Goal: Task Accomplishment & Management: Use online tool/utility

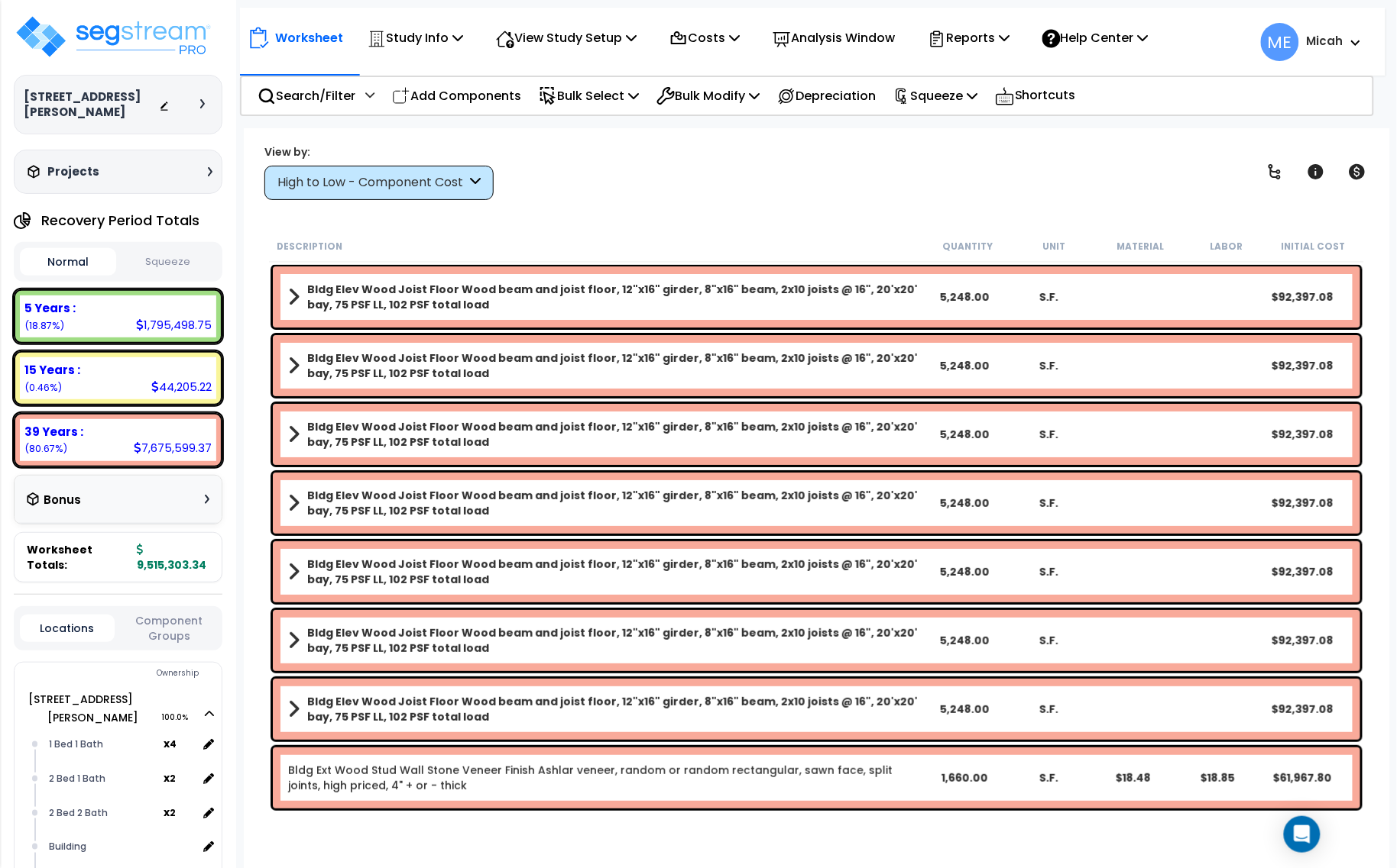
click at [483, 177] on div "High to Low - Component Cost" at bounding box center [379, 182] width 230 height 35
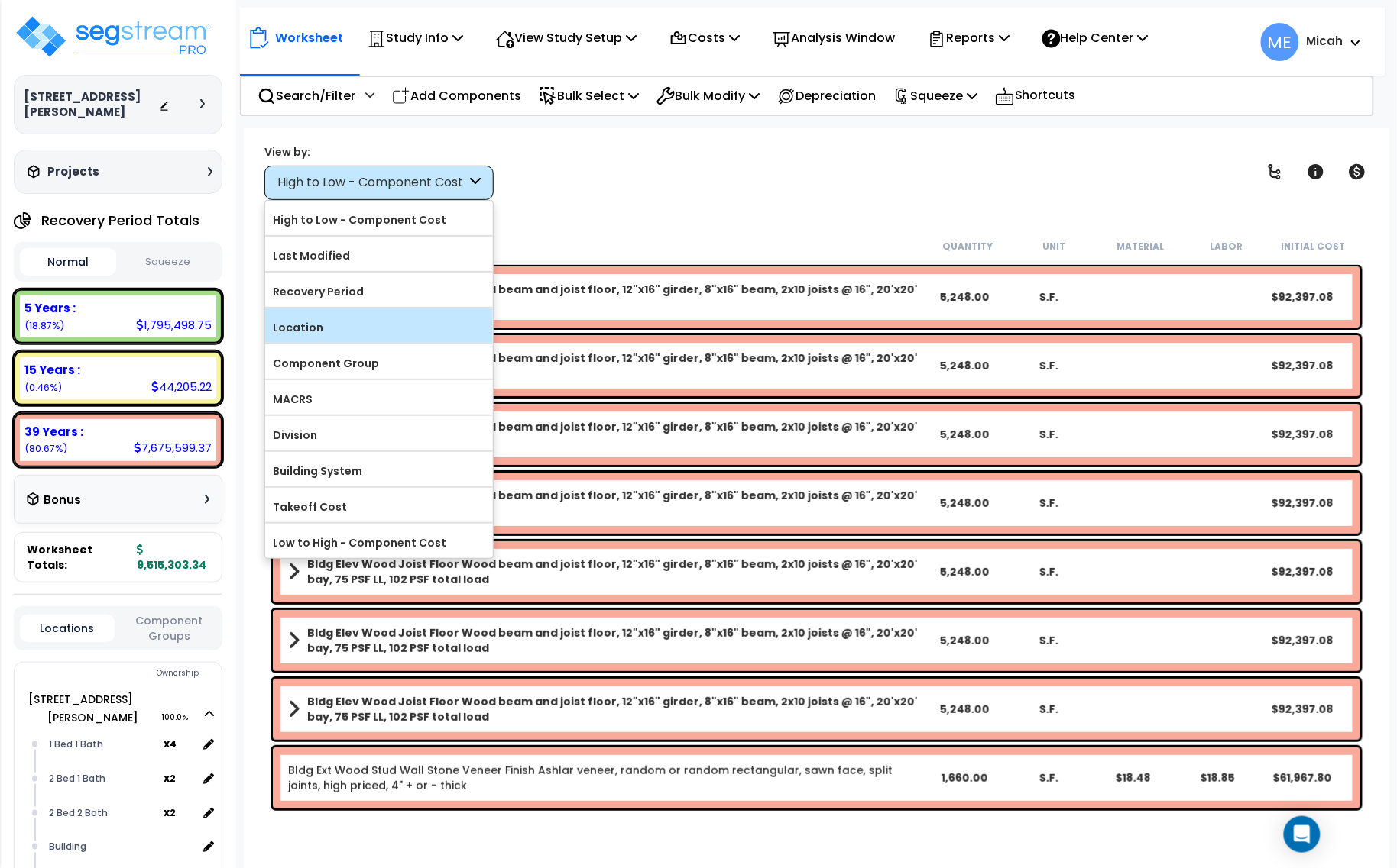
click at [391, 330] on label "Location" at bounding box center [379, 327] width 228 height 23
click at [0, 0] on input "Location" at bounding box center [0, 0] width 0 height 0
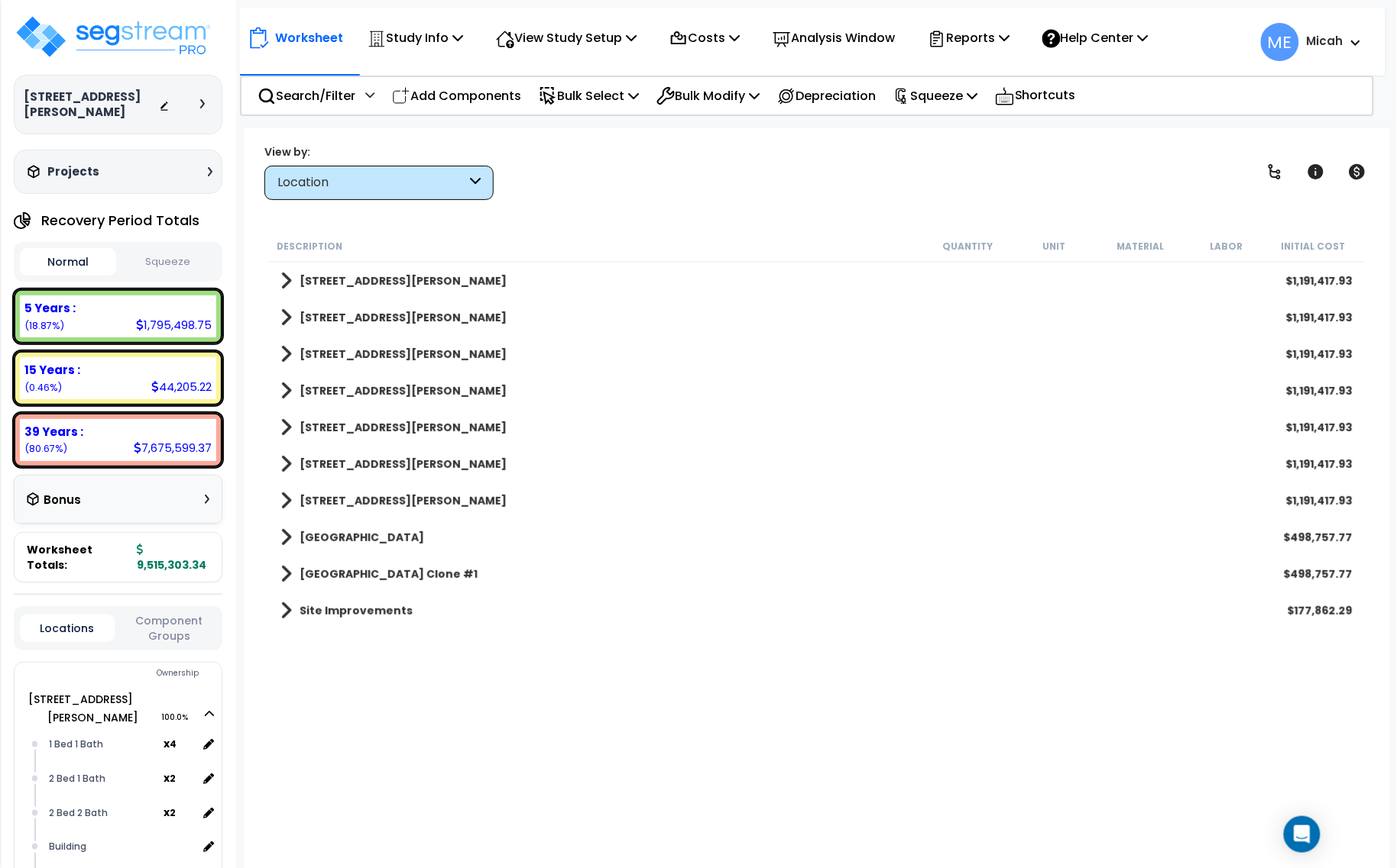
click at [284, 279] on span at bounding box center [286, 281] width 11 height 22
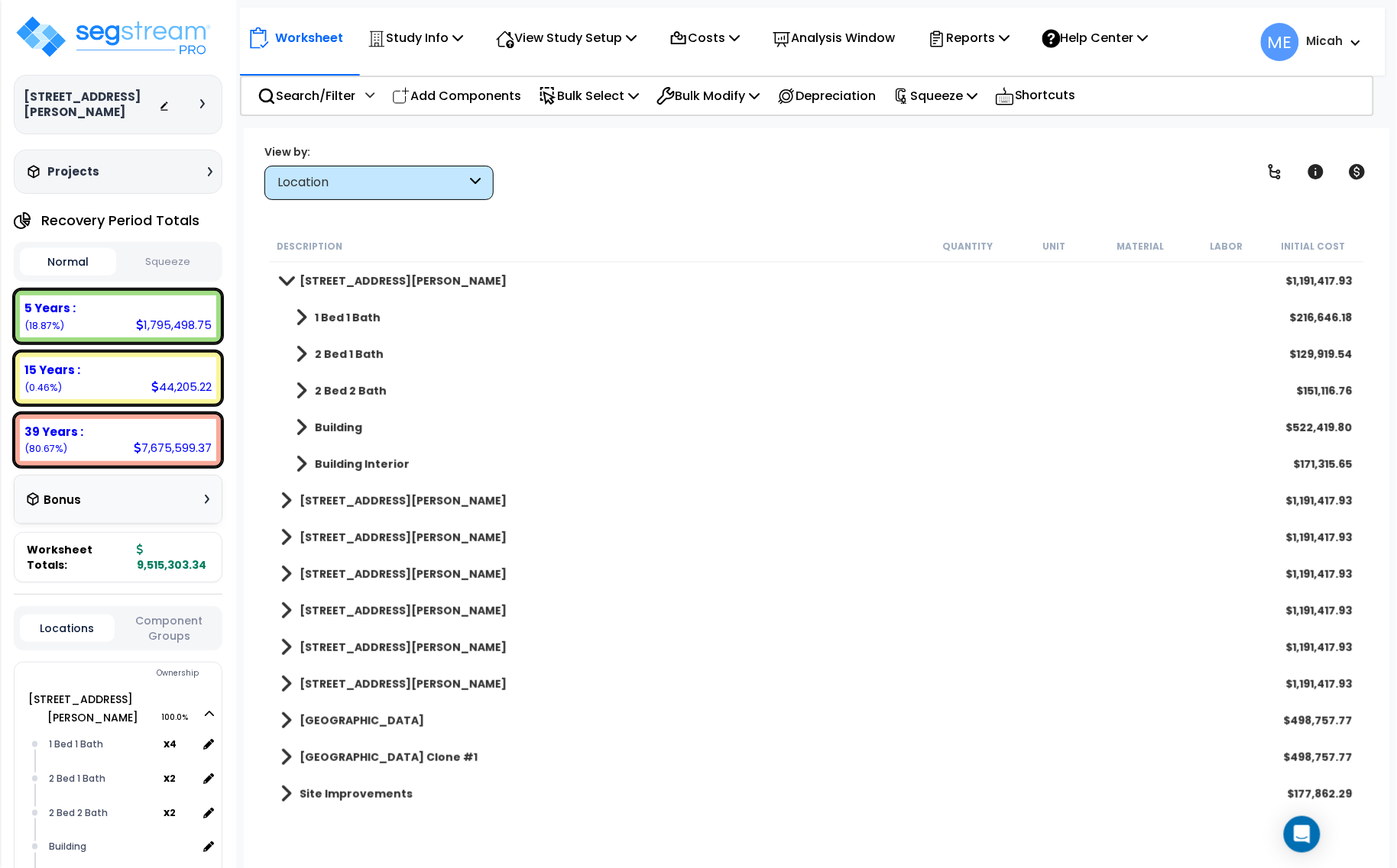
click at [280, 275] on span at bounding box center [286, 280] width 22 height 11
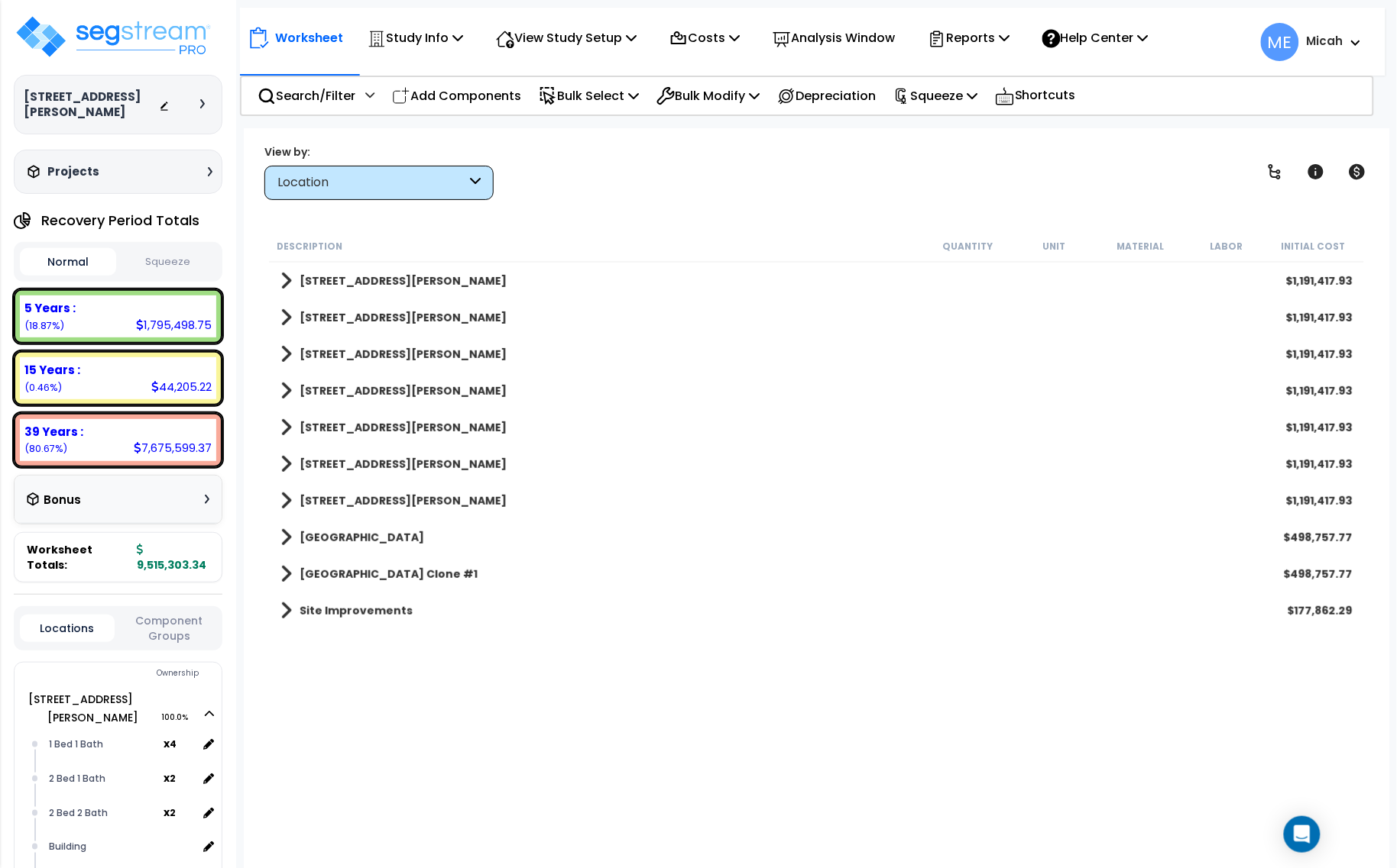
click at [288, 315] on span at bounding box center [286, 318] width 11 height 22
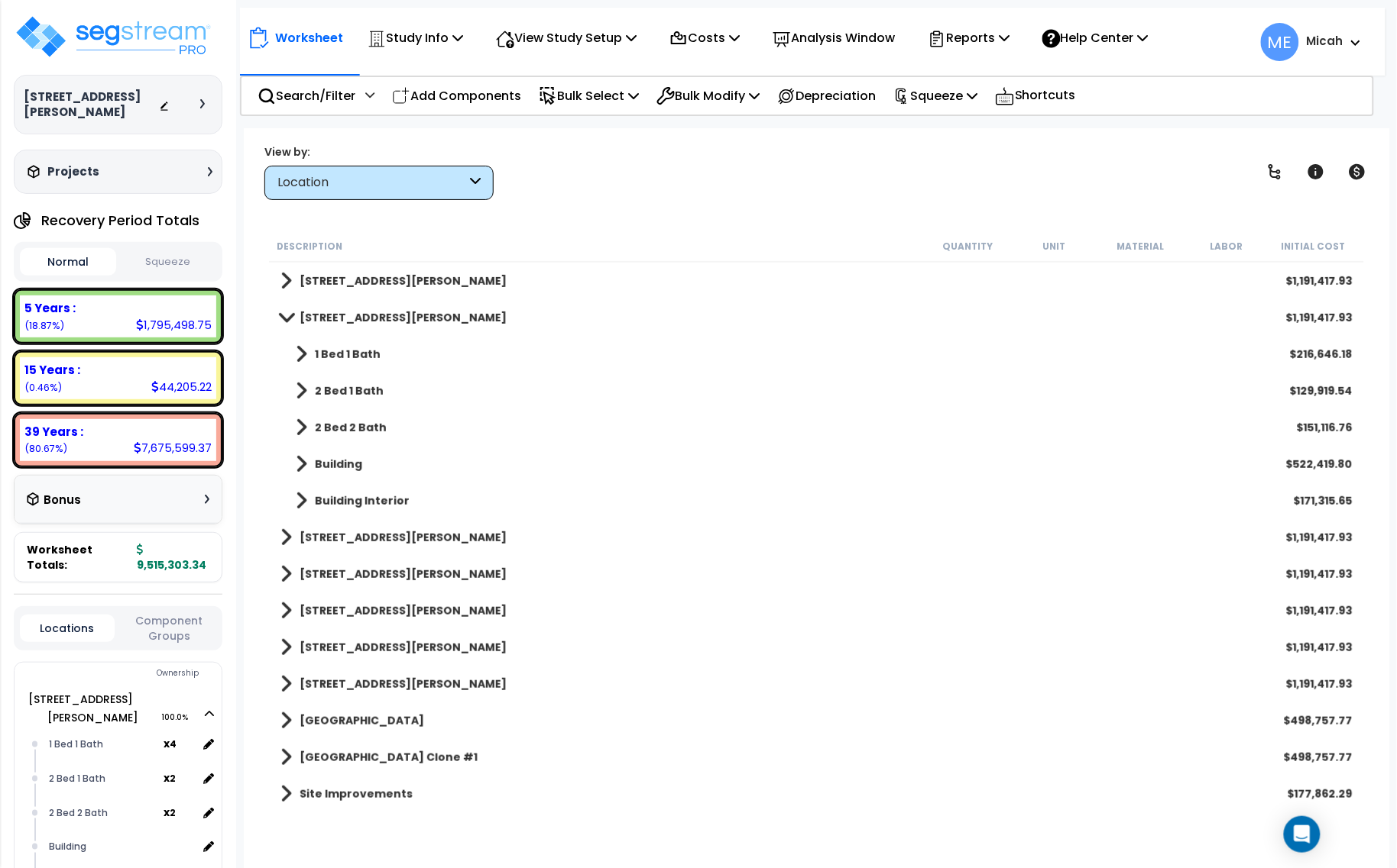
click at [285, 315] on span at bounding box center [286, 317] width 22 height 11
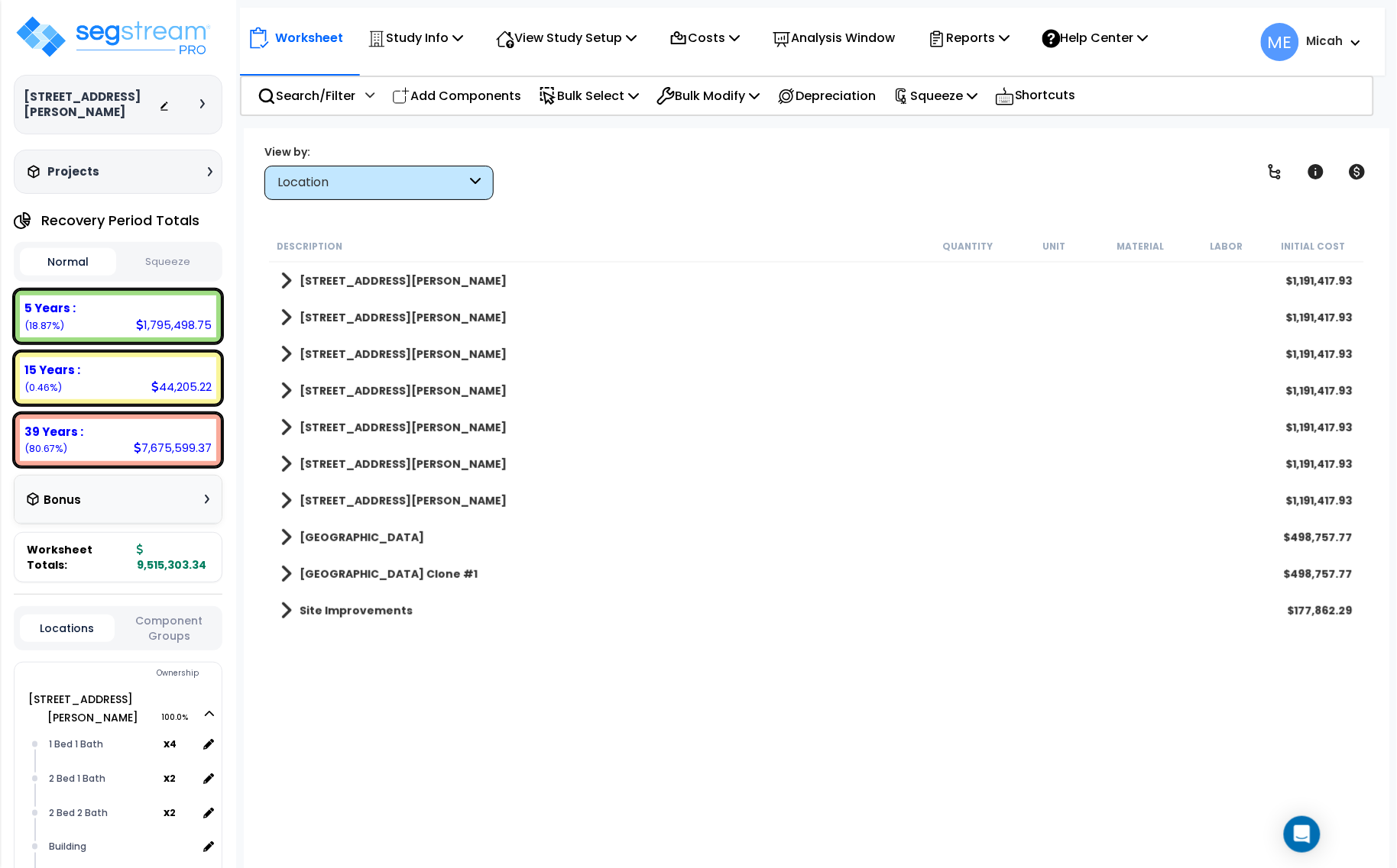
click at [284, 279] on span at bounding box center [286, 281] width 11 height 22
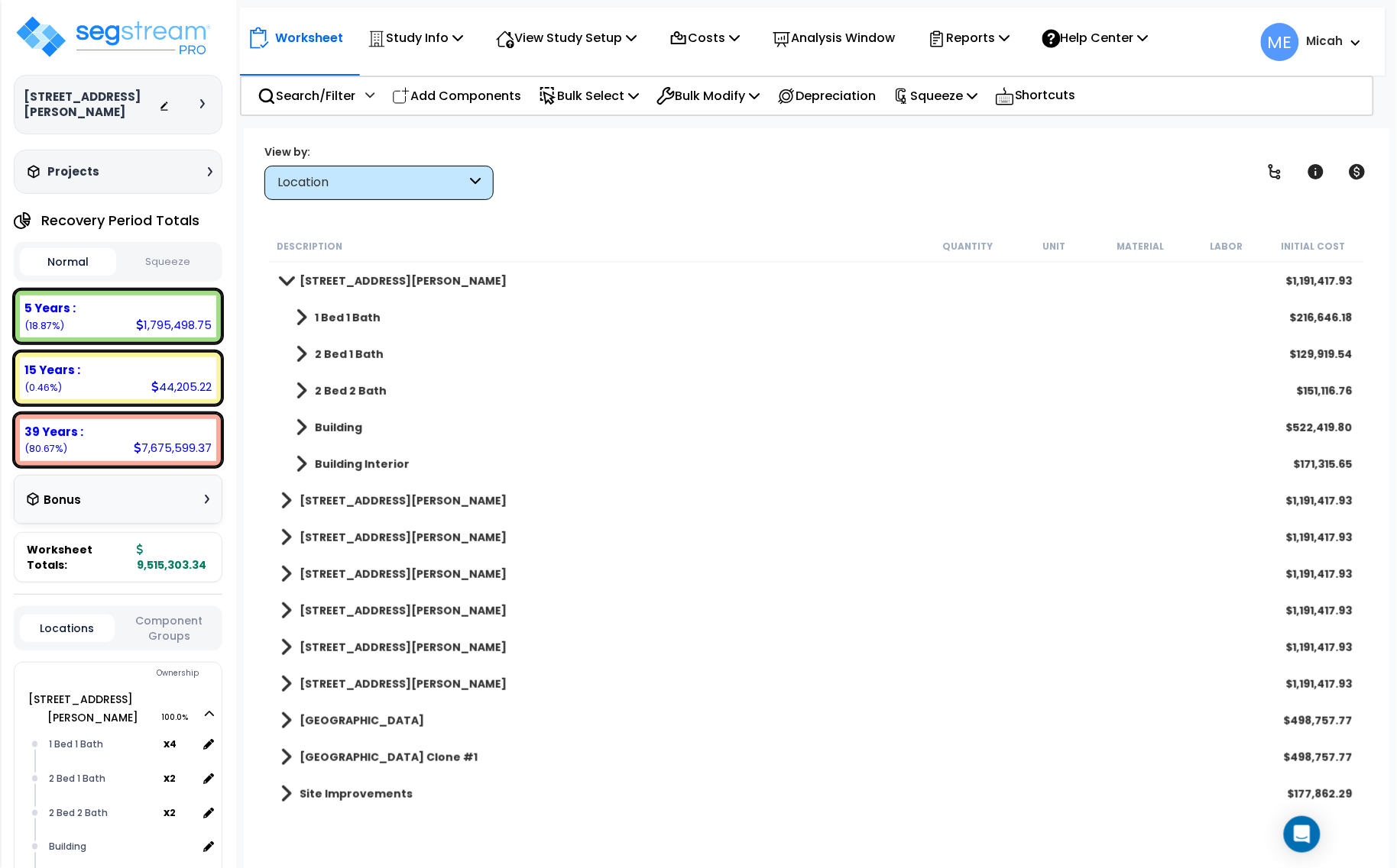
click at [287, 278] on span at bounding box center [286, 280] width 22 height 11
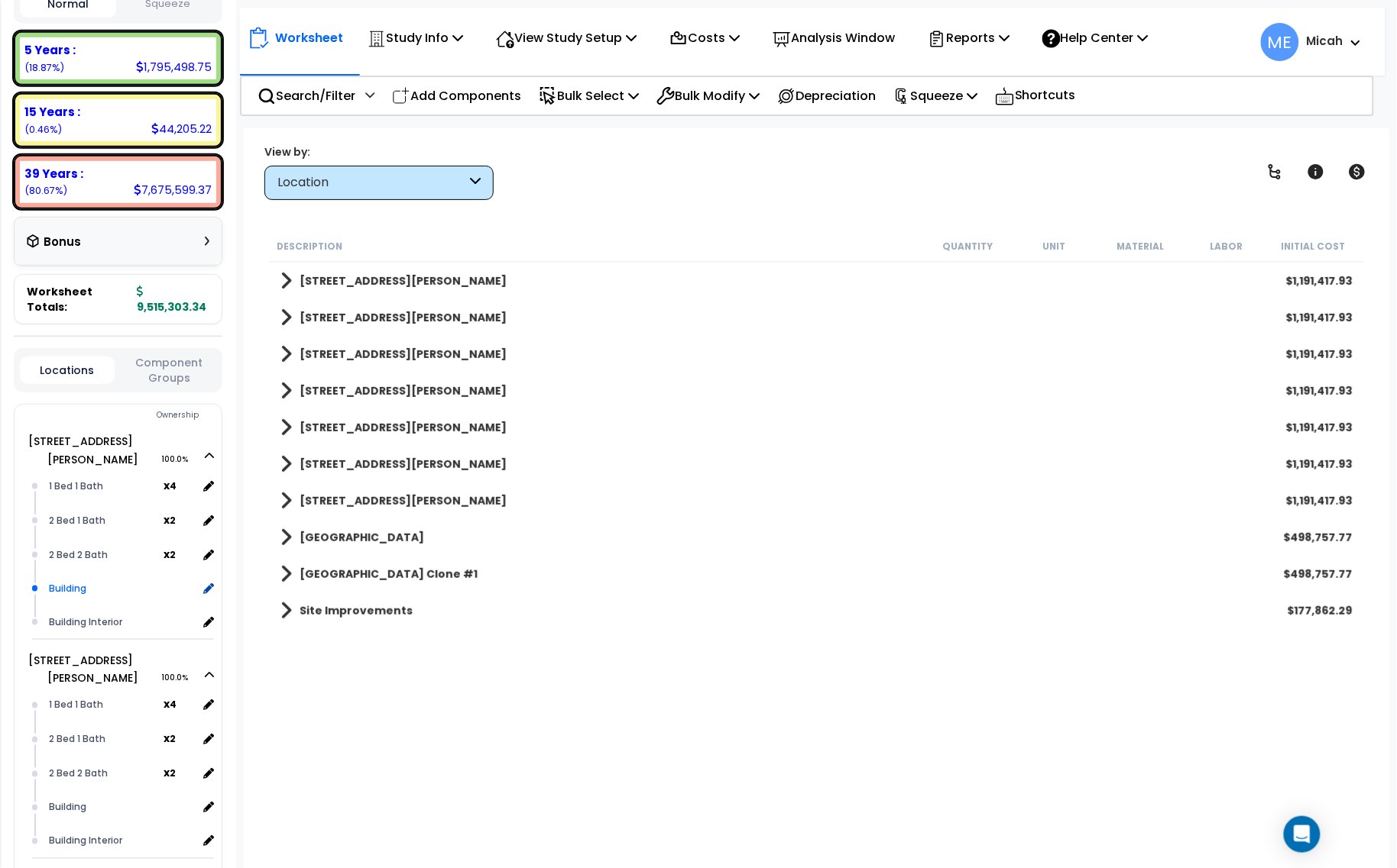
scroll to position [287, 0]
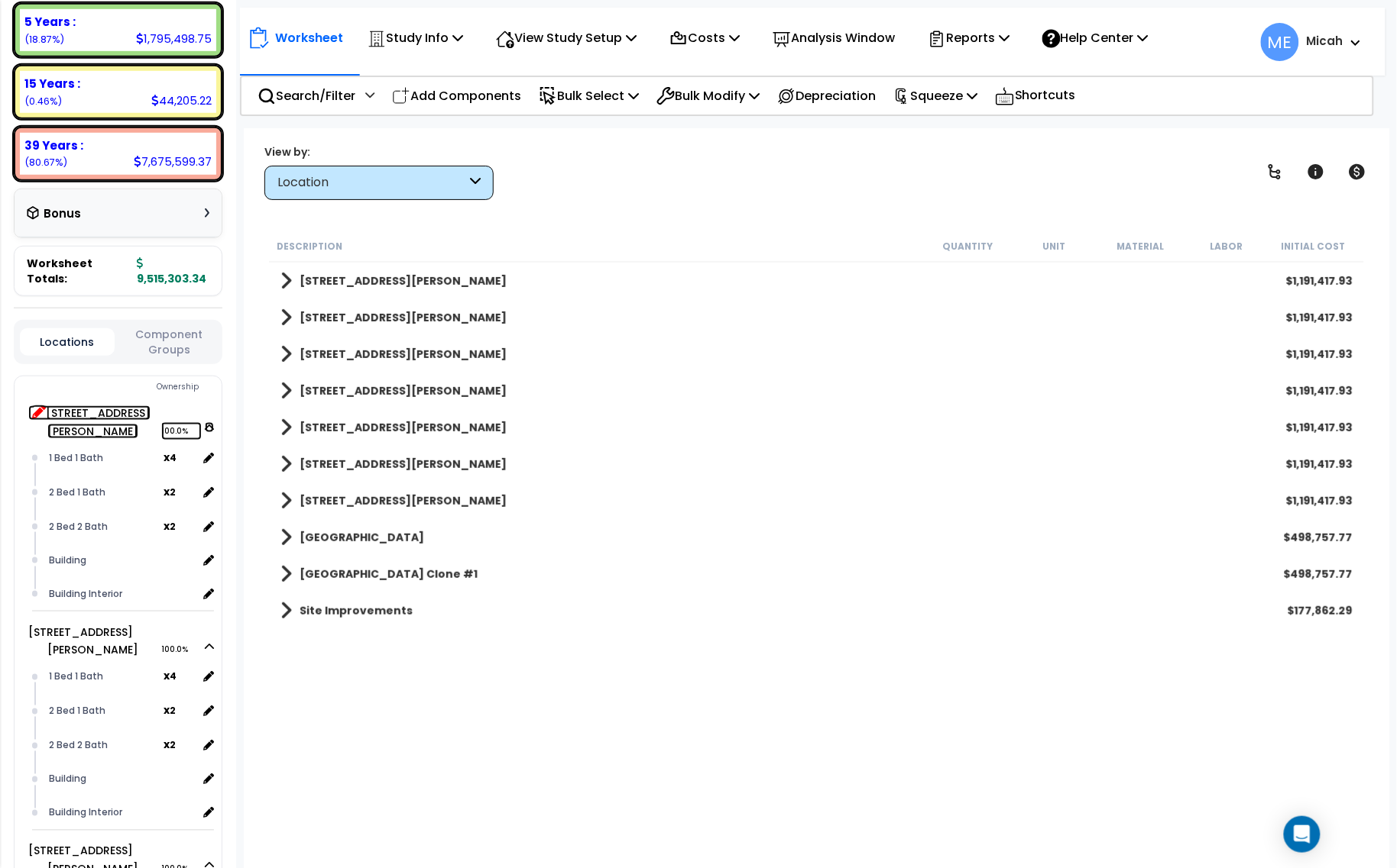
click at [35, 404] on icon at bounding box center [39, 411] width 14 height 14
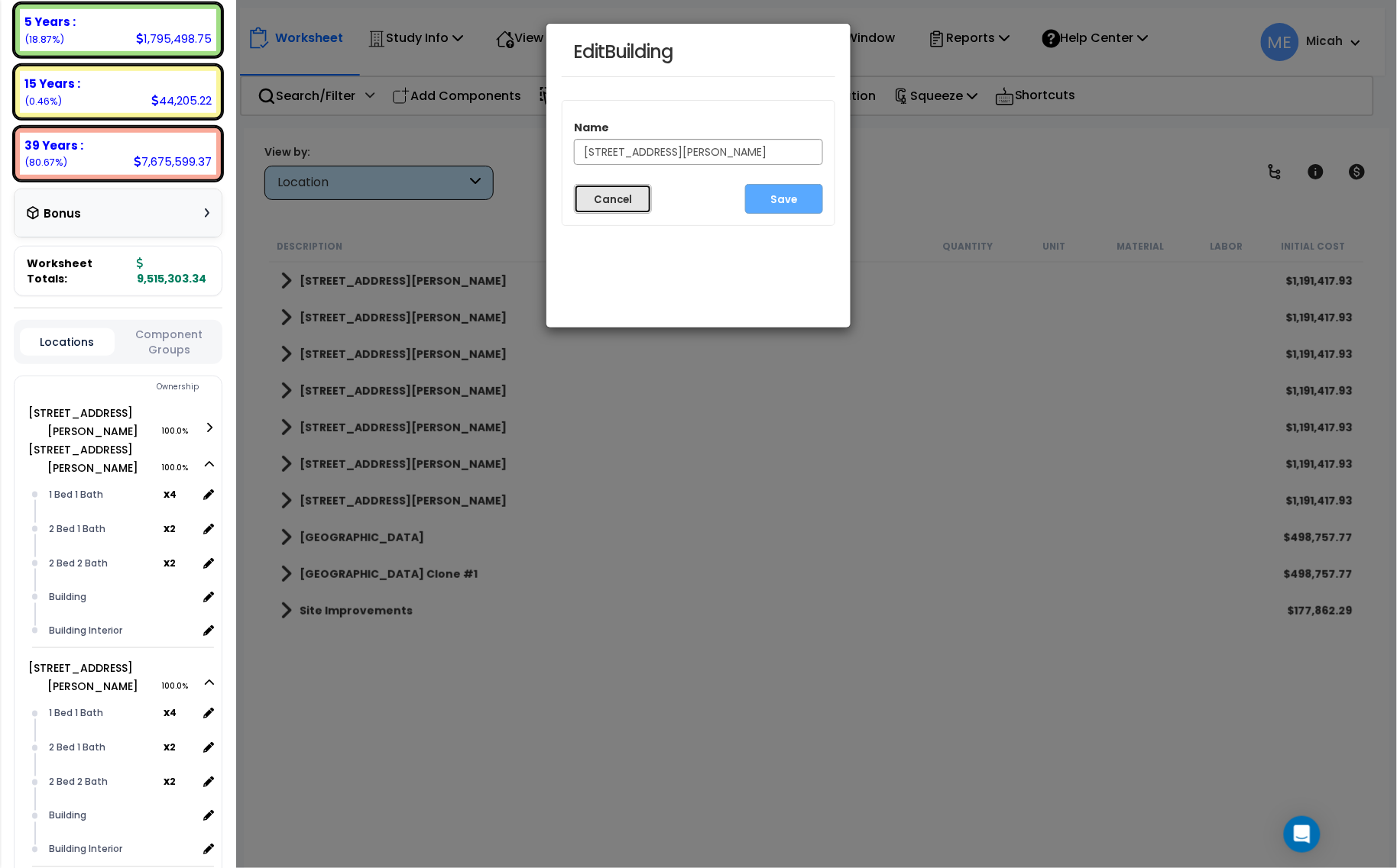
click at [610, 203] on button "Cancel" at bounding box center [612, 199] width 78 height 30
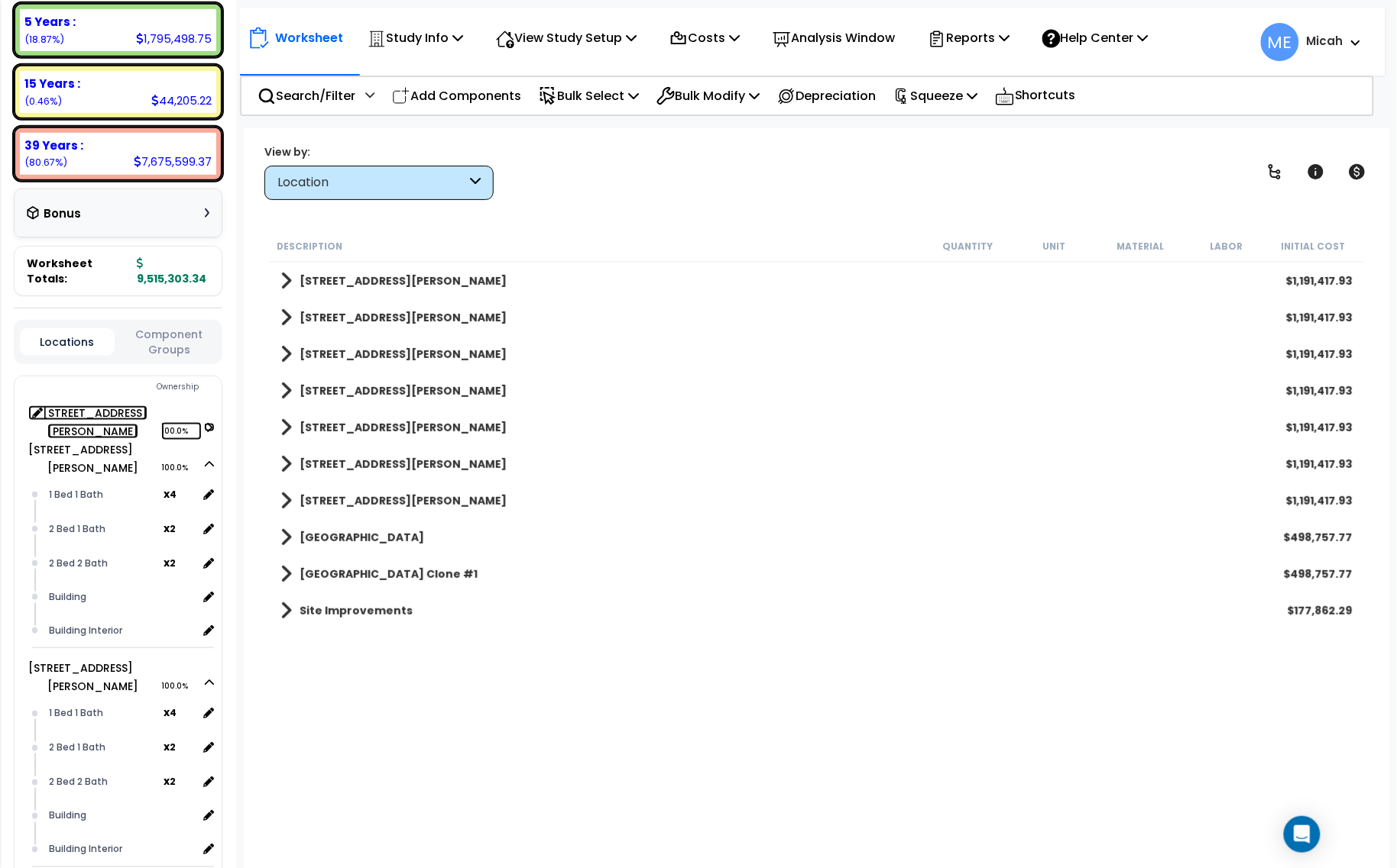
click at [206, 423] on icon at bounding box center [209, 428] width 10 height 9
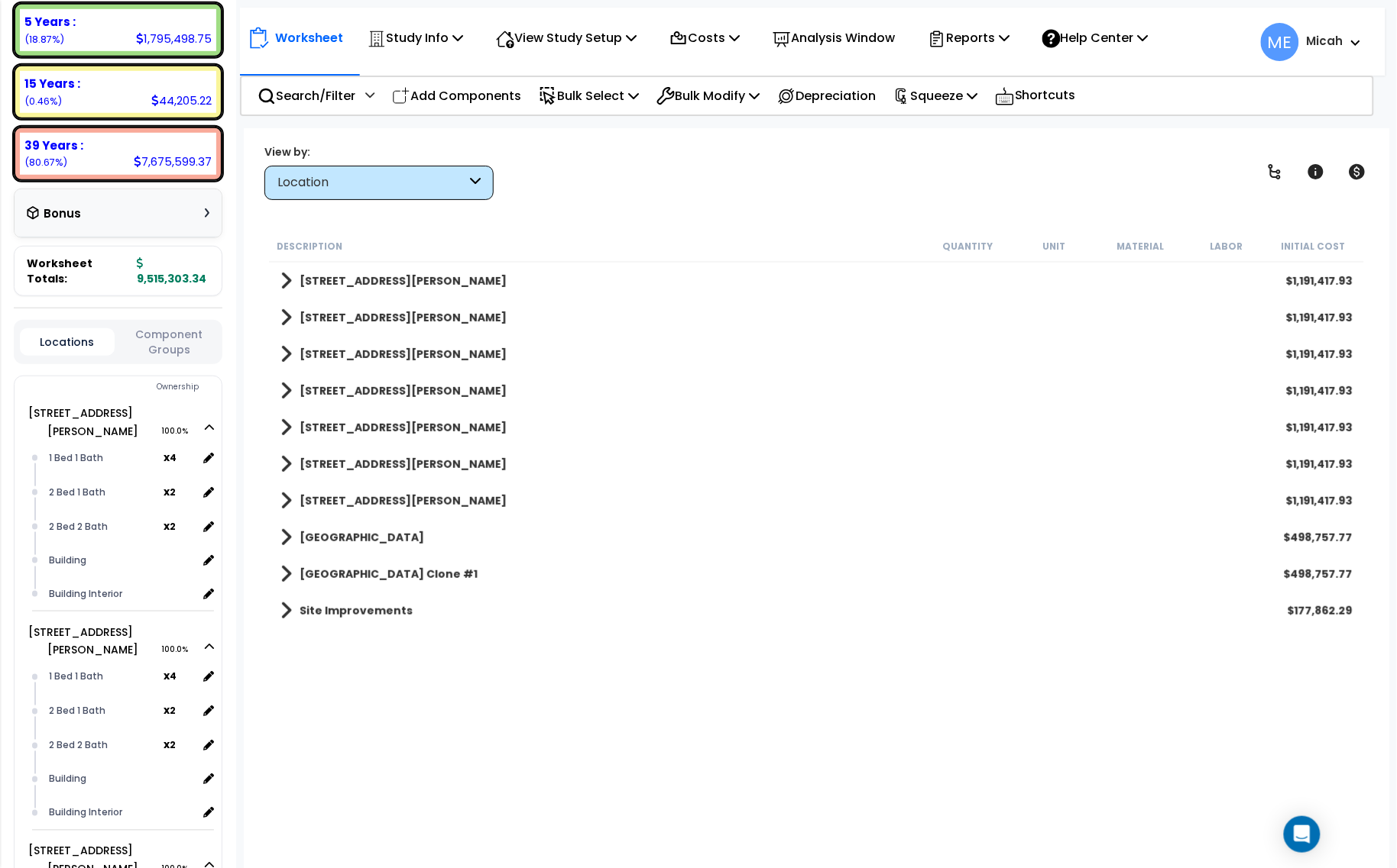
drag, startPoint x: 368, startPoint y: 274, endPoint x: 287, endPoint y: 287, distance: 82.0
click at [287, 287] on span at bounding box center [286, 281] width 11 height 22
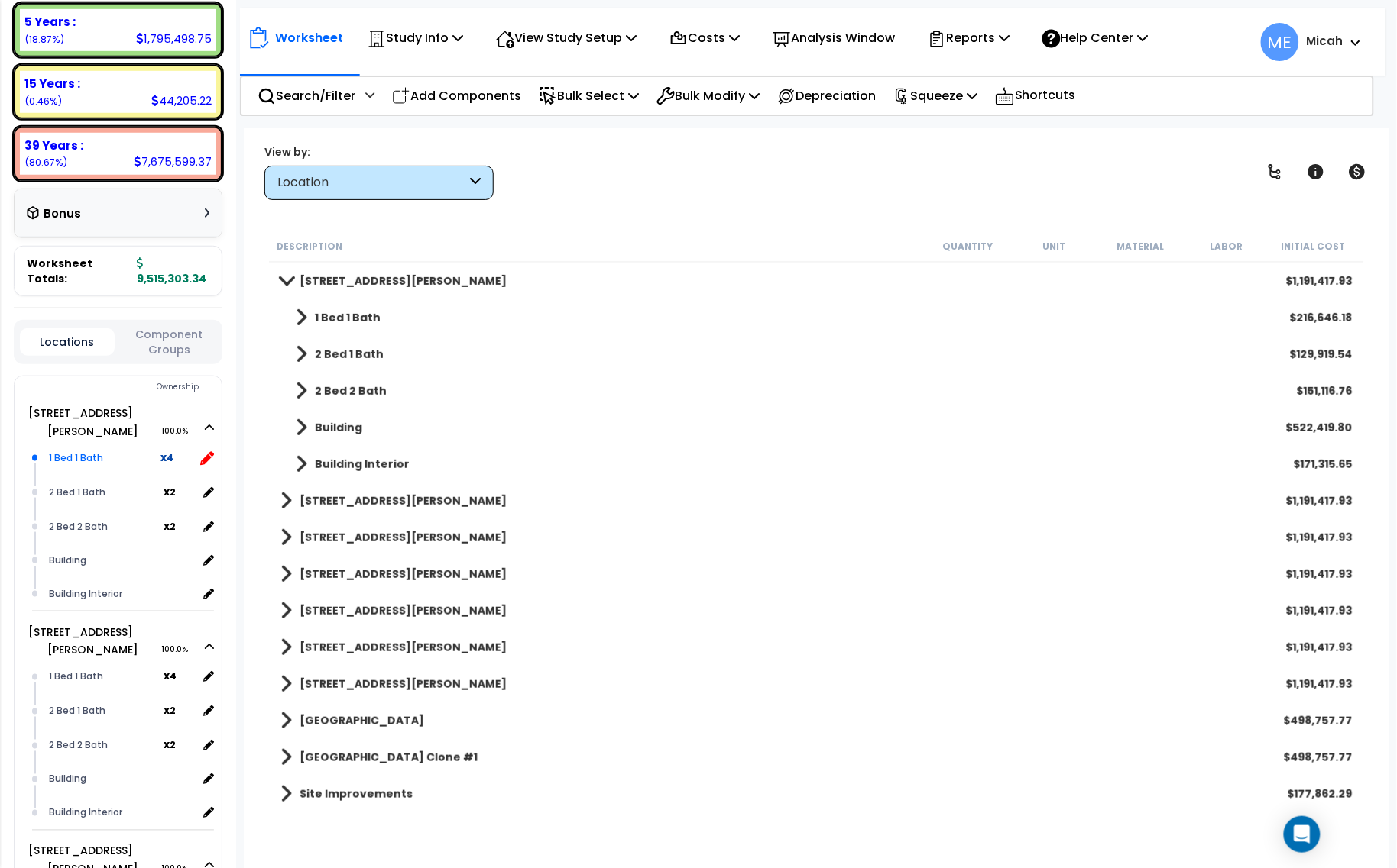
click at [208, 451] on icon at bounding box center [207, 458] width 14 height 14
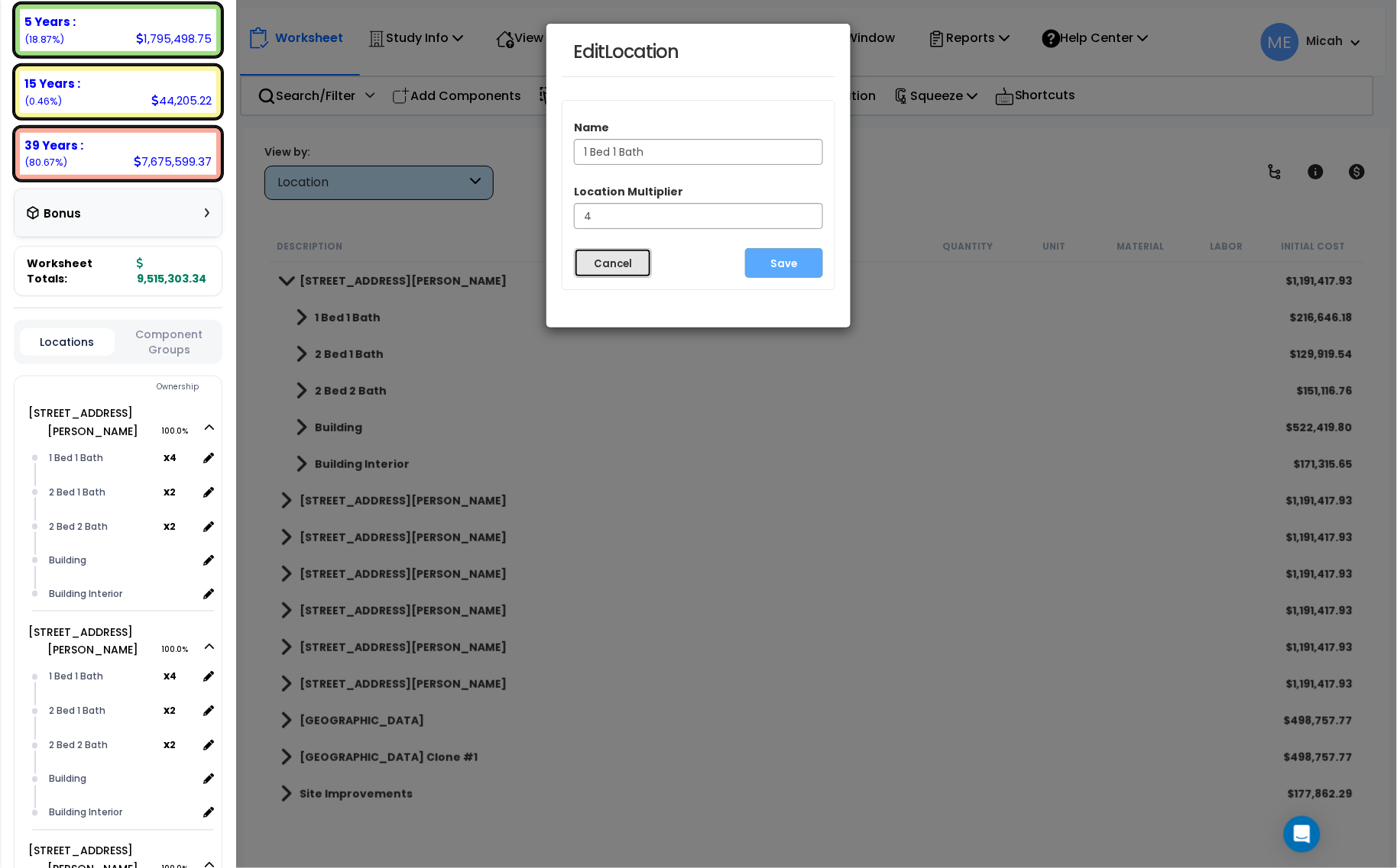
click at [612, 268] on button "Cancel" at bounding box center [612, 263] width 78 height 30
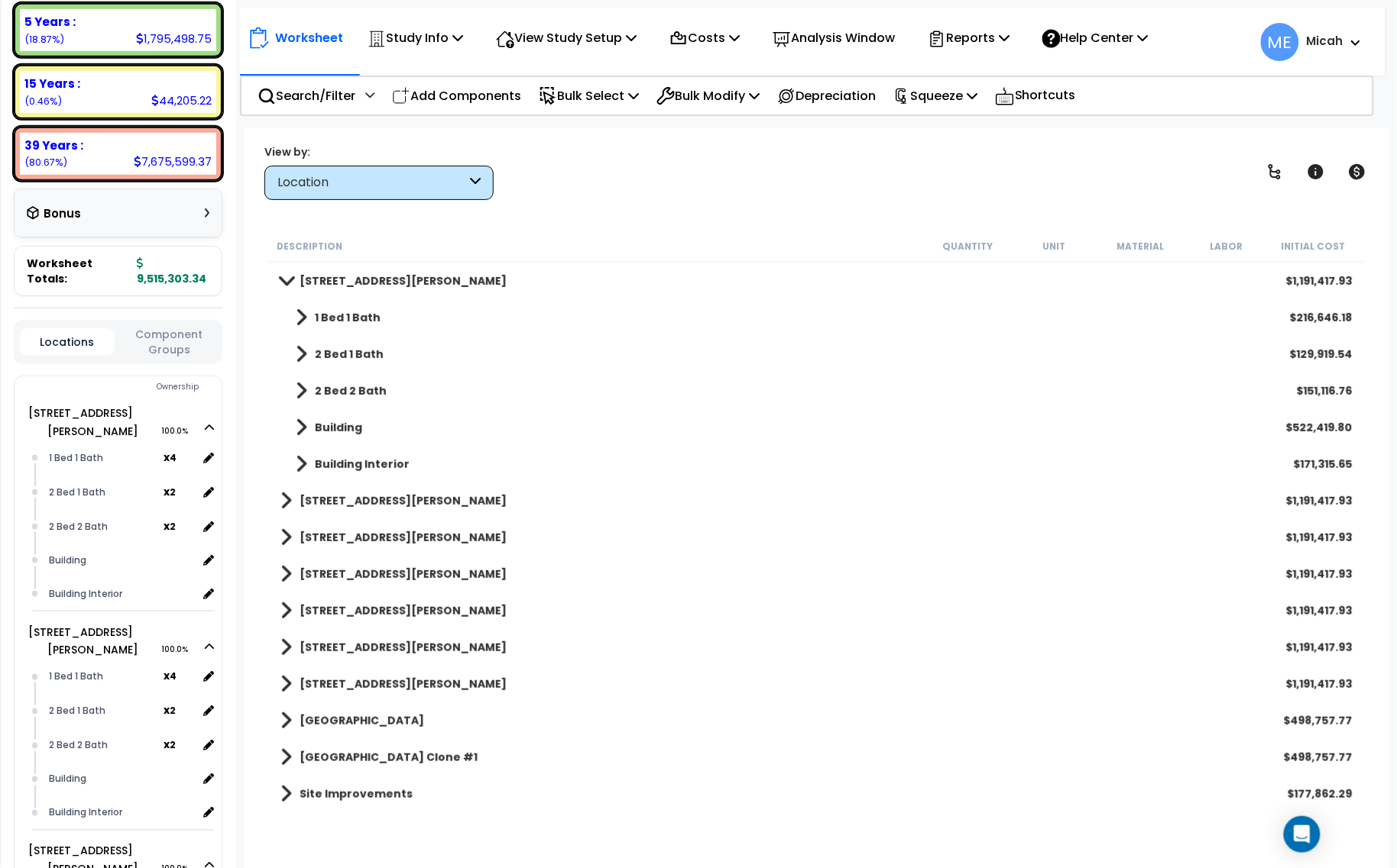
click at [371, 281] on b "[STREET_ADDRESS][PERSON_NAME]" at bounding box center [403, 281] width 207 height 15
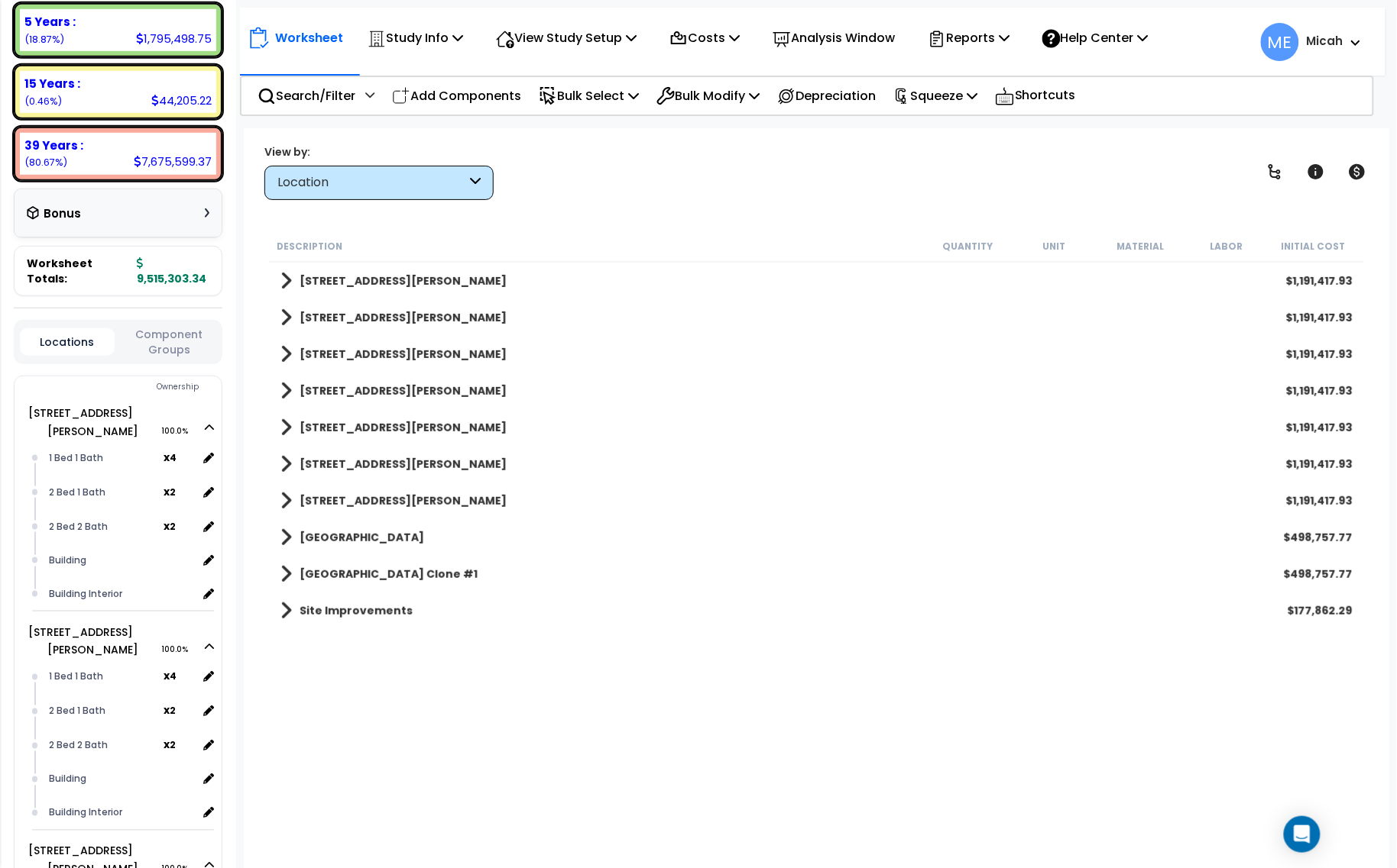
click at [364, 283] on b "[STREET_ADDRESS][PERSON_NAME]" at bounding box center [403, 281] width 207 height 15
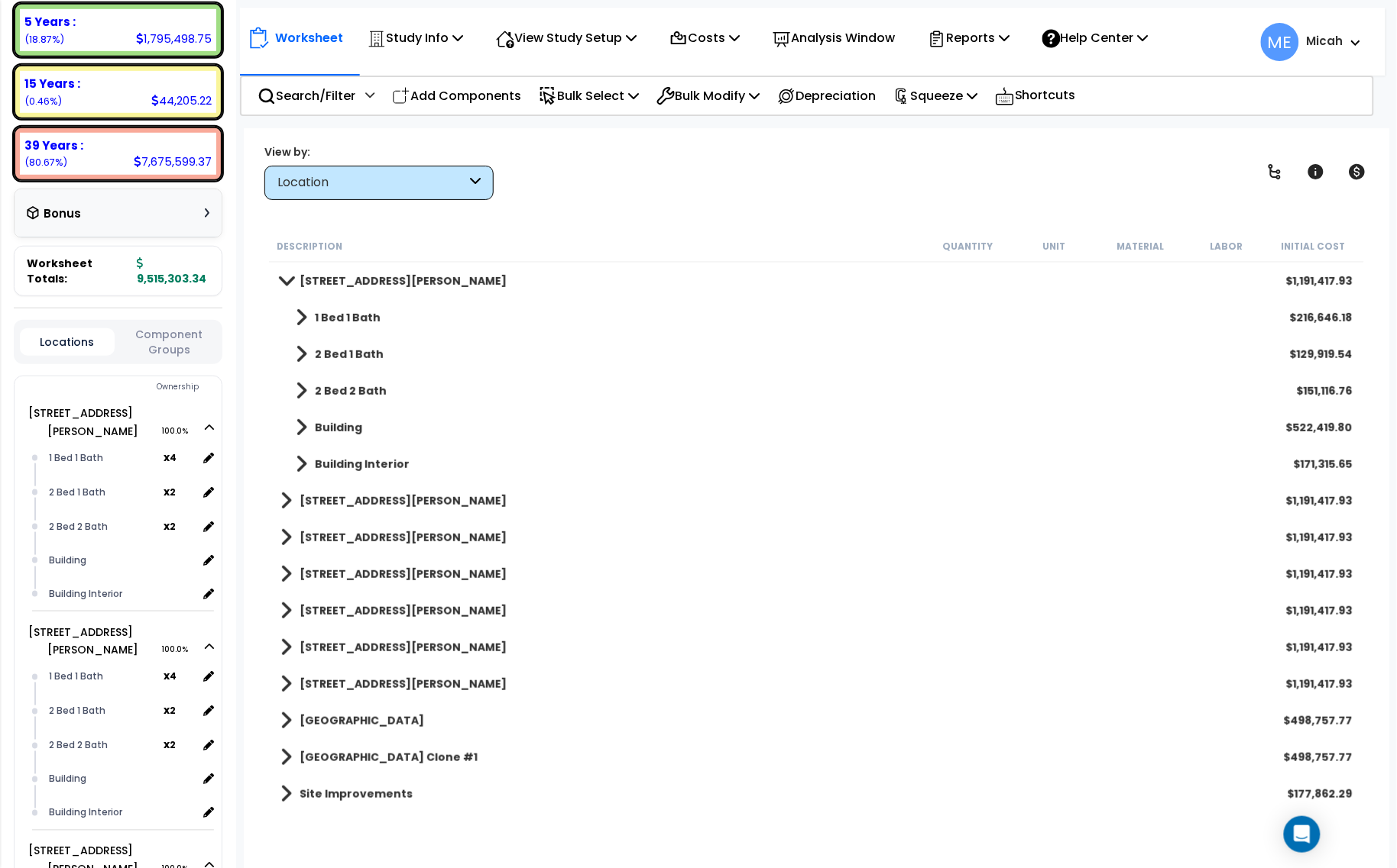
click at [303, 463] on span at bounding box center [301, 464] width 11 height 22
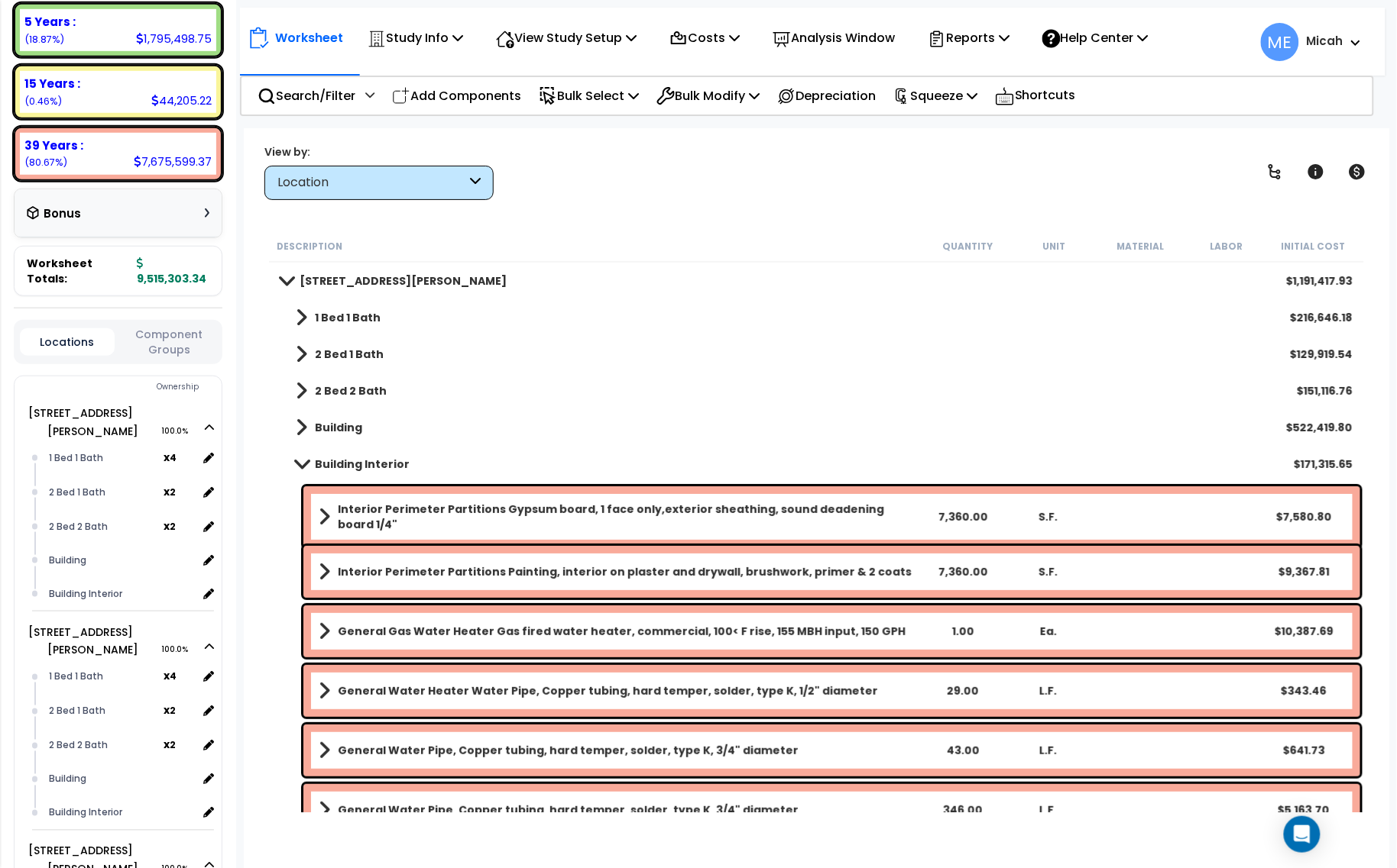
click at [440, 510] on b "Interior Perimeter Partitions Gypsum board, 1 face only,exterior sheathing, sou…" at bounding box center [628, 517] width 581 height 30
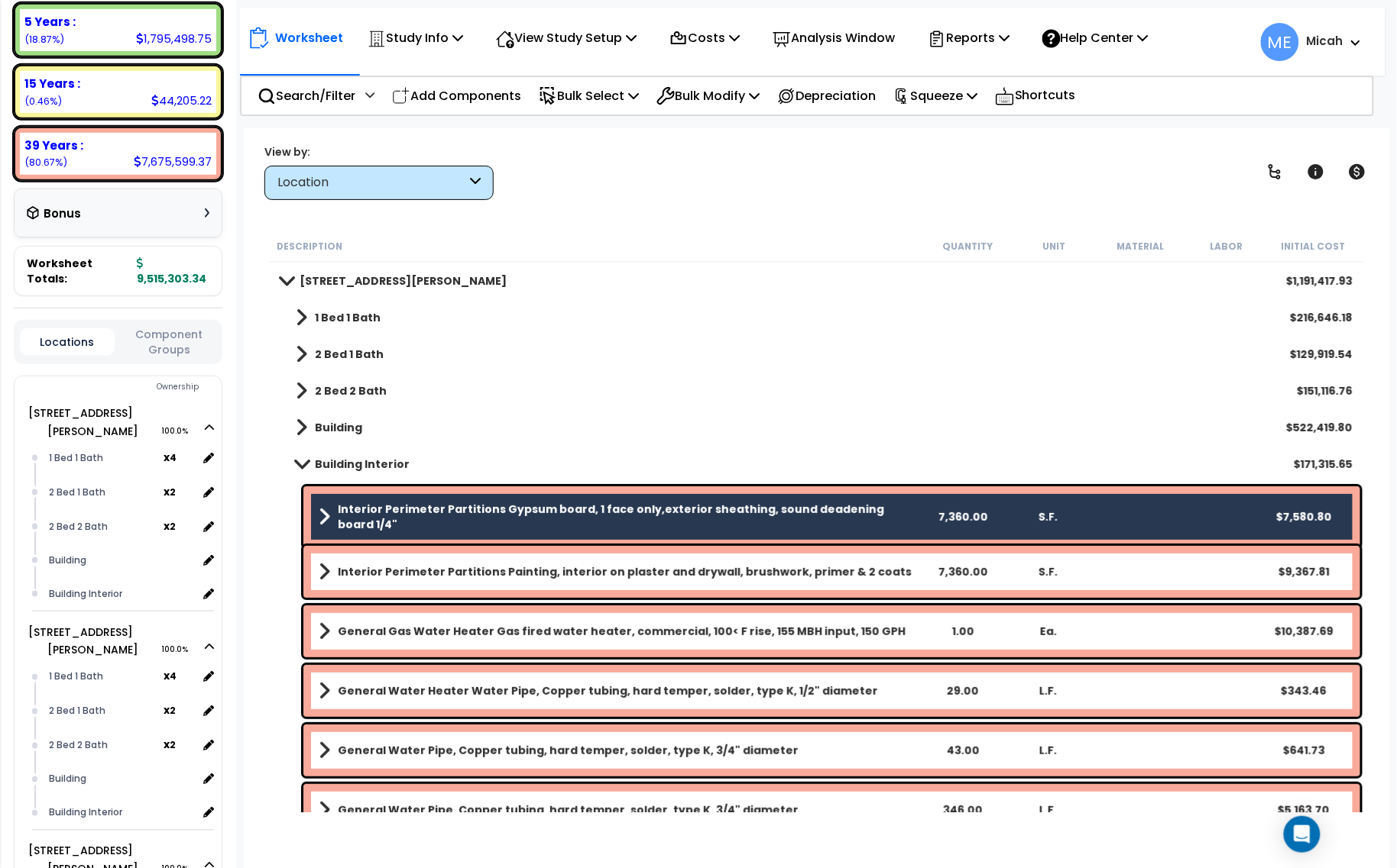
click at [462, 564] on b "Interior Perimeter Partitions Painting, interior on plaster and drywall, brushw…" at bounding box center [625, 572] width 574 height 15
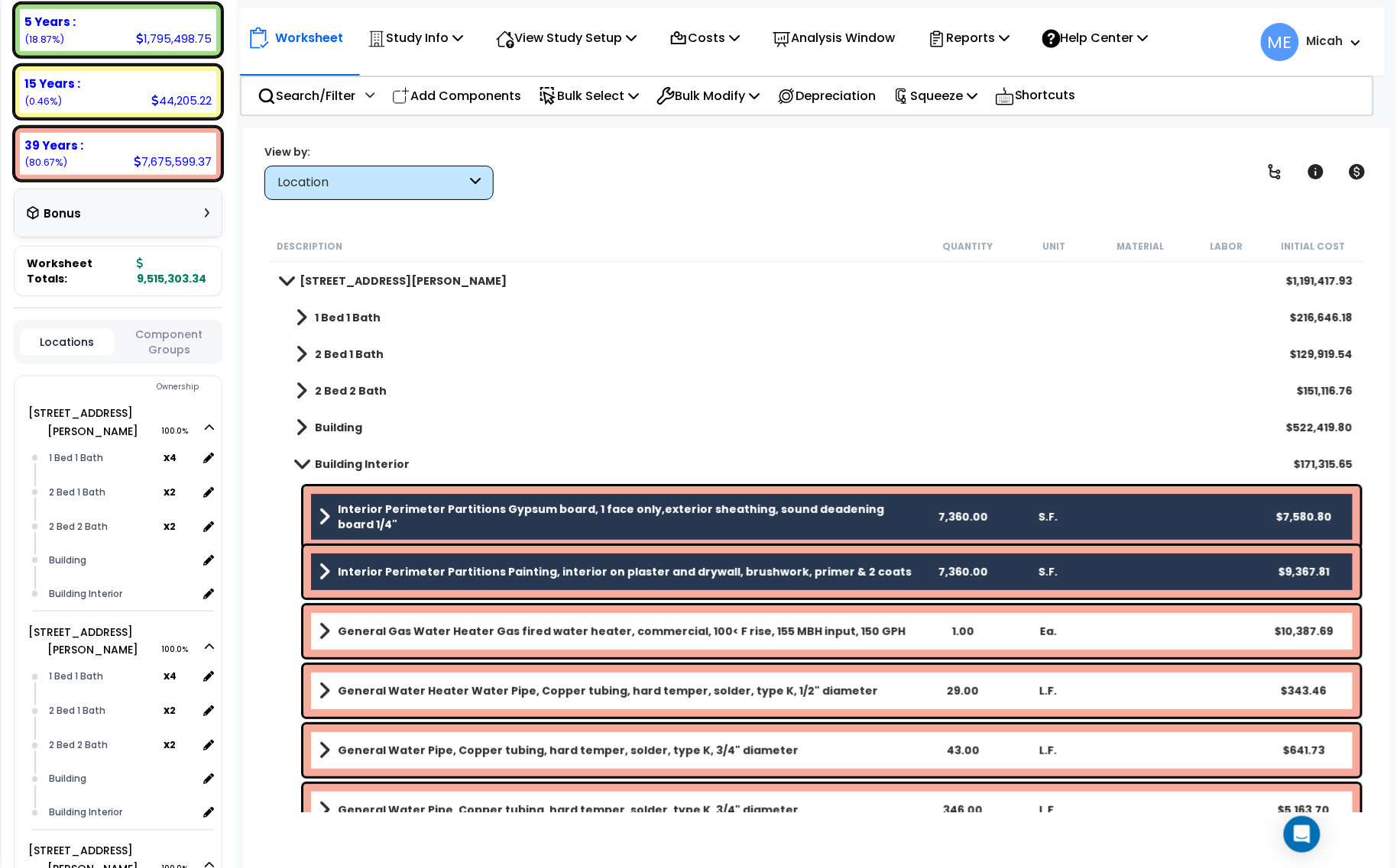
click at [467, 624] on b "General Gas Water Heater Gas fired water heater, commercial, 100< F rise, 155 M…" at bounding box center [621, 632] width 567 height 15
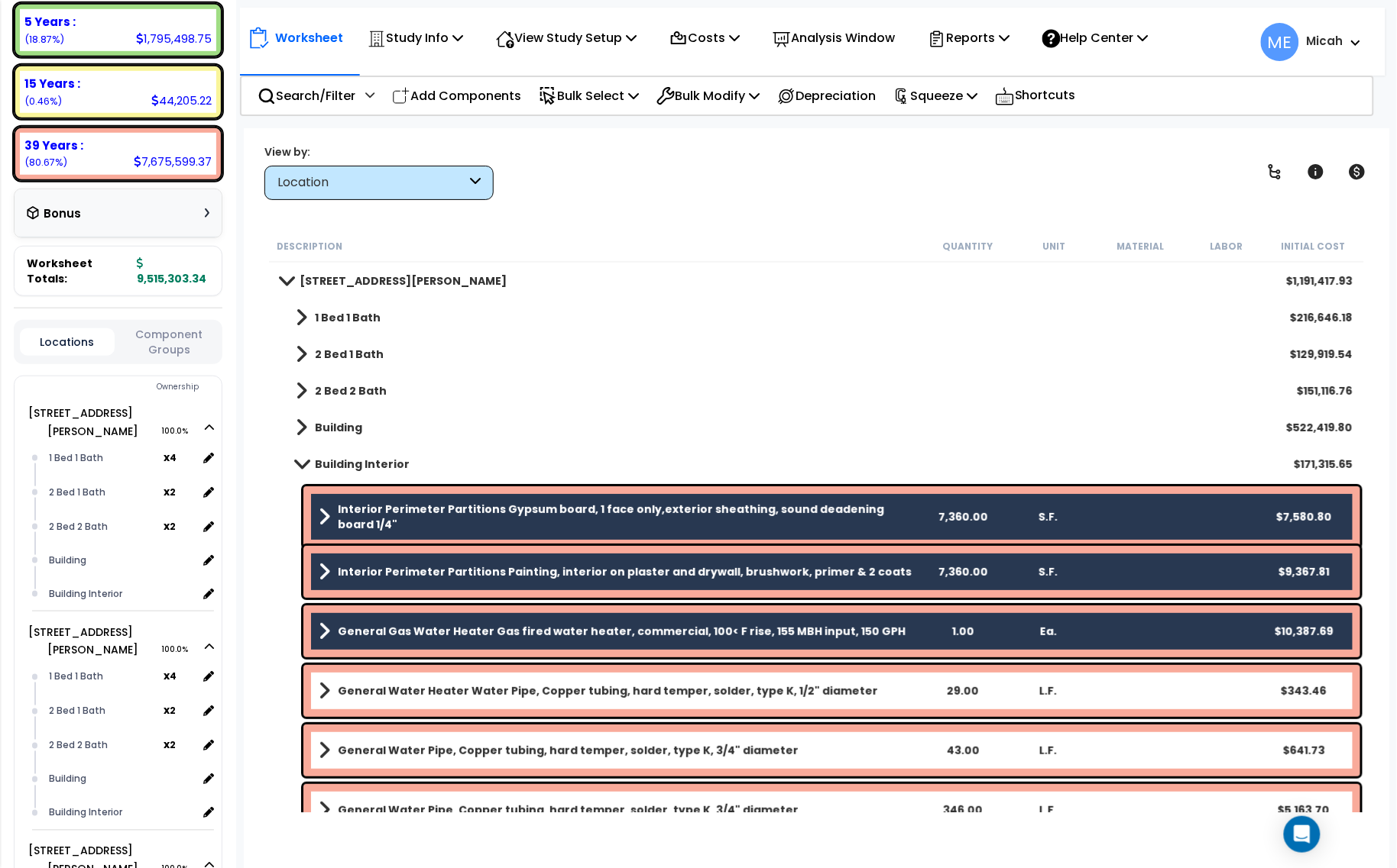
scroll to position [191, 0]
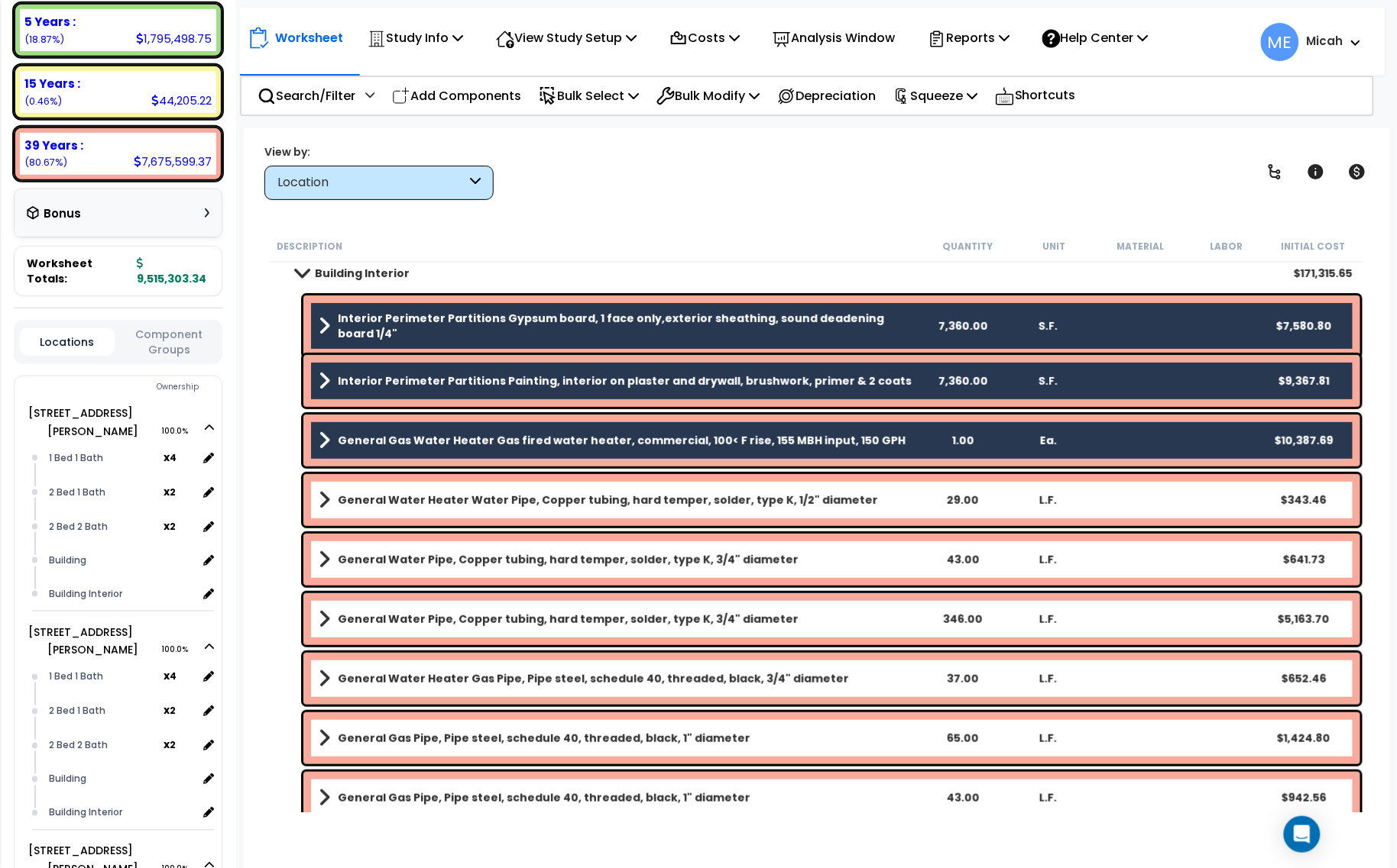
drag, startPoint x: 468, startPoint y: 502, endPoint x: 467, endPoint y: 526, distance: 24.0
click at [467, 505] on b "General Water Heater Water Pipe, Copper tubing, hard temper, solder, type K, 1/…" at bounding box center [608, 500] width 540 height 15
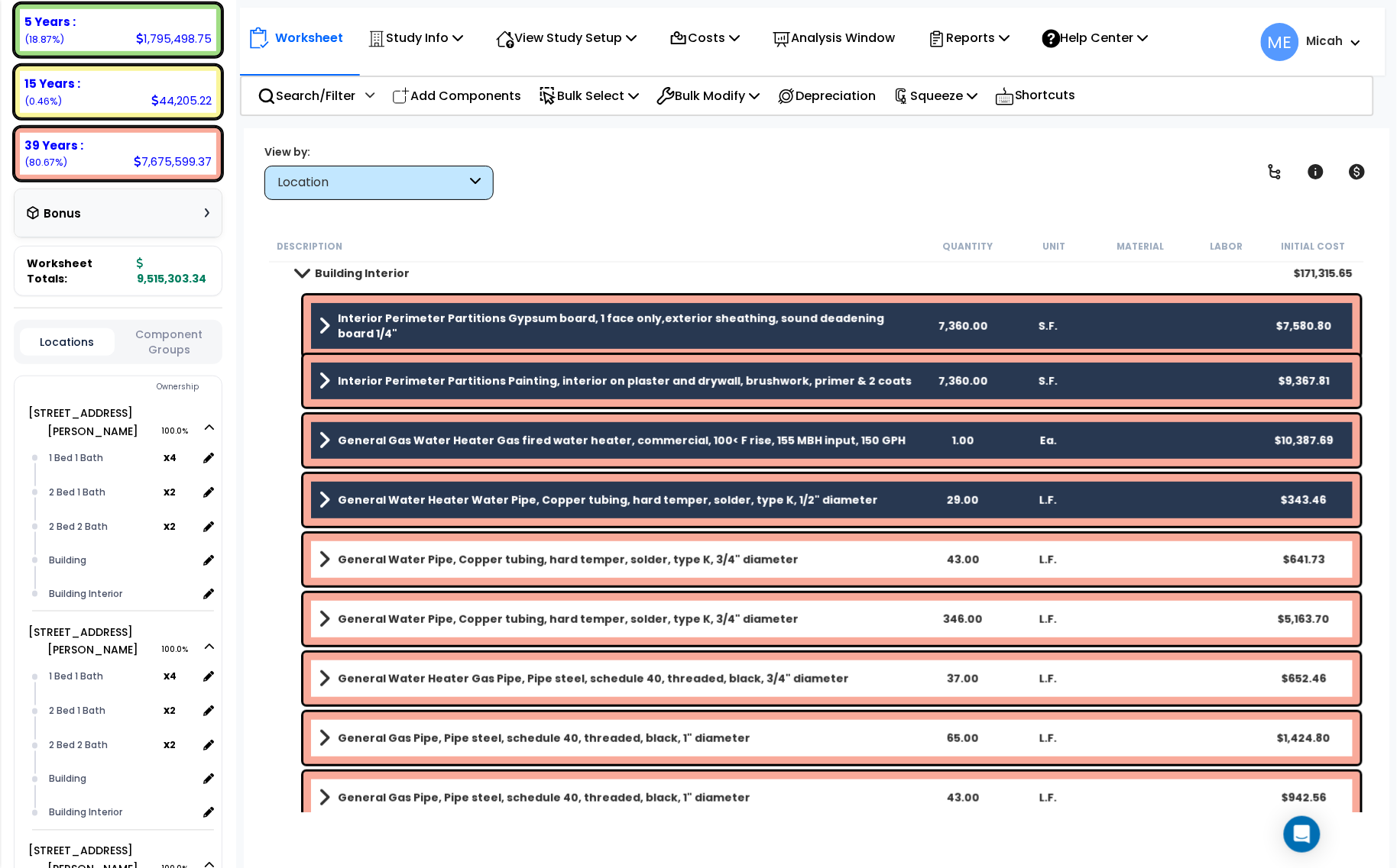
drag, startPoint x: 468, startPoint y: 551, endPoint x: 472, endPoint y: 583, distance: 32.2
click at [470, 552] on b "General Water Pipe, Copper tubing, hard temper, solder, type K, 3/4" diameter" at bounding box center [568, 560] width 461 height 15
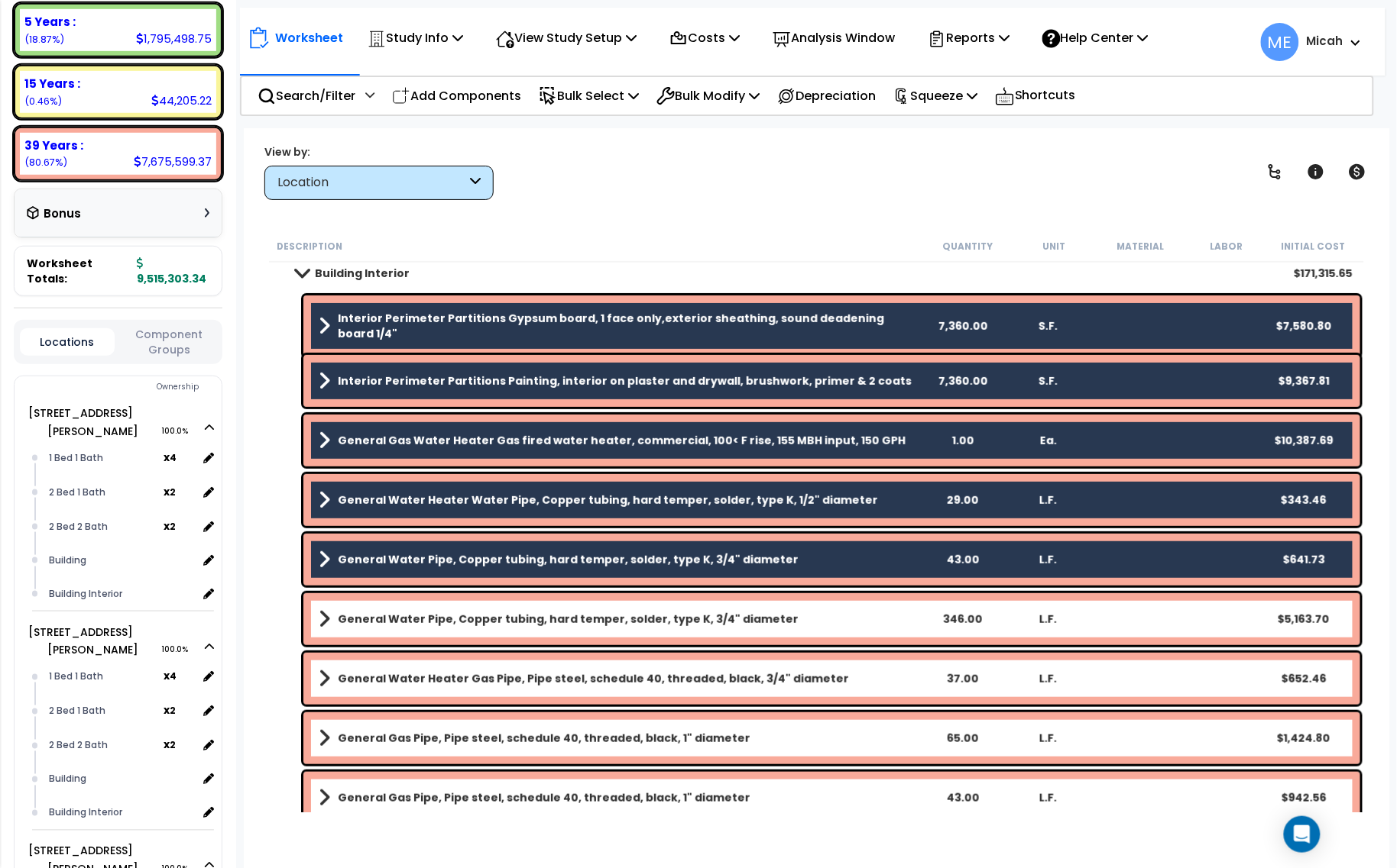
click at [474, 617] on b "General Water Pipe, Copper tubing, hard temper, solder, type K, 3/4" diameter" at bounding box center [568, 620] width 461 height 15
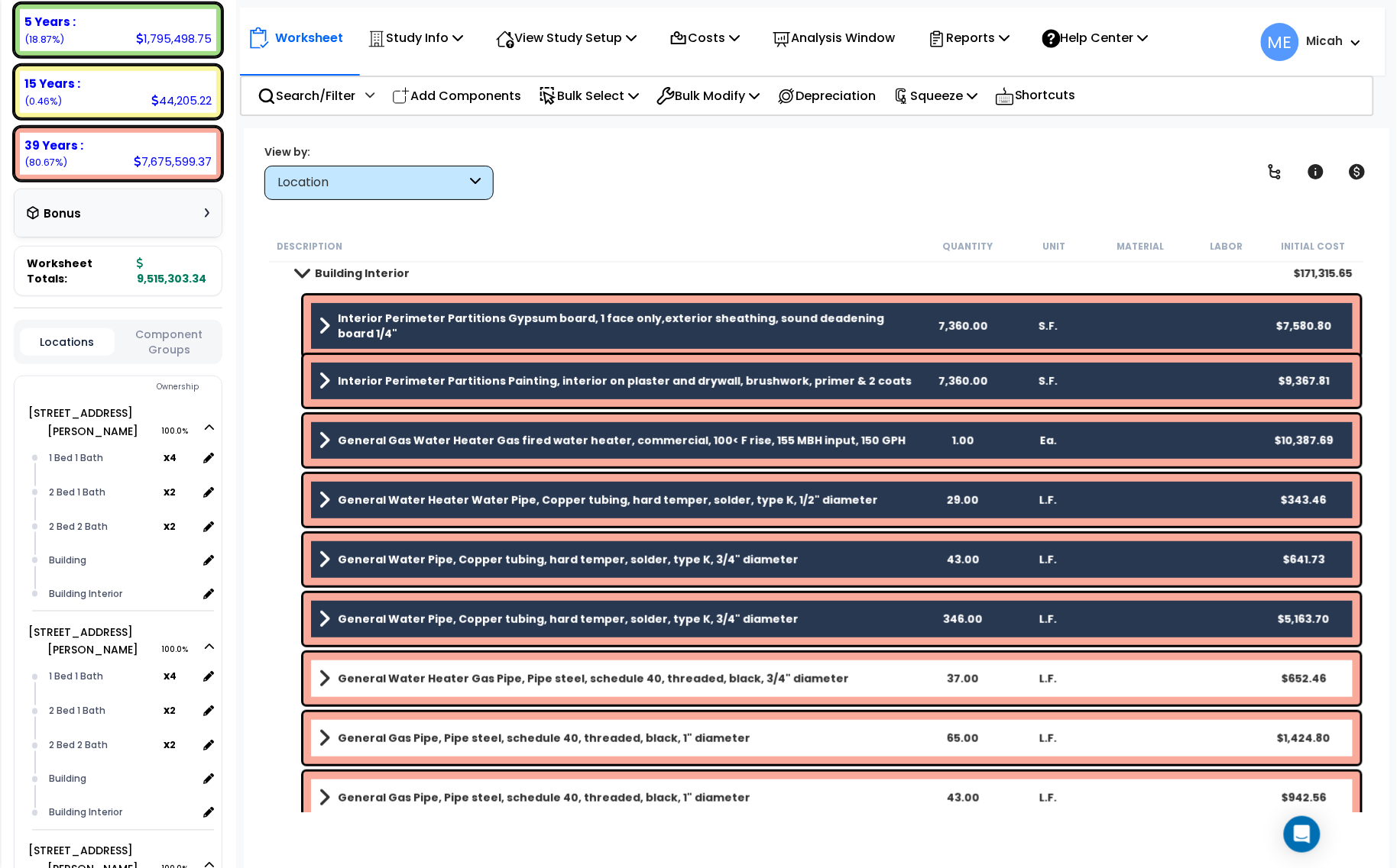
click at [480, 661] on div "General Water Heater Gas Pipe, Pipe steel, schedule 40, threaded, black, 3/4" d…" at bounding box center [831, 678] width 1056 height 52
click at [483, 684] on b "General Water Heater Gas Pipe, Pipe steel, schedule 40, threaded, black, 3/4" d…" at bounding box center [593, 679] width 511 height 15
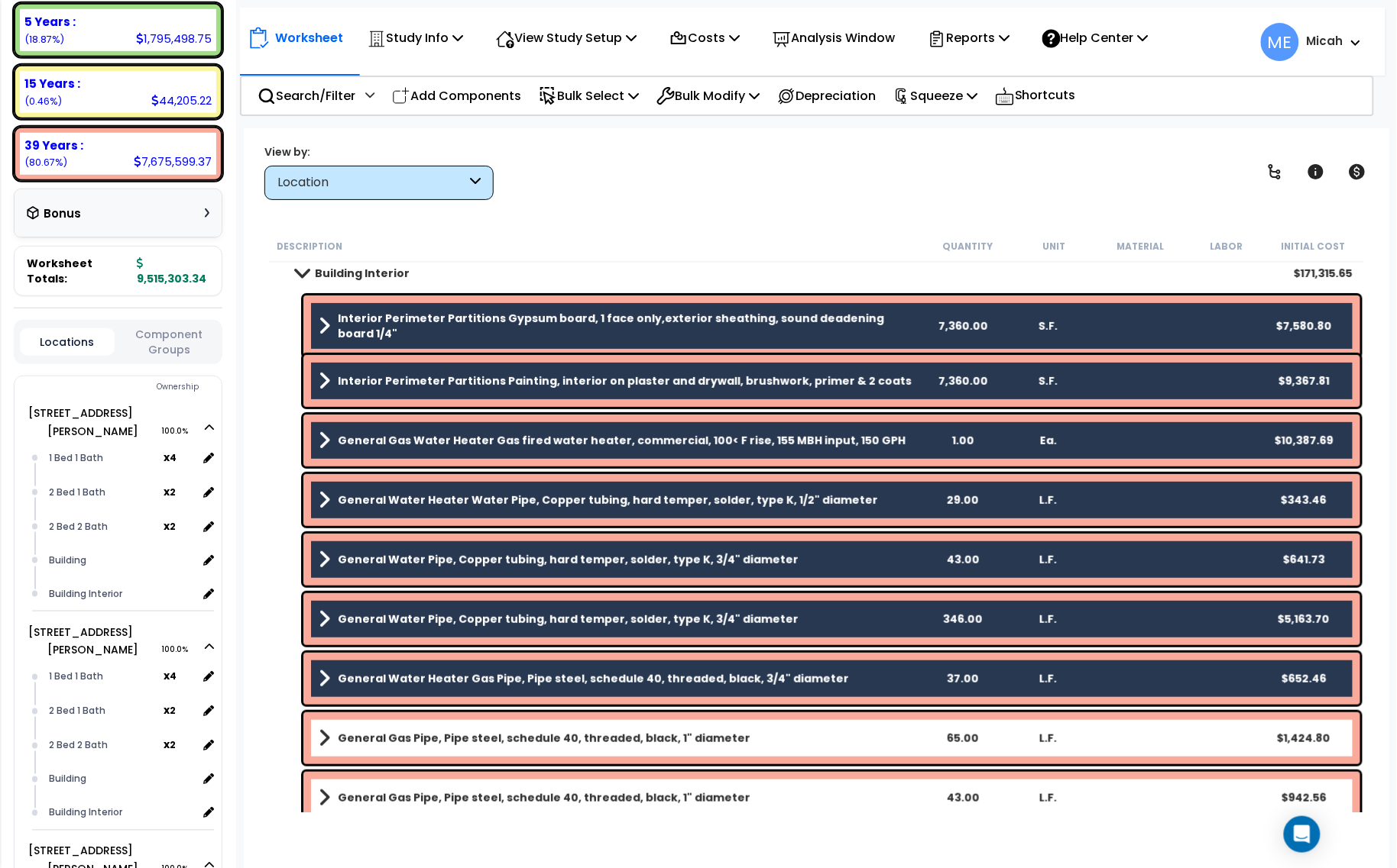
click at [504, 737] on b "General Gas Pipe, Pipe steel, schedule 40, threaded, black, 1" diameter" at bounding box center [544, 738] width 413 height 15
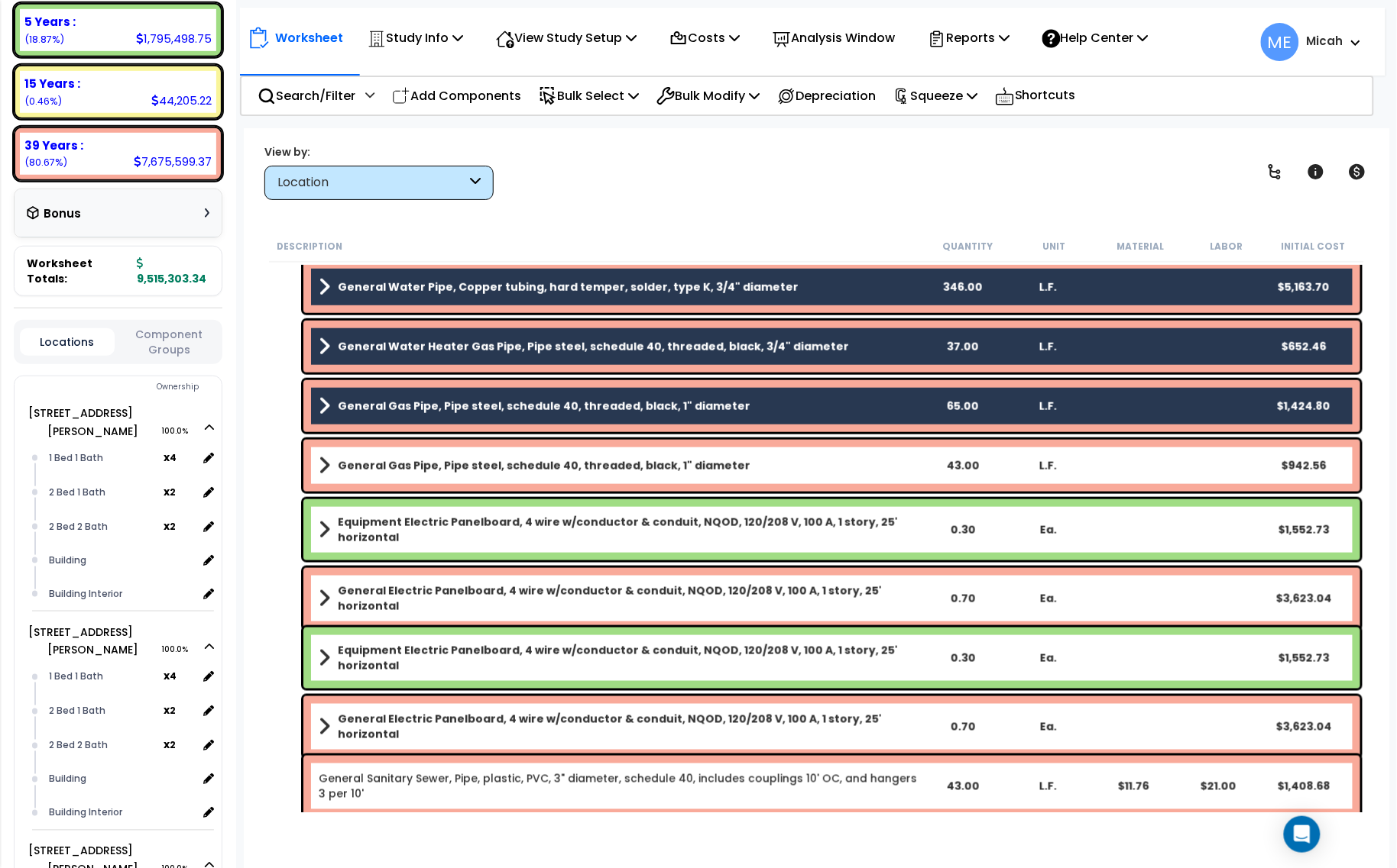
scroll to position [573, 0]
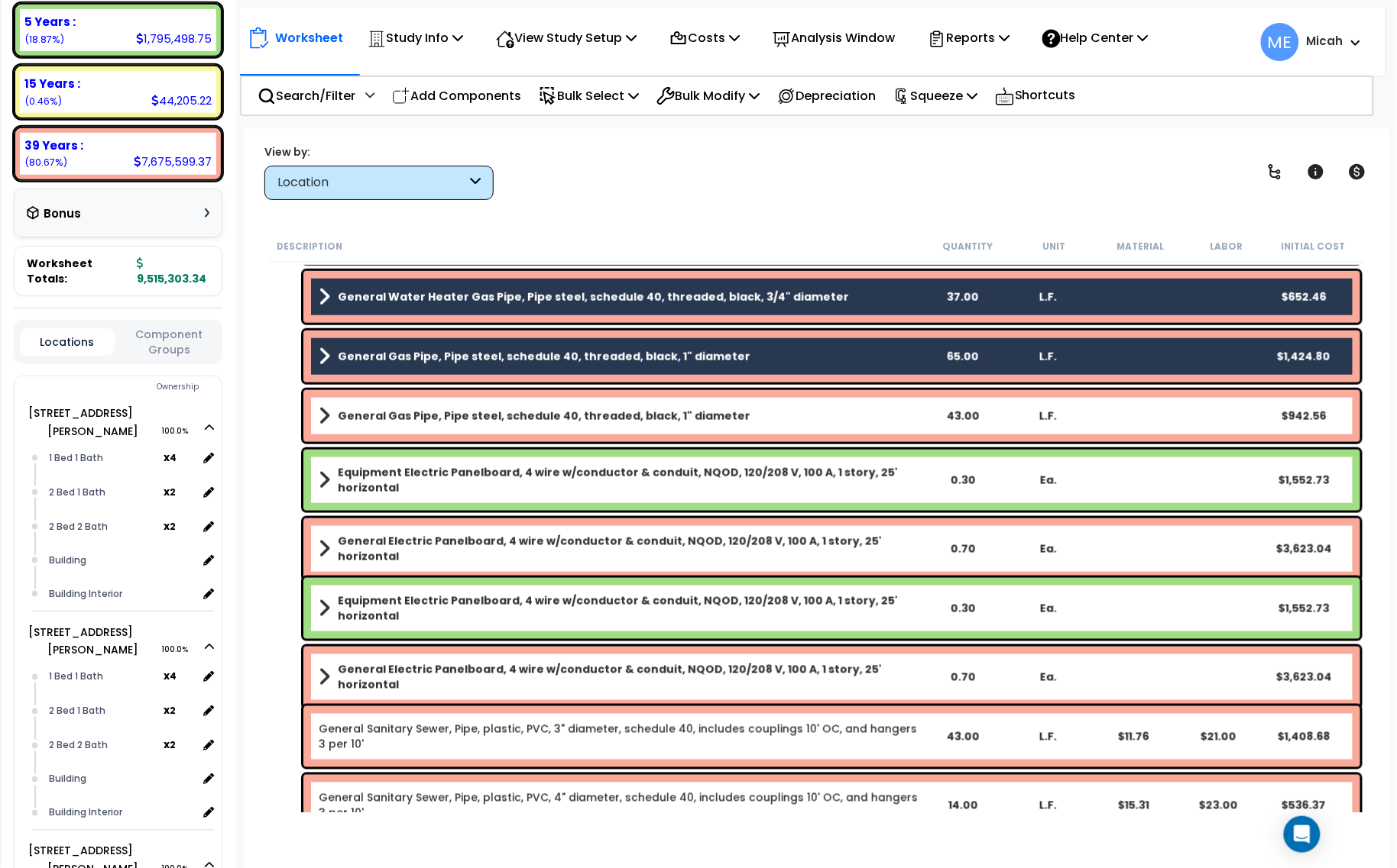
click at [437, 426] on link "General Gas Pipe, Pipe steel, schedule 40, threaded, black, 1" diameter" at bounding box center [619, 416] width 600 height 22
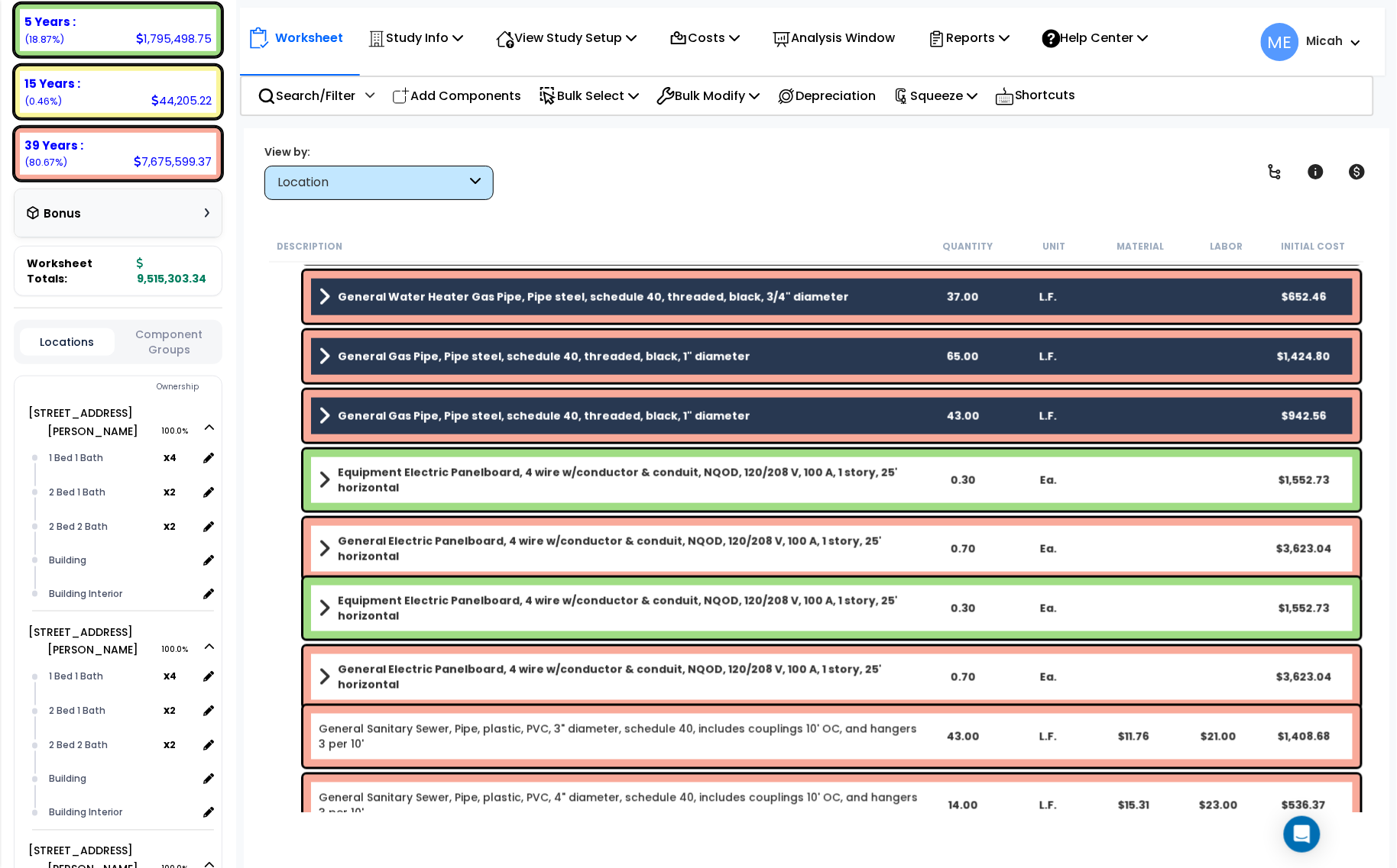
click at [434, 466] on b "Equipment Electric Panelboard, 4 wire w/conductor & conduit, NQOD, 120/208 V, 1…" at bounding box center [628, 481] width 581 height 30
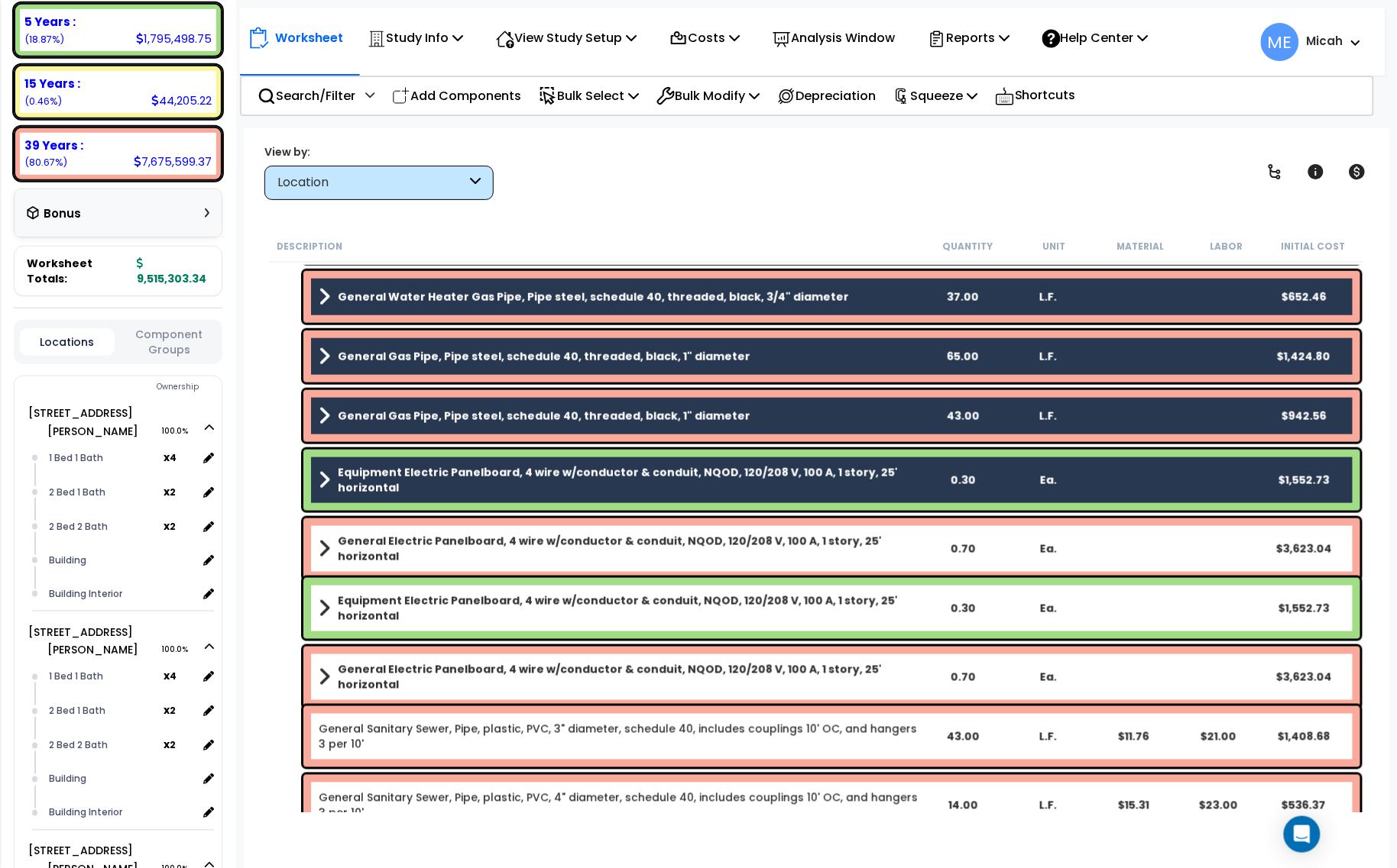
click at [437, 543] on b "General Electric Panelboard, 4 wire w/conductor & conduit, NQOD, 120/208 V, 100…" at bounding box center [628, 549] width 581 height 30
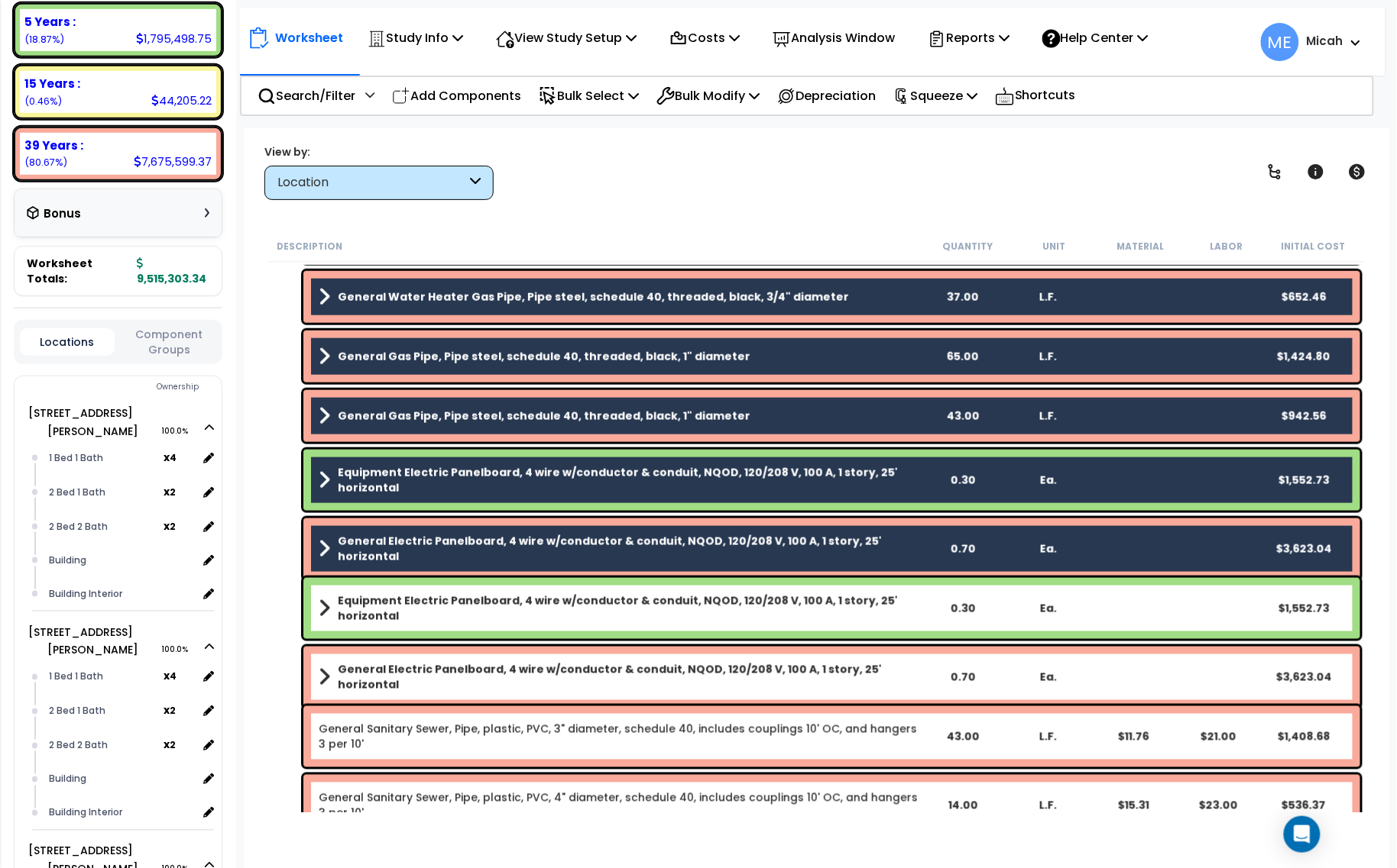
click at [456, 600] on b "Equipment Electric Panelboard, 4 wire w/conductor & conduit, NQOD, 120/208 V, 1…" at bounding box center [628, 608] width 581 height 30
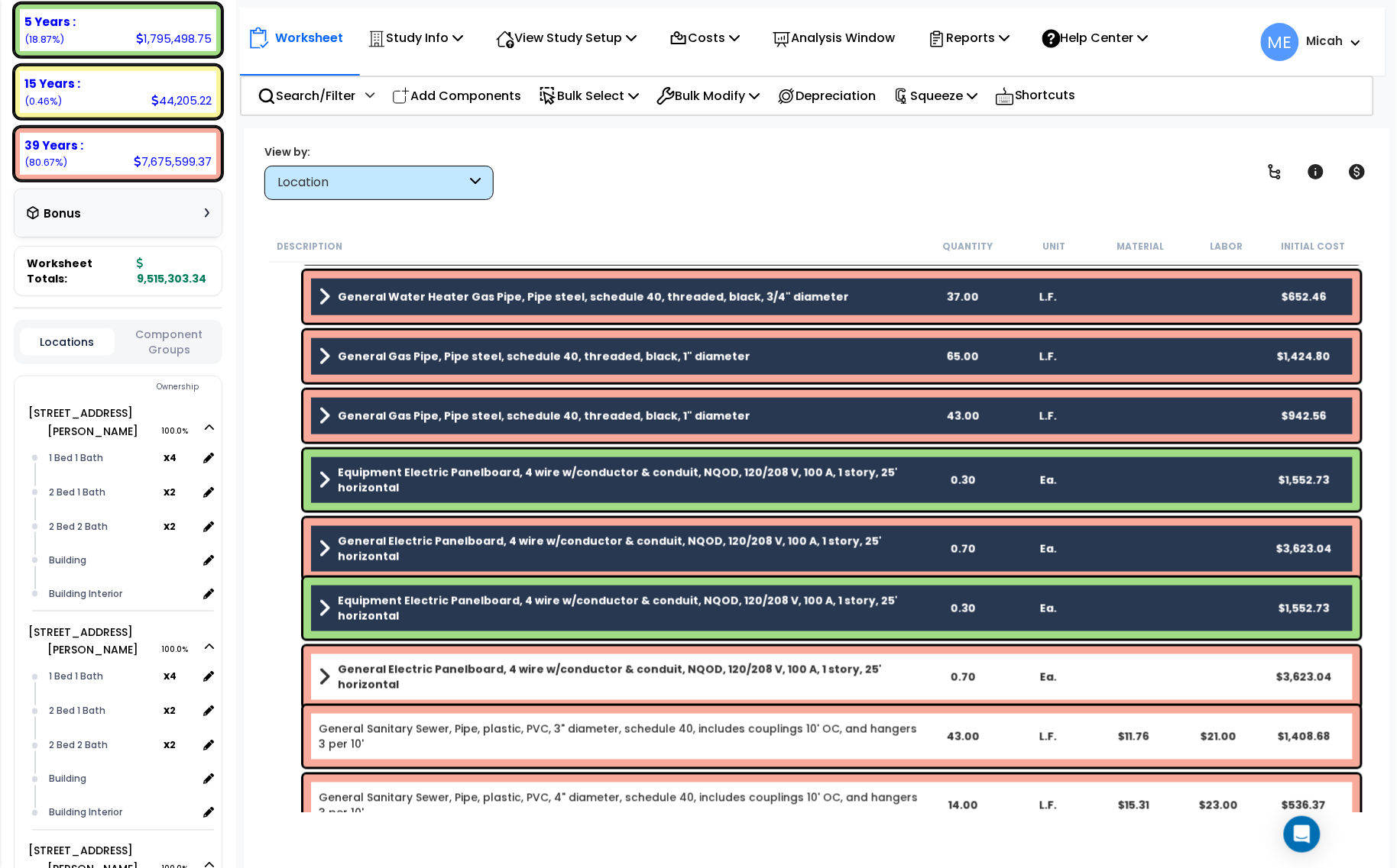
click at [459, 645] on div "General Electric Panelboard, 4 wire w/conductor & conduit, NQOD, 120/208 V, 100…" at bounding box center [817, 677] width 1095 height 69
click at [468, 677] on b "General Electric Panelboard, 4 wire w/conductor & conduit, NQOD, 120/208 V, 100…" at bounding box center [628, 677] width 581 height 30
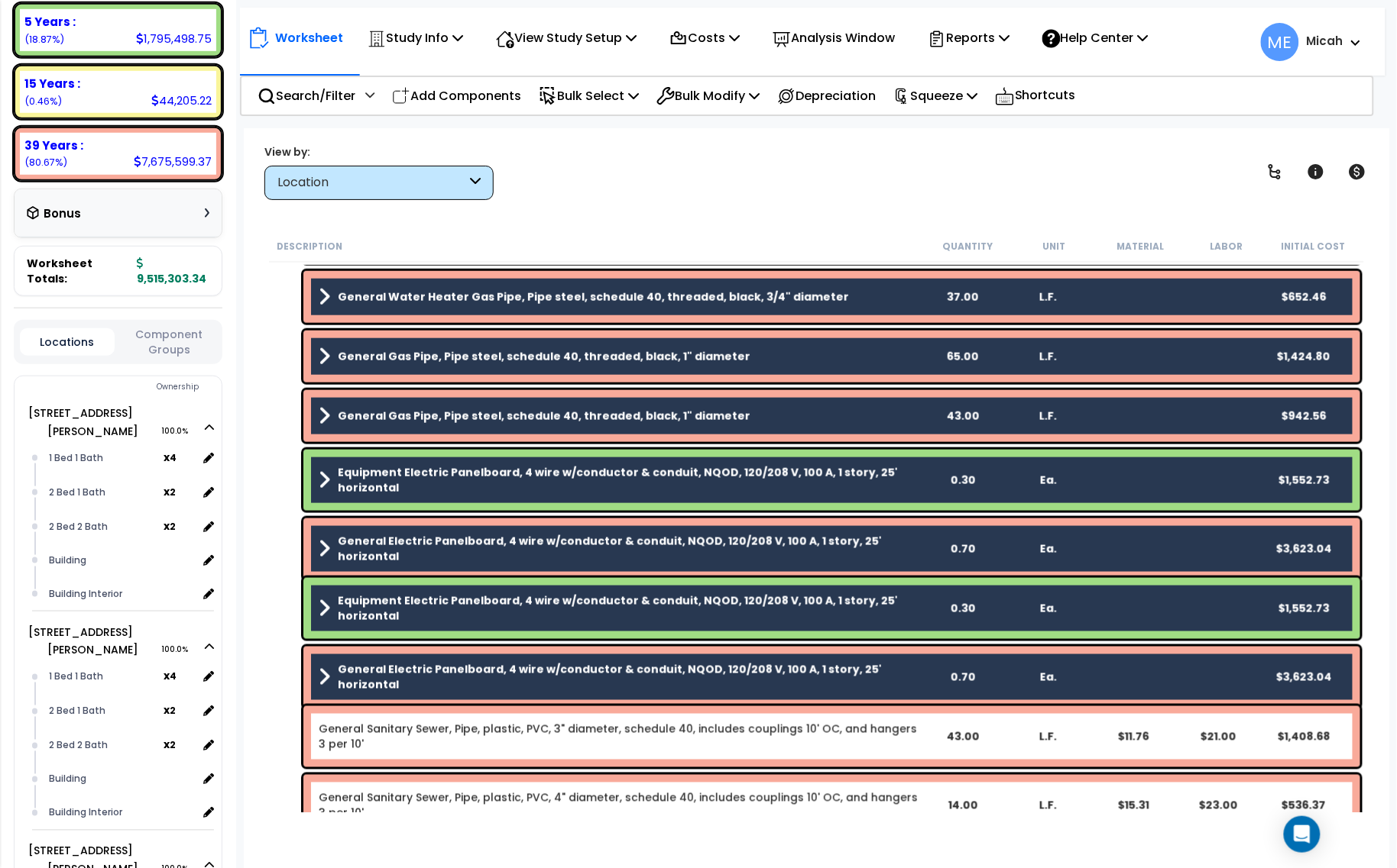
click at [483, 726] on link "General Sanitary Sewer, Pipe, plastic, PVC, 3" diameter, schedule 40, includes …" at bounding box center [619, 737] width 600 height 30
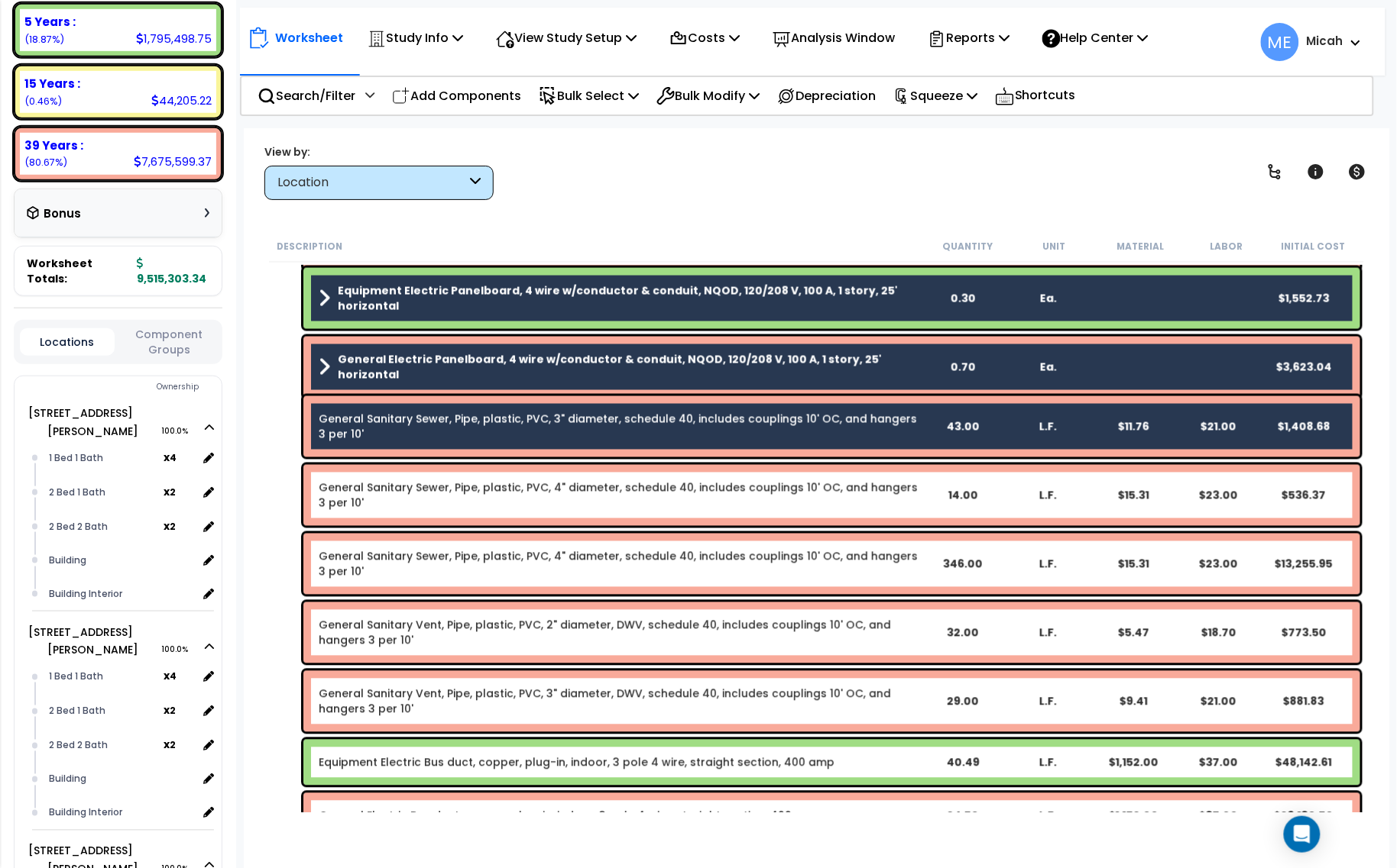
scroll to position [1050, 0]
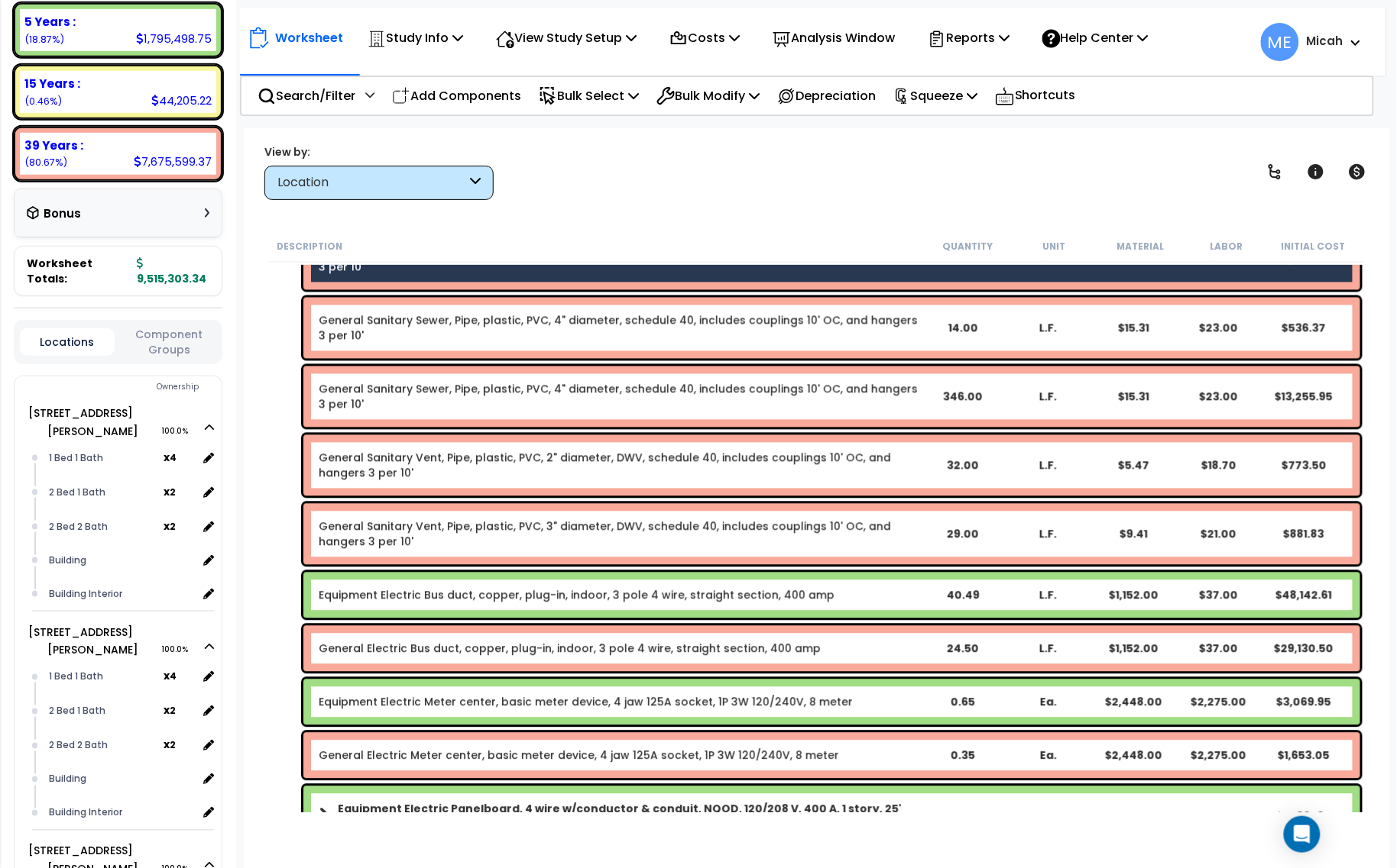
click at [446, 331] on link "General Sanitary Sewer, Pipe, plastic, PVC, 4" diameter, schedule 40, includes …" at bounding box center [619, 328] width 600 height 30
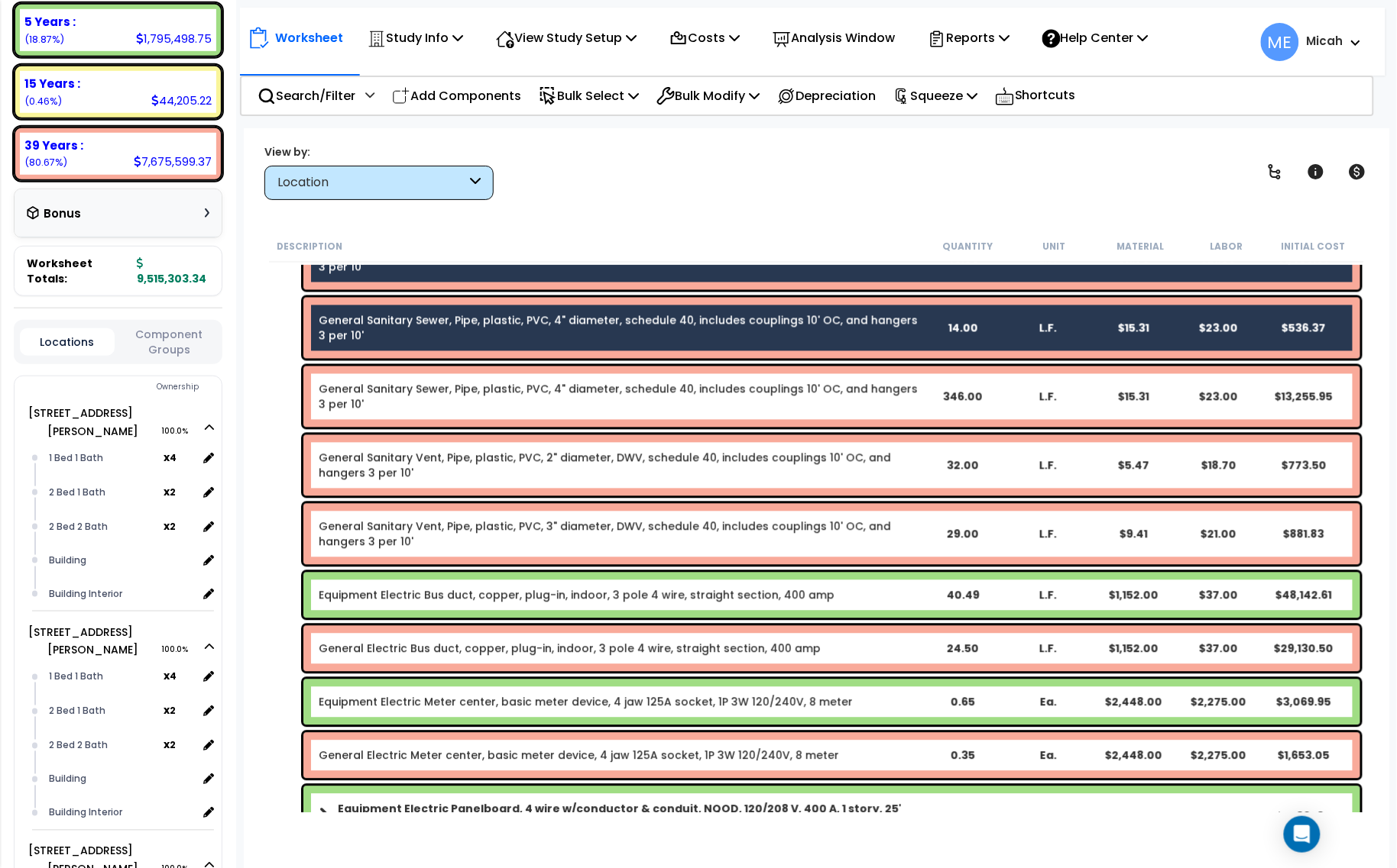
click at [447, 378] on div "General Sanitary Sewer, Pipe, plastic, PVC, 4" diameter, schedule 40, includes …" at bounding box center [831, 397] width 1056 height 61
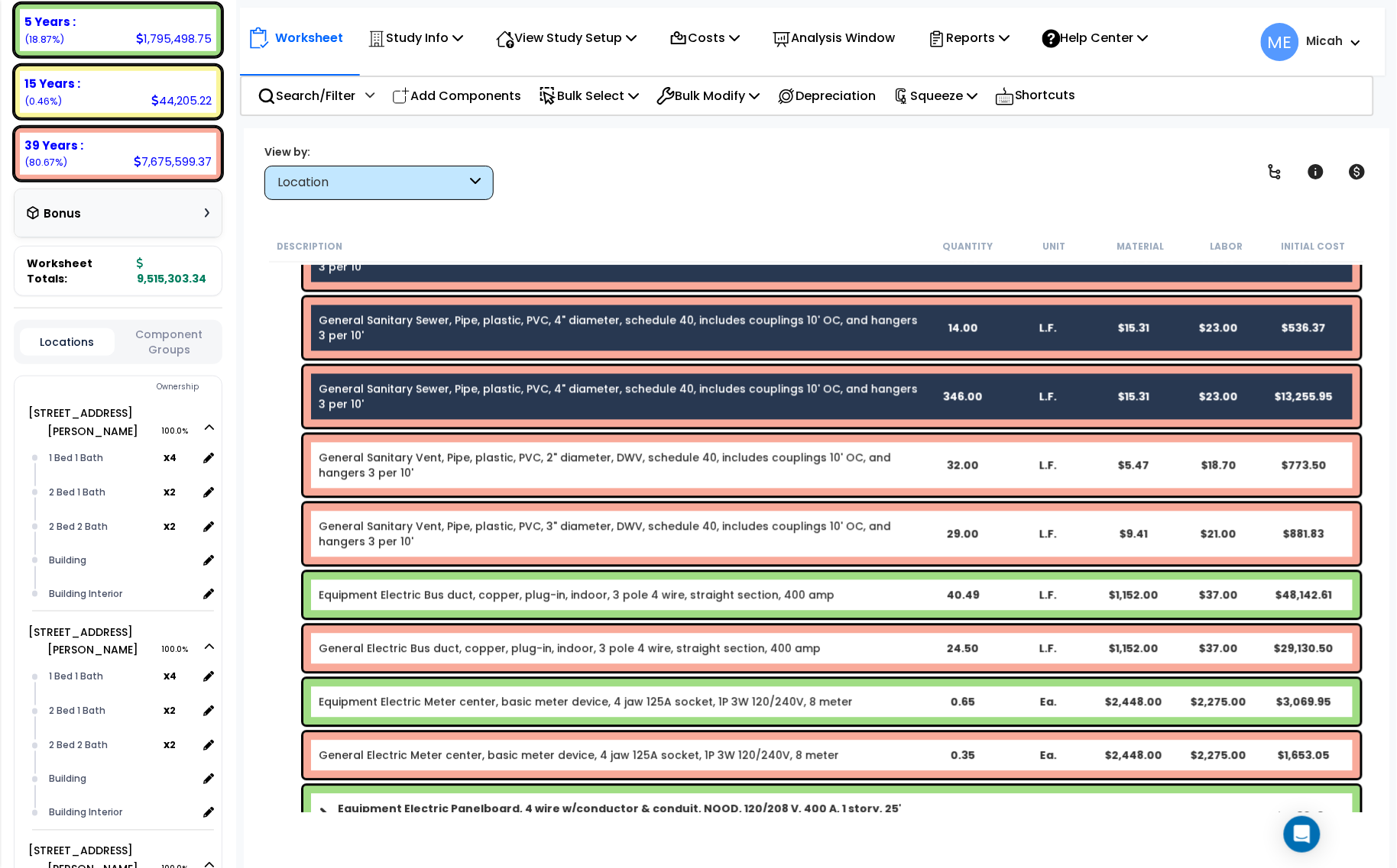
click at [467, 445] on div "General Sanitary Vent, Pipe, plastic, PVC, 2" diameter, DWV, schedule 40, inclu…" at bounding box center [831, 466] width 1056 height 61
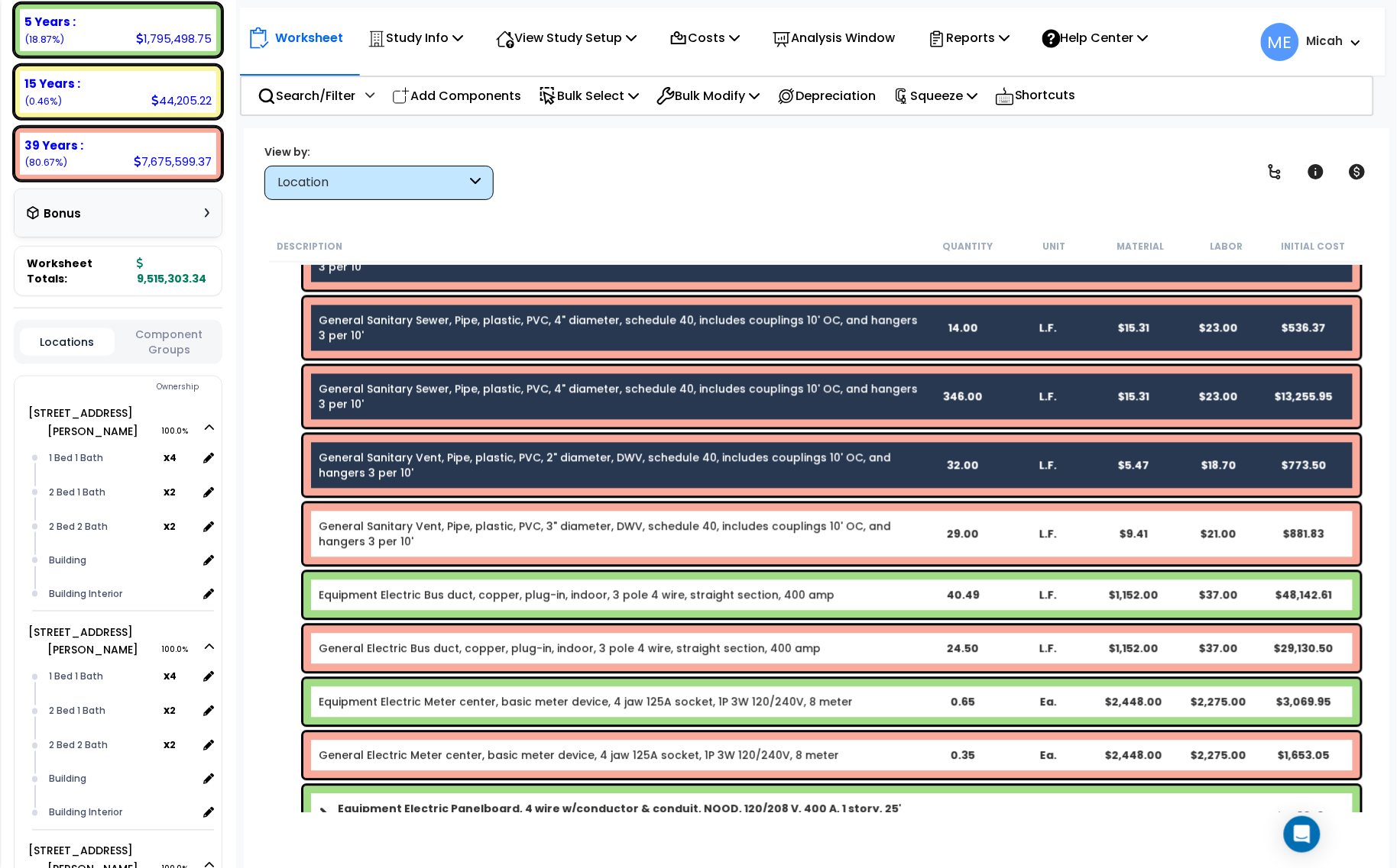
click at [478, 525] on link "General Sanitary Vent, Pipe, plastic, PVC, 3" diameter, DWV, schedule 40, inclu…" at bounding box center [619, 534] width 600 height 30
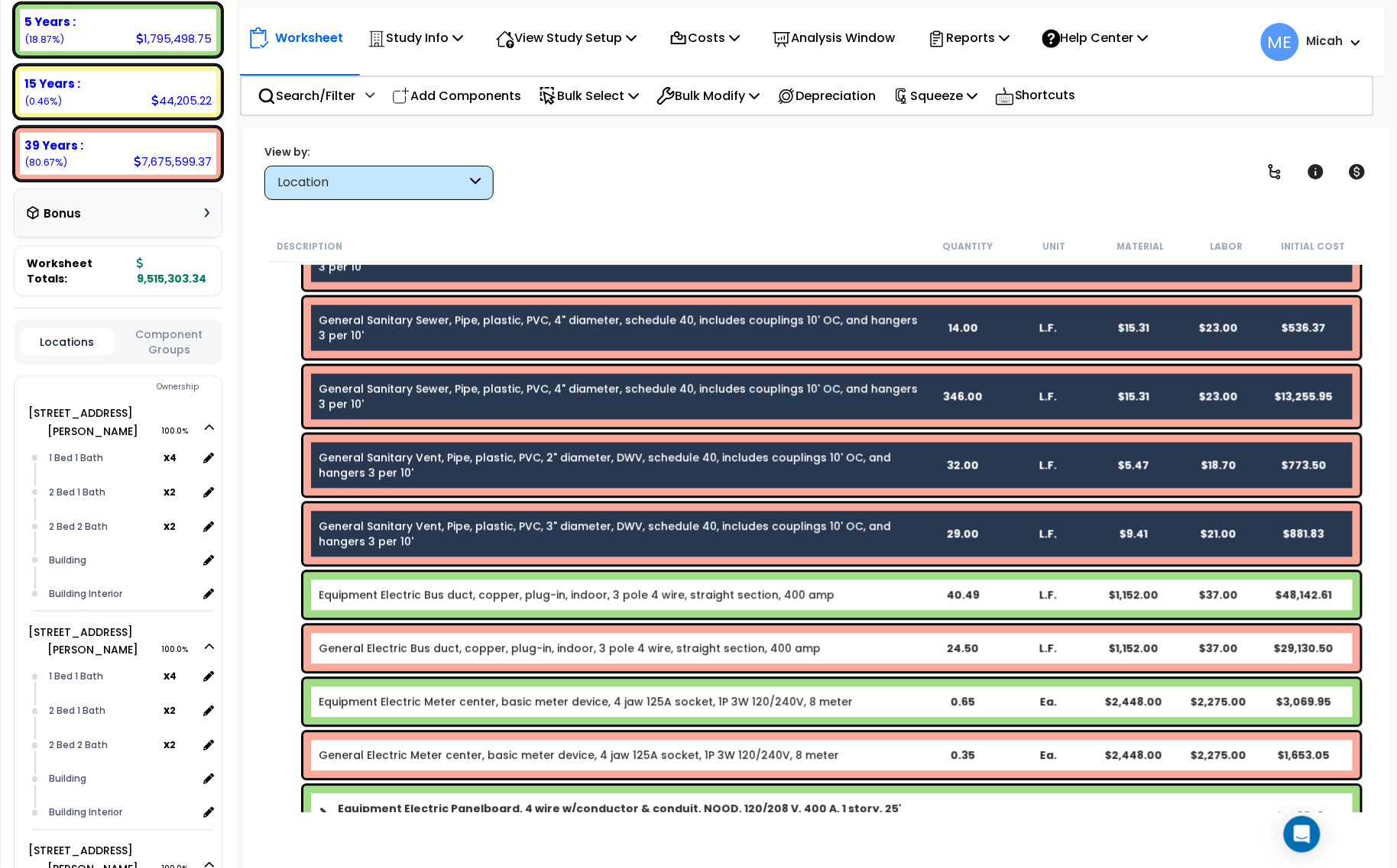
click at [491, 584] on div "Equipment Electric Bus duct, copper, plug-in, indoor, 3 pole 4 wire, straight s…" at bounding box center [831, 595] width 1056 height 46
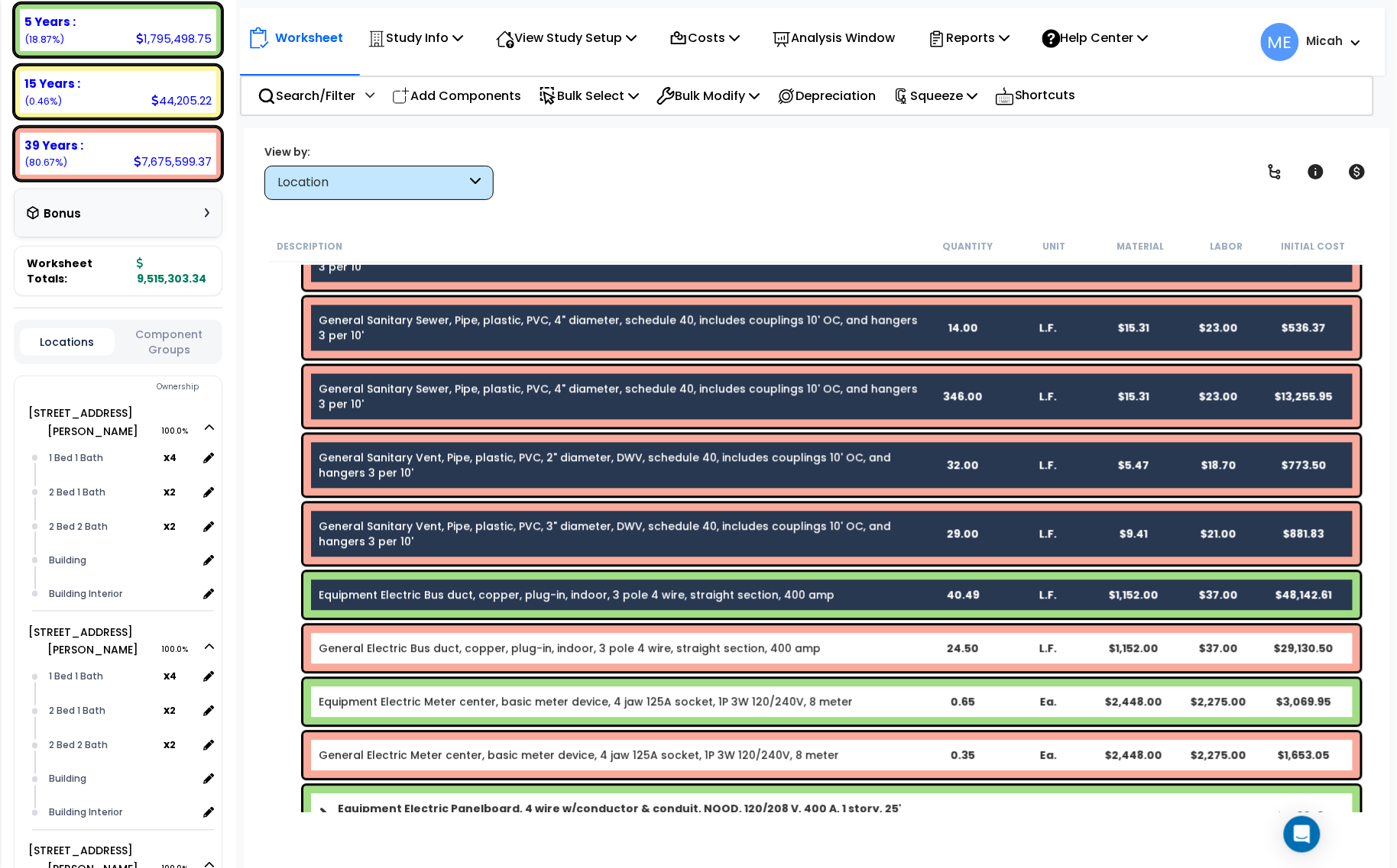
click at [502, 650] on link "General Electric Bus duct, copper, plug-in, indoor, 3 pole 4 wire, straight sec…" at bounding box center [570, 649] width 502 height 15
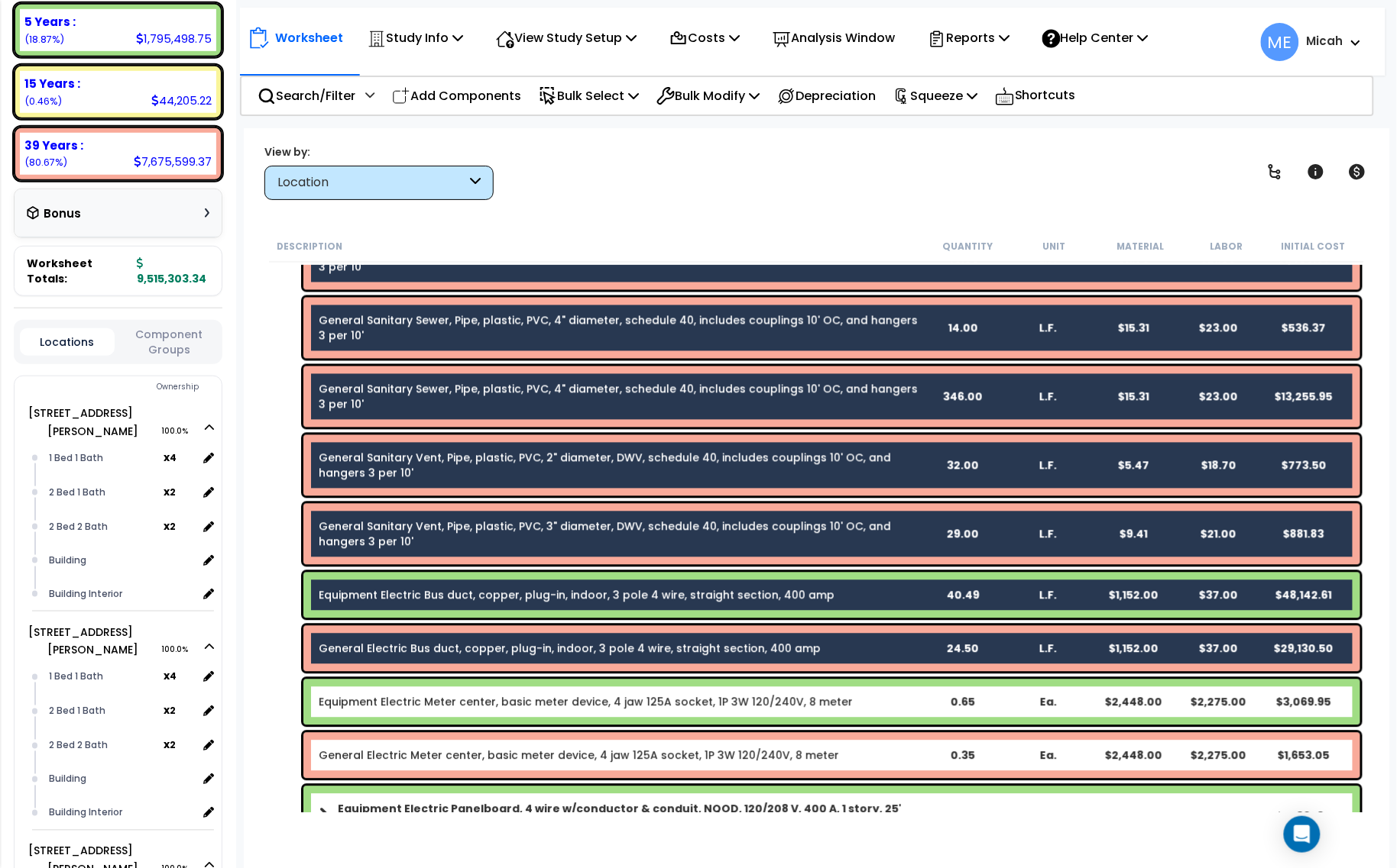
click at [517, 692] on div "Equipment Electric Meter center, basic meter device, 4 jaw 125A socket, 1P 3W 1…" at bounding box center [831, 702] width 1056 height 46
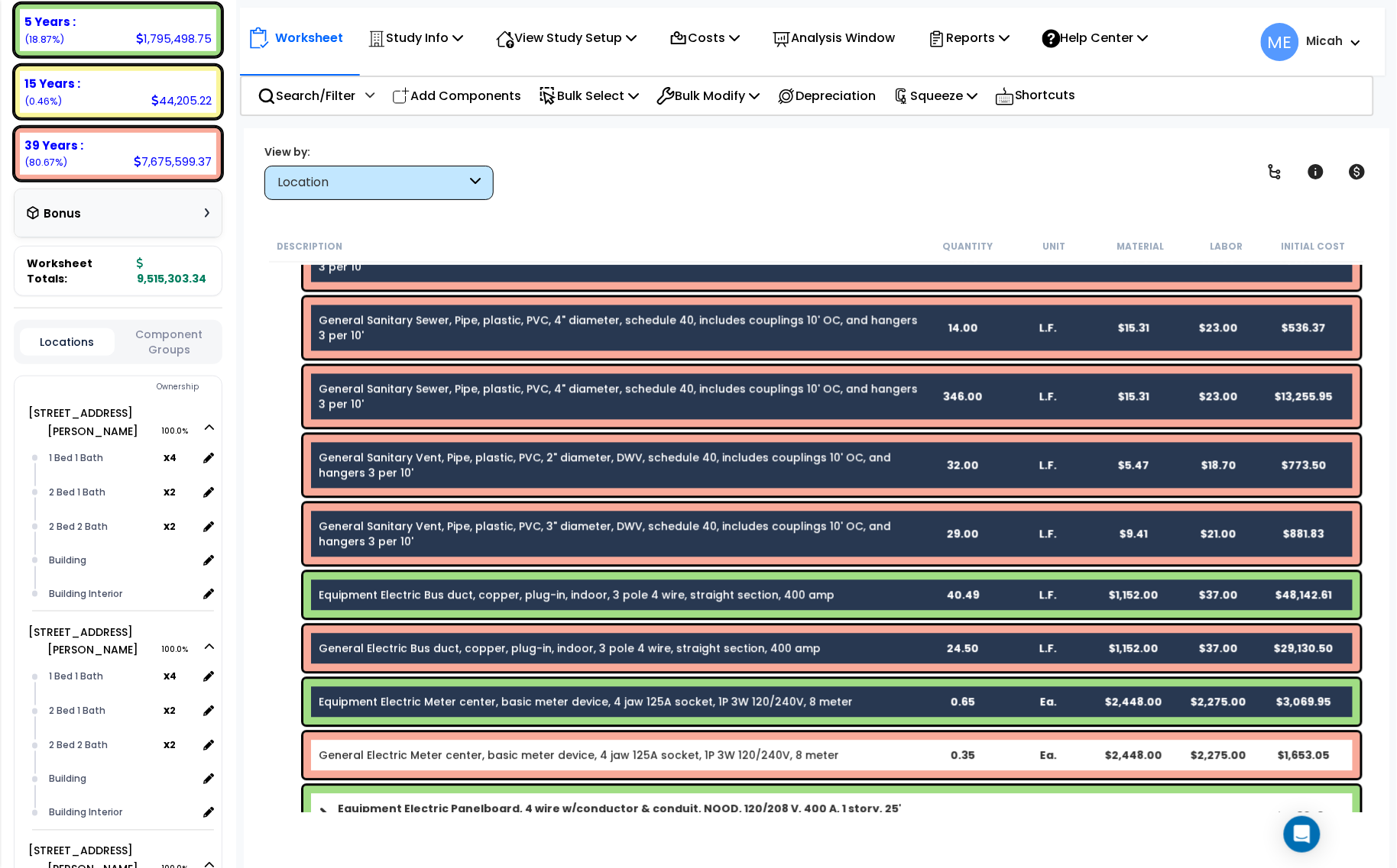
click at [525, 737] on div "General Electric Meter center, basic meter device, 4 jaw 125A socket, 1P 3W 120…" at bounding box center [831, 756] width 1056 height 46
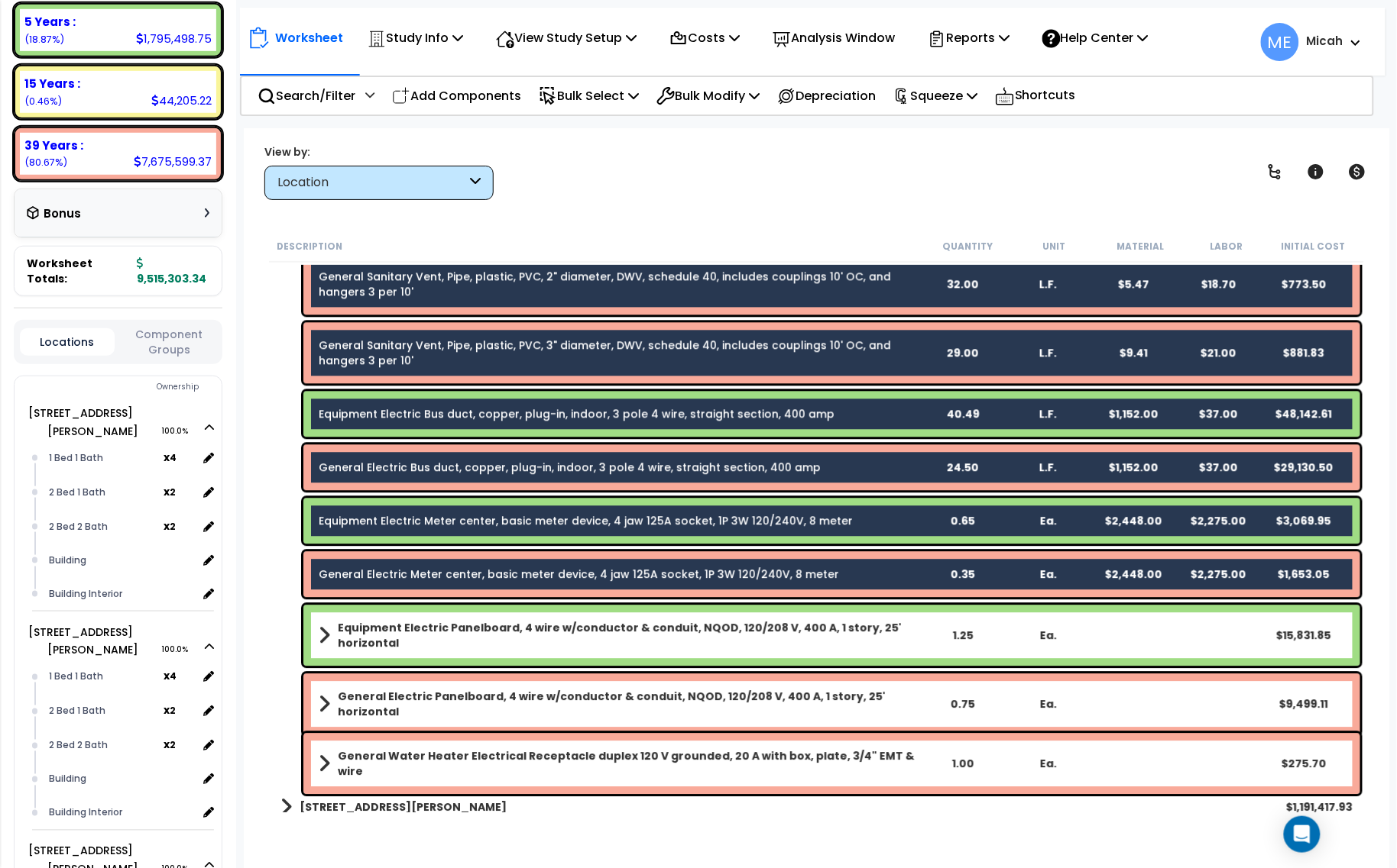
scroll to position [1527, 0]
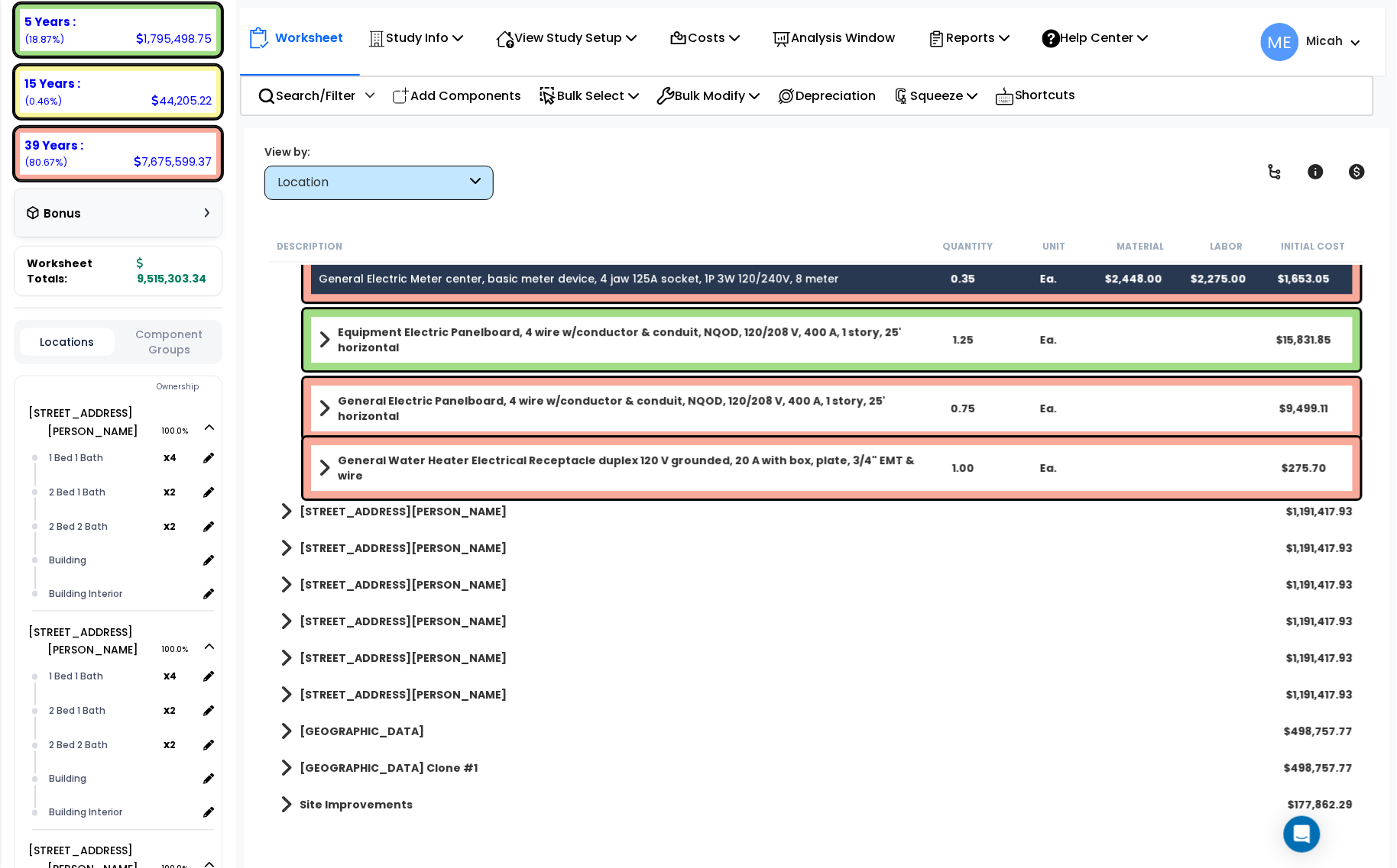
click at [464, 340] on b "Equipment Electric Panelboard, 4 wire w/conductor & conduit, NQOD, 120/208 V, 4…" at bounding box center [628, 339] width 581 height 30
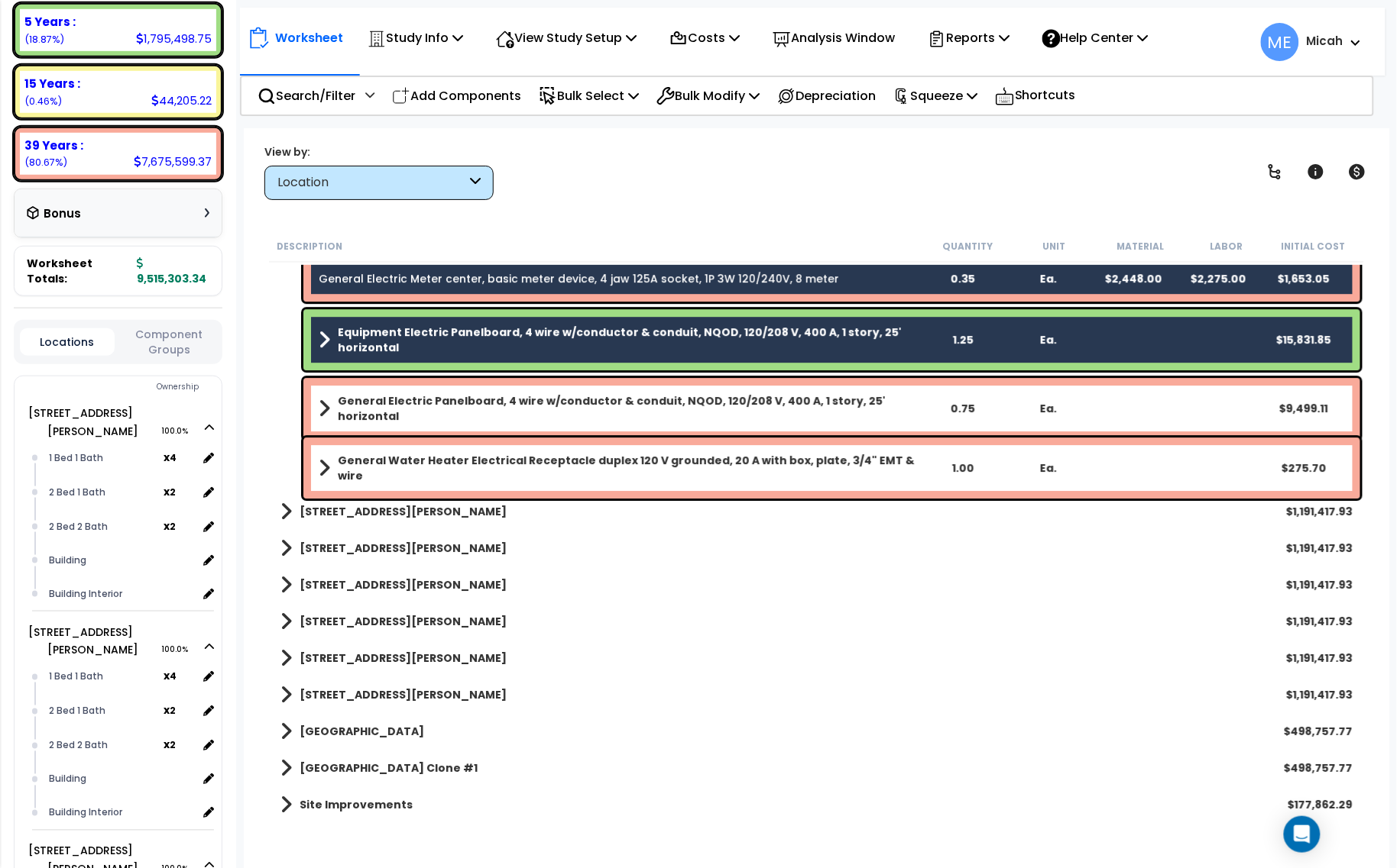
click at [470, 411] on b "General Electric Panelboard, 4 wire w/conductor & conduit, NQOD, 120/208 V, 400…" at bounding box center [628, 408] width 581 height 30
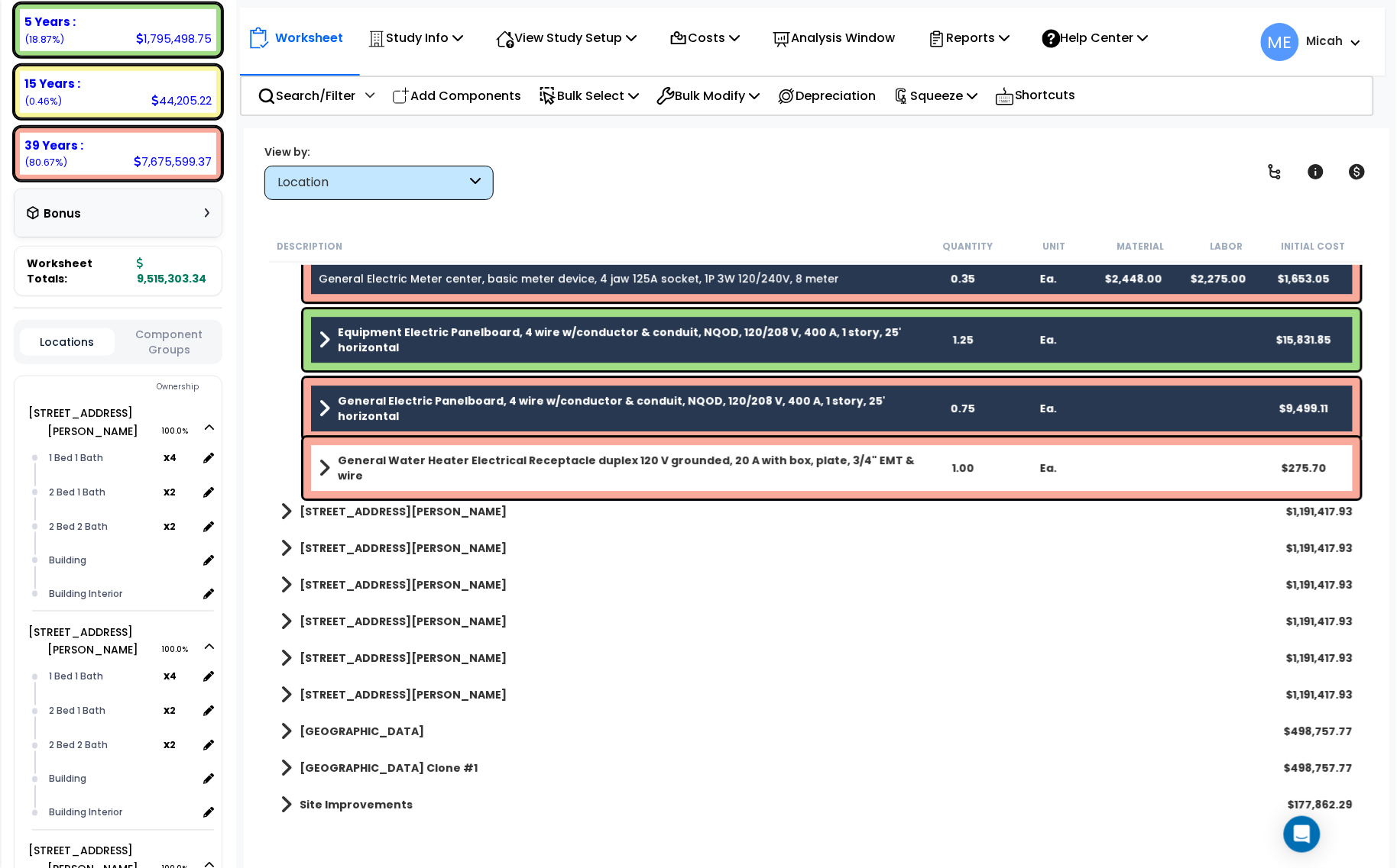
click at [486, 461] on b "General Water Heater Electrical Receptacle duplex 120 V grounded, 20 A with box…" at bounding box center [628, 468] width 581 height 30
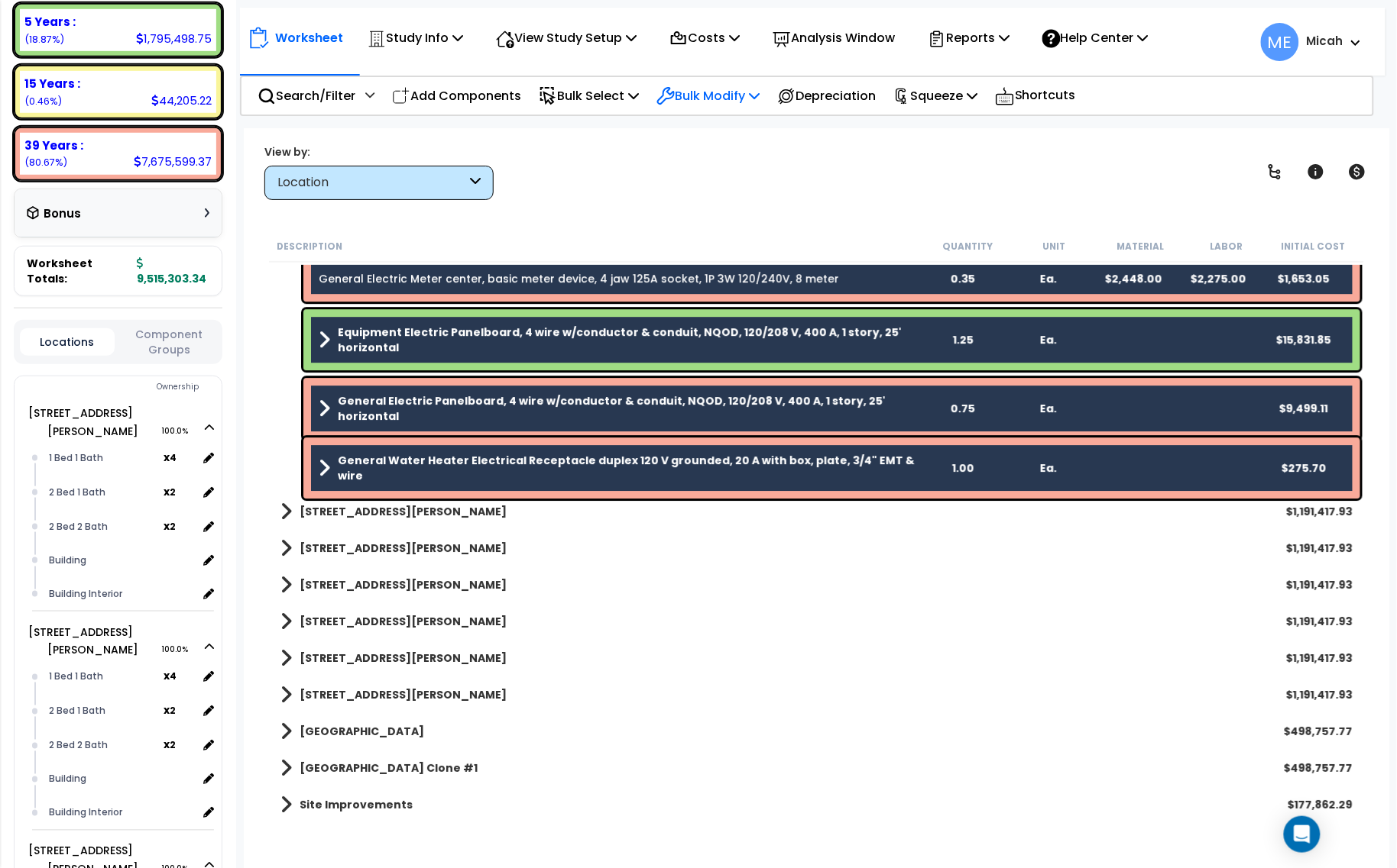
click at [759, 93] on icon at bounding box center [754, 95] width 10 height 12
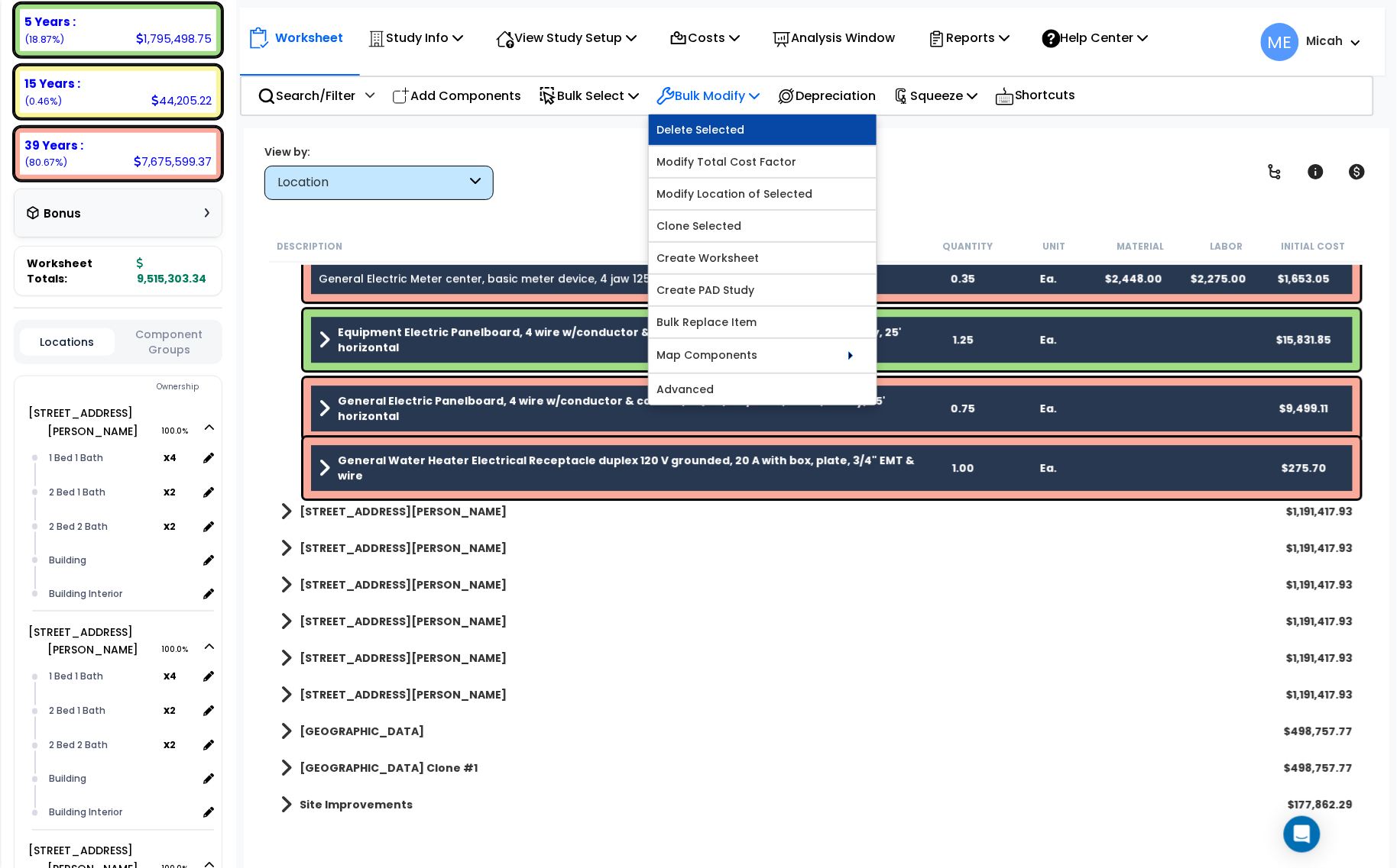
click at [735, 136] on link "Delete Selected" at bounding box center [763, 130] width 228 height 30
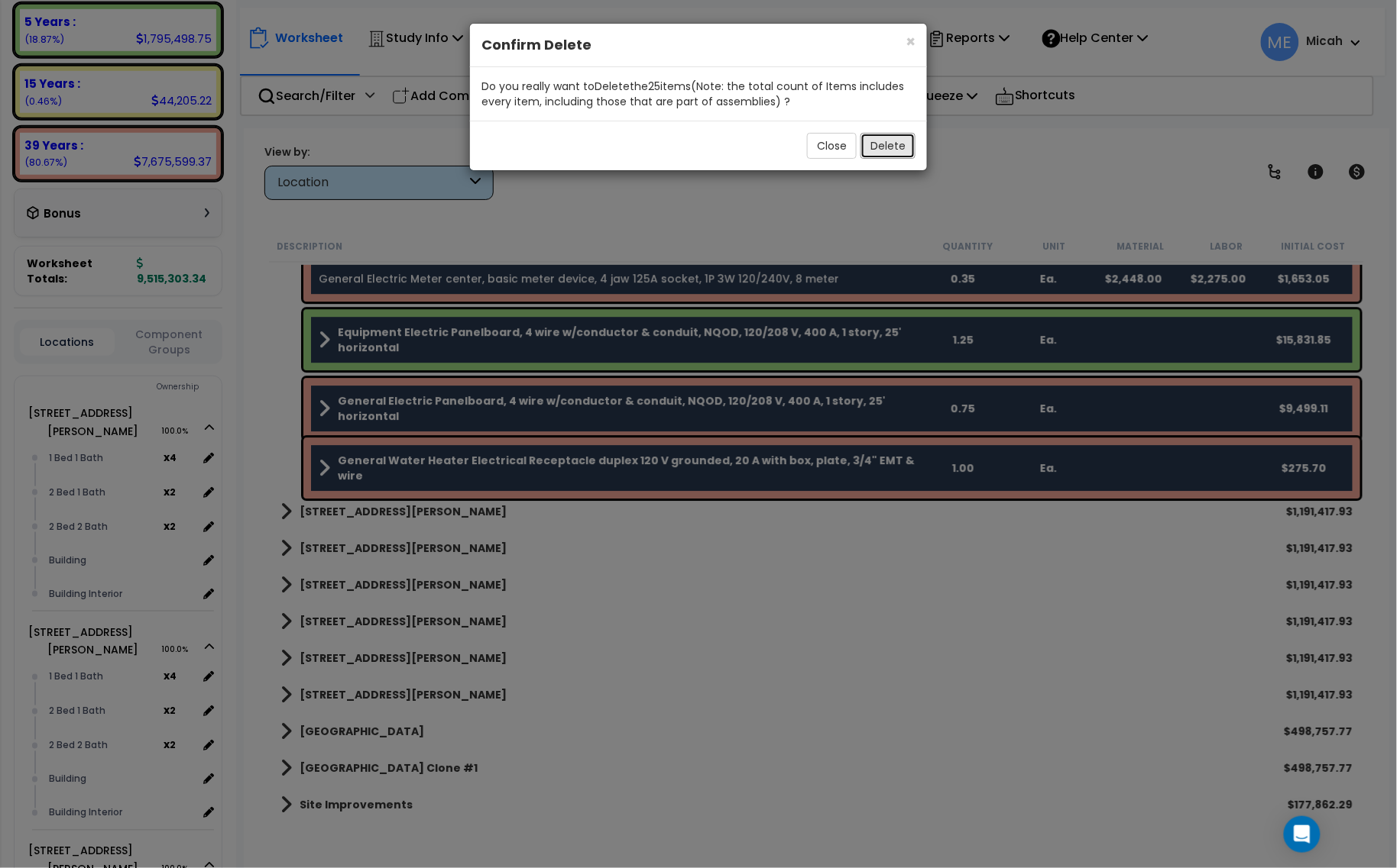
click at [868, 143] on button "Delete" at bounding box center [888, 146] width 55 height 26
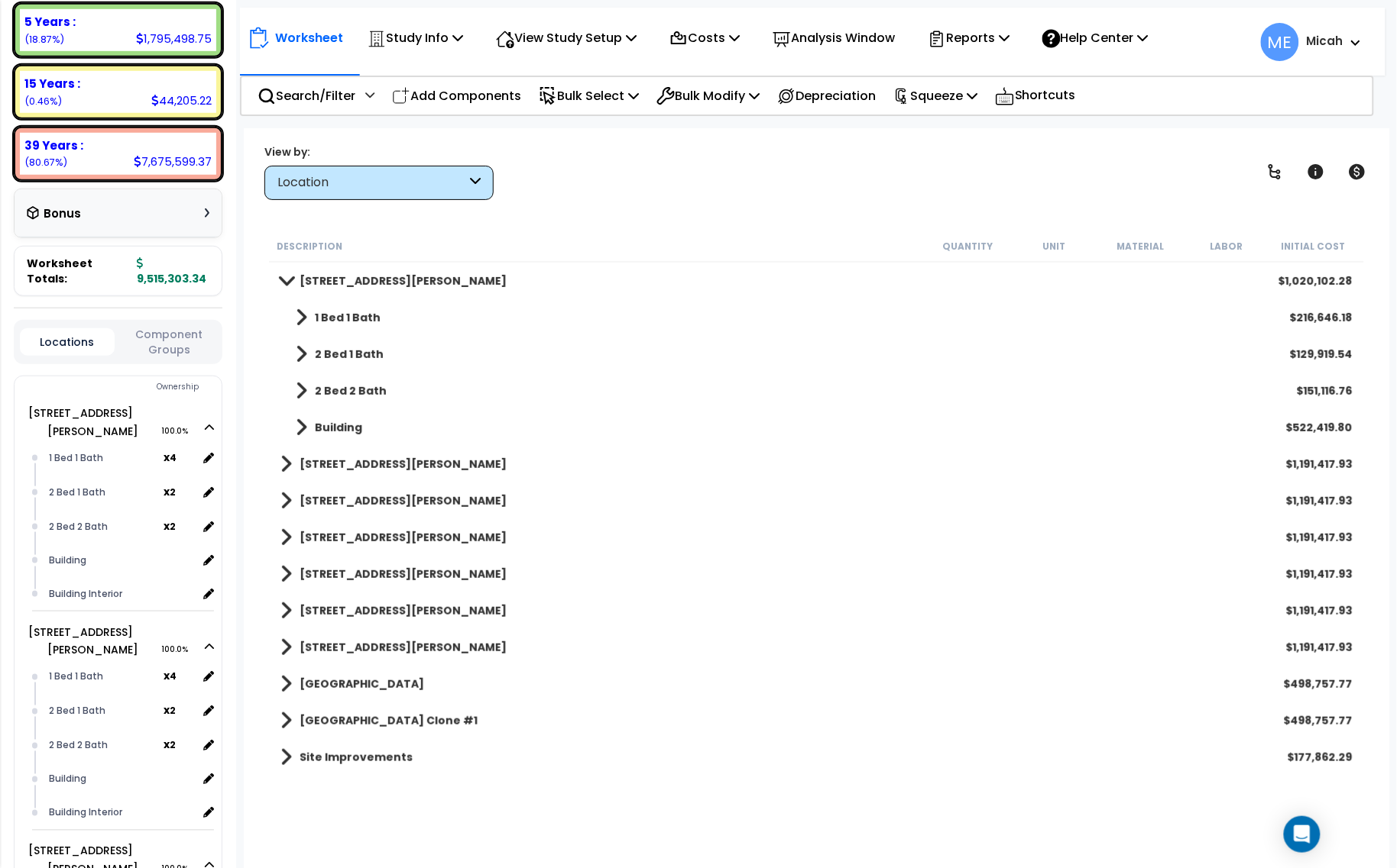
scroll to position [0, 0]
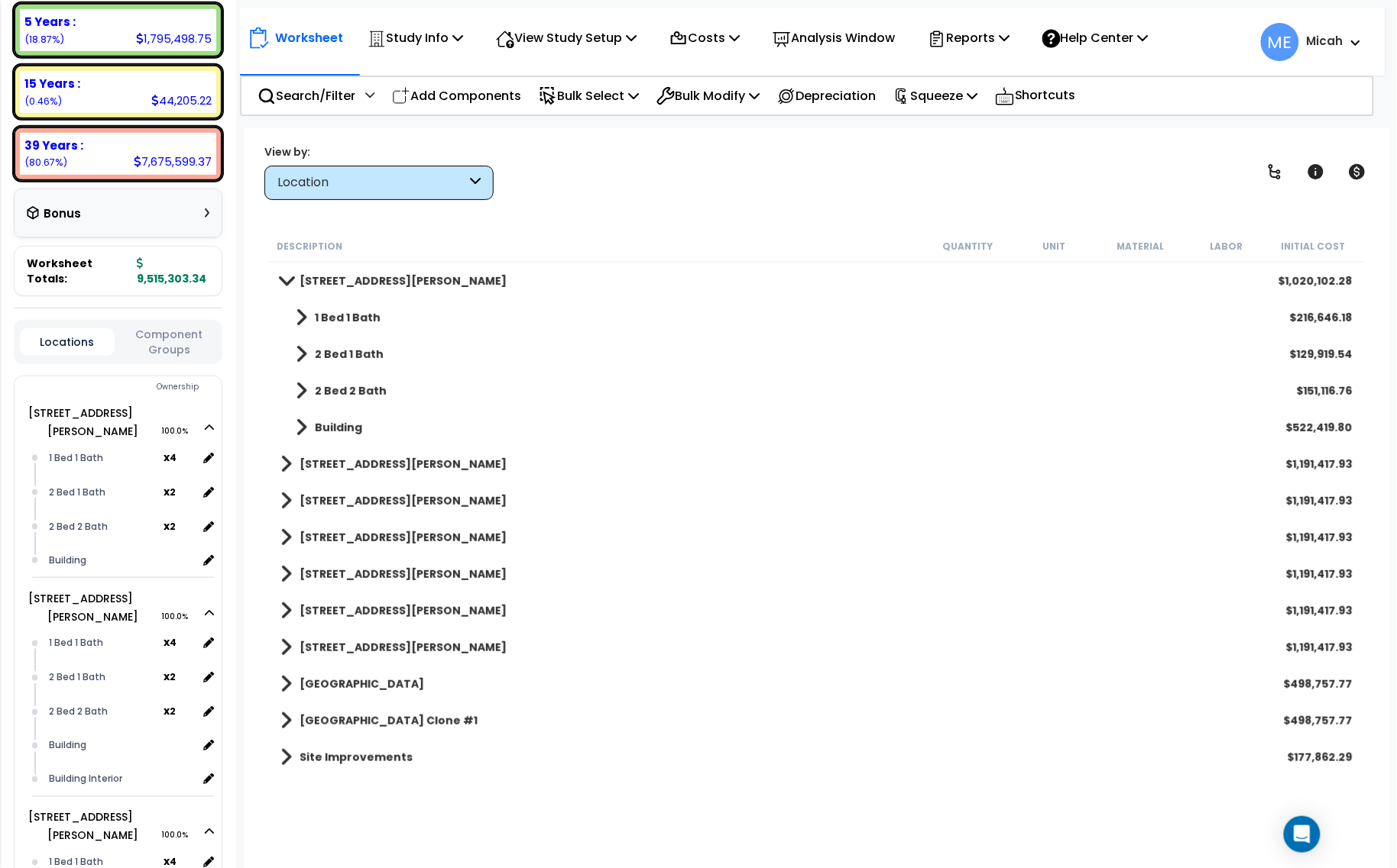
click at [303, 426] on span at bounding box center [301, 427] width 11 height 22
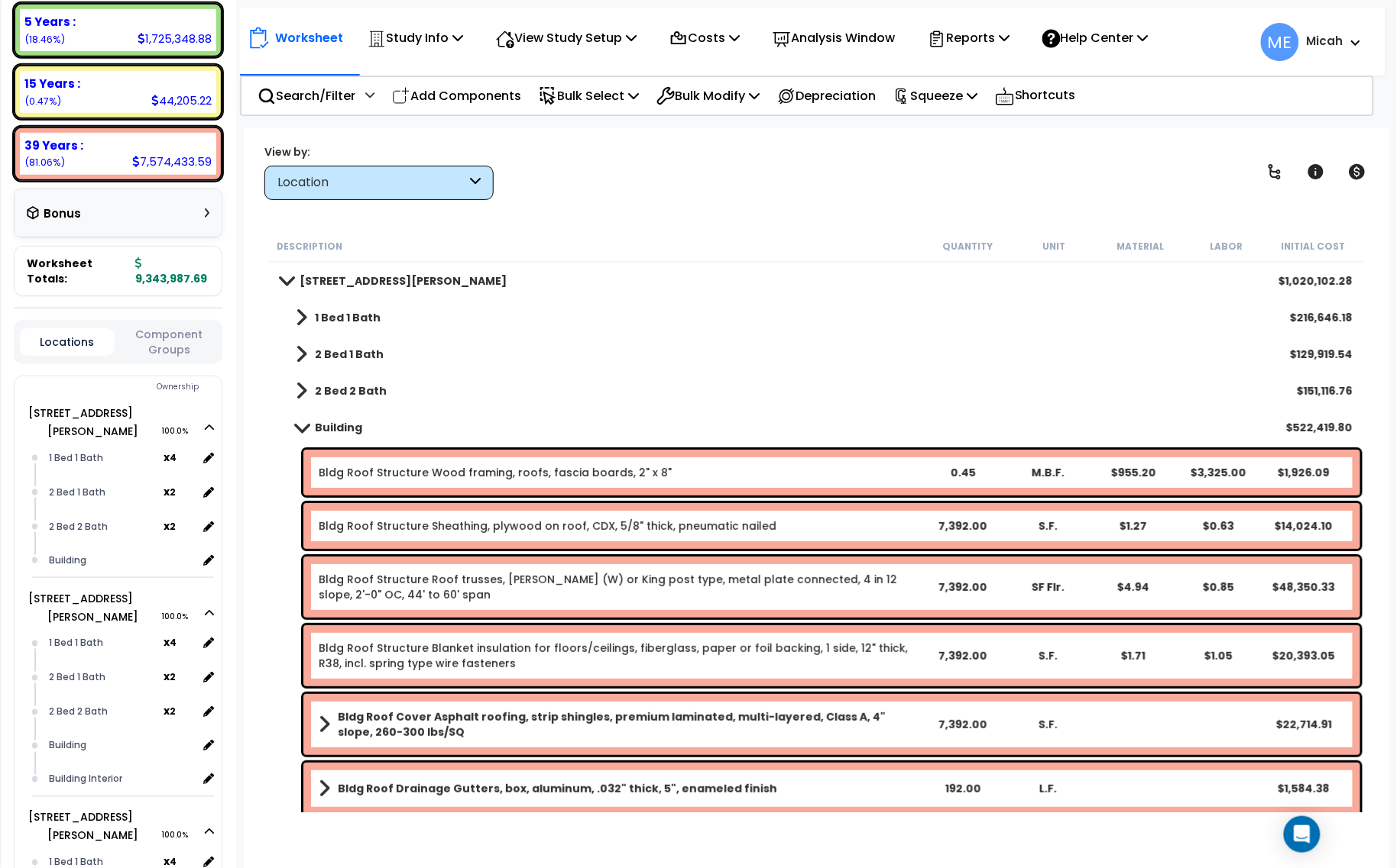
click at [405, 468] on link "Bldg Roof Structure Wood framing, roofs, fascia boards, 2" x 8"" at bounding box center [495, 473] width 353 height 15
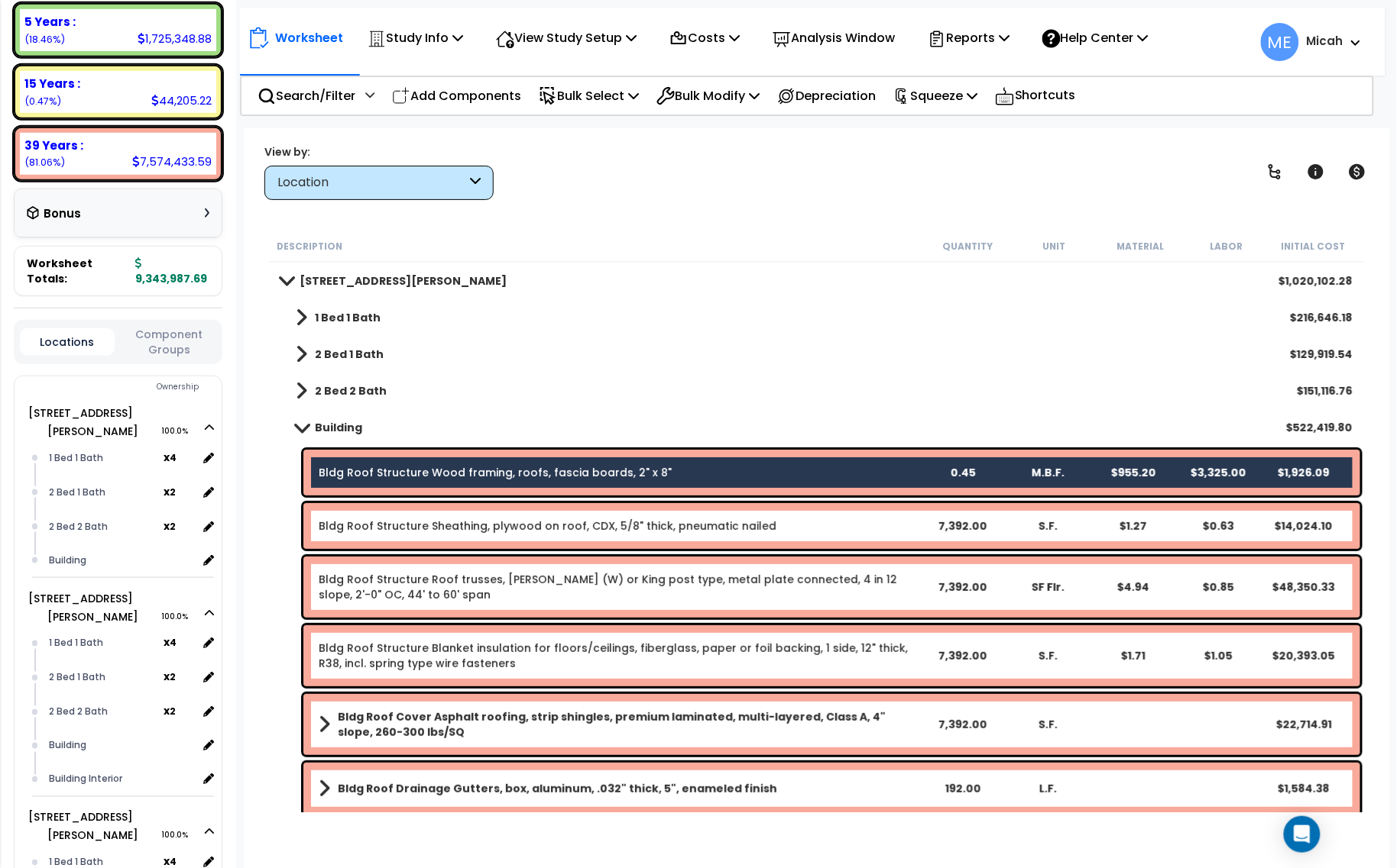
click at [417, 513] on div "Bldg Roof Structure Sheathing, plywood on roof, CDX, 5/8" thick, pneumatic nail…" at bounding box center [831, 526] width 1056 height 46
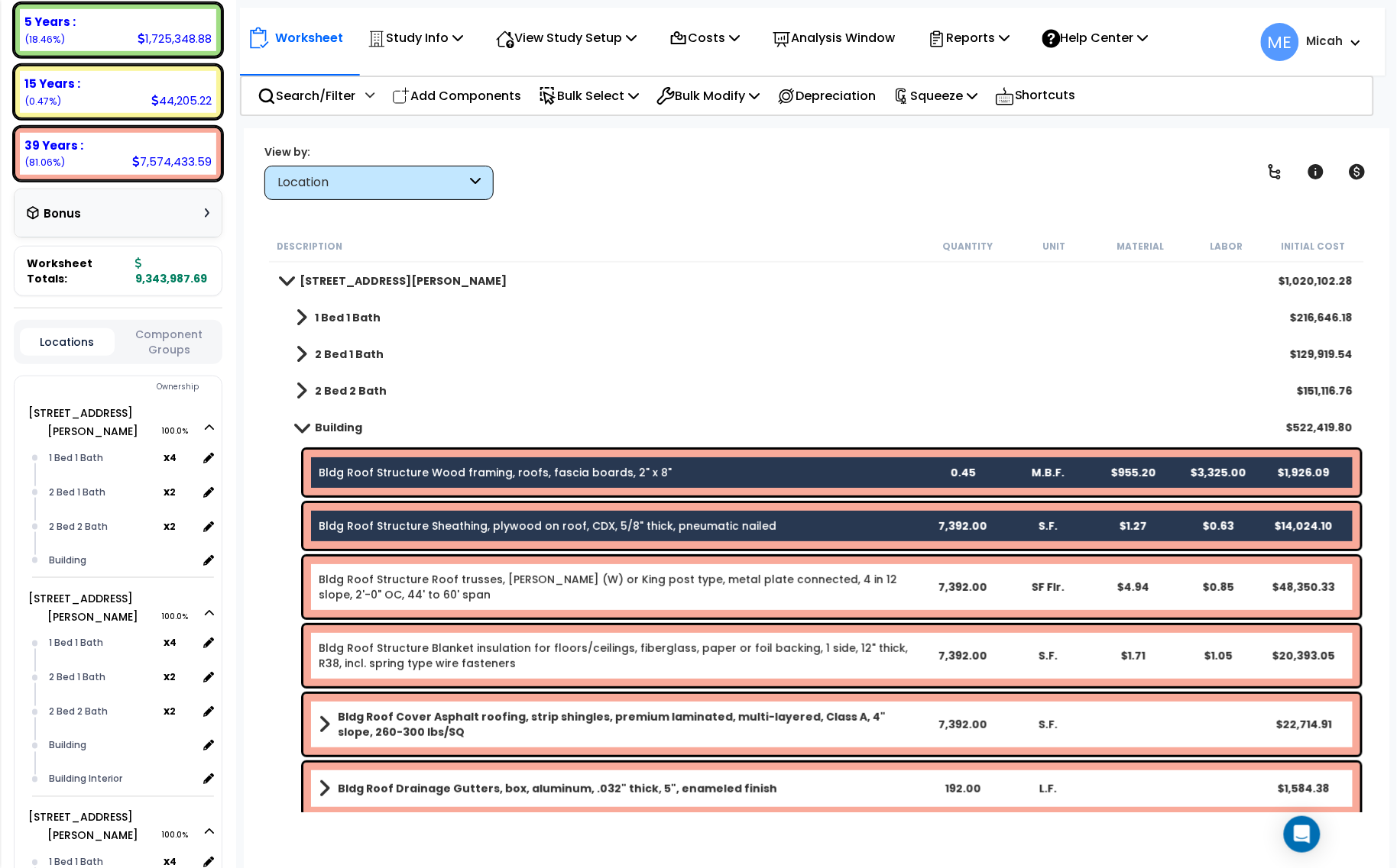
click at [429, 567] on div "Bldg Roof Structure Roof trusses, fink (W) or King post type, metal plate conne…" at bounding box center [831, 587] width 1056 height 61
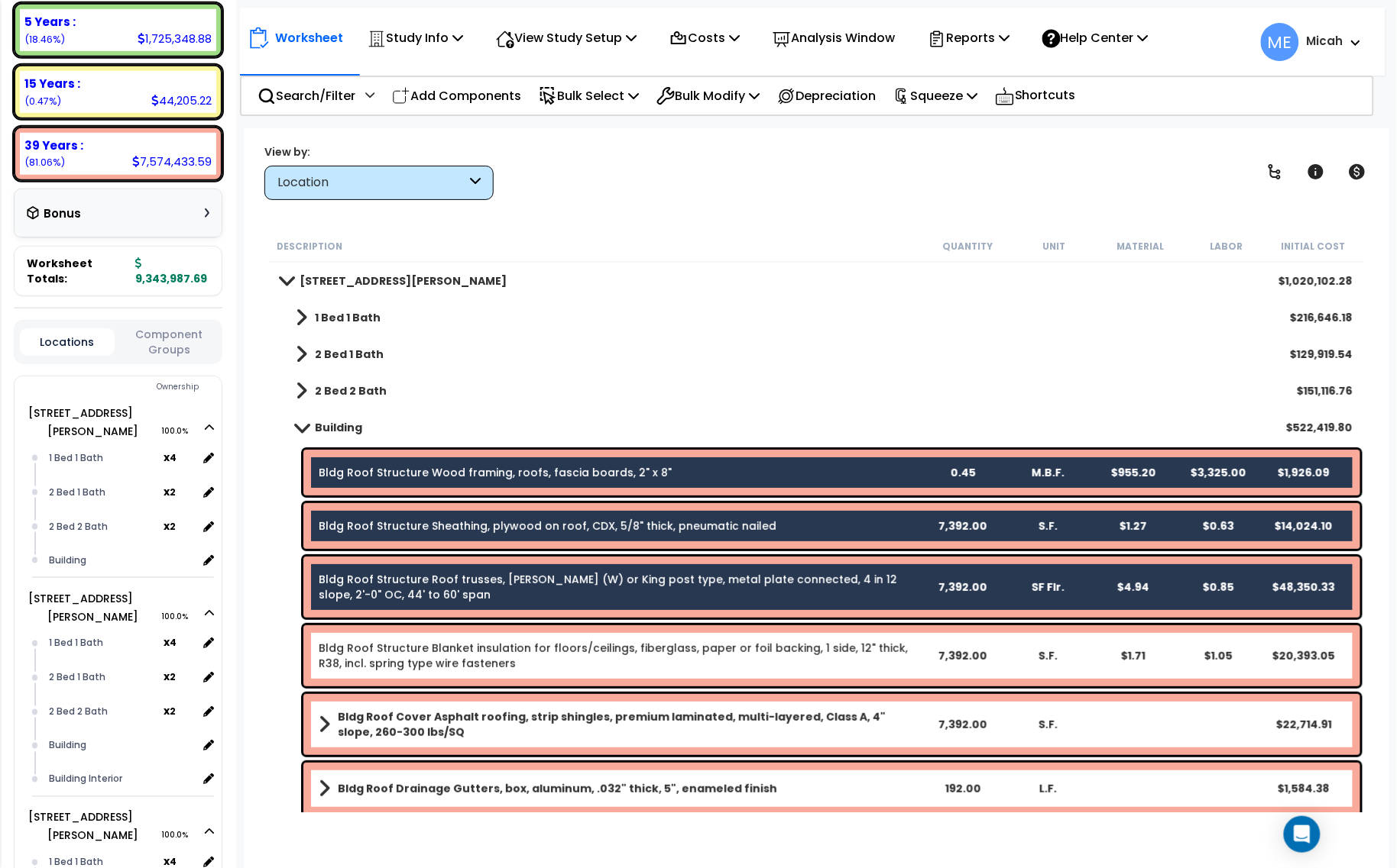
click at [452, 630] on div "Bldg Roof Structure Blanket insulation for floors/ceilings, fiberglass, paper o…" at bounding box center [831, 655] width 1056 height 61
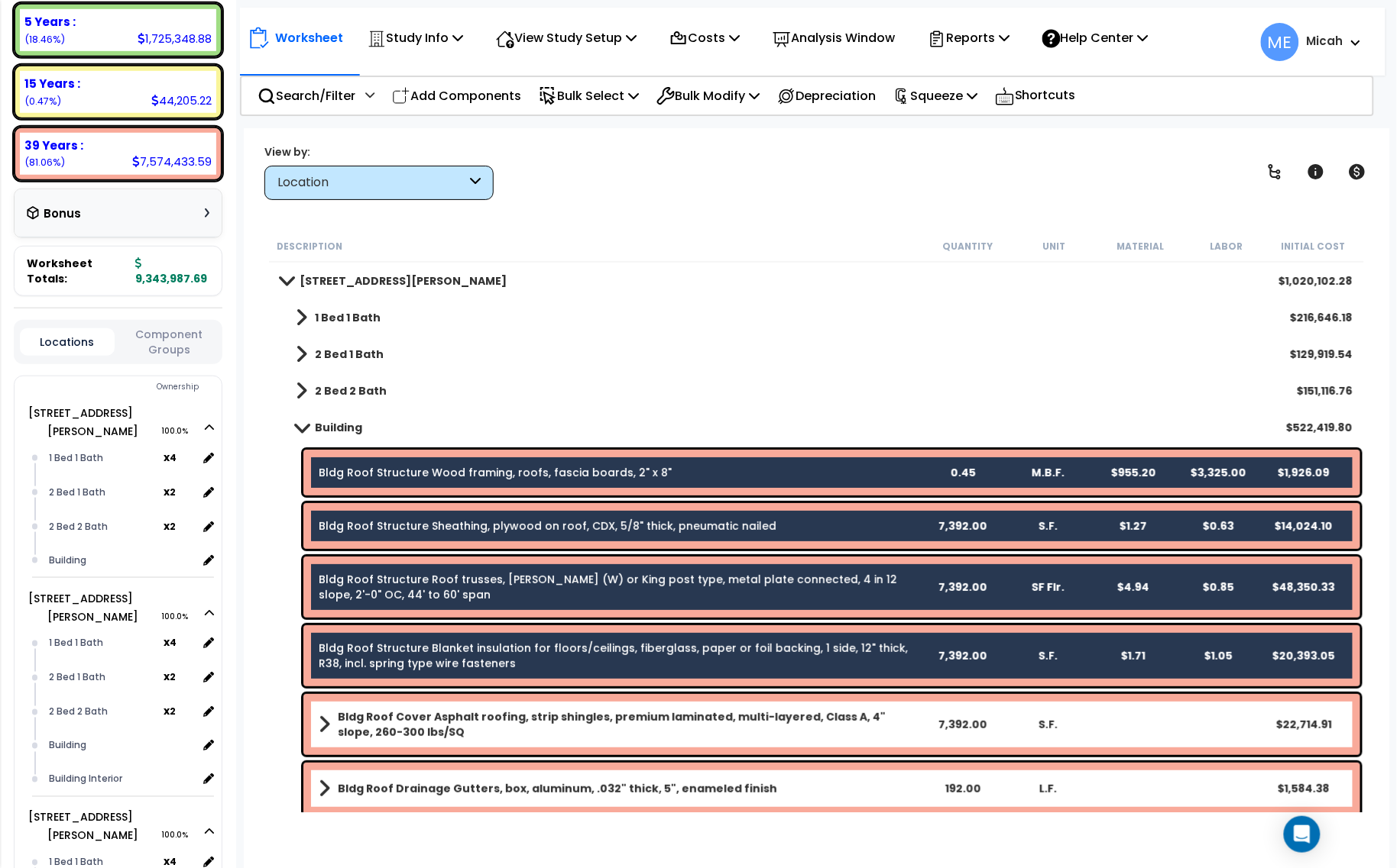
click at [476, 710] on div "Bldg Roof Cover Asphalt roofing, strip shingles, premium laminated, multi-layer…" at bounding box center [831, 724] width 1056 height 61
click at [530, 727] on b "Bldg Roof Cover Asphalt roofing, strip shingles, premium laminated, multi-layer…" at bounding box center [628, 725] width 581 height 30
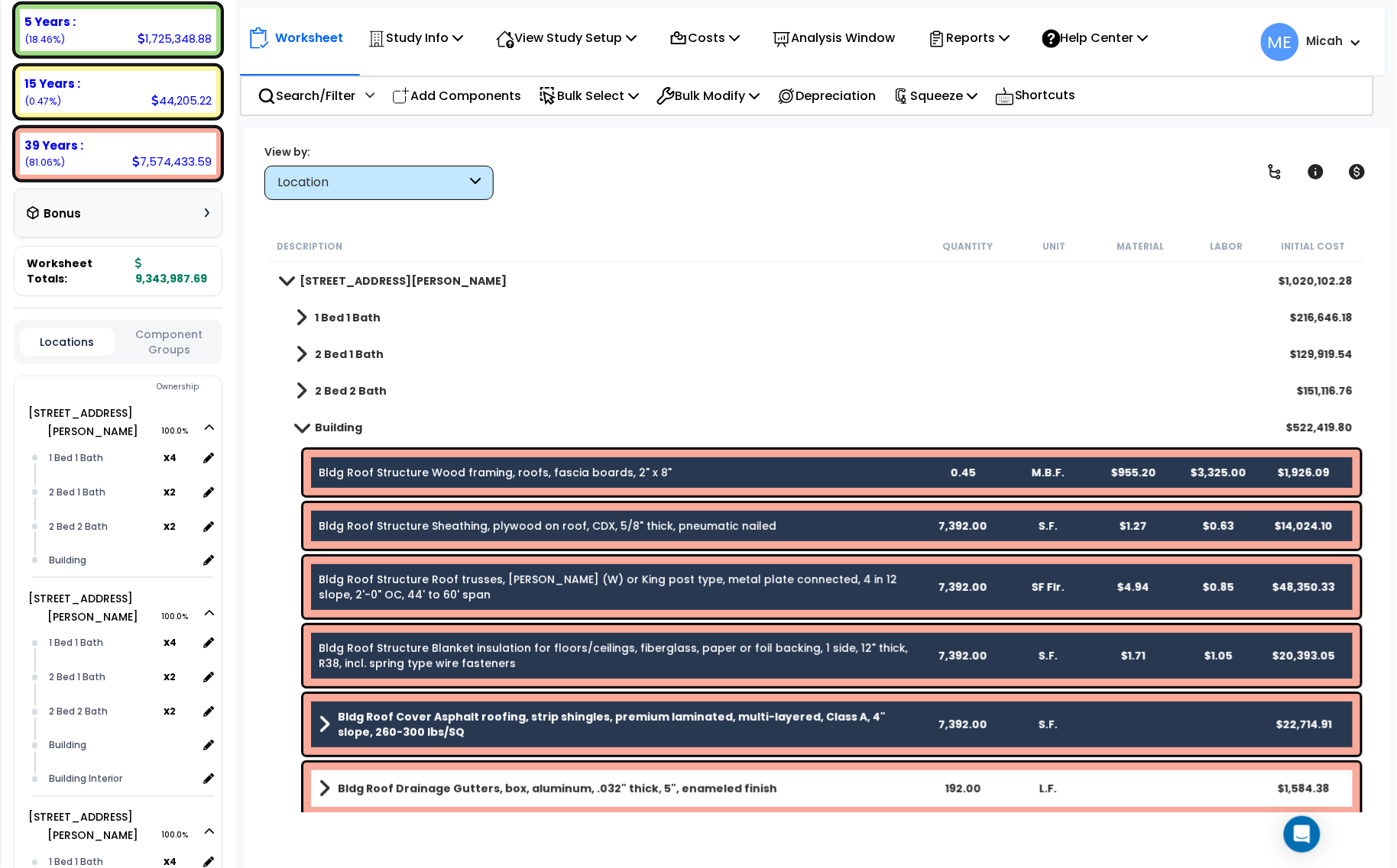
scroll to position [191, 0]
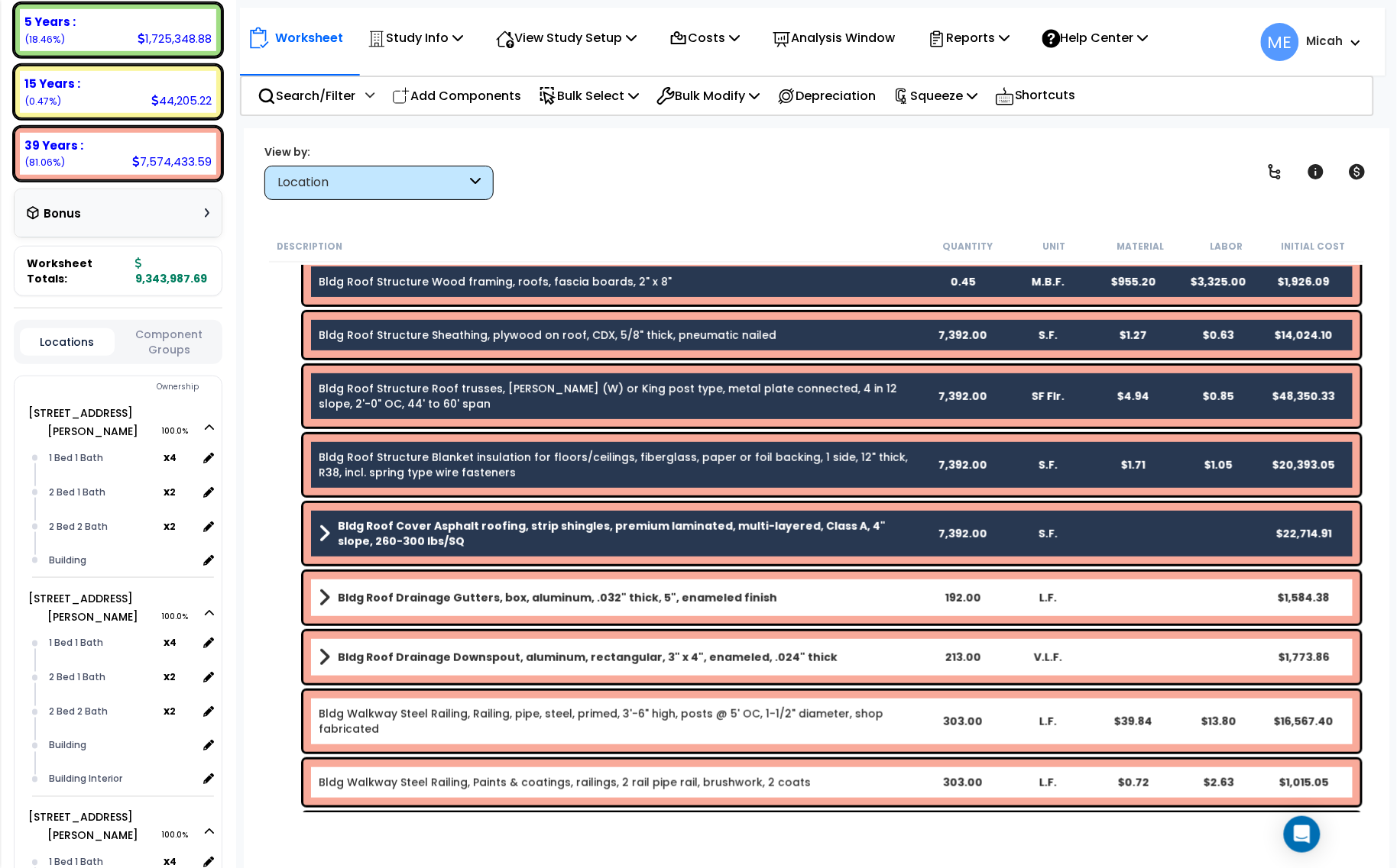
click at [522, 584] on div "Bldg Roof Drainage Gutters, box, aluminum, .032" thick, 5", enameled finish 192…" at bounding box center [831, 597] width 1056 height 52
click at [523, 604] on b "Bldg Roof Drainage Gutters, box, aluminum, .032" thick, 5", enameled finish" at bounding box center [557, 598] width 439 height 15
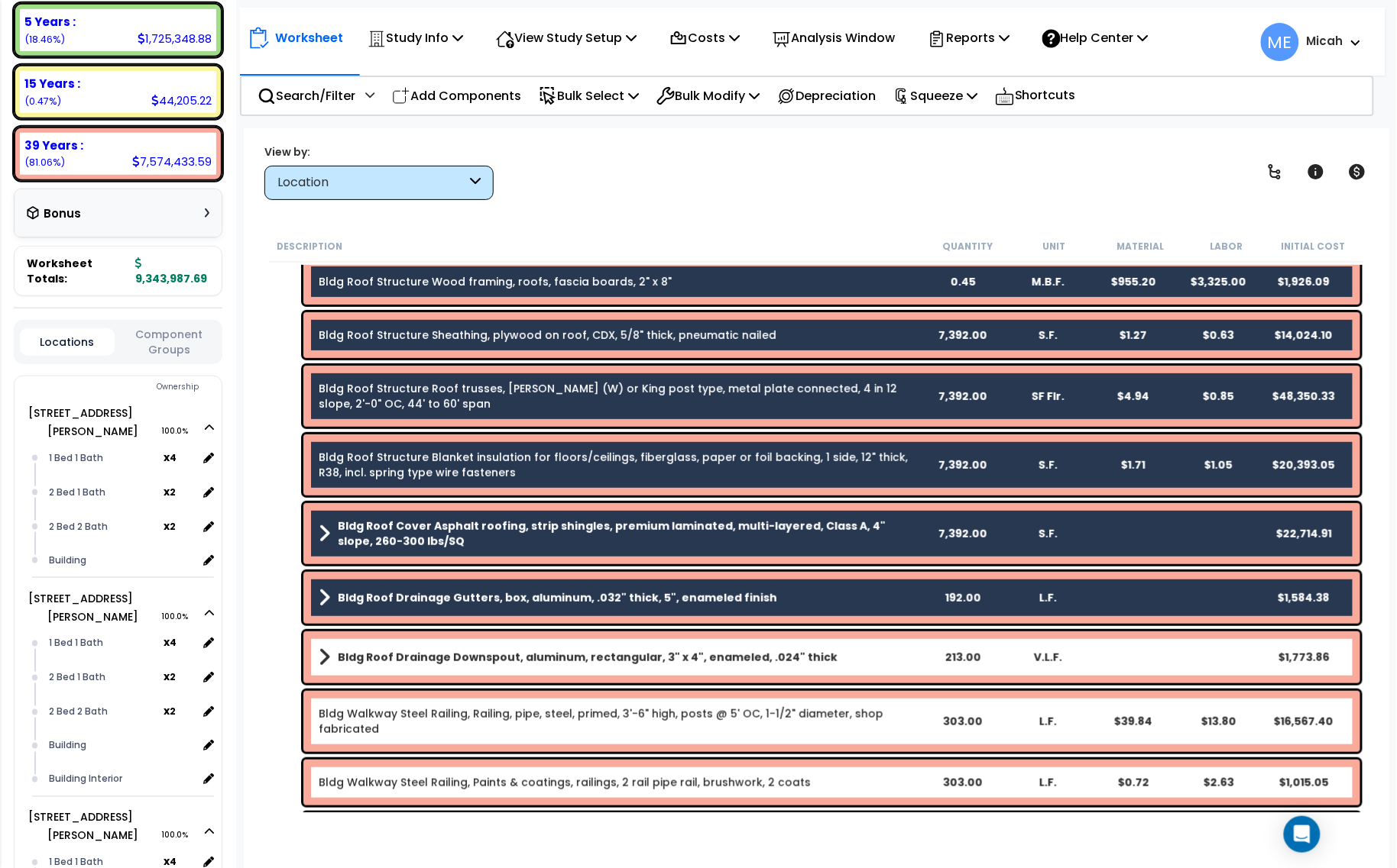
click at [525, 651] on b "Bldg Roof Drainage Downspout, aluminum, rectangular, 3" x 4", enameled, .024" t…" at bounding box center [587, 657] width 500 height 15
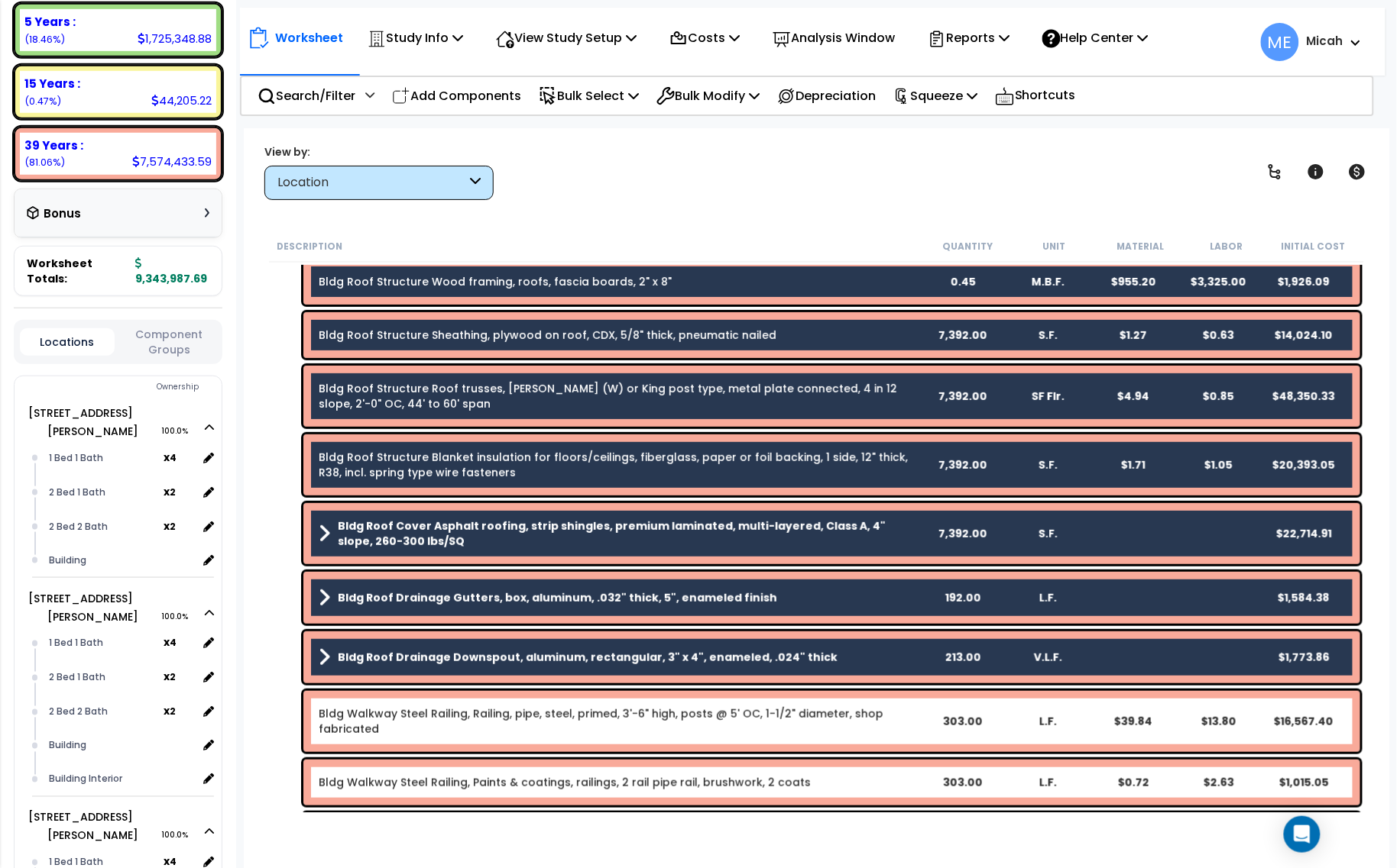
click at [540, 720] on link "Bldg Walkway Steel Railing, Railing, pipe, steel, primed, 3'-6" high, posts @ 5…" at bounding box center [619, 721] width 600 height 30
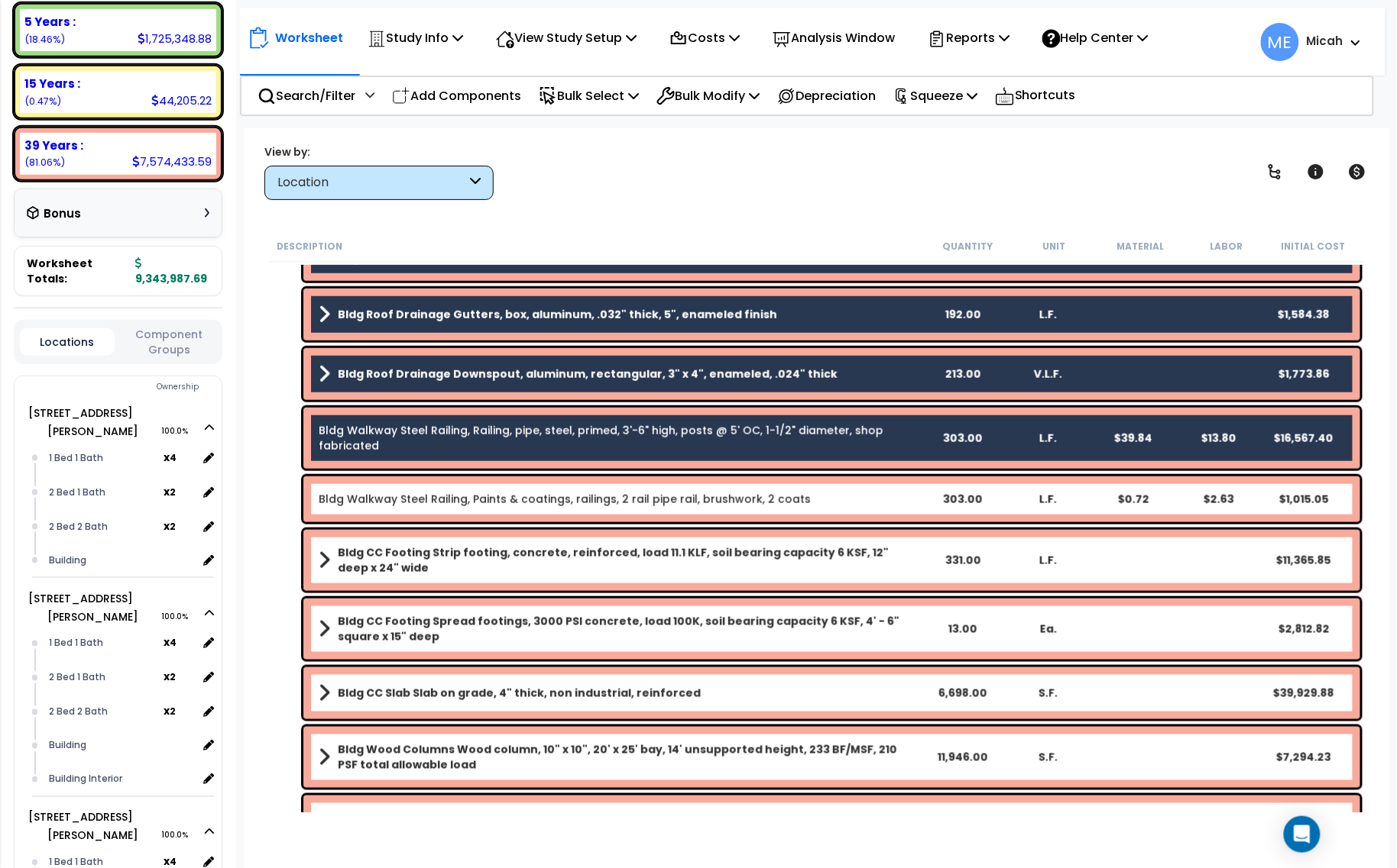
scroll to position [478, 0]
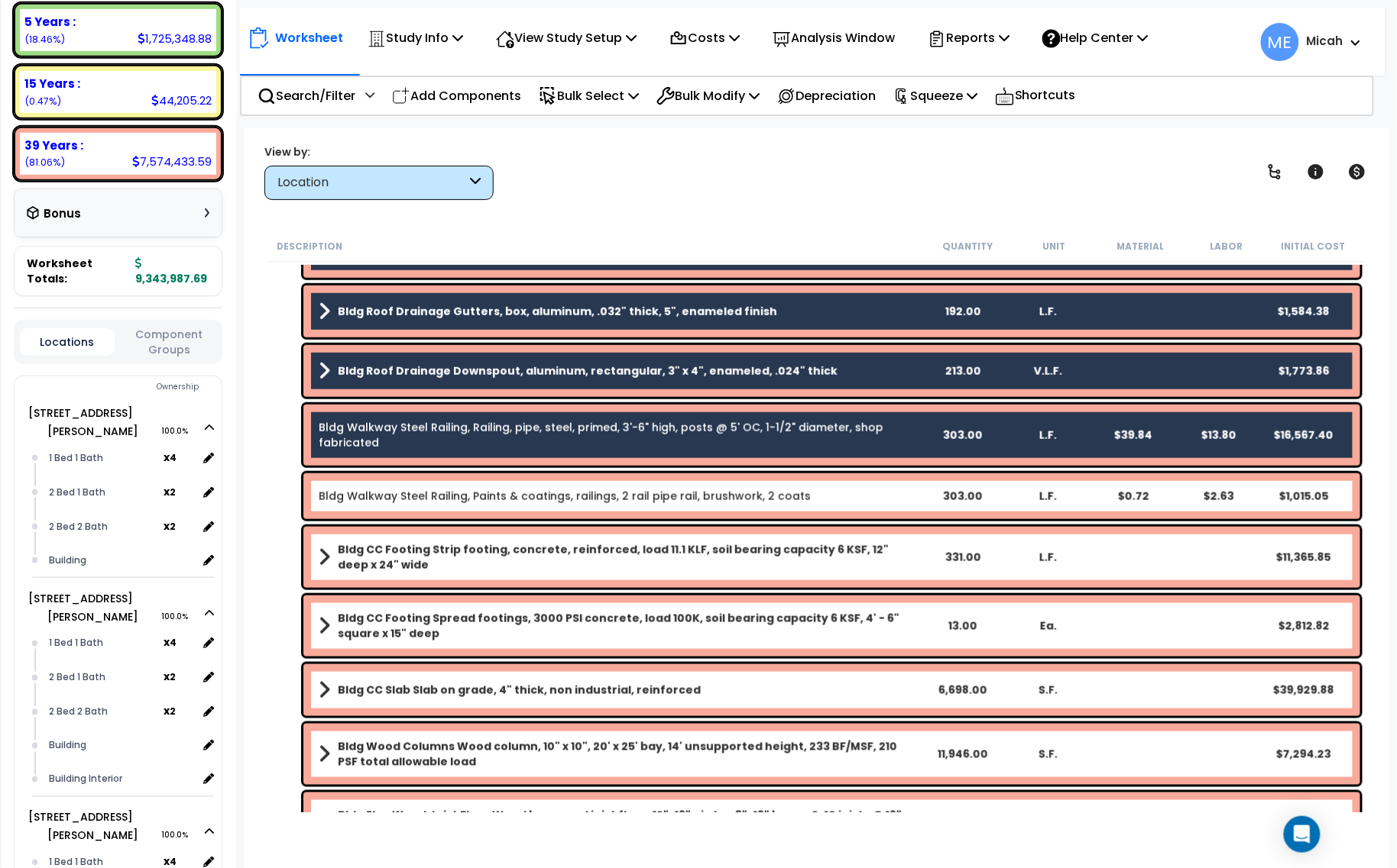
click at [545, 502] on link "Bldg Walkway Steel Railing, Paints & coatings, railings, 2 rail pipe rail, brus…" at bounding box center [564, 497] width 492 height 15
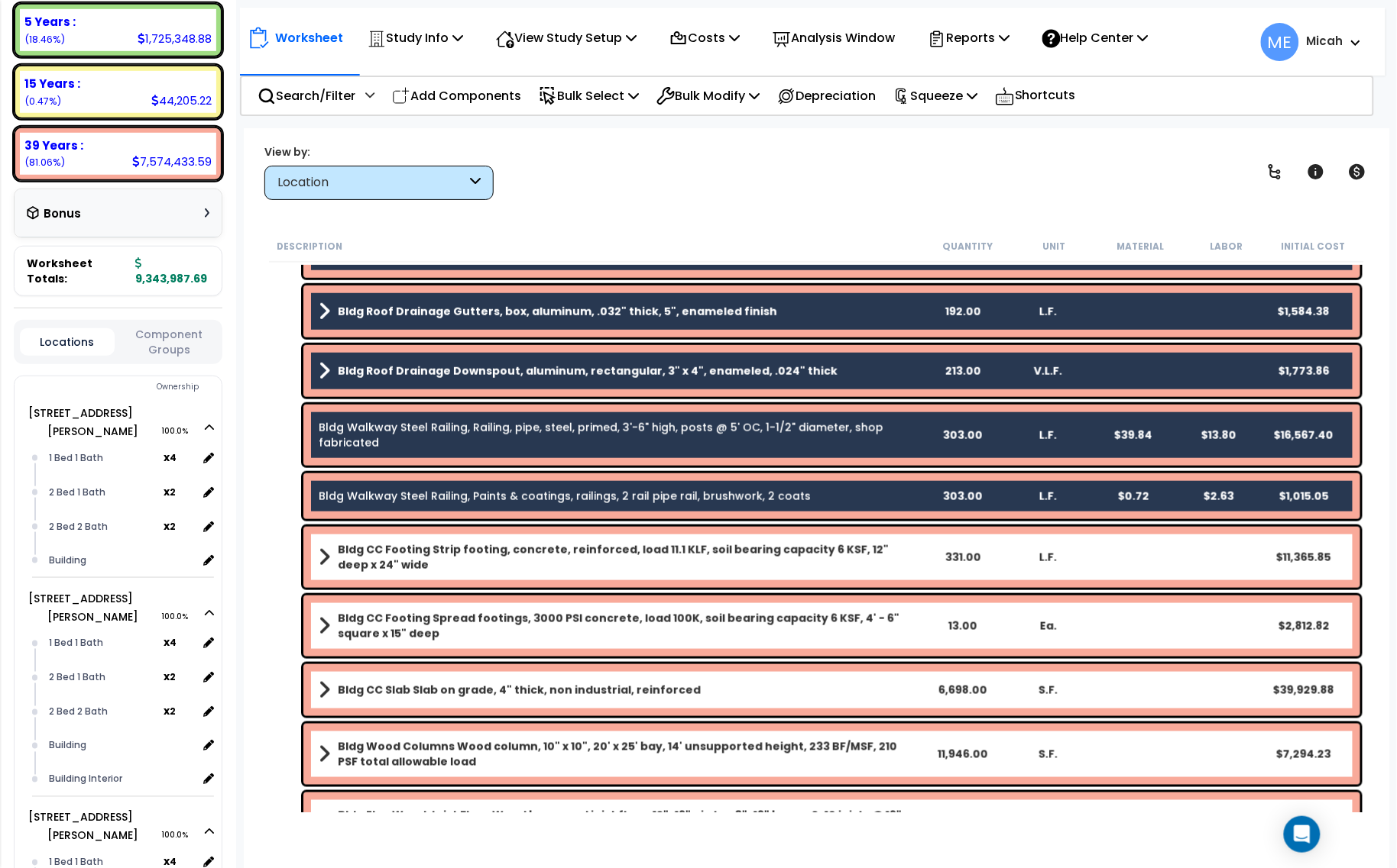
click at [547, 551] on b "Bldg CC Footing Strip footing, concrete, reinforced, load 11.1 KLF, soil bearin…" at bounding box center [628, 558] width 581 height 30
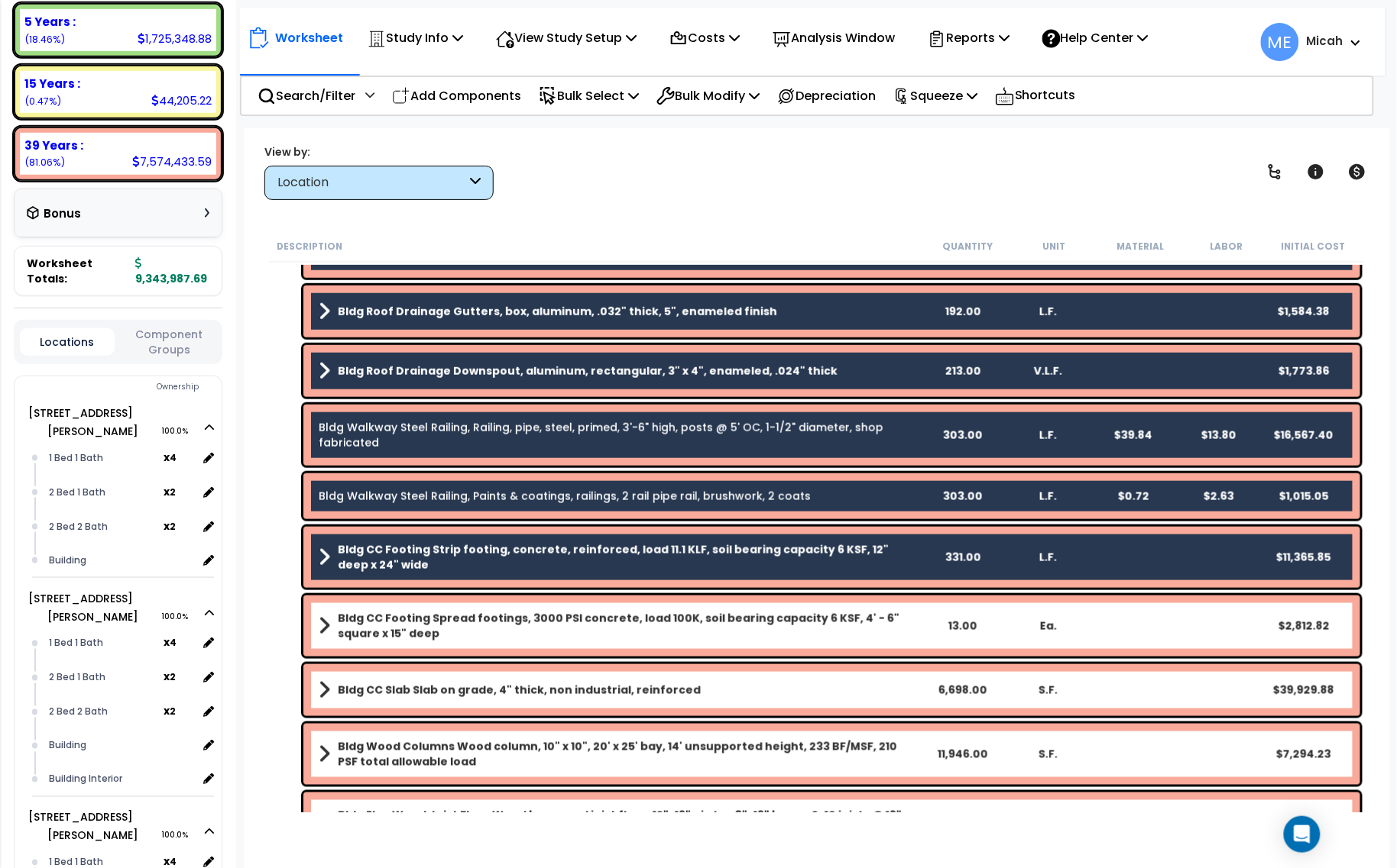
click at [556, 627] on b "Bldg CC Footing Spread footings, 3000 PSI concrete, load 100K, soil bearing cap…" at bounding box center [628, 626] width 581 height 30
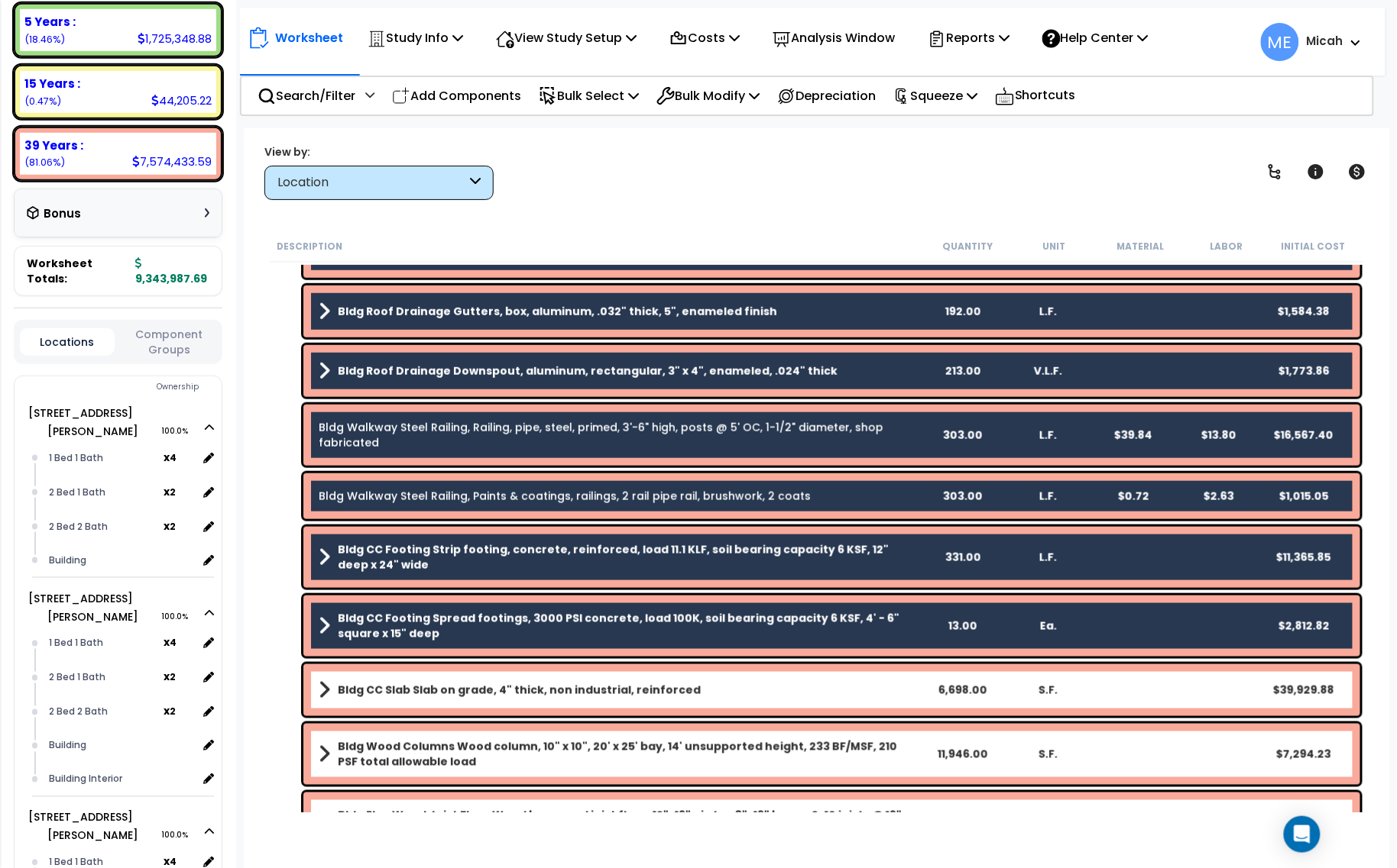
click at [577, 691] on b "Bldg CC Slab Slab on grade, 4" thick, non industrial, reinforced" at bounding box center [519, 690] width 363 height 15
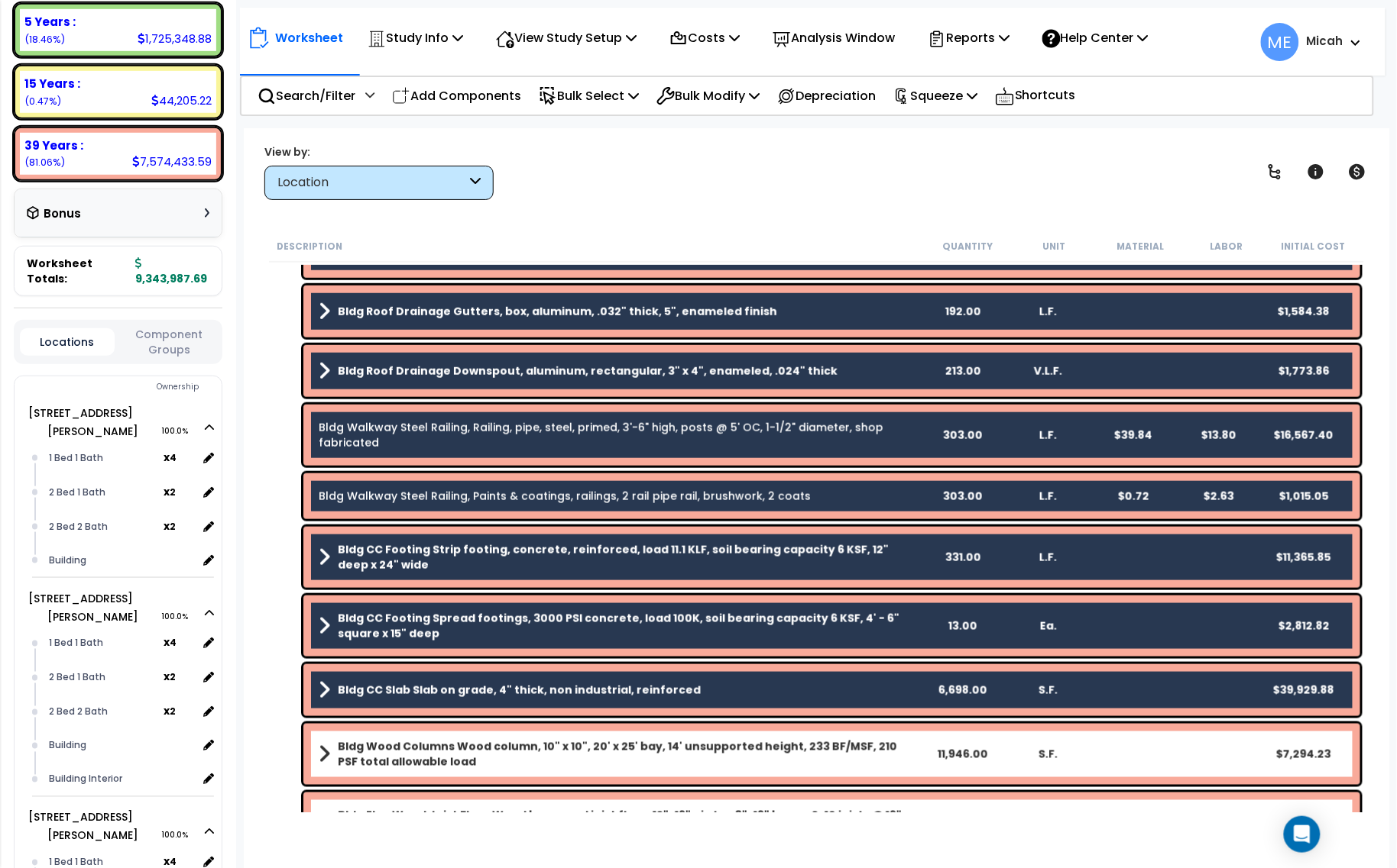
click at [582, 735] on div "Bldg Wood Columns Wood column, 10" x 10", 20' x 25' bay, 14' unsupported height…" at bounding box center [831, 754] width 1056 height 61
click at [574, 763] on b "Bldg Wood Columns Wood column, 10" x 10", 20' x 25' bay, 14' unsupported height…" at bounding box center [628, 754] width 581 height 30
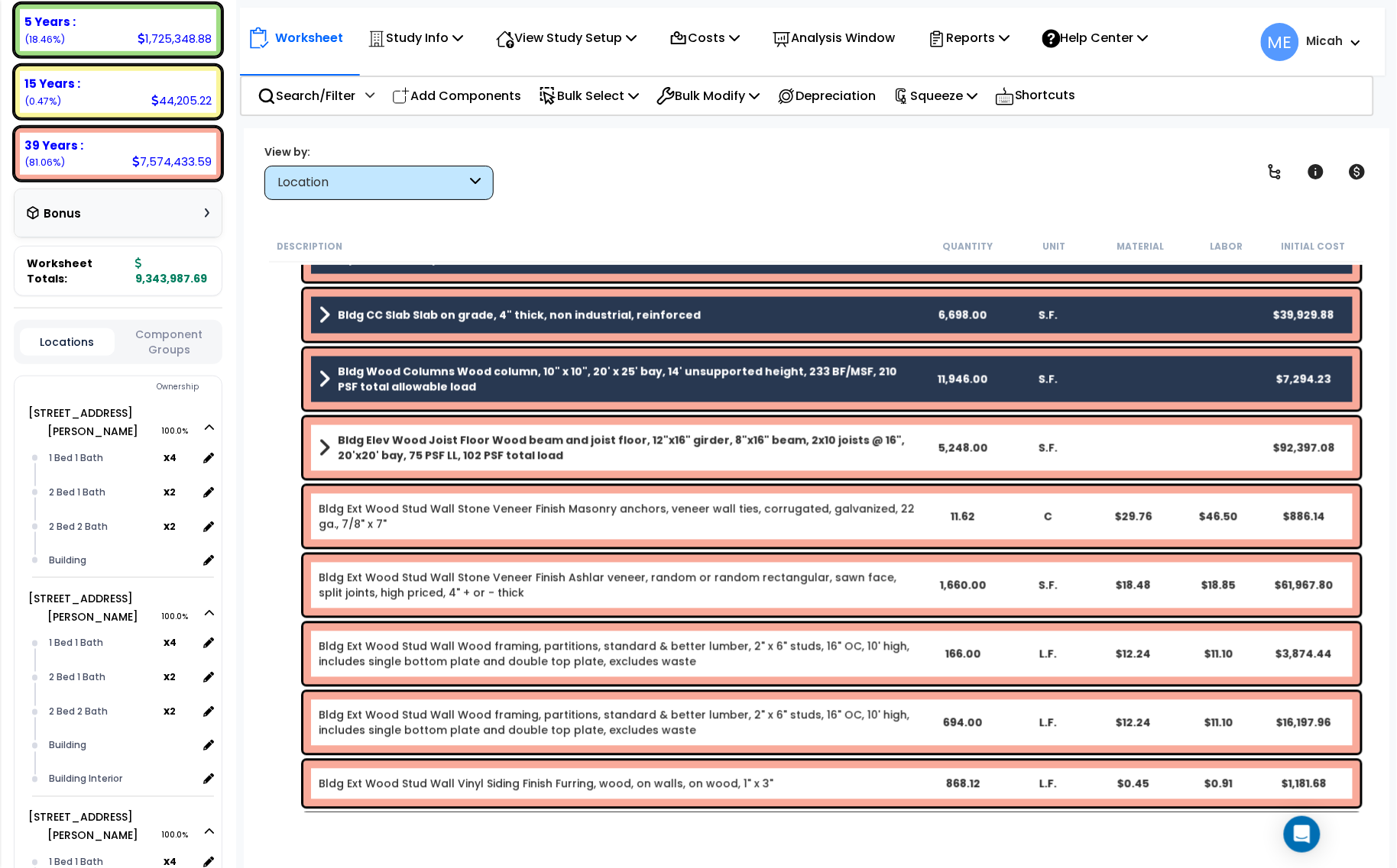
scroll to position [860, 0]
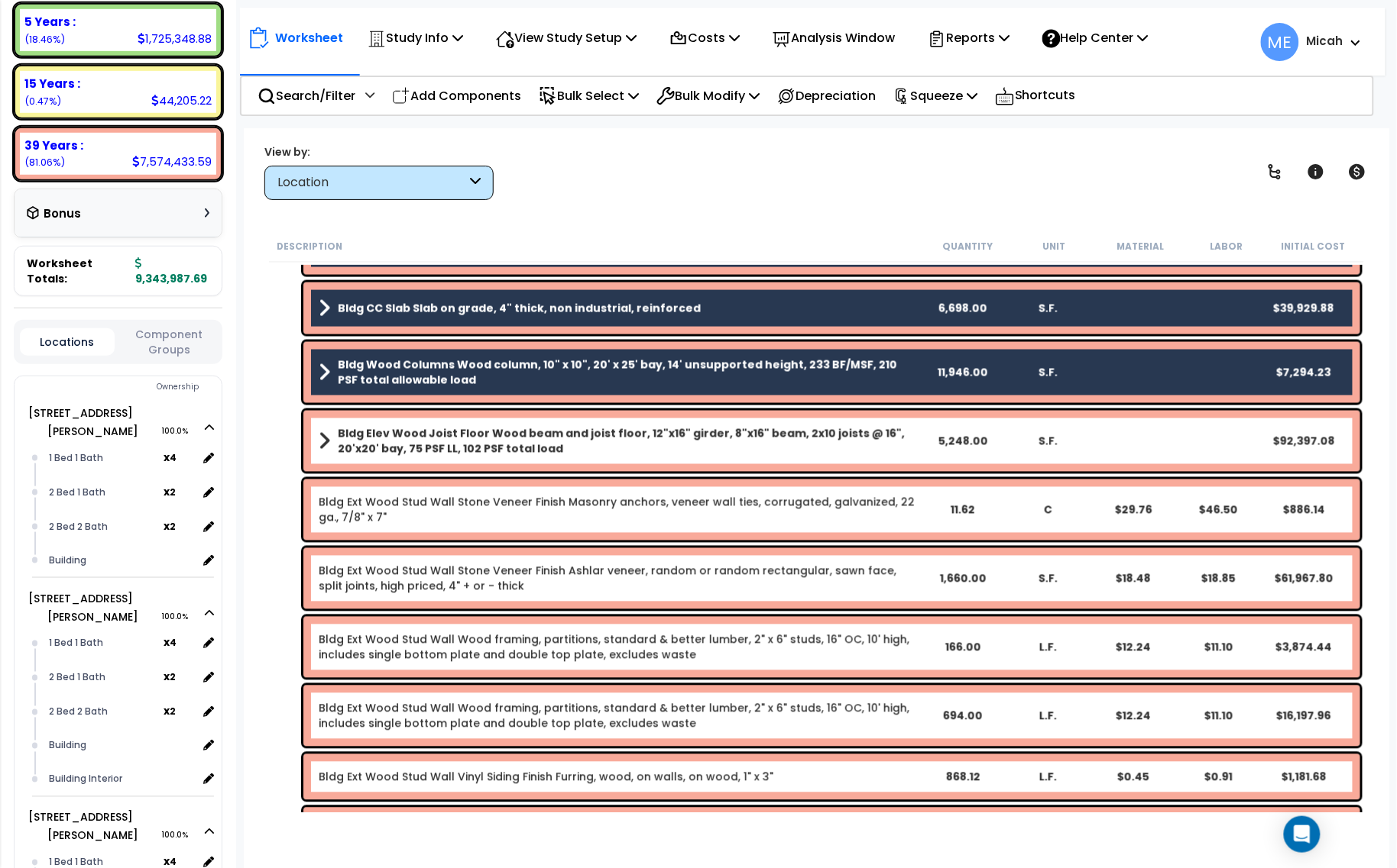
click at [531, 437] on b "Bldg Elev Wood Joist Floor Wood beam and joist floor, 12"x16" girder, 8"x16" be…" at bounding box center [628, 441] width 581 height 30
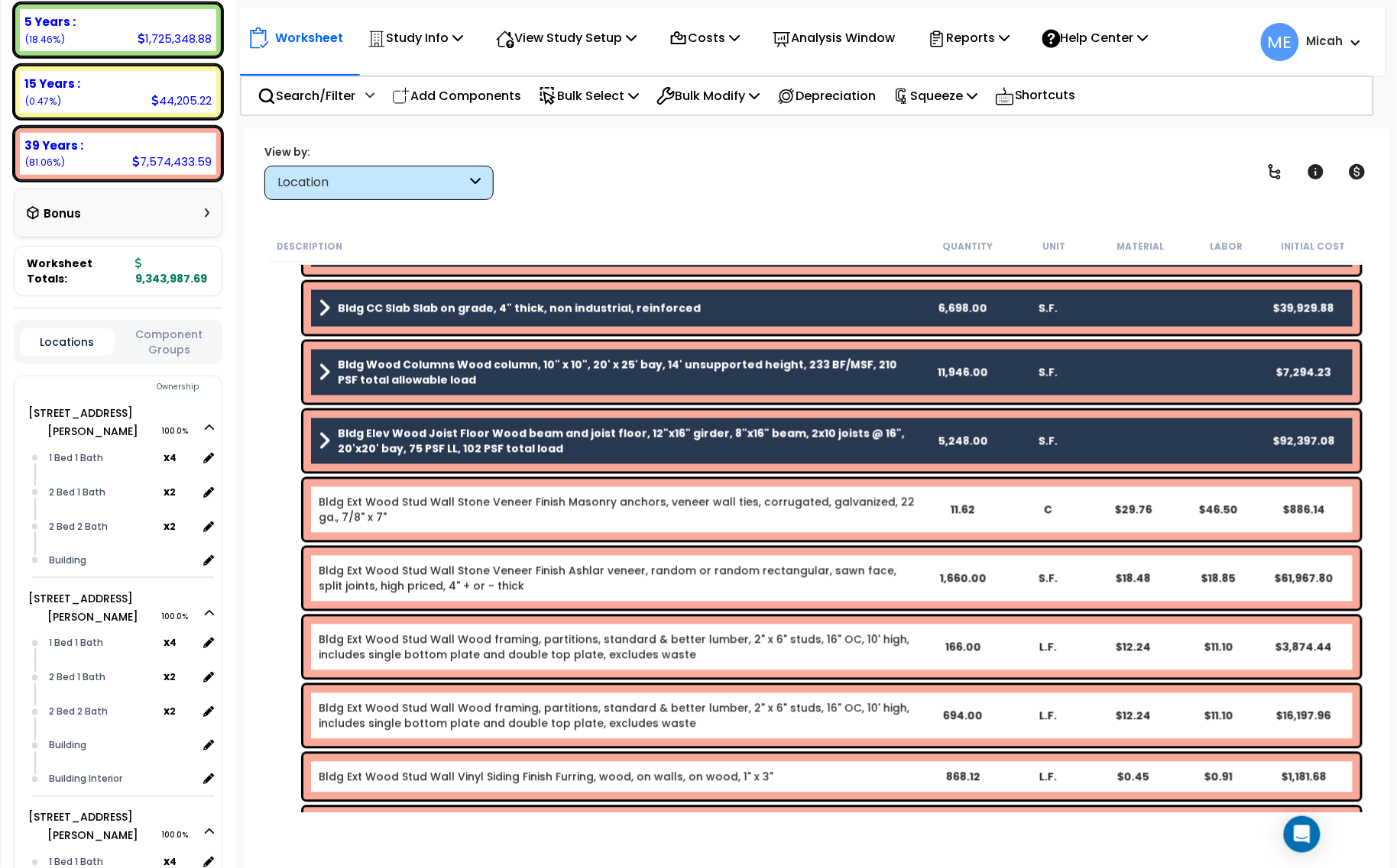
click at [520, 502] on link "Bldg Ext Wood Stud Wall Stone Veneer Finish Masonry anchors, veneer wall ties, …" at bounding box center [619, 510] width 600 height 30
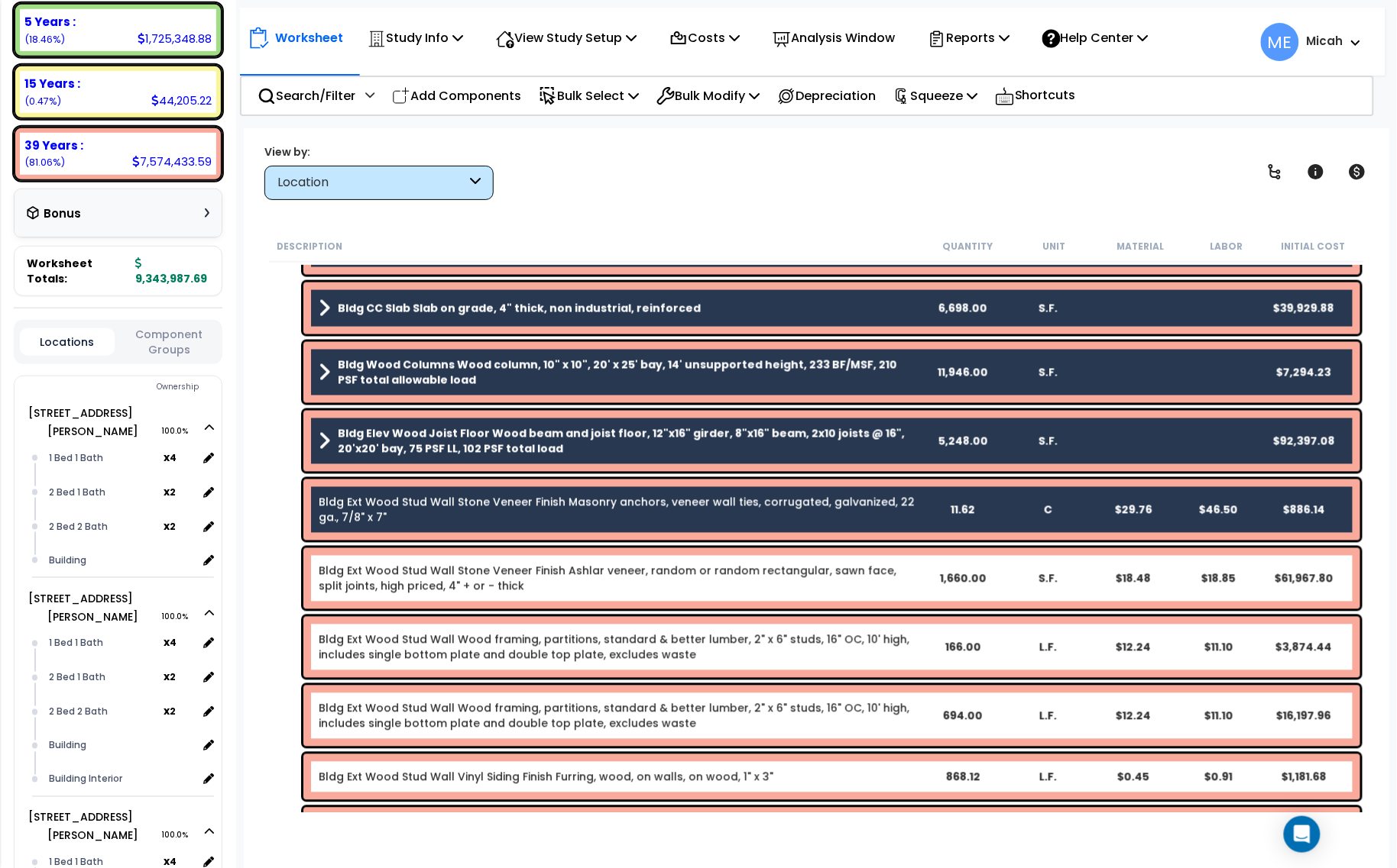
click at [526, 578] on link "Bldg Ext Wood Stud Wall Stone Veneer Finish Ashlar veneer, random or random rec…" at bounding box center [619, 578] width 600 height 30
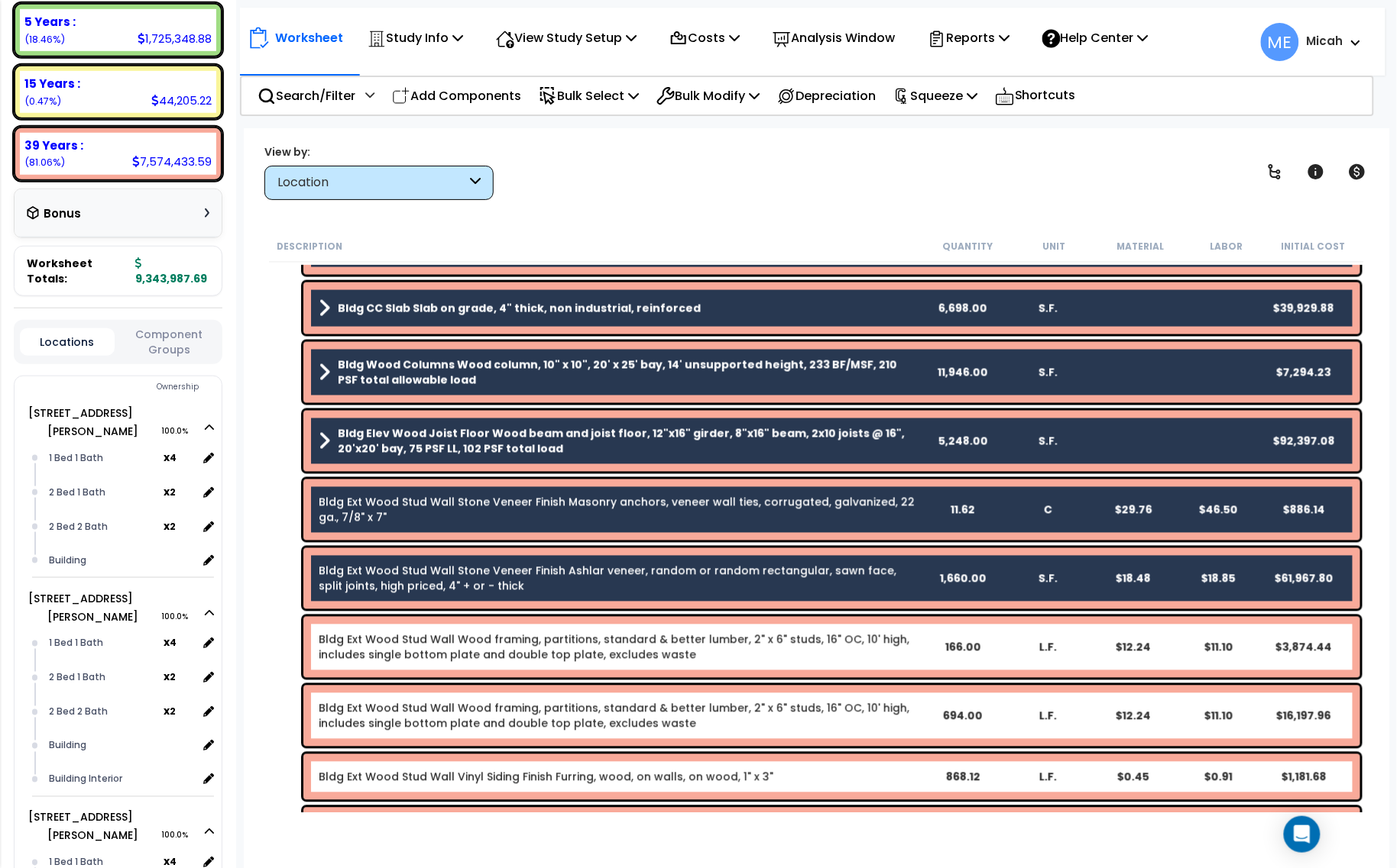
click at [528, 654] on link "Bldg Ext Wood Stud Wall Wood framing, partitions, standard & better lumber, 2" …" at bounding box center [619, 648] width 600 height 30
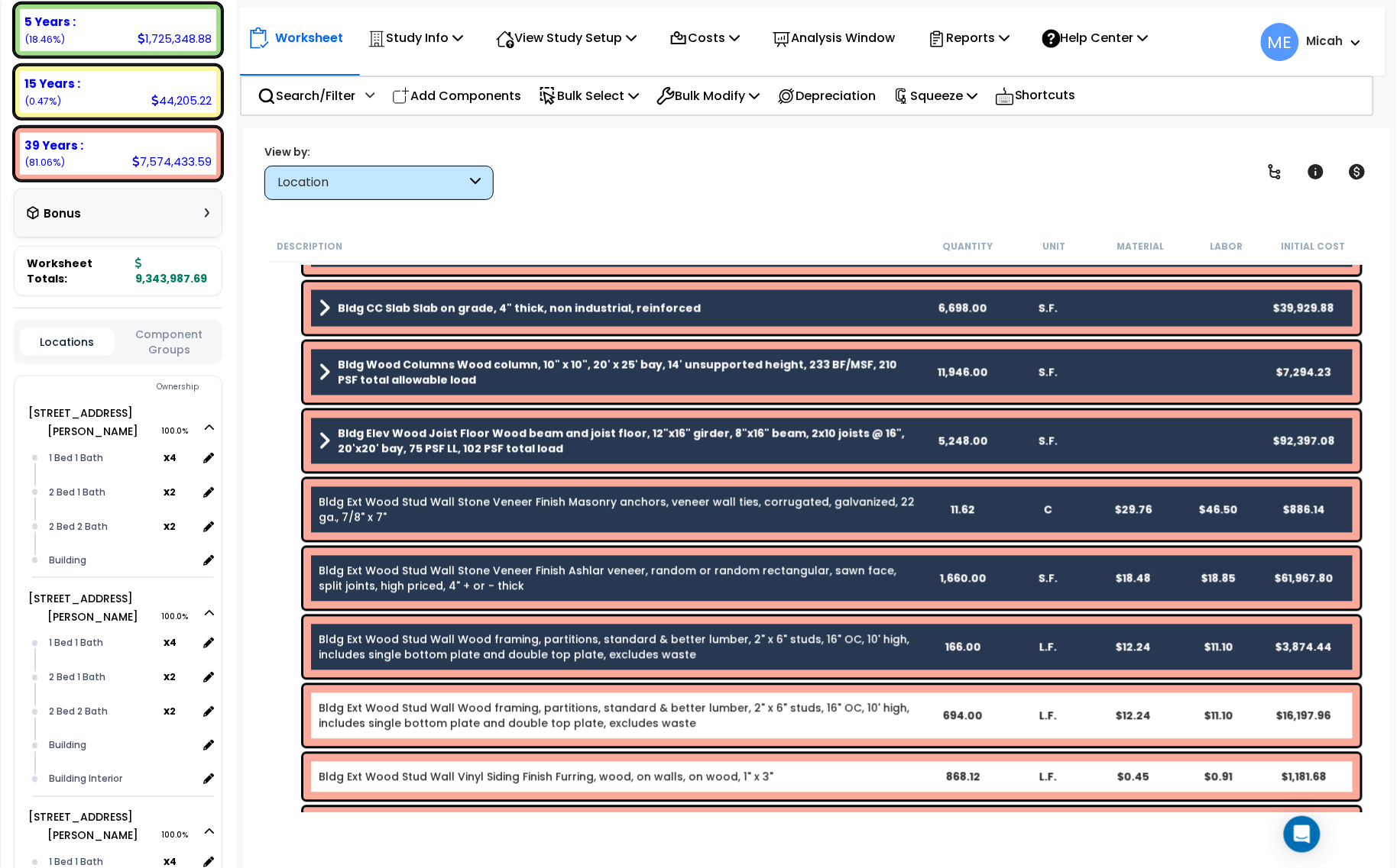
click at [554, 717] on link "Bldg Ext Wood Stud Wall Wood framing, partitions, standard & better lumber, 2" …" at bounding box center [619, 717] width 600 height 30
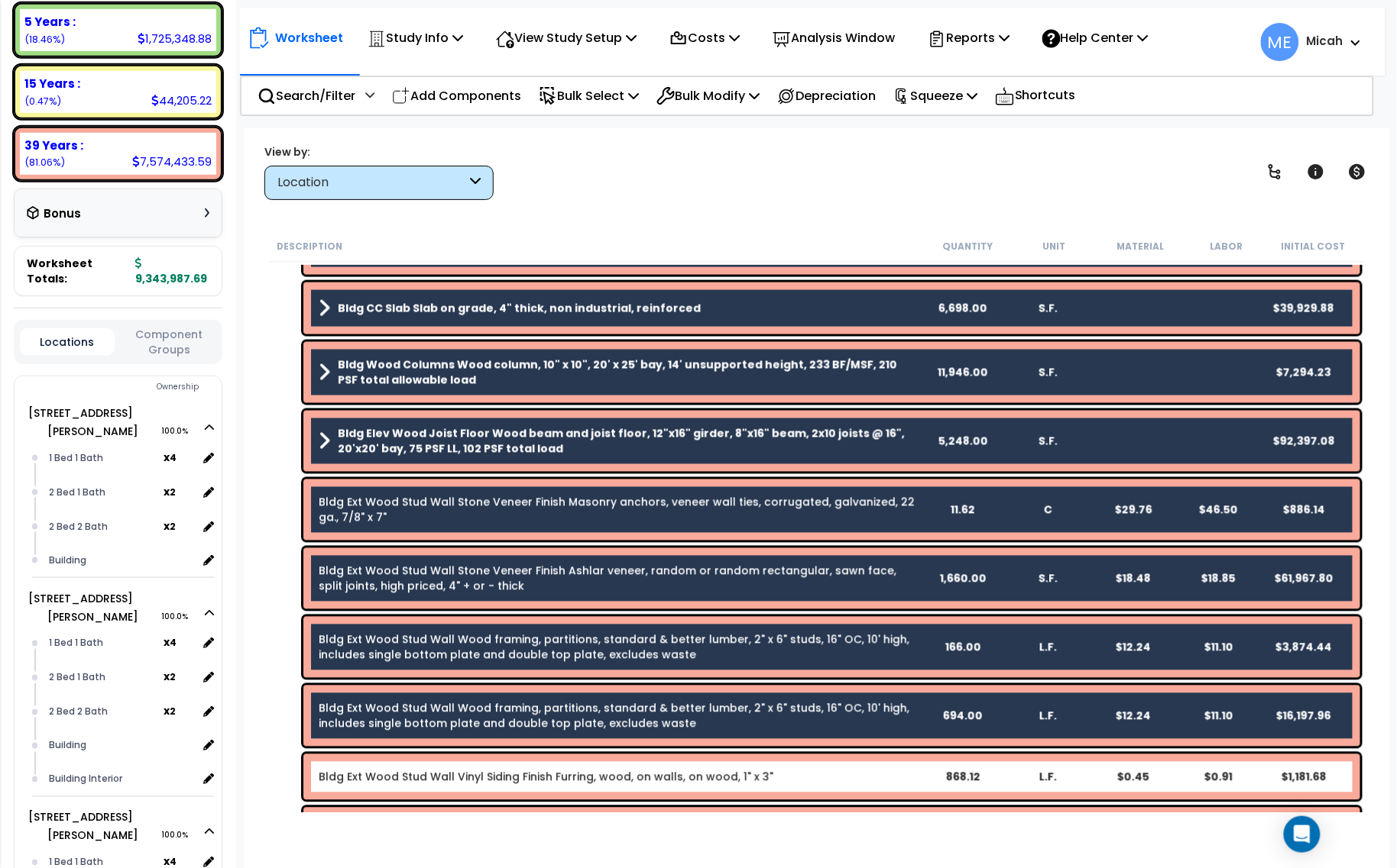
click at [576, 781] on link "Bldg Ext Wood Stud Wall Vinyl Siding Finish Furring, wood, on walls, on wood, 1…" at bounding box center [546, 778] width 454 height 15
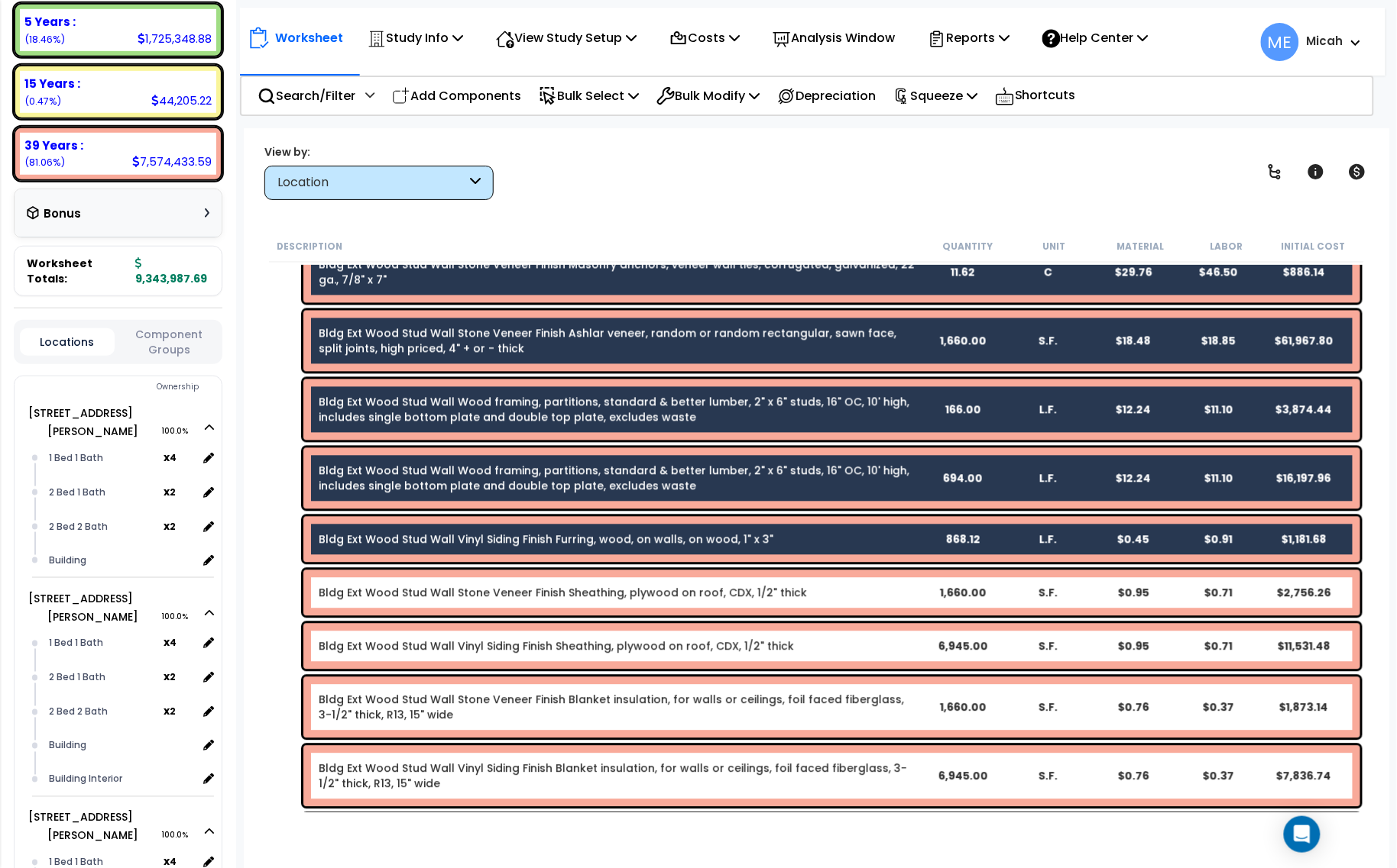
scroll to position [1145, 0]
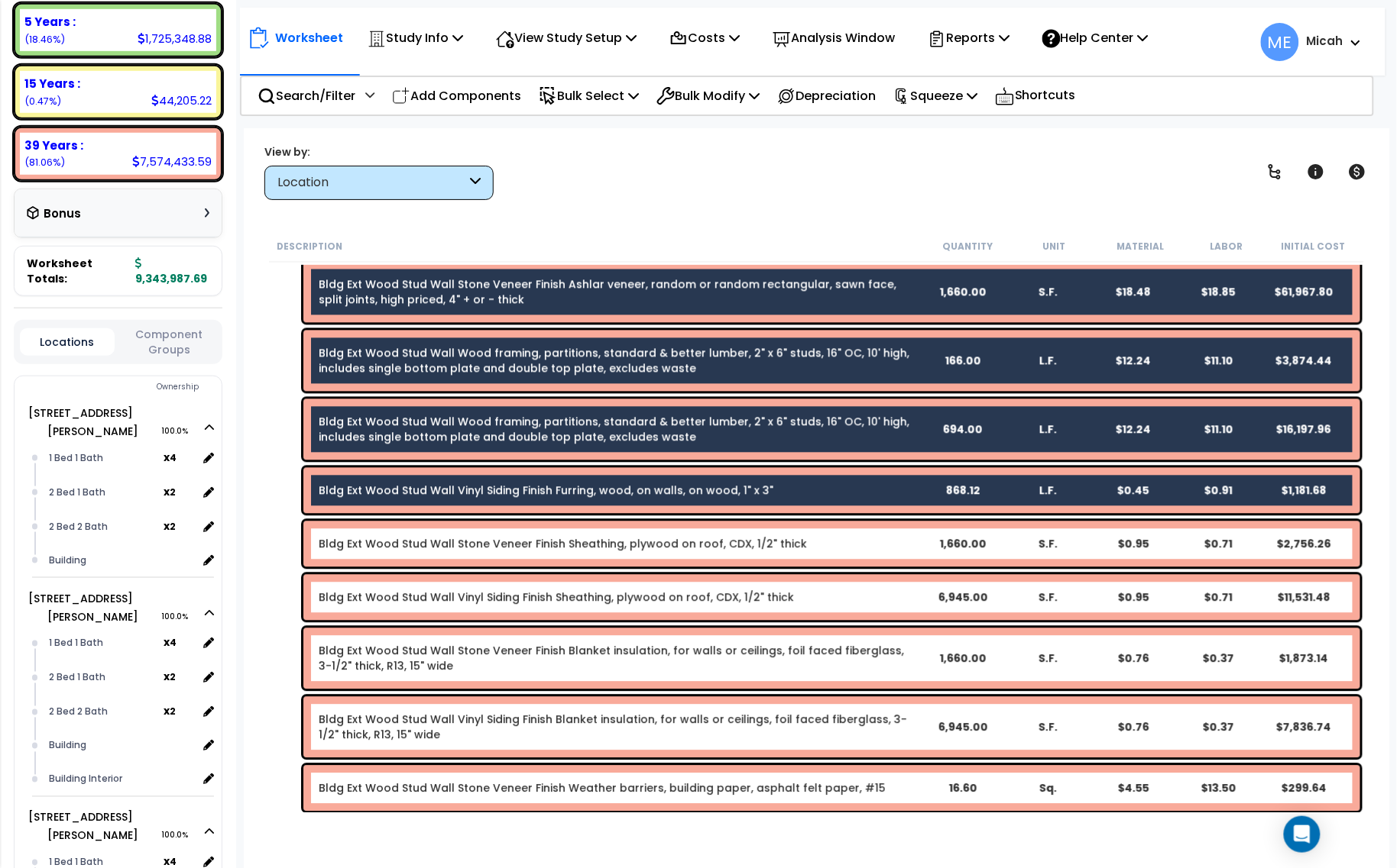
click at [566, 541] on link "Bldg Ext Wood Stud Wall Stone Veneer Finish Sheathing, plywood on roof, CDX, 1/…" at bounding box center [563, 544] width 488 height 15
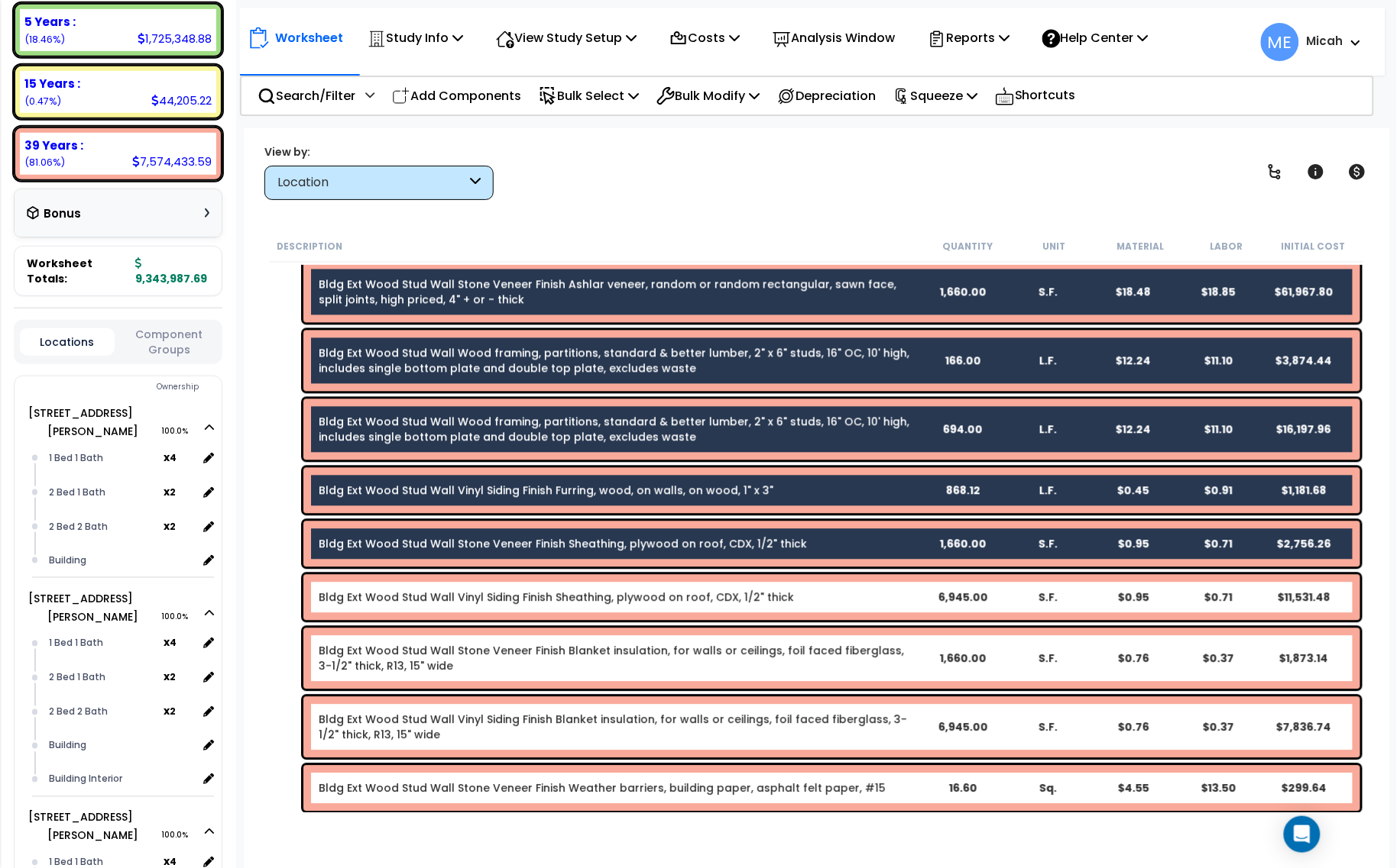
click at [567, 596] on link "Bldg Ext Wood Stud Wall Vinyl Siding Finish Sheathing, plywood on roof, CDX, 1/…" at bounding box center [556, 598] width 475 height 15
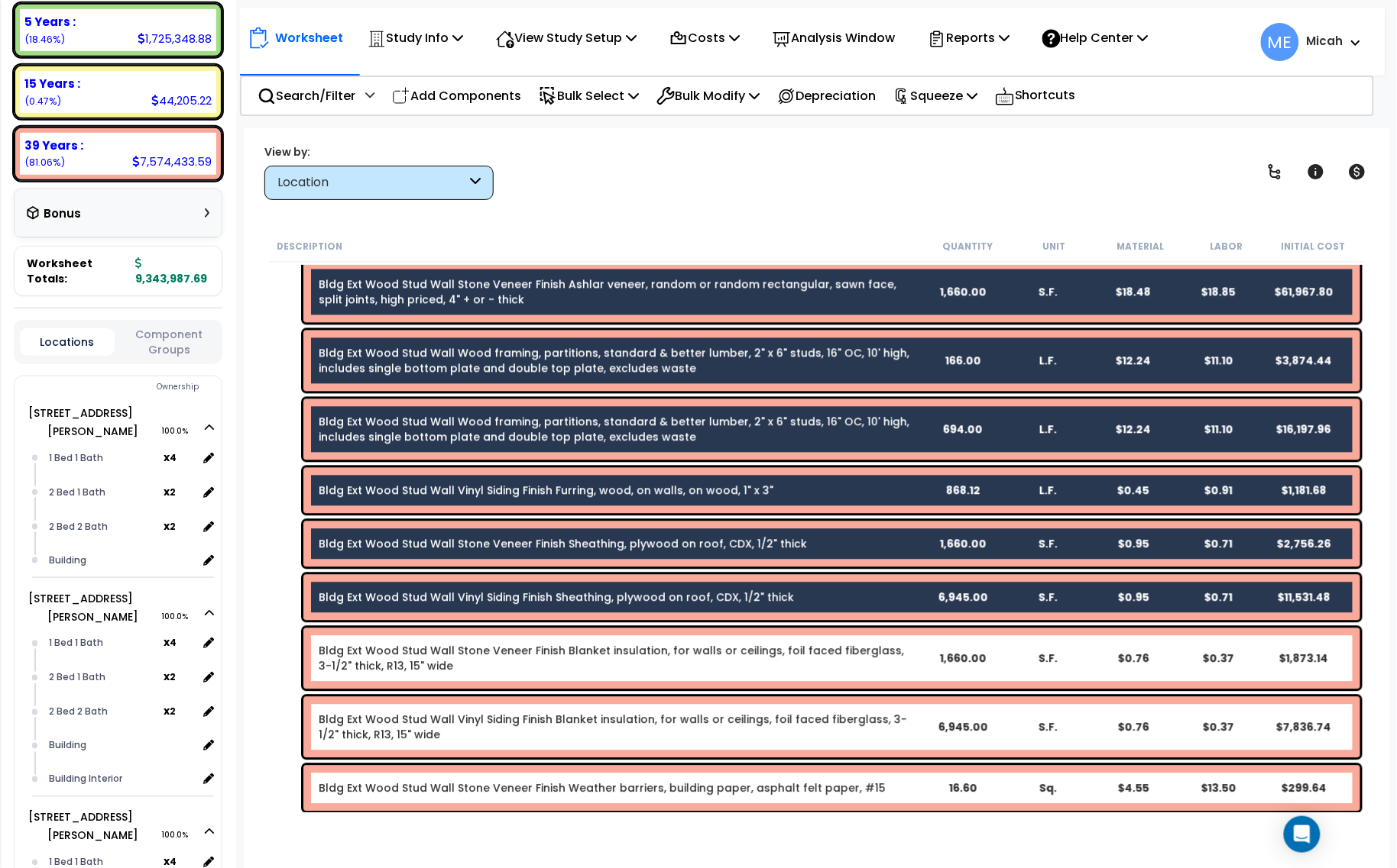
click at [564, 650] on link "Bldg Ext Wood Stud Wall Stone Veneer Finish Blanket insulation, for walls or ce…" at bounding box center [619, 659] width 600 height 30
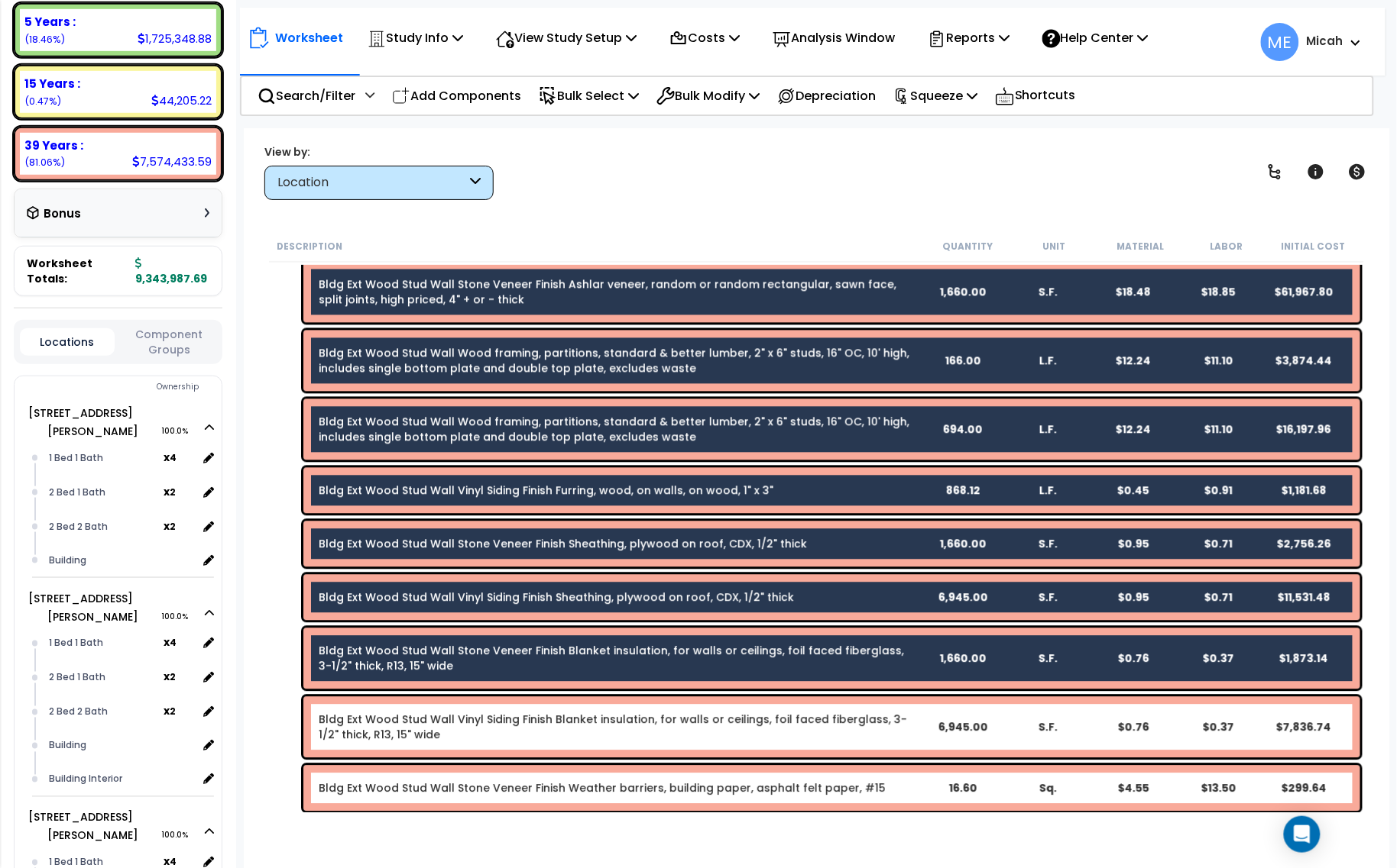
click at [578, 726] on link "Bldg Ext Wood Stud Wall Vinyl Siding Finish Blanket insulation, for walls or ce…" at bounding box center [619, 728] width 600 height 30
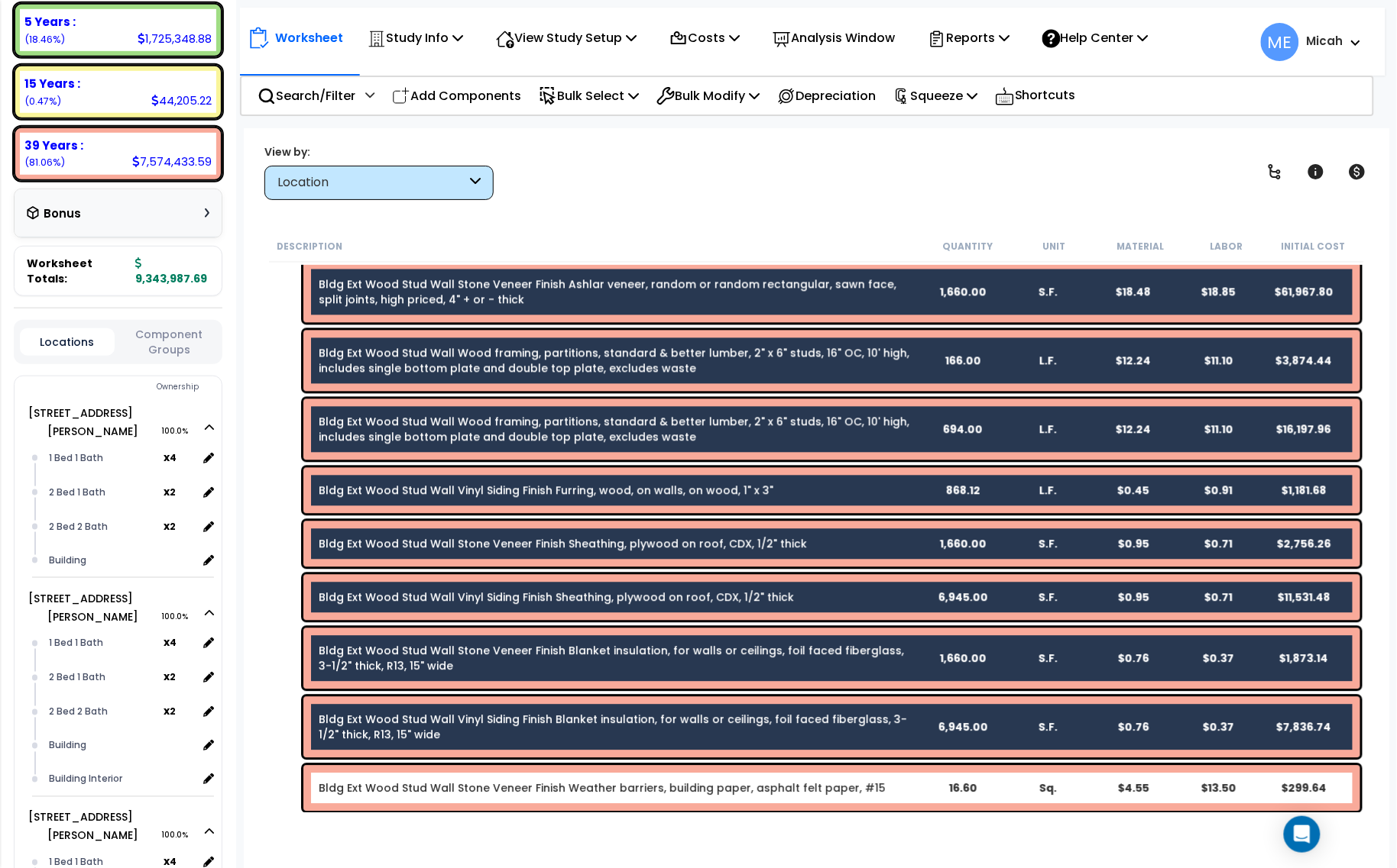
click at [591, 783] on link "Bldg Ext Wood Stud Wall Stone Veneer Finish Weather barriers, building paper, a…" at bounding box center [602, 789] width 567 height 15
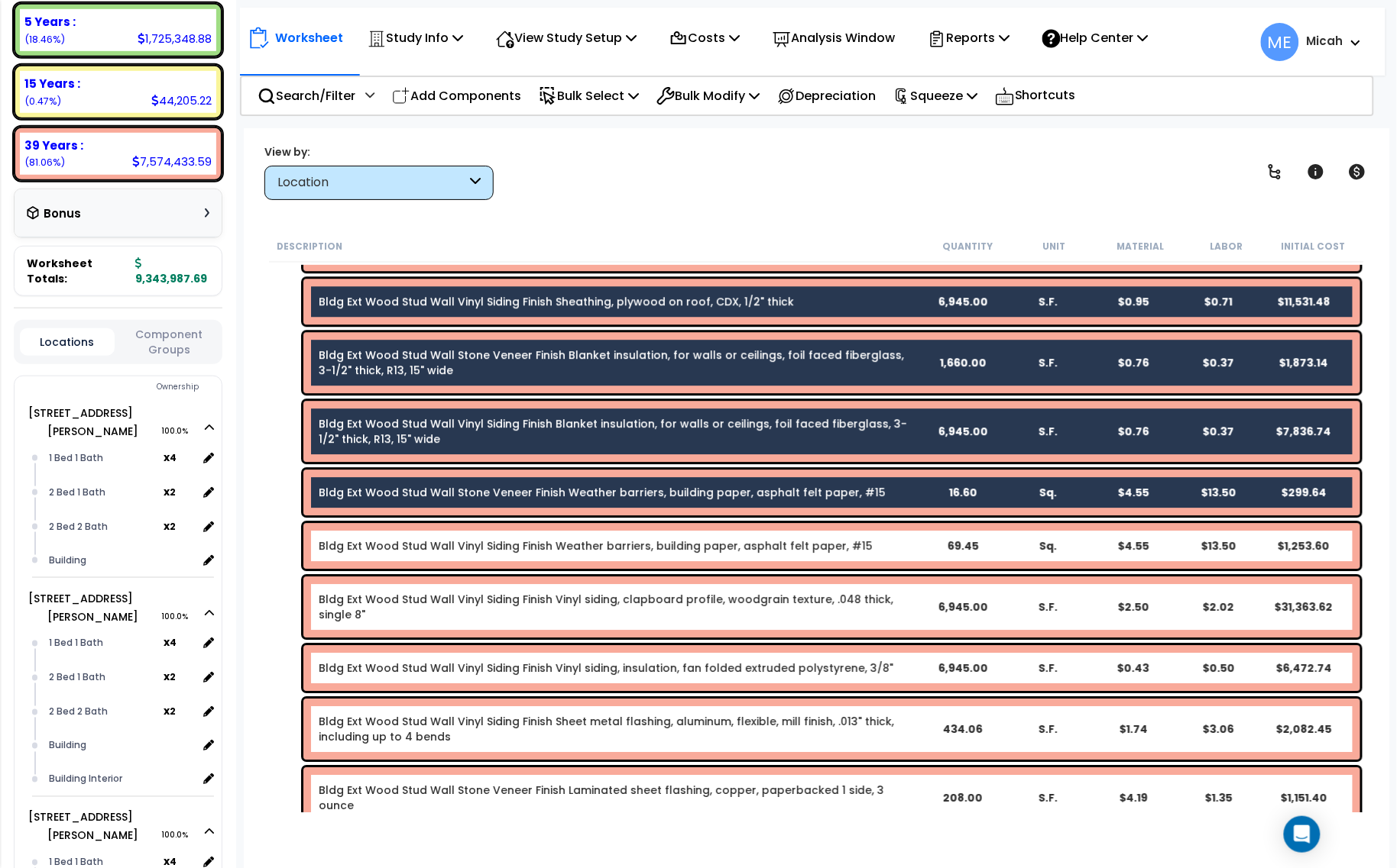
scroll to position [1527, 0]
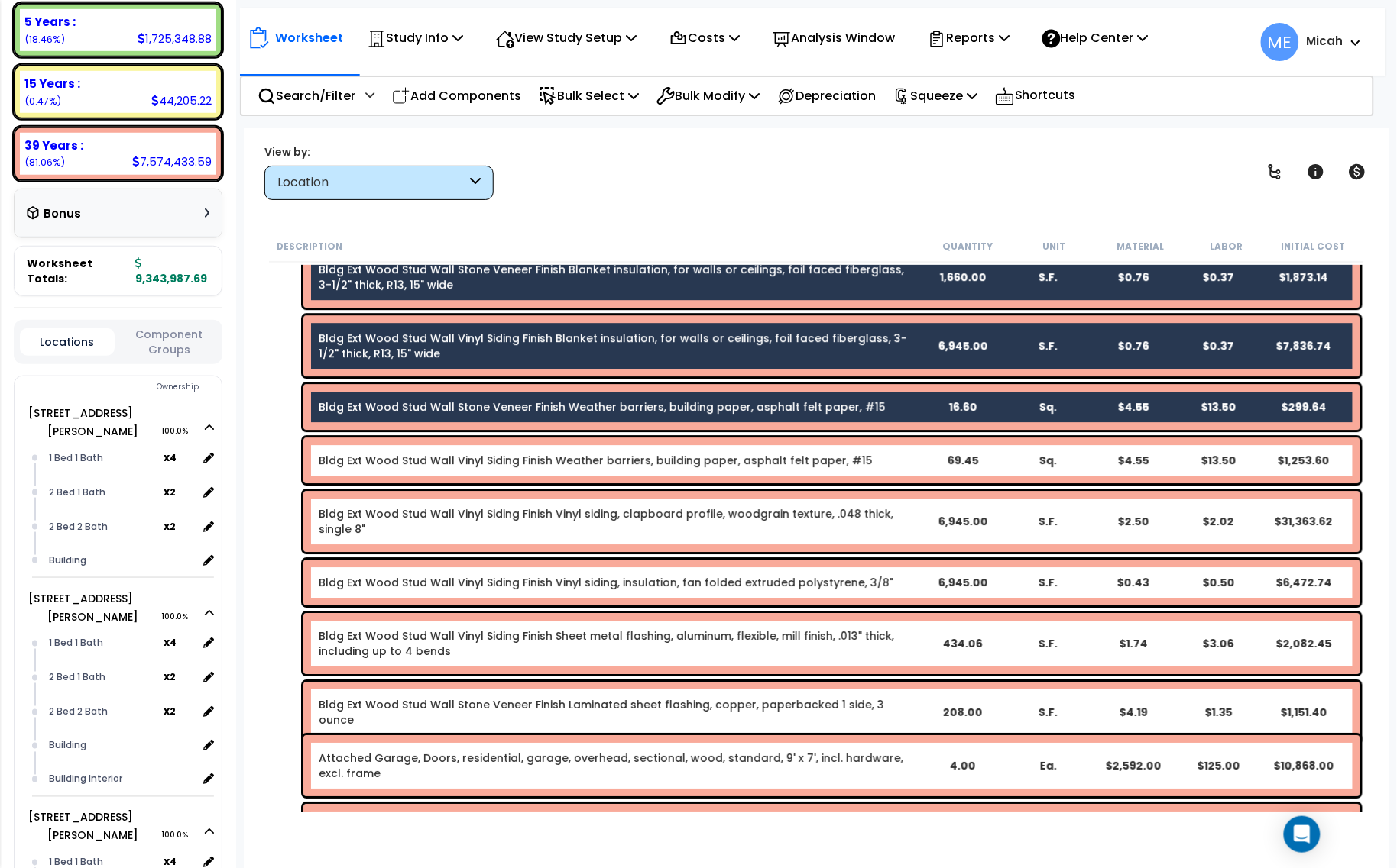
click at [605, 461] on link "Bldg Ext Wood Stud Wall Vinyl Siding Finish Weather barriers, building paper, a…" at bounding box center [595, 461] width 554 height 15
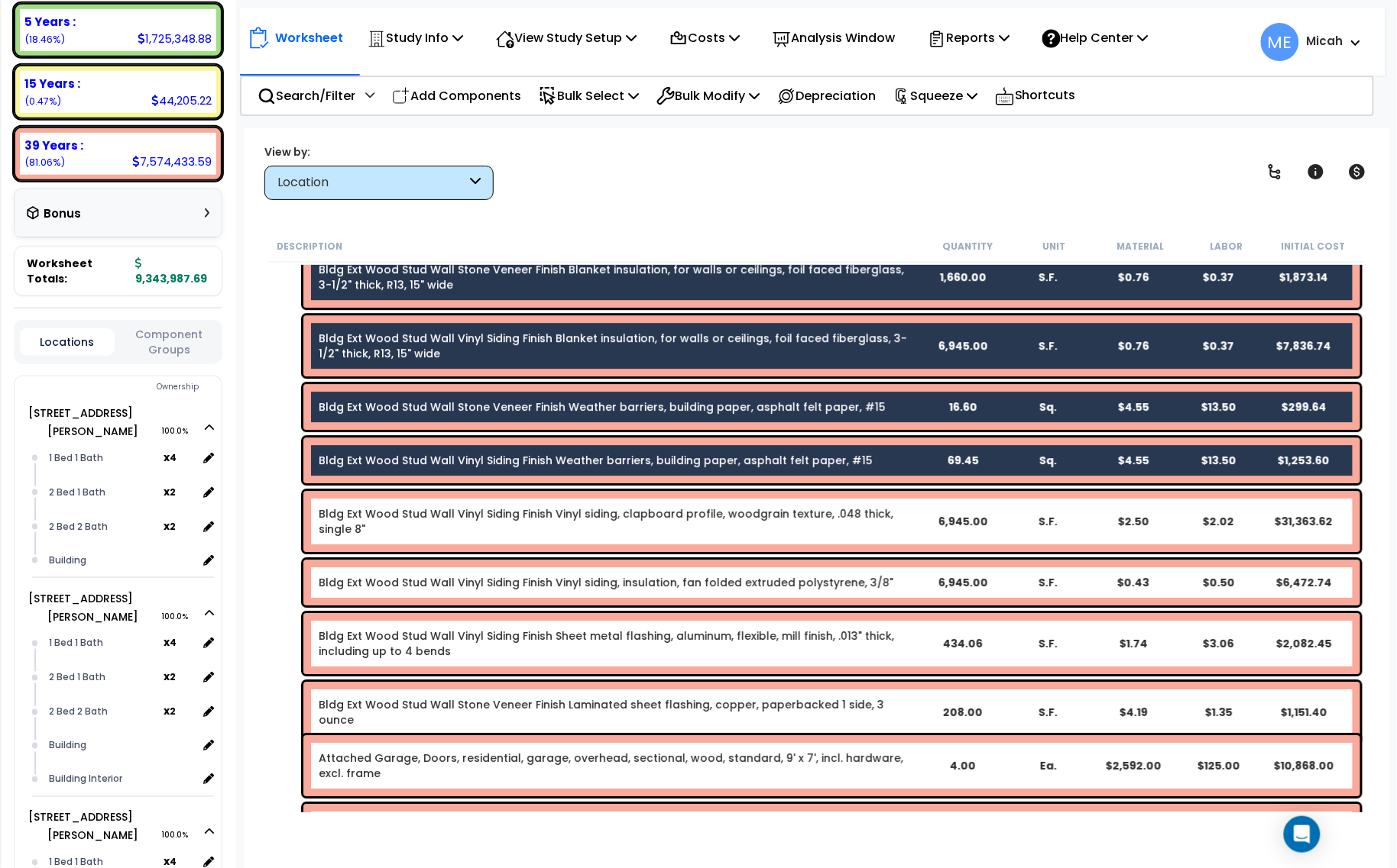
click at [597, 525] on link "Bldg Ext Wood Stud Wall Vinyl Siding Finish Vinyl siding, clapboard profile, wo…" at bounding box center [619, 522] width 600 height 30
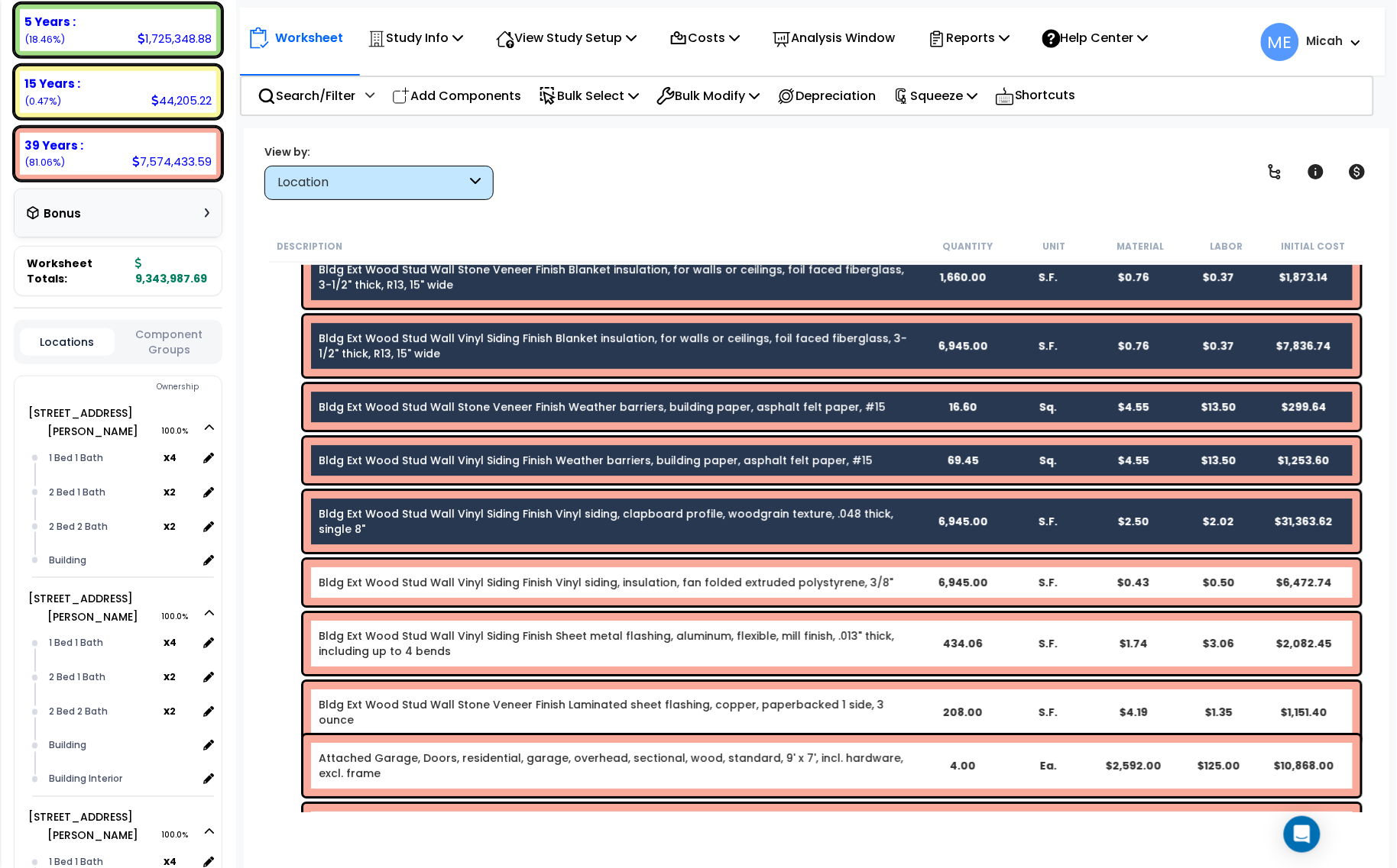
click at [595, 576] on link "Bldg Ext Wood Stud Wall Vinyl Siding Finish Vinyl siding, insulation, fan folde…" at bounding box center [606, 583] width 575 height 15
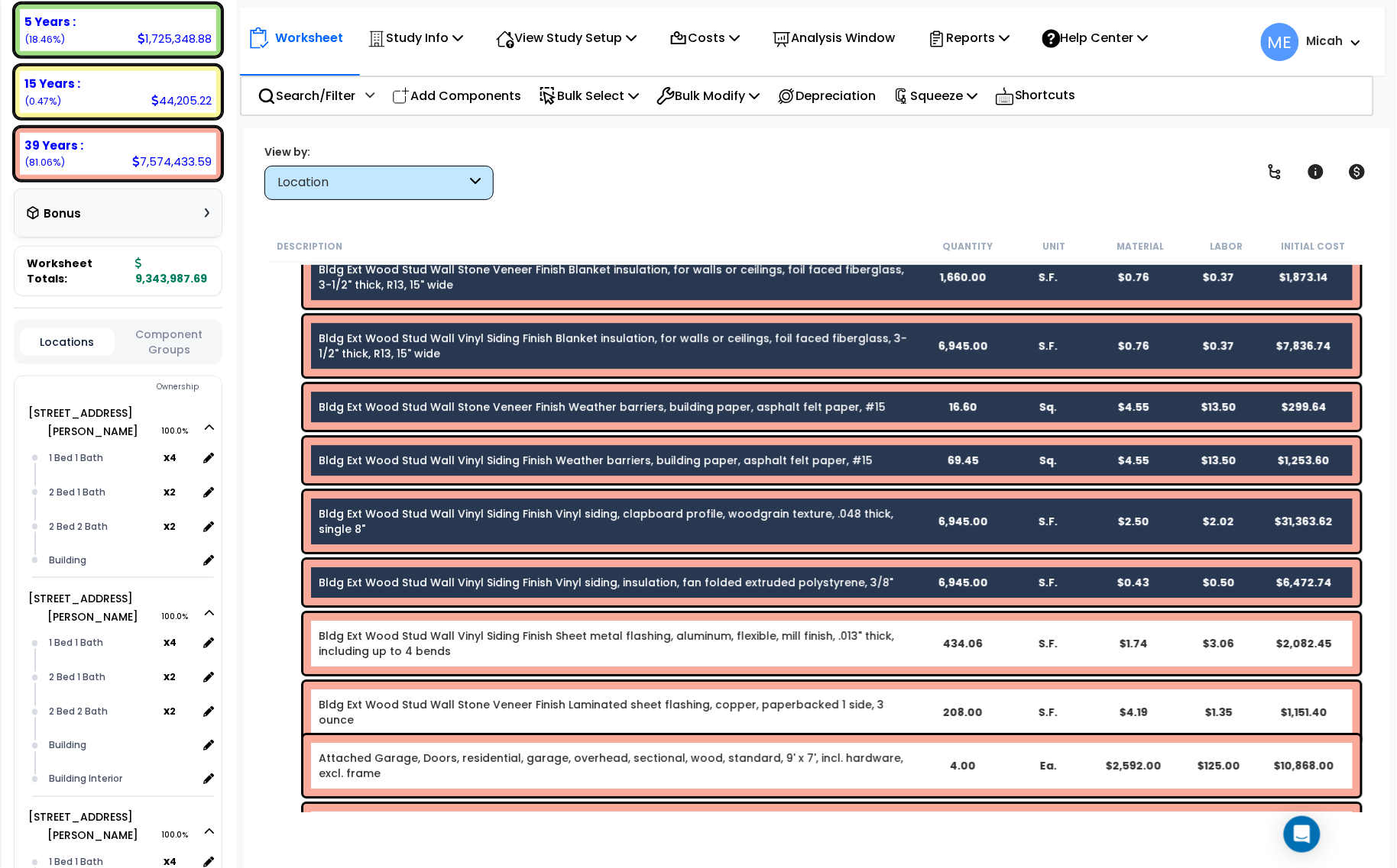
click at [596, 645] on link "Bldg Ext Wood Stud Wall Vinyl Siding Finish Sheet metal flashing, aluminum, fle…" at bounding box center [619, 643] width 600 height 30
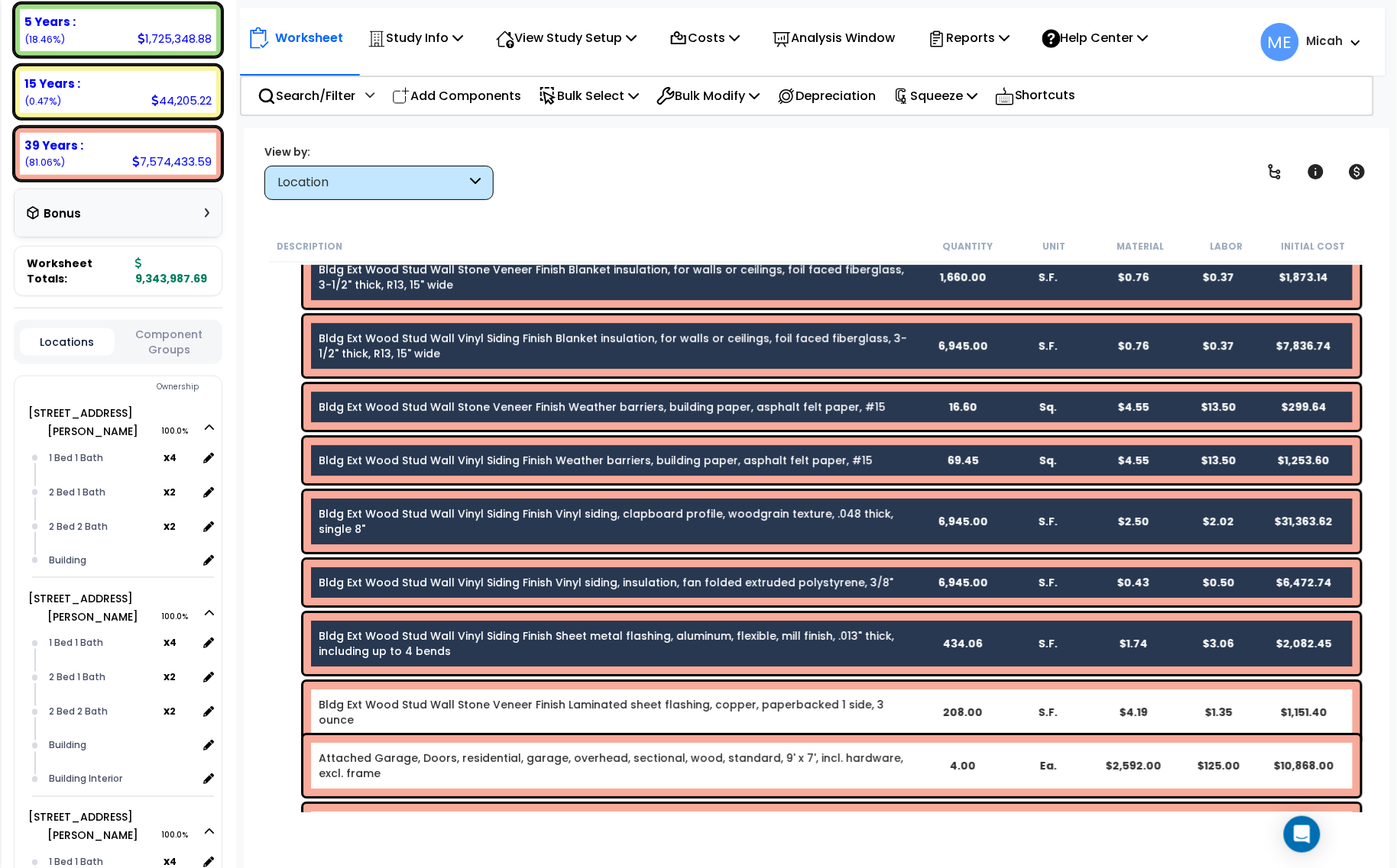
click at [610, 716] on div "Bldg Ext Wood Stud Wall Stone Veneer Finish Laminated sheet flashing, copper, p…" at bounding box center [831, 712] width 1056 height 61
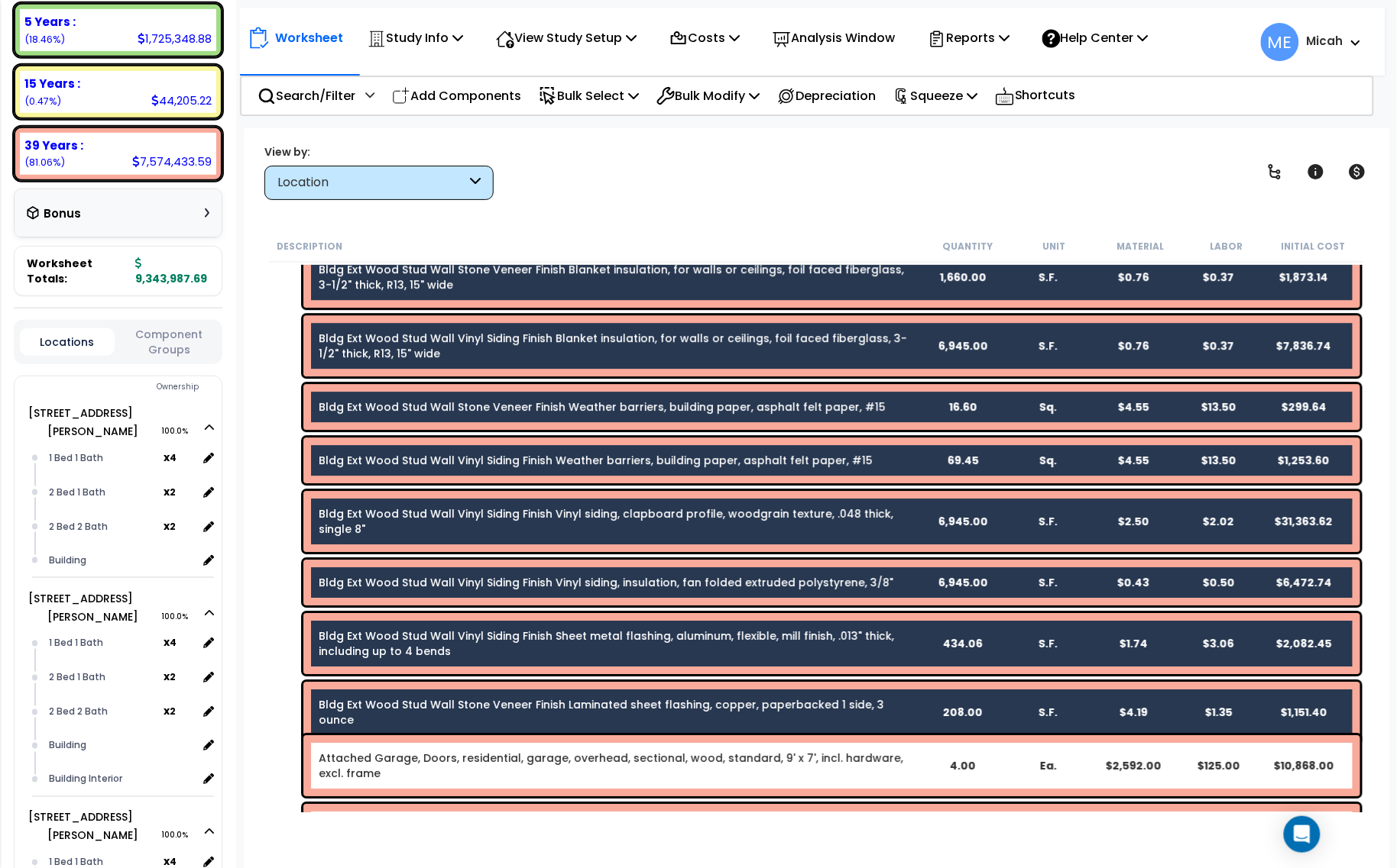
click at [615, 758] on link "Attached Garage, Doors, residential, garage, overhead, sectional, wood, standar…" at bounding box center [619, 765] width 600 height 30
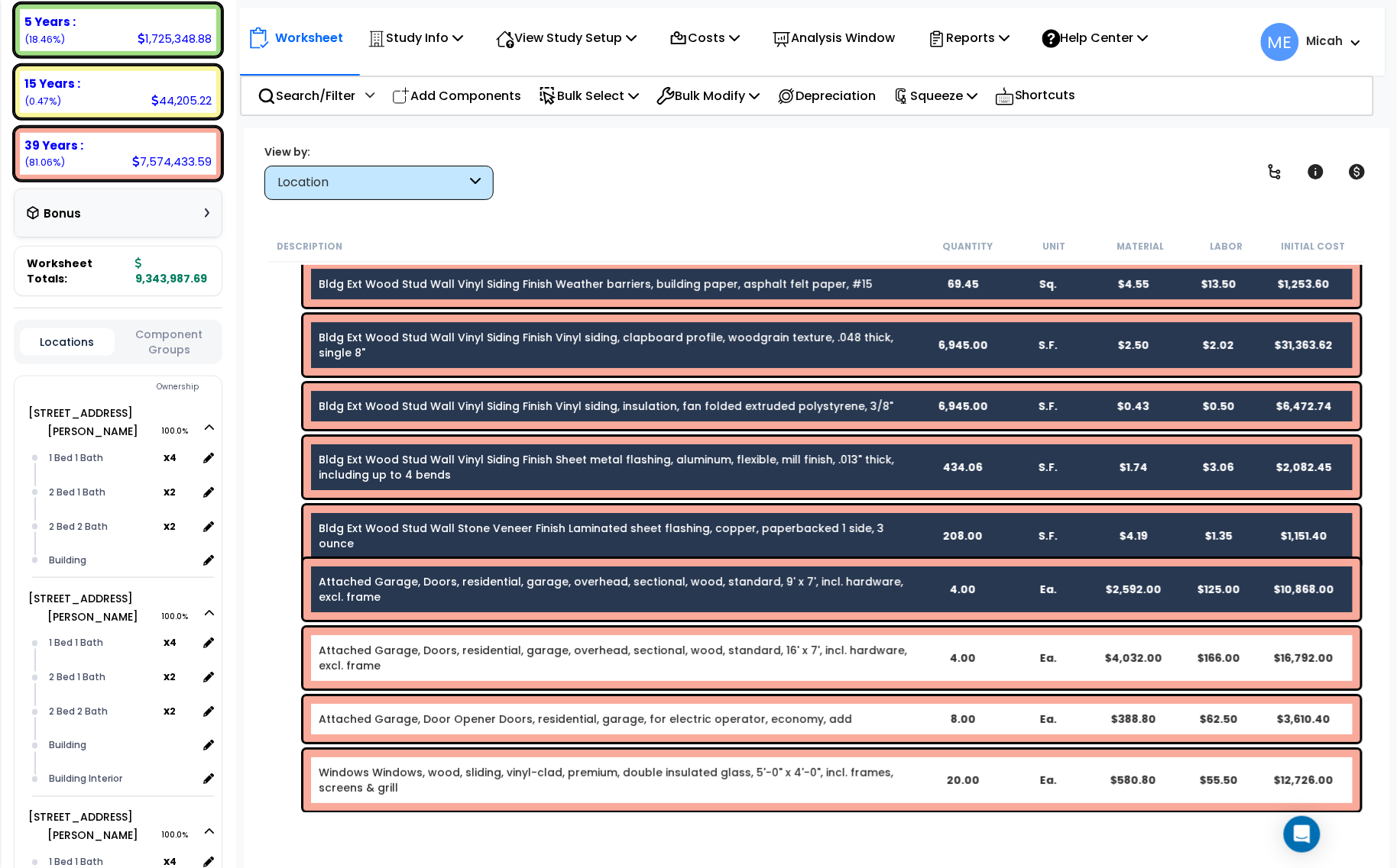
scroll to position [1910, 0]
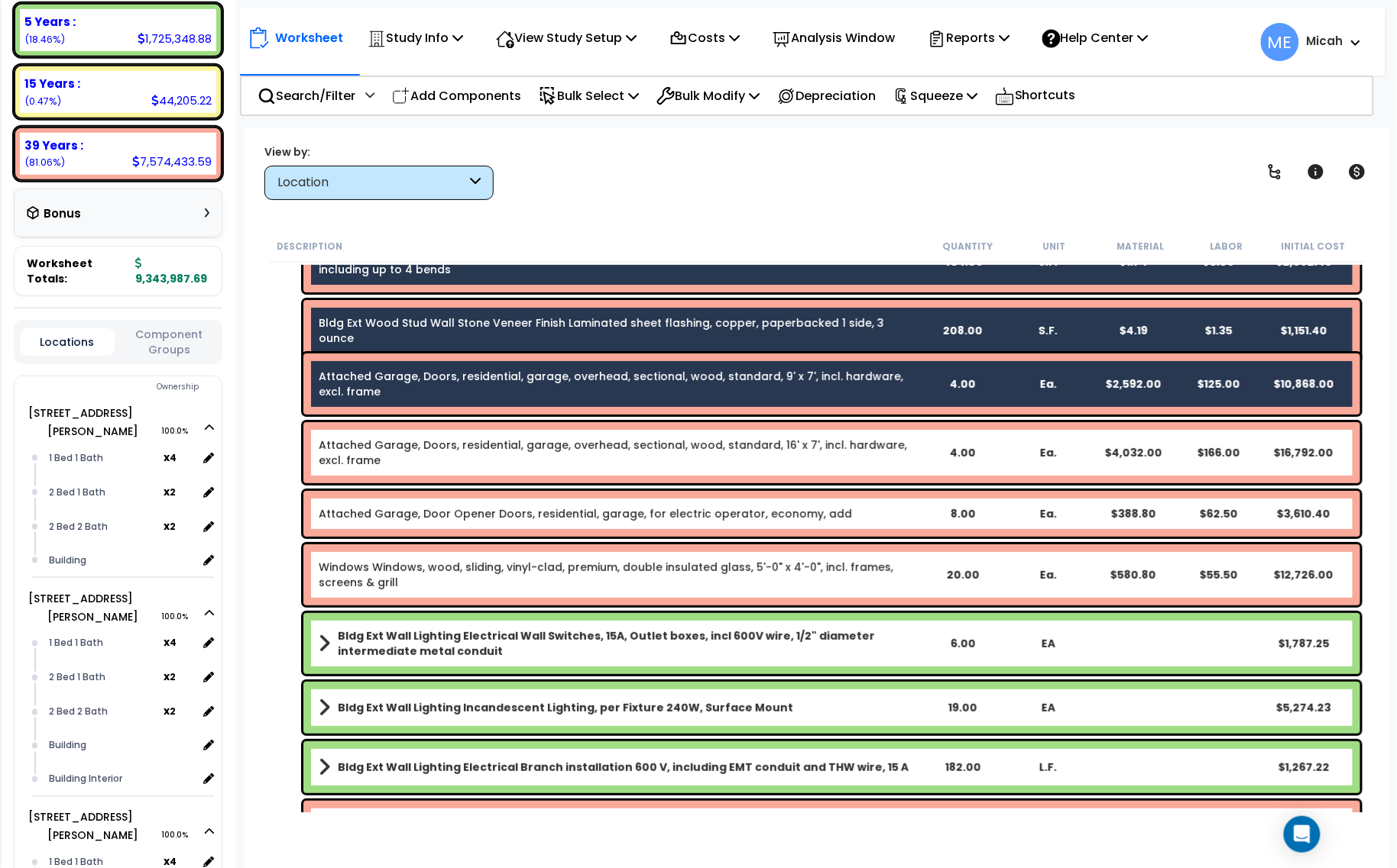
click at [643, 440] on link "Attached Garage, Doors, residential, garage, overhead, sectional, wood, standar…" at bounding box center [619, 452] width 600 height 30
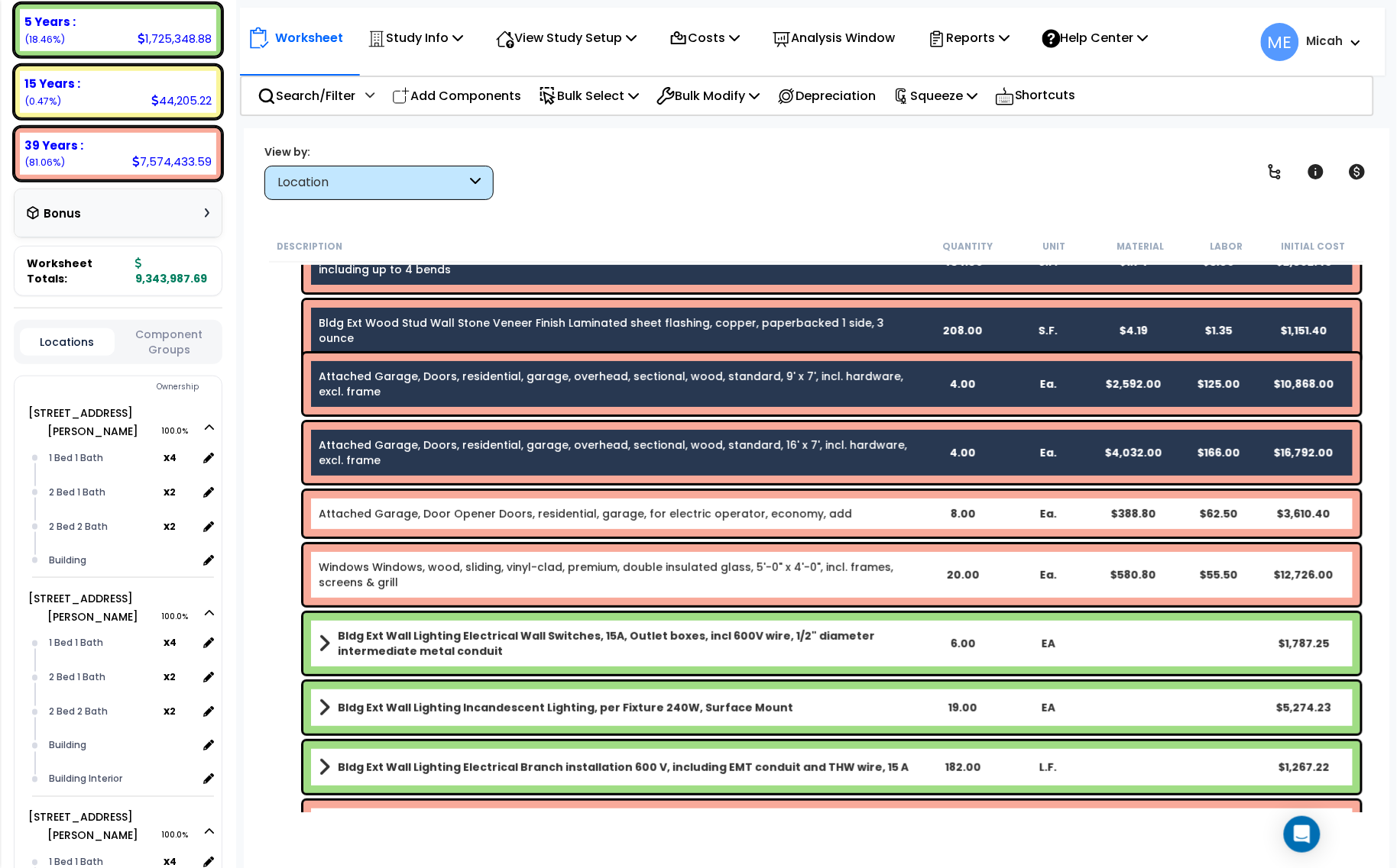
click at [625, 491] on div "Attached Garage, Door Opener Doors, residential, garage, for electric operator,…" at bounding box center [831, 513] width 1056 height 46
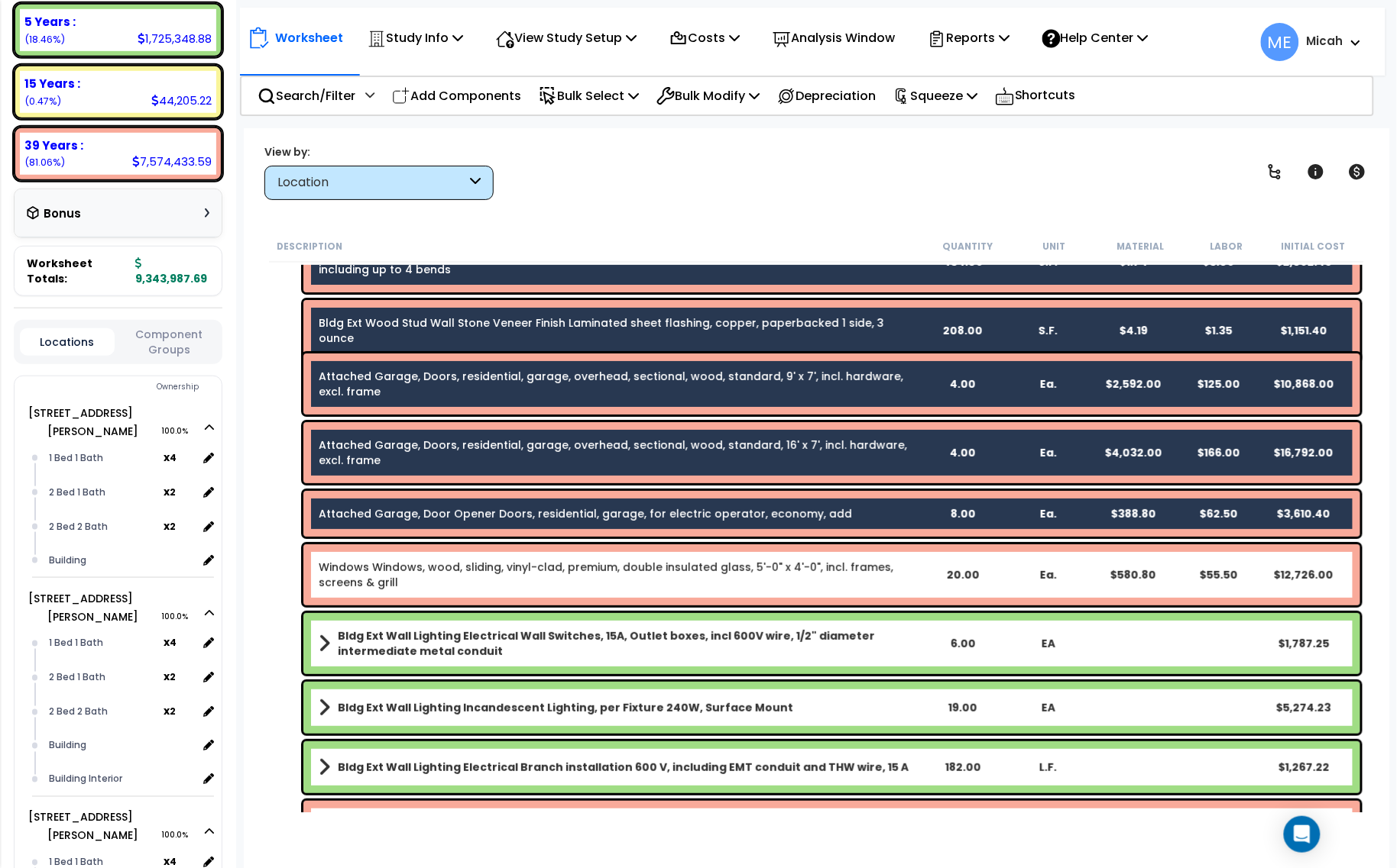
click at [624, 560] on div "Windows Windows, wood, sliding, vinyl-clad, premium, double insulated glass, 5'…" at bounding box center [831, 575] width 1056 height 61
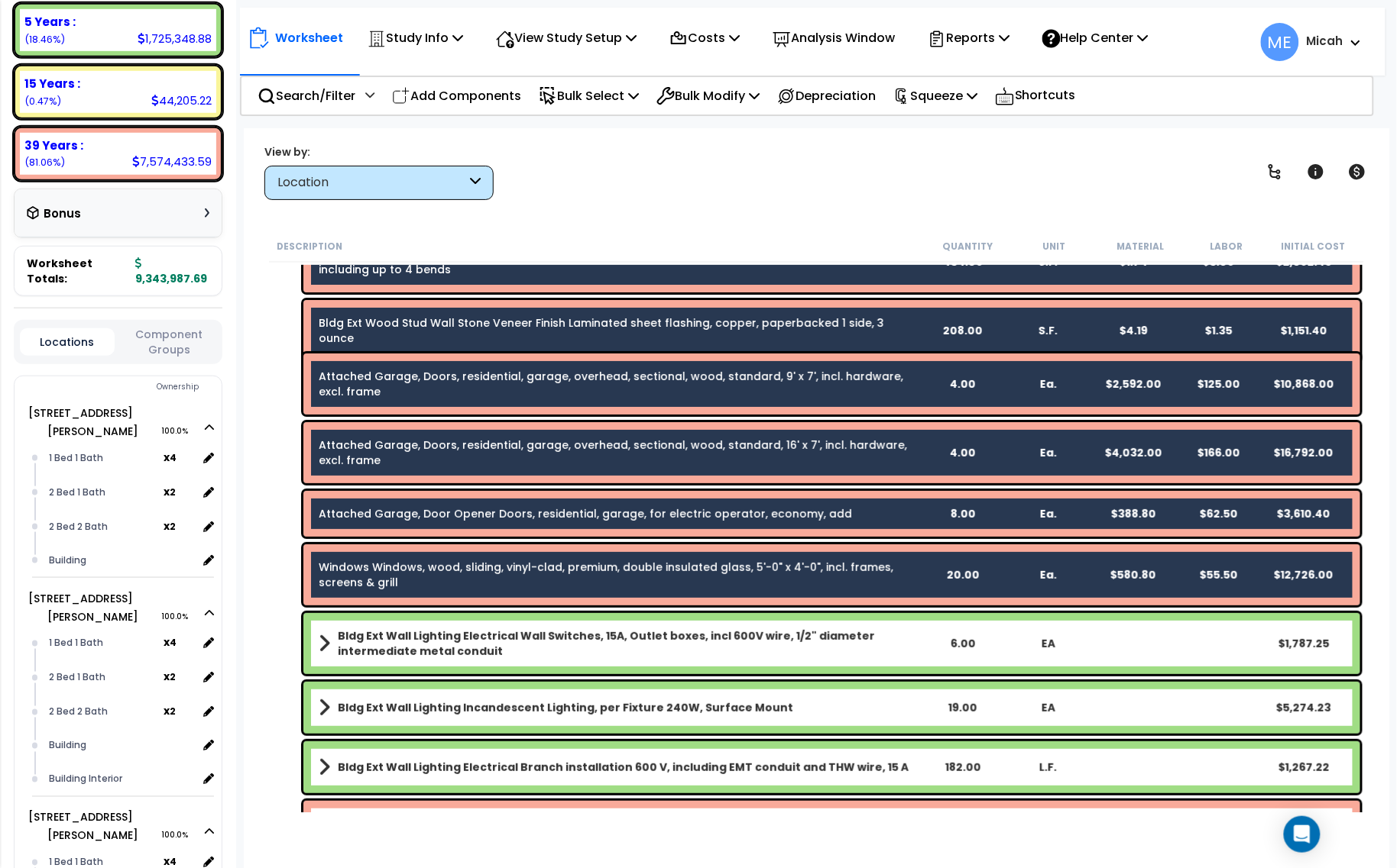
click at [625, 655] on b "Bldg Ext Wall Lighting Electrical Wall Switches, 15A, Outlet boxes, incl 600V w…" at bounding box center [628, 643] width 581 height 30
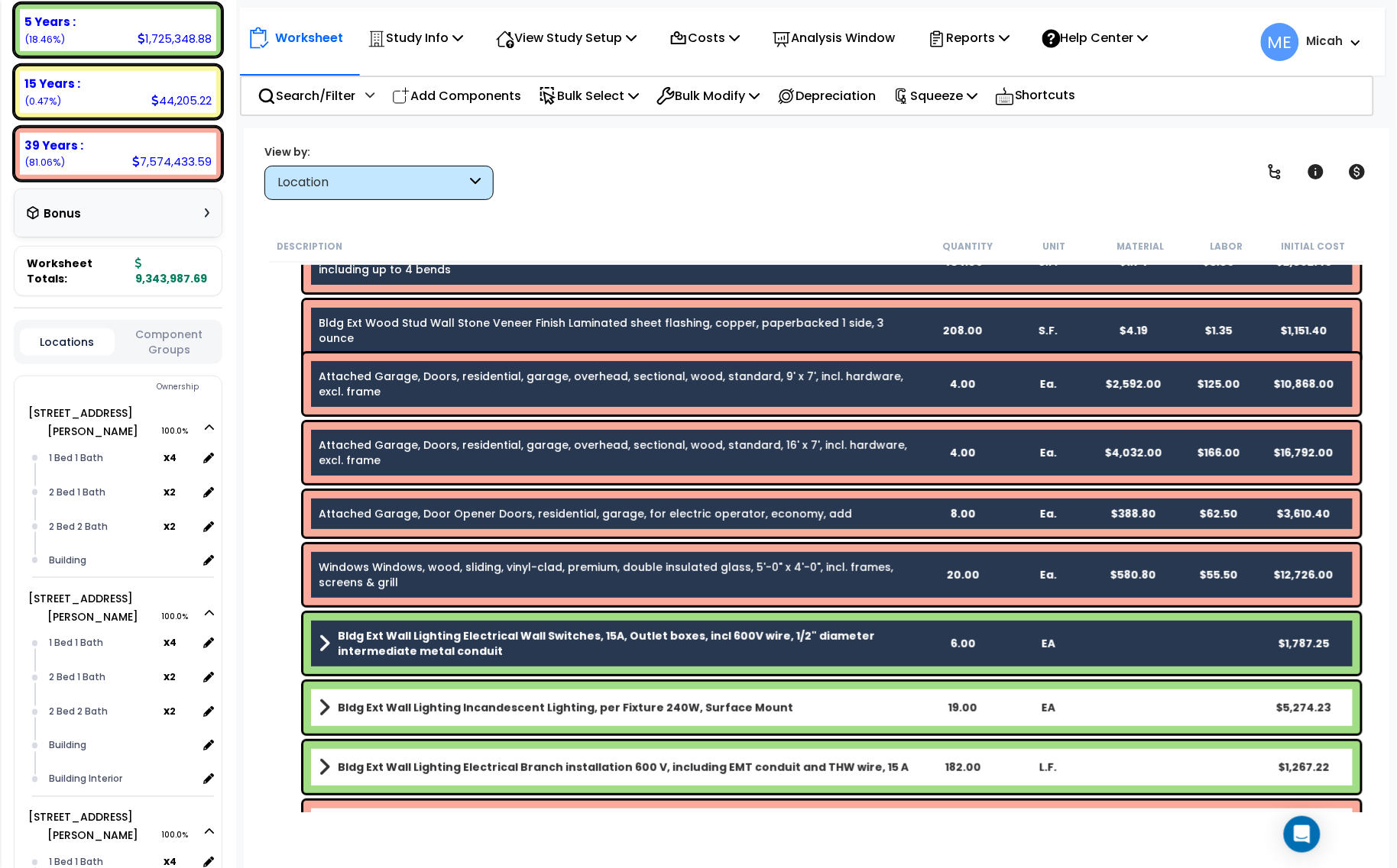
click at [636, 714] on b "Bldg Ext Wall Lighting Incandescent Lighting, per Fixture 240W, Surface Mount" at bounding box center [565, 708] width 455 height 15
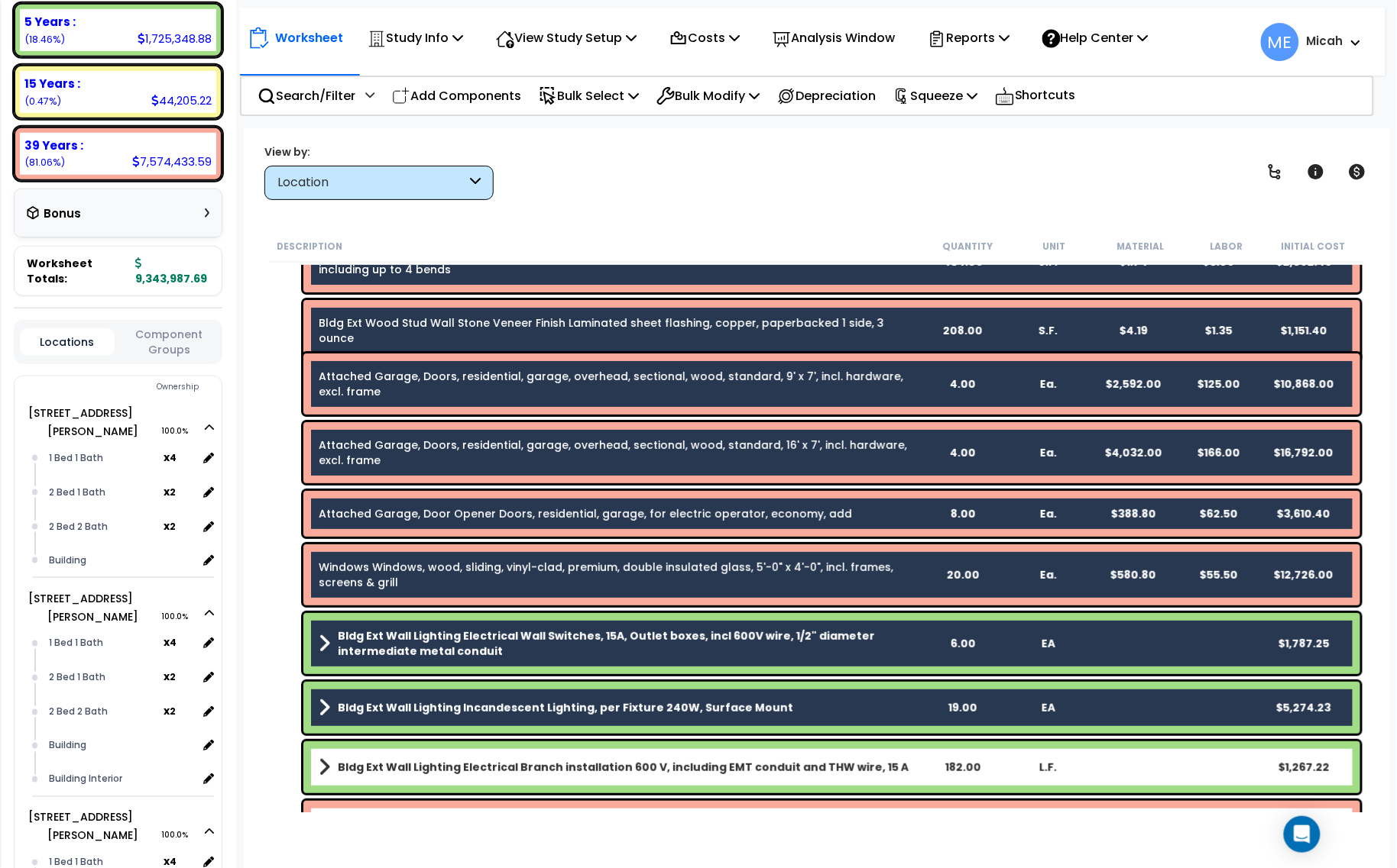
click at [640, 756] on div "Bldg Ext Wall Lighting Electrical Branch installation 600 V, including EMT cond…" at bounding box center [831, 767] width 1056 height 52
click at [602, 759] on link "Bldg Ext Wall Lighting Electrical Branch installation 600 V, including EMT cond…" at bounding box center [619, 767] width 600 height 22
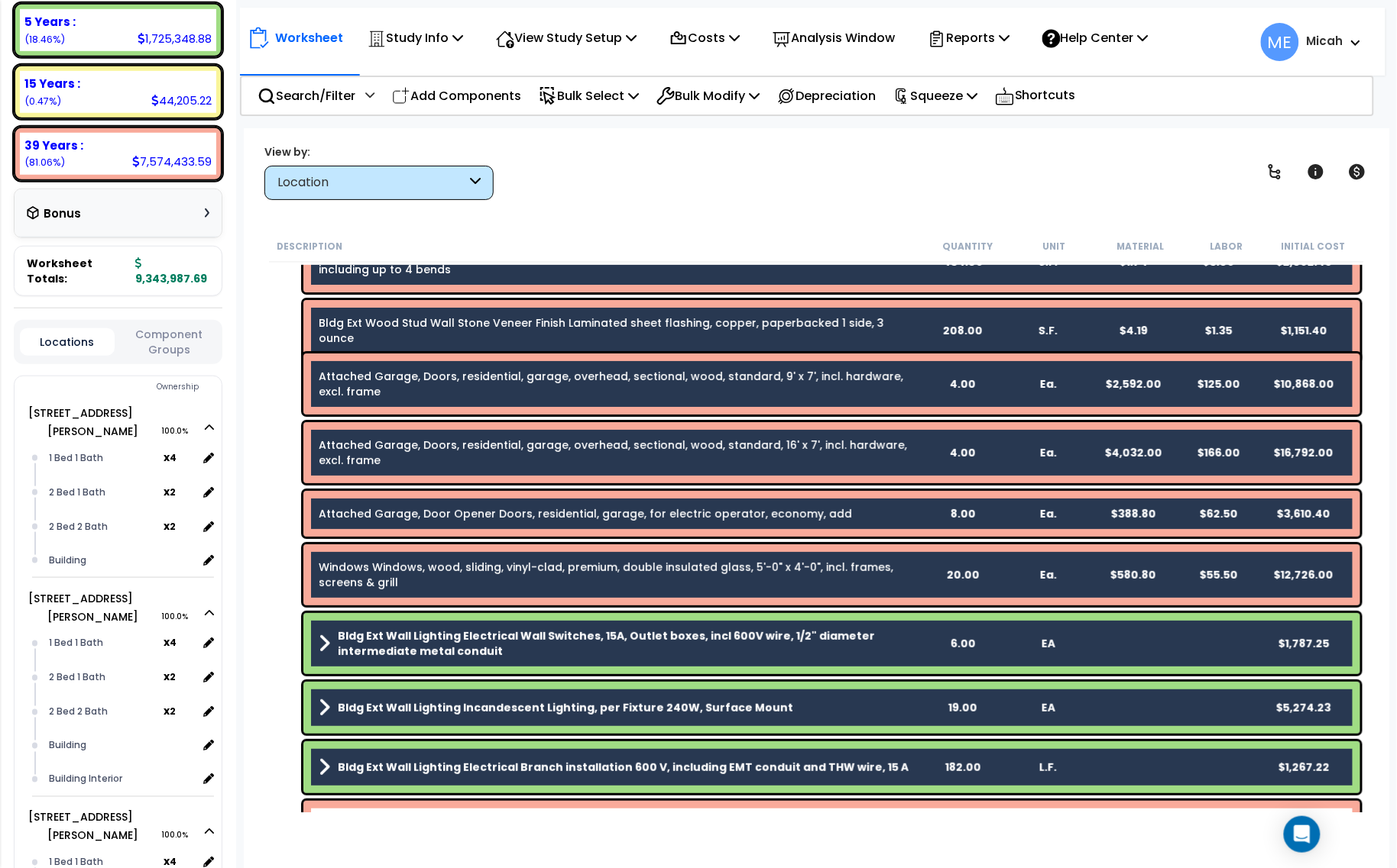
scroll to position [2196, 0]
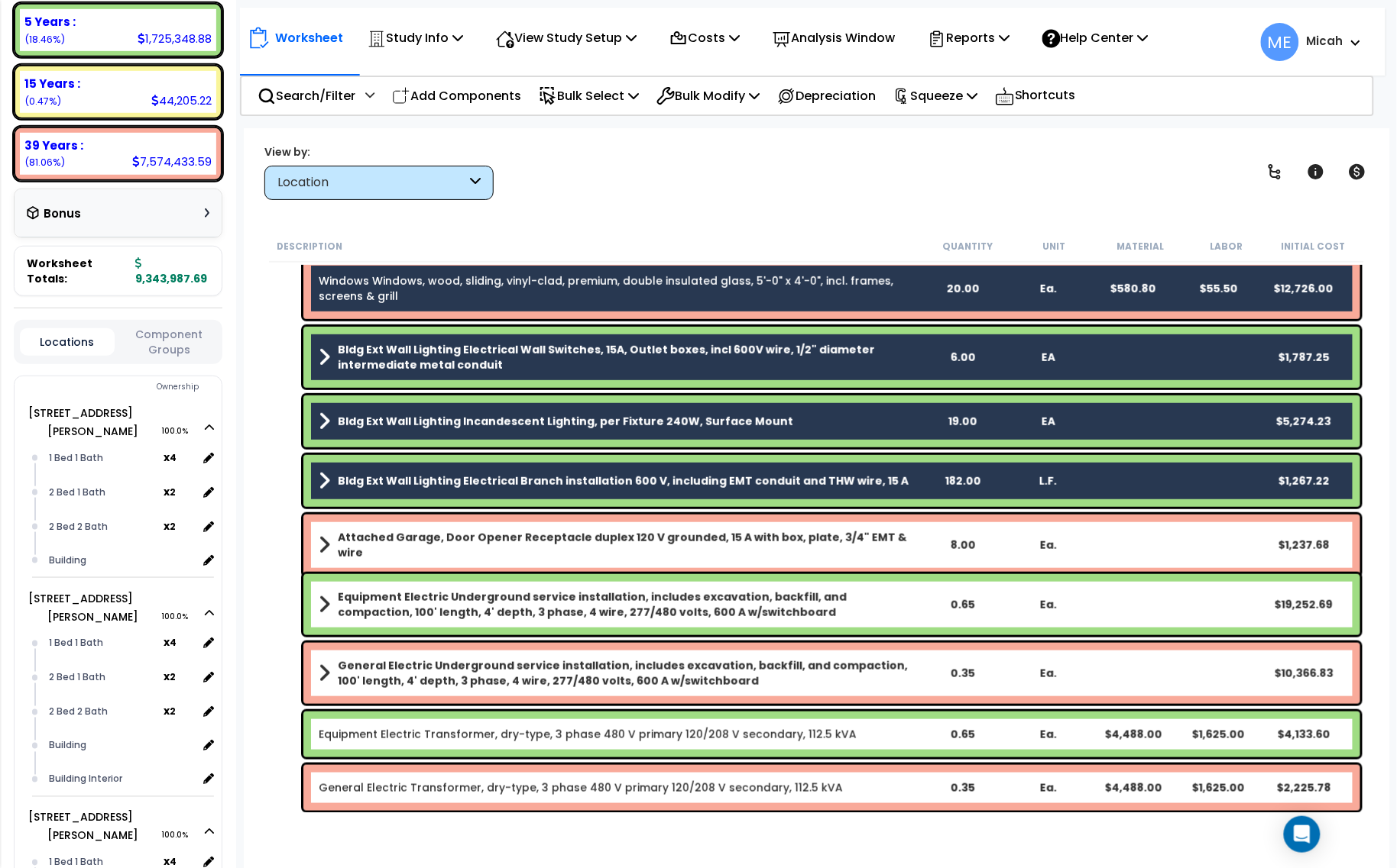
click at [593, 544] on b "Attached Garage, Door Opener Receptacle duplex 120 V grounded, 15 A with box, p…" at bounding box center [628, 545] width 581 height 30
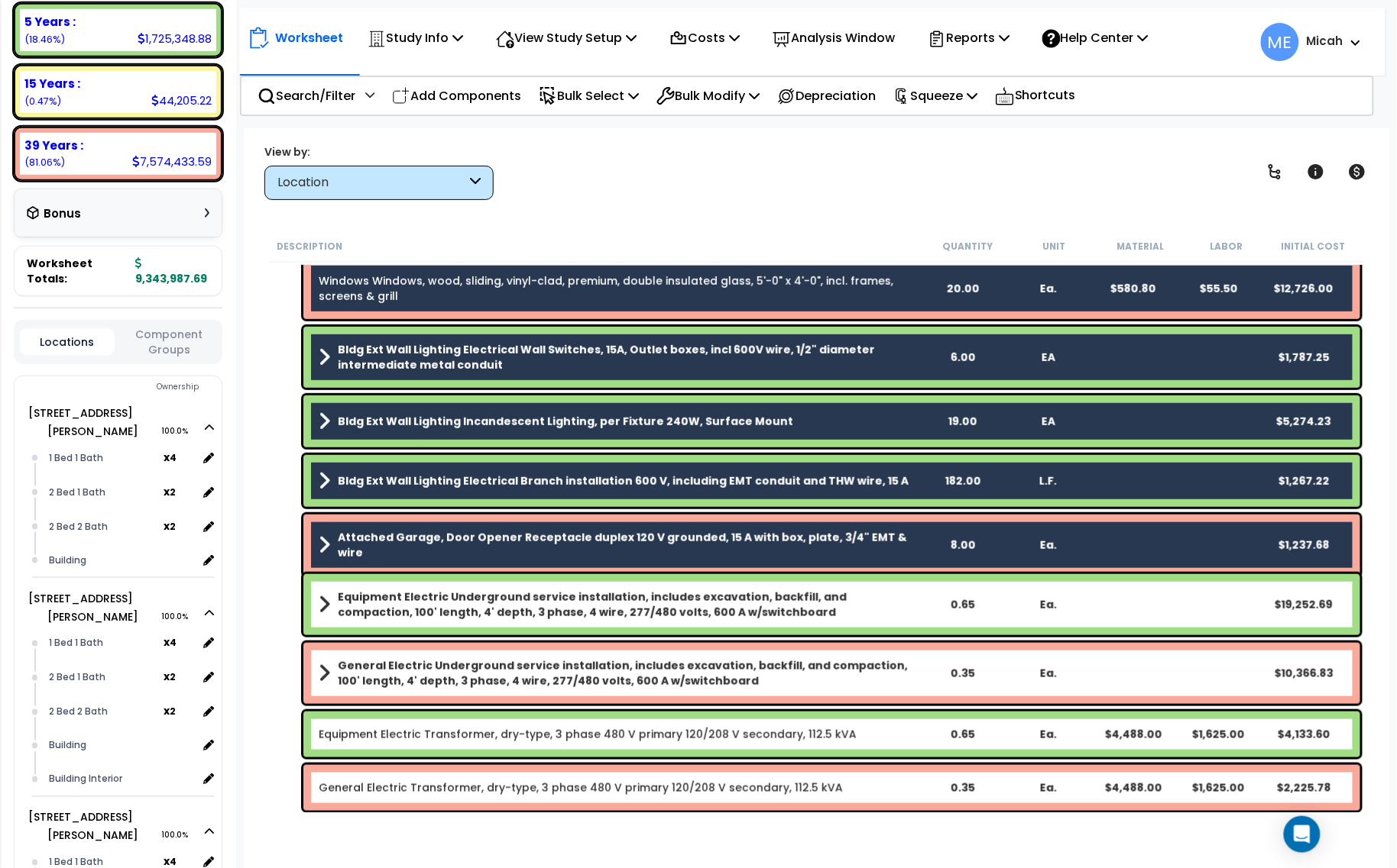
click at [592, 600] on b "Equipment Electric Underground service installation, includes excavation, backf…" at bounding box center [628, 605] width 581 height 30
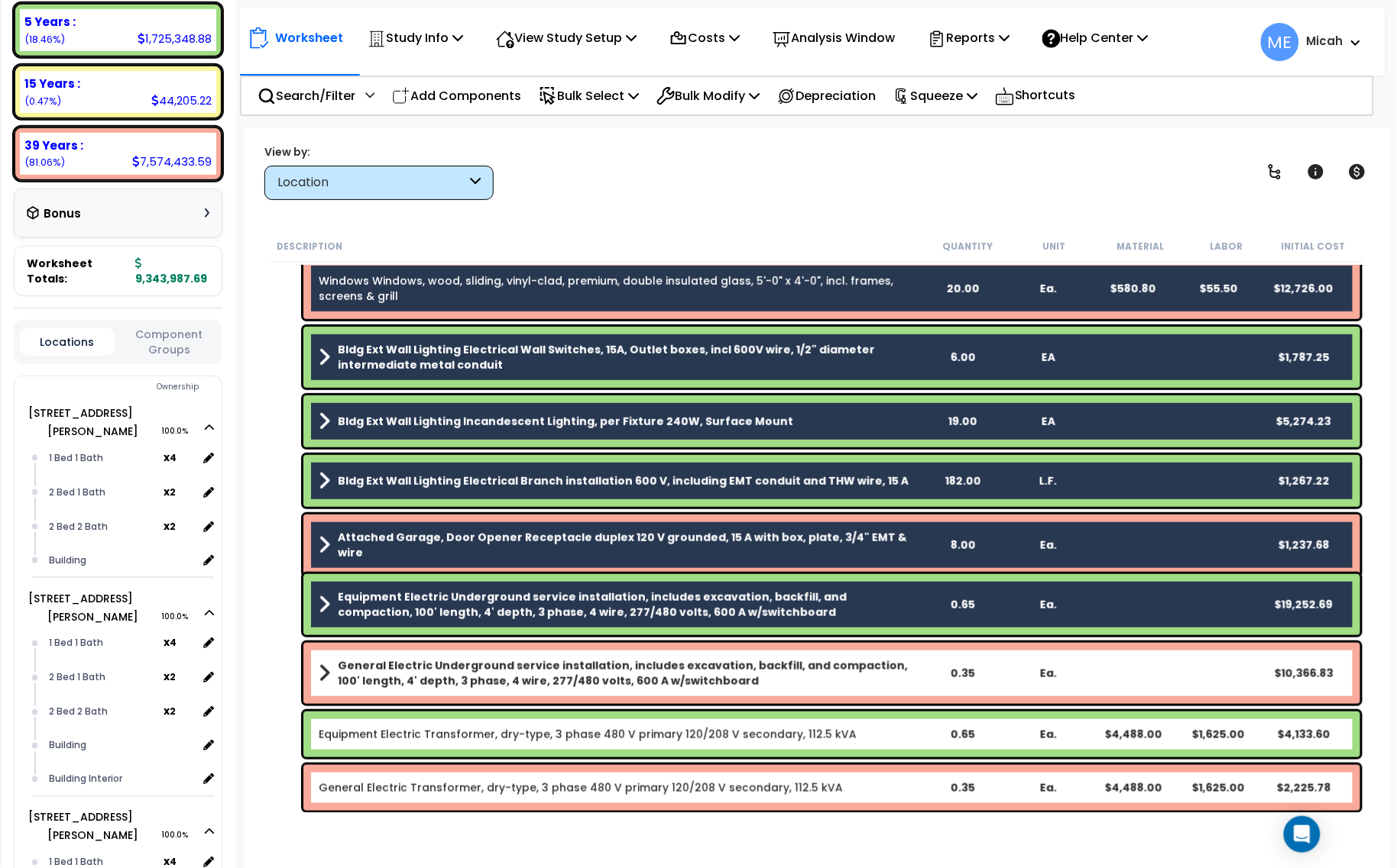
click at [602, 673] on b "General Electric Underground service installation, includes excavation, backfil…" at bounding box center [628, 673] width 581 height 30
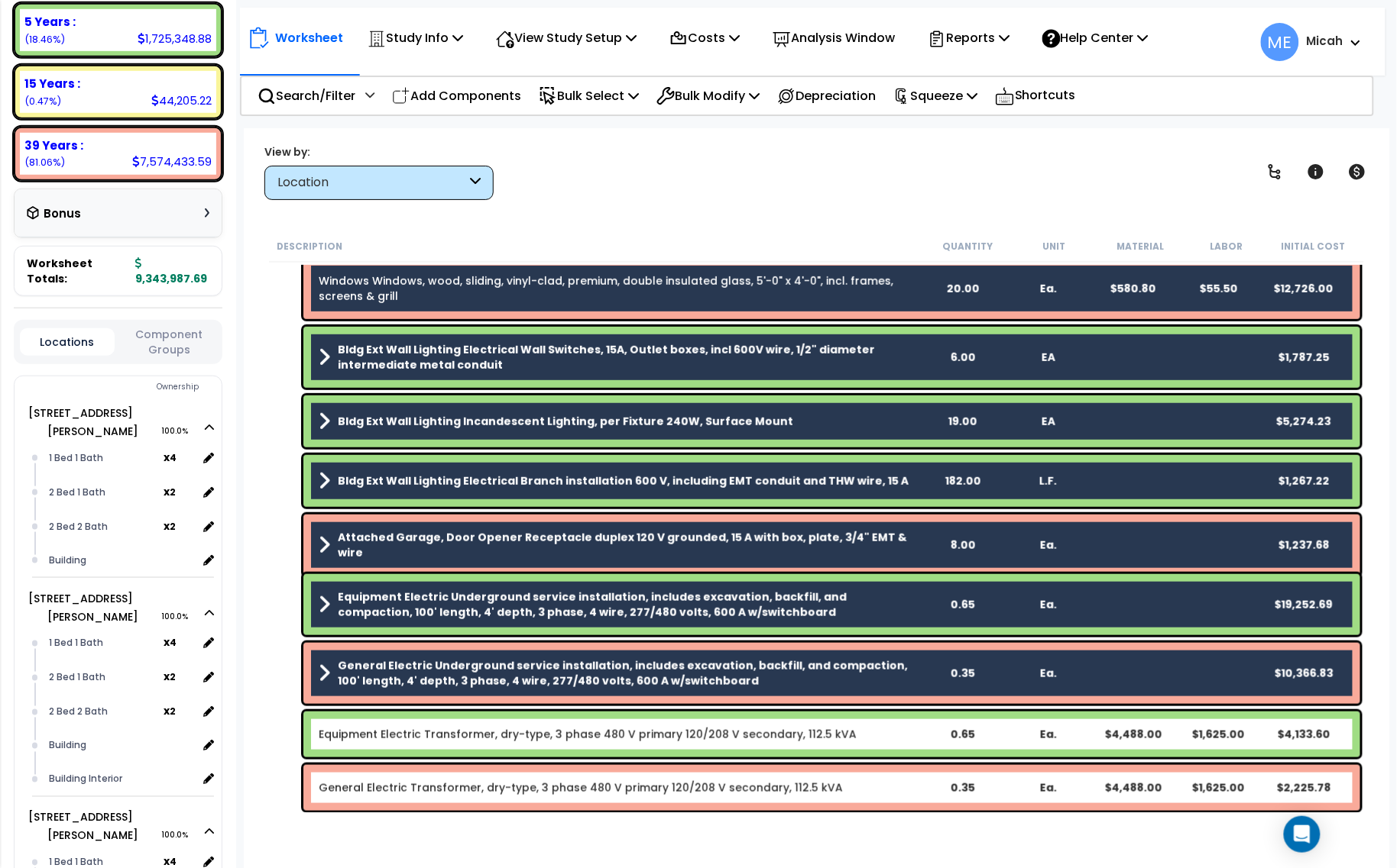
click at [610, 745] on div "Equipment Electric Transformer, dry-type, 3 phase 480 V primary 120/208 V secon…" at bounding box center [831, 734] width 1056 height 46
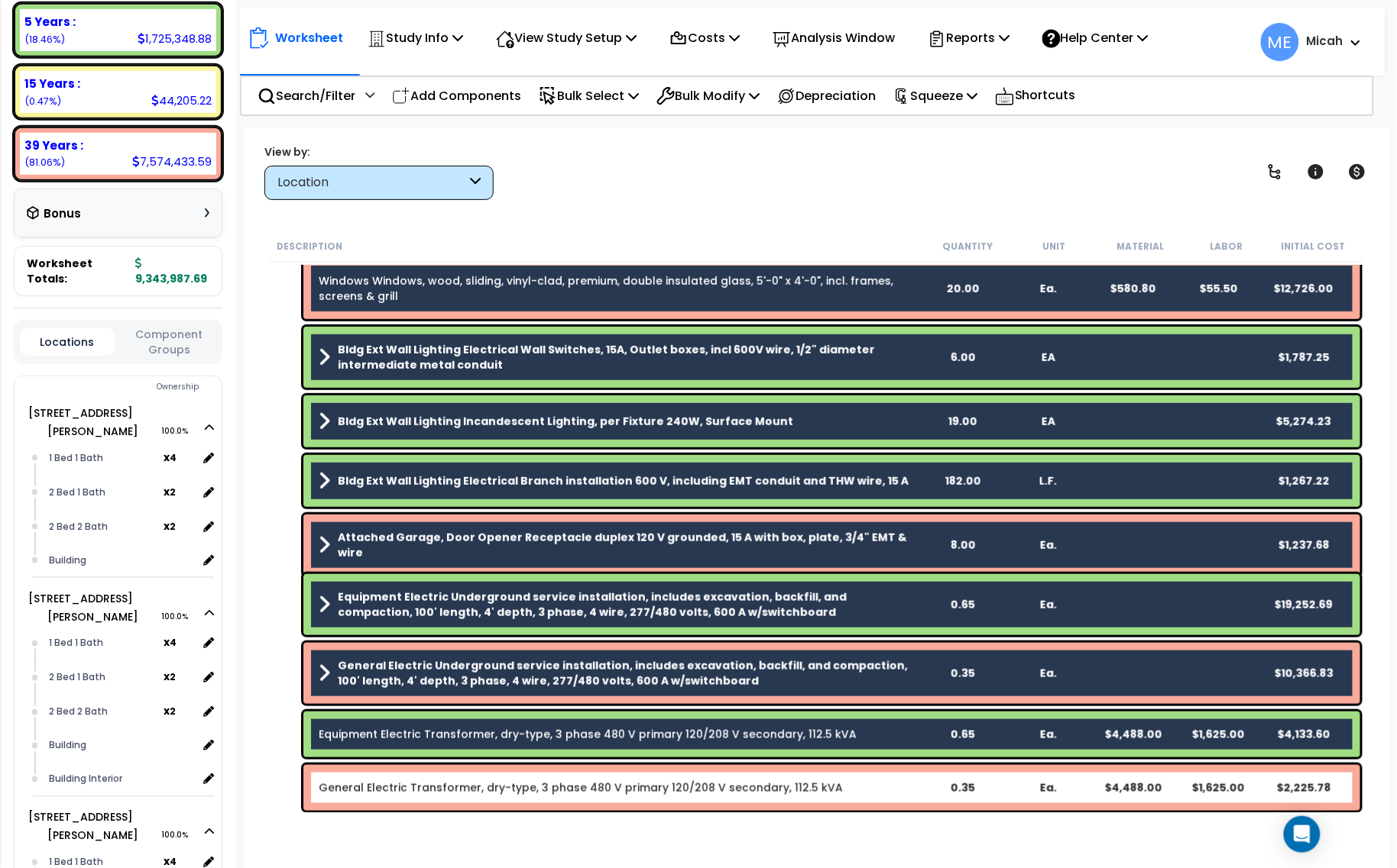
click at [616, 783] on link "General Electric Transformer, dry-type, 3 phase 480 V primary 120/208 V seconda…" at bounding box center [580, 788] width 524 height 15
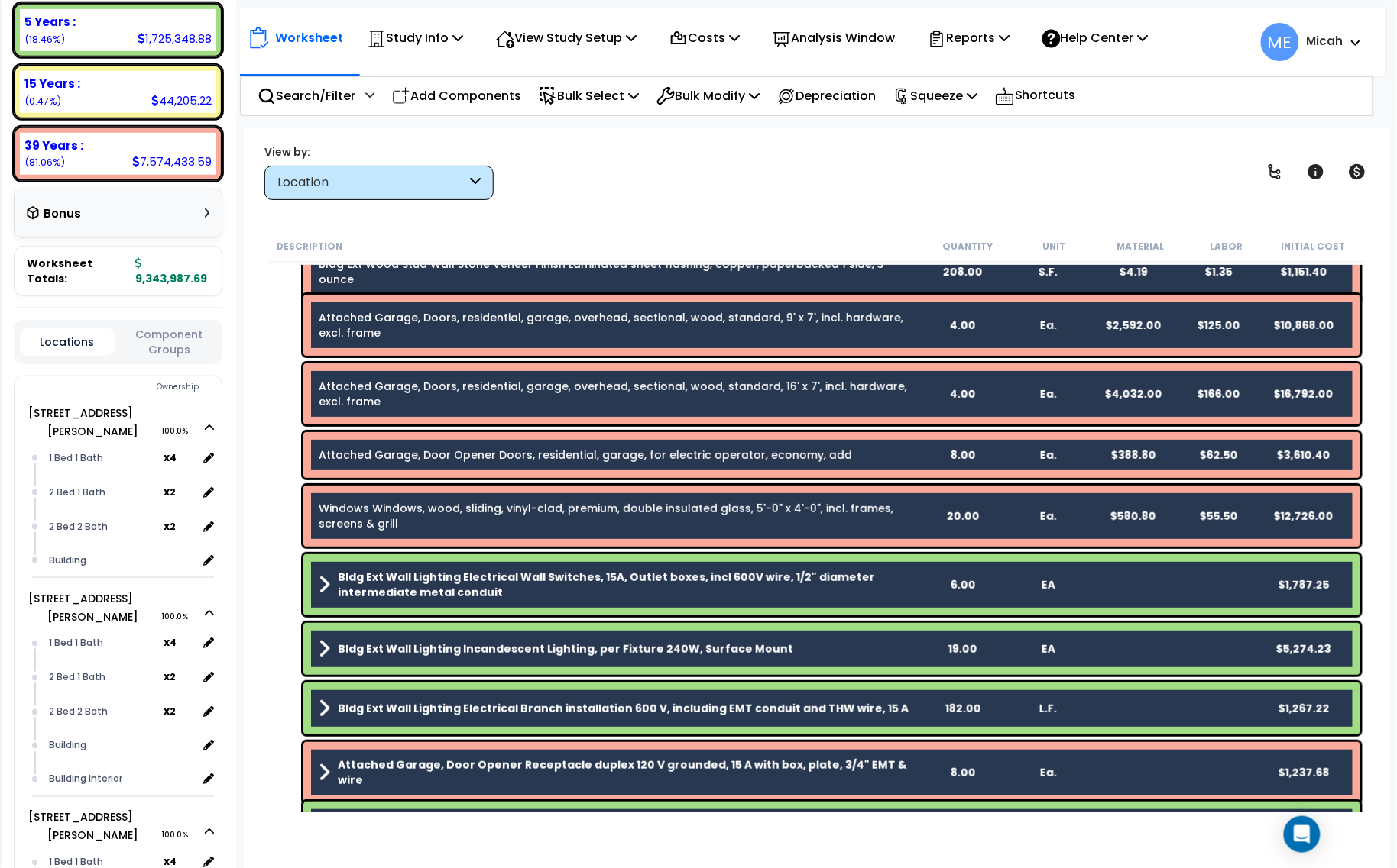
scroll to position [1954, 0]
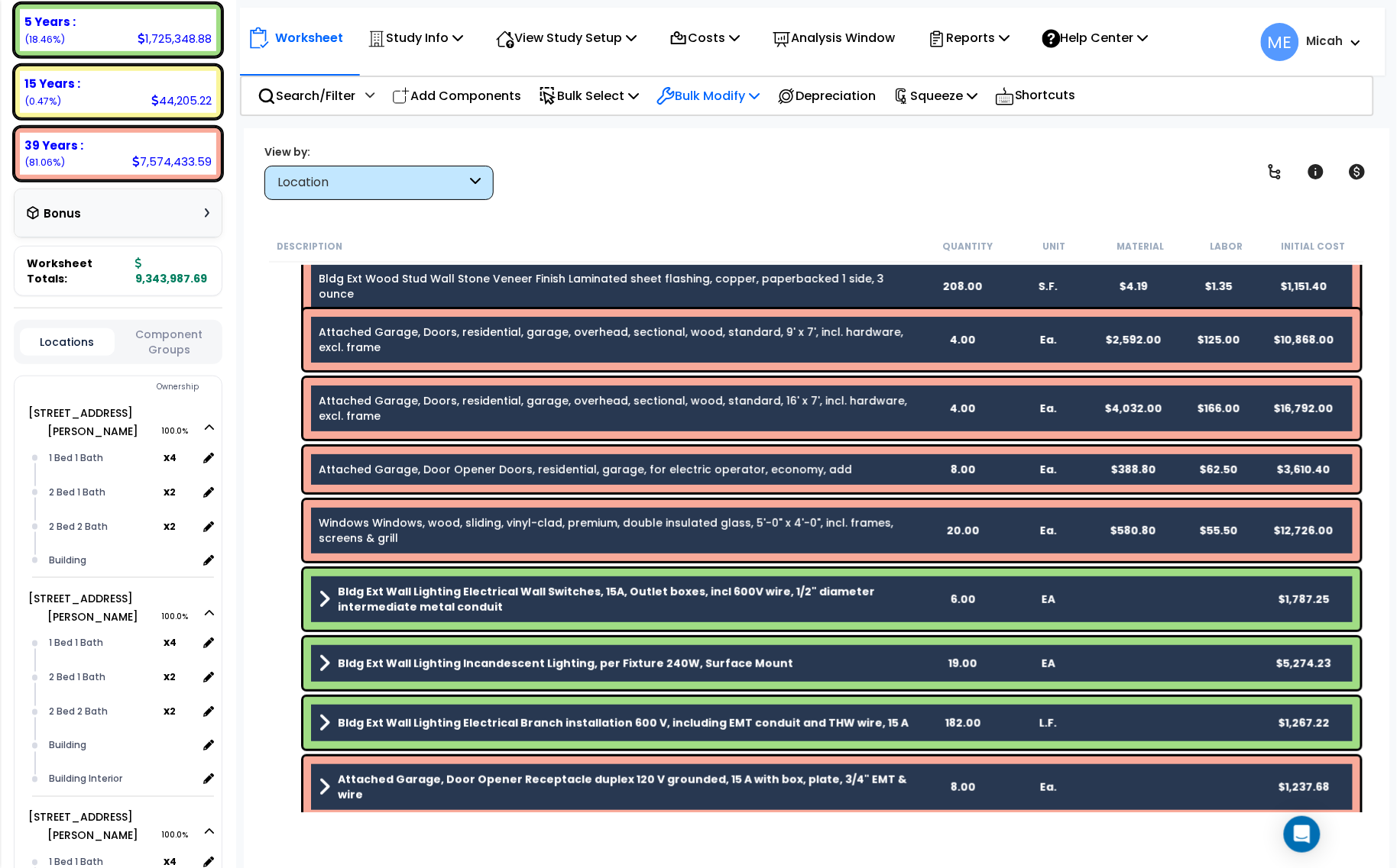
click at [759, 93] on p "Bulk Modify" at bounding box center [708, 96] width 103 height 21
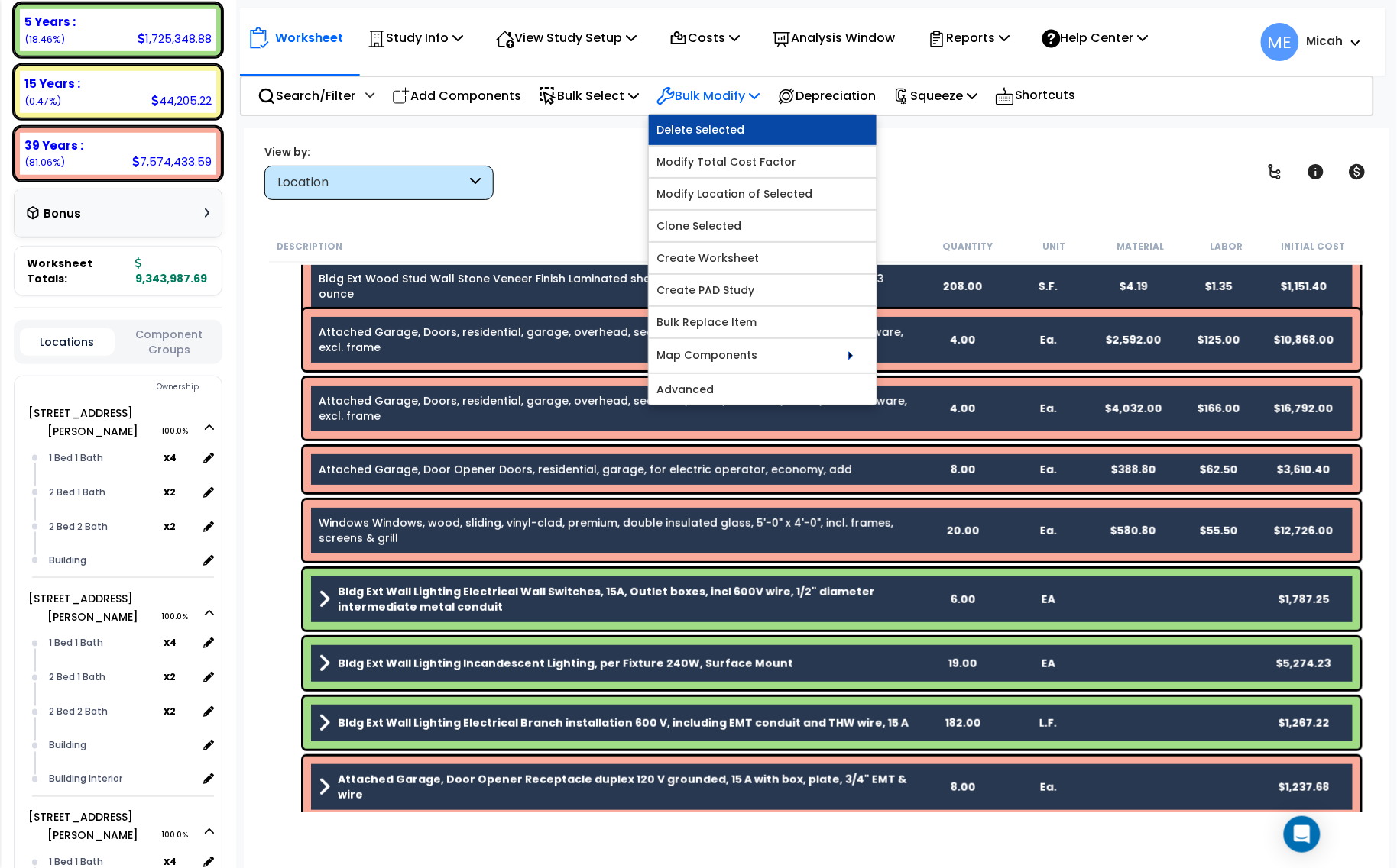
click at [747, 124] on link "Delete Selected" at bounding box center [763, 130] width 228 height 30
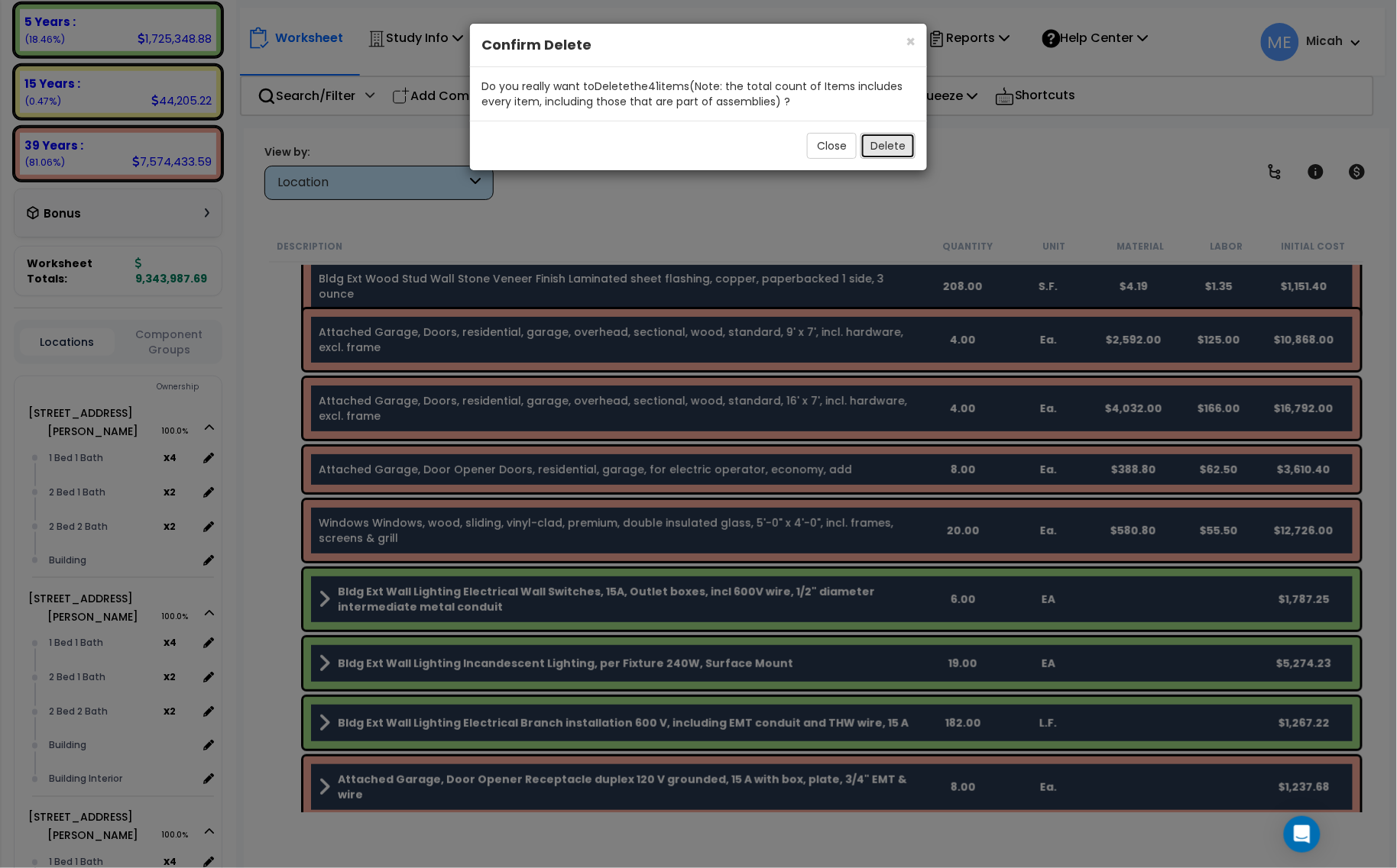
click at [879, 149] on button "Delete" at bounding box center [888, 146] width 55 height 26
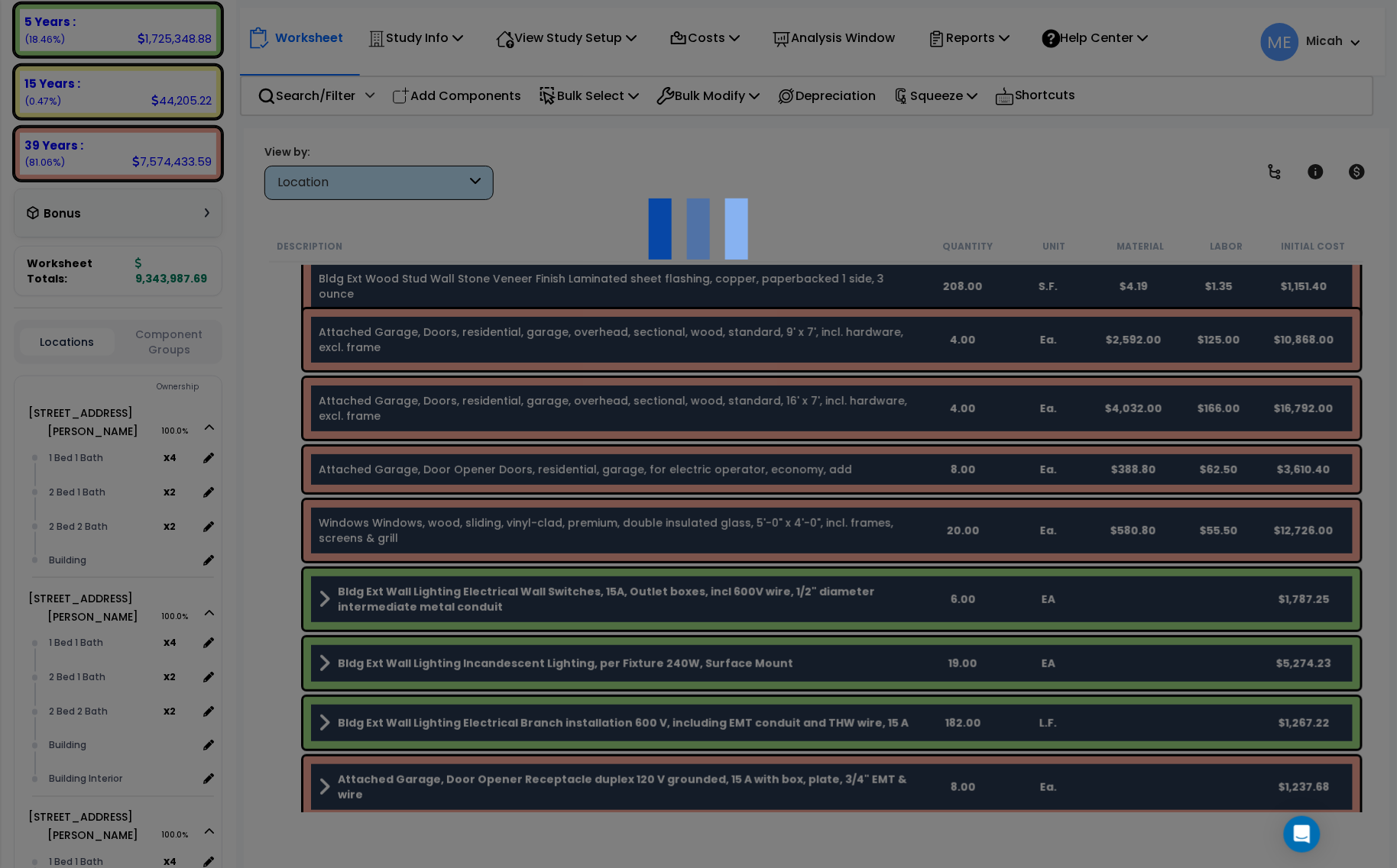
scroll to position [0, 0]
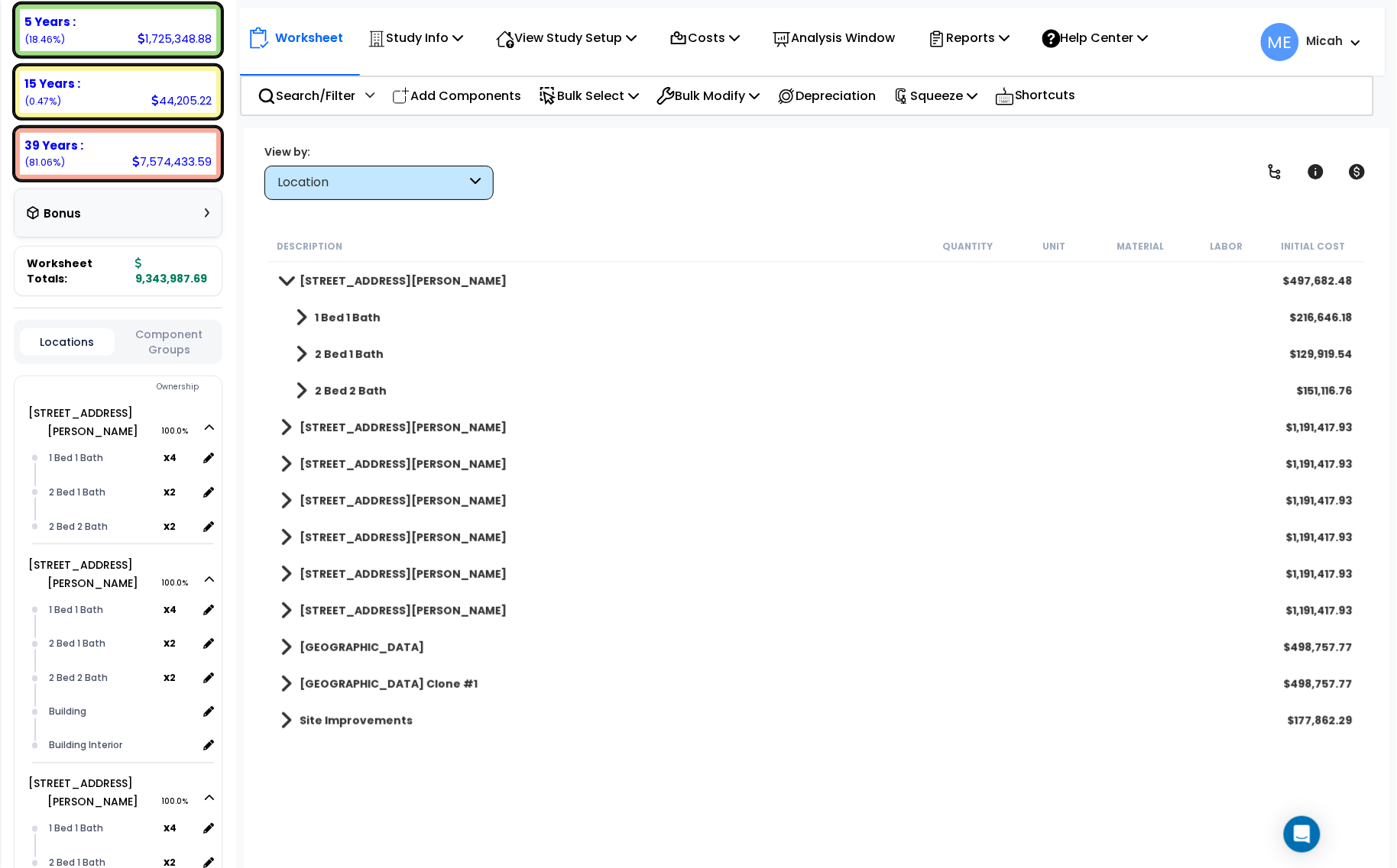
click at [299, 388] on span at bounding box center [301, 390] width 11 height 22
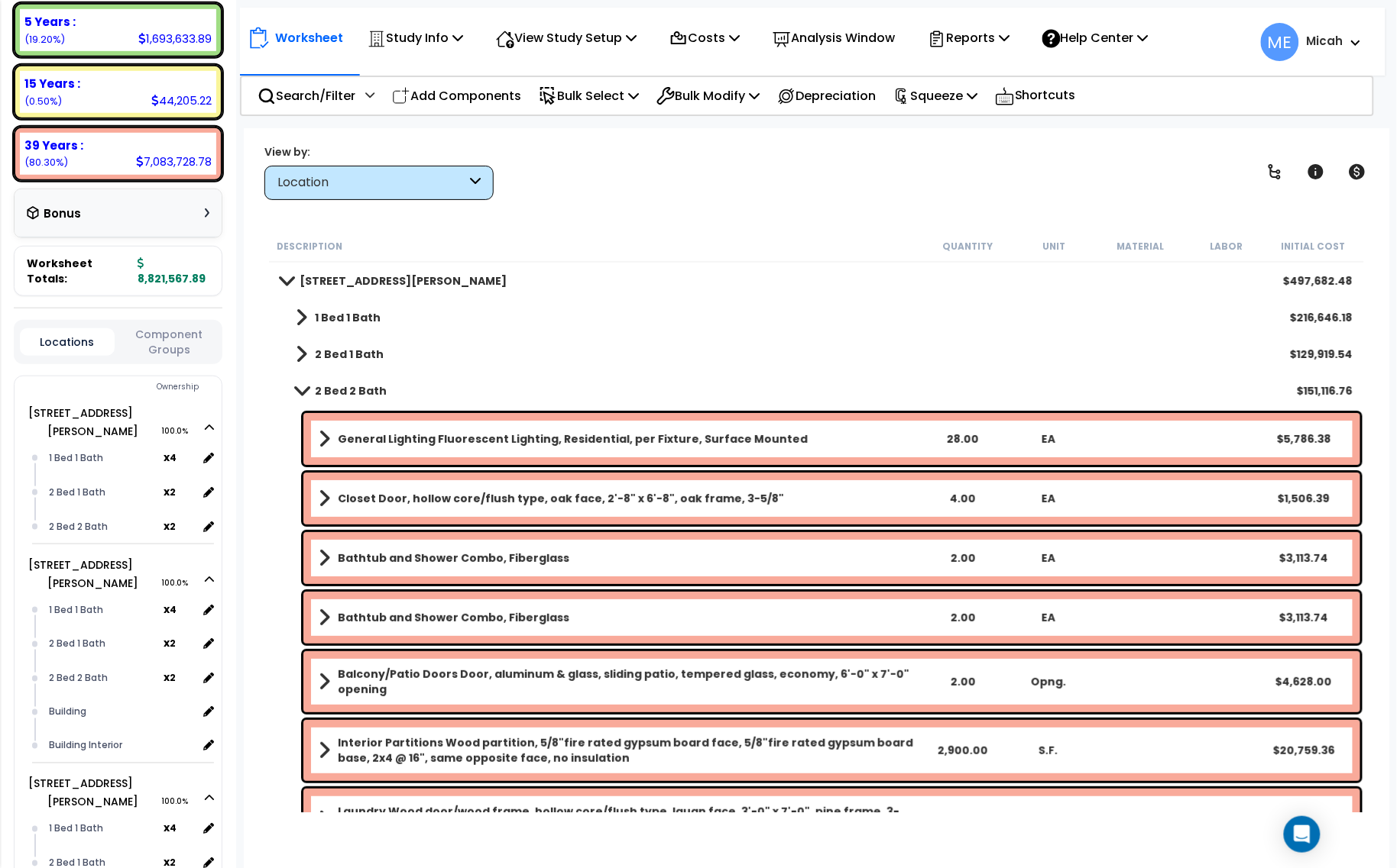
click at [415, 441] on b "General Lighting Fluorescent Lighting, Residential, per Fixture, Surface Mounted" at bounding box center [573, 439] width 470 height 15
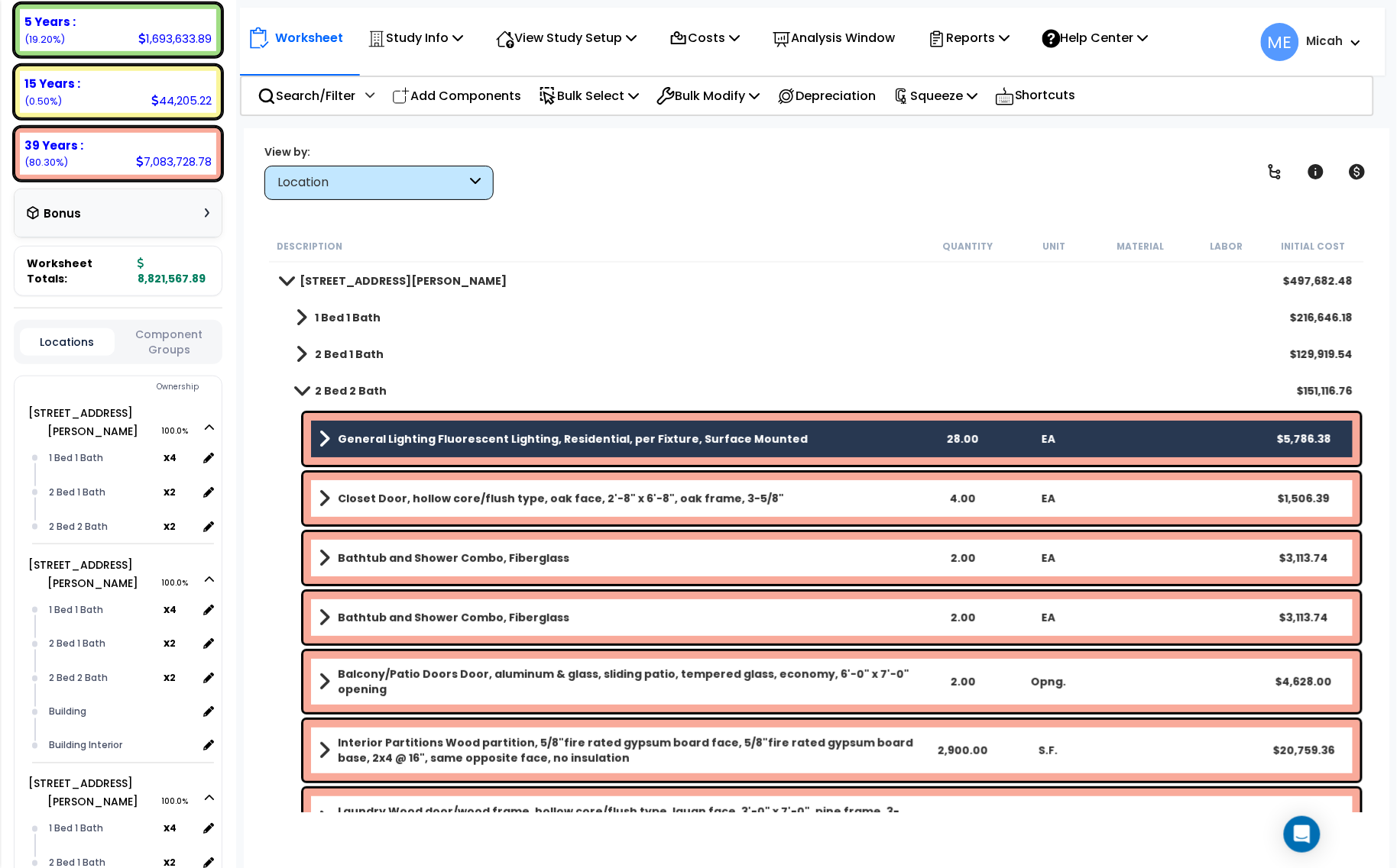
click at [414, 491] on link "Closet Door, hollow core/flush type, oak face, 2'-8" x 6'-8", oak frame, 3-5/8"" at bounding box center [619, 498] width 600 height 22
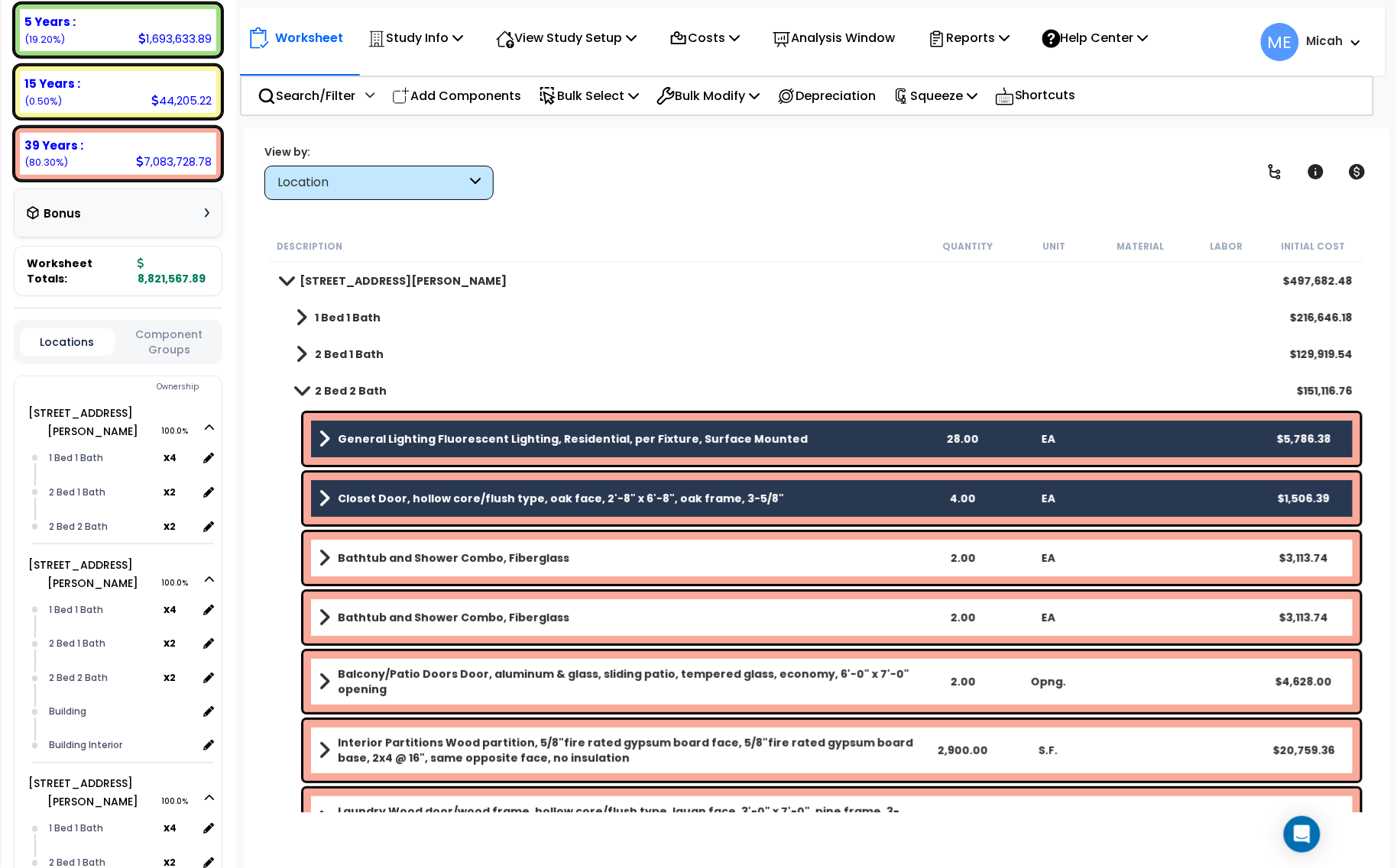
click at [419, 563] on b "Bathtub and Shower Combo, Fiberglass" at bounding box center [453, 559] width 231 height 15
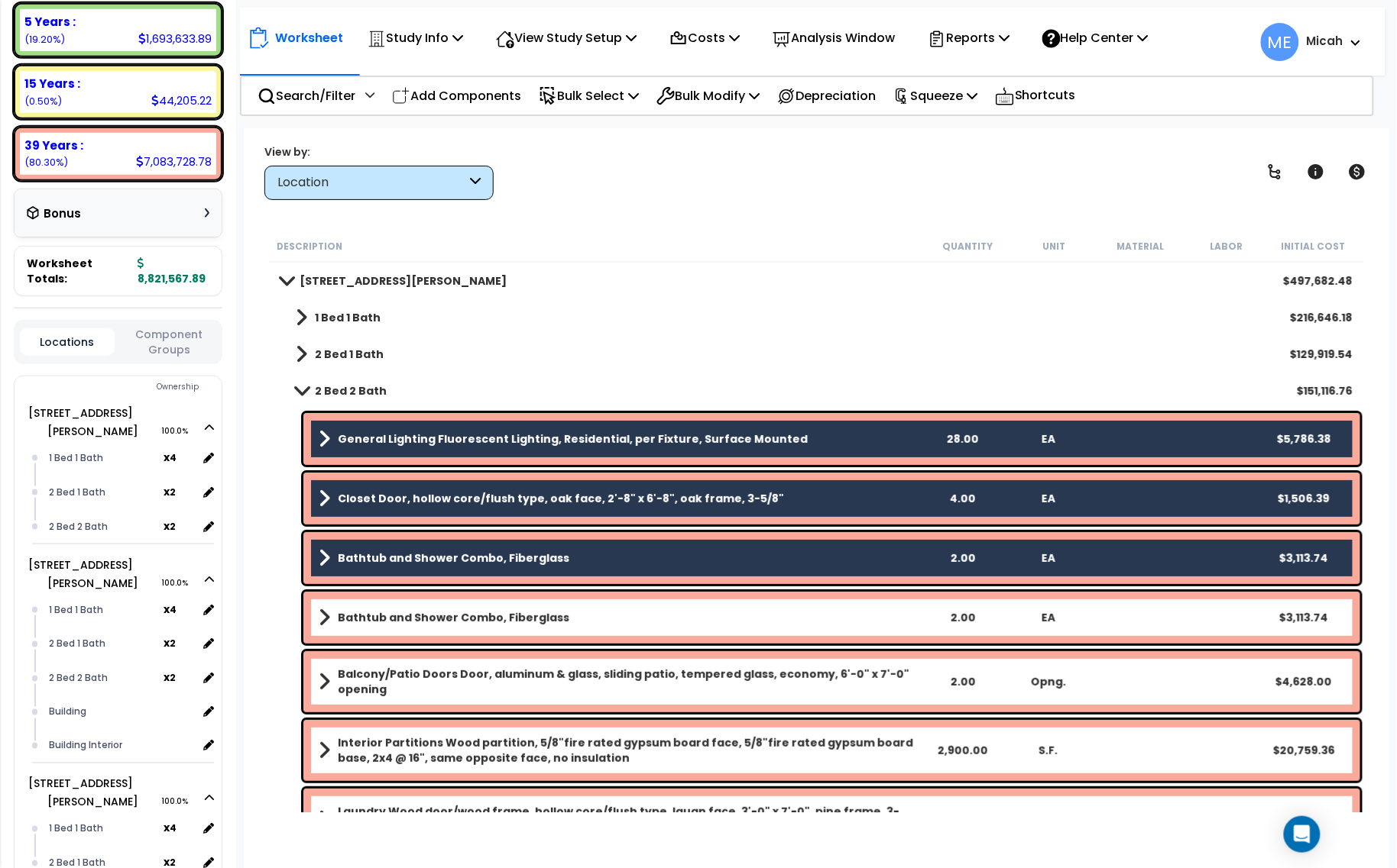
click at [417, 632] on div "Bathtub and Shower Combo, Fiberglass 2.00 EA $3,113.74" at bounding box center [831, 617] width 1056 height 52
click at [429, 624] on b "Bathtub and Shower Combo, Fiberglass" at bounding box center [453, 618] width 231 height 15
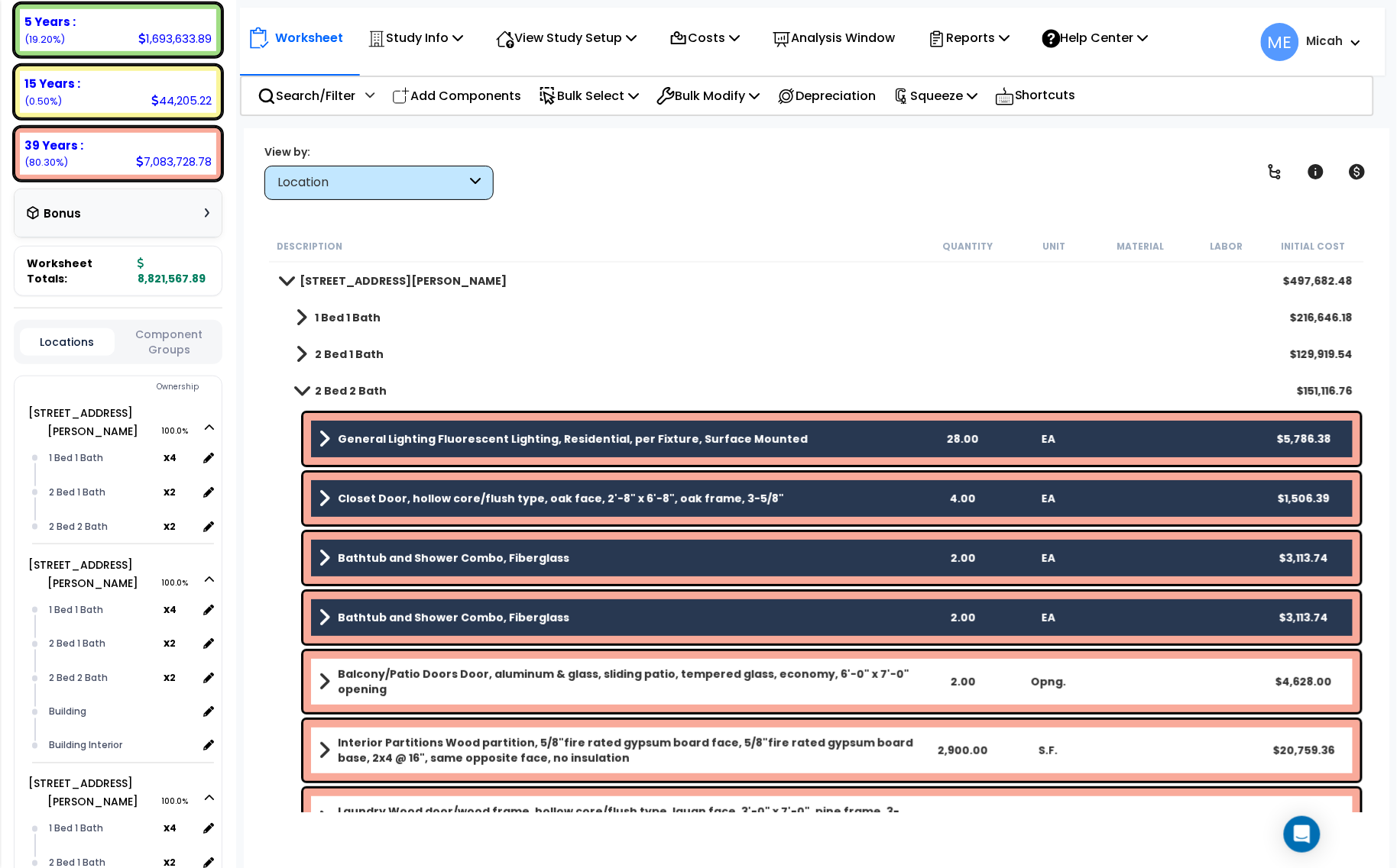
click at [432, 674] on b "Balcony/Patio Doors Door, aluminum & glass, sliding patio, tempered glass, econ…" at bounding box center [628, 682] width 581 height 30
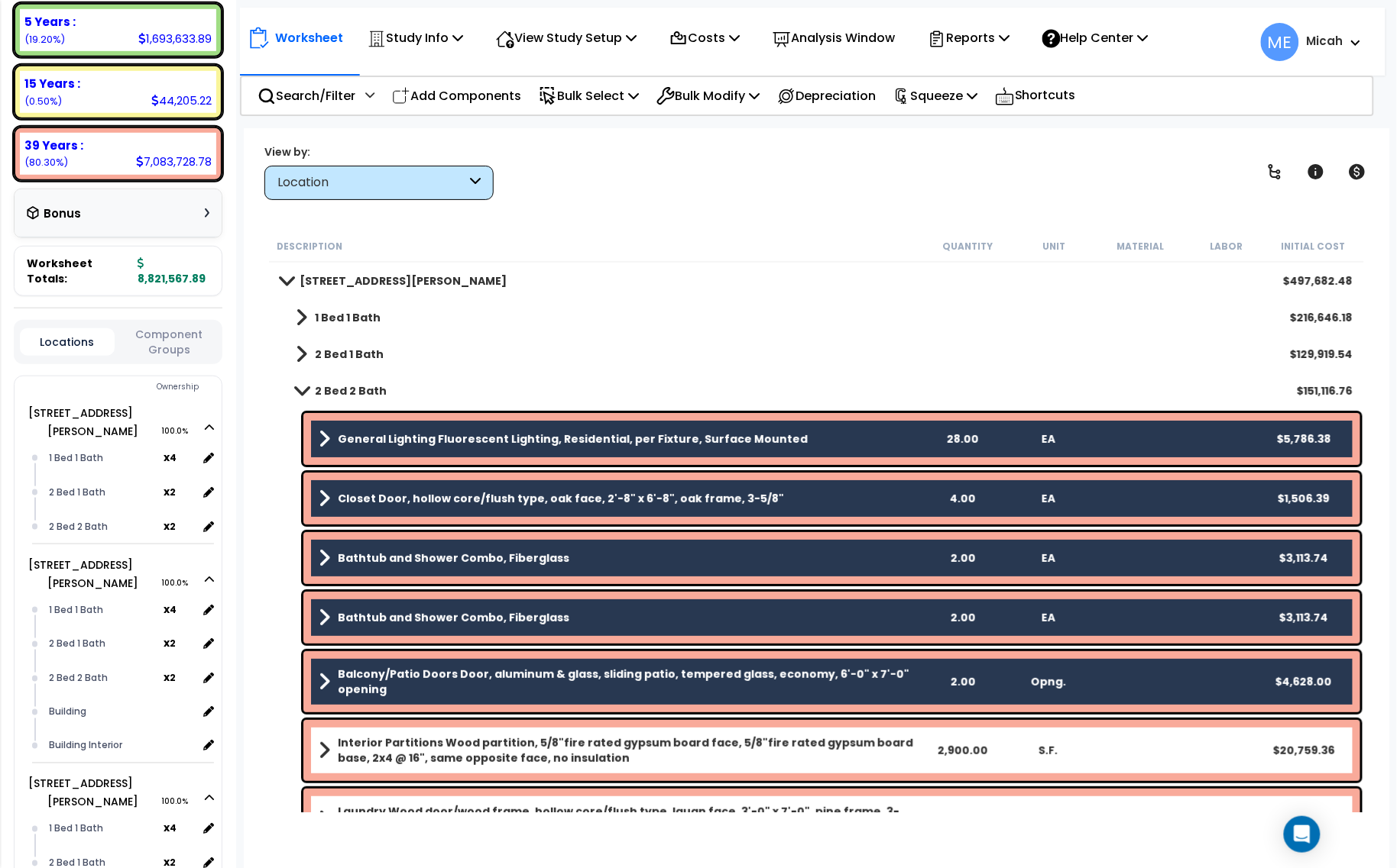
click at [447, 745] on b "Interior Partitions Wood partition, 5/8"fire rated gypsum board face, 5/8"fire …" at bounding box center [628, 750] width 581 height 30
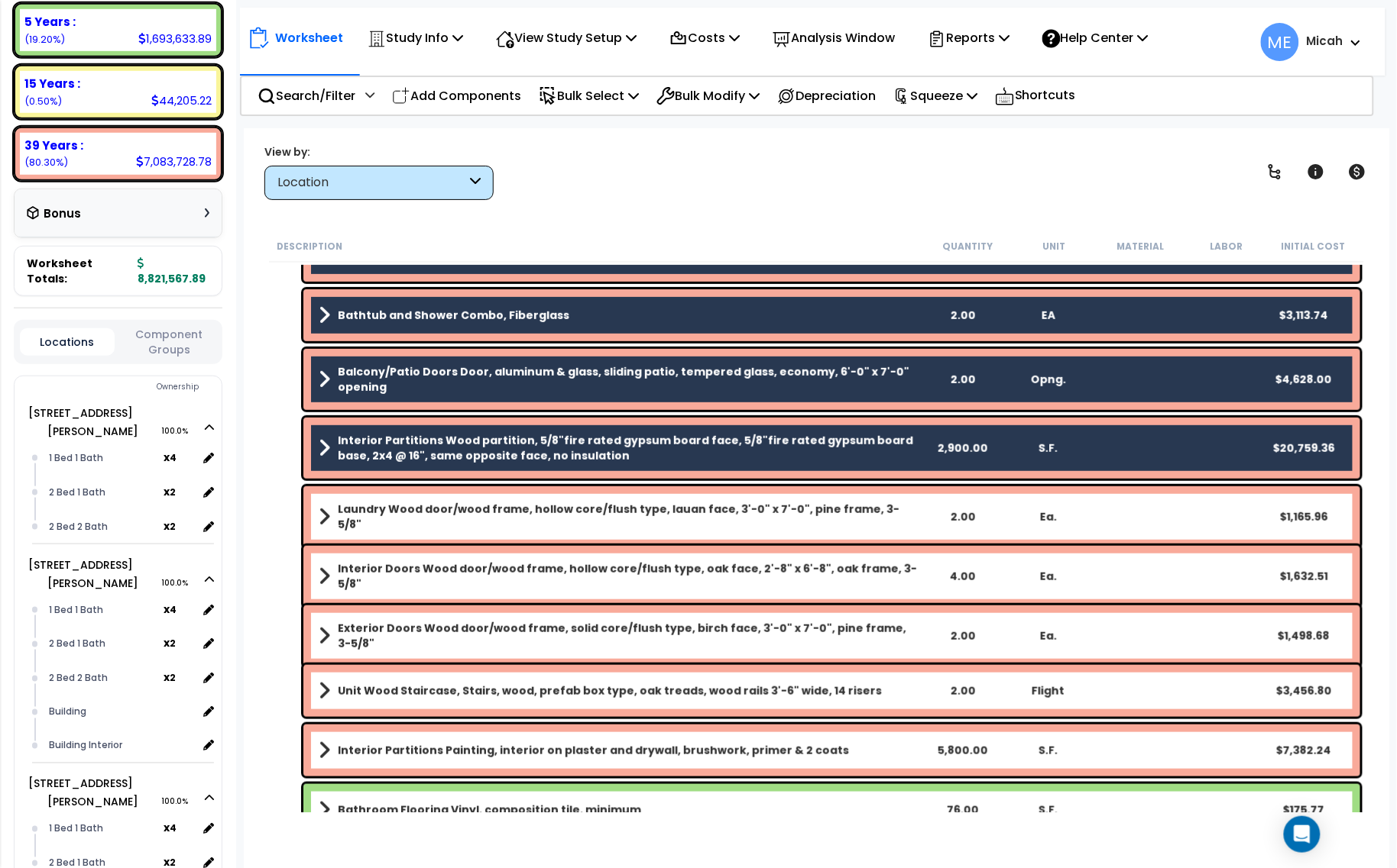
scroll to position [382, 0]
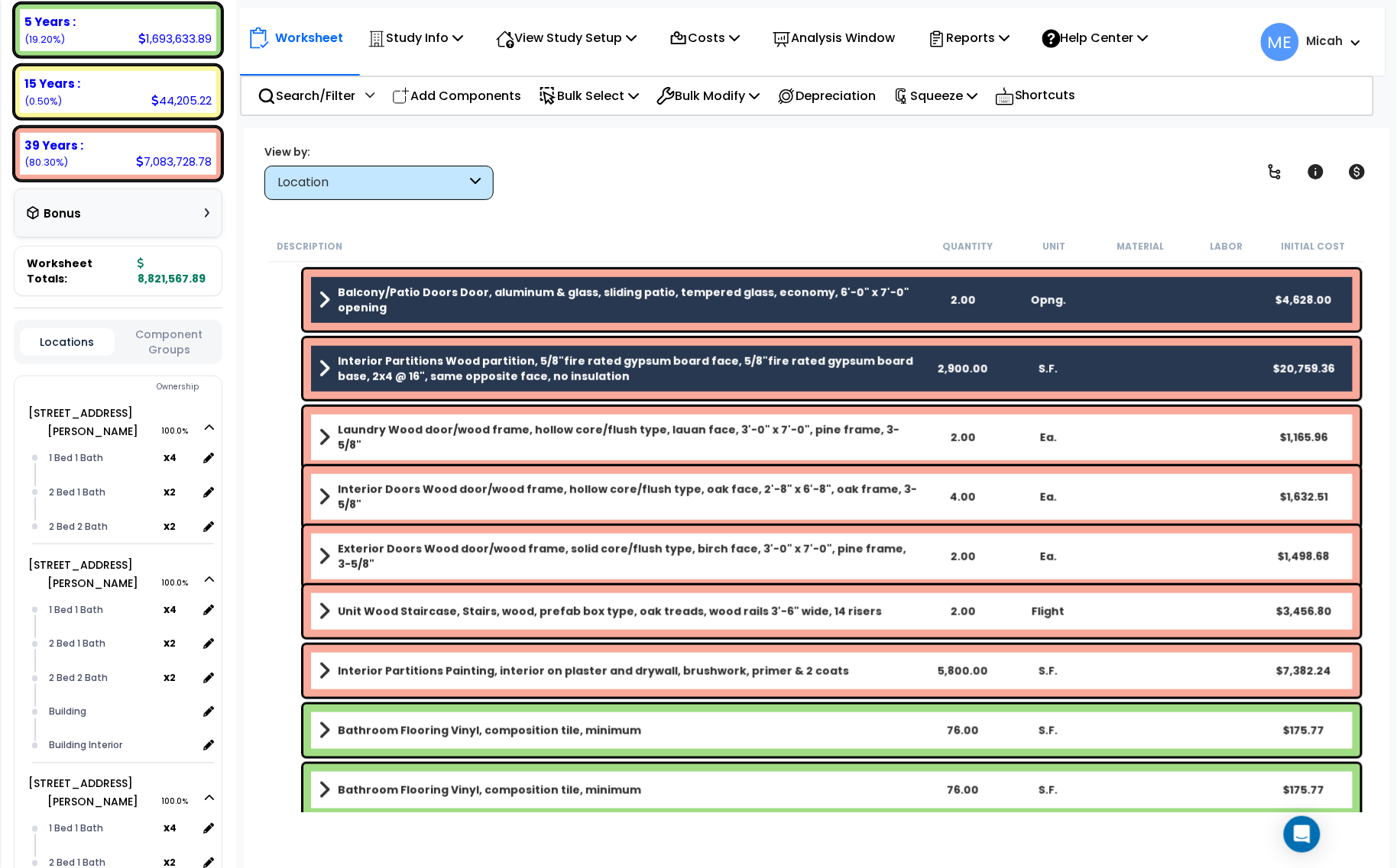
click at [451, 437] on b "Laundry Wood door/wood frame, hollow core/flush type, lauan face, 3'-0" x 7'-0"…" at bounding box center [628, 437] width 581 height 30
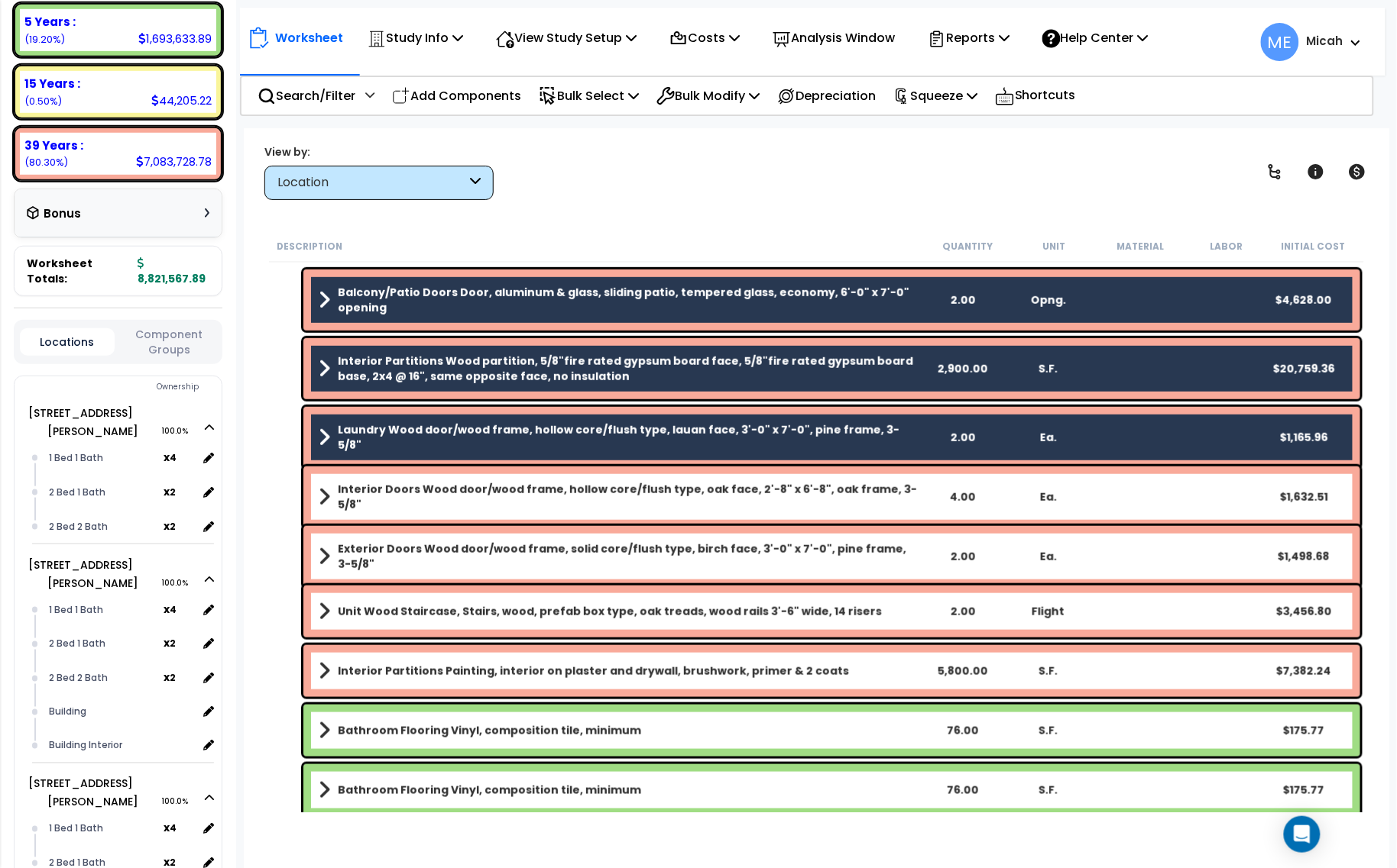
click at [453, 486] on link "Interior Doors Wood door/wood frame, hollow core/flush type, oak face, 2'-8" x …" at bounding box center [619, 497] width 600 height 30
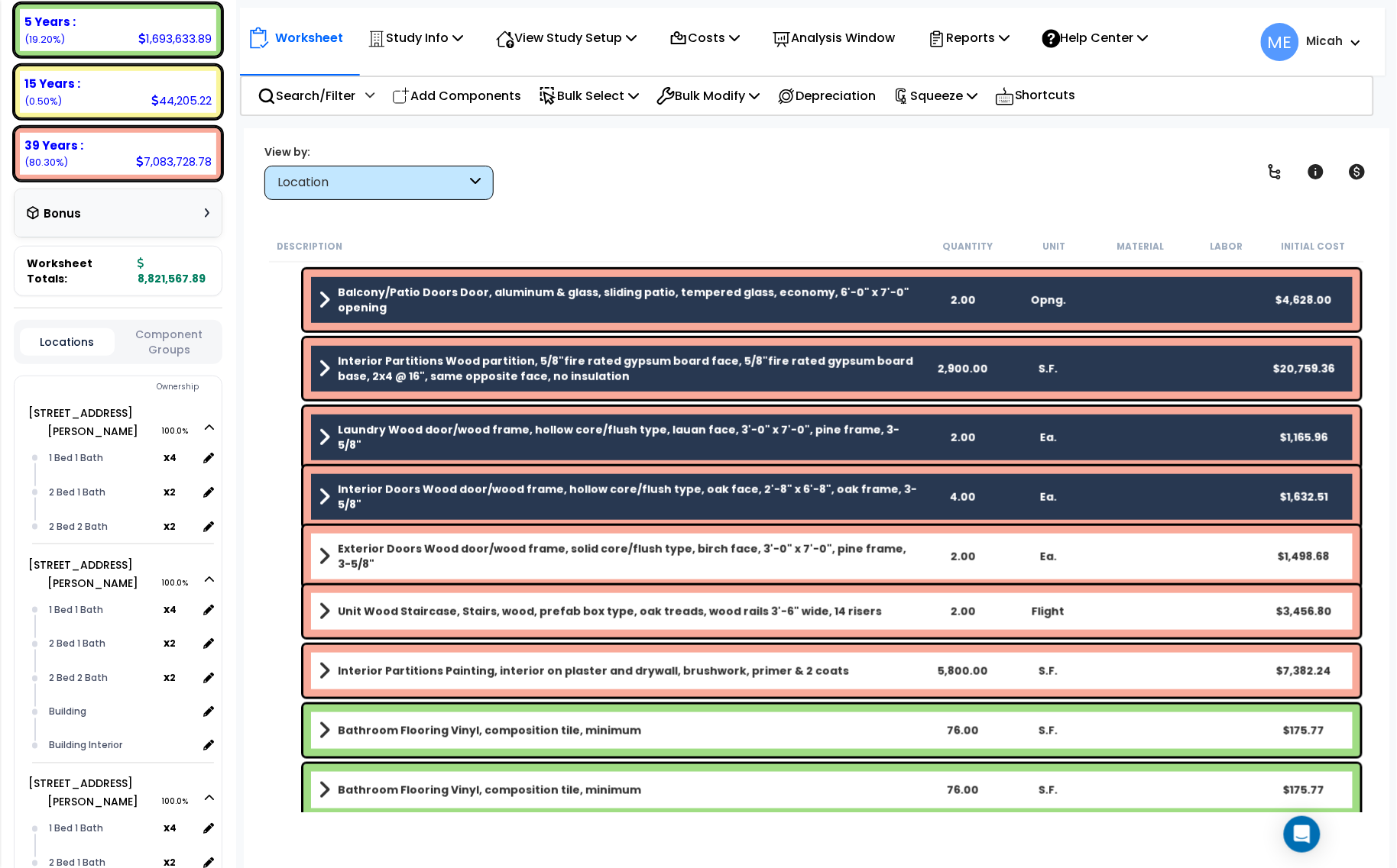
click at [470, 560] on link "Exterior Doors Wood door/wood frame, solid core/flush type, birch face, 3'-0" x…" at bounding box center [619, 557] width 600 height 30
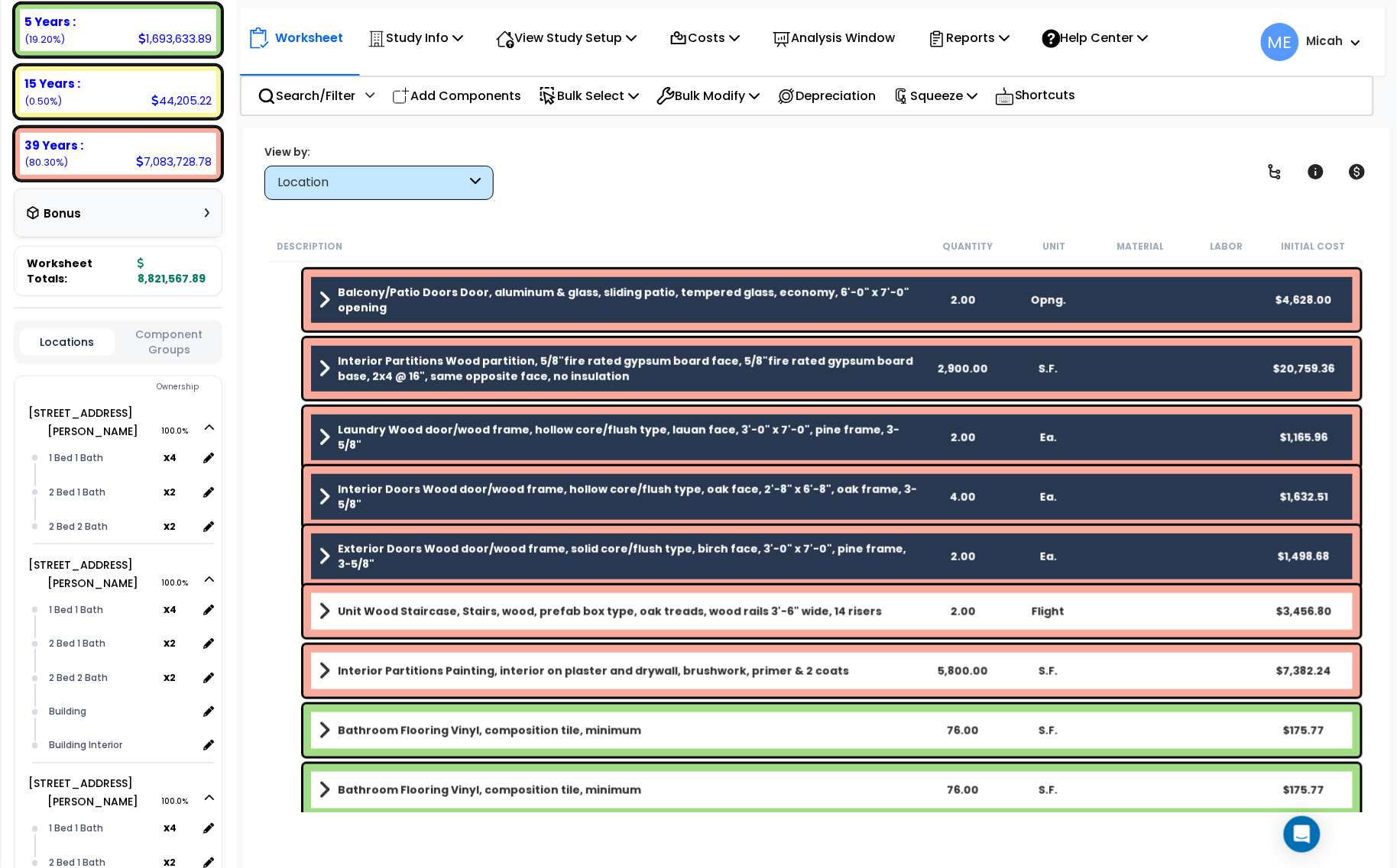
click at [476, 619] on b "Unit Wood Staircase, Stairs, wood, prefab box type, oak treads, wood rails 3'-6…" at bounding box center [610, 611] width 544 height 15
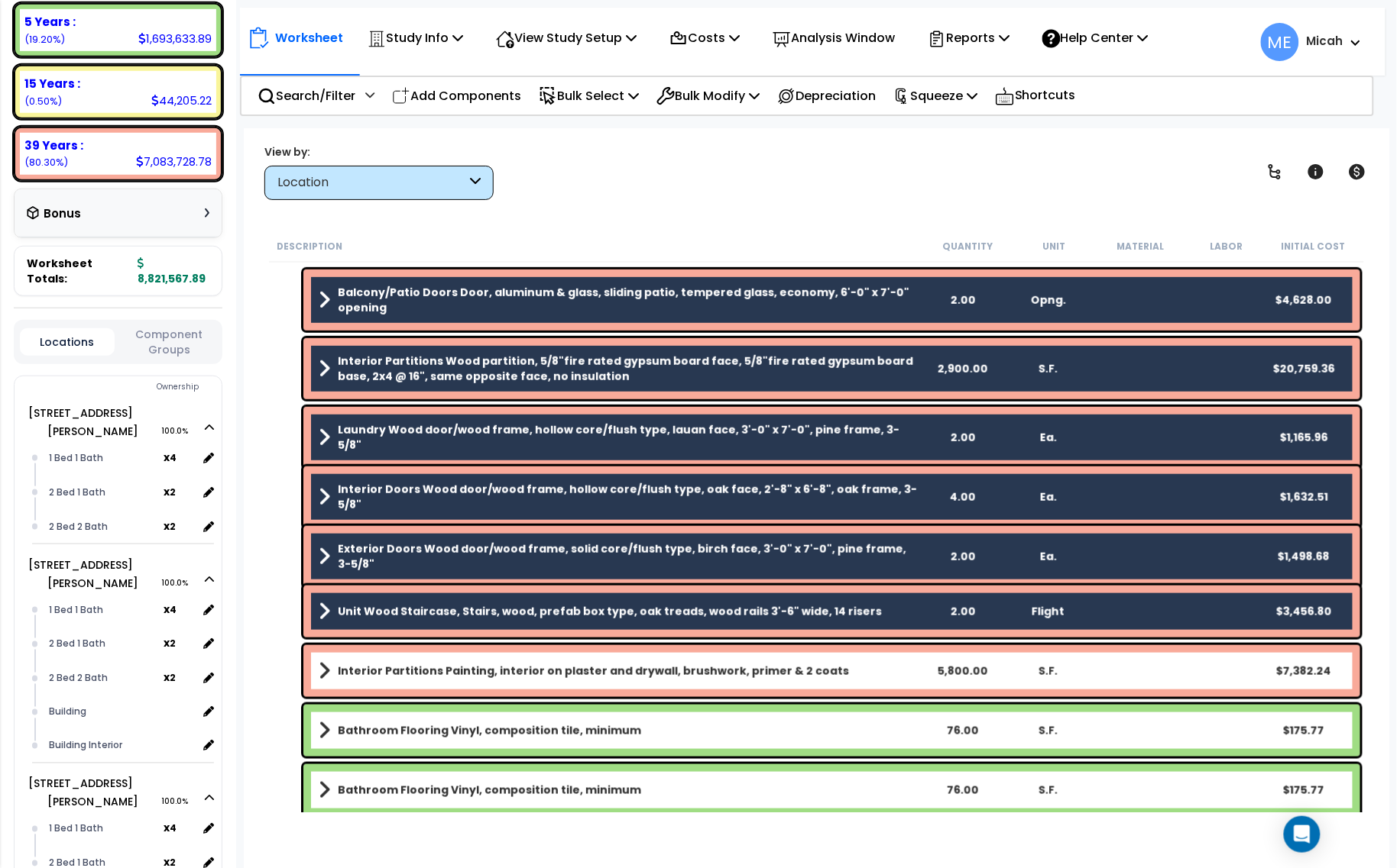
click at [487, 662] on link "Interior Partitions Painting, interior on plaster and drywall, brushwork, prime…" at bounding box center [619, 671] width 600 height 22
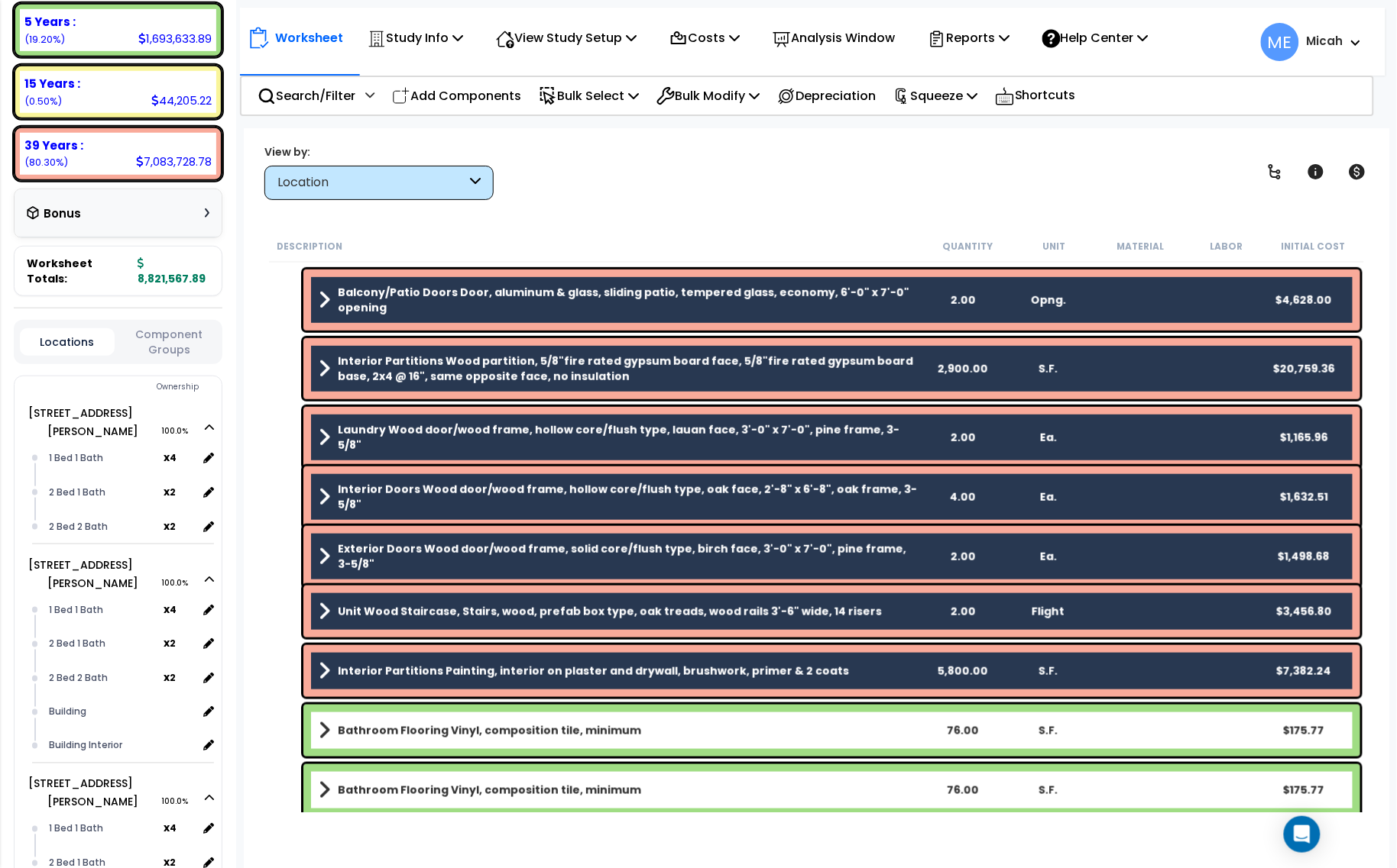
click at [505, 734] on b "Bathroom Flooring Vinyl, composition tile, minimum" at bounding box center [489, 731] width 303 height 15
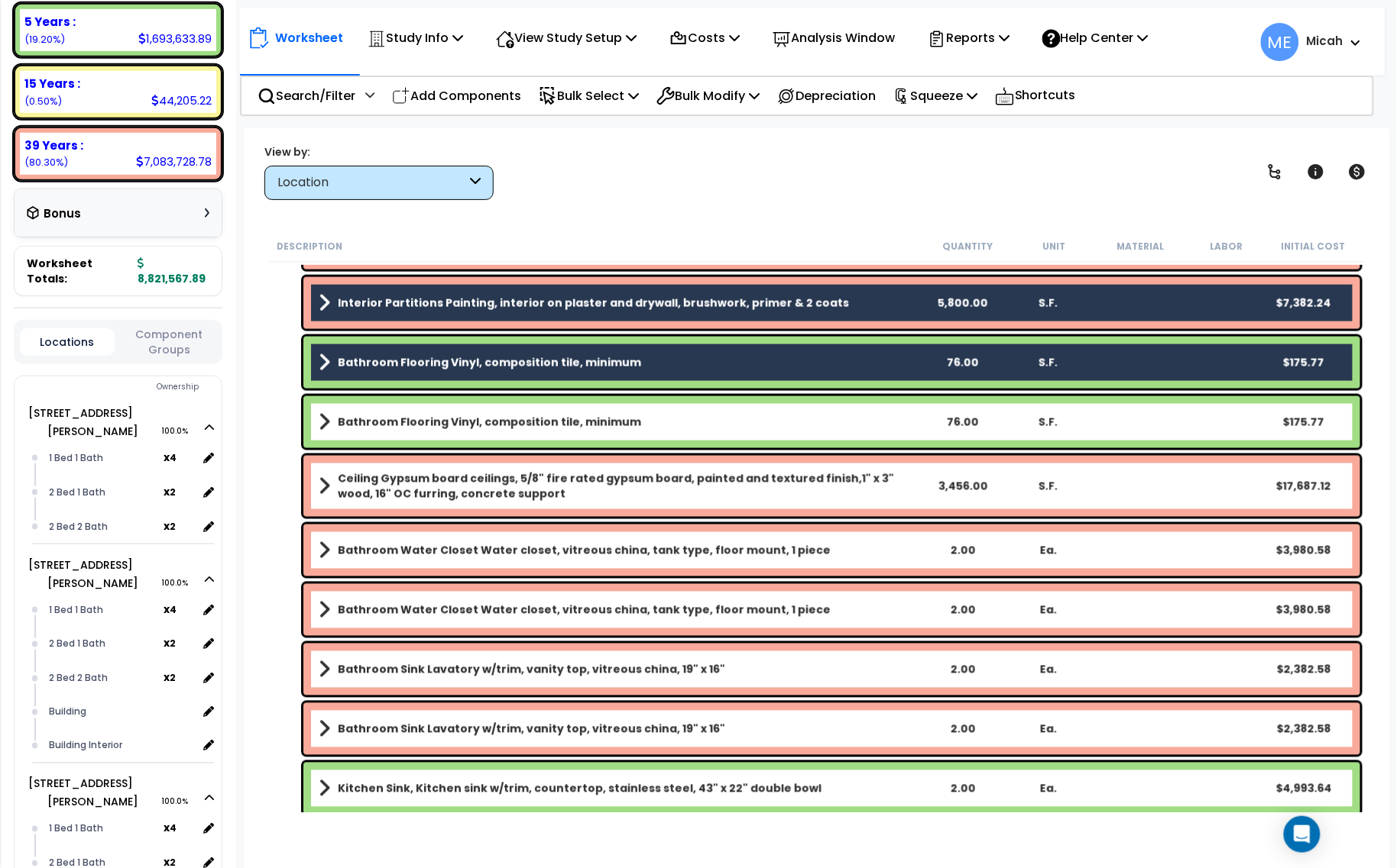
scroll to position [764, 0]
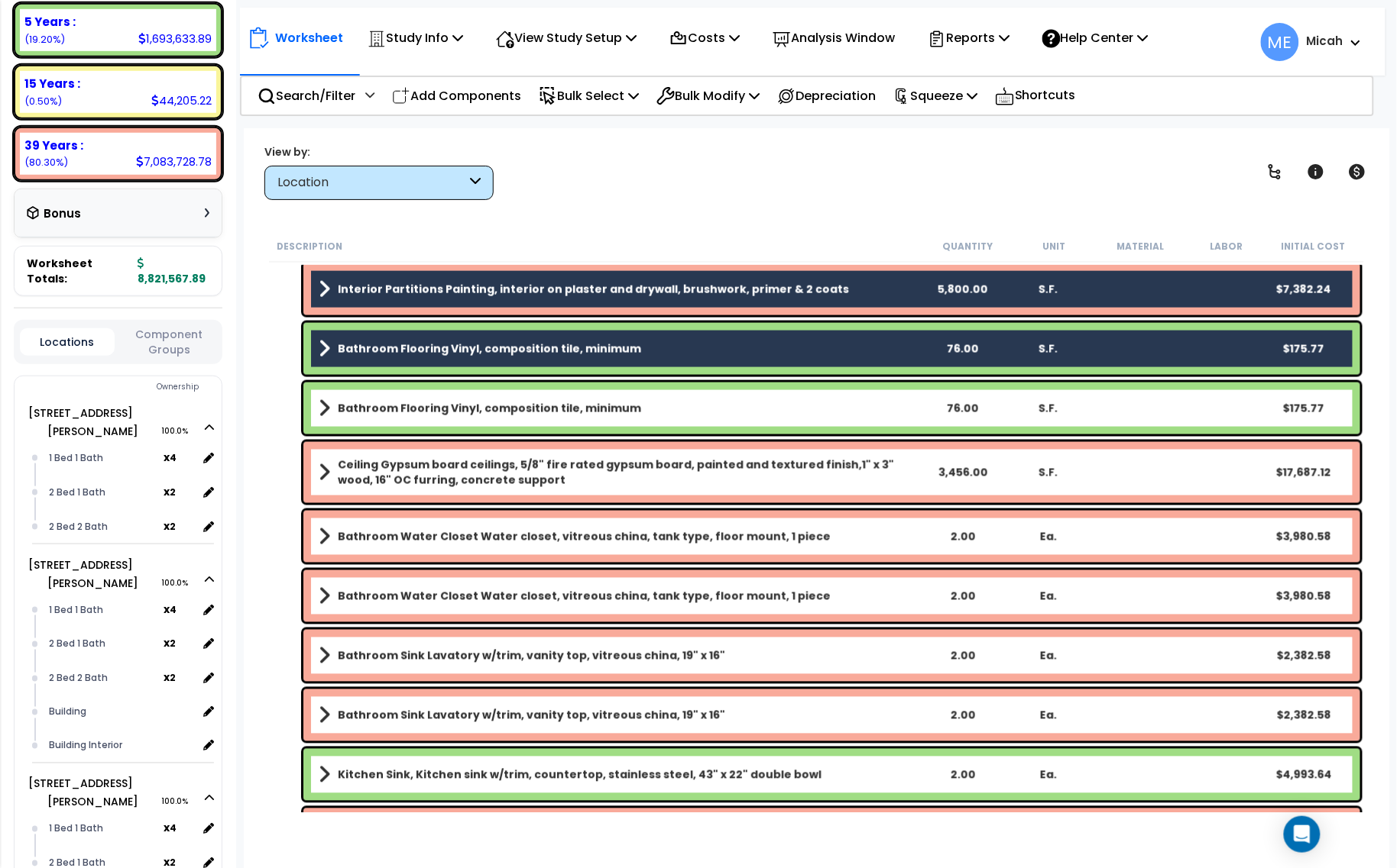
click at [516, 415] on b "Bathroom Flooring Vinyl, composition tile, minimum" at bounding box center [489, 408] width 303 height 15
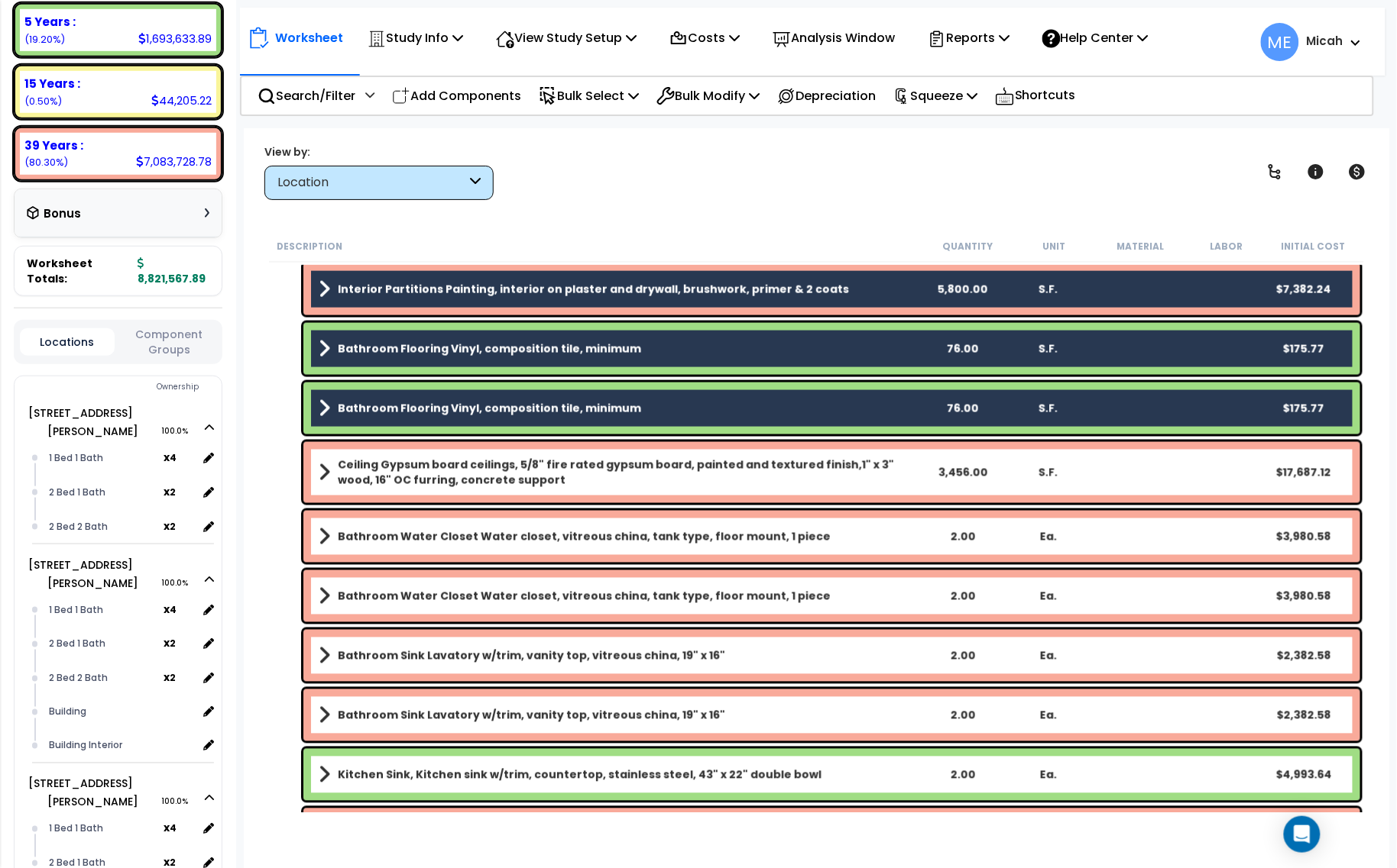
click at [515, 465] on b "Ceiling Gypsum board ceilings, 5/8" fire rated gypsum board, painted and textur…" at bounding box center [628, 473] width 581 height 30
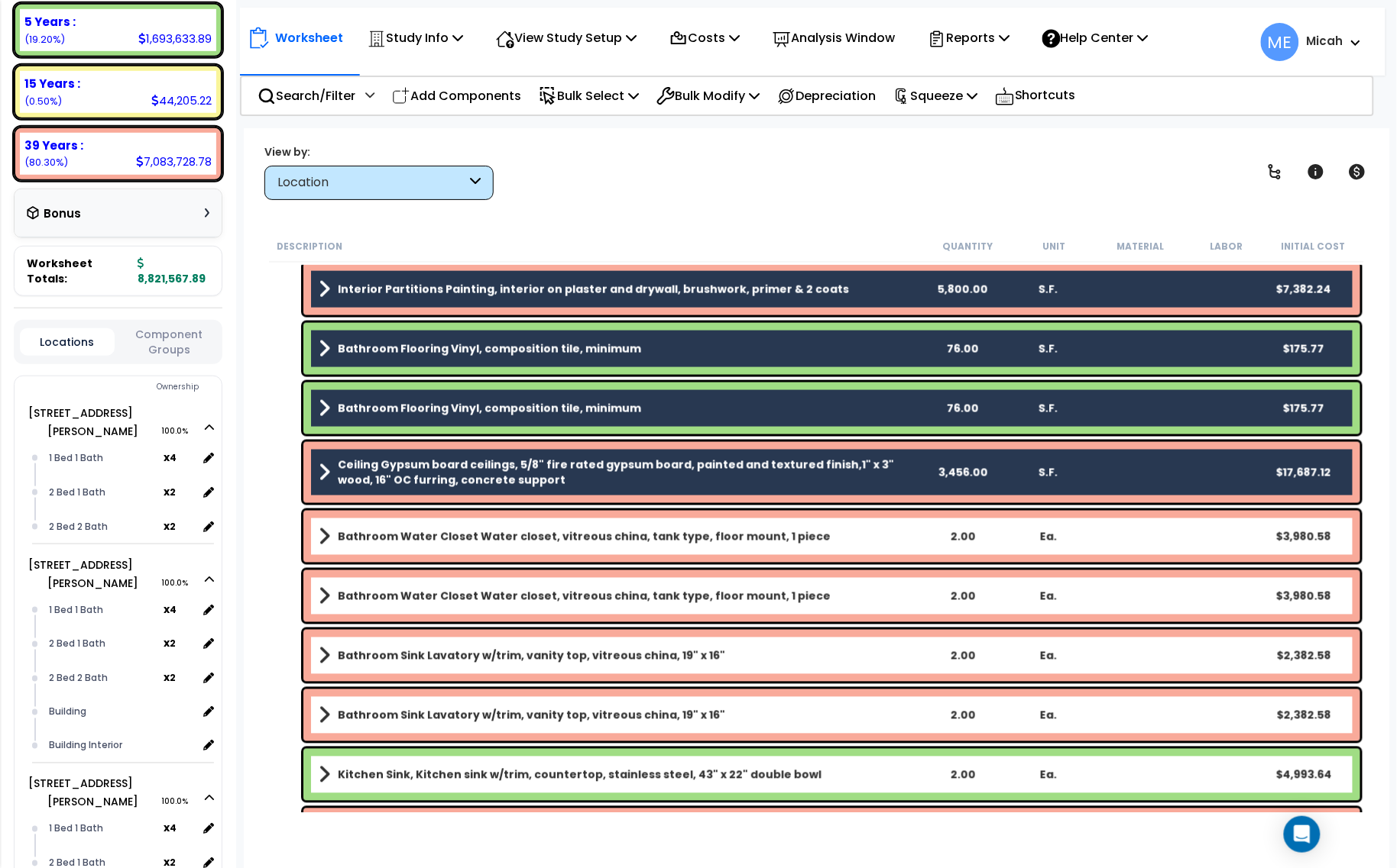
click at [502, 544] on b "Bathroom Water Closet Water closet, vitreous china, tank type, floor mount, 1 p…" at bounding box center [584, 537] width 493 height 15
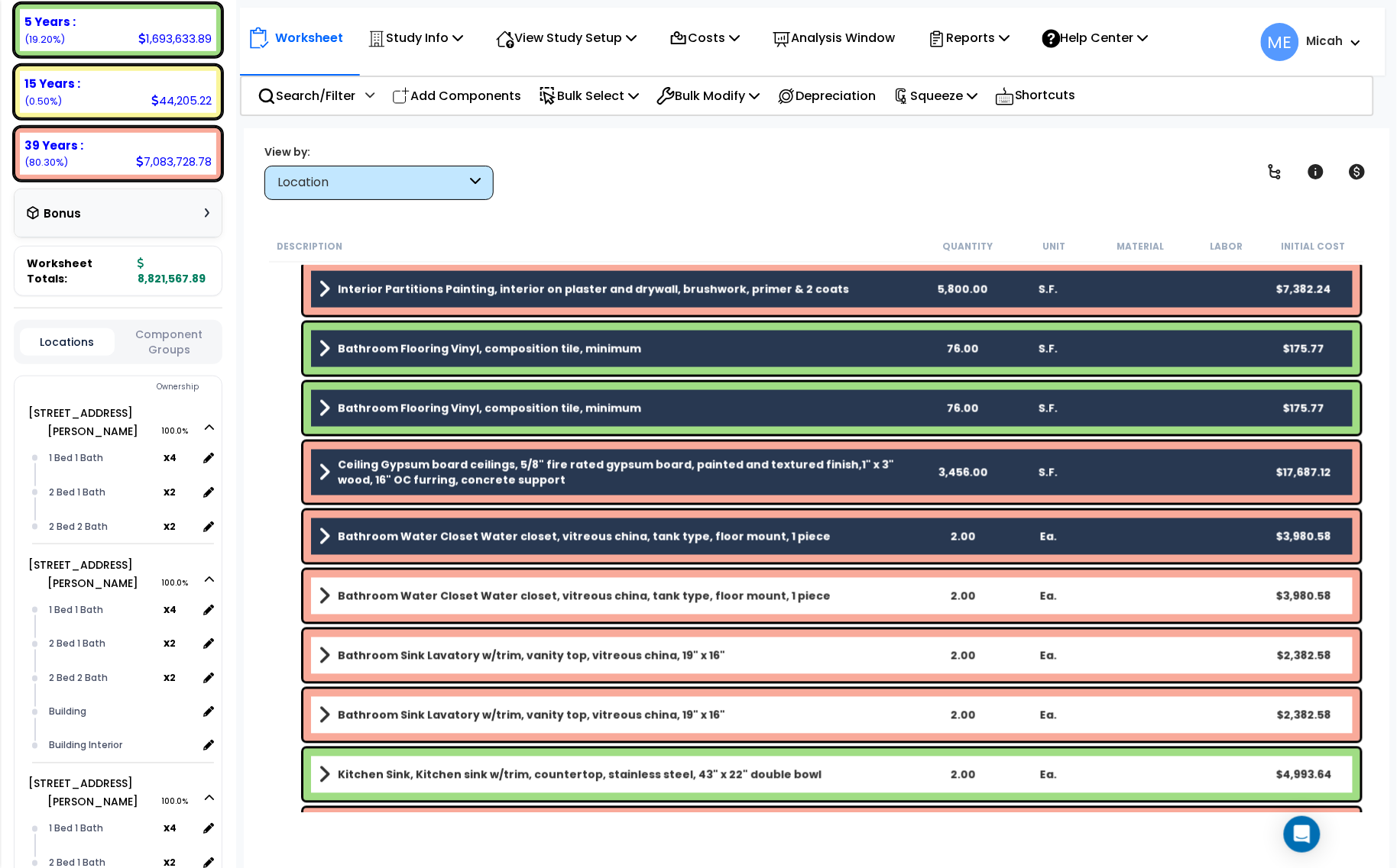
click at [513, 606] on link "Bathroom Water Closet Water closet, vitreous china, tank type, floor mount, 1 p…" at bounding box center [619, 596] width 600 height 22
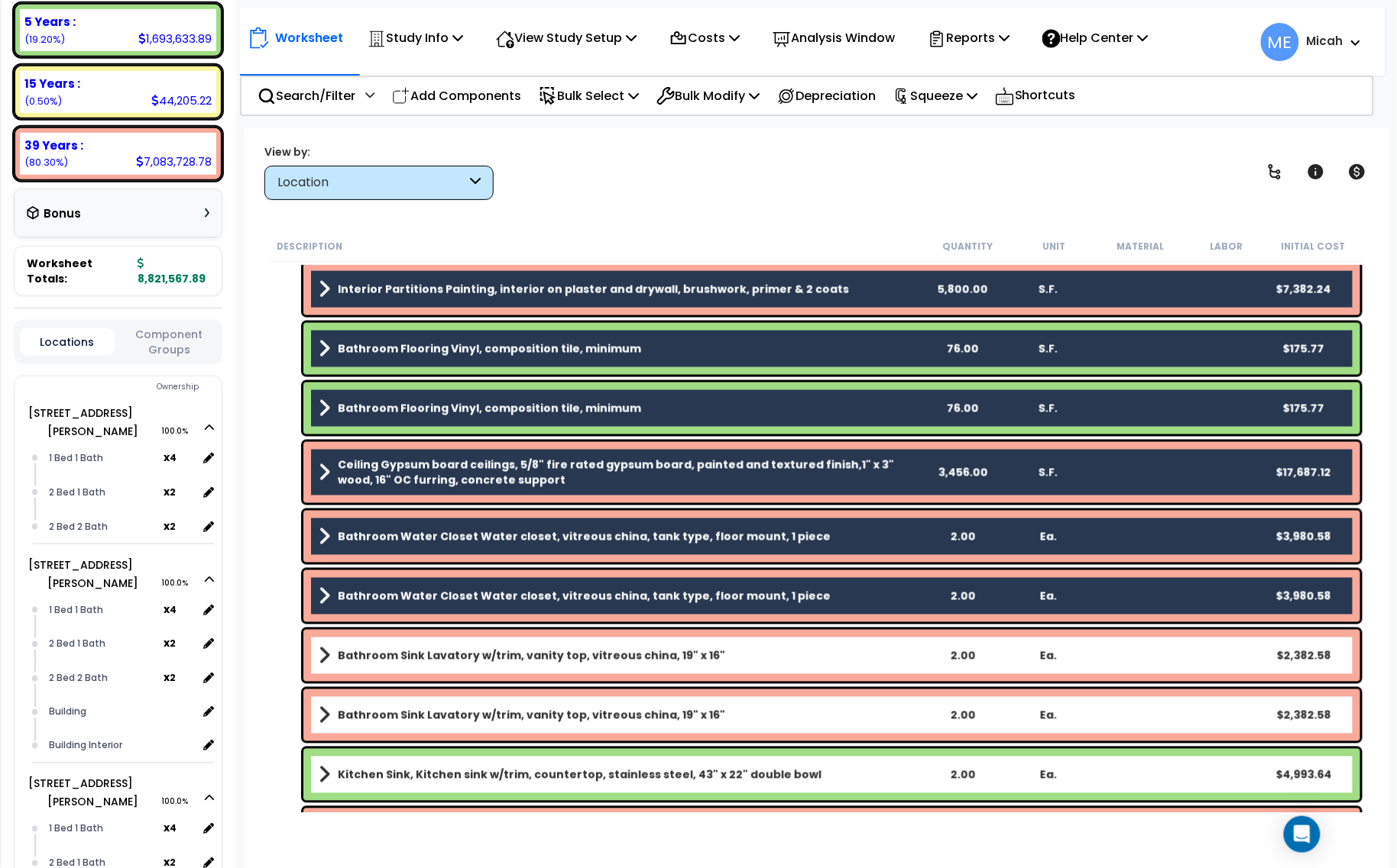
click at [515, 650] on b "Bathroom Sink Lavatory w/trim, vanity top, vitreous china, 19" x 16"" at bounding box center [532, 656] width 388 height 15
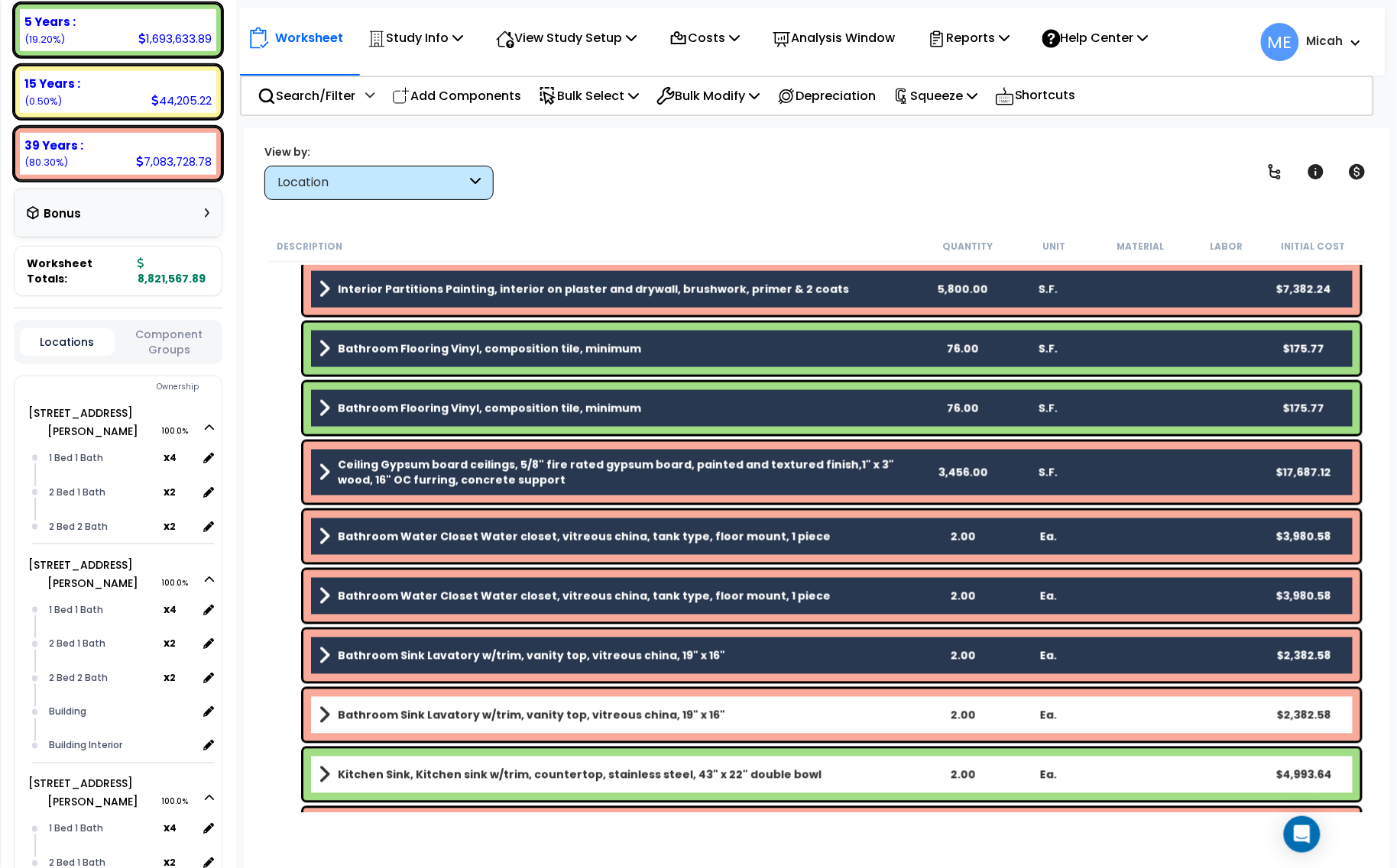
click at [518, 701] on div "Bathroom Sink Lavatory w/trim, vanity top, vitreous china, 19" x 16" 2.00 Ea. $…" at bounding box center [831, 715] width 1056 height 52
click at [517, 726] on link "Bathroom Sink Lavatory w/trim, vanity top, vitreous china, 19" x 16"" at bounding box center [619, 716] width 600 height 22
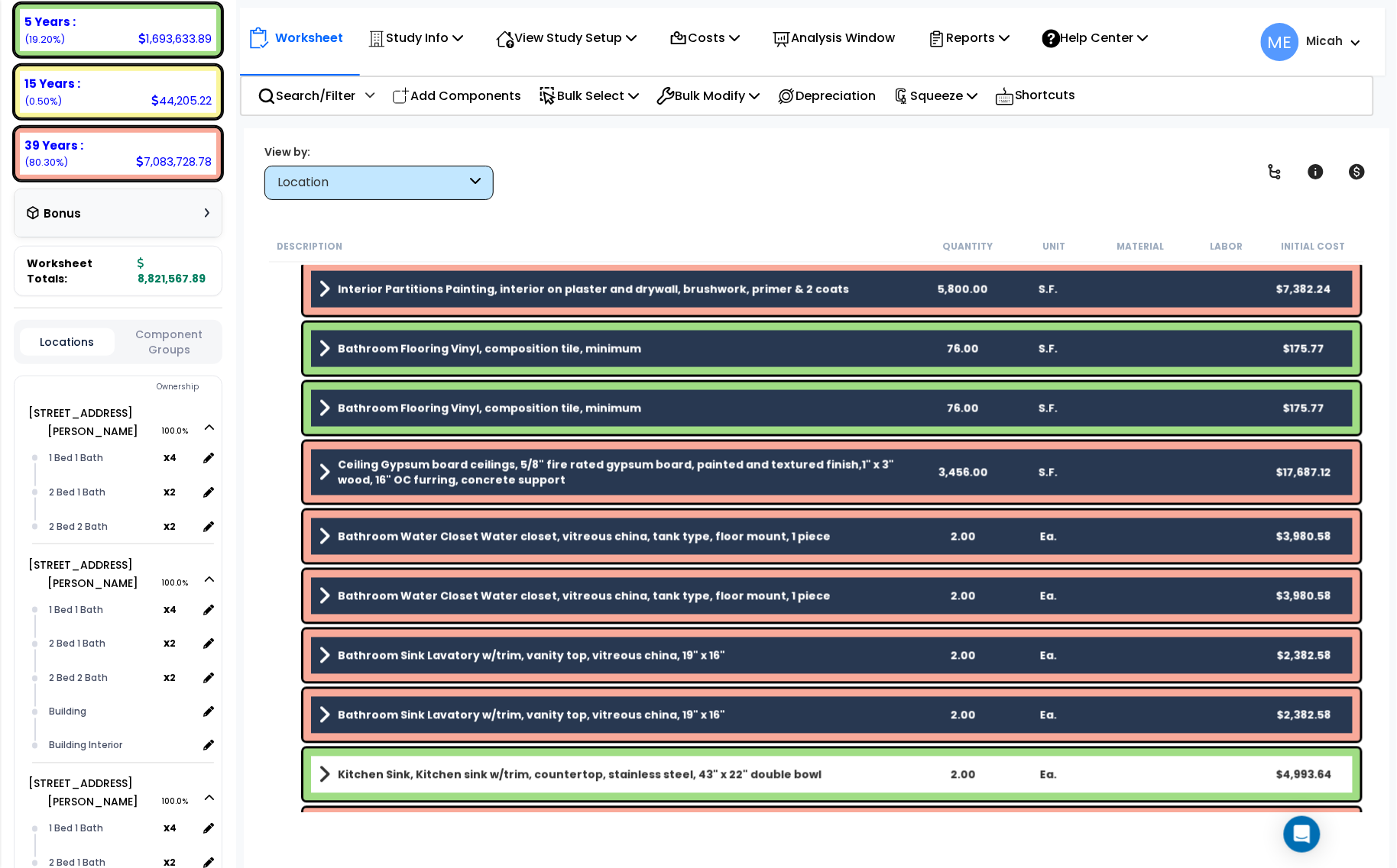
drag, startPoint x: 531, startPoint y: 774, endPoint x: 541, endPoint y: 738, distance: 37.4
click at [532, 775] on b "Kitchen Sink, Kitchen sink w/trim, countertop, stainless steel, 43" x 22" doubl…" at bounding box center [579, 775] width 484 height 15
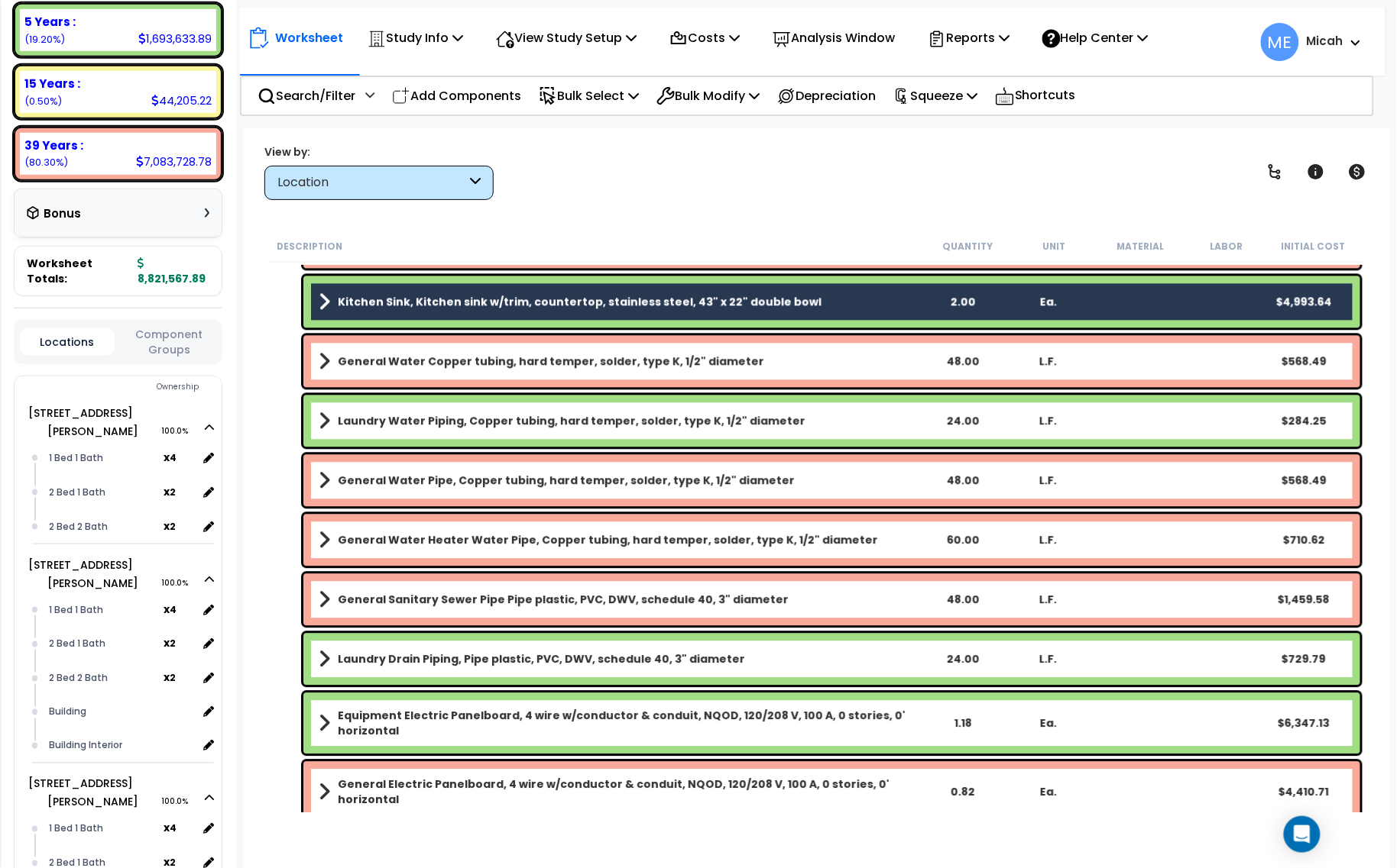
scroll to position [1241, 0]
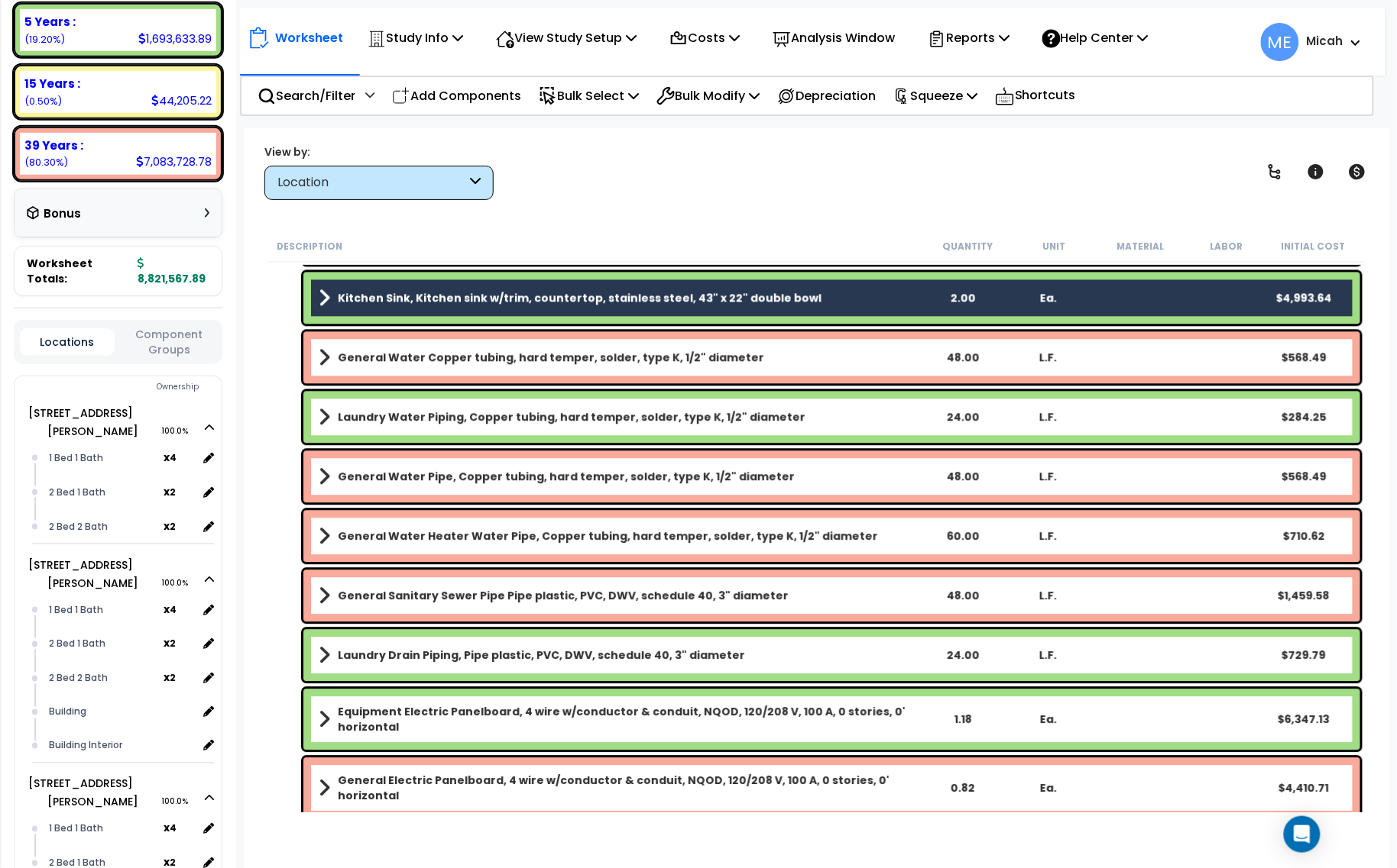
click at [518, 364] on b "General Water Copper tubing, hard temper, solder, type K, 1/2" diameter" at bounding box center [550, 357] width 426 height 15
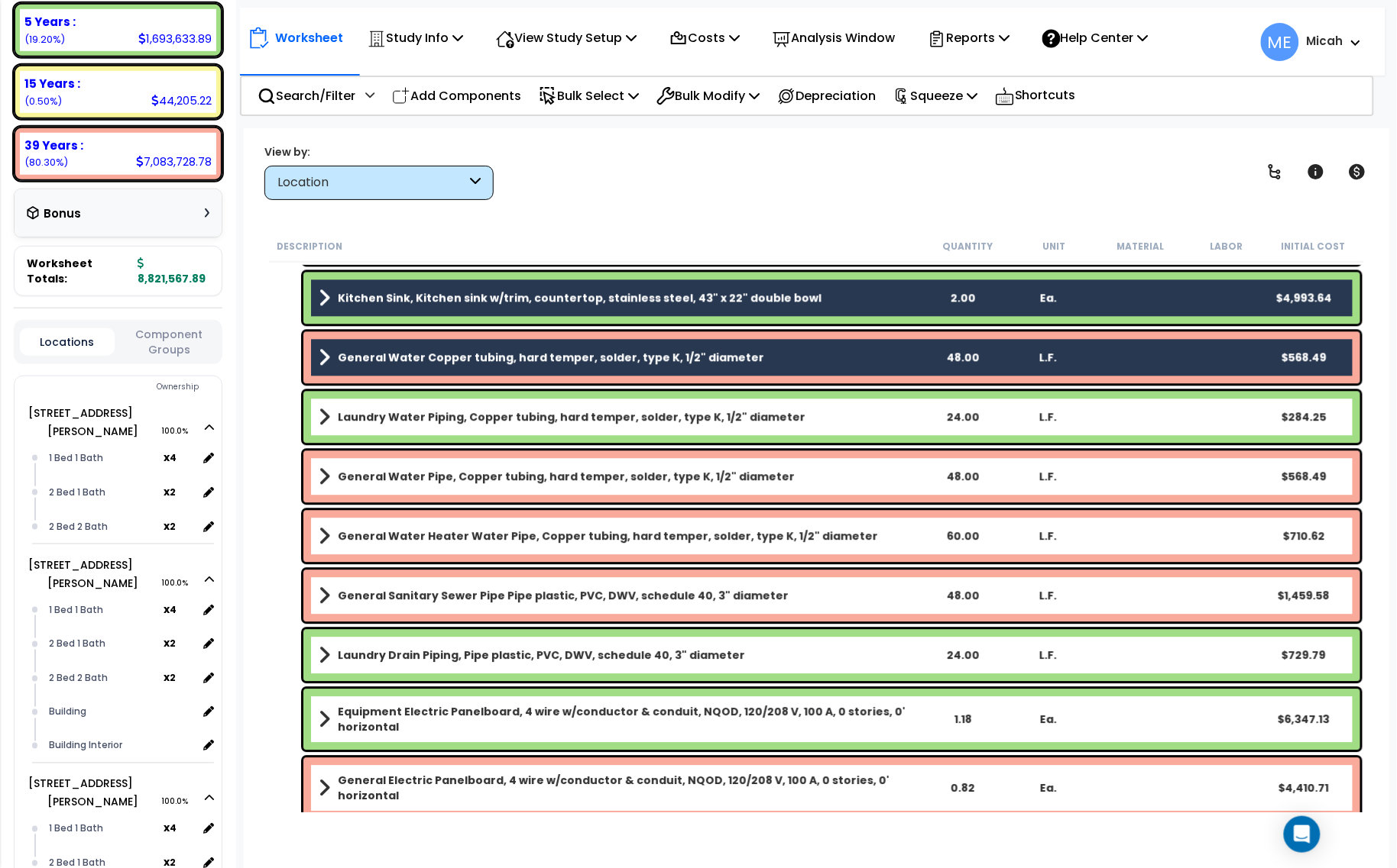
click at [516, 402] on div "Laundry Water Piping, Copper tubing, hard temper, solder, type K, 1/2" diameter…" at bounding box center [831, 417] width 1056 height 52
click at [523, 420] on b "Laundry Water Piping, Copper tubing, hard temper, solder, type K, 1/2" diameter" at bounding box center [571, 417] width 468 height 15
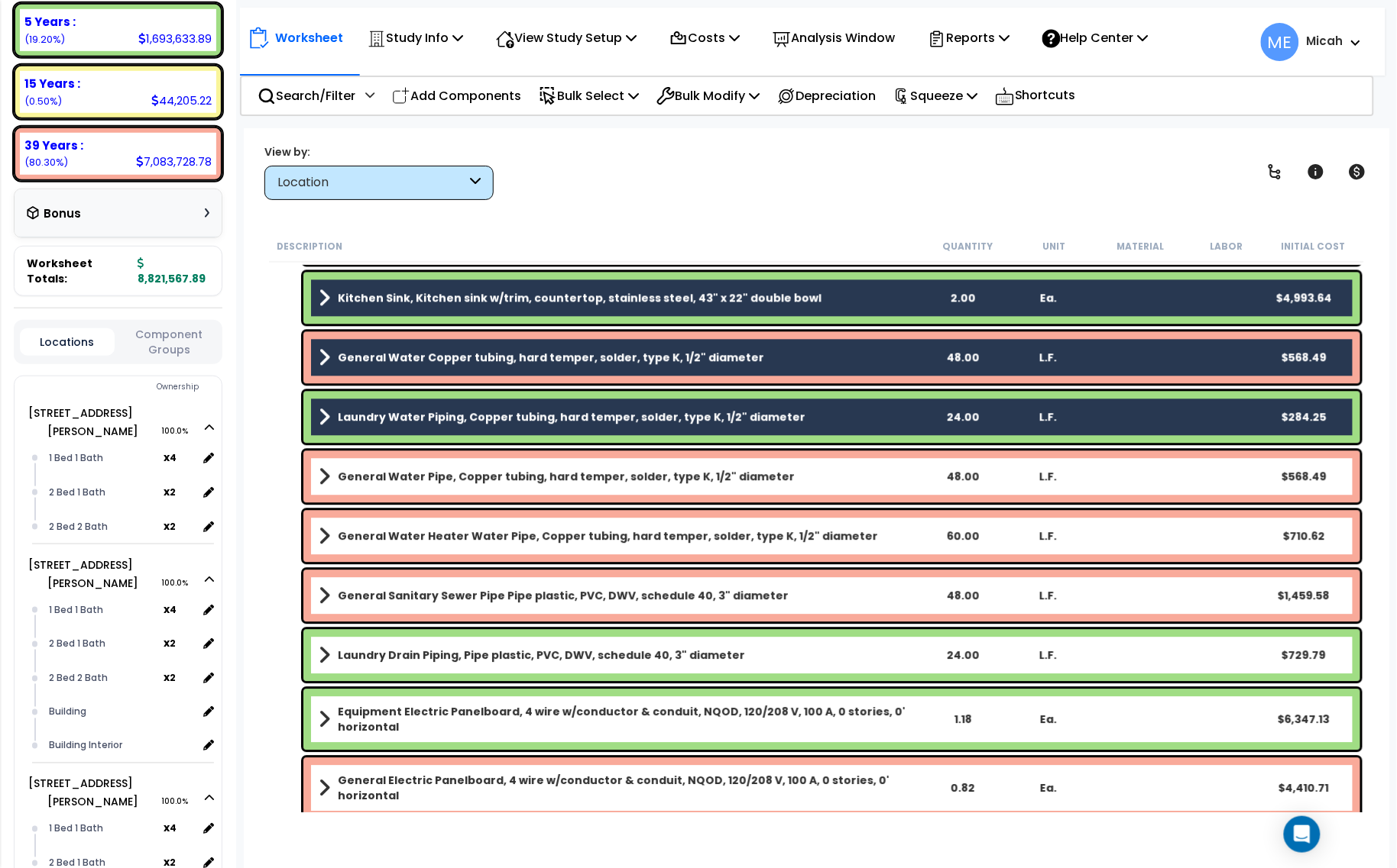
click at [526, 474] on b "General Water Pipe, Copper tubing, hard temper, solder, type K, 1/2" diameter" at bounding box center [566, 477] width 457 height 15
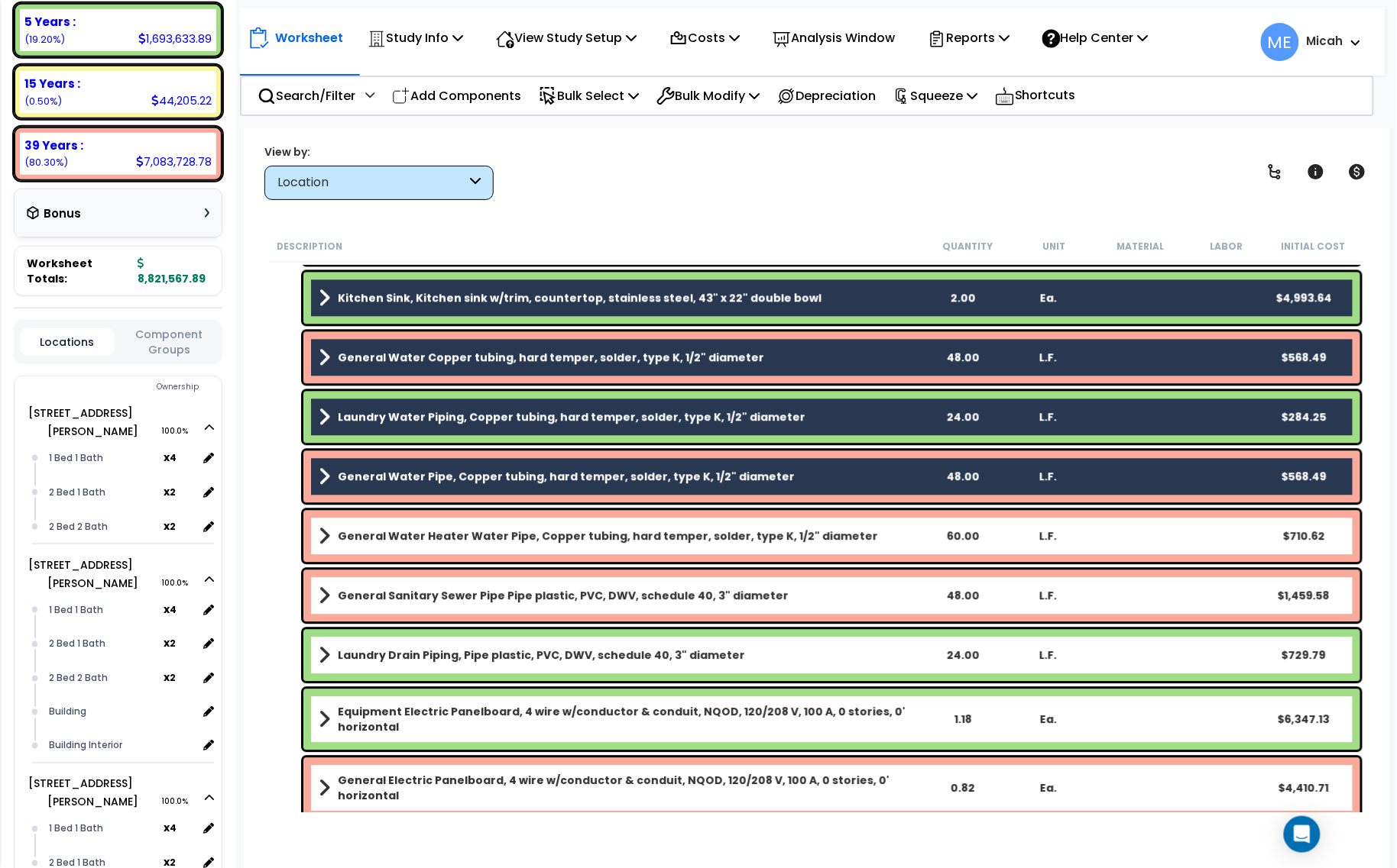
click at [528, 541] on b "General Water Heater Water Pipe, Copper tubing, hard temper, solder, type K, 1/…" at bounding box center [608, 536] width 540 height 15
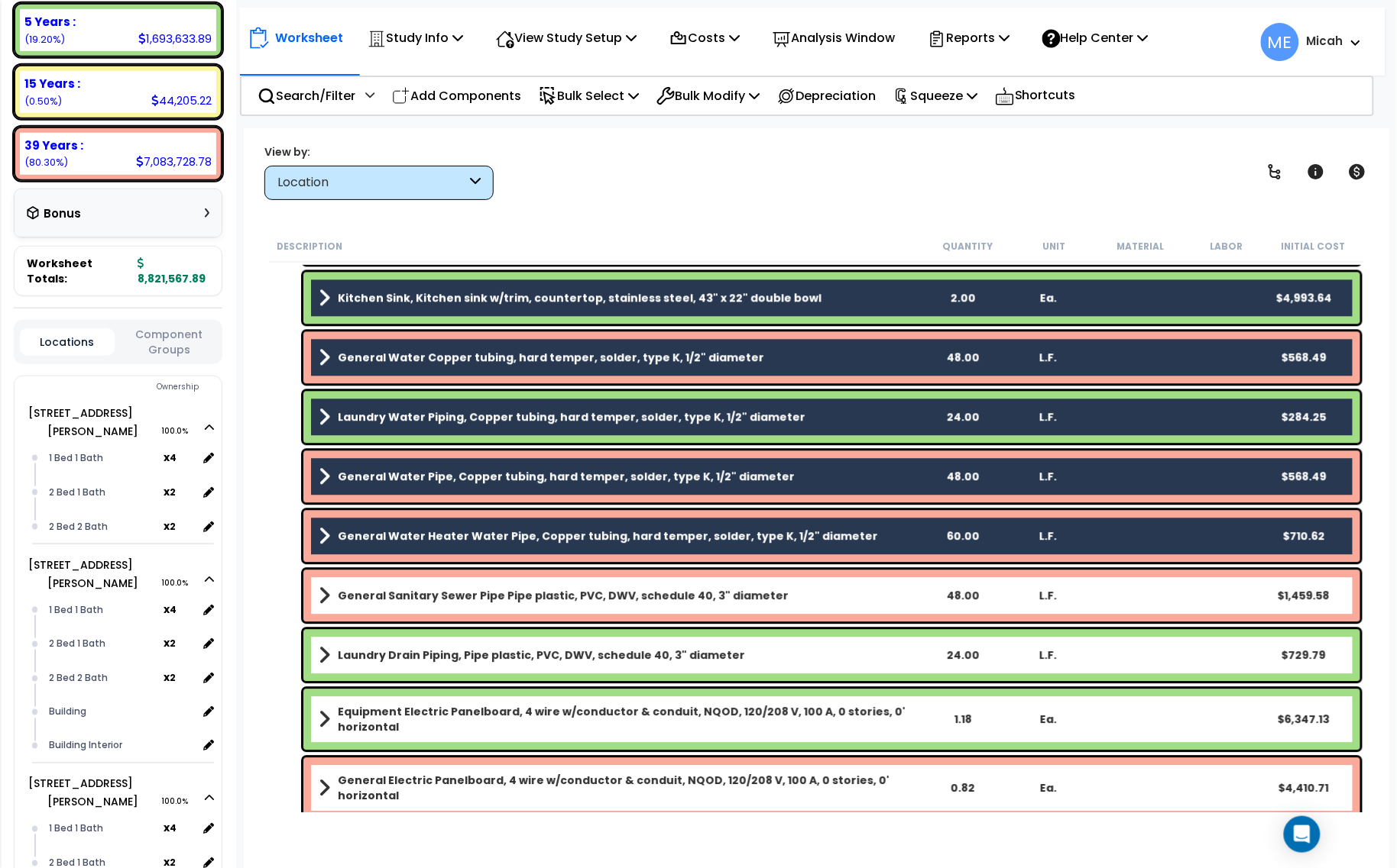
click at [536, 598] on b "General Sanitary Sewer Pipe Pipe plastic, PVC, DWV, schedule 40, 3" diameter" at bounding box center [563, 595] width 451 height 15
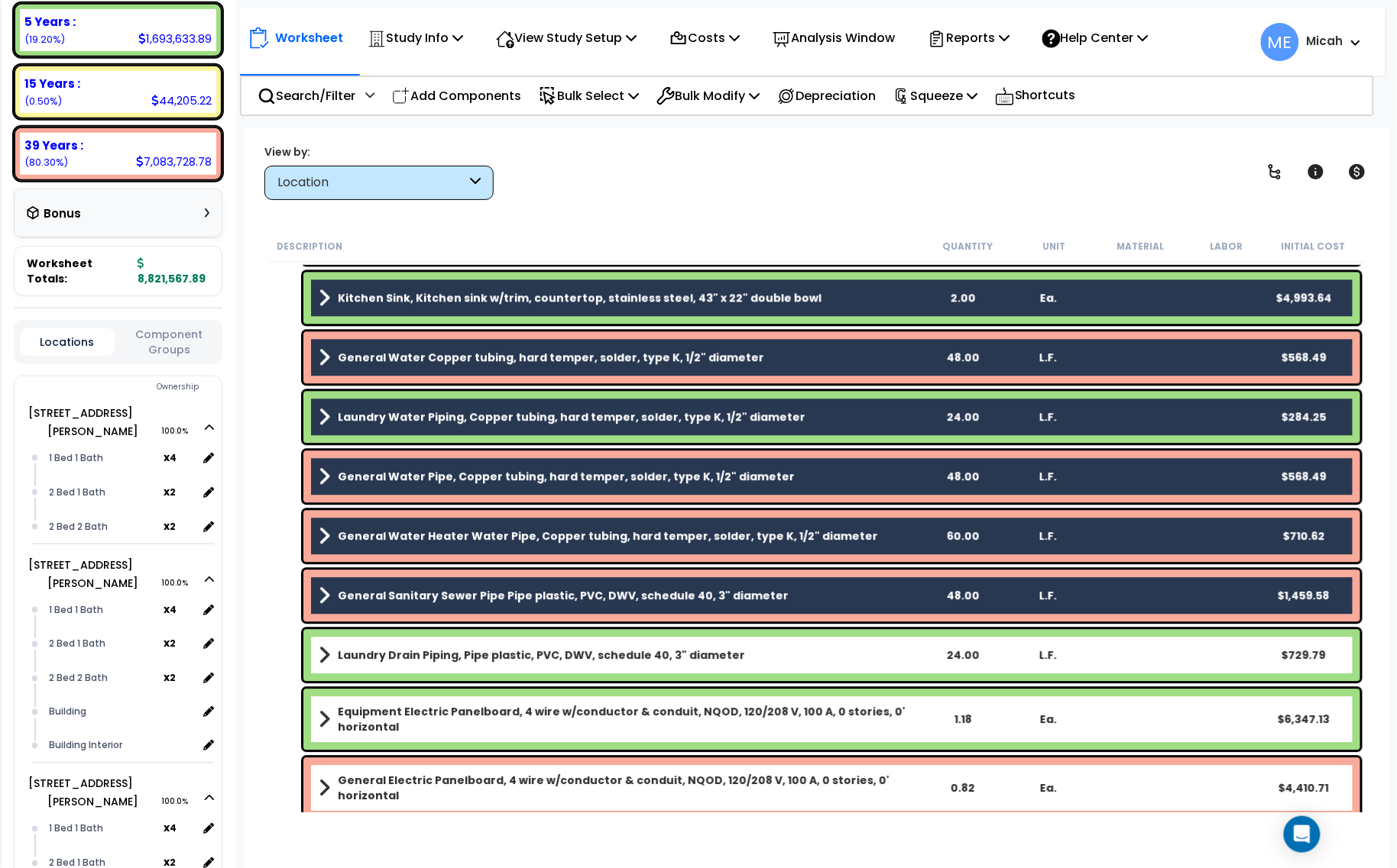
click at [550, 672] on div "Laundry Drain Piping, Pipe plastic, PVC, DWV, schedule 40, 3" diameter 24.00 L.…" at bounding box center [831, 655] width 1056 height 52
click at [544, 657] on b "Laundry Drain Piping, Pipe plastic, PVC, DWV, schedule 40, 3" diameter" at bounding box center [541, 655] width 407 height 15
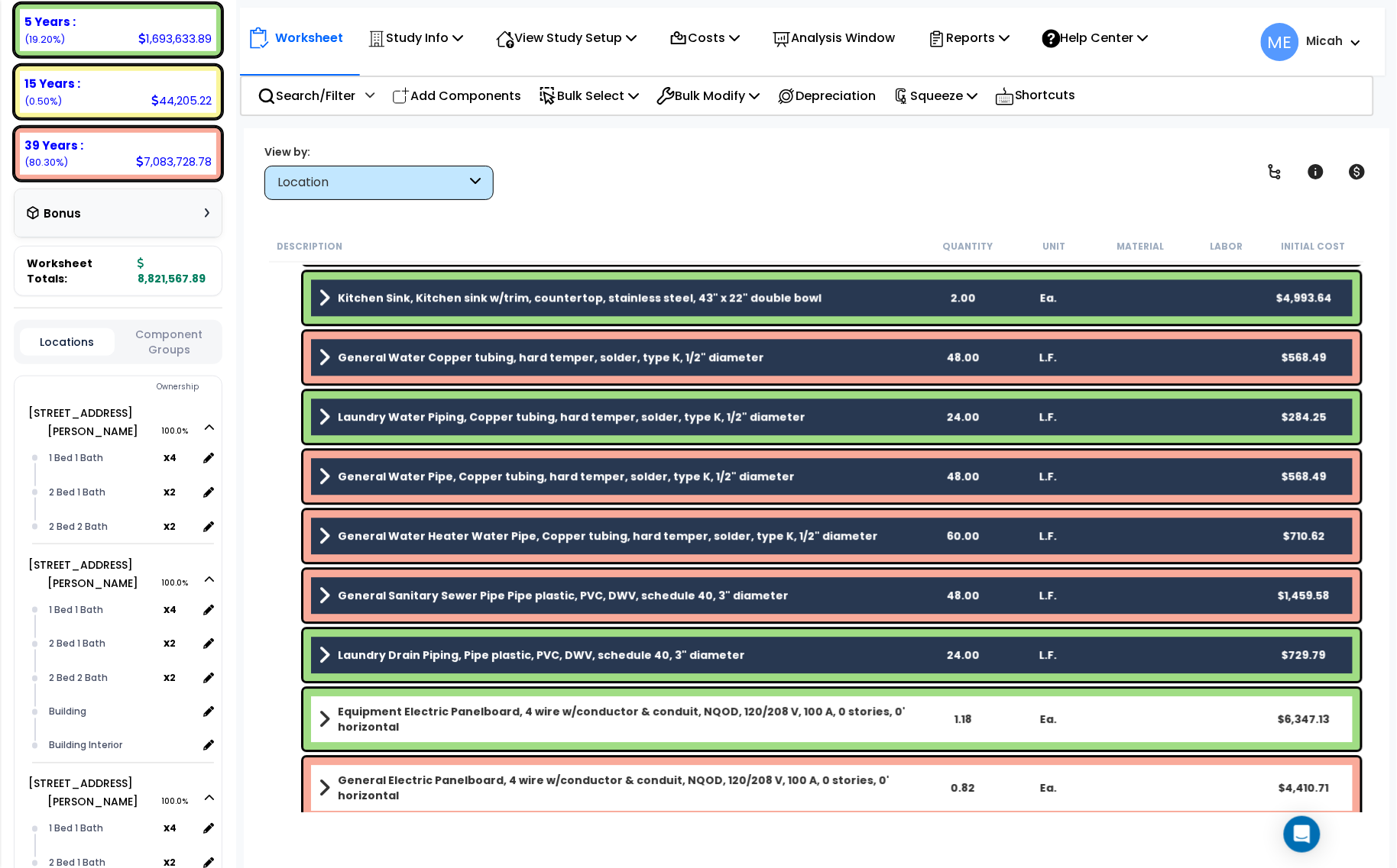
click at [551, 713] on b "Equipment Electric Panelboard, 4 wire w/conductor & conduit, NQOD, 120/208 V, 1…" at bounding box center [628, 719] width 581 height 30
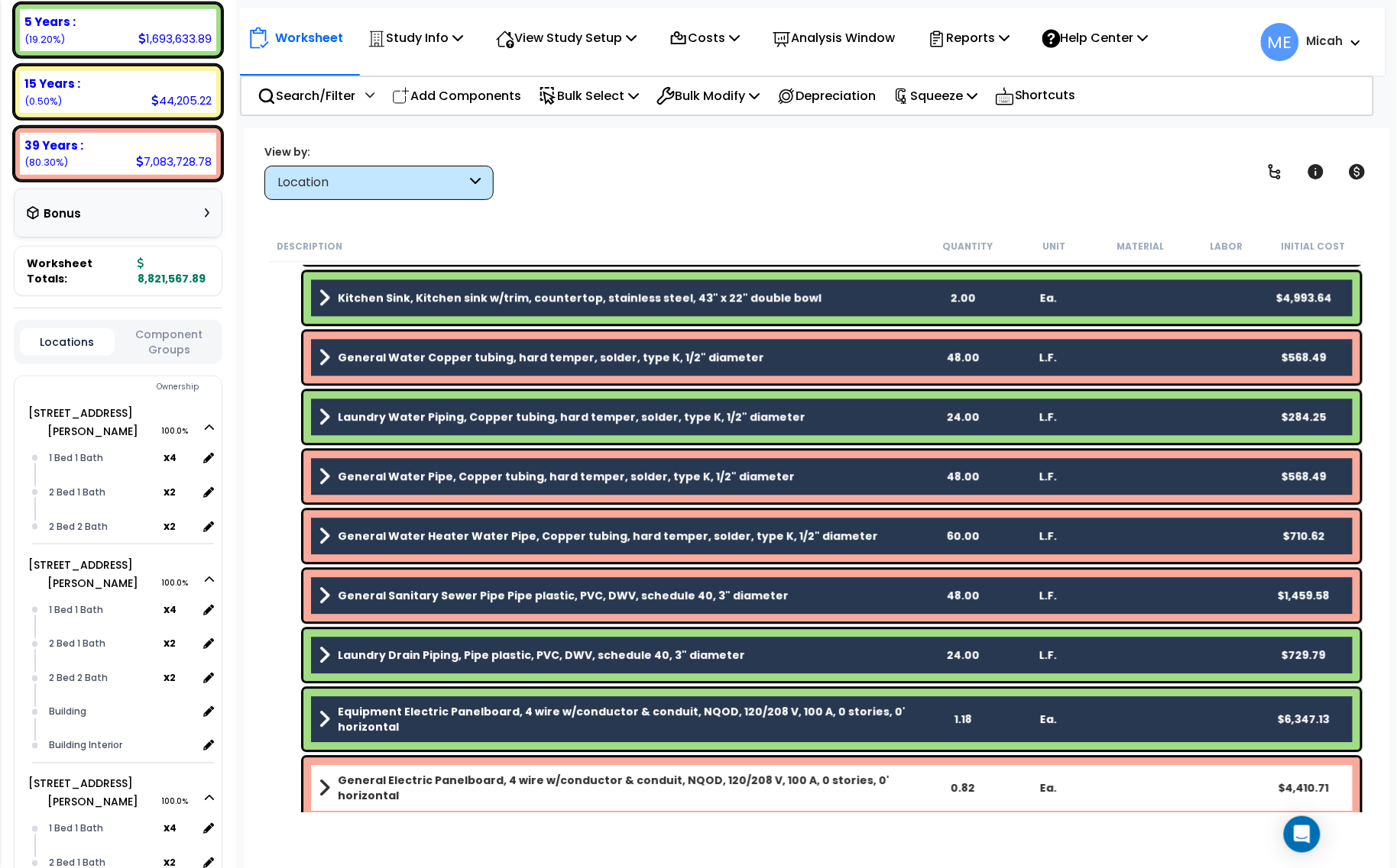
click at [566, 778] on b "General Electric Panelboard, 4 wire w/conductor & conduit, NQOD, 120/208 V, 100…" at bounding box center [628, 788] width 581 height 30
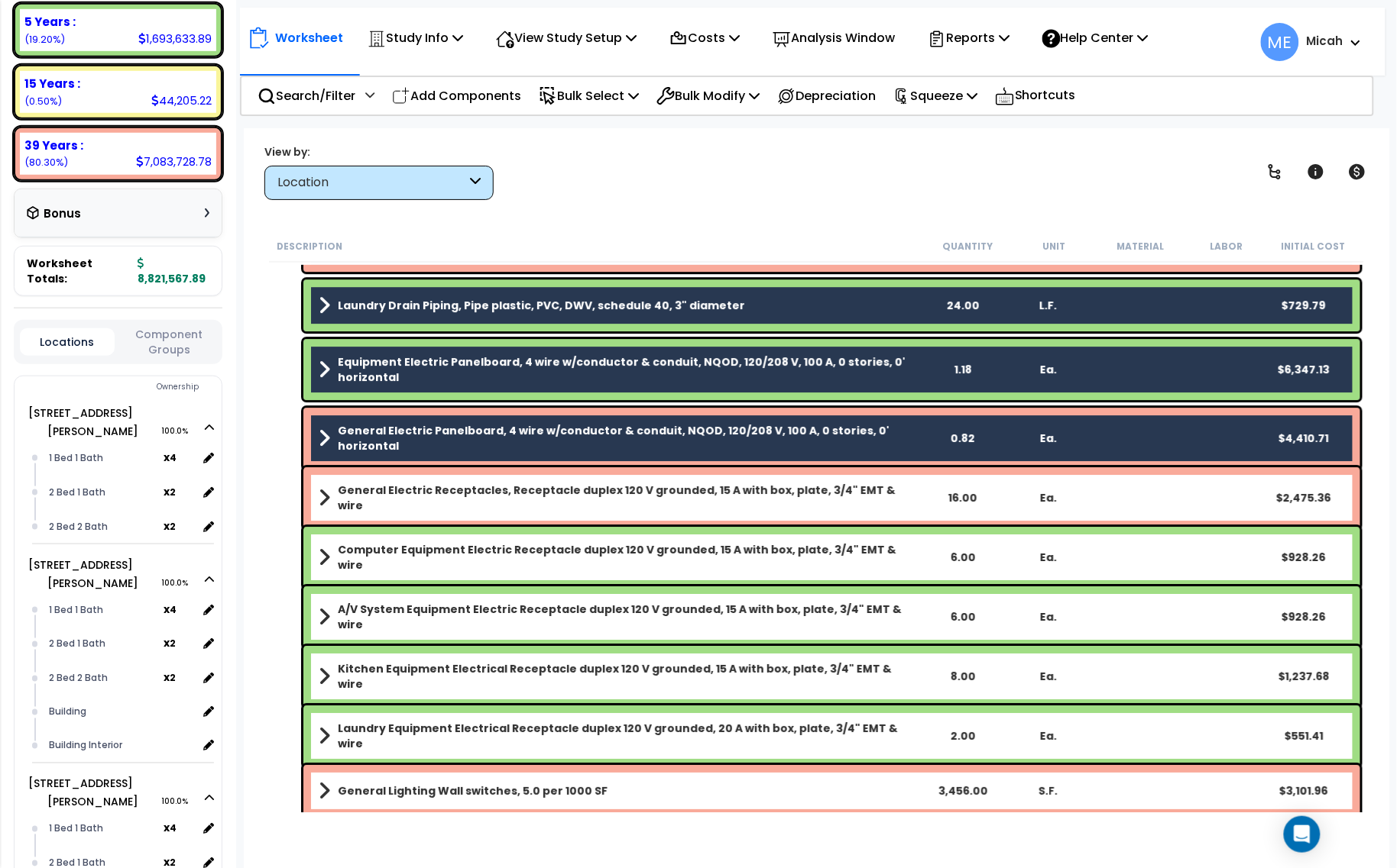
scroll to position [1623, 0]
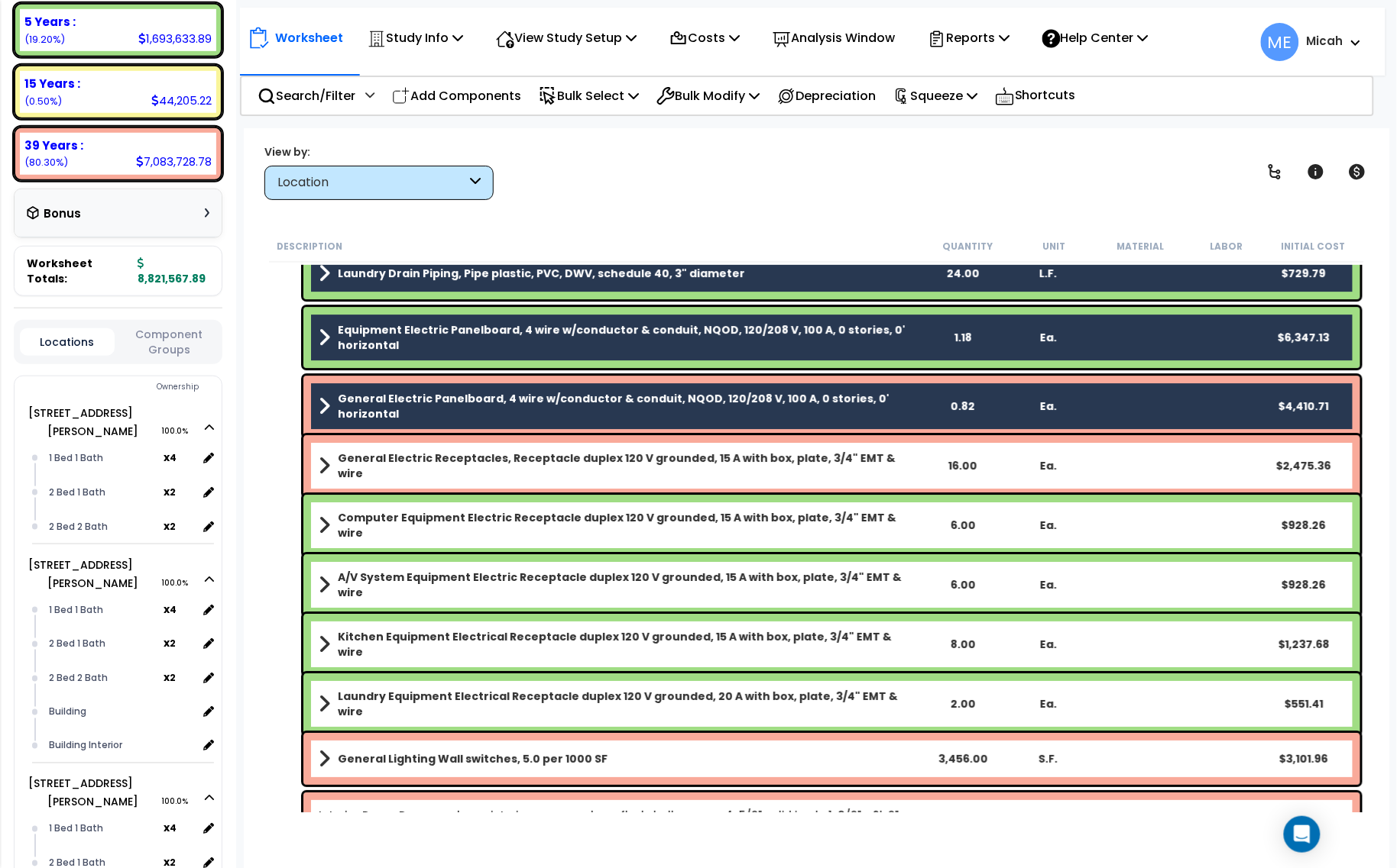
click at [540, 450] on div "General Electric Receptacles, Receptacle duplex 120 V grounded, 15 A with box, …" at bounding box center [831, 466] width 1056 height 61
click at [530, 470] on link "General Electric Receptacles, Receptacle duplex 120 V grounded, 15 A with box, …" at bounding box center [619, 466] width 600 height 30
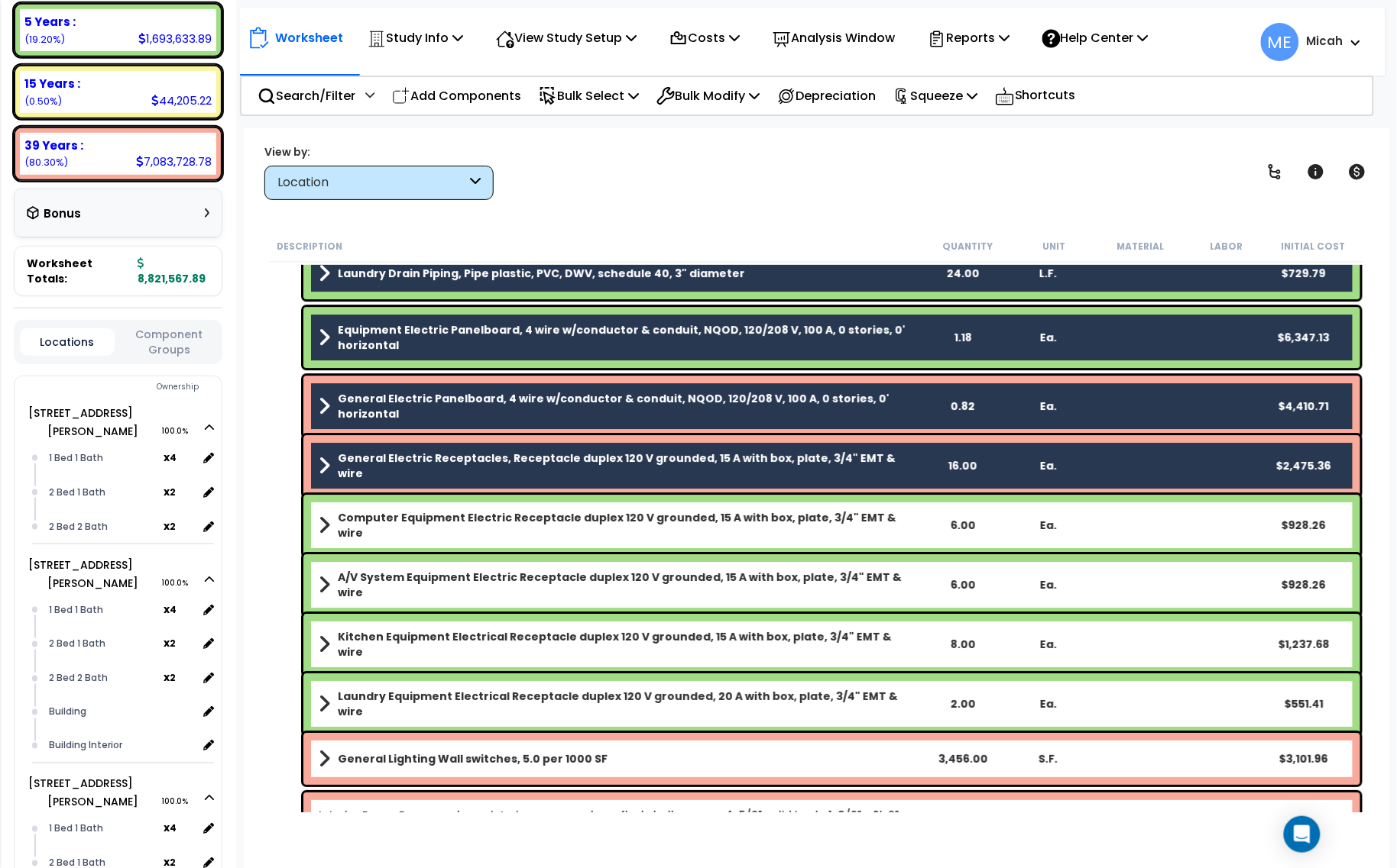
click at [536, 508] on div "Computer Equipment Electric Receptacle duplex 120 V grounded, 15 A with box, pl…" at bounding box center [831, 525] width 1056 height 61
click at [530, 515] on b "Computer Equipment Electric Receptacle duplex 120 V grounded, 15 A with box, pl…" at bounding box center [628, 526] width 581 height 30
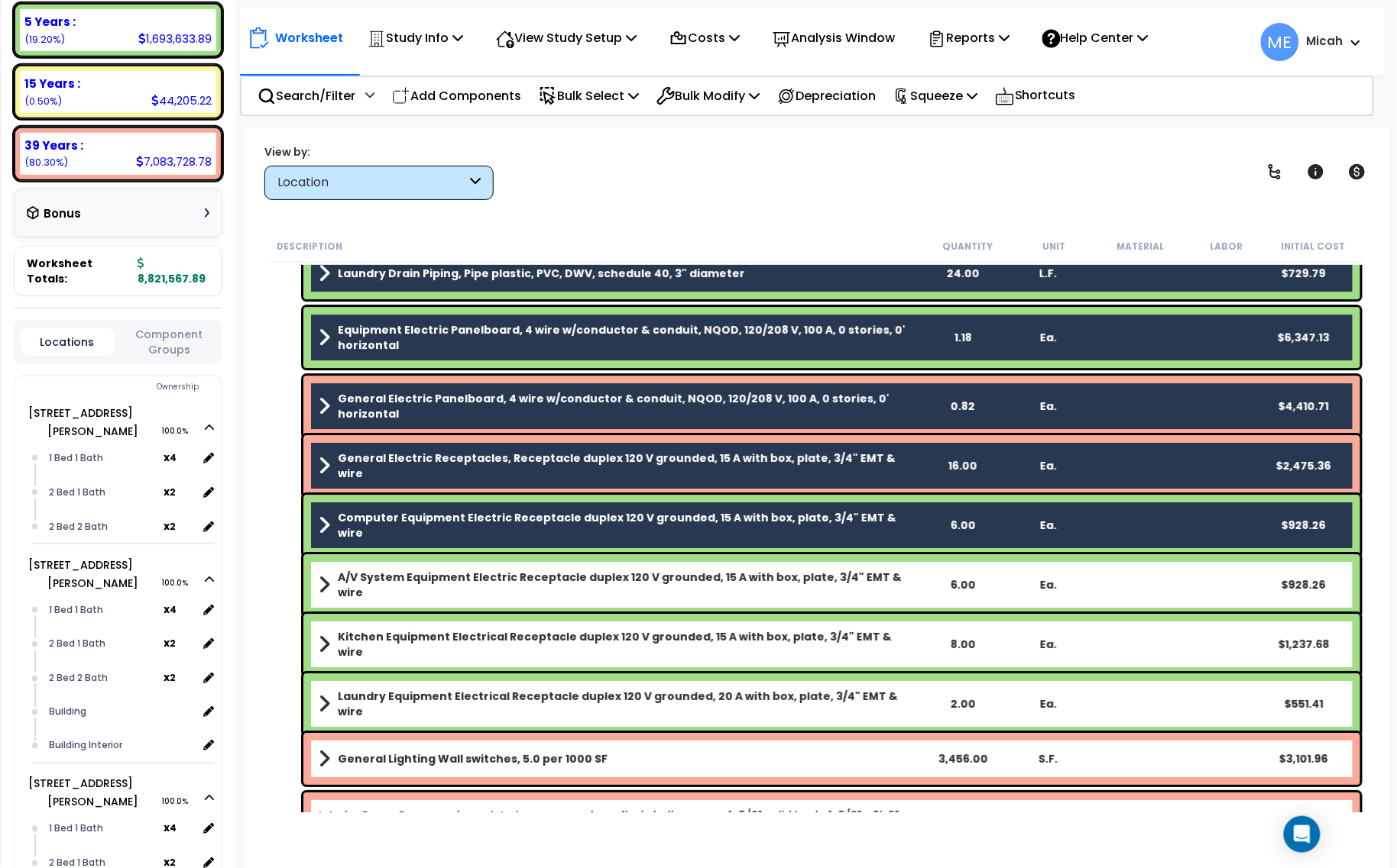
click at [540, 596] on div "A/V System Equipment Electric Receptacle duplex 120 V grounded, 15 A with box, …" at bounding box center [831, 585] width 1056 height 61
click at [539, 585] on b "A/V System Equipment Electric Receptacle duplex 120 V grounded, 15 A with box, …" at bounding box center [628, 585] width 581 height 30
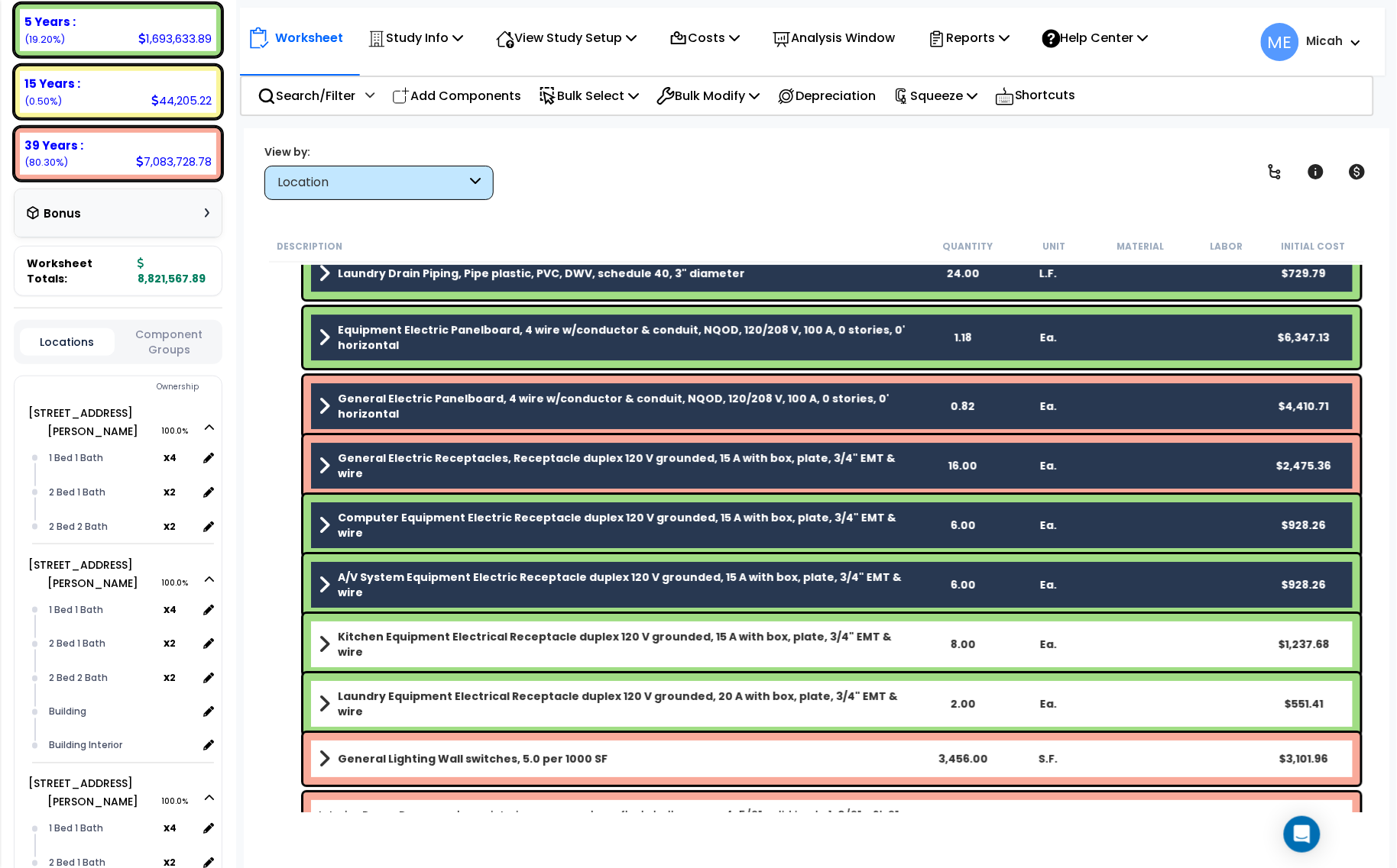
click at [544, 639] on b "Kitchen Equipment Electrical Receptacle duplex 120 V grounded, 15 A with box, p…" at bounding box center [628, 644] width 581 height 30
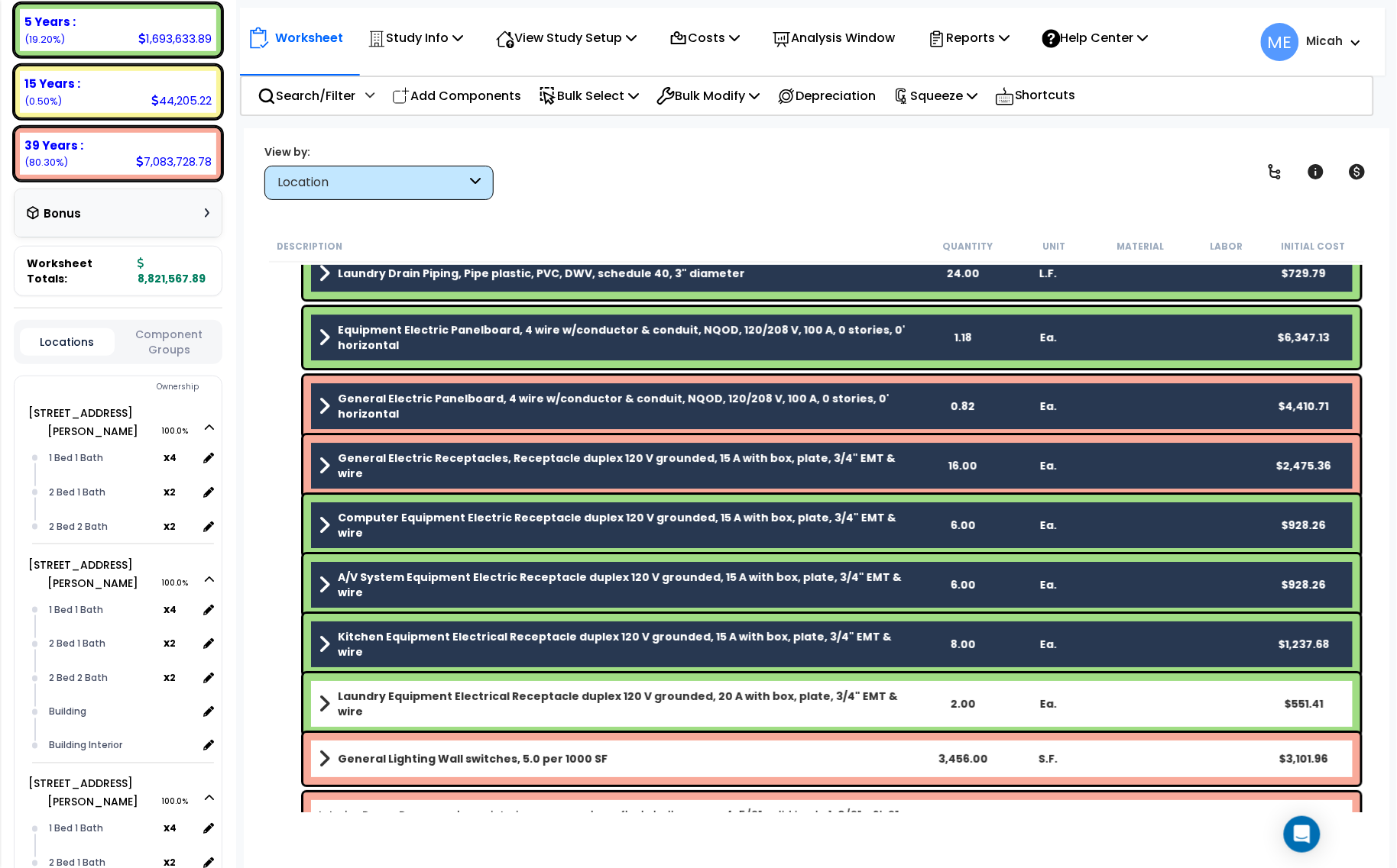
click at [556, 692] on b "Laundry Equipment Electrical Receptacle duplex 120 V grounded, 20 A with box, p…" at bounding box center [628, 704] width 581 height 30
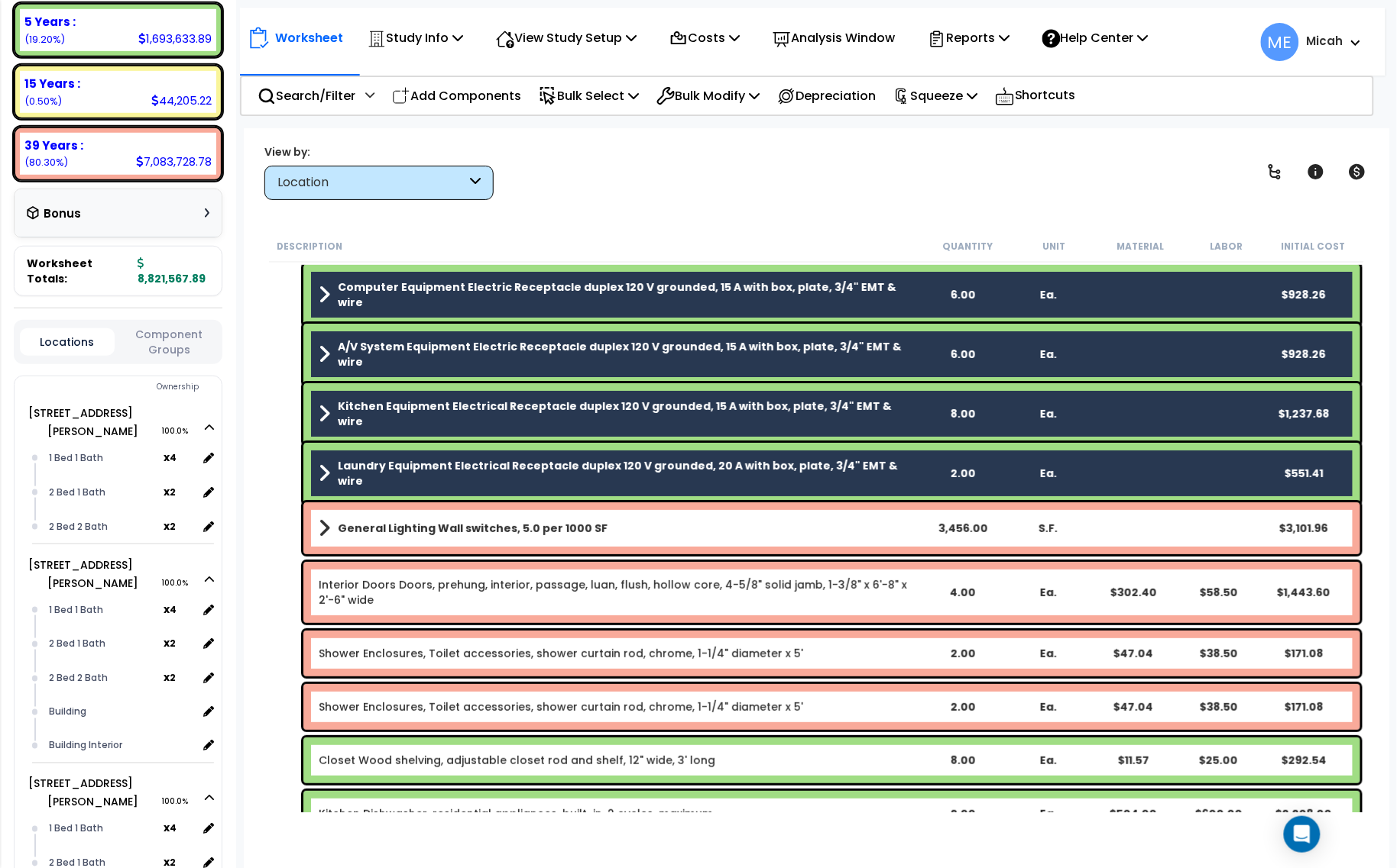
scroll to position [2005, 0]
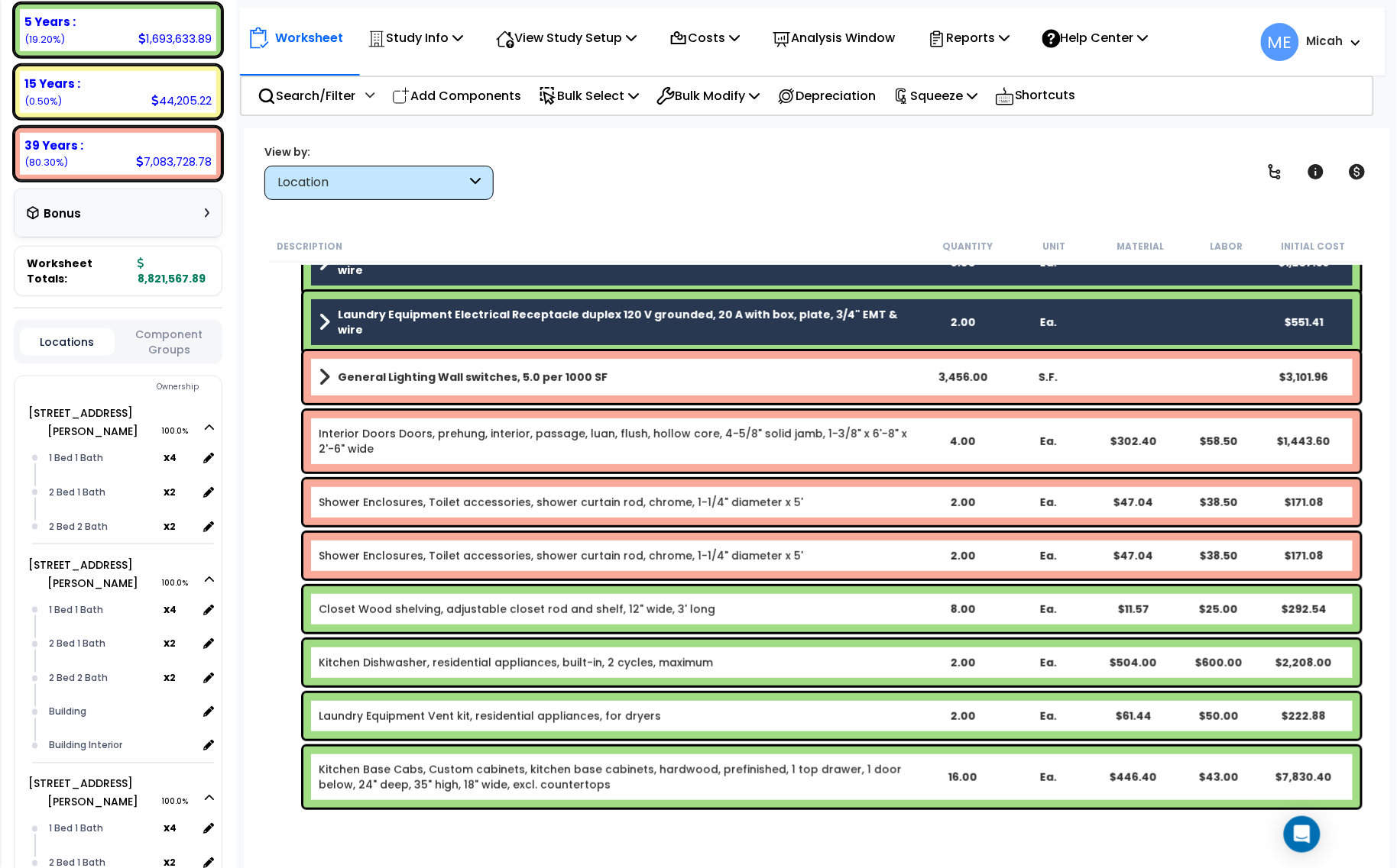
click at [535, 387] on link "General Lighting Wall switches, 5.0 per 1000 SF" at bounding box center [619, 377] width 600 height 22
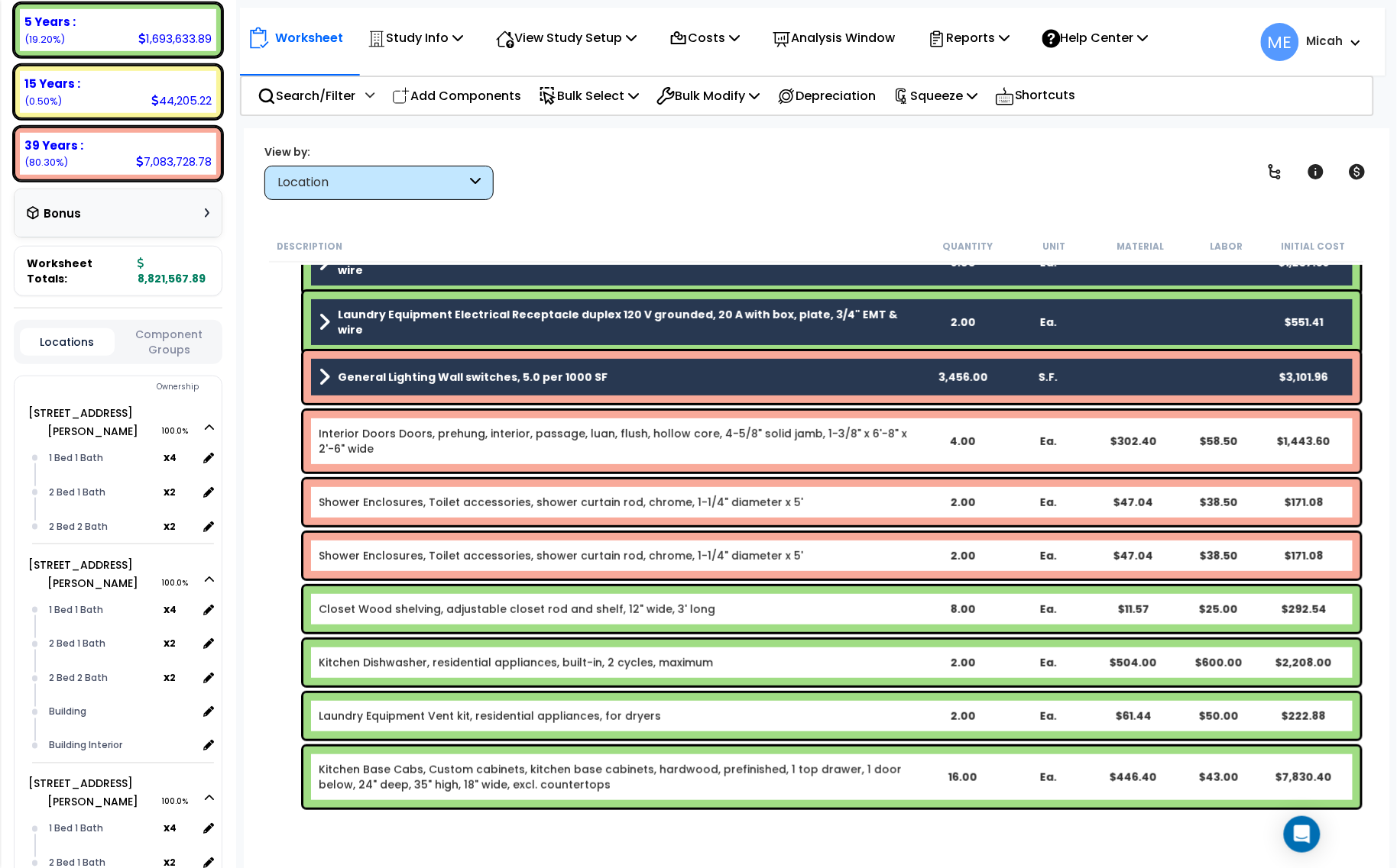
click at [535, 429] on link "Interior Doors Doors, prehung, interior, passage, luan, flush, hollow core, 4-5…" at bounding box center [619, 441] width 600 height 30
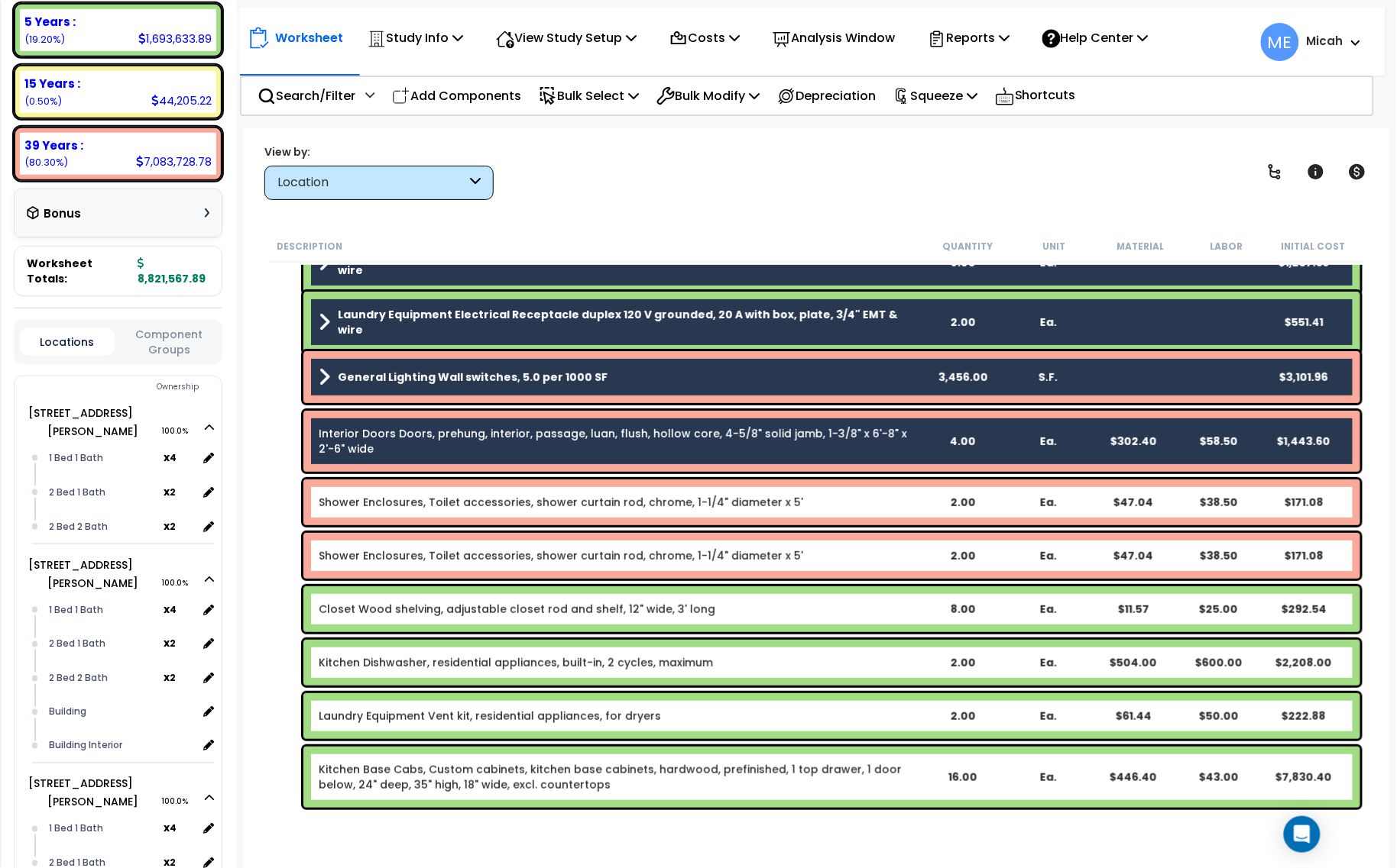
click at [525, 497] on link "Shower Enclosures, Toilet accessories, shower curtain rod, chrome, 1-1/4" diame…" at bounding box center [561, 502] width 484 height 15
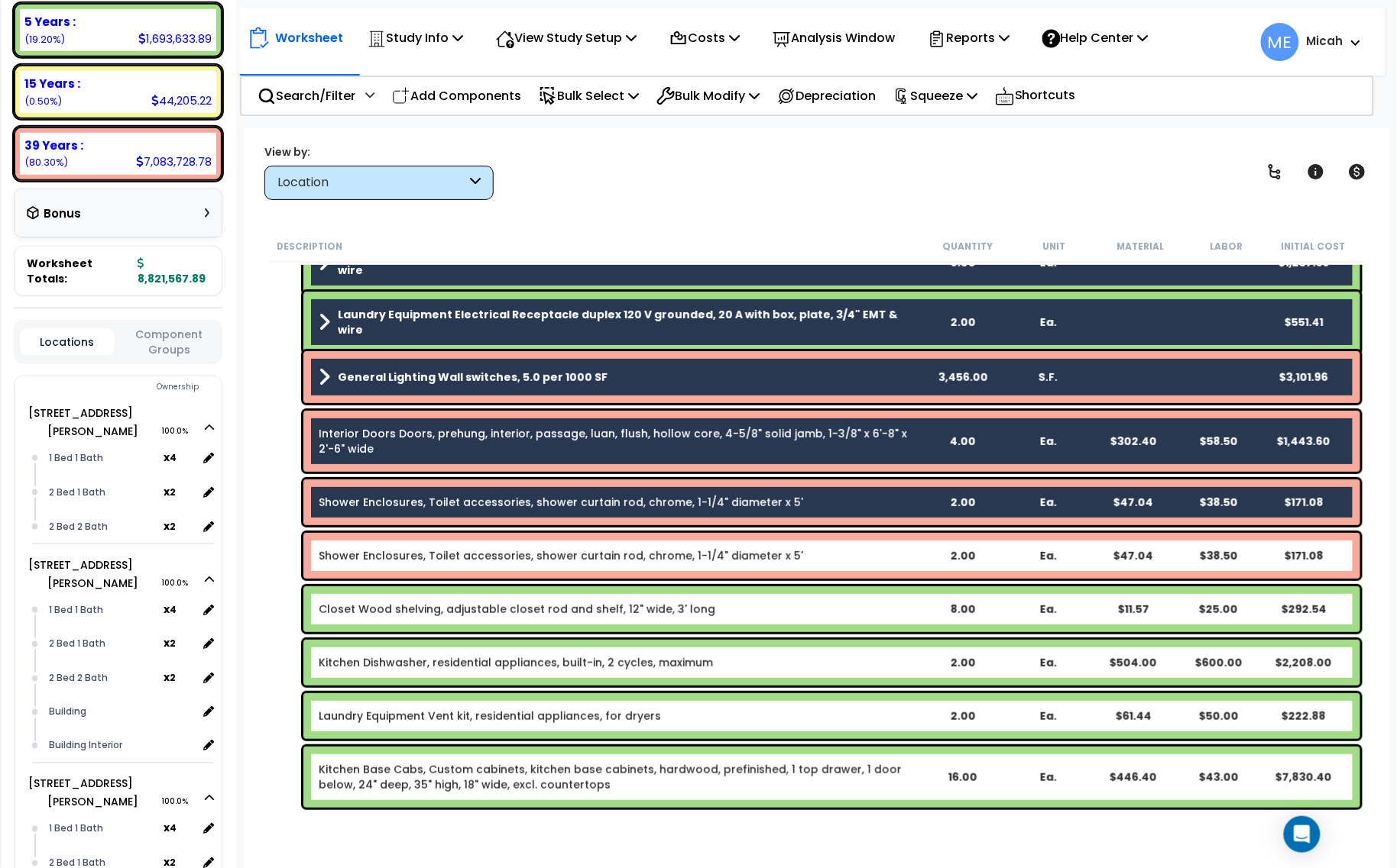
click at [535, 563] on div "Shower Enclosures, Toilet accessories, shower curtain rod, chrome, 1-1/4" diame…" at bounding box center [831, 556] width 1056 height 46
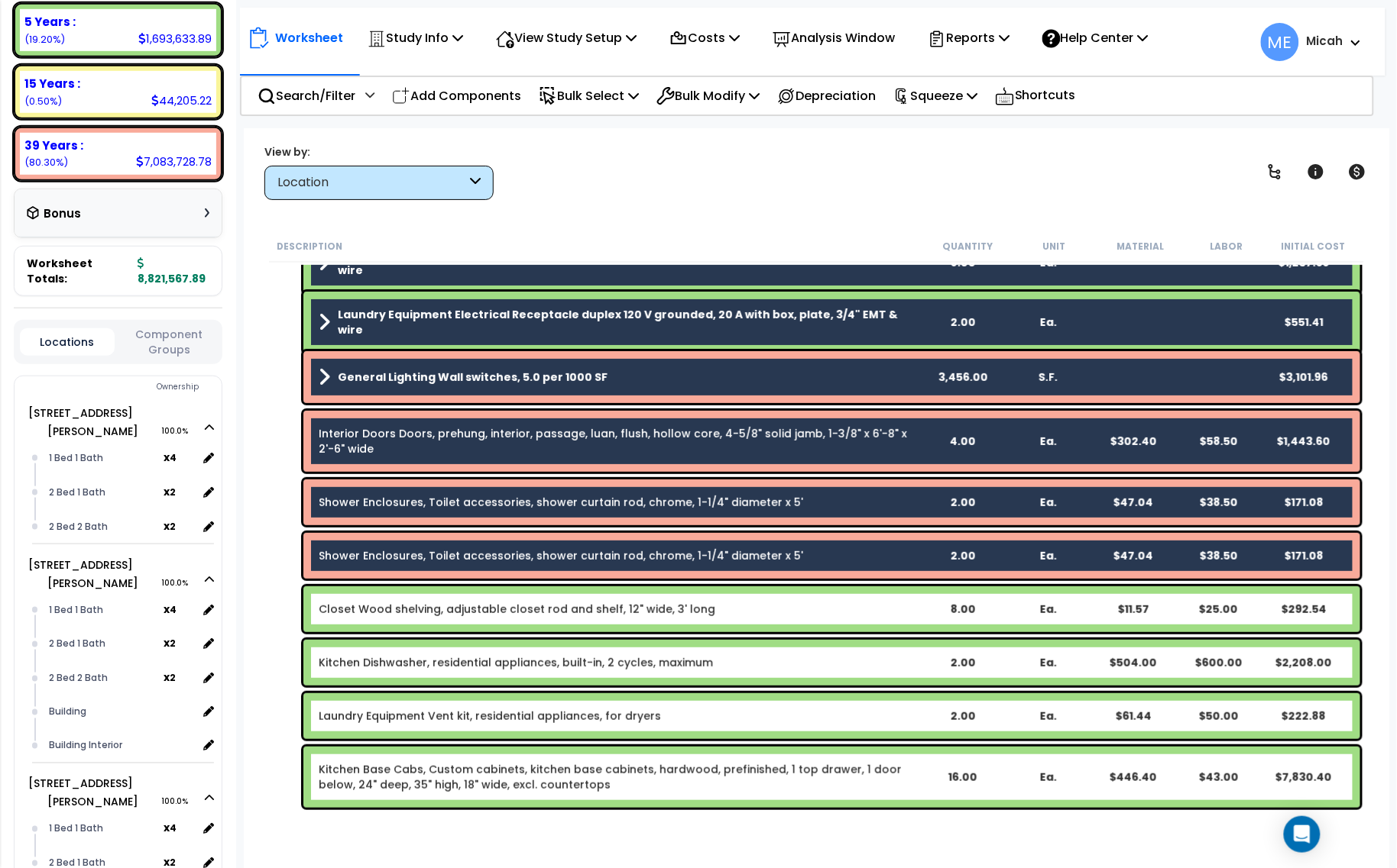
click at [560, 616] on link "Closet Wood shelving, adjustable closet rod and shelf, 12" wide, 3' long" at bounding box center [517, 609] width 397 height 15
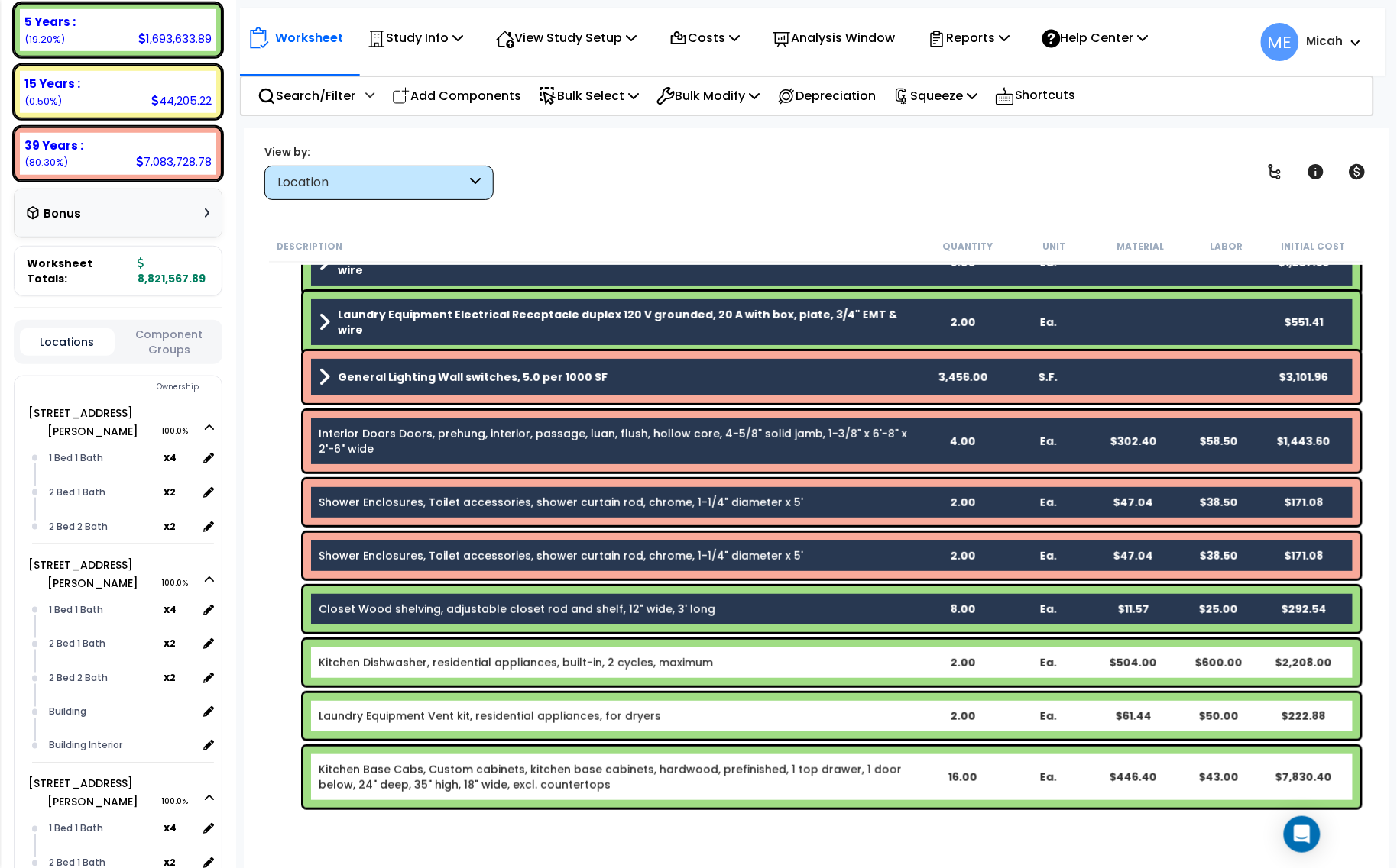
click at [539, 673] on div "Kitchen Dishwasher, residential appliances, built-in, 2 cycles, maximum 2.00 Ea…" at bounding box center [831, 663] width 1056 height 46
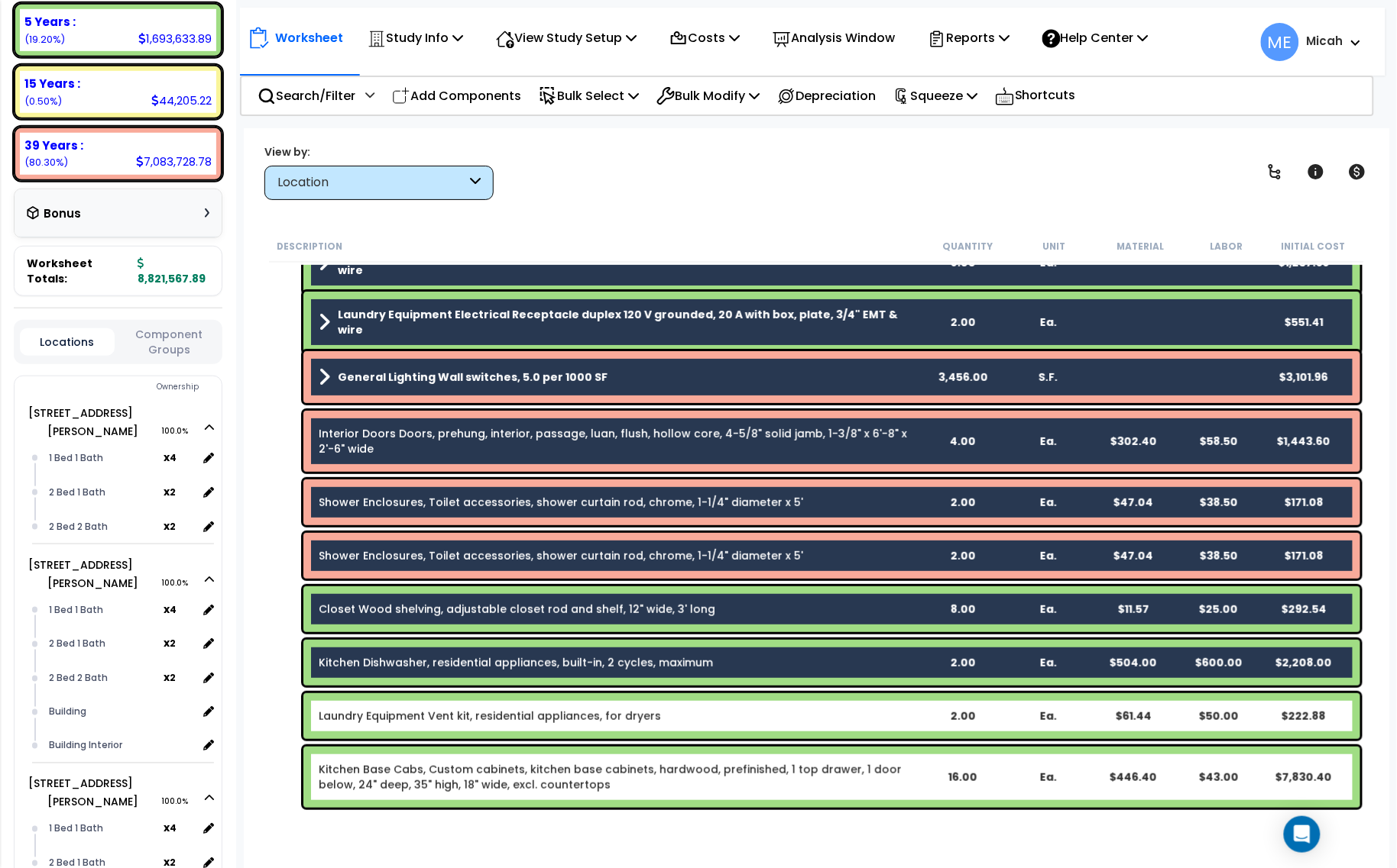
click at [529, 716] on link "Laundry Equipment Vent kit, residential appliances, for dryers" at bounding box center [490, 717] width 342 height 15
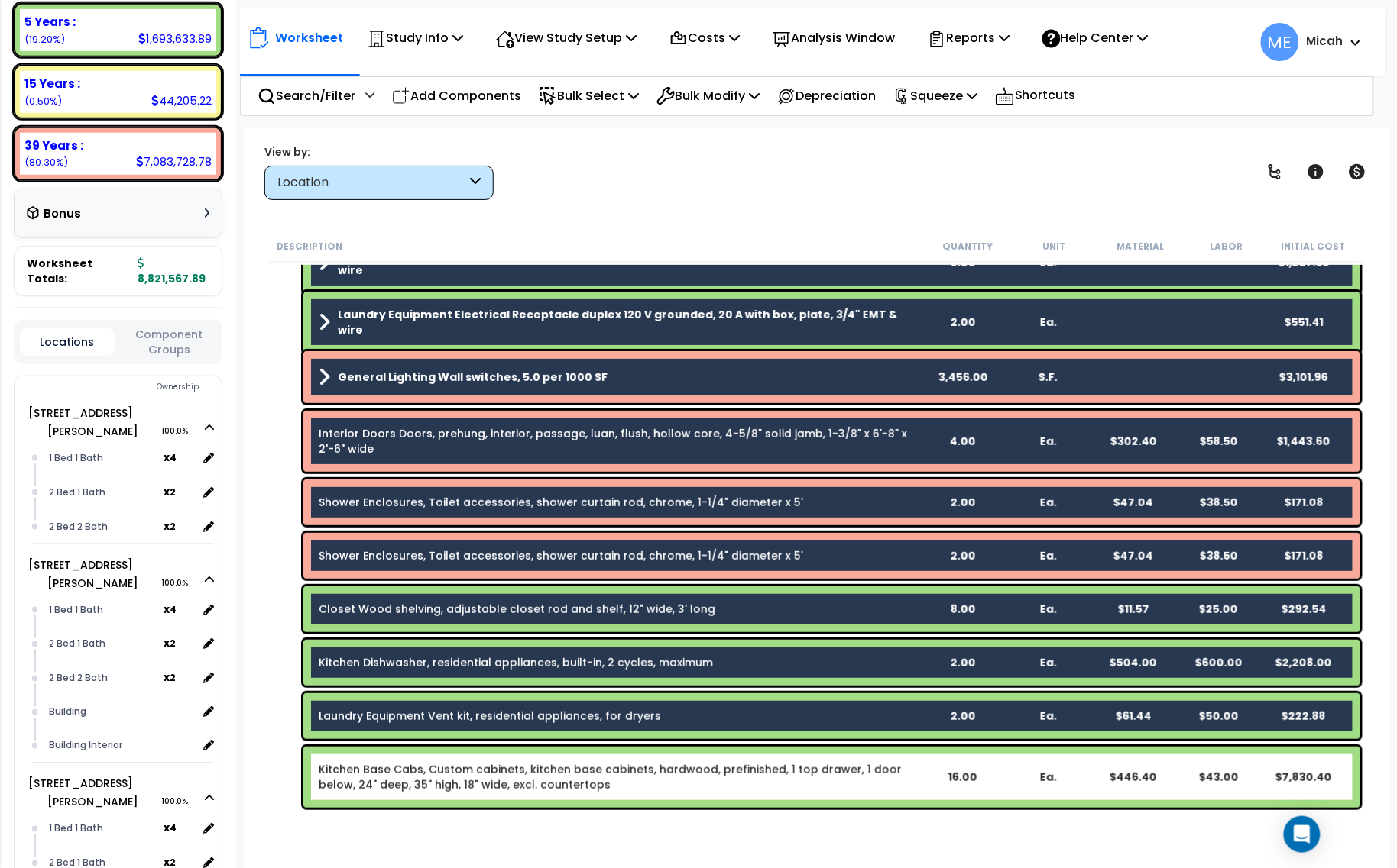
click at [520, 776] on link "Kitchen Base Cabs, Custom cabinets, kitchen base cabinets, hardwood, prefinishe…" at bounding box center [619, 778] width 600 height 30
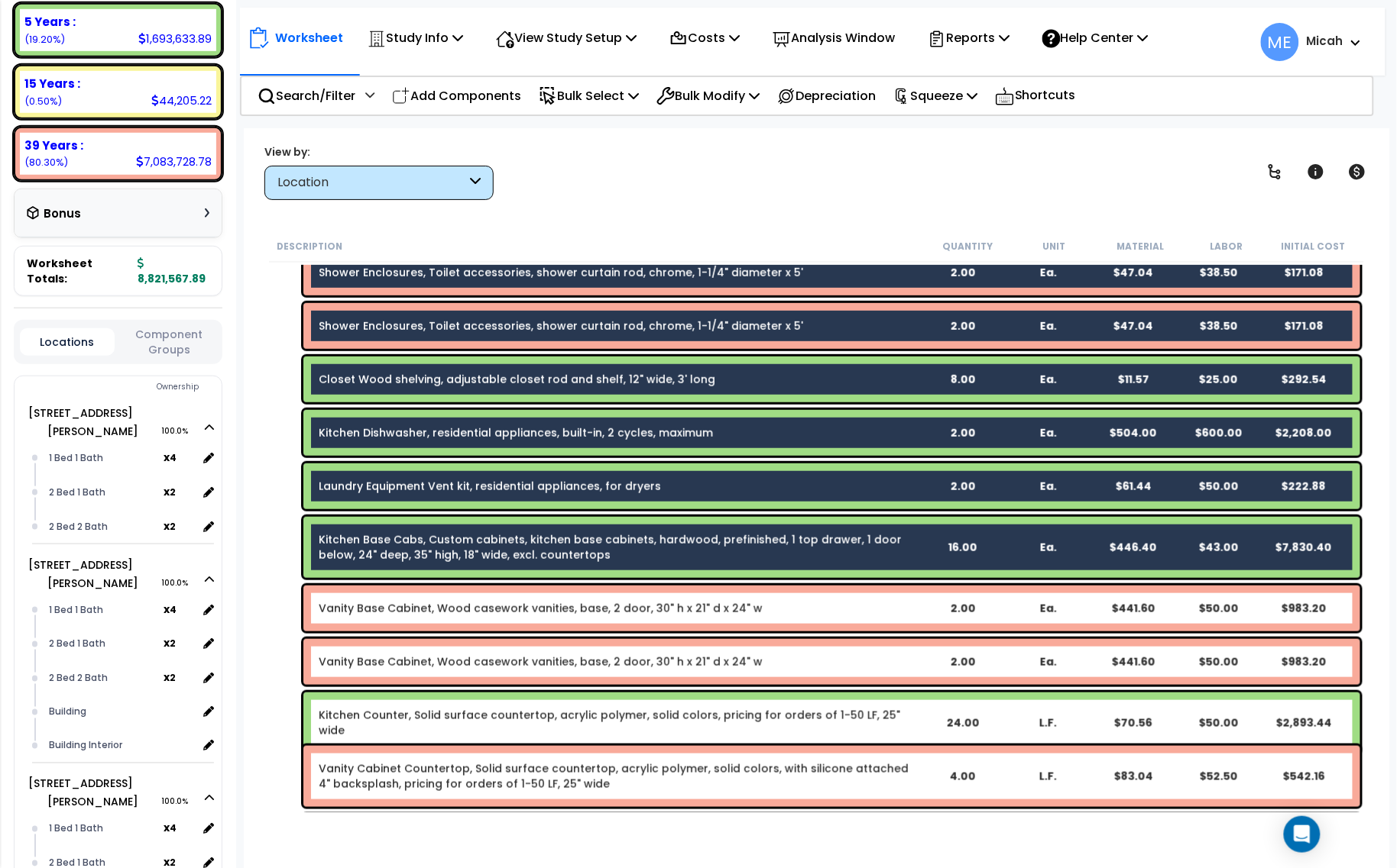
scroll to position [2292, 0]
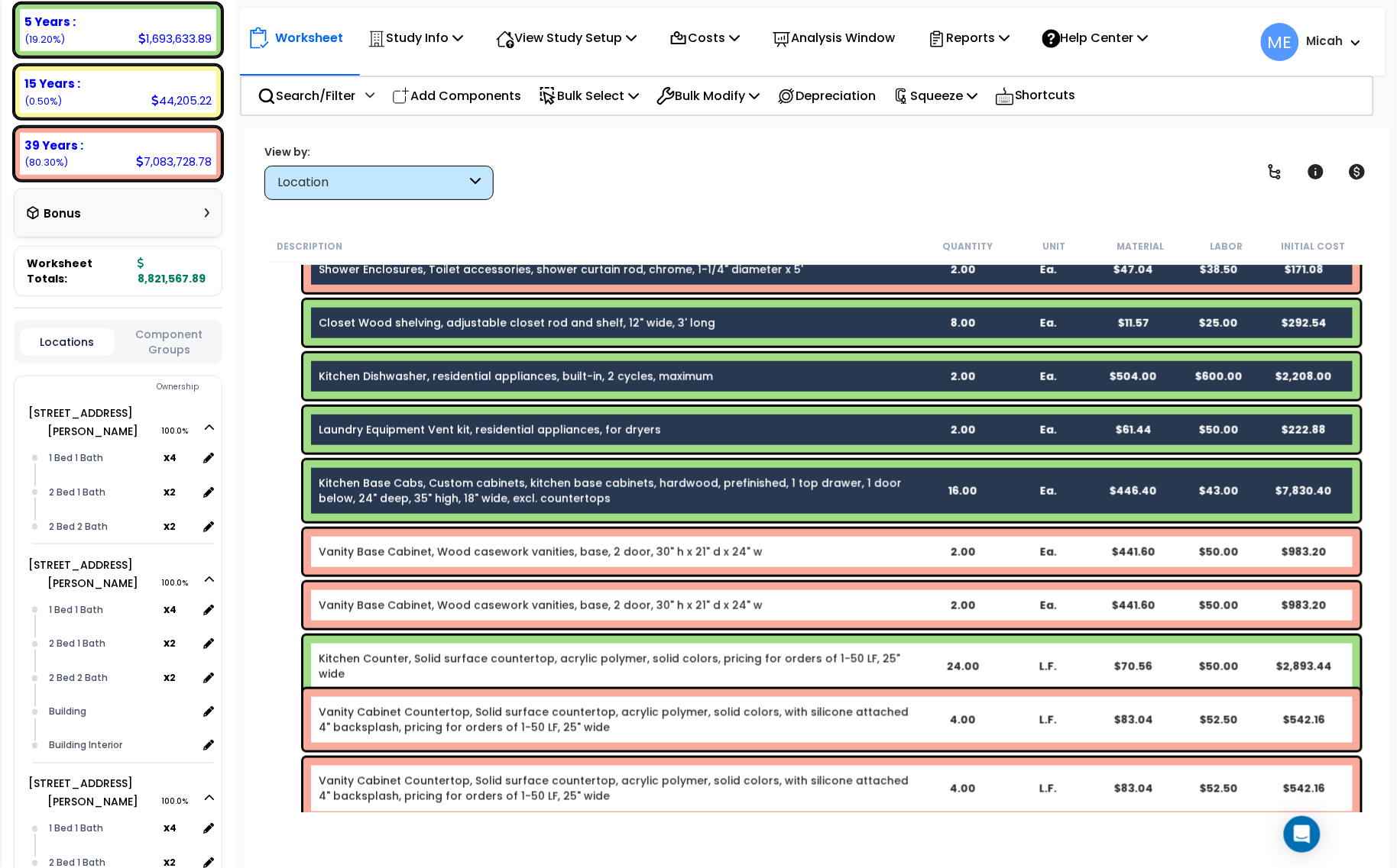
click at [541, 560] on div "Vanity Base Cabinet, Wood casework vanities, base, 2 door, 30" h x 21" d x 24" …" at bounding box center [831, 552] width 1056 height 46
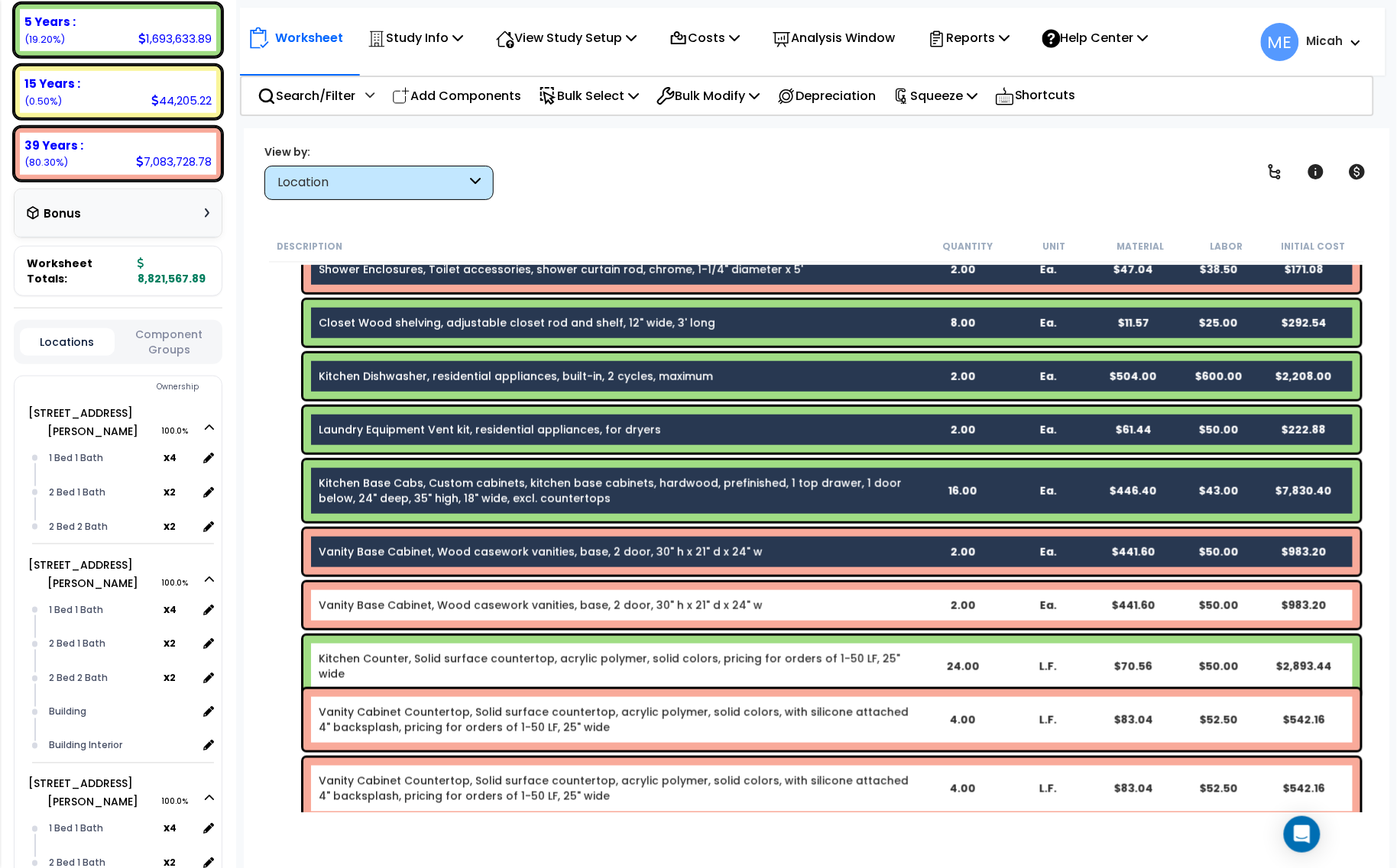
click at [532, 598] on link "Vanity Base Cabinet, Wood casework vanities, base, 2 door, 30" h x 21" d x 24" w" at bounding box center [541, 606] width 444 height 15
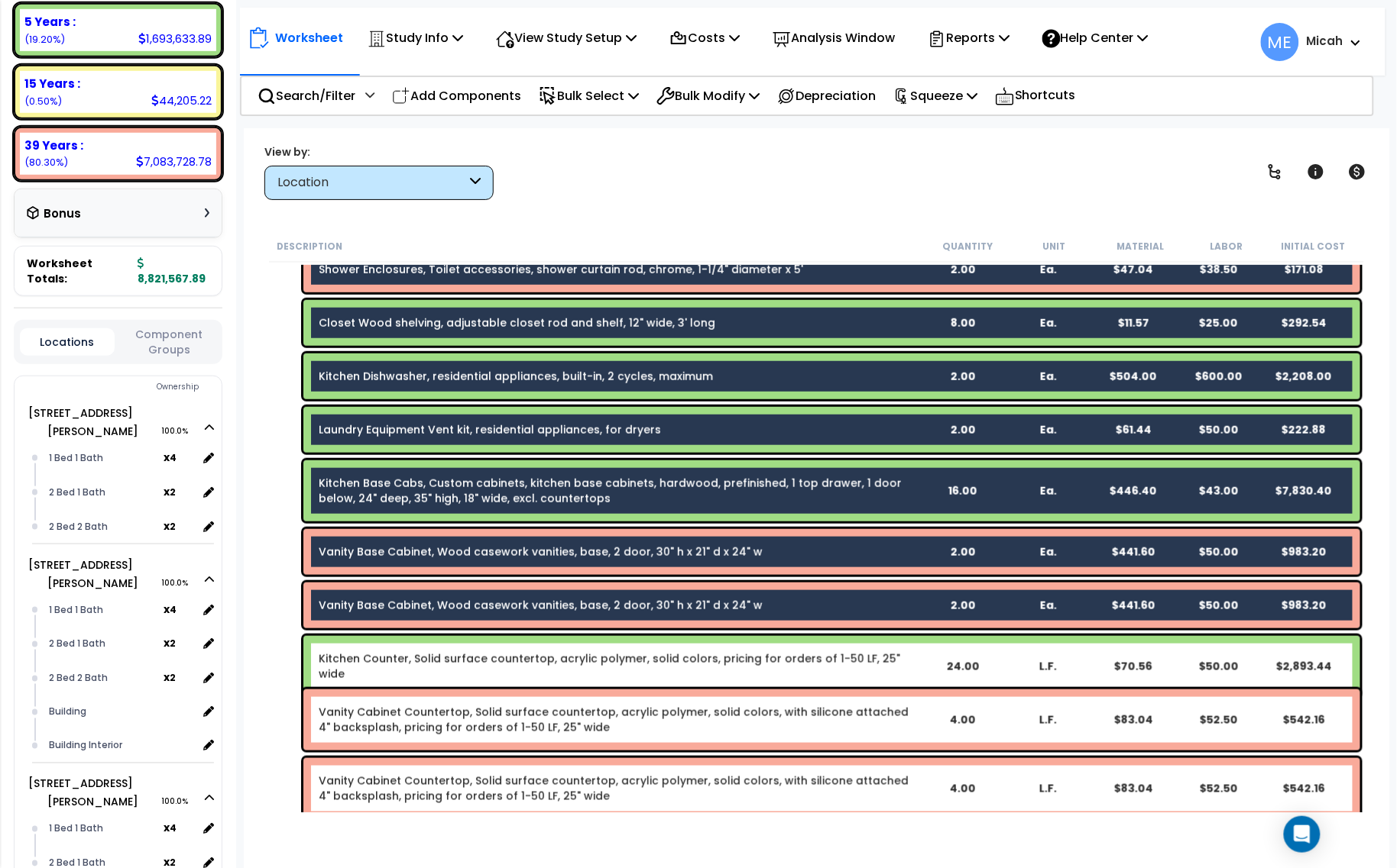
click at [531, 653] on link "Kitchen Counter, Solid surface countertop, acrylic polymer, solid colors, prici…" at bounding box center [619, 667] width 600 height 30
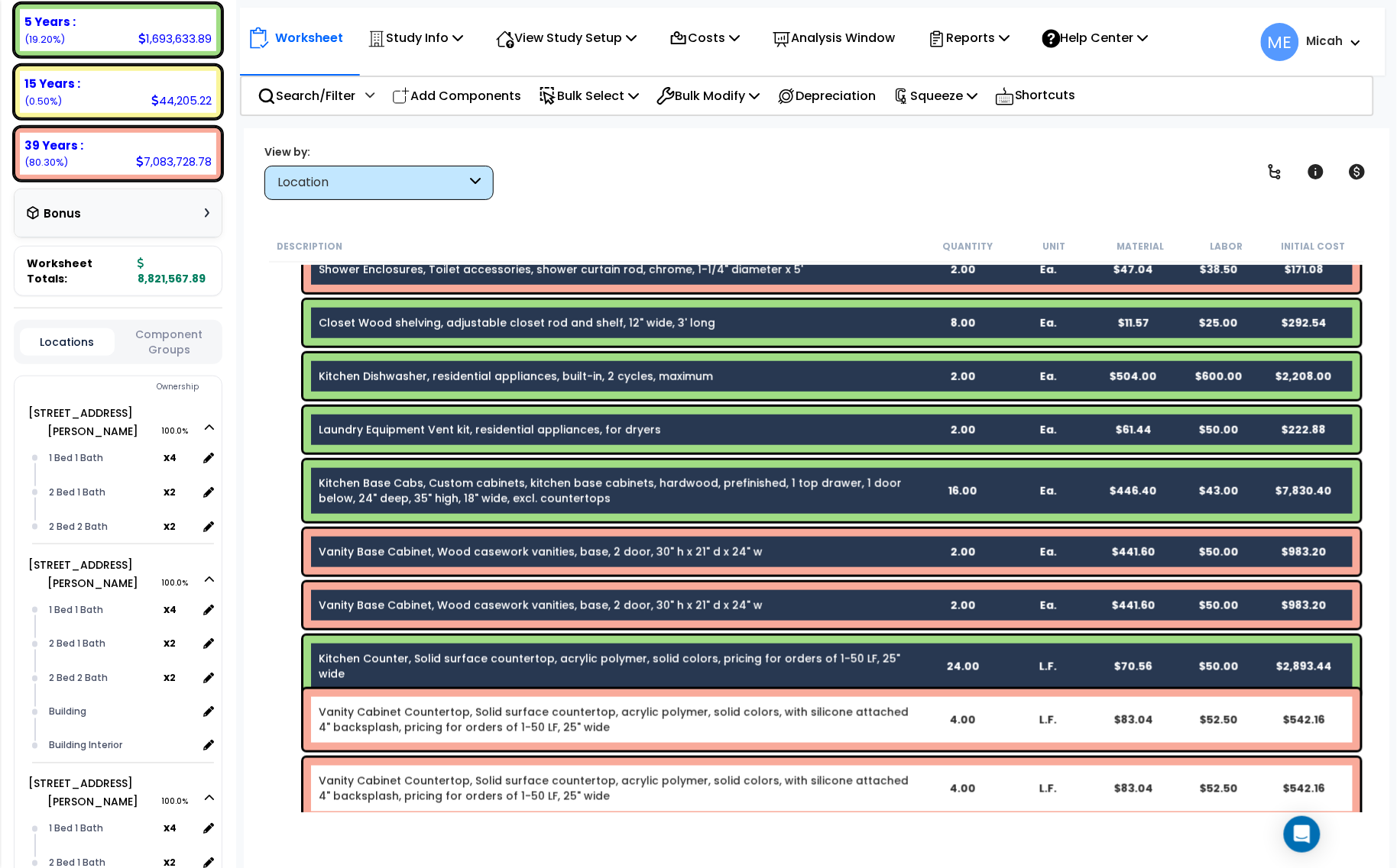
click at [535, 722] on link "Vanity Cabinet Countertop, Solid surface countertop, acrylic polymer, solid col…" at bounding box center [619, 720] width 600 height 30
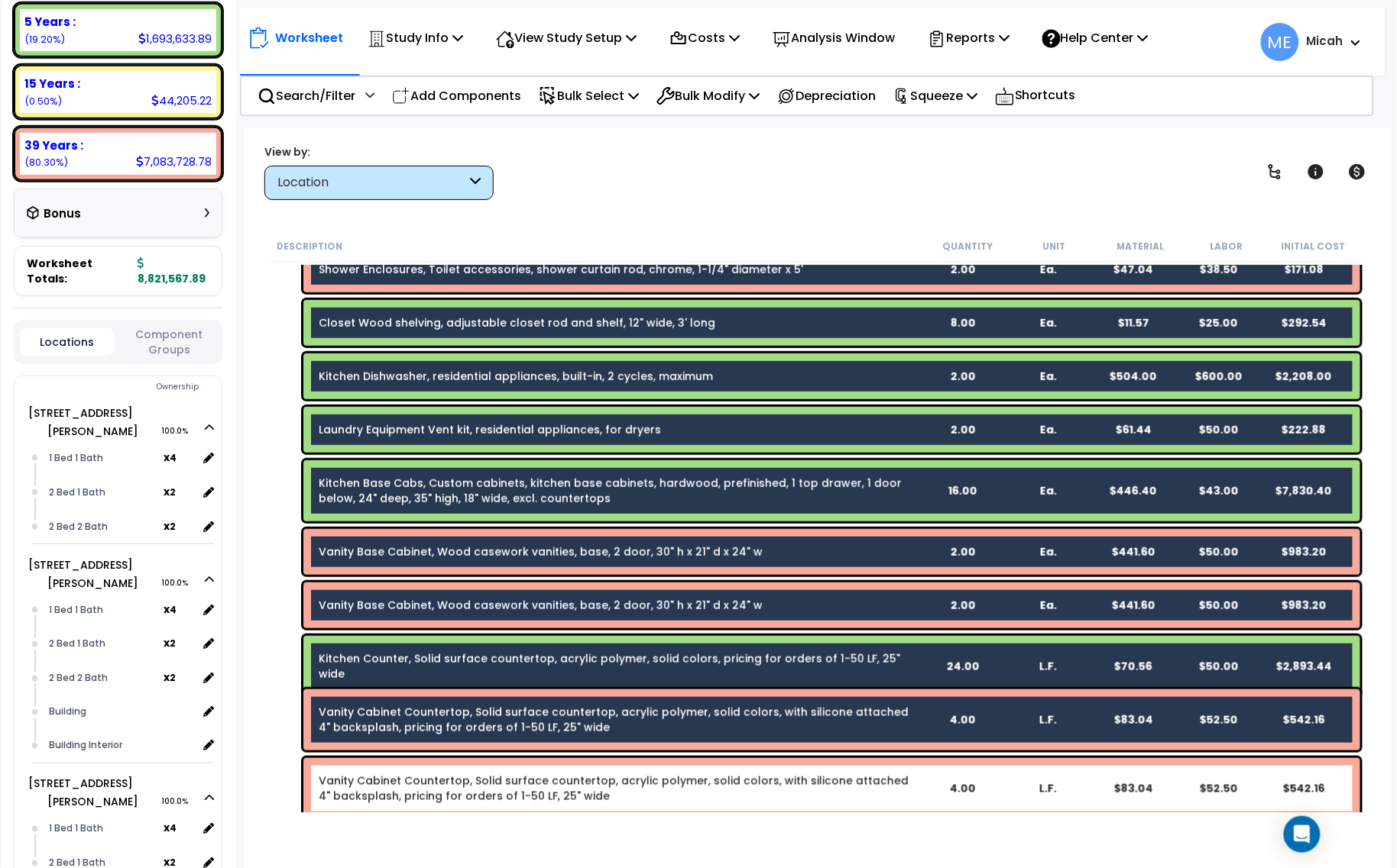
click at [544, 784] on link "Vanity Cabinet Countertop, Solid surface countertop, acrylic polymer, solid col…" at bounding box center [619, 789] width 600 height 30
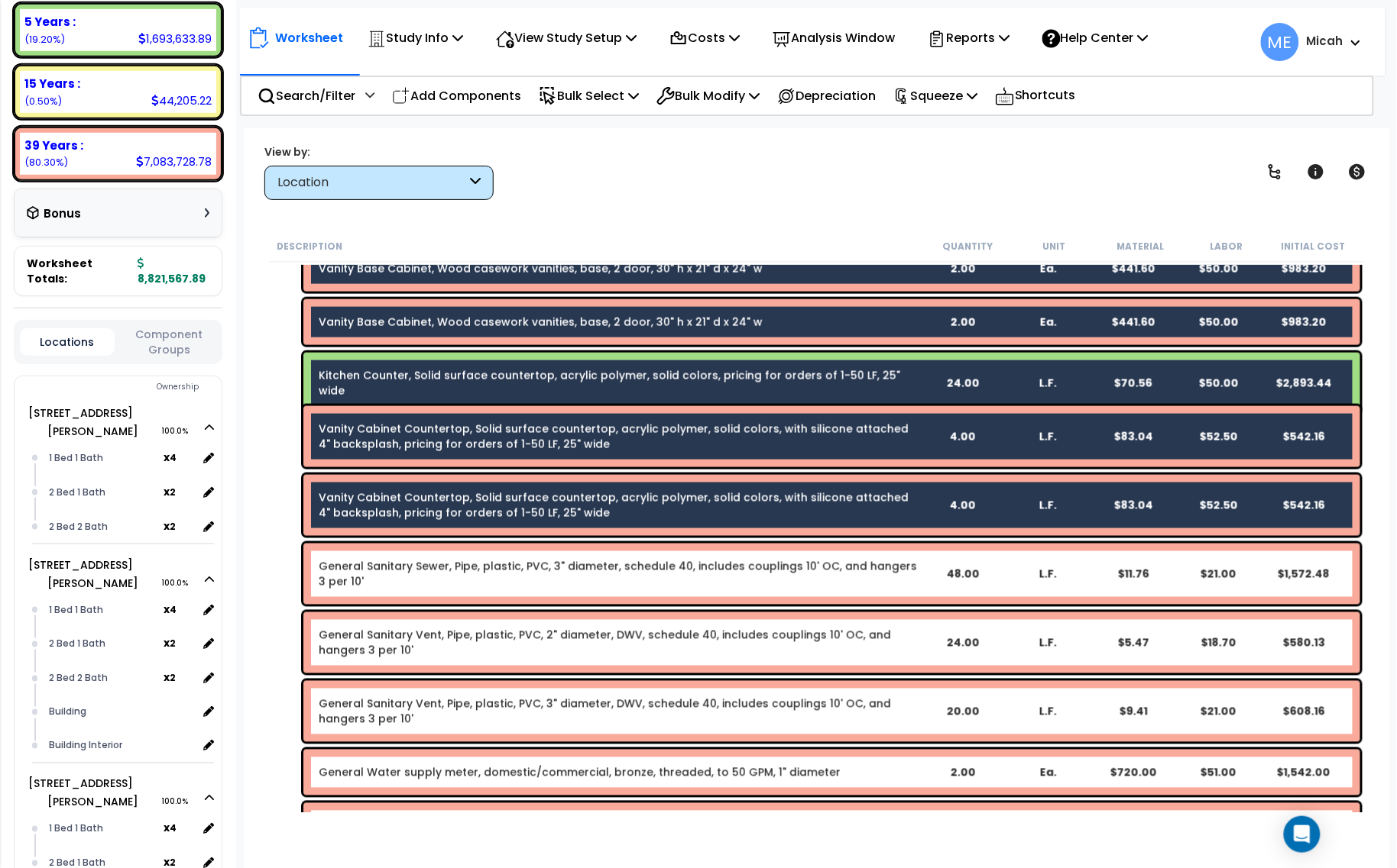
scroll to position [2578, 0]
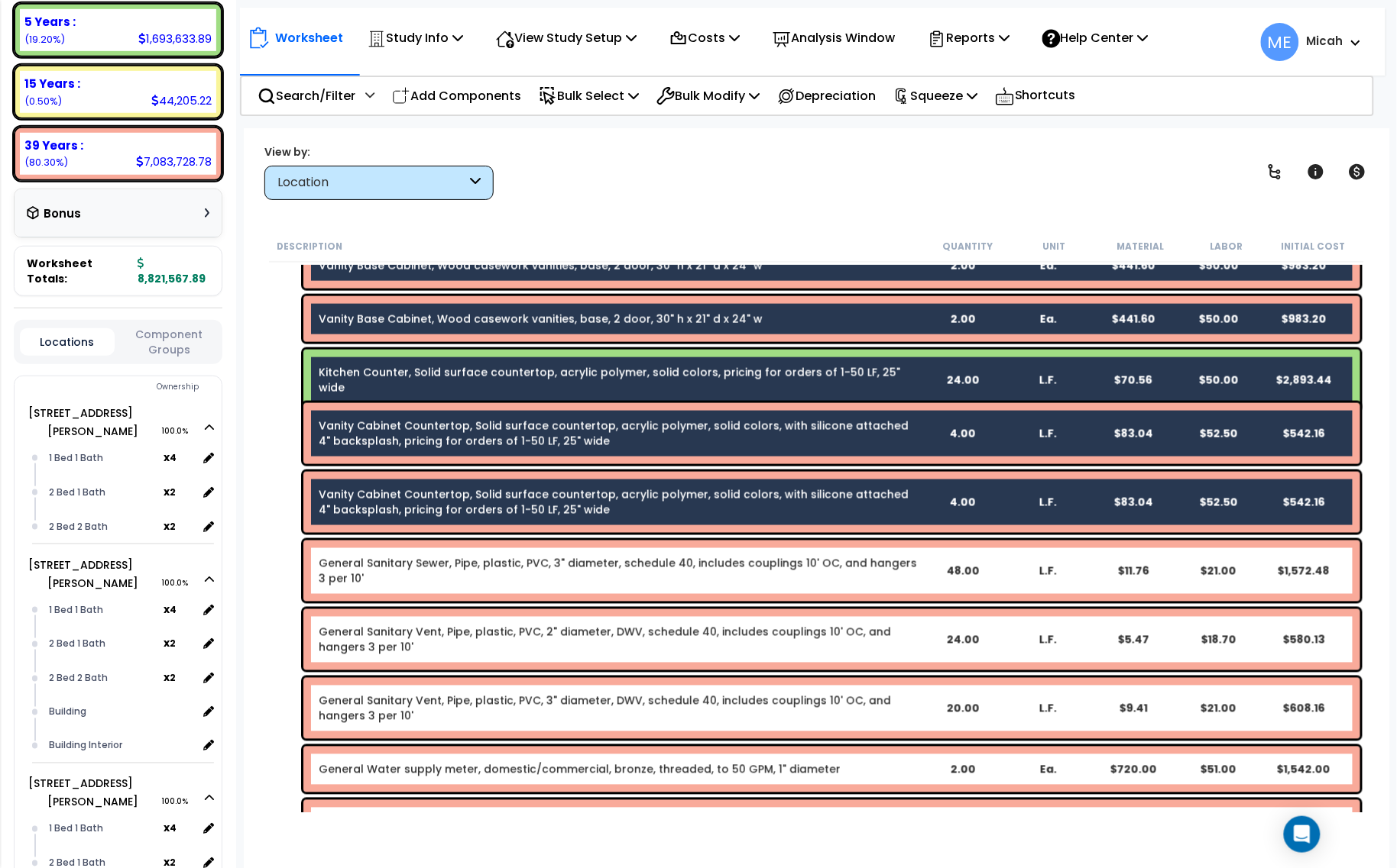
click at [577, 550] on div "General Sanitary Sewer, Pipe, plastic, PVC, 3" diameter, schedule 40, includes …" at bounding box center [831, 571] width 1056 height 61
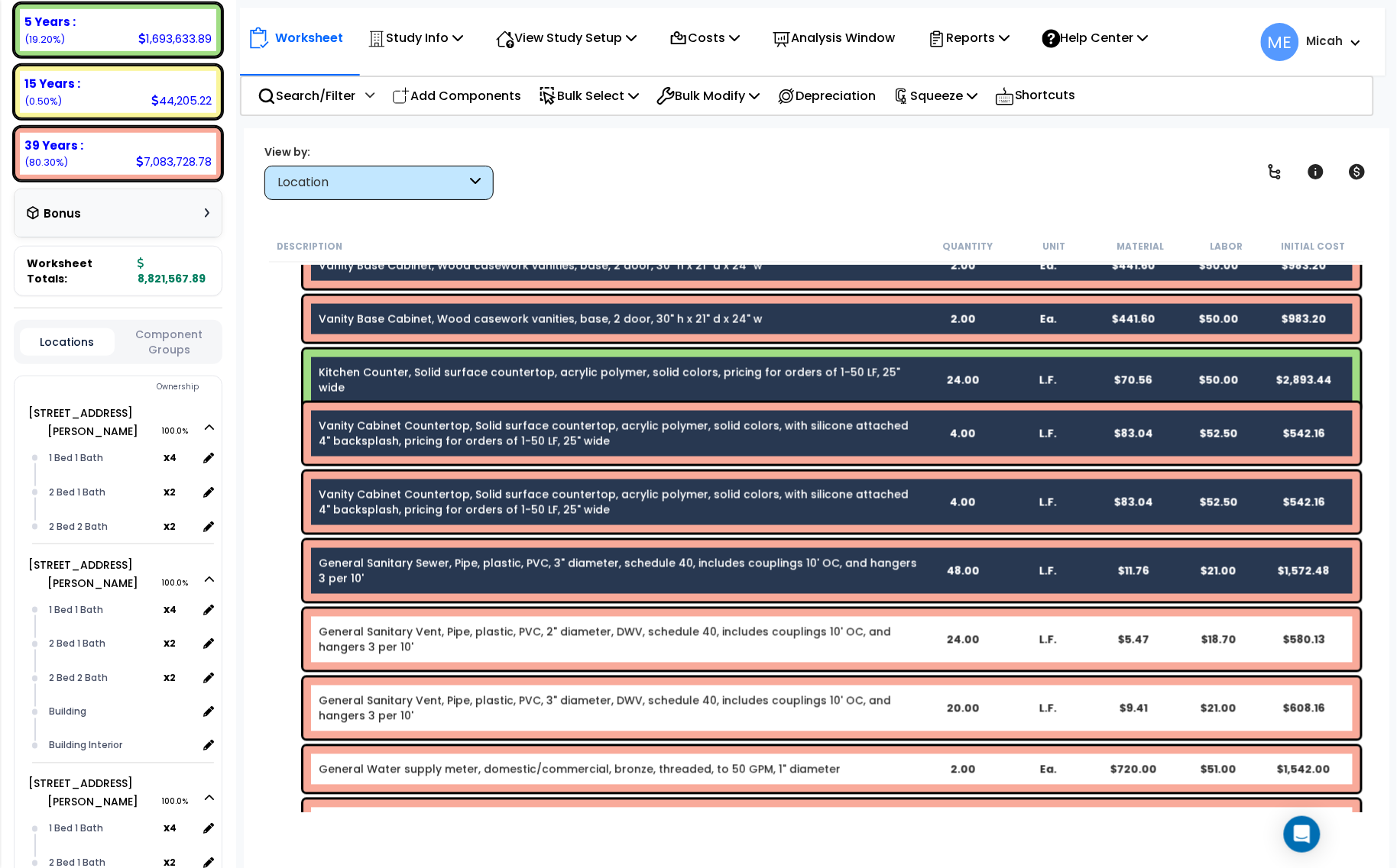
click at [574, 655] on div "General Sanitary Vent, Pipe, plastic, PVC, 2" diameter, DWV, schedule 40, inclu…" at bounding box center [831, 639] width 1056 height 61
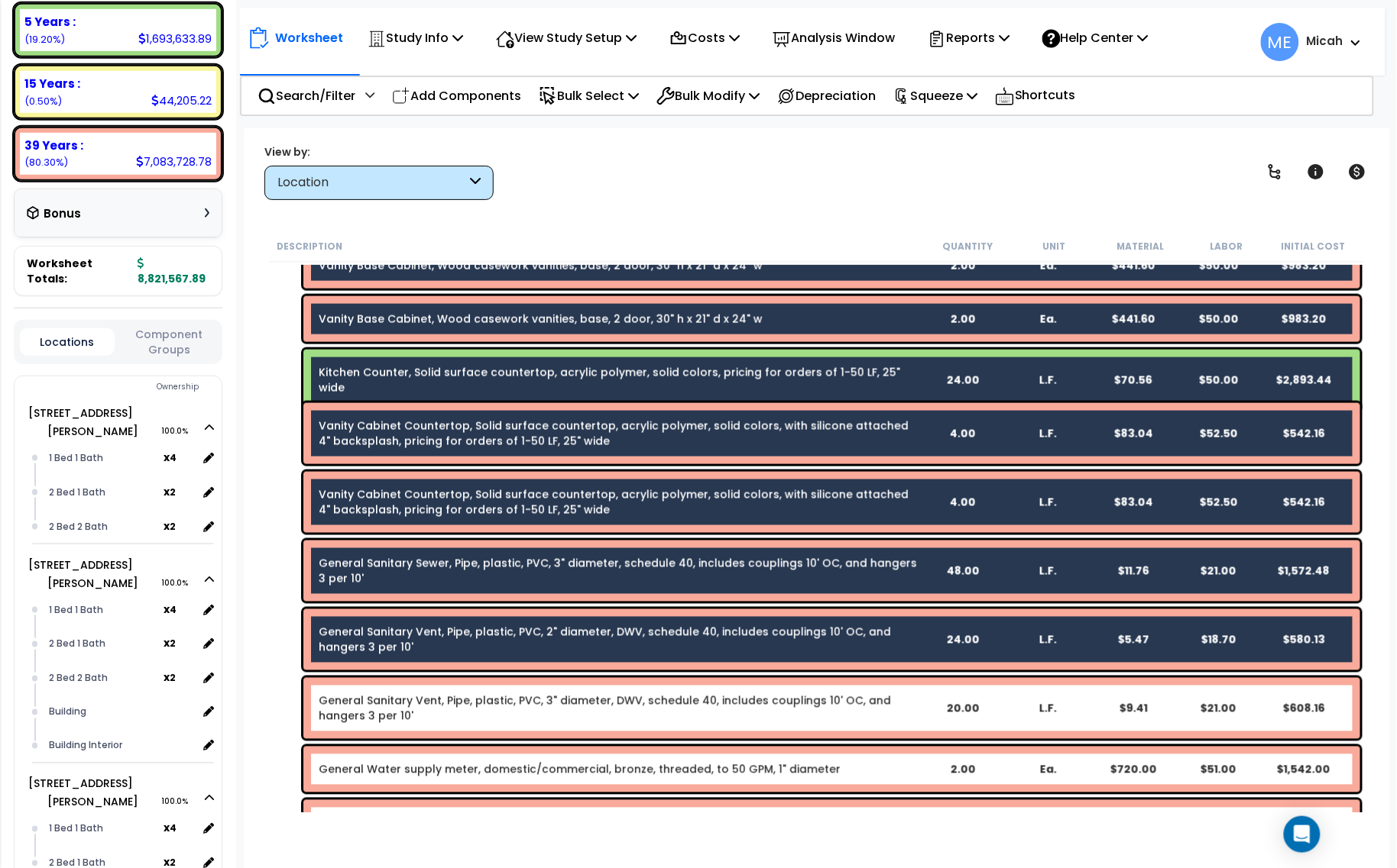
click at [587, 714] on link "General Sanitary Vent, Pipe, plastic, PVC, 3" diameter, DWV, schedule 40, inclu…" at bounding box center [619, 708] width 600 height 30
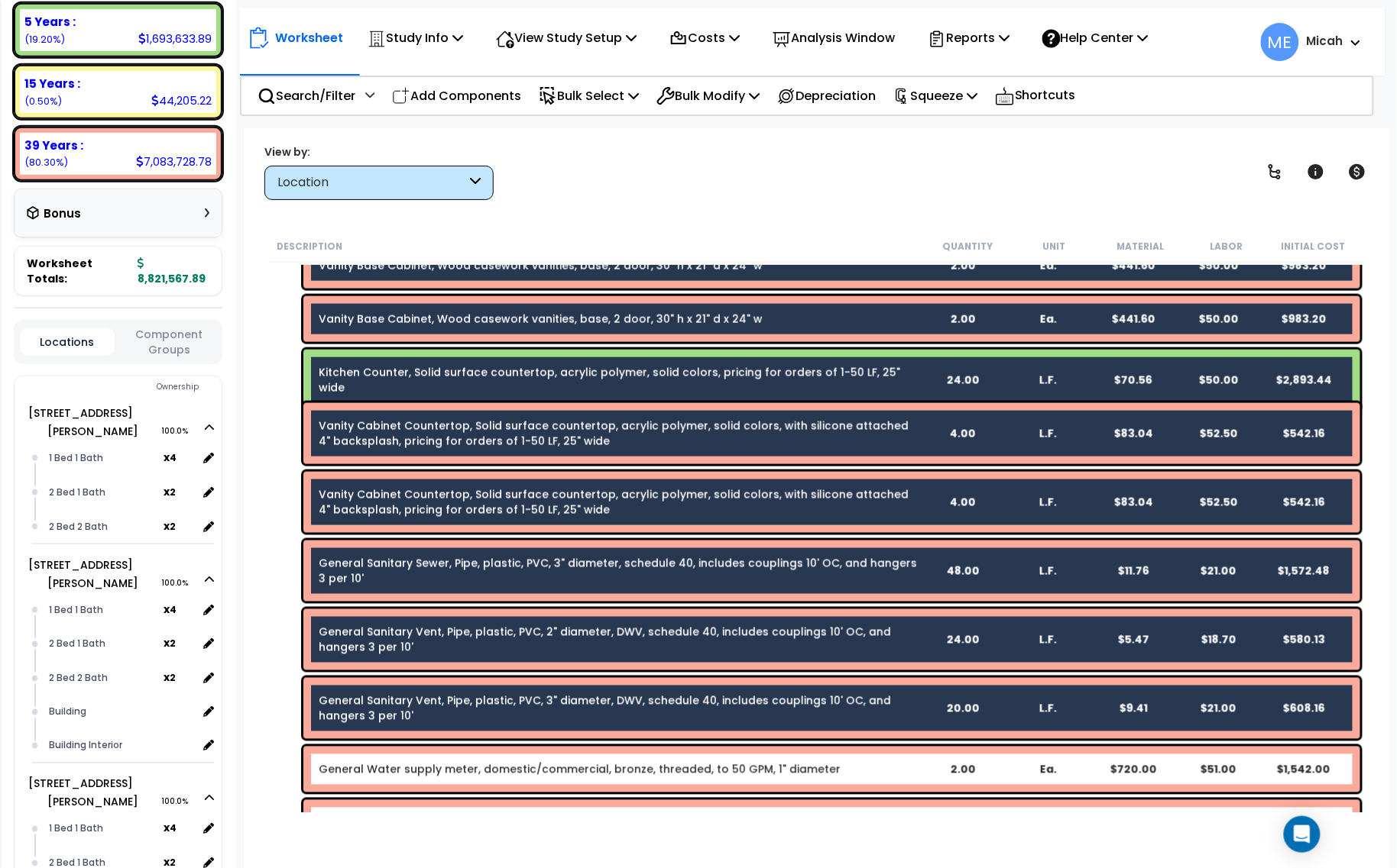
click at [602, 763] on link "General Water supply meter, domestic/commercial, bronze, threaded, to 50 GPM, 1…" at bounding box center [579, 770] width 522 height 15
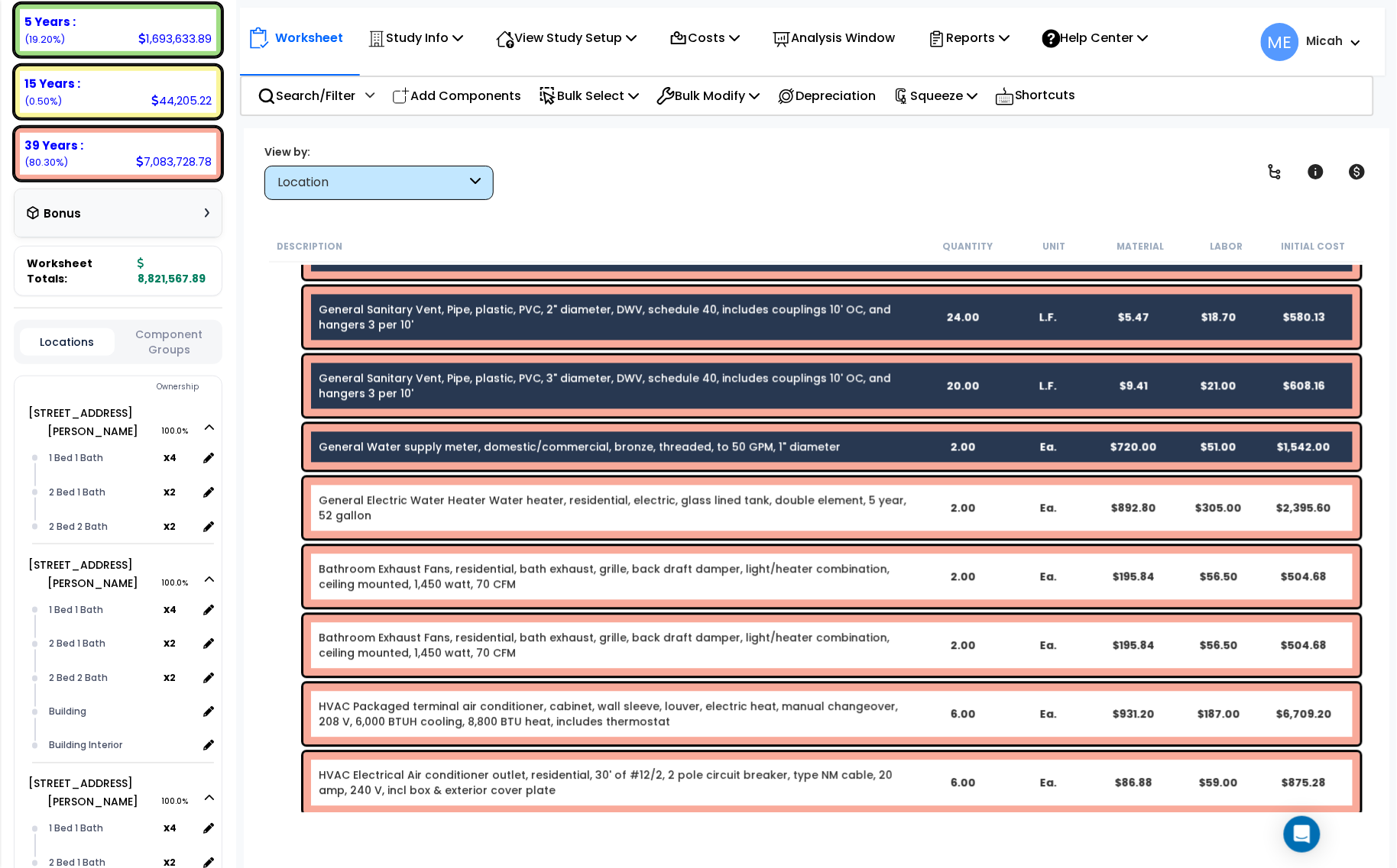
scroll to position [2959, 0]
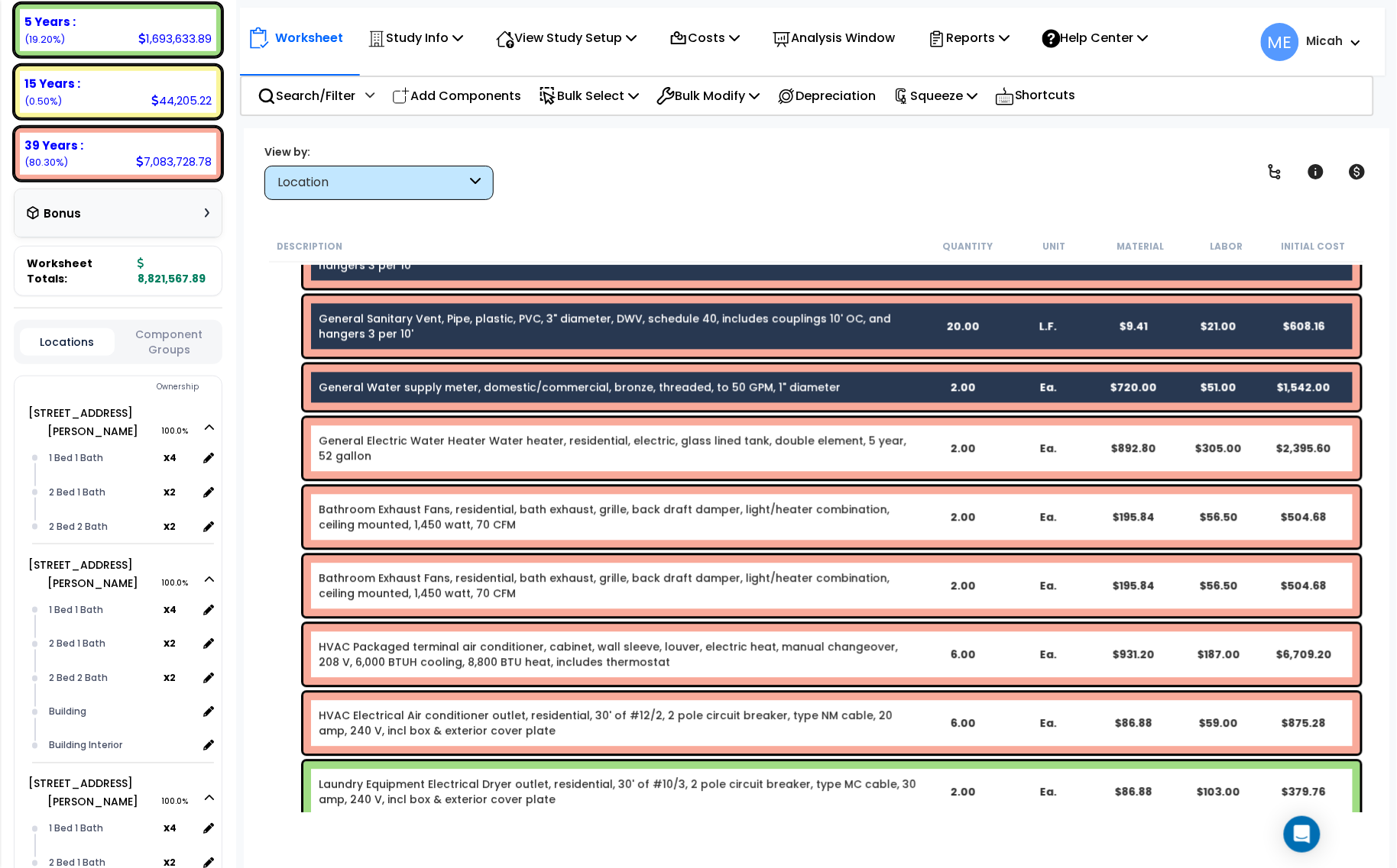
click at [616, 441] on link "General Electric Water Heater Water heater, residential, electric, glass lined …" at bounding box center [619, 449] width 600 height 30
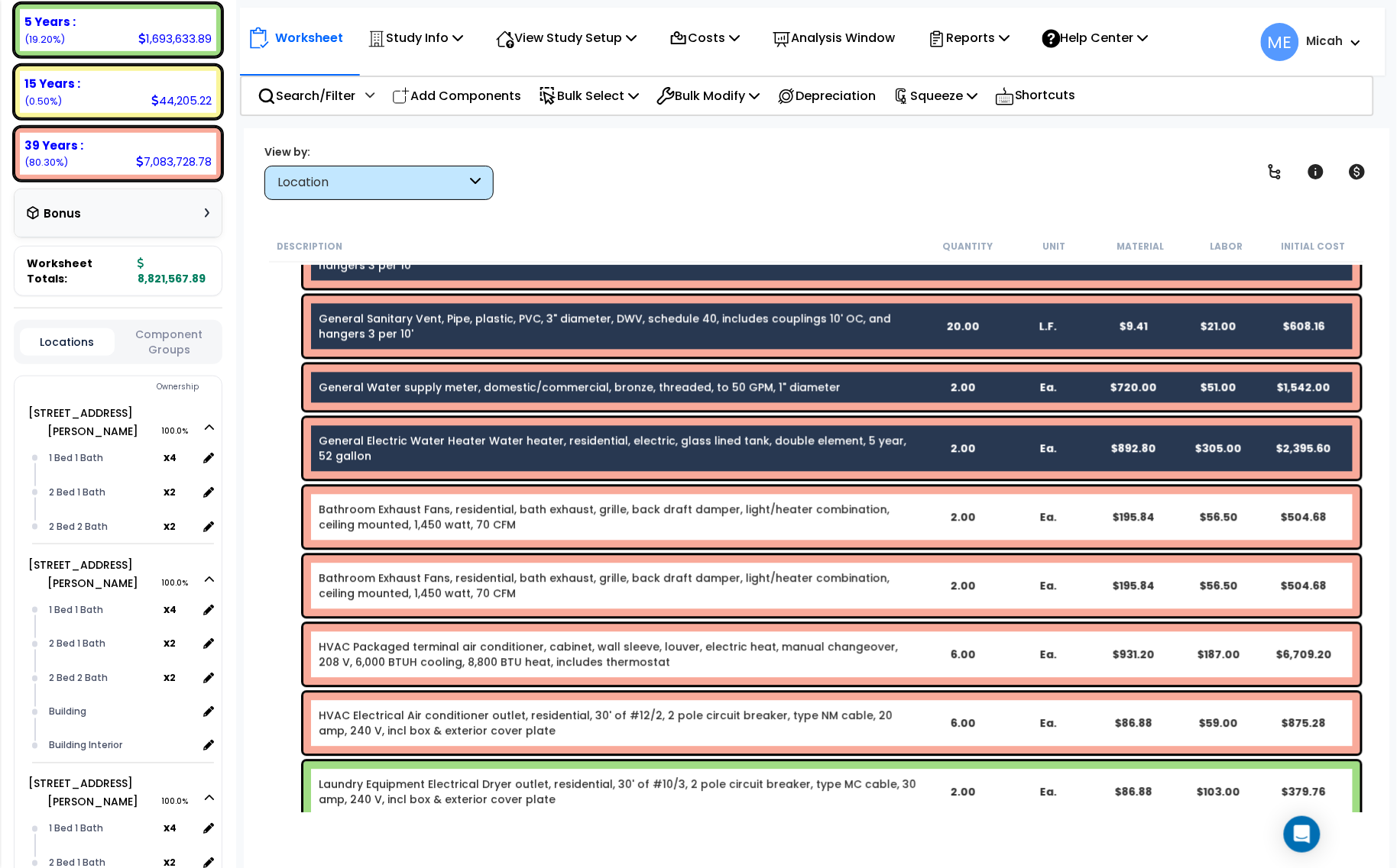
click at [610, 520] on link "Bathroom Exhaust Fans, residential, bath exhaust, grille, back draft damper, li…" at bounding box center [619, 517] width 600 height 30
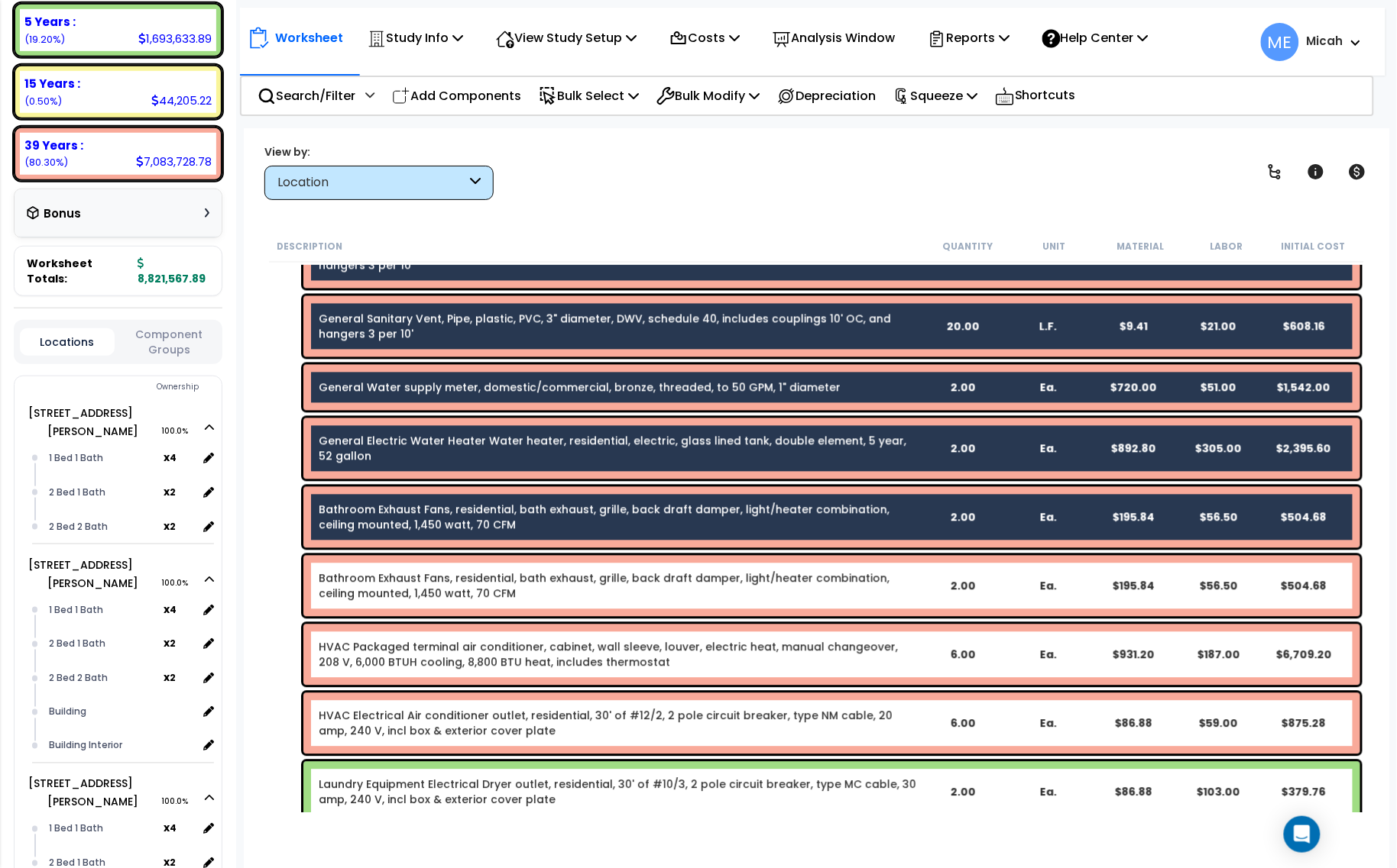
click at [605, 593] on link "Bathroom Exhaust Fans, residential, bath exhaust, grille, back draft damper, li…" at bounding box center [619, 587] width 600 height 30
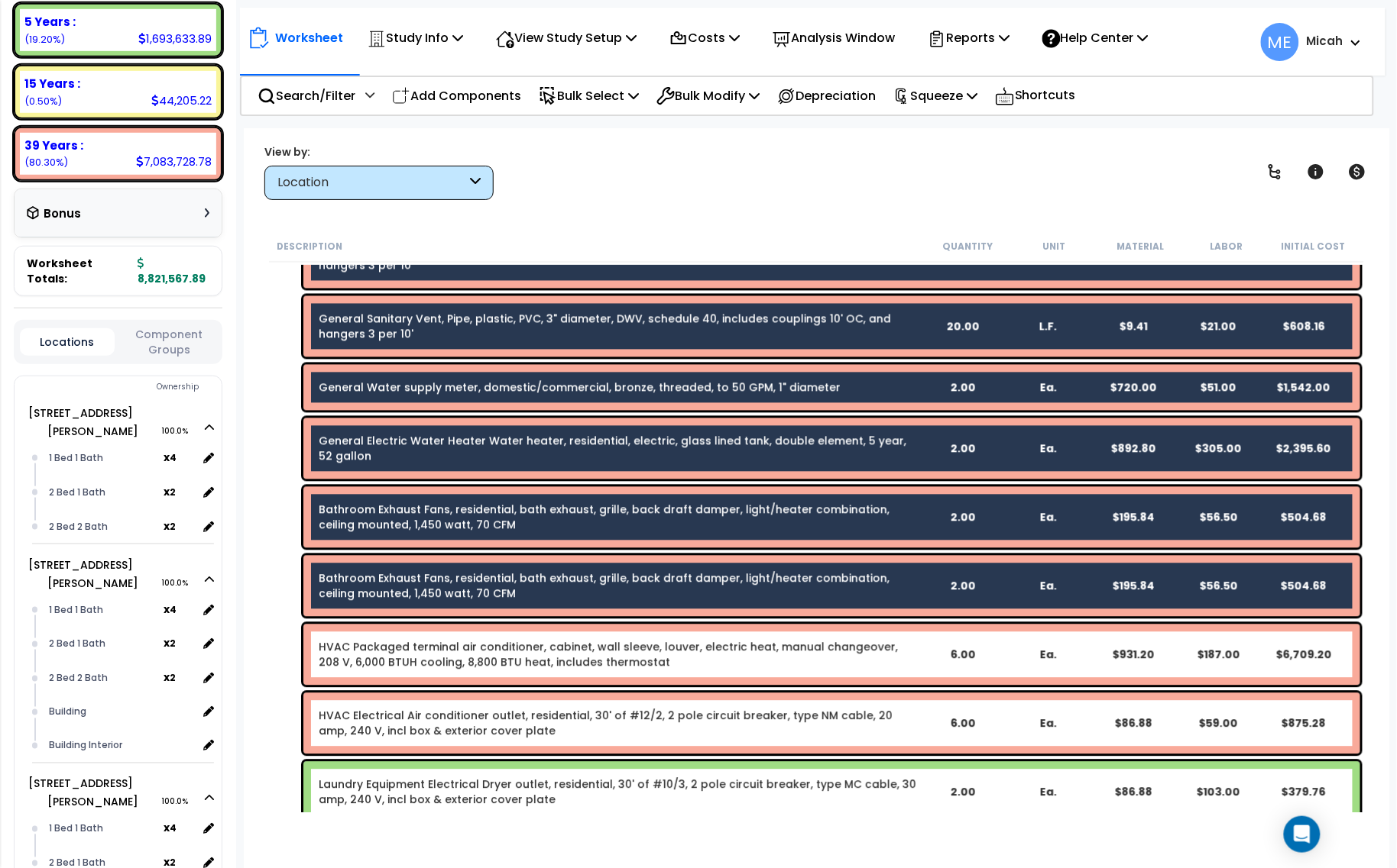
click at [610, 655] on link "HVAC Packaged terminal air conditioner, cabinet, wall sleeve, louver, electric …" at bounding box center [619, 655] width 600 height 30
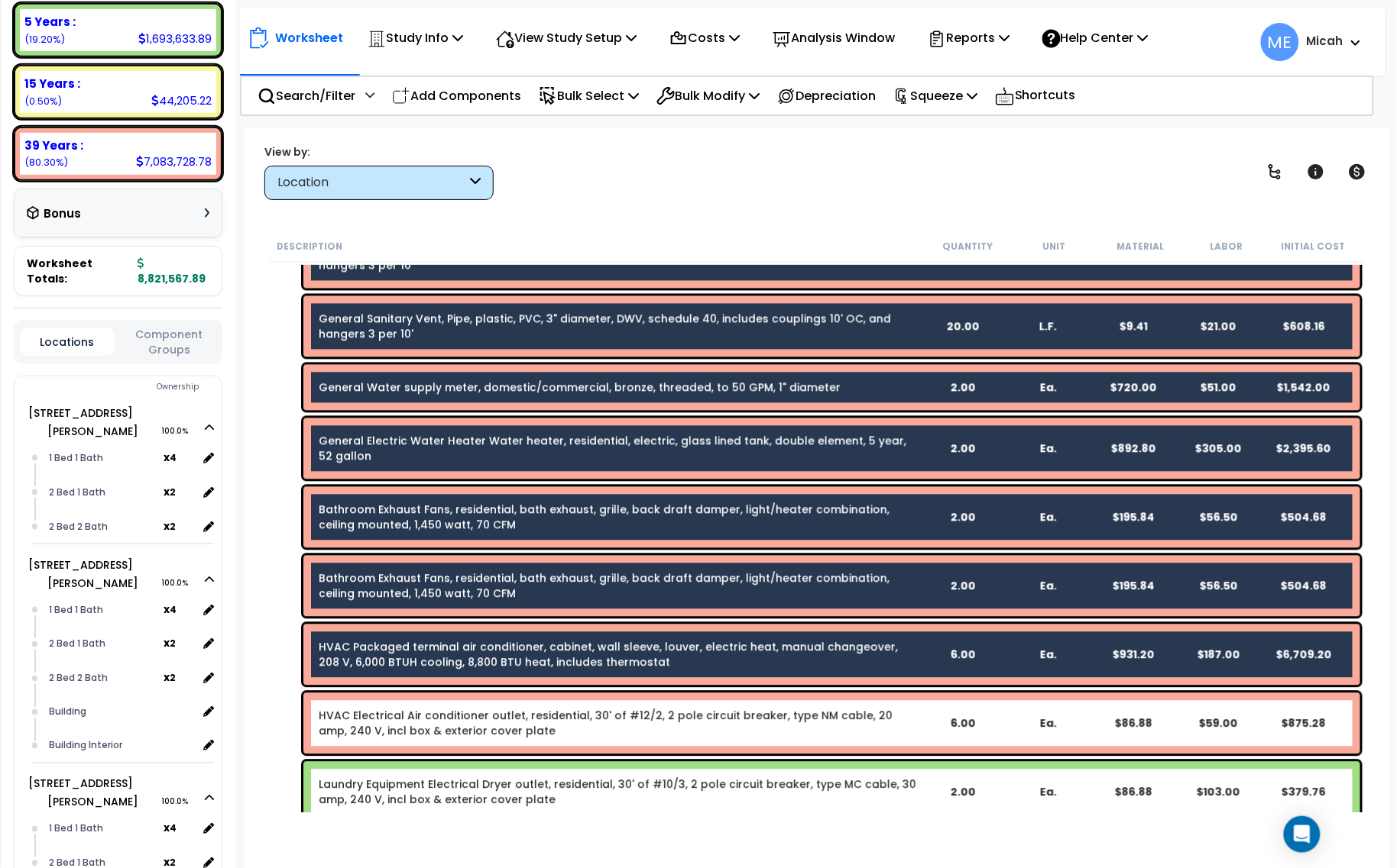
drag, startPoint x: 632, startPoint y: 723, endPoint x: 632, endPoint y: 712, distance: 11.0
click at [633, 724] on link "HVAC Electrical Air conditioner outlet, residential, 30' of #12/2, 2 pole circu…" at bounding box center [619, 724] width 600 height 30
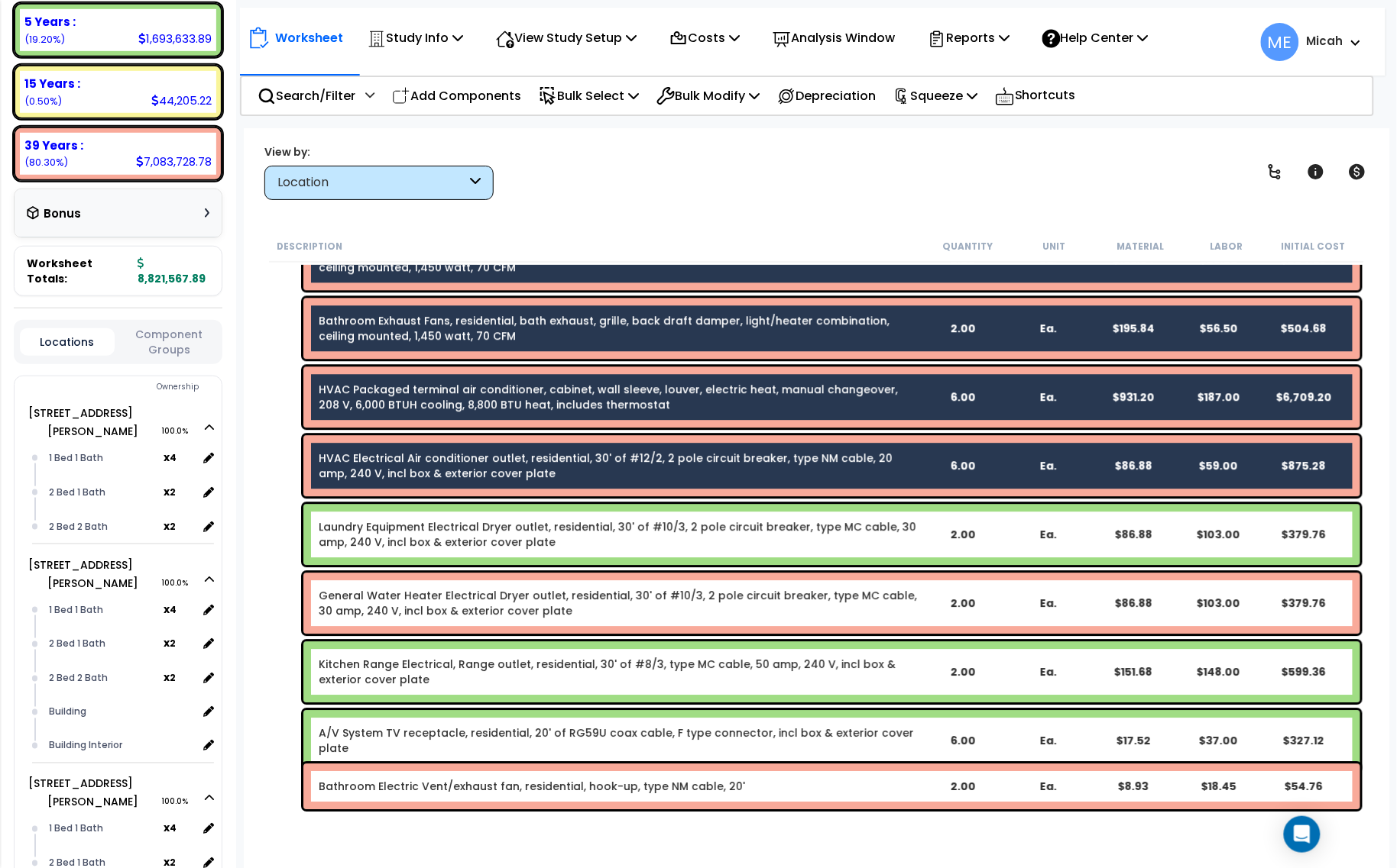
scroll to position [3246, 0]
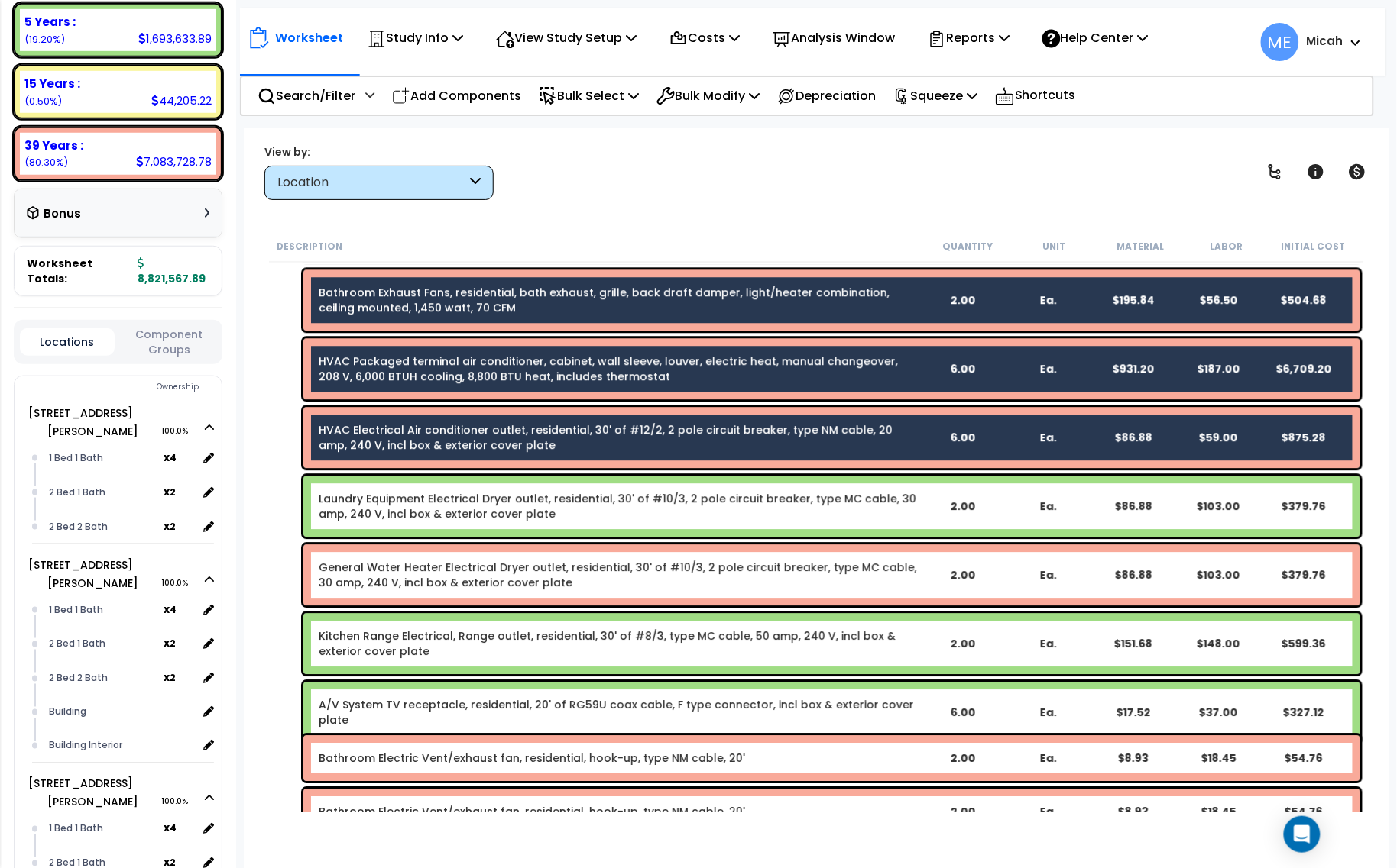
click at [617, 505] on link "Laundry Equipment Electrical Dryer outlet, residential, 30' of #10/3, 2 pole ci…" at bounding box center [619, 506] width 600 height 30
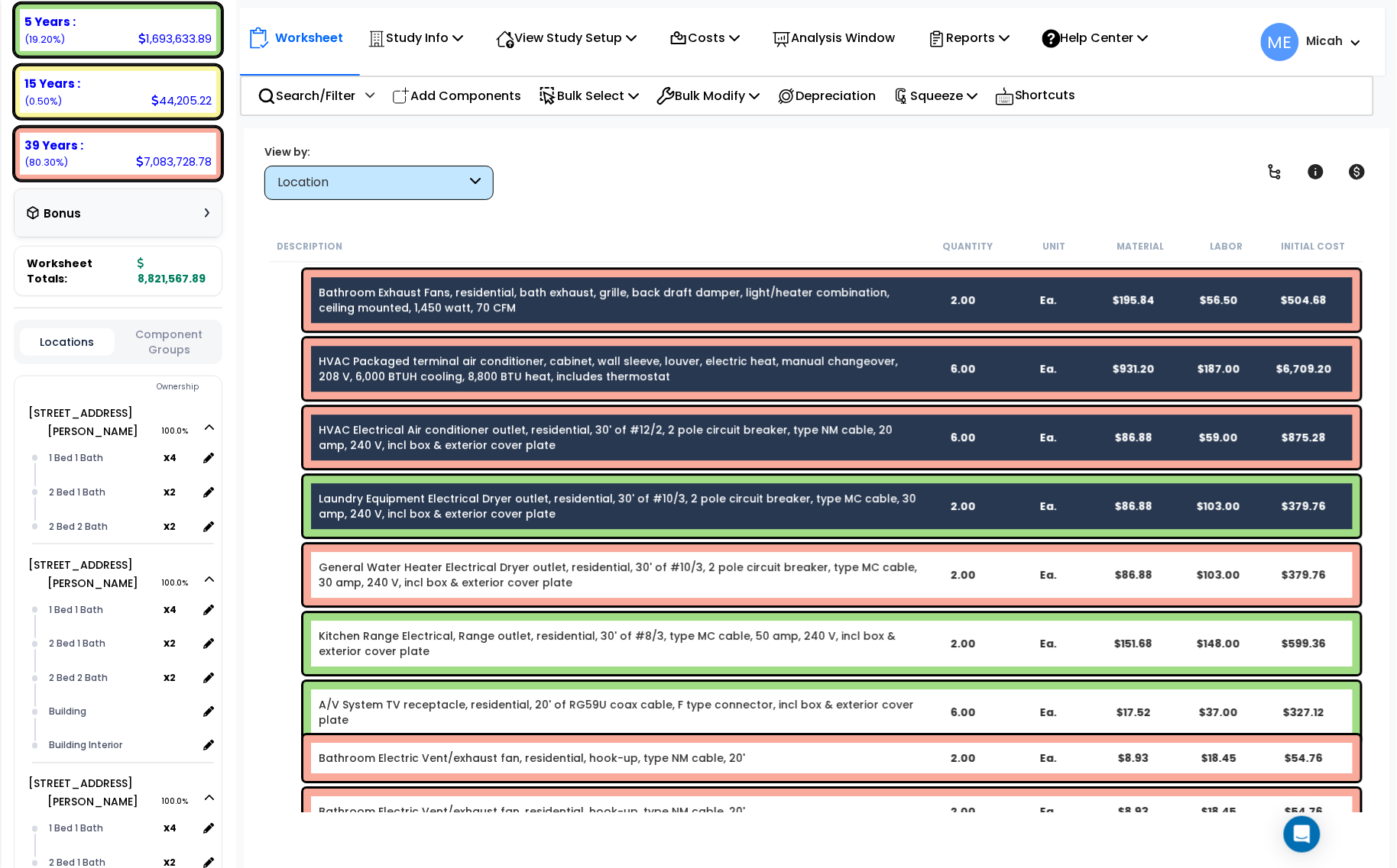
click at [627, 585] on link "General Water Heater Electrical Dryer outlet, residential, 30' of #10/3, 2 pole…" at bounding box center [619, 575] width 600 height 30
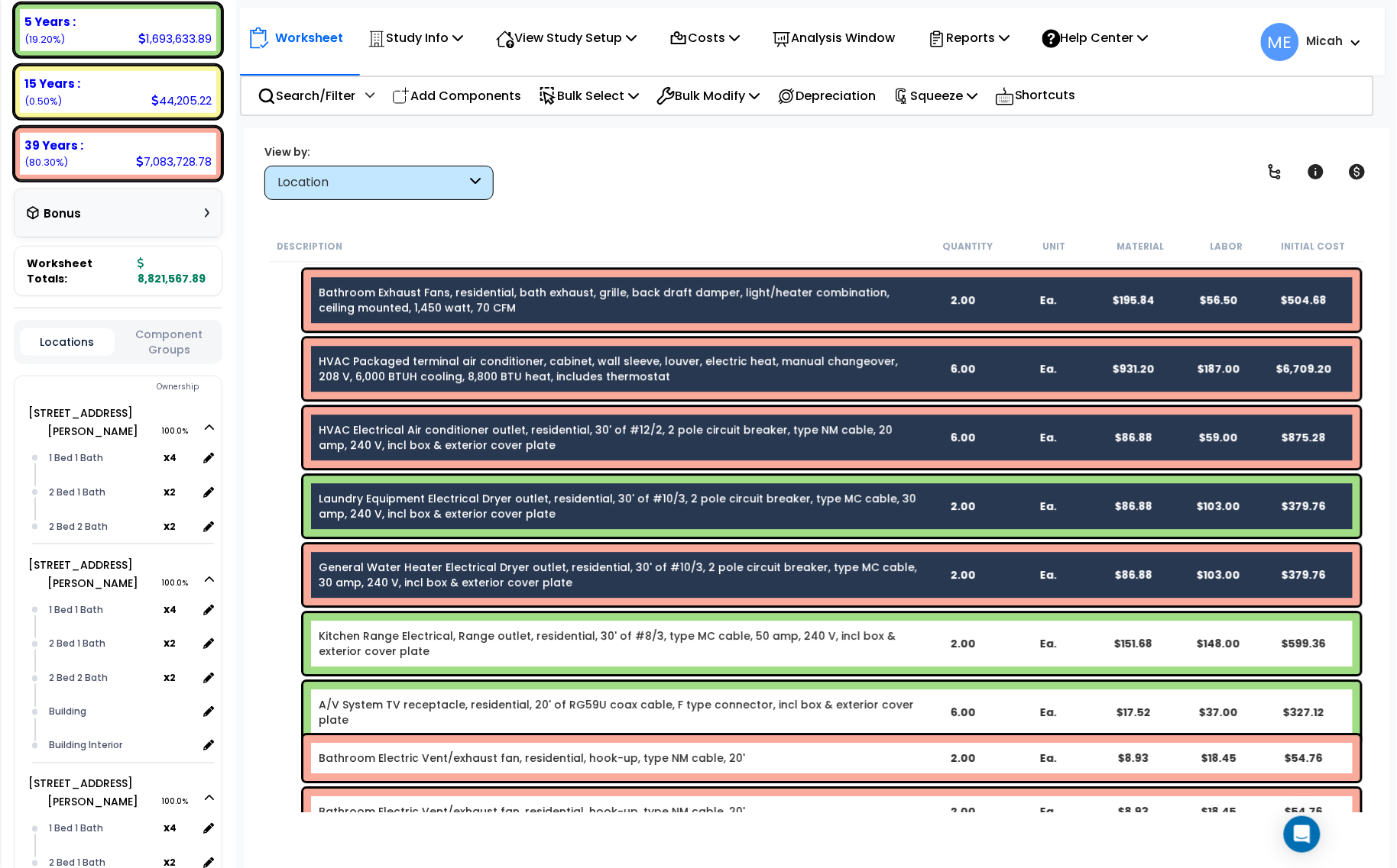
click at [639, 649] on link "Kitchen Range Electrical, Range outlet, residential, 30' of #8/3, type MC cable…" at bounding box center [619, 643] width 600 height 30
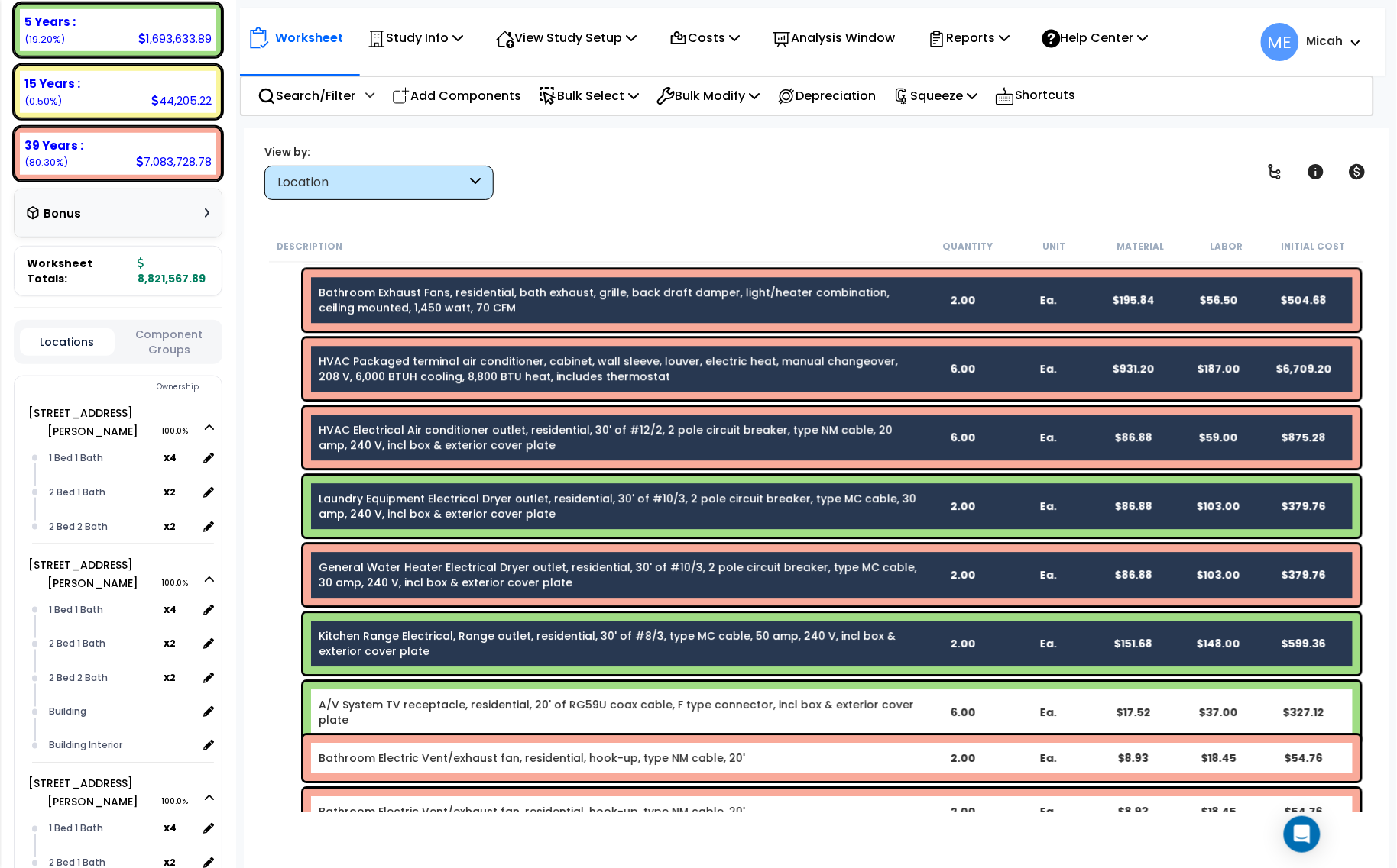
click at [648, 689] on div "A/V System TV receptacle, residential, 20' of RG59U coax cable, F type connecto…" at bounding box center [831, 712] width 1056 height 61
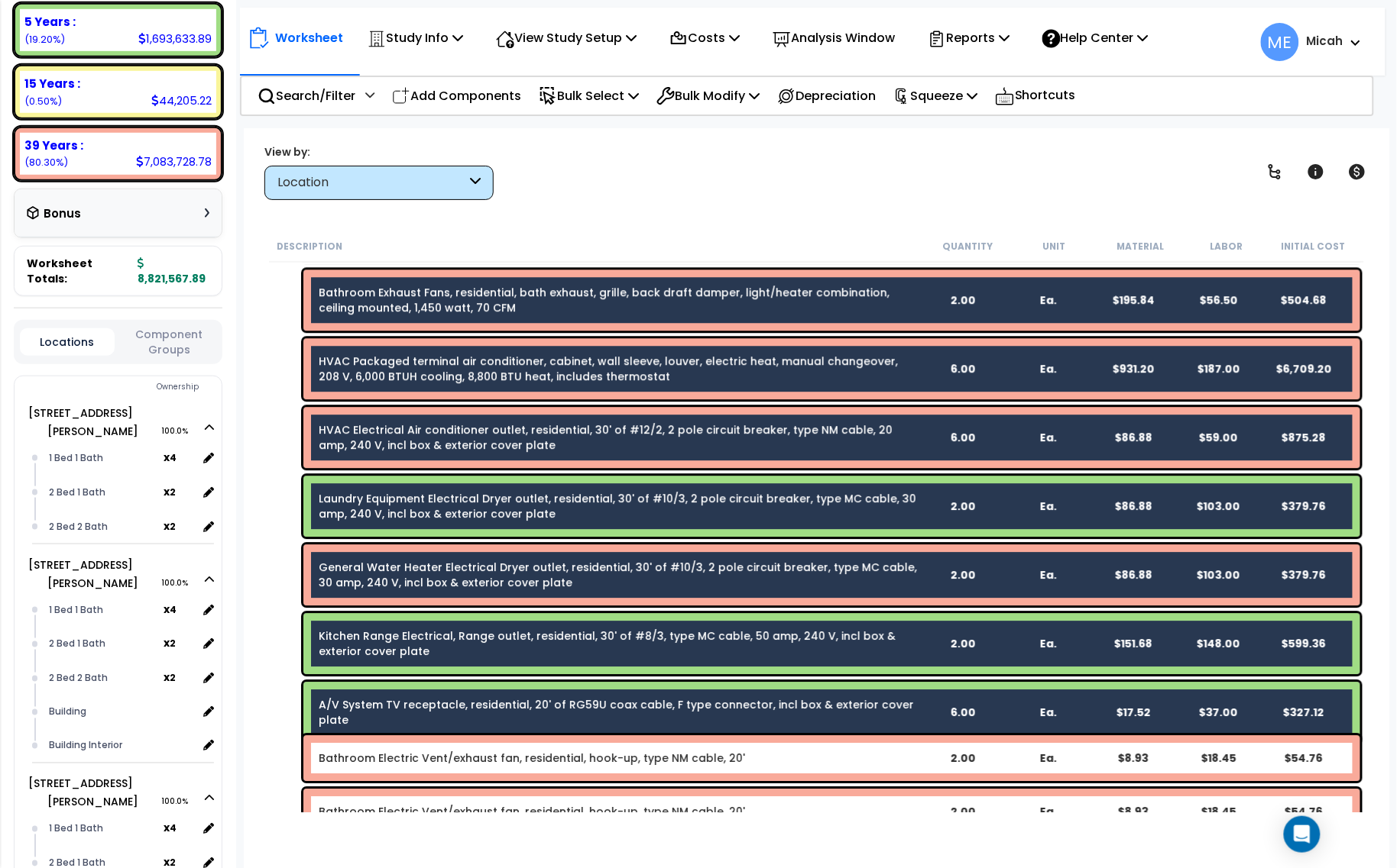
click at [665, 754] on link "Bathroom Electric Vent/exhaust fan, residential, hook-up, type NM cable, 20'" at bounding box center [532, 758] width 426 height 15
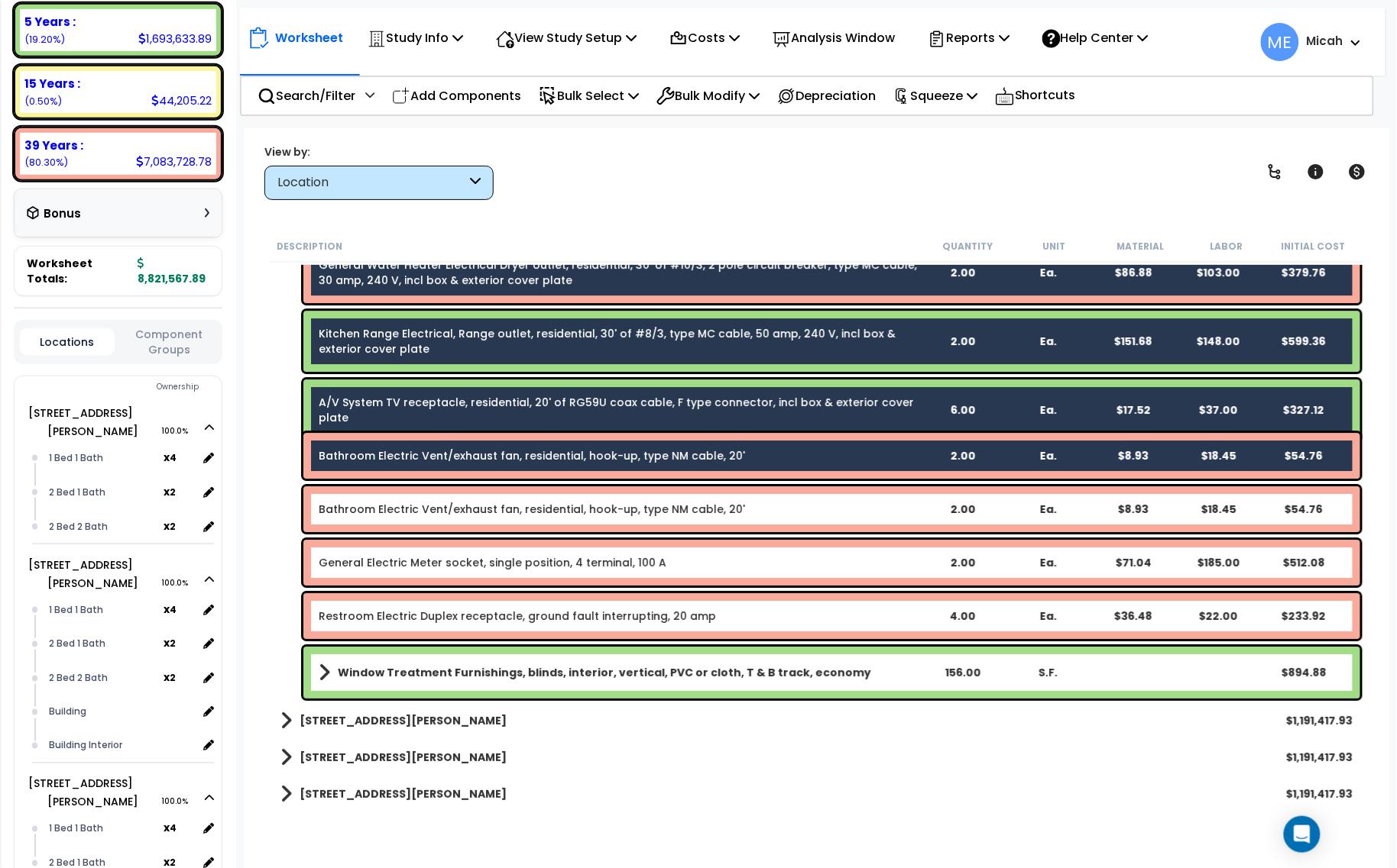
scroll to position [3628, 0]
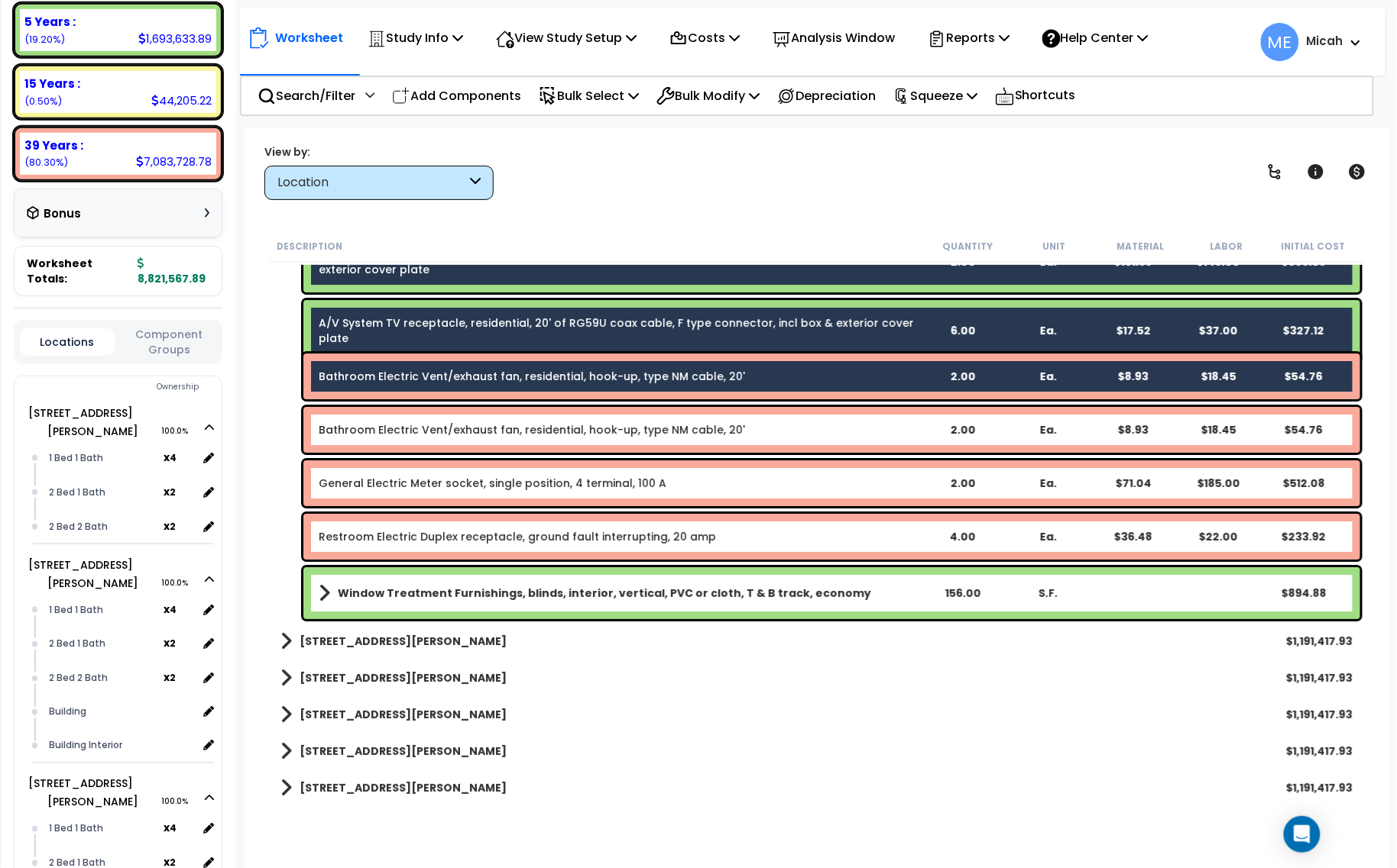
click at [625, 425] on link "Bathroom Electric Vent/exhaust fan, residential, hook-up, type NM cable, 20'" at bounding box center [532, 430] width 426 height 15
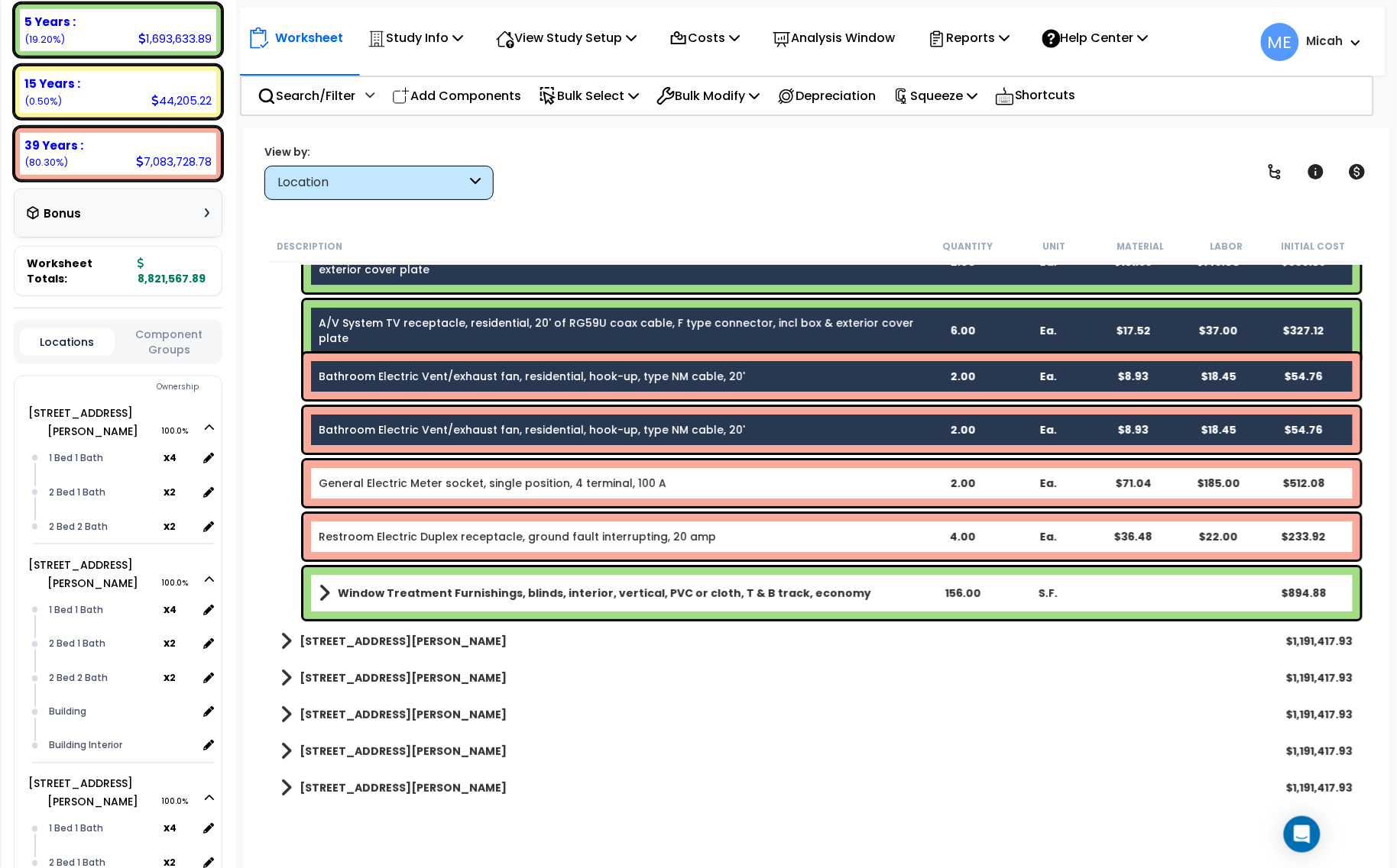
click at [610, 479] on link "General Electric Meter socket, single position, 4 terminal, 100 A" at bounding box center [493, 483] width 348 height 15
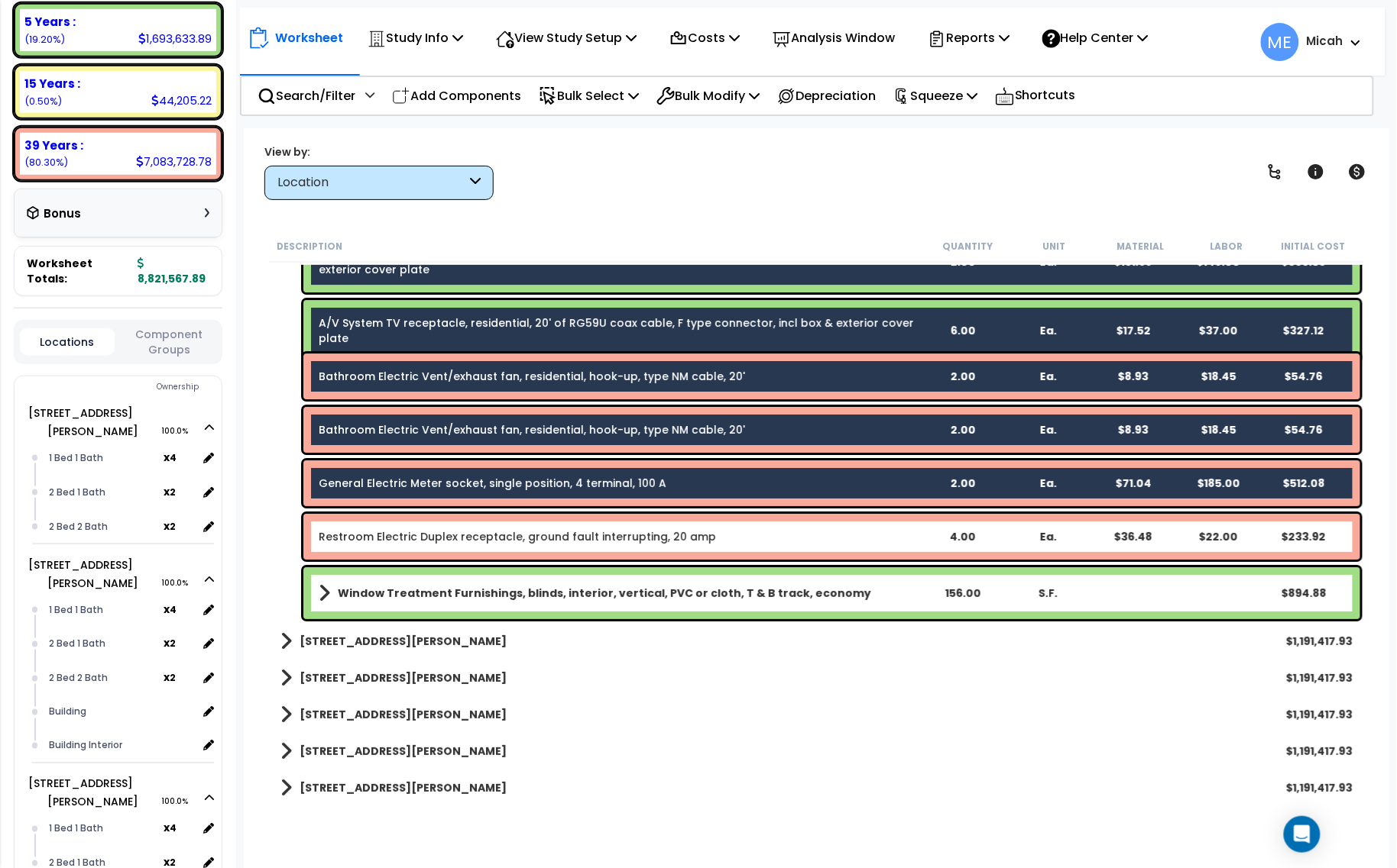
click at [609, 535] on link "Restroom Electric Duplex receptacle, ground fault interrupting, 20 amp" at bounding box center [517, 537] width 397 height 15
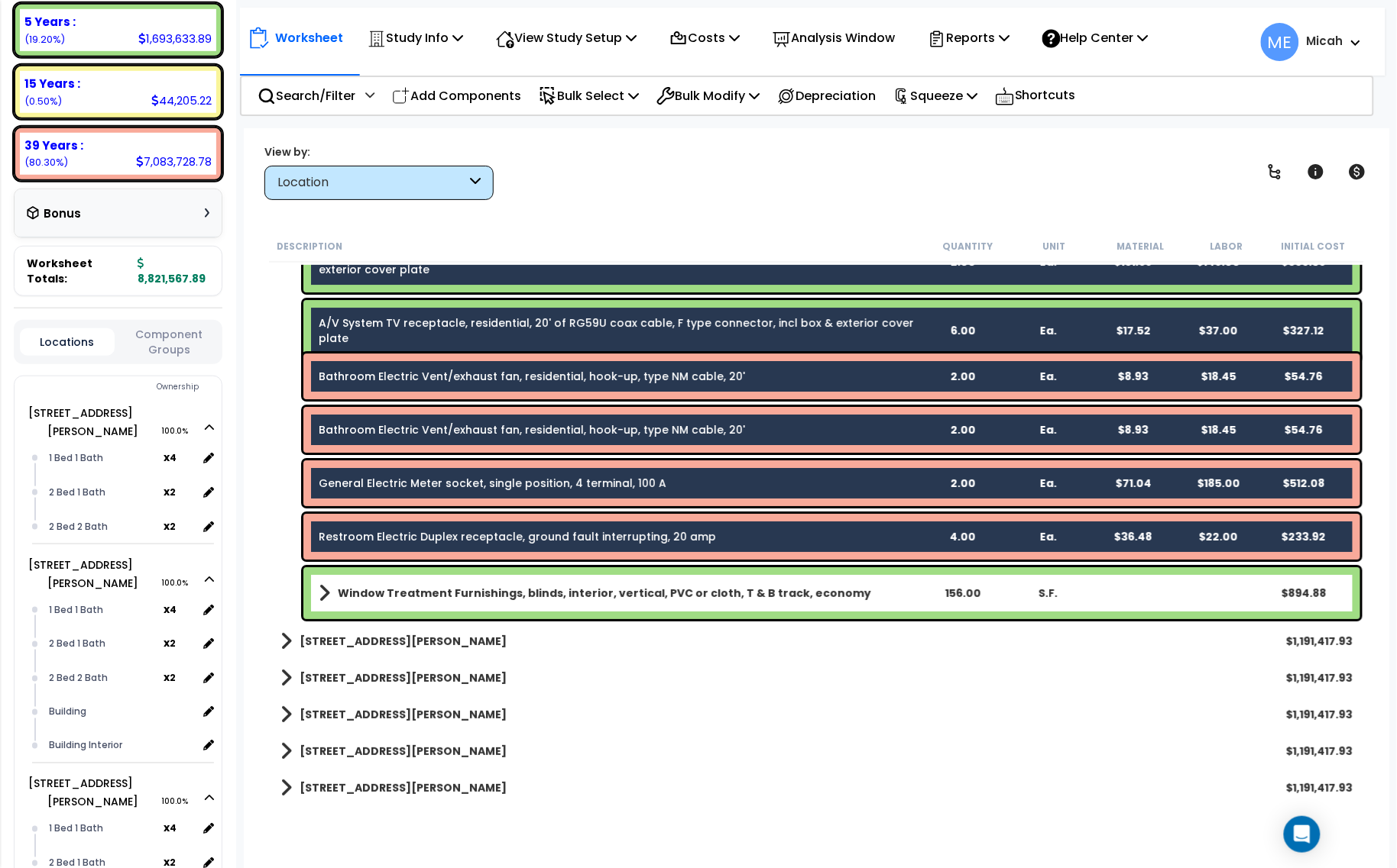
click at [610, 590] on b "Window Treatment Furnishings, blinds, interior, vertical, PVC or cloth, T & B t…" at bounding box center [604, 593] width 533 height 15
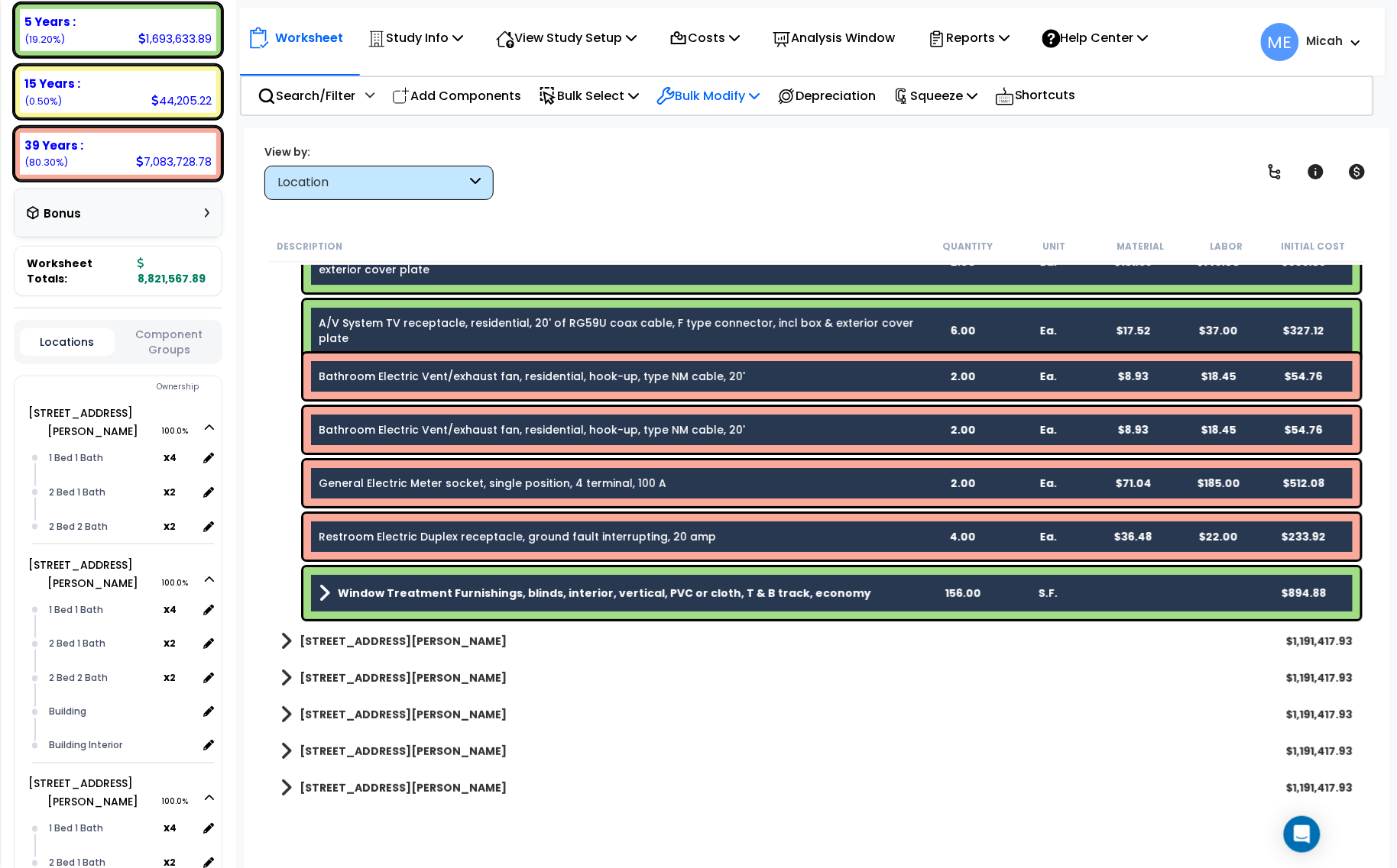
click at [759, 94] on p "Bulk Modify" at bounding box center [708, 96] width 103 height 21
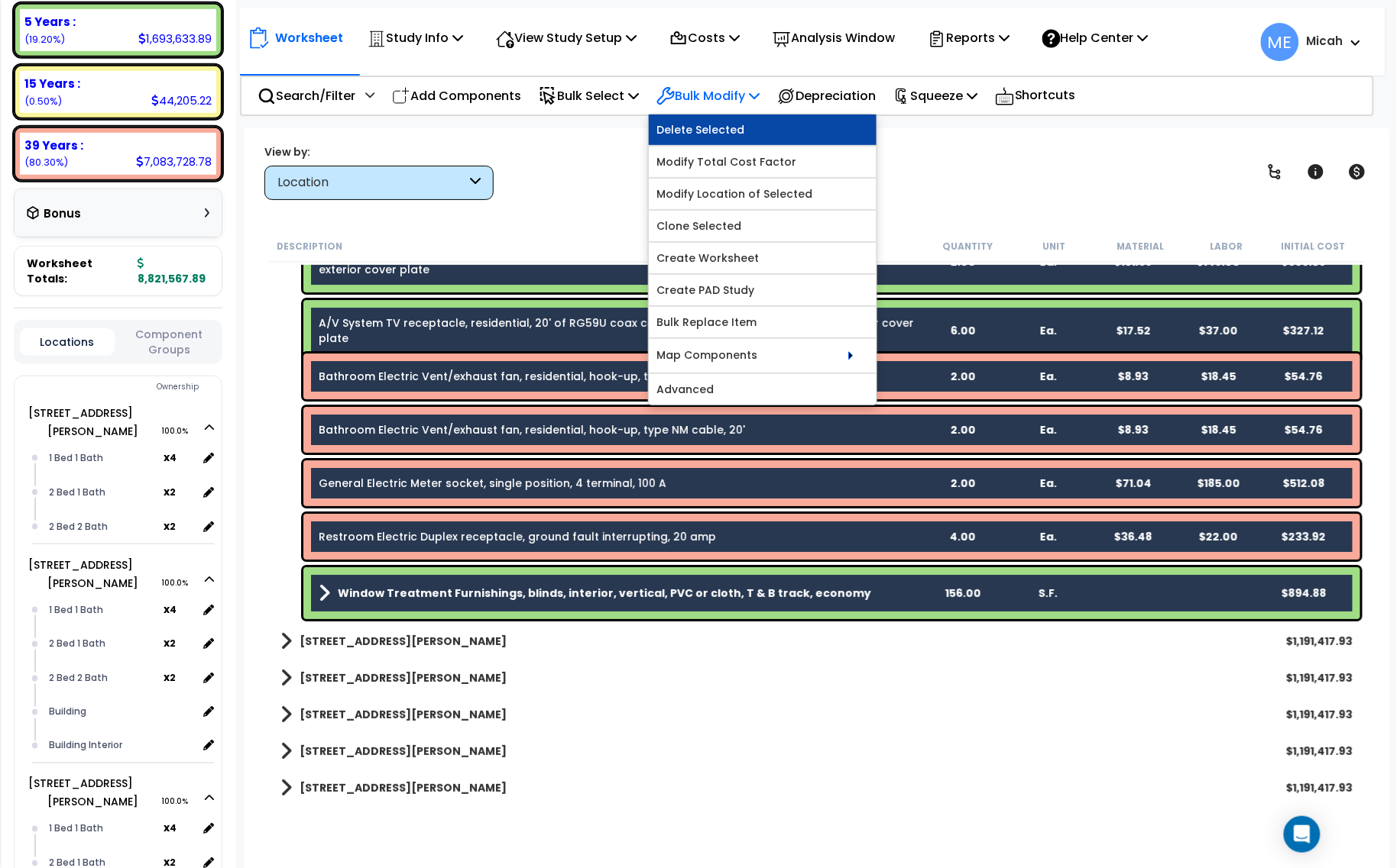
click at [754, 127] on link "Delete Selected" at bounding box center [763, 130] width 228 height 30
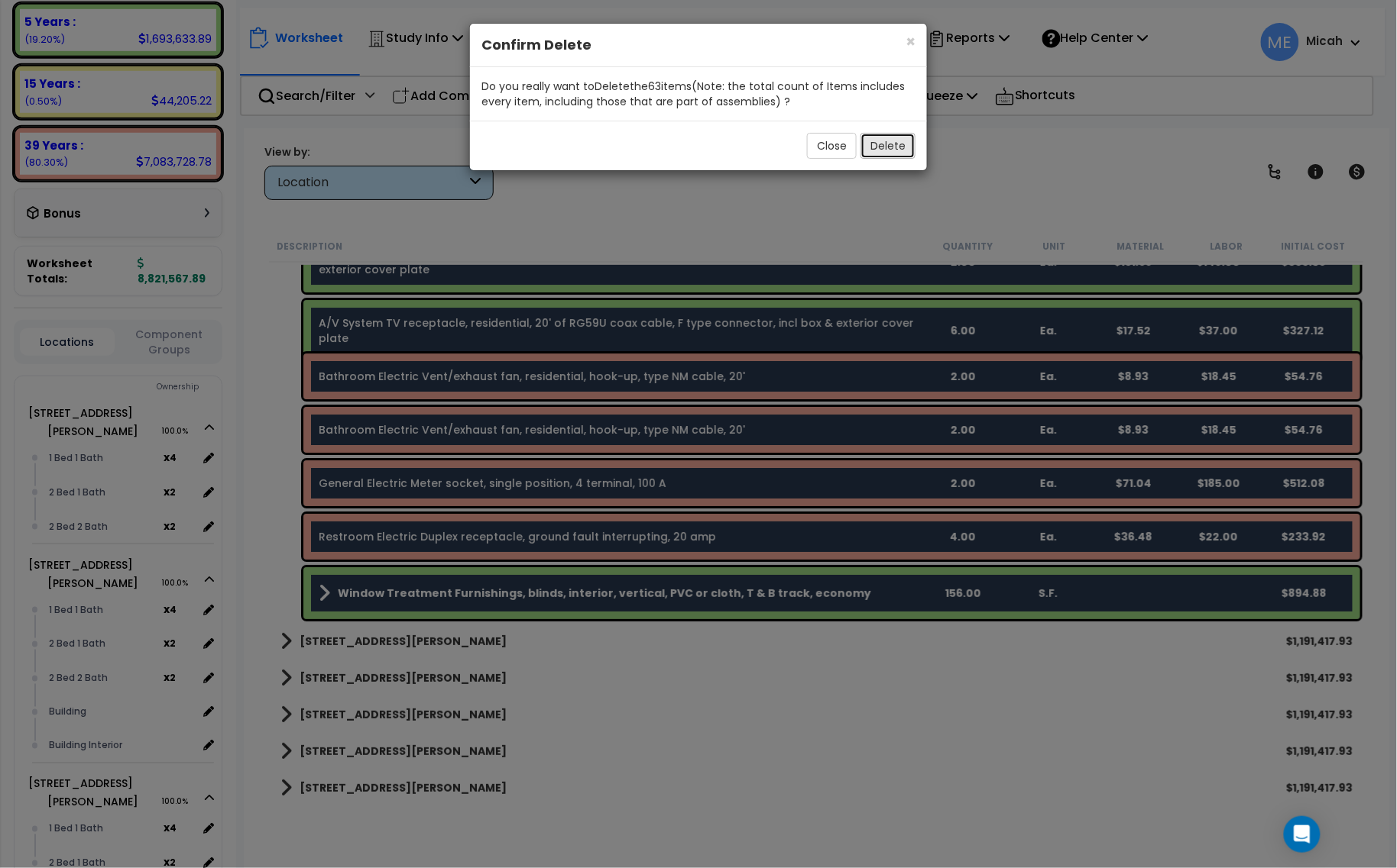
click at [885, 145] on button "Delete" at bounding box center [888, 146] width 55 height 26
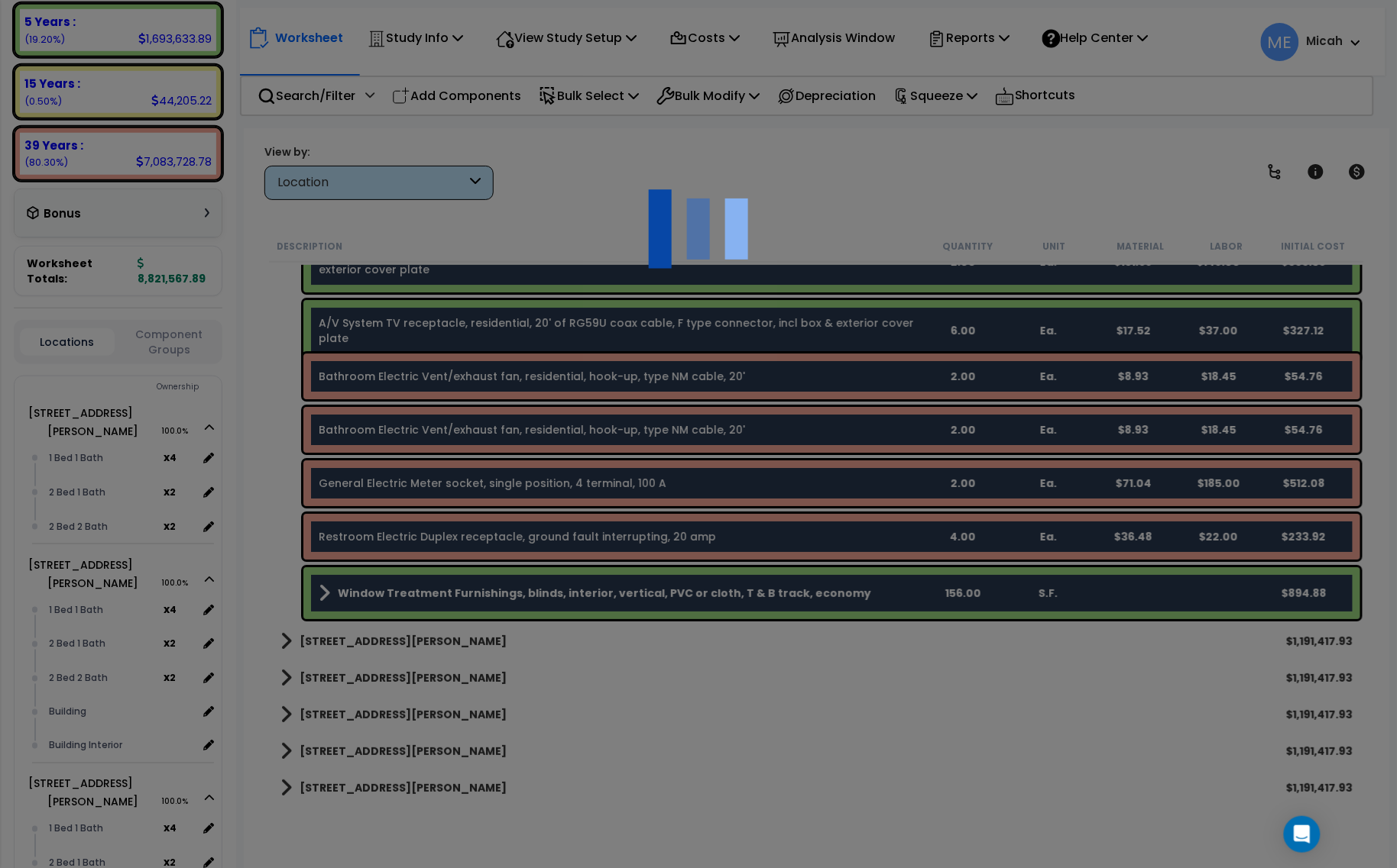
scroll to position [0, 0]
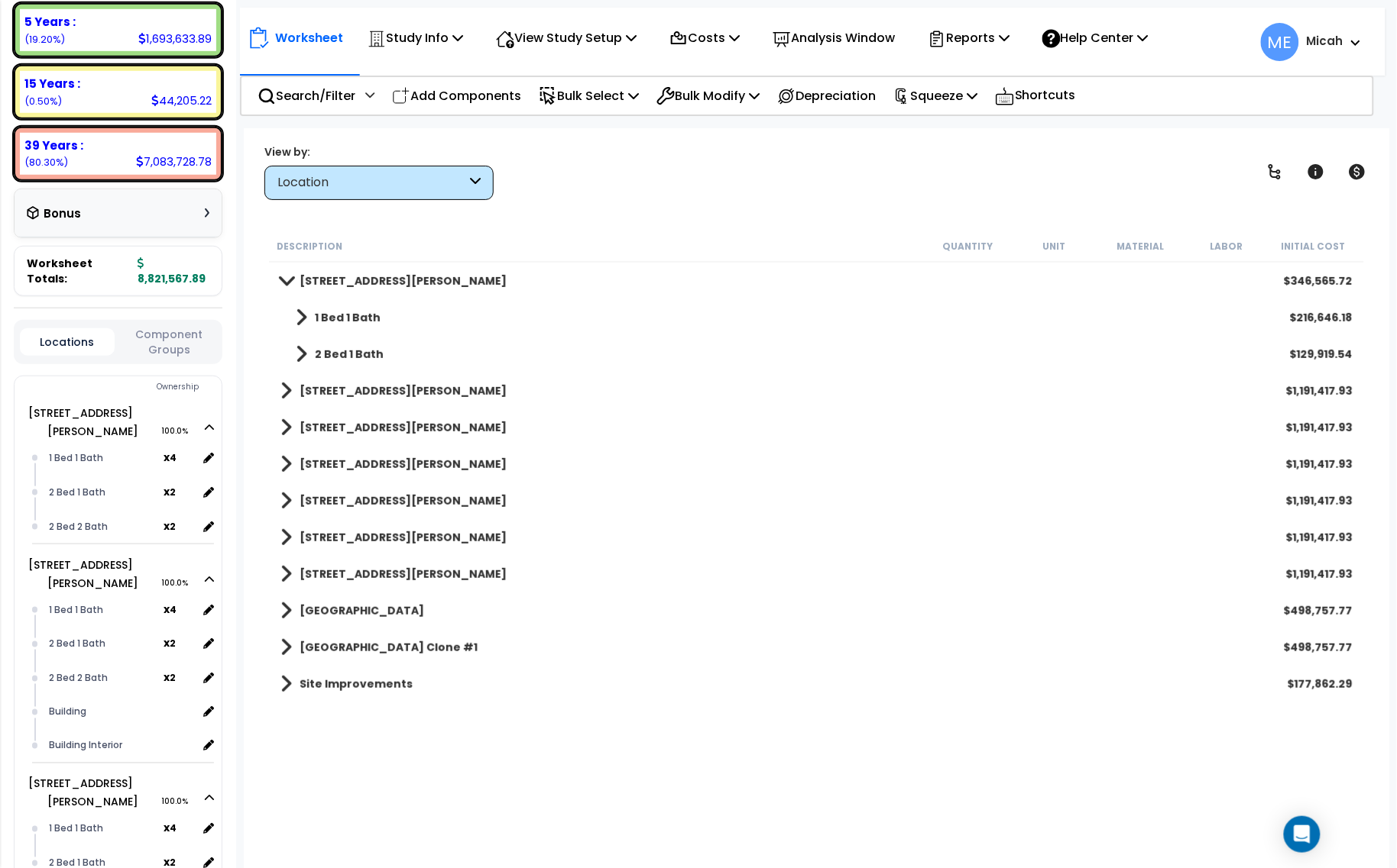
click at [303, 352] on span at bounding box center [301, 355] width 11 height 22
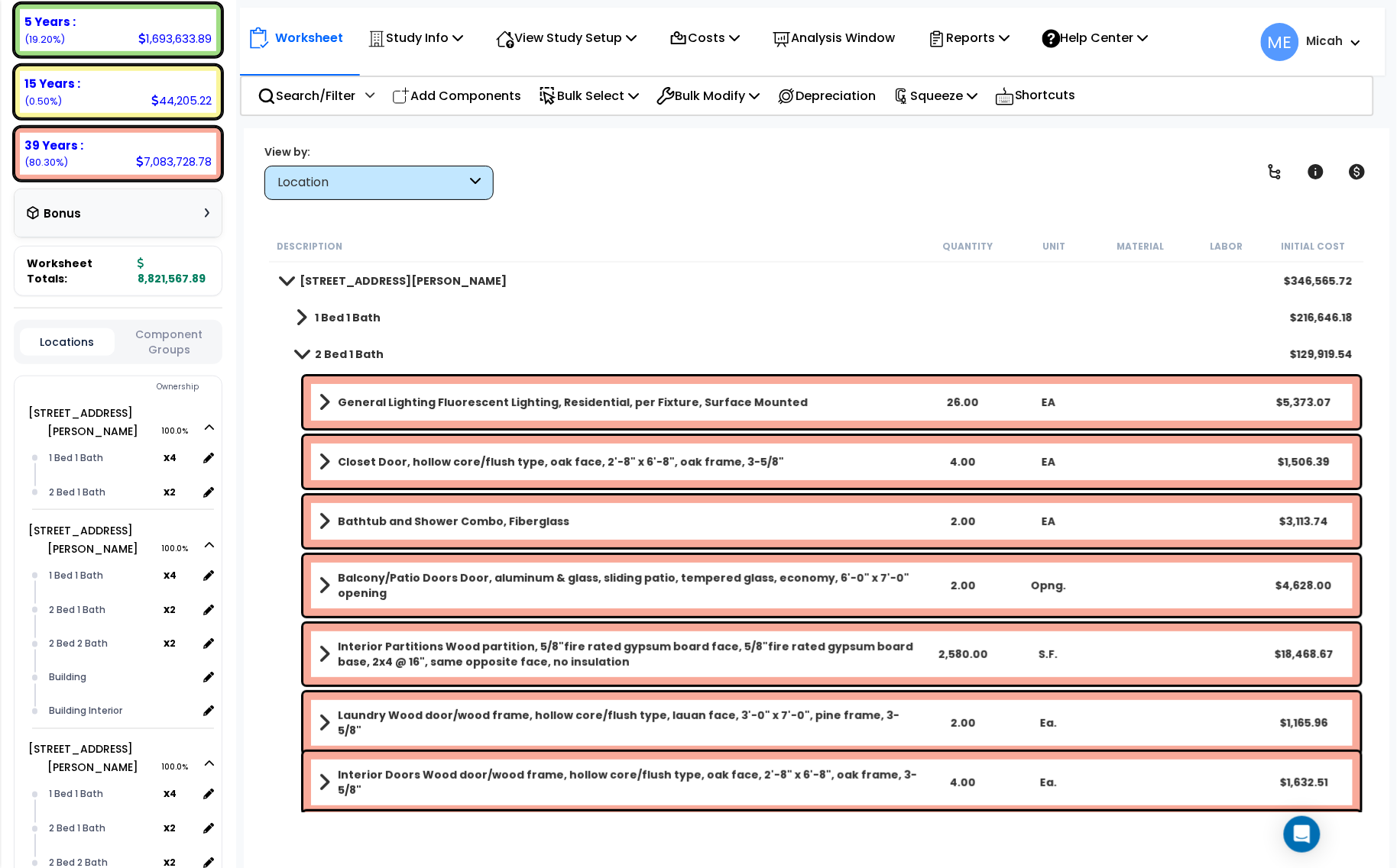
click at [405, 410] on link "General Lighting Fluorescent Lighting, Residential, per Fixture, Surface Mounted" at bounding box center [619, 402] width 600 height 22
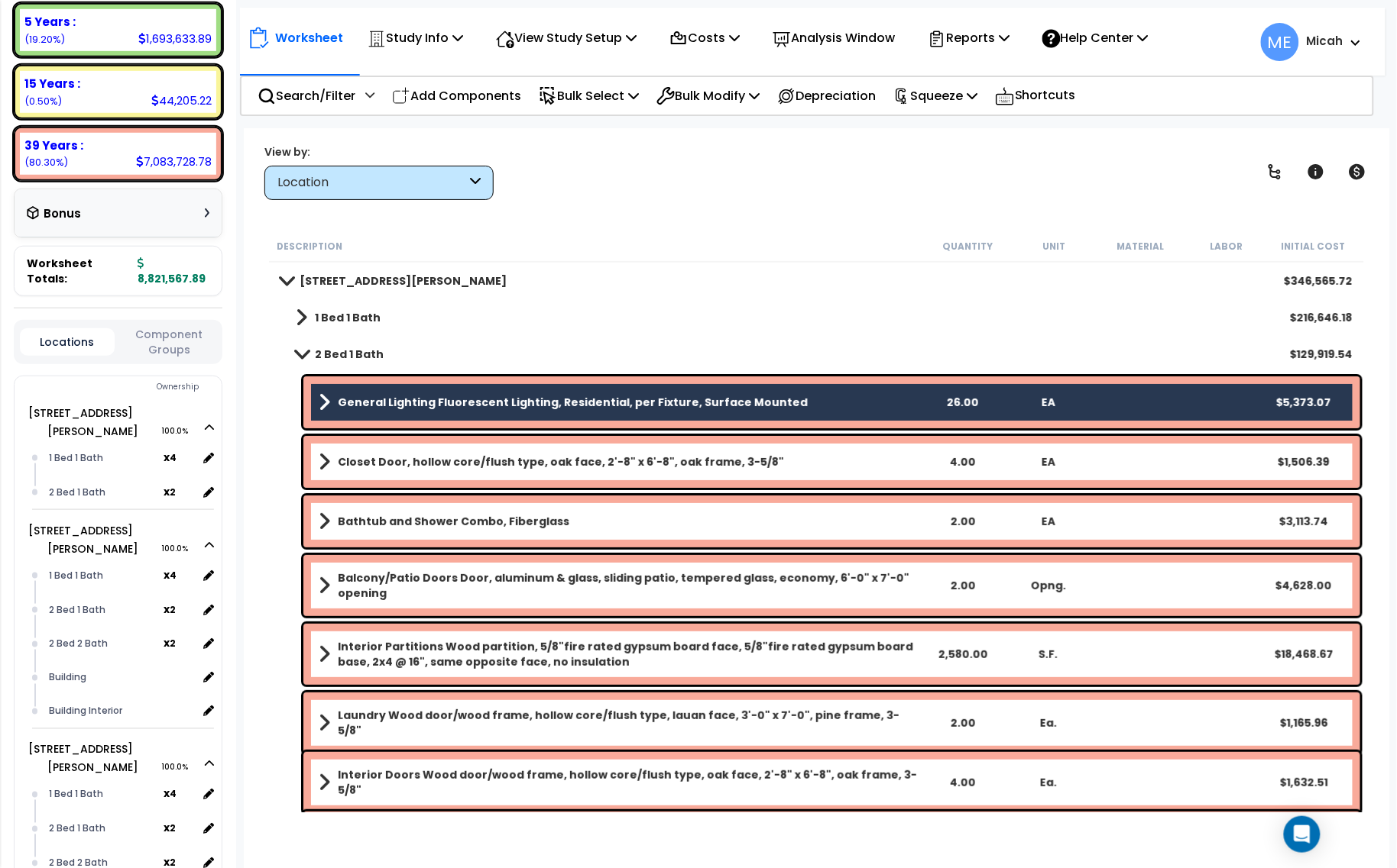
click at [410, 453] on link "Closet Door, hollow core/flush type, oak face, 2'-8" x 6'-8", oak frame, 3-5/8"" at bounding box center [619, 462] width 600 height 22
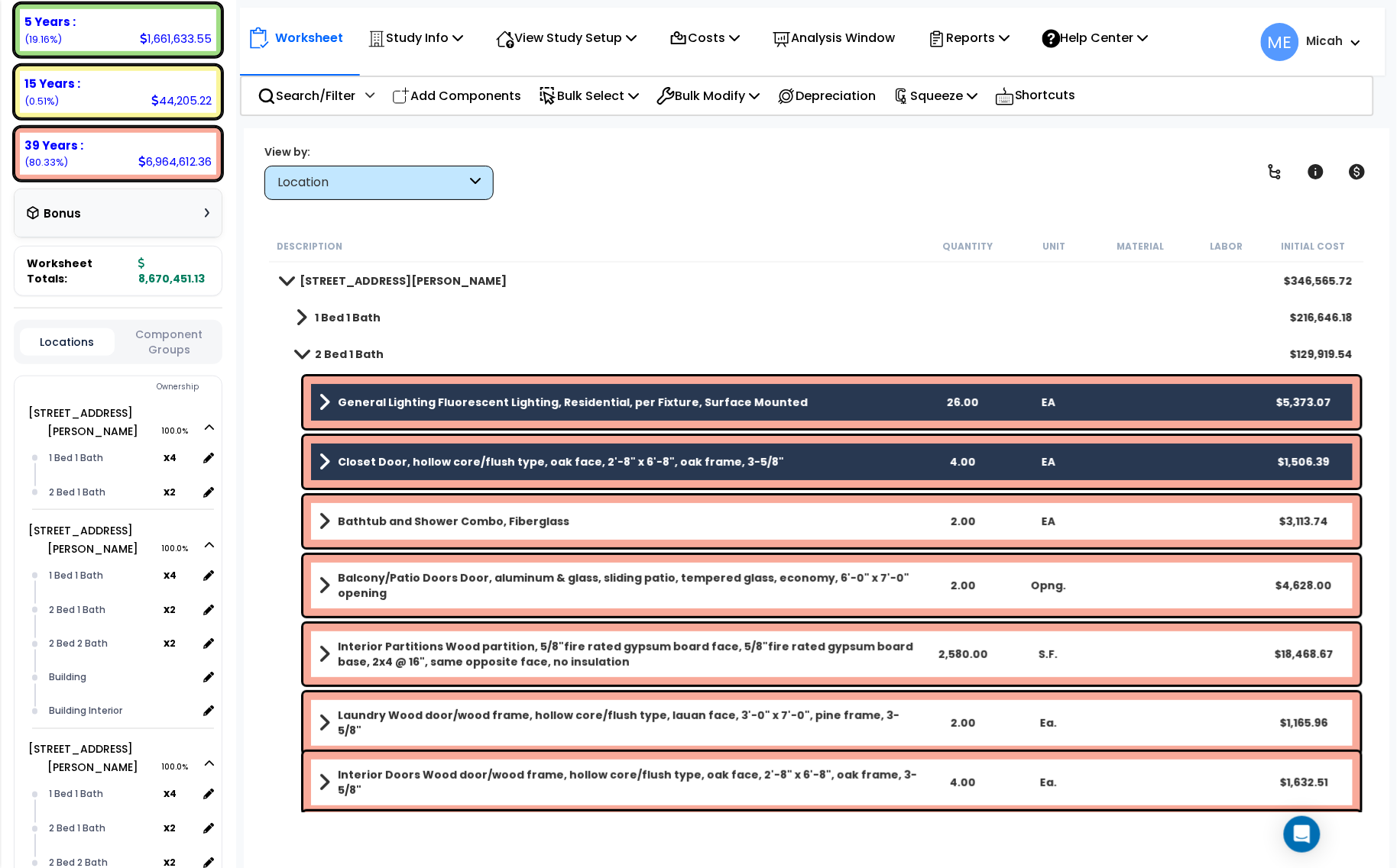
drag, startPoint x: 421, startPoint y: 522, endPoint x: 433, endPoint y: 547, distance: 27.7
click at [421, 522] on b "Bathtub and Shower Combo, Fiberglass" at bounding box center [453, 522] width 231 height 15
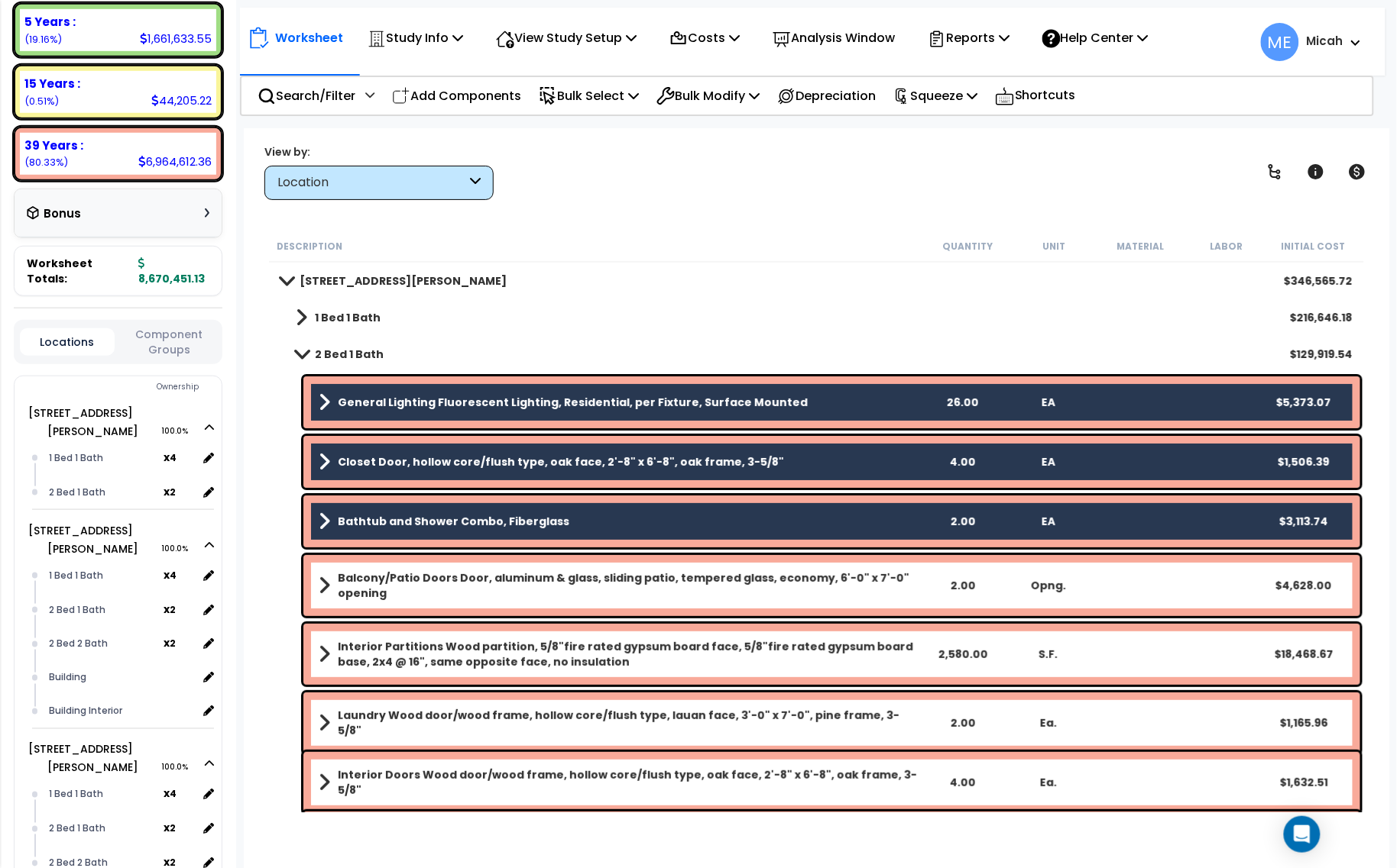
click at [436, 581] on b "Balcony/Patio Doors Door, aluminum & glass, sliding patio, tempered glass, econ…" at bounding box center [628, 586] width 581 height 30
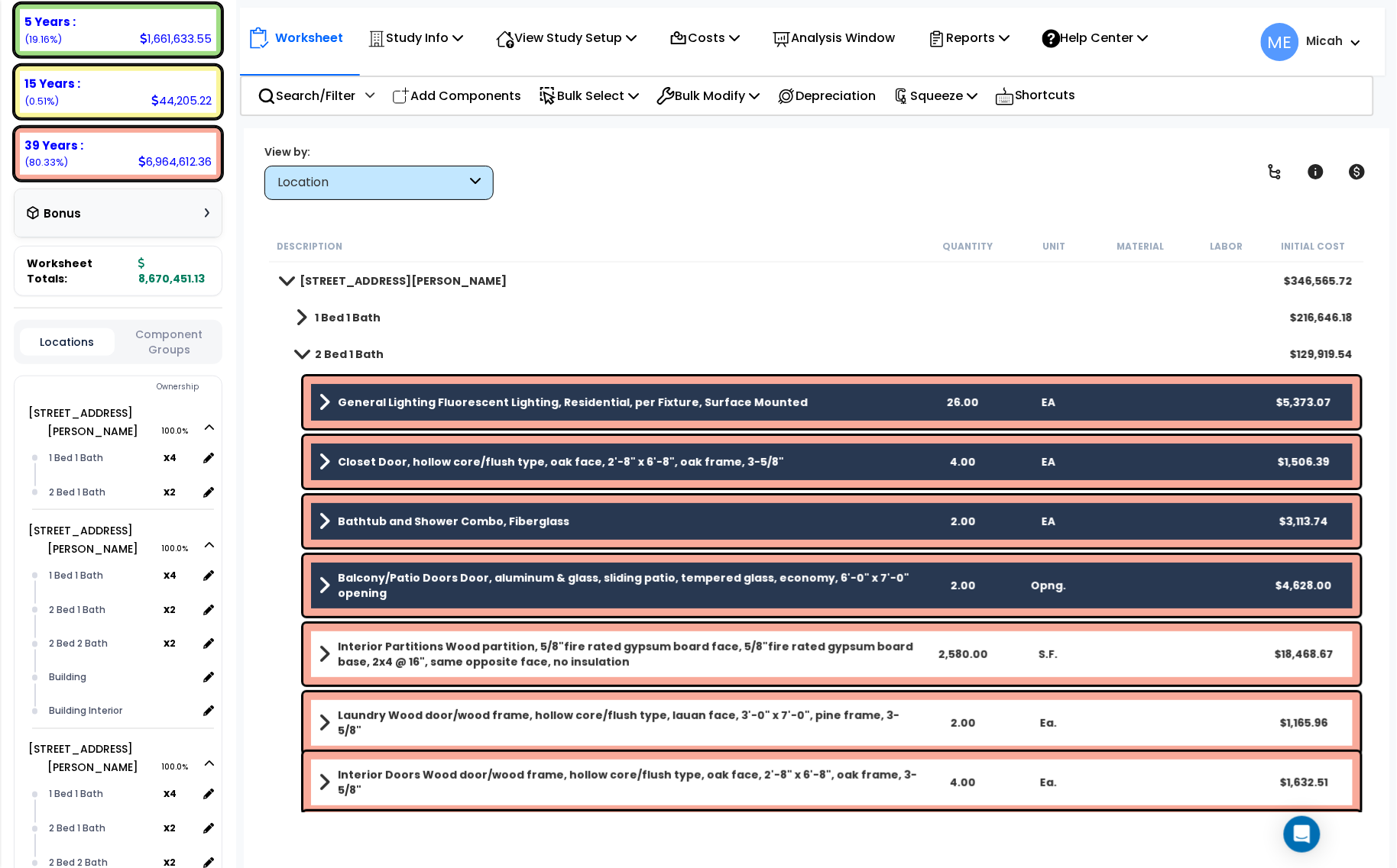
click at [443, 647] on b "Interior Partitions Wood partition, 5/8"fire rated gypsum board face, 5/8"fire …" at bounding box center [628, 655] width 581 height 30
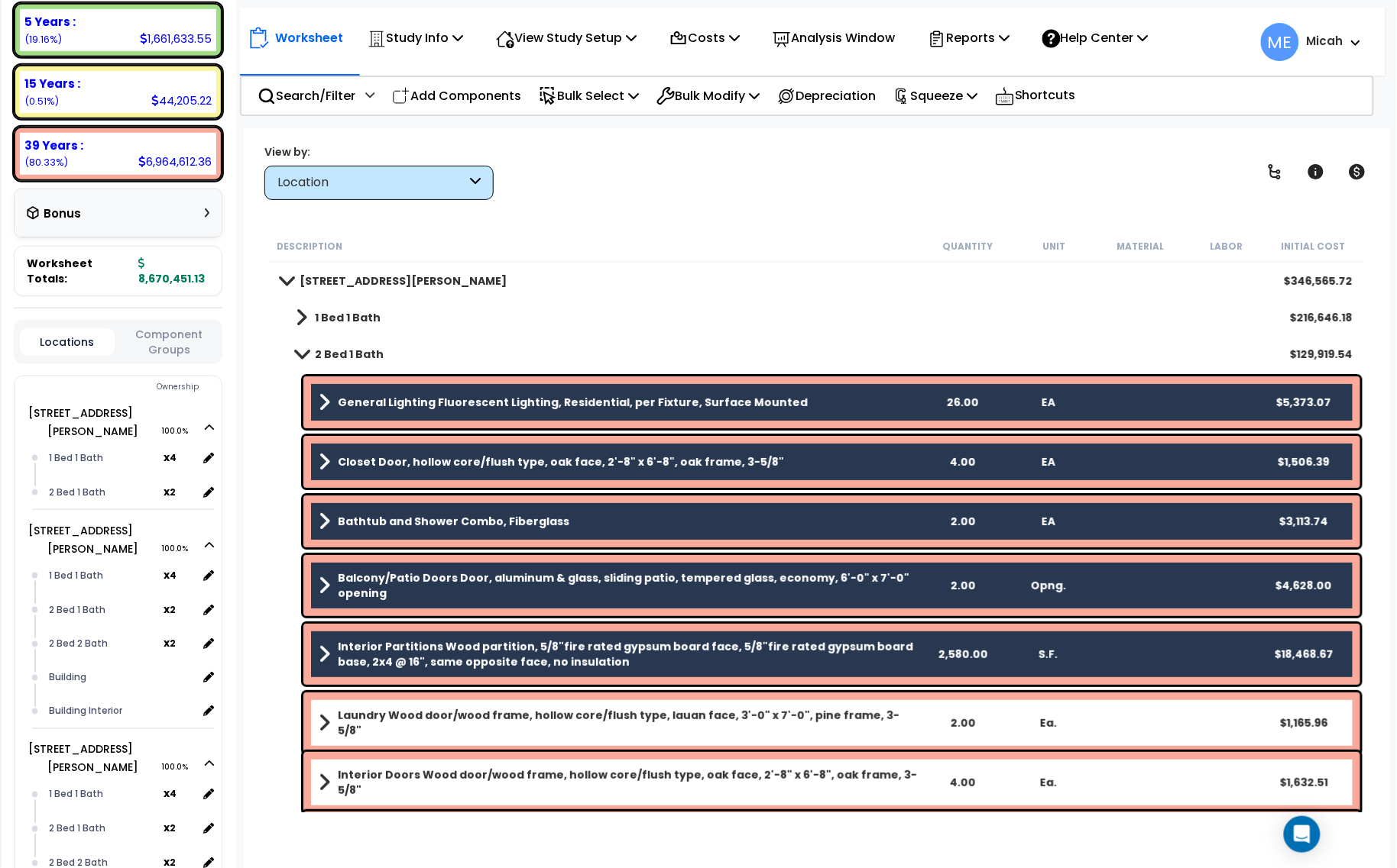
click at [454, 716] on b "Laundry Wood door/wood frame, hollow core/flush type, lauan face, 3'-0" x 7'-0"…" at bounding box center [628, 723] width 581 height 30
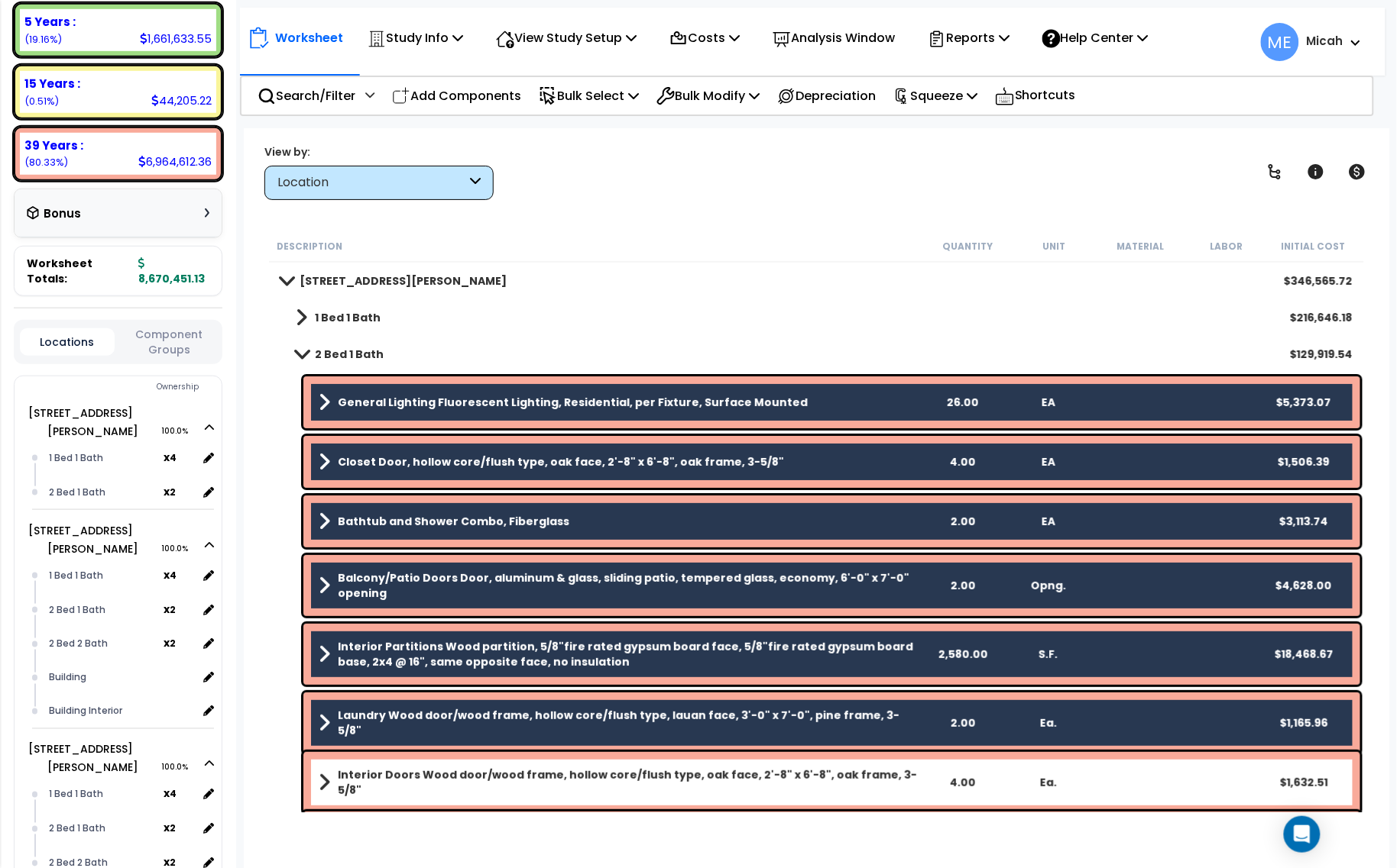
click at [475, 765] on div "Interior Doors Wood door/wood frame, hollow core/flush type, oak face, 2'-8" x …" at bounding box center [831, 782] width 1056 height 61
click at [535, 787] on link "Interior Doors Wood door/wood frame, hollow core/flush type, oak face, 2'-8" x …" at bounding box center [619, 782] width 600 height 30
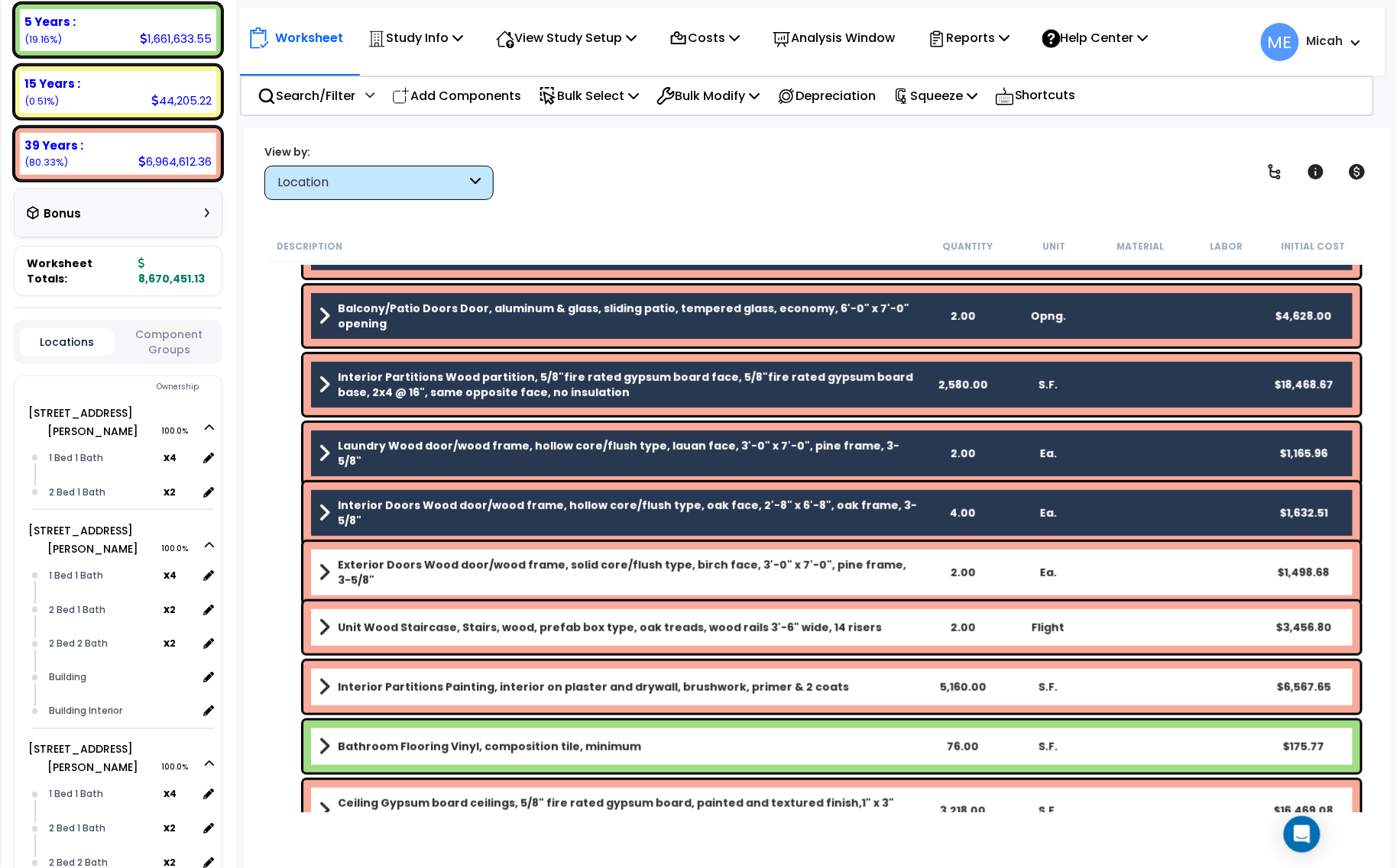
scroll to position [287, 0]
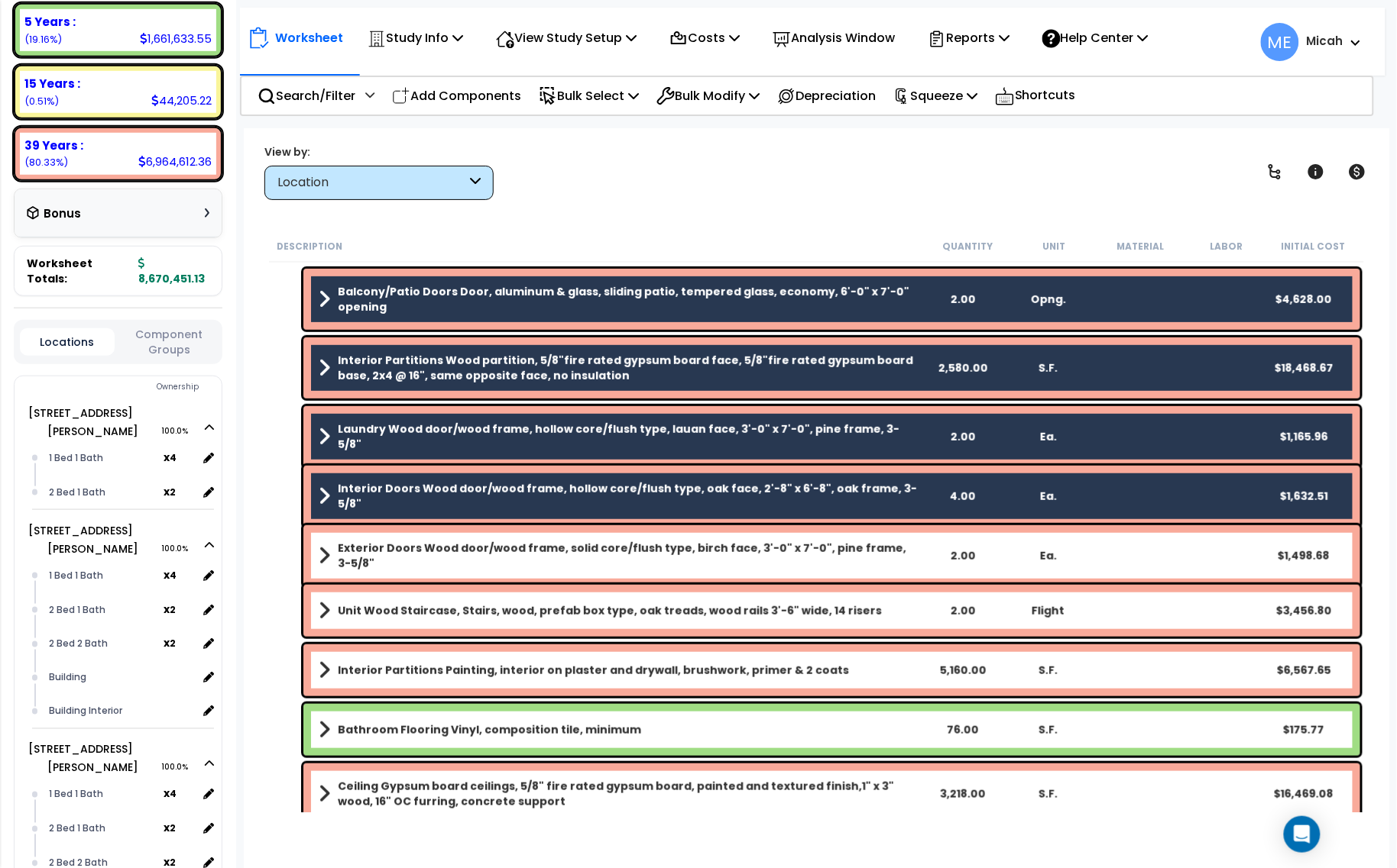
click at [529, 565] on div "Exterior Doors Wood door/wood frame, solid core/flush type, birch face, 3'-0" x…" at bounding box center [831, 556] width 1056 height 61
click at [515, 556] on b "Exterior Doors Wood door/wood frame, solid core/flush type, birch face, 3'-0" x…" at bounding box center [628, 556] width 581 height 30
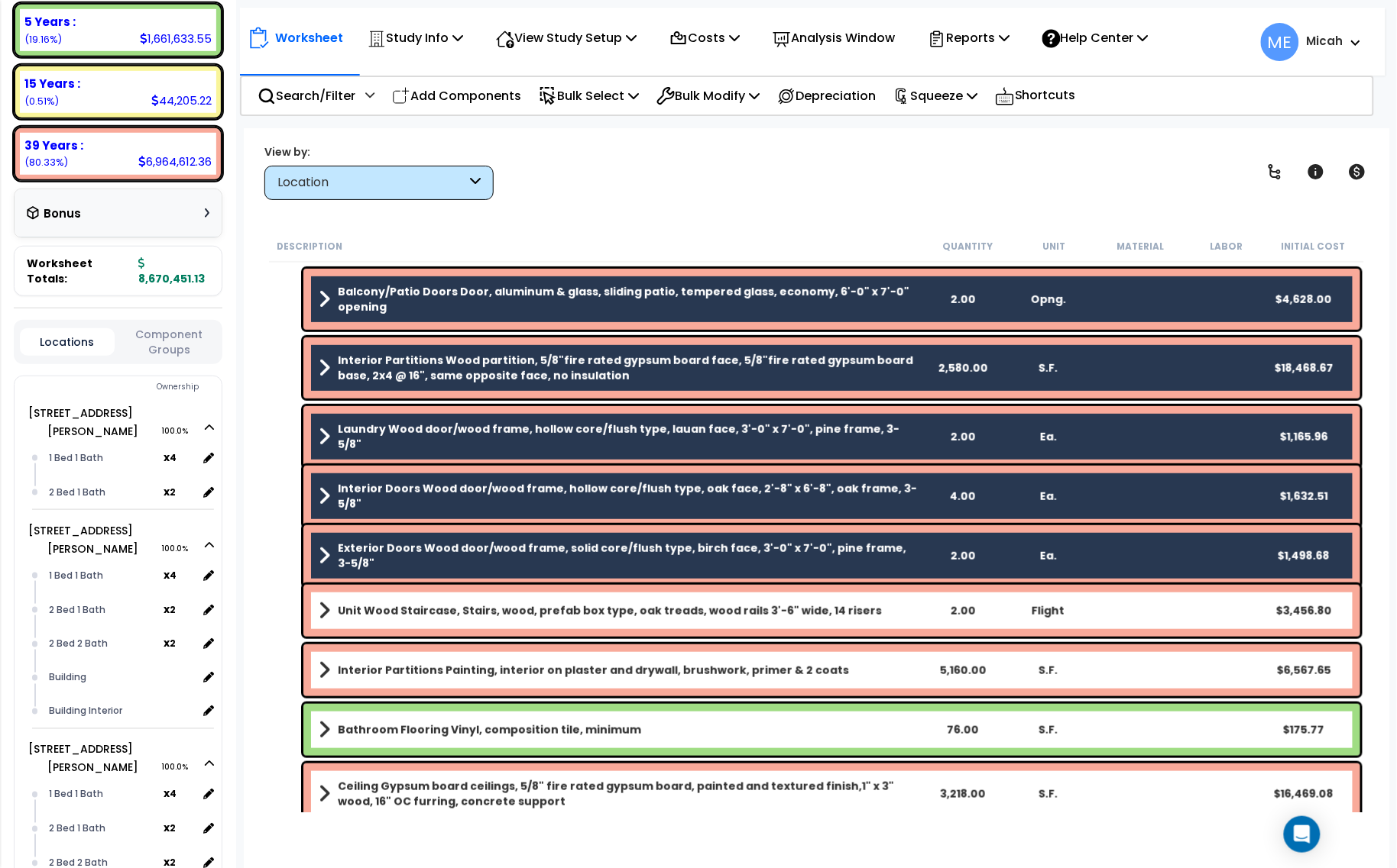
click at [517, 609] on b "Unit Wood Staircase, Stairs, wood, prefab box type, oak treads, wood rails 3'-6…" at bounding box center [610, 611] width 544 height 15
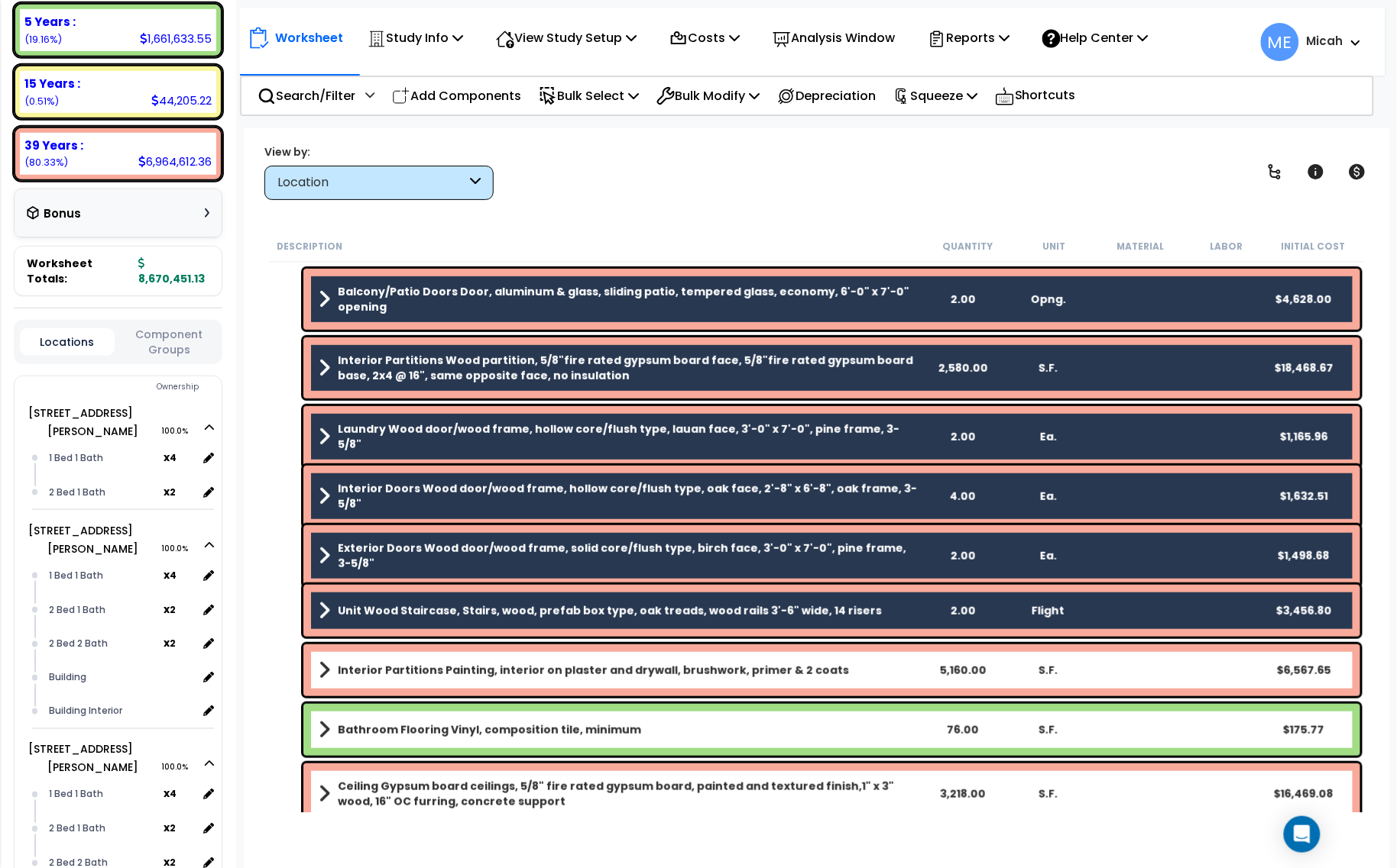
click at [522, 671] on b "Interior Partitions Painting, interior on plaster and drywall, brushwork, prime…" at bounding box center [593, 671] width 511 height 15
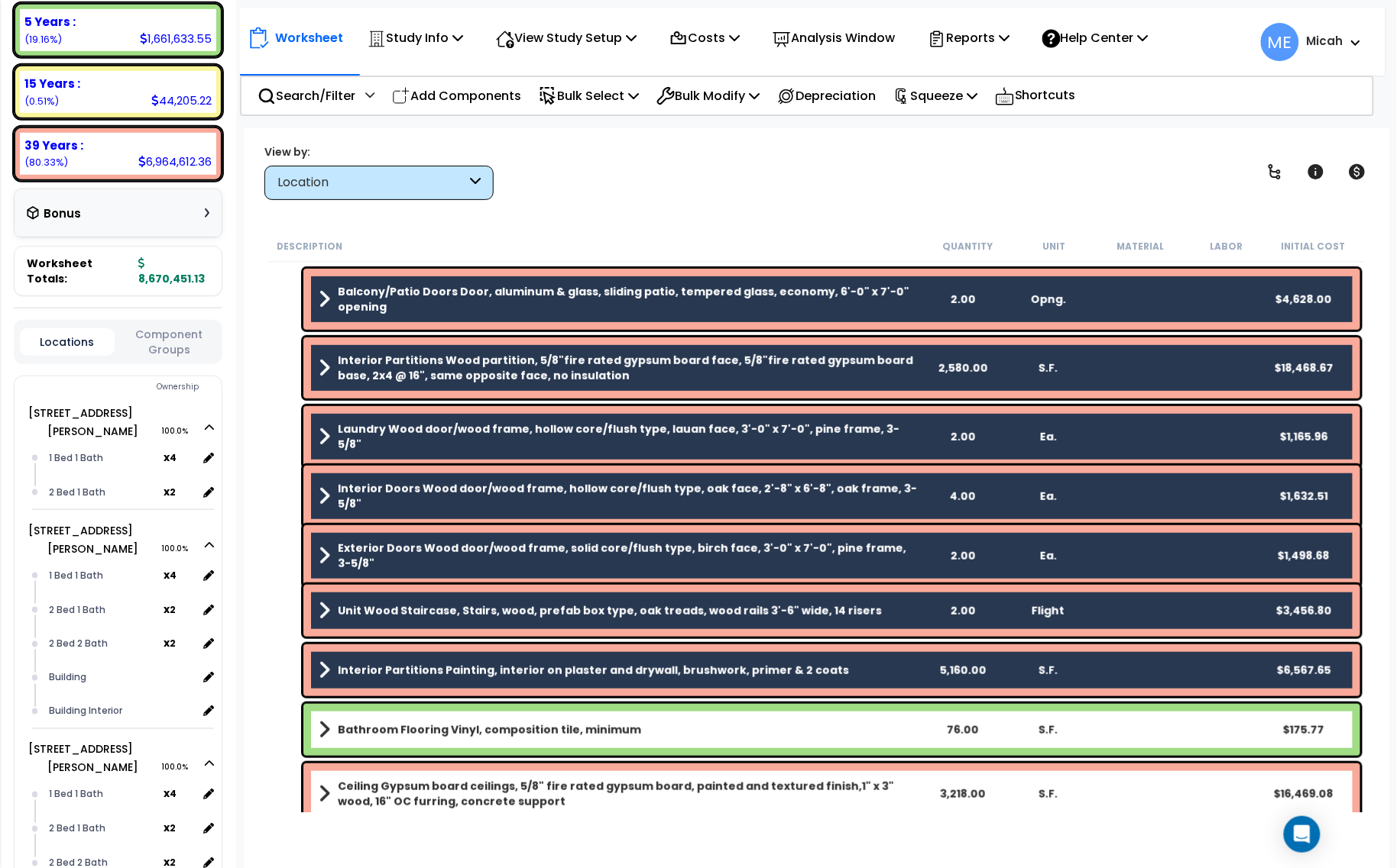
click at [535, 732] on b "Bathroom Flooring Vinyl, composition tile, minimum" at bounding box center [489, 730] width 303 height 15
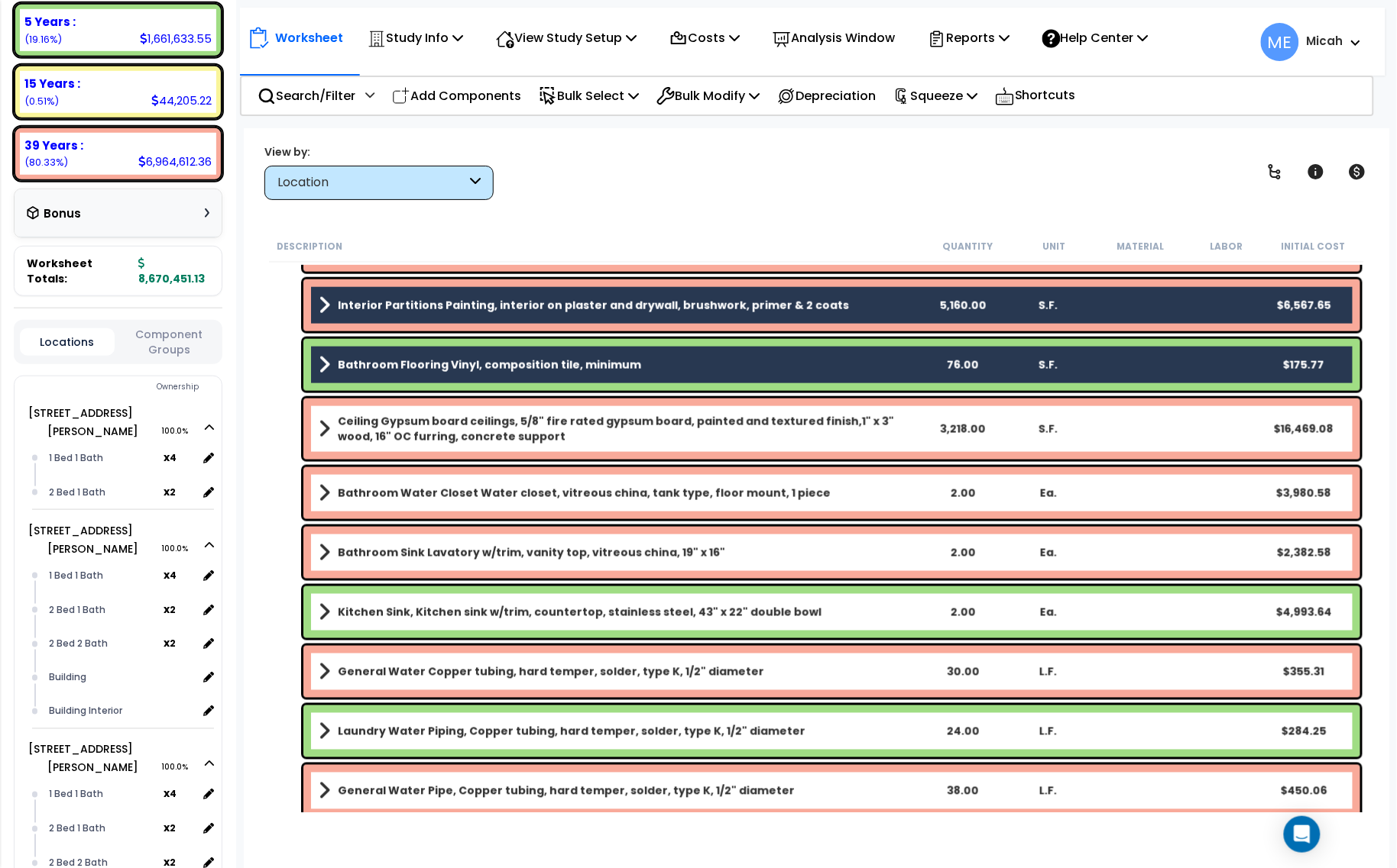
scroll to position [669, 0]
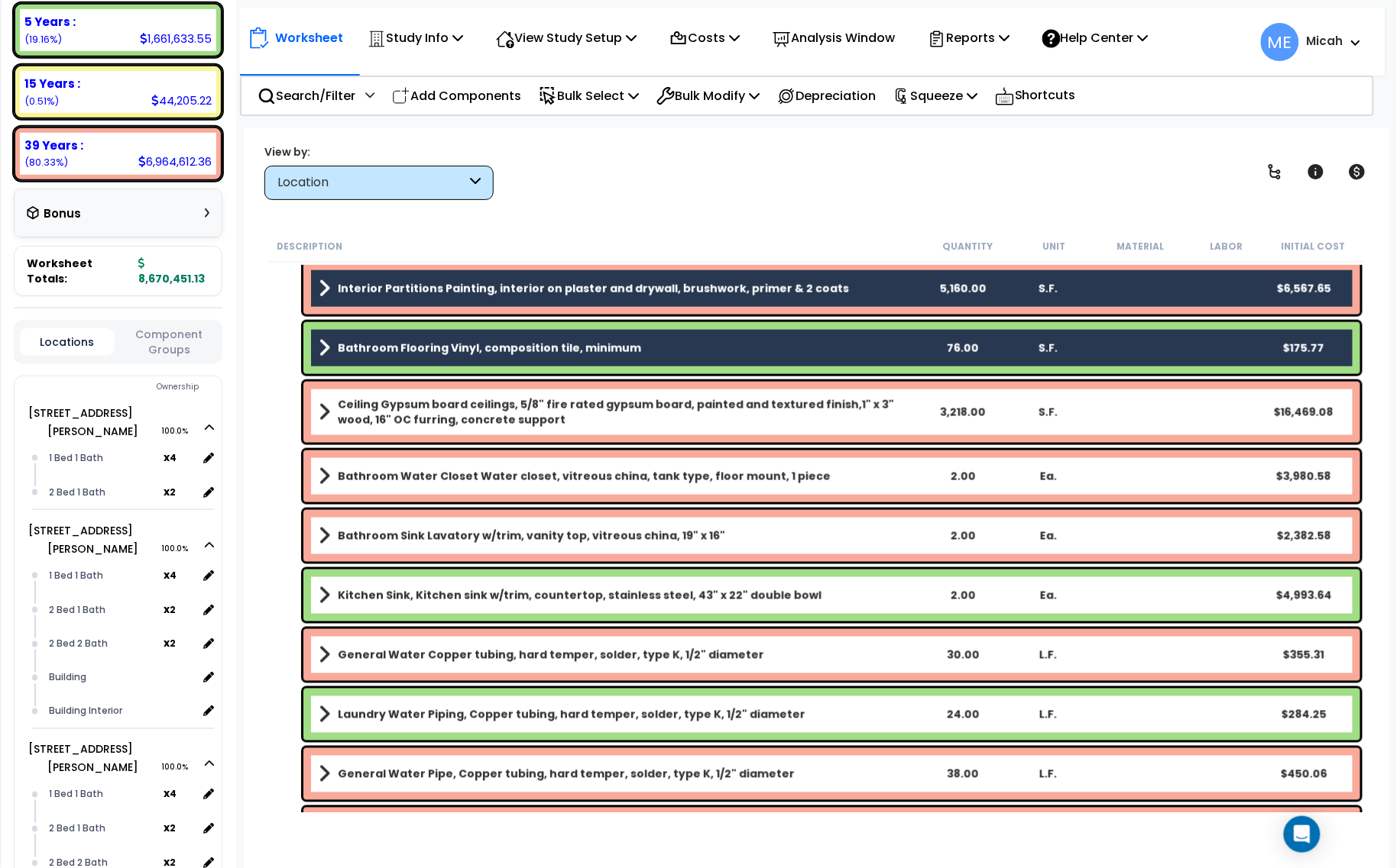
click at [491, 418] on b "Ceiling Gypsum board ceilings, 5/8" fire rated gypsum board, painted and textur…" at bounding box center [628, 412] width 581 height 30
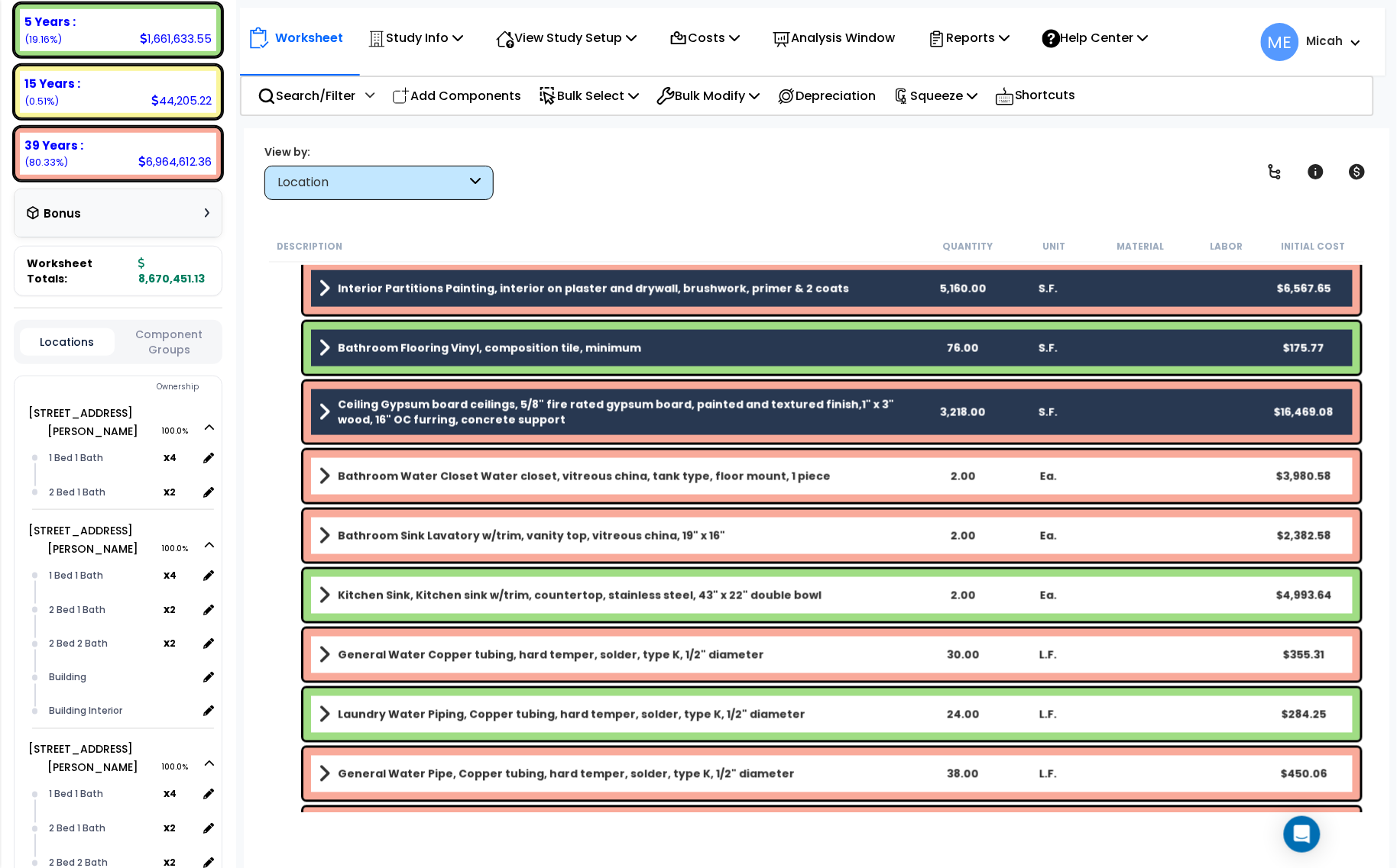
click at [484, 465] on div "Bathroom Water Closet Water closet, vitreous china, tank type, floor mount, 1 p…" at bounding box center [831, 476] width 1056 height 52
click at [482, 482] on b "Bathroom Water Closet Water closet, vitreous china, tank type, floor mount, 1 p…" at bounding box center [584, 477] width 493 height 15
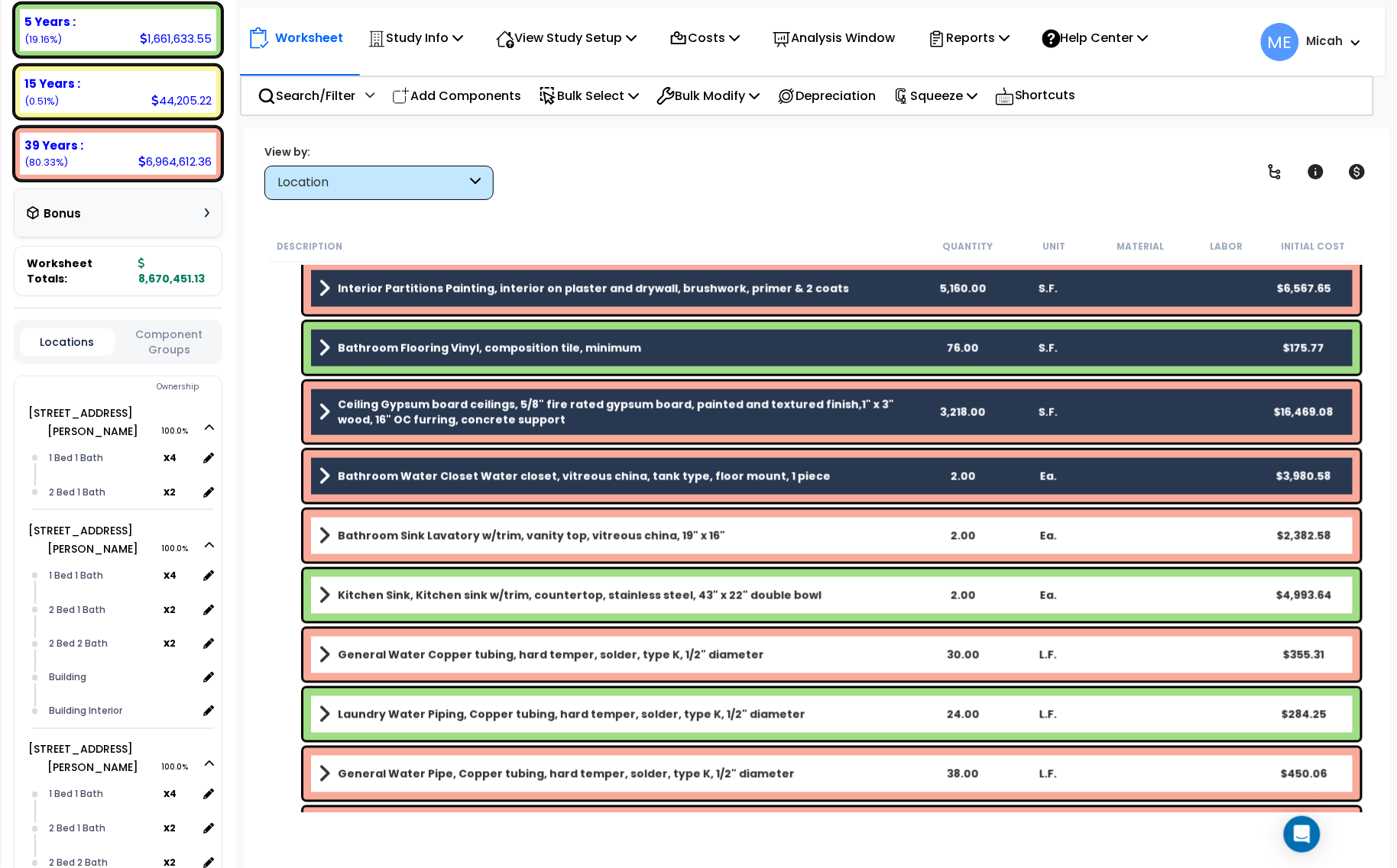
click at [486, 532] on b "Bathroom Sink Lavatory w/trim, vanity top, vitreous china, 19" x 16"" at bounding box center [532, 536] width 388 height 15
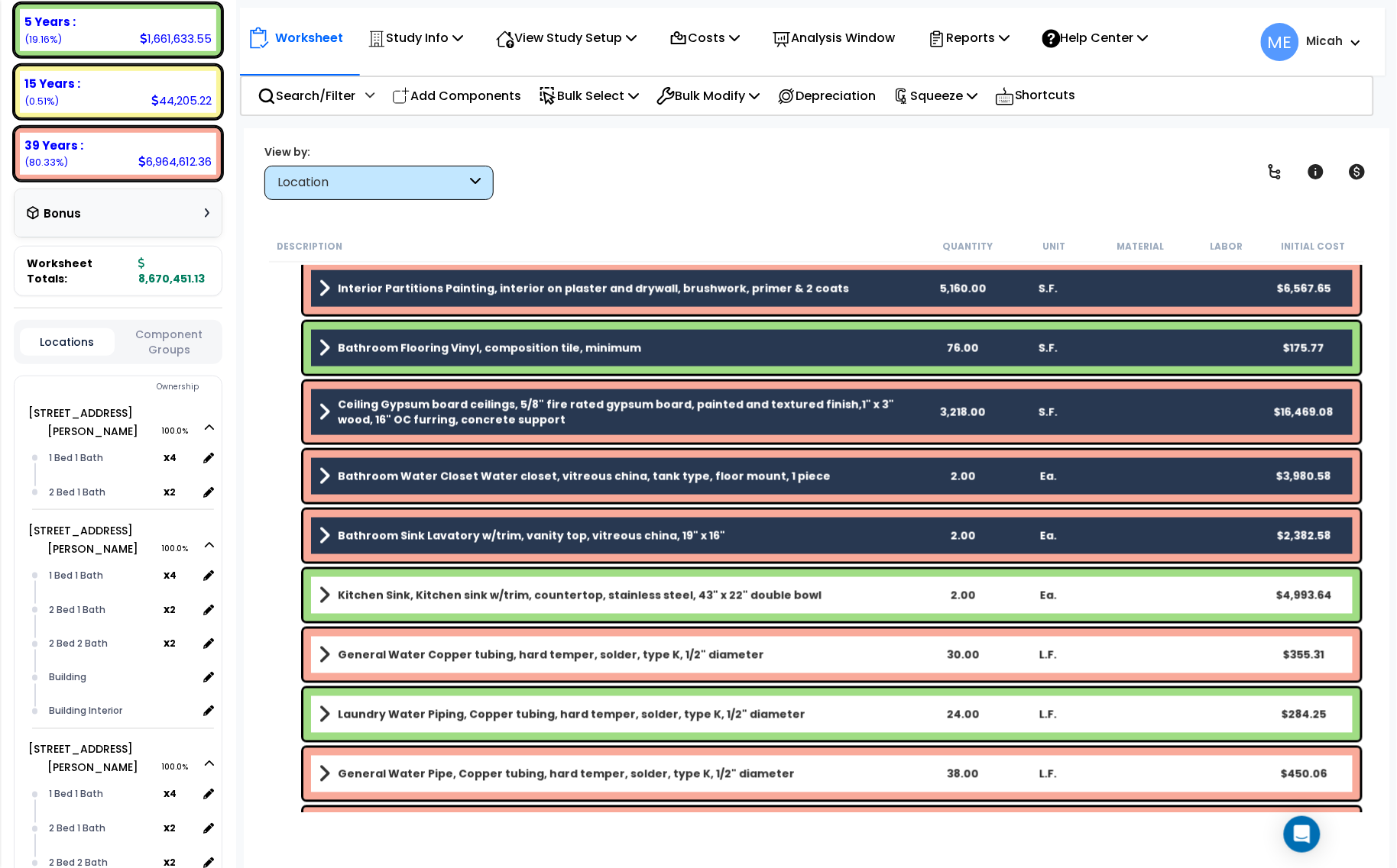
click at [490, 596] on b "Kitchen Sink, Kitchen sink w/trim, countertop, stainless steel, 43" x 22" doubl…" at bounding box center [579, 595] width 484 height 15
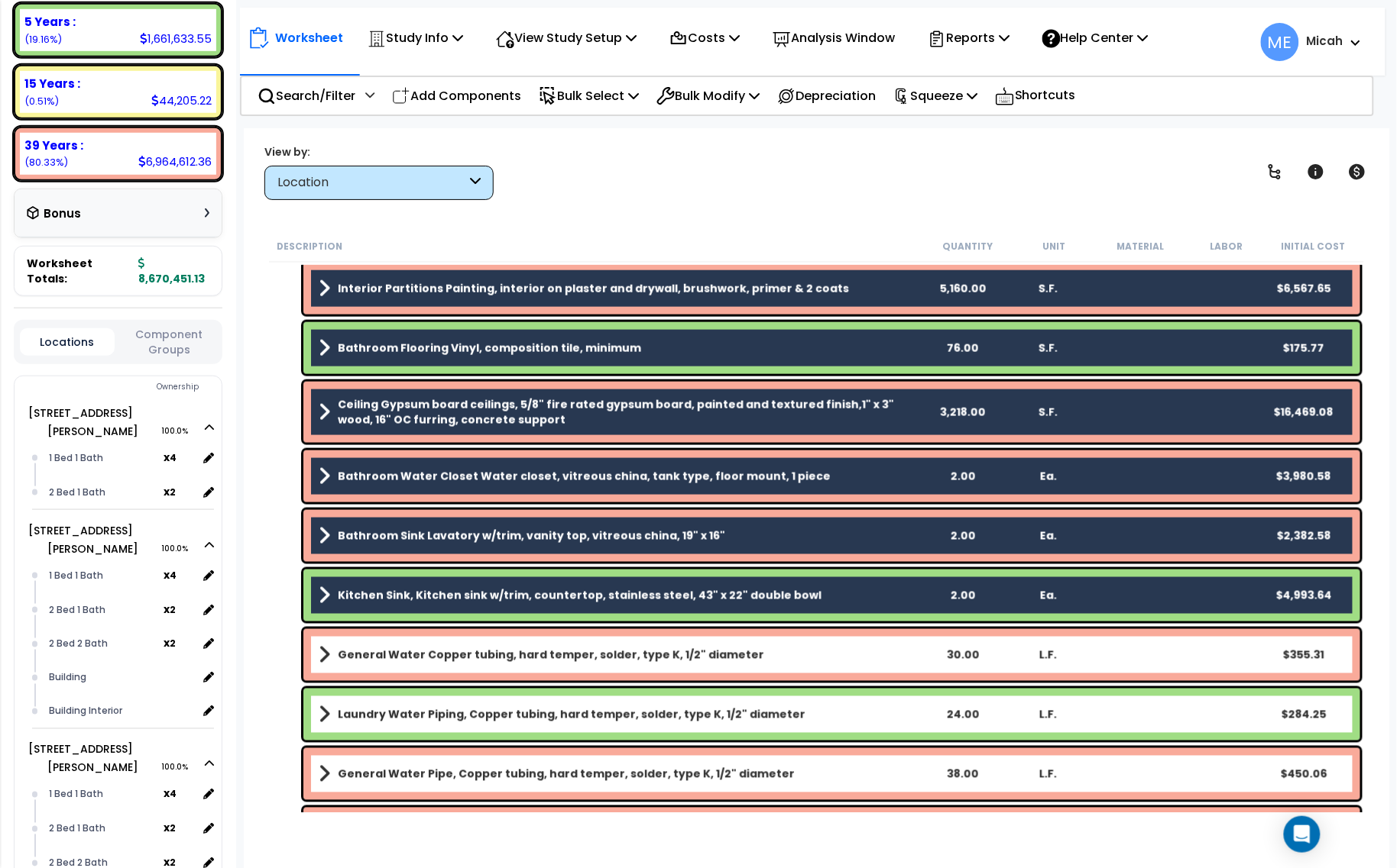
click at [508, 659] on b "General Water Copper tubing, hard temper, solder, type K, 1/2" diameter" at bounding box center [550, 655] width 426 height 15
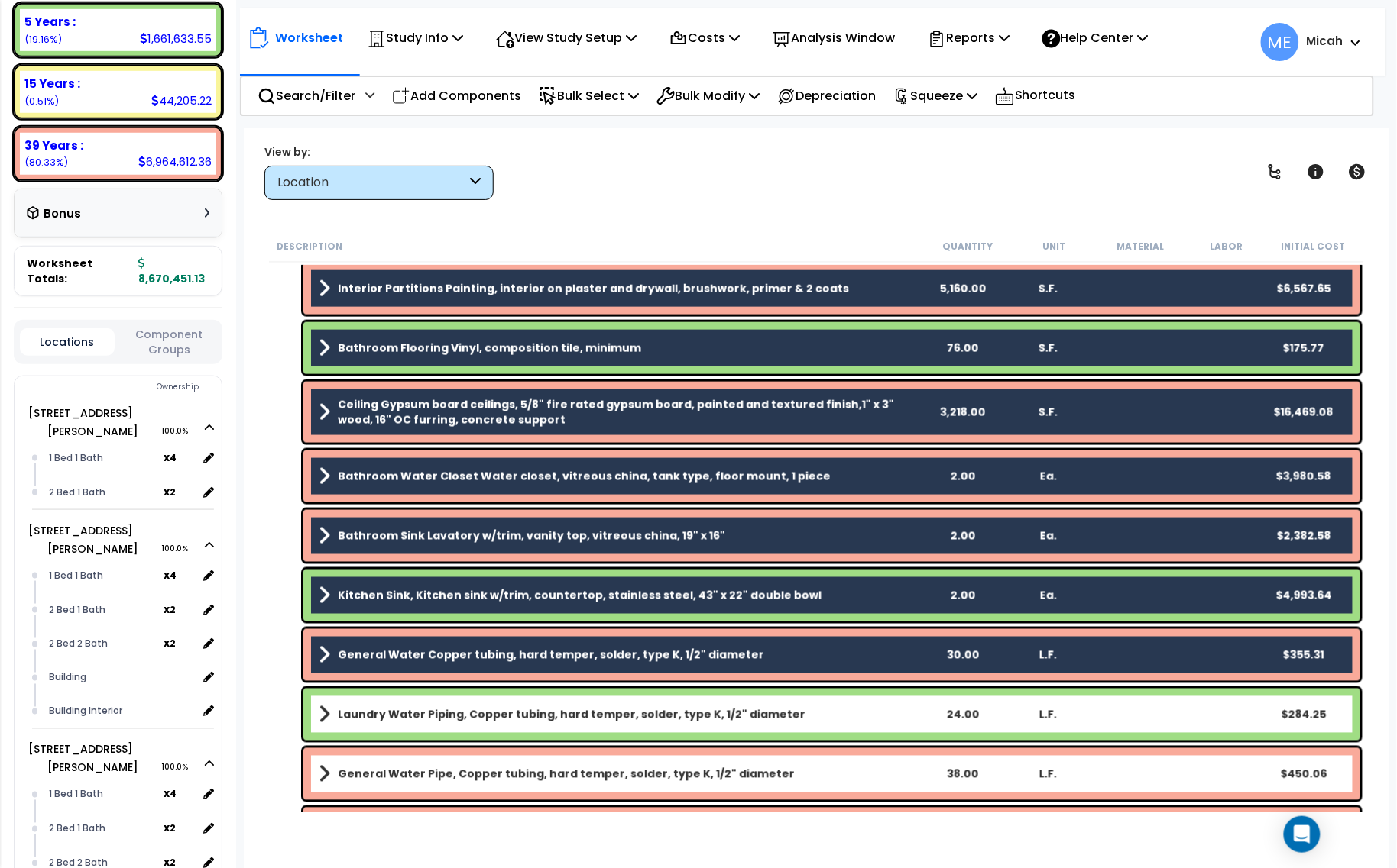
click at [517, 722] on b "Laundry Water Piping, Copper tubing, hard temper, solder, type K, 1/2" diameter" at bounding box center [571, 715] width 468 height 15
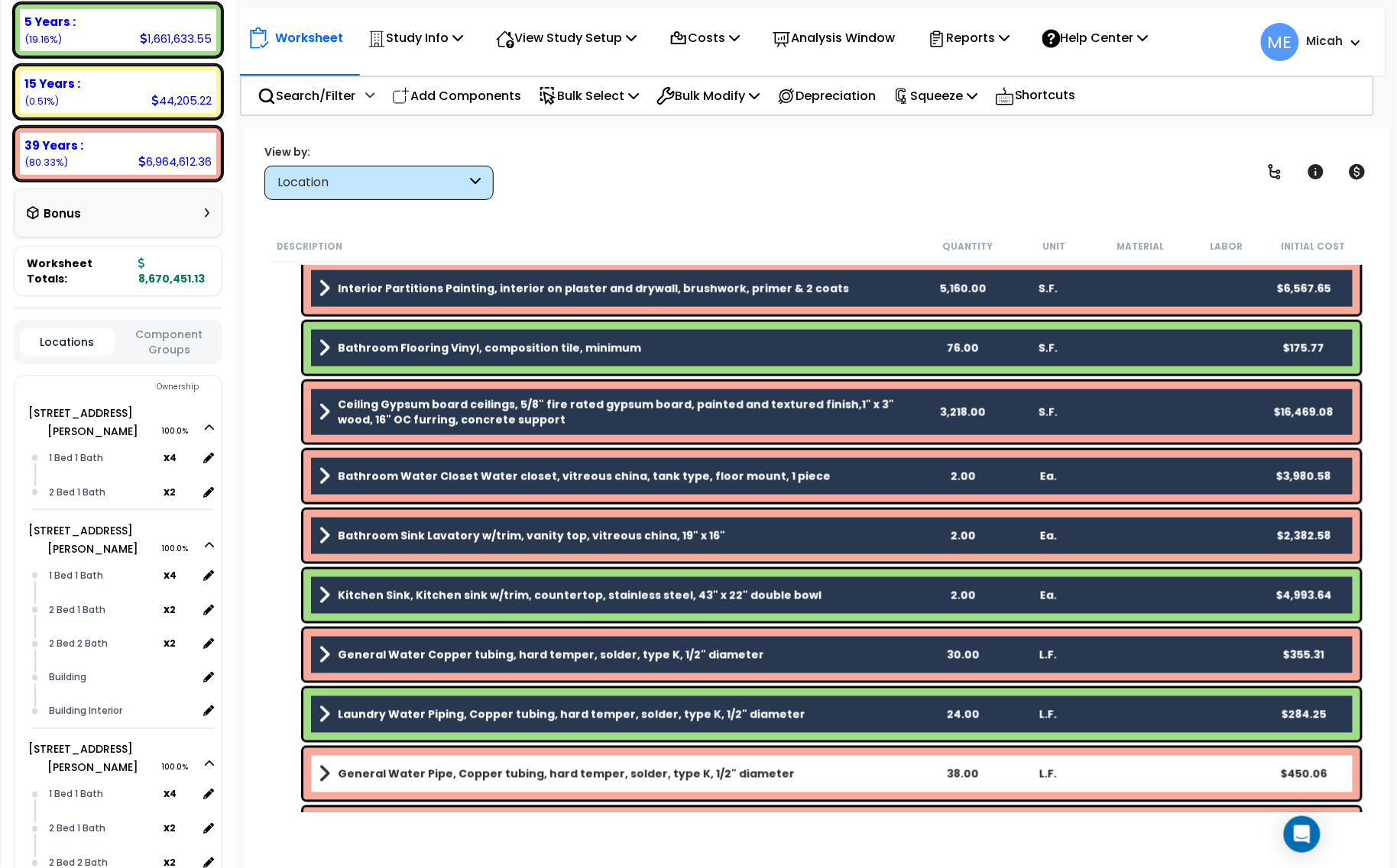
click at [526, 762] on div "General Water Pipe, Copper tubing, hard temper, solder, type K, 1/2" diameter 3…" at bounding box center [831, 774] width 1056 height 52
click at [535, 773] on b "General Water Pipe, Copper tubing, hard temper, solder, type K, 1/2" diameter" at bounding box center [566, 774] width 457 height 15
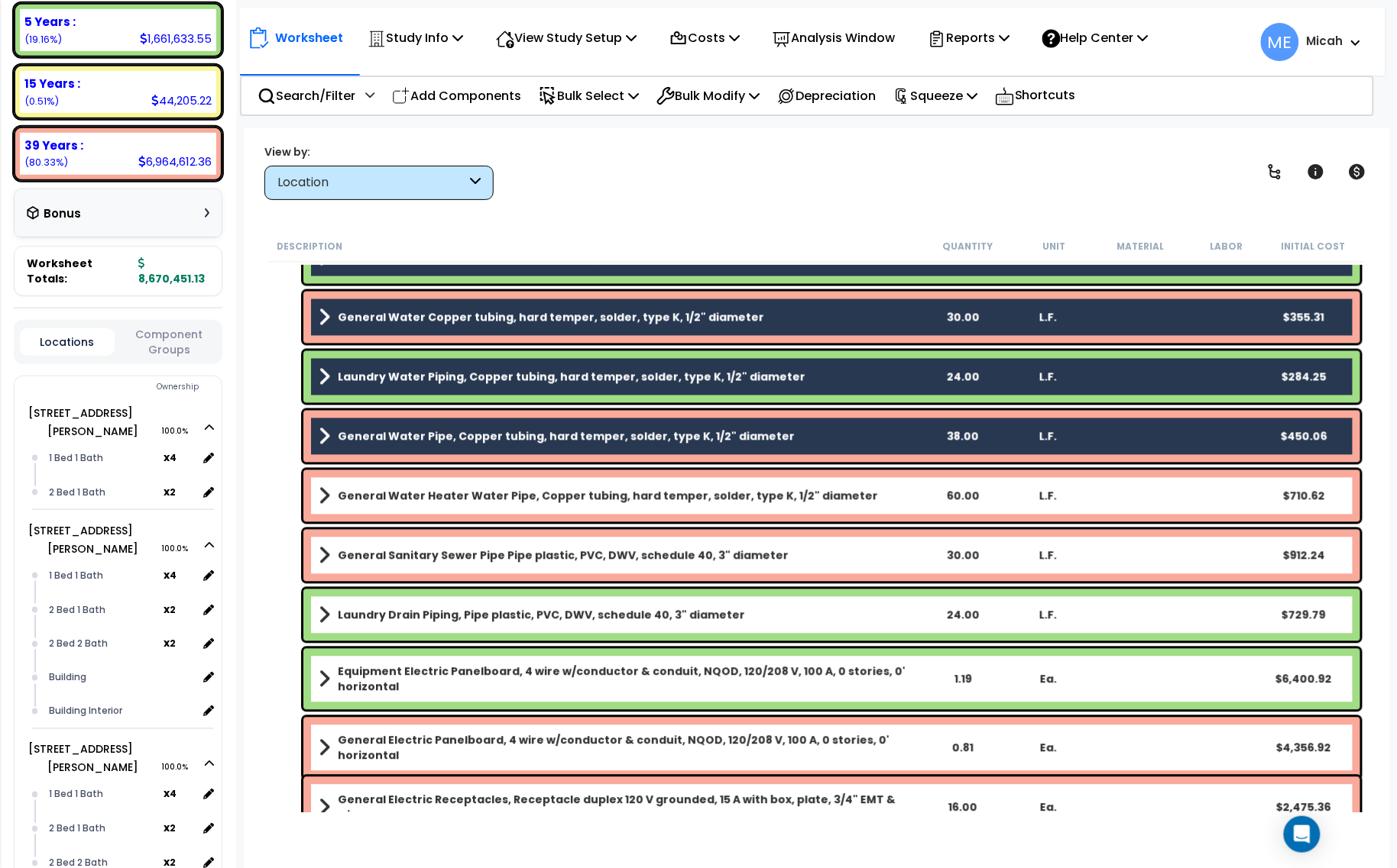
scroll to position [1050, 0]
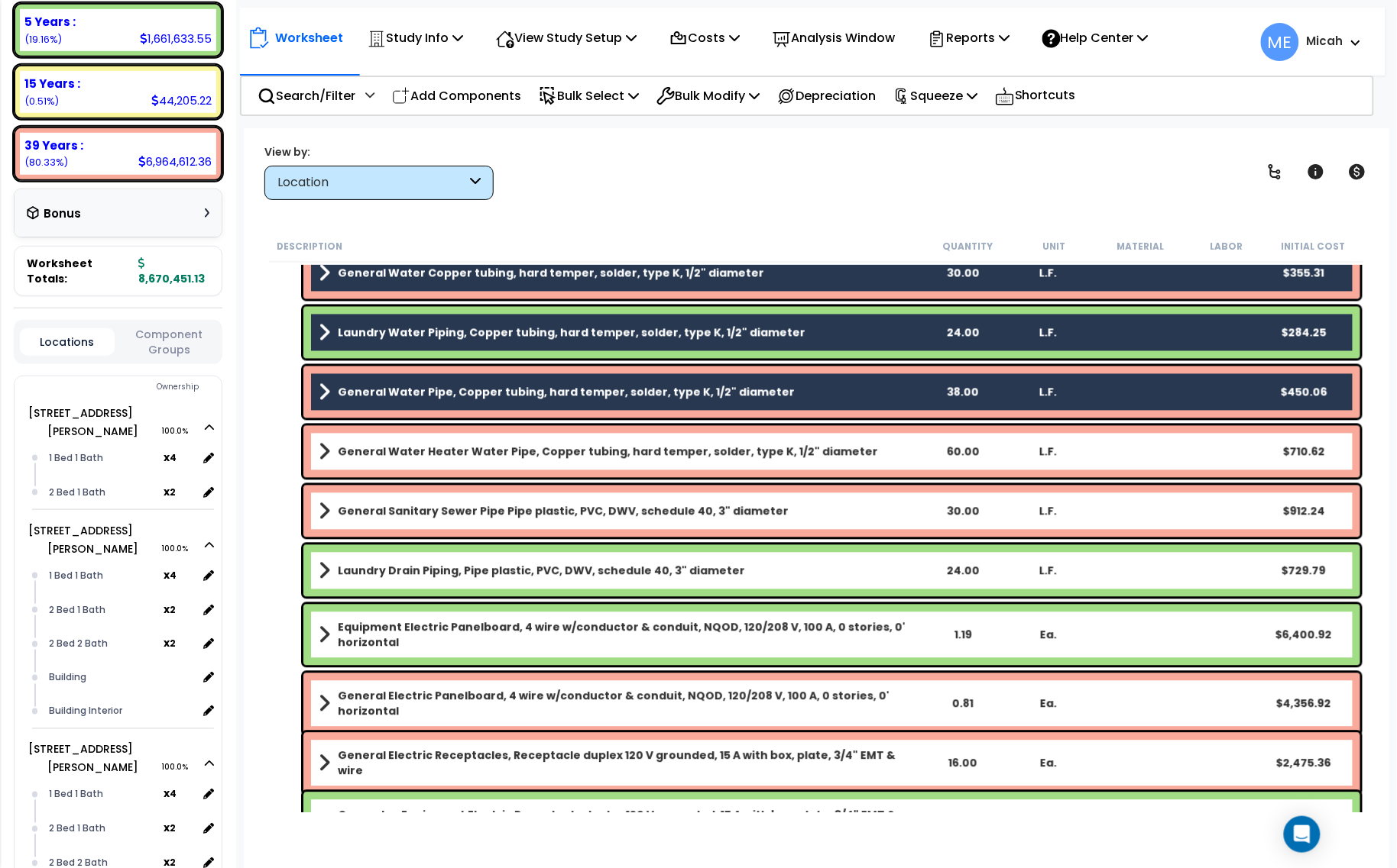
click at [486, 462] on link "General Water Heater Water Pipe, Copper tubing, hard temper, solder, type K, 1/…" at bounding box center [619, 451] width 600 height 22
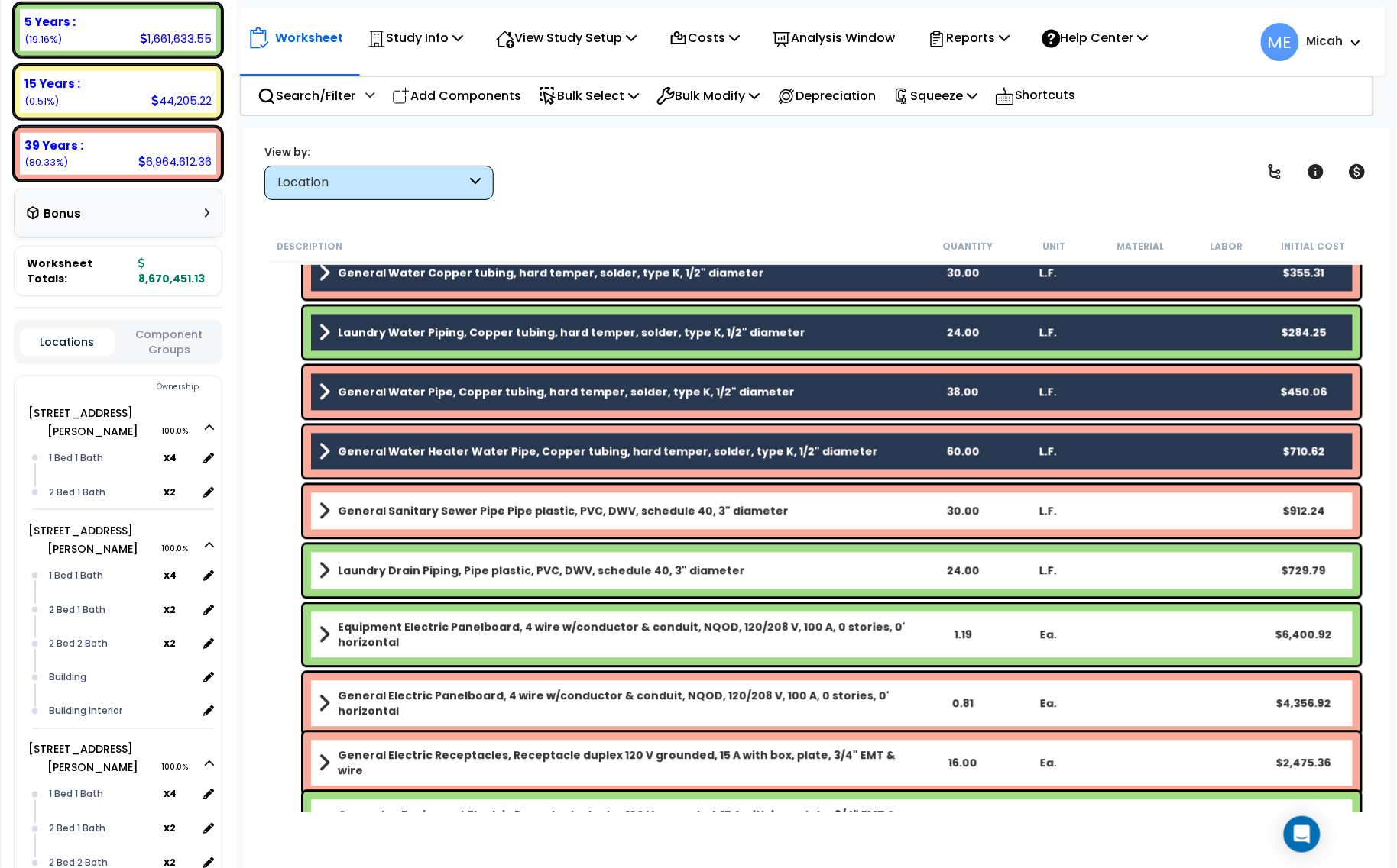
click at [480, 502] on link "General Sanitary Sewer Pipe Pipe plastic, PVC, DWV, schedule 40, 3" diameter" at bounding box center [619, 512] width 600 height 22
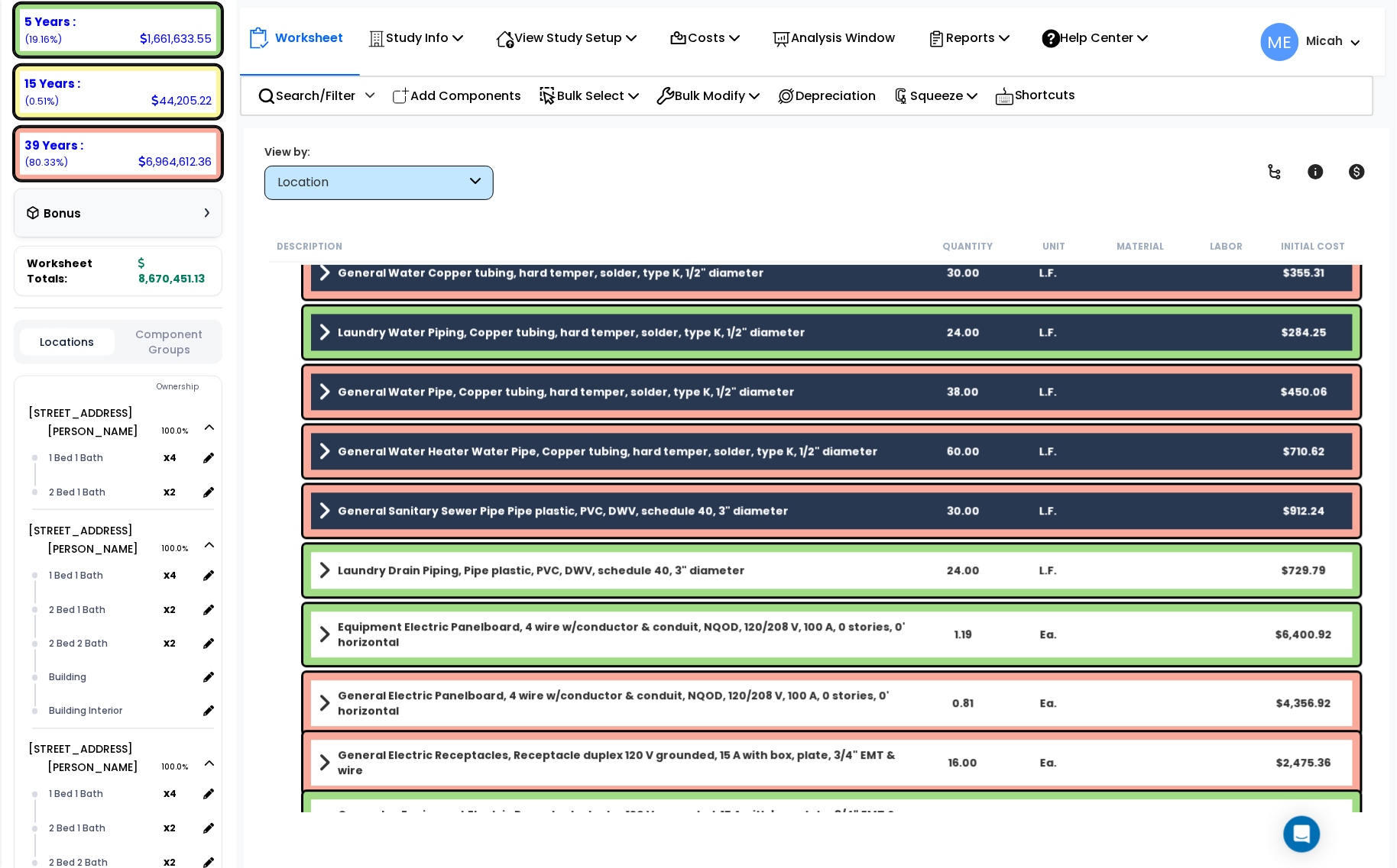
click at [478, 584] on div "Laundry Drain Piping, Pipe plastic, PVC, DWV, schedule 40, 3" diameter 24.00 L.…" at bounding box center [831, 571] width 1056 height 52
click at [467, 561] on link "Laundry Drain Piping, Pipe plastic, PVC, DWV, schedule 40, 3" diameter" at bounding box center [619, 571] width 600 height 22
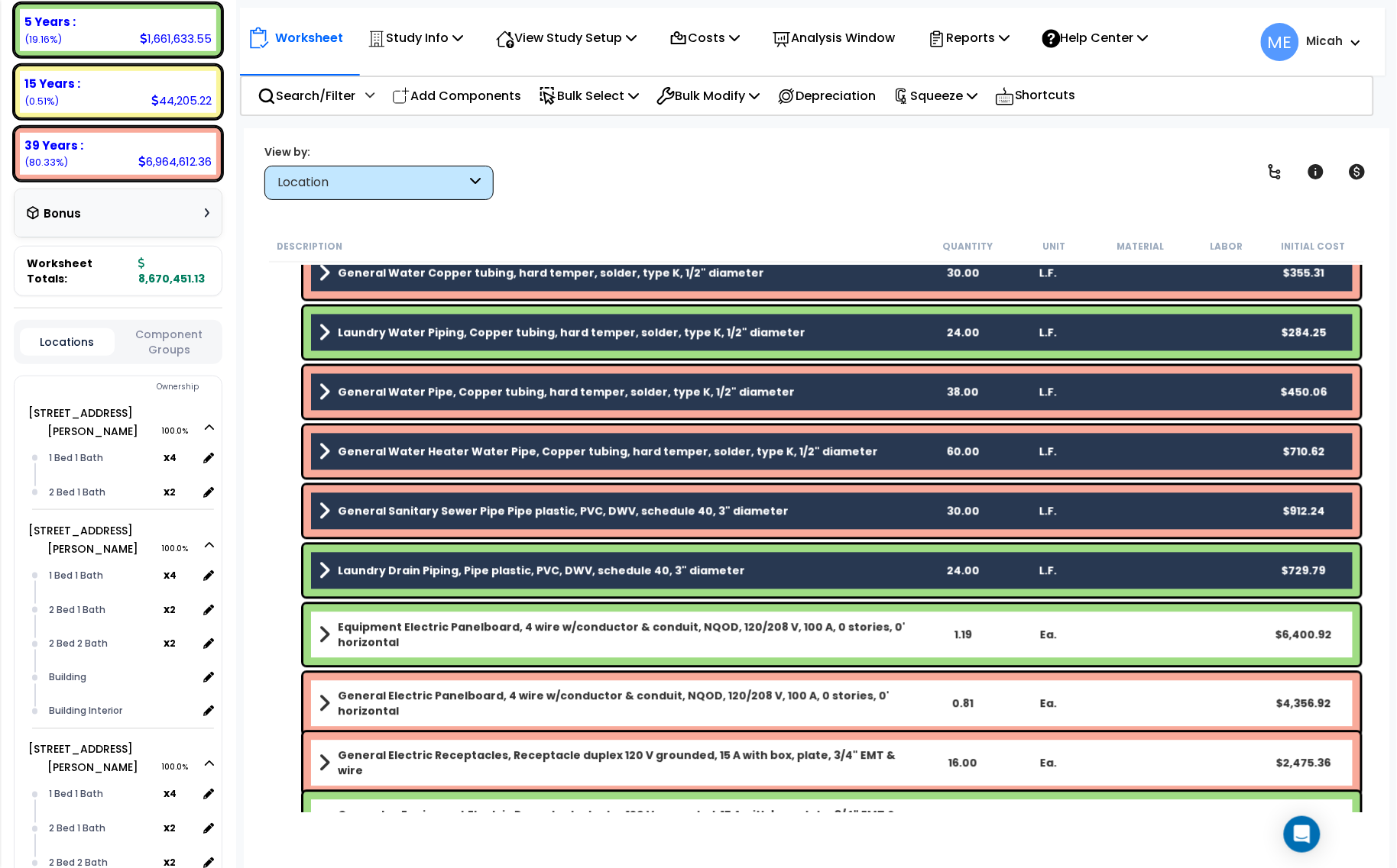
click at [475, 624] on b "Equipment Electric Panelboard, 4 wire w/conductor & conduit, NQOD, 120/208 V, 1…" at bounding box center [628, 636] width 581 height 30
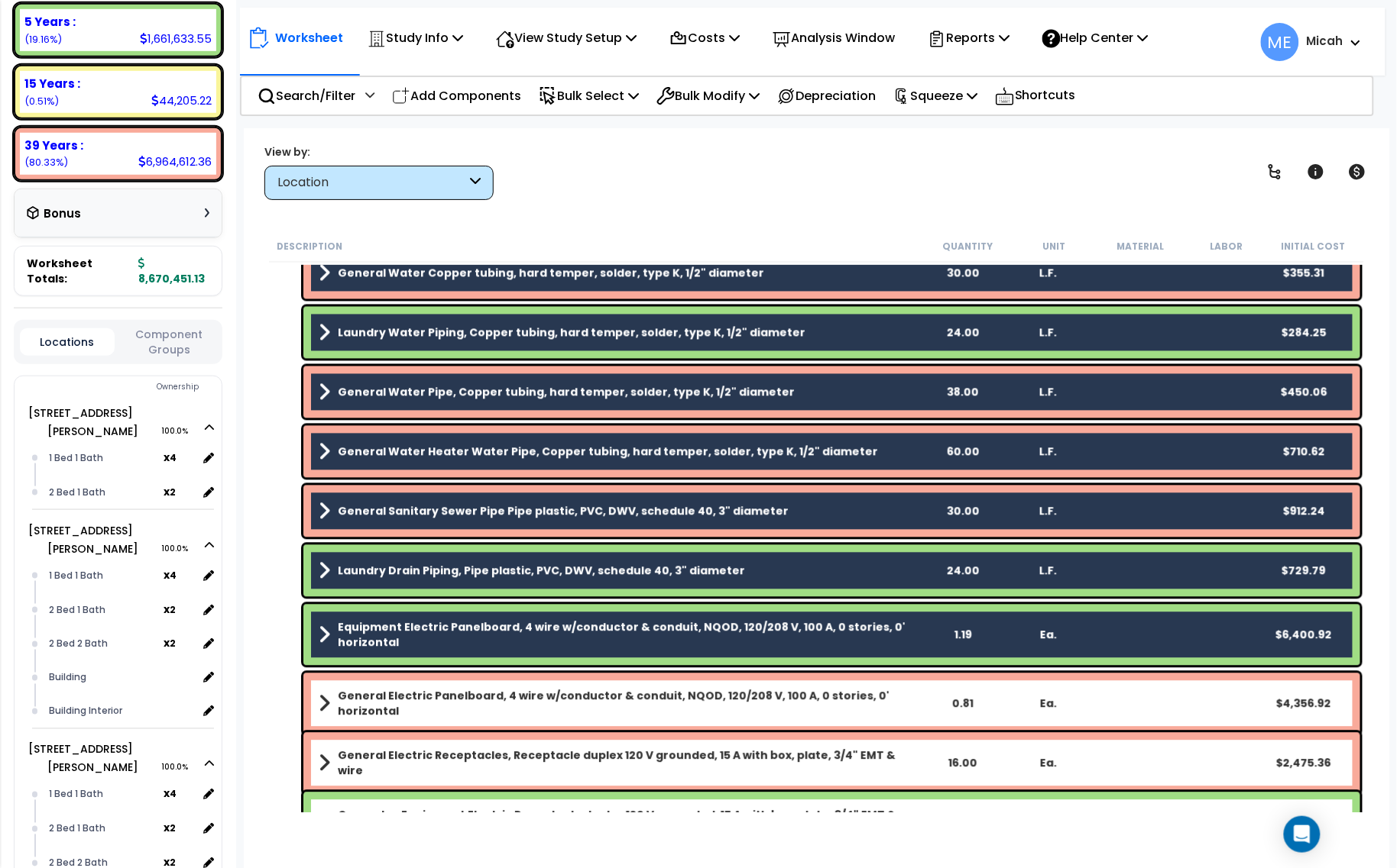
click at [494, 717] on div "General Electric Panelboard, 4 wire w/conductor & conduit, NQOD, 120/208 V, 100…" at bounding box center [831, 703] width 1056 height 61
click at [483, 703] on b "General Electric Panelboard, 4 wire w/conductor & conduit, NQOD, 120/208 V, 100…" at bounding box center [628, 704] width 581 height 30
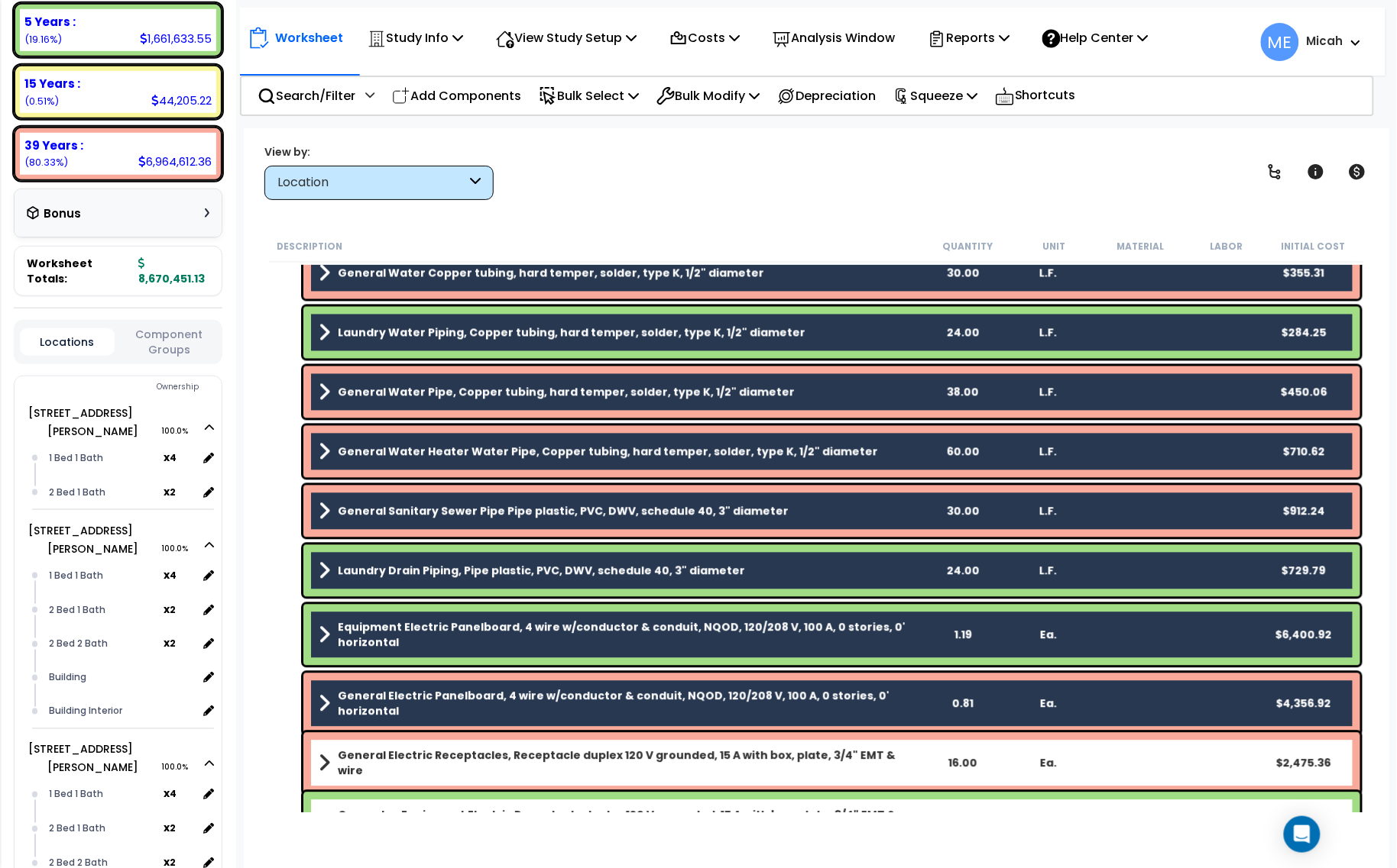
click at [490, 767] on link "General Electric Receptacles, Receptacle duplex 120 V grounded, 15 A with box, …" at bounding box center [619, 764] width 600 height 30
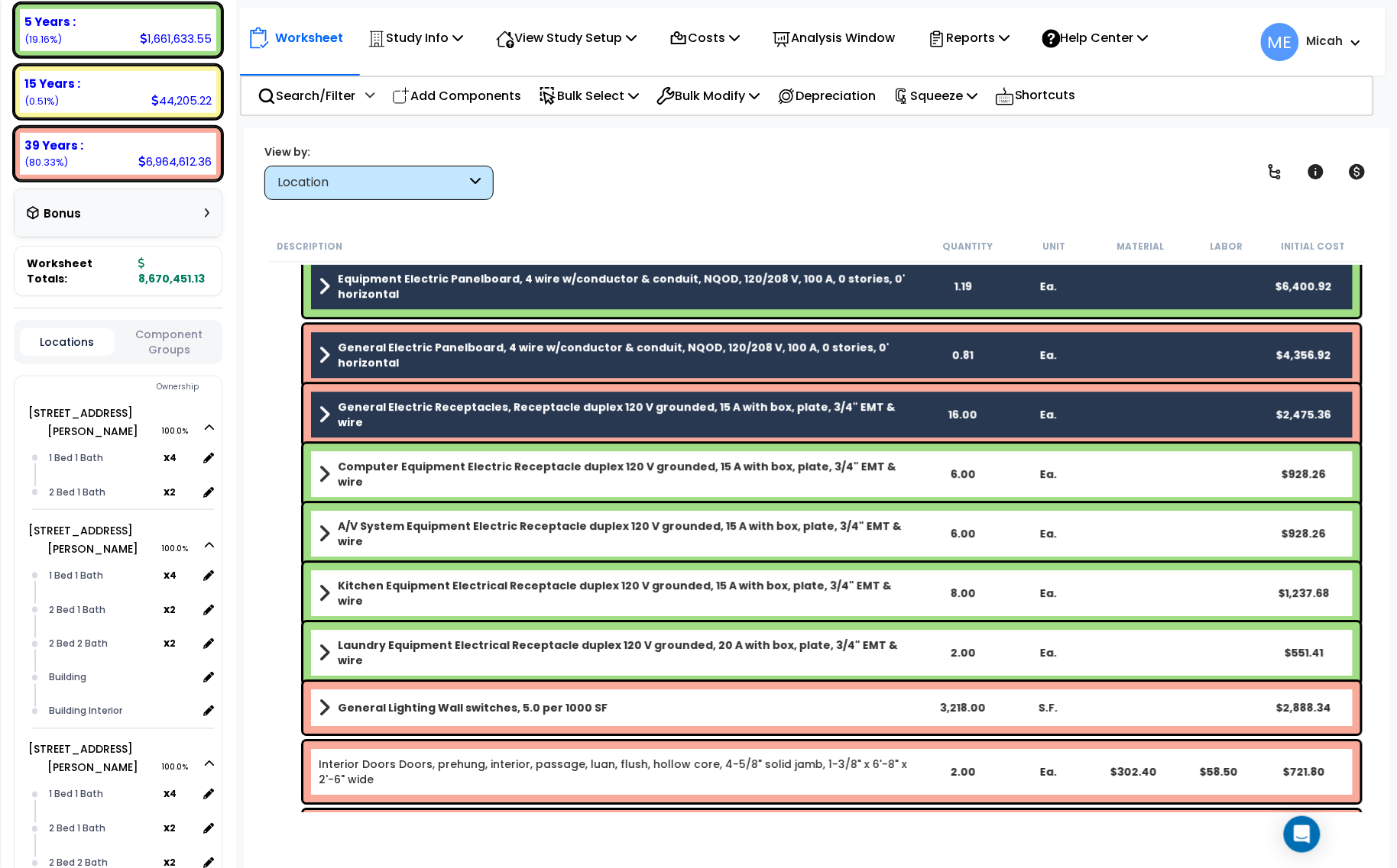
scroll to position [1432, 0]
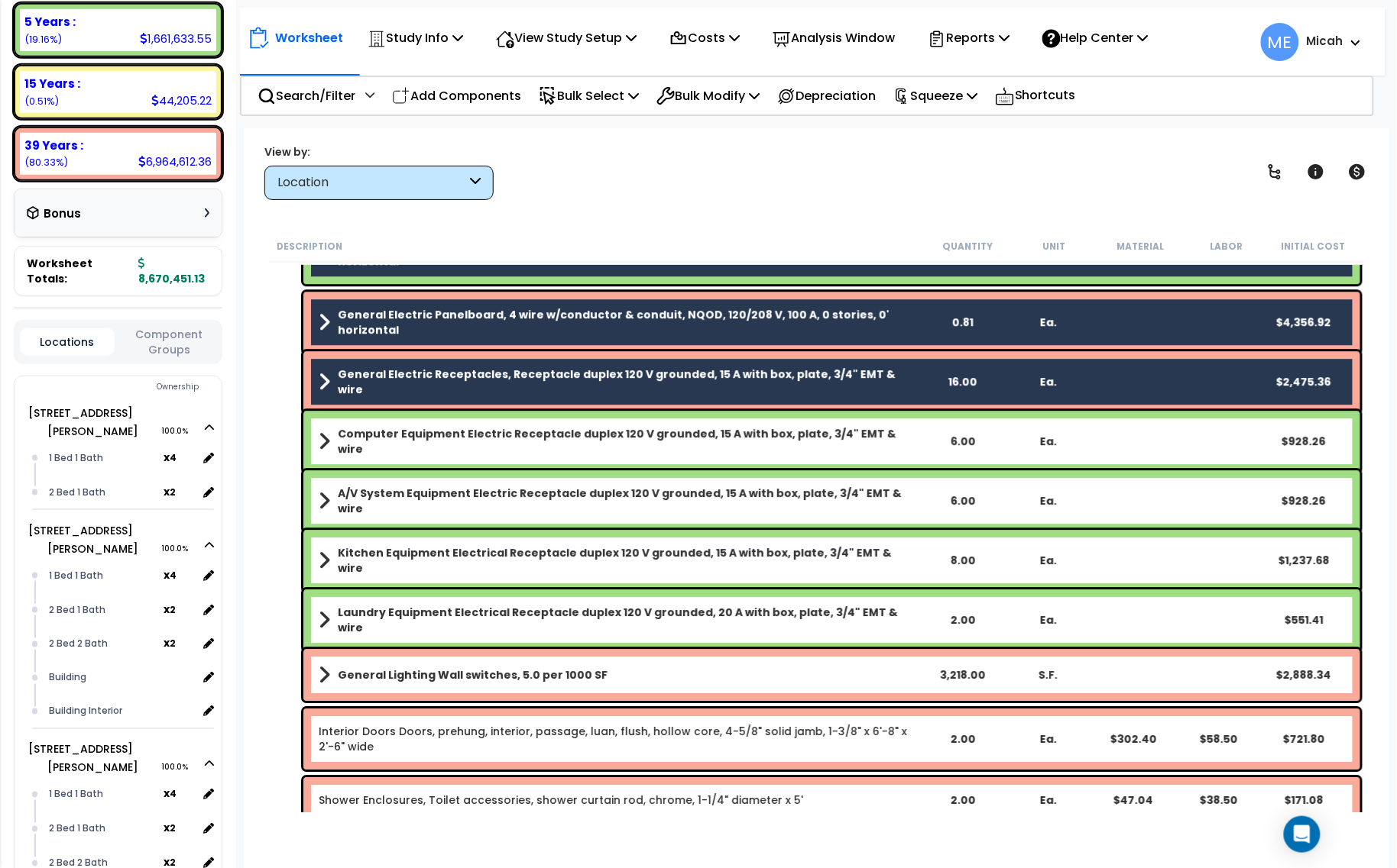
click at [520, 441] on b "Computer Equipment Electric Receptacle duplex 120 V grounded, 15 A with box, pl…" at bounding box center [628, 441] width 581 height 30
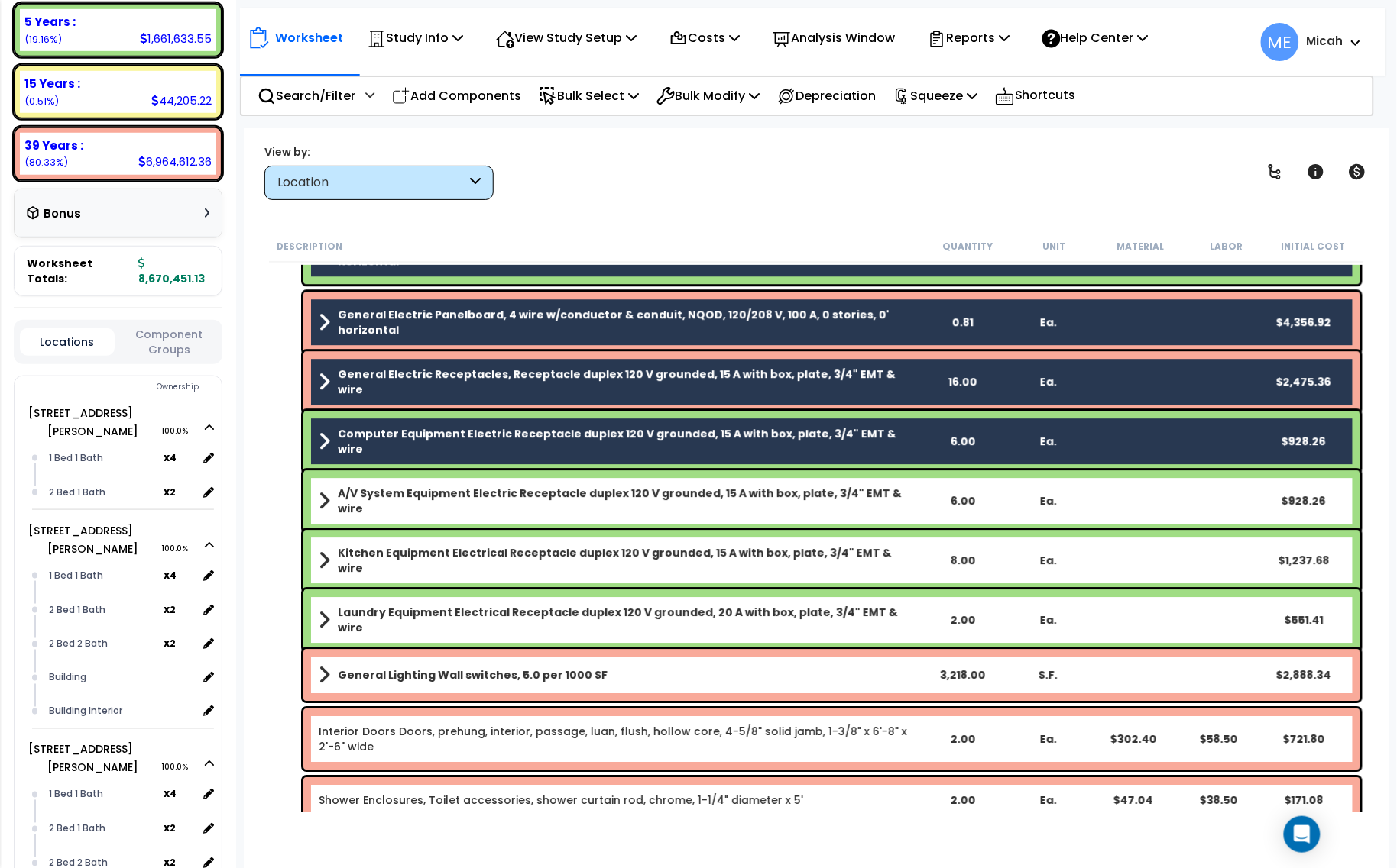
click at [512, 493] on b "A/V System Equipment Electric Receptacle duplex 120 V grounded, 15 A with box, …" at bounding box center [628, 501] width 581 height 30
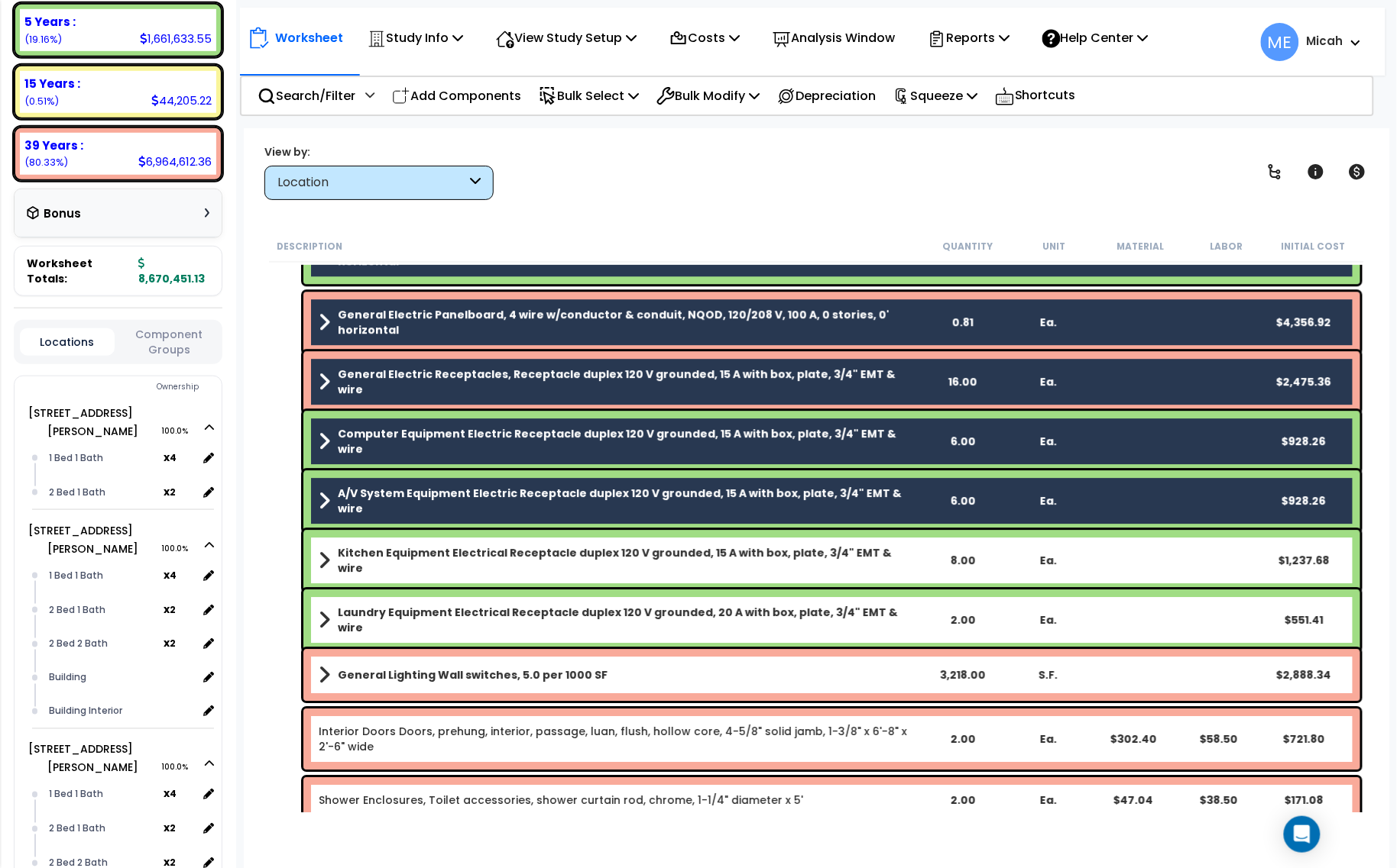
click at [510, 554] on b "Kitchen Equipment Electrical Receptacle duplex 120 V grounded, 15 A with box, p…" at bounding box center [628, 560] width 581 height 30
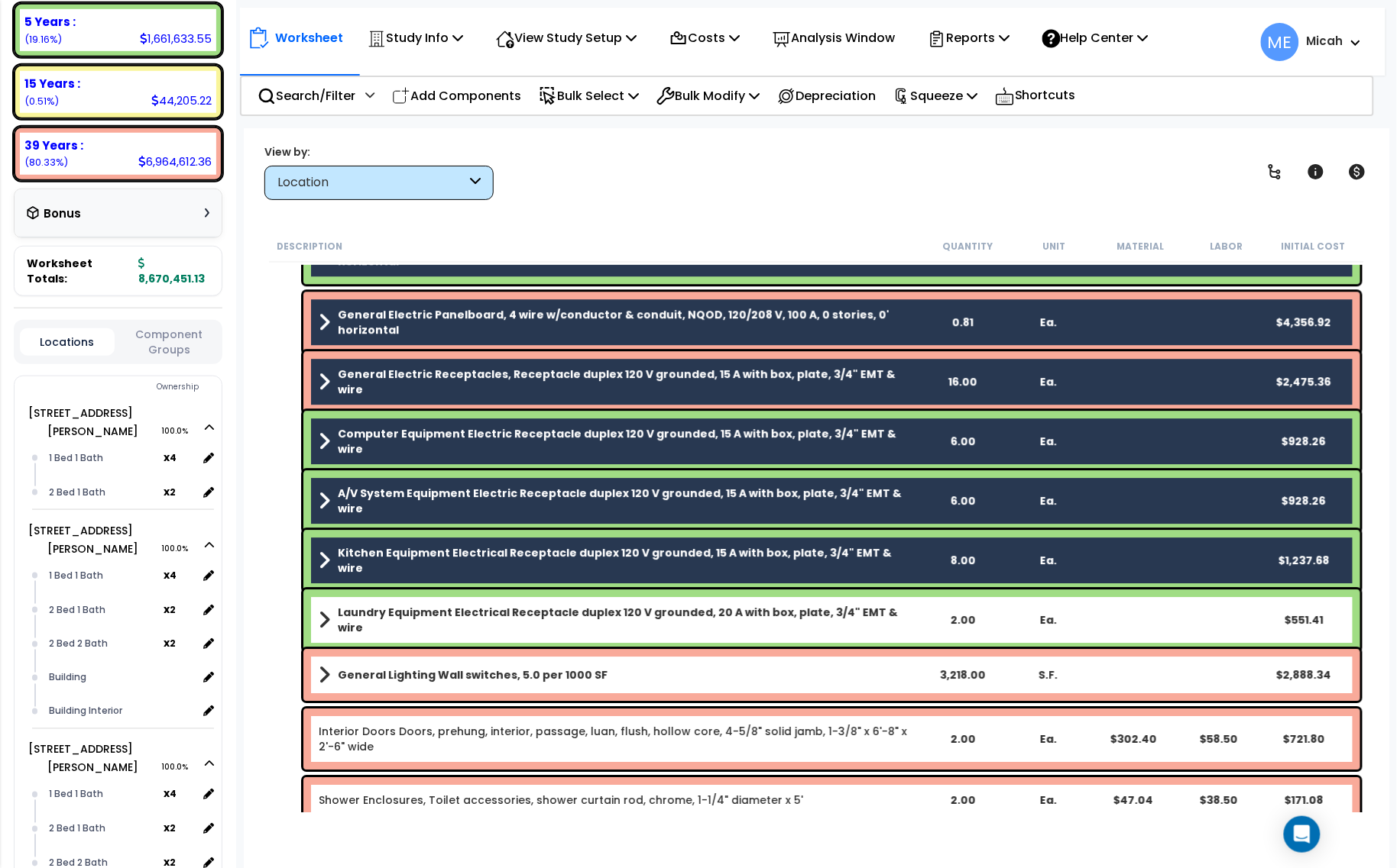
click at [513, 617] on b "Laundry Equipment Electrical Receptacle duplex 120 V grounded, 20 A with box, p…" at bounding box center [628, 620] width 581 height 30
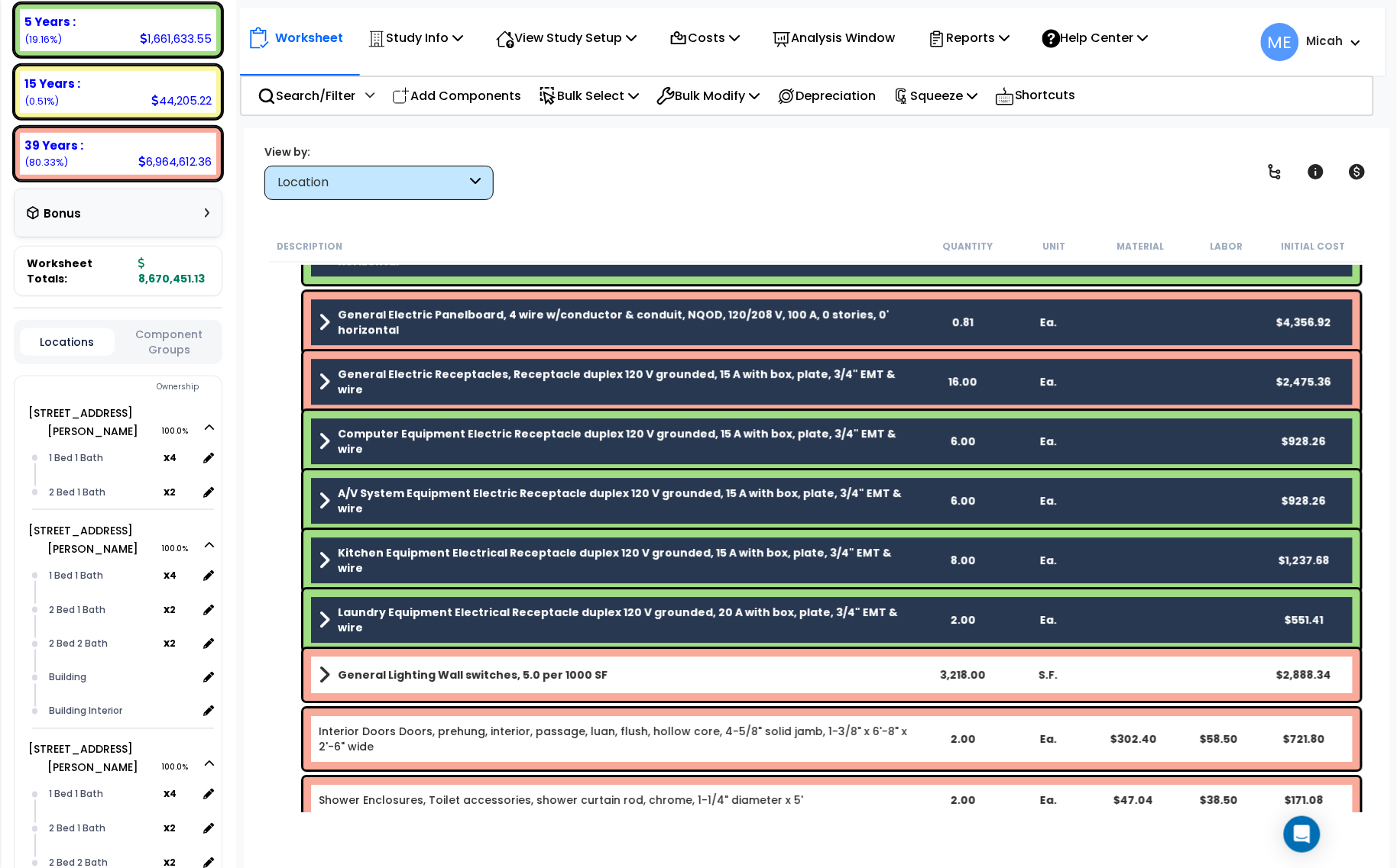
click at [540, 693] on div "General Lighting Wall switches, 5.0 per 1000 SF 3,218.00 S.F. $2,888.34" at bounding box center [831, 674] width 1056 height 52
click at [547, 734] on link "Interior Doors Doors, prehung, interior, passage, luan, flush, hollow core, 4-5…" at bounding box center [619, 739] width 600 height 30
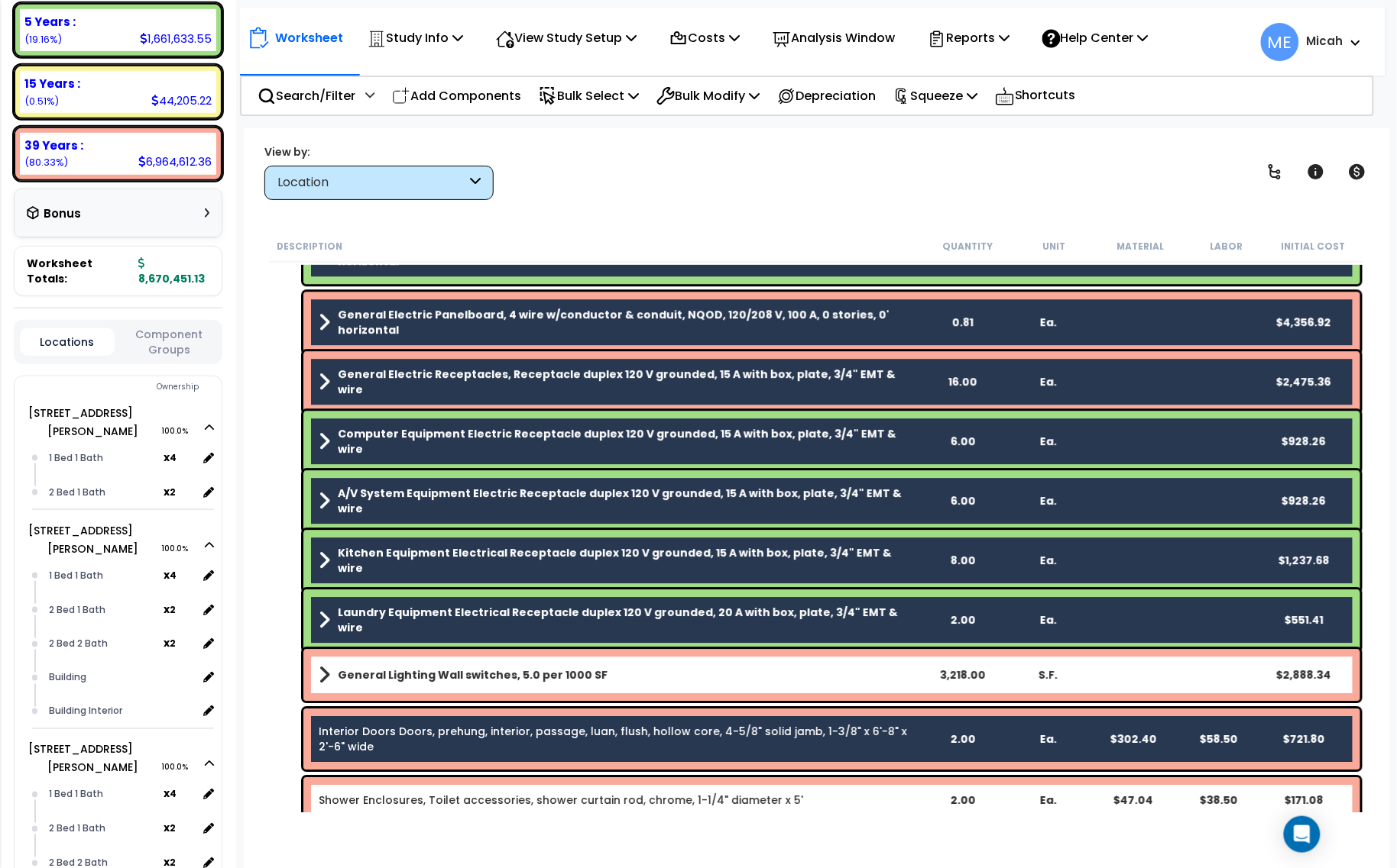
click at [527, 671] on b "General Lighting Wall switches, 5.0 per 1000 SF" at bounding box center [472, 675] width 270 height 15
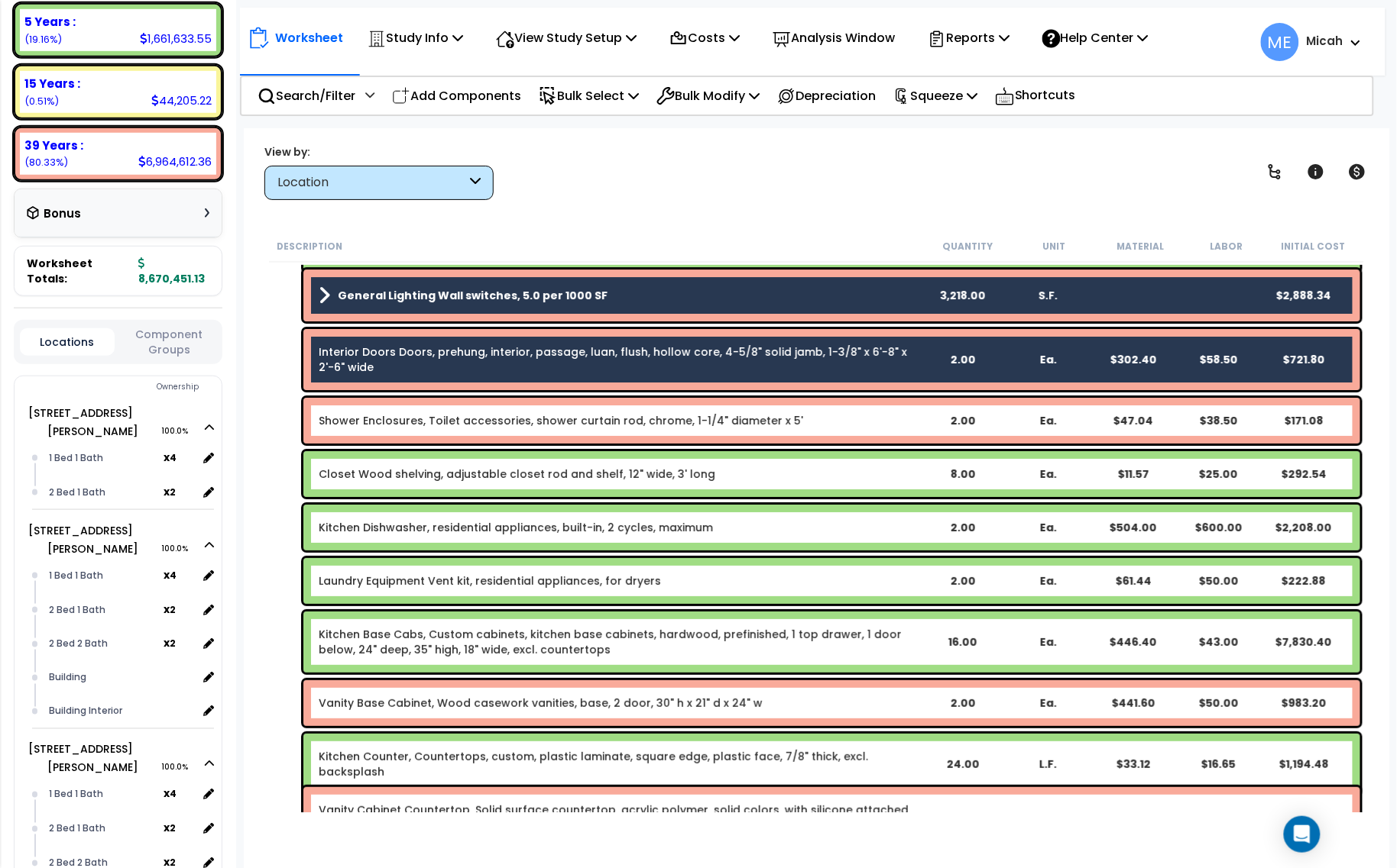
scroll to position [1814, 0]
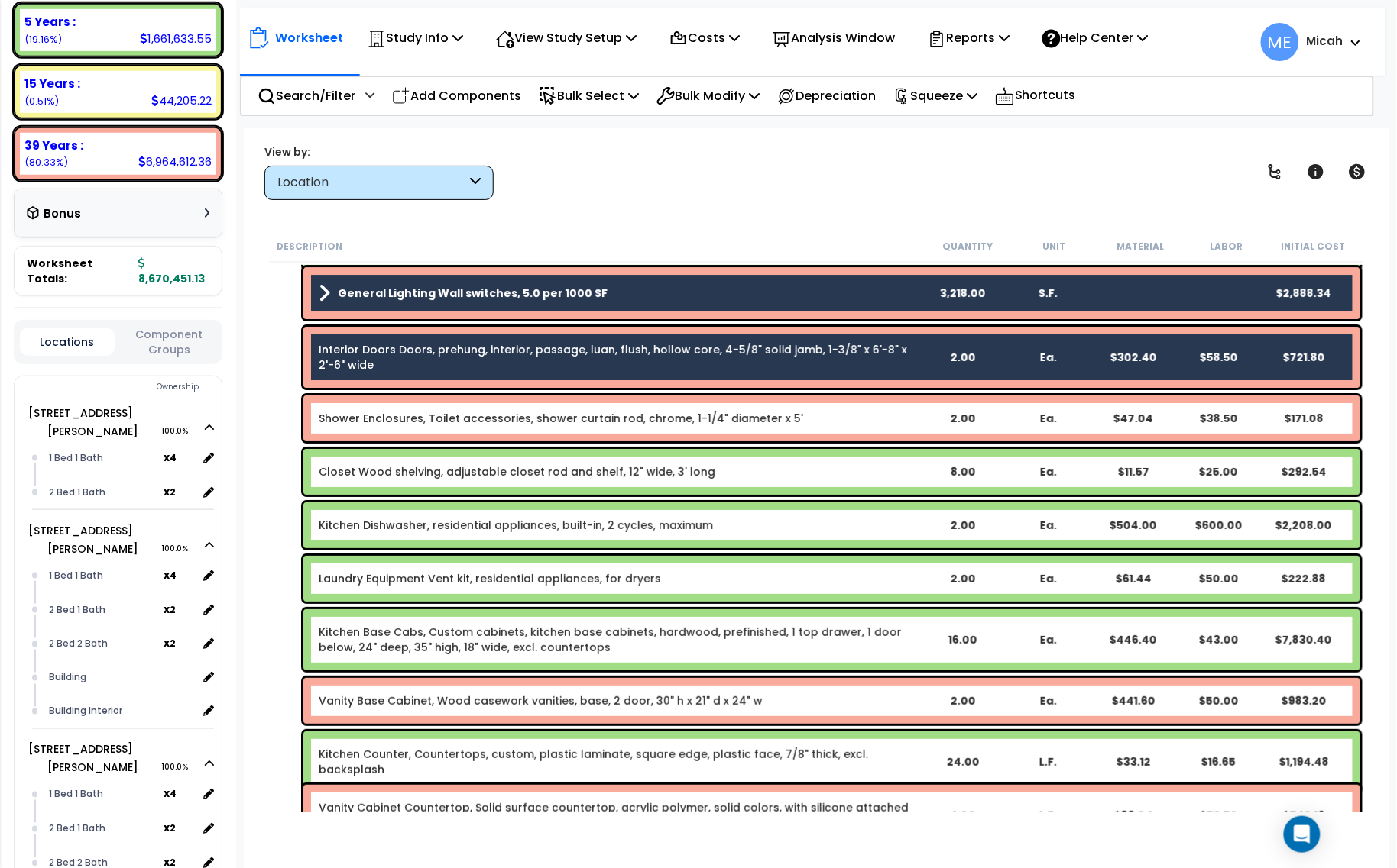
click at [533, 424] on link "Shower Enclosures, Toilet accessories, shower curtain rod, chrome, 1-1/4" diame…" at bounding box center [561, 418] width 484 height 15
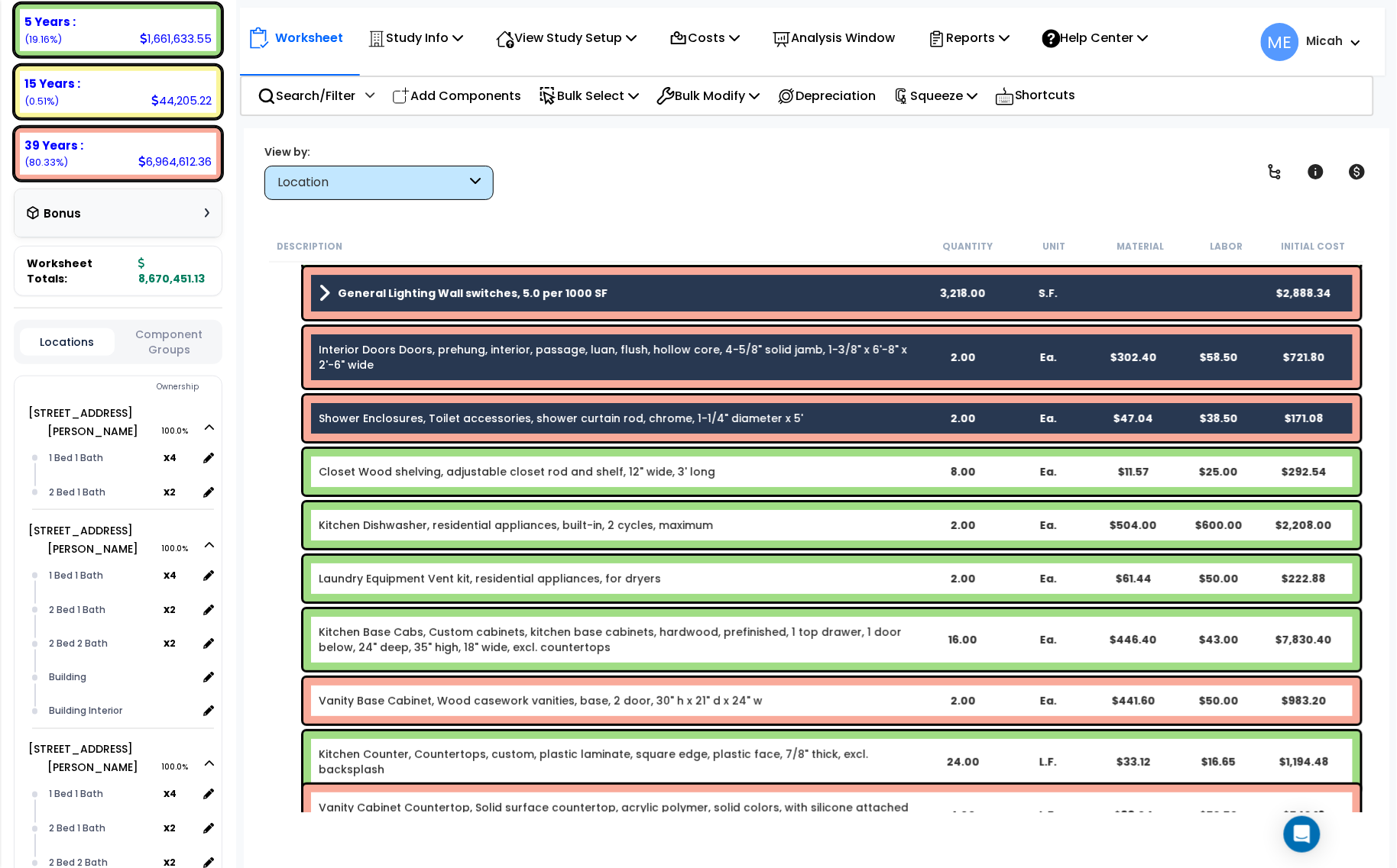
click at [516, 465] on link "Closet Wood shelving, adjustable closet rod and shelf, 12" wide, 3' long" at bounding box center [517, 472] width 397 height 15
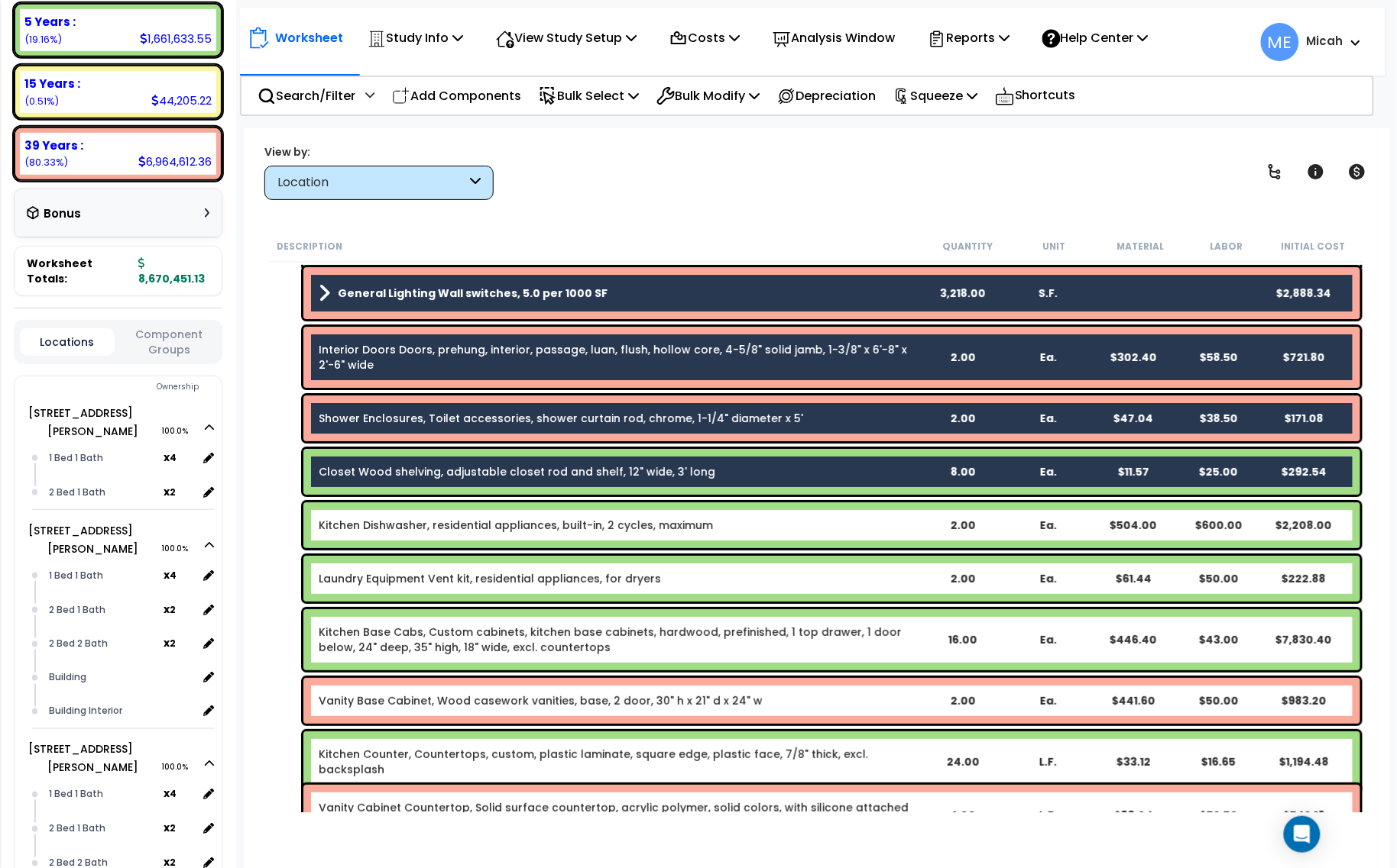
click at [484, 524] on link "Kitchen Dishwasher, residential appliances, built-in, 2 cycles, maximum" at bounding box center [516, 526] width 394 height 15
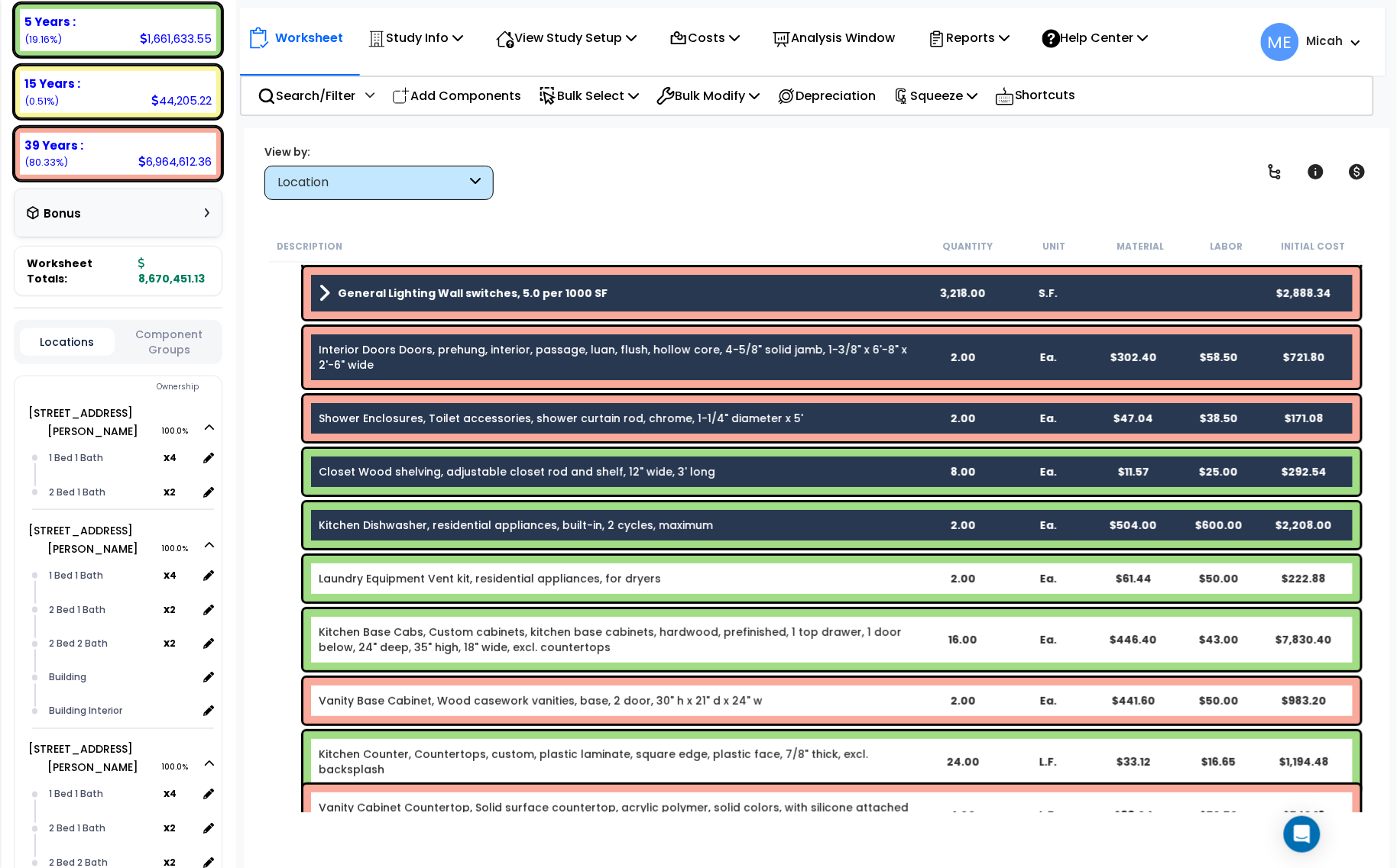
click at [499, 578] on link "Laundry Equipment Vent kit, residential appliances, for dryers" at bounding box center [490, 579] width 342 height 15
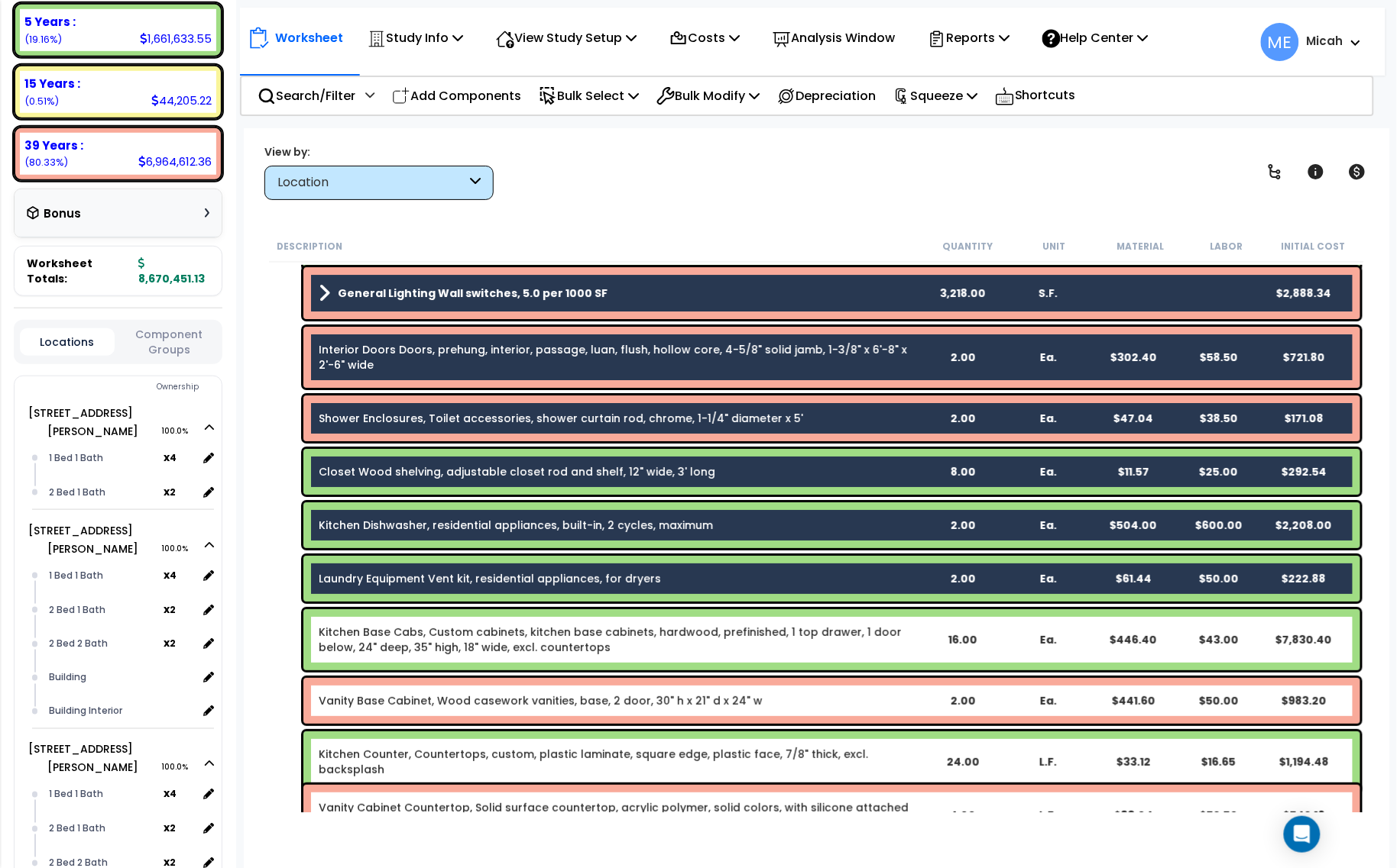
click at [491, 639] on link "Kitchen Base Cabs, Custom cabinets, kitchen base cabinets, hardwood, prefinishe…" at bounding box center [619, 639] width 600 height 30
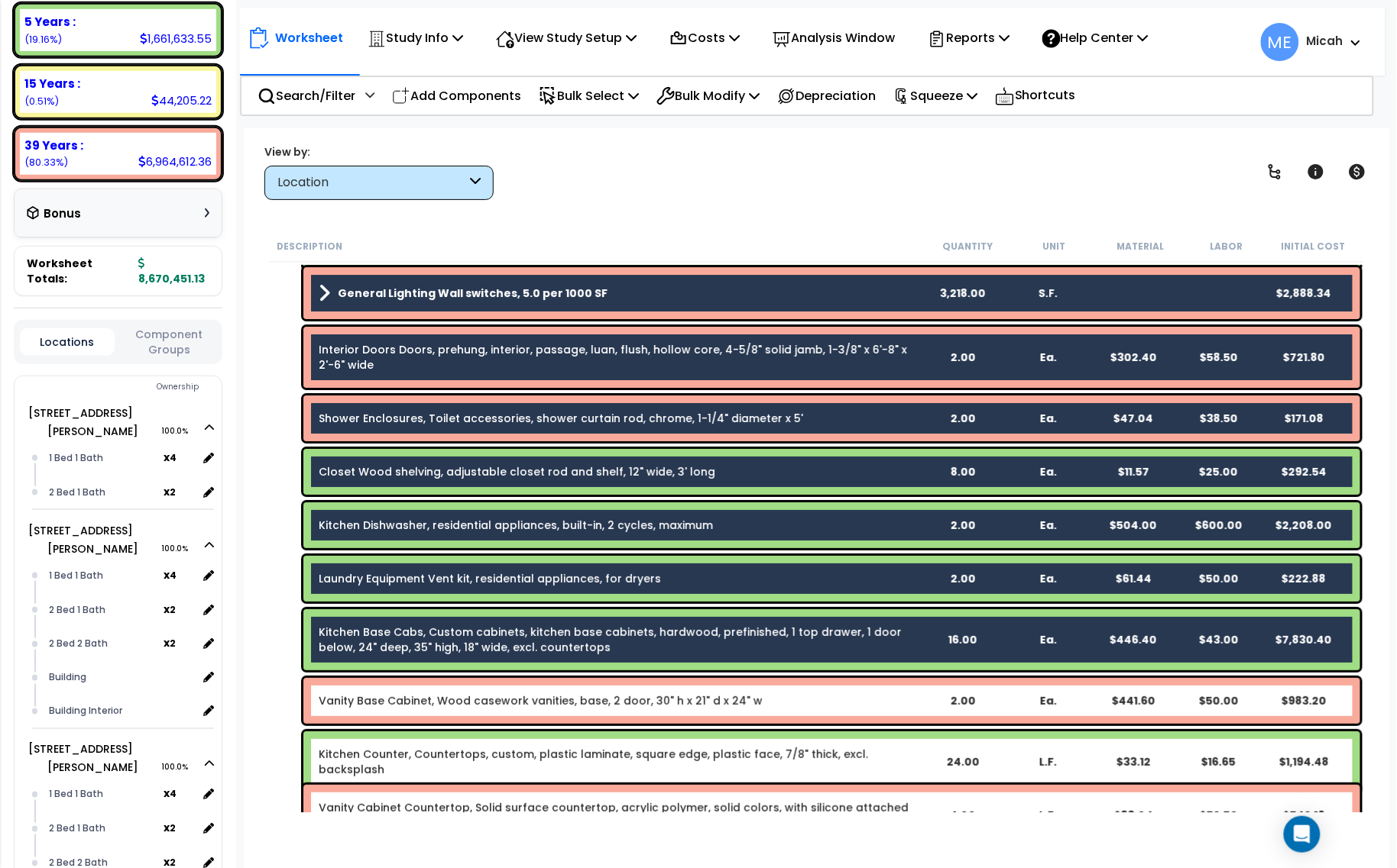
click at [487, 695] on link "Vanity Base Cabinet, Wood casework vanities, base, 2 door, 30" h x 21" d x 24" w" at bounding box center [541, 701] width 444 height 15
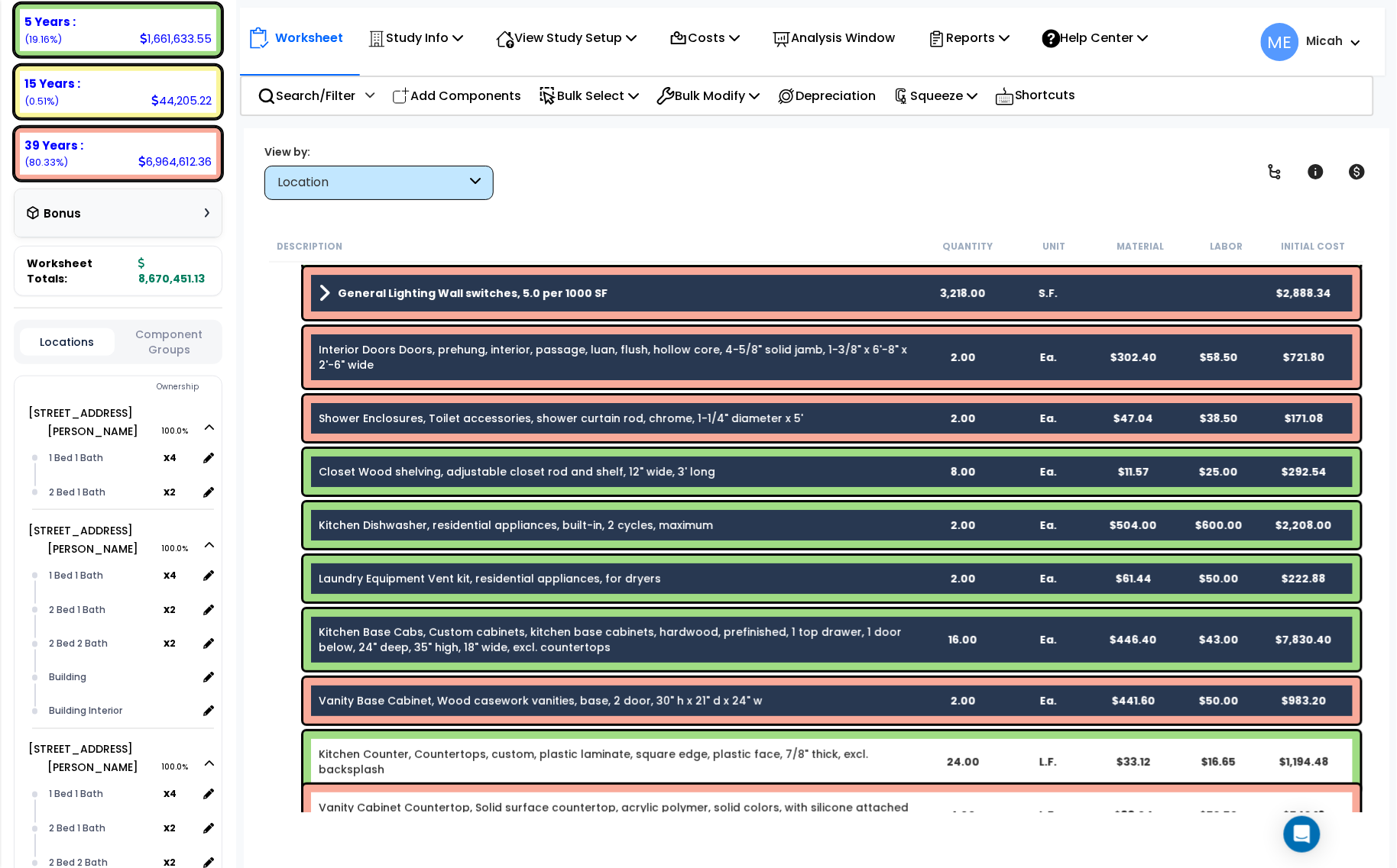
click at [494, 750] on link "Kitchen Counter, Countertops, custom, plastic laminate, square edge, plastic fa…" at bounding box center [619, 762] width 600 height 30
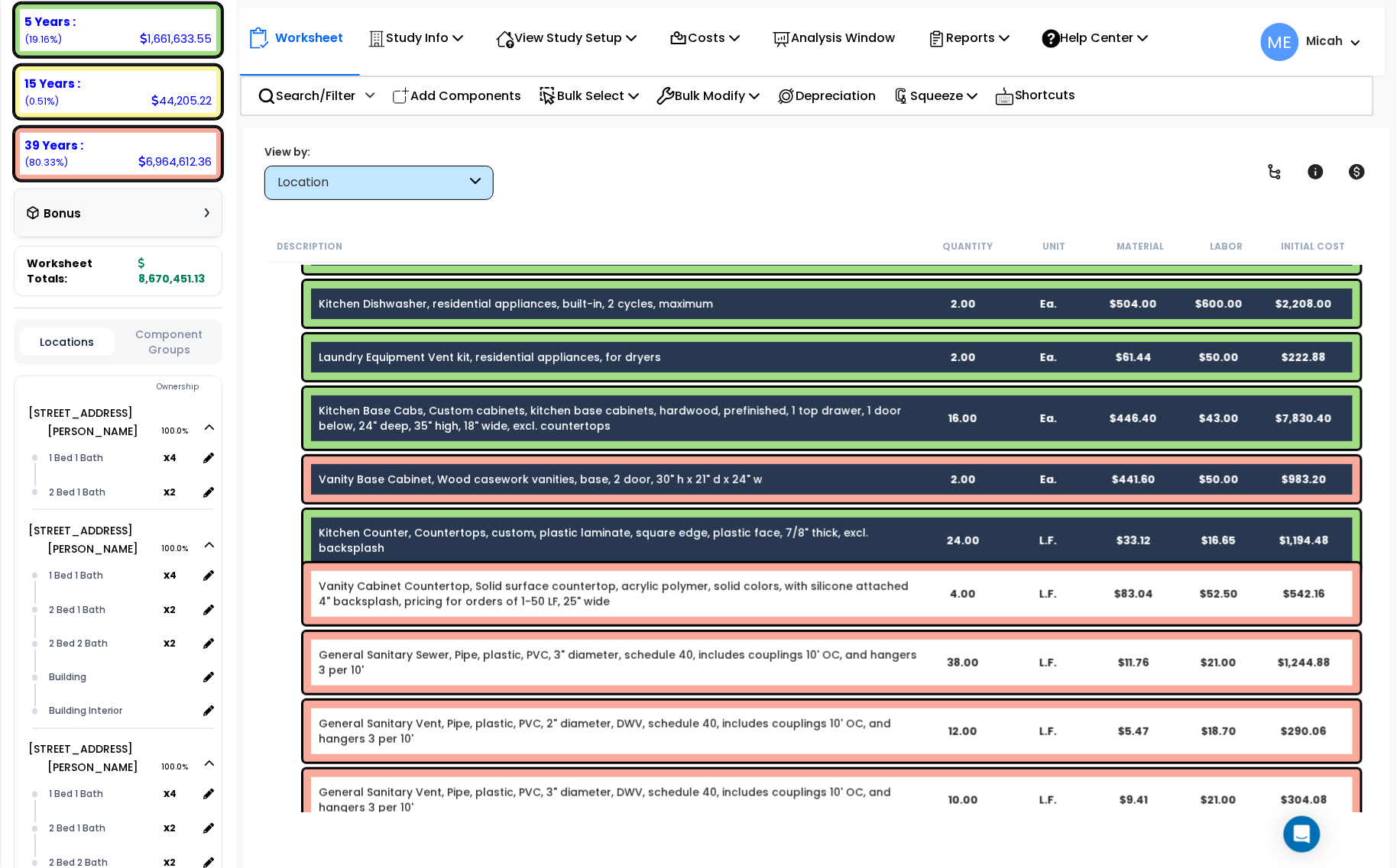
scroll to position [2196, 0]
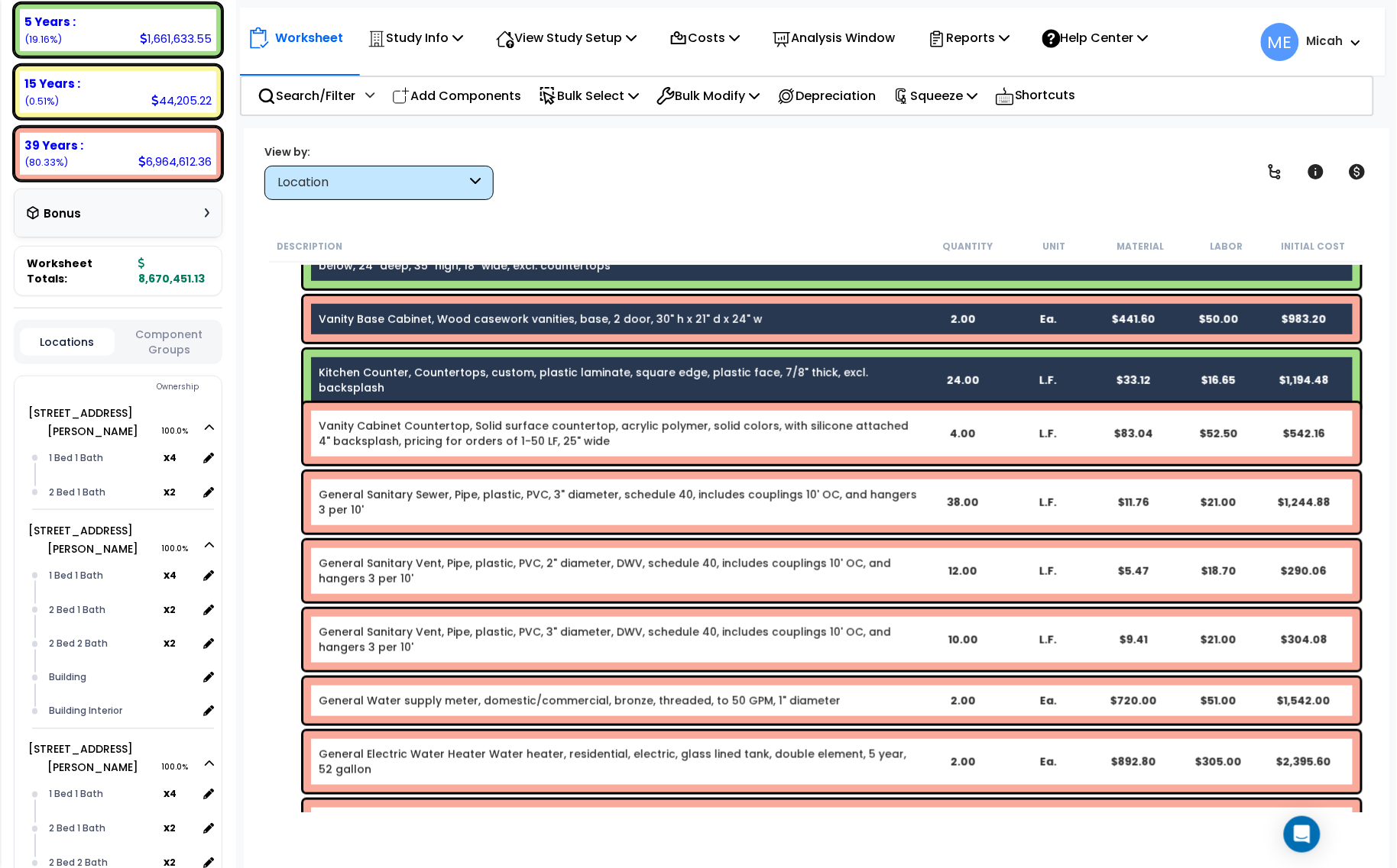
click at [479, 432] on link "Vanity Cabinet Countertop, Solid surface countertop, acrylic polymer, solid col…" at bounding box center [619, 434] width 600 height 30
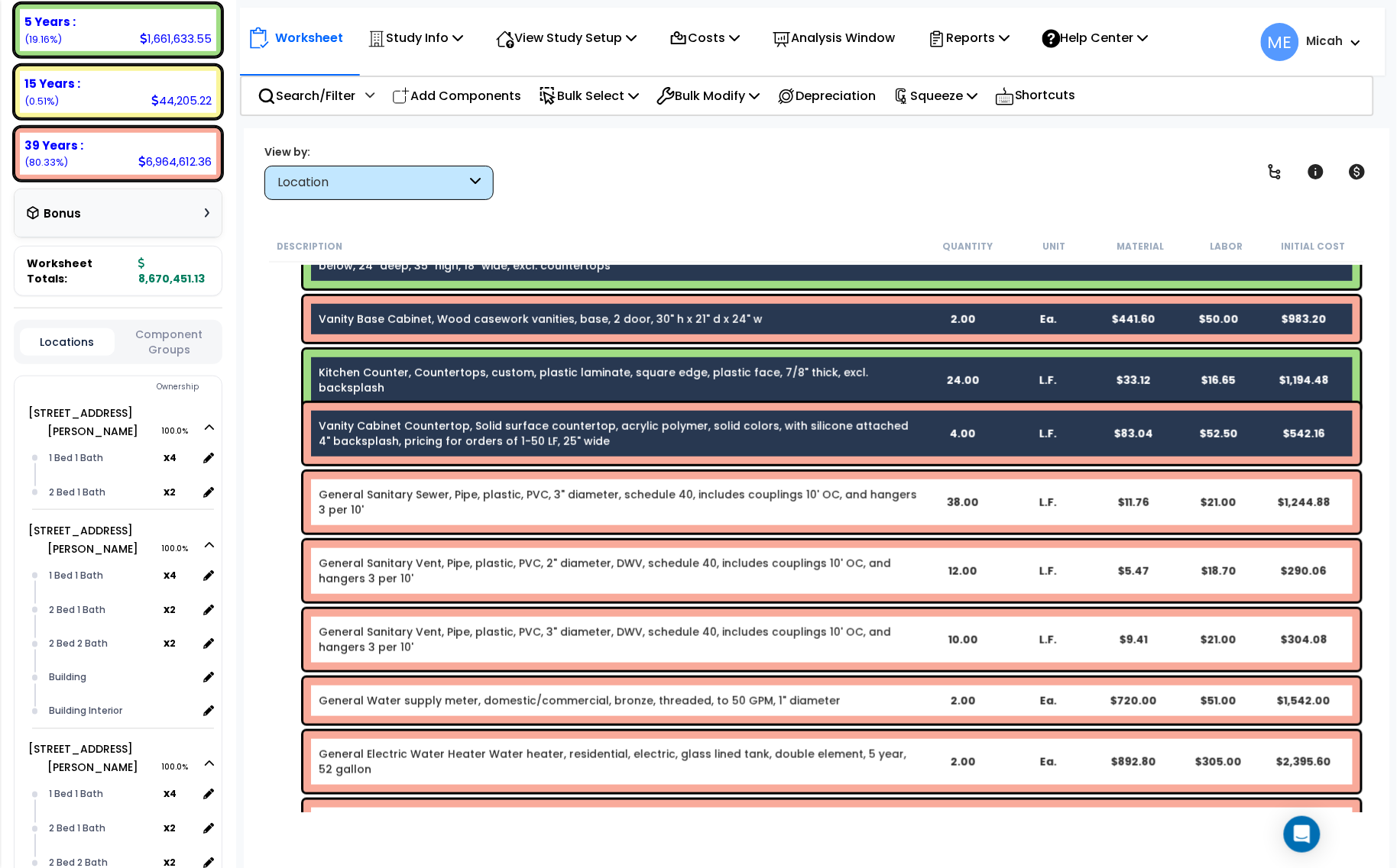
click at [474, 490] on link "General Sanitary Sewer, Pipe, plastic, PVC, 3" diameter, schedule 40, includes …" at bounding box center [619, 502] width 600 height 30
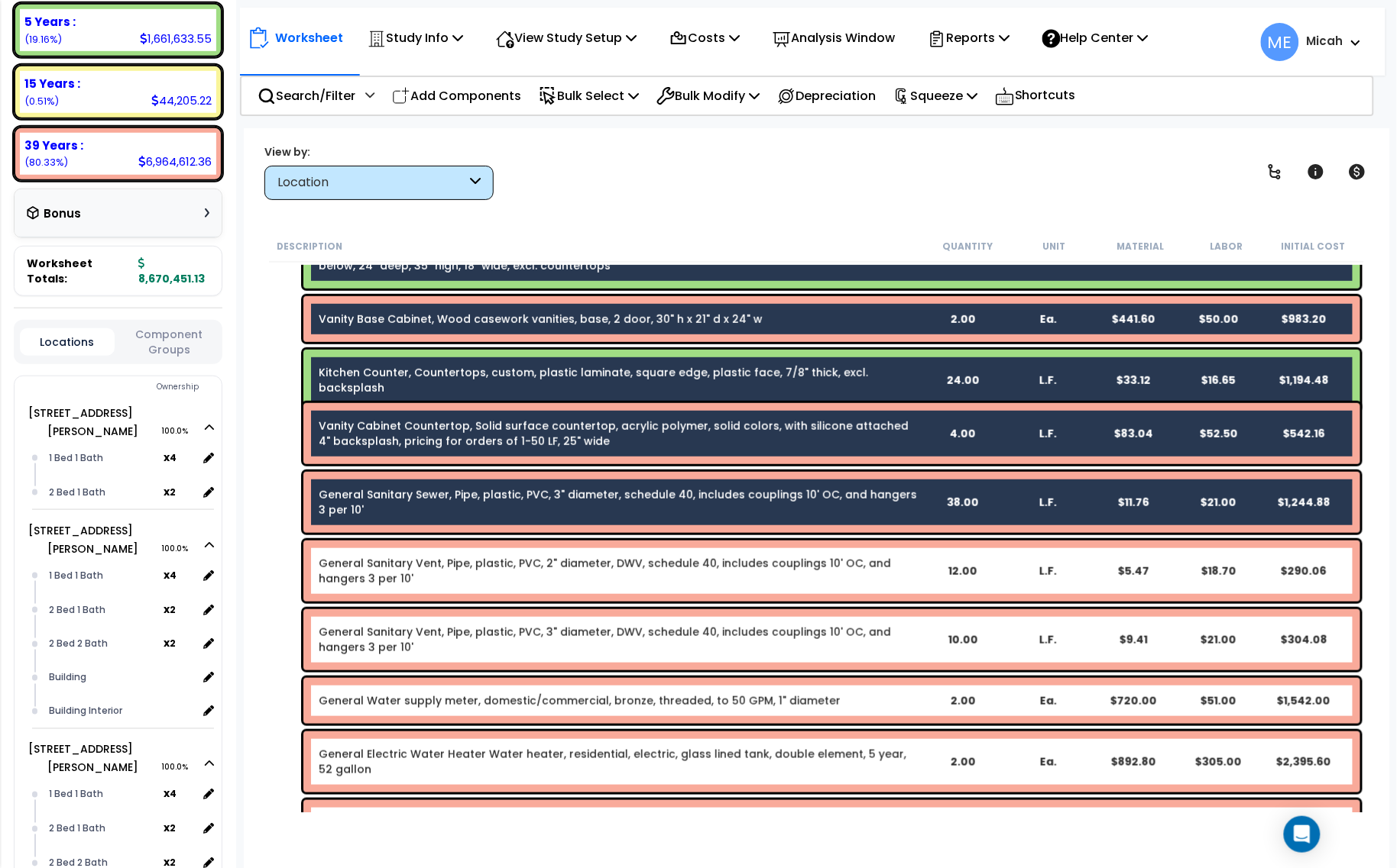
click at [476, 569] on link "General Sanitary Vent, Pipe, plastic, PVC, 2" diameter, DWV, schedule 40, inclu…" at bounding box center [619, 571] width 600 height 30
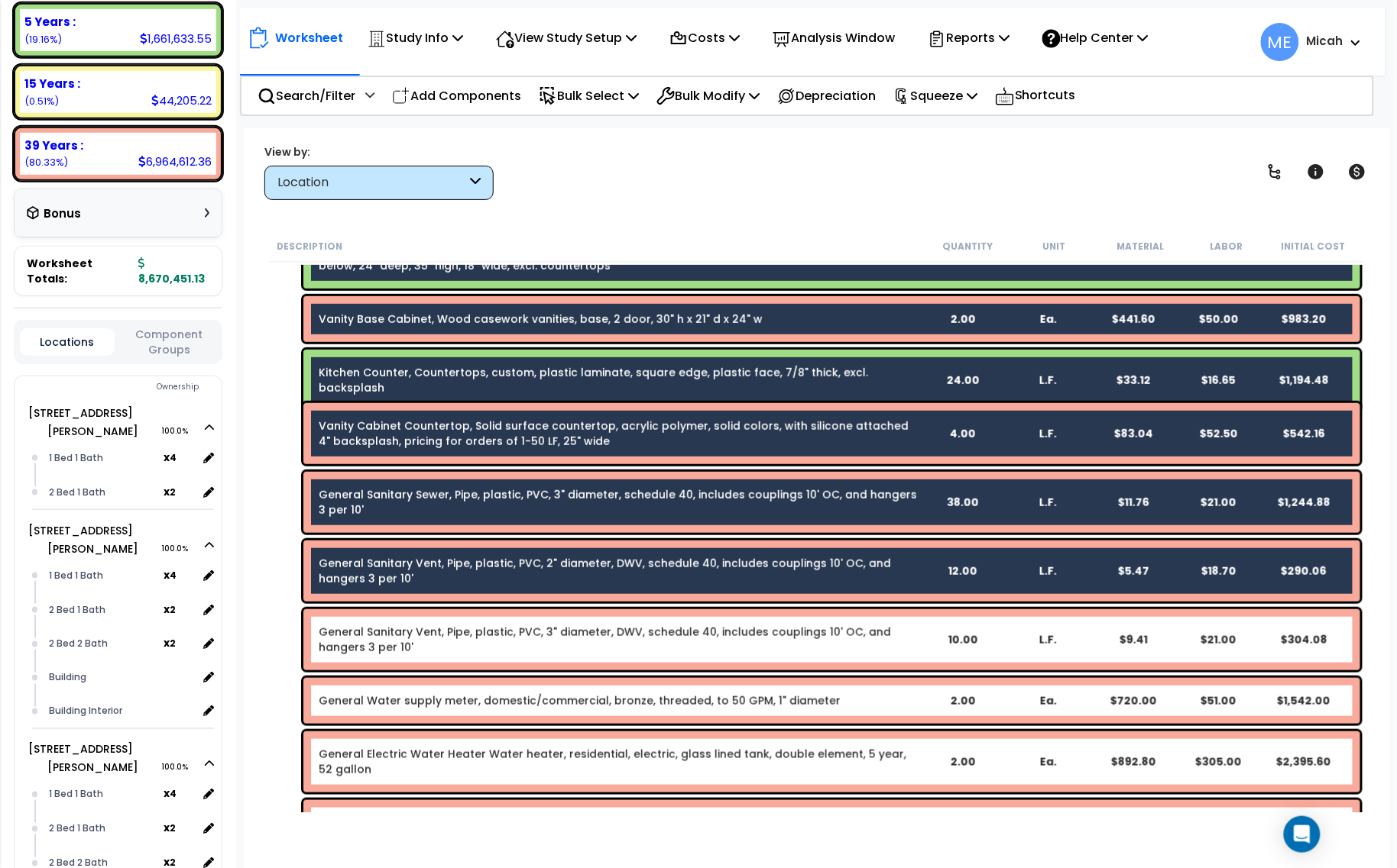
click at [497, 650] on link "General Sanitary Vent, Pipe, plastic, PVC, 3" diameter, DWV, schedule 40, inclu…" at bounding box center [619, 639] width 600 height 30
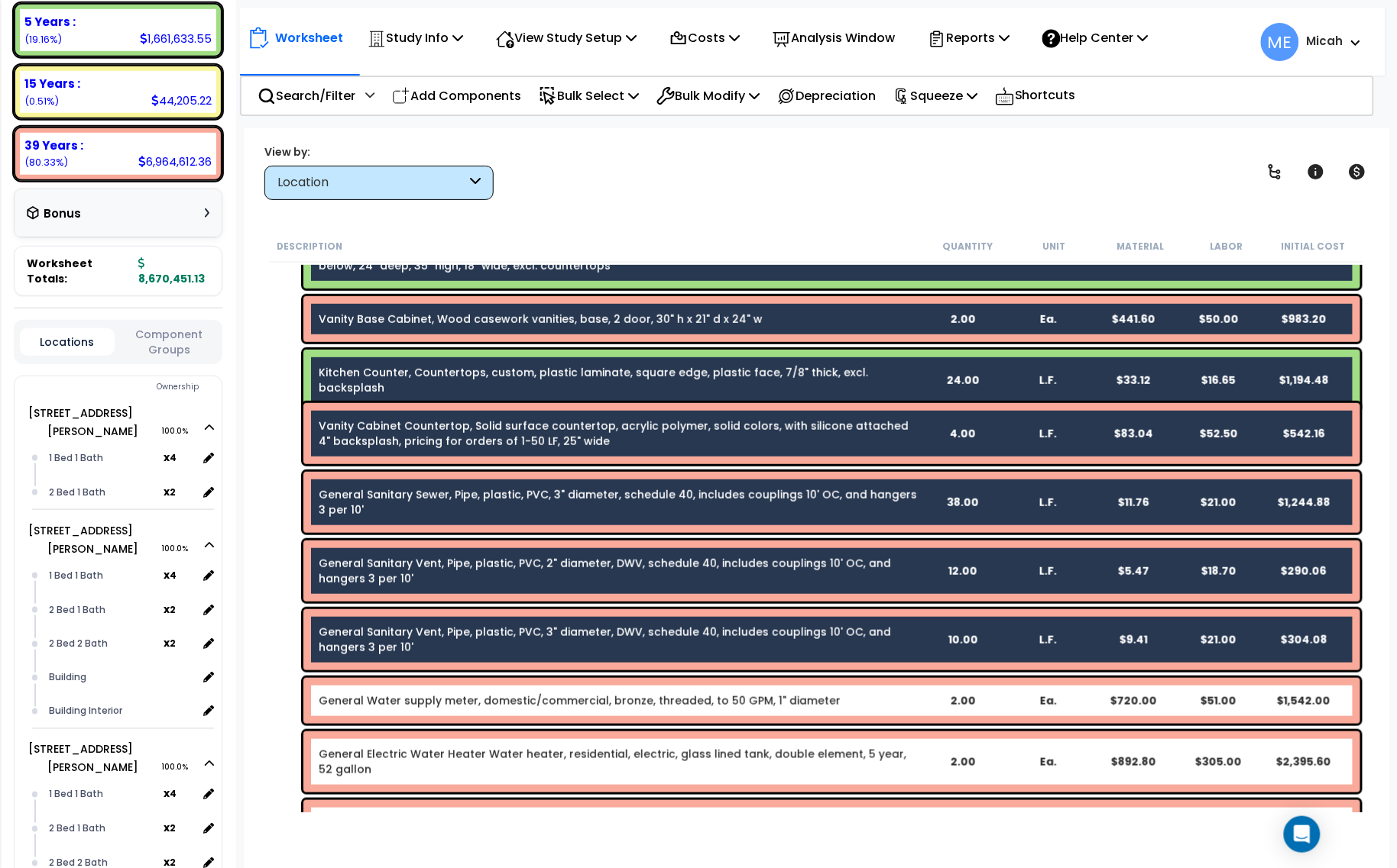
click at [499, 703] on link "General Water supply meter, domestic/commercial, bronze, threaded, to 50 GPM, 1…" at bounding box center [579, 701] width 522 height 15
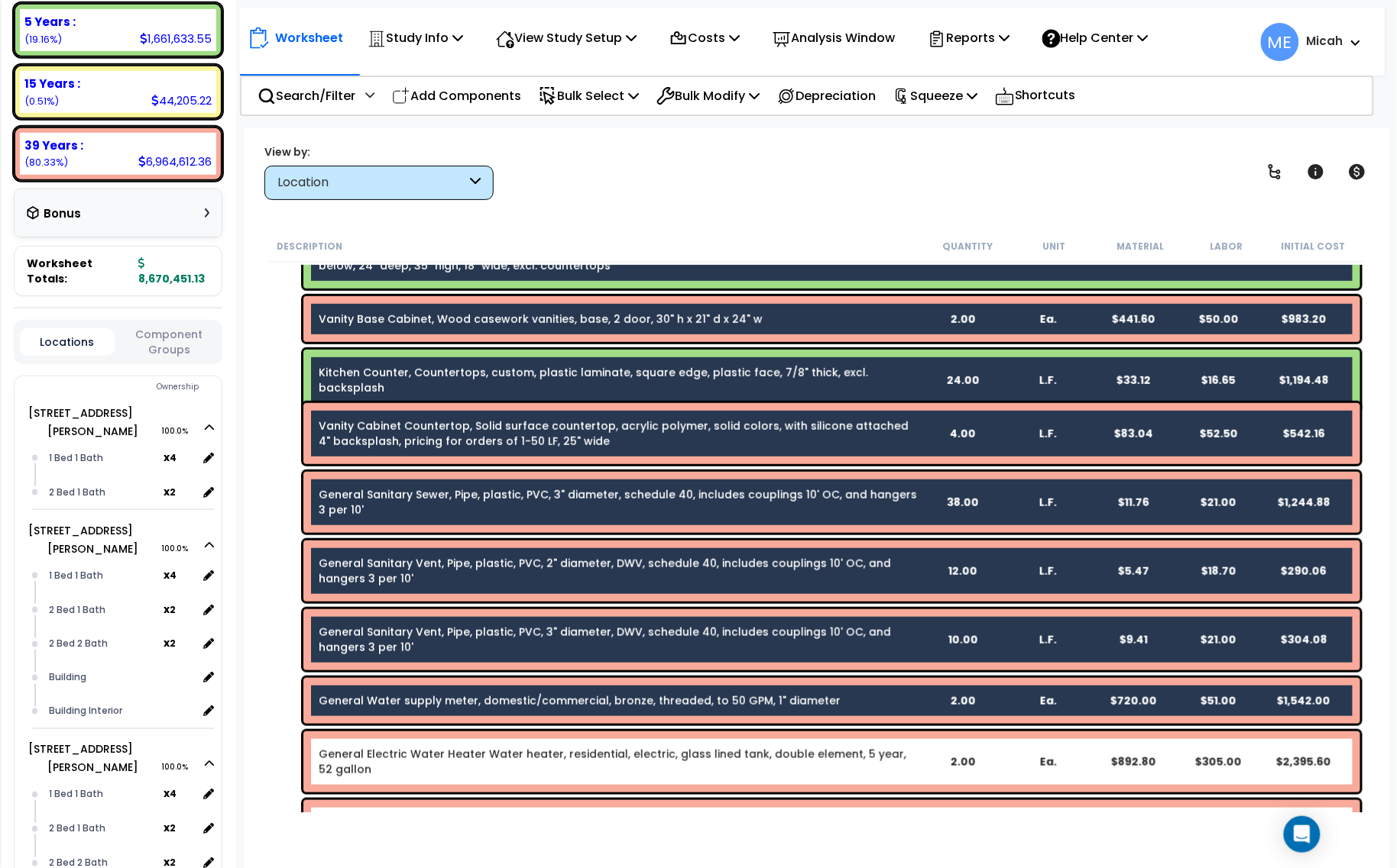
click at [516, 765] on link "General Electric Water Heater Water heater, residential, electric, glass lined …" at bounding box center [619, 762] width 600 height 30
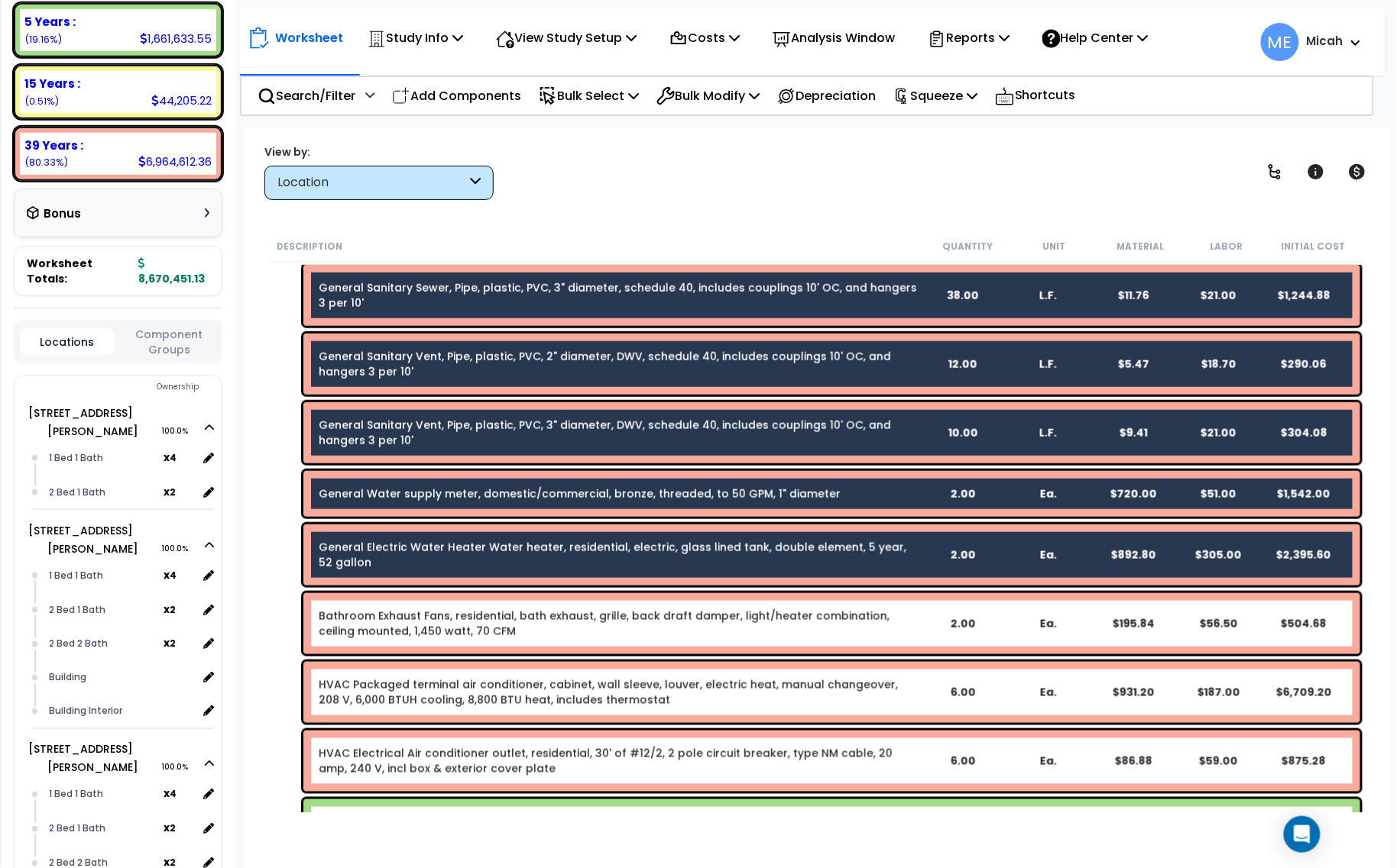
scroll to position [2578, 0]
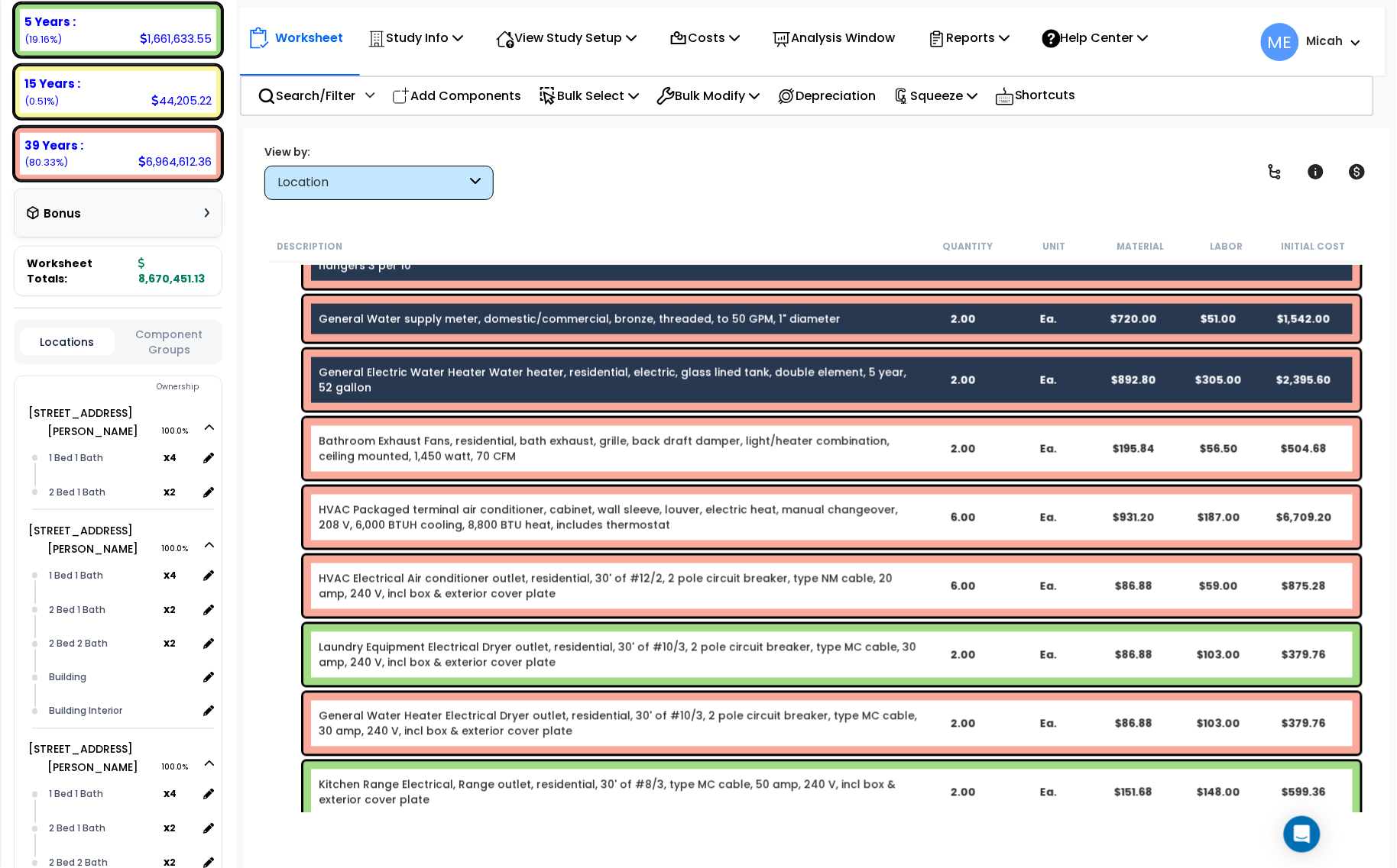
click at [466, 439] on link "Bathroom Exhaust Fans, residential, bath exhaust, grille, back draft damper, li…" at bounding box center [619, 449] width 600 height 30
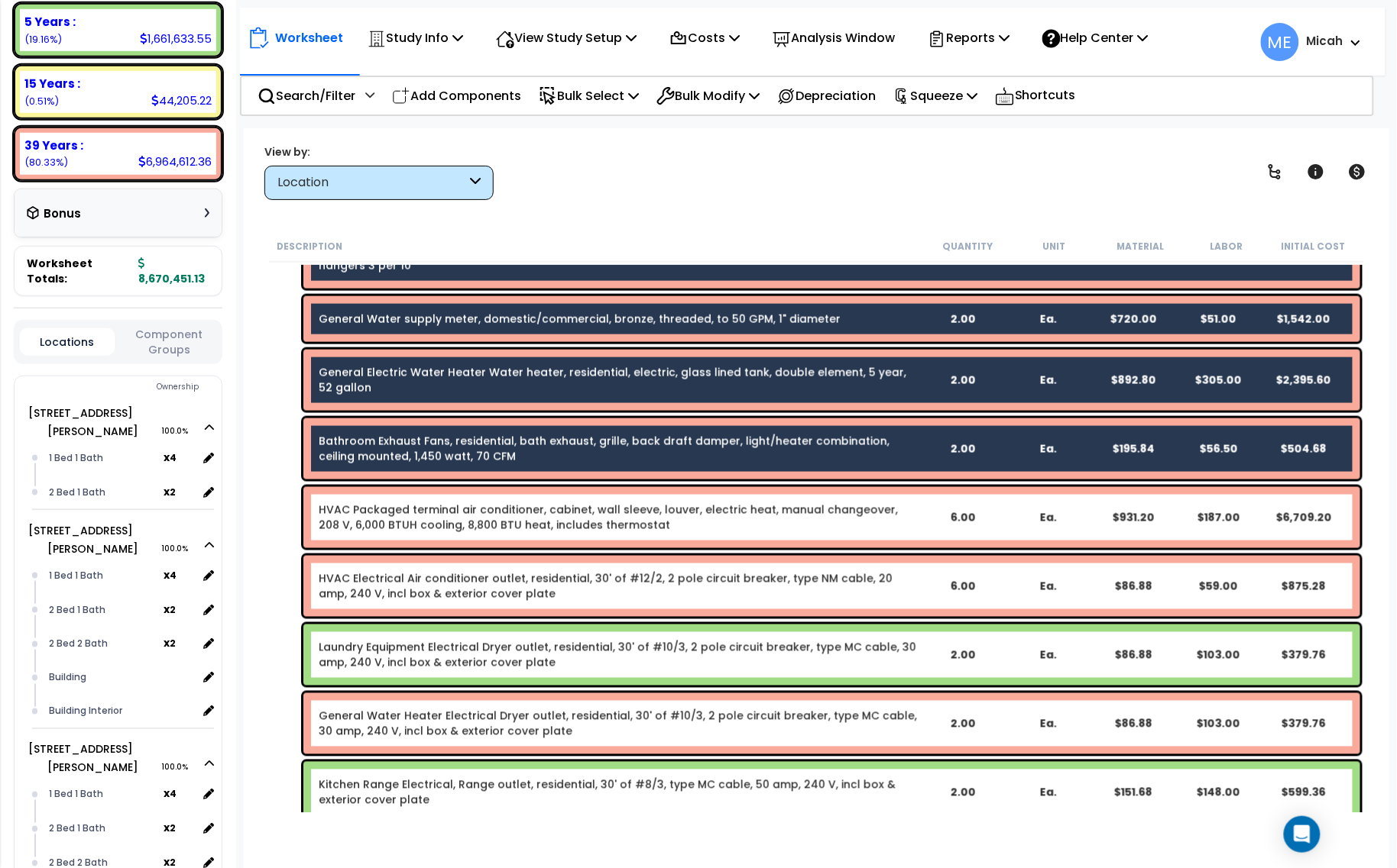
click at [468, 529] on link "HVAC Packaged terminal air conditioner, cabinet, wall sleeve, louver, electric …" at bounding box center [619, 517] width 600 height 30
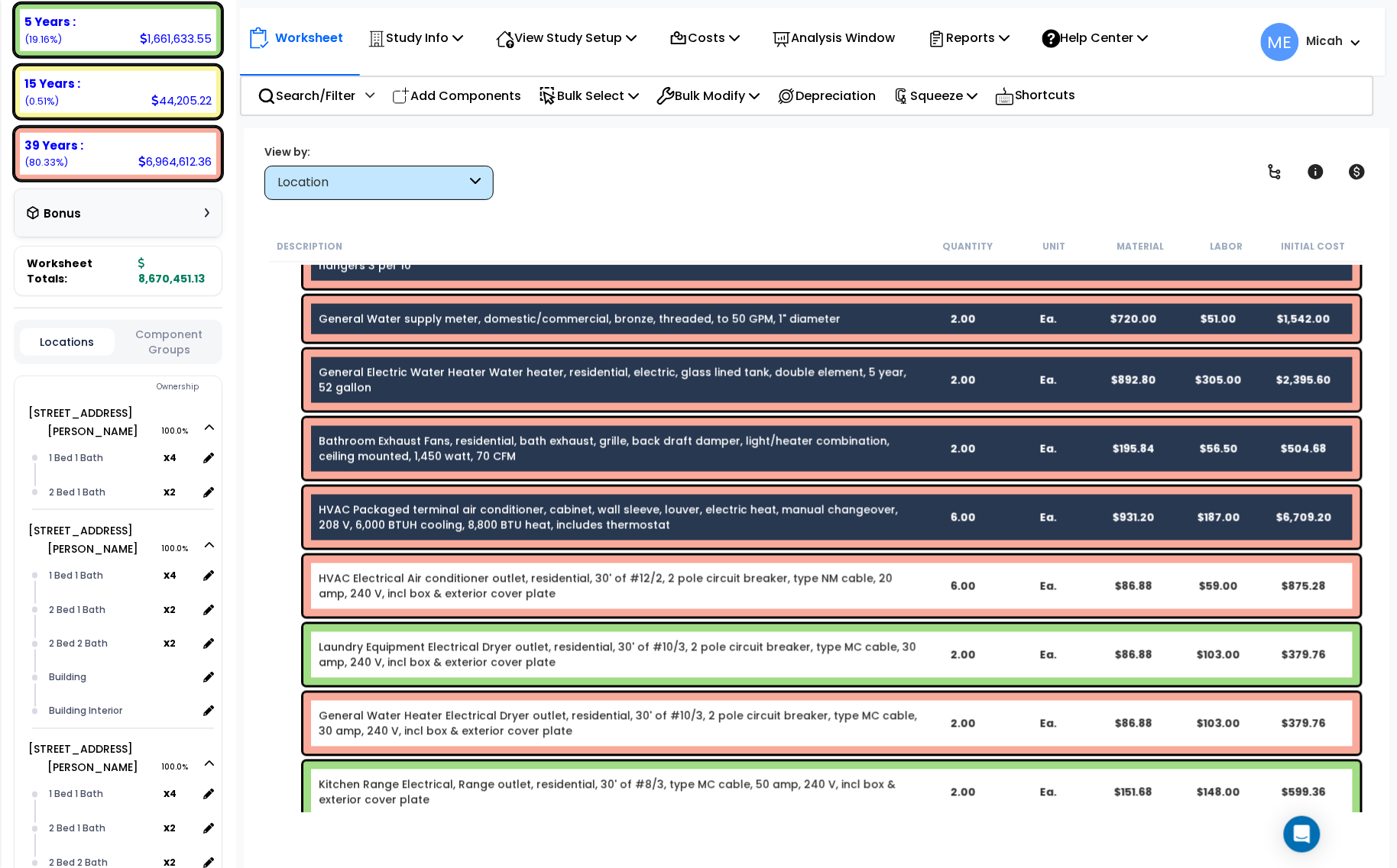
click at [482, 597] on link "HVAC Electrical Air conditioner outlet, residential, 30' of #12/2, 2 pole circu…" at bounding box center [619, 587] width 600 height 30
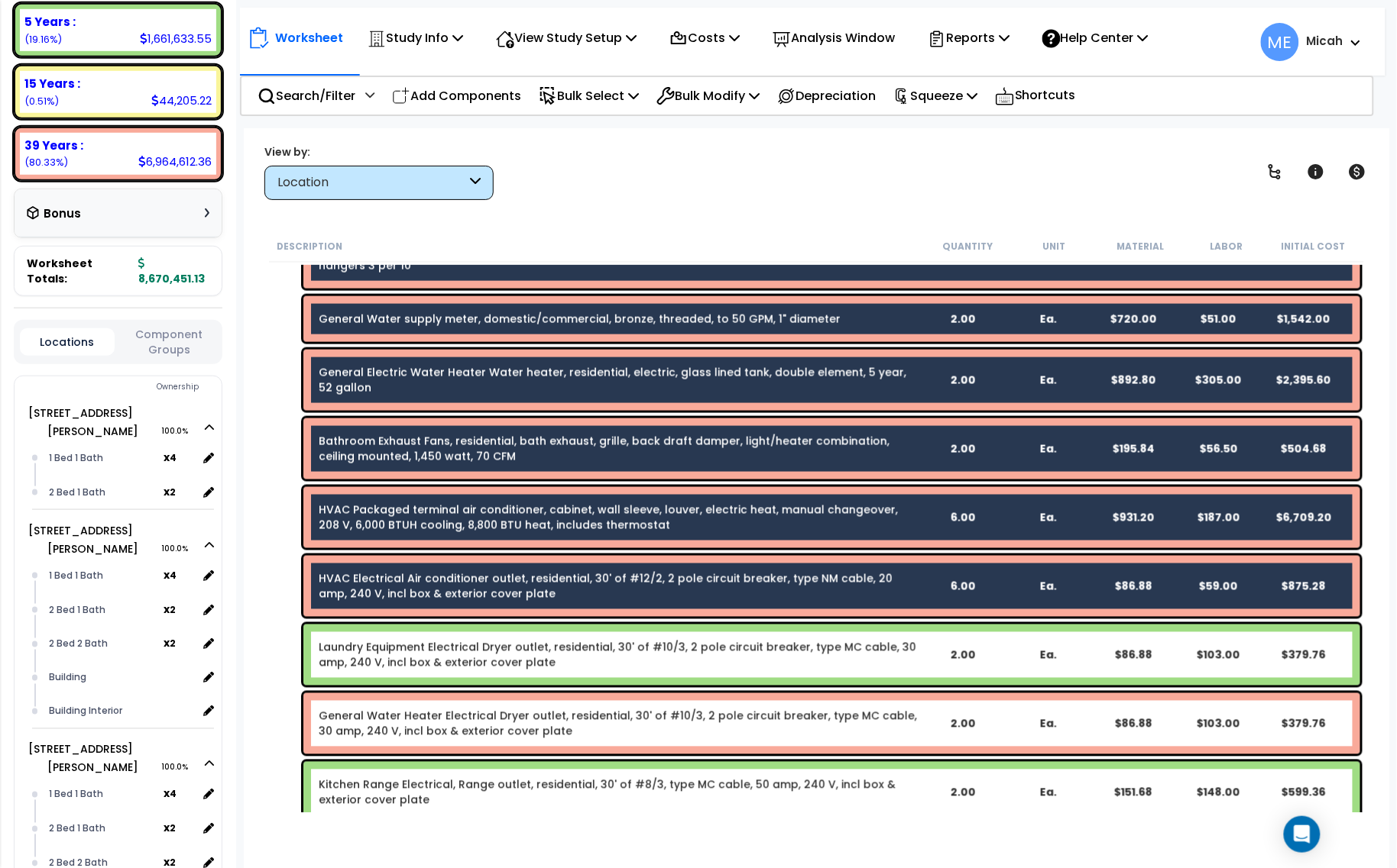
click at [490, 658] on link "Laundry Equipment Electrical Dryer outlet, residential, 30' of #10/3, 2 pole ci…" at bounding box center [619, 655] width 600 height 30
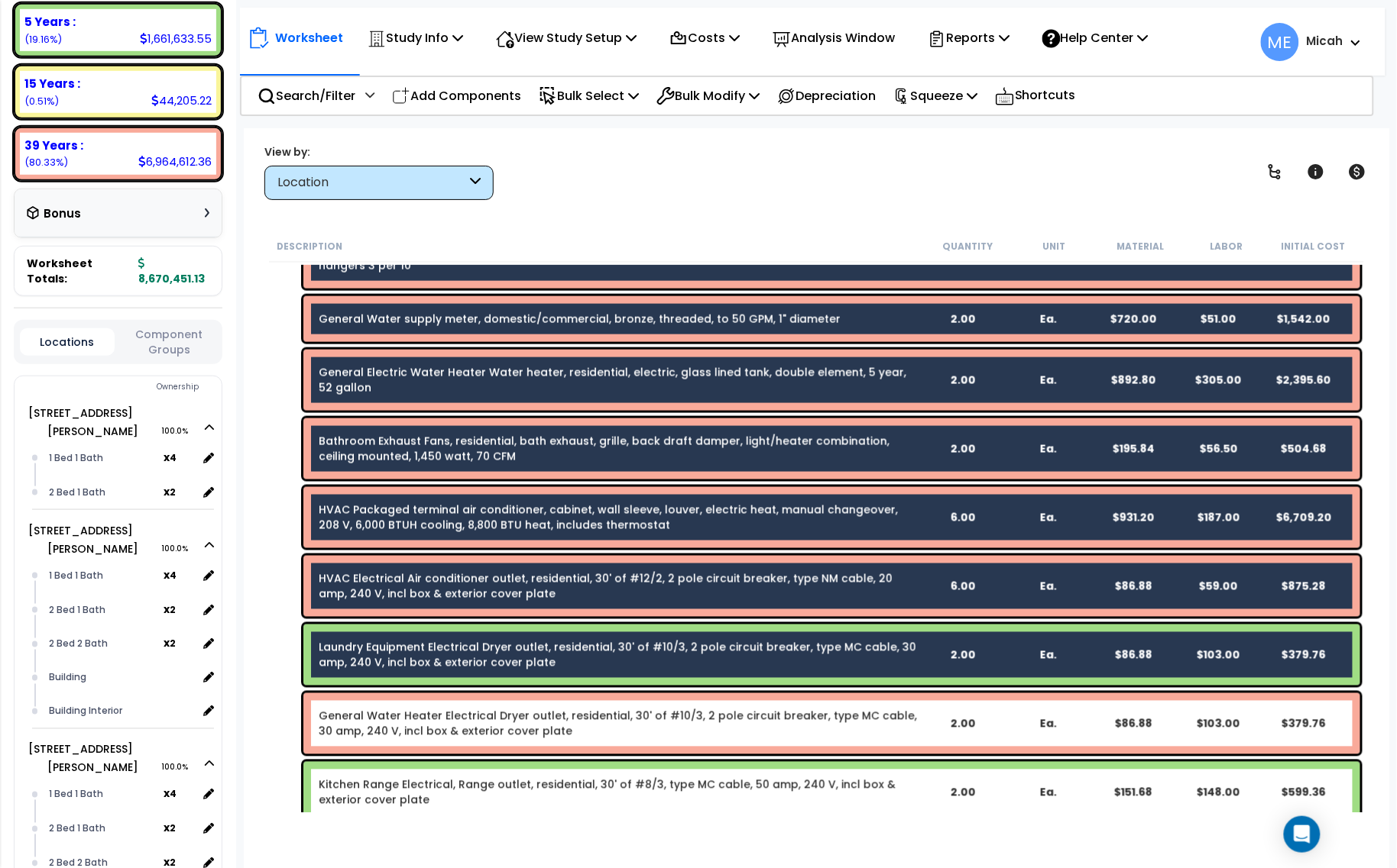
click at [495, 713] on link "General Water Heater Electrical Dryer outlet, residential, 30' of #10/3, 2 pole…" at bounding box center [619, 724] width 600 height 30
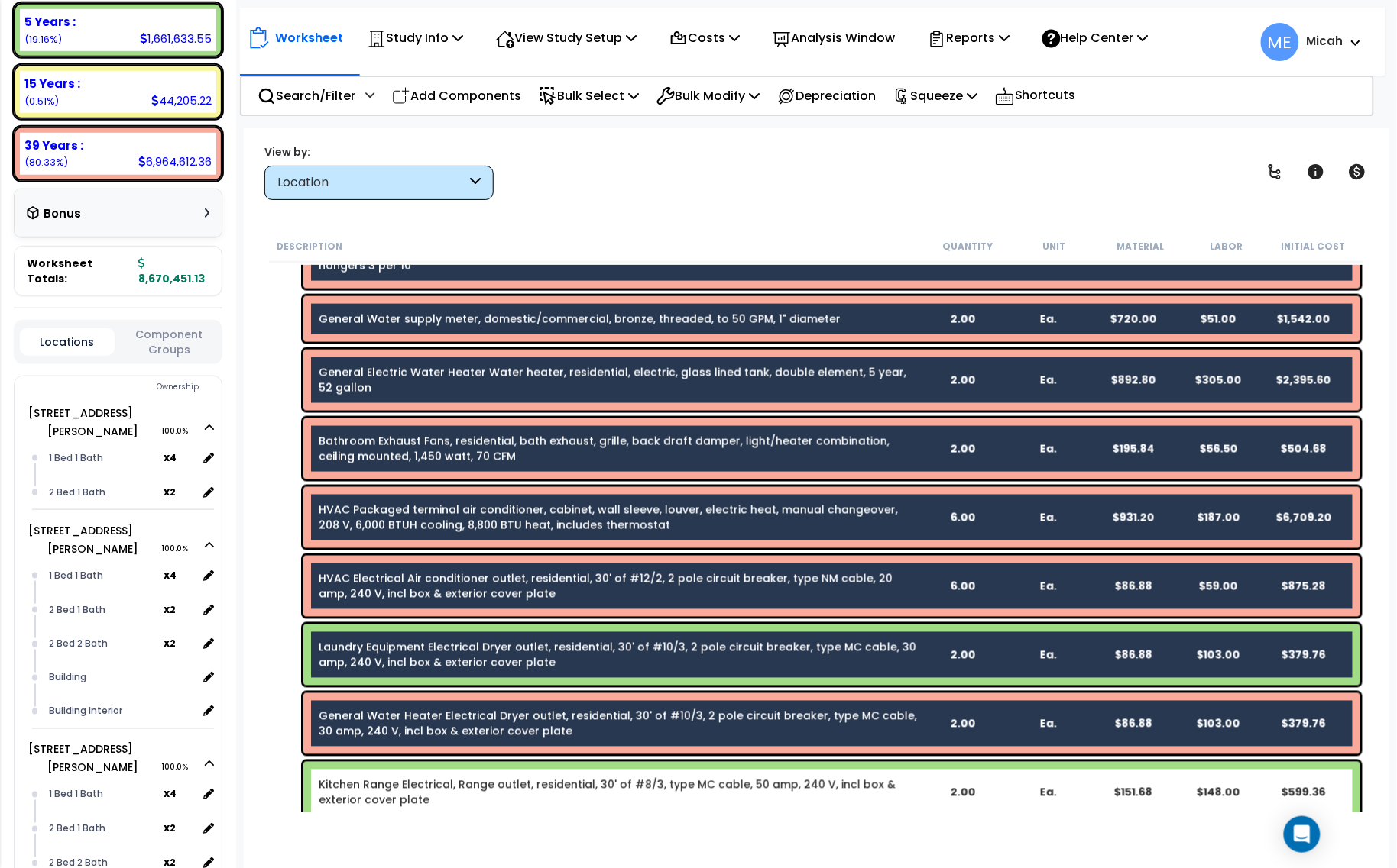
click at [517, 781] on link "Kitchen Range Electrical, Range outlet, residential, 30' of #8/3, type MC cable…" at bounding box center [619, 793] width 600 height 30
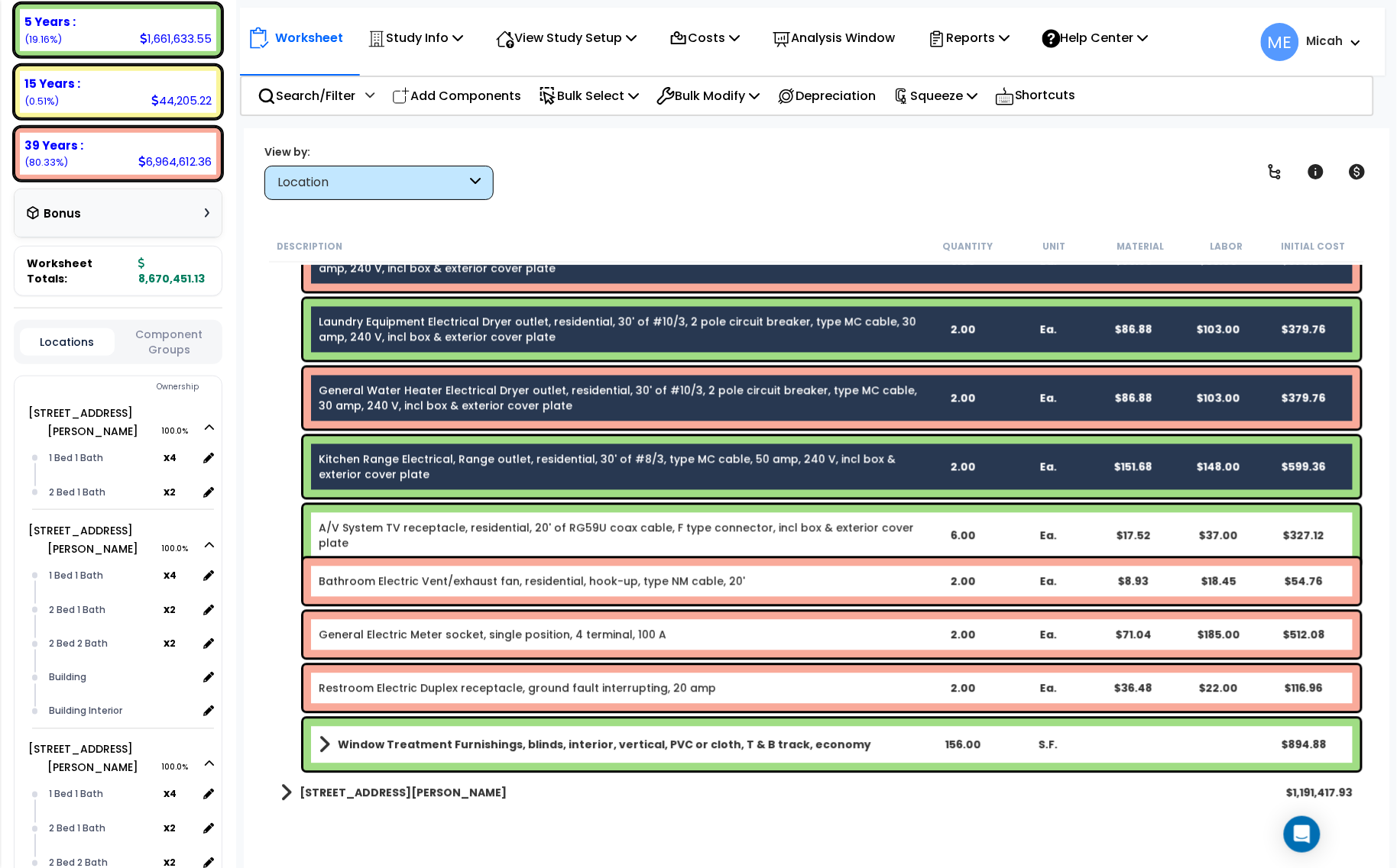
scroll to position [2959, 0]
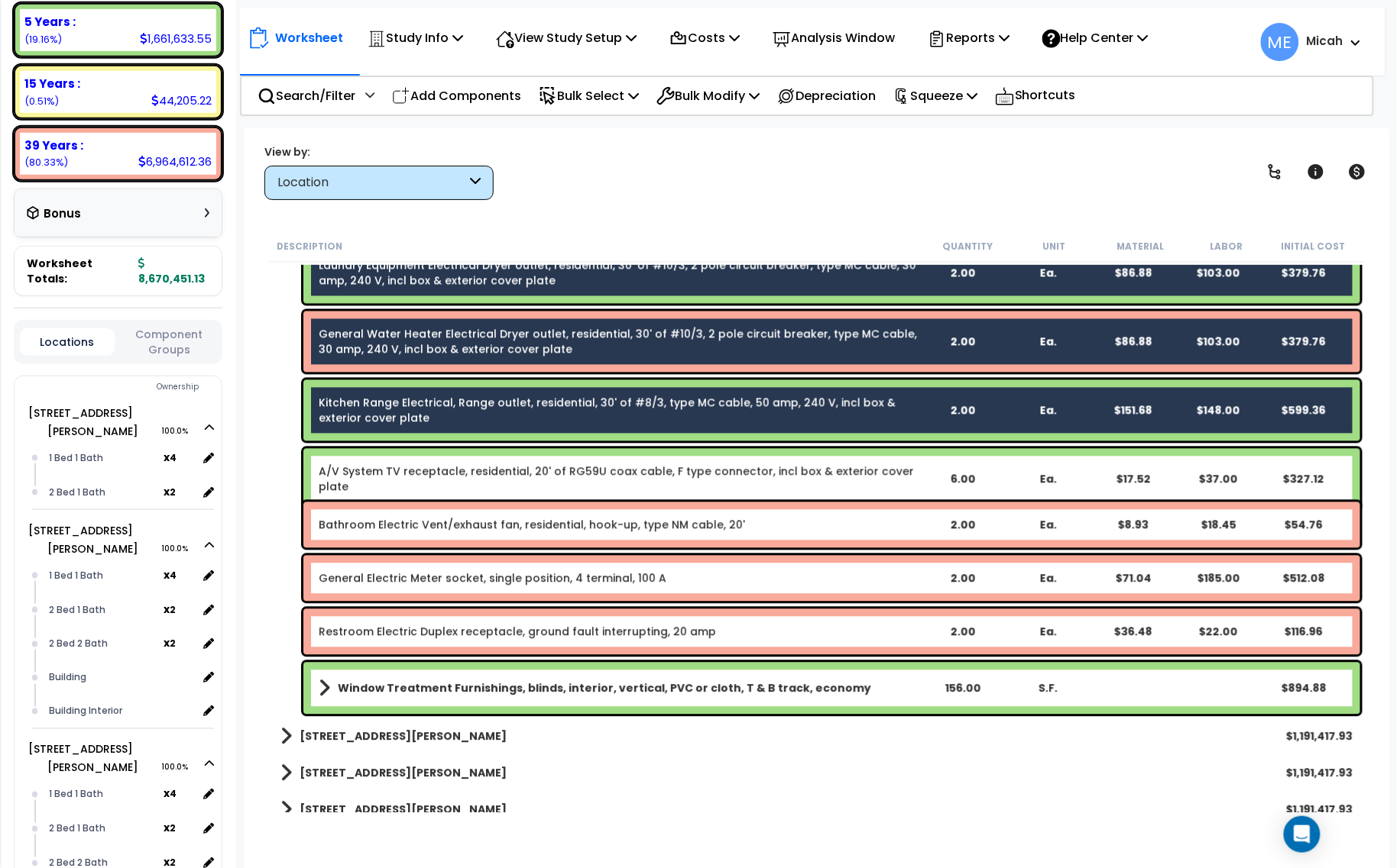
click at [499, 485] on div "A/V System TV receptacle, residential, 20' of RG59U coax cable, F type connecto…" at bounding box center [831, 480] width 1056 height 61
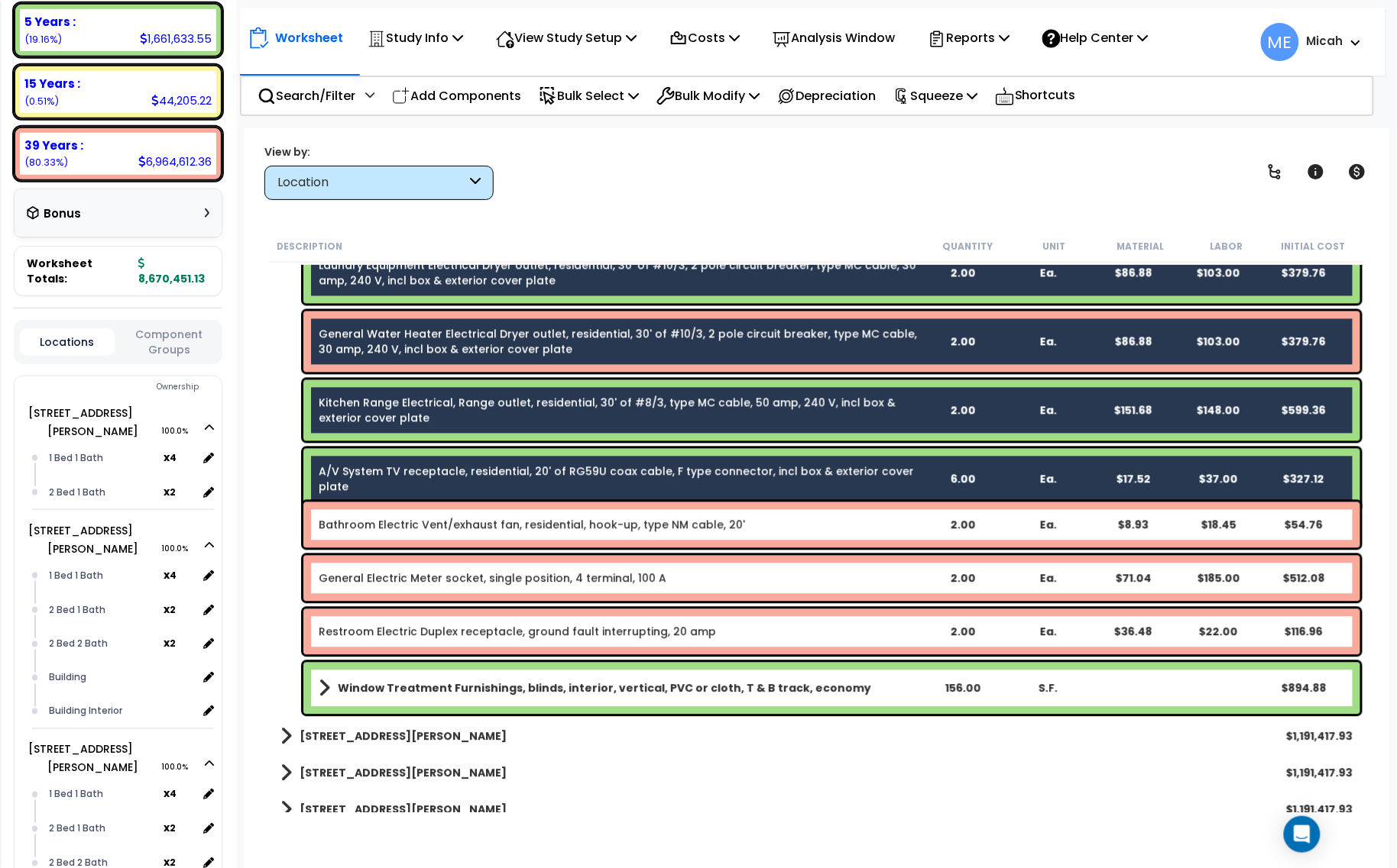
click at [493, 519] on link "Bathroom Electric Vent/exhaust fan, residential, hook-up, type NM cable, 20'" at bounding box center [532, 526] width 426 height 15
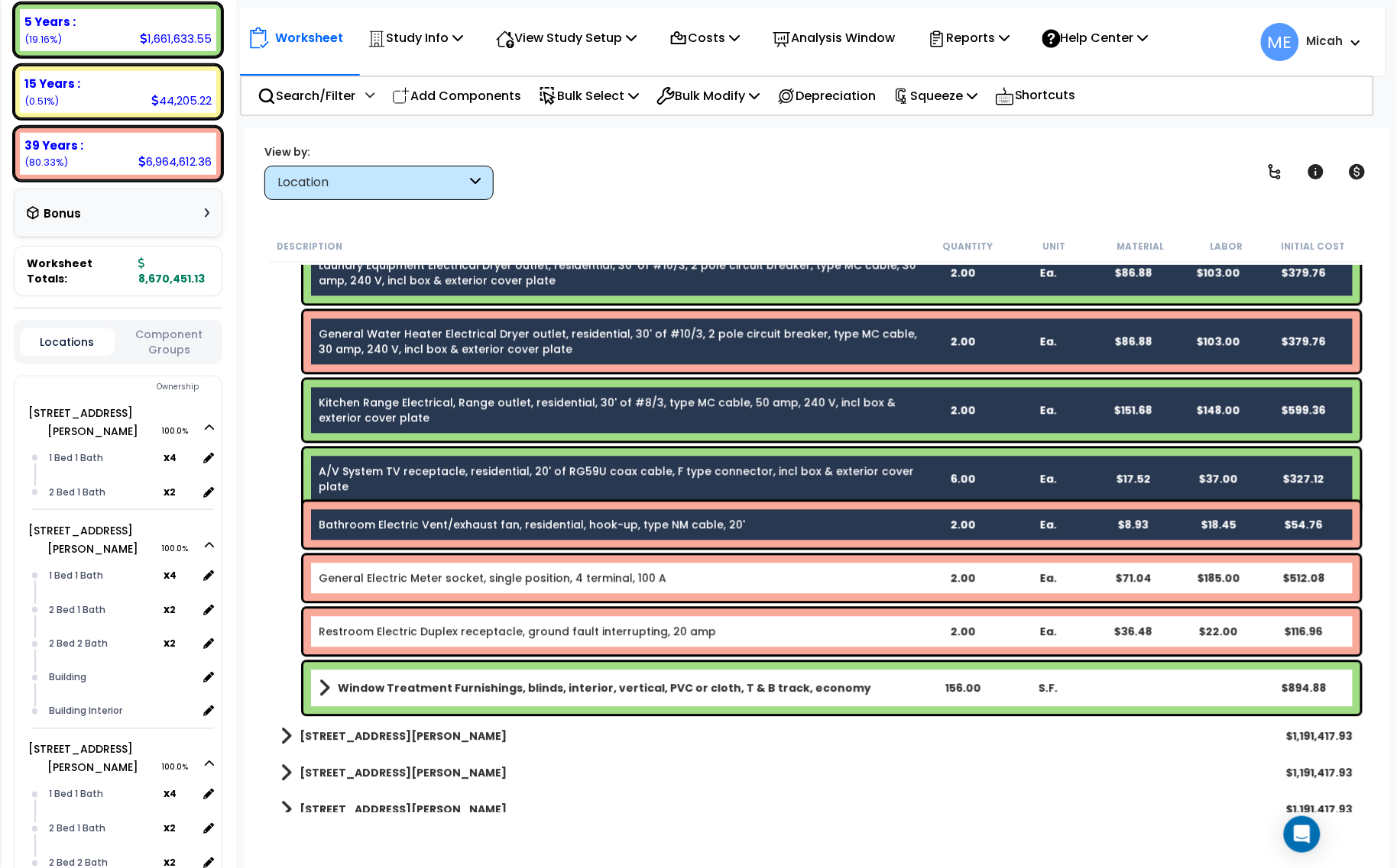
click at [490, 579] on link "General Electric Meter socket, single position, 4 terminal, 100 A" at bounding box center [493, 579] width 348 height 15
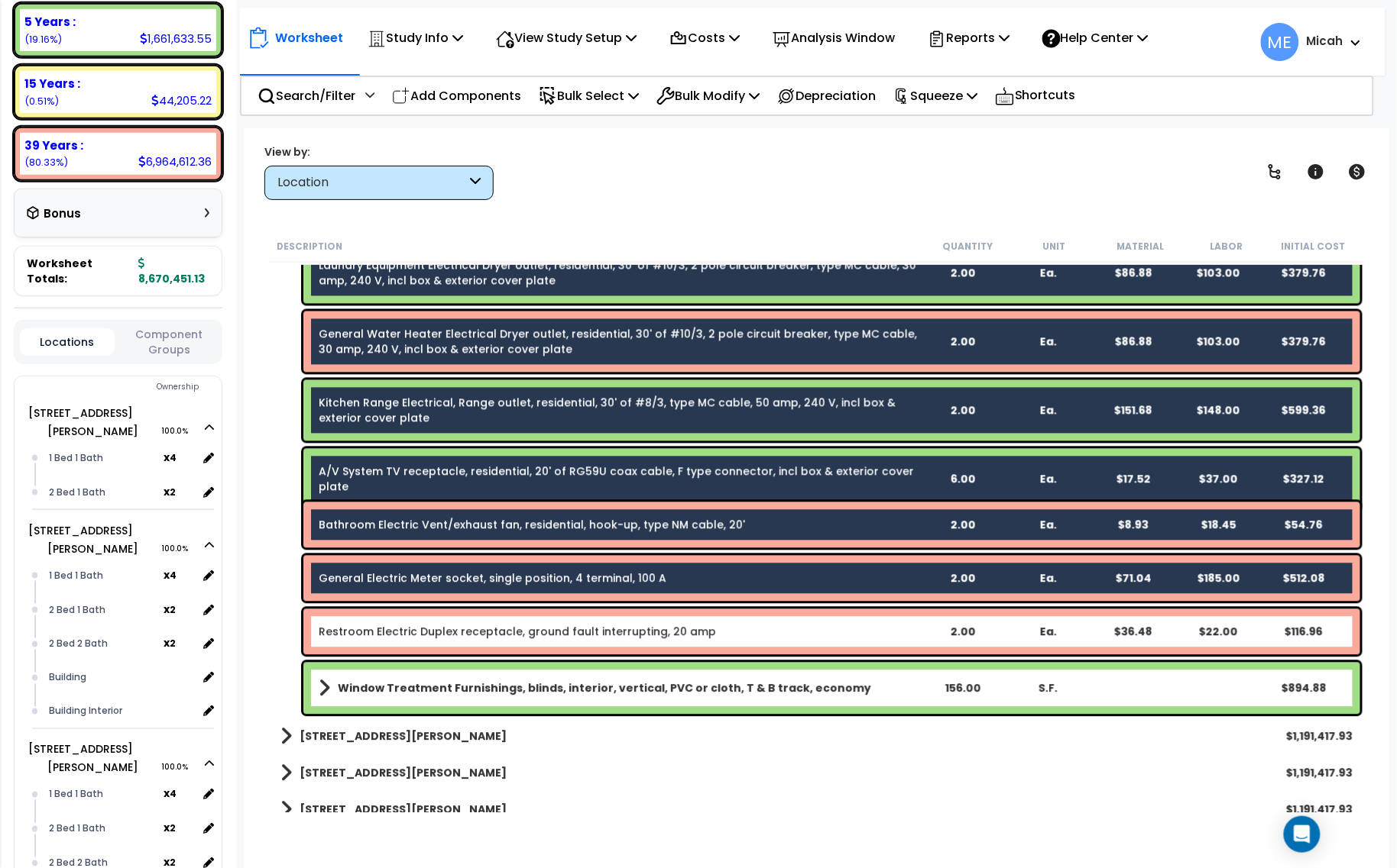
click at [490, 635] on link "Restroom Electric Duplex receptacle, ground fault interrupting, 20 amp" at bounding box center [517, 632] width 397 height 15
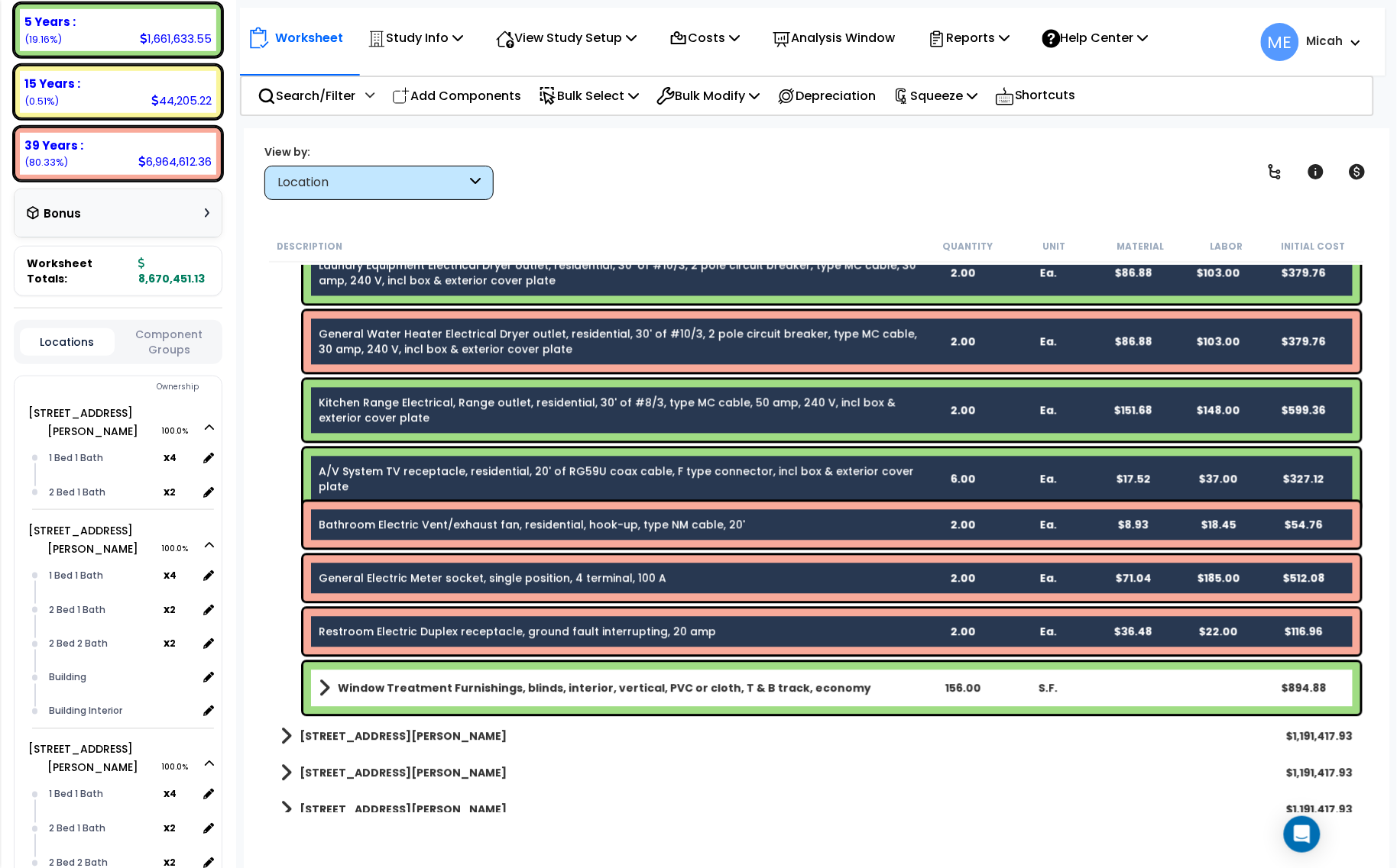
click at [493, 677] on div "Window Treatment Furnishings, blinds, interior, vertical, PVC or cloth, T & B t…" at bounding box center [831, 688] width 1056 height 52
click at [504, 693] on b "Window Treatment Furnishings, blinds, interior, vertical, PVC or cloth, T & B t…" at bounding box center [604, 689] width 533 height 15
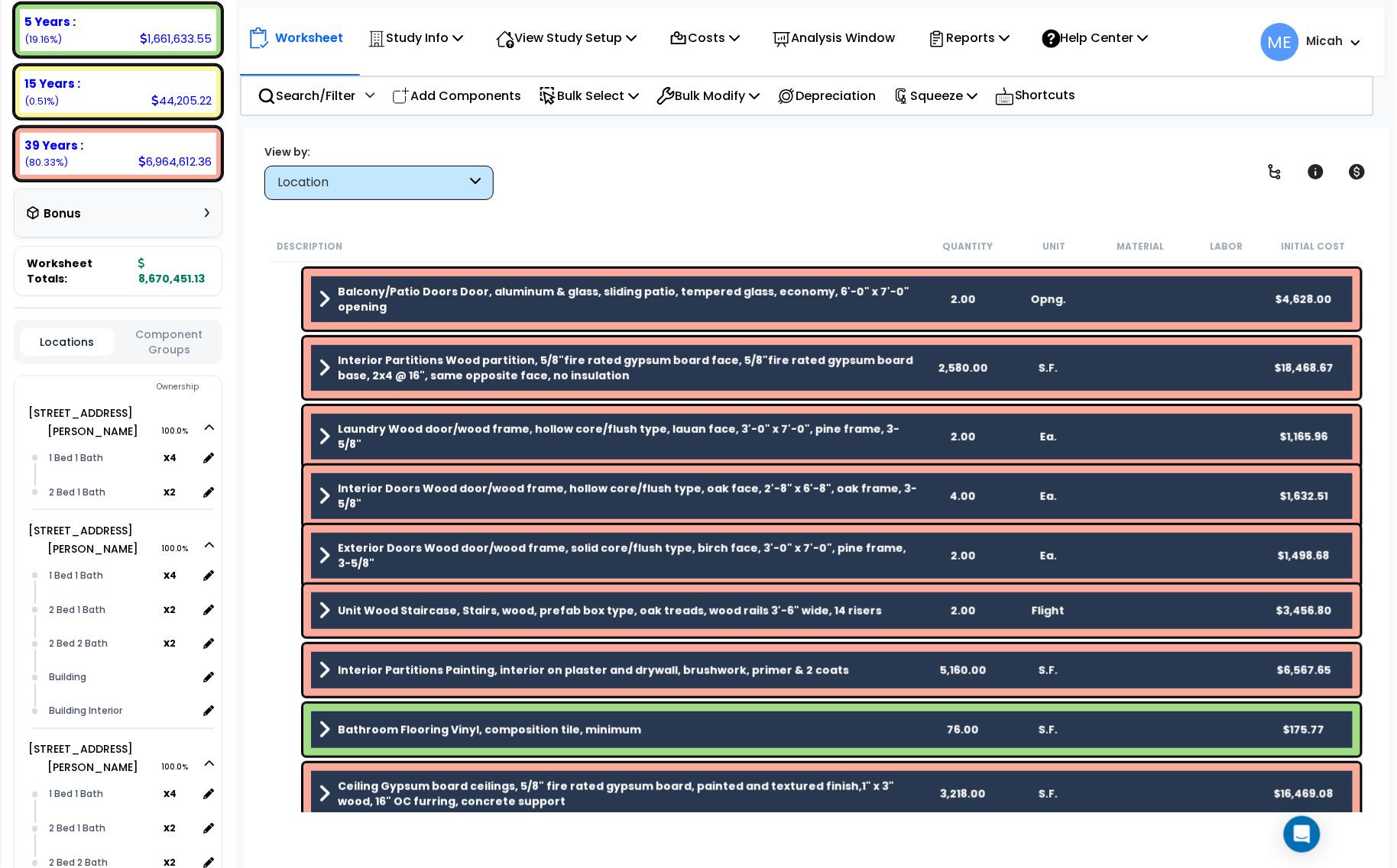
scroll to position [0, 0]
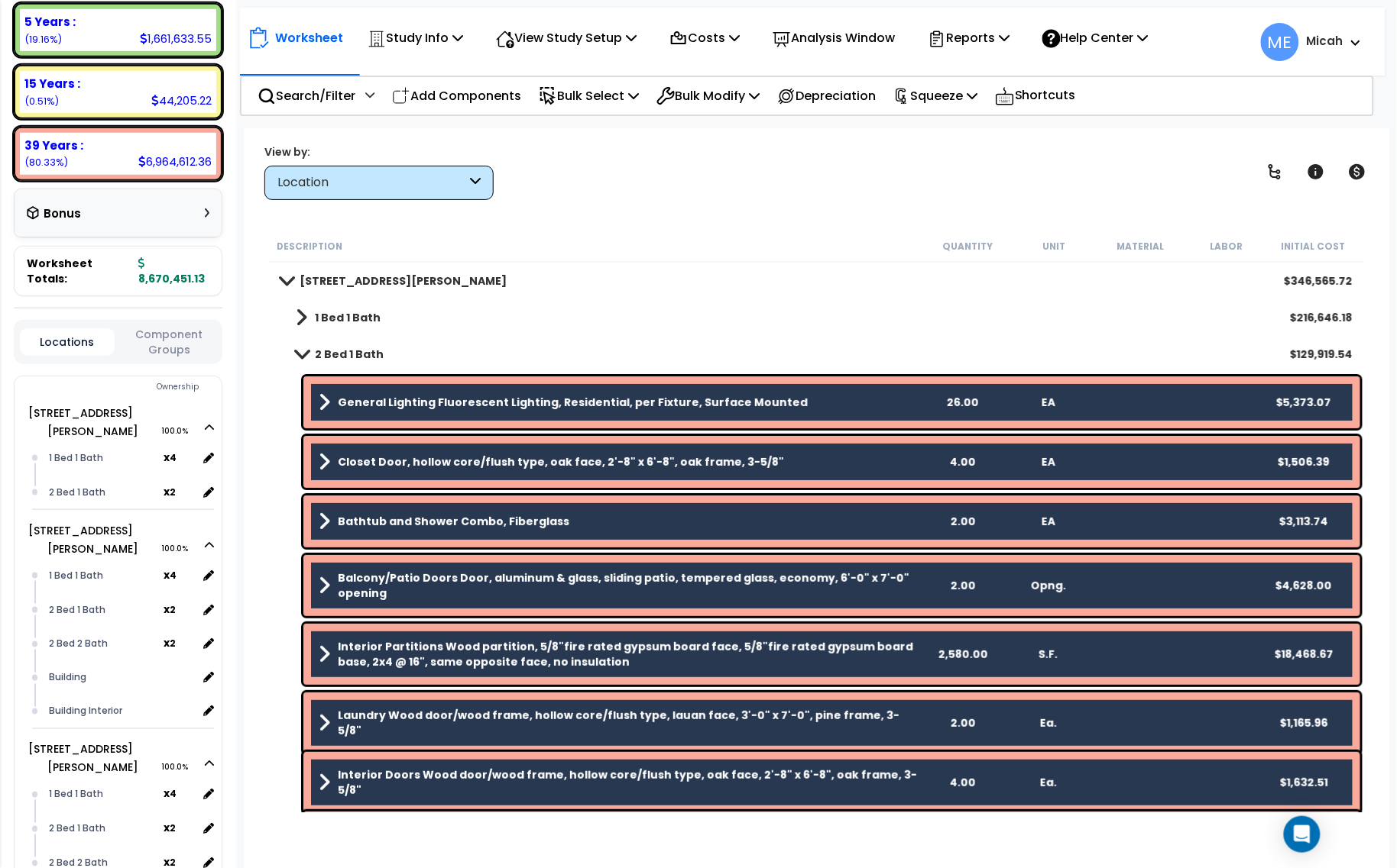
click at [306, 315] on span at bounding box center [301, 318] width 11 height 22
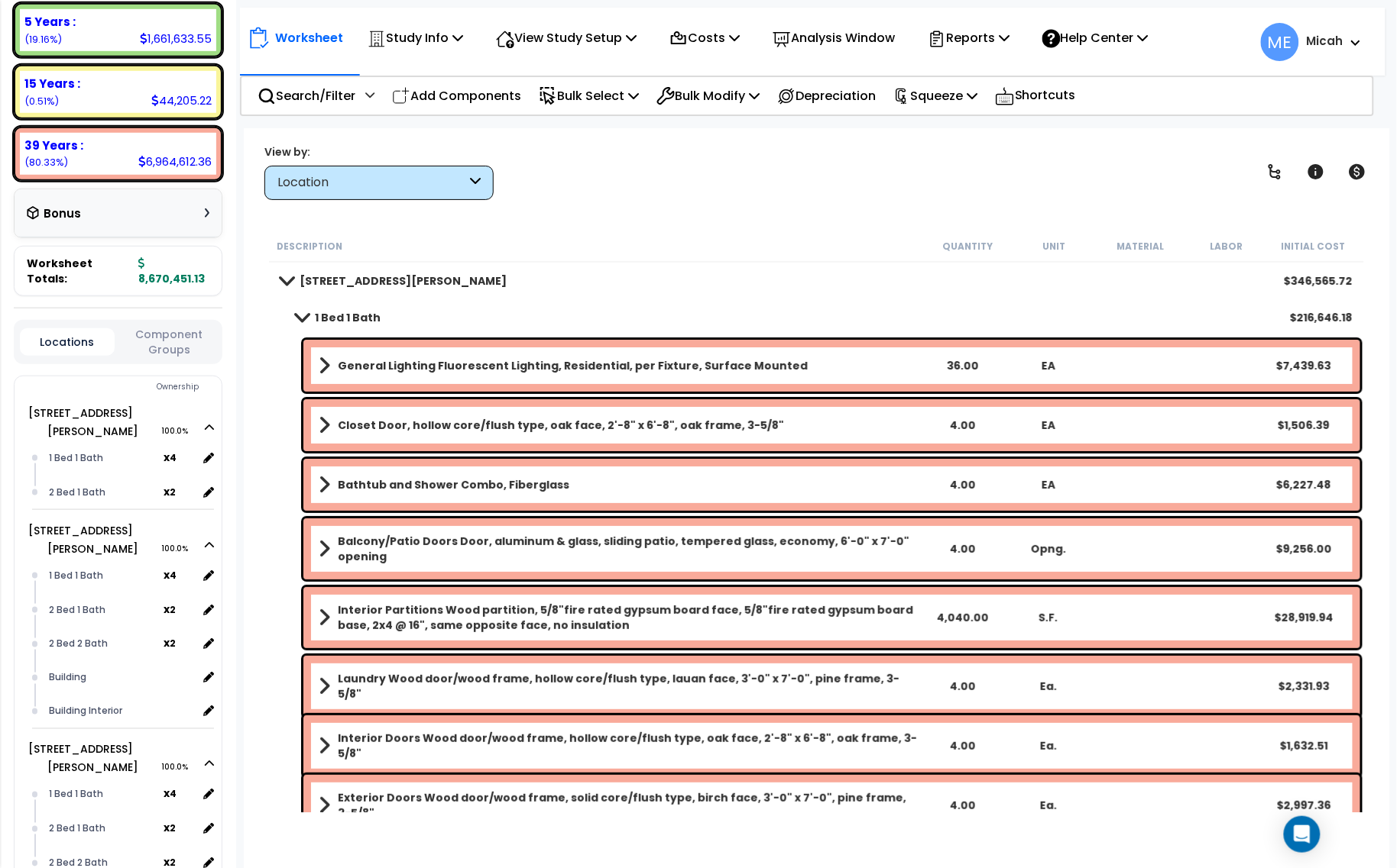
click at [385, 369] on b "General Lighting Fluorescent Lighting, Residential, per Fixture, Surface Mounted" at bounding box center [573, 366] width 470 height 15
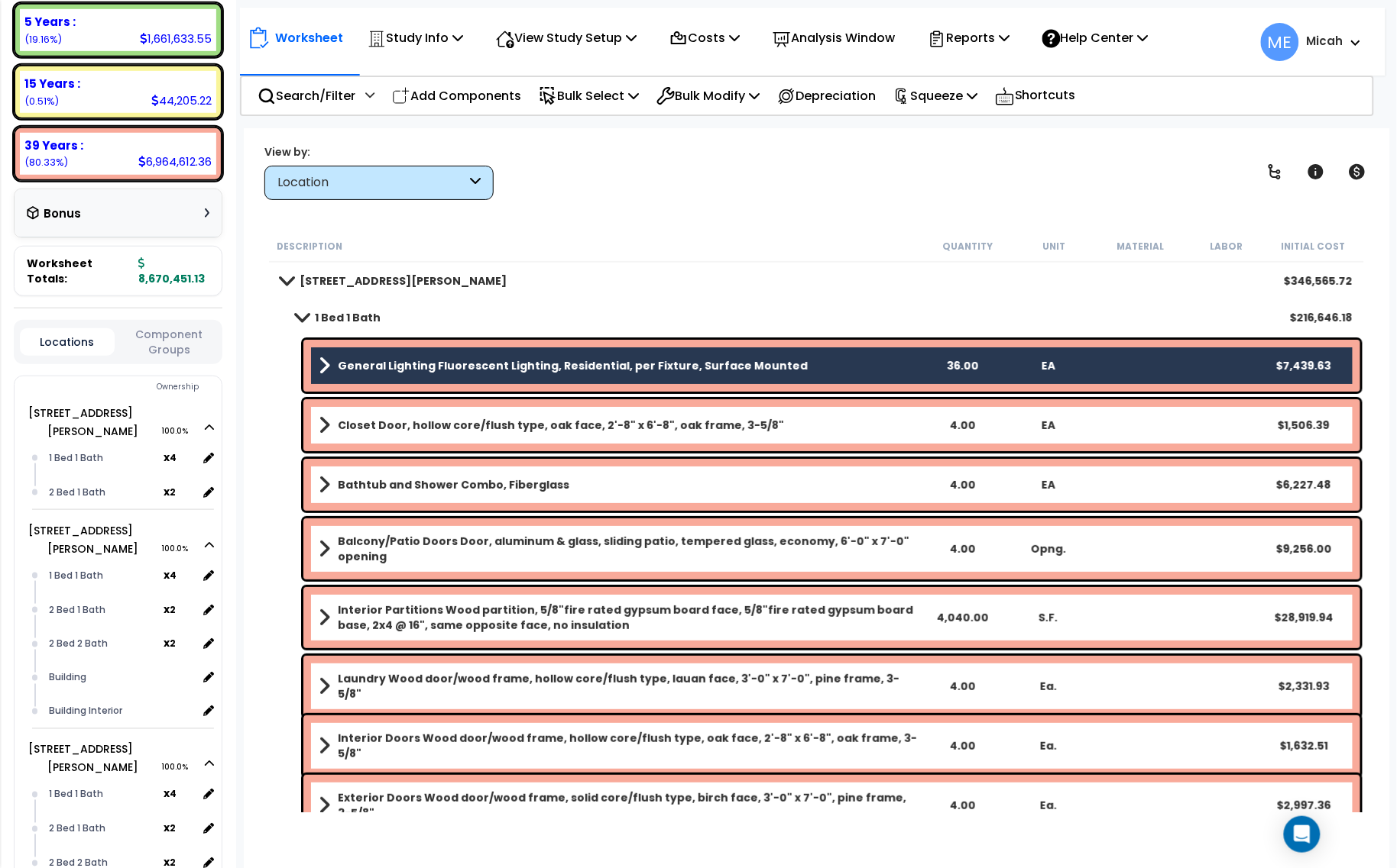
click at [394, 436] on div "Closet Door, hollow core/flush type, oak face, 2'-8" x 6'-8", oak frame, 3-5/8"…" at bounding box center [831, 425] width 1056 height 52
click at [399, 428] on b "Closet Door, hollow core/flush type, oak face, 2'-8" x 6'-8", oak frame, 3-5/8"" at bounding box center [561, 425] width 446 height 15
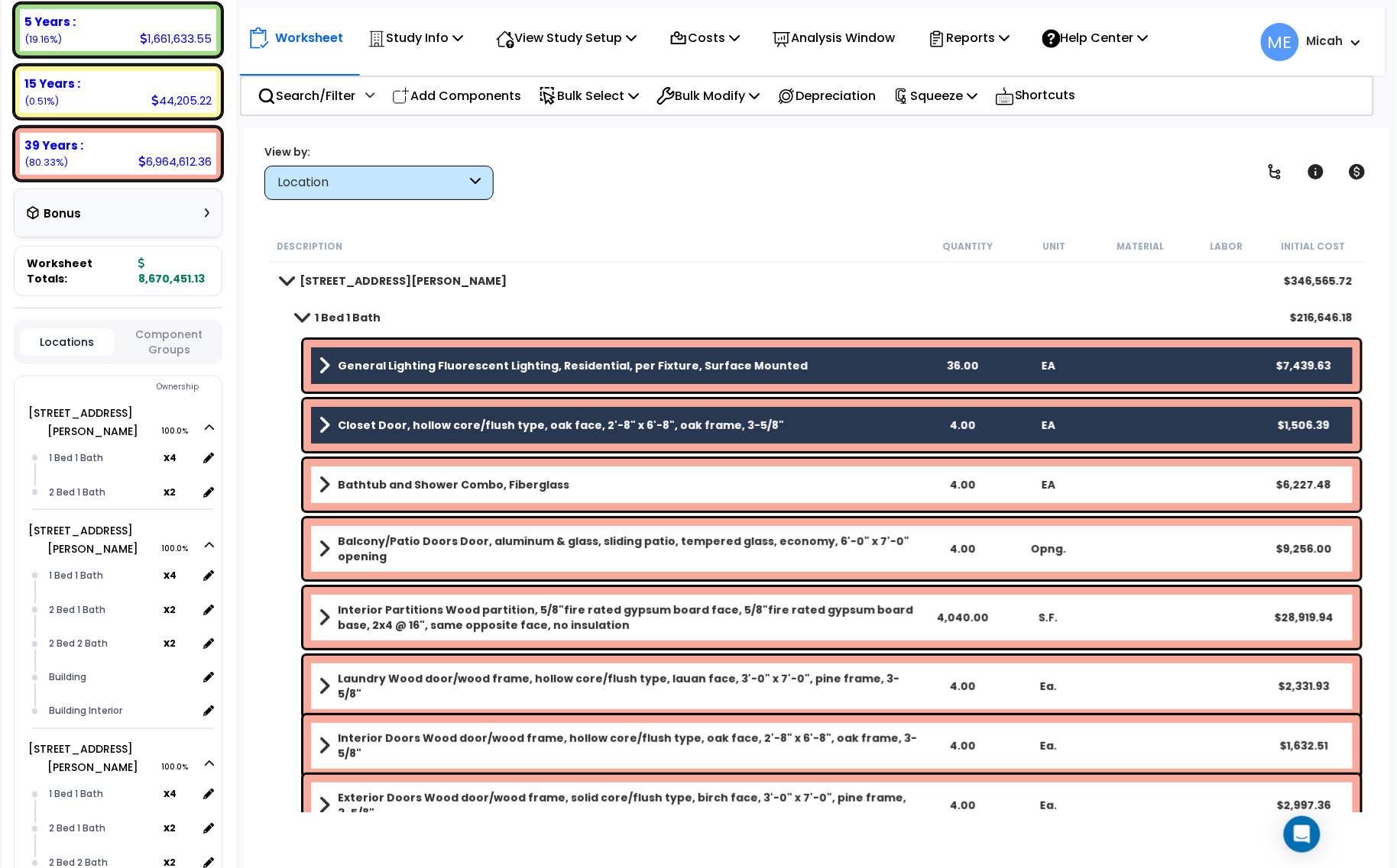
click at [409, 493] on b "Bathtub and Shower Combo, Fiberglass" at bounding box center [453, 485] width 231 height 15
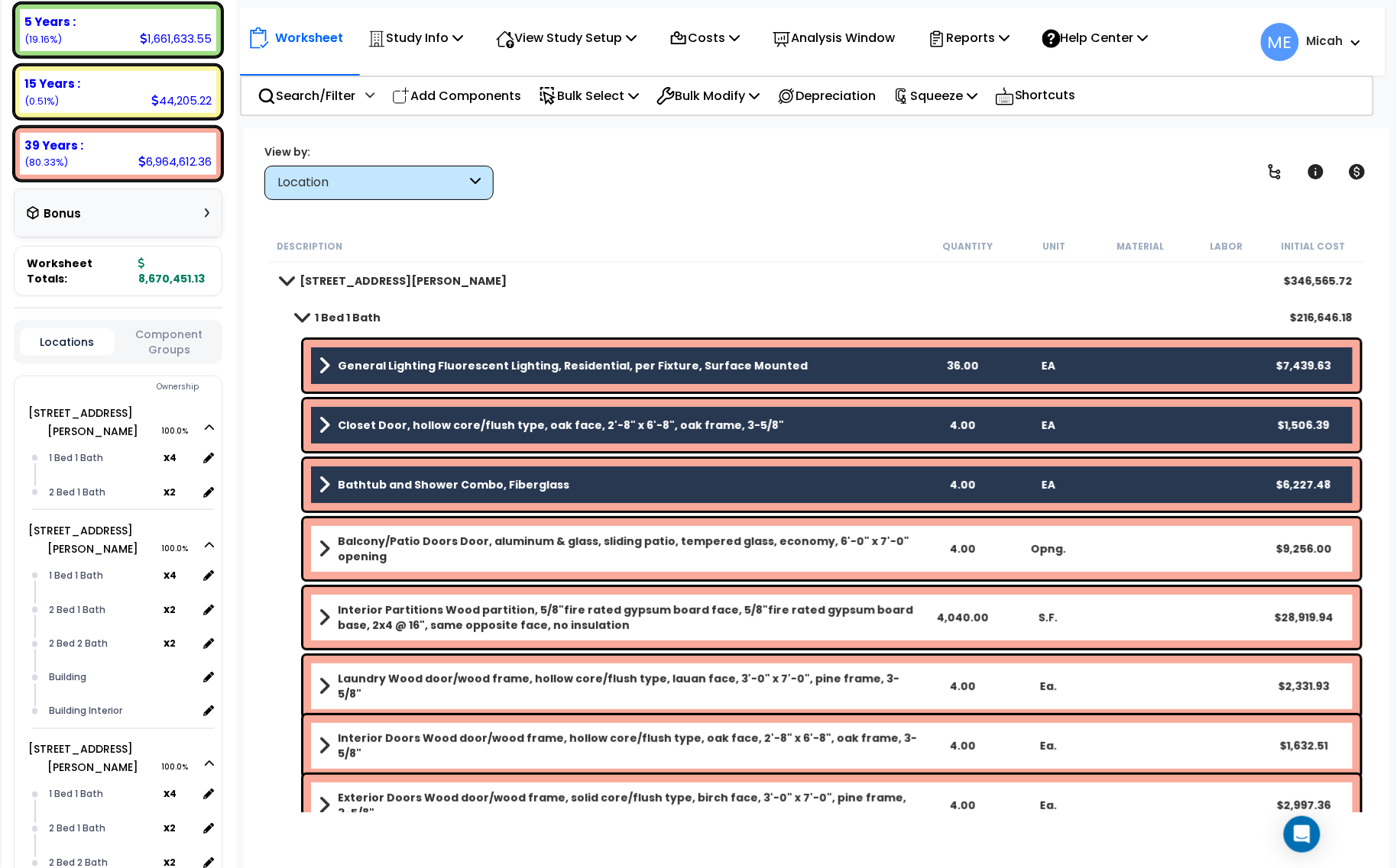
click at [421, 551] on b "Balcony/Patio Doors Door, aluminum & glass, sliding patio, tempered glass, econ…" at bounding box center [628, 549] width 581 height 30
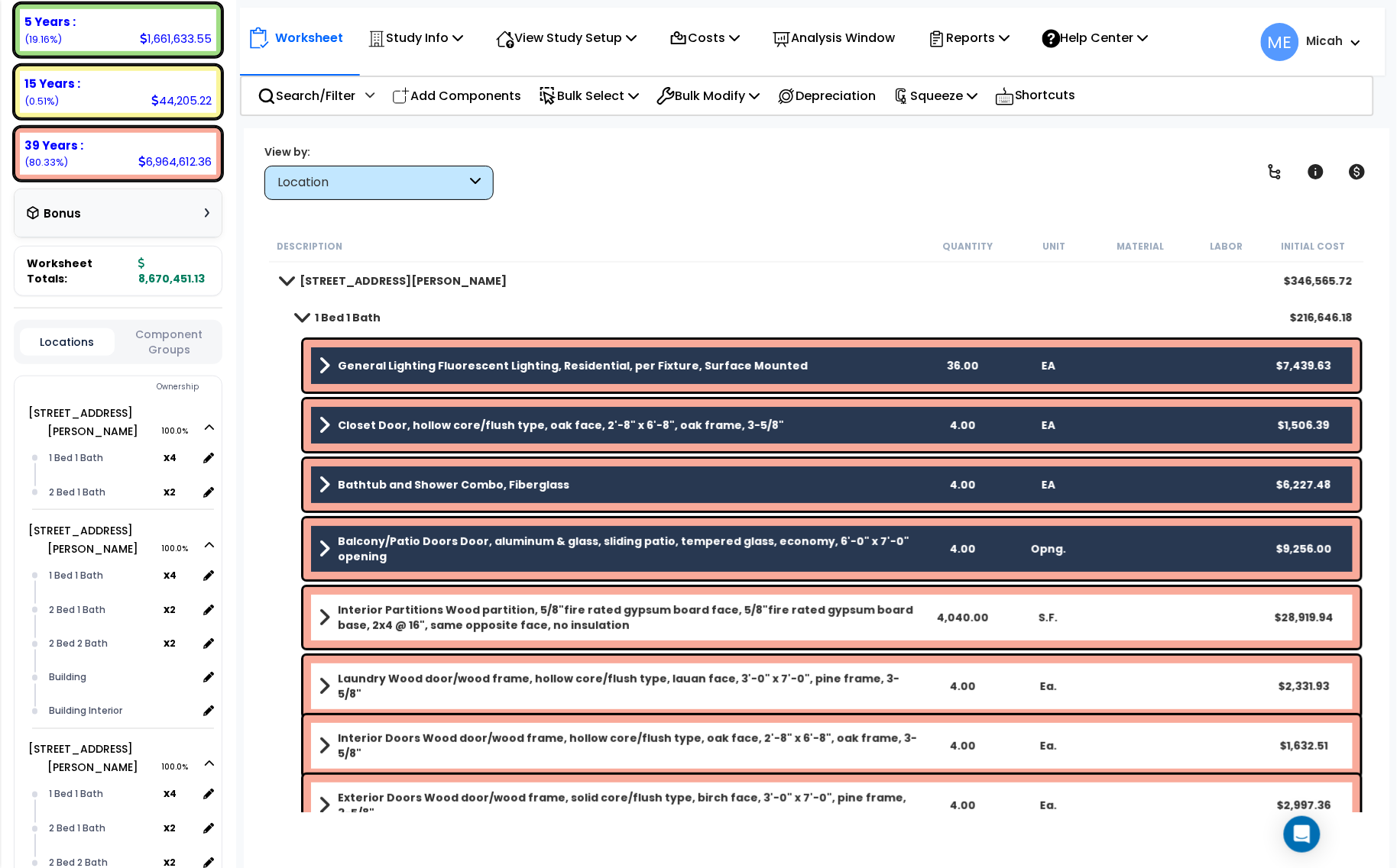
click at [441, 612] on b "Interior Partitions Wood partition, 5/8"fire rated gypsum board face, 5/8"fire …" at bounding box center [628, 618] width 581 height 30
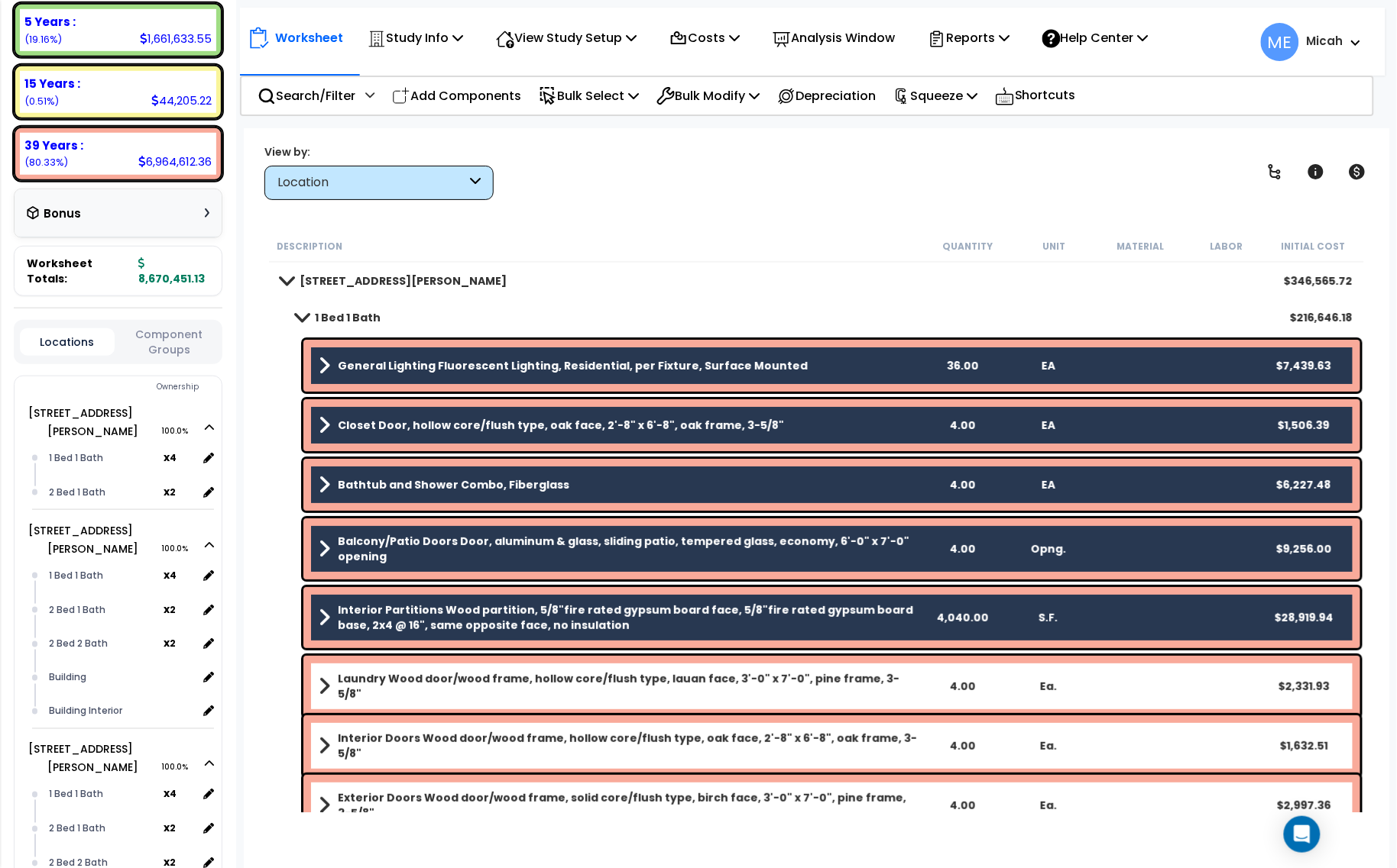
click at [471, 676] on b "Laundry Wood door/wood frame, hollow core/flush type, lauan face, 3'-0" x 7'-0"…" at bounding box center [628, 687] width 581 height 30
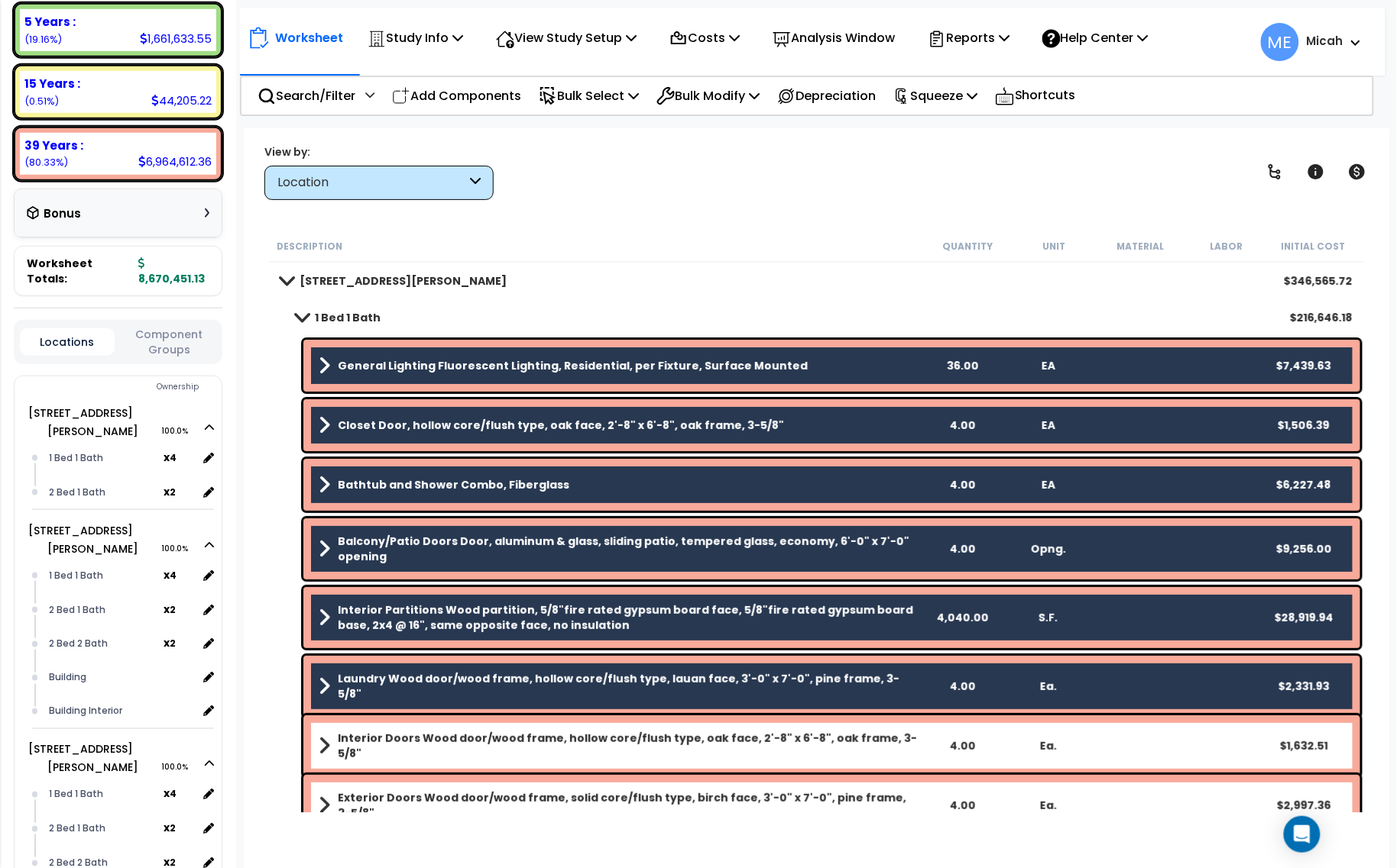
click at [490, 737] on b "Interior Doors Wood door/wood frame, hollow core/flush type, oak face, 2'-8" x …" at bounding box center [628, 746] width 581 height 30
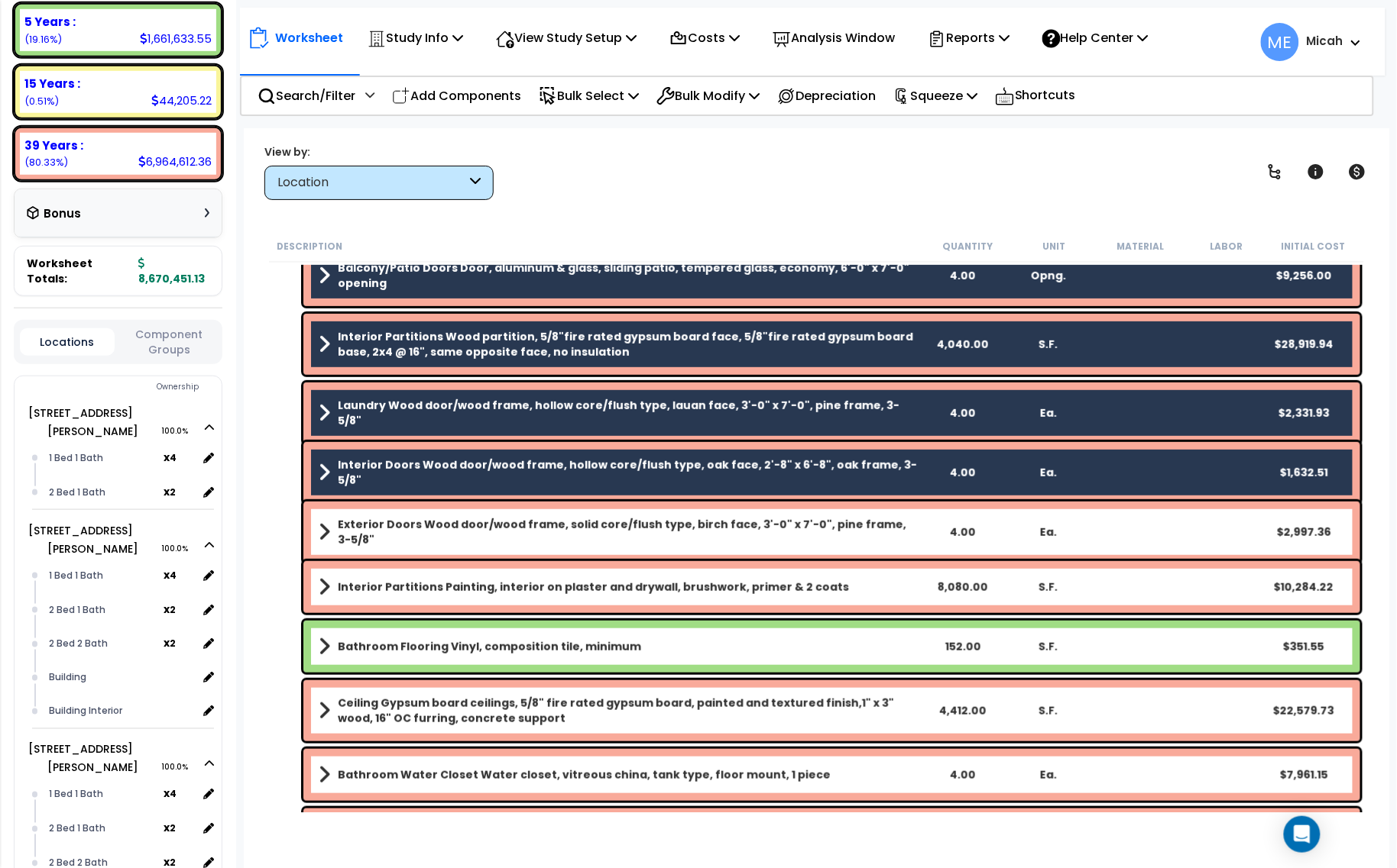
scroll to position [287, 0]
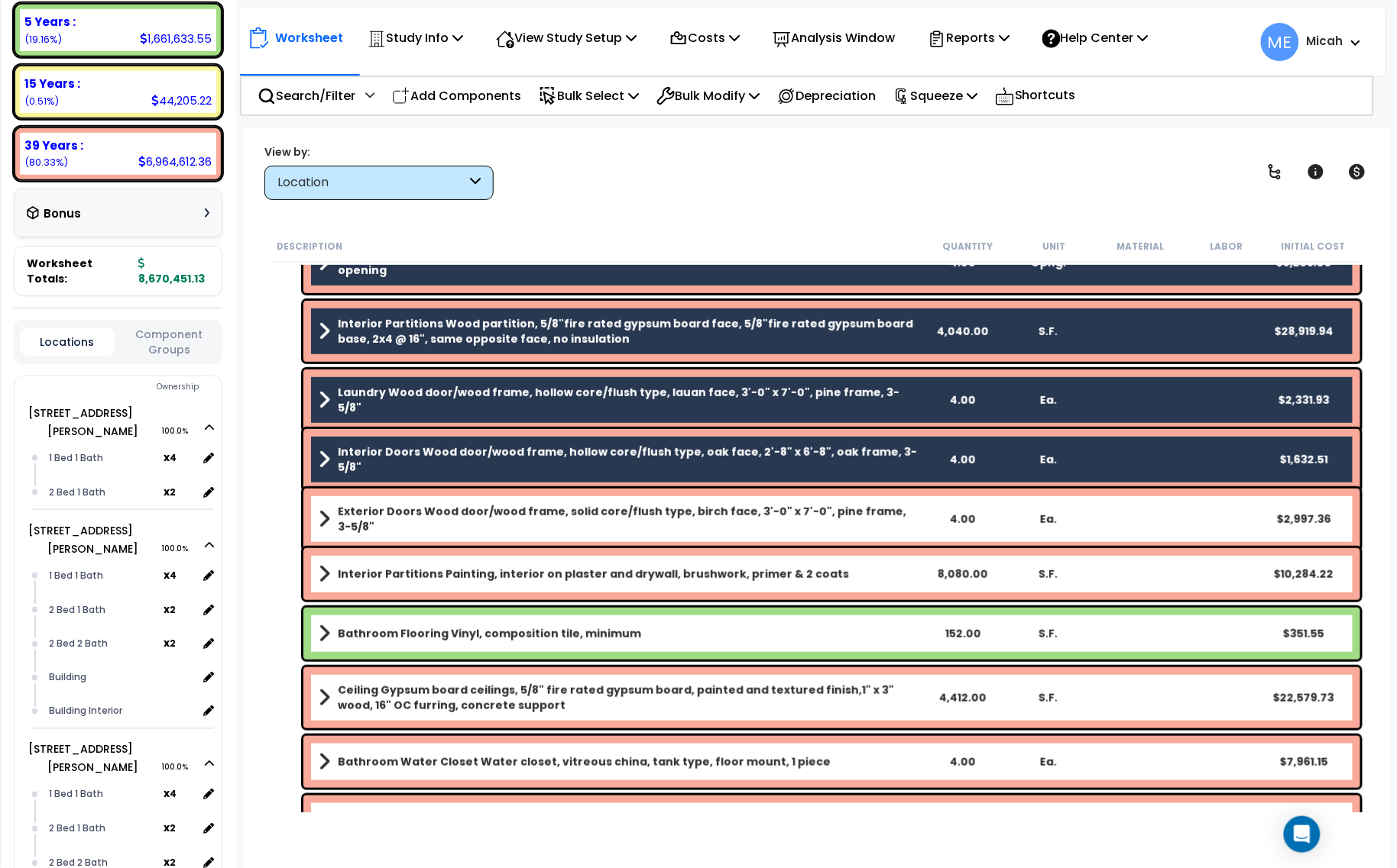
click at [519, 521] on b "Exterior Doors Wood door/wood frame, solid core/flush type, birch face, 3'-0" x…" at bounding box center [628, 519] width 581 height 30
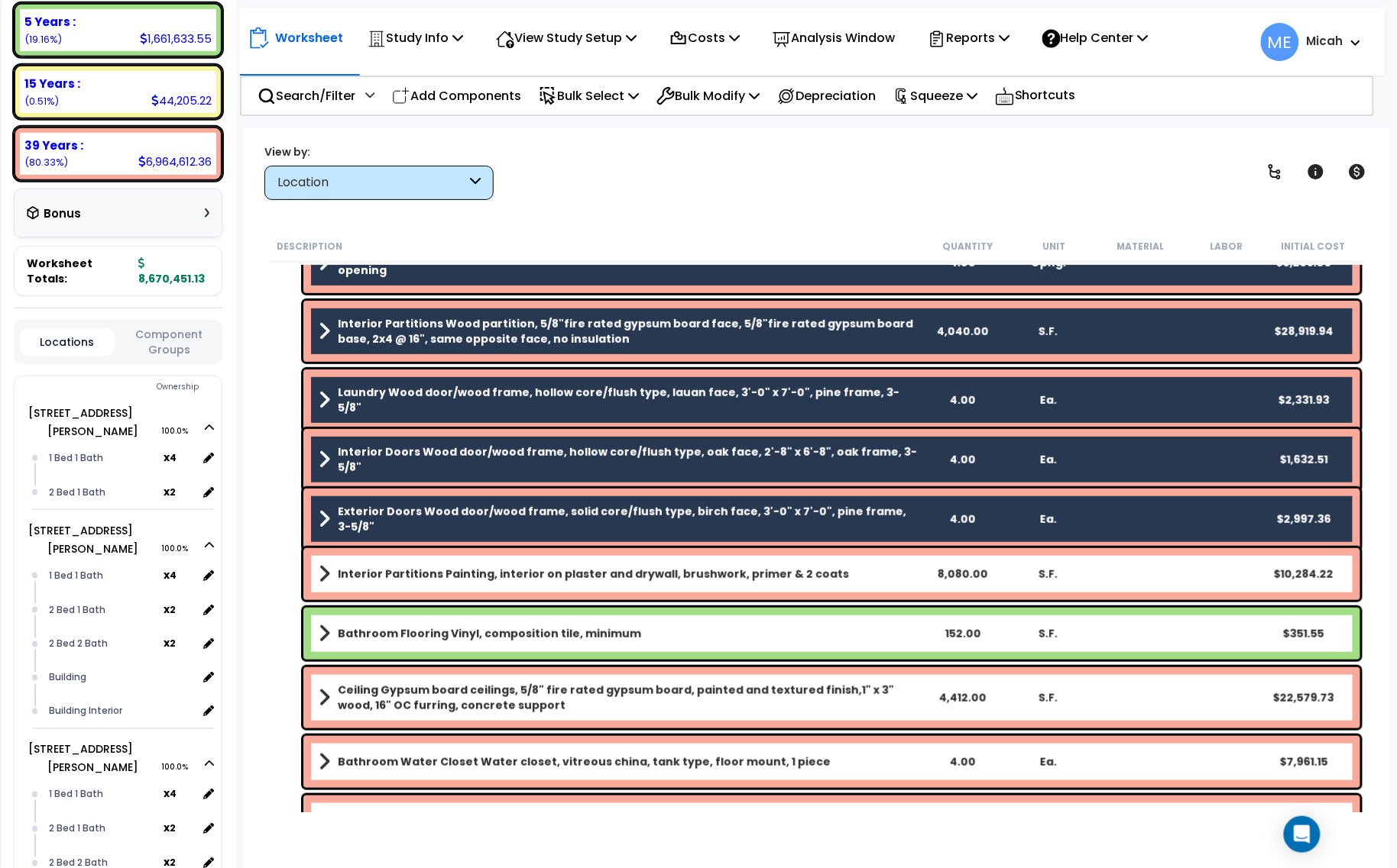
click at [516, 601] on div "Interior Partitions Painting, interior on plaster and drywall, brushwork, prime…" at bounding box center [817, 574] width 1095 height 59
click at [508, 574] on b "Interior Partitions Painting, interior on plaster and drywall, brushwork, prime…" at bounding box center [593, 575] width 511 height 15
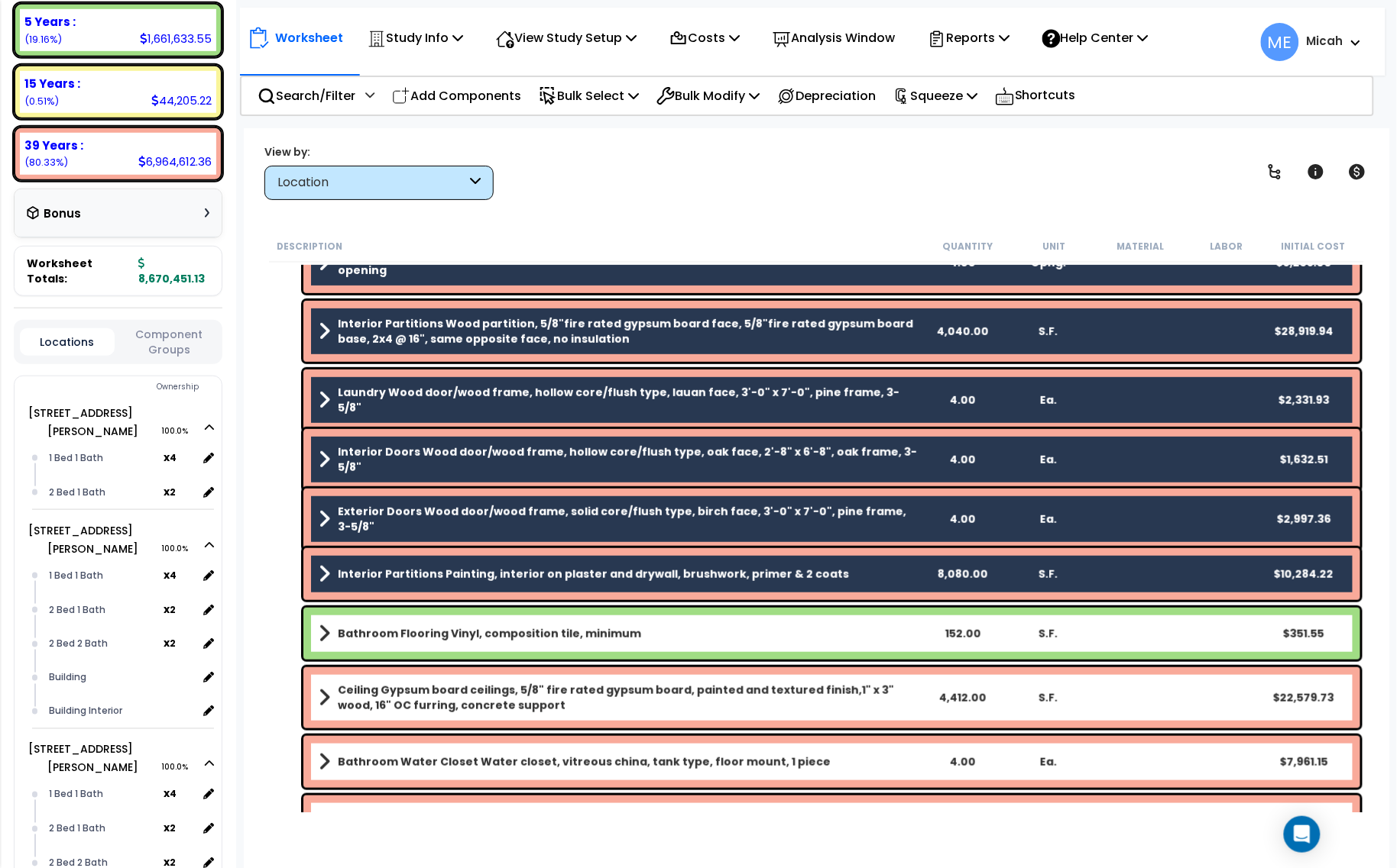
click at [508, 638] on b "Bathroom Flooring Vinyl, composition tile, minimum" at bounding box center [489, 634] width 303 height 15
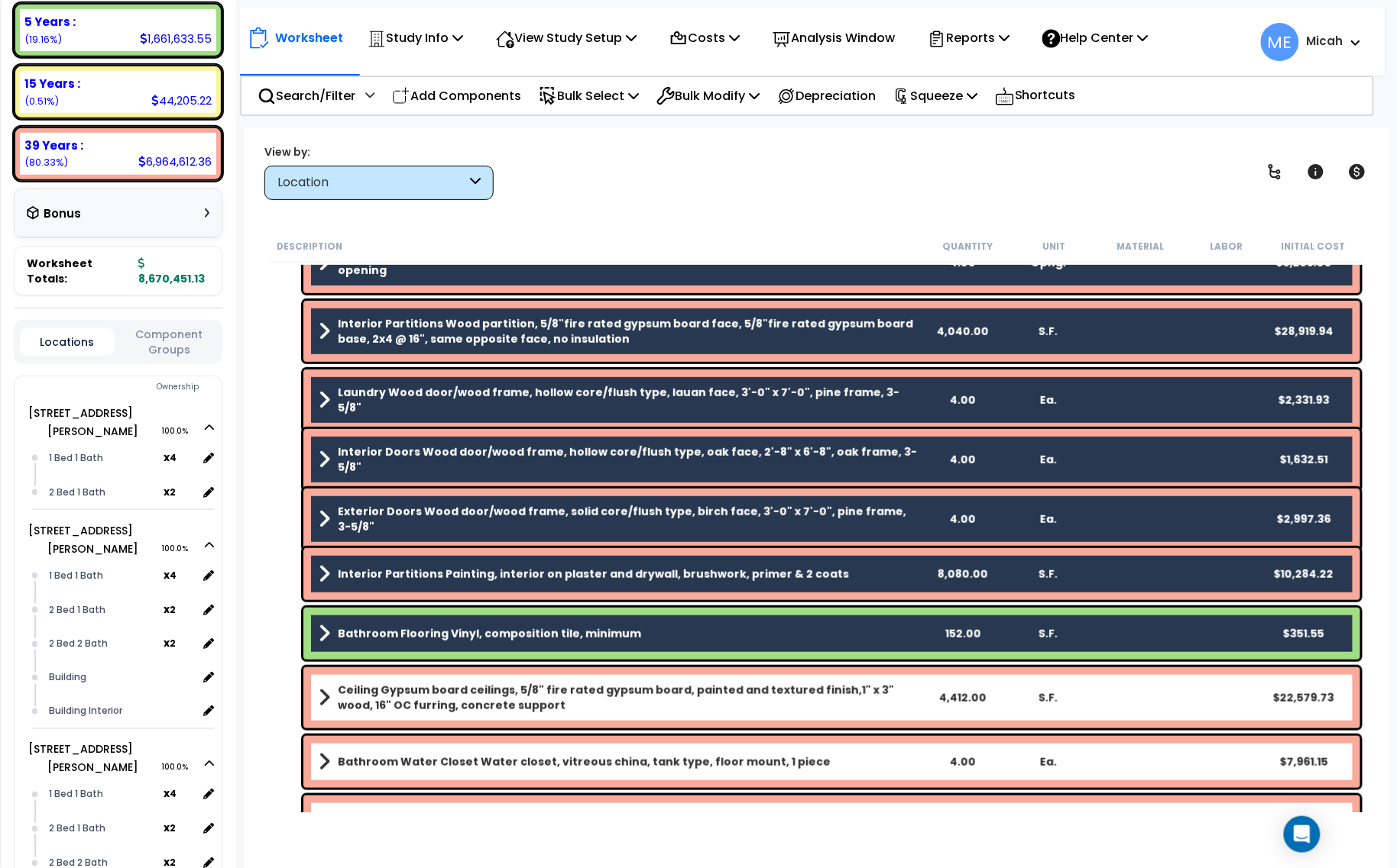
click at [515, 686] on b "Ceiling Gypsum board ceilings, 5/8" fire rated gypsum board, painted and textur…" at bounding box center [628, 698] width 581 height 30
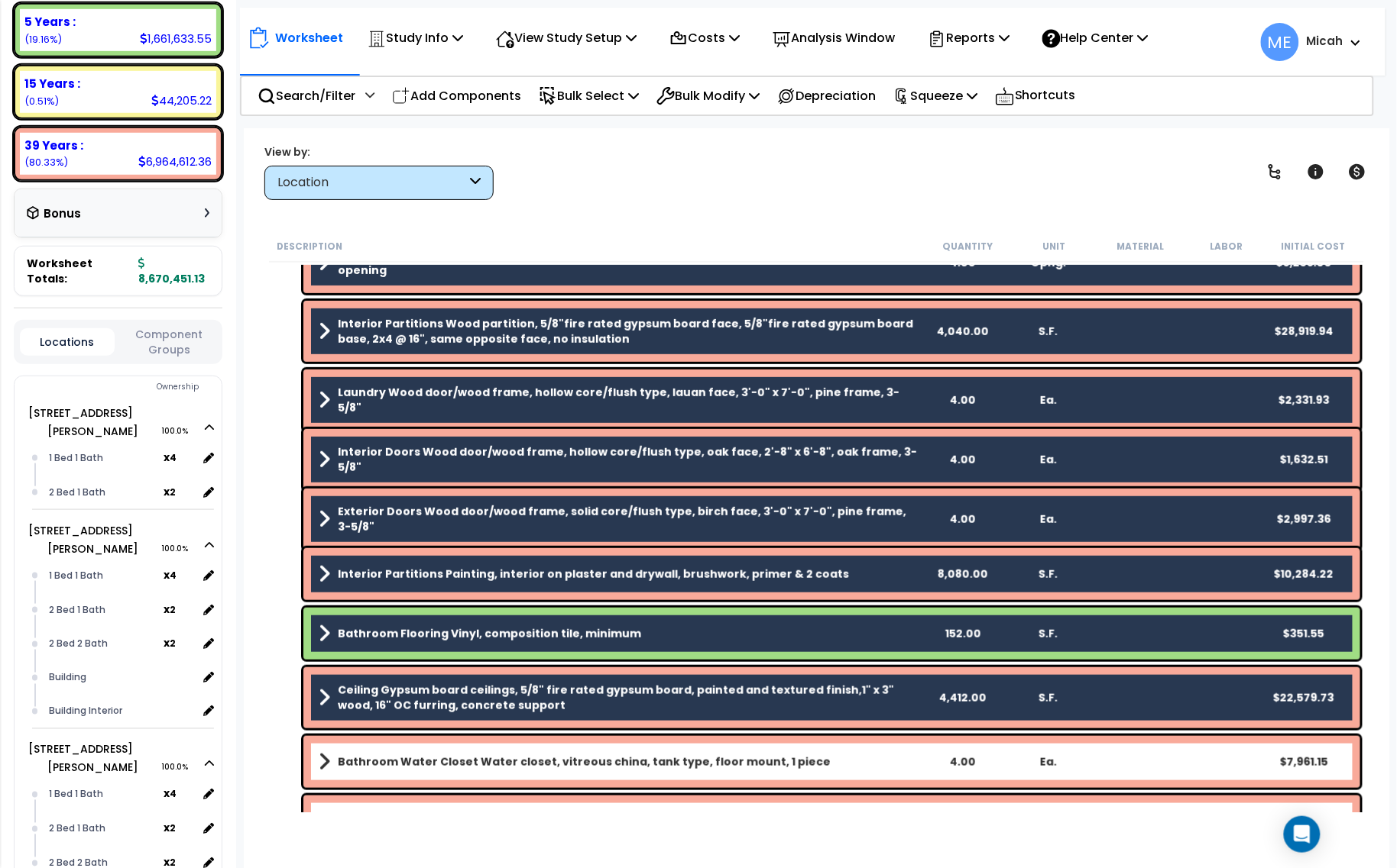
click at [537, 758] on b "Bathroom Water Closet Water closet, vitreous china, tank type, floor mount, 1 p…" at bounding box center [584, 762] width 493 height 15
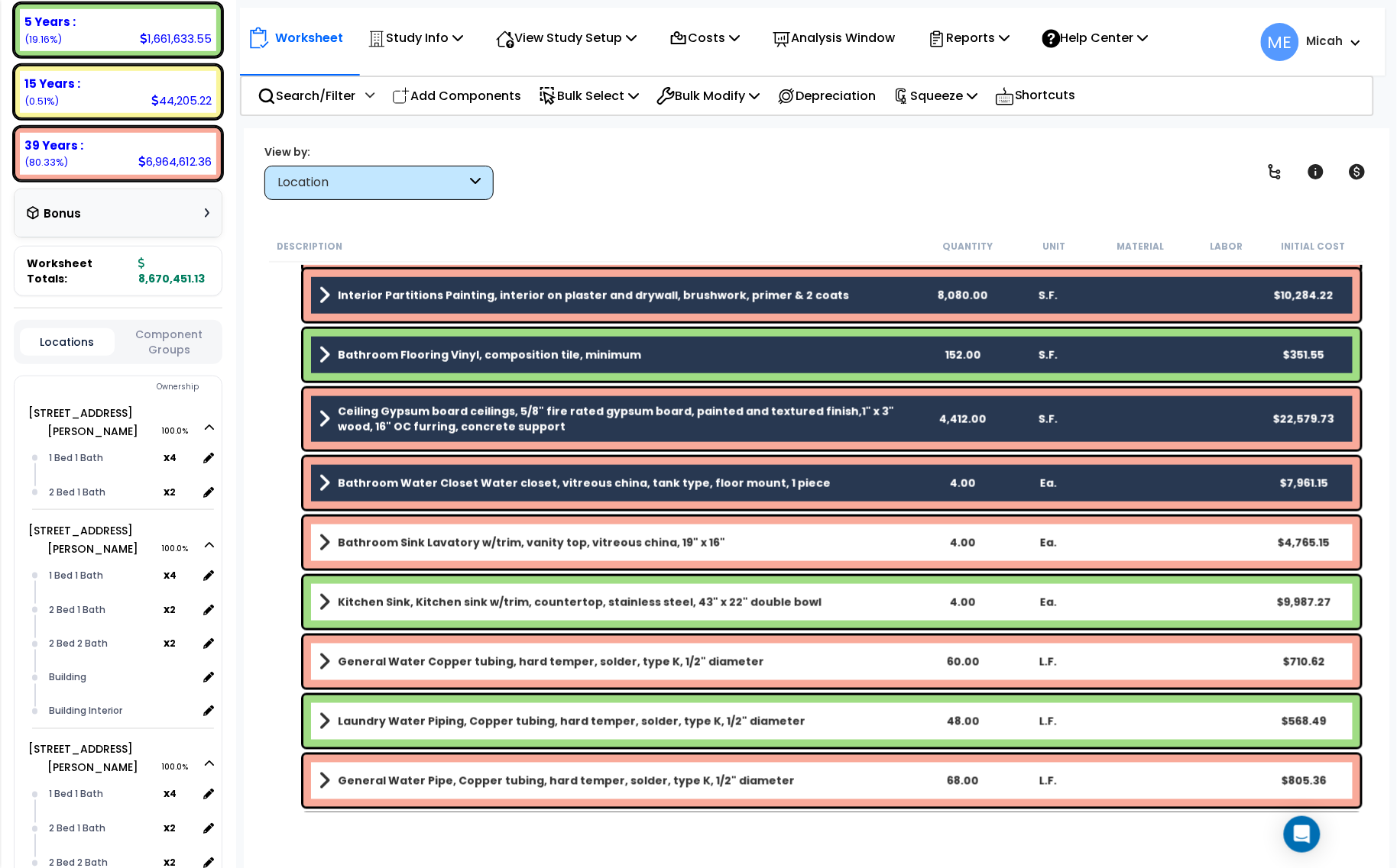
scroll to position [669, 0]
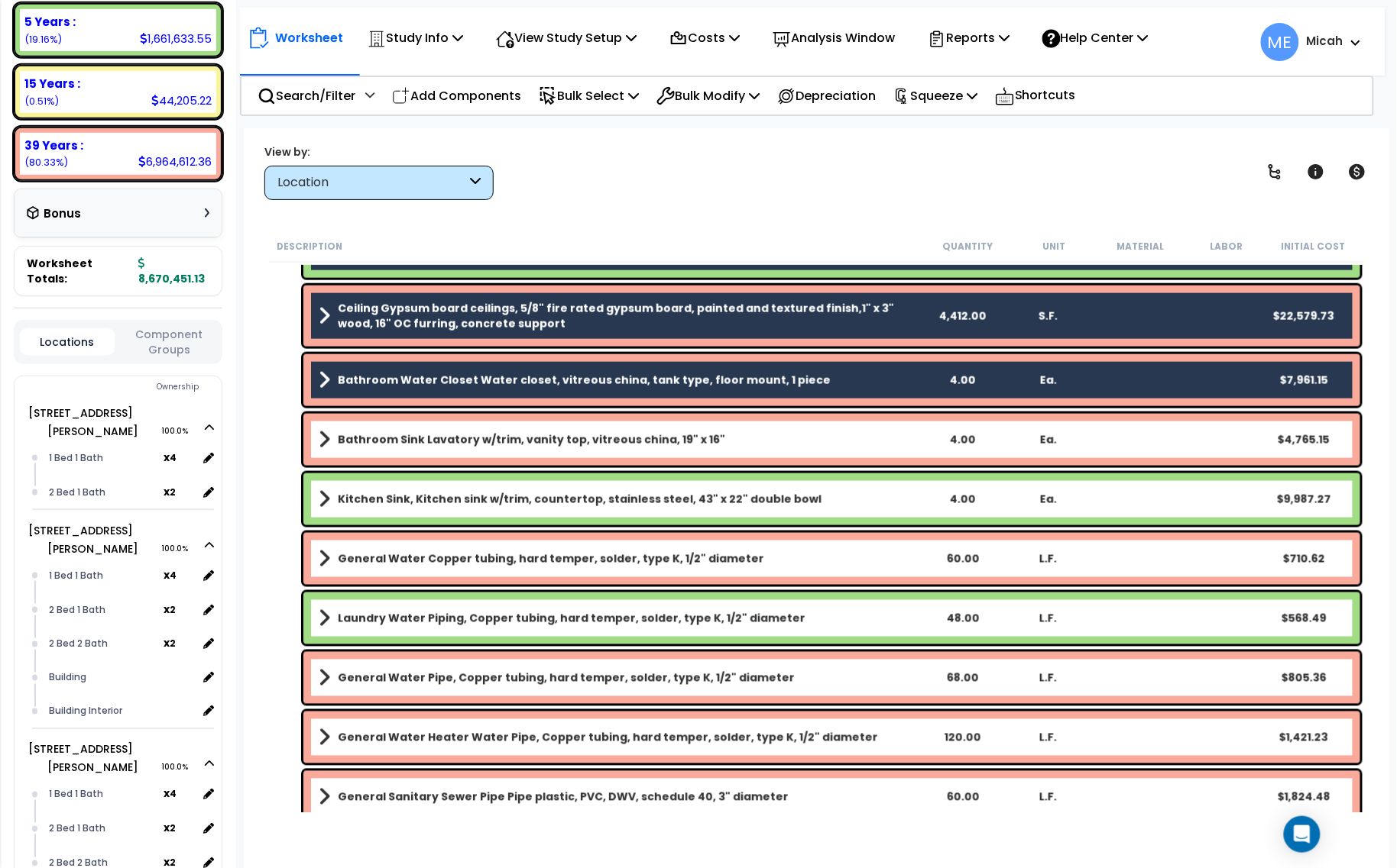
click at [480, 433] on b "Bathroom Sink Lavatory w/trim, vanity top, vitreous china, 19" x 16"" at bounding box center [532, 440] width 388 height 15
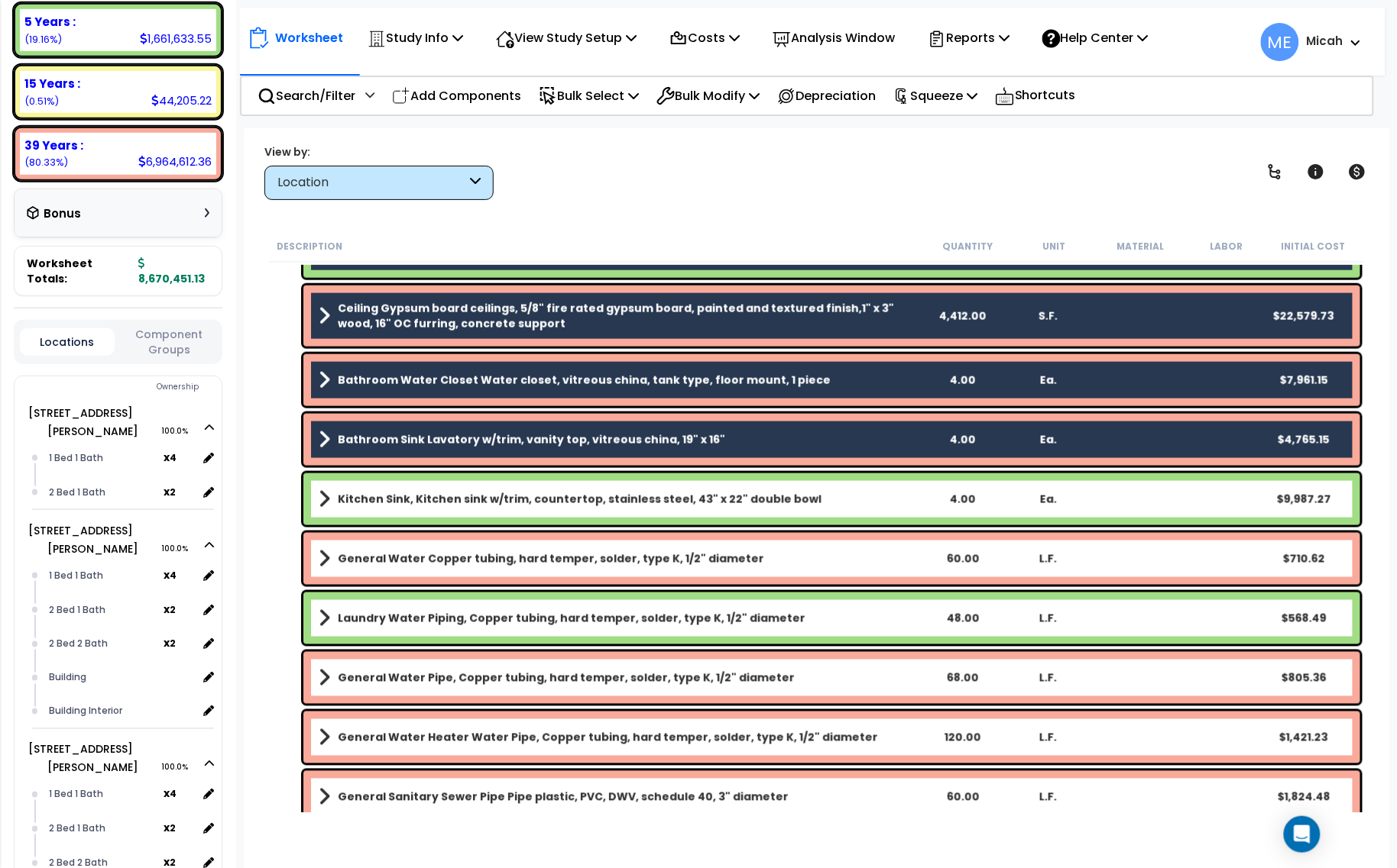
click at [478, 501] on b "Kitchen Sink, Kitchen sink w/trim, countertop, stainless steel, 43" x 22" doubl…" at bounding box center [579, 499] width 484 height 15
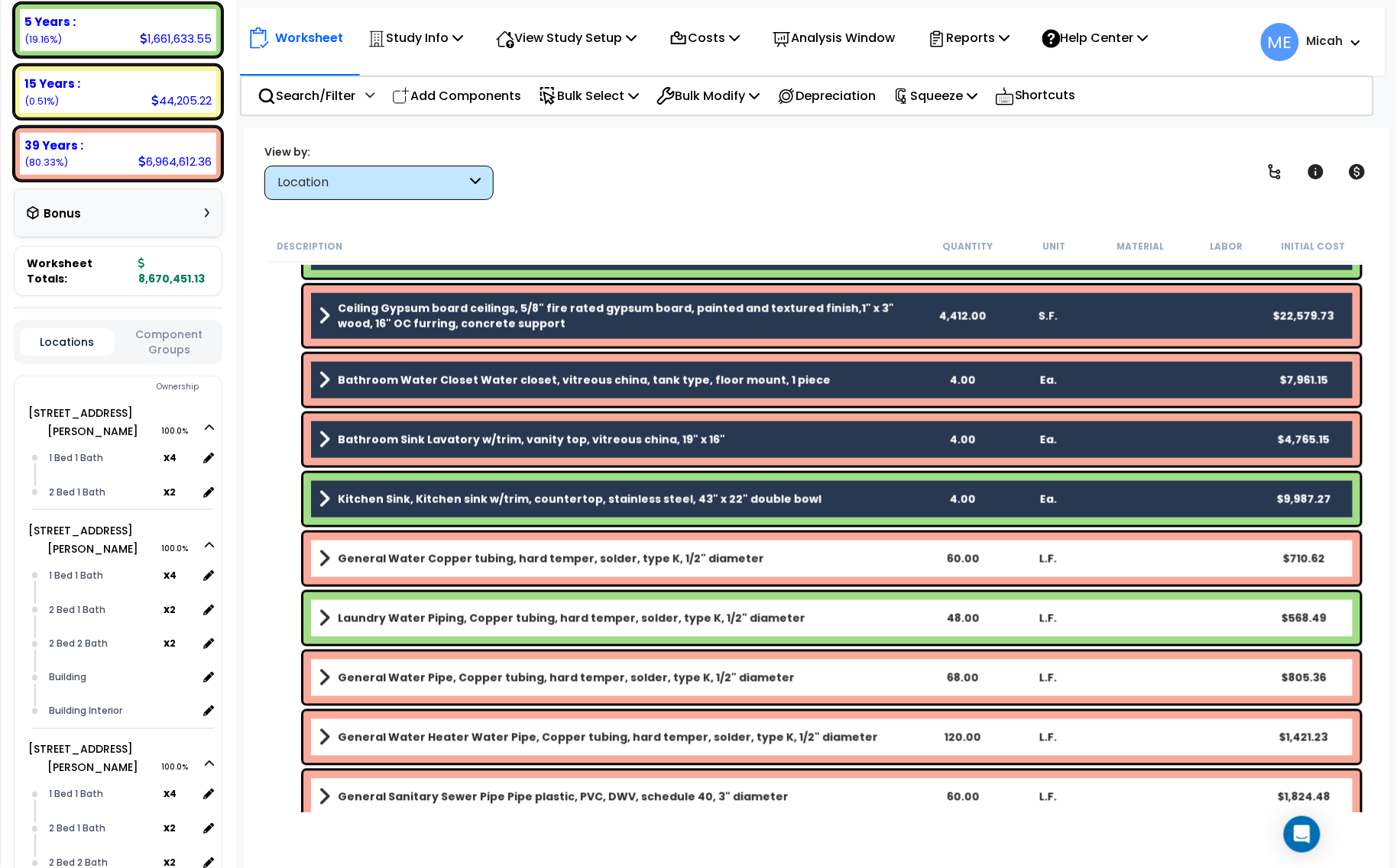
click at [478, 567] on link "General Water Copper tubing, hard temper, solder, type K, 1/2" diameter" at bounding box center [619, 559] width 600 height 22
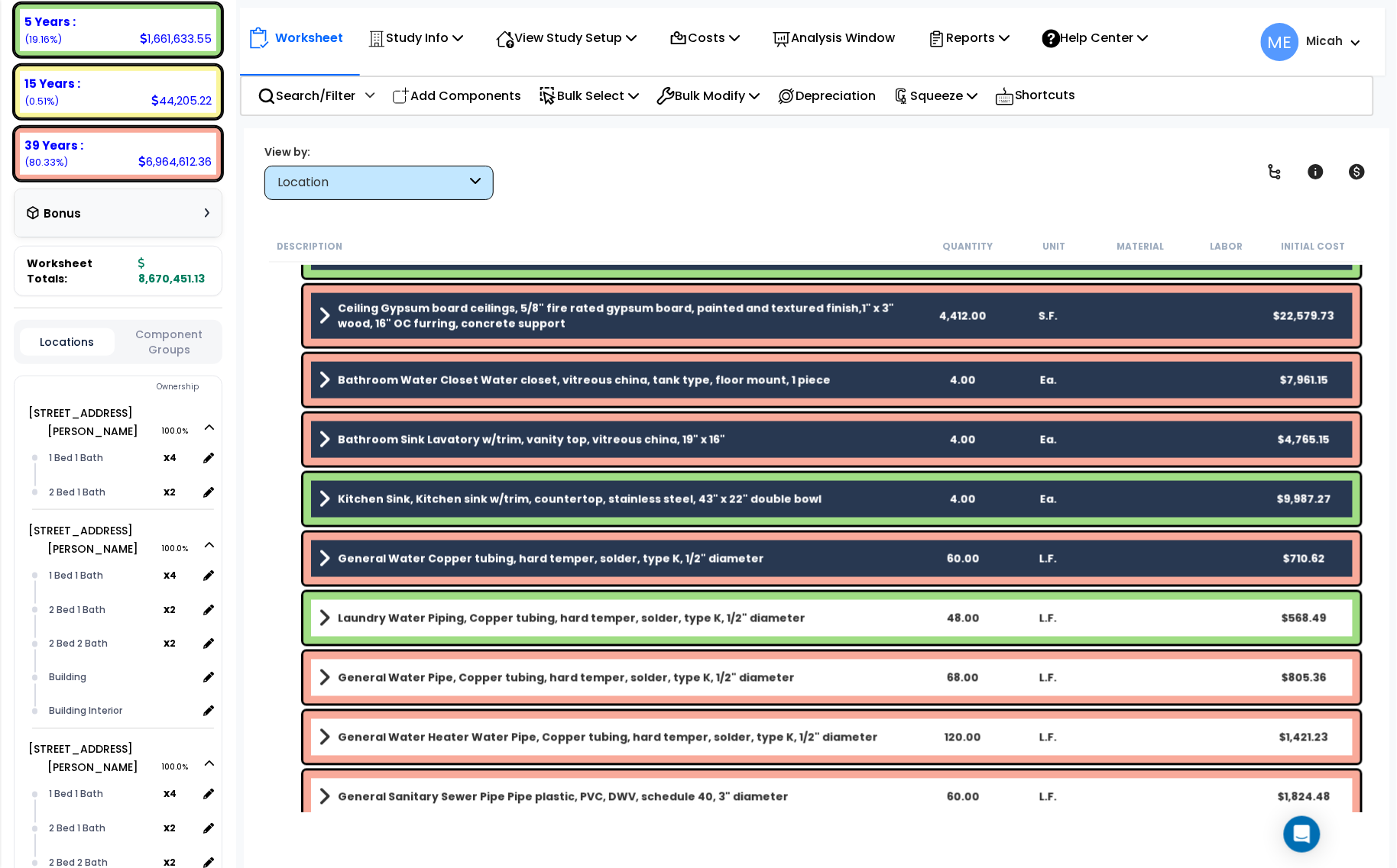
click at [486, 619] on b "Laundry Water Piping, Copper tubing, hard temper, solder, type K, 1/2" diameter" at bounding box center [571, 619] width 468 height 15
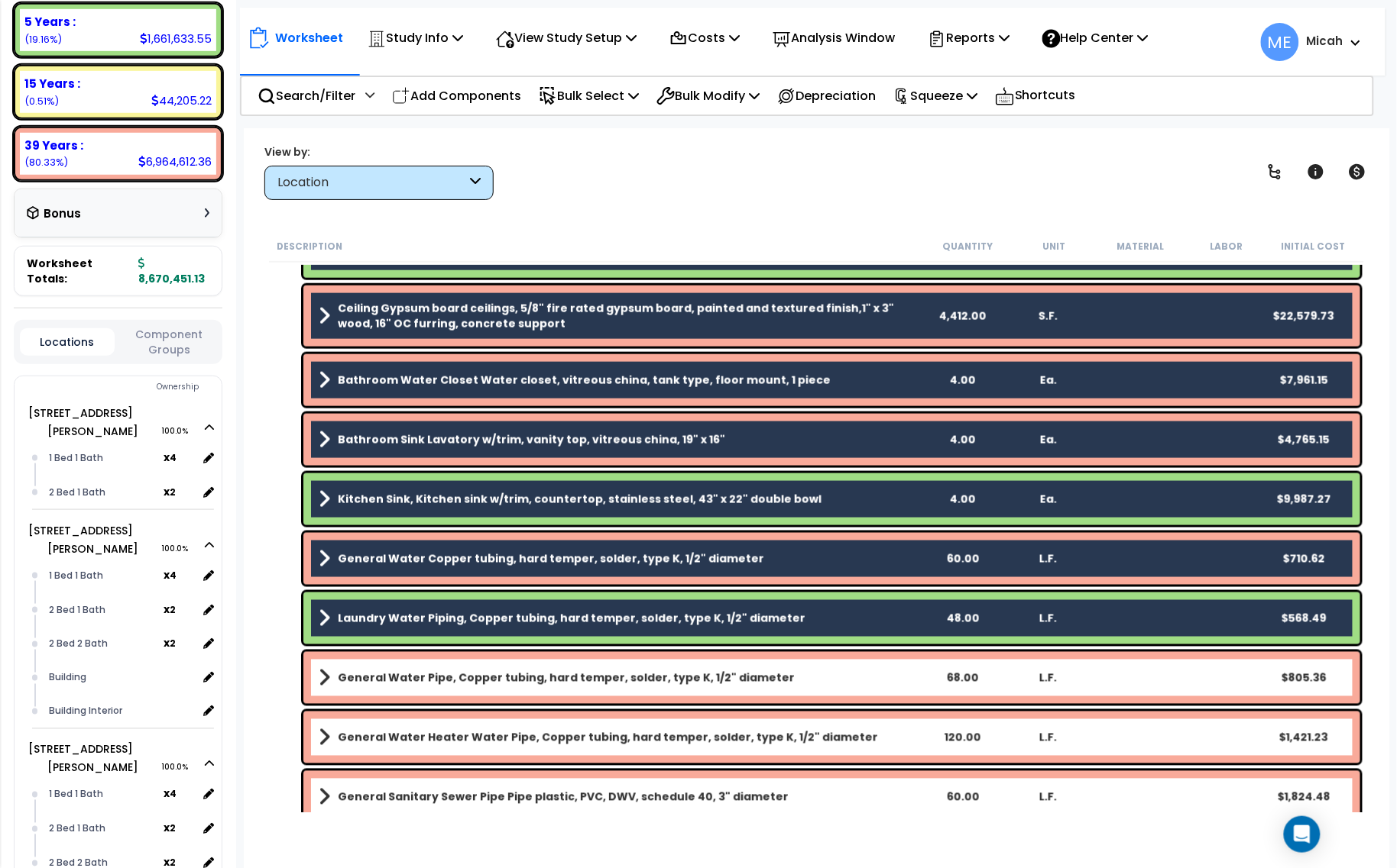
drag, startPoint x: 489, startPoint y: 665, endPoint x: 499, endPoint y: 688, distance: 25.1
click at [490, 665] on div "General Water Pipe, Copper tubing, hard temper, solder, type K, 1/2" diameter 6…" at bounding box center [831, 678] width 1056 height 52
click at [500, 687] on link "General Water Pipe, Copper tubing, hard temper, solder, type K, 1/2" diameter" at bounding box center [619, 678] width 600 height 22
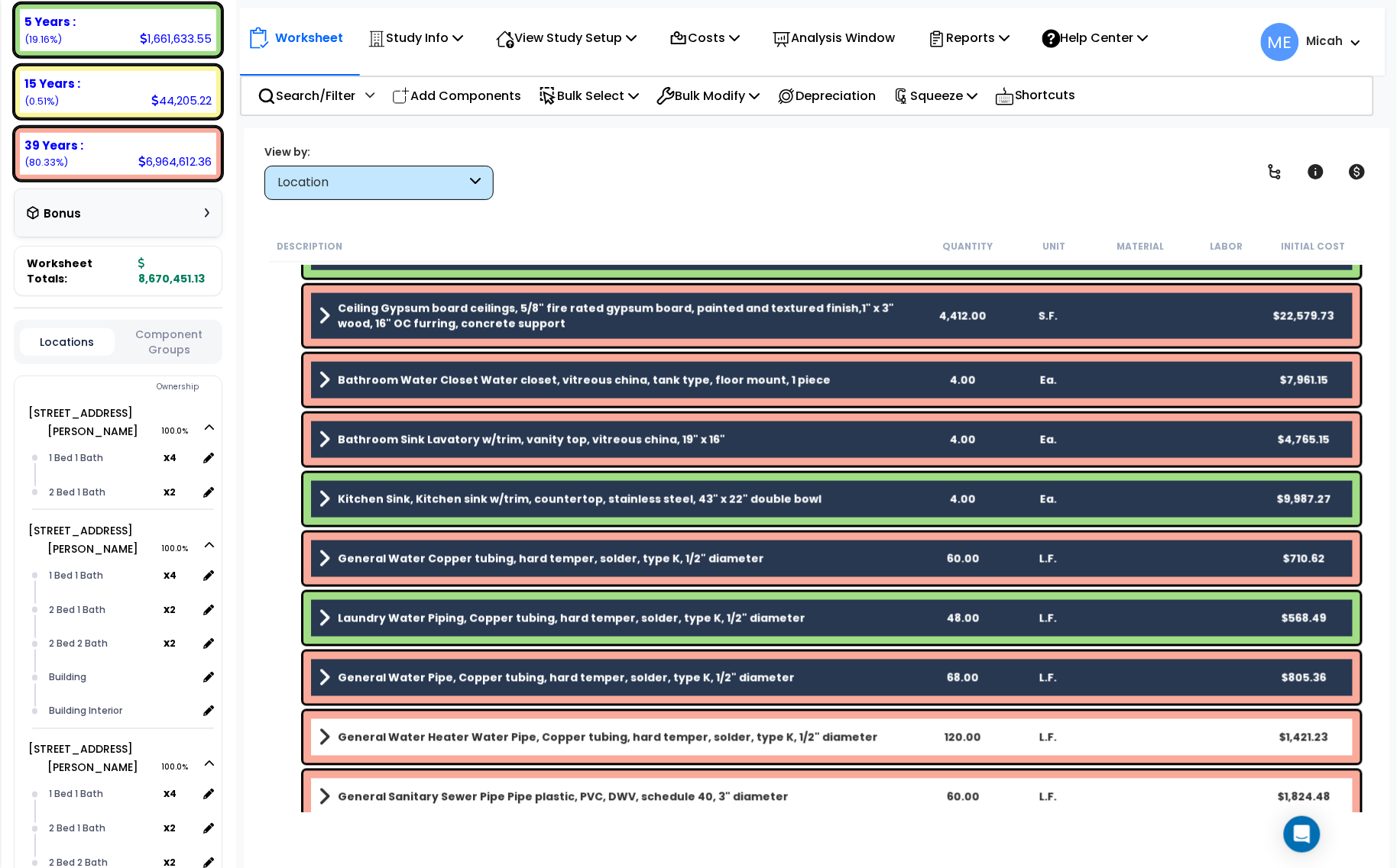
click at [499, 737] on b "General Water Heater Water Pipe, Copper tubing, hard temper, solder, type K, 1/…" at bounding box center [608, 737] width 540 height 15
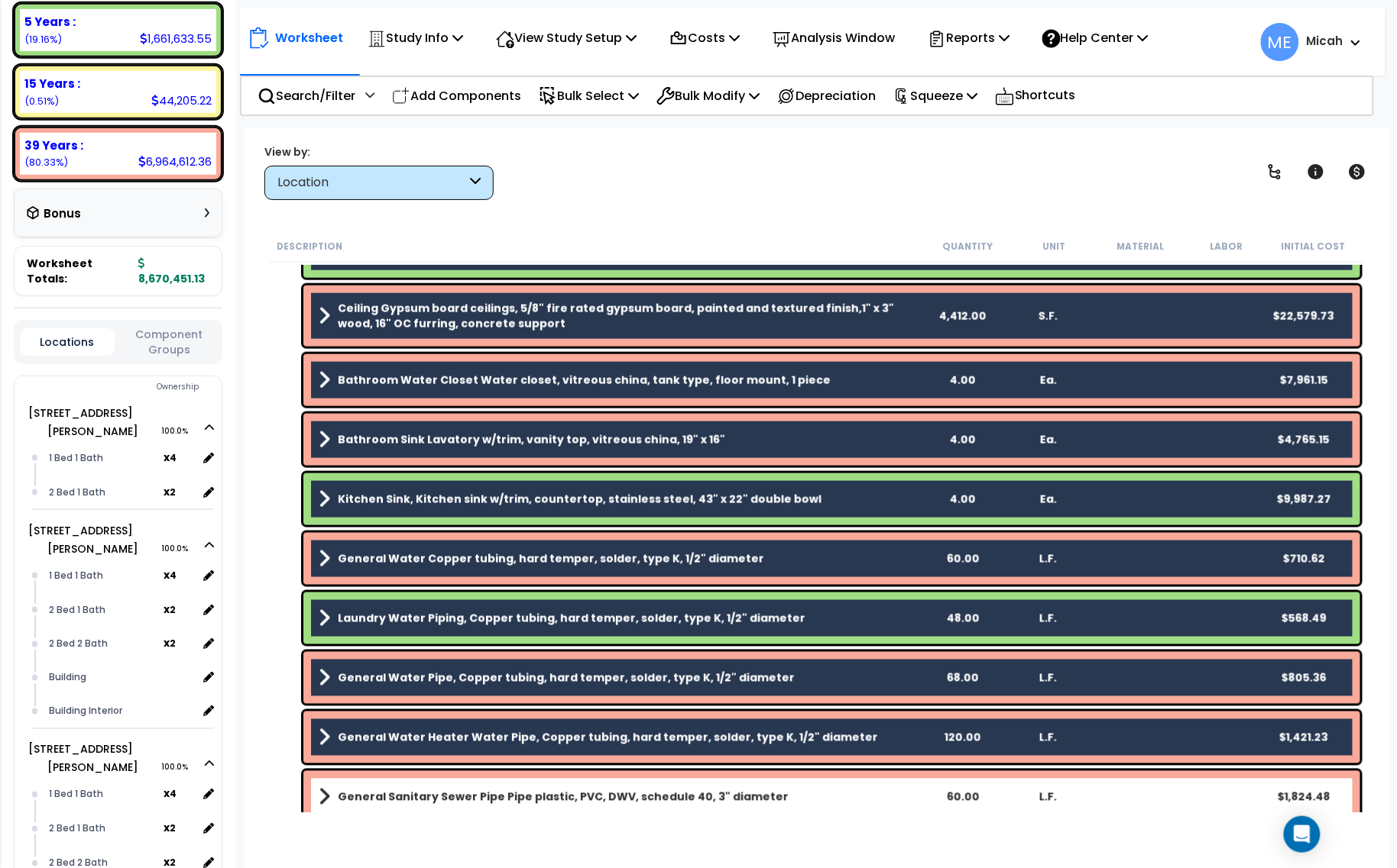
click at [506, 790] on b "General Sanitary Sewer Pipe Pipe plastic, PVC, DWV, schedule 40, 3" diameter" at bounding box center [563, 797] width 451 height 15
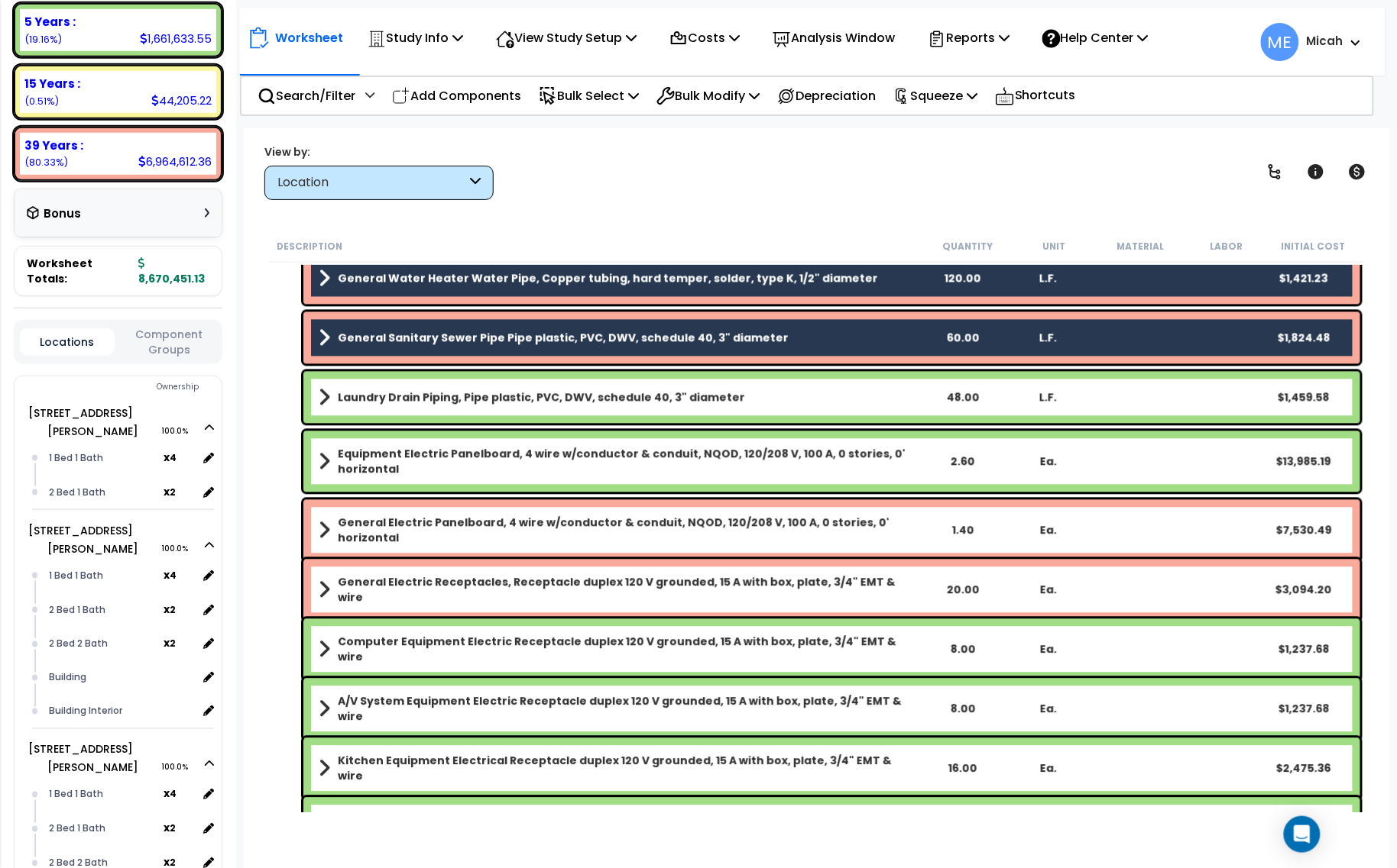
scroll to position [1145, 0]
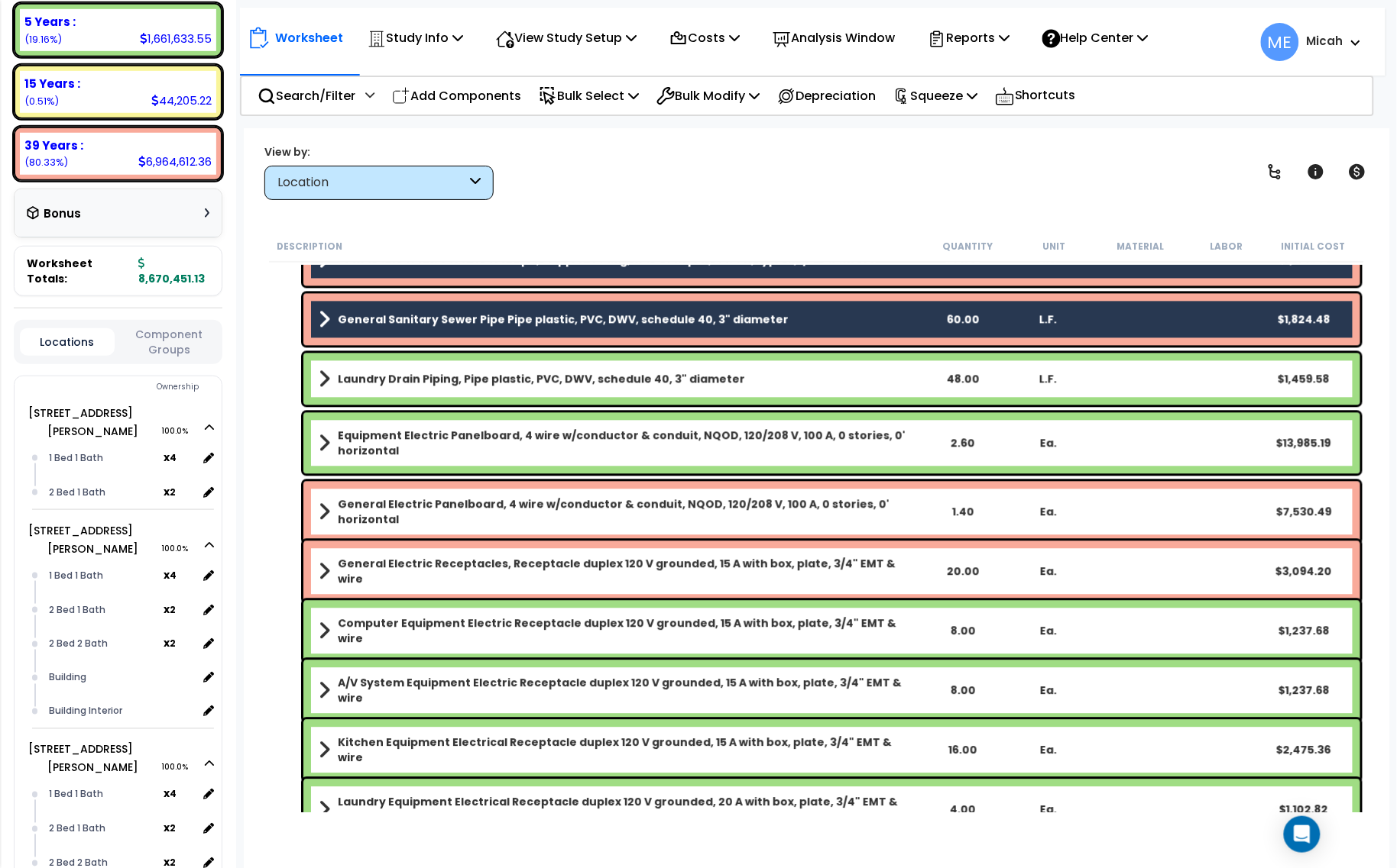
click at [474, 372] on b "Laundry Drain Piping, Pipe plastic, PVC, DWV, schedule 40, 3" diameter" at bounding box center [541, 380] width 407 height 15
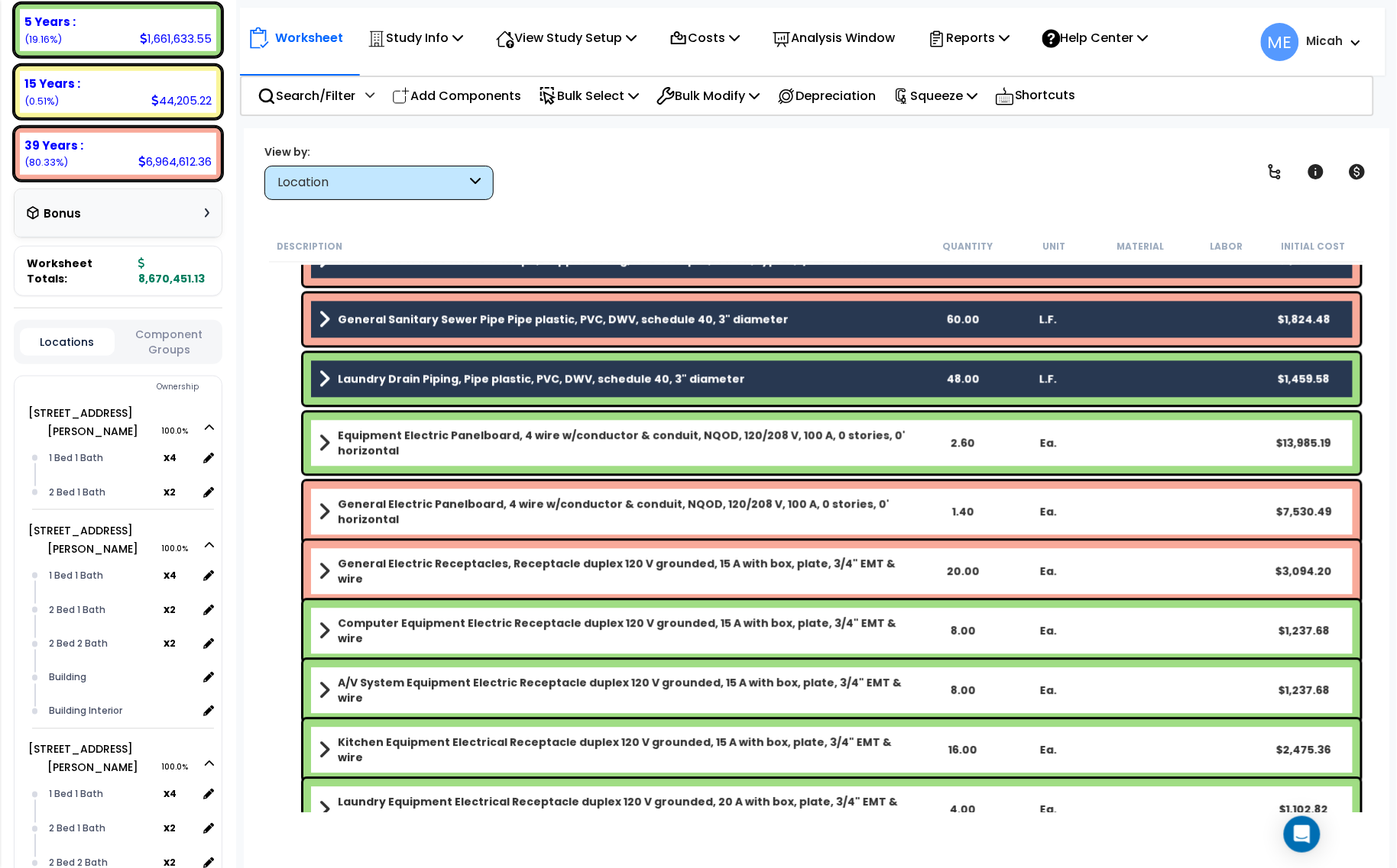
click at [472, 436] on b "Equipment Electric Panelboard, 4 wire w/conductor & conduit, NQOD, 120/208 V, 1…" at bounding box center [628, 444] width 581 height 30
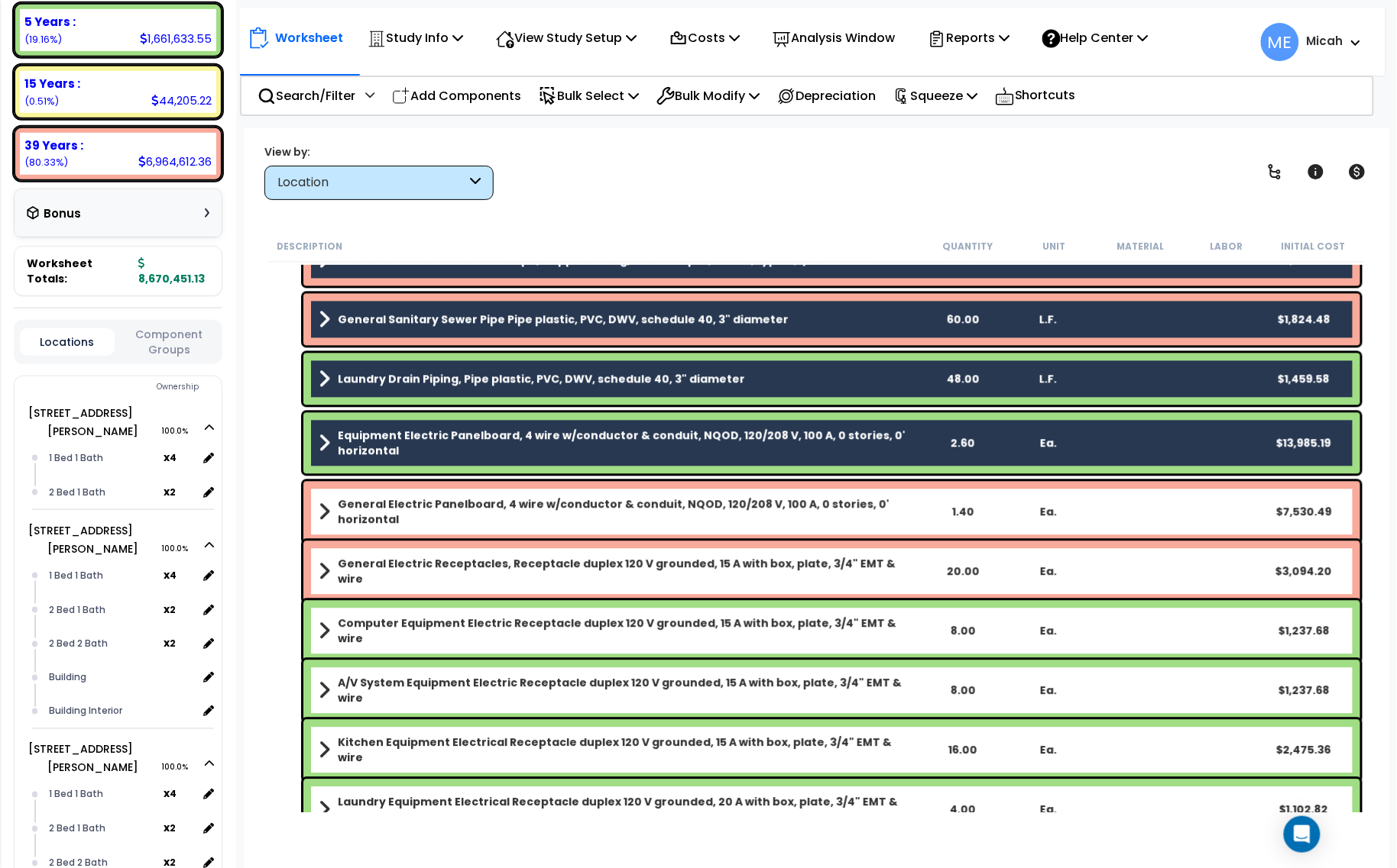
click at [480, 508] on b "General Electric Panelboard, 4 wire w/conductor & conduit, NQOD, 120/208 V, 100…" at bounding box center [628, 513] width 581 height 30
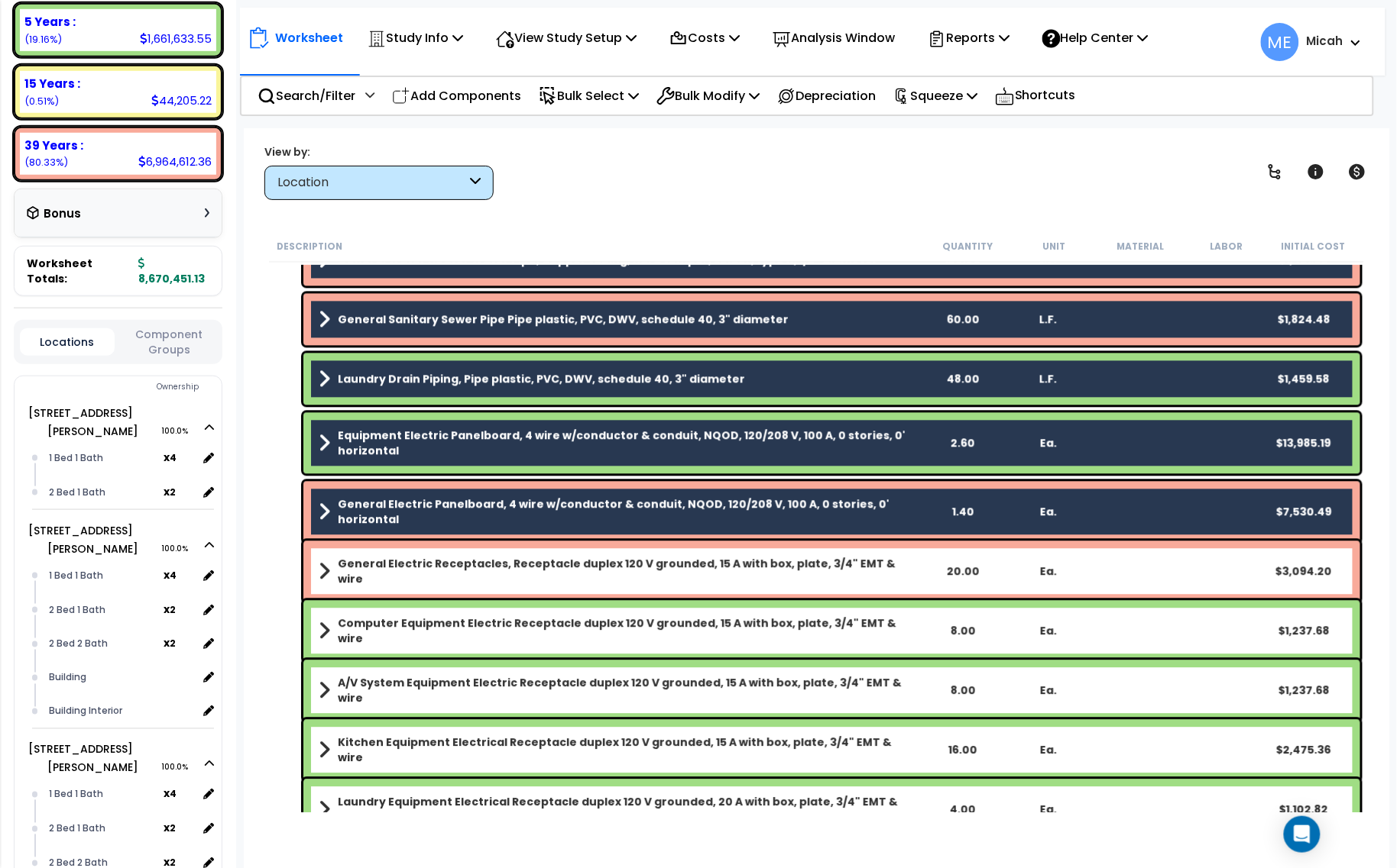
click at [494, 566] on b "General Electric Receptacles, Receptacle duplex 120 V grounded, 15 A with box, …" at bounding box center [628, 572] width 581 height 30
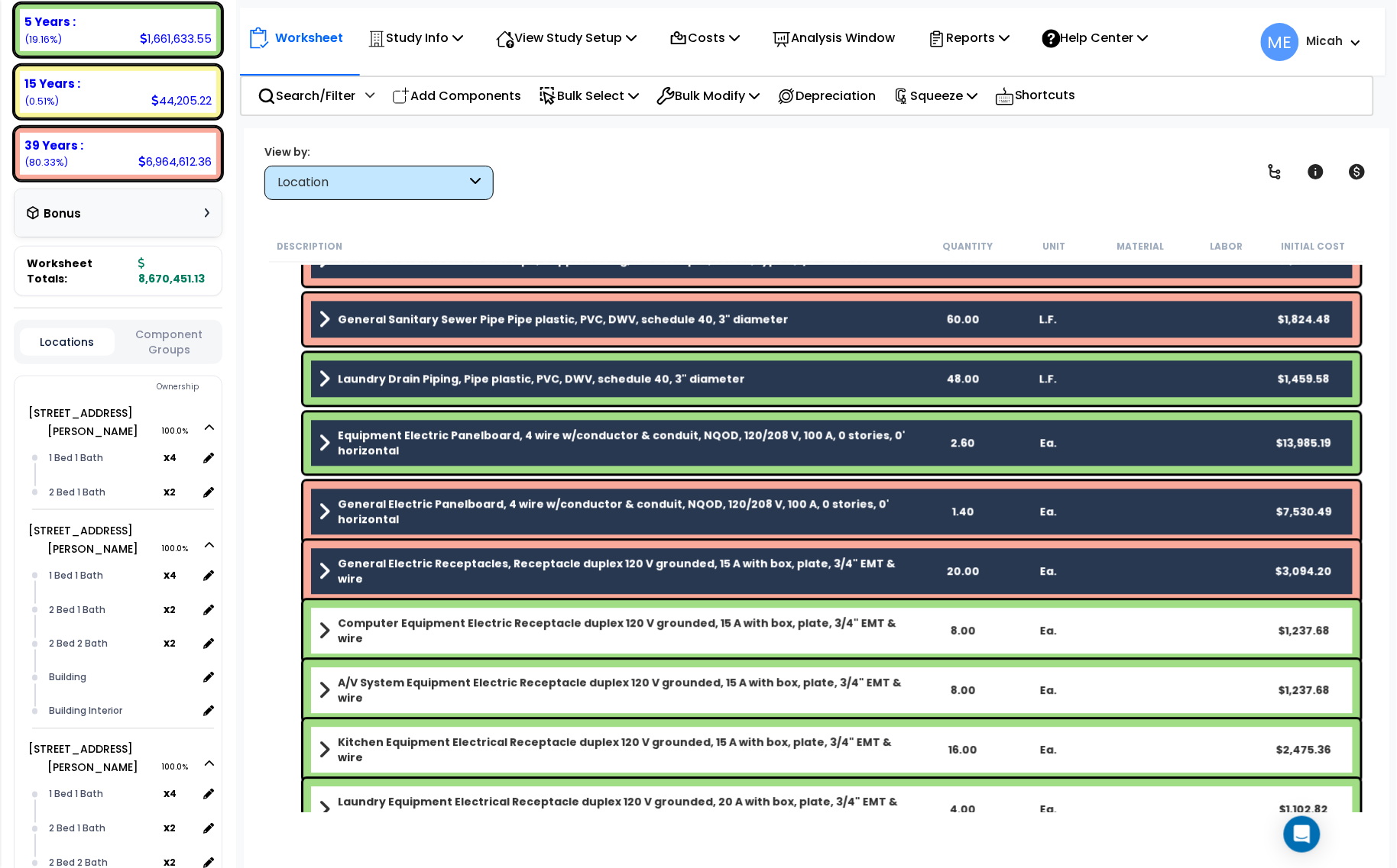
click at [506, 624] on b "Computer Equipment Electric Receptacle duplex 120 V grounded, 15 A with box, pl…" at bounding box center [628, 631] width 581 height 30
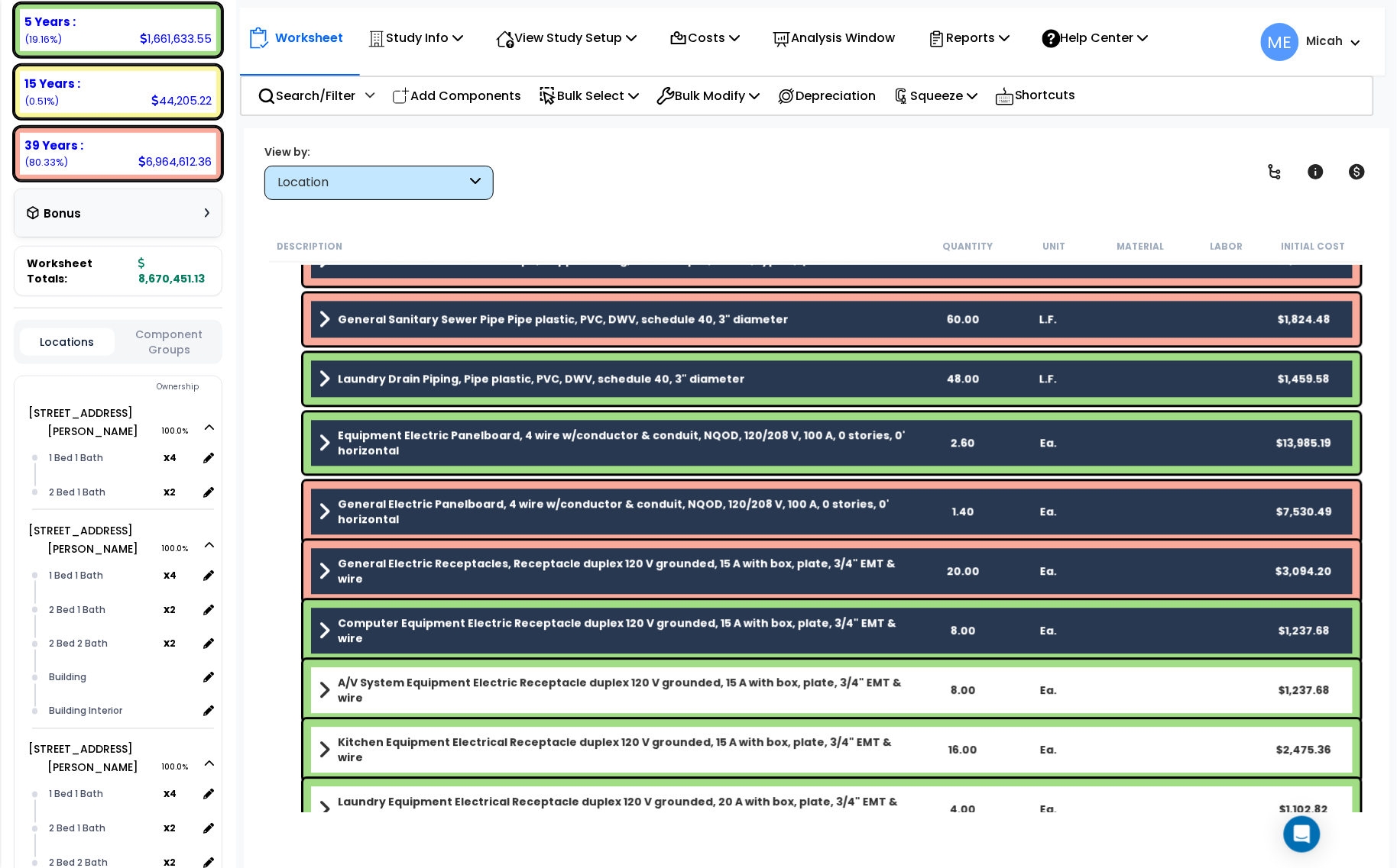
click at [521, 682] on b "A/V System Equipment Electric Receptacle duplex 120 V grounded, 15 A with box, …" at bounding box center [628, 691] width 581 height 30
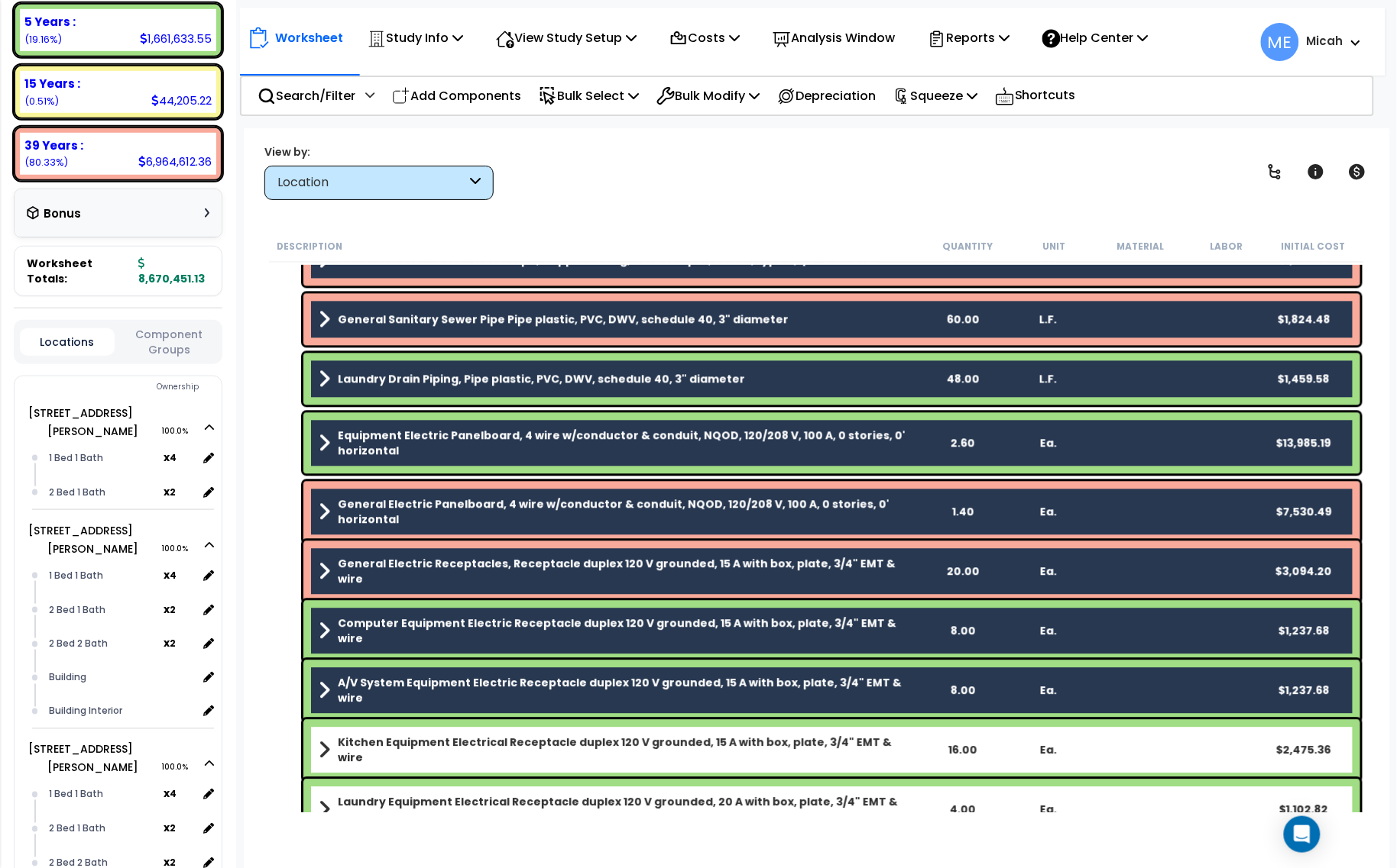
click at [530, 731] on div "Kitchen Equipment Electrical Receptacle duplex 120 V grounded, 15 A with box, p…" at bounding box center [831, 750] width 1056 height 61
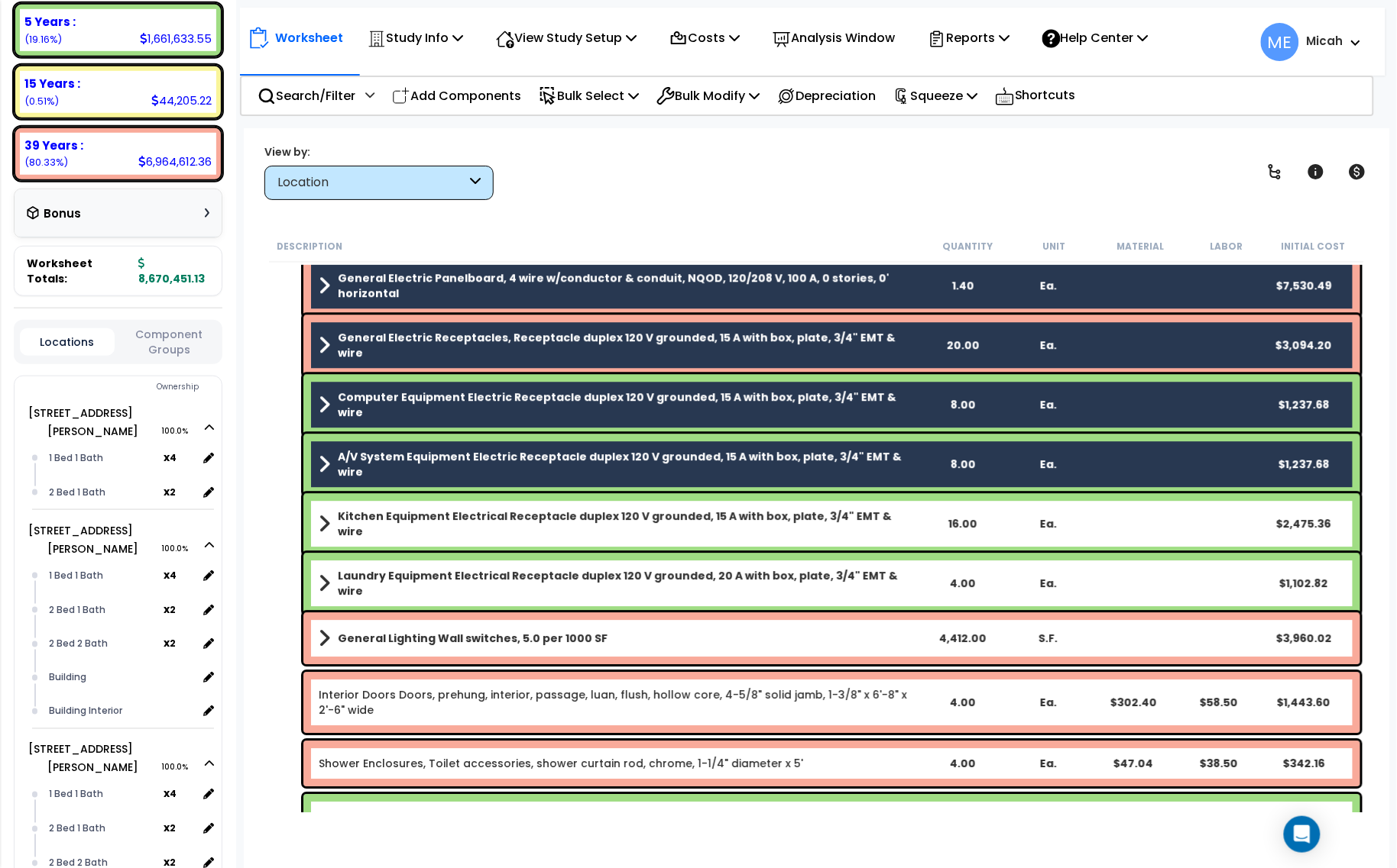
scroll to position [1432, 0]
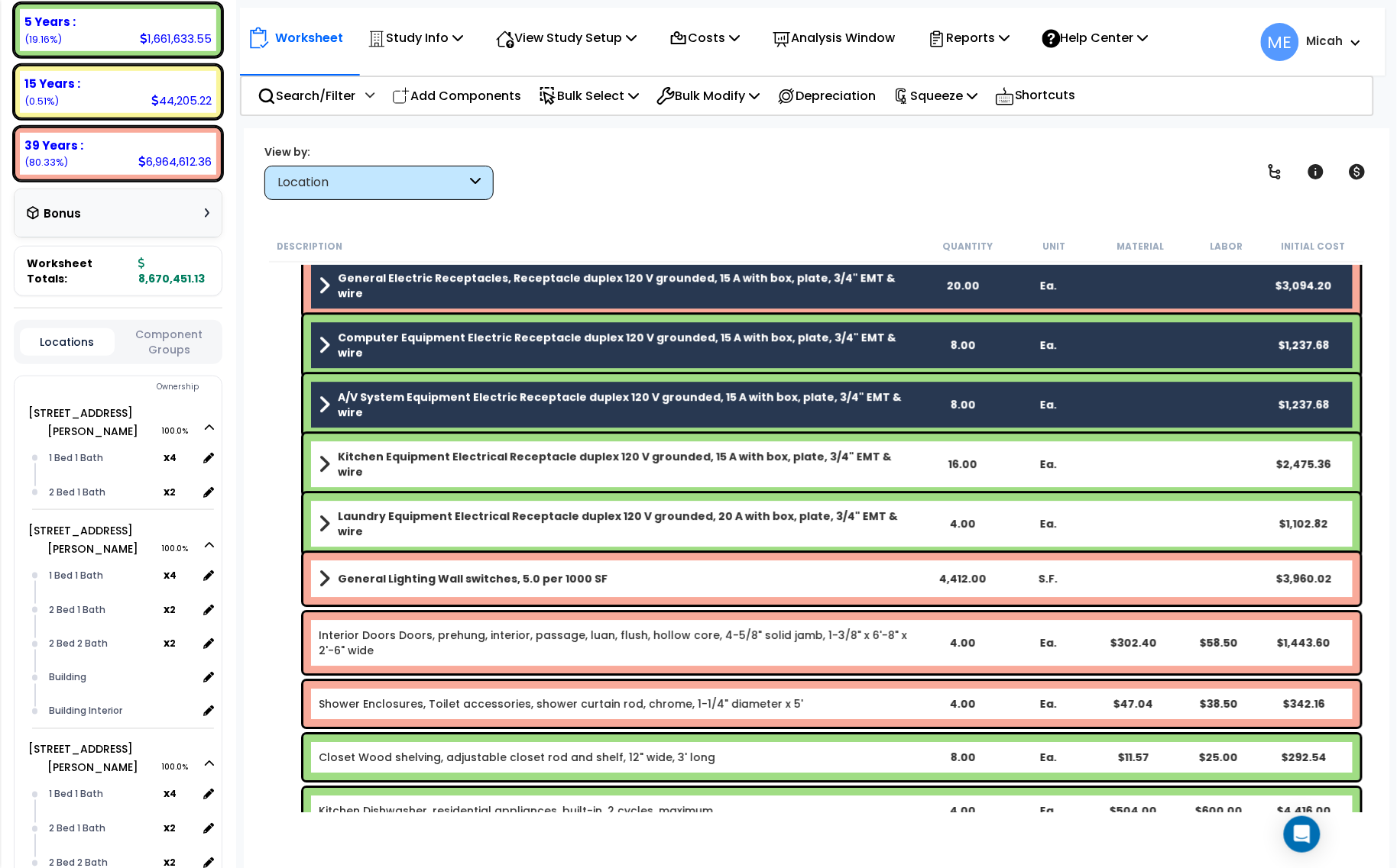
click at [500, 461] on b "Kitchen Equipment Electrical Receptacle duplex 120 V grounded, 15 A with box, p…" at bounding box center [628, 465] width 581 height 30
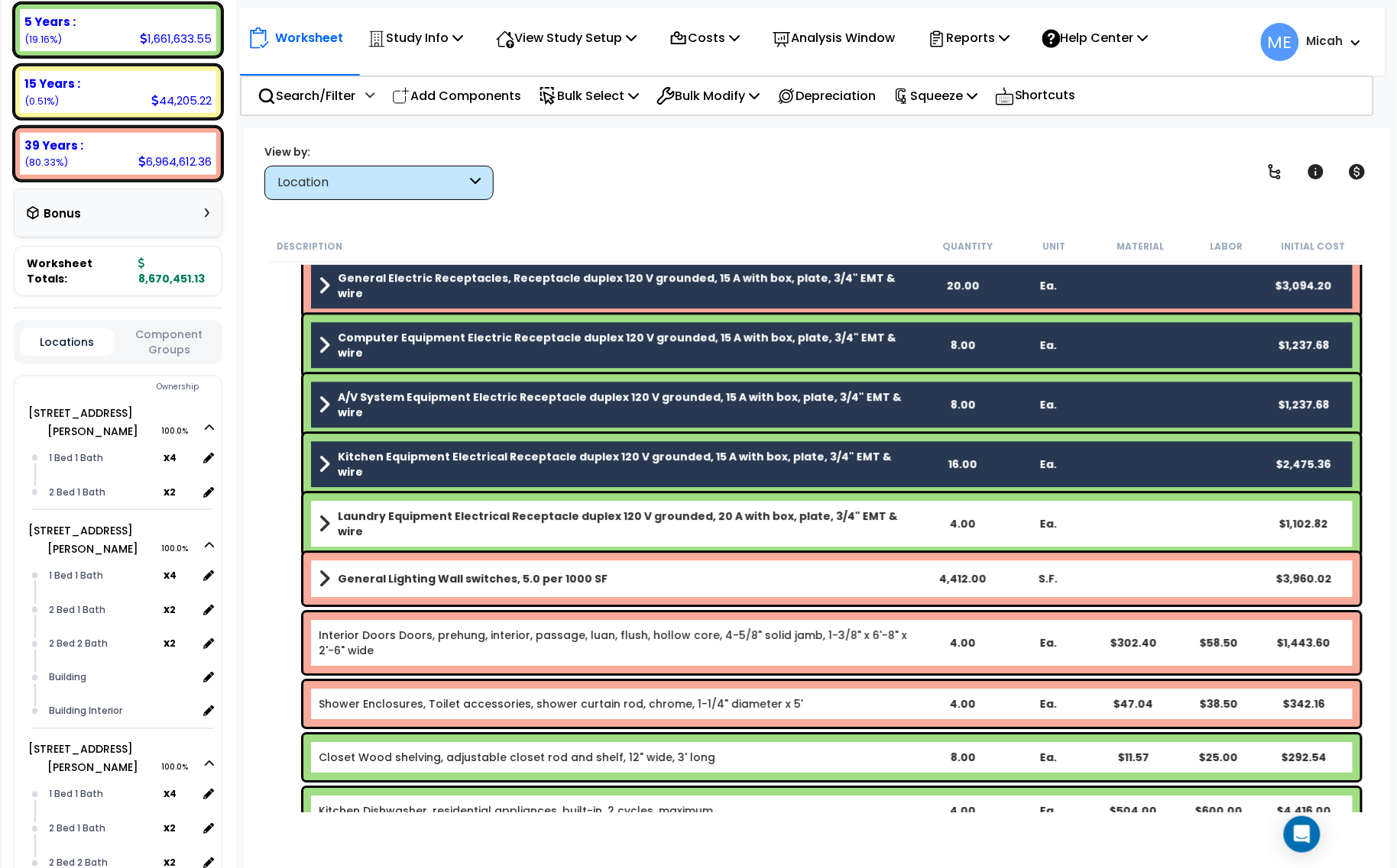
click at [495, 515] on b "Laundry Equipment Electrical Receptacle duplex 120 V grounded, 20 A with box, p…" at bounding box center [628, 524] width 581 height 30
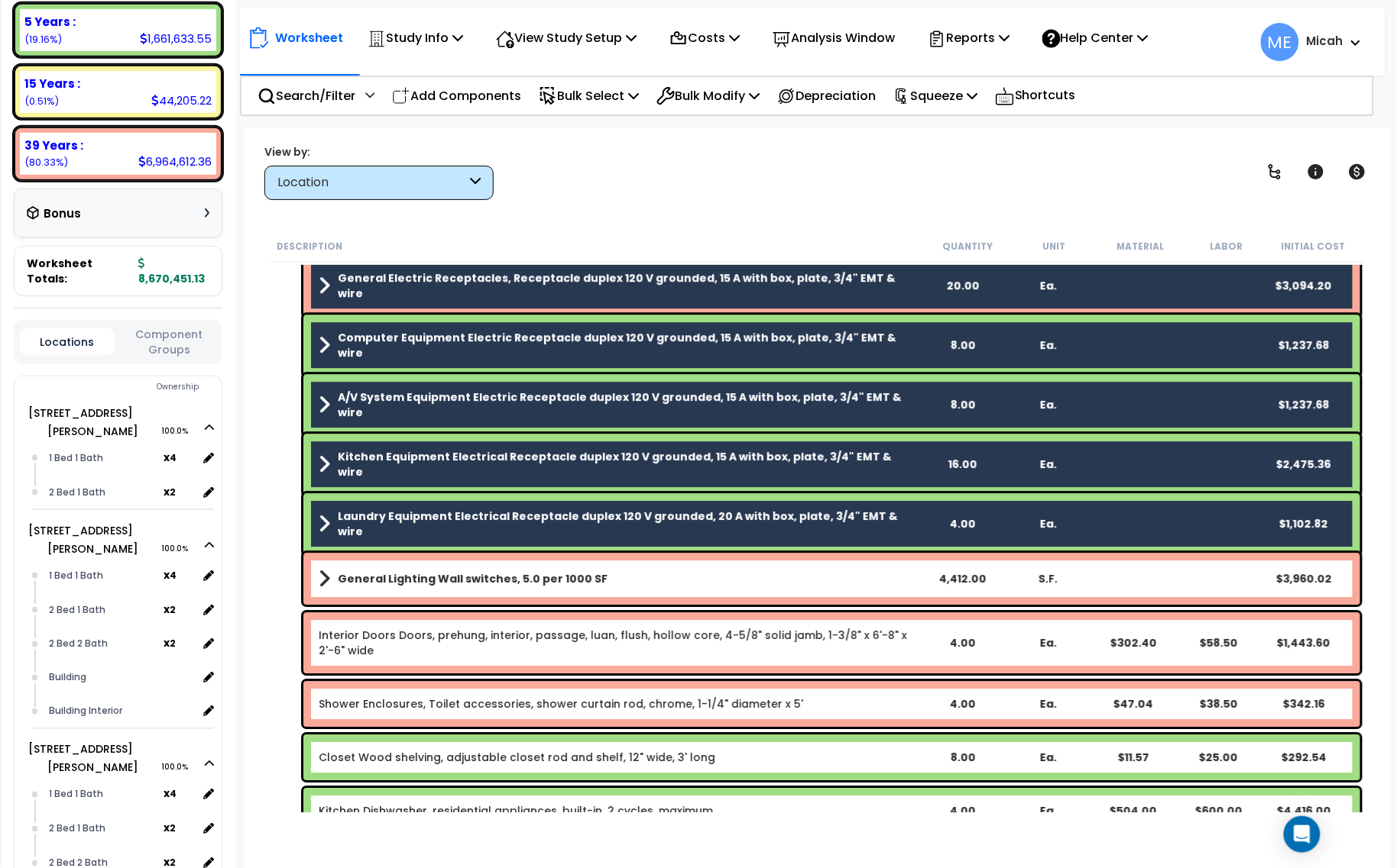
click at [502, 591] on div "General Lighting Wall switches, 5.0 per 1000 SF 4,412.00 S.F. $3,960.02" at bounding box center [831, 578] width 1056 height 52
click at [499, 572] on b "General Lighting Wall switches, 5.0 per 1000 SF" at bounding box center [472, 579] width 270 height 15
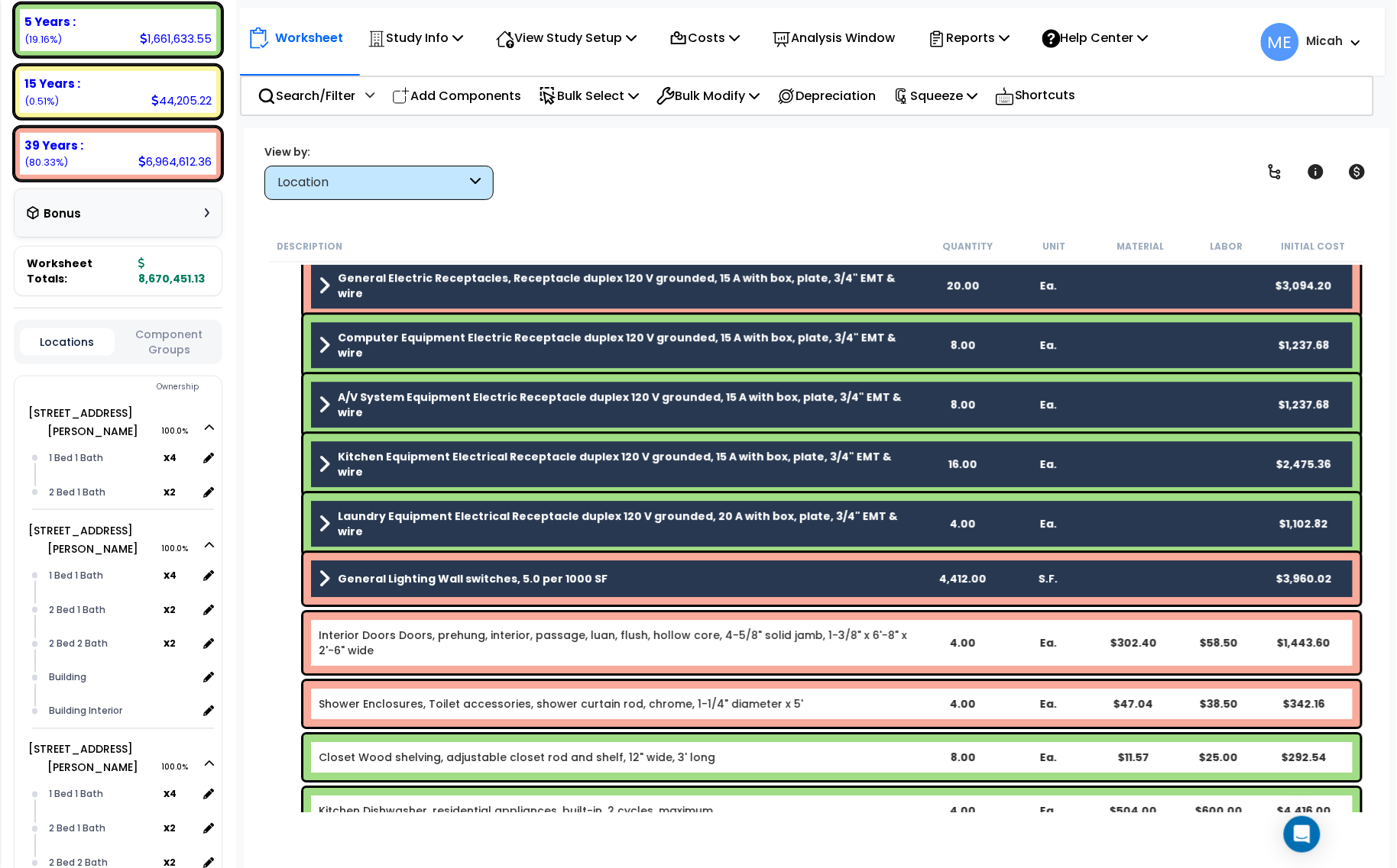
click at [514, 636] on link "Interior Doors Doors, prehung, interior, passage, luan, flush, hollow core, 4-5…" at bounding box center [619, 643] width 600 height 30
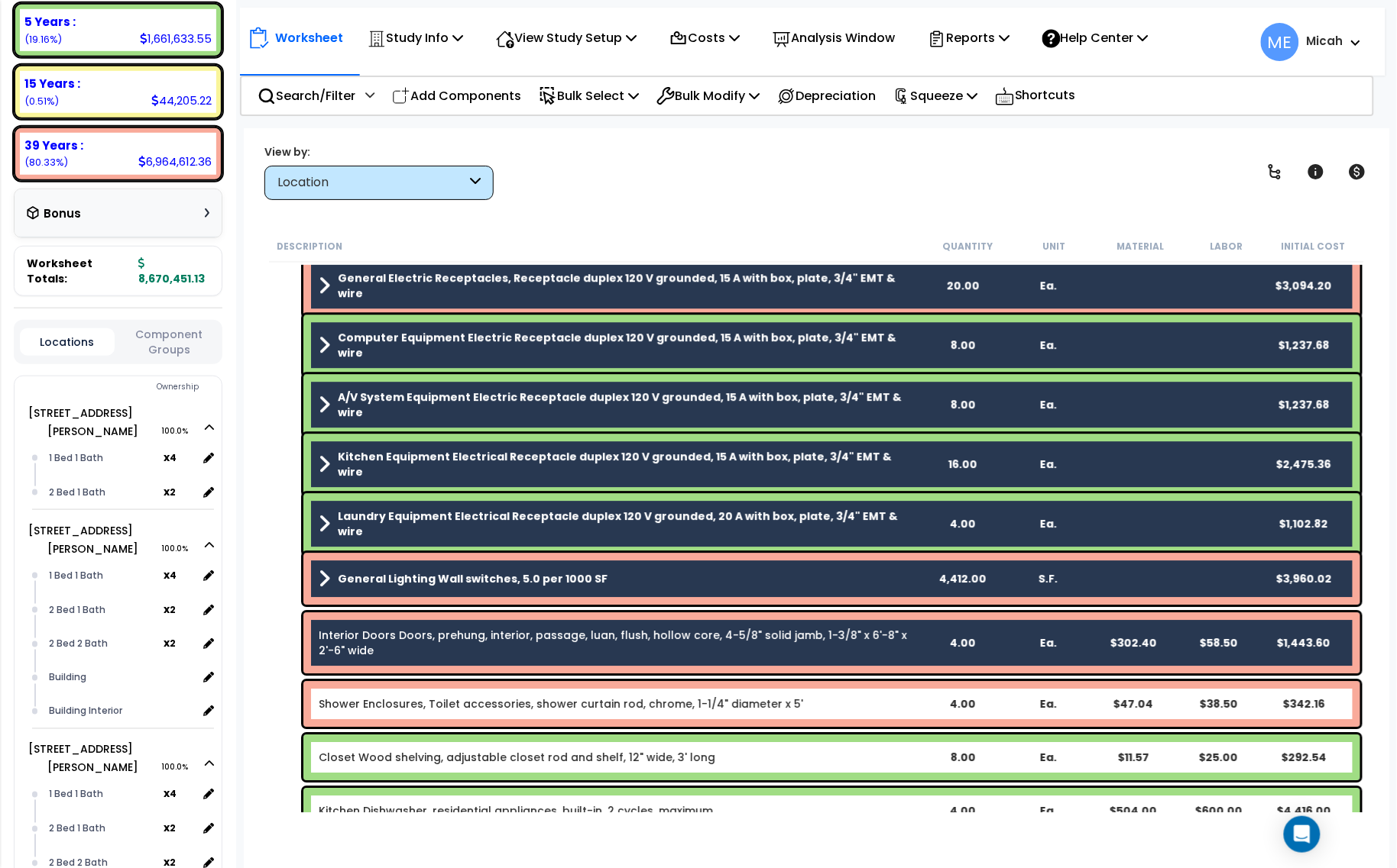
click at [509, 707] on link "Shower Enclosures, Toilet accessories, shower curtain rod, chrome, 1-1/4" diame…" at bounding box center [561, 704] width 484 height 15
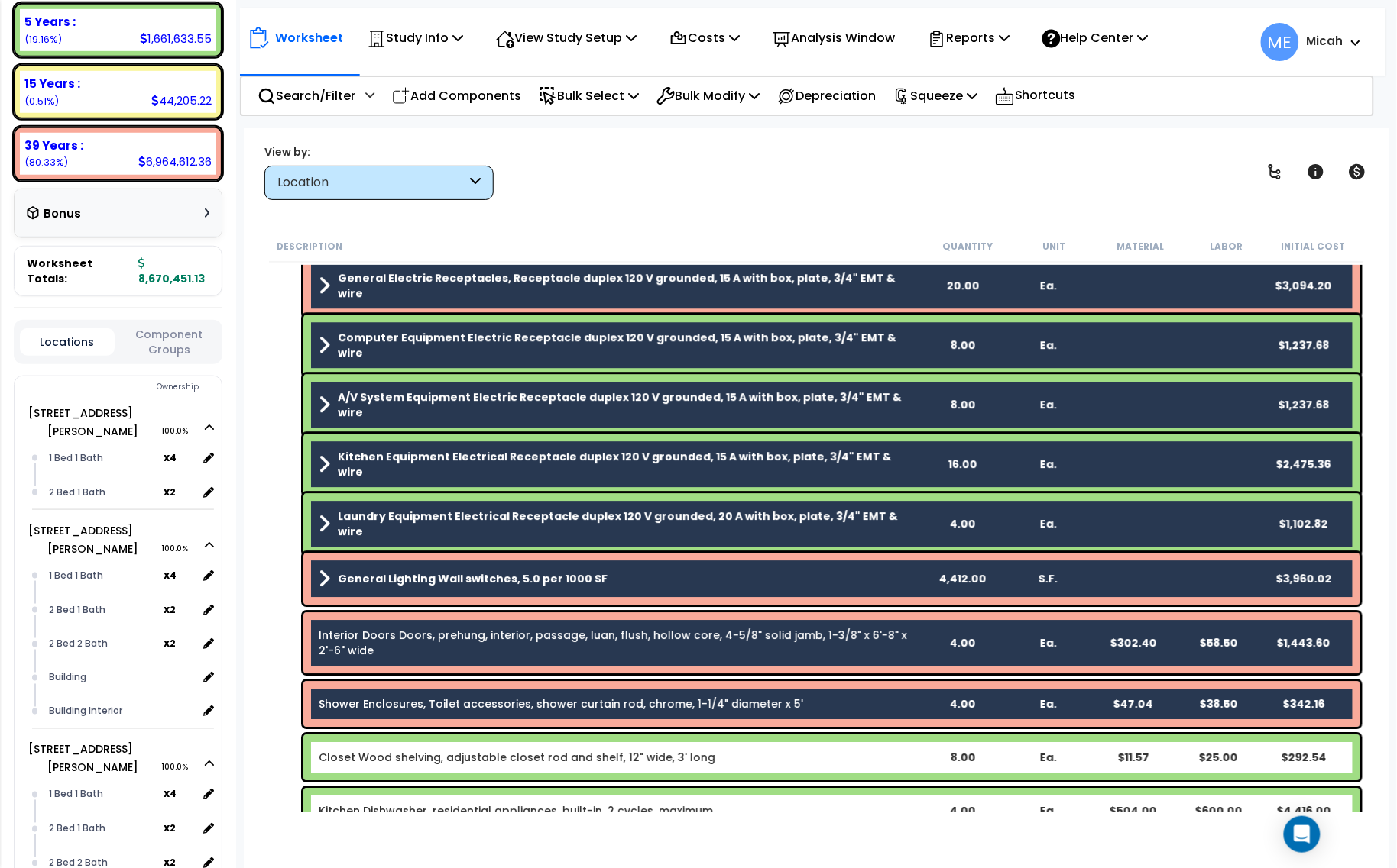
click at [515, 750] on div "Closet Wood shelving, adjustable closet rod and shelf, 12" wide, 3' long 8.00 E…" at bounding box center [831, 757] width 1056 height 46
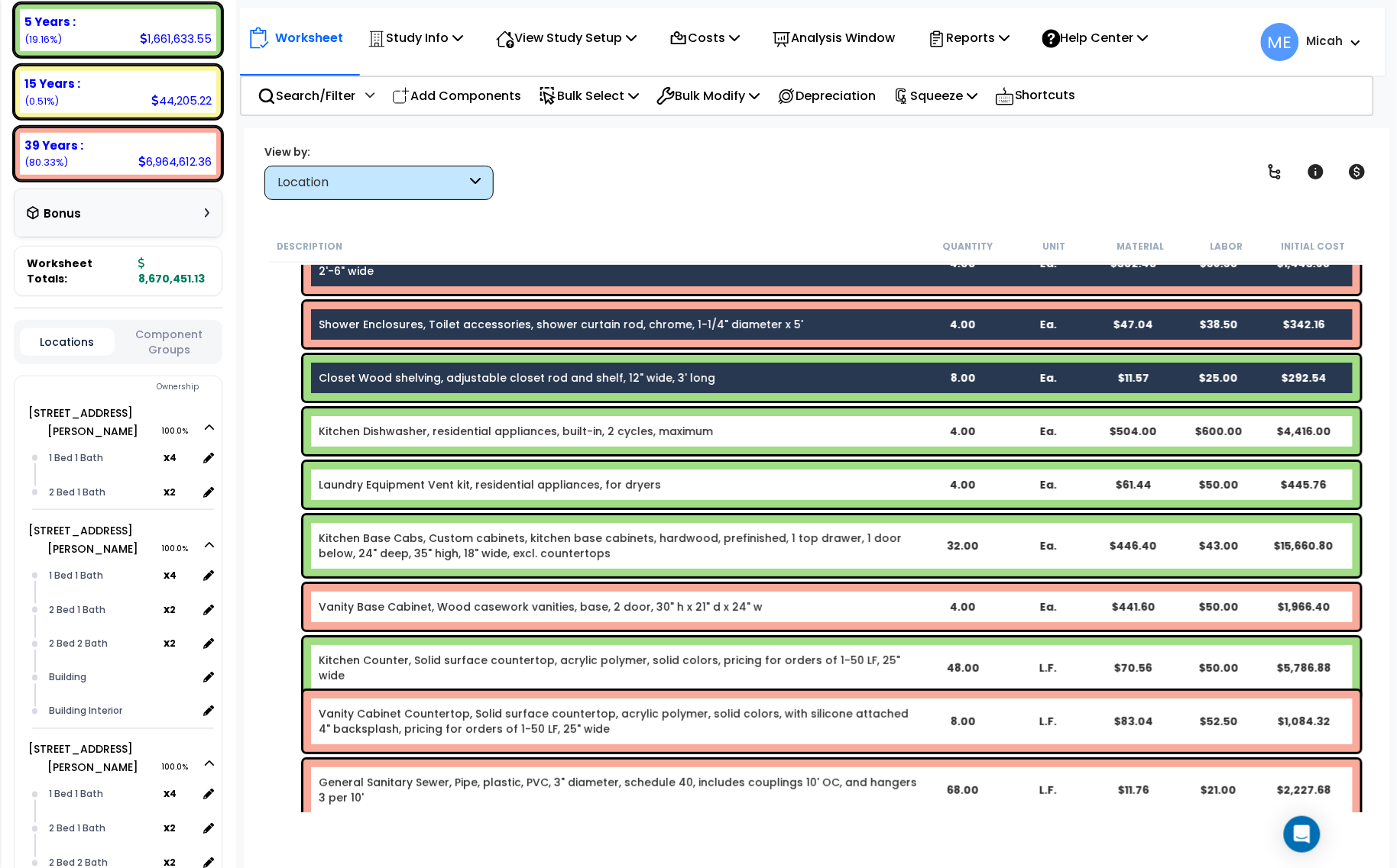
scroll to position [1814, 0]
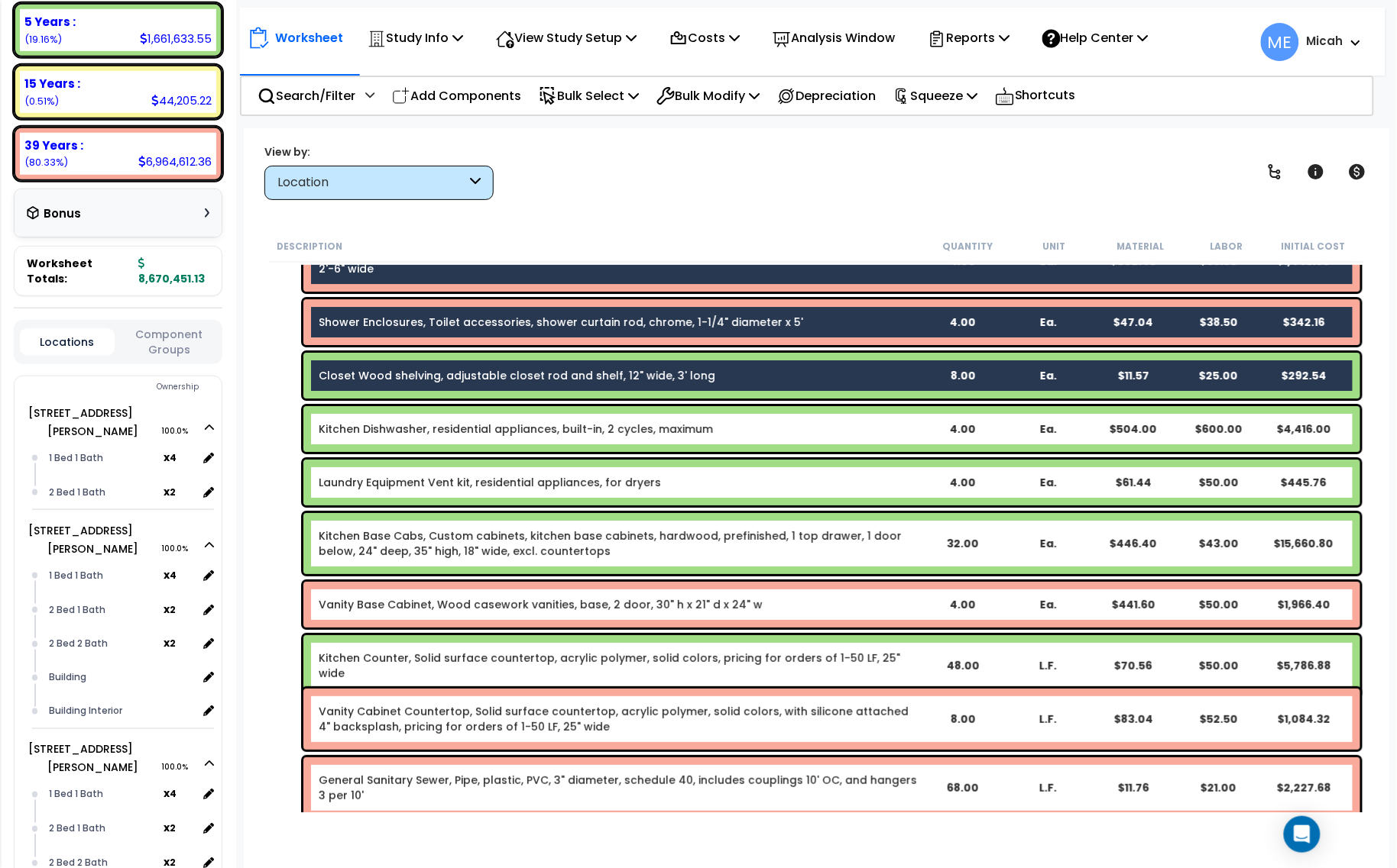
click at [479, 437] on div "Kitchen Dishwasher, residential appliances, built-in, 2 cycles, maximum 4.00 Ea…" at bounding box center [831, 429] width 1056 height 46
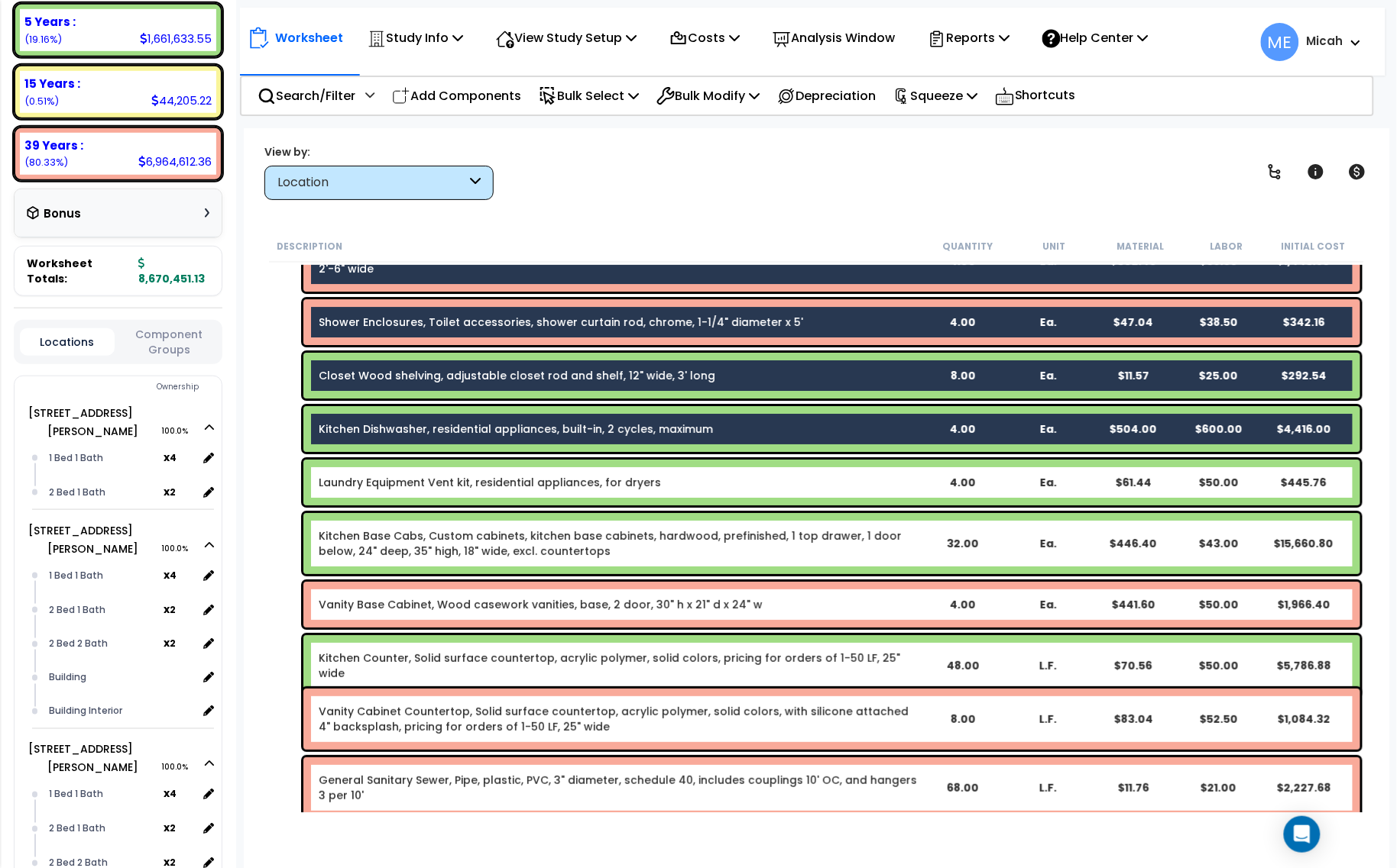
click at [472, 468] on div "Laundry Equipment Vent kit, residential appliances, for dryers 4.00 Ea. $61.44 …" at bounding box center [831, 482] width 1056 height 46
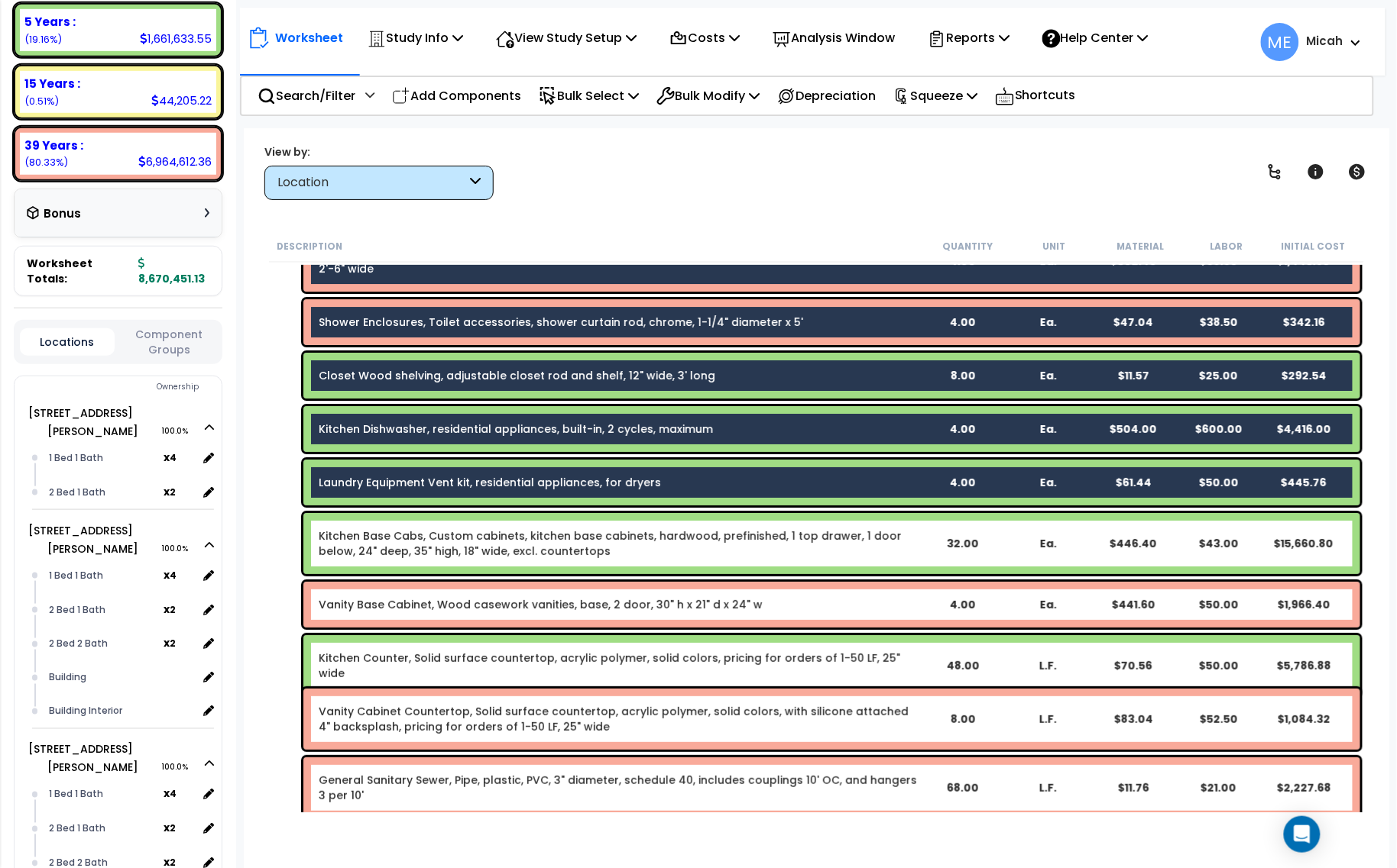
click at [472, 531] on link "Kitchen Base Cabs, Custom cabinets, kitchen base cabinets, hardwood, prefinishe…" at bounding box center [619, 544] width 600 height 30
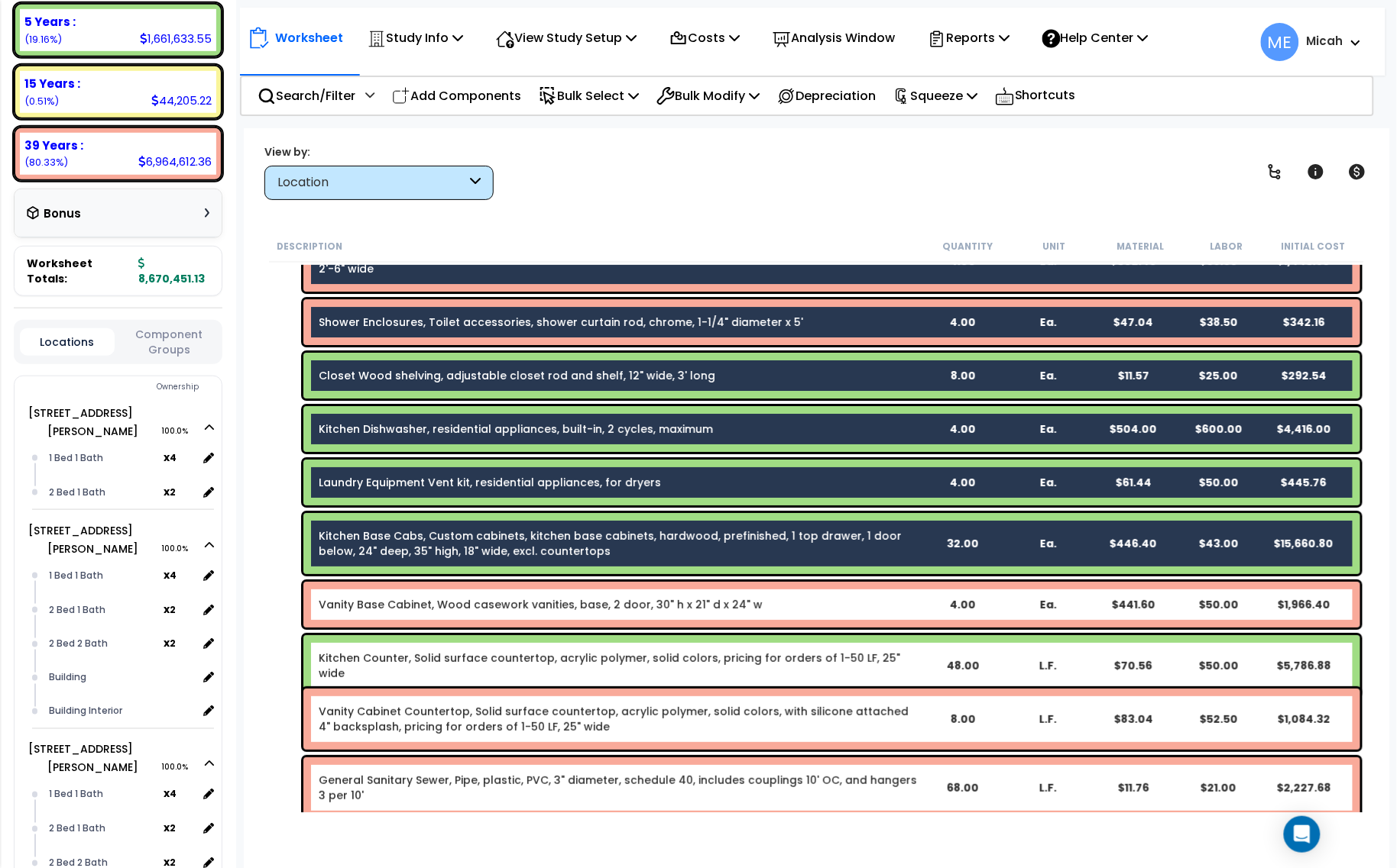
click at [483, 598] on link "Vanity Base Cabinet, Wood casework vanities, base, 2 door, 30" h x 21" d x 24" w" at bounding box center [541, 605] width 444 height 15
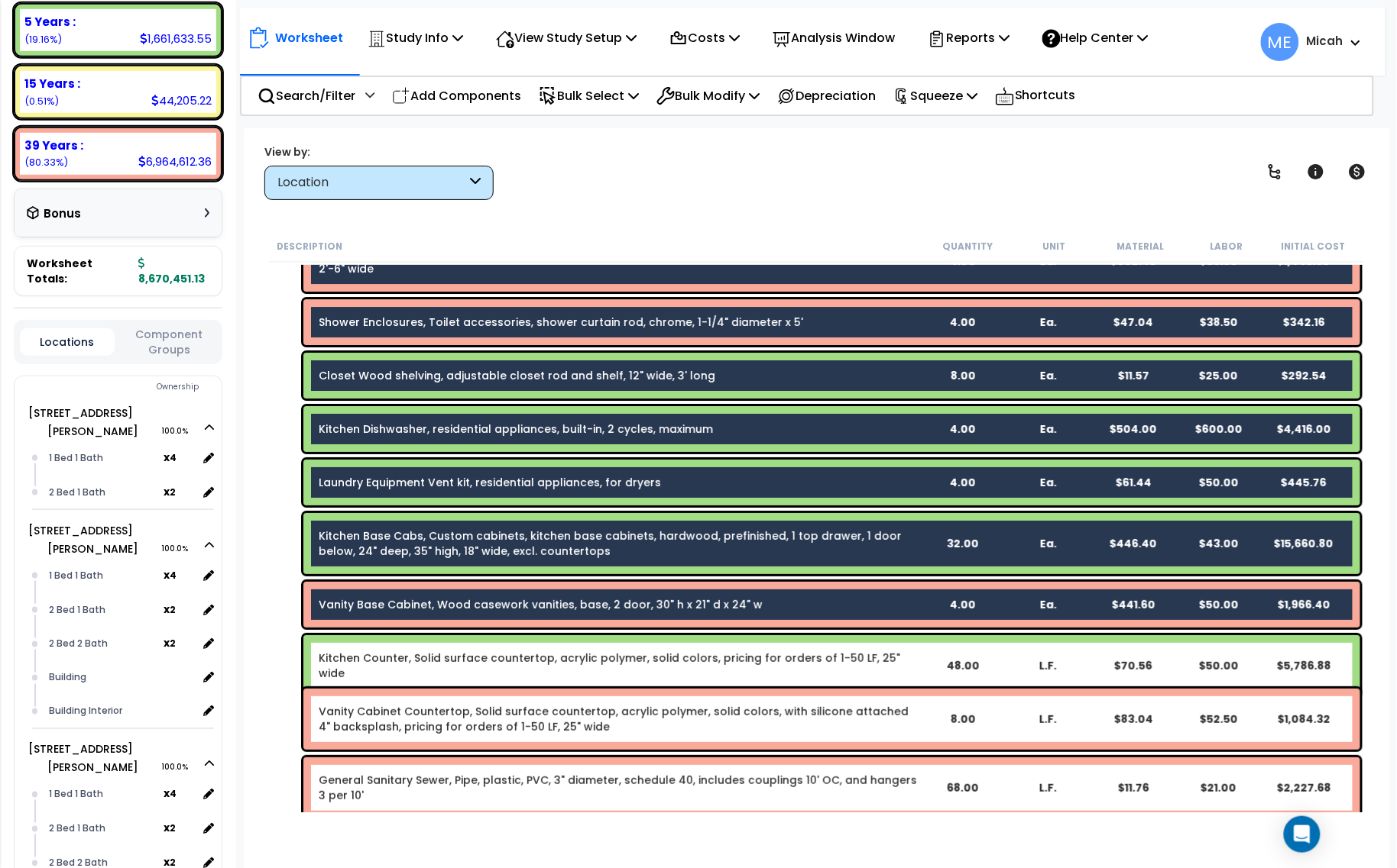
click at [490, 674] on div "Kitchen Counter, Solid surface countertop, acrylic polymer, solid colors, prici…" at bounding box center [831, 666] width 1056 height 61
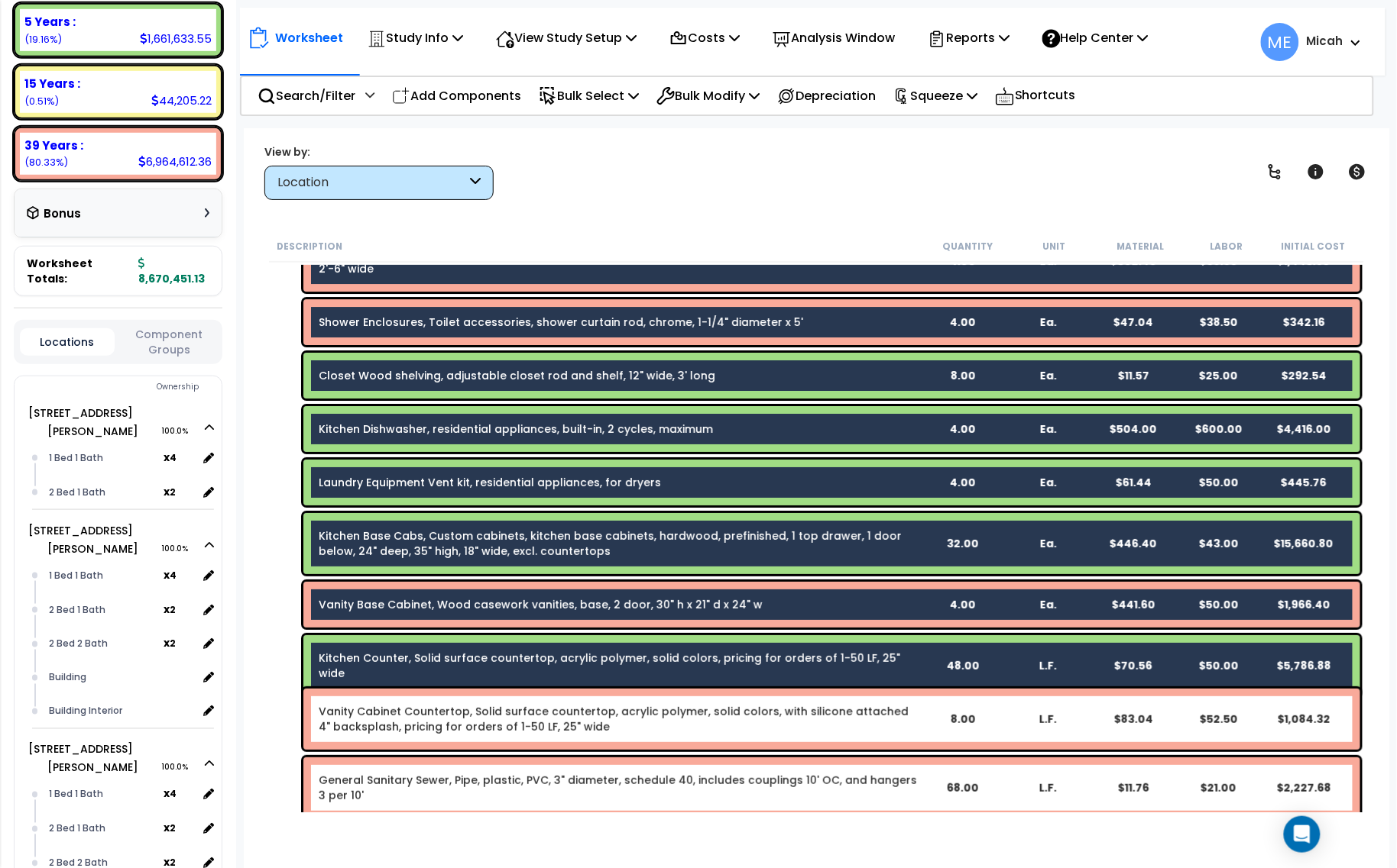
click at [495, 718] on link "Vanity Cabinet Countertop, Solid surface countertop, acrylic polymer, solid col…" at bounding box center [619, 719] width 600 height 30
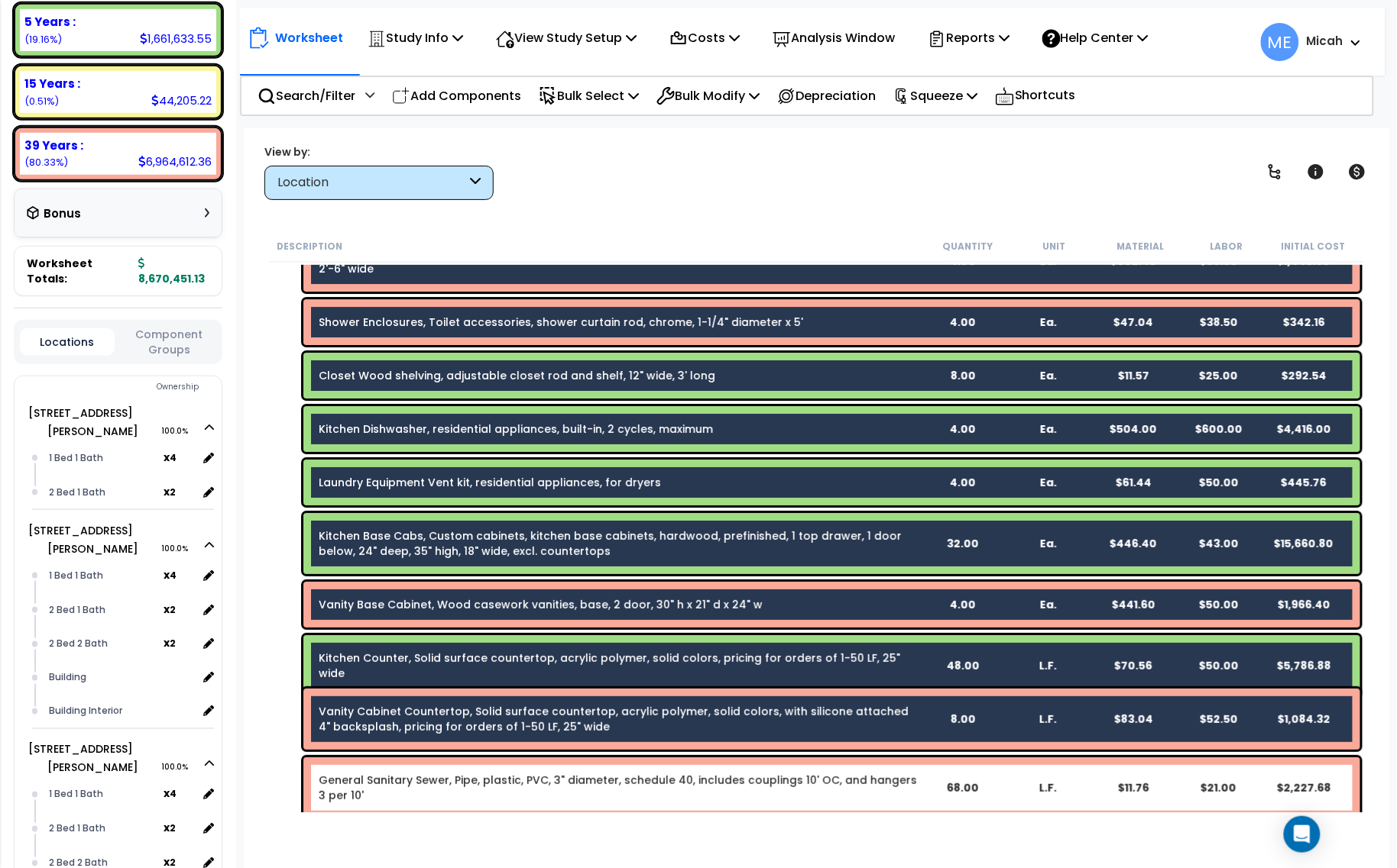
click at [507, 788] on link "General Sanitary Sewer, Pipe, plastic, PVC, 3" diameter, schedule 40, includes …" at bounding box center [619, 788] width 600 height 30
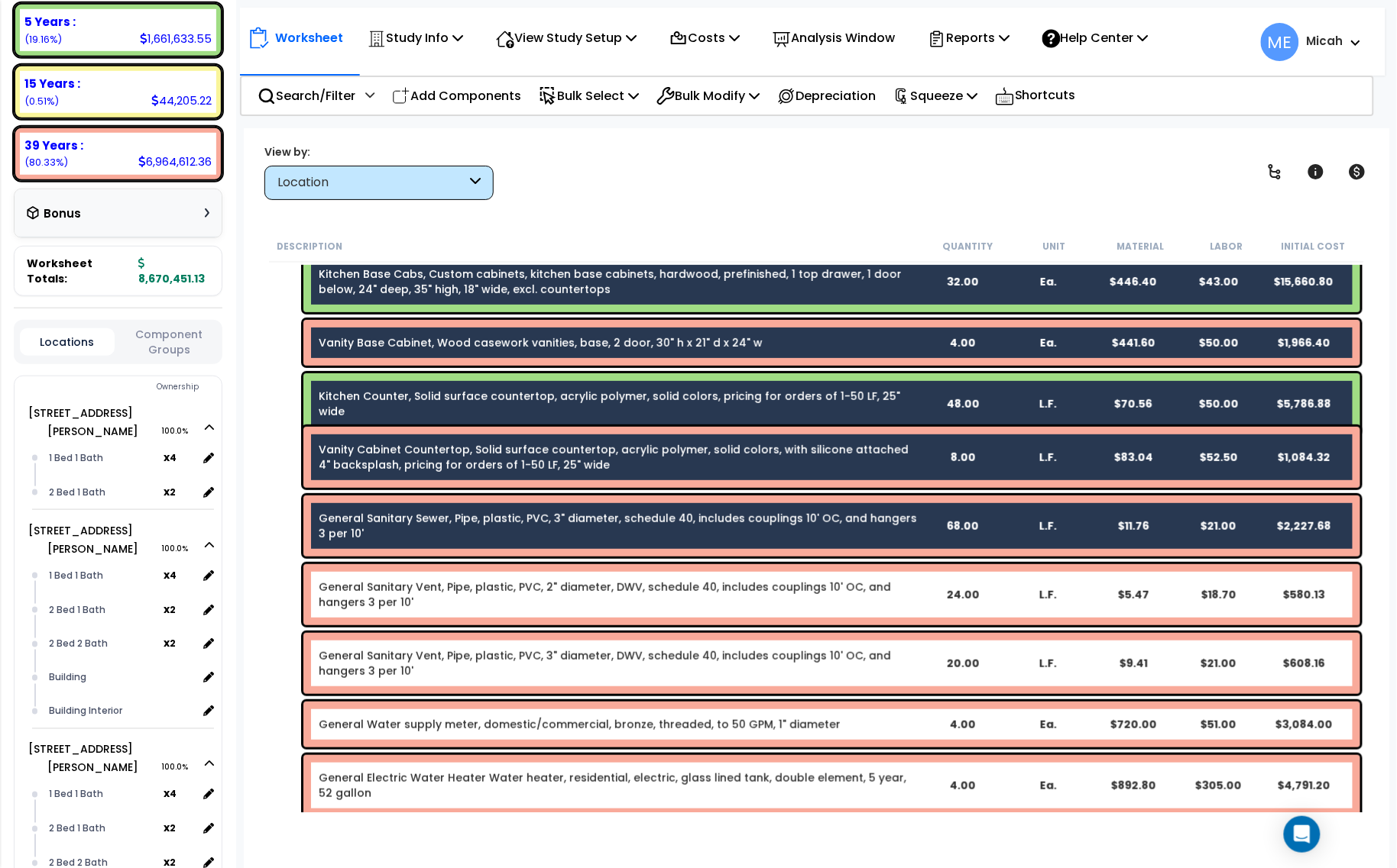
scroll to position [2101, 0]
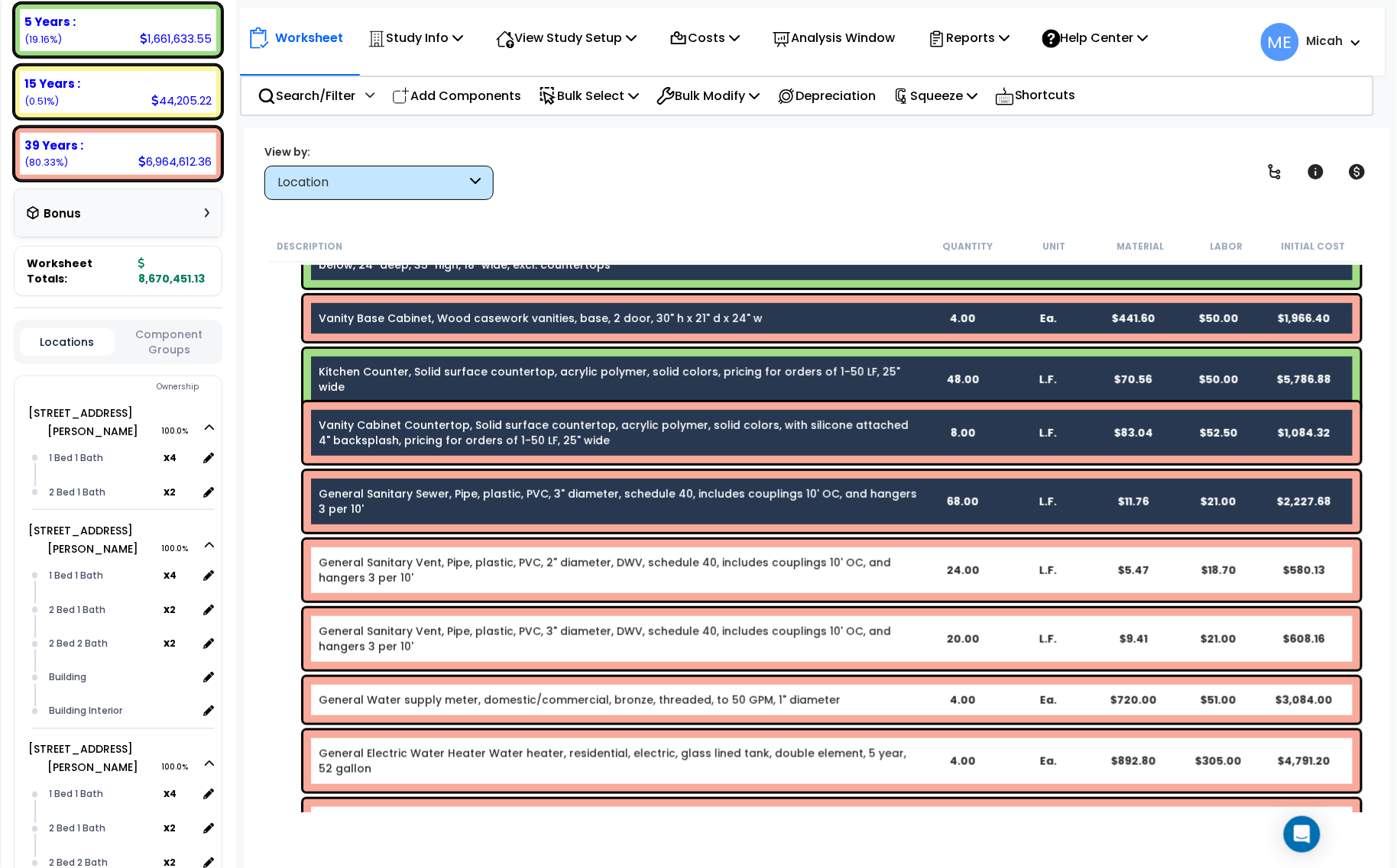
click at [509, 562] on link "General Sanitary Vent, Pipe, plastic, PVC, 2" diameter, DWV, schedule 40, inclu…" at bounding box center [619, 570] width 600 height 30
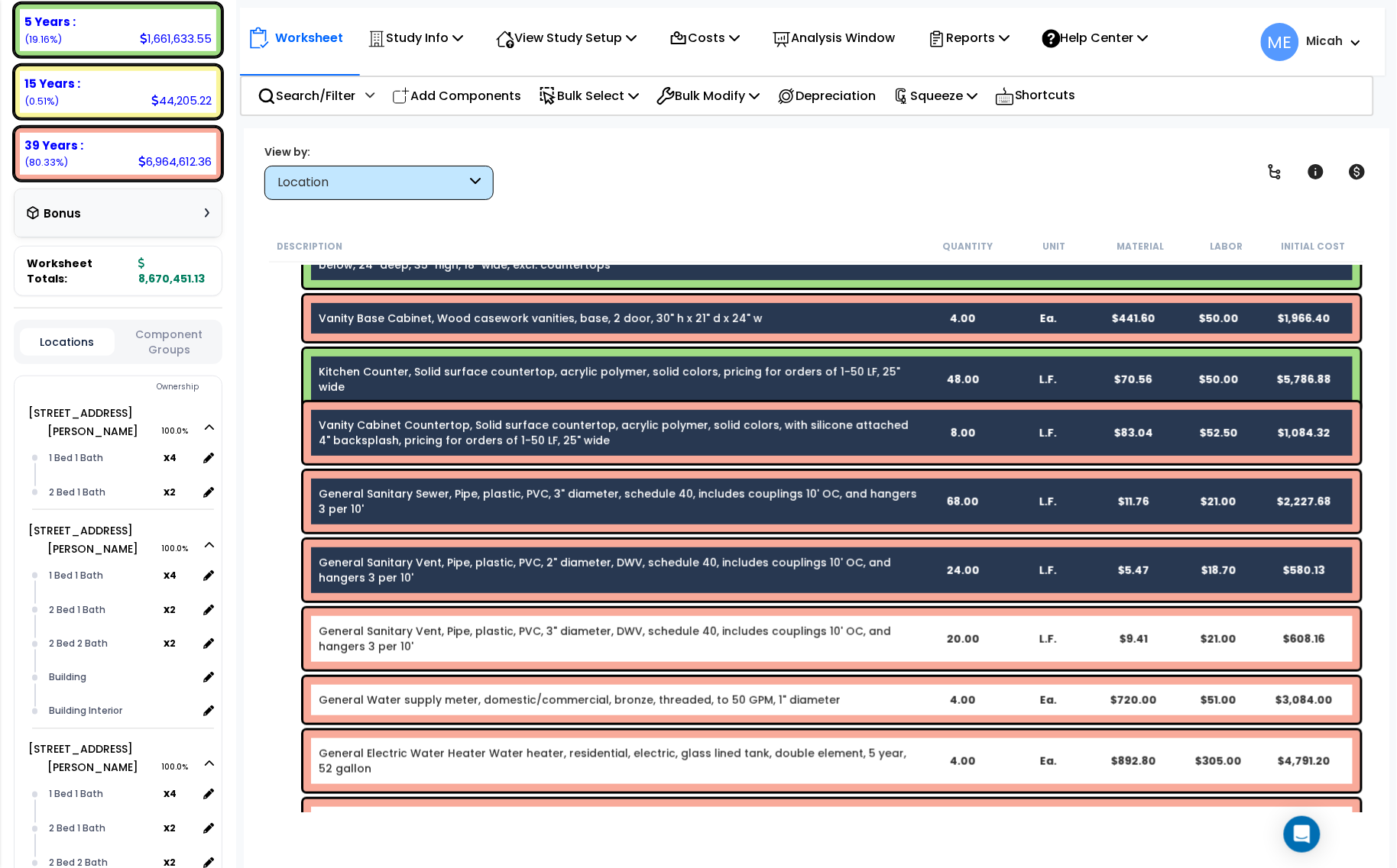
click at [508, 639] on link "General Sanitary Vent, Pipe, plastic, PVC, 3" diameter, DWV, schedule 40, inclu…" at bounding box center [619, 639] width 600 height 30
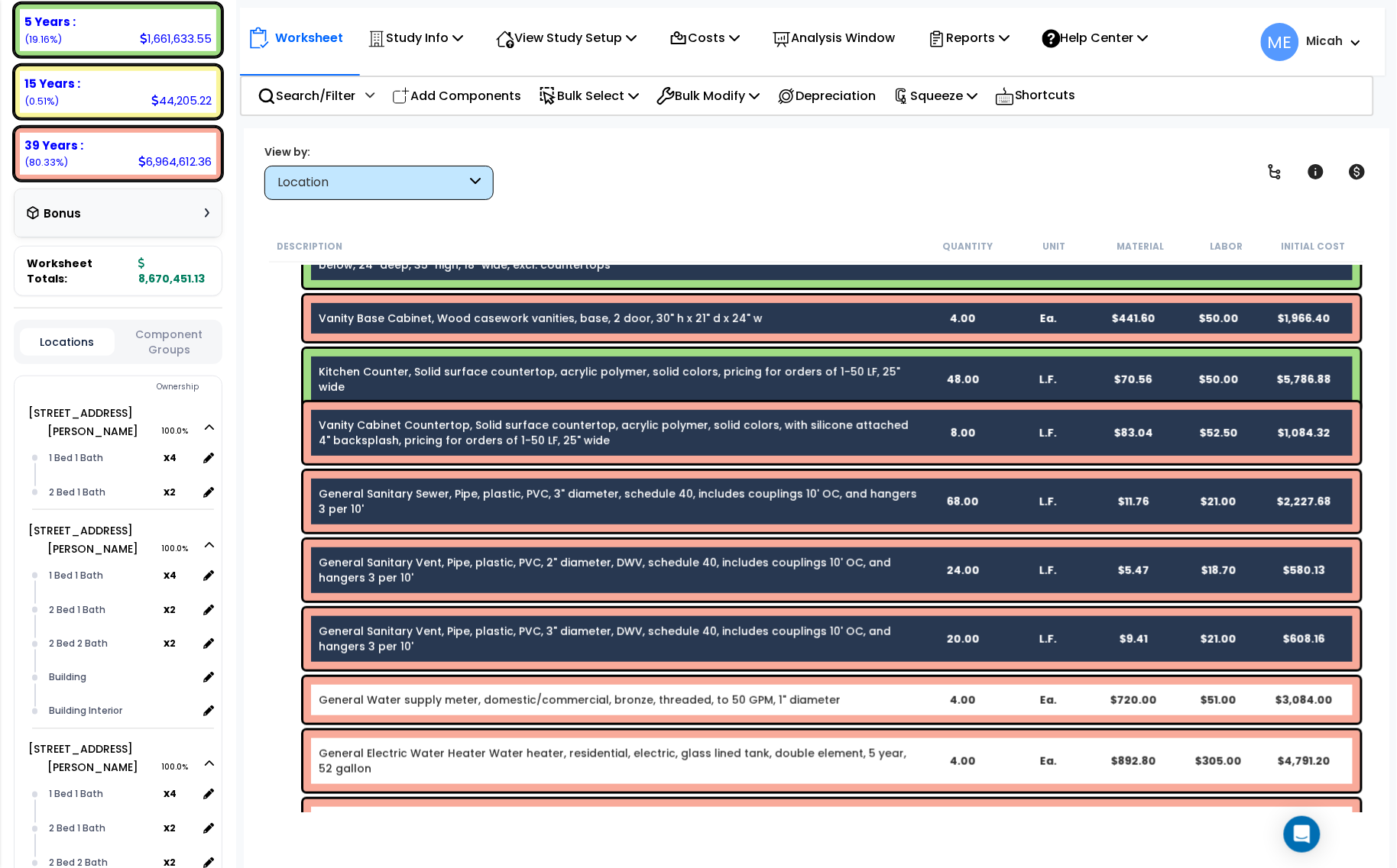
click at [509, 693] on link "General Water supply meter, domestic/commercial, bronze, threaded, to 50 GPM, 1…" at bounding box center [579, 701] width 522 height 15
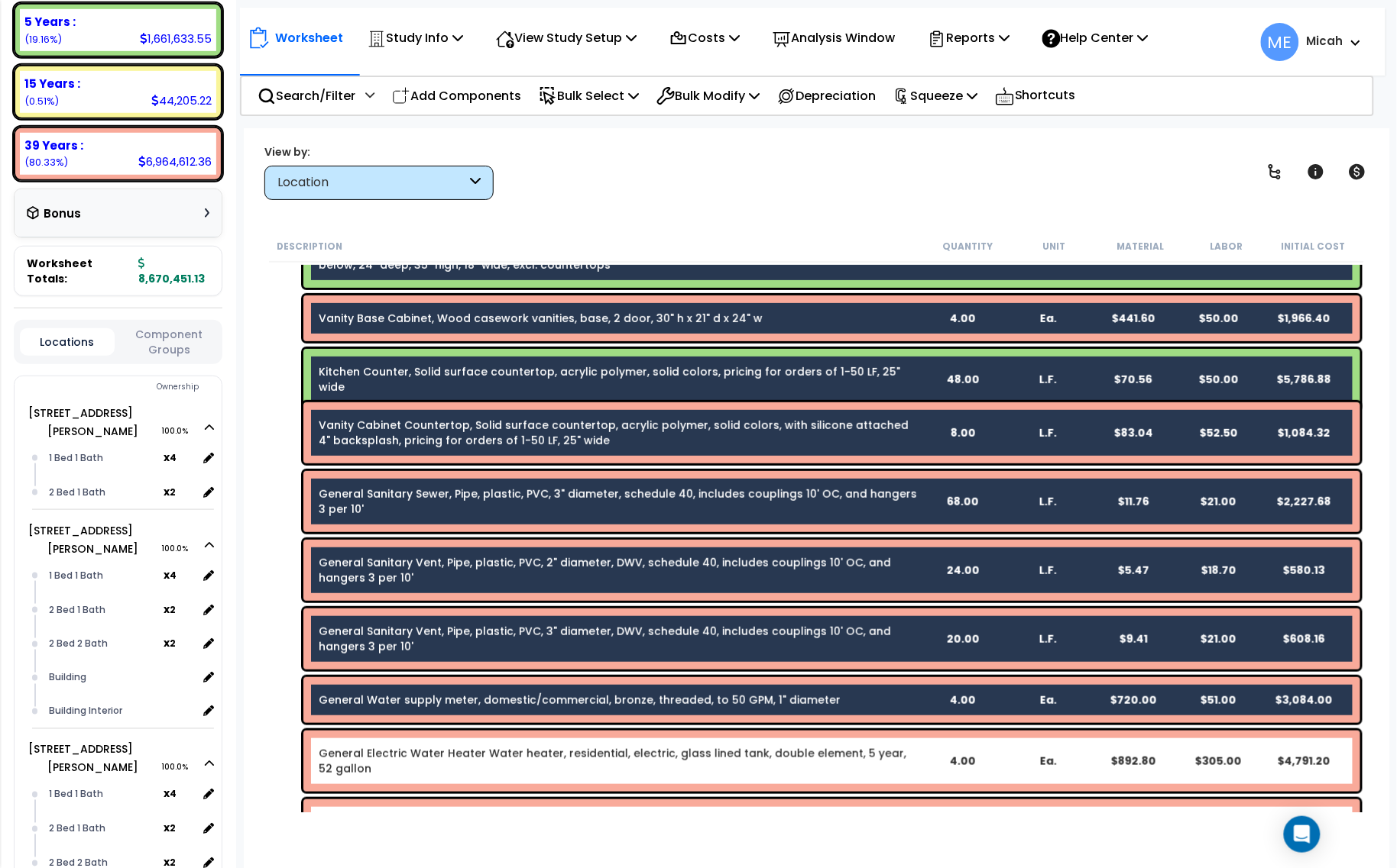
click at [525, 767] on link "General Electric Water Heater Water heater, residential, electric, glass lined …" at bounding box center [619, 762] width 600 height 30
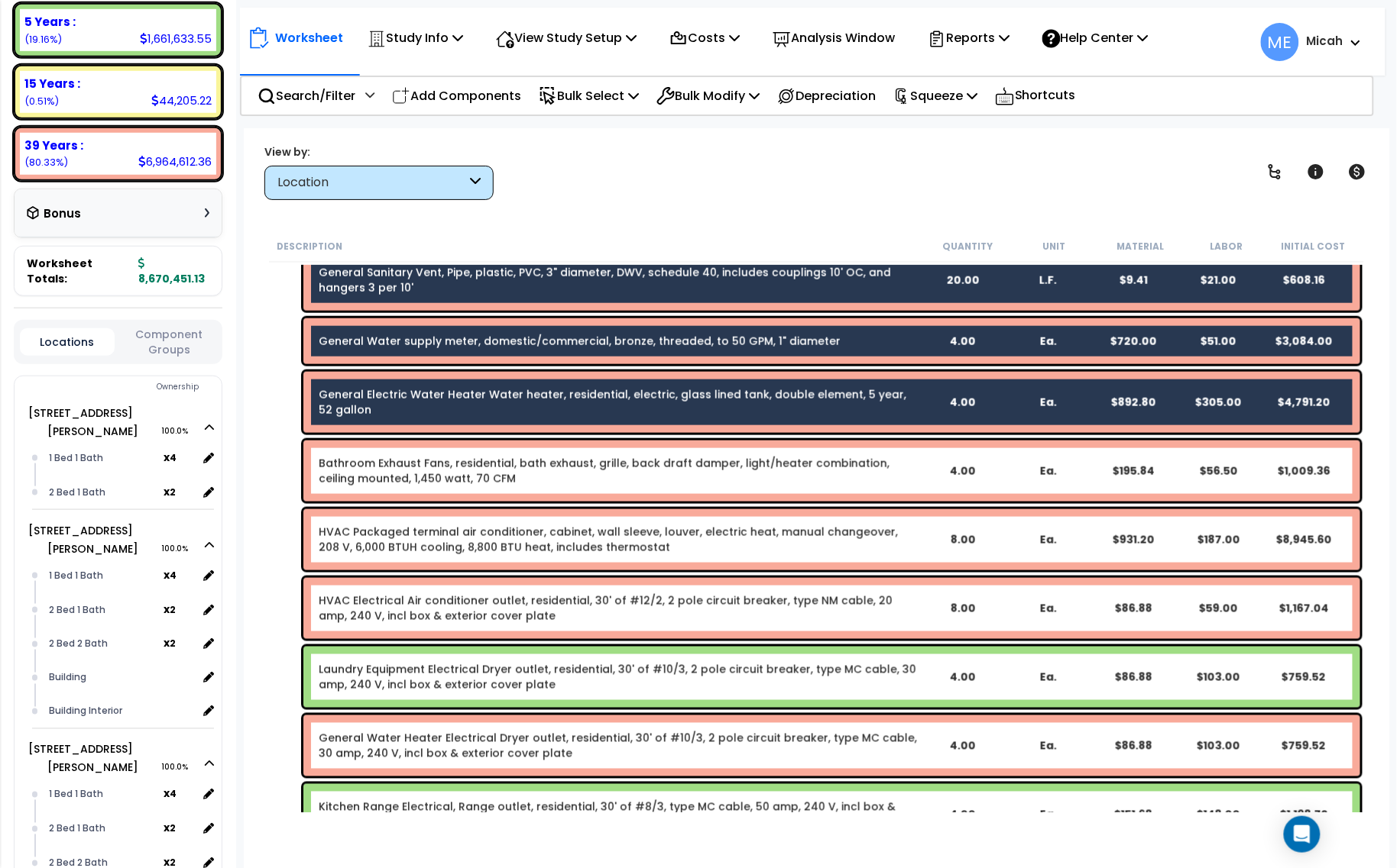
scroll to position [2483, 0]
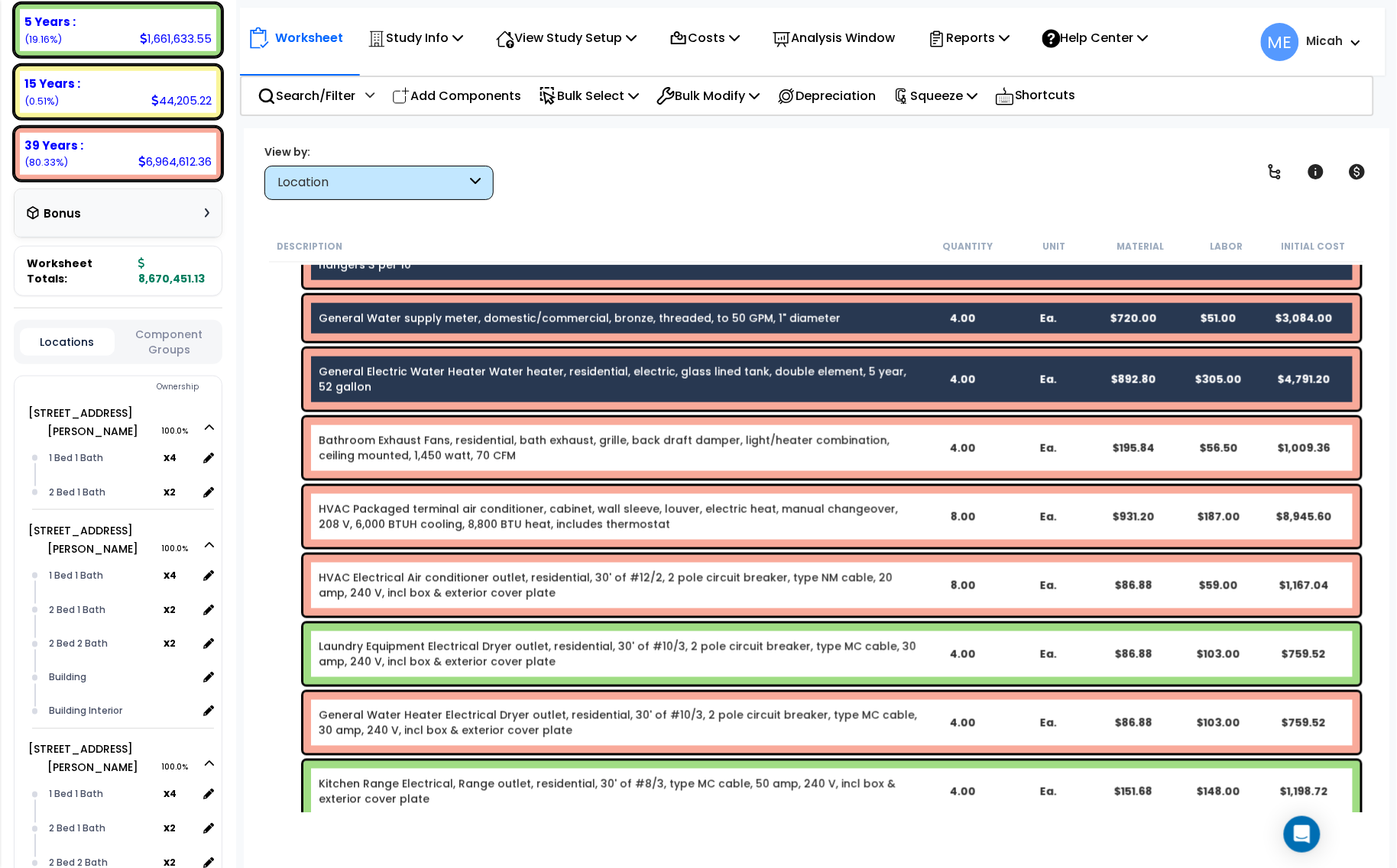
click at [506, 441] on link "Bathroom Exhaust Fans, residential, bath exhaust, grille, back draft damper, li…" at bounding box center [619, 449] width 600 height 30
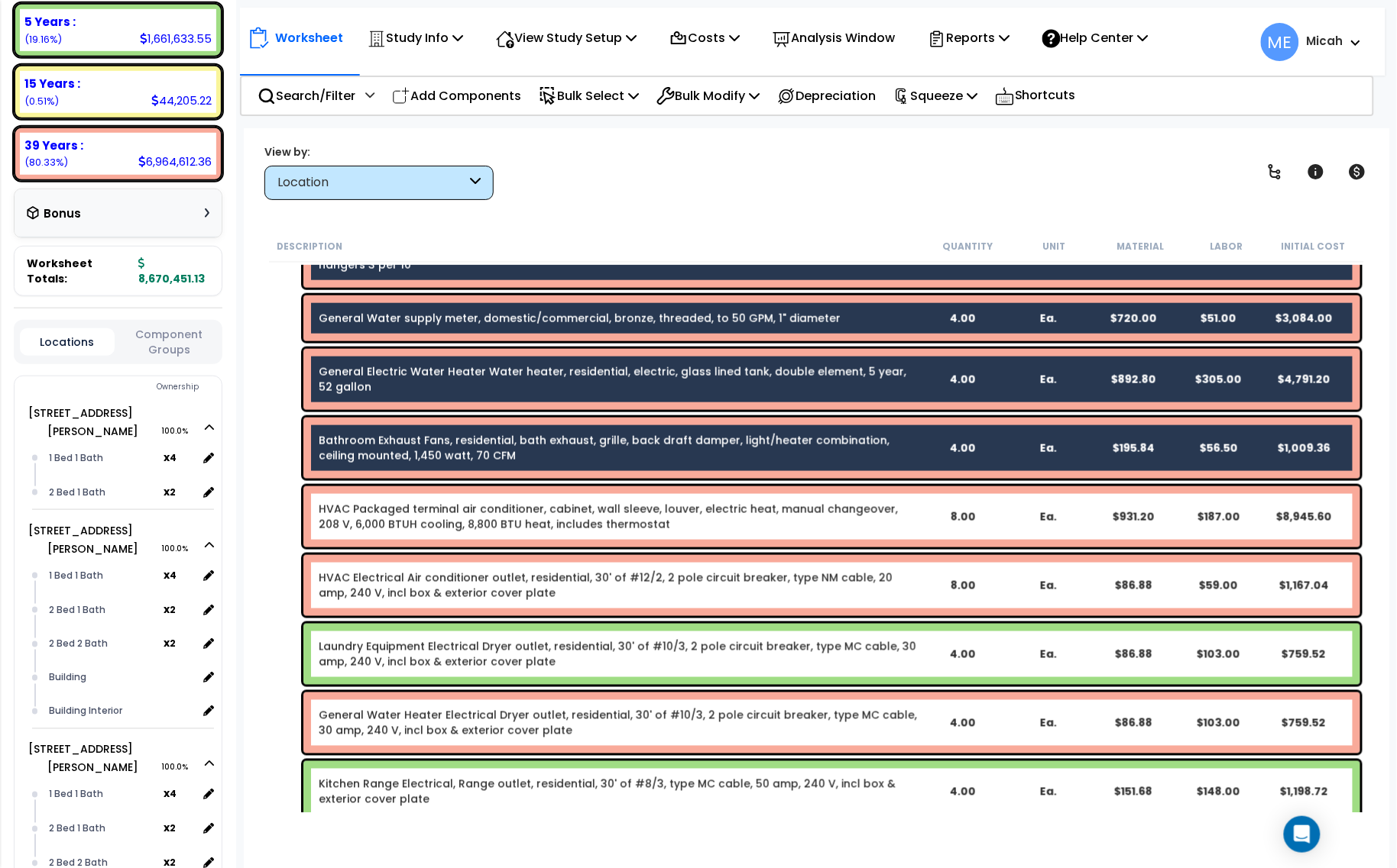
click at [501, 510] on link "HVAC Packaged terminal air conditioner, cabinet, wall sleeve, louver, electric …" at bounding box center [619, 517] width 600 height 30
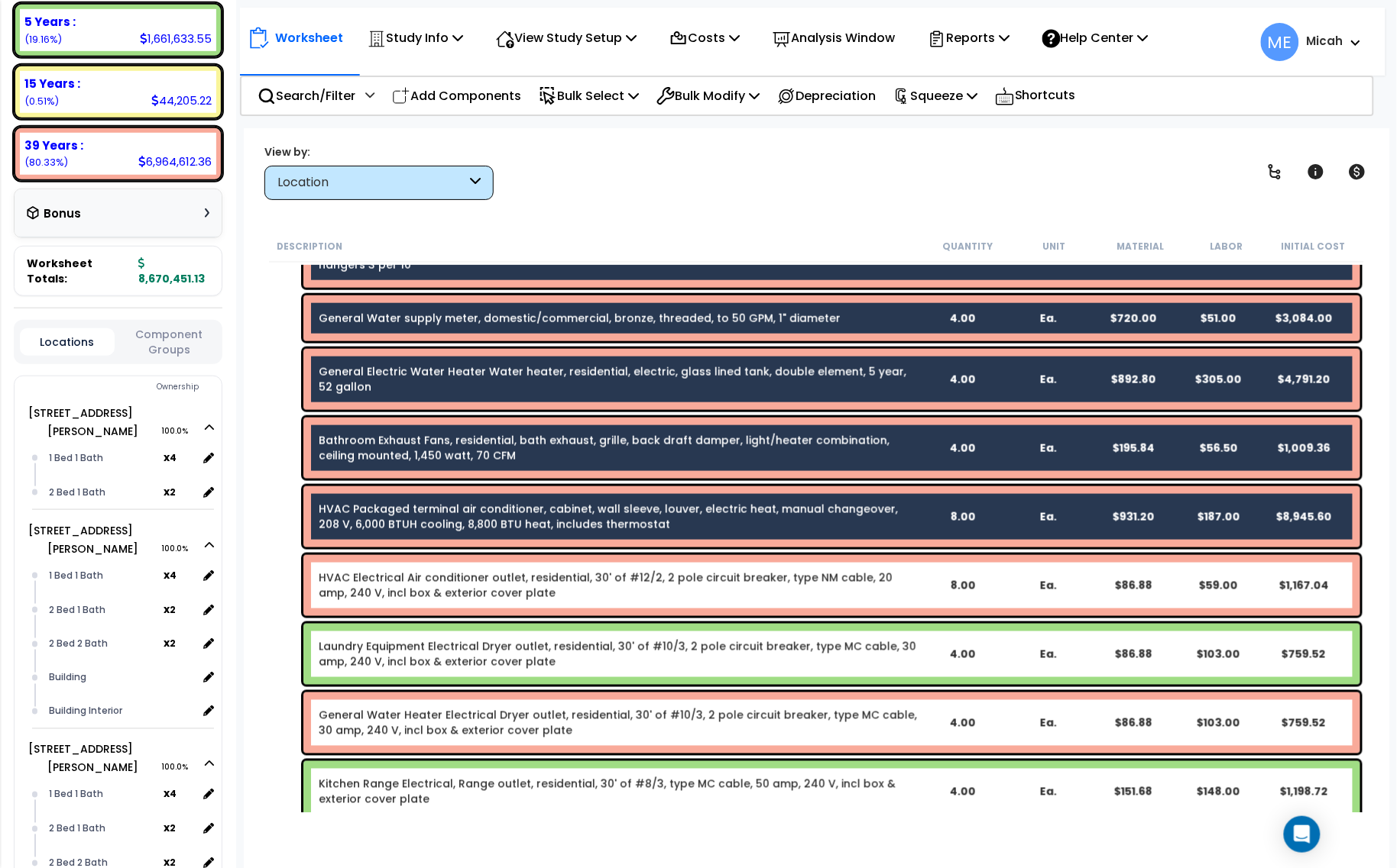
click at [505, 583] on link "HVAC Electrical Air conditioner outlet, residential, 30' of #12/2, 2 pole circu…" at bounding box center [619, 586] width 600 height 30
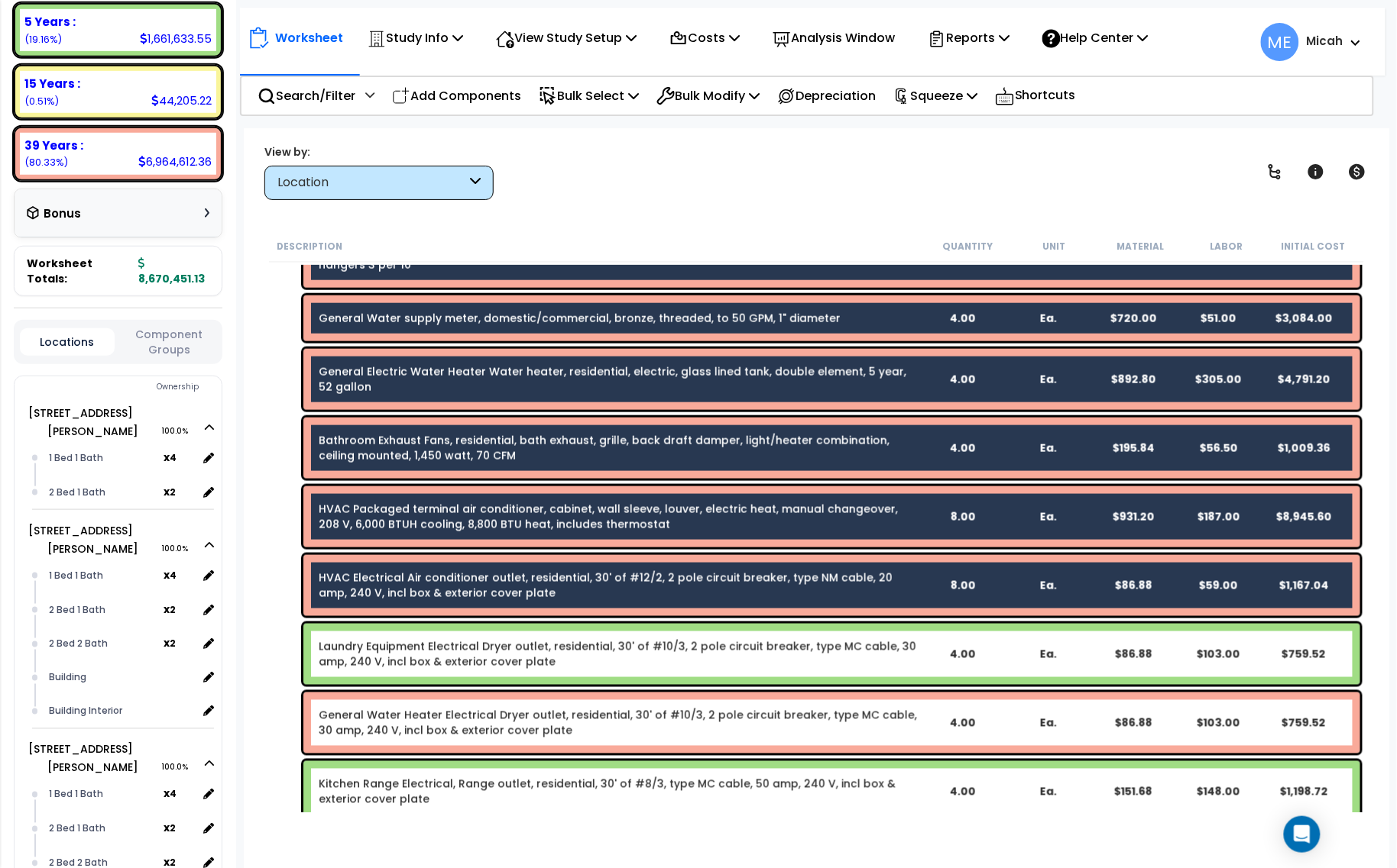
click at [507, 644] on link "Laundry Equipment Electrical Dryer outlet, residential, 30' of #10/3, 2 pole ci…" at bounding box center [619, 655] width 600 height 30
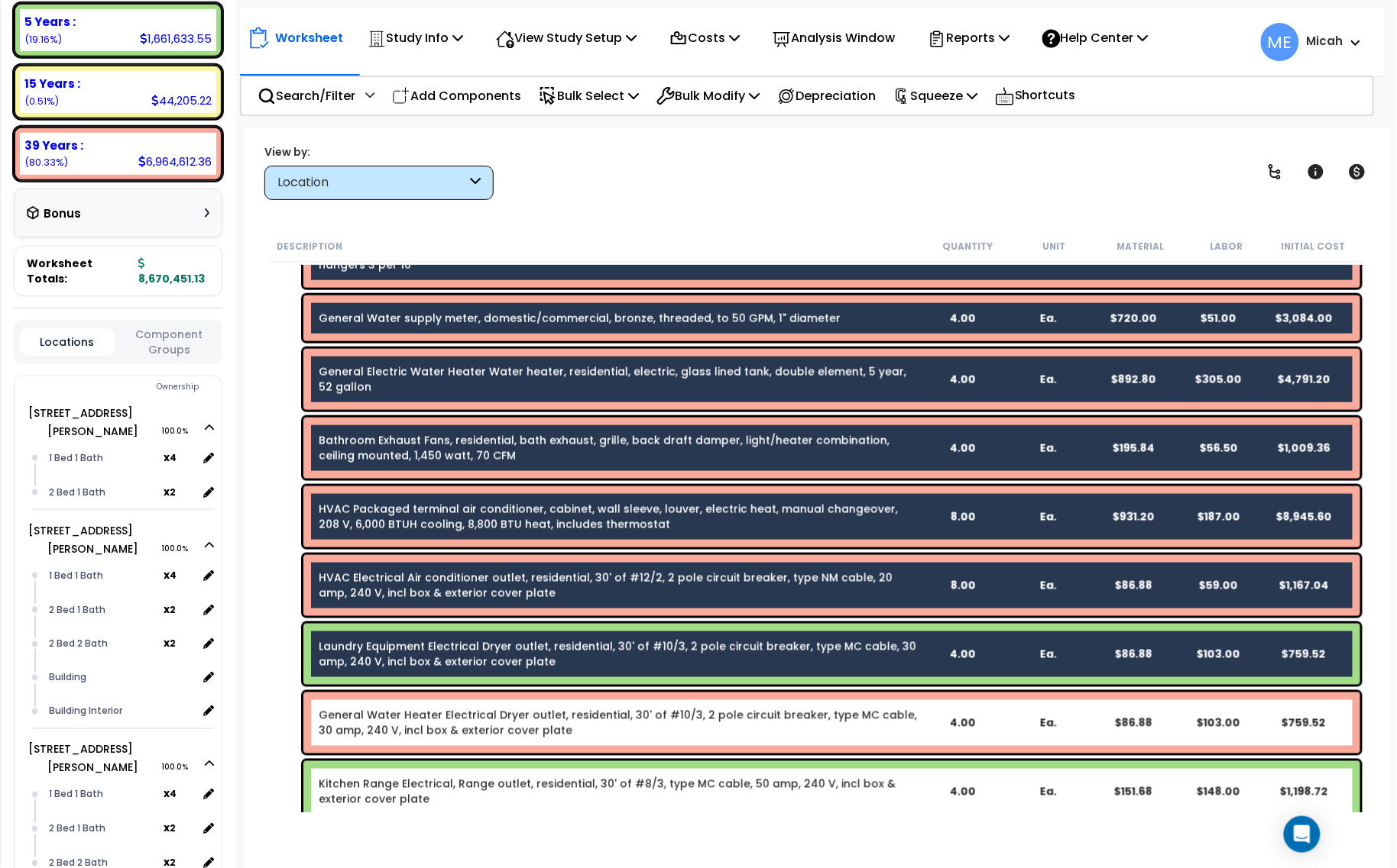
click at [537, 723] on link "General Water Heater Electrical Dryer outlet, residential, 30' of #10/3, 2 pole…" at bounding box center [619, 723] width 600 height 30
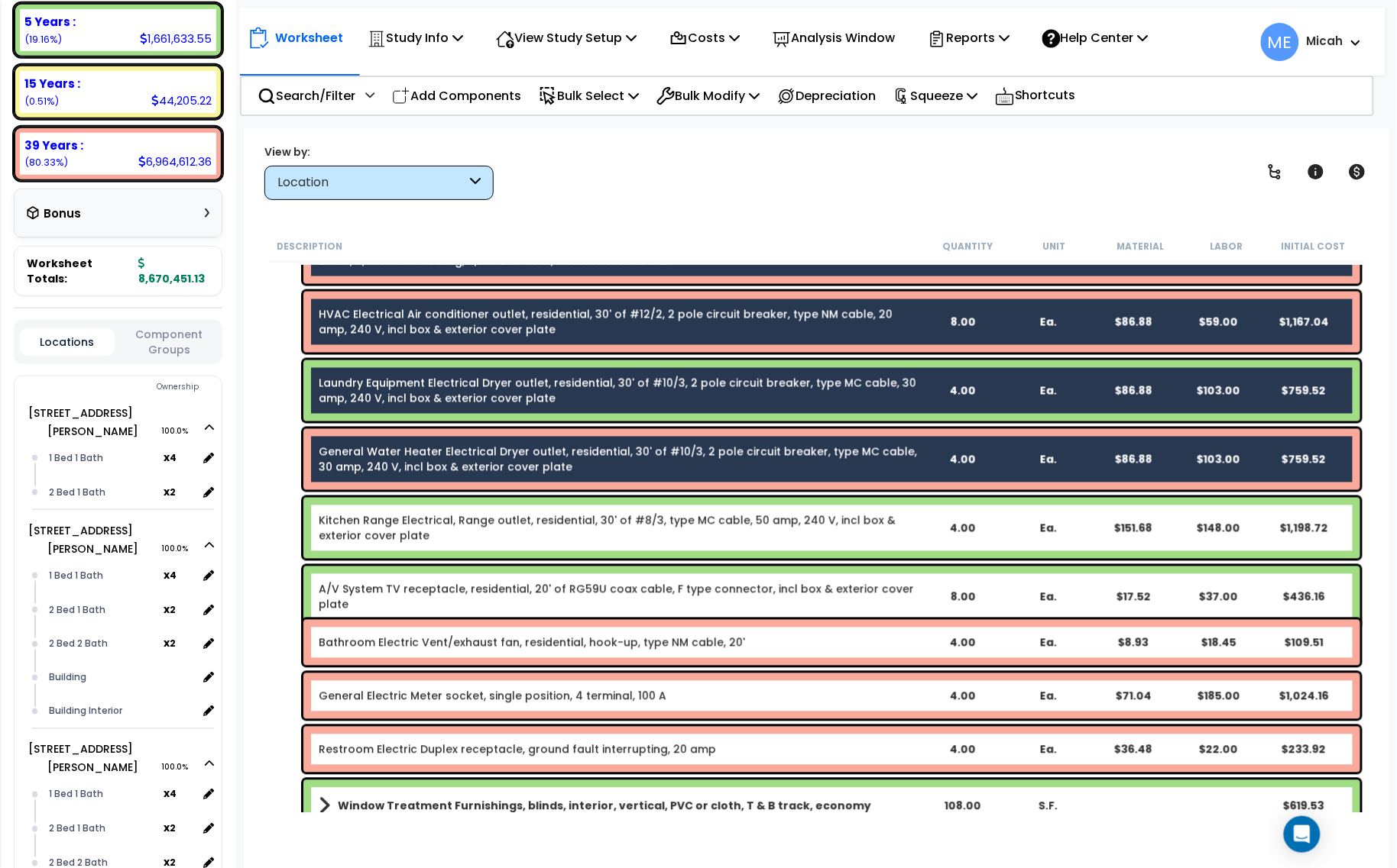
scroll to position [2769, 0]
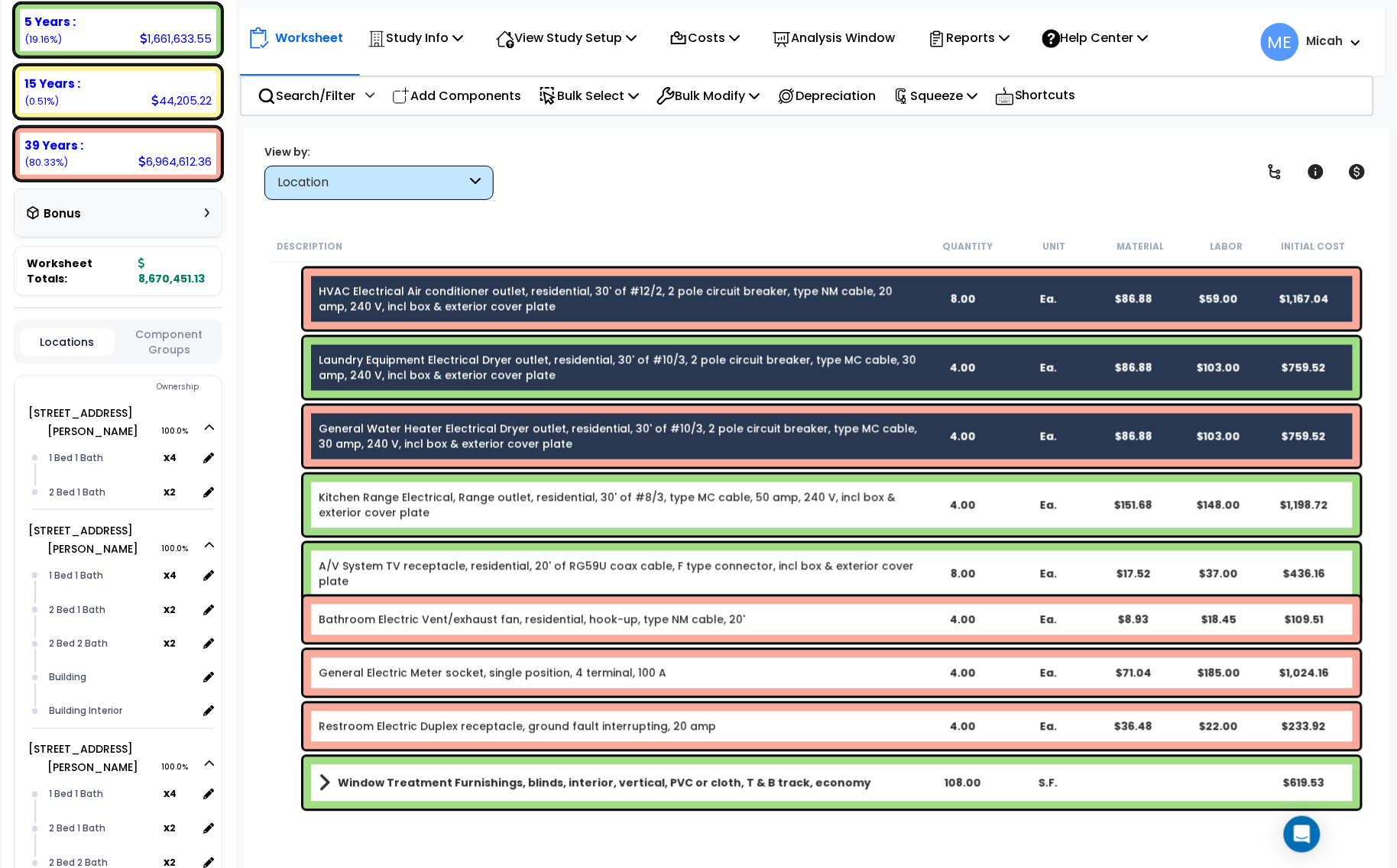
click at [545, 498] on link "Kitchen Range Electrical, Range outlet, residential, 30' of #8/3, type MC cable…" at bounding box center [619, 505] width 600 height 30
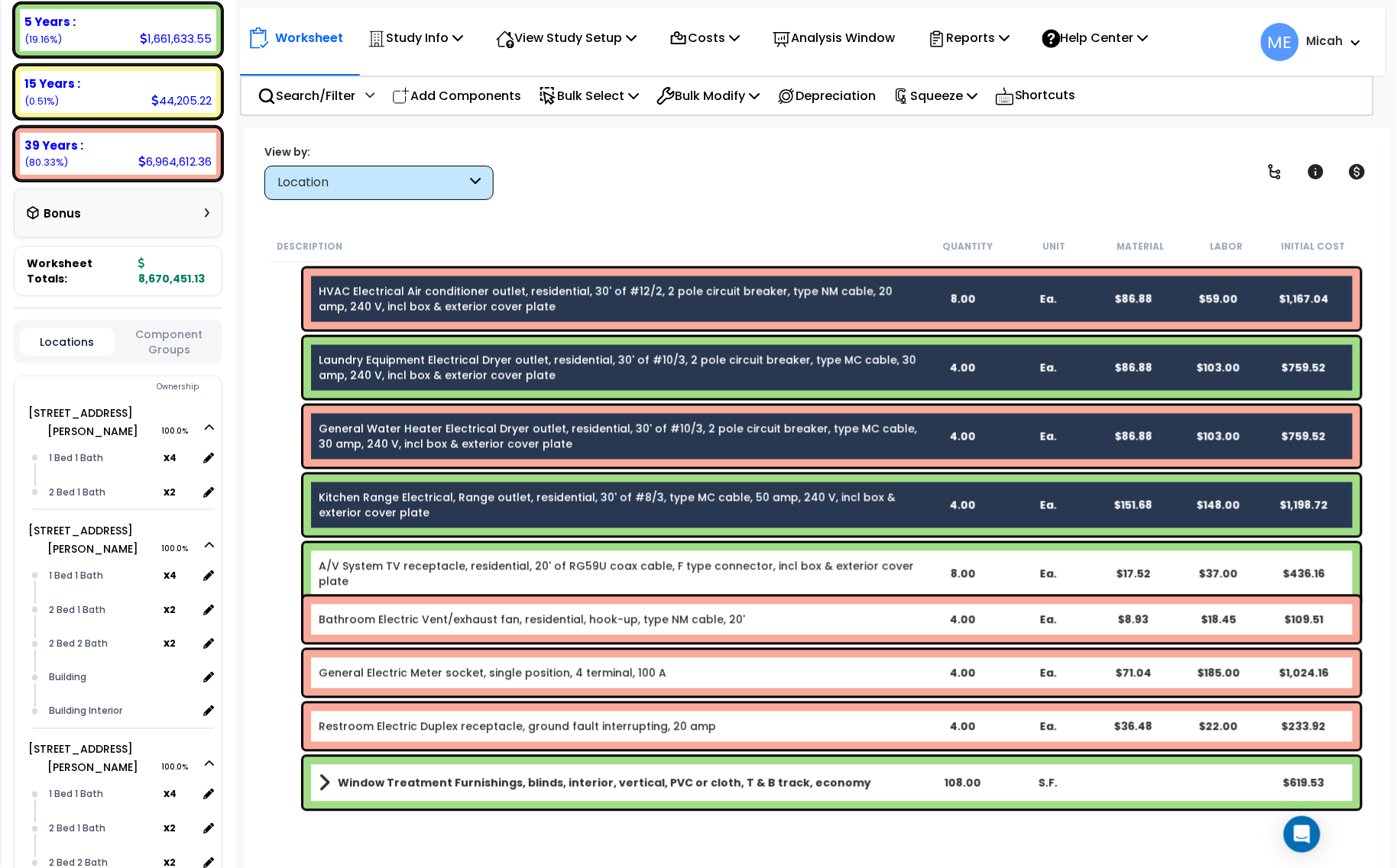
click at [539, 570] on link "A/V System TV receptacle, residential, 20' of RG59U coax cable, F type connecto…" at bounding box center [619, 575] width 600 height 30
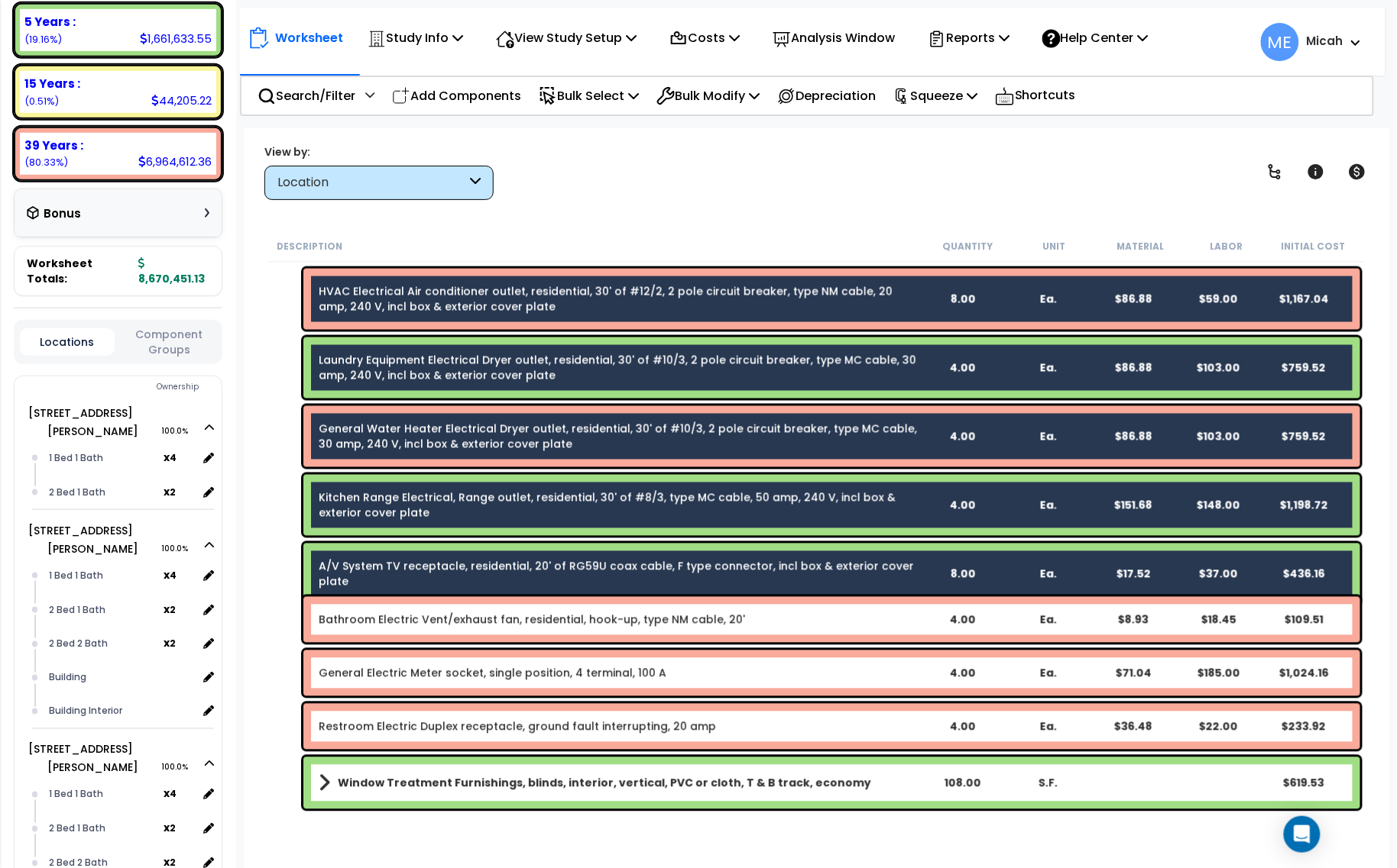
click at [543, 621] on link "Bathroom Electric Vent/exhaust fan, residential, hook-up, type NM cable, 20'" at bounding box center [532, 620] width 426 height 15
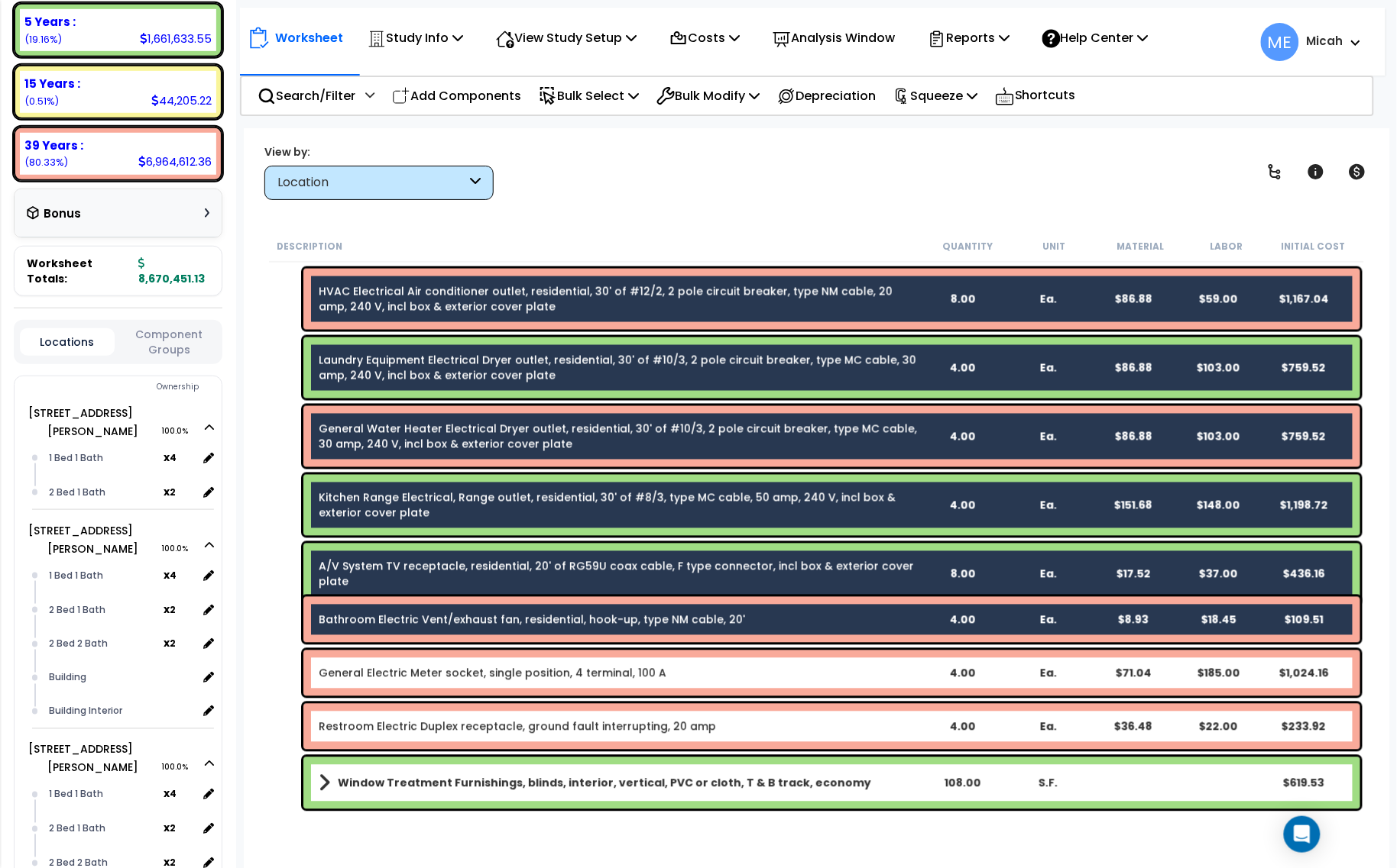
click at [545, 673] on link "General Electric Meter socket, single position, 4 terminal, 100 A" at bounding box center [493, 673] width 348 height 15
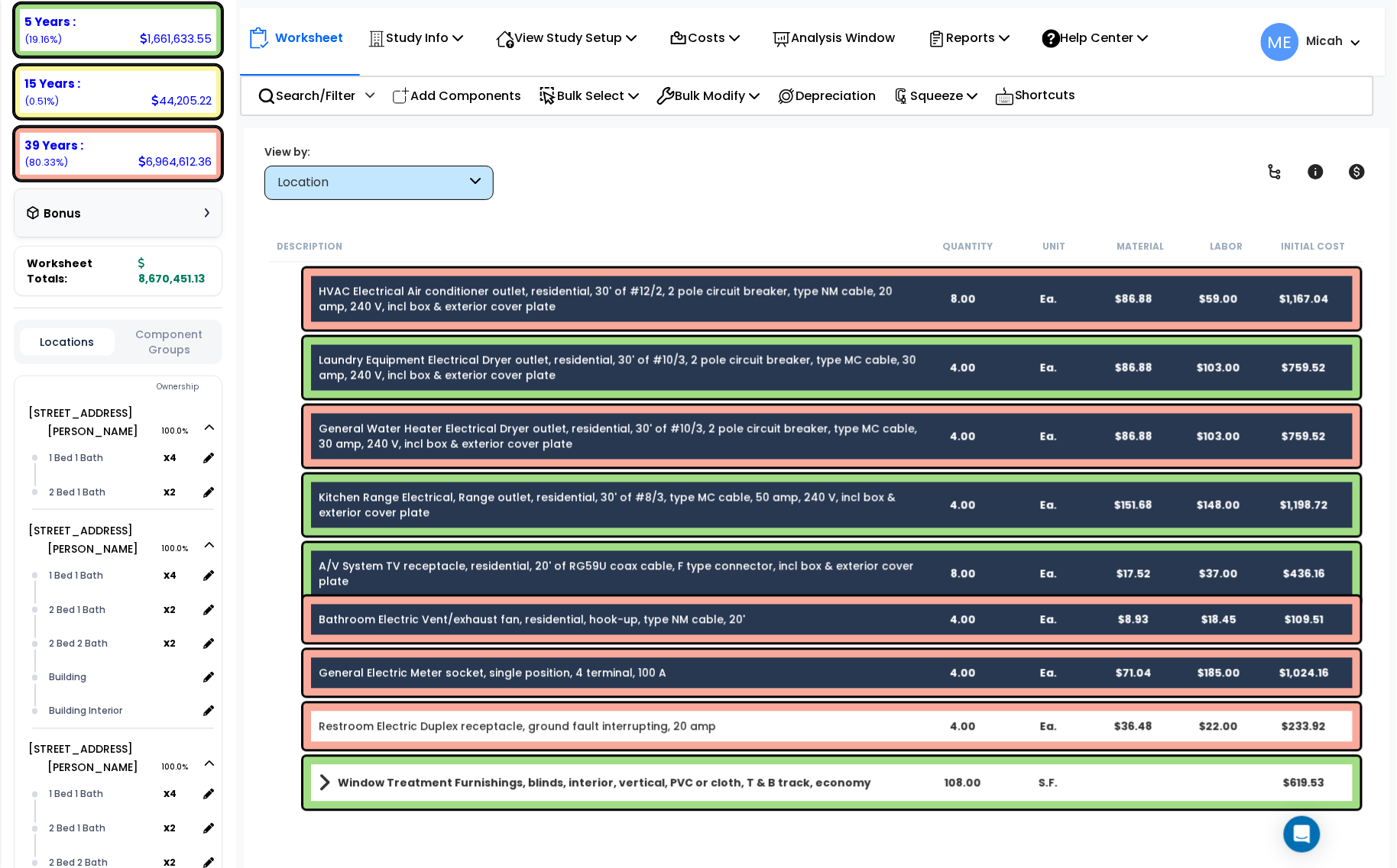
click at [565, 715] on div "Restroom Electric Duplex receptacle, ground fault interrupting, 20 amp 4.00 Ea.…" at bounding box center [831, 727] width 1056 height 46
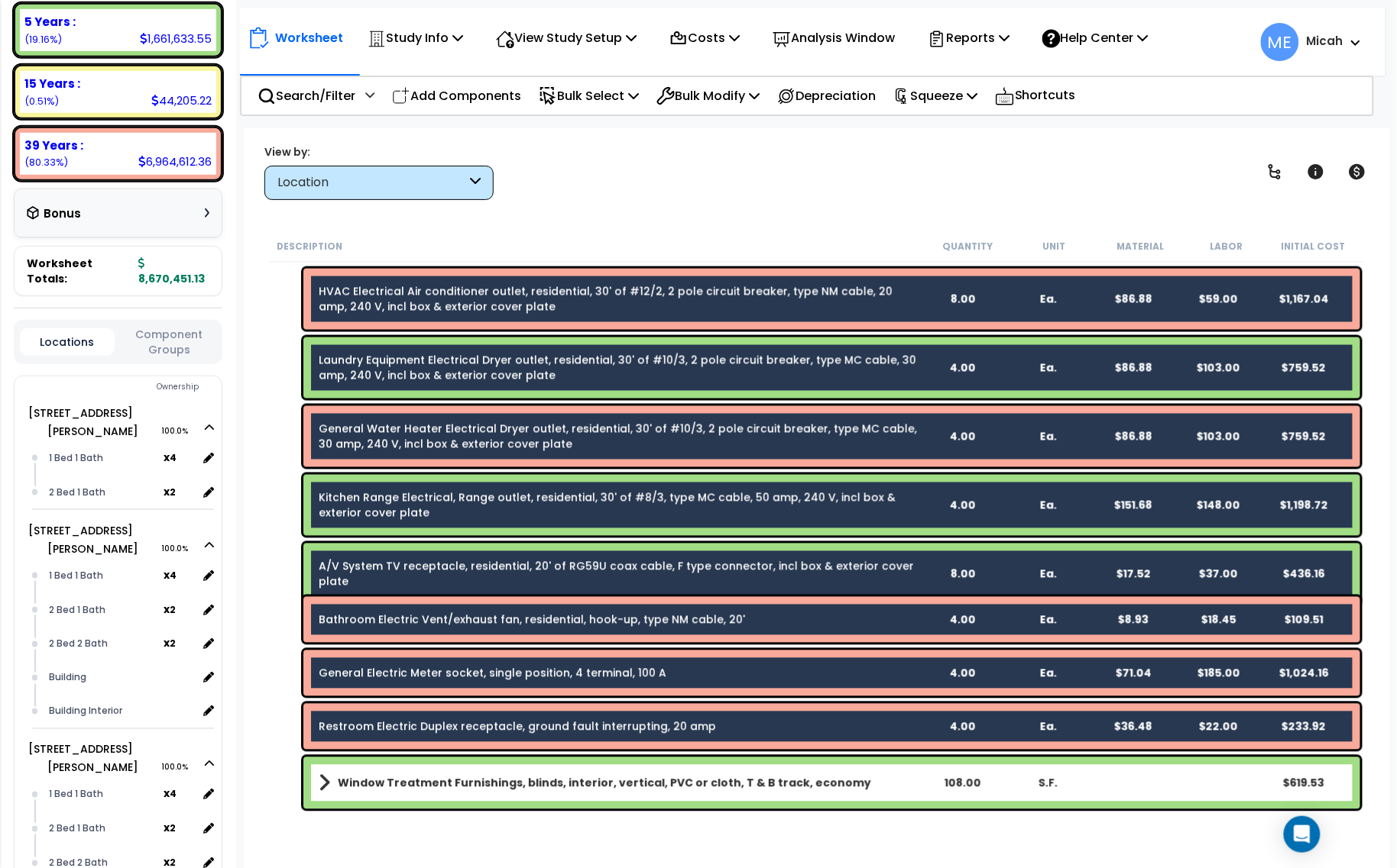
click at [569, 775] on link "Window Treatment Furnishings, blinds, interior, vertical, PVC or cloth, T & B t…" at bounding box center [619, 783] width 600 height 22
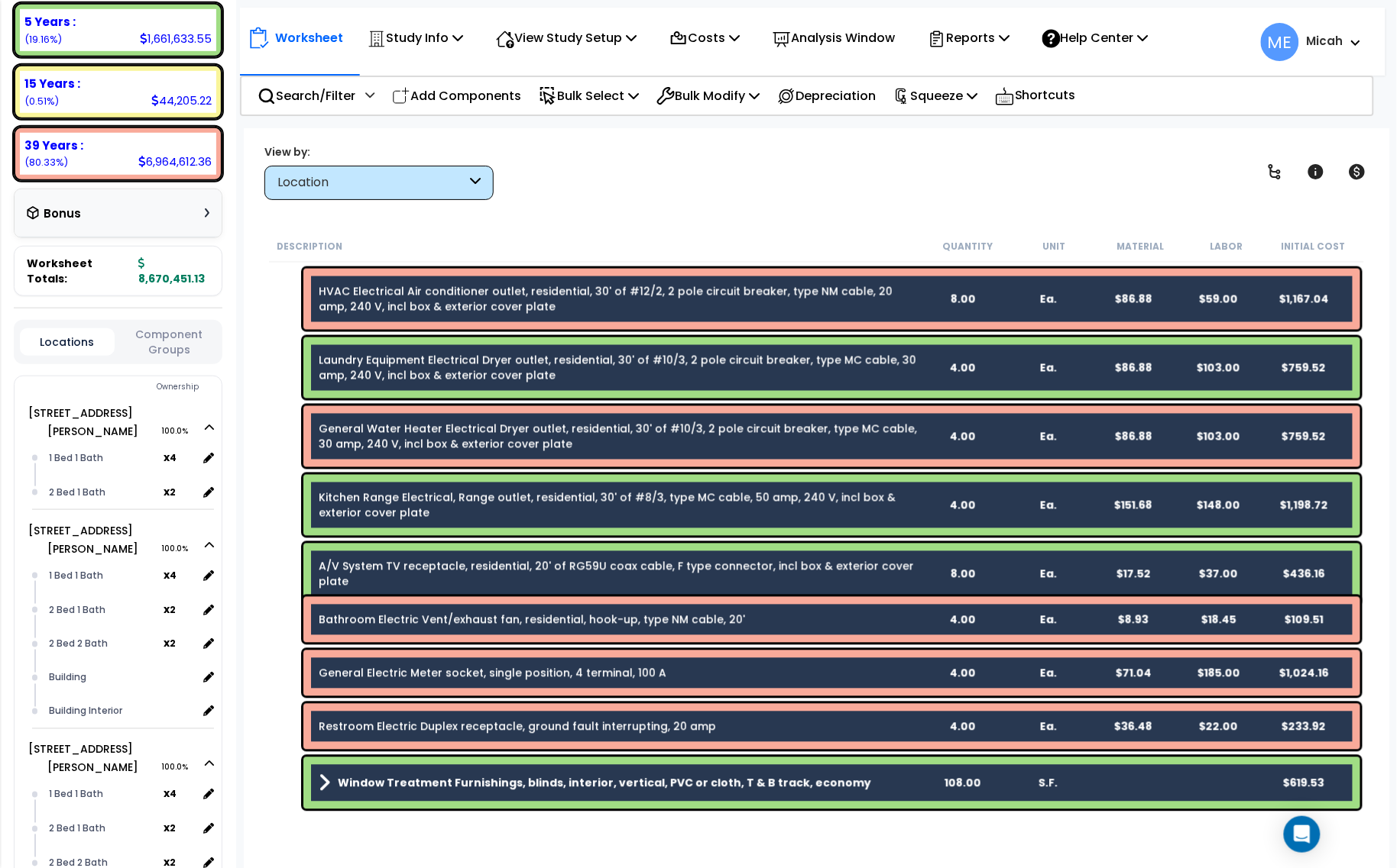
scroll to position [3150, 0]
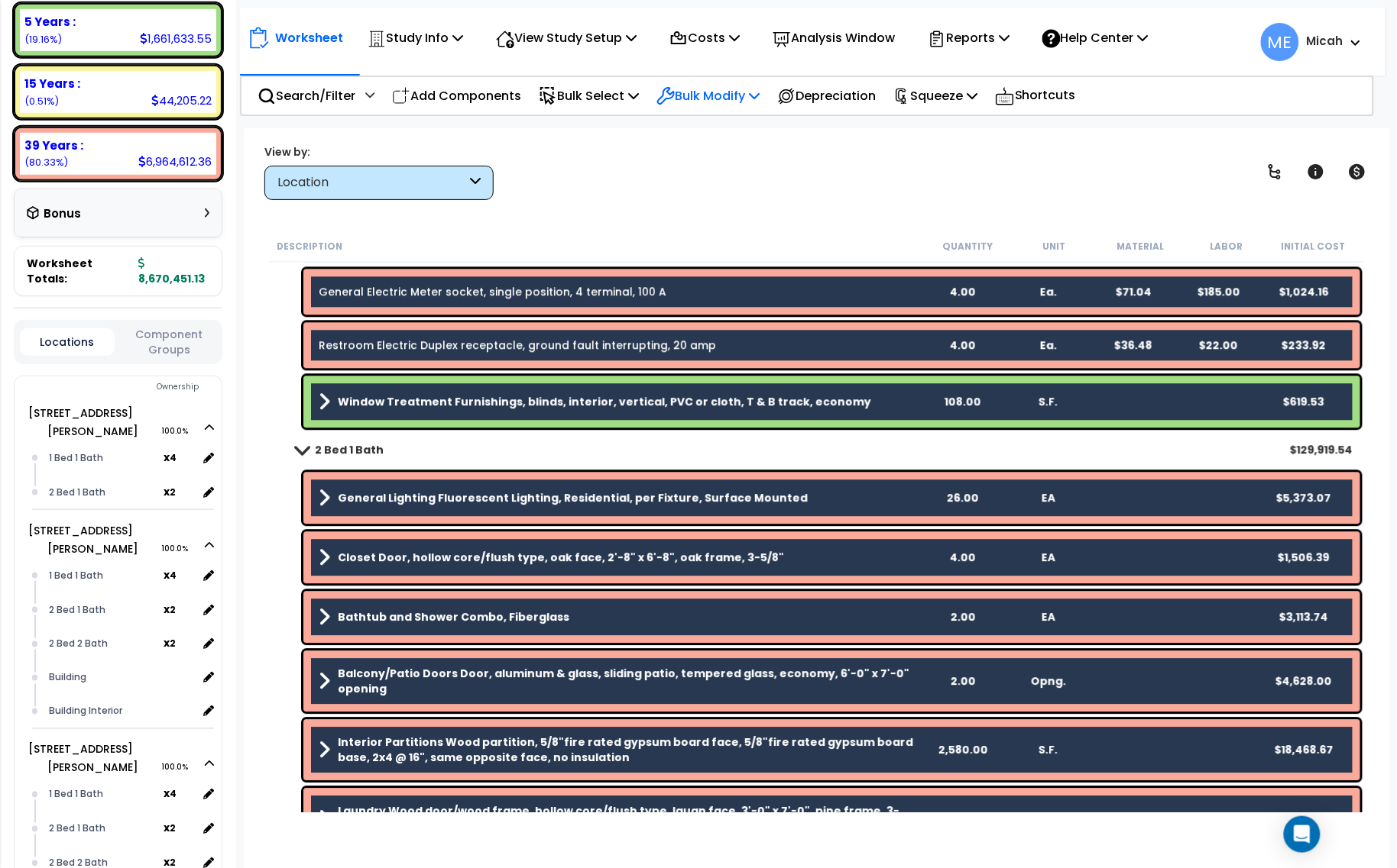
click at [758, 88] on p "Bulk Modify" at bounding box center [708, 96] width 103 height 21
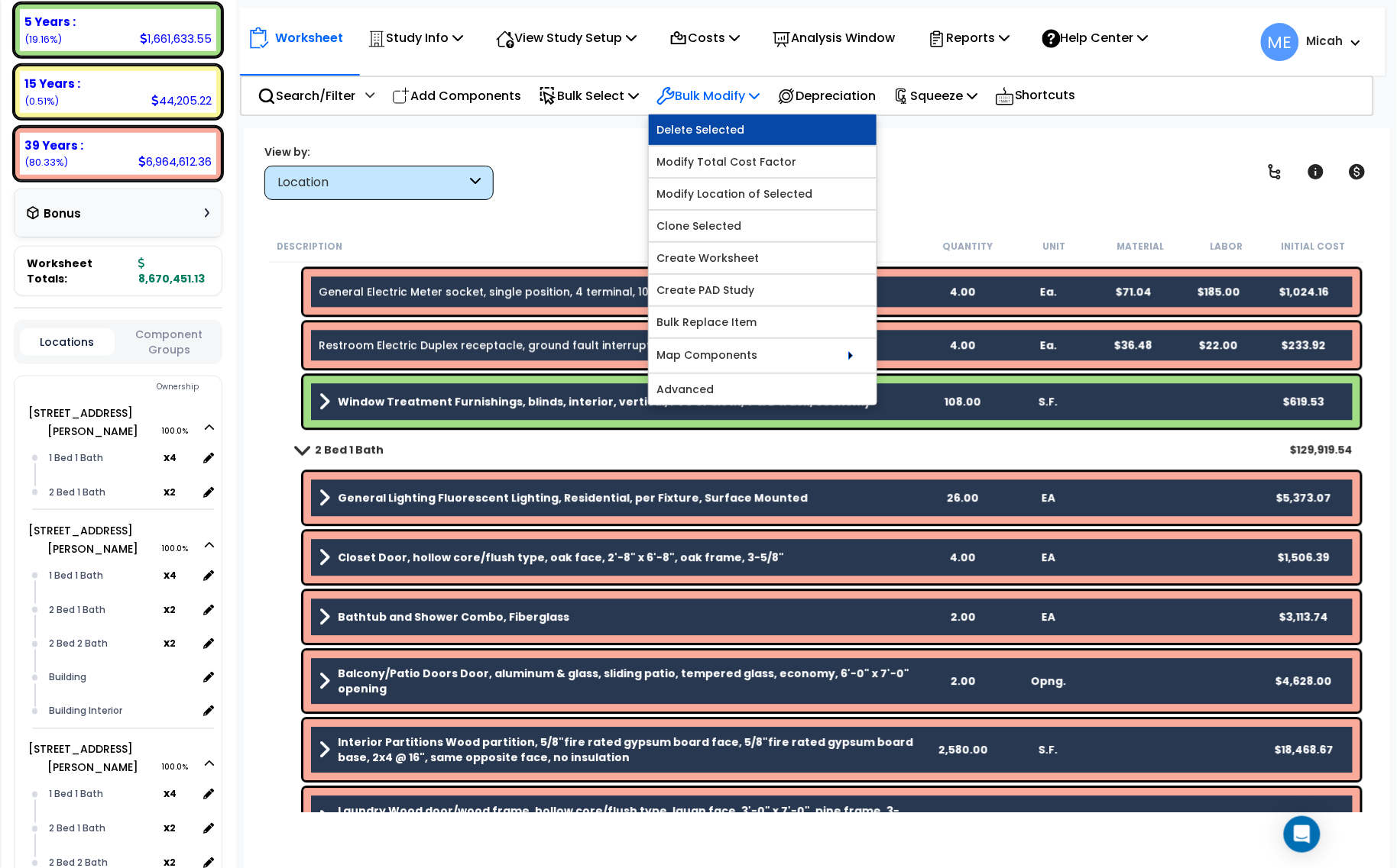
click at [758, 128] on link "Delete Selected" at bounding box center [763, 130] width 228 height 30
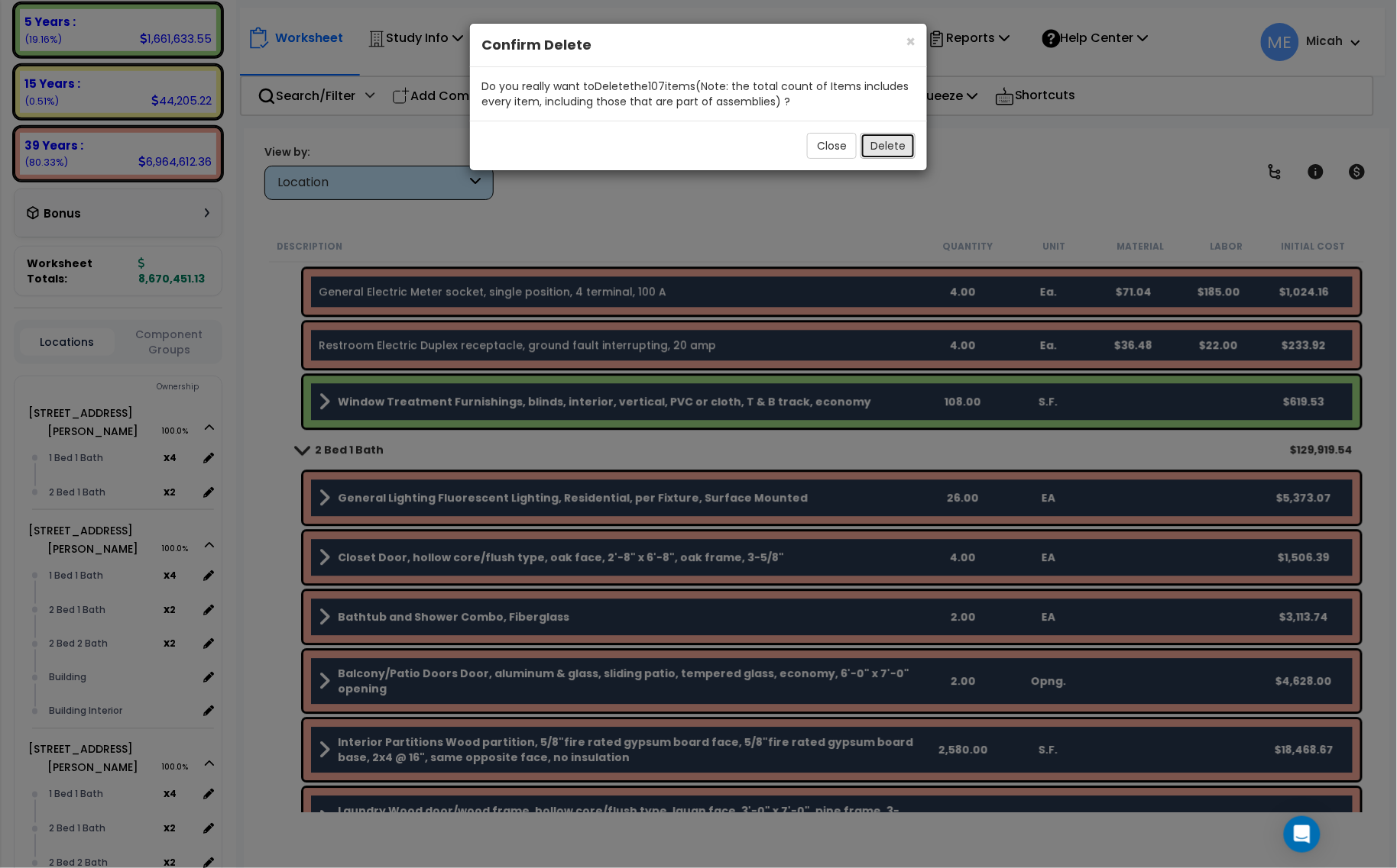
click at [887, 150] on button "Delete" at bounding box center [888, 146] width 55 height 26
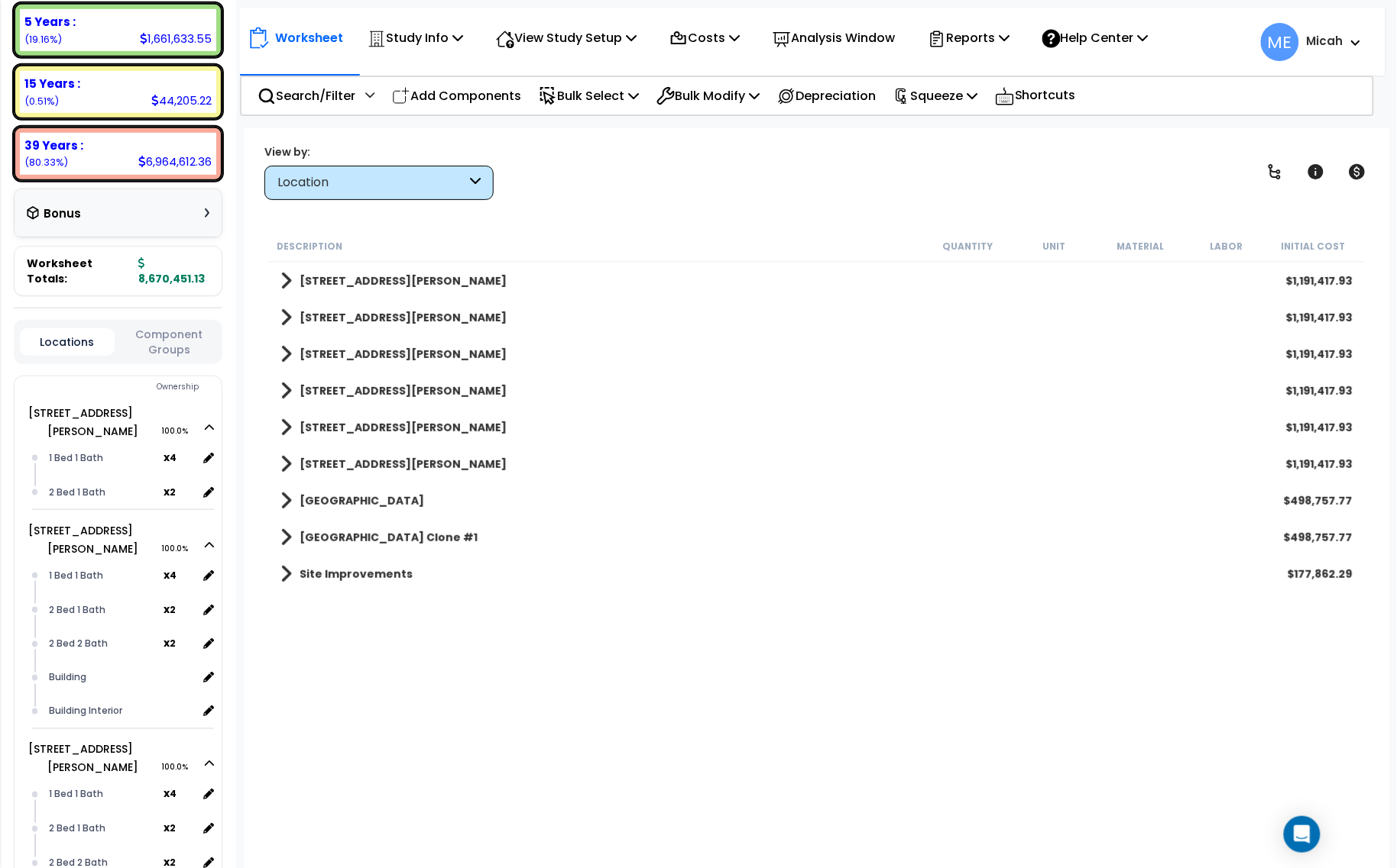
scroll to position [0, 0]
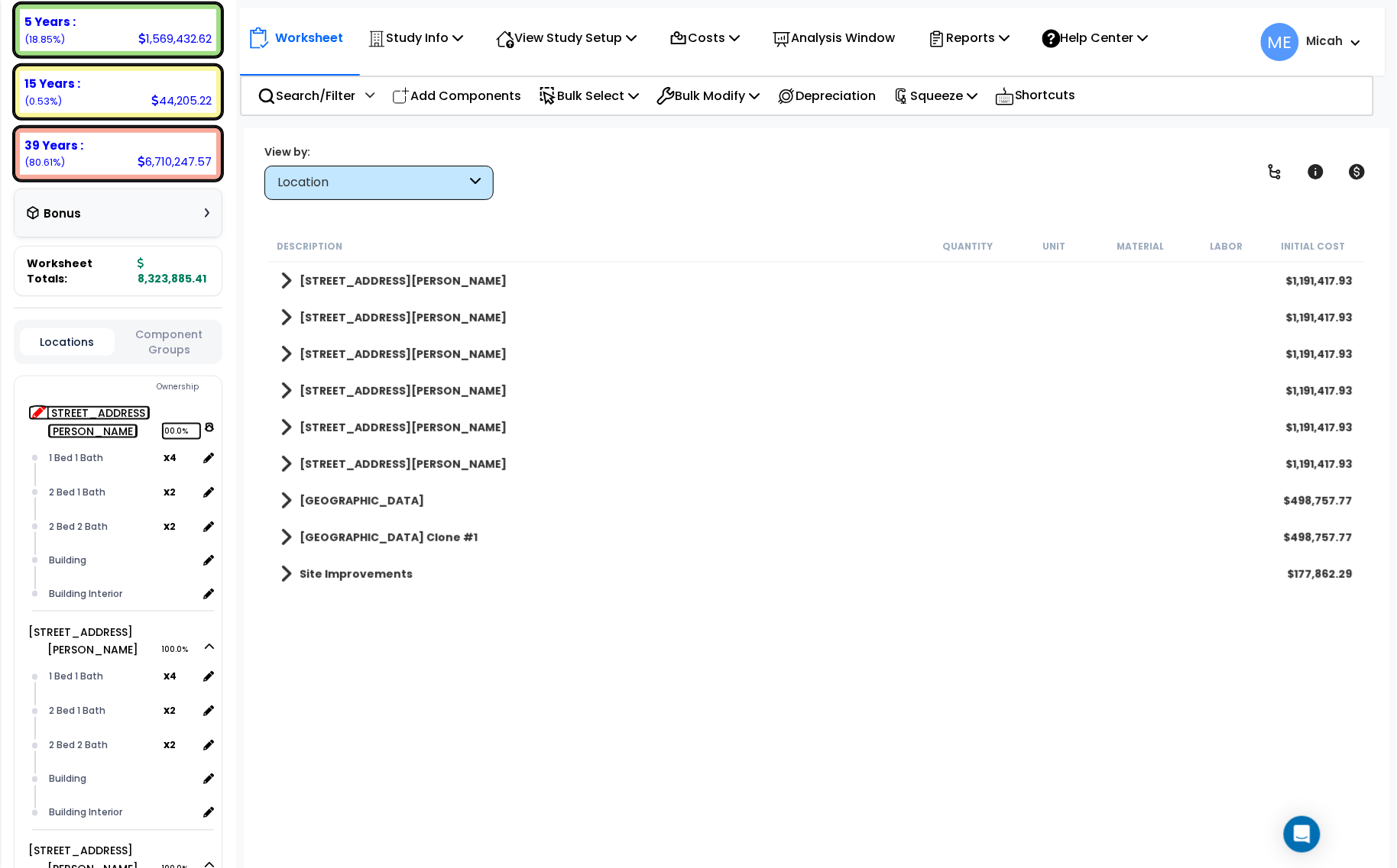
click at [32, 404] on icon at bounding box center [39, 411] width 14 height 14
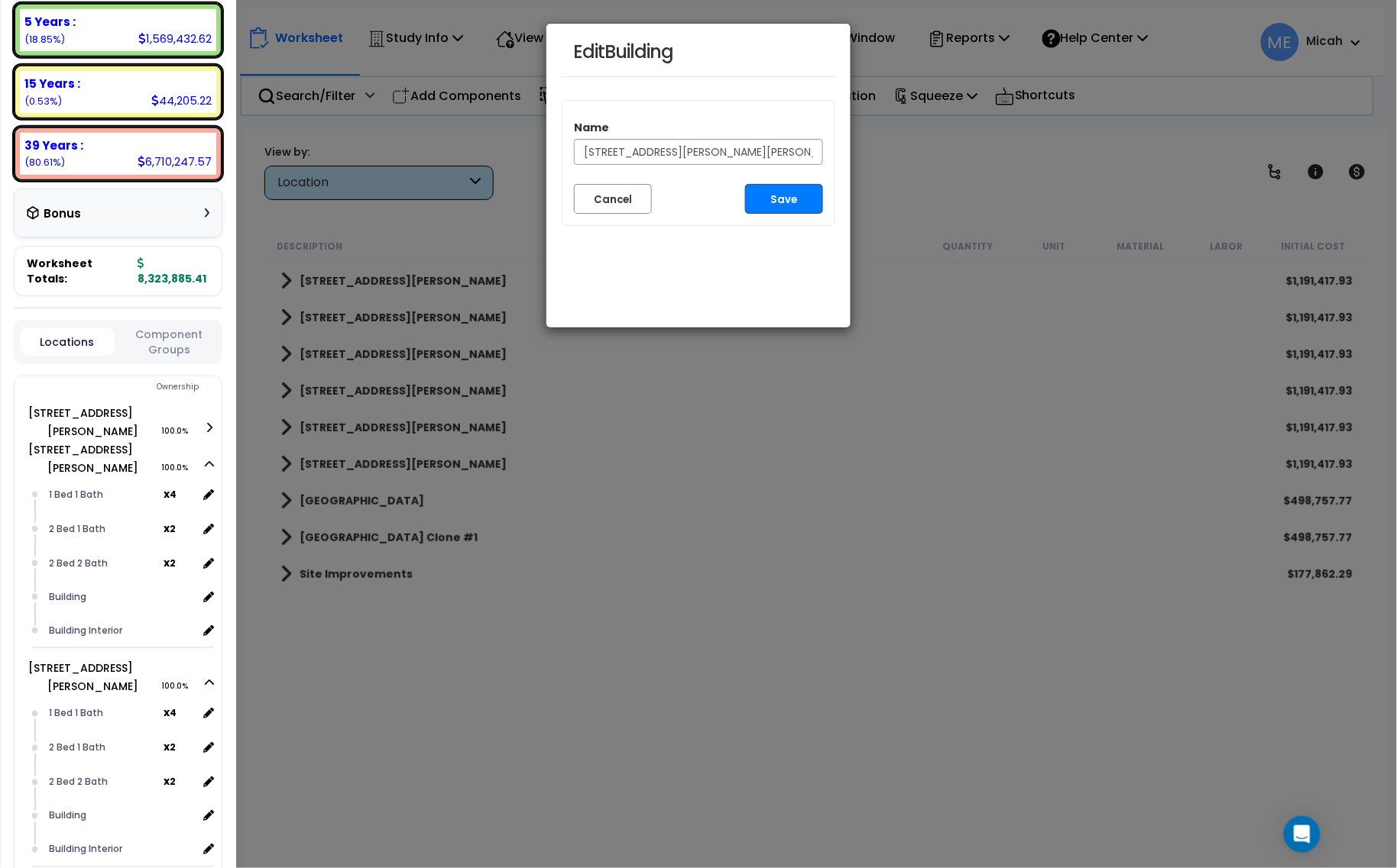
type input "[STREET_ADDRESS][PERSON_NAME][PERSON_NAME]"
click at [780, 205] on button "Save" at bounding box center [784, 199] width 78 height 30
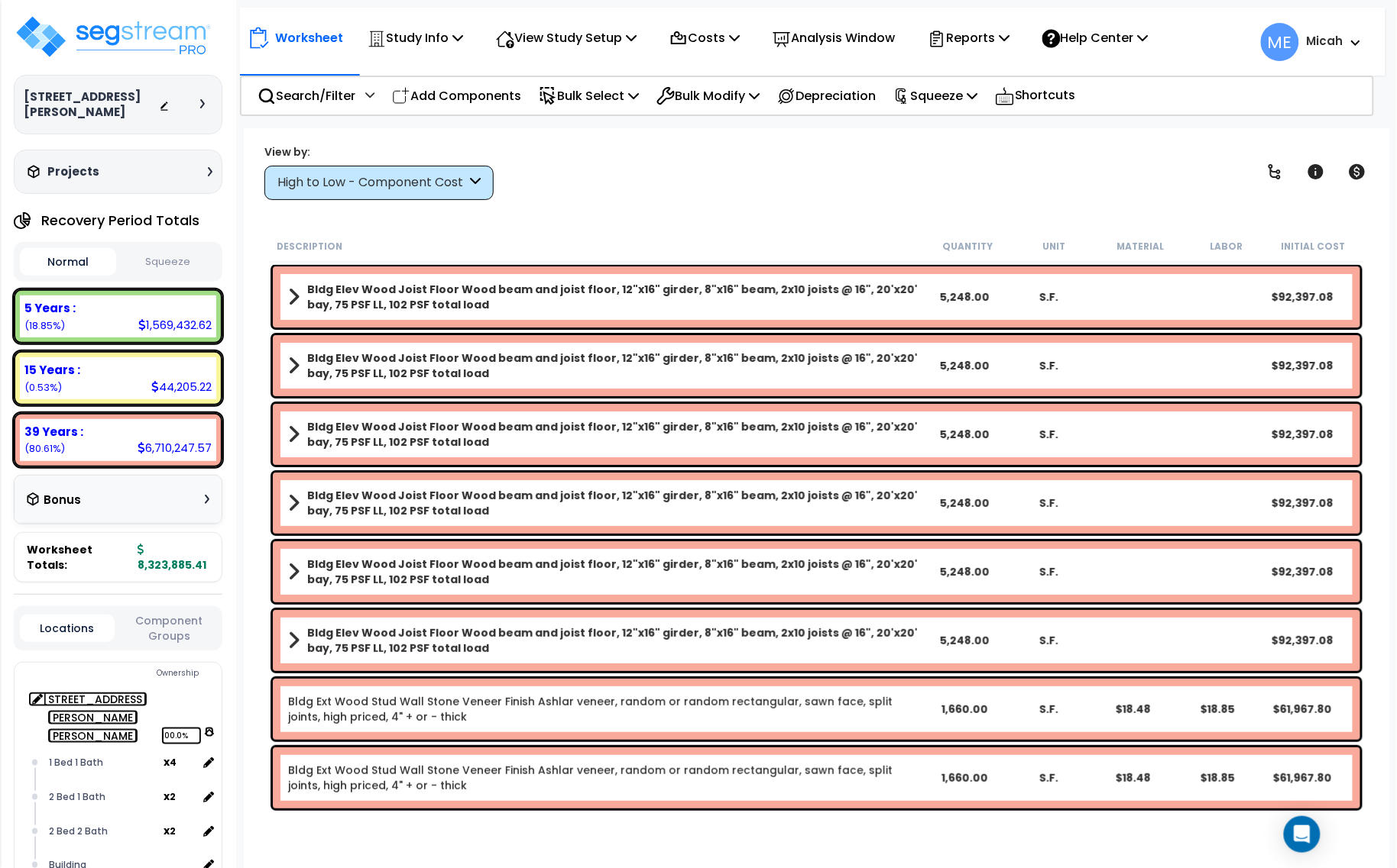
click at [206, 727] on icon at bounding box center [210, 732] width 9 height 10
click at [39, 747] on icon at bounding box center [39, 753] width 14 height 14
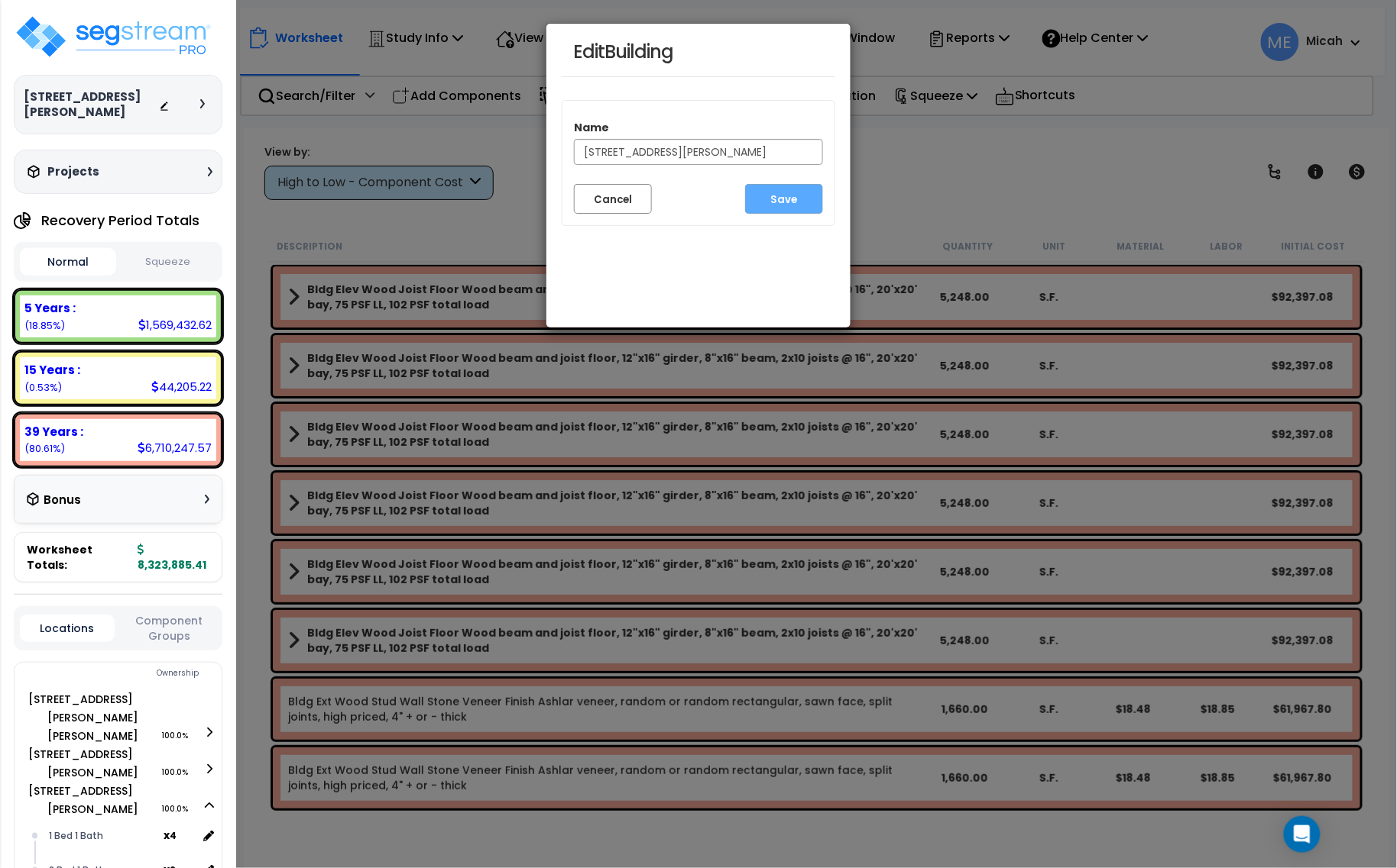
drag, startPoint x: 735, startPoint y: 150, endPoint x: 671, endPoint y: 150, distance: 64.0
click at [671, 150] on input "201 N. Willson Dr Clone #2" at bounding box center [698, 152] width 249 height 26
type input "[STREET_ADDRESS][PERSON_NAME][PERSON_NAME]"
click at [785, 207] on button "Save" at bounding box center [784, 199] width 78 height 30
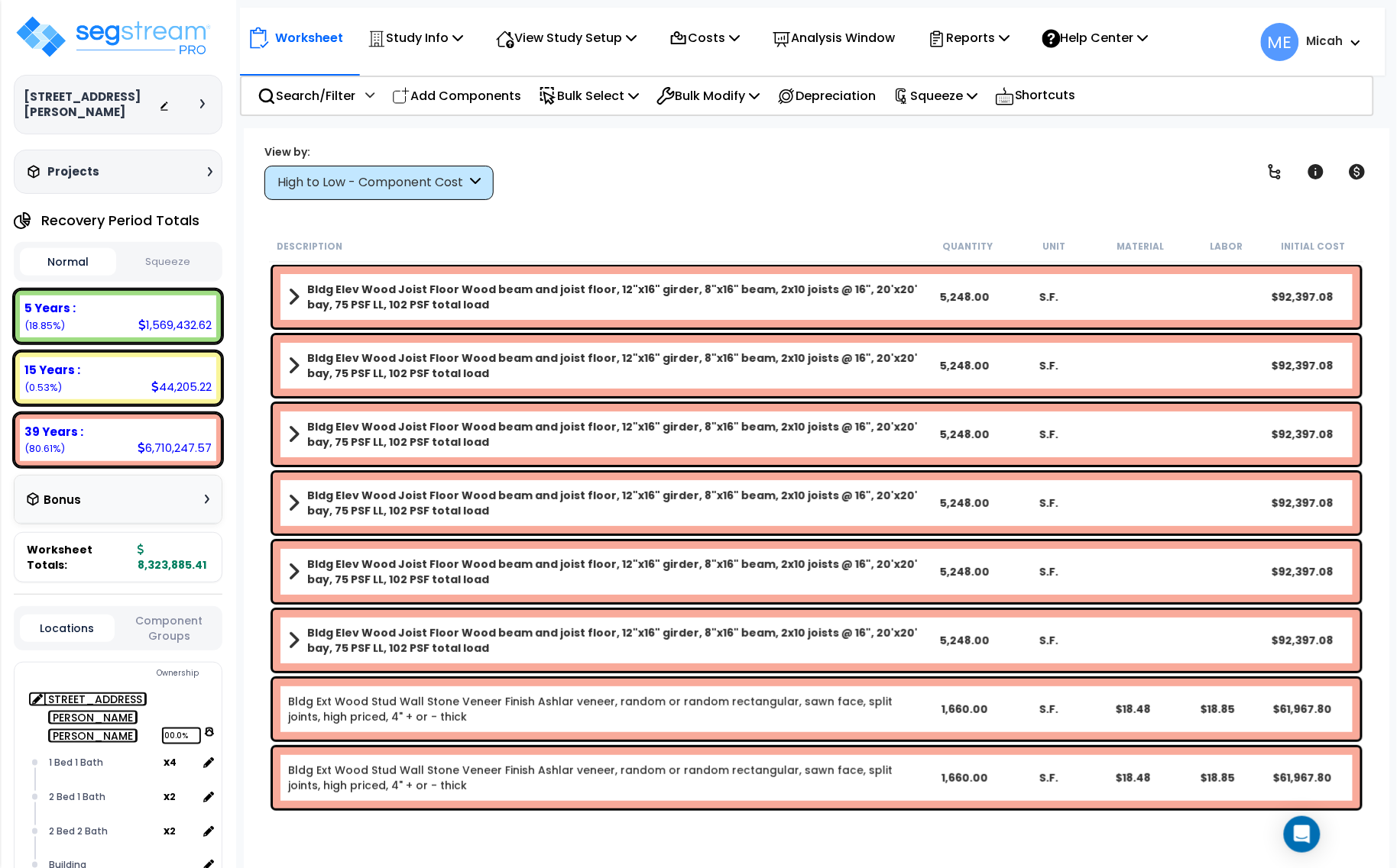
click at [205, 727] on icon at bounding box center [210, 732] width 9 height 10
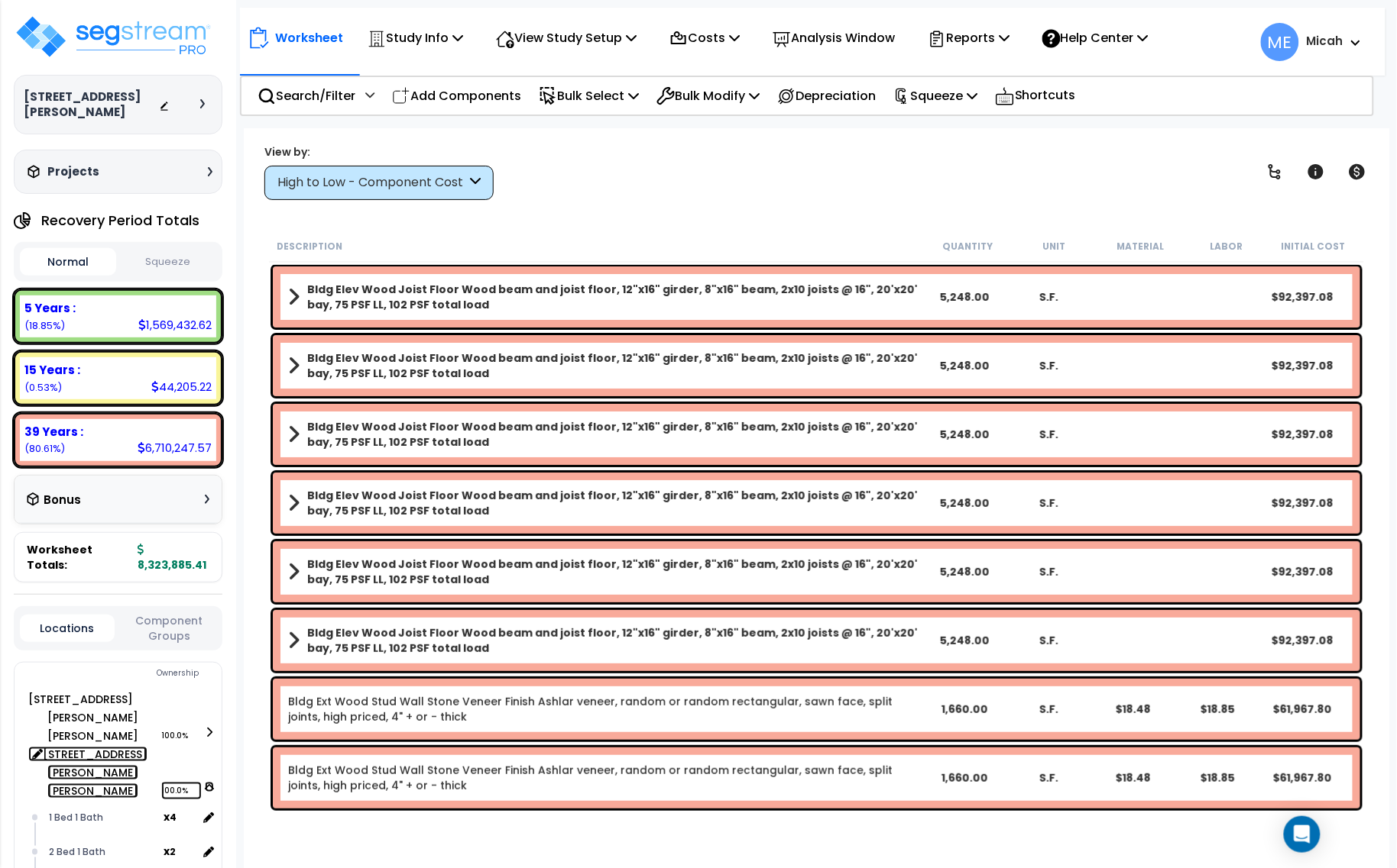
click at [210, 782] on icon at bounding box center [210, 787] width 9 height 10
click at [39, 801] on icon at bounding box center [39, 808] width 14 height 14
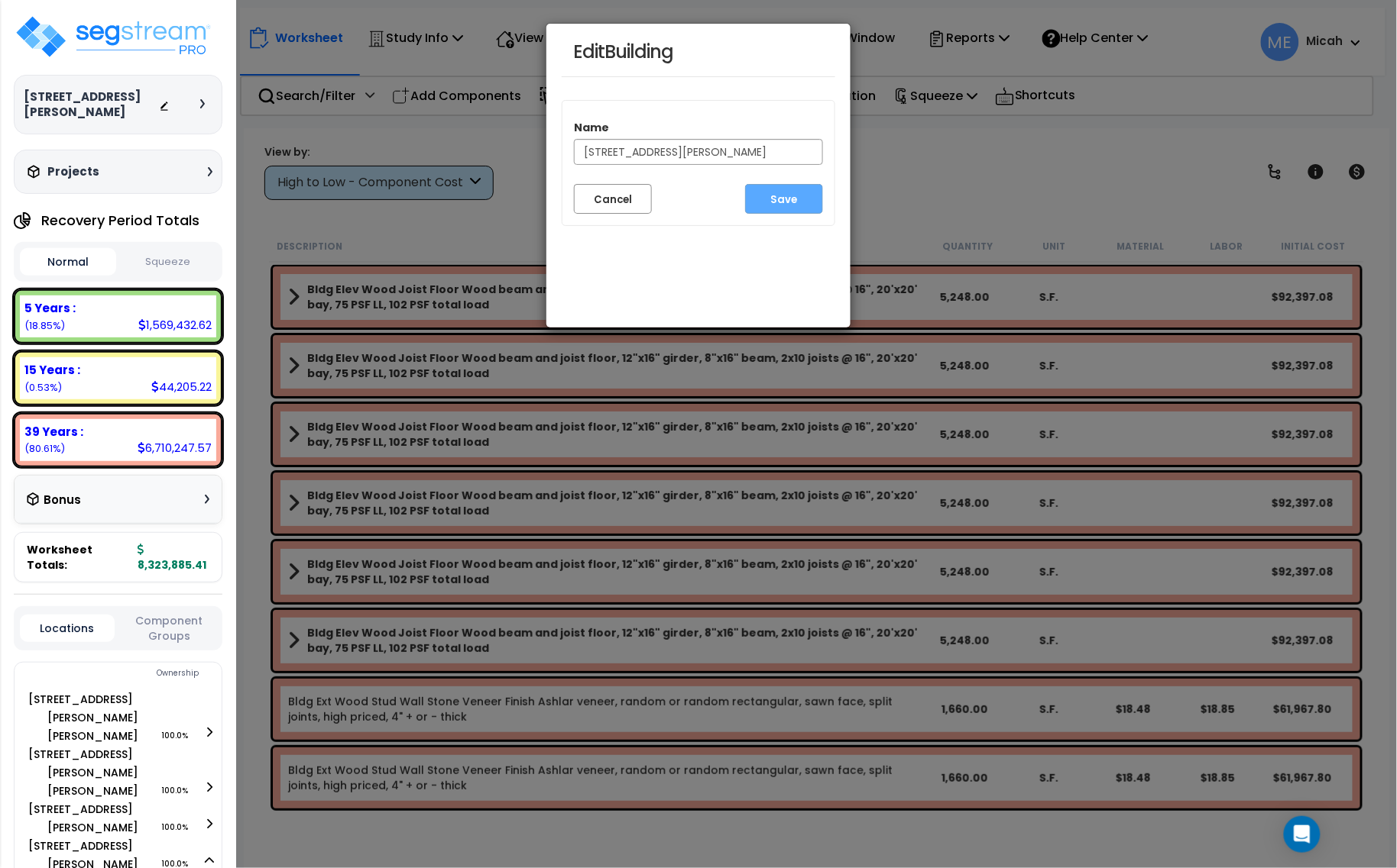
drag, startPoint x: 726, startPoint y: 147, endPoint x: 671, endPoint y: 150, distance: 55.1
click at [671, 150] on input "201 N. Willson Dr Clone #3" at bounding box center [698, 152] width 249 height 26
type input "[STREET_ADDRESS][PERSON_NAME][PERSON_NAME]"
click at [789, 200] on button "Save" at bounding box center [784, 199] width 78 height 30
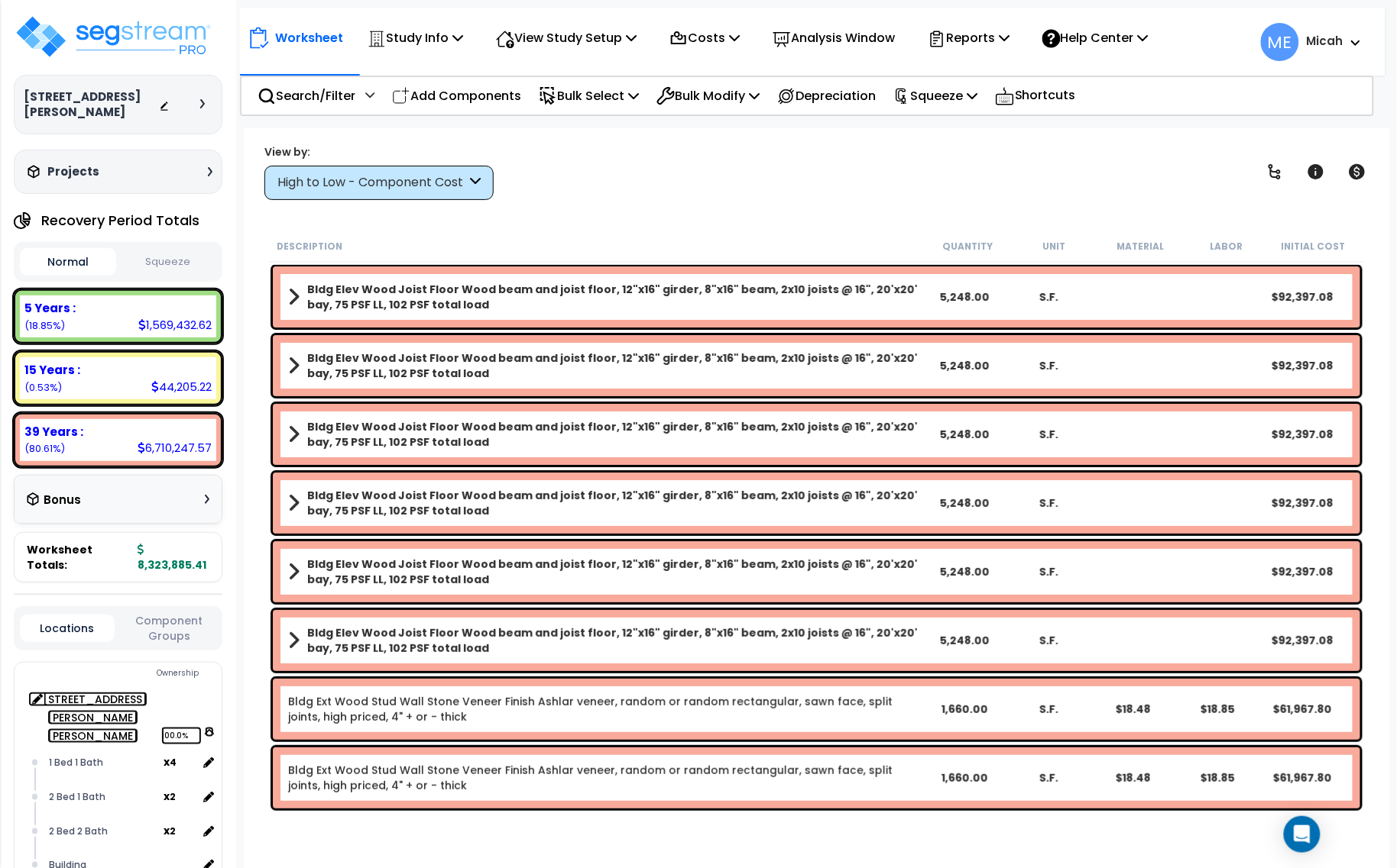
click at [206, 727] on icon at bounding box center [210, 732] width 9 height 10
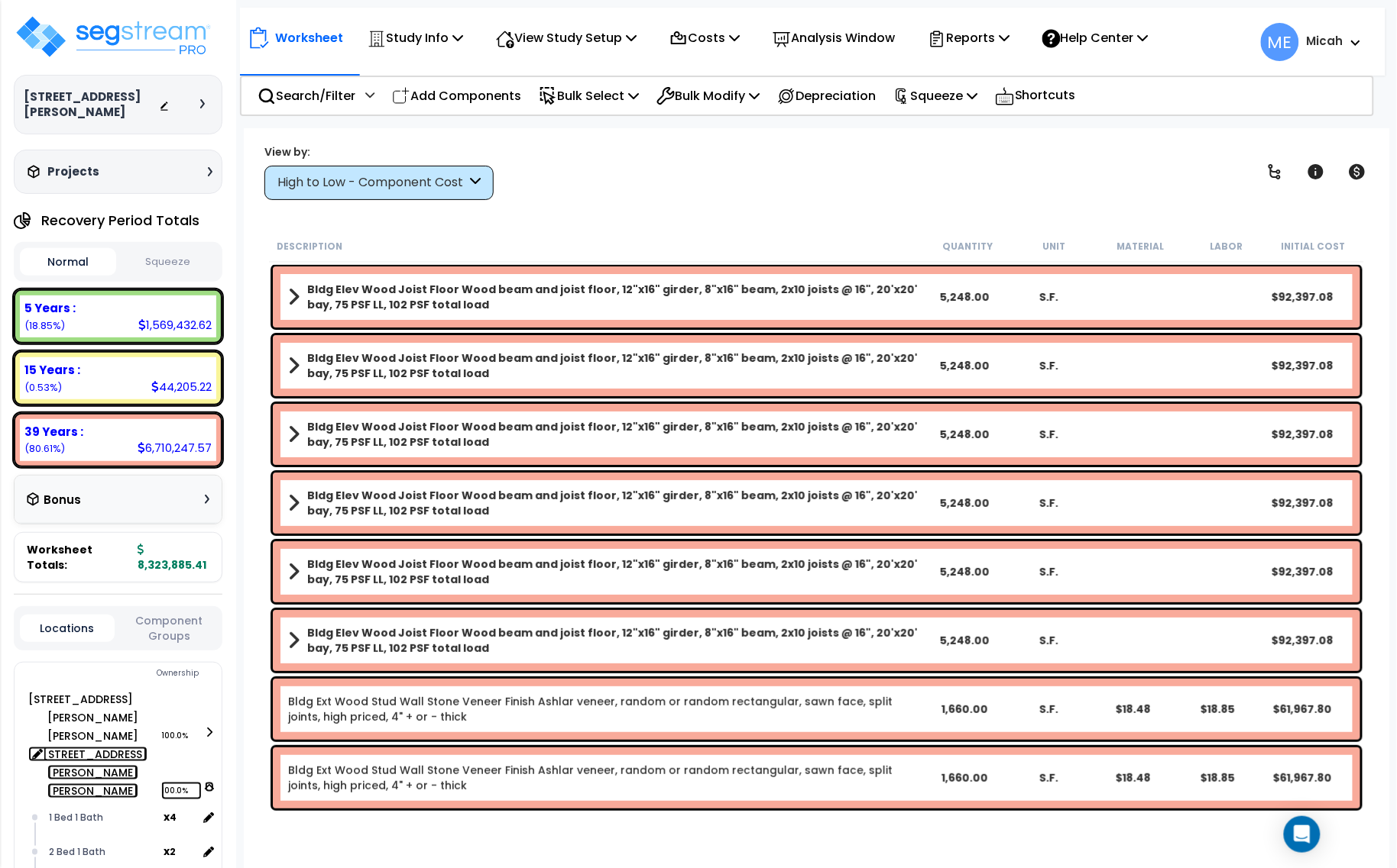
click at [205, 782] on icon at bounding box center [210, 787] width 9 height 10
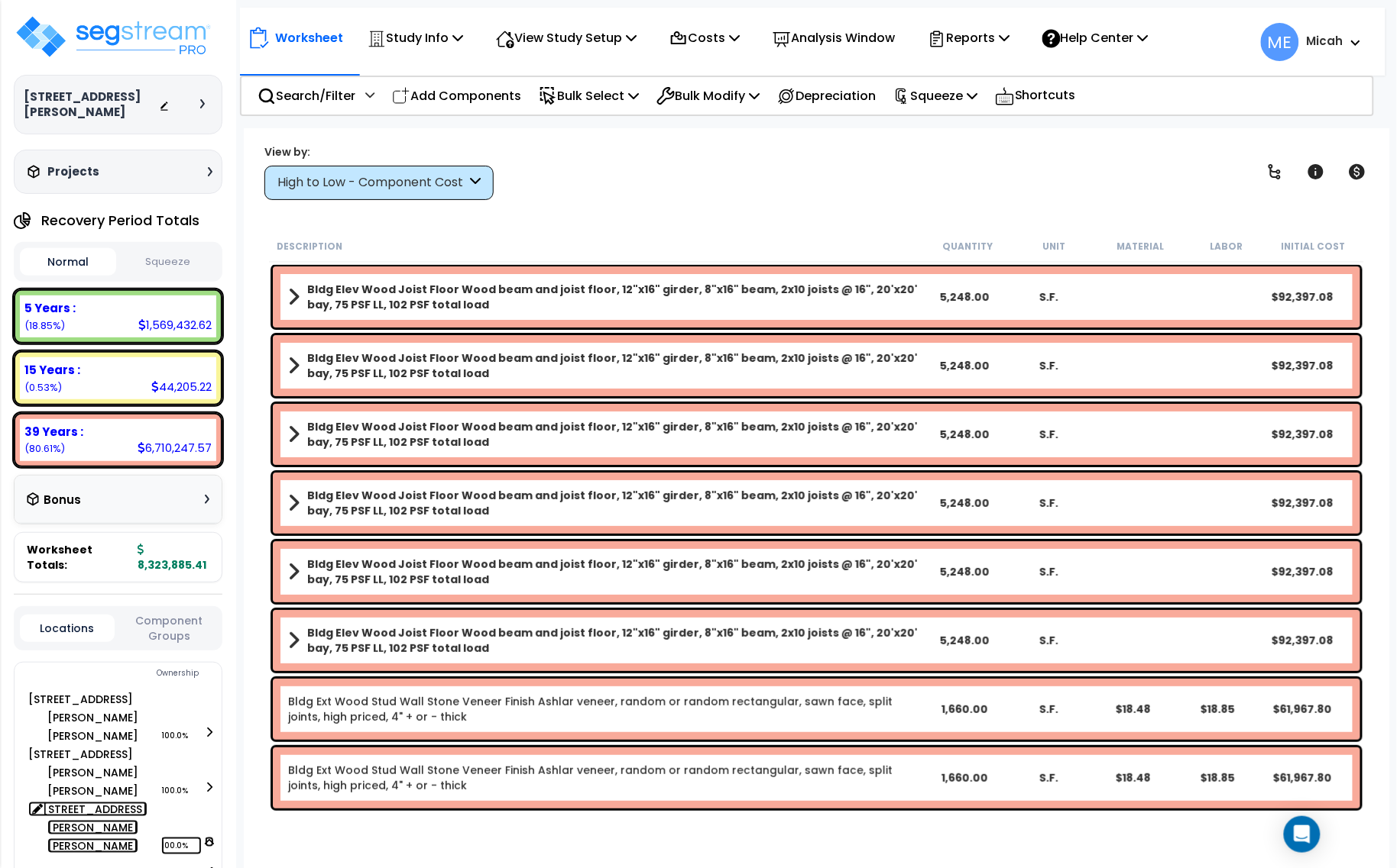
click at [206, 837] on icon at bounding box center [210, 842] width 9 height 10
click at [39, 857] on icon at bounding box center [39, 863] width 14 height 14
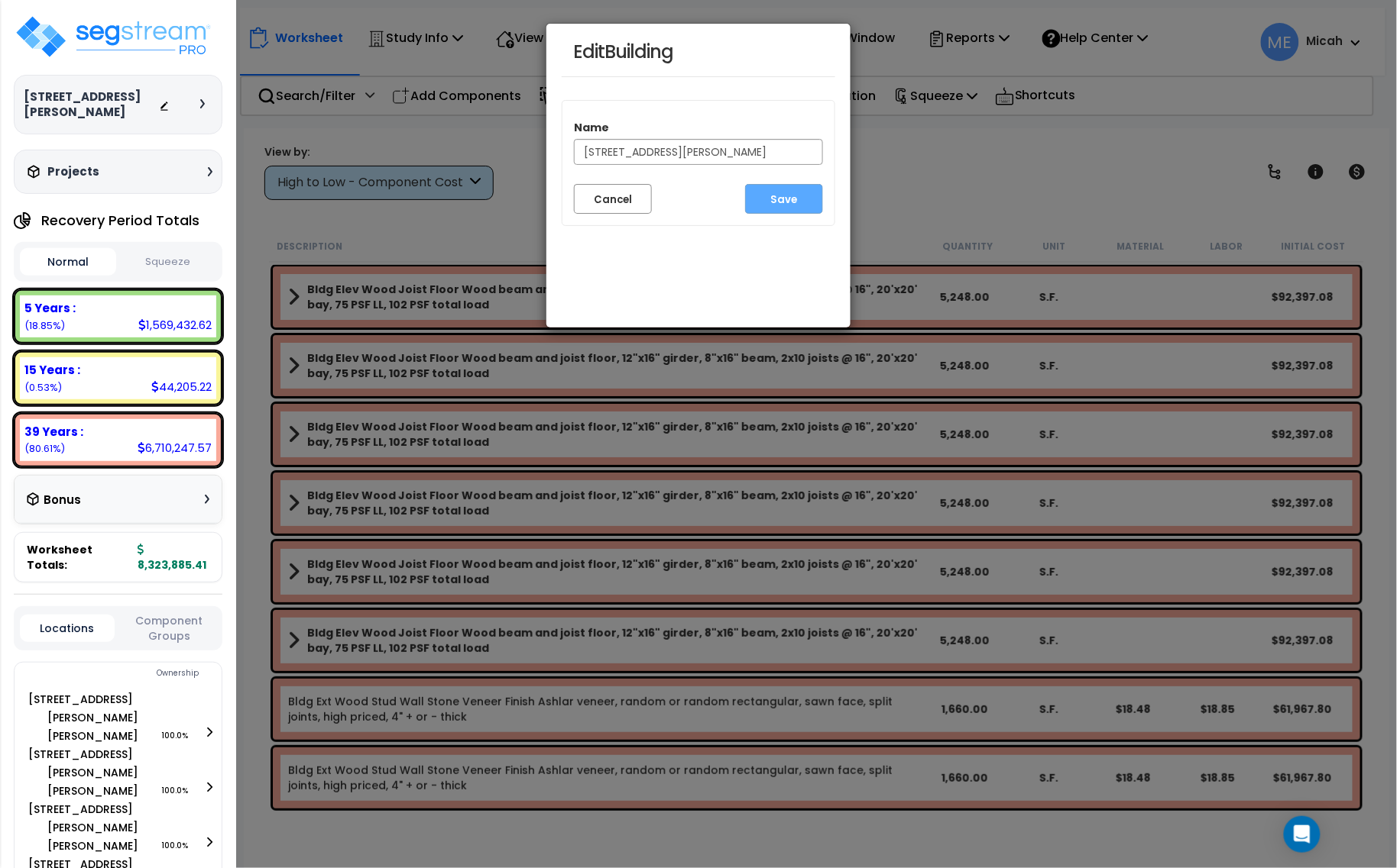
drag, startPoint x: 751, startPoint y: 148, endPoint x: 673, endPoint y: 146, distance: 78.0
click at [673, 146] on input "201 N. Willson Dr Clone #4" at bounding box center [698, 152] width 249 height 26
type input "[STREET_ADDRESS][PERSON_NAME][PERSON_NAME]"
click at [770, 196] on button "Save" at bounding box center [784, 199] width 78 height 30
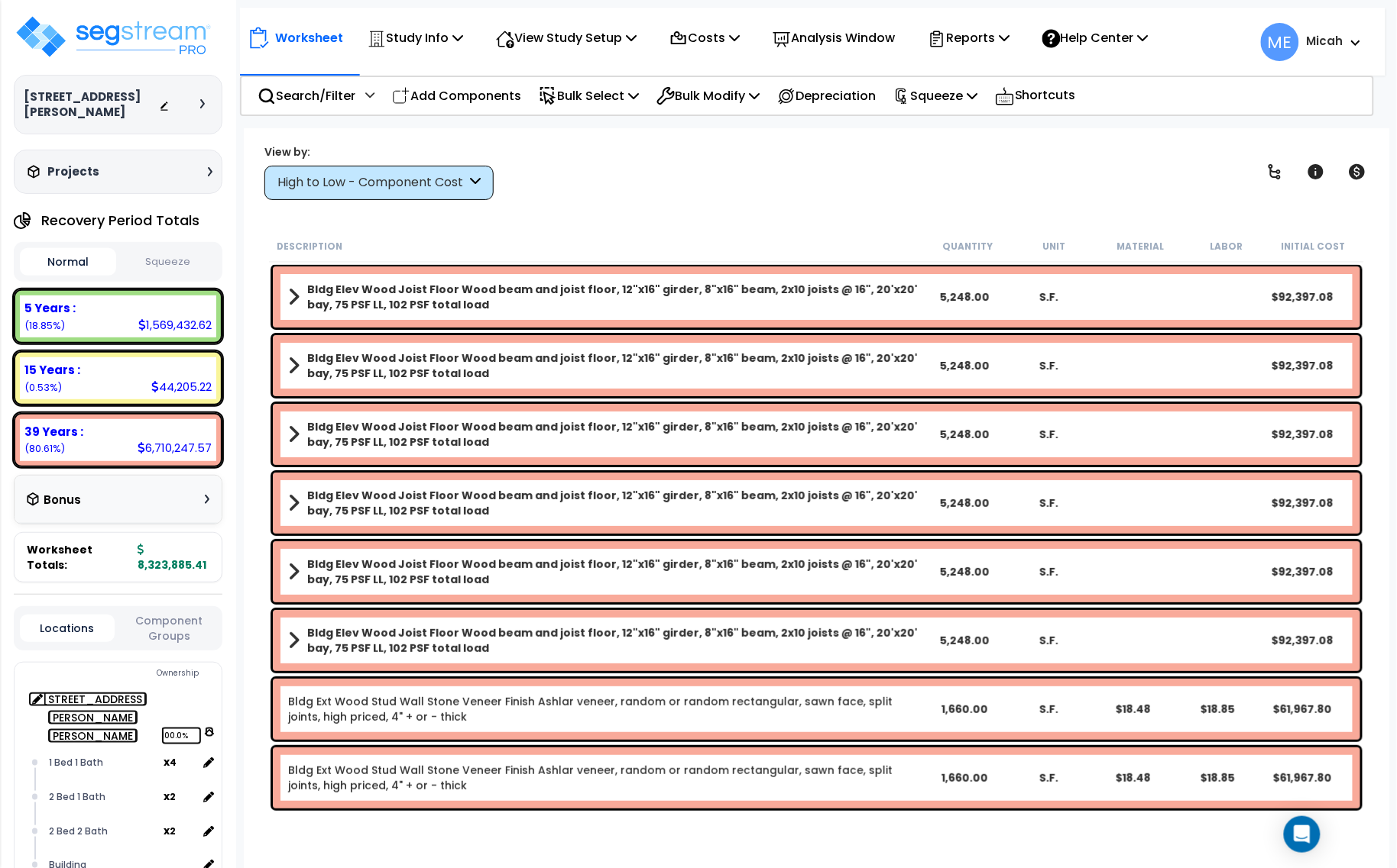
click at [207, 727] on icon at bounding box center [210, 732] width 9 height 10
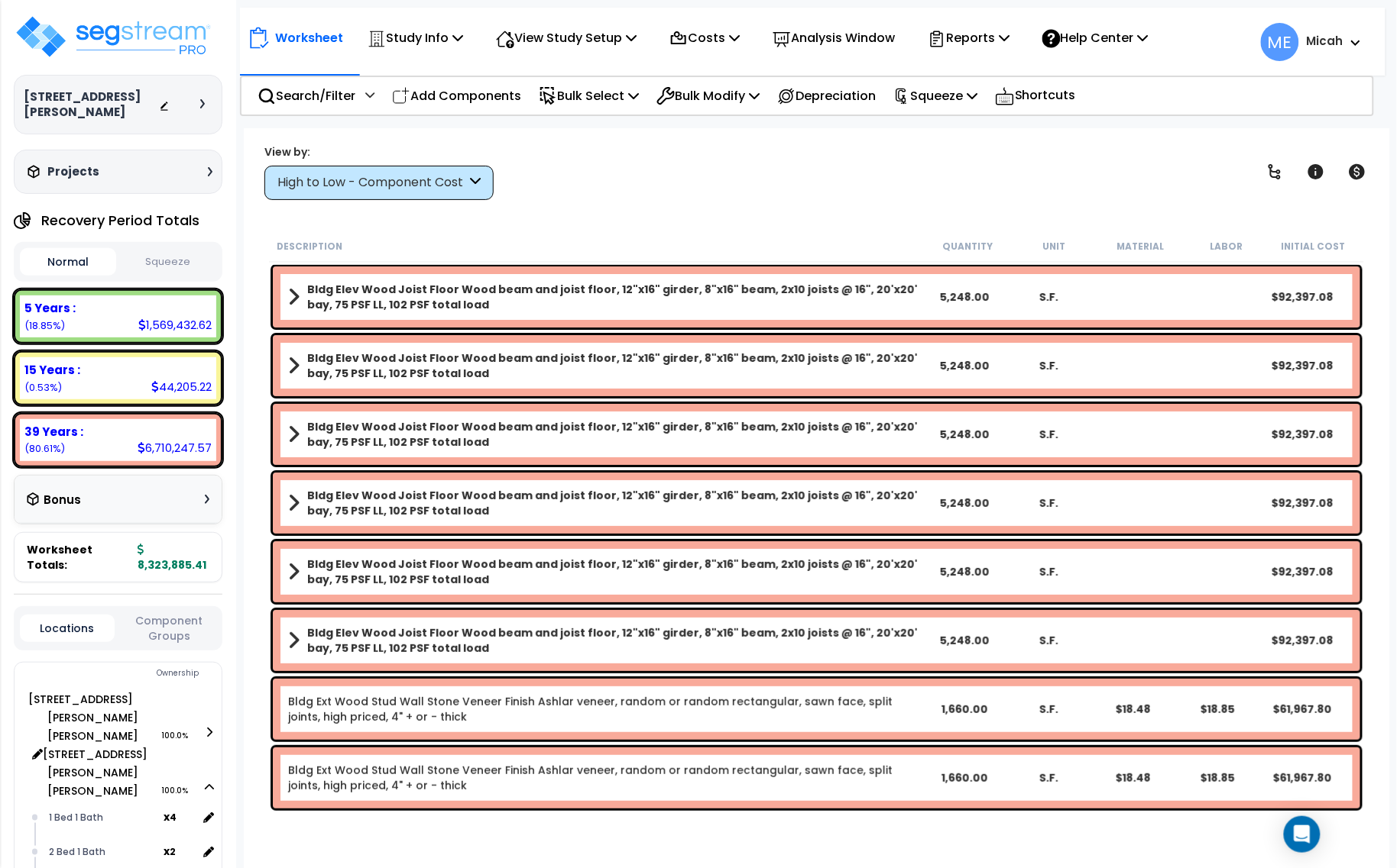
click at [202, 746] on span "[STREET_ADDRESS][PERSON_NAME][PERSON_NAME] 100.0%" at bounding box center [130, 773] width 167 height 55
click at [205, 782] on icon at bounding box center [210, 787] width 9 height 10
click at [207, 837] on icon at bounding box center [210, 842] width 9 height 10
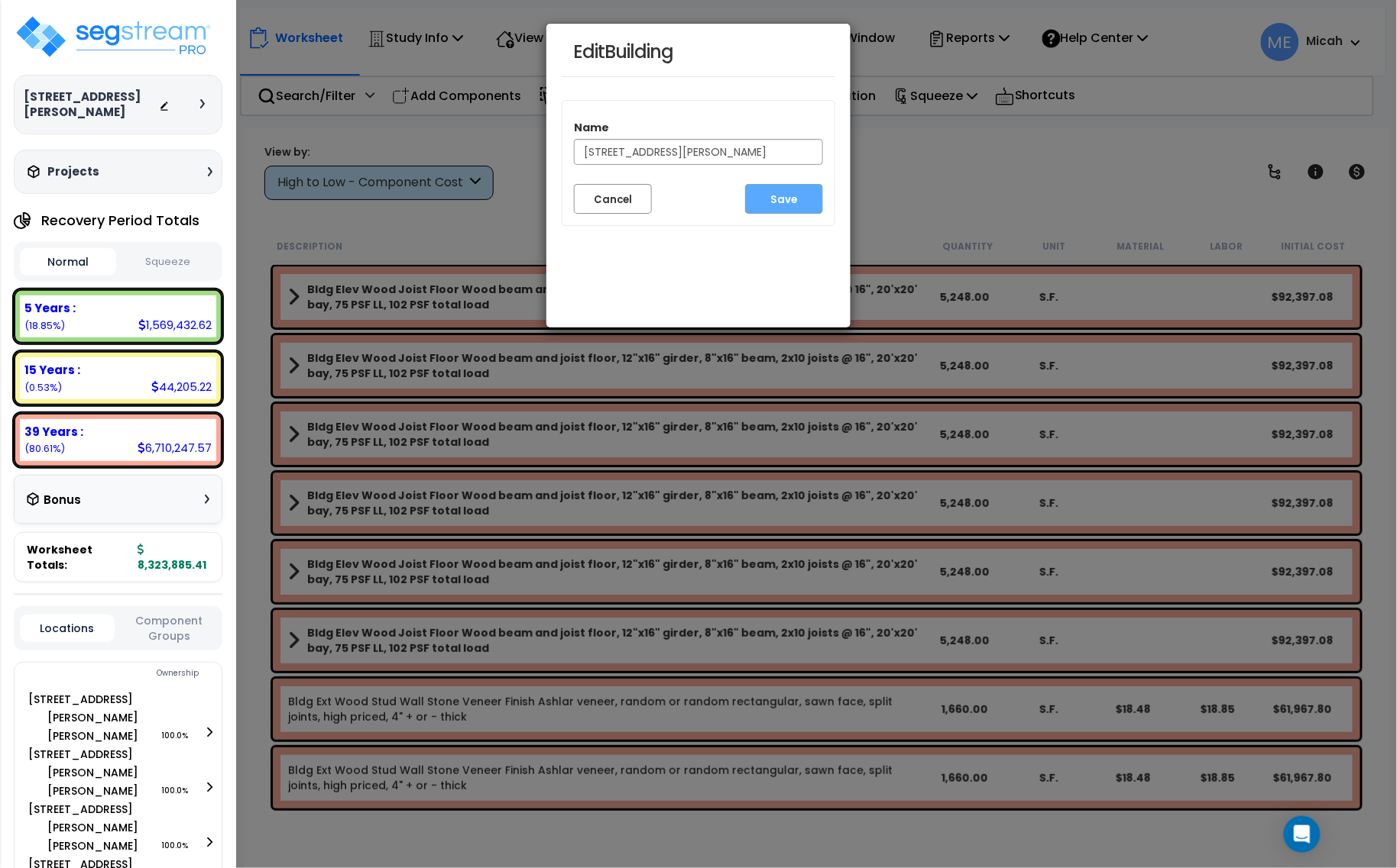
drag, startPoint x: 738, startPoint y: 154, endPoint x: 674, endPoint y: 151, distance: 64.1
click at [674, 151] on input "[STREET_ADDRESS][PERSON_NAME]" at bounding box center [698, 152] width 249 height 26
type input "[STREET_ADDRESS][PERSON_NAME][PERSON_NAME]"
click at [787, 200] on button "Save" at bounding box center [784, 199] width 78 height 30
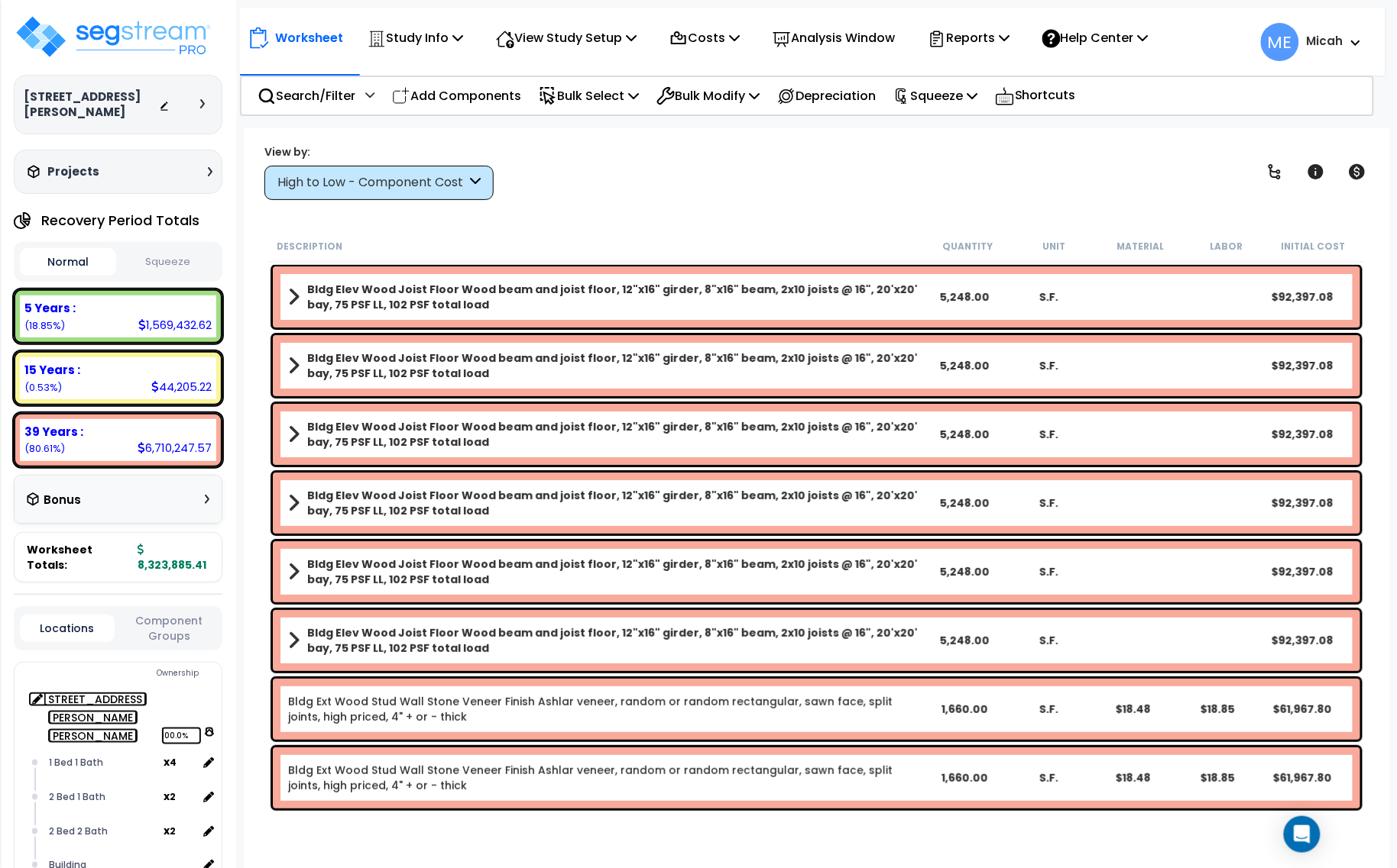
click at [209, 727] on icon at bounding box center [210, 732] width 9 height 10
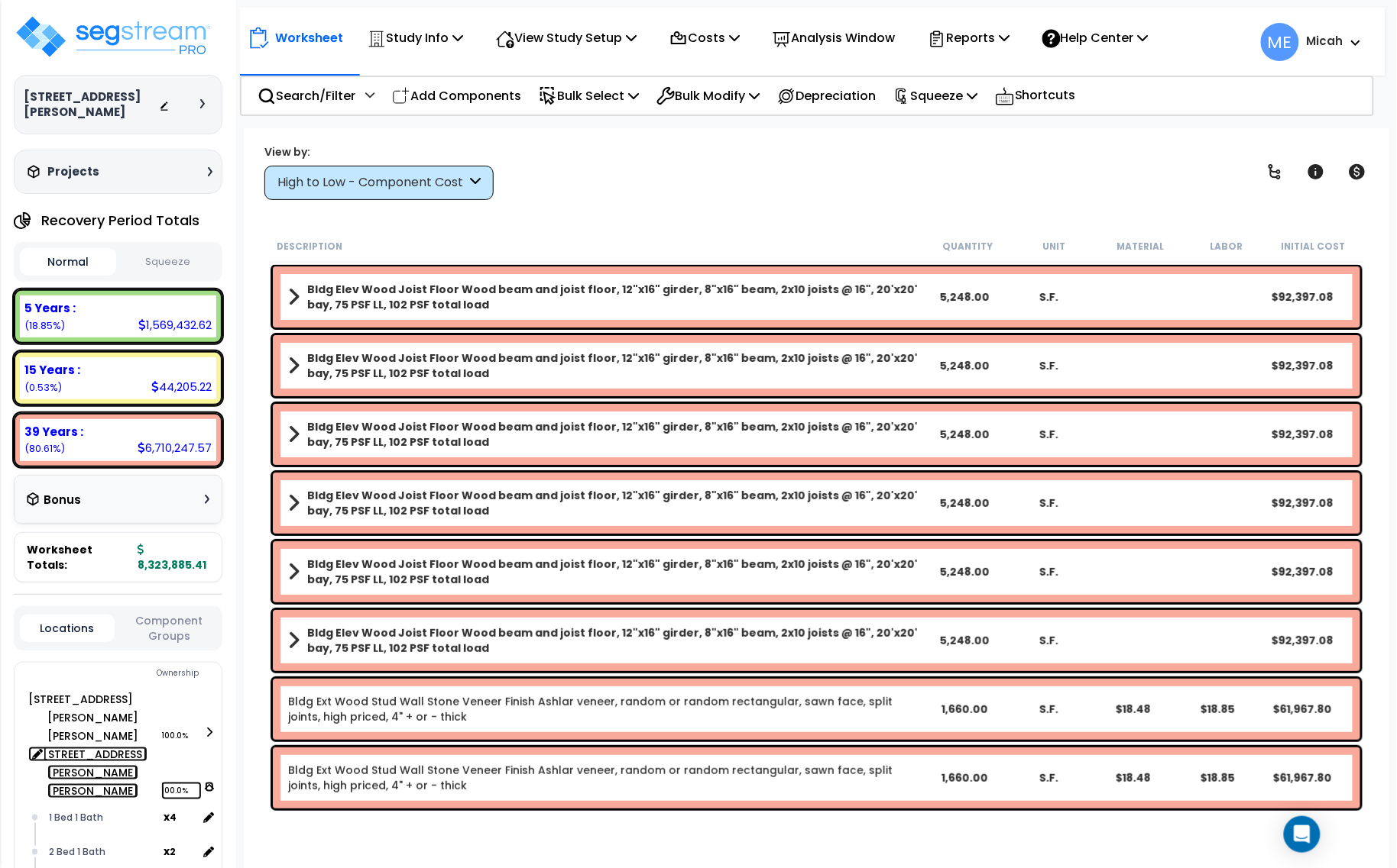
click at [207, 782] on icon at bounding box center [210, 787] width 9 height 10
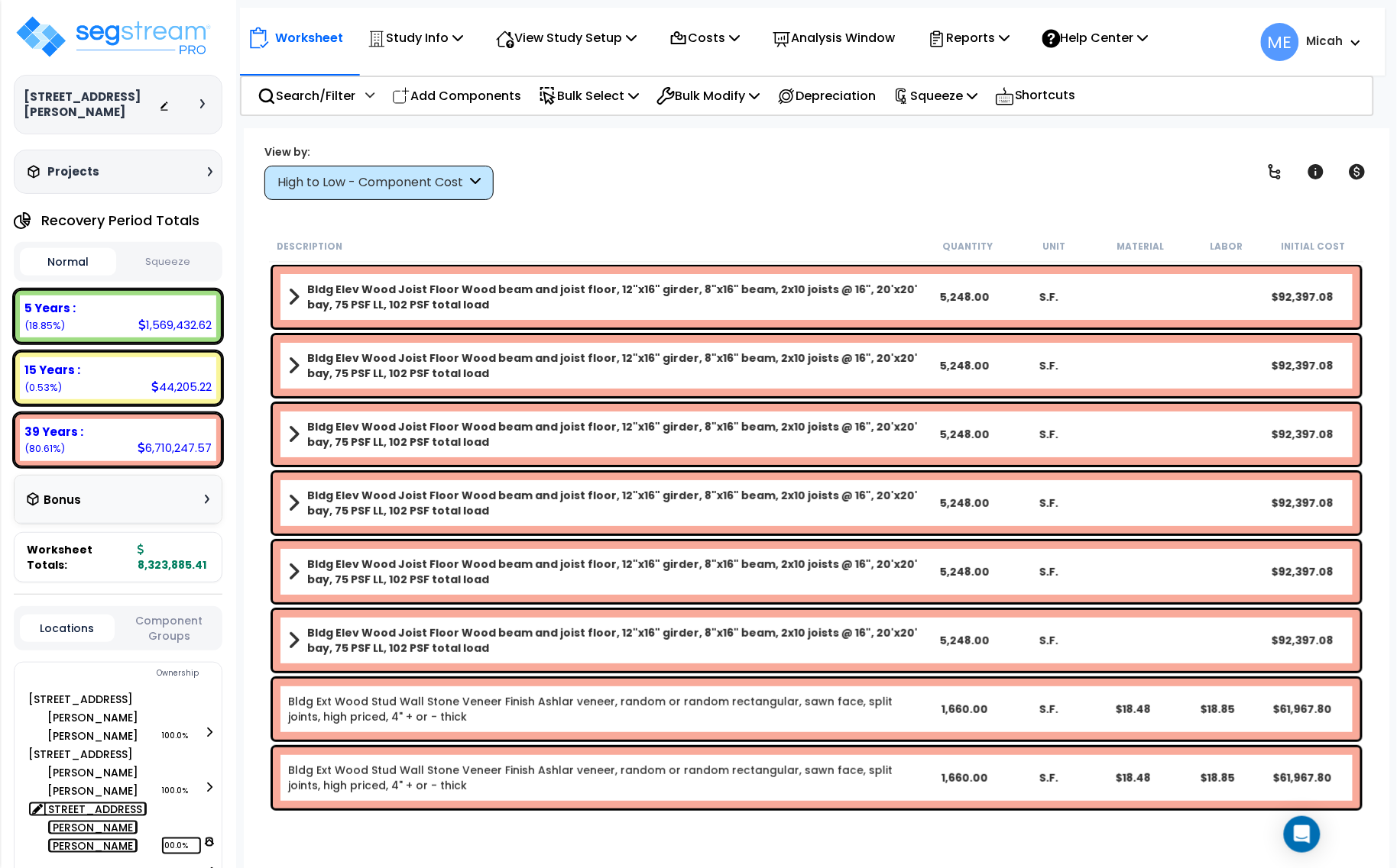
click at [205, 837] on icon at bounding box center [210, 842] width 9 height 10
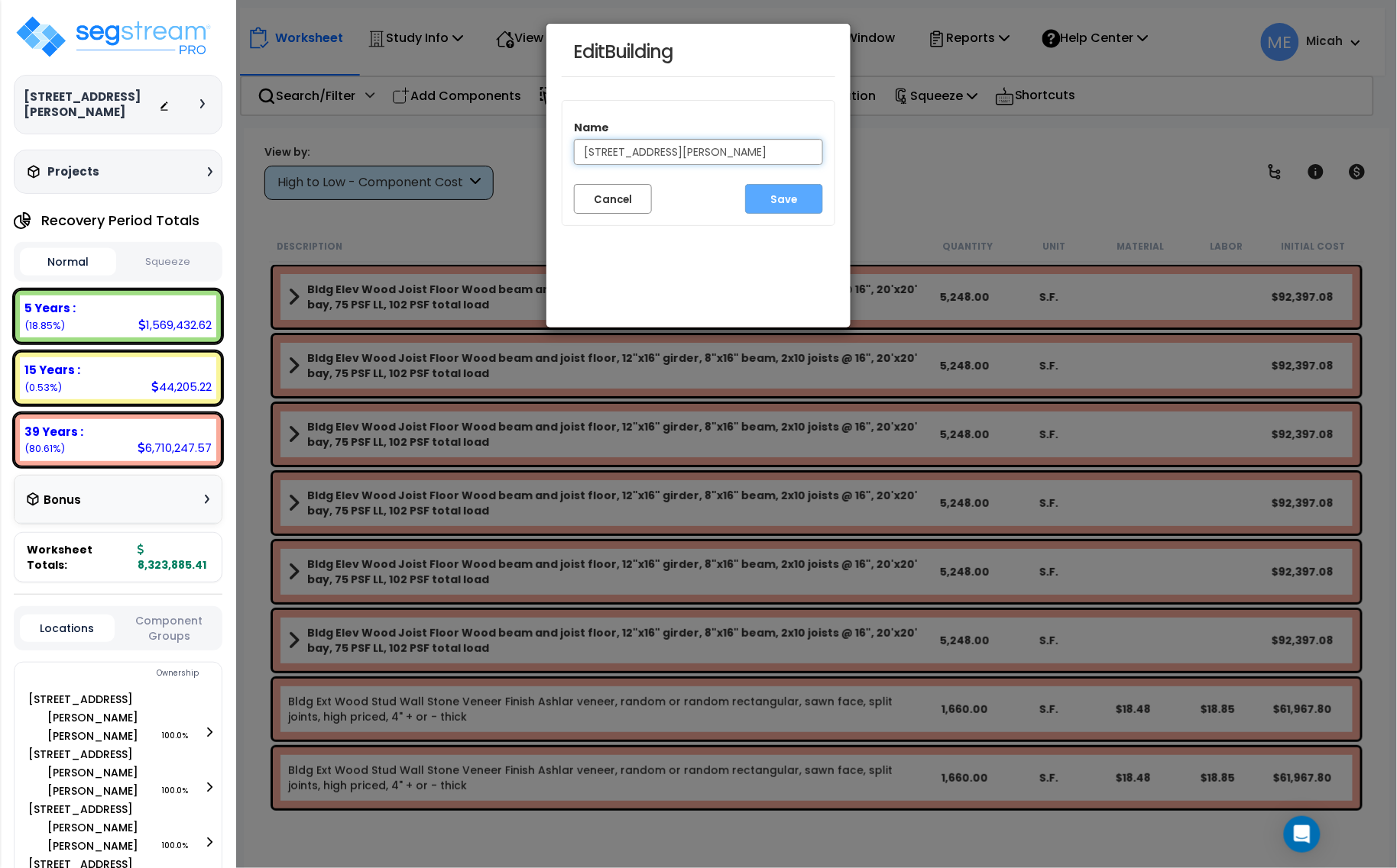
drag, startPoint x: 759, startPoint y: 150, endPoint x: 674, endPoint y: 152, distance: 85.0
click at [674, 152] on input "[STREET_ADDRESS][PERSON_NAME]" at bounding box center [698, 152] width 249 height 26
type input "[STREET_ADDRESS][PERSON_NAME][PERSON_NAME]"
click at [789, 200] on button "Save" at bounding box center [784, 199] width 78 height 30
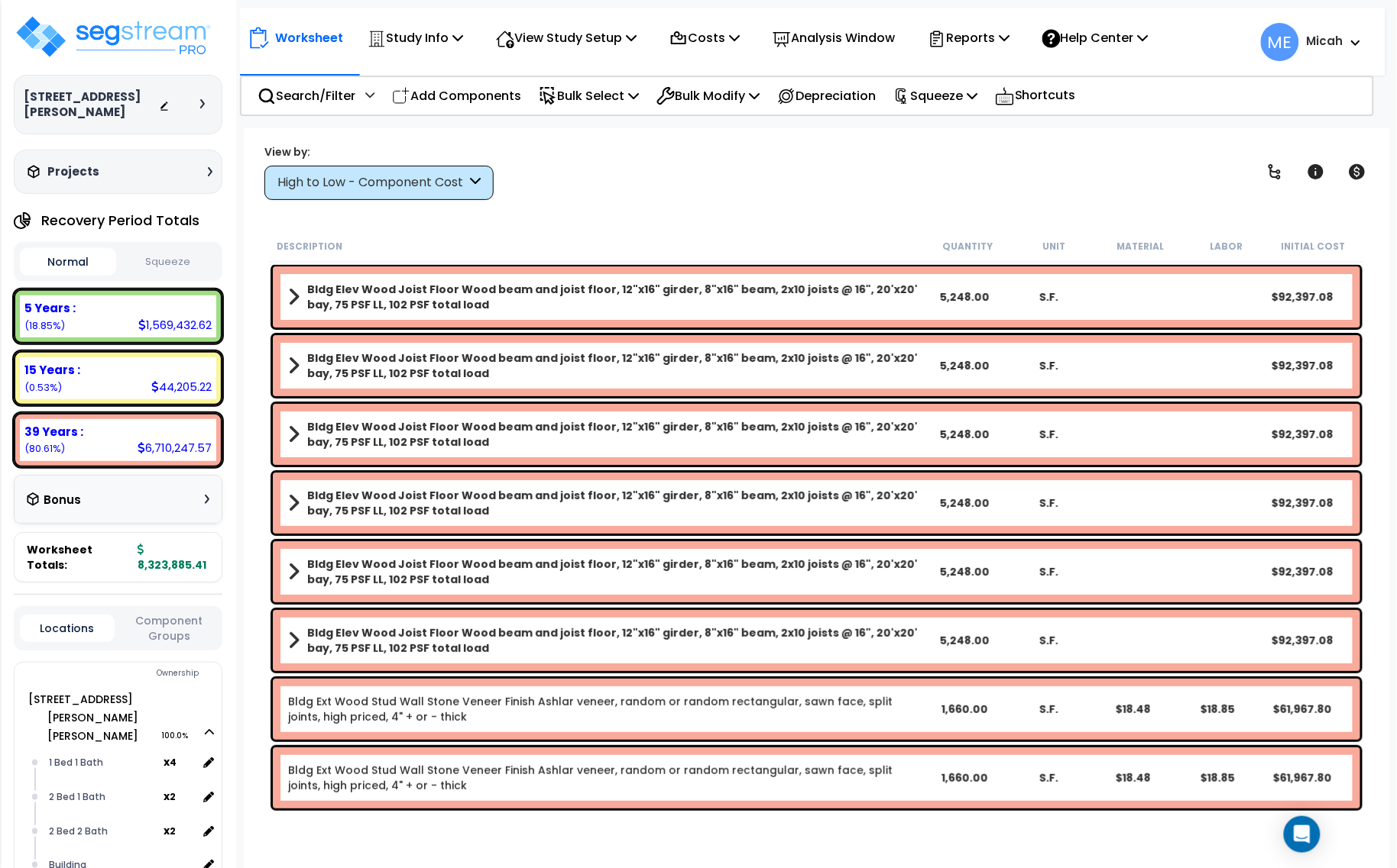
click at [787, 204] on div "Worksheet Study Info Study Setup Add Property Unit Template study Clone study ME" at bounding box center [817, 561] width 1146 height 868
click at [208, 727] on icon at bounding box center [210, 732] width 9 height 10
click at [206, 782] on icon at bounding box center [210, 787] width 9 height 10
click at [207, 837] on icon at bounding box center [210, 842] width 9 height 10
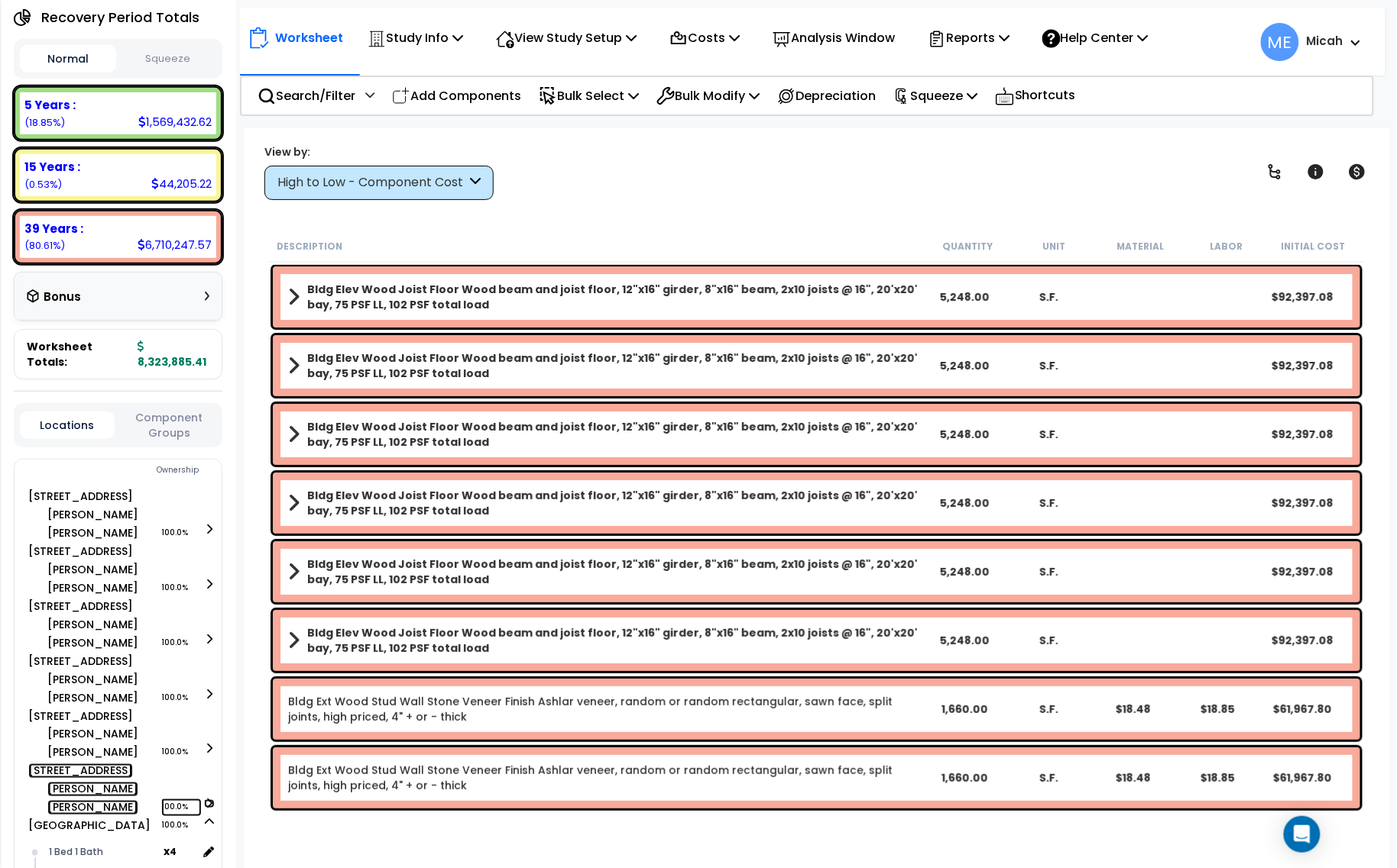
scroll to position [287, 0]
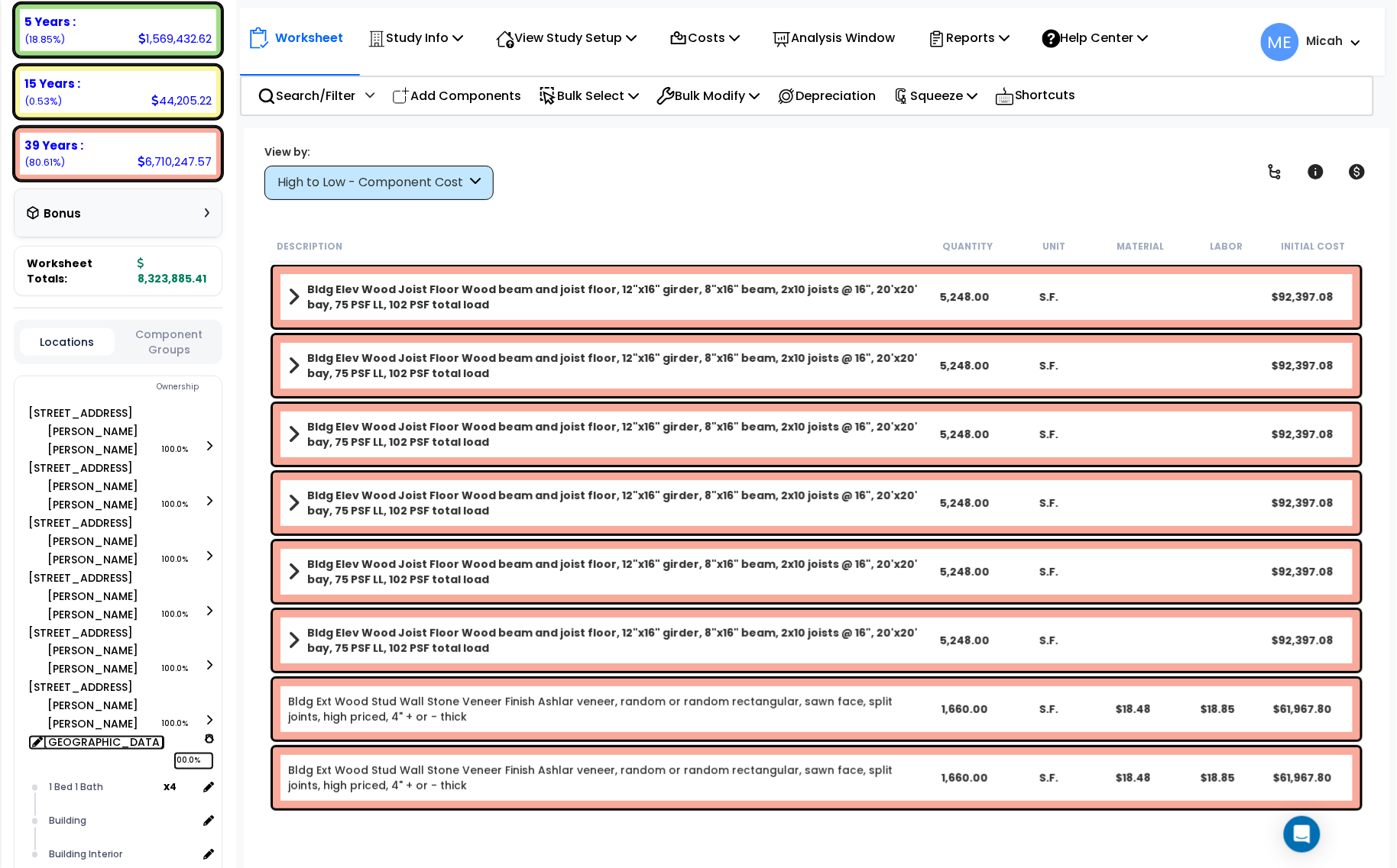
click at [211, 734] on icon at bounding box center [210, 739] width 9 height 10
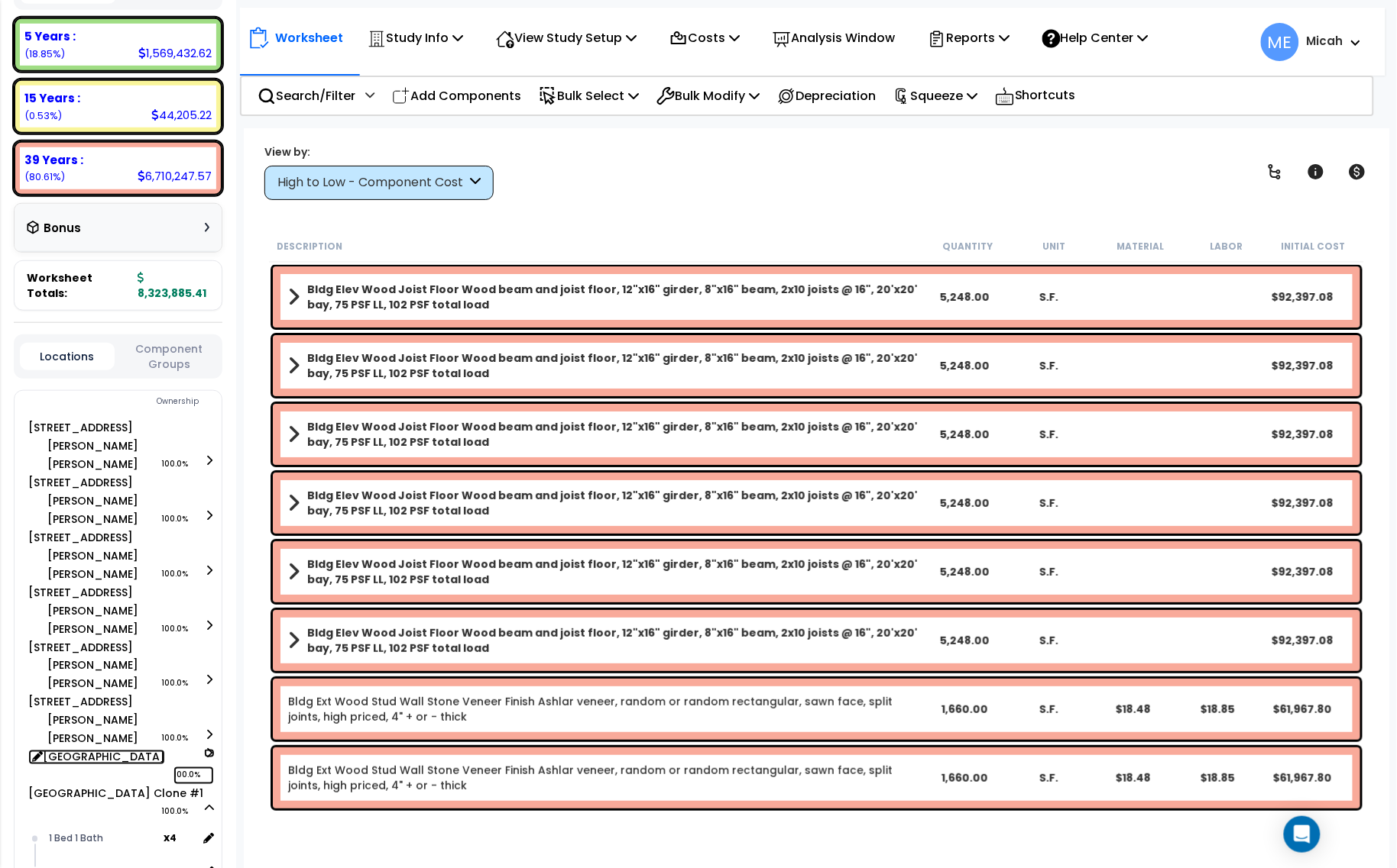
click at [207, 750] on icon at bounding box center [209, 754] width 10 height 9
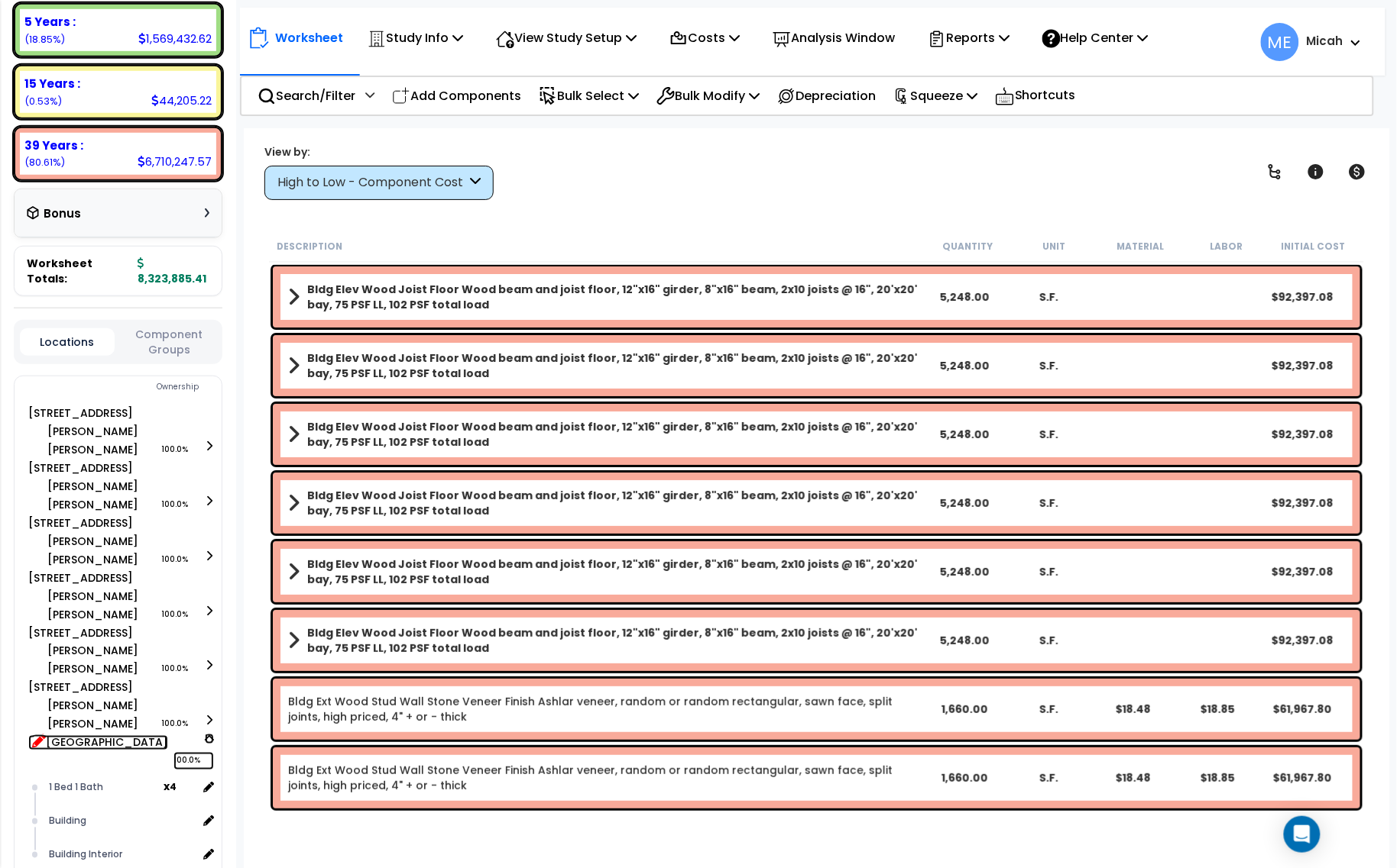
click at [33, 734] on icon at bounding box center [39, 741] width 14 height 14
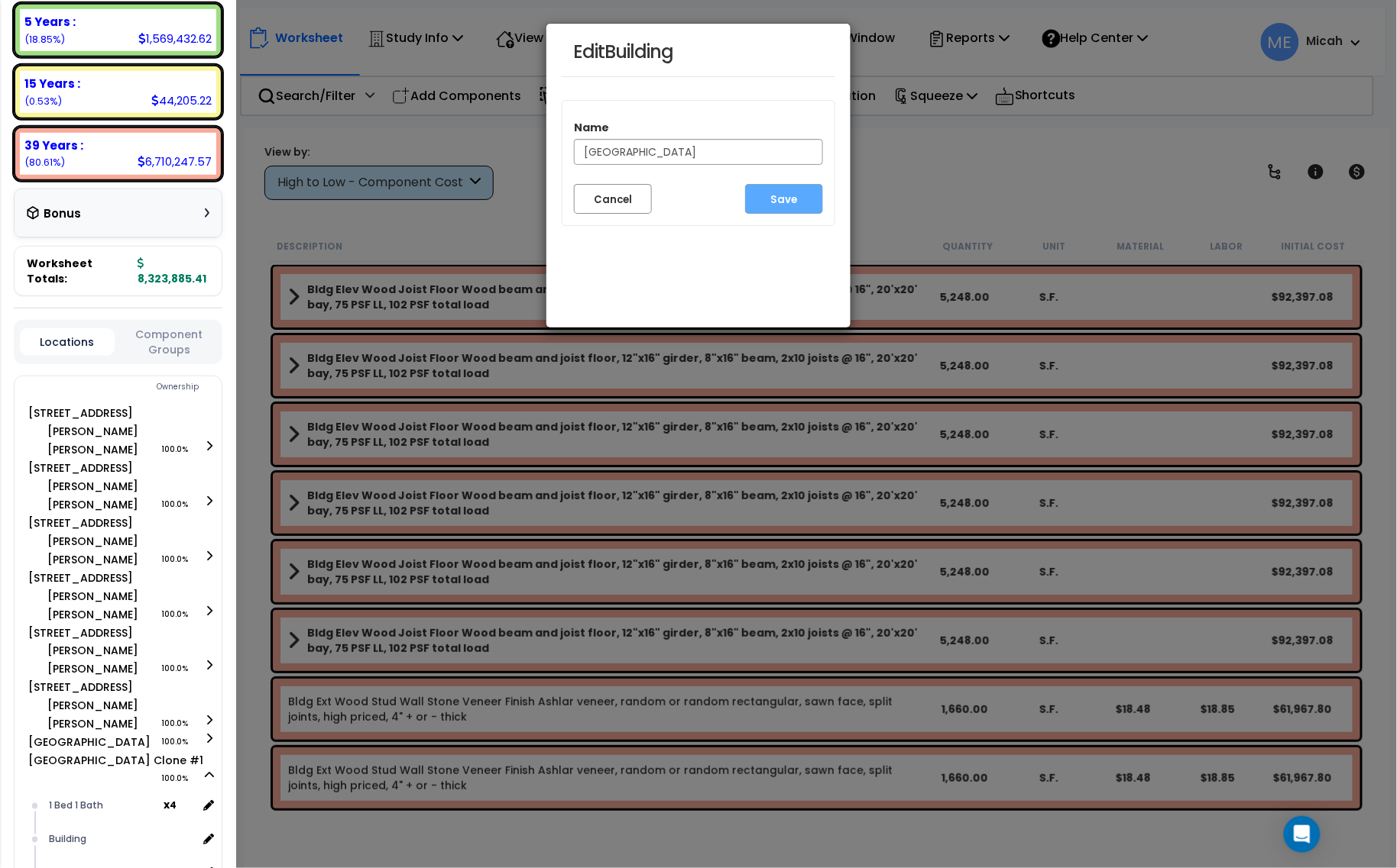
scroll to position [272, 0]
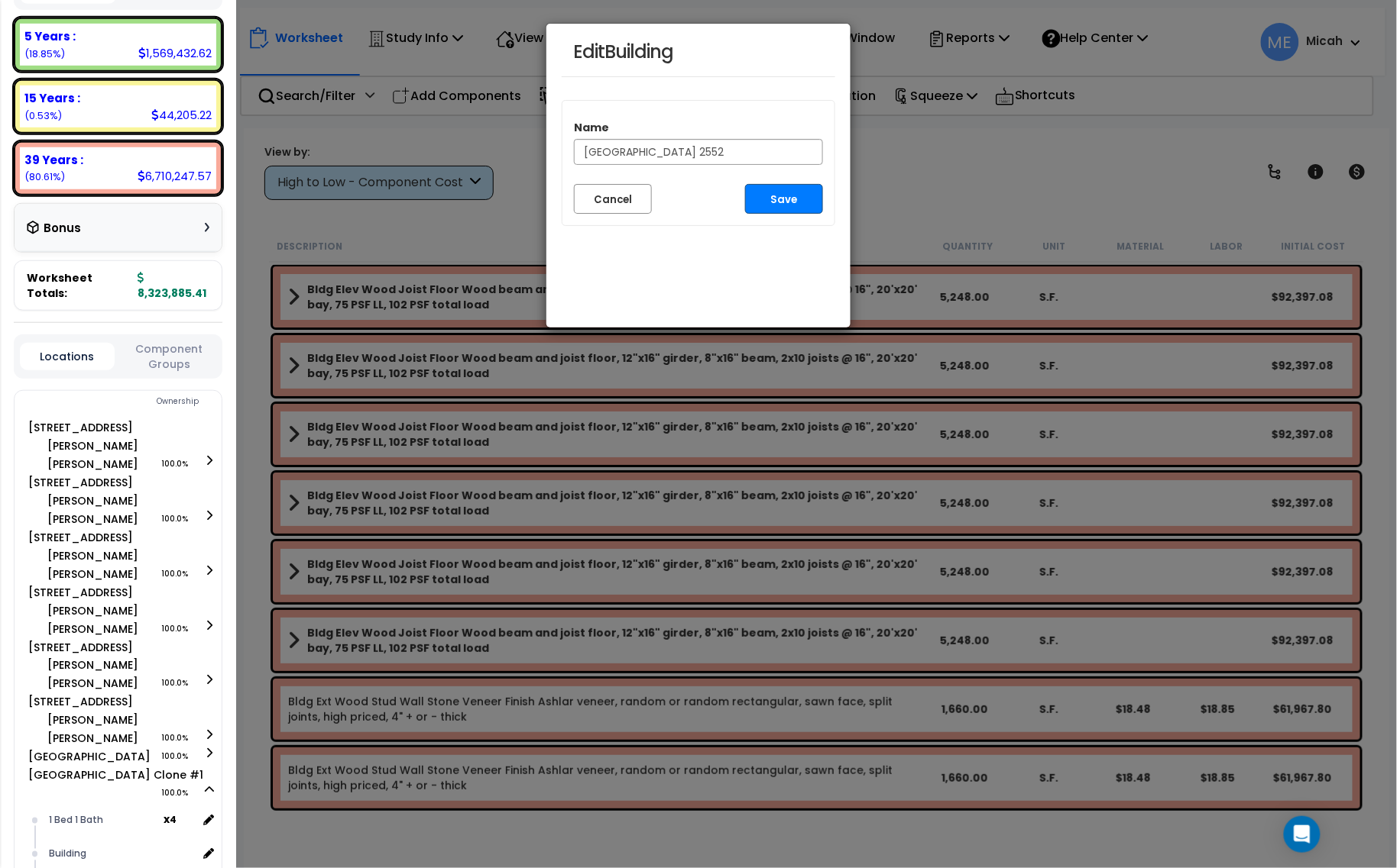
type input "[GEOGRAPHIC_DATA] 2552"
click at [773, 205] on button "Save" at bounding box center [784, 199] width 78 height 30
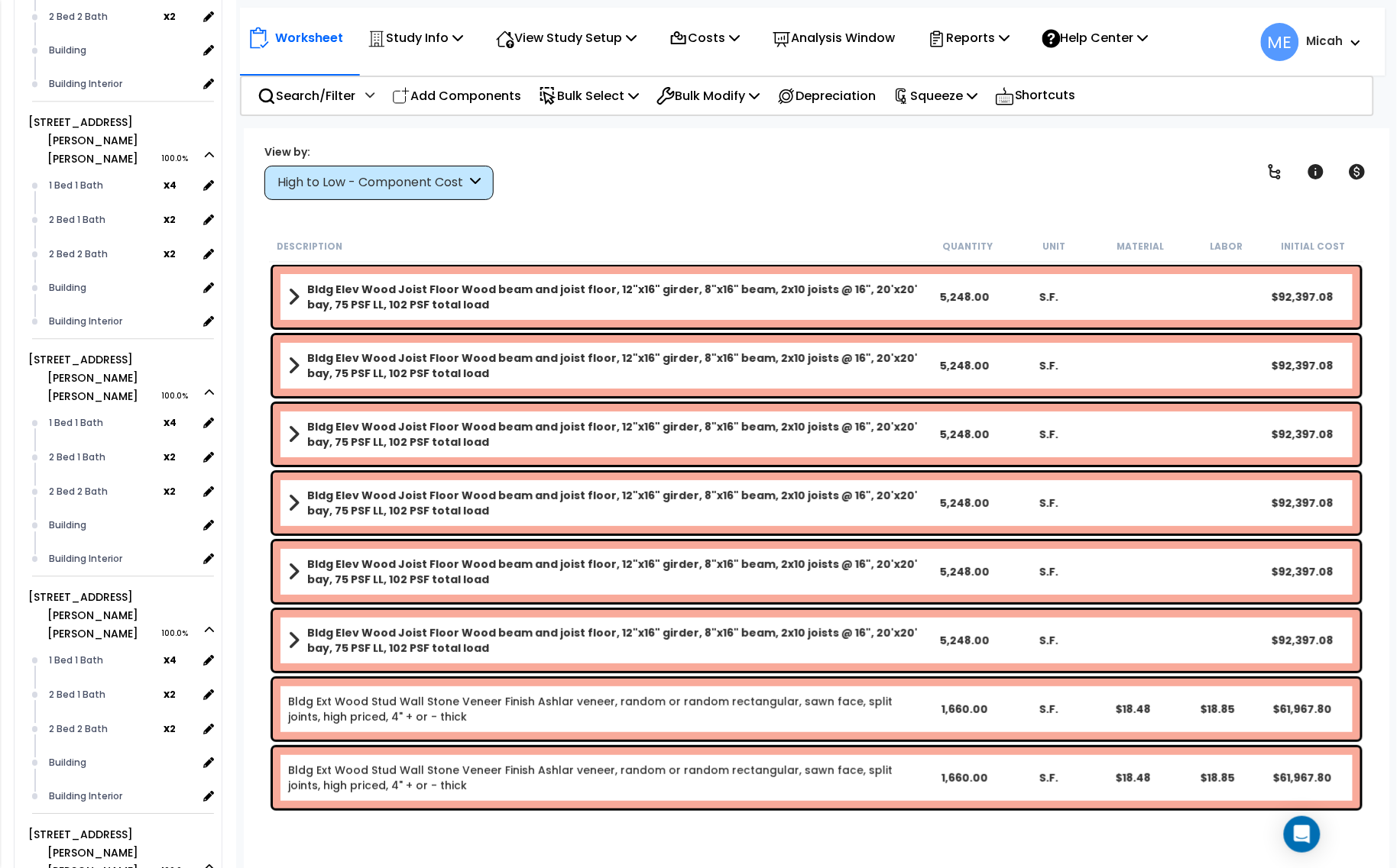
scroll to position [1336, 0]
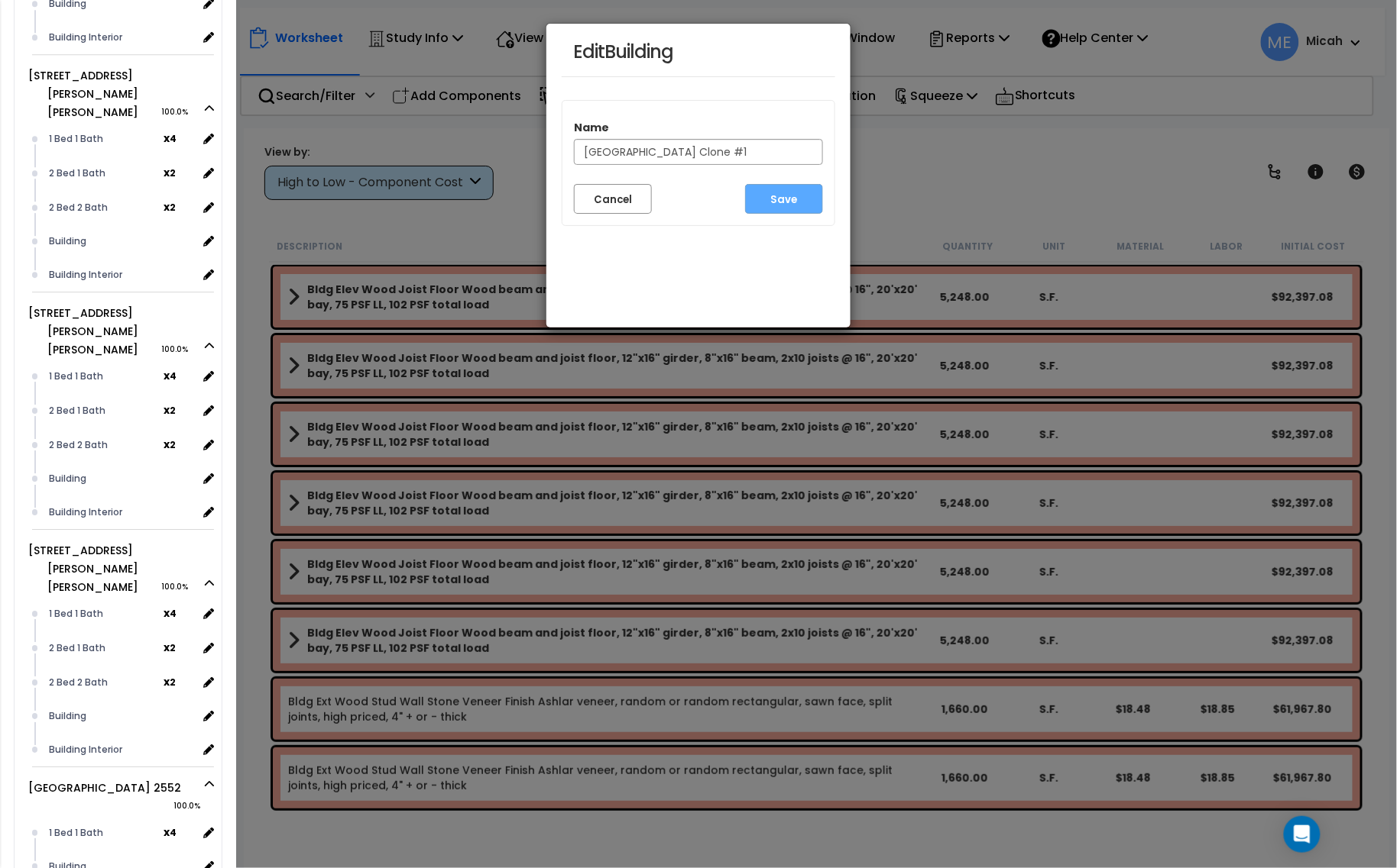
drag, startPoint x: 746, startPoint y: 147, endPoint x: 681, endPoint y: 150, distance: 65.1
click at [681, 150] on input "New Pine Buildings Clone #1" at bounding box center [698, 152] width 249 height 26
type input "[GEOGRAPHIC_DATA] 2556"
click at [800, 192] on button "Save" at bounding box center [784, 199] width 78 height 30
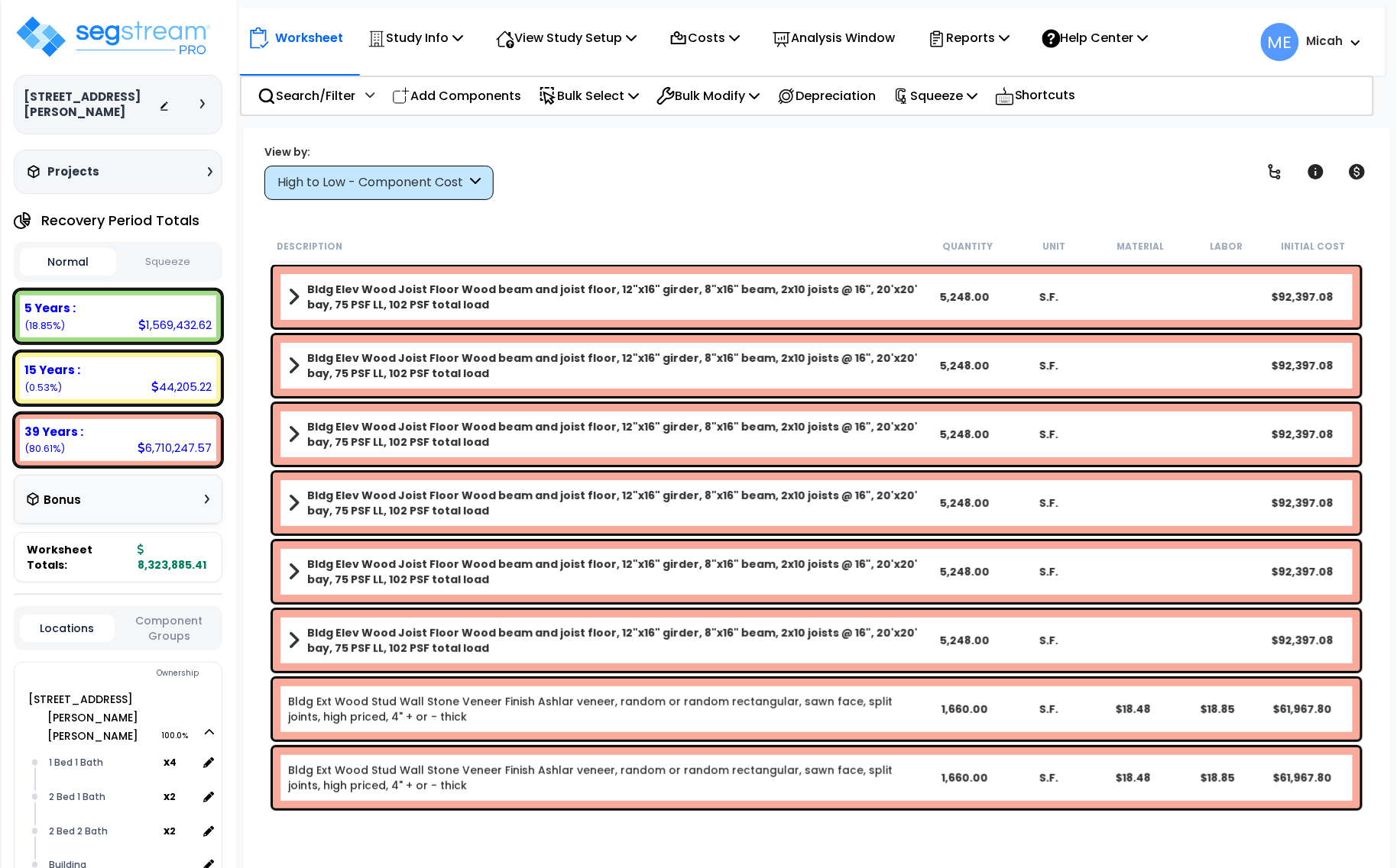
click at [476, 181] on icon at bounding box center [475, 182] width 10 height 18
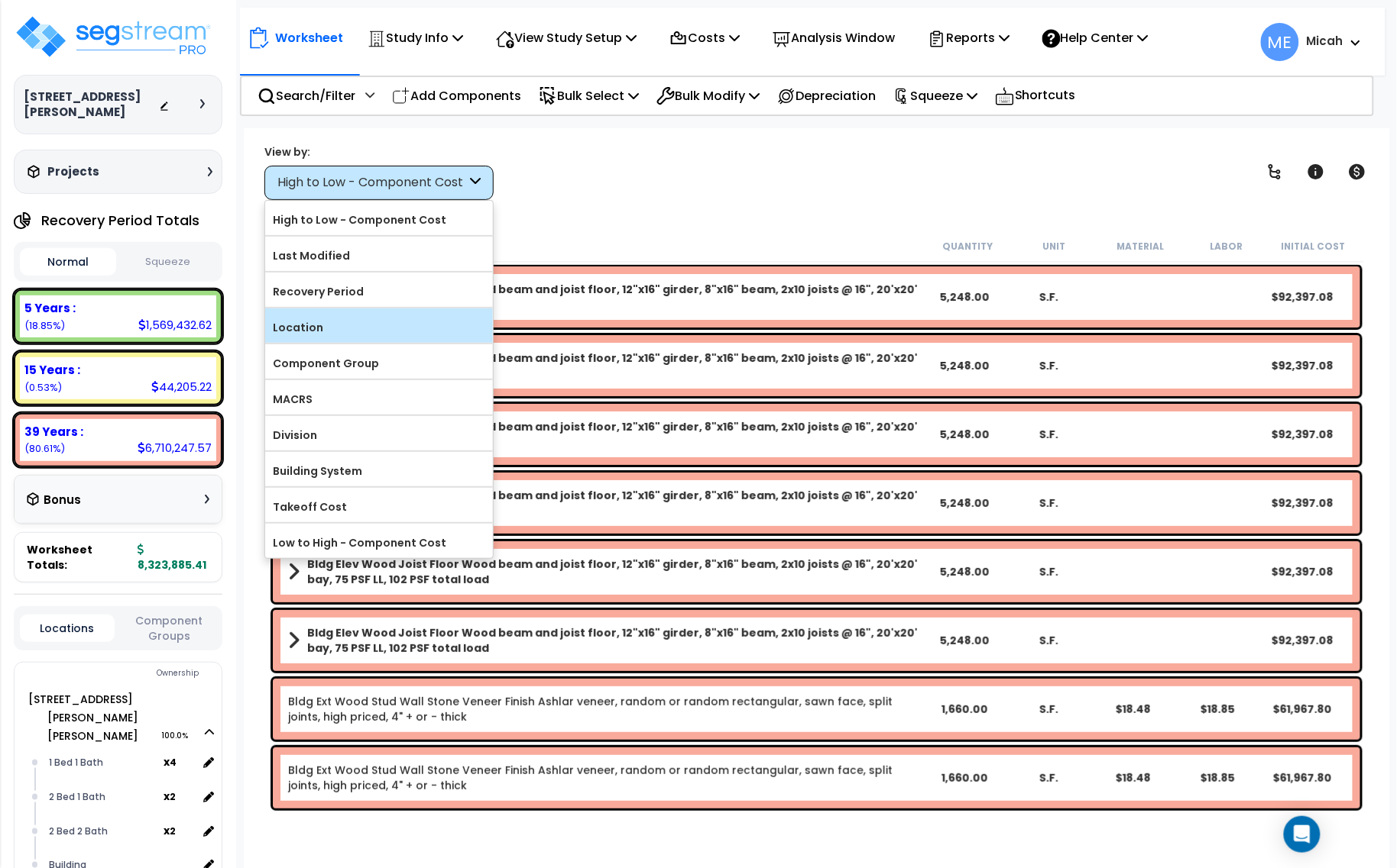
click at [330, 334] on label "Location" at bounding box center [379, 327] width 228 height 23
click at [0, 0] on input "Location" at bounding box center [0, 0] width 0 height 0
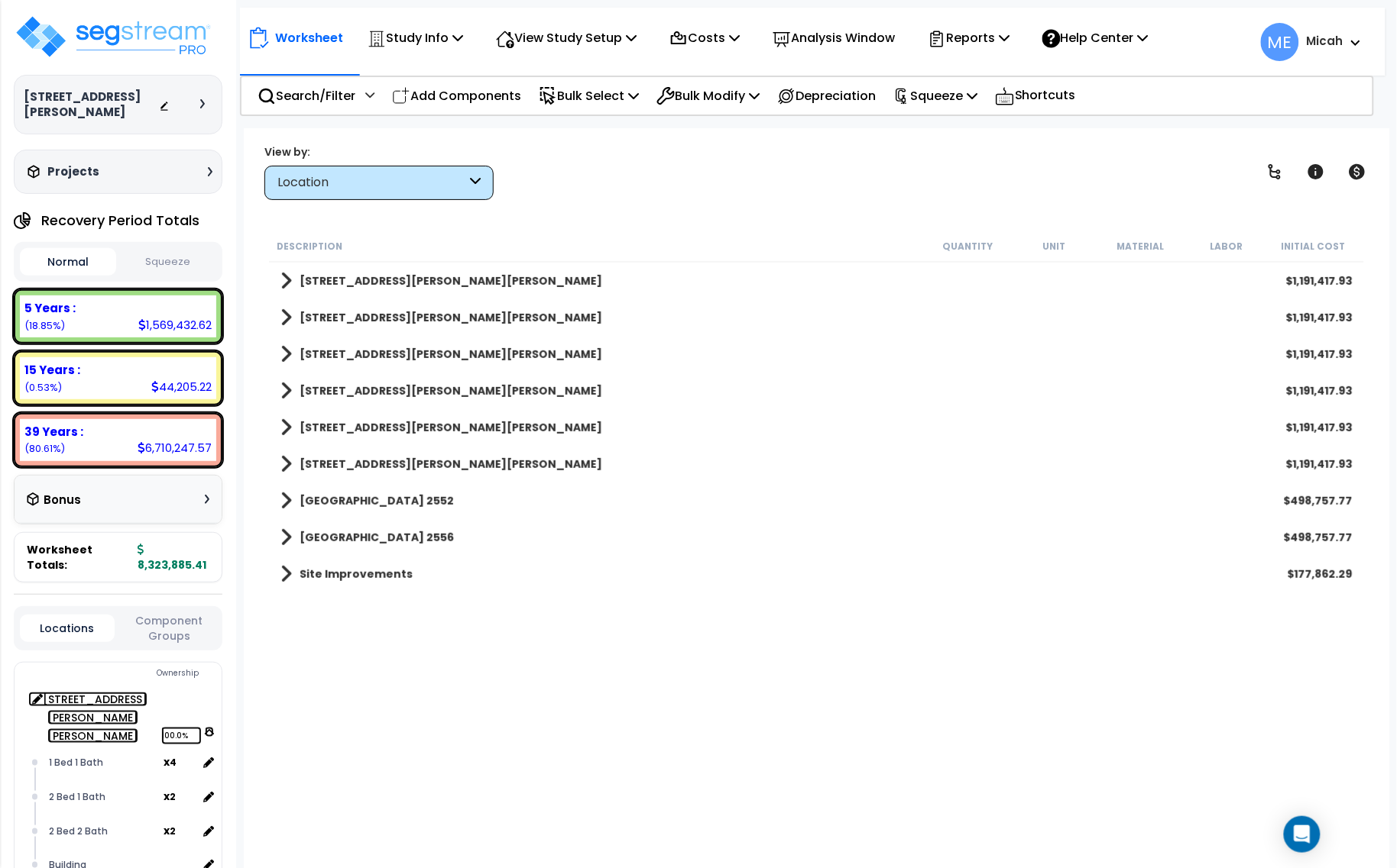
click at [209, 727] on icon at bounding box center [210, 732] width 9 height 10
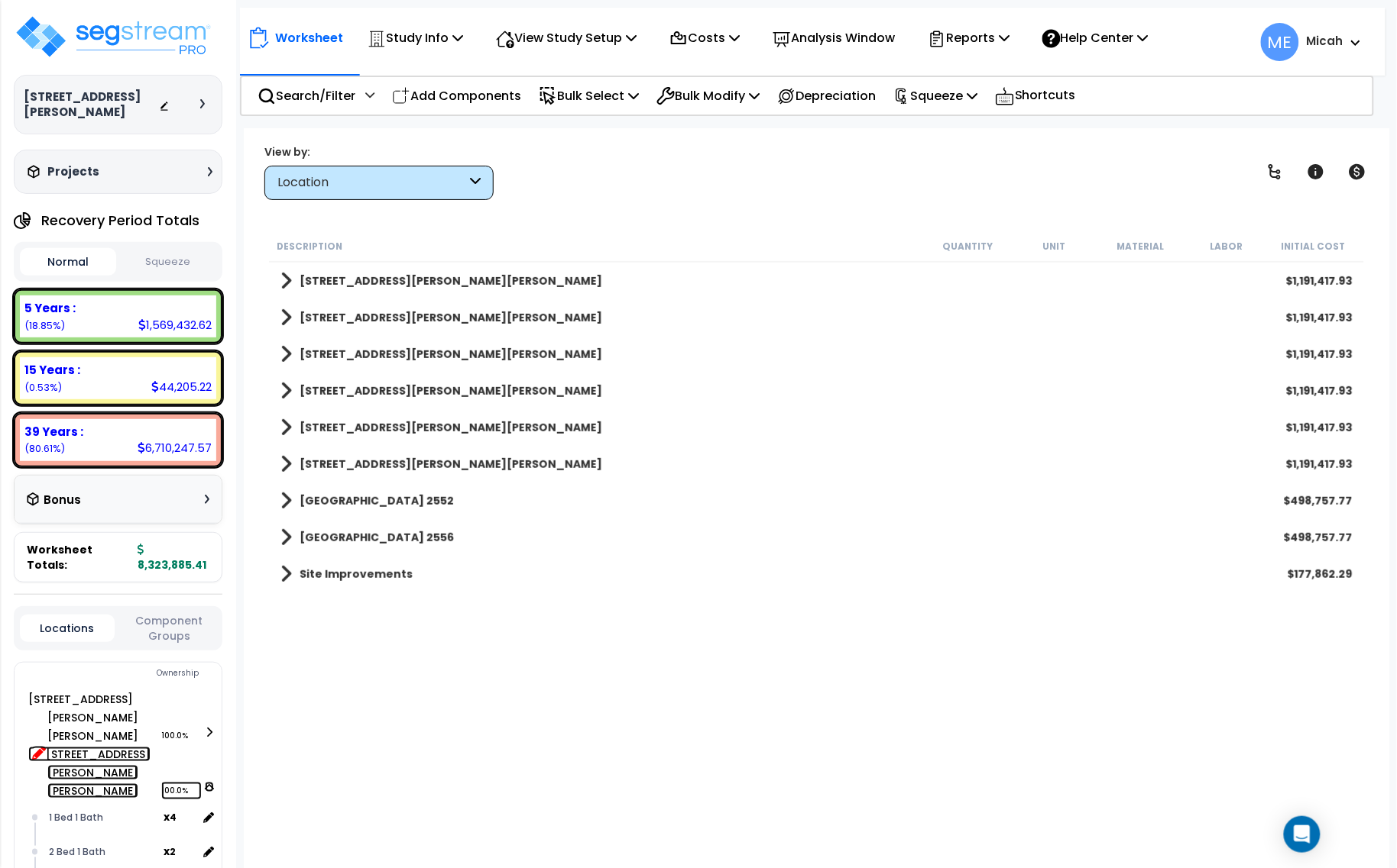
click at [32, 747] on icon at bounding box center [39, 753] width 14 height 14
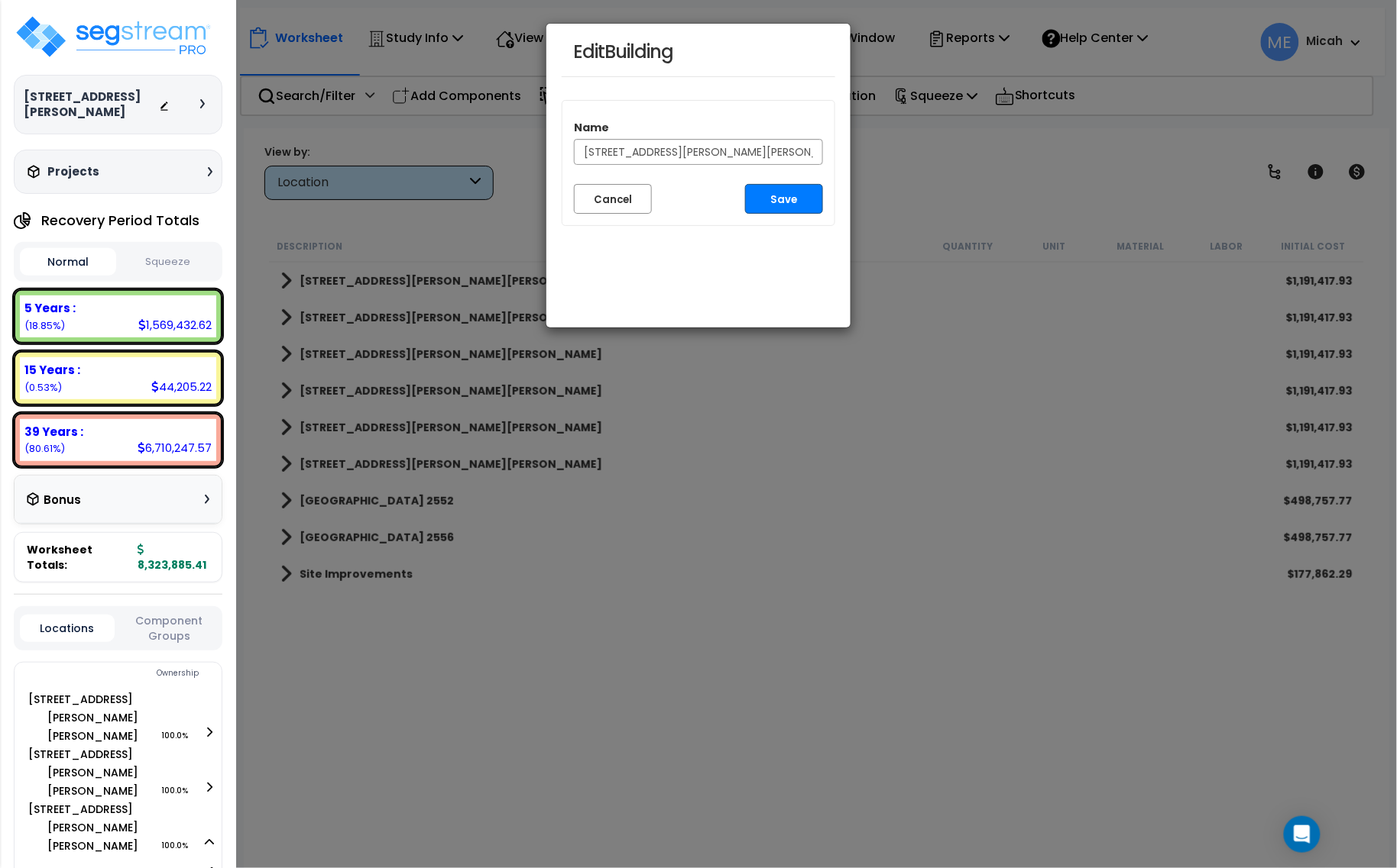
type input "[STREET_ADDRESS][PERSON_NAME][PERSON_NAME]"
click at [779, 198] on button "Save" at bounding box center [784, 199] width 78 height 30
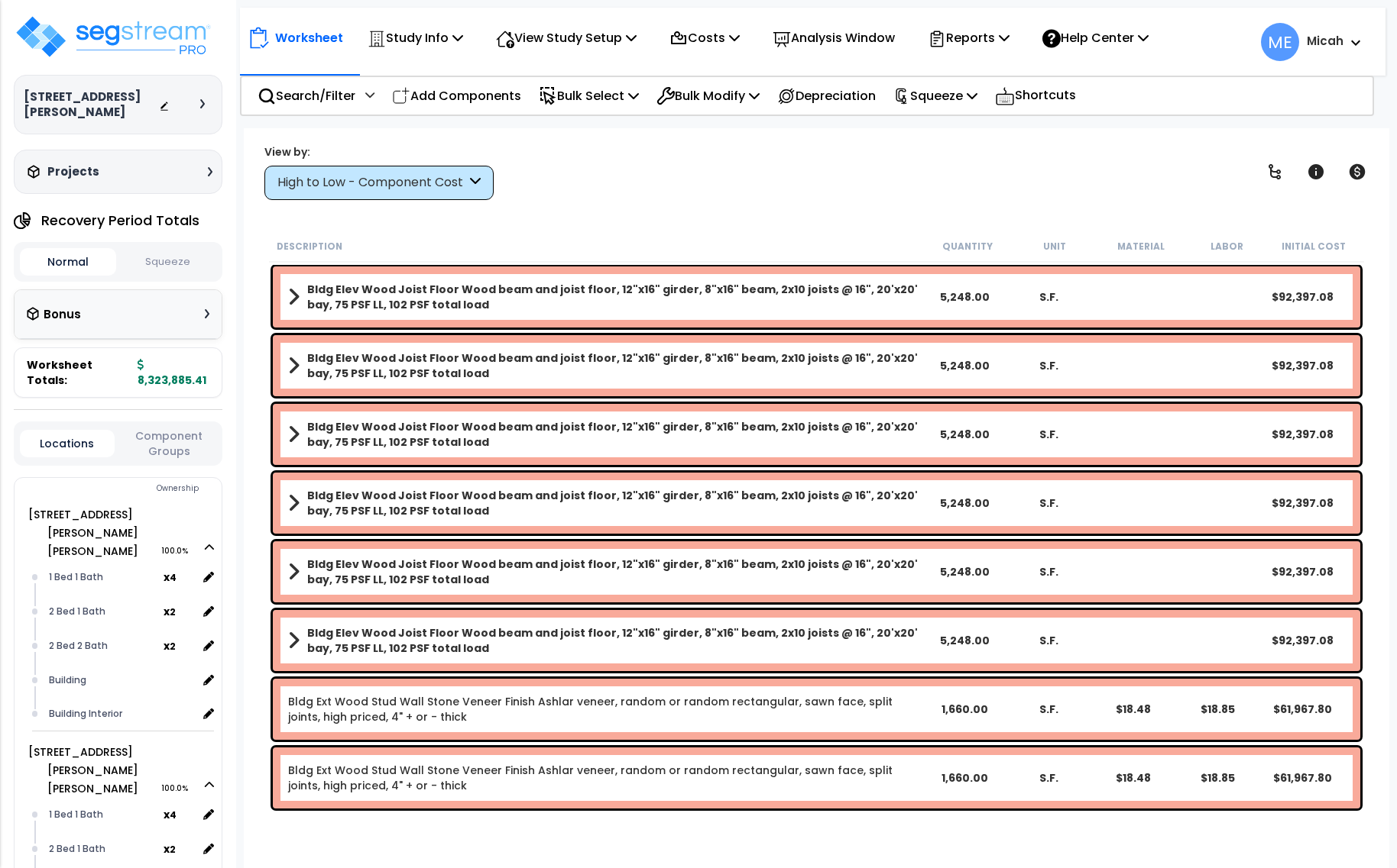
click at [482, 176] on div "High to Low - Component Cost" at bounding box center [379, 182] width 230 height 35
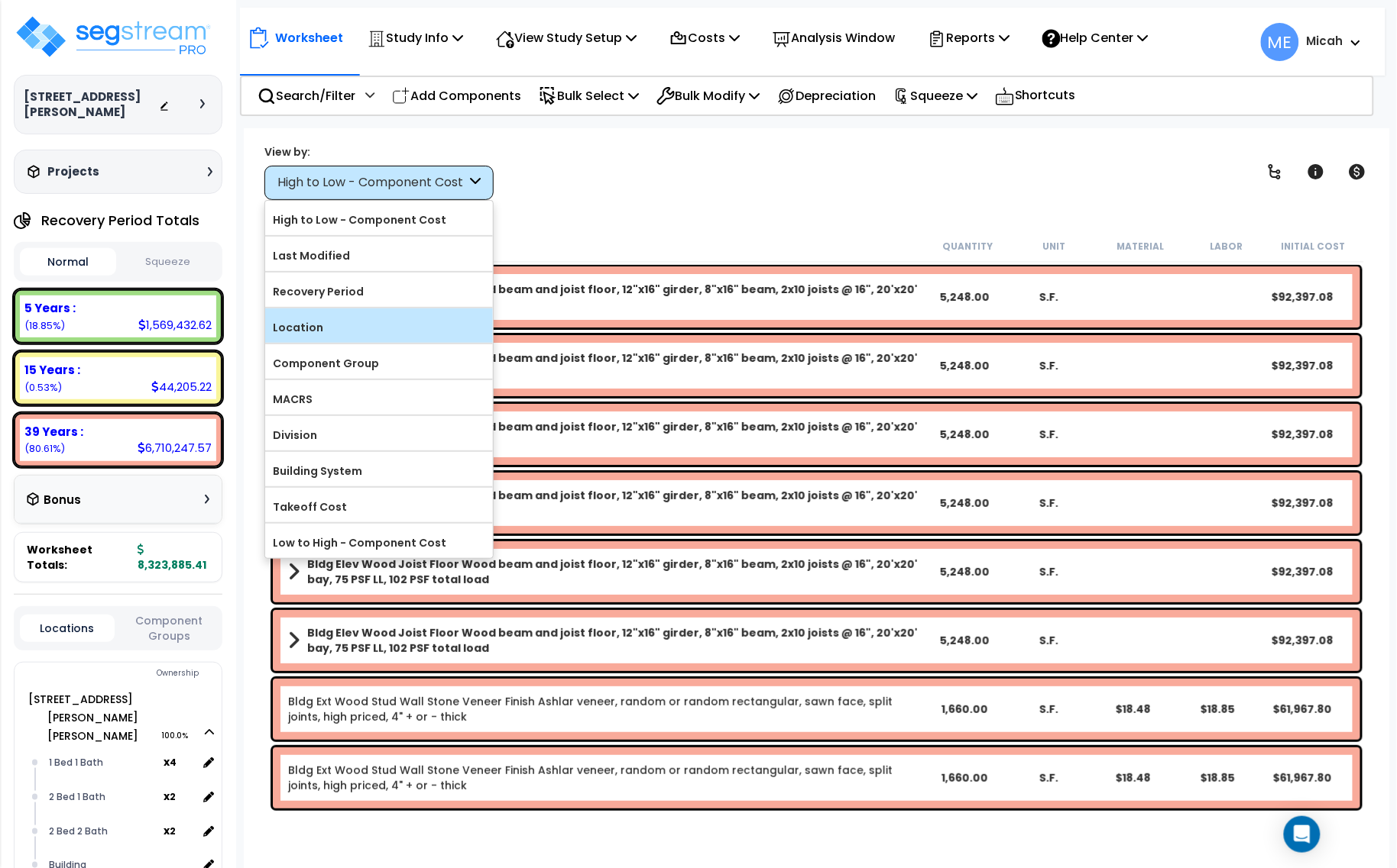
click at [401, 319] on label "Location" at bounding box center [379, 327] width 228 height 23
click at [0, 0] on input "Location" at bounding box center [0, 0] width 0 height 0
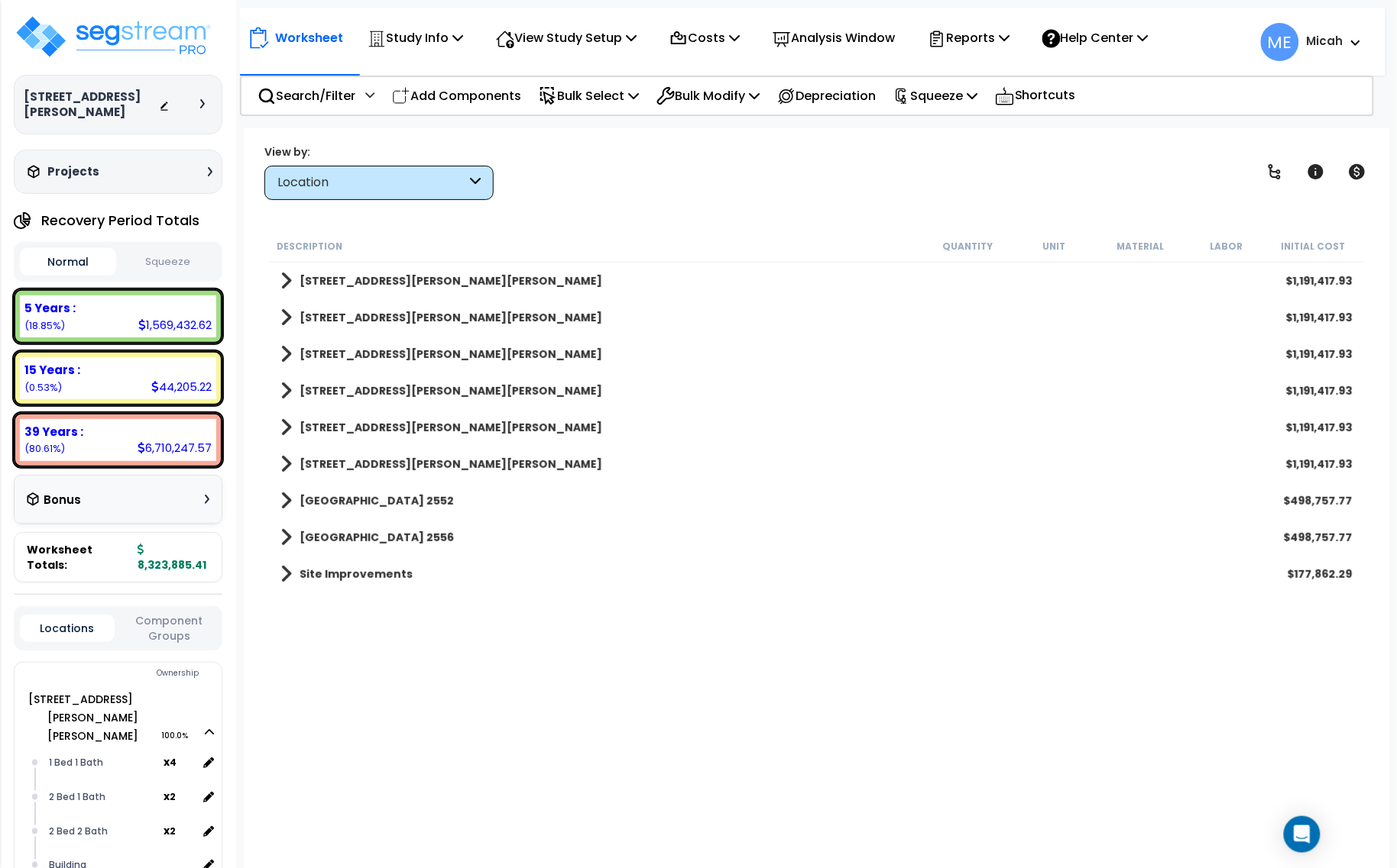
click at [289, 573] on span at bounding box center [286, 574] width 11 height 22
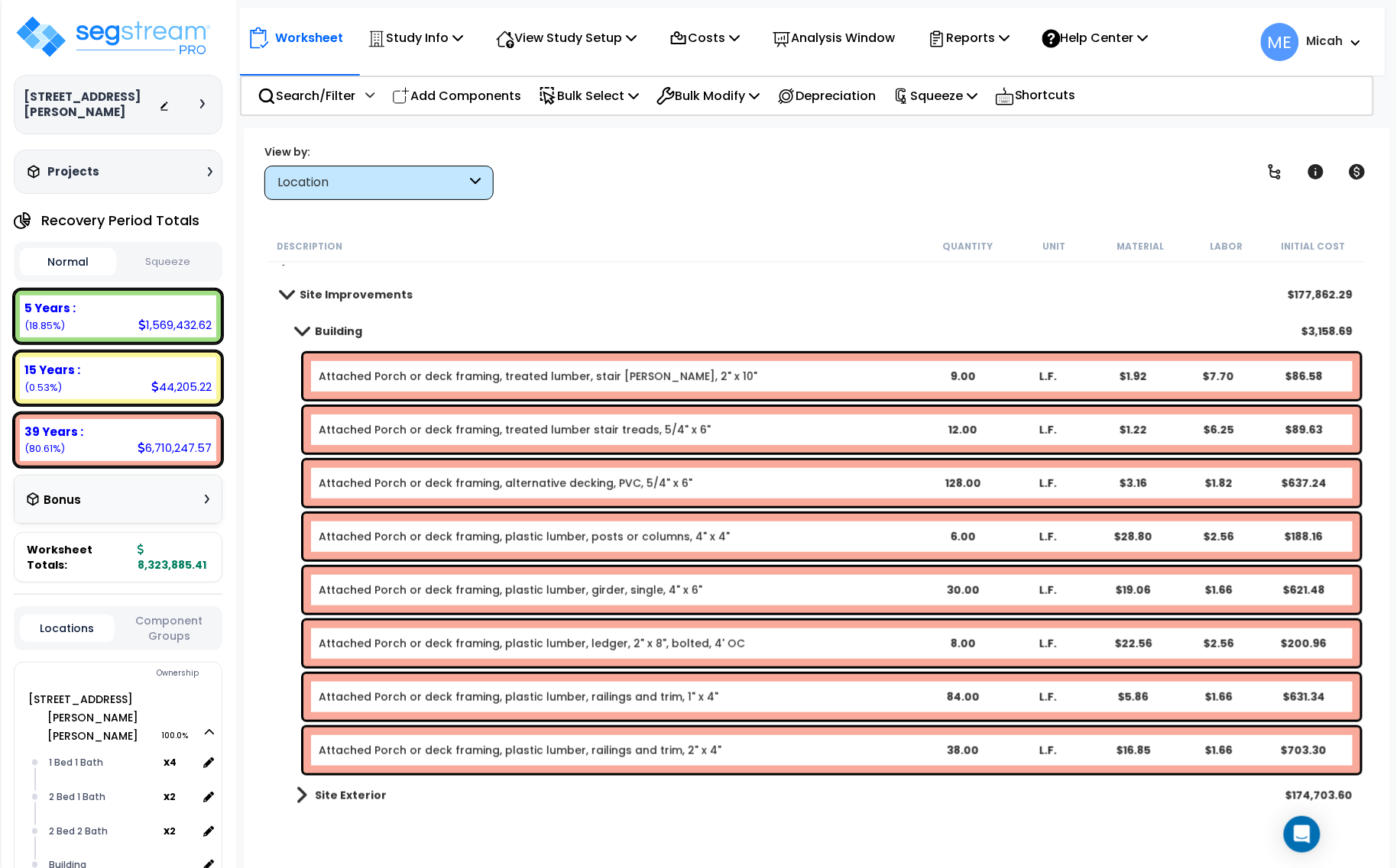
scroll to position [67, 0]
click at [303, 333] on span at bounding box center [301, 331] width 22 height 11
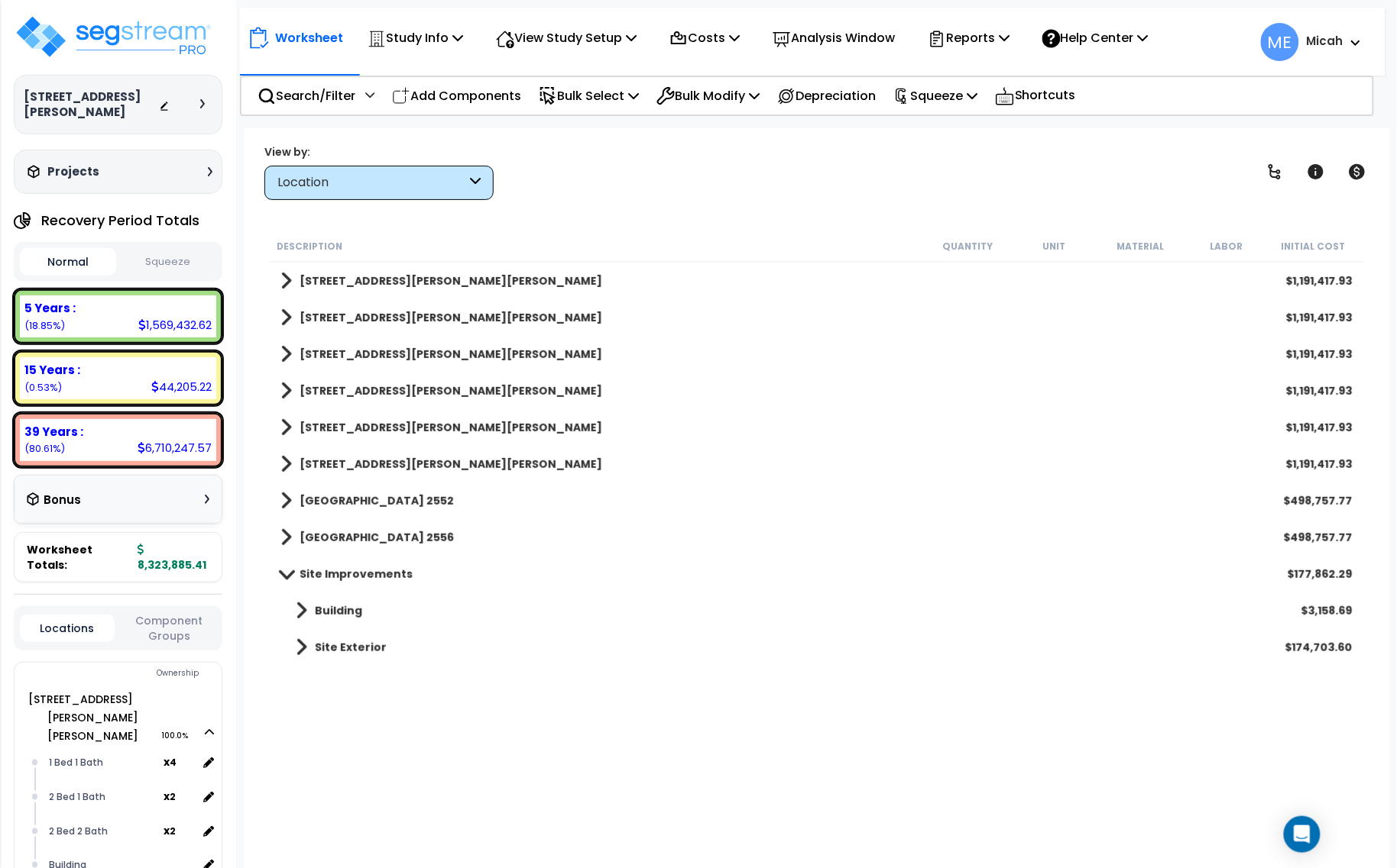
scroll to position [0, 0]
click at [300, 609] on span at bounding box center [301, 610] width 11 height 22
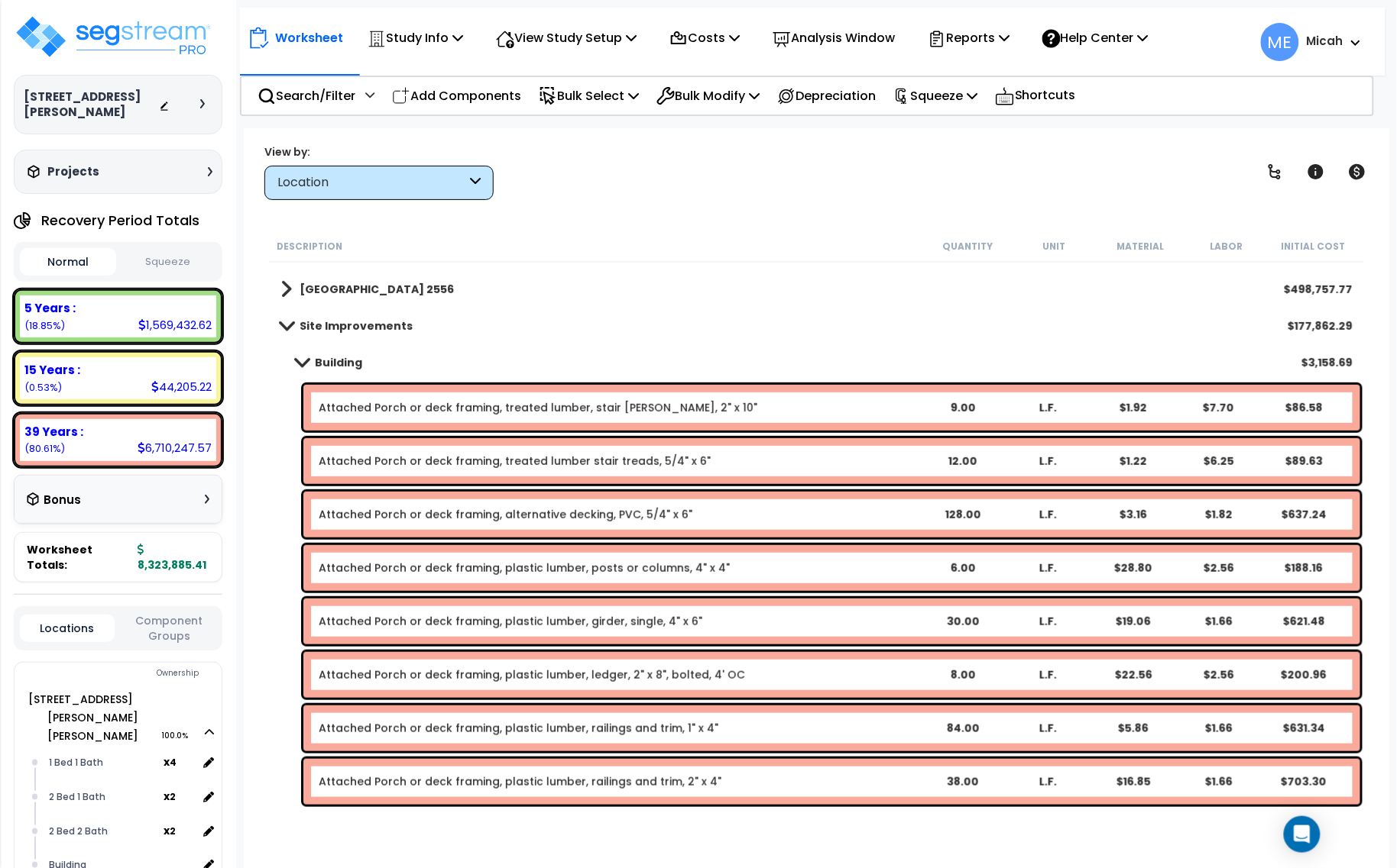
scroll to position [279, 0]
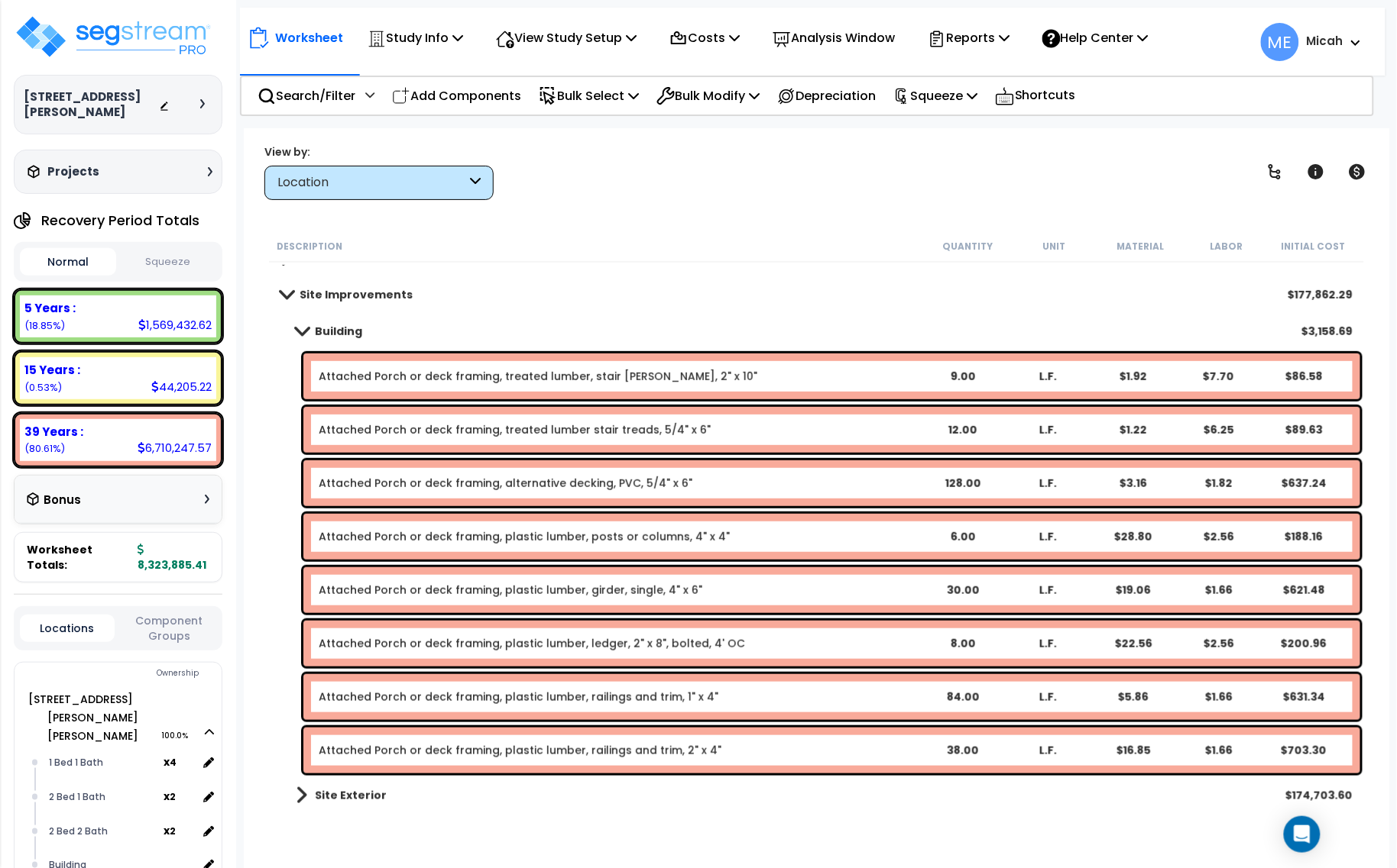
click at [307, 331] on span at bounding box center [301, 331] width 22 height 11
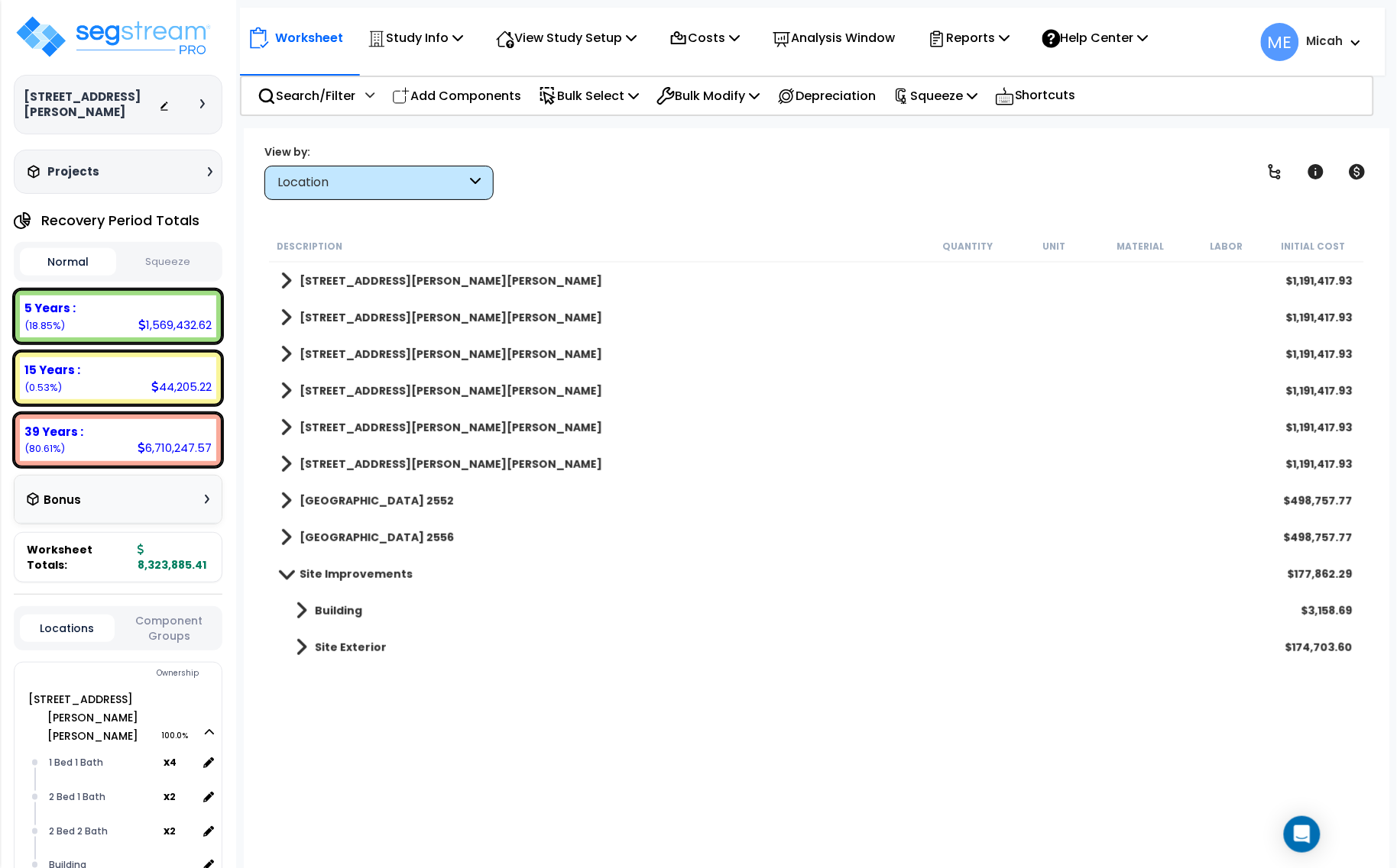
scroll to position [0, 0]
click at [288, 537] on span at bounding box center [286, 537] width 11 height 22
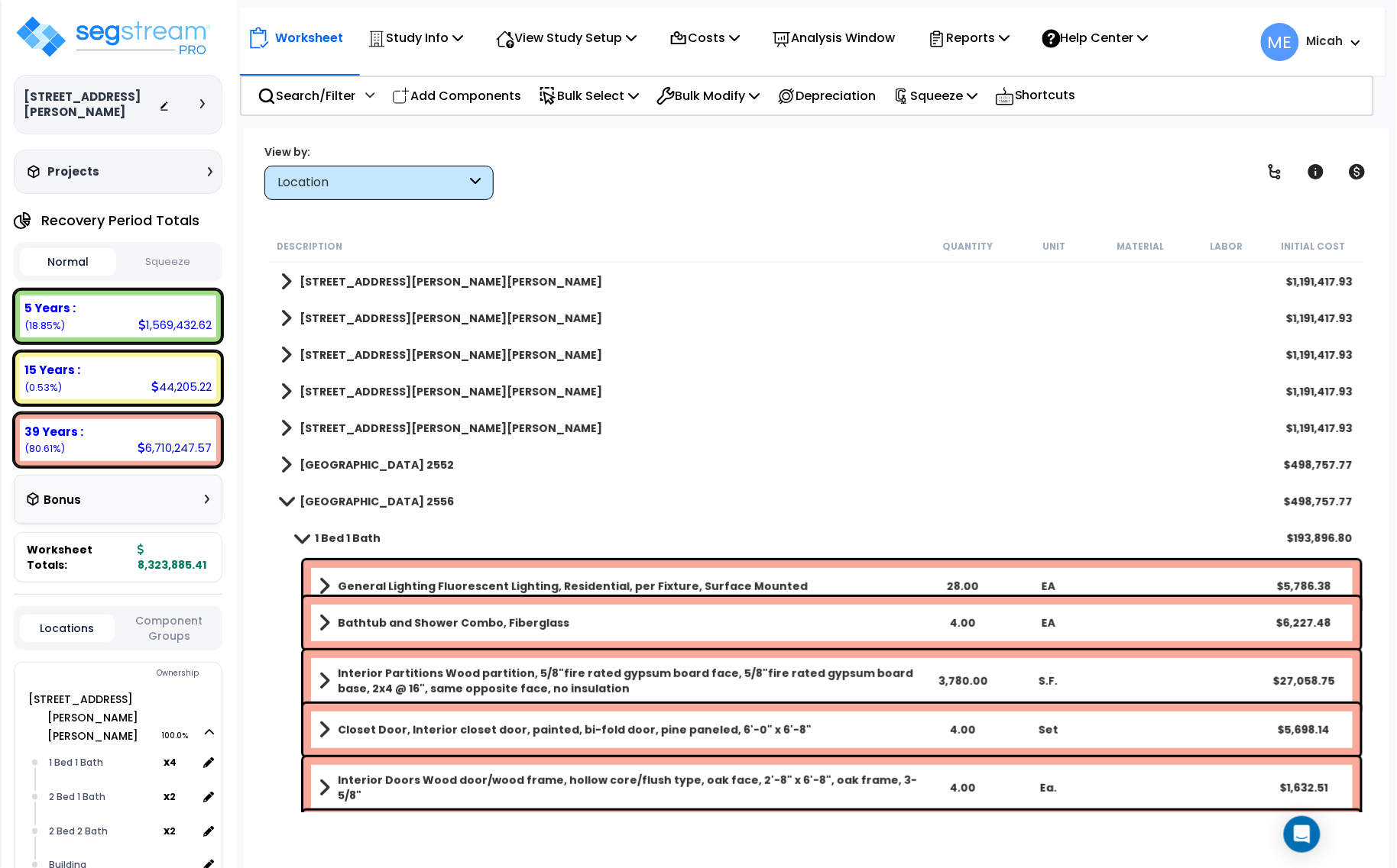
scroll to position [191, 0]
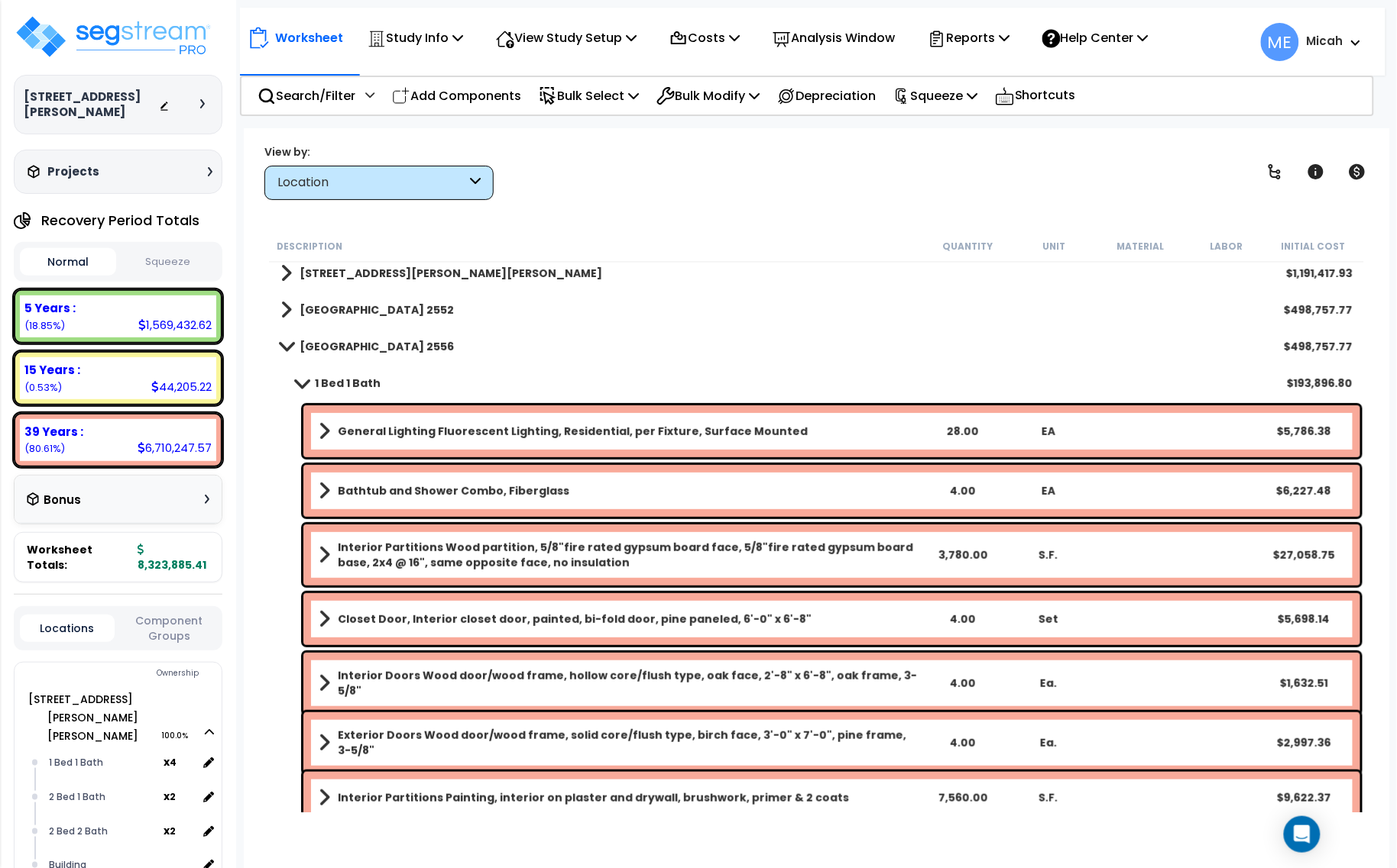
click at [303, 380] on span at bounding box center [301, 383] width 22 height 11
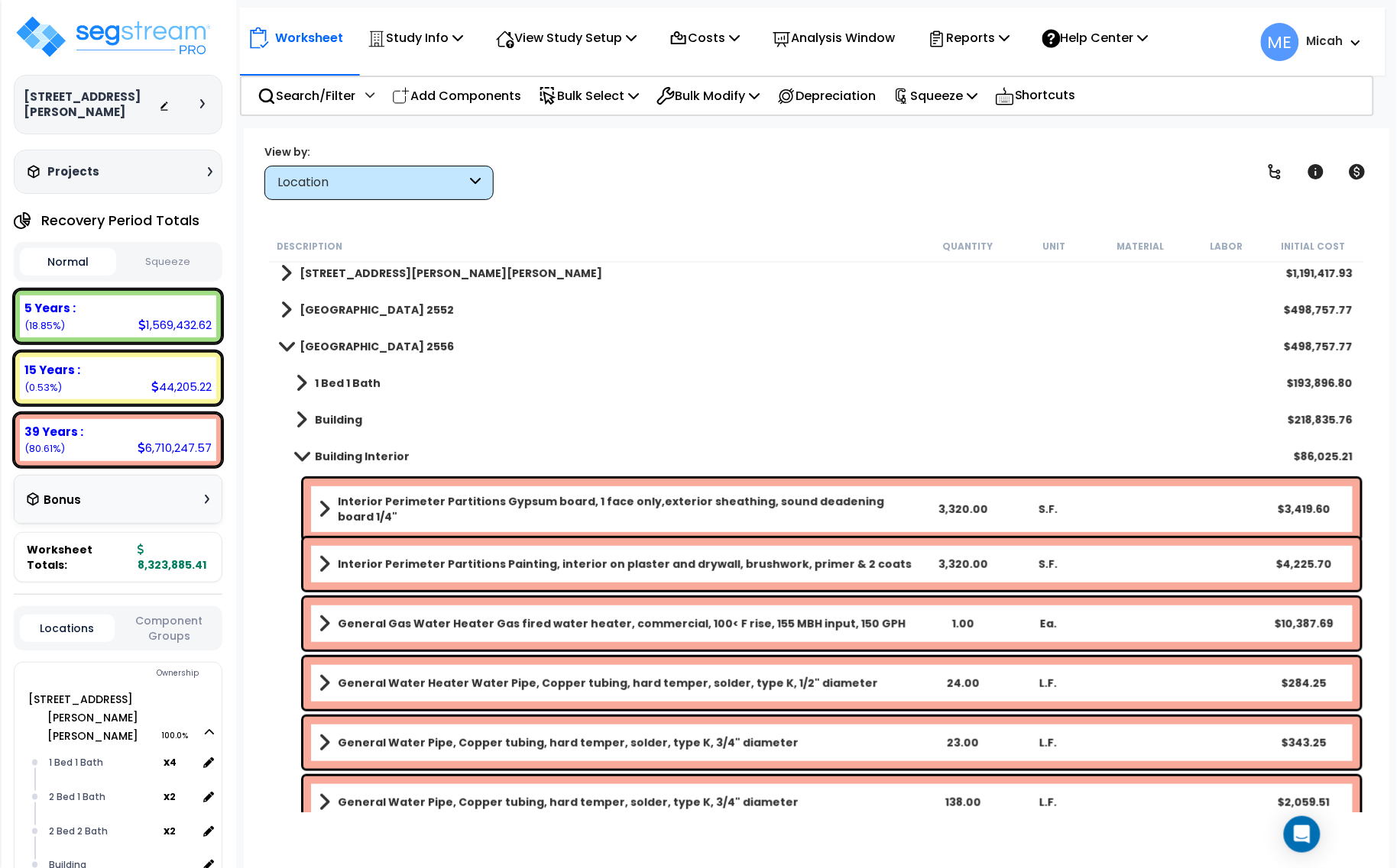
click at [287, 339] on link "New Pine Building 2556" at bounding box center [367, 346] width 173 height 22
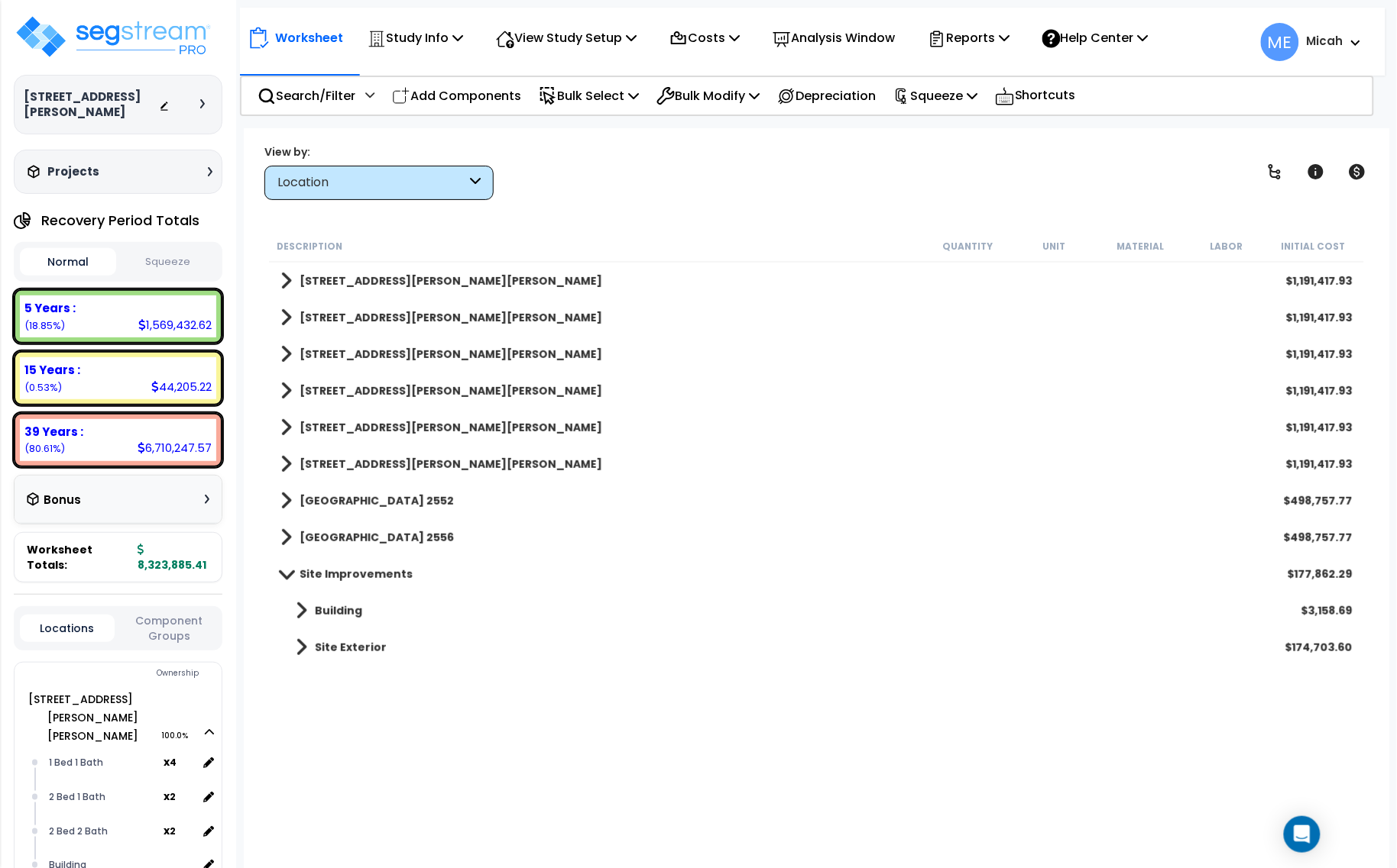
click at [285, 498] on span at bounding box center [286, 500] width 11 height 22
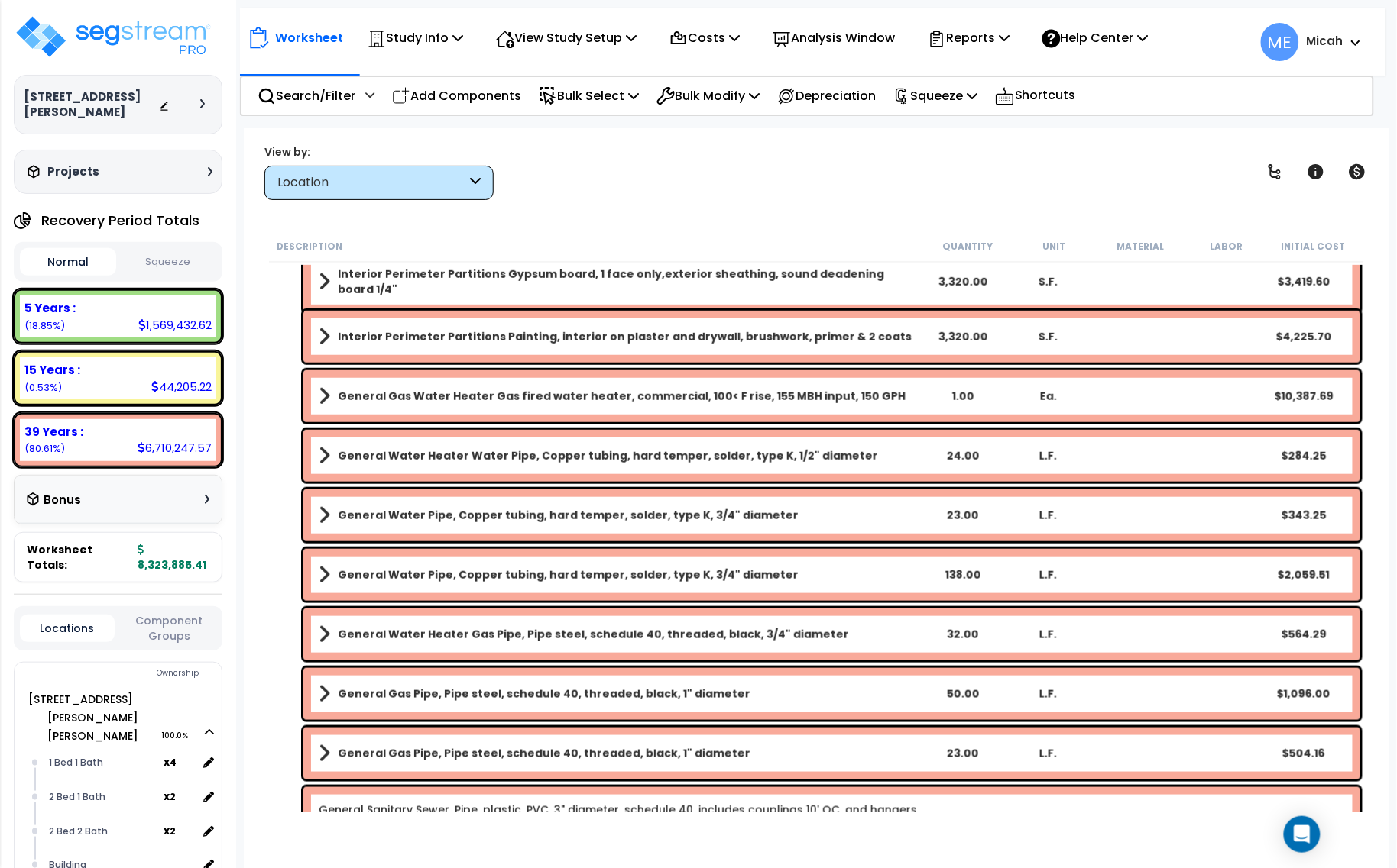
scroll to position [96, 0]
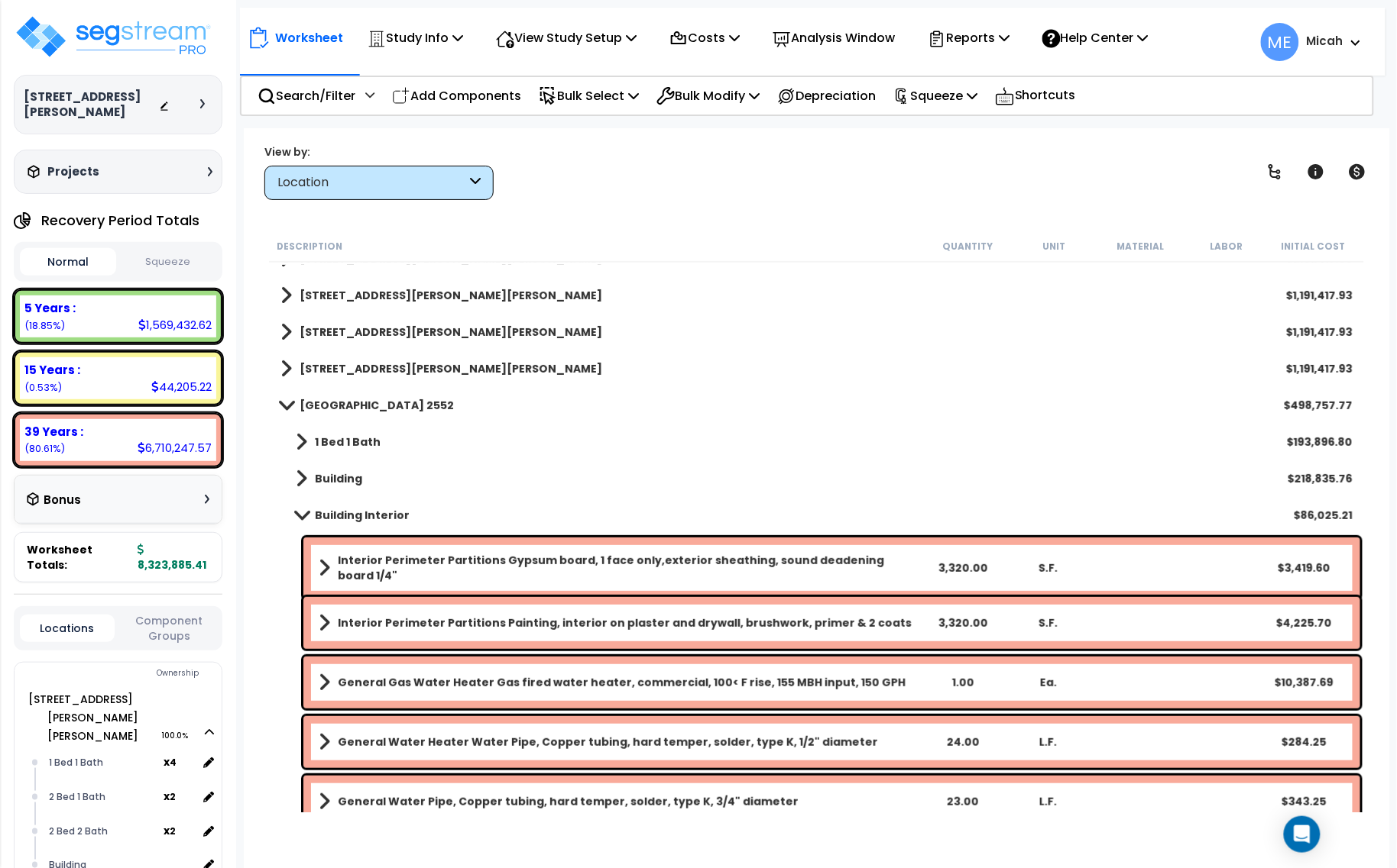
click at [304, 513] on span at bounding box center [301, 515] width 22 height 11
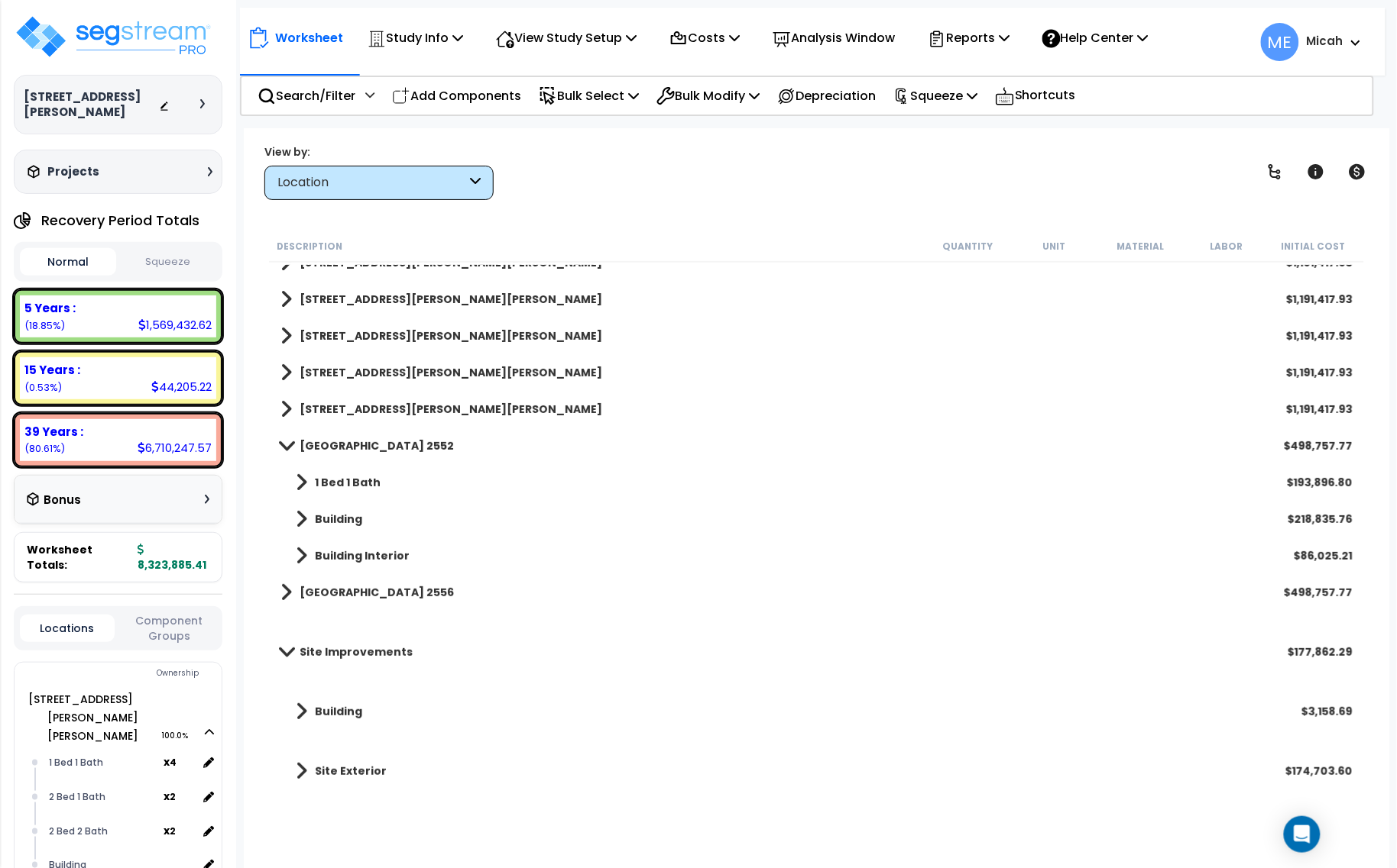
scroll to position [55, 0]
click at [291, 445] on span at bounding box center [286, 447] width 22 height 11
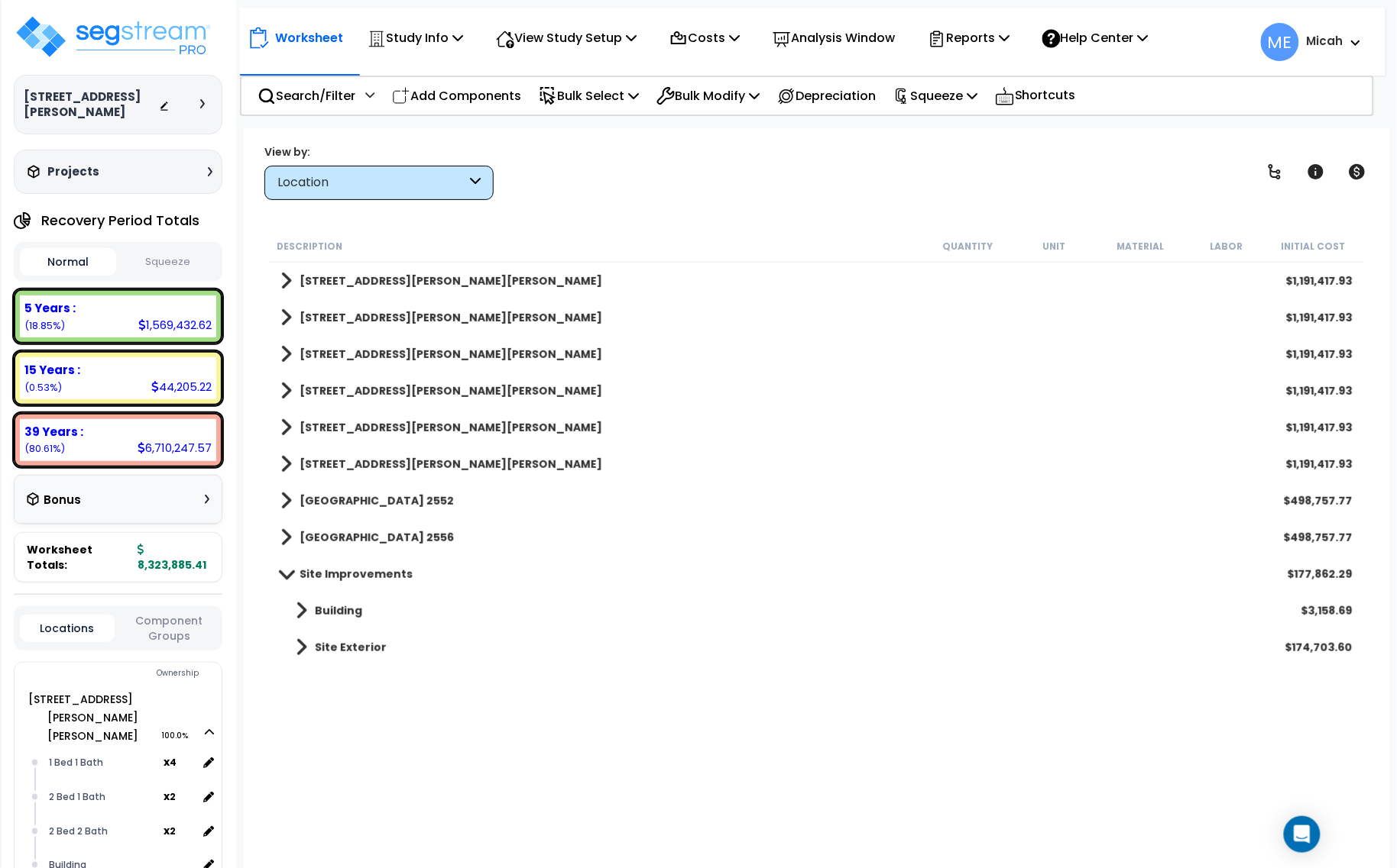
click at [295, 648] on link "Site Exterior" at bounding box center [333, 647] width 106 height 22
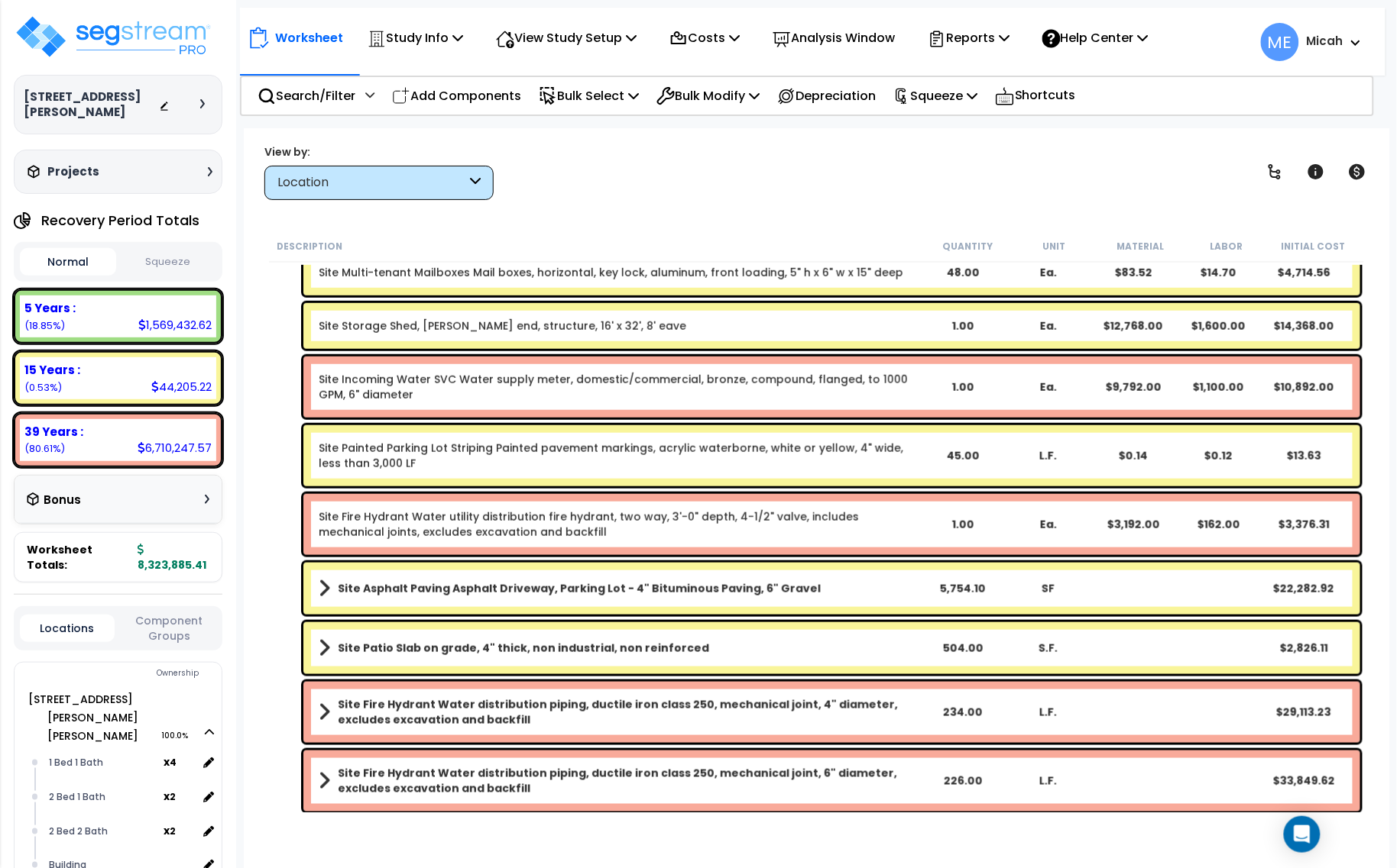
scroll to position [166, 0]
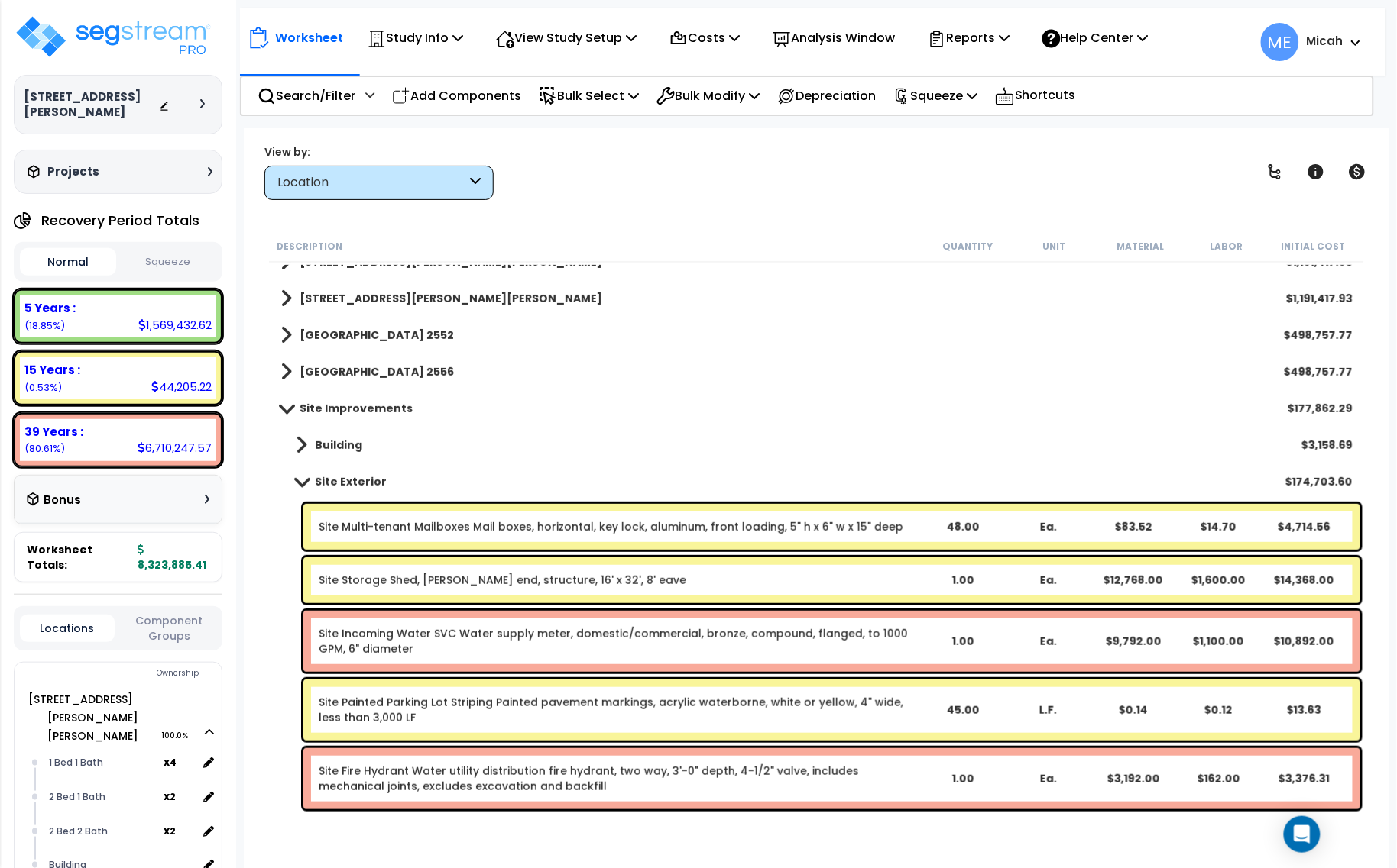
click at [300, 474] on link "Site Exterior" at bounding box center [333, 481] width 106 height 22
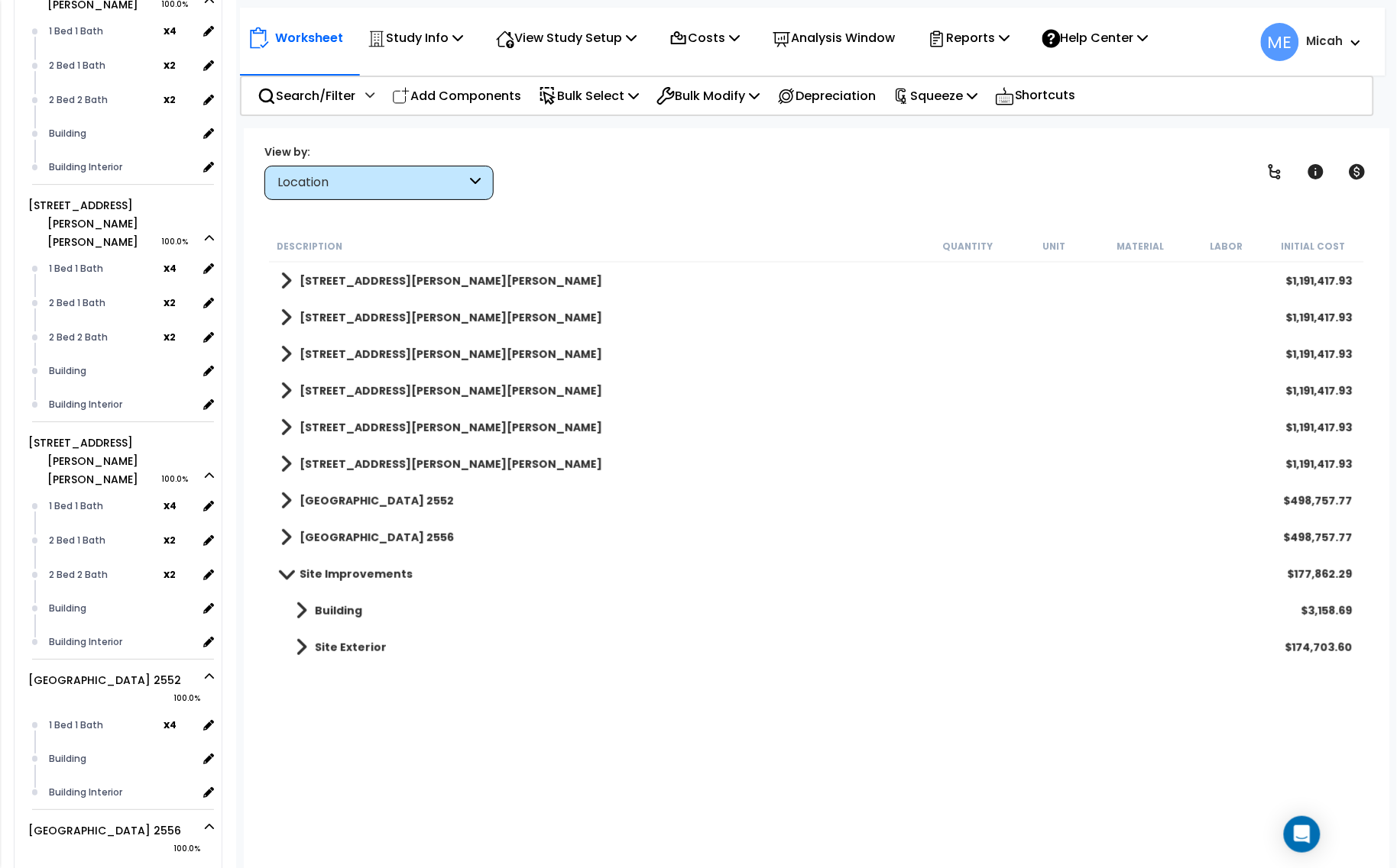
scroll to position [1448, 0]
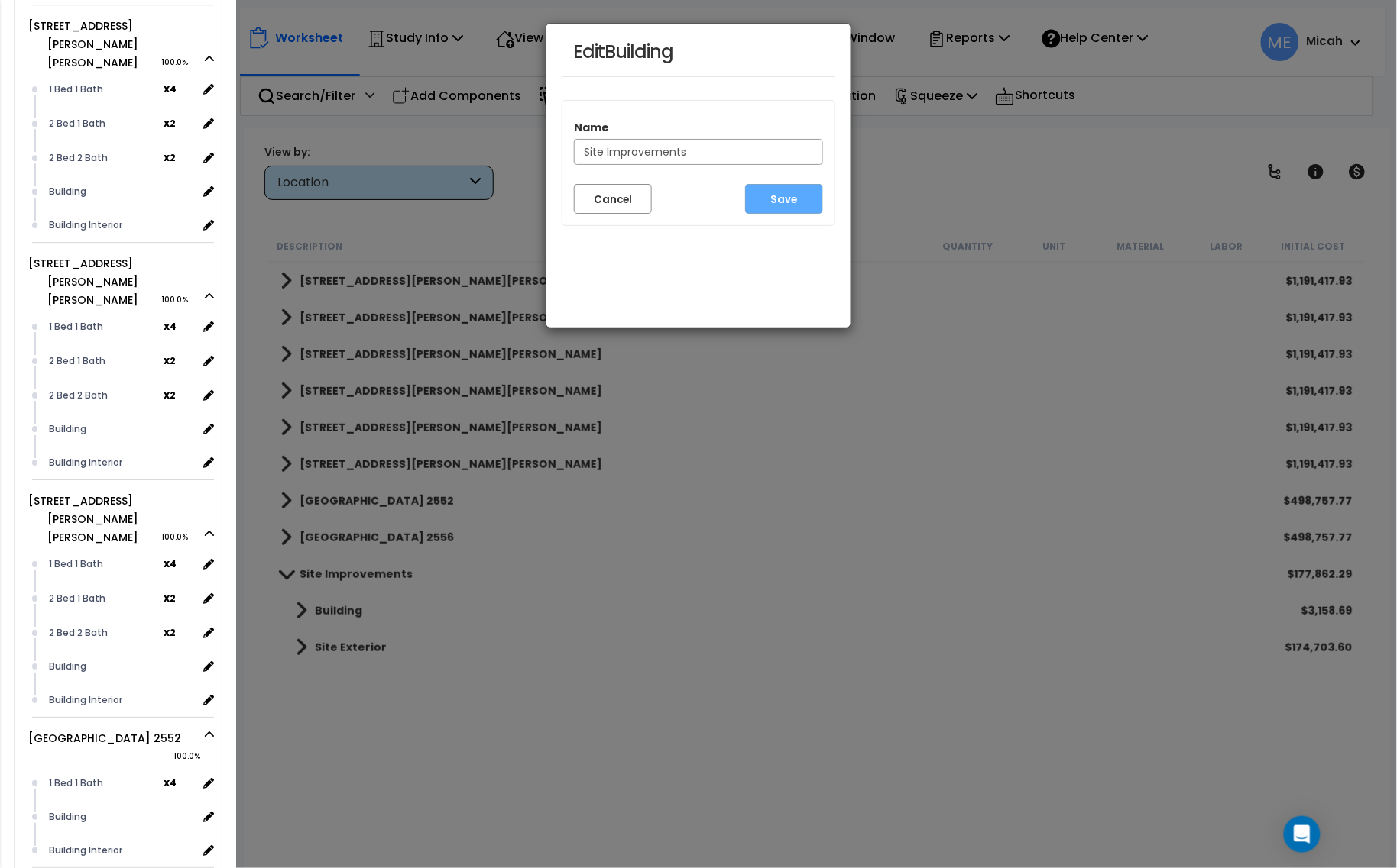
scroll to position [1381, 0]
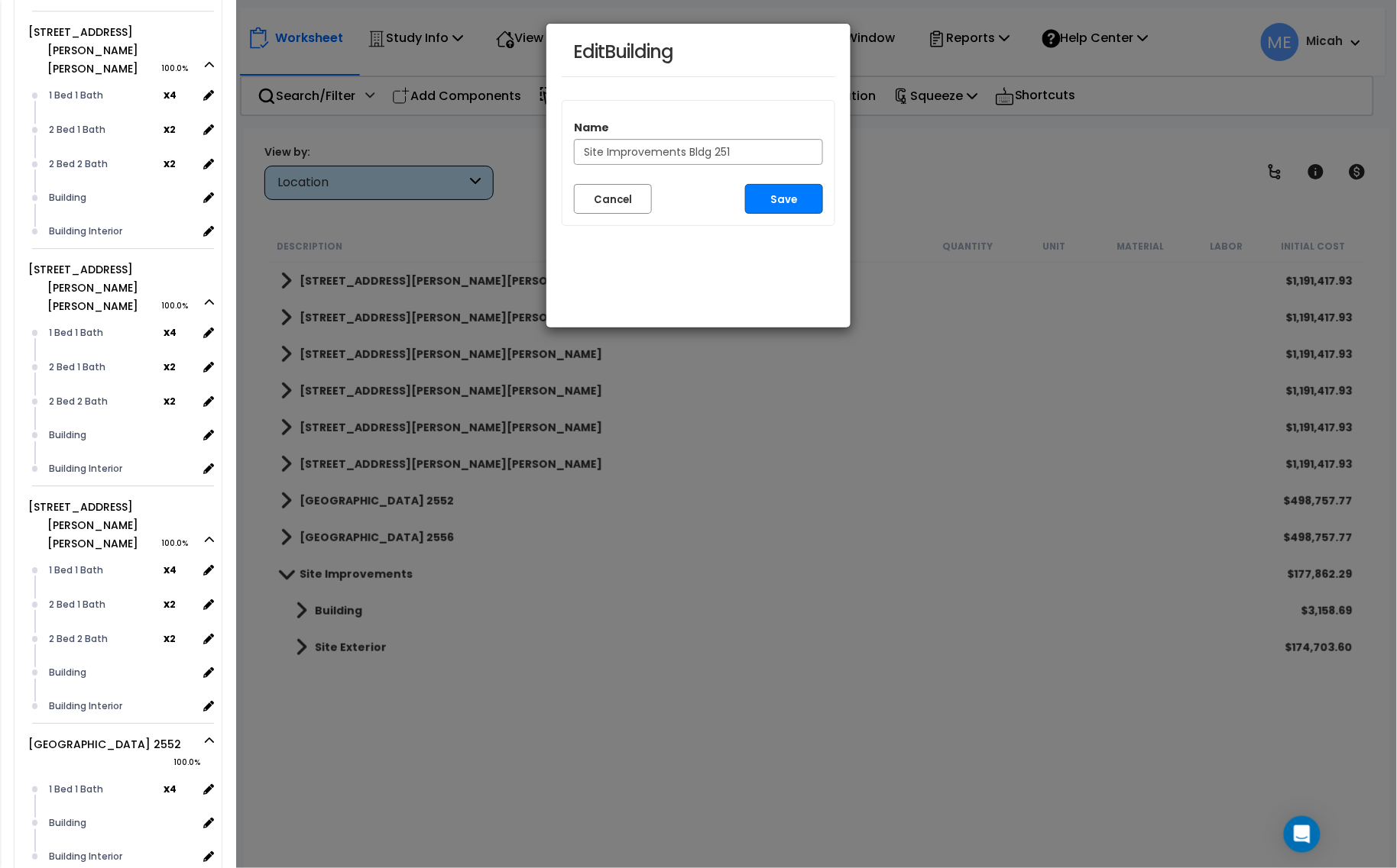
type input "Site Improvements Bldg 251"
click at [772, 209] on button "Save" at bounding box center [784, 199] width 78 height 30
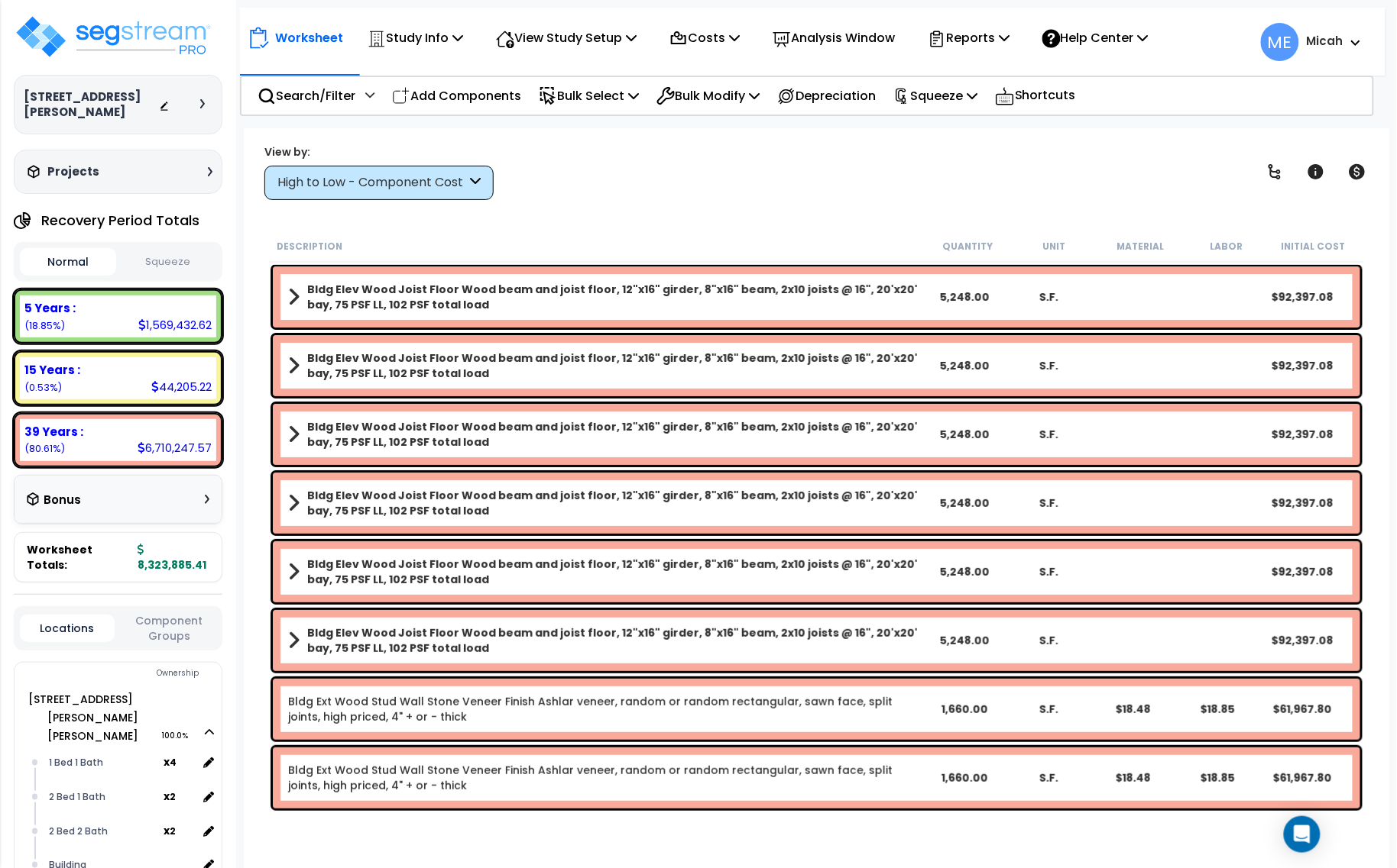
click at [485, 178] on div "High to Low - Component Cost" at bounding box center [379, 182] width 230 height 35
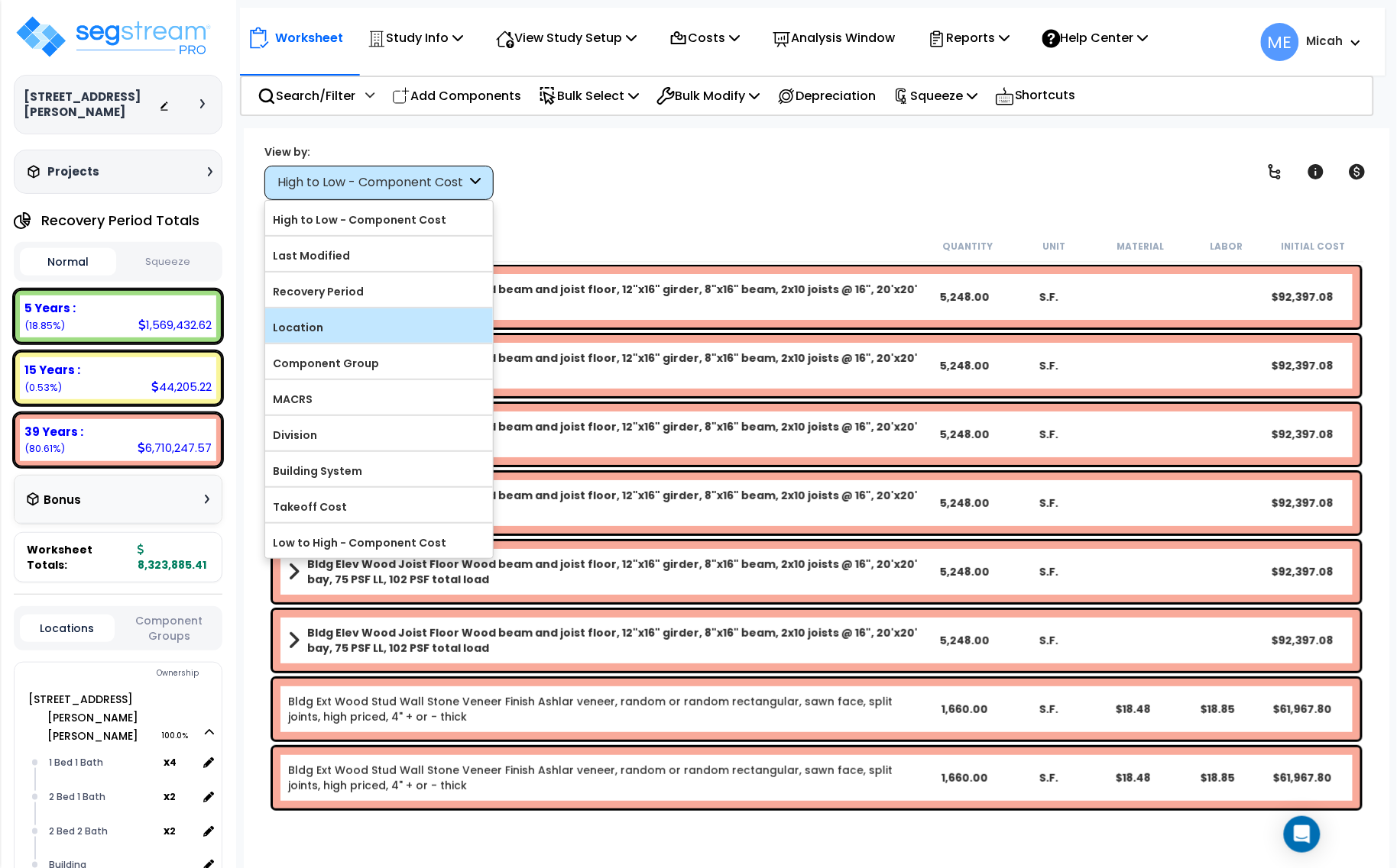
click at [409, 319] on label "Location" at bounding box center [379, 327] width 228 height 23
click at [0, 0] on input "Location" at bounding box center [0, 0] width 0 height 0
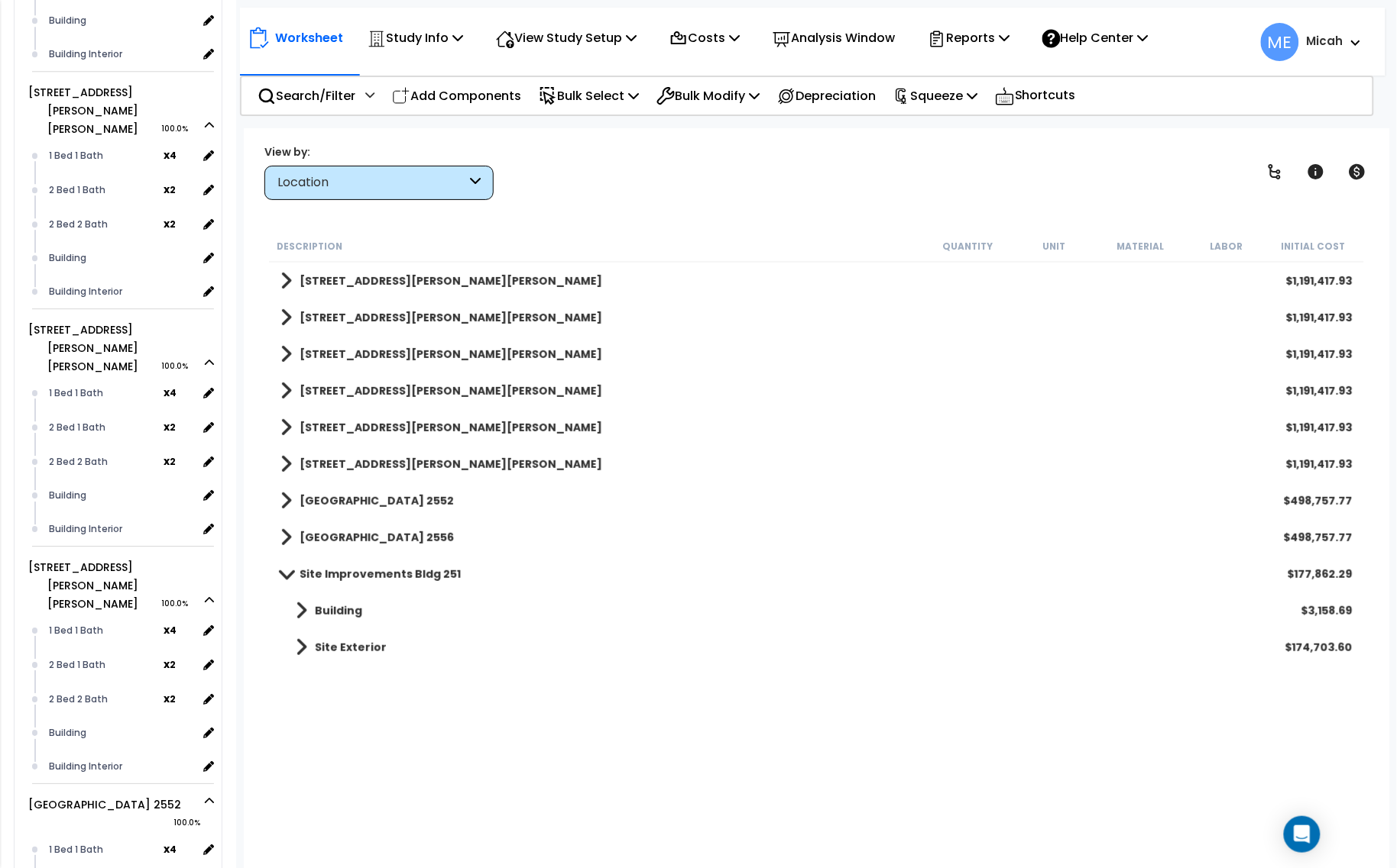
scroll to position [1466, 0]
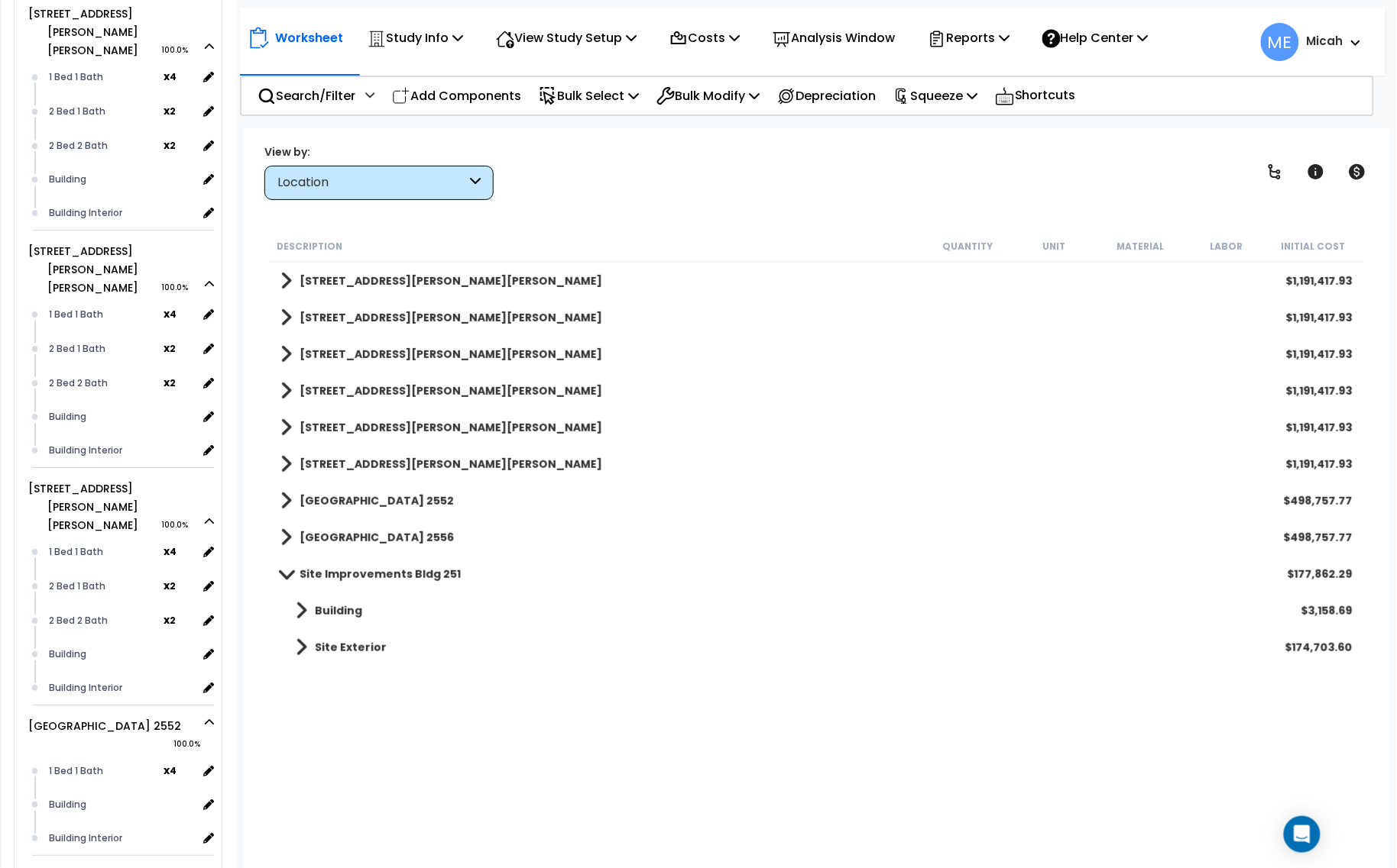
scroll to position [67, 0]
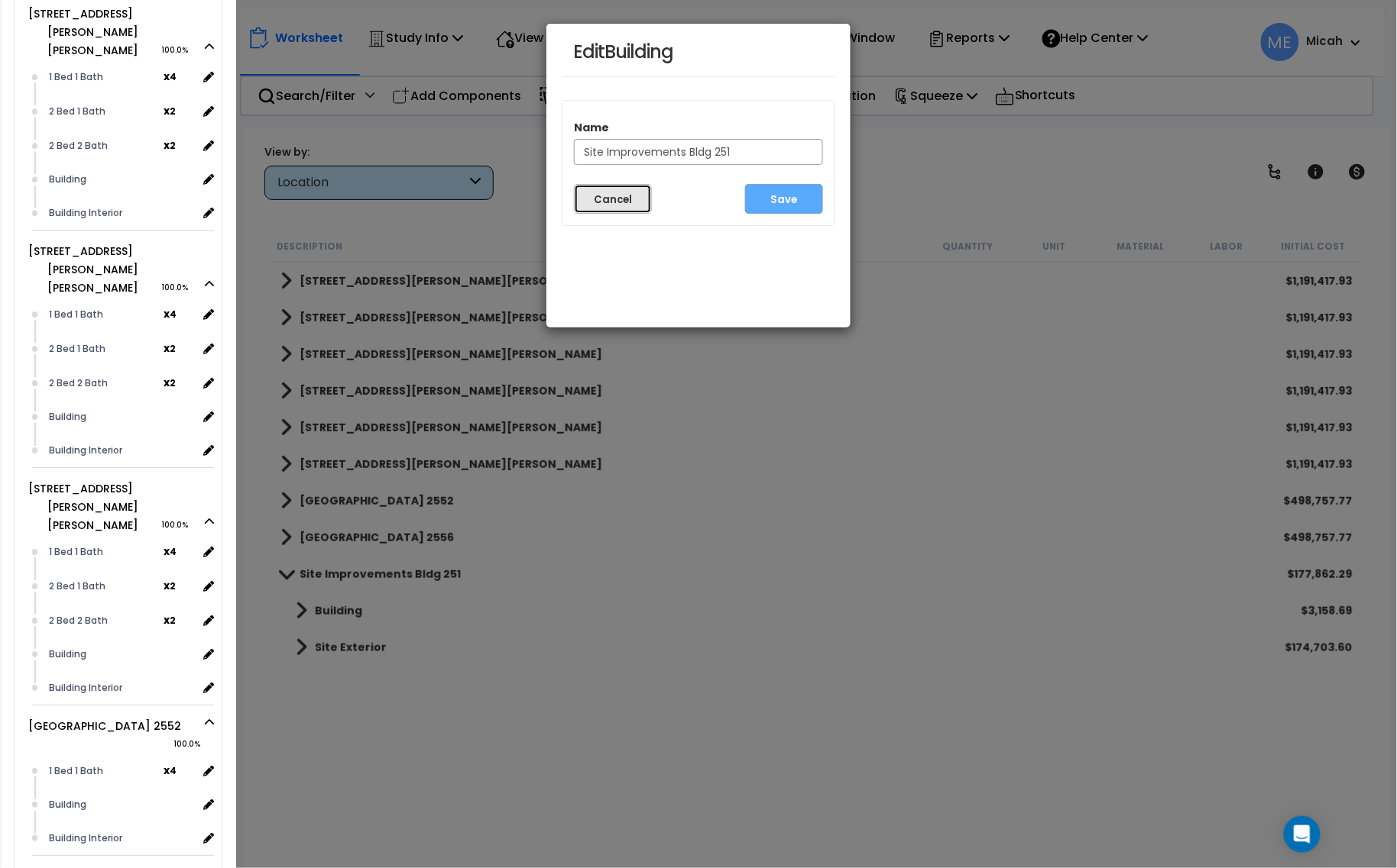
click at [616, 201] on button "Cancel" at bounding box center [612, 199] width 78 height 30
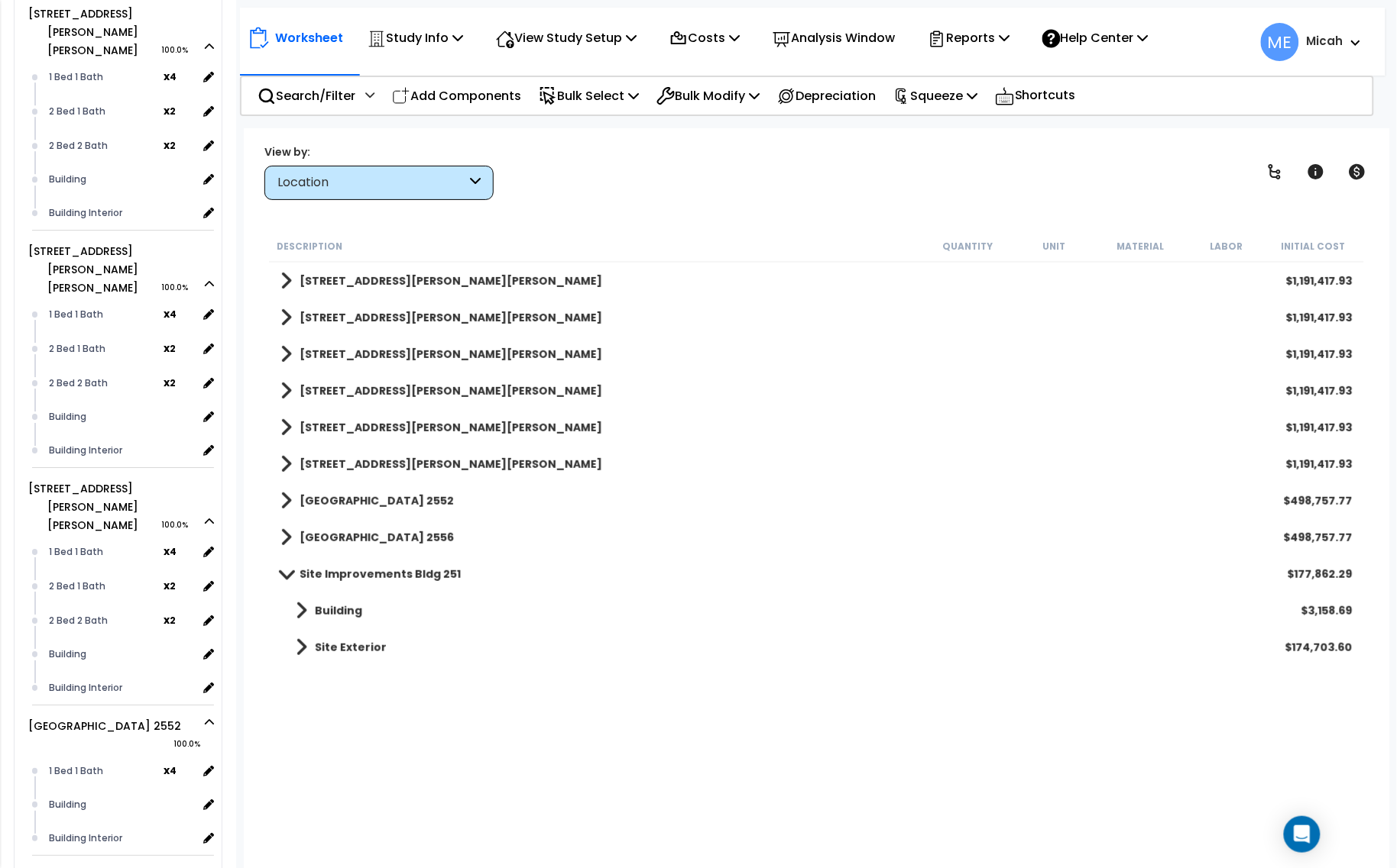
click at [1351, 44] on icon at bounding box center [1356, 42] width 9 height 6
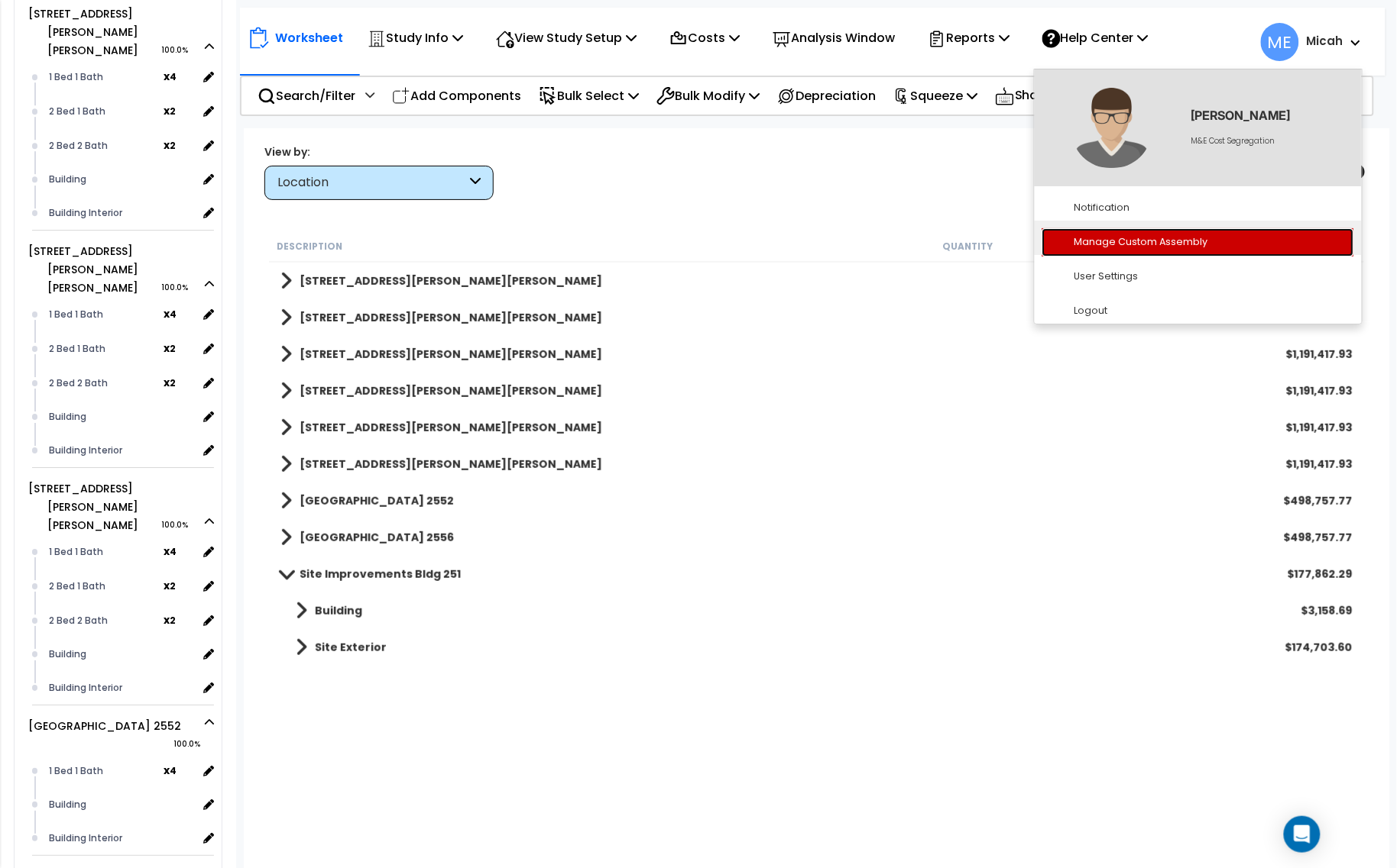
click at [1207, 246] on link "Manage Custom Assembly" at bounding box center [1198, 243] width 311 height 28
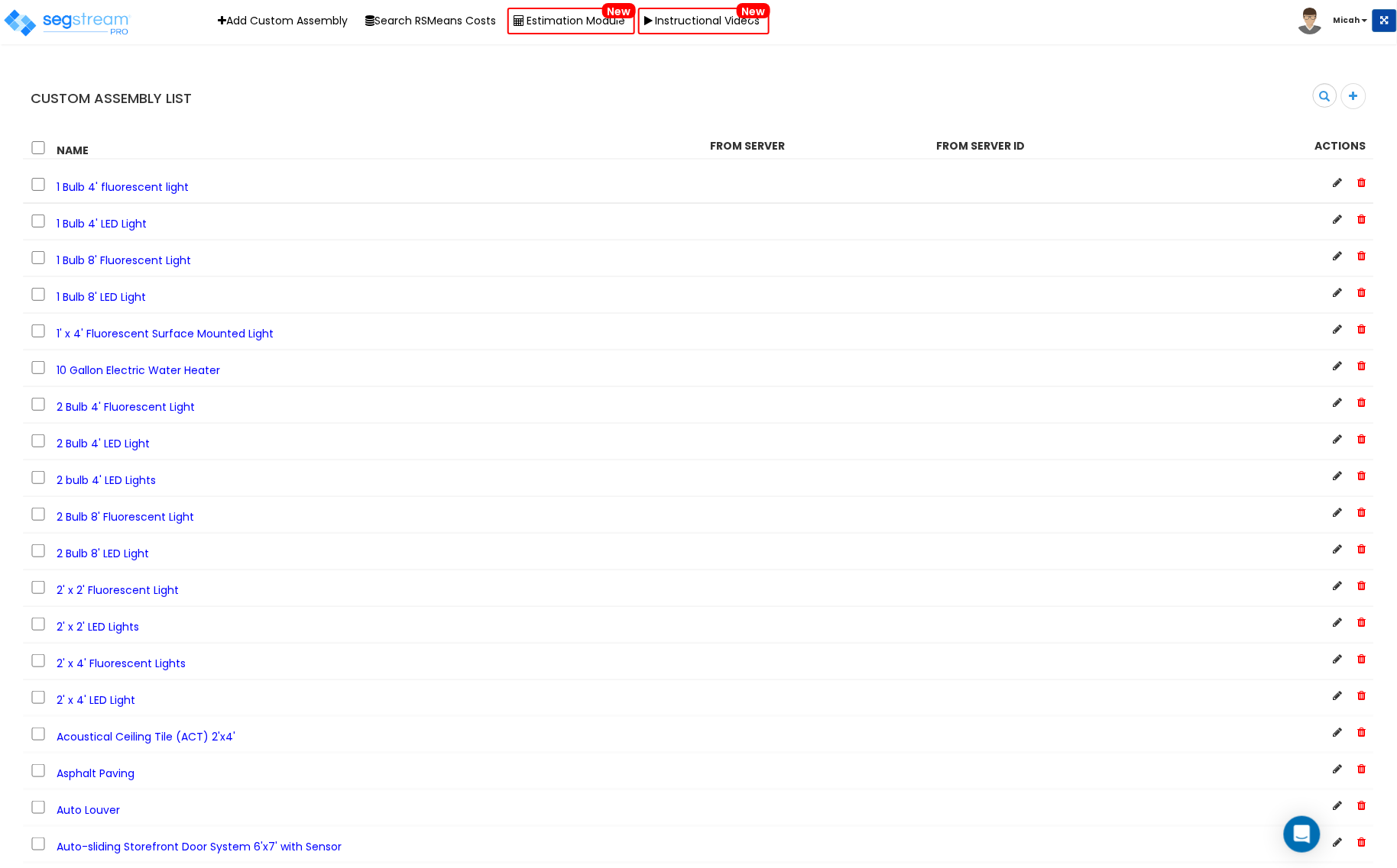
click at [1357, 25] on b "Micah" at bounding box center [1346, 20] width 26 height 11
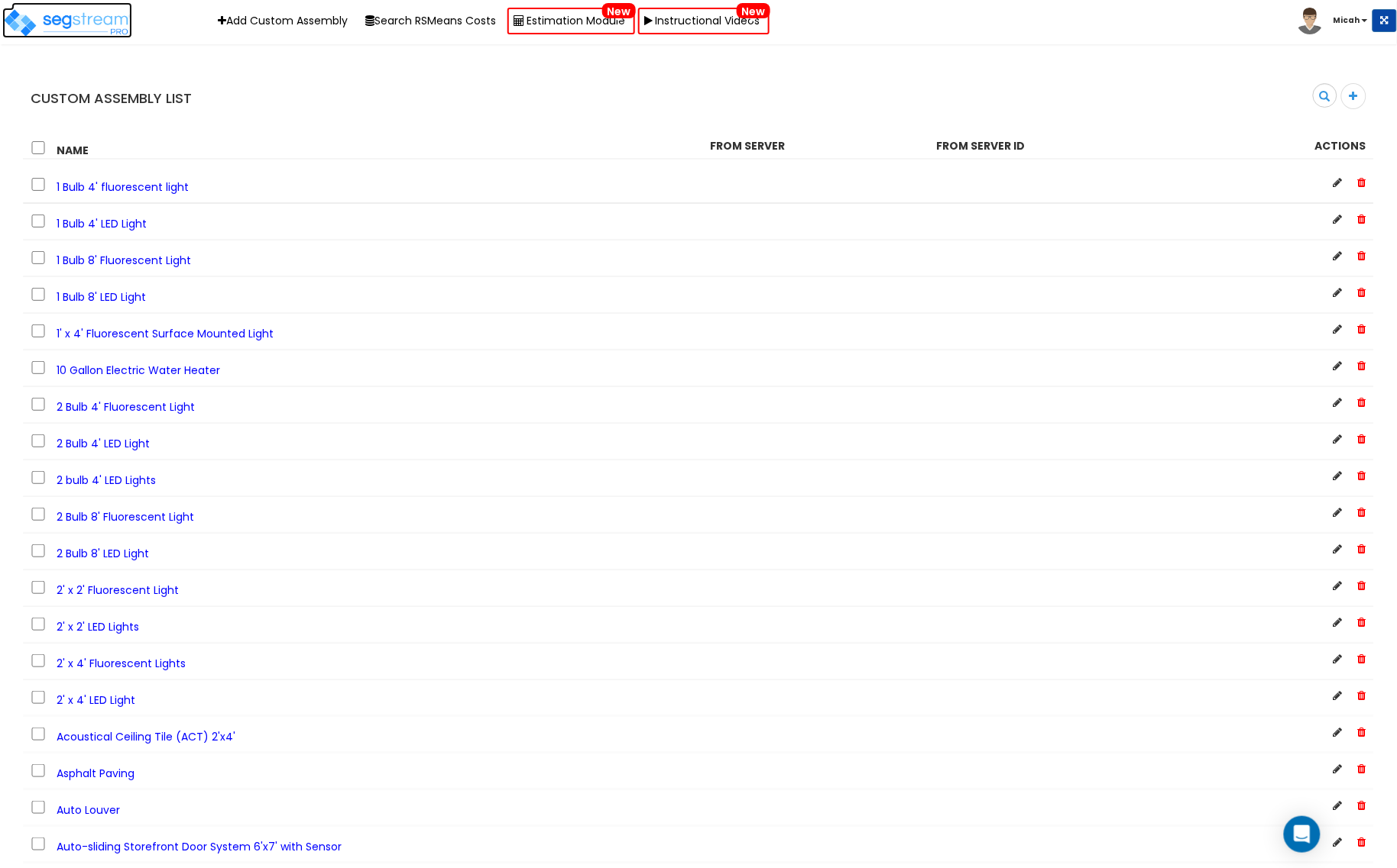
click at [97, 14] on img at bounding box center [67, 23] width 130 height 30
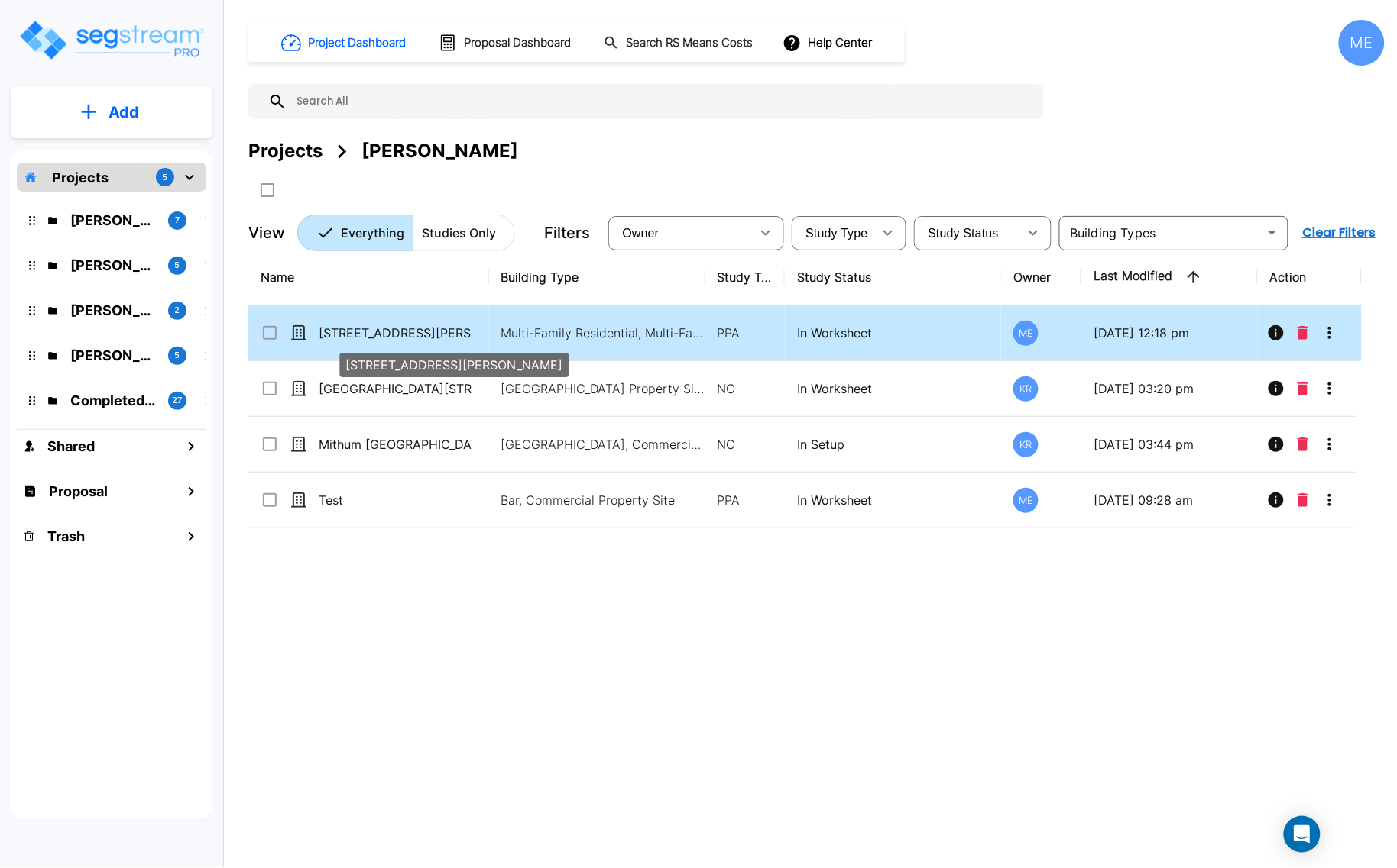
click at [400, 329] on p "[STREET_ADDRESS][PERSON_NAME]" at bounding box center [395, 332] width 152 height 18
checkbox input "true"
click at [400, 329] on p "[STREET_ADDRESS][PERSON_NAME]" at bounding box center [395, 332] width 152 height 18
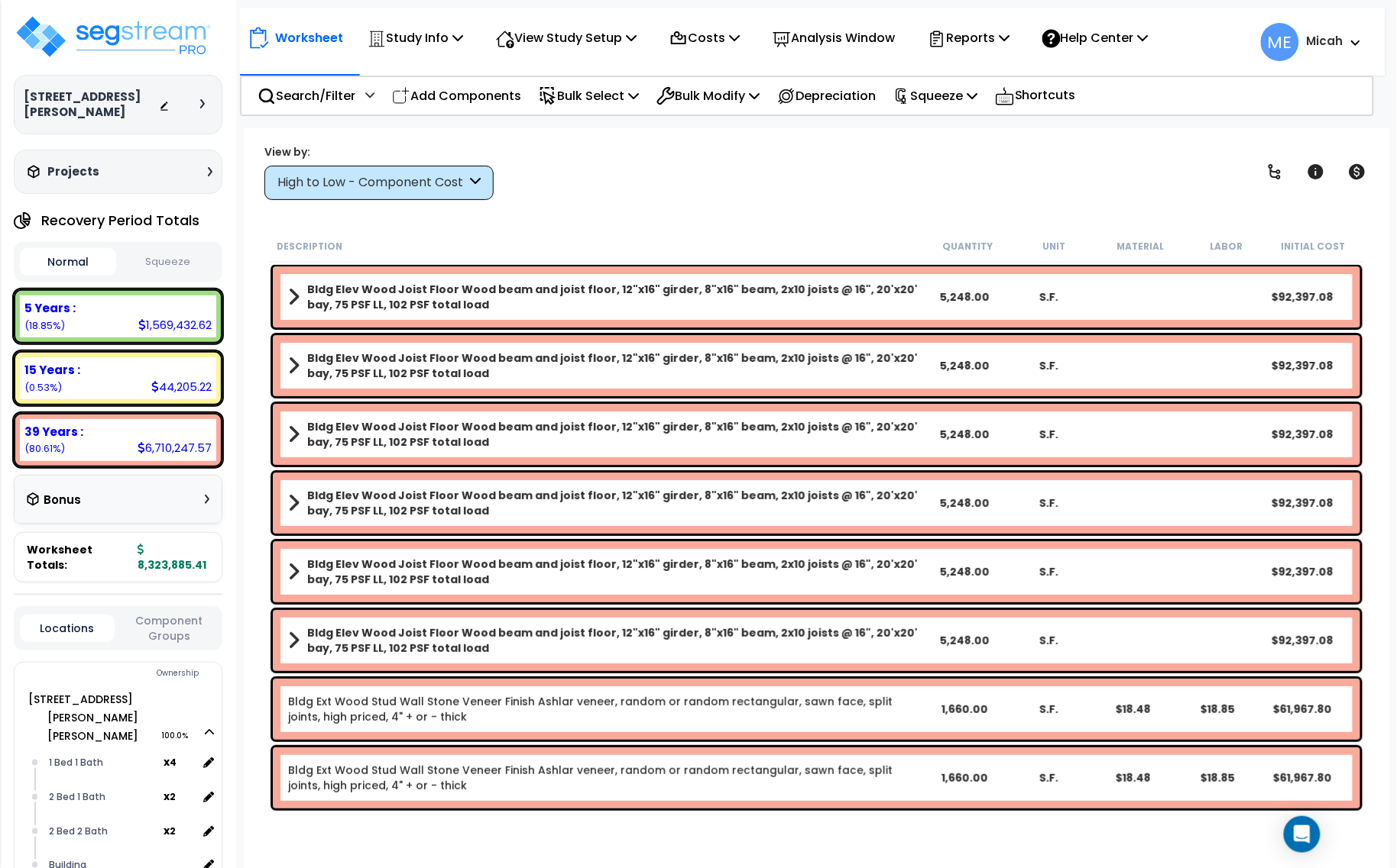
click at [483, 181] on div "High to Low - Component Cost" at bounding box center [379, 182] width 230 height 35
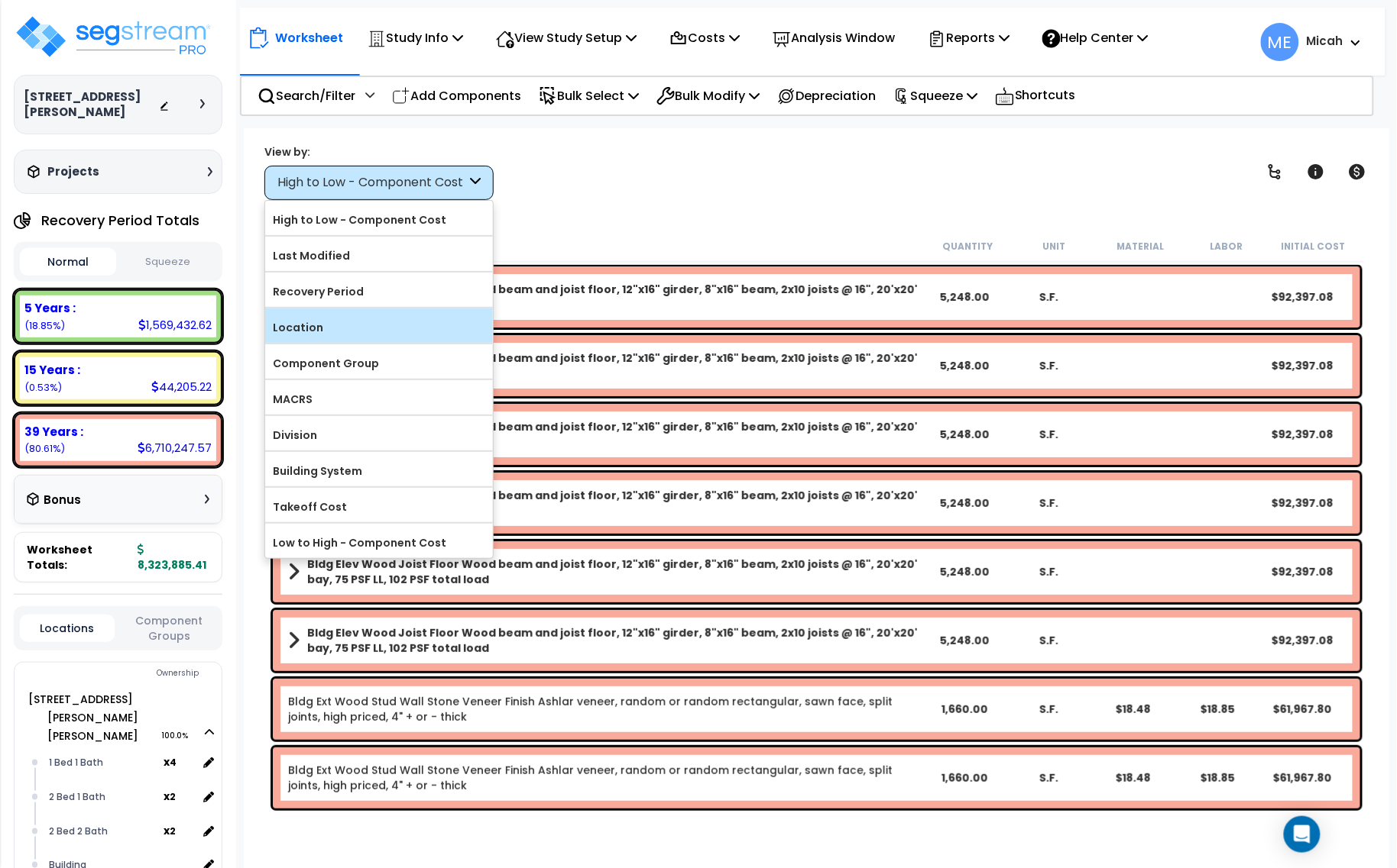
click at [379, 336] on label "Location" at bounding box center [379, 327] width 228 height 23
click at [0, 0] on input "Location" at bounding box center [0, 0] width 0 height 0
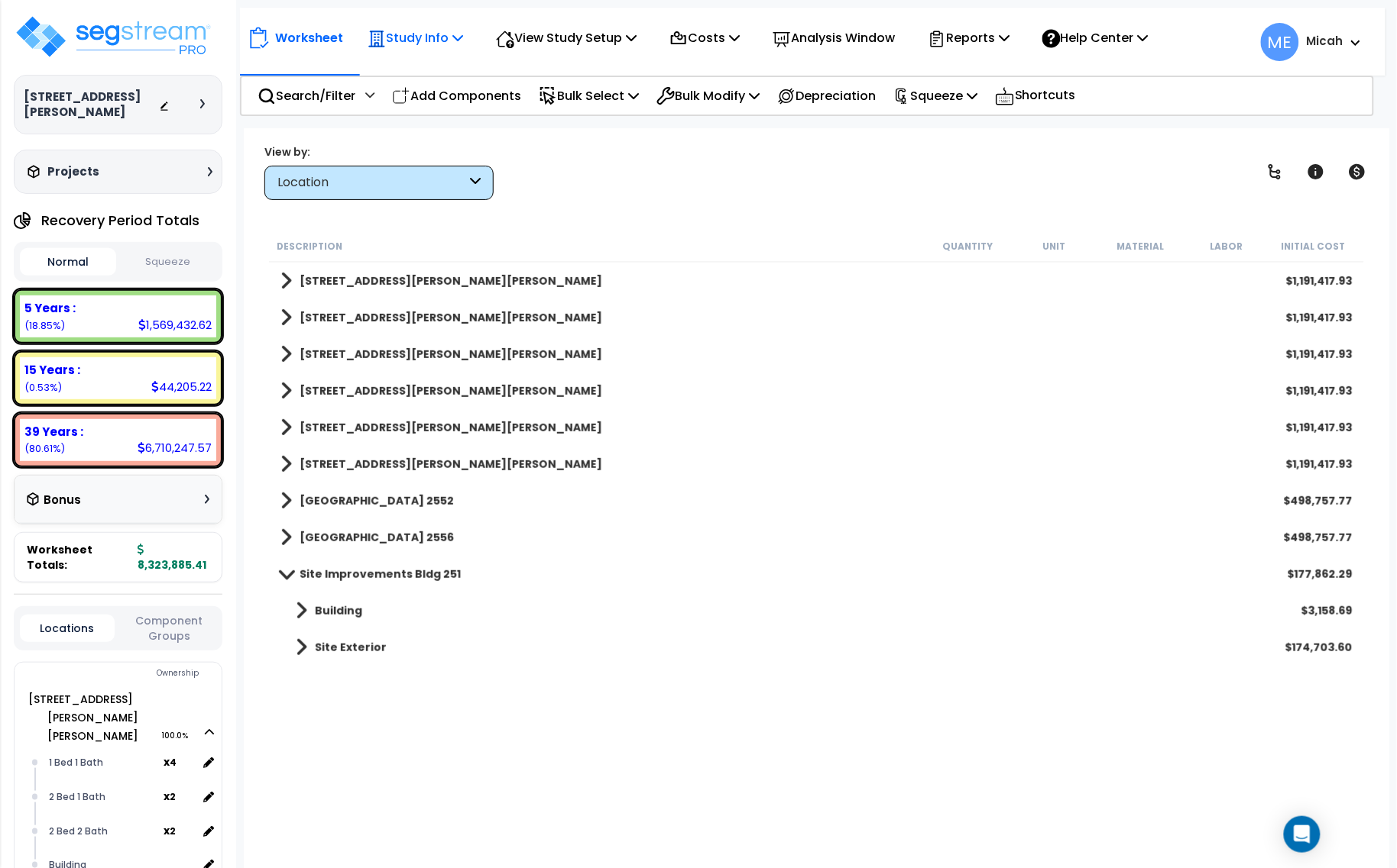
click at [463, 37] on icon at bounding box center [457, 37] width 10 height 12
click at [628, 40] on p "View Study Setup" at bounding box center [565, 38] width 140 height 21
click at [587, 67] on link "Building Setup" at bounding box center [564, 72] width 151 height 30
click at [457, 35] on icon at bounding box center [457, 37] width 10 height 12
click at [437, 74] on link "Study Setup" at bounding box center [436, 72] width 151 height 30
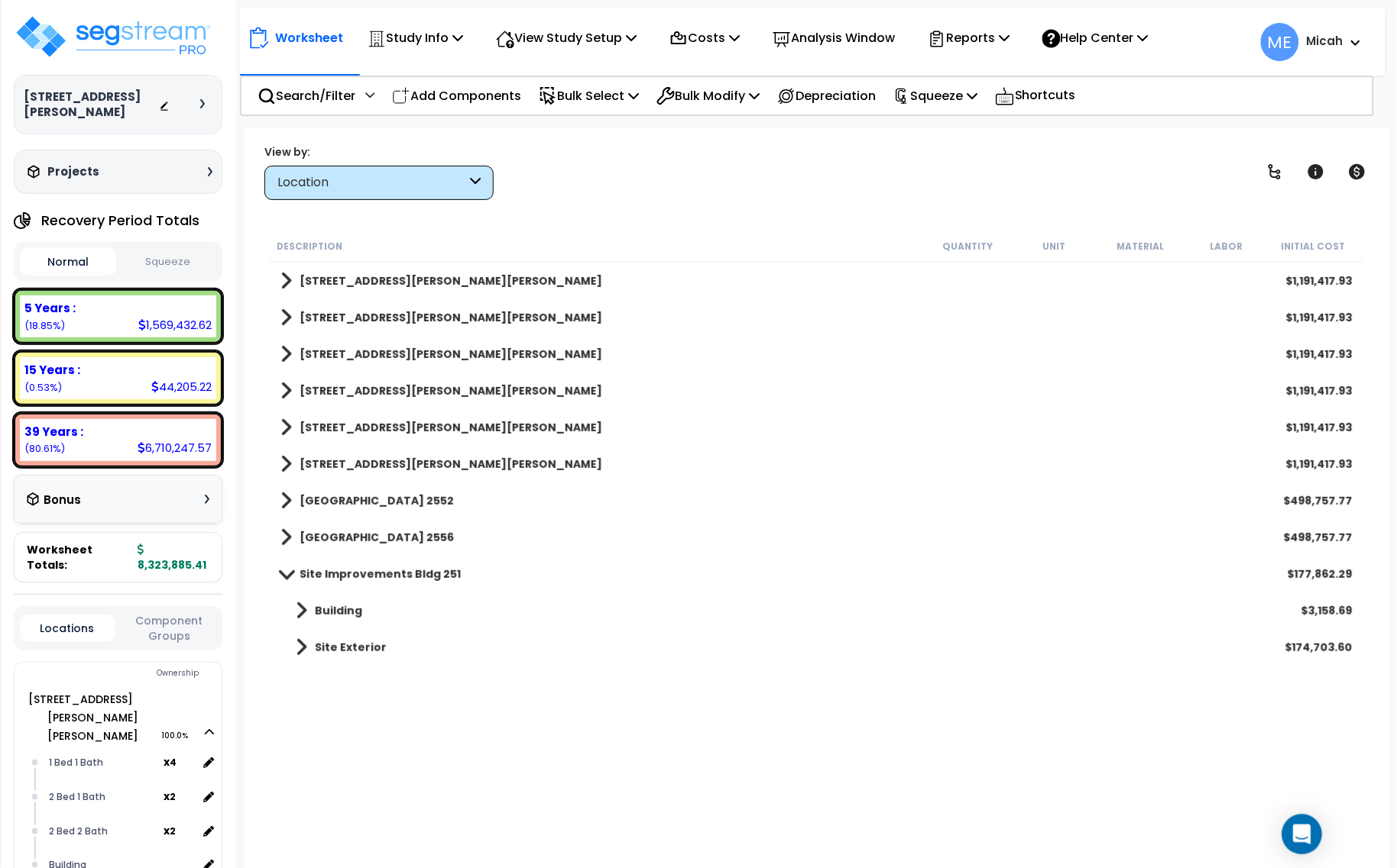
click at [1300, 840] on icon "Open Intercom Messenger" at bounding box center [1301, 834] width 20 height 20
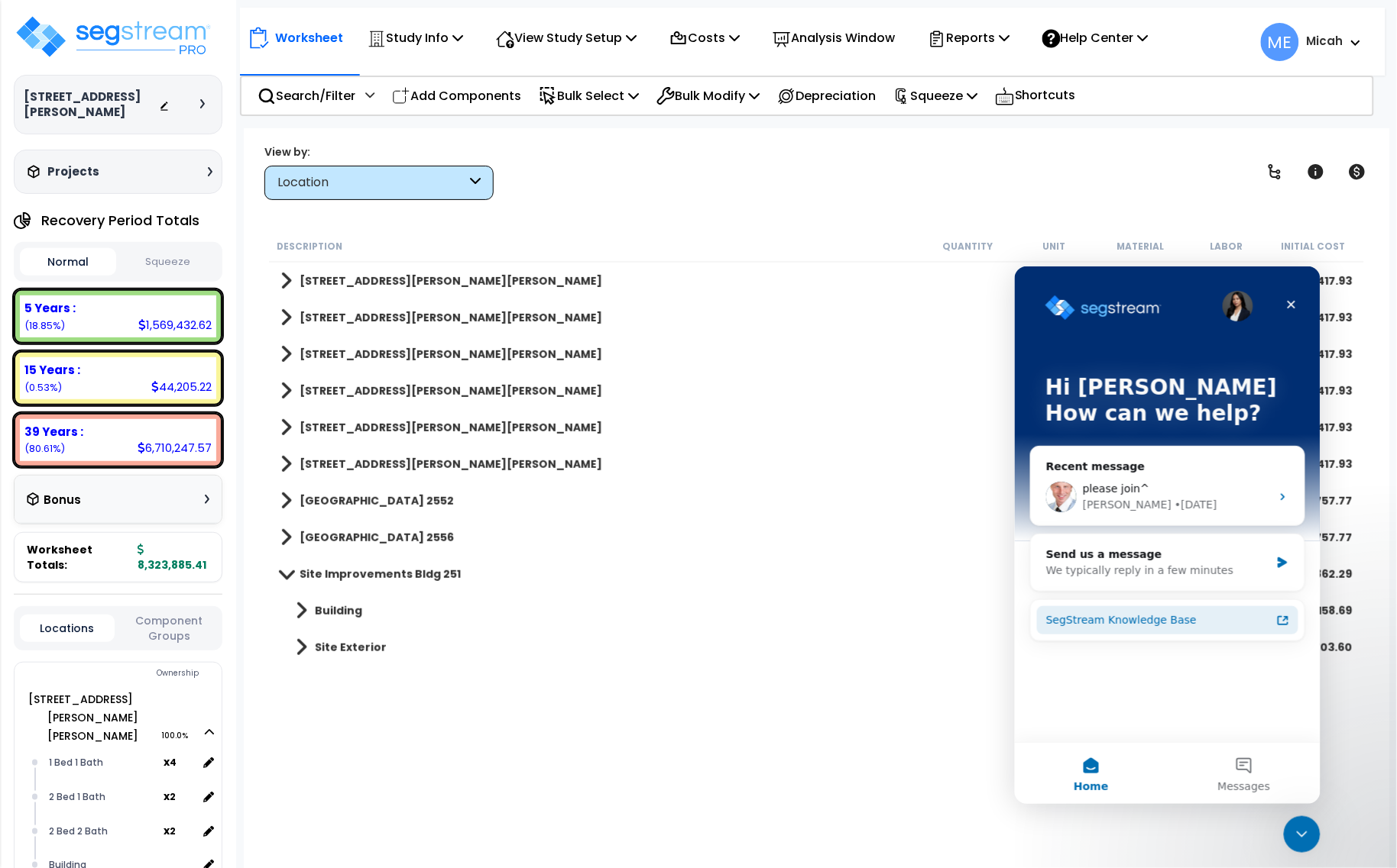
click at [1161, 619] on div "SegStream Knowledge Base" at bounding box center [1157, 620] width 225 height 16
click at [1279, 560] on icon "Intercom messenger" at bounding box center [1281, 561] width 9 height 10
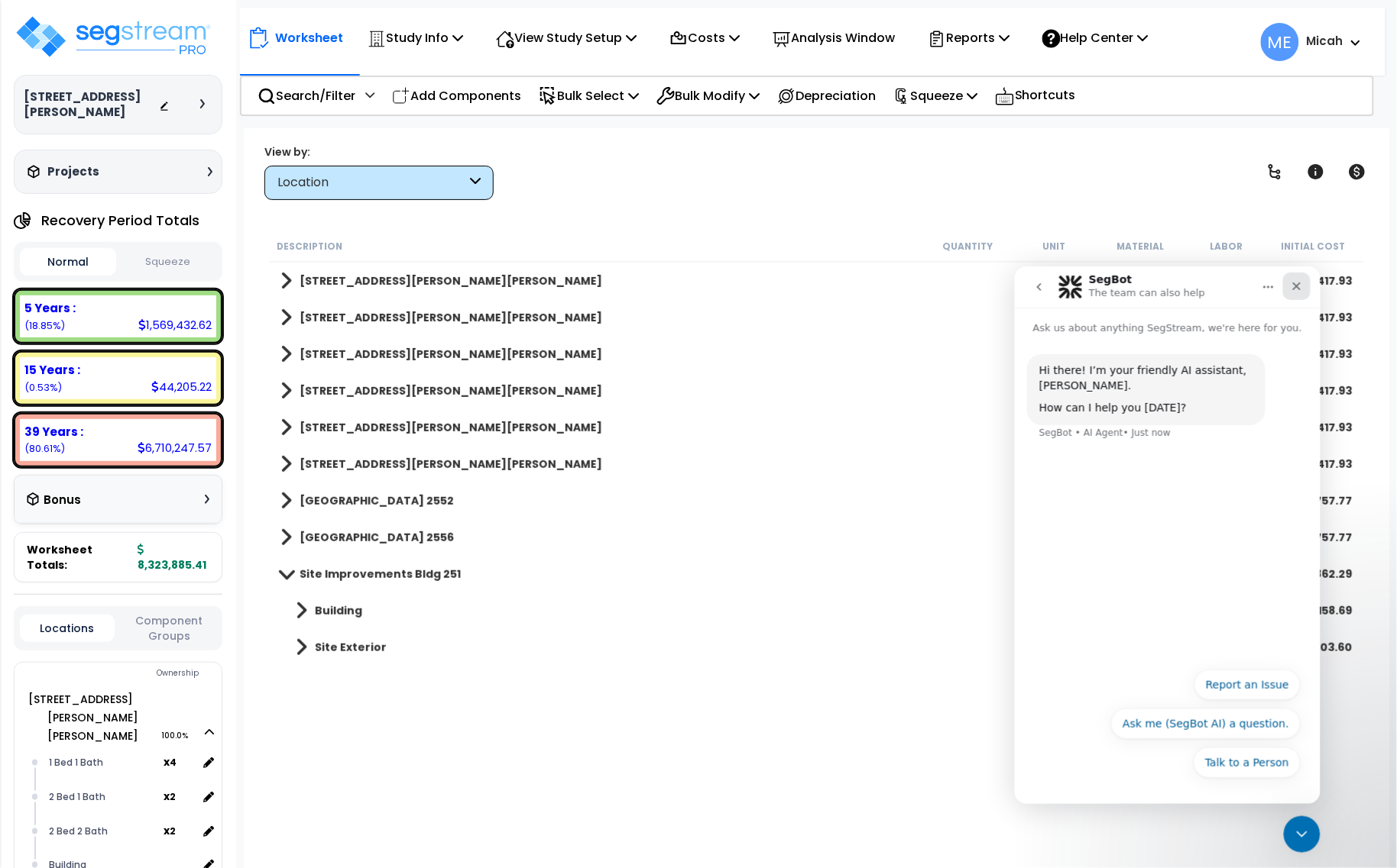
click at [1298, 285] on icon "Close" at bounding box center [1295, 285] width 12 height 12
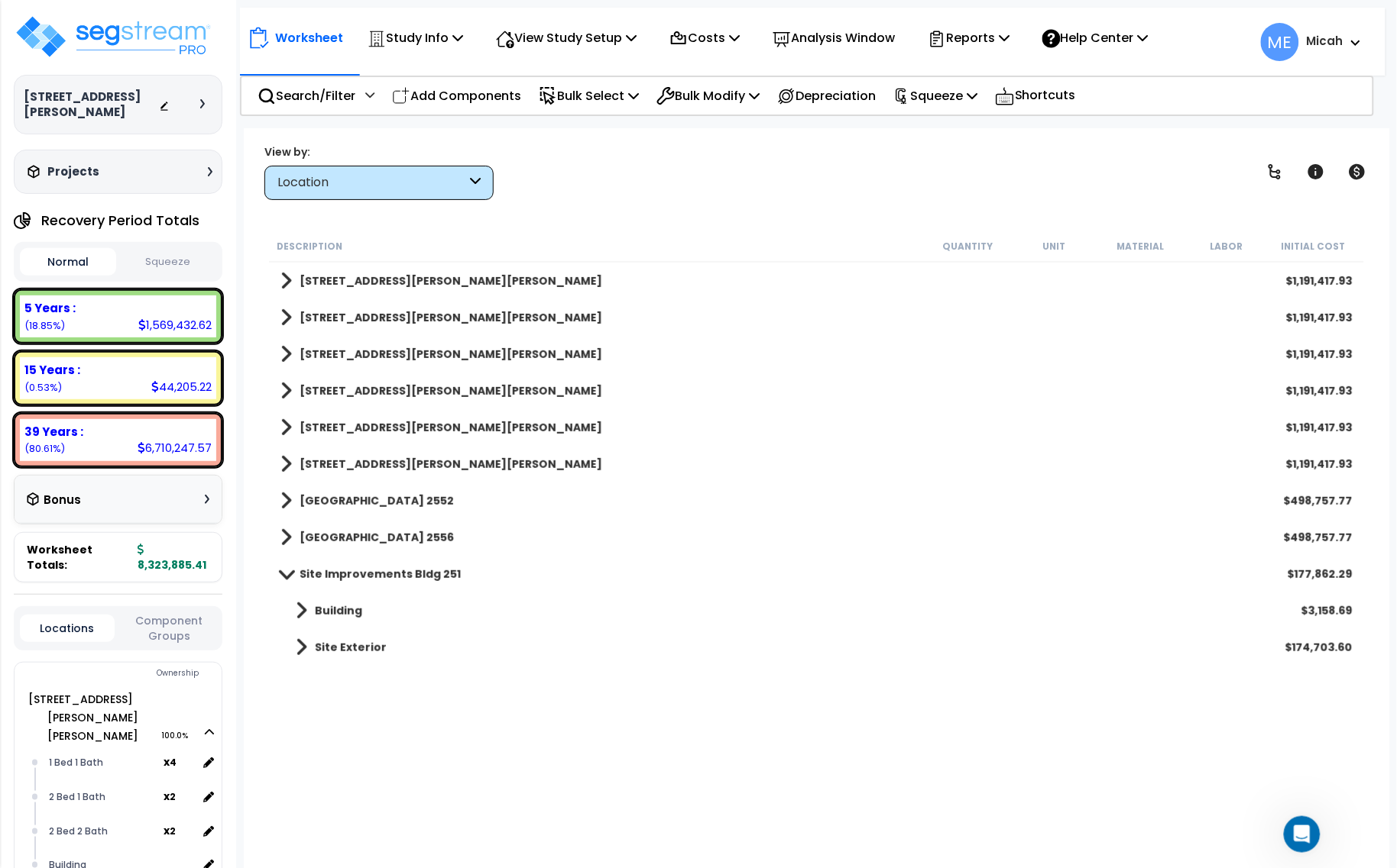
click at [287, 575] on span at bounding box center [286, 574] width 22 height 11
click at [376, 578] on b "Site Improvements Bldg 251" at bounding box center [379, 575] width 161 height 15
click at [360, 573] on b "Site Improvements Bldg 251" at bounding box center [379, 575] width 161 height 15
click at [338, 578] on b "Site Improvements Bldg 251" at bounding box center [379, 575] width 161 height 15
click at [354, 576] on b "Site Improvements Bldg 251" at bounding box center [379, 575] width 161 height 15
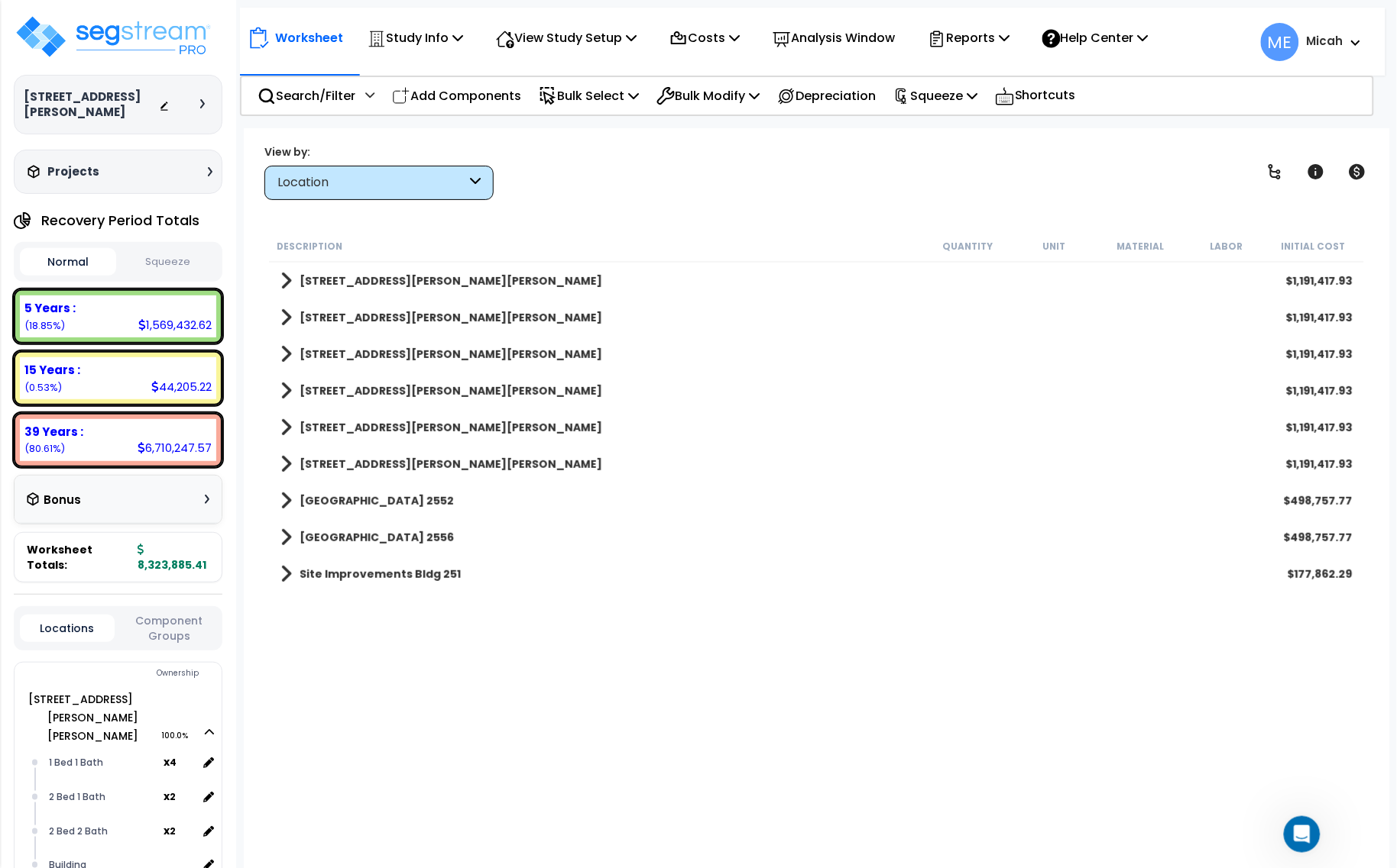
click at [198, 490] on div "Bonus" at bounding box center [118, 500] width 183 height 30
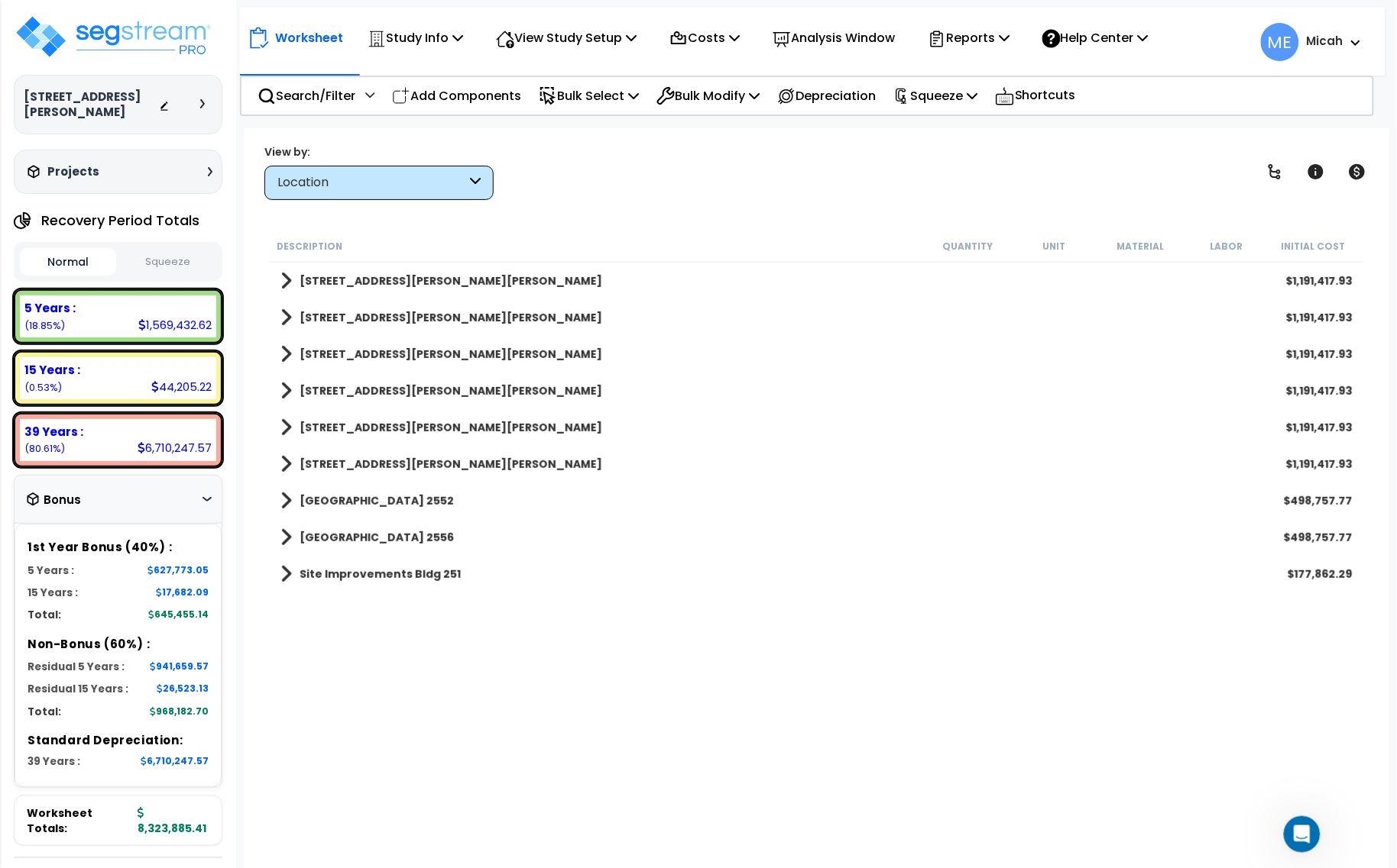
click at [202, 490] on div "Bonus" at bounding box center [118, 500] width 183 height 30
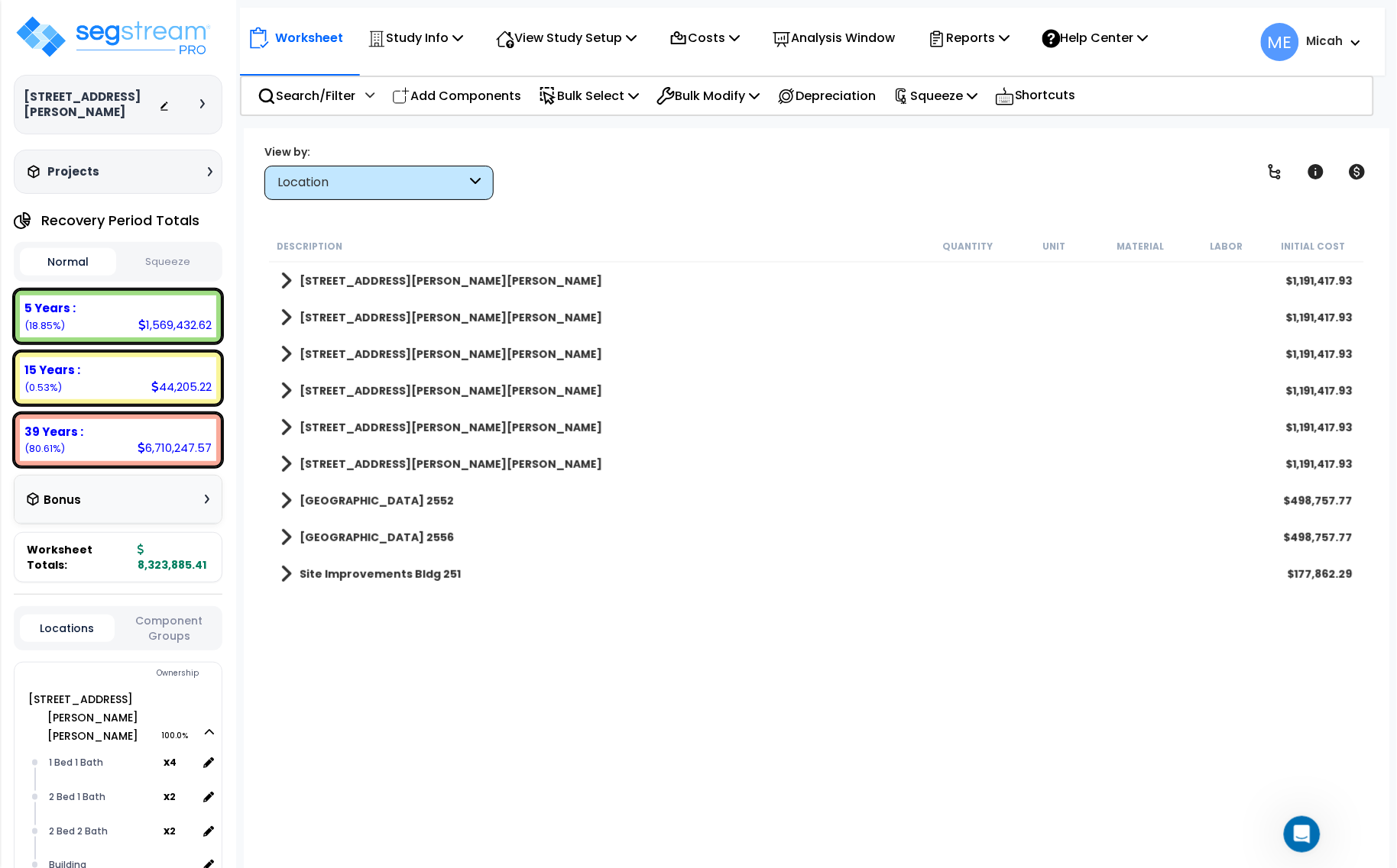
click at [200, 100] on icon at bounding box center [202, 104] width 5 height 9
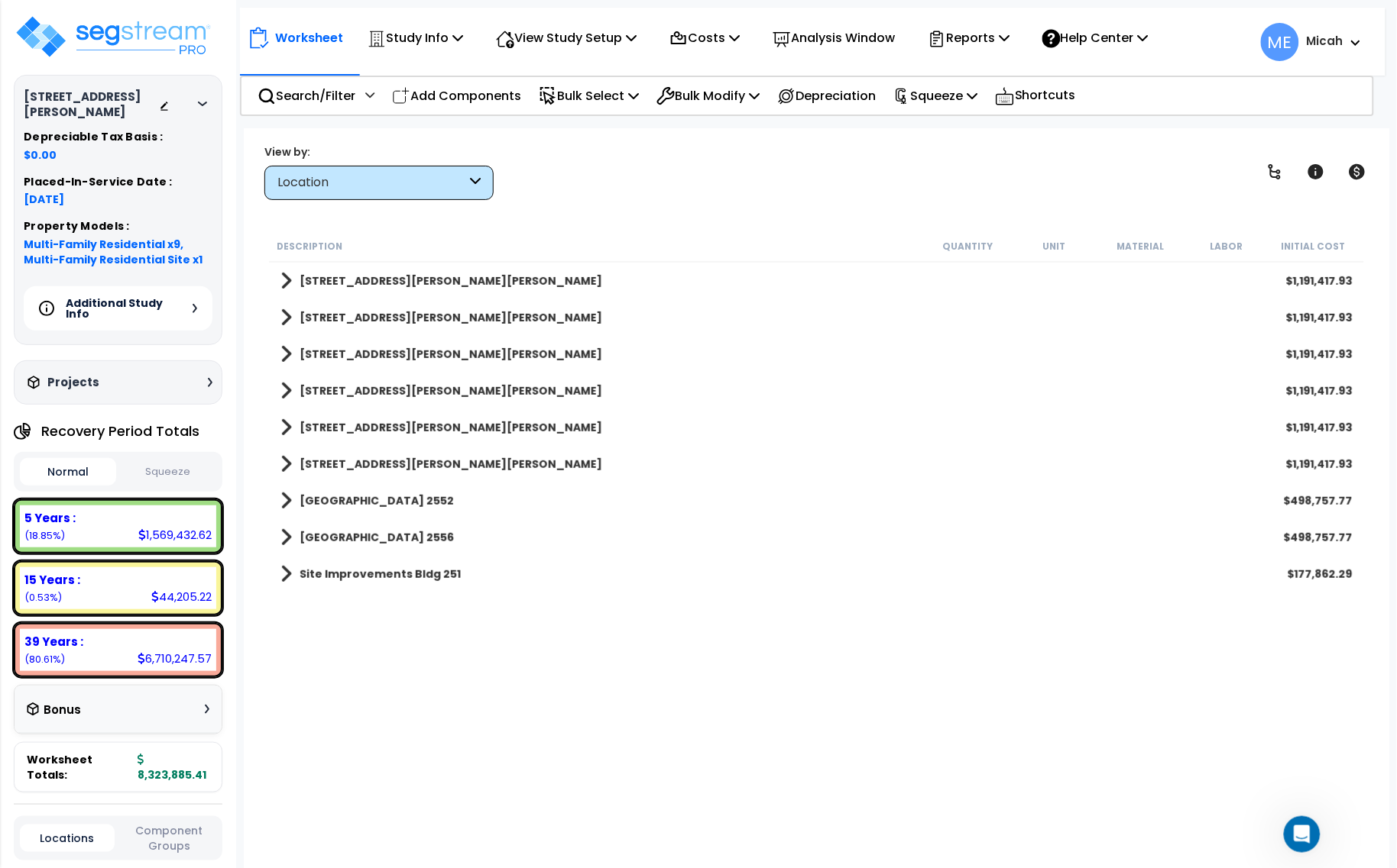
click at [193, 304] on icon at bounding box center [195, 308] width 5 height 9
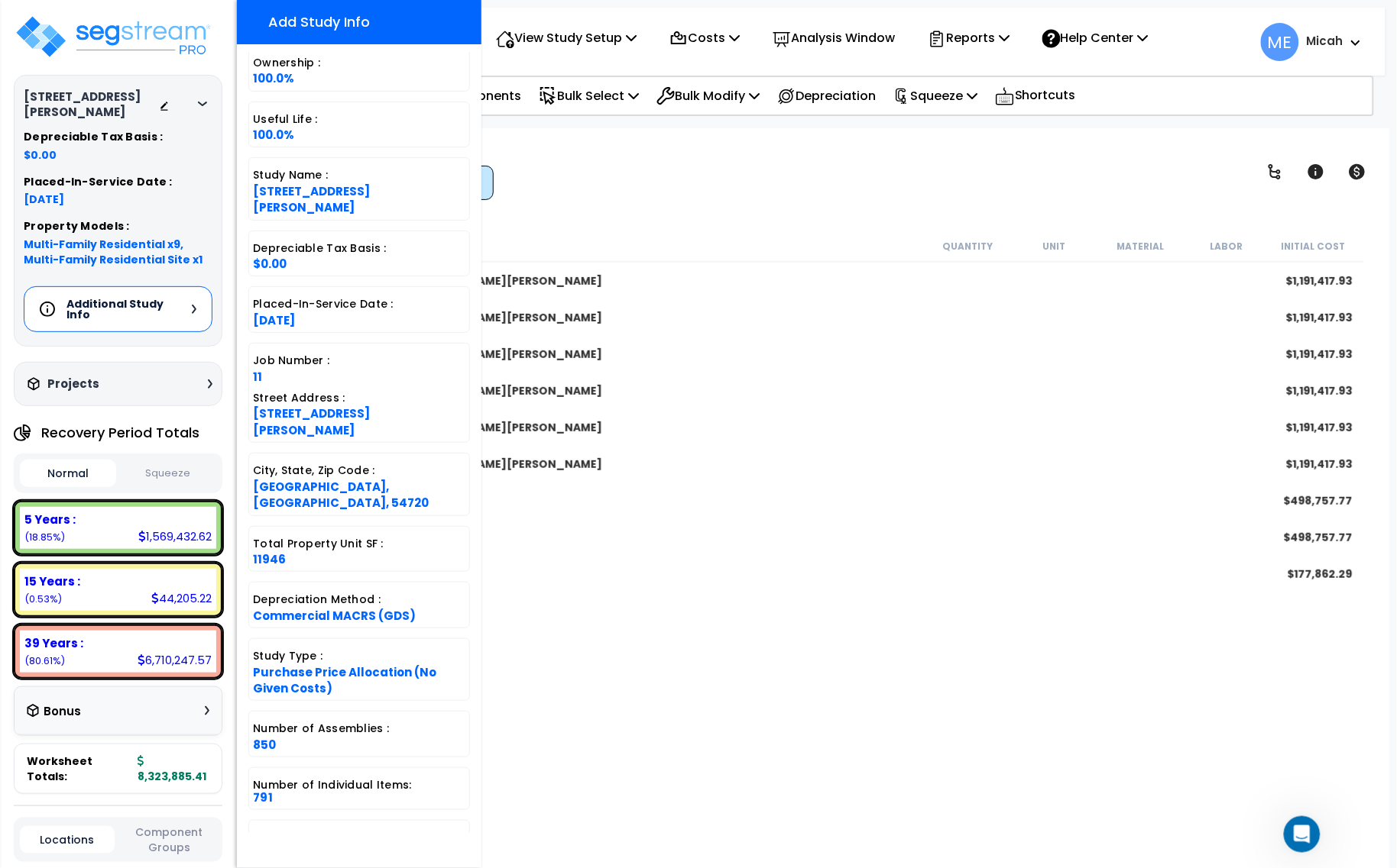
scroll to position [67, 0]
click at [189, 291] on div "Additional Study Info" at bounding box center [118, 309] width 189 height 46
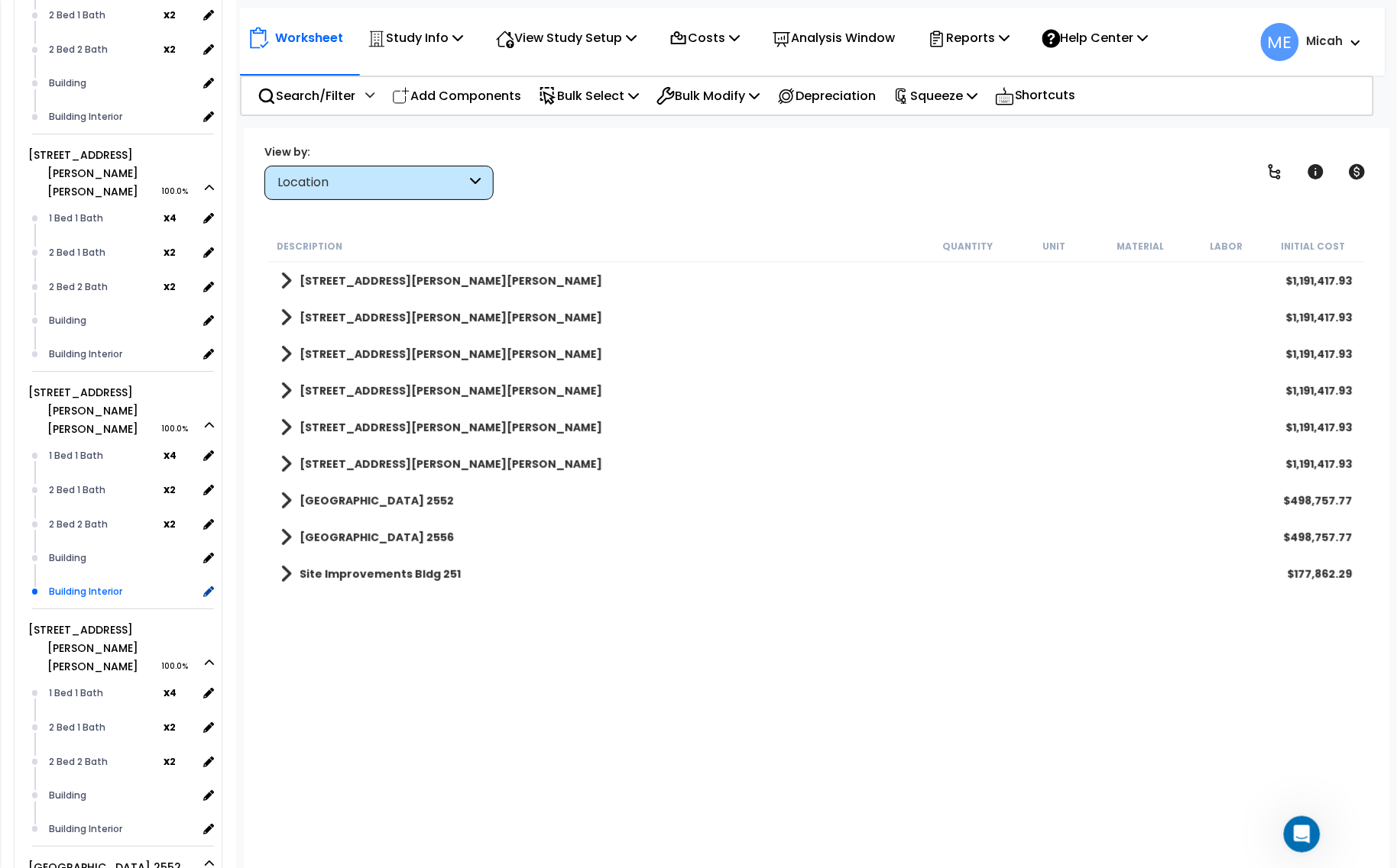
scroll to position [1677, 0]
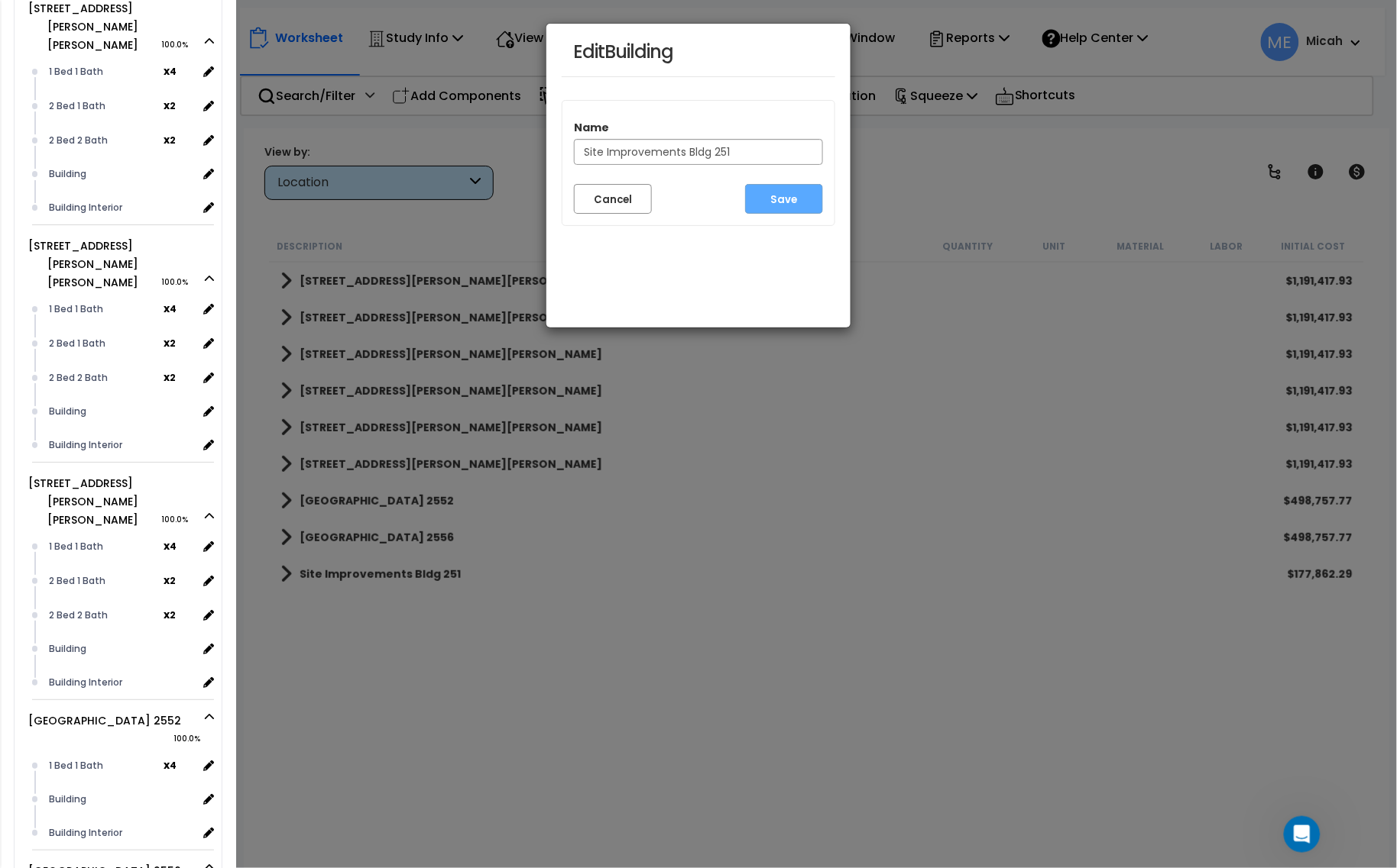
scroll to position [1609, 0]
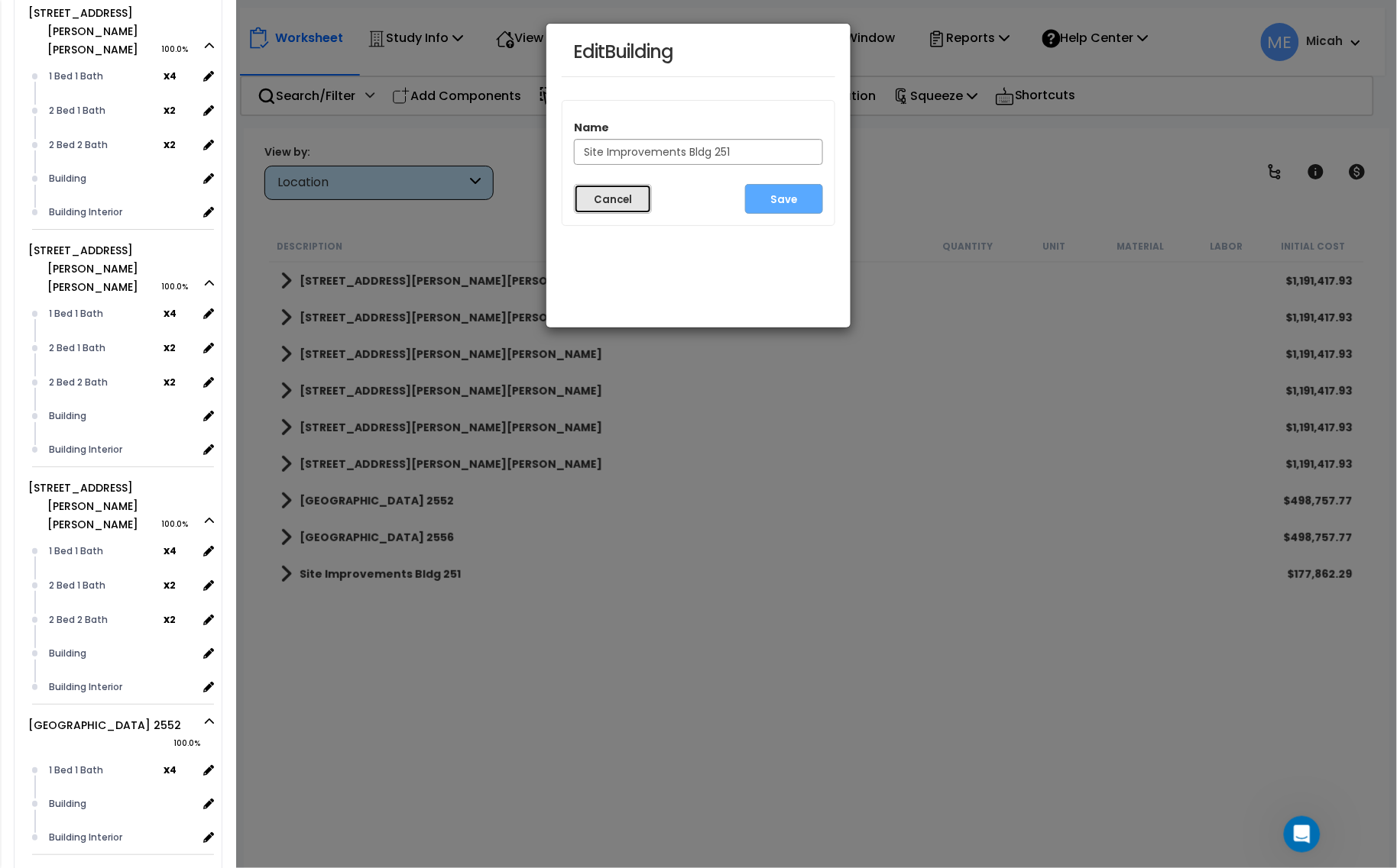
click at [605, 199] on button "Cancel" at bounding box center [612, 199] width 78 height 30
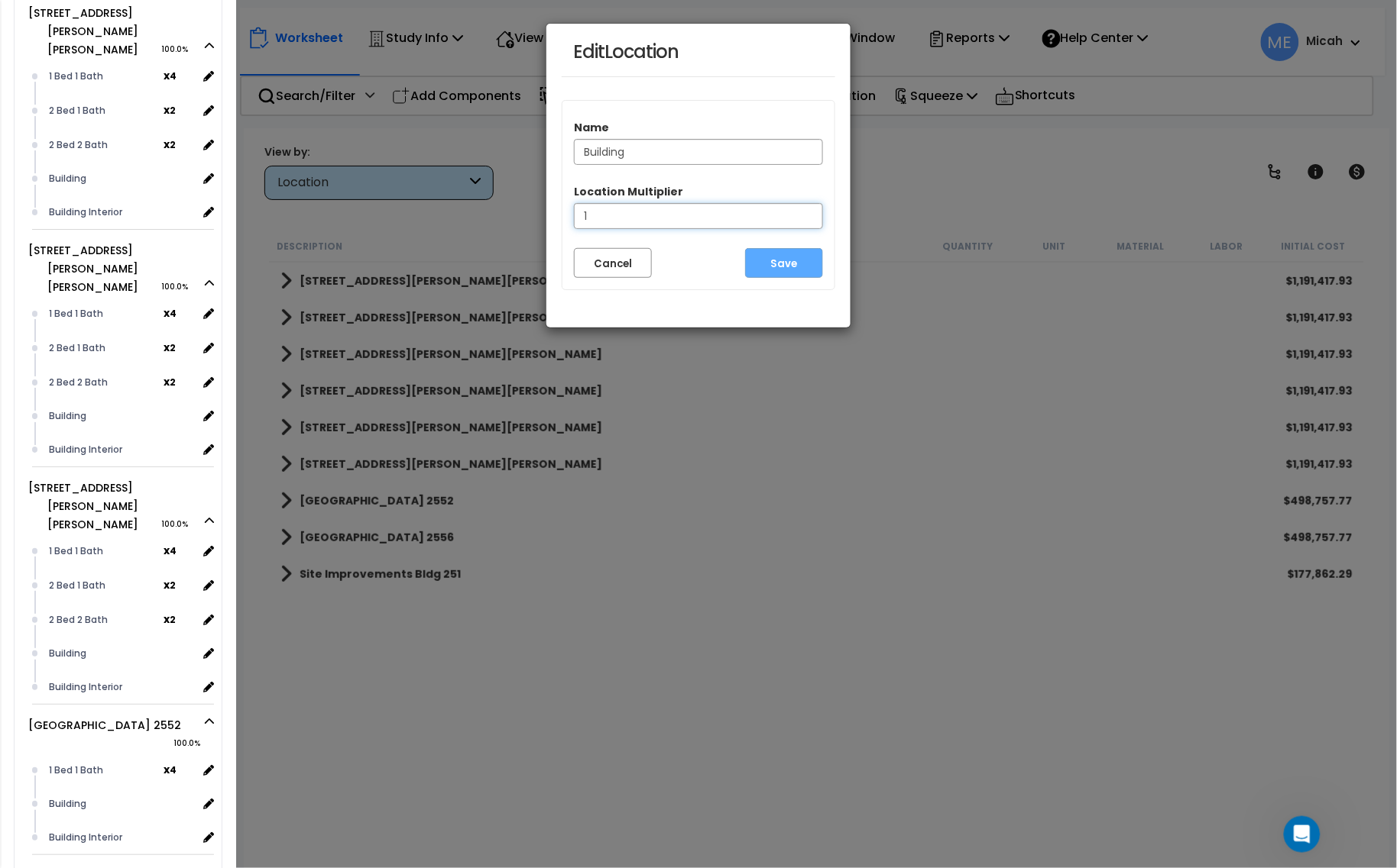
drag, startPoint x: 602, startPoint y: 220, endPoint x: 532, endPoint y: 227, distance: 70.3
click at [532, 227] on div "Edit Location Name Building Location Multiplier 1 Cancel Save" at bounding box center [698, 434] width 1397 height 868
type input "5"
click at [768, 261] on button "Save" at bounding box center [784, 263] width 78 height 30
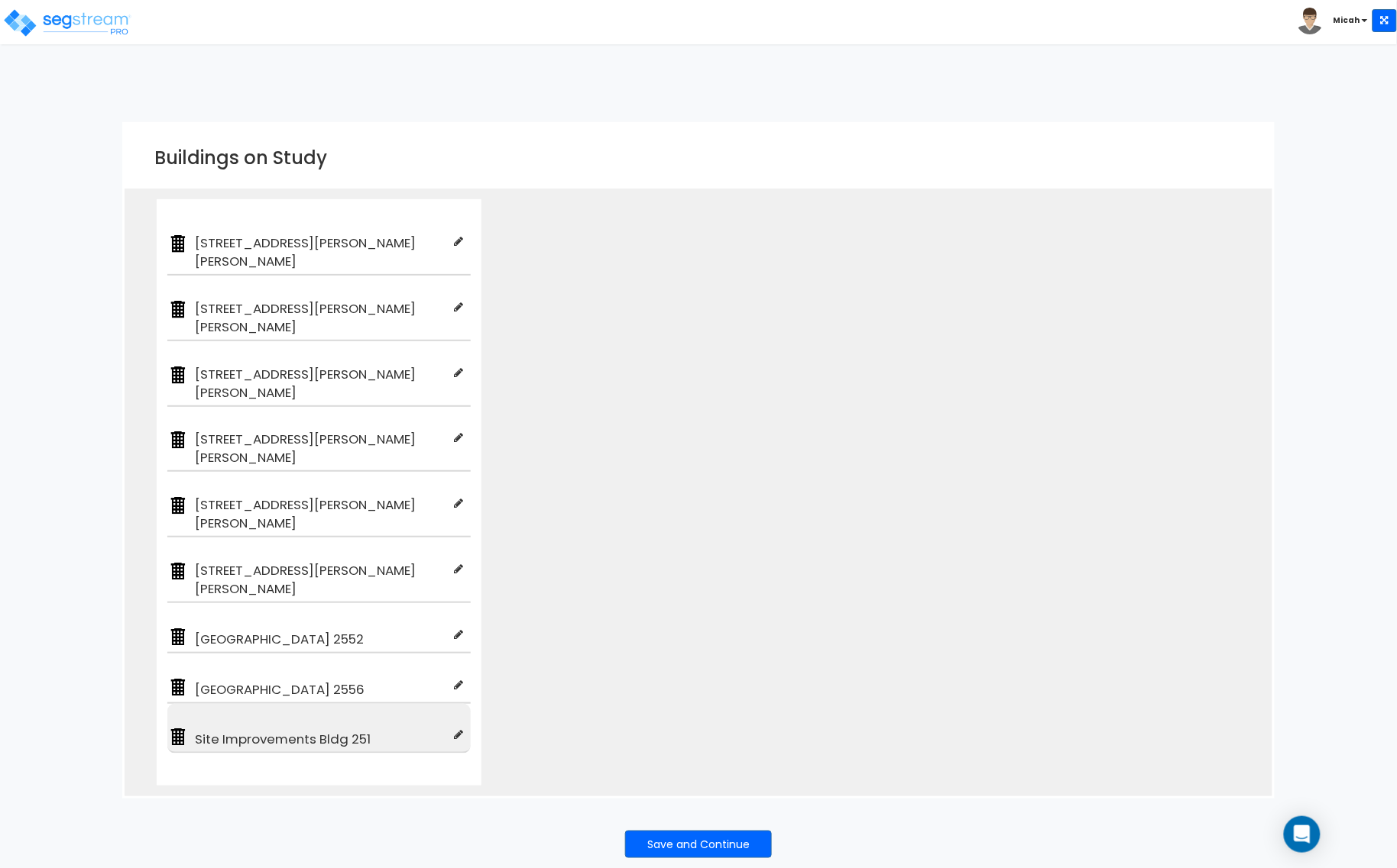
click at [322, 730] on span "Site Improvements Bldg 251" at bounding box center [322, 738] width 265 height 18
click at [459, 730] on icon at bounding box center [458, 734] width 9 height 10
type input "Site Improvements Bldg 251"
type input "Multi-Family Residential Site"
checkbox input "true"
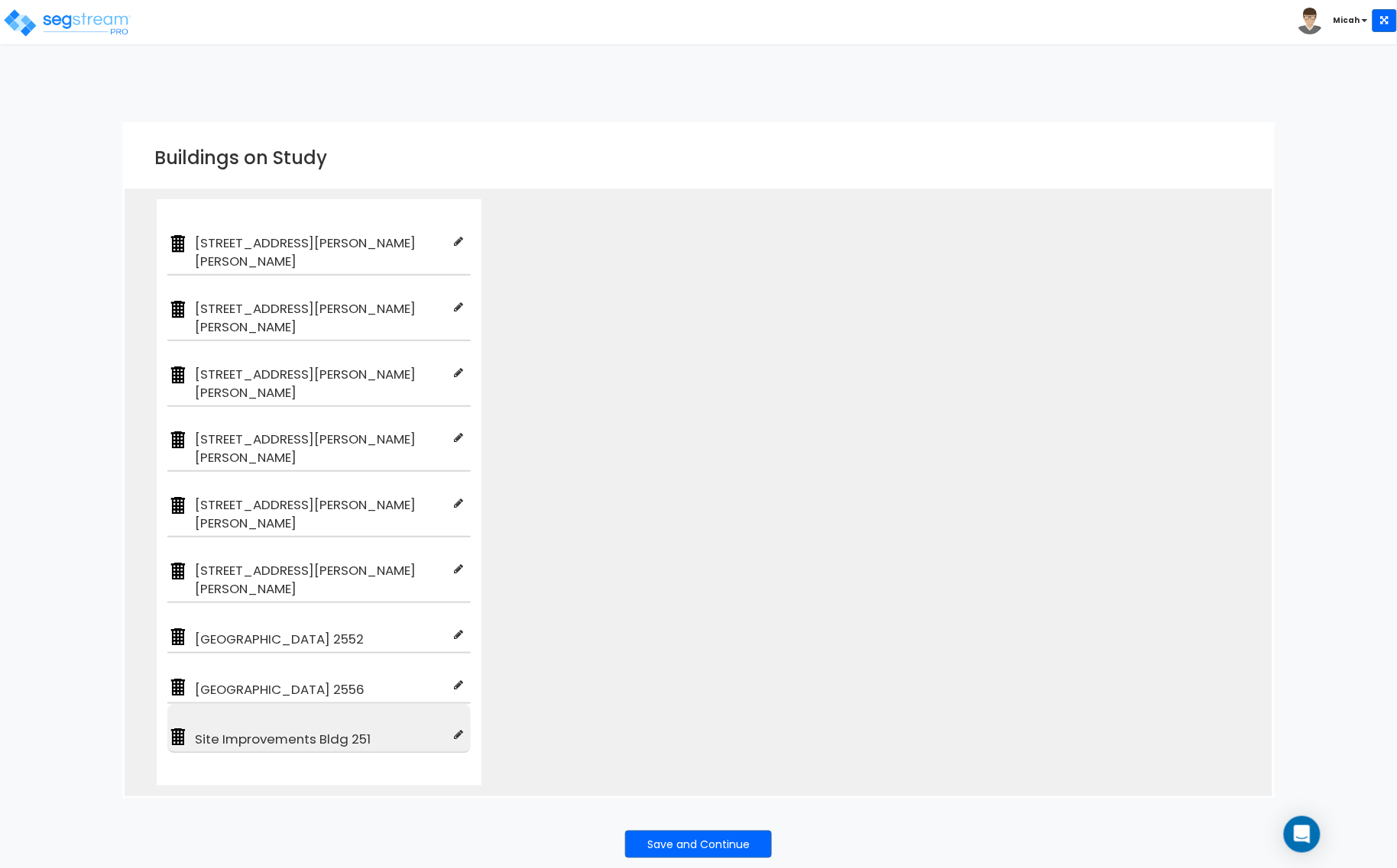
type input "100"
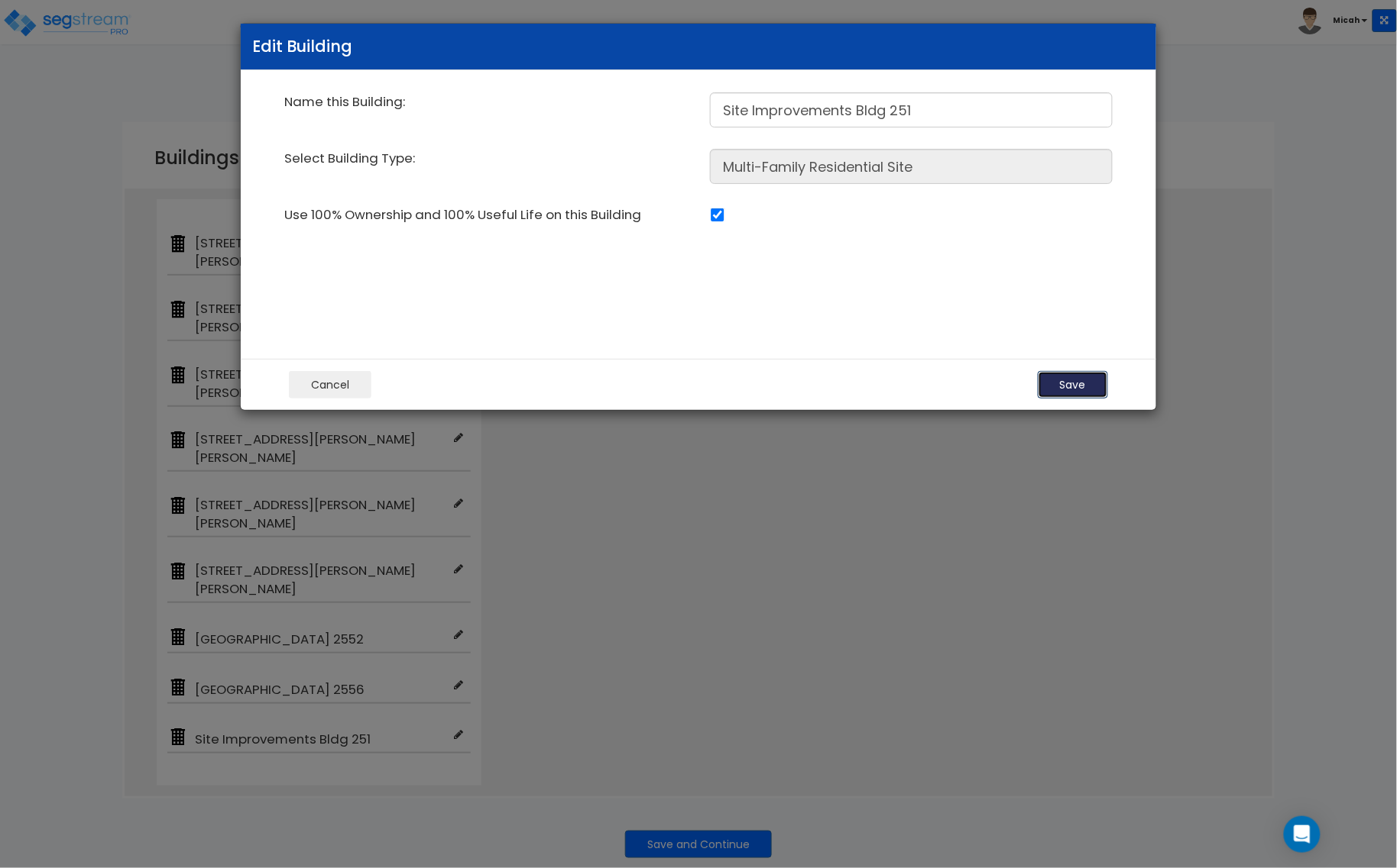
click at [1074, 382] on button "Save" at bounding box center [1072, 385] width 71 height 27
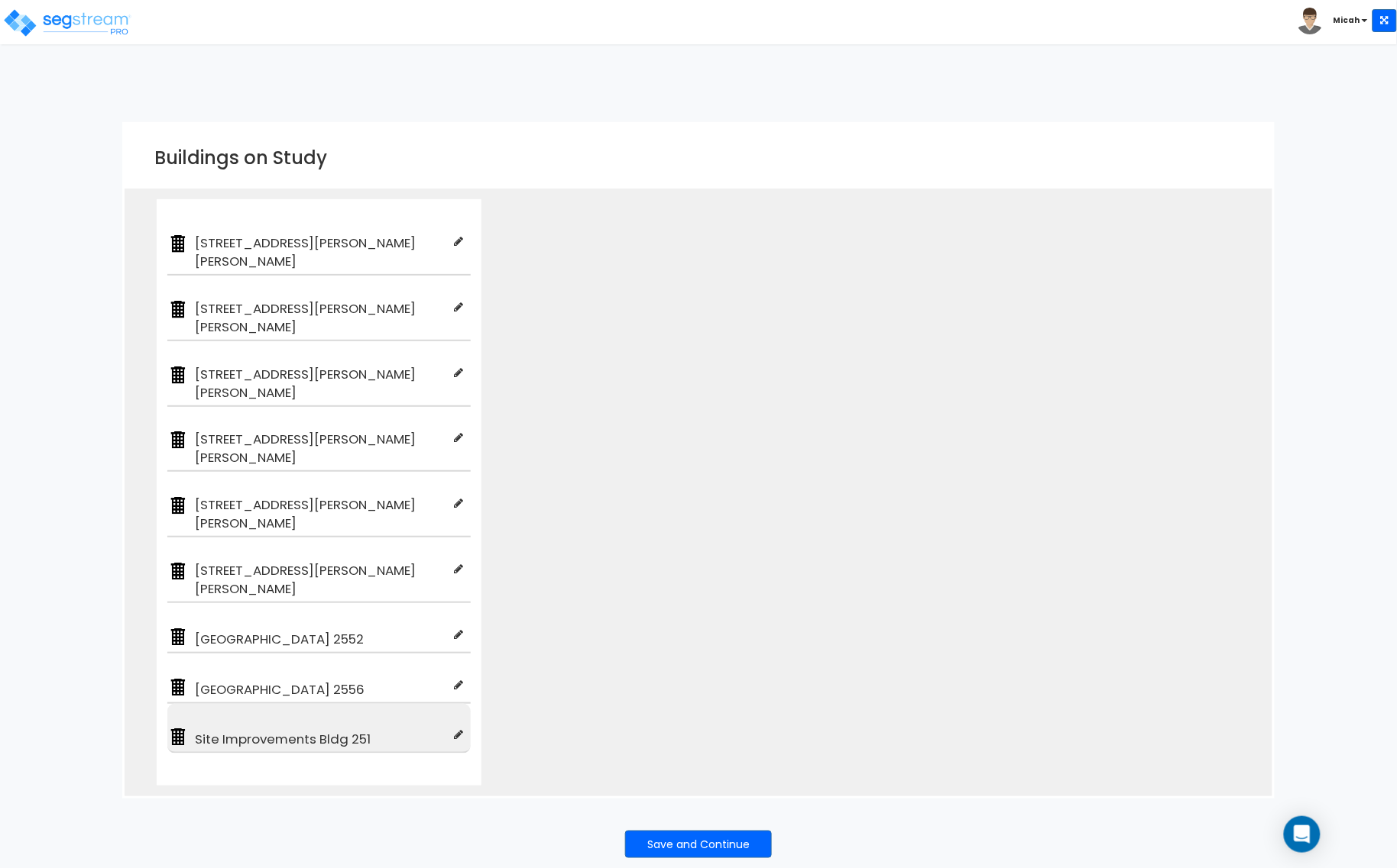
click at [177, 727] on img at bounding box center [178, 737] width 22 height 22
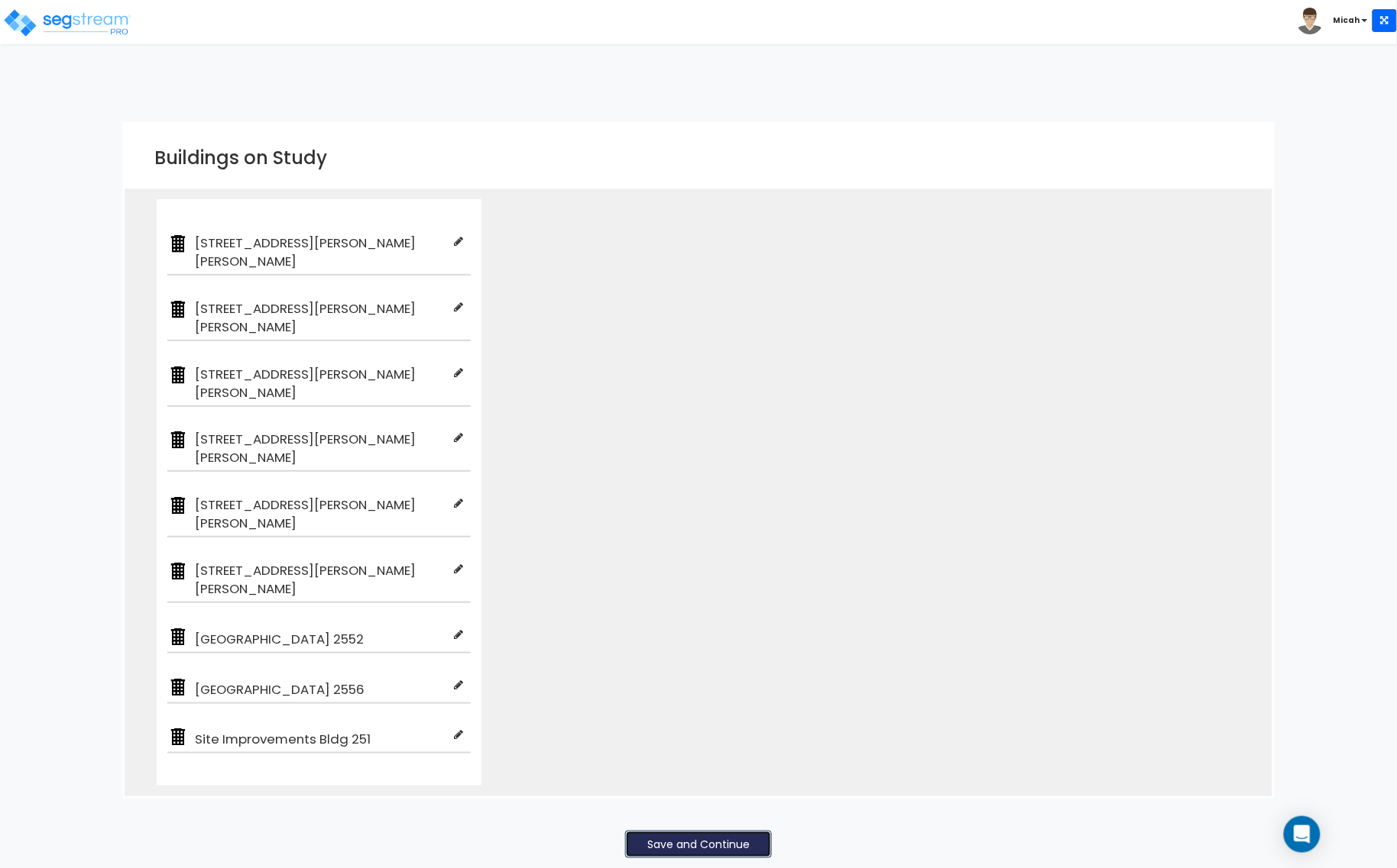
click at [686, 831] on button "Save and Continue" at bounding box center [698, 844] width 147 height 27
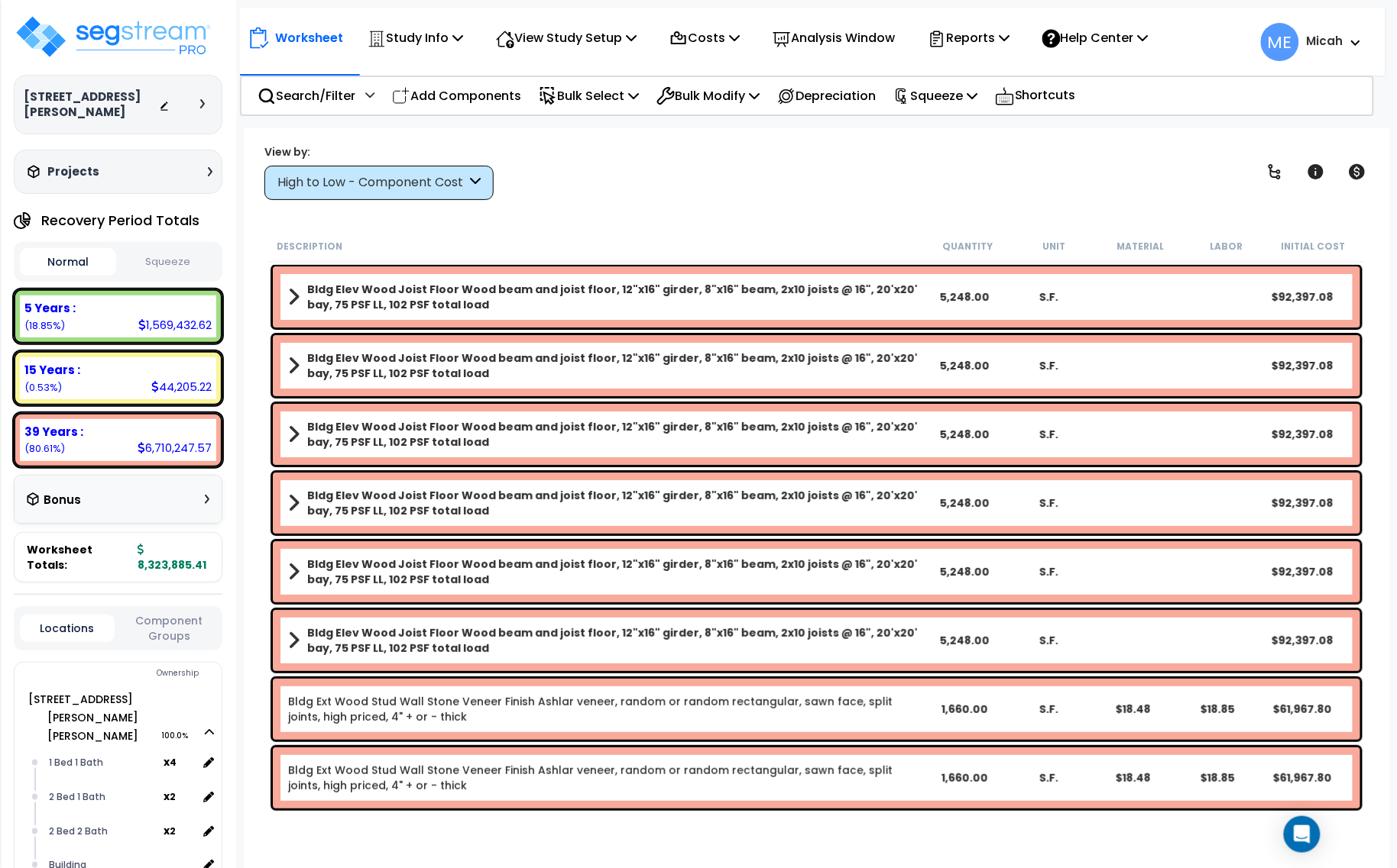
click at [441, 191] on div "High to Low - Component Cost" at bounding box center [372, 182] width 189 height 18
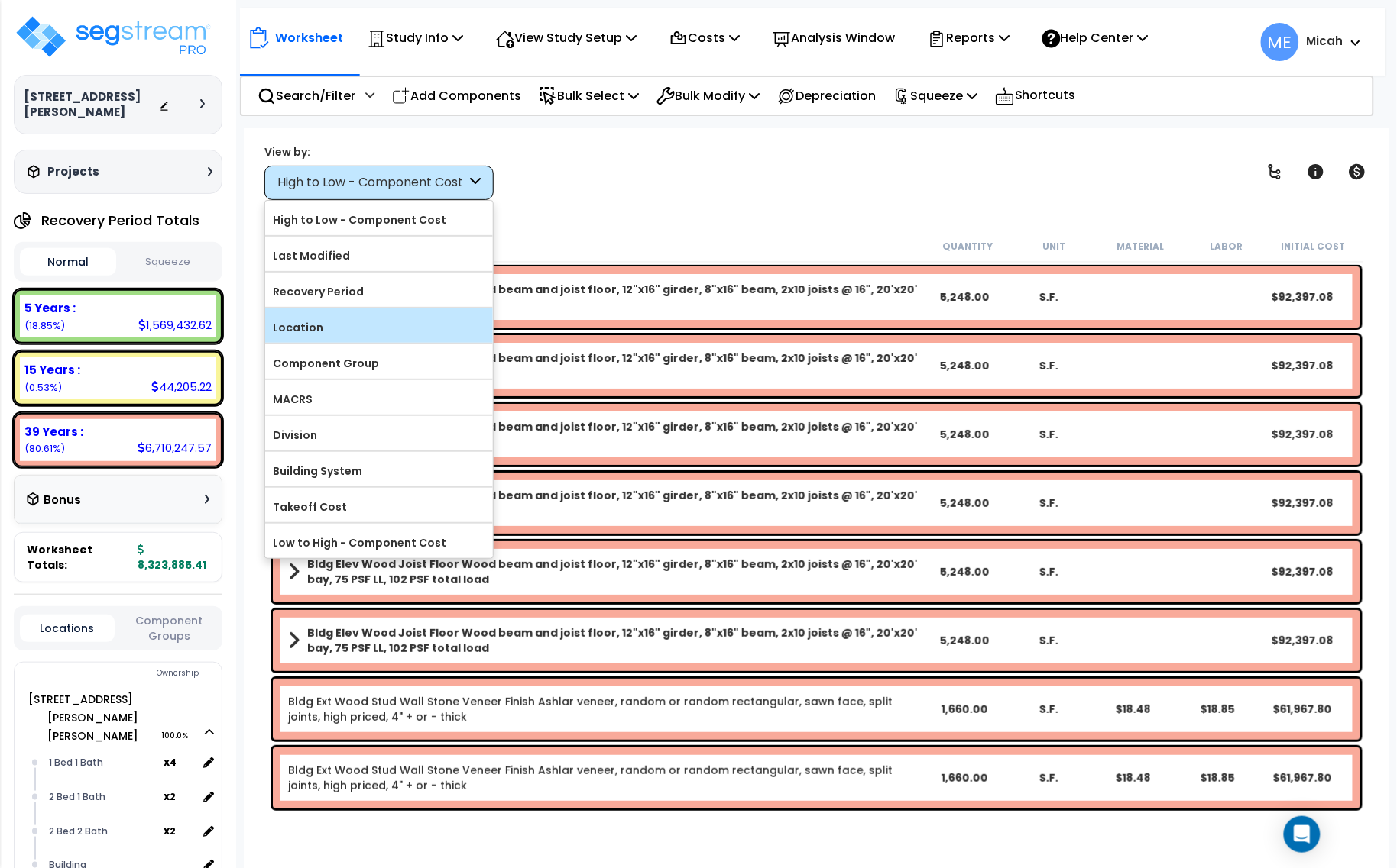
click at [374, 339] on label "Location" at bounding box center [379, 327] width 228 height 23
click at [0, 0] on input "Location" at bounding box center [0, 0] width 0 height 0
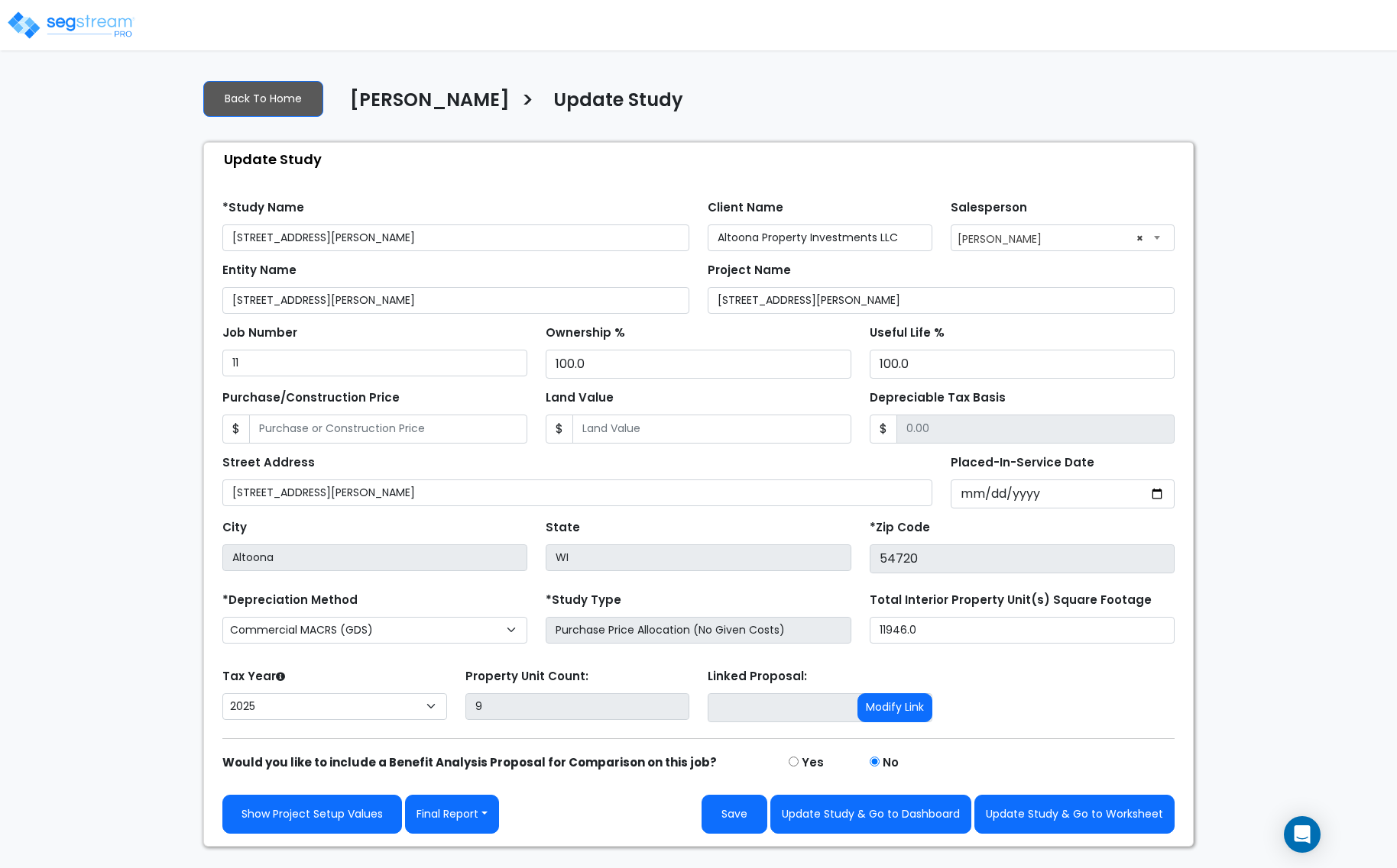
select select "2025"
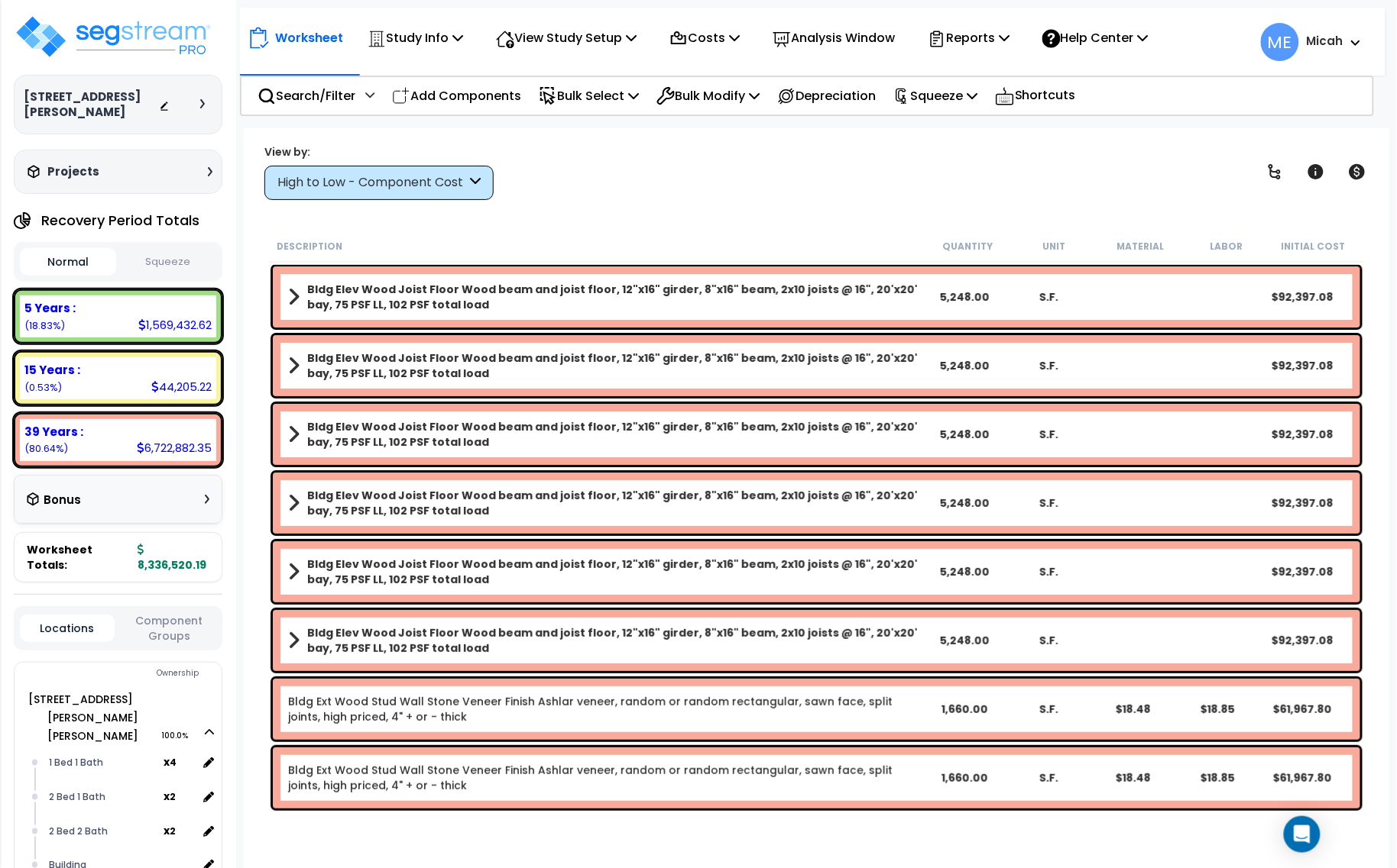
click at [467, 181] on div "High to Low - Component Cost" at bounding box center [379, 182] width 230 height 35
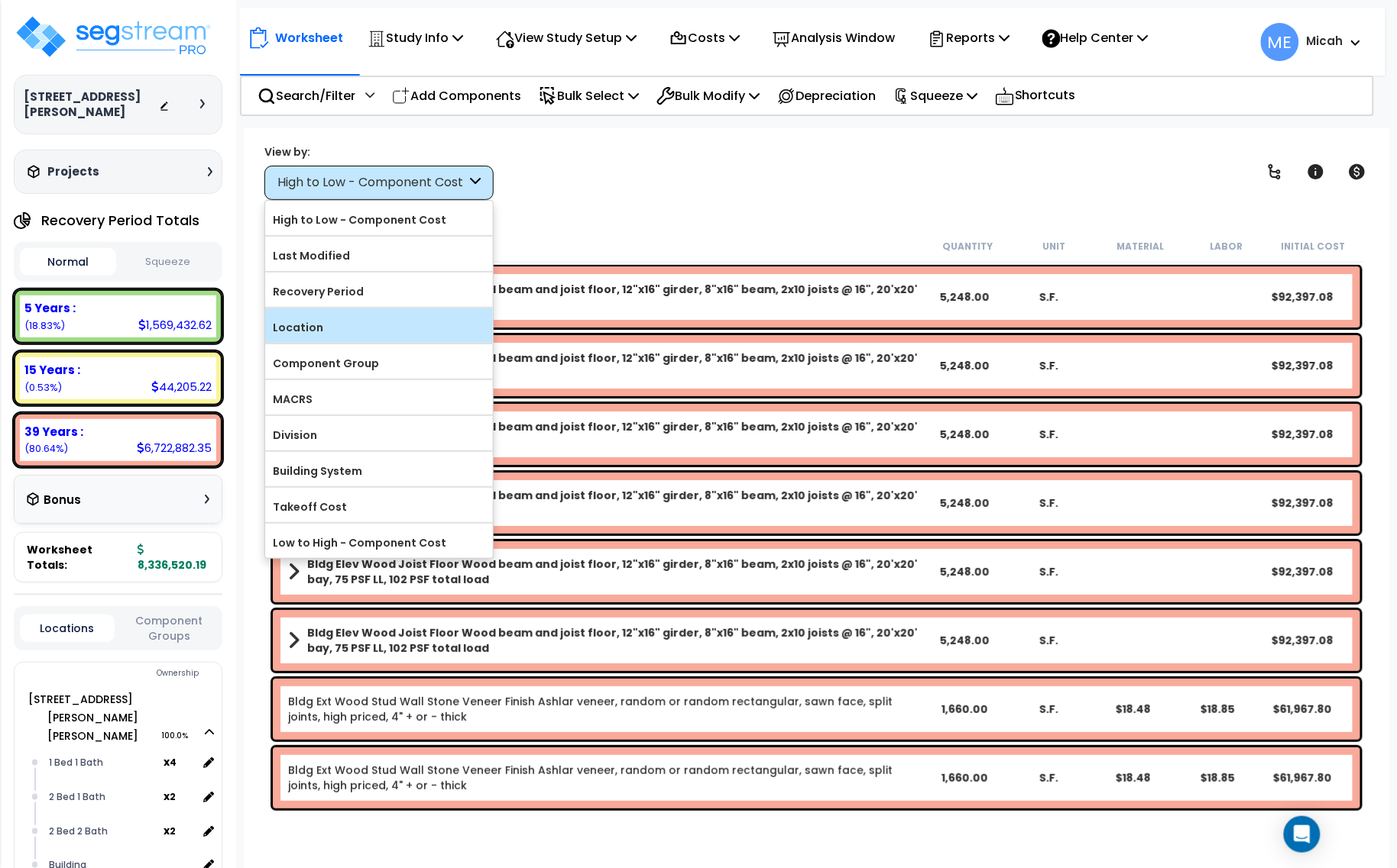
click at [331, 332] on label "Location" at bounding box center [379, 327] width 228 height 23
click at [0, 0] on input "Location" at bounding box center [0, 0] width 0 height 0
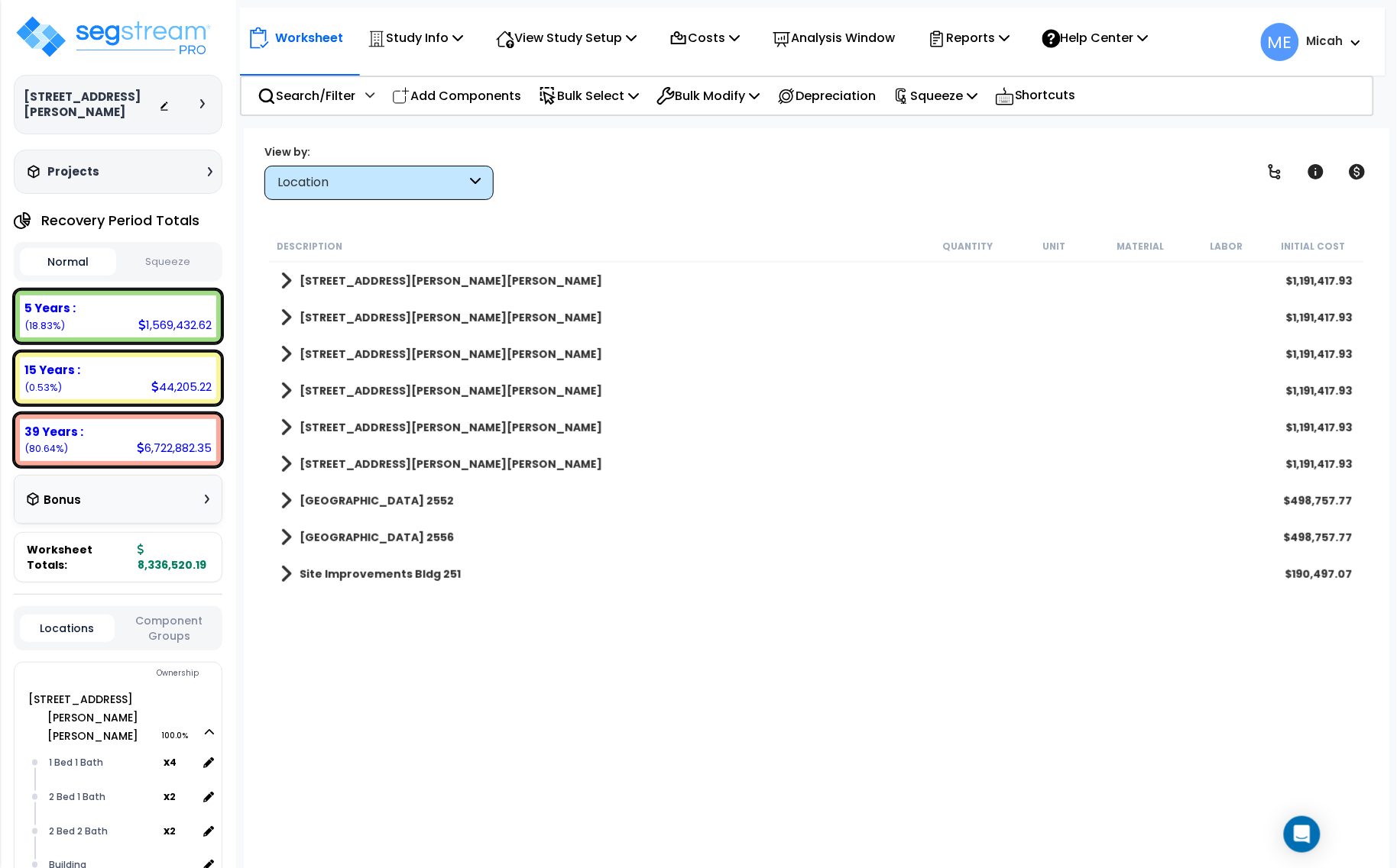
click at [284, 572] on span at bounding box center [286, 574] width 11 height 22
click at [306, 616] on span at bounding box center [301, 610] width 11 height 22
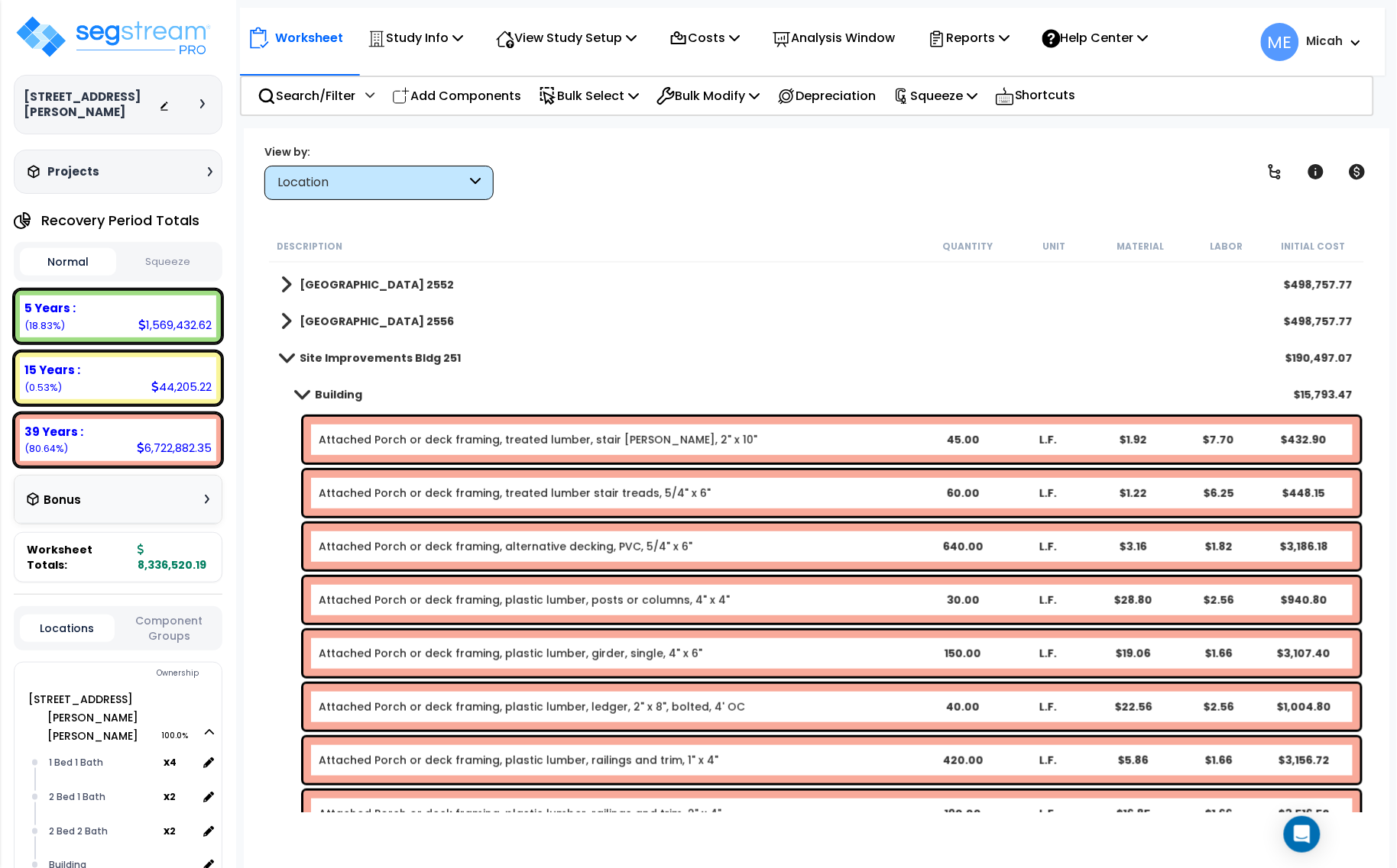
scroll to position [184, 0]
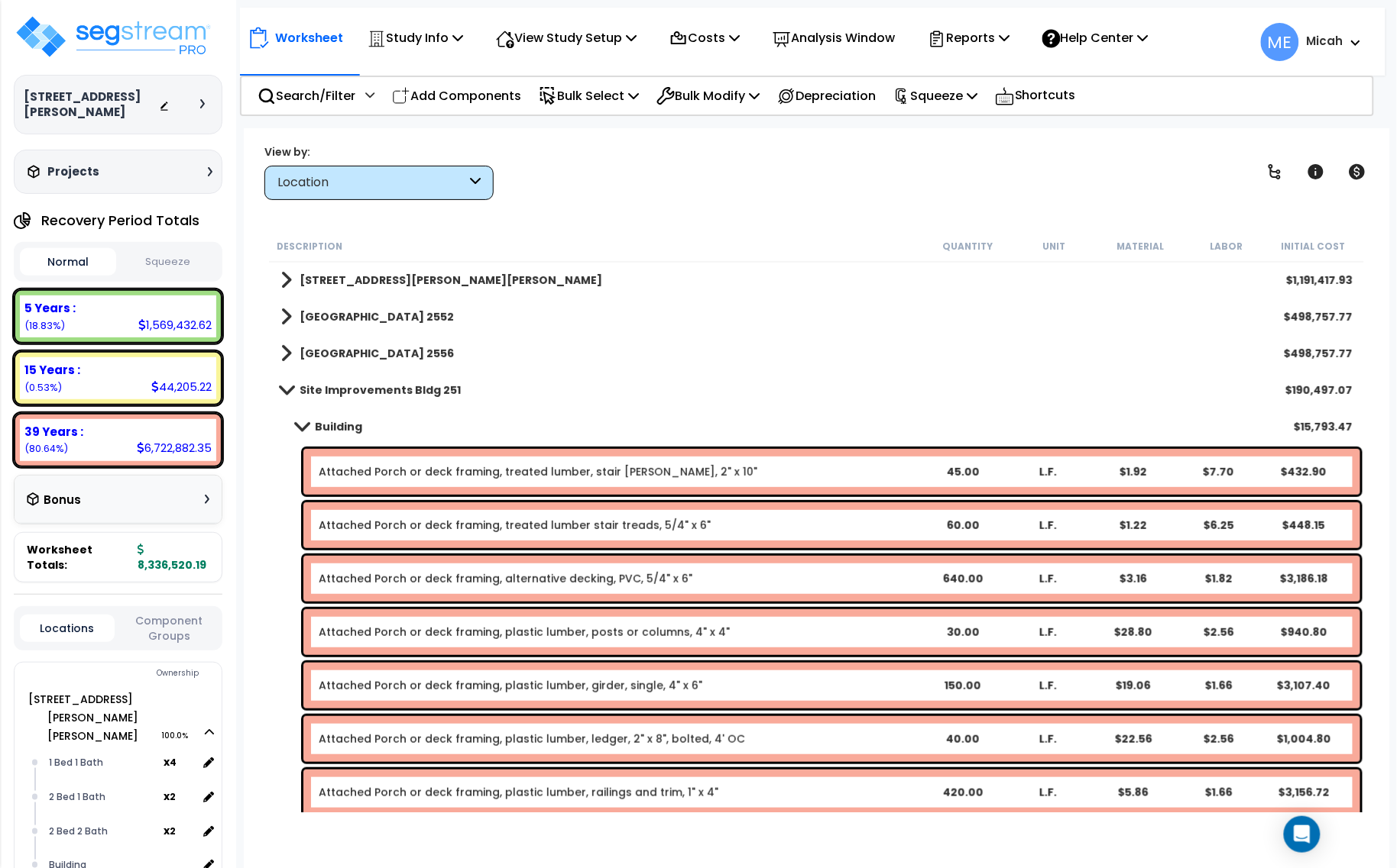
click at [308, 426] on span at bounding box center [301, 427] width 22 height 11
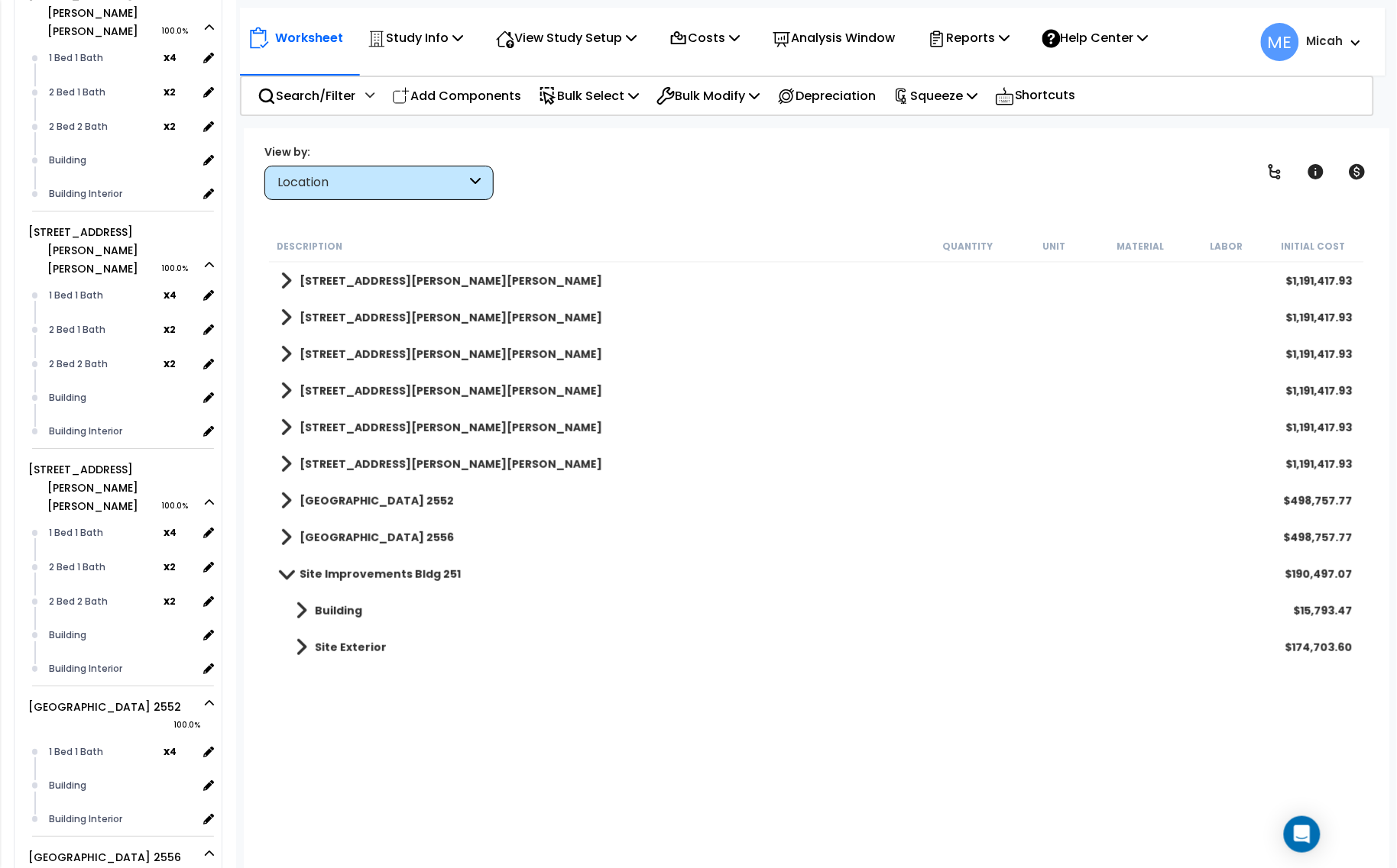
scroll to position [1432, 0]
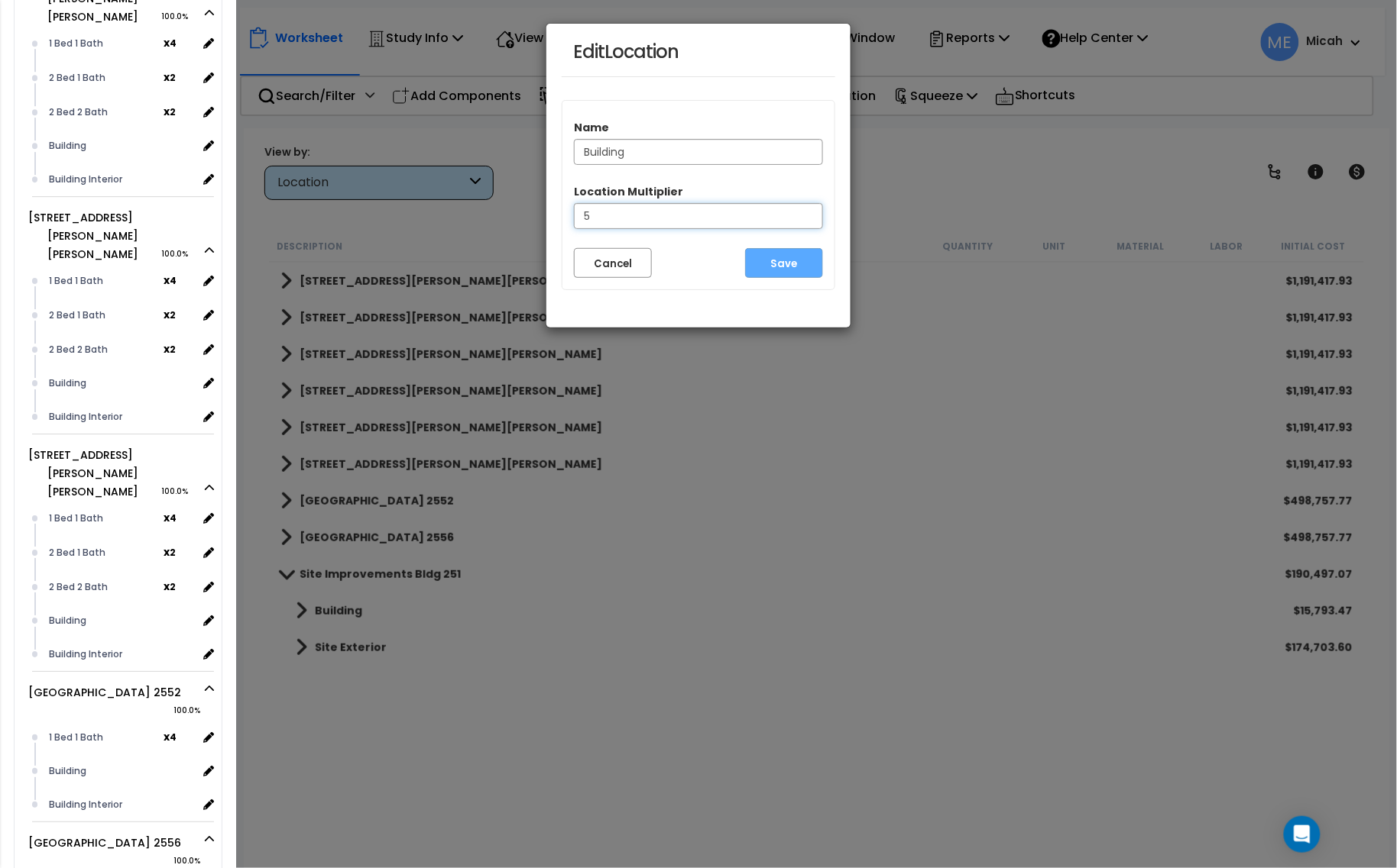
drag, startPoint x: 610, startPoint y: 215, endPoint x: 567, endPoint y: 220, distance: 43.3
click at [567, 219] on div "Location Multiplier 5" at bounding box center [698, 209] width 272 height 64
type input "0"
type input "1"
click at [796, 265] on button "Save" at bounding box center [784, 263] width 78 height 30
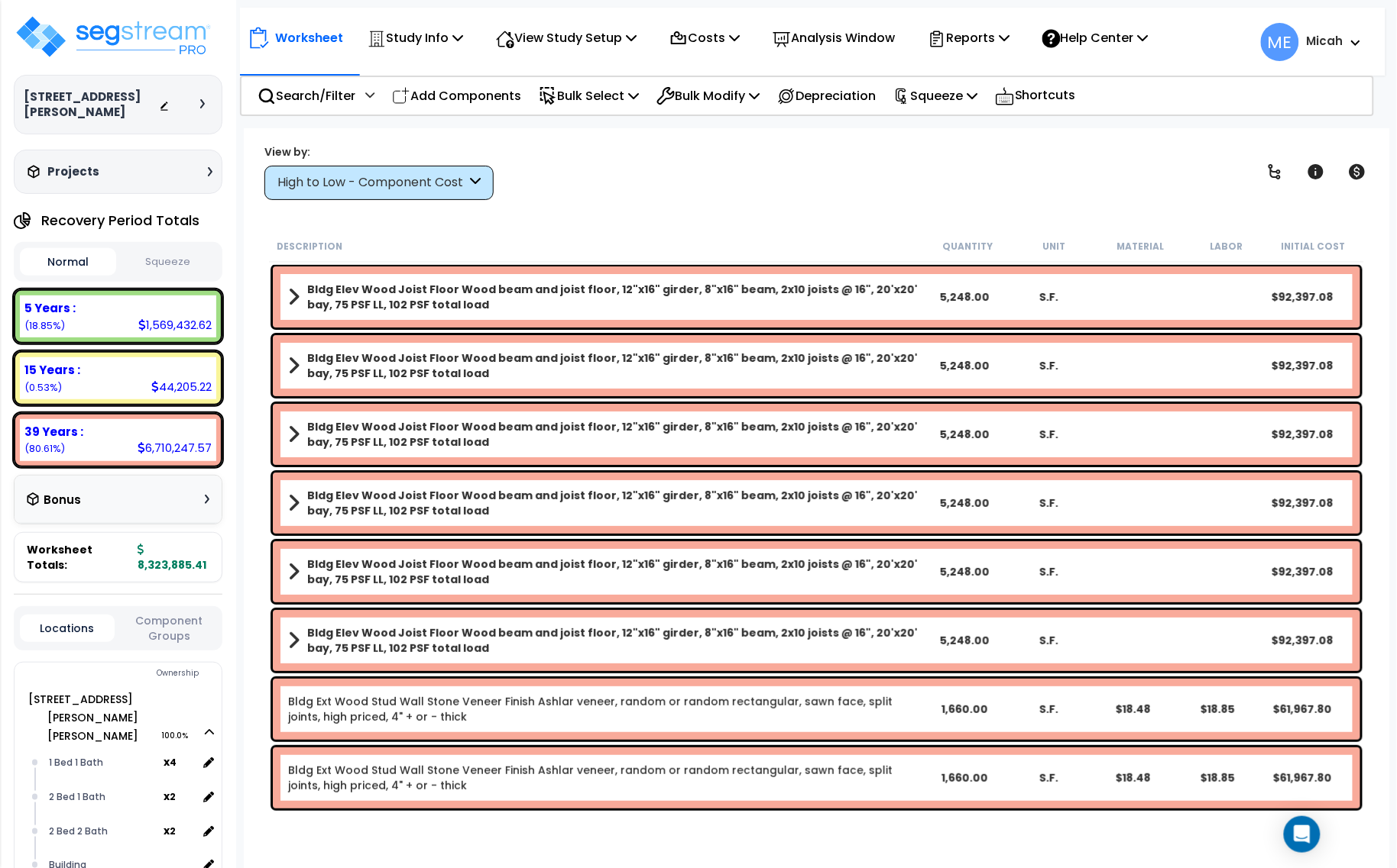
click at [478, 181] on icon at bounding box center [475, 182] width 10 height 18
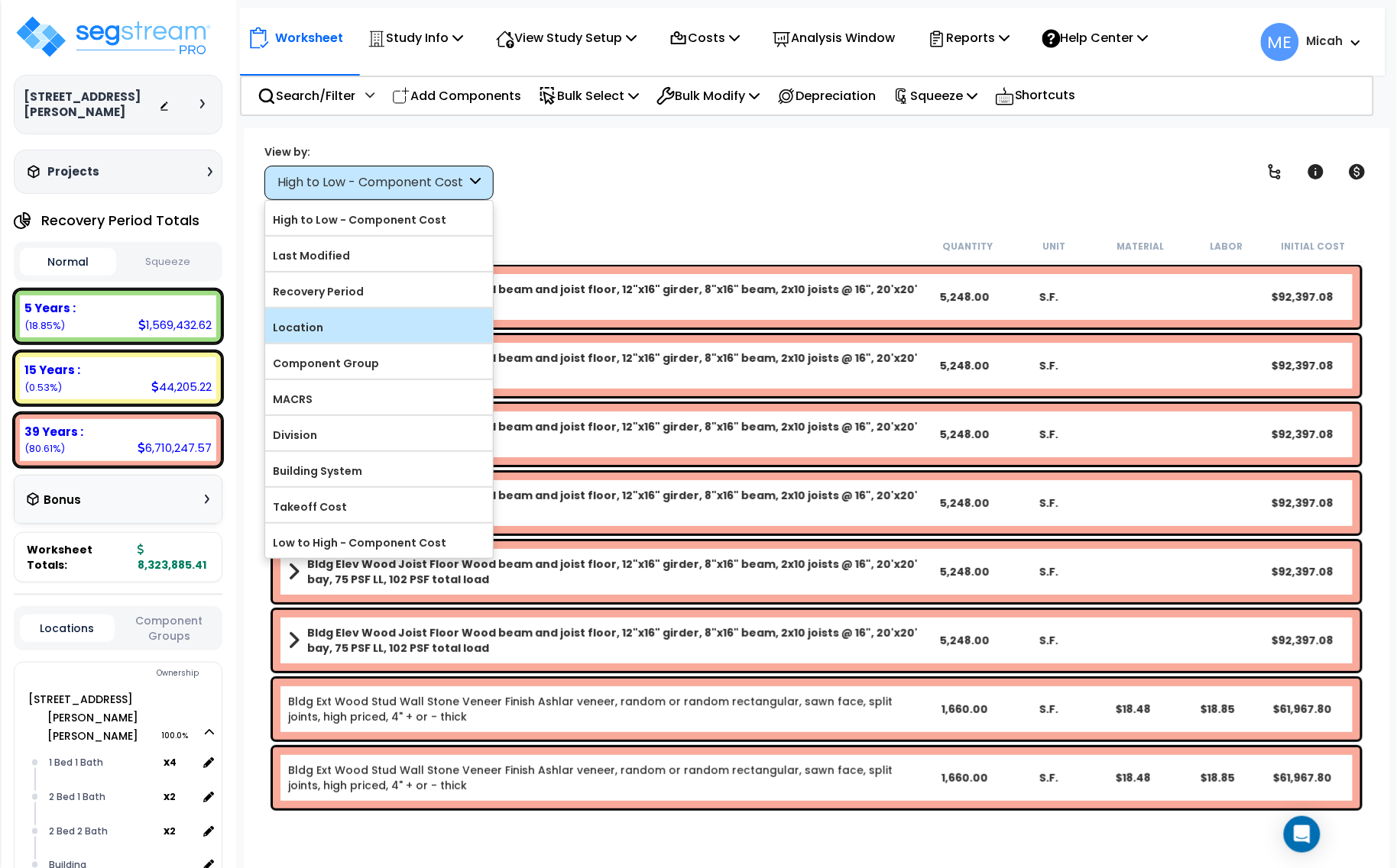
click at [414, 334] on label "Location" at bounding box center [379, 327] width 228 height 23
click at [0, 0] on input "Location" at bounding box center [0, 0] width 0 height 0
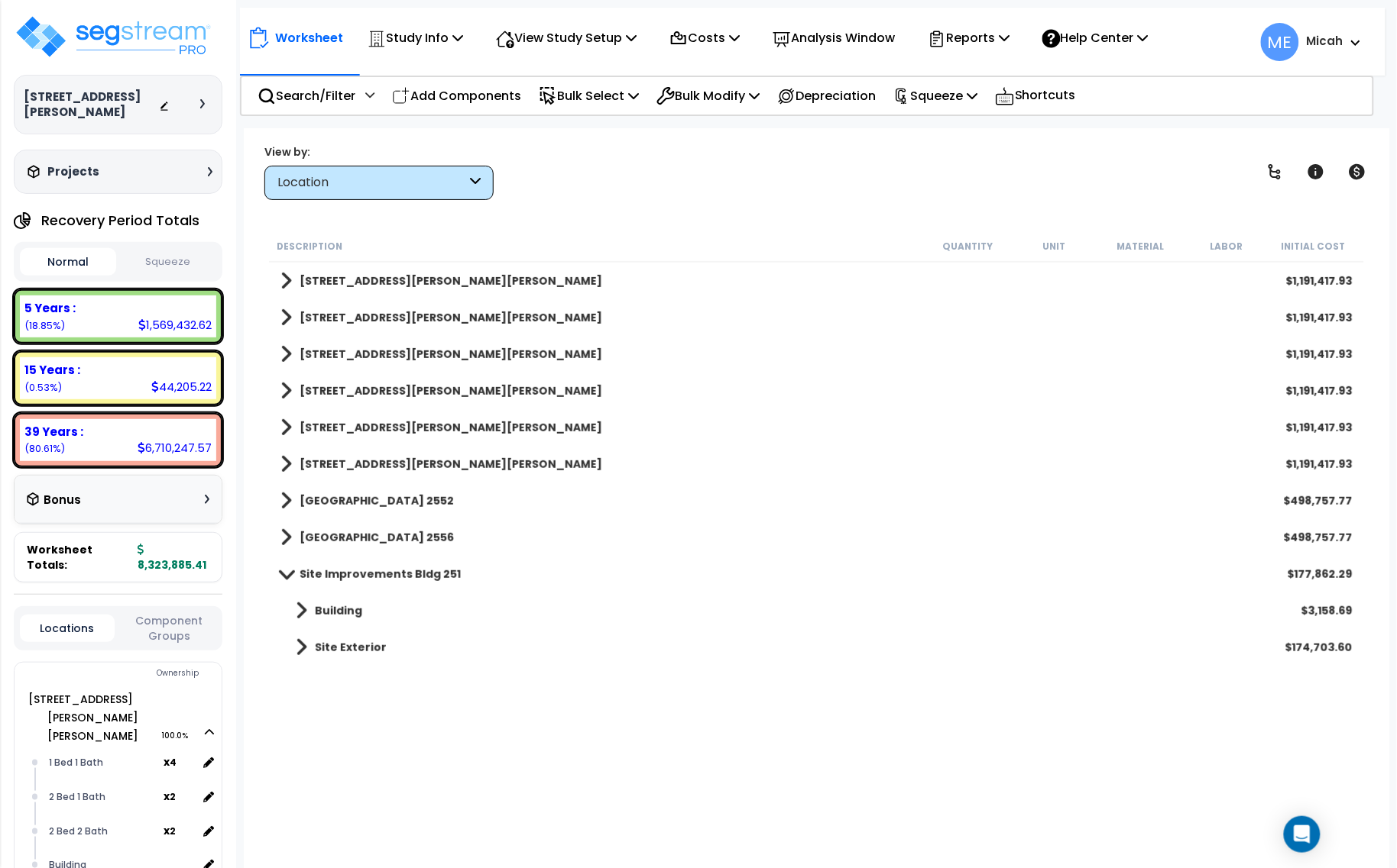
click at [307, 608] on span at bounding box center [301, 610] width 11 height 22
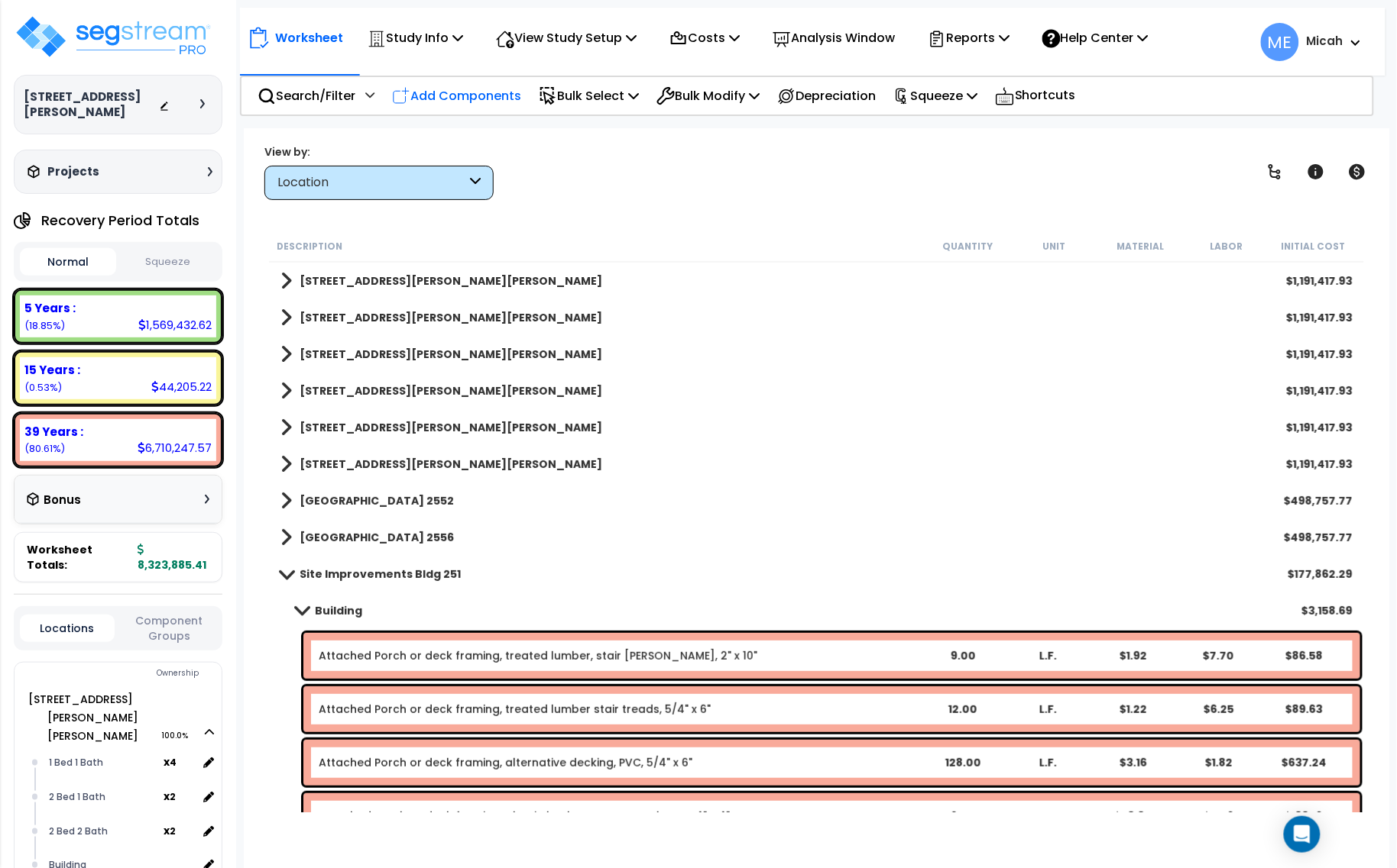
click at [505, 96] on p "Add Components" at bounding box center [456, 96] width 129 height 21
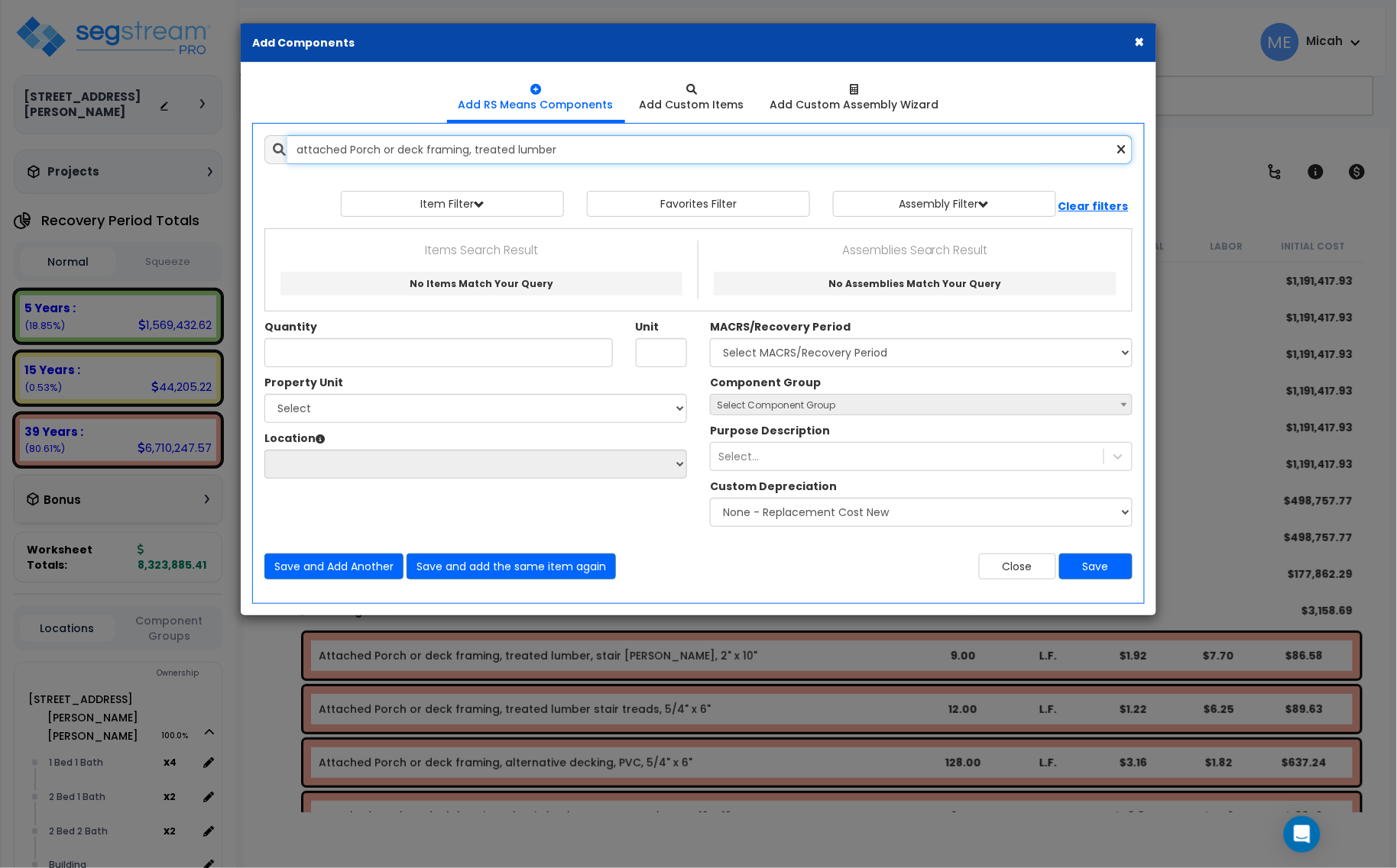
drag, startPoint x: 304, startPoint y: 148, endPoint x: 264, endPoint y: 135, distance: 42.1
click at [266, 136] on div "attached Porch or deck framing, treated lumber" at bounding box center [698, 150] width 868 height 29
drag, startPoint x: 569, startPoint y: 147, endPoint x: 491, endPoint y: 150, distance: 78.1
click at [491, 150] on input "Attached Porch or deck framing, treated lumber" at bounding box center [709, 150] width 845 height 29
drag, startPoint x: 472, startPoint y: 150, endPoint x: 349, endPoint y: 149, distance: 123.0
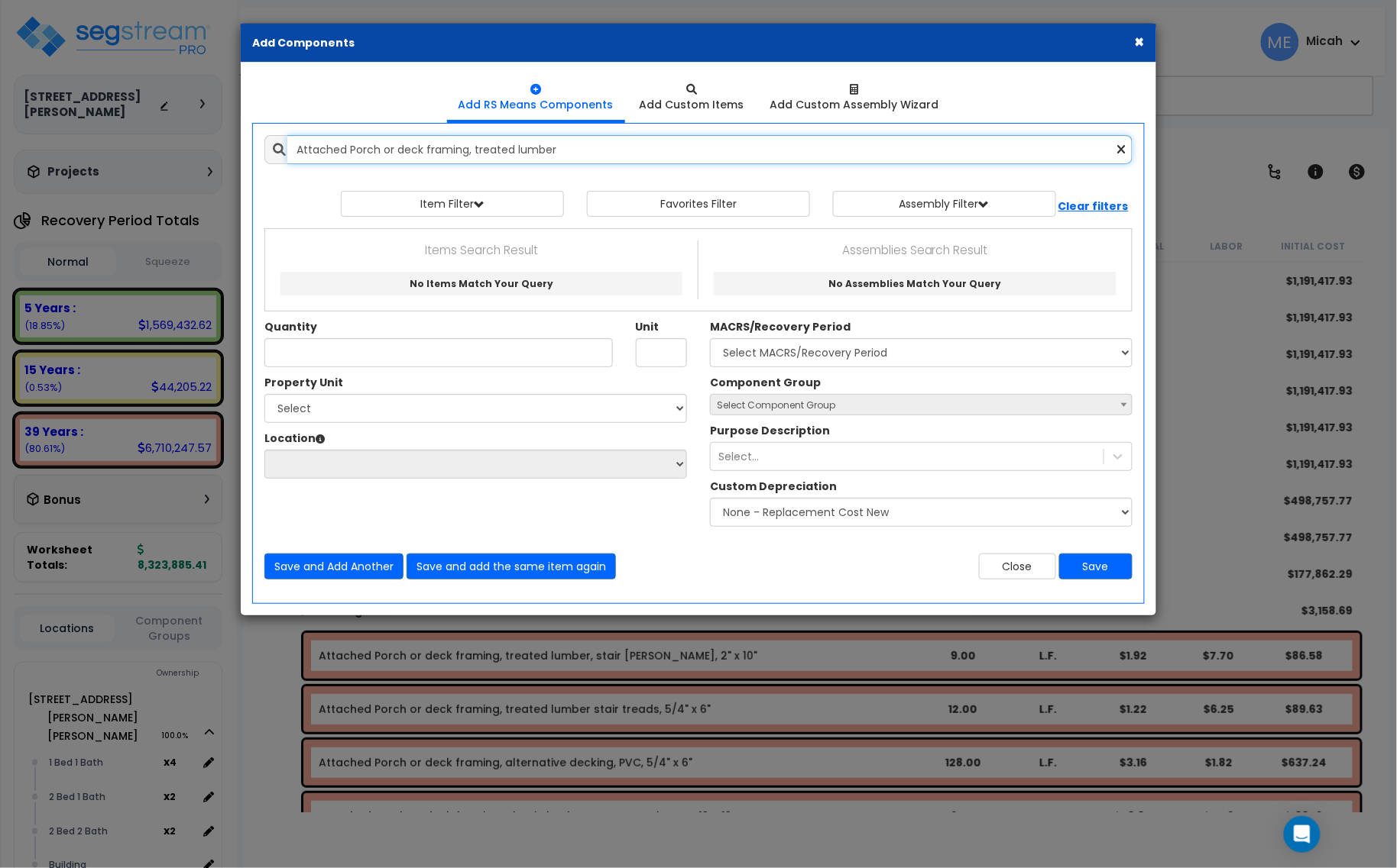
click at [349, 149] on input "Attached Porch or deck framing, treated lumber" at bounding box center [709, 150] width 845 height 29
drag, startPoint x: 466, startPoint y: 150, endPoint x: 287, endPoint y: 158, distance: 179.2
click at [287, 158] on div "Attachedtreated lumber" at bounding box center [698, 150] width 868 height 29
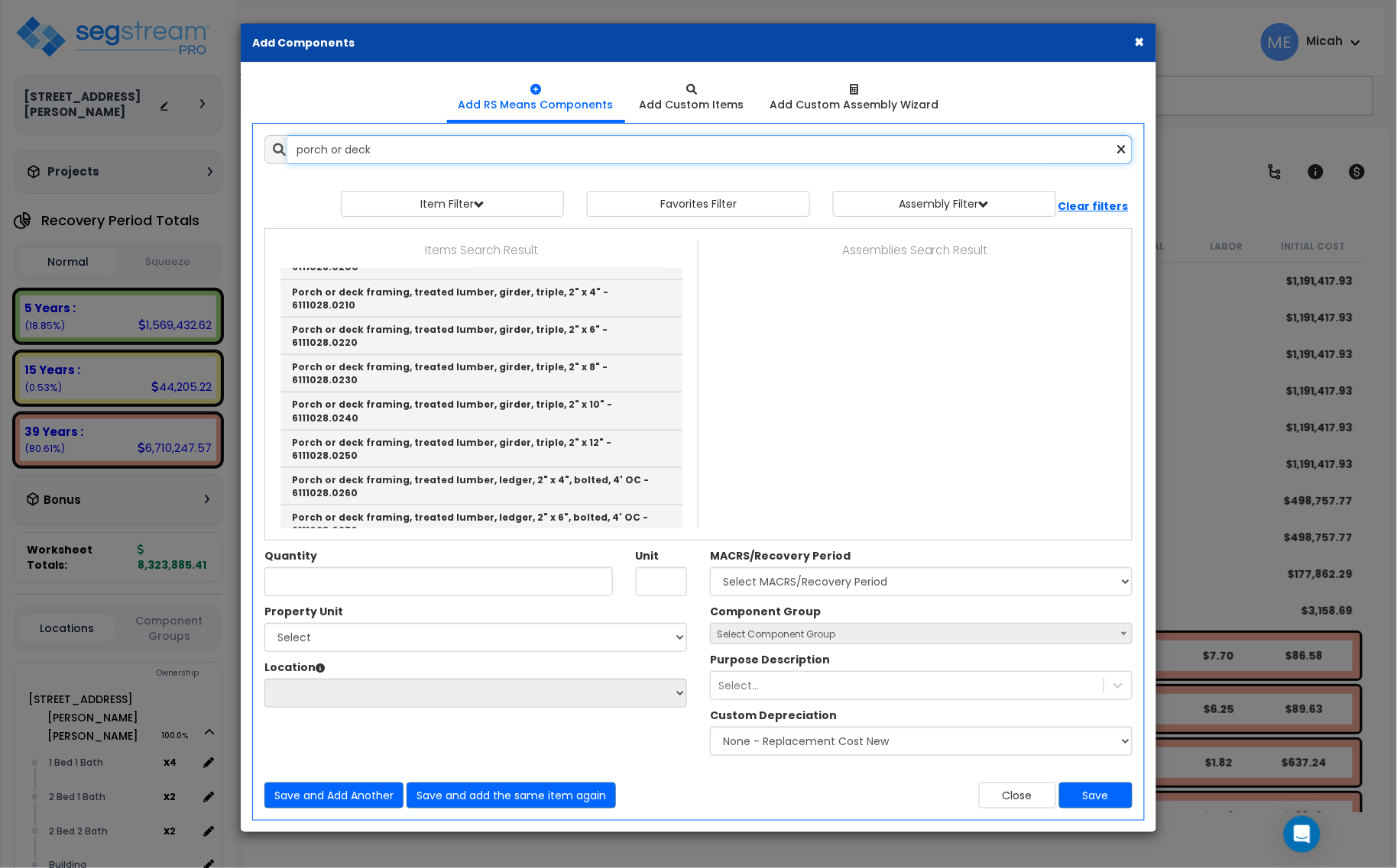
scroll to position [478, 0]
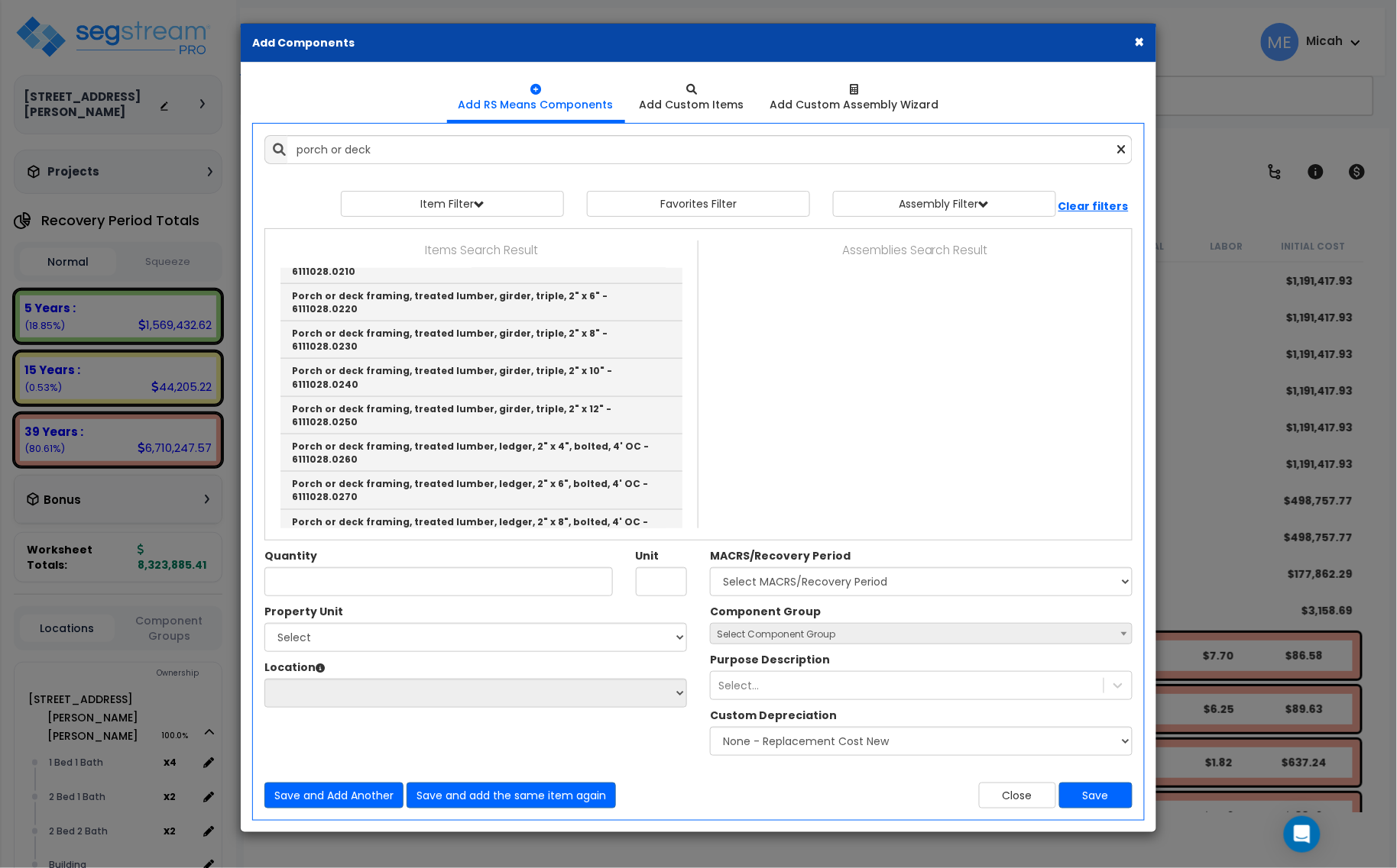
click at [439, 623] on link "Porch or deck framing, treated lumber, joists, 2" x 4" - 6111028.0310" at bounding box center [481, 635] width 402 height 24
type input "Porch or deck framing, treated lumber, joists, 2" x 4" - 6111028.0310"
type input "L.F."
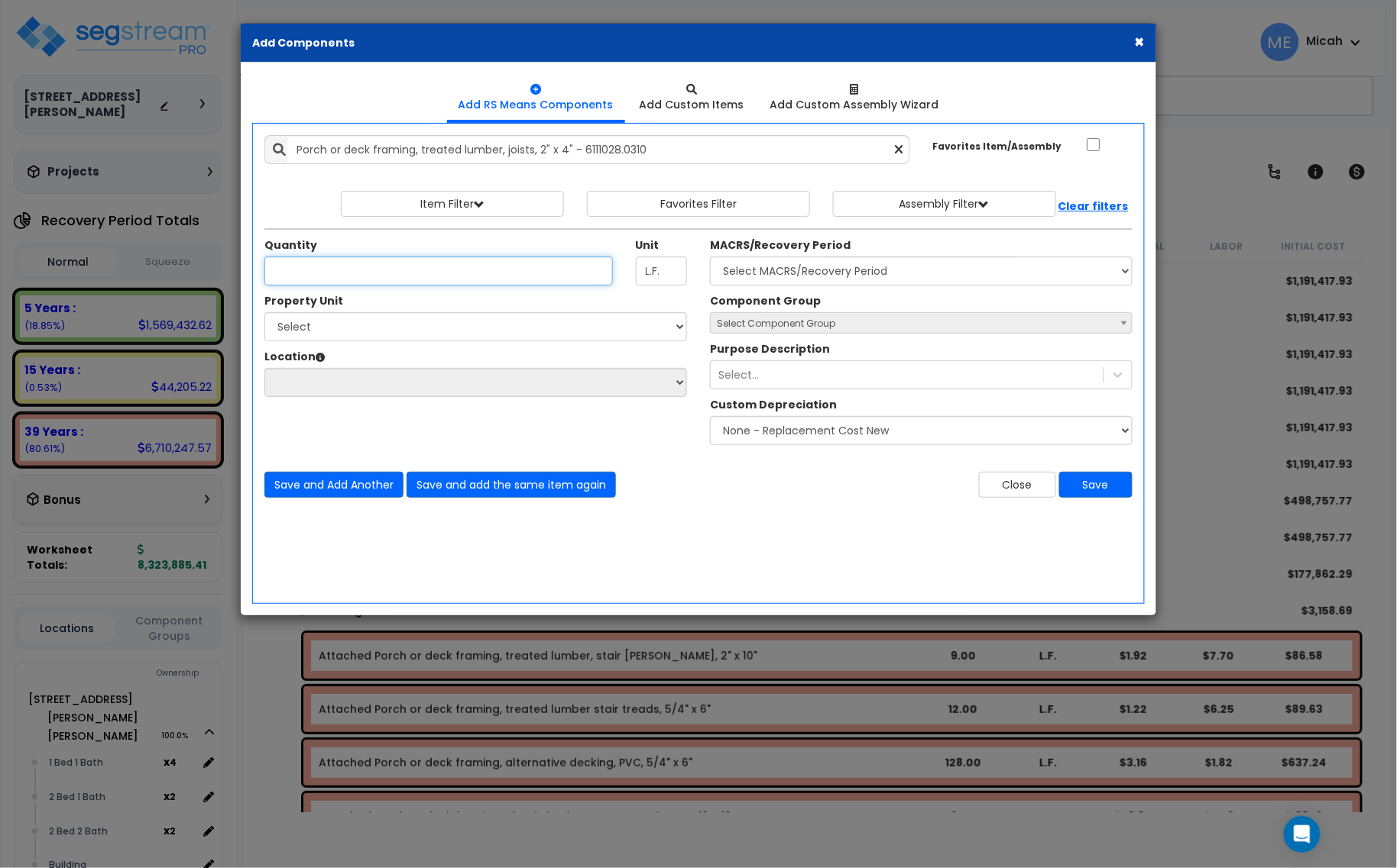
type input "9"
type input "10"
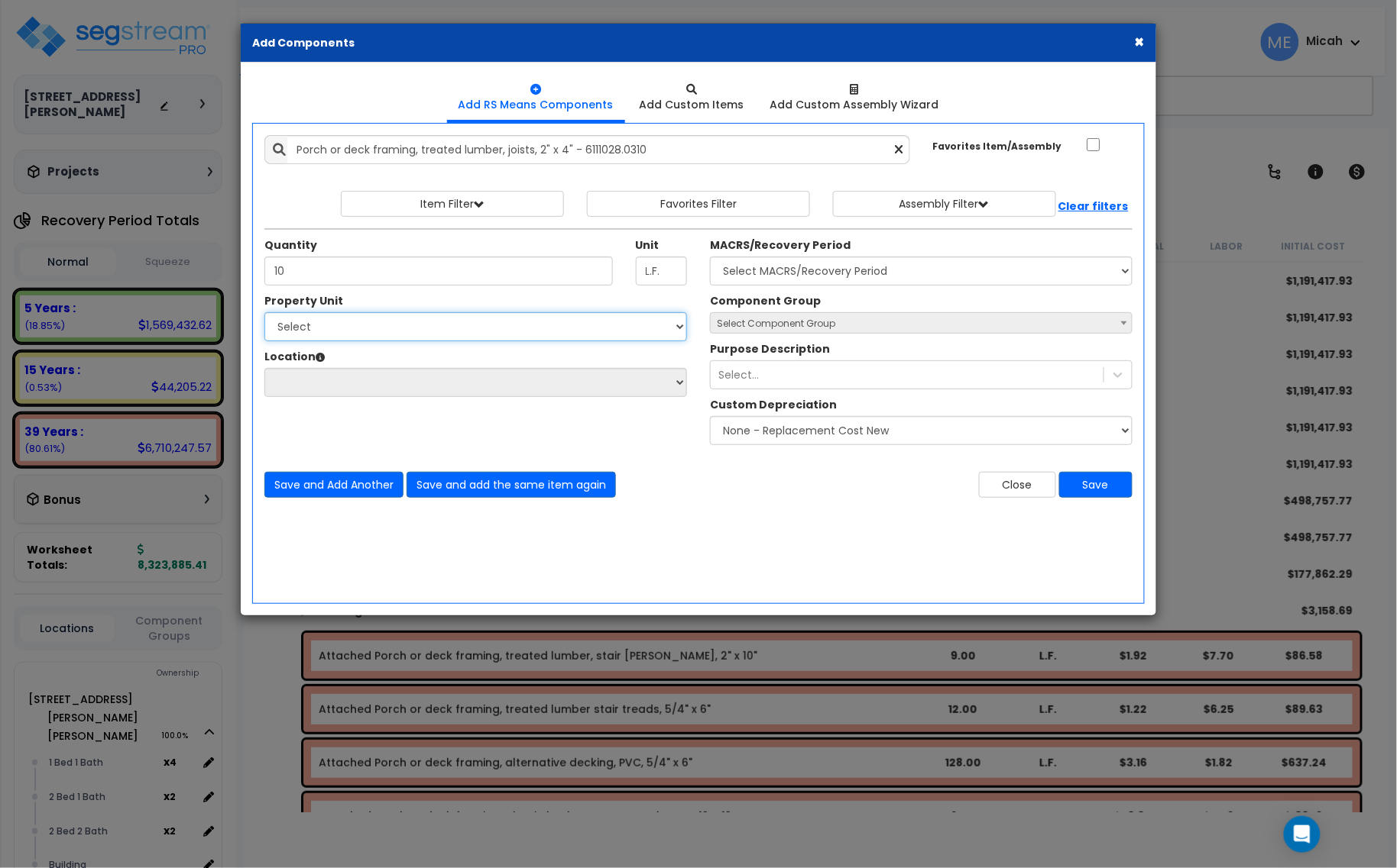
click at [541, 327] on select "Select 201 N. Willson Dr 201 N. Willson Dr Bldg 251 201 N. Willson Dr Bldg 201 …" at bounding box center [475, 326] width 422 height 29
select select "175793"
click at [264, 313] on select "Select 201 N. Willson Dr 201 N. Willson Dr Bldg 251 201 N. Willson Dr Bldg 201 …" at bounding box center [475, 326] width 422 height 29
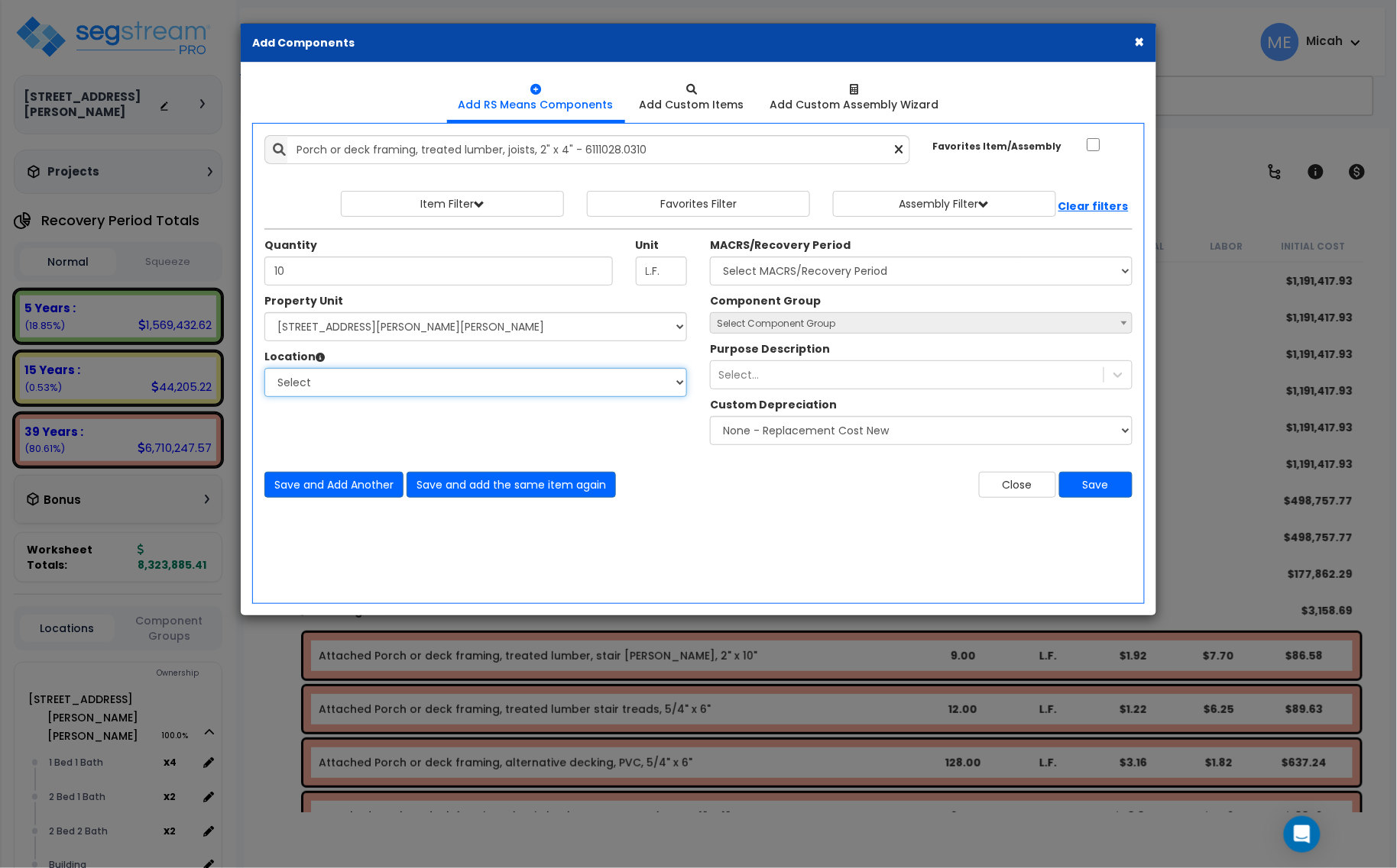
click at [421, 386] on select "Select 1 Bed 1 Bath 2 Bed 1 Bath 2 Bed 2 Bath Building Building Interior Add Ad…" at bounding box center [475, 382] width 422 height 29
select select "Others"
click at [264, 369] on select "Select 1 Bed 1 Bath 2 Bed 1 Bath 2 Bed 2 Bath Building Building Interior Add Ad…" at bounding box center [475, 382] width 422 height 29
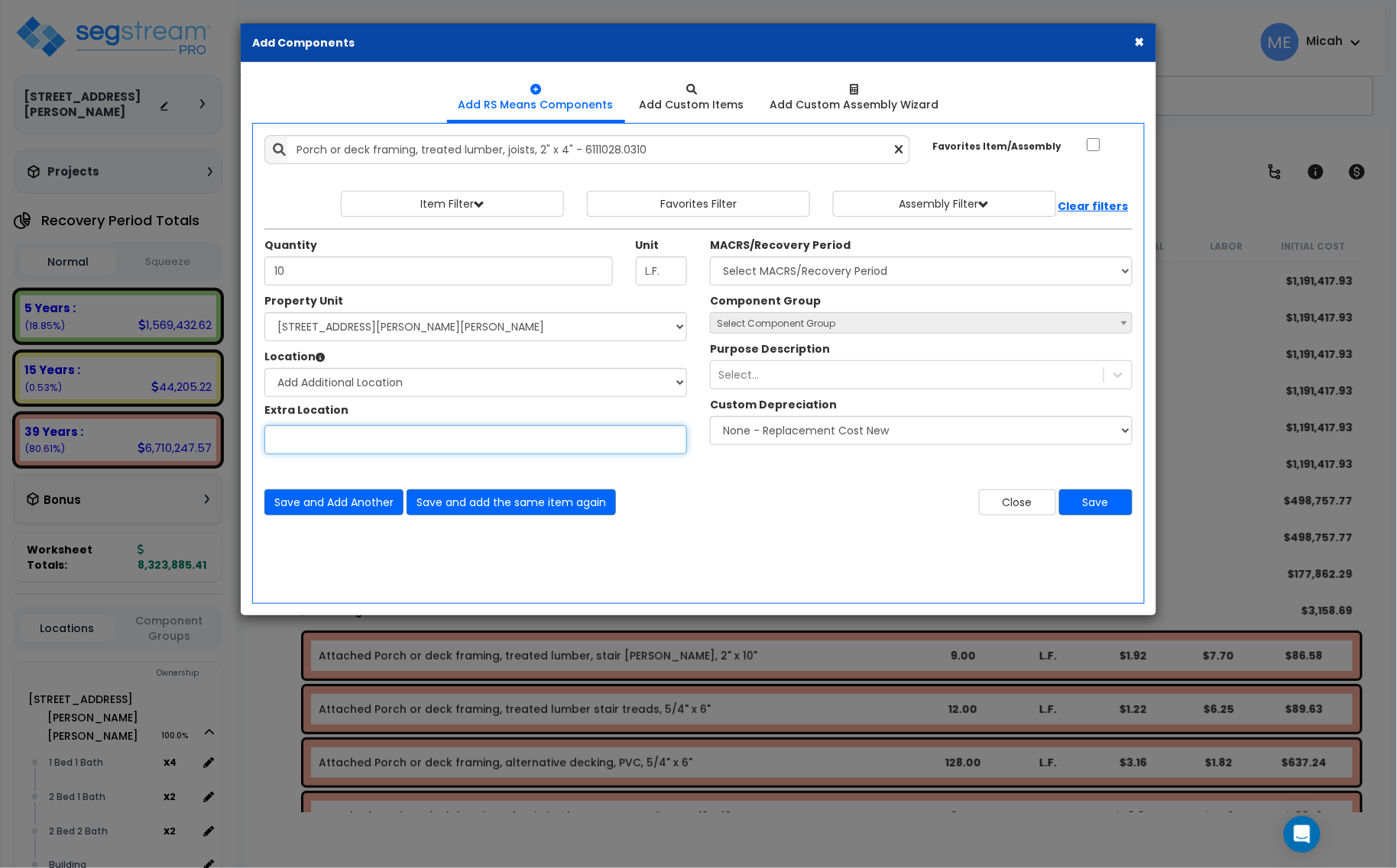
click at [380, 444] on input "Property Unit" at bounding box center [475, 439] width 422 height 29
type input "Site"
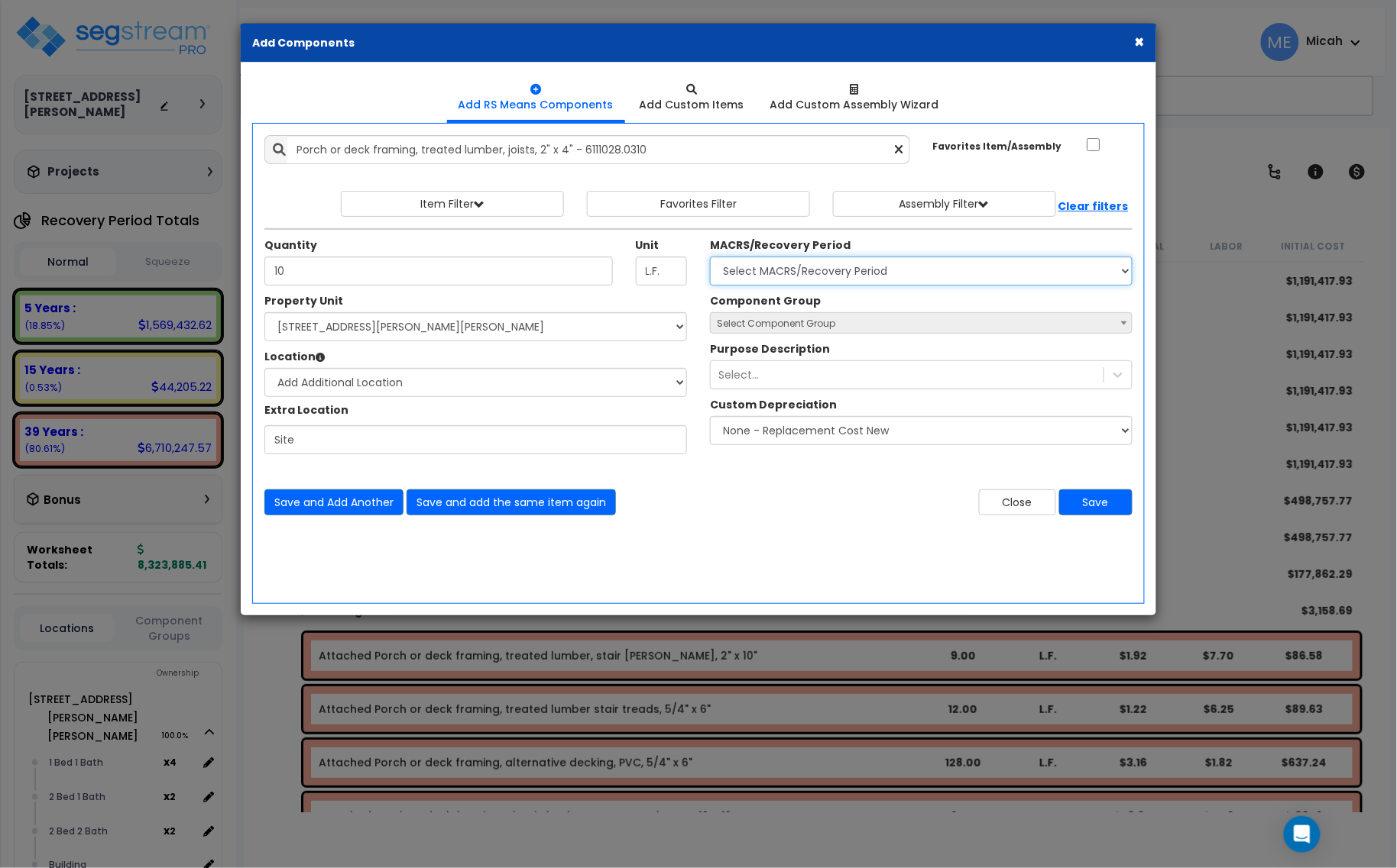
click at [812, 273] on select "Select MACRS/Recovery Period 5 Years - 57.0 - Distributive Trades & Services 5 …" at bounding box center [921, 271] width 422 height 29
select select "3667"
click at [710, 258] on select "Select MACRS/Recovery Period 5 Years - 57.0 - Distributive Trades & Services 5 …" at bounding box center [921, 271] width 422 height 29
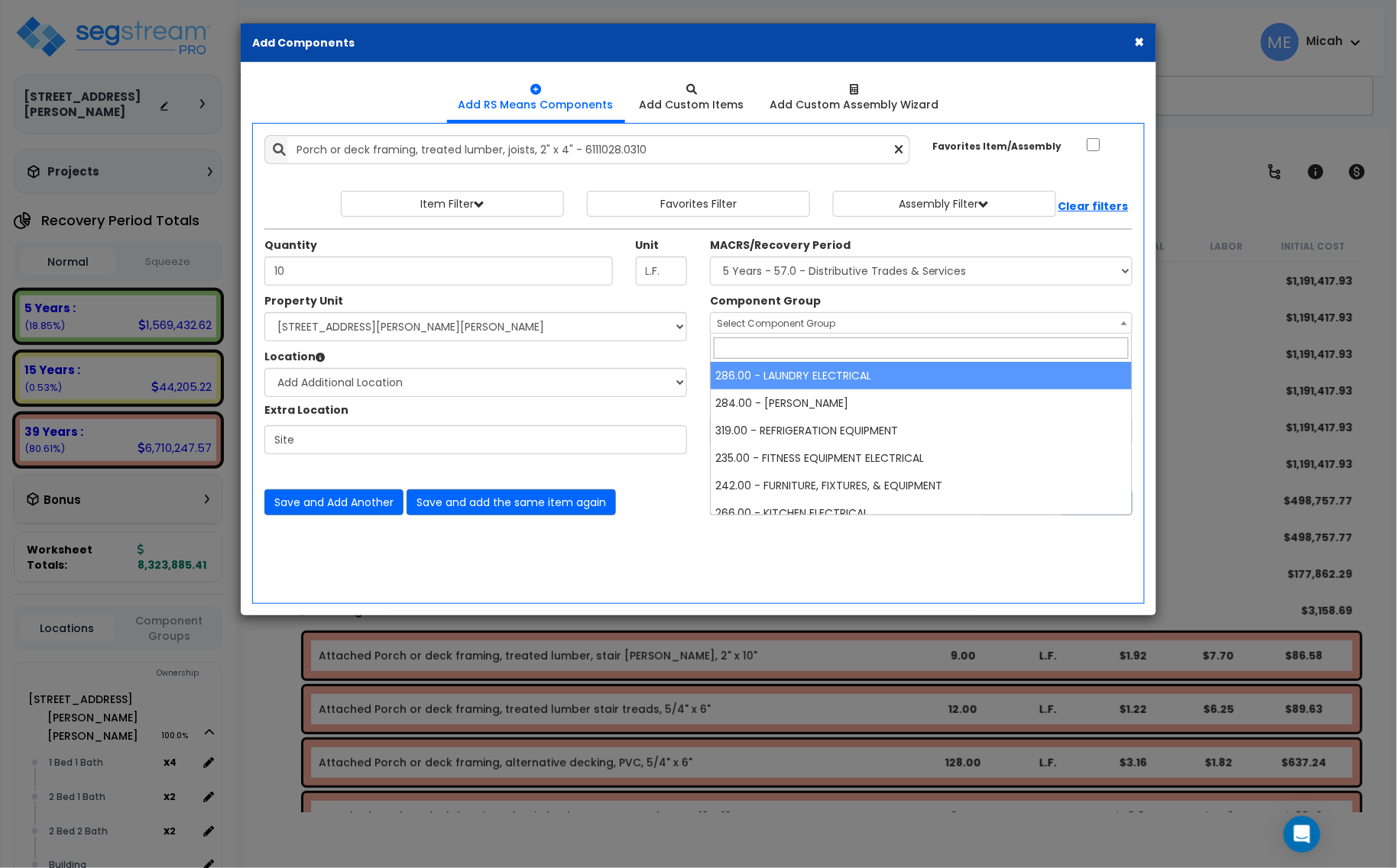
click at [771, 325] on span "Select Component Group" at bounding box center [776, 324] width 119 height 13
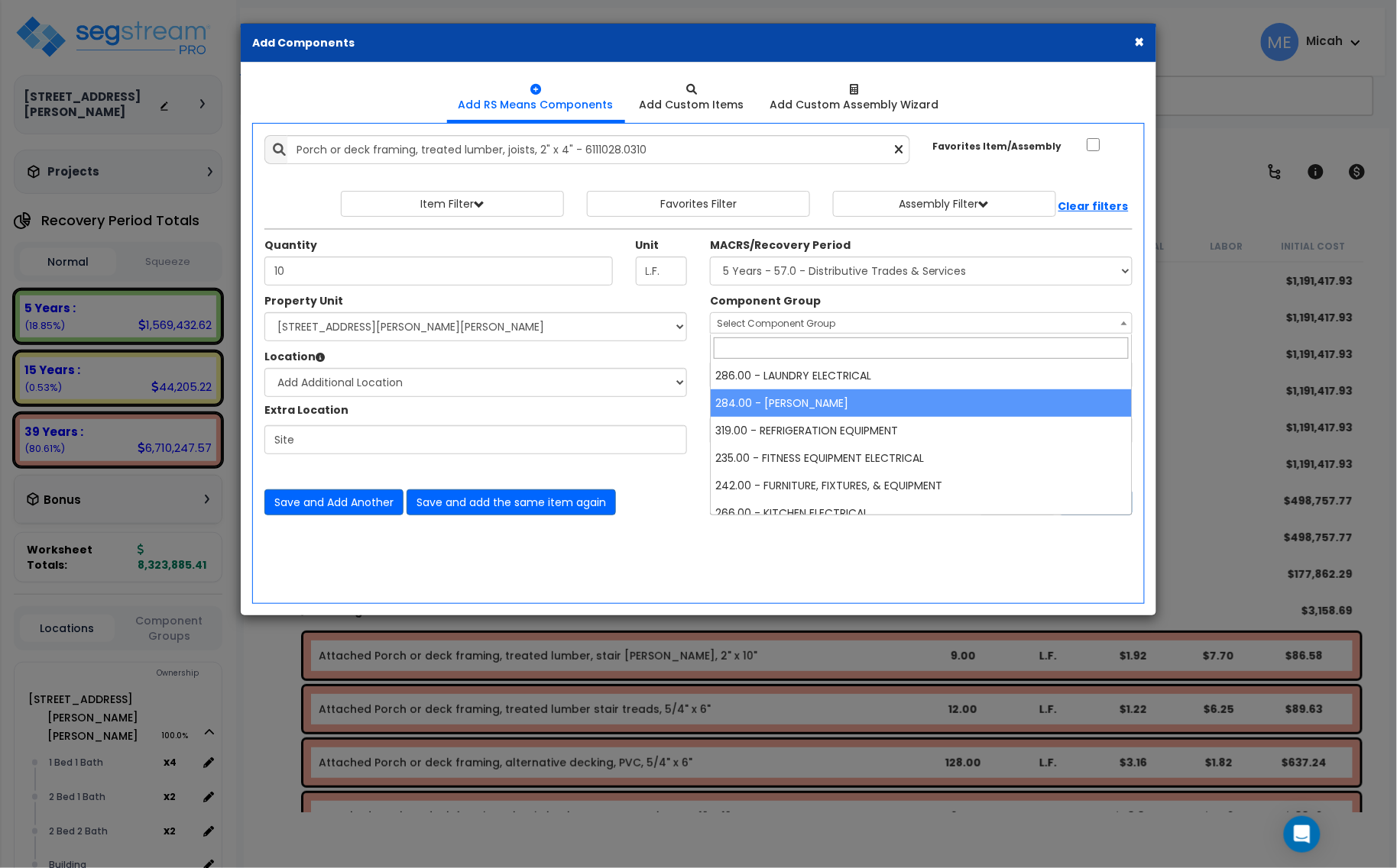
select select "56809"
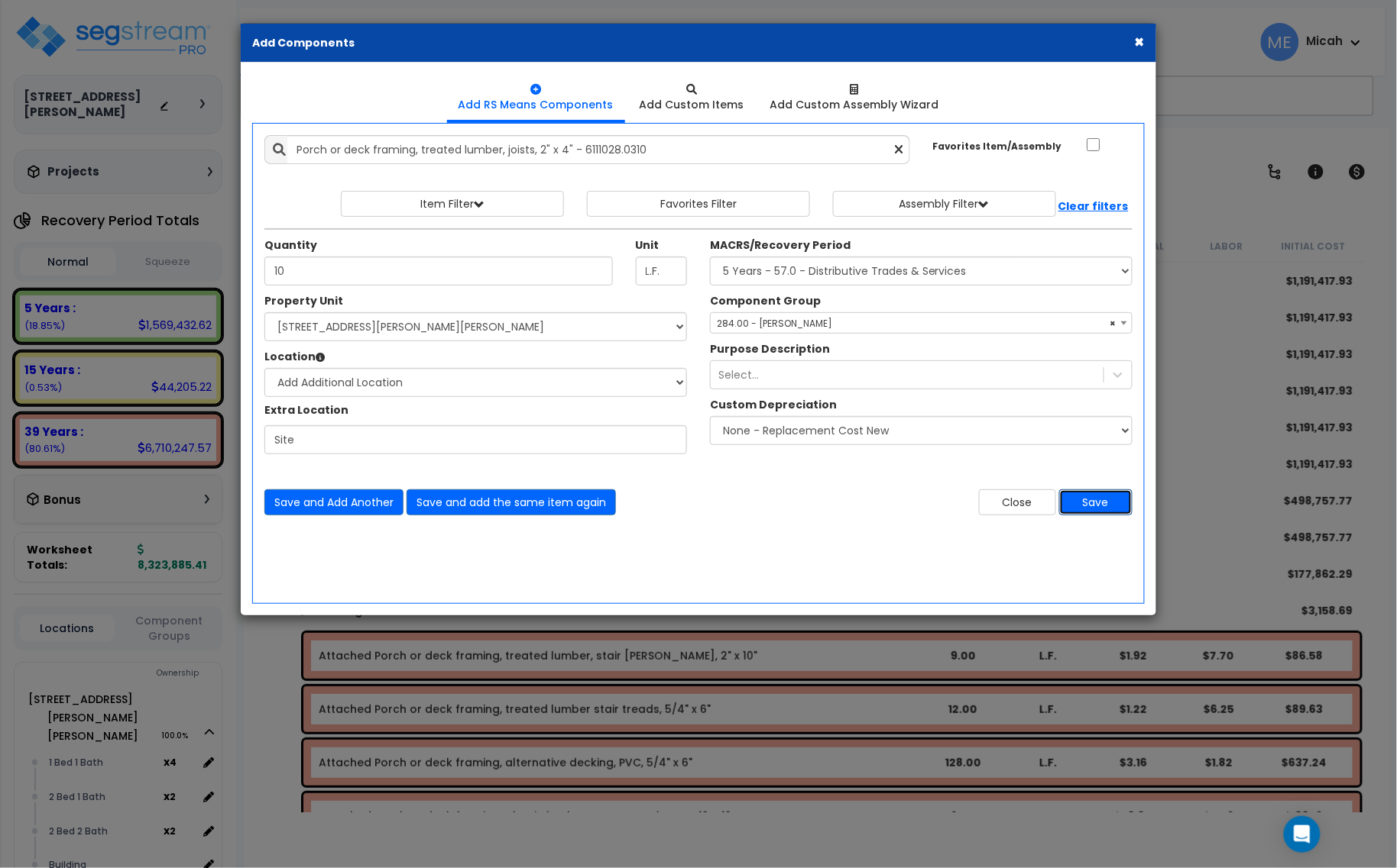
click at [1114, 500] on button "Save" at bounding box center [1096, 503] width 73 height 26
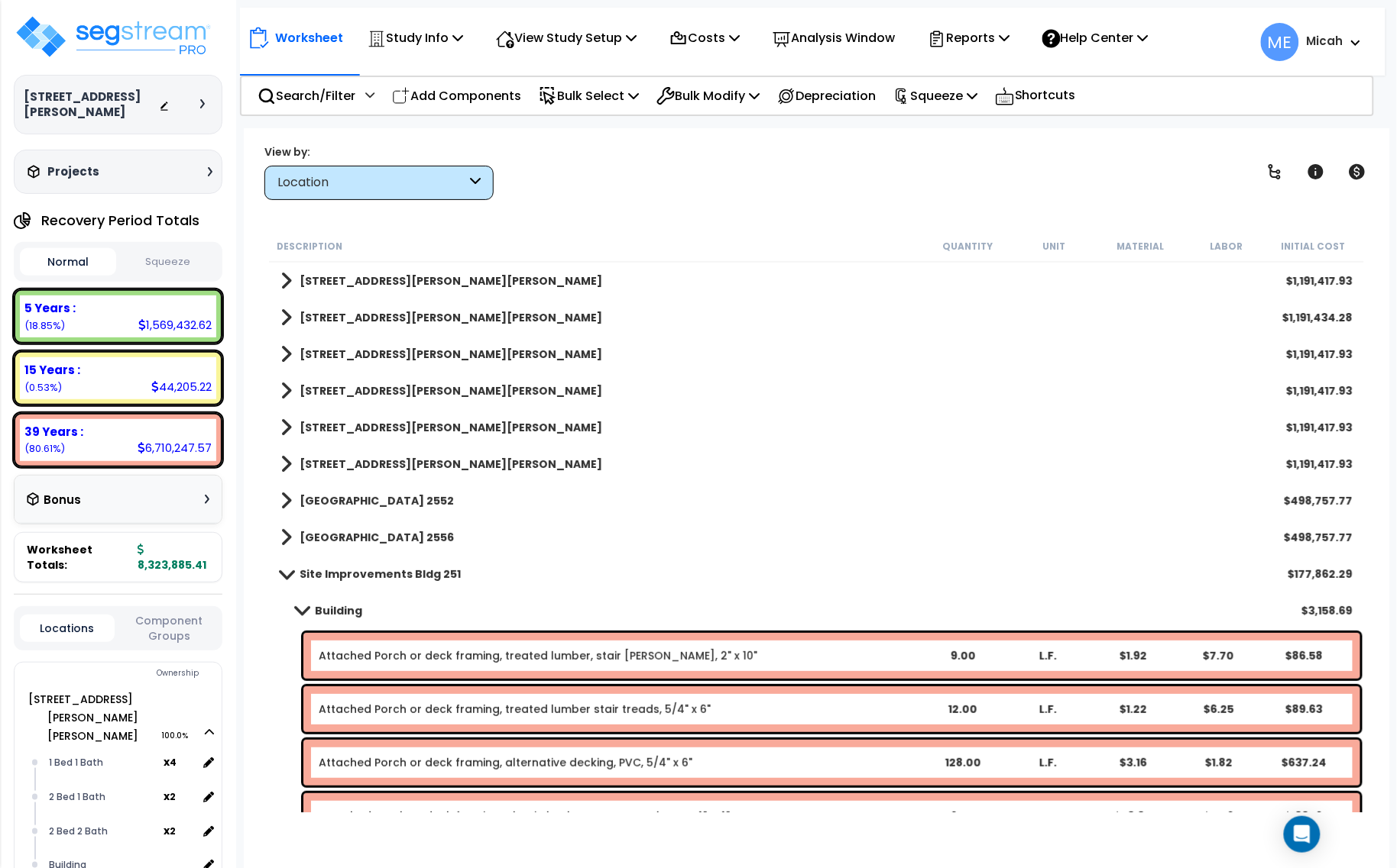
click at [304, 609] on span at bounding box center [301, 610] width 22 height 11
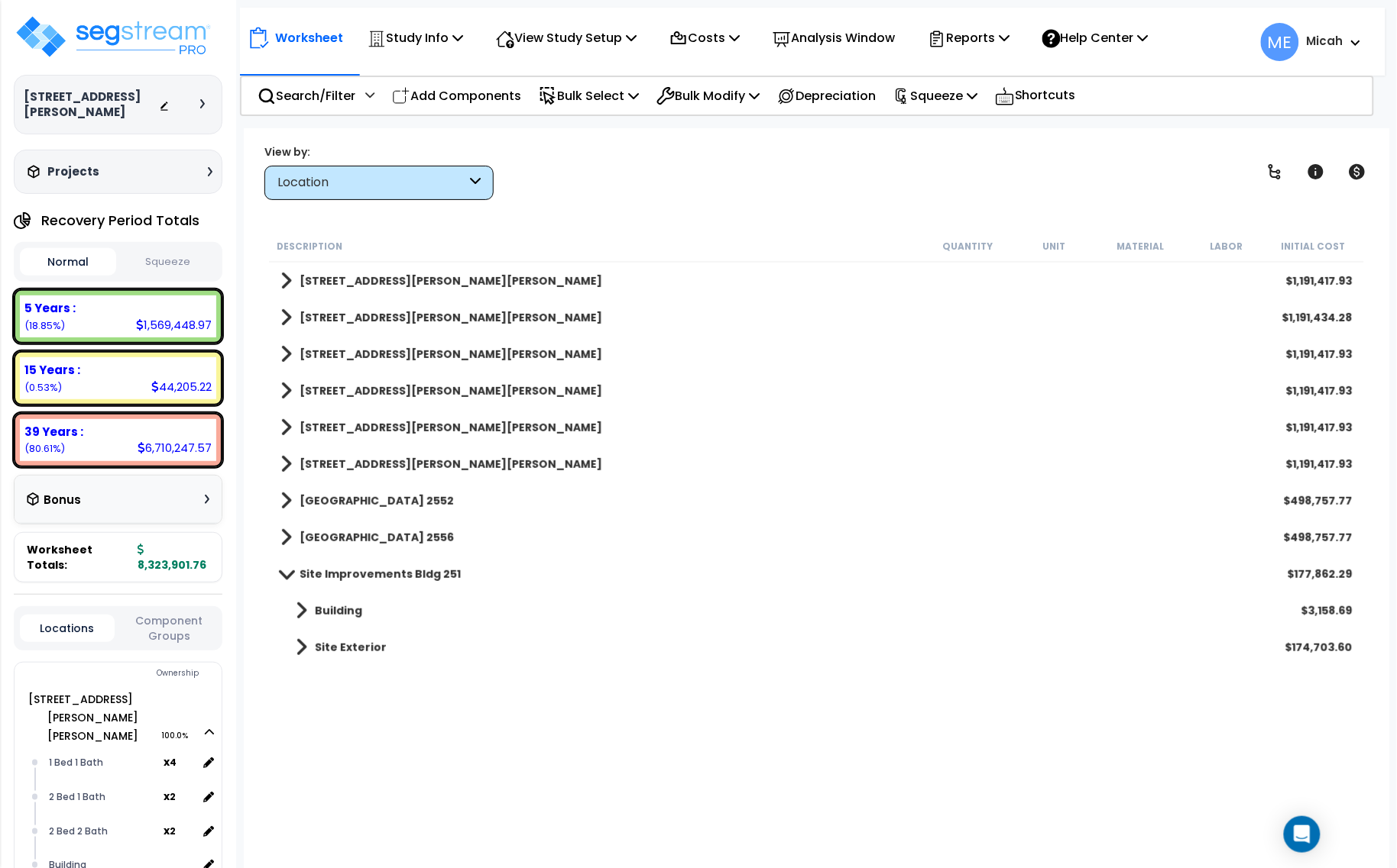
click at [285, 315] on span at bounding box center [286, 318] width 11 height 22
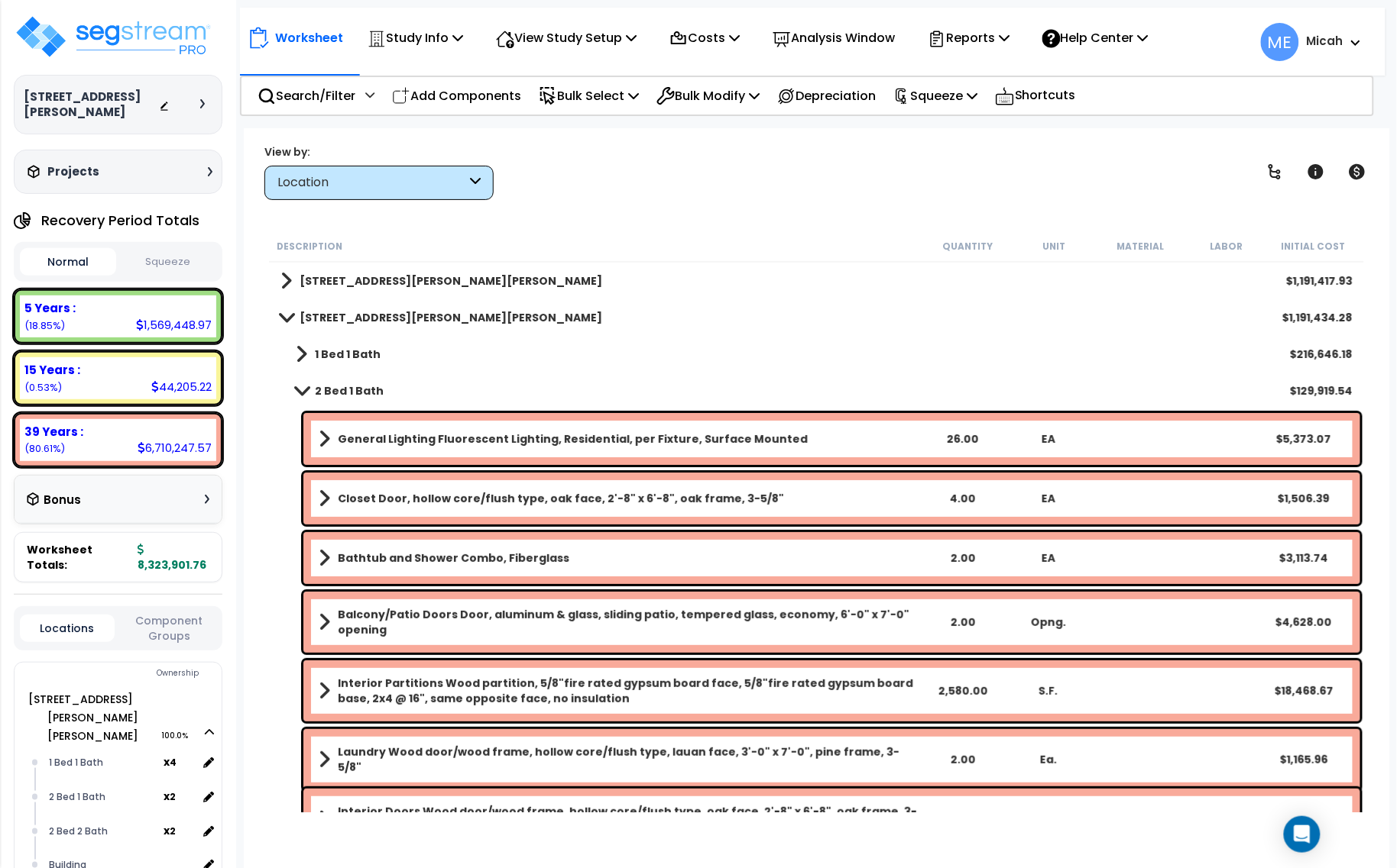
click at [295, 385] on span at bounding box center [301, 390] width 22 height 11
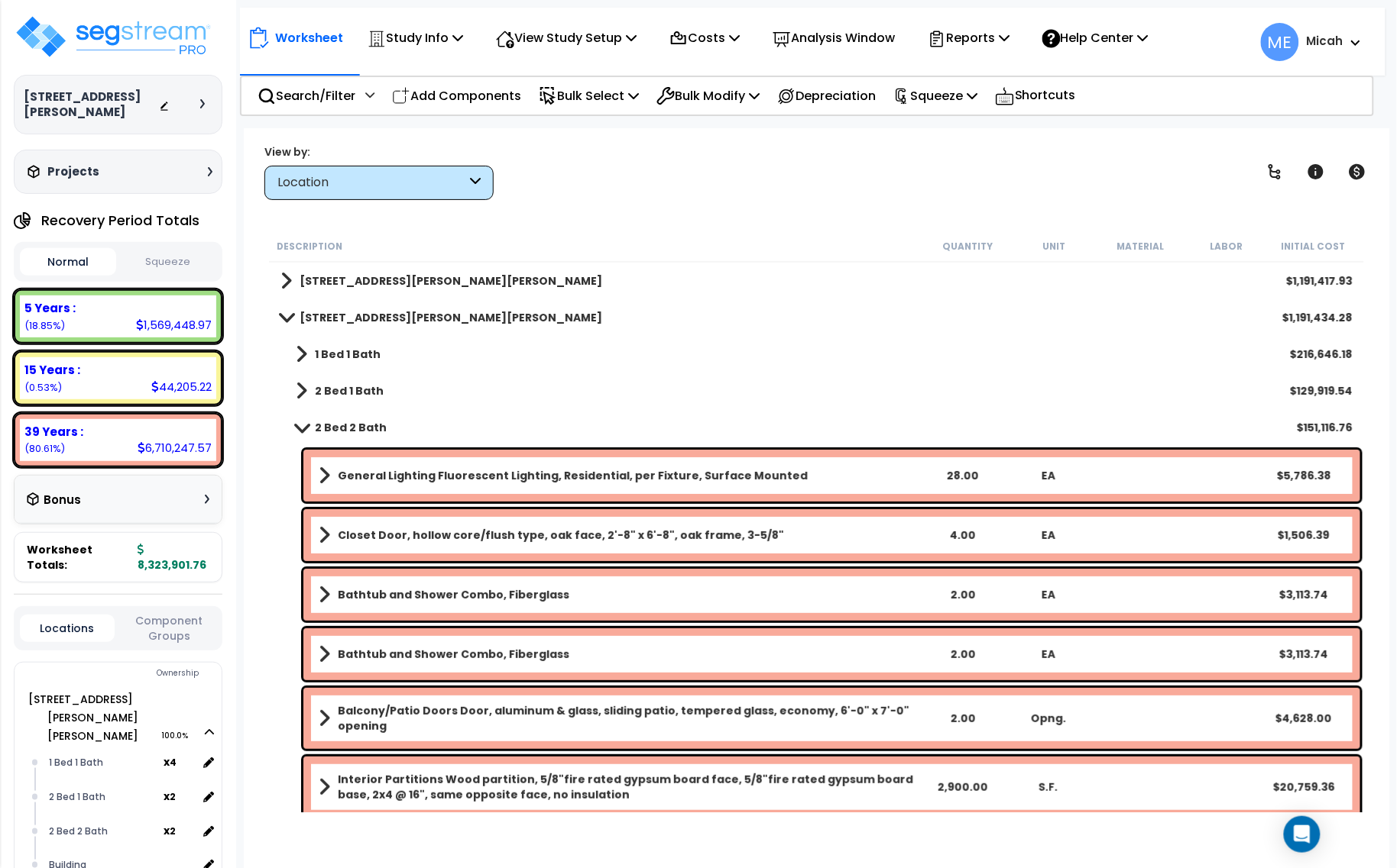
click at [294, 420] on link "2 Bed 2 Bath" at bounding box center [333, 427] width 106 height 22
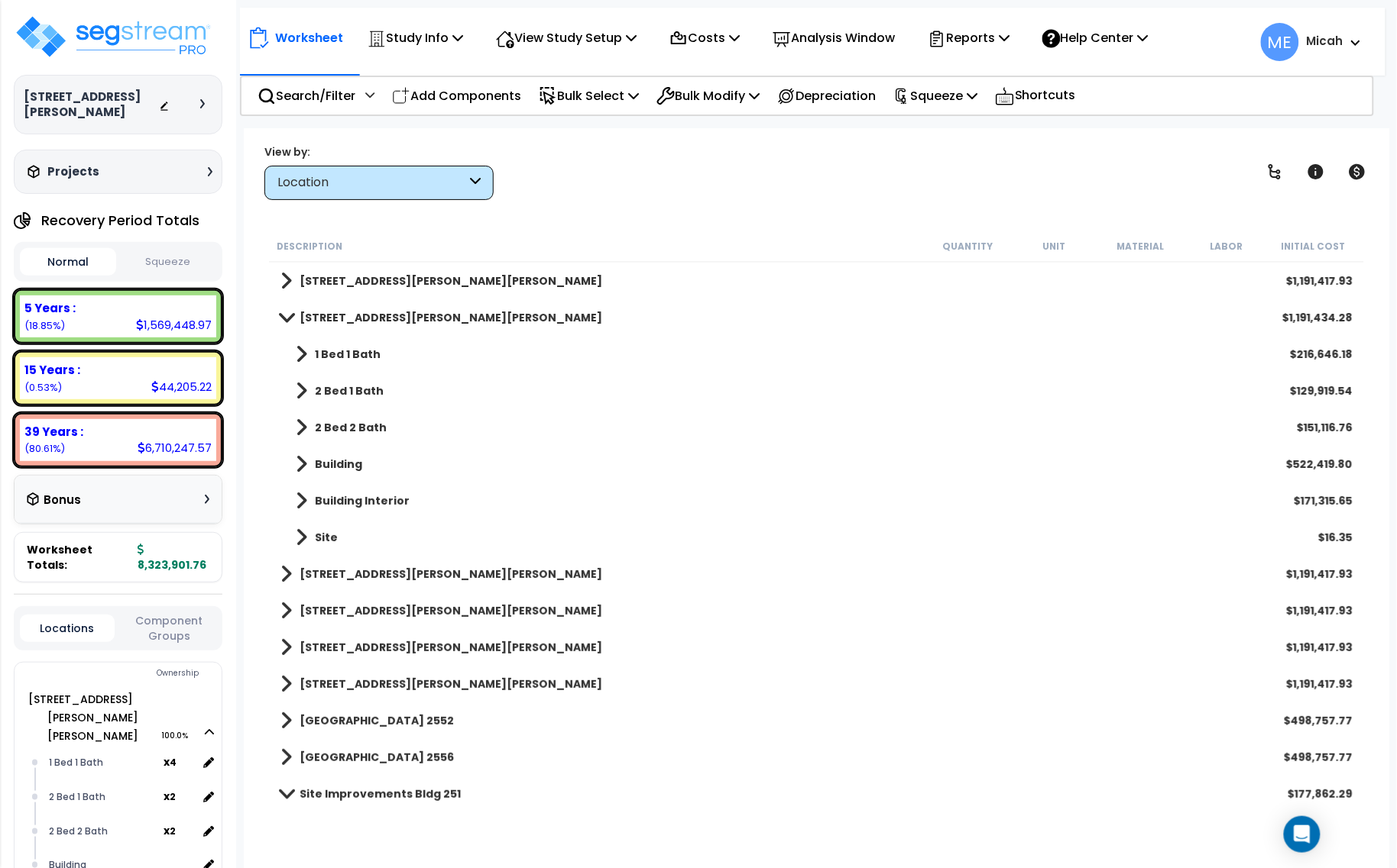
click at [303, 535] on span at bounding box center [301, 537] width 11 height 22
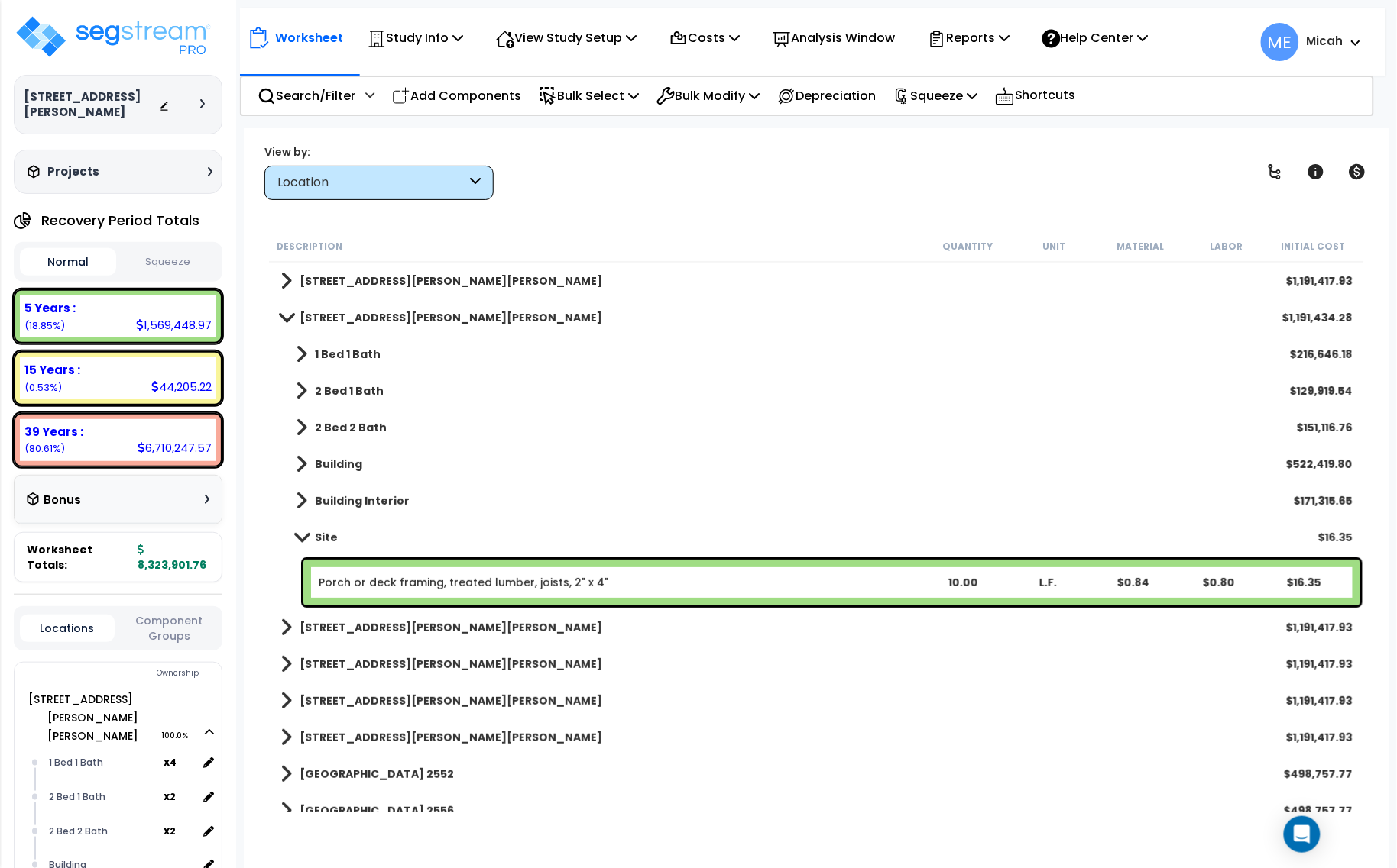
click at [371, 582] on link "Porch or deck framing, treated lumber, joists, 2" x 4"" at bounding box center [464, 583] width 290 height 15
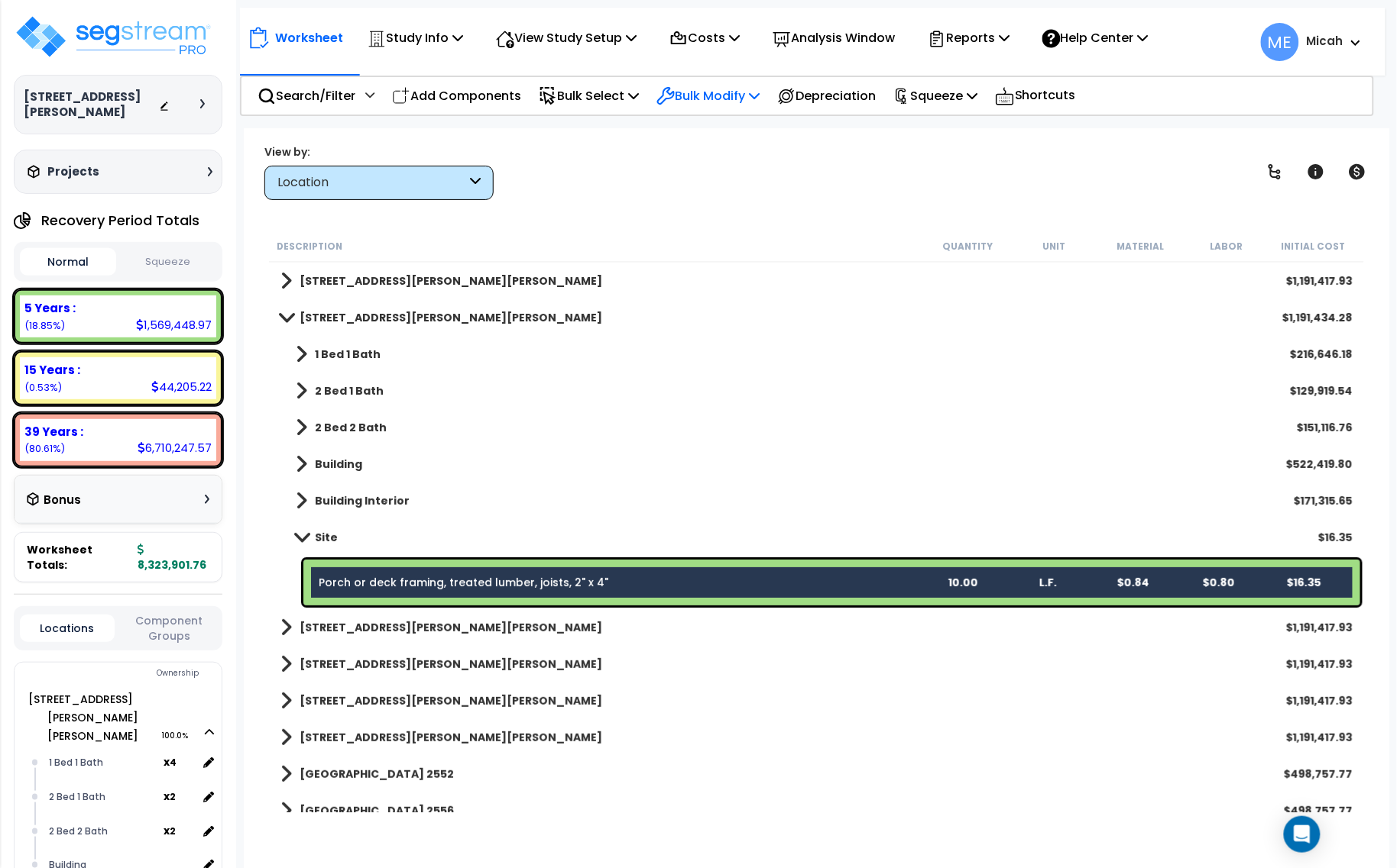
click at [759, 89] on p "Bulk Modify" at bounding box center [708, 96] width 103 height 21
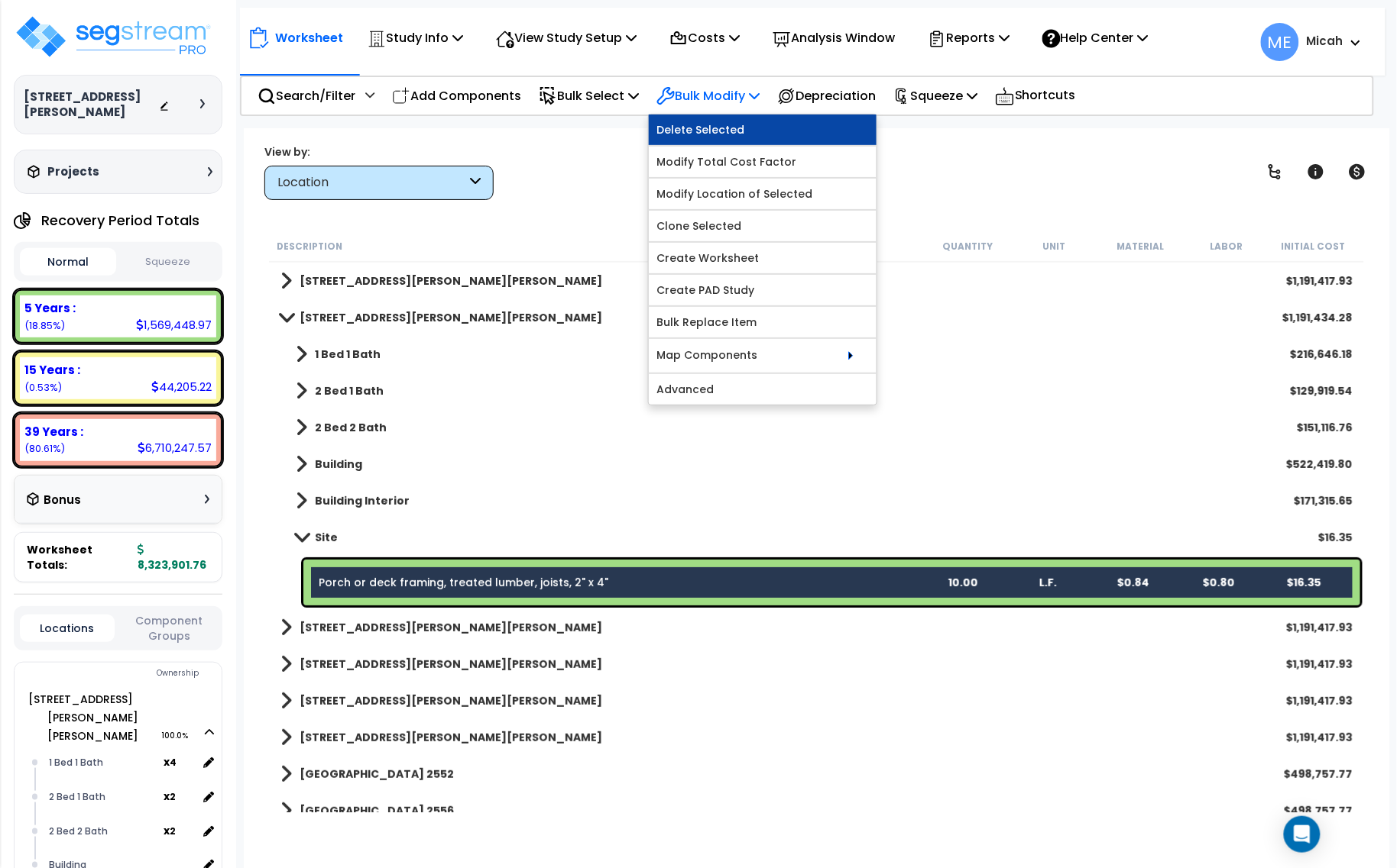
click at [759, 124] on link "Delete Selected" at bounding box center [763, 130] width 228 height 30
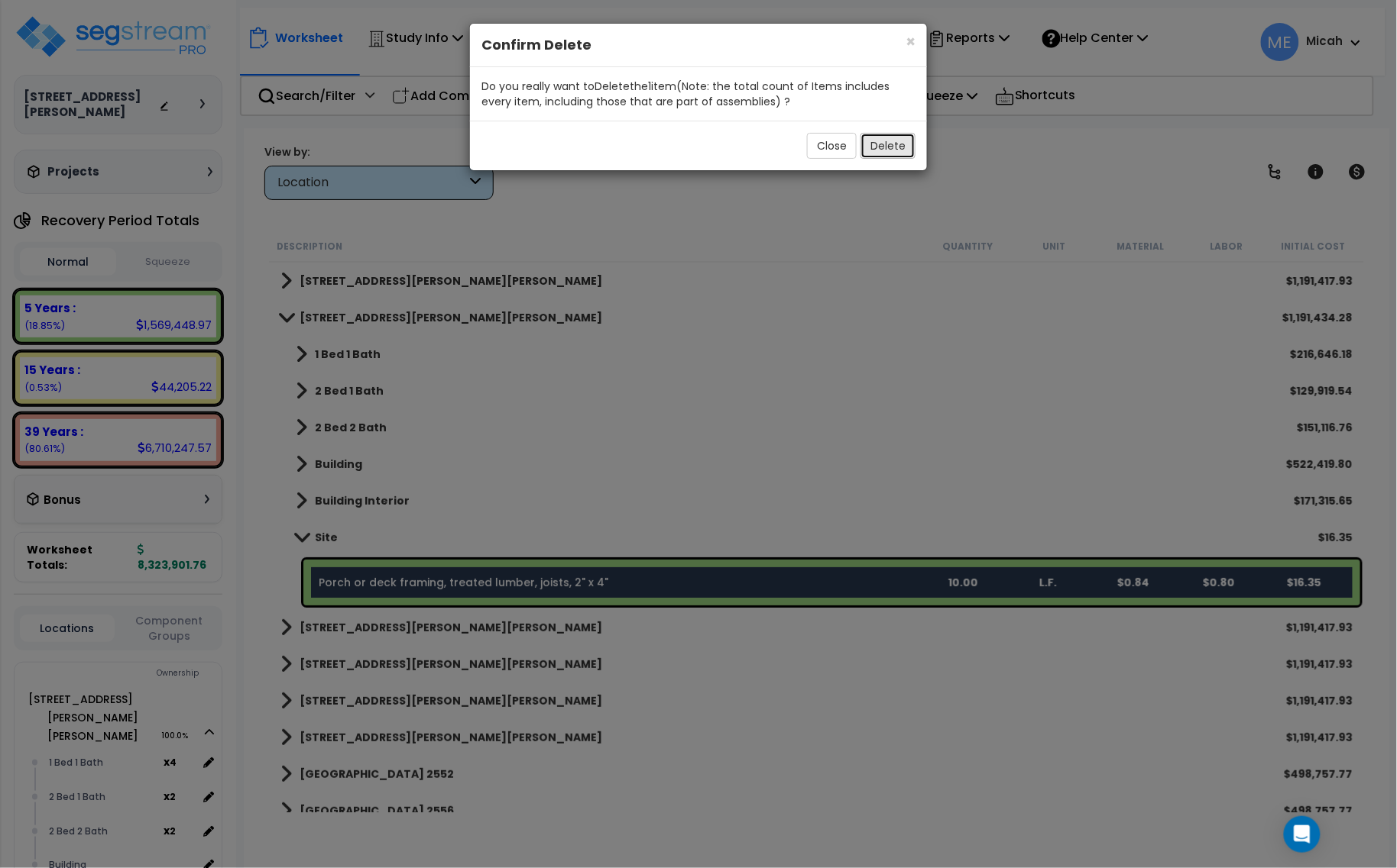
click at [911, 134] on button "Delete" at bounding box center [888, 146] width 55 height 26
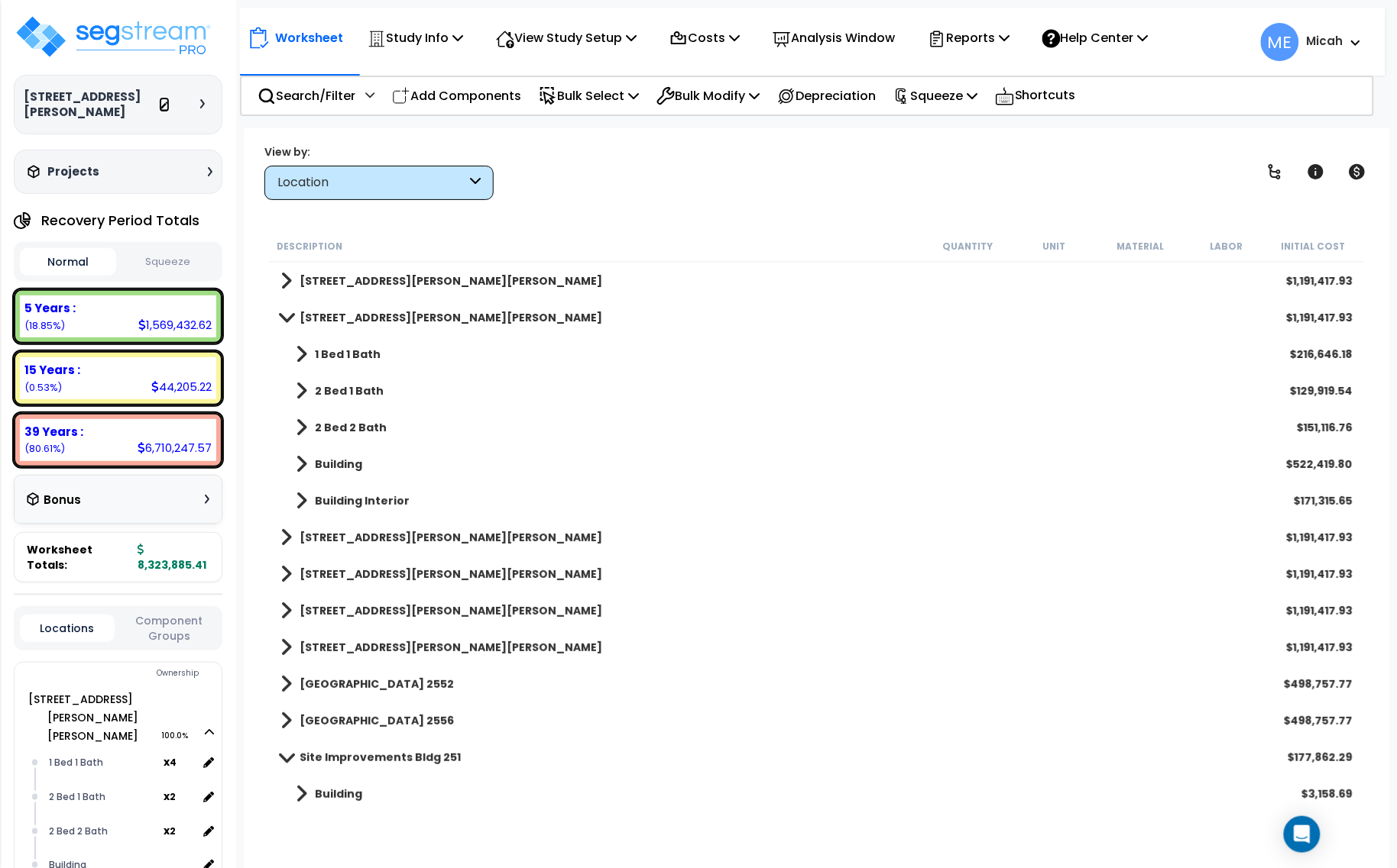
click at [165, 101] on icon at bounding box center [164, 105] width 10 height 10
click at [208, 100] on div at bounding box center [206, 104] width 12 height 9
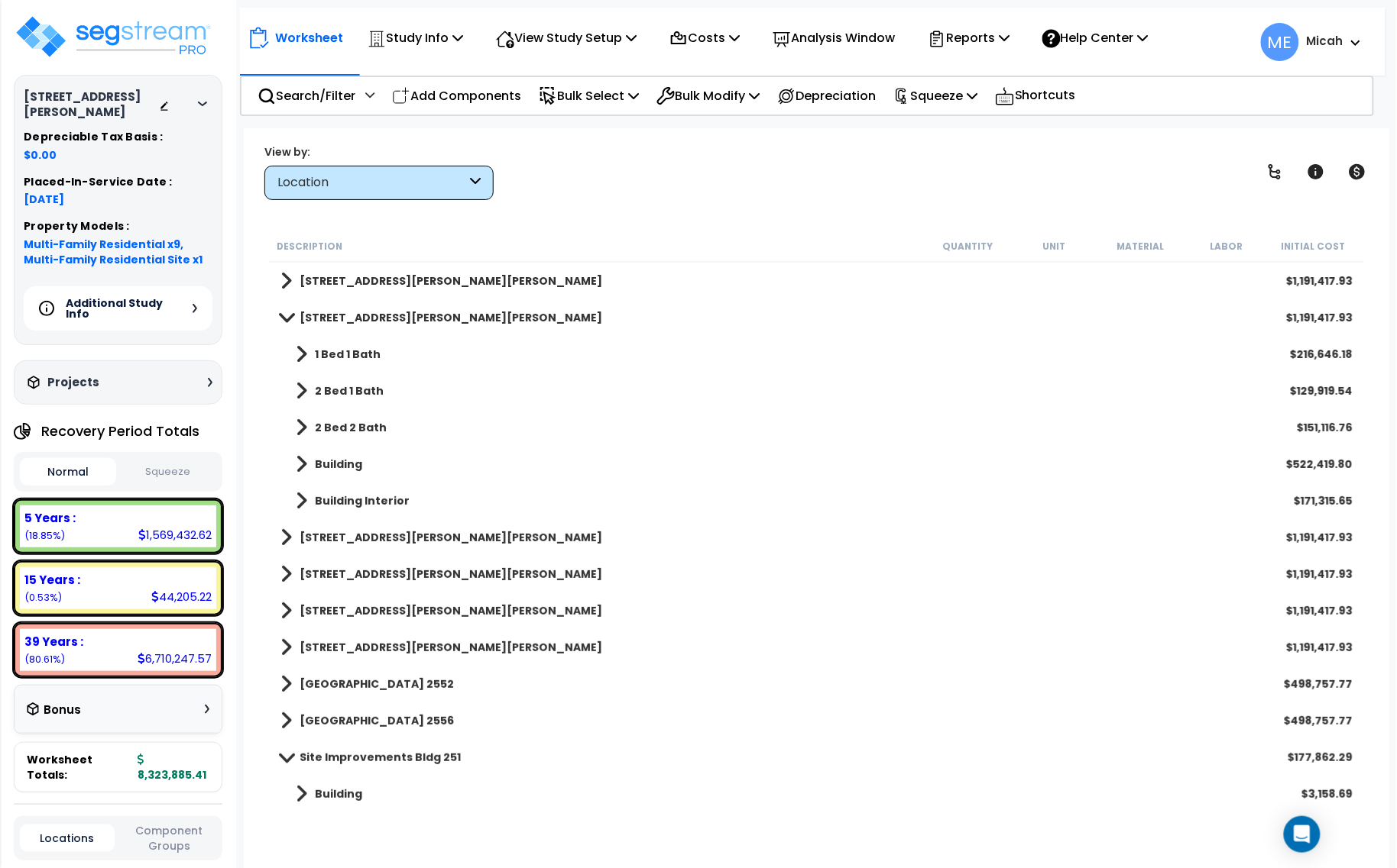
click at [204, 102] on icon at bounding box center [202, 103] width 9 height 5
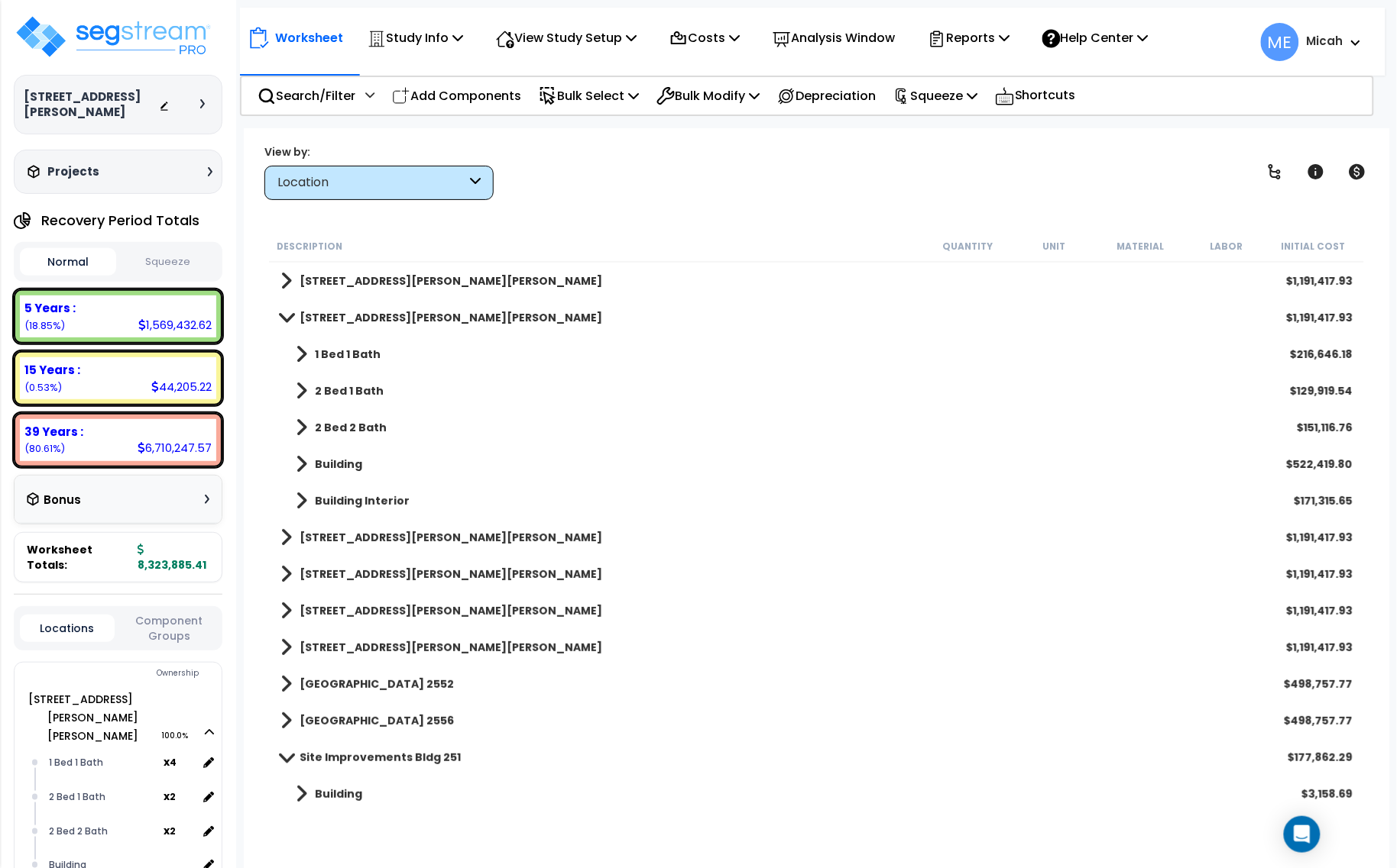
click at [208, 167] on icon at bounding box center [210, 172] width 5 height 9
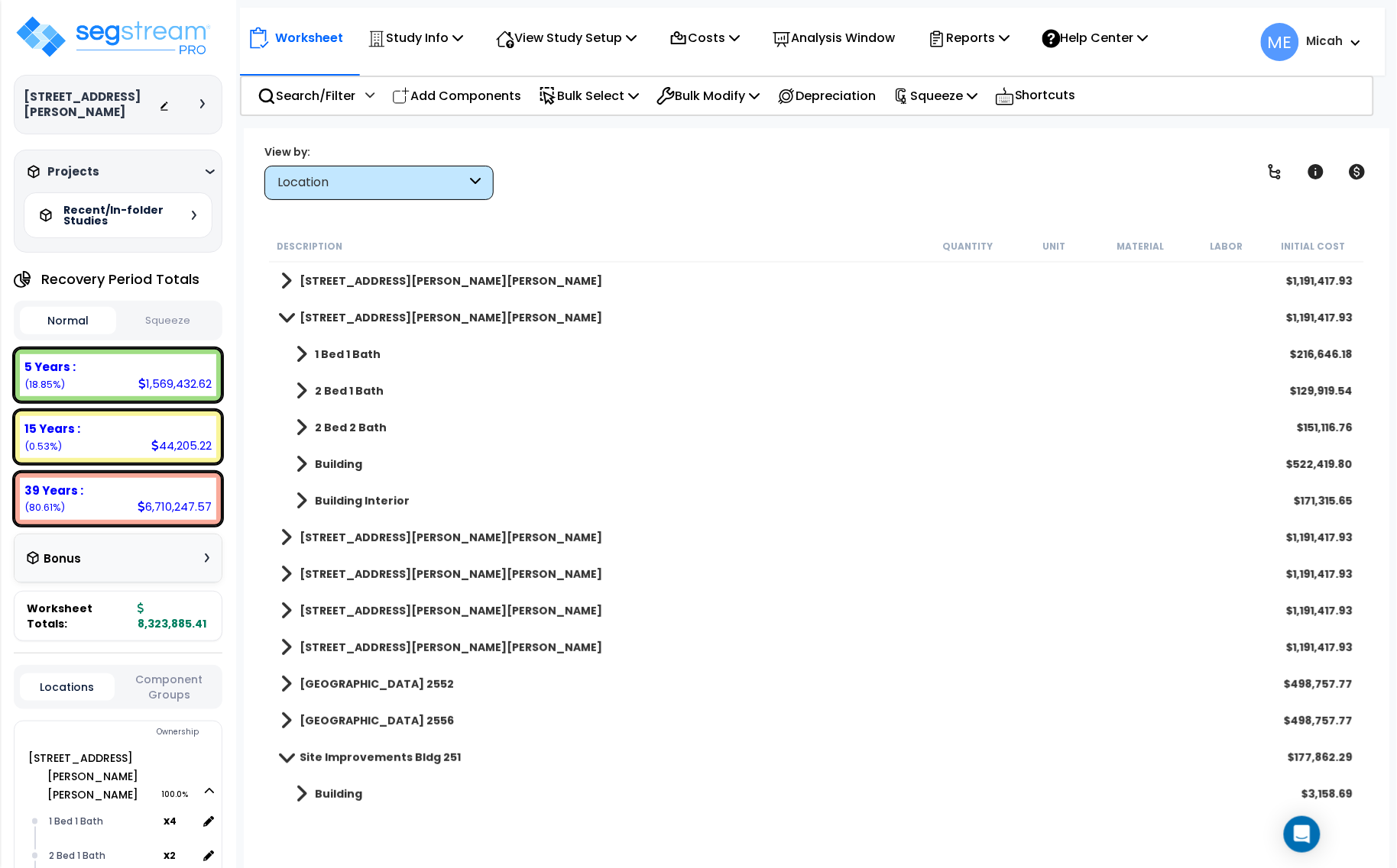
click at [205, 169] on icon at bounding box center [210, 171] width 9 height 5
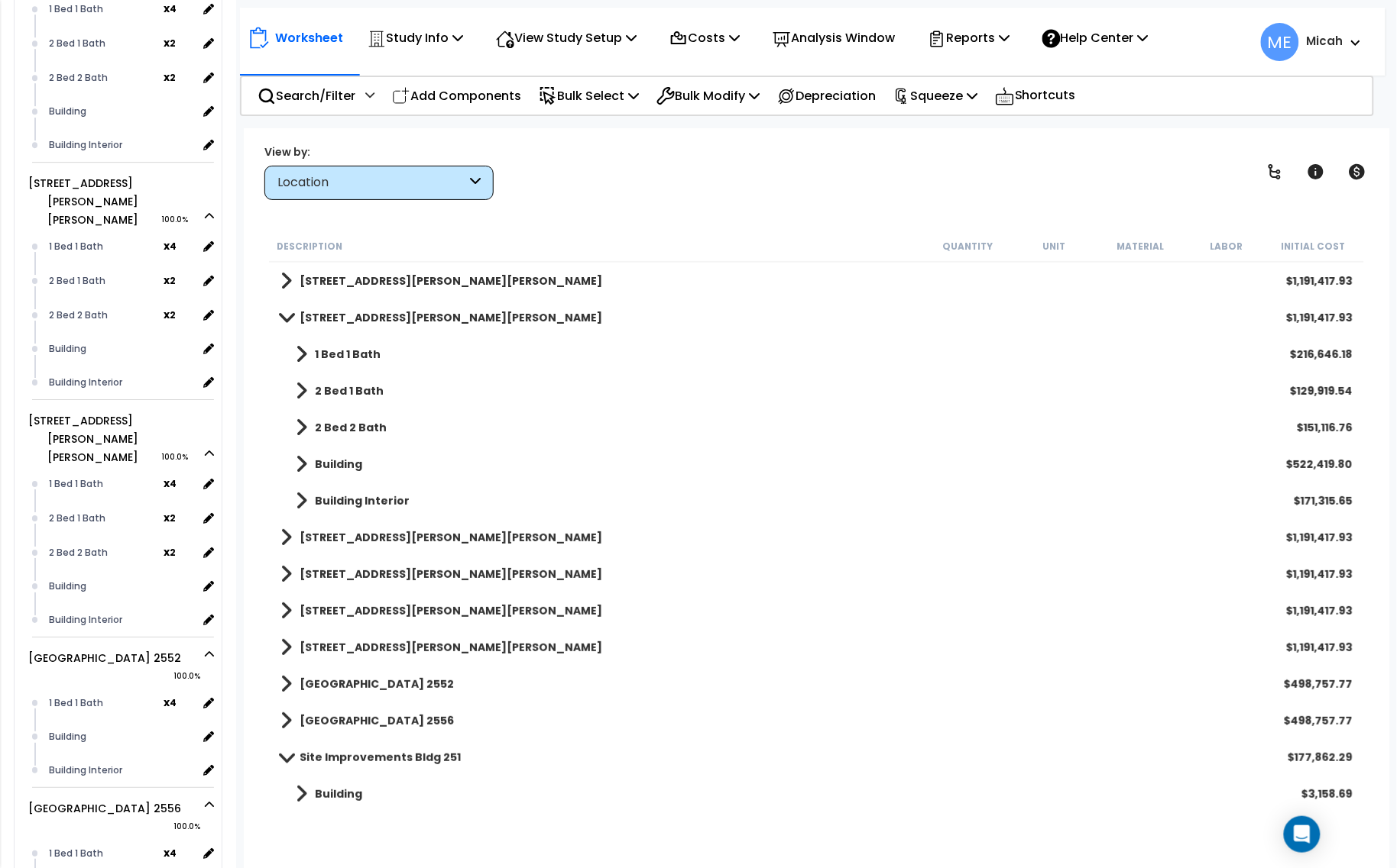
scroll to position [67, 0]
click at [637, 39] on icon at bounding box center [630, 37] width 10 height 12
click at [613, 109] on link "View Questionnaire" at bounding box center [564, 104] width 151 height 30
click at [463, 37] on icon at bounding box center [457, 37] width 10 height 12
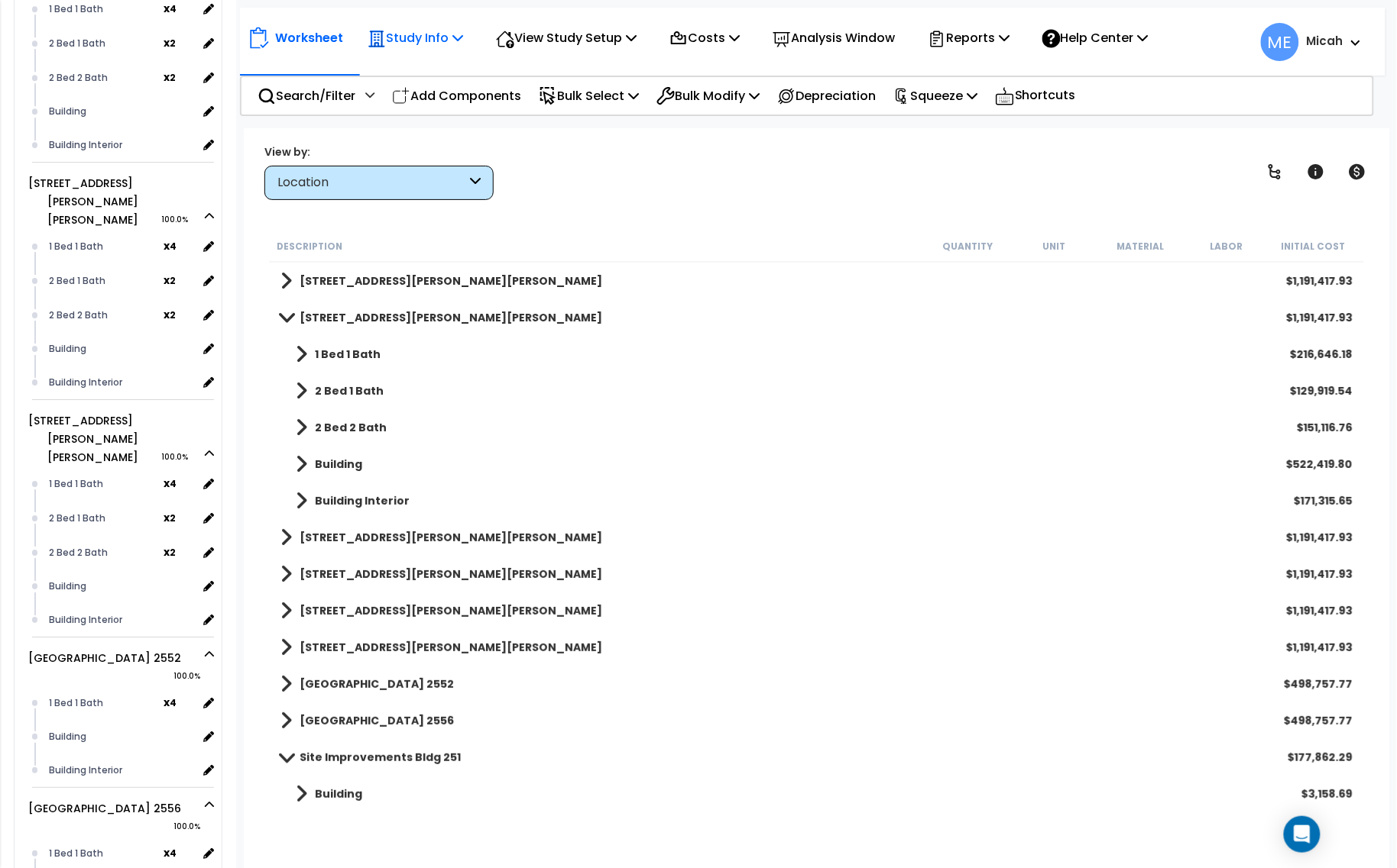
click at [459, 37] on icon at bounding box center [457, 37] width 10 height 12
click at [445, 63] on link "Study Setup" at bounding box center [436, 72] width 151 height 30
click at [739, 36] on icon at bounding box center [734, 37] width 10 height 12
click at [739, 29] on p "Costs" at bounding box center [705, 38] width 71 height 21
click at [1149, 30] on p "Help Center" at bounding box center [1095, 38] width 106 height 21
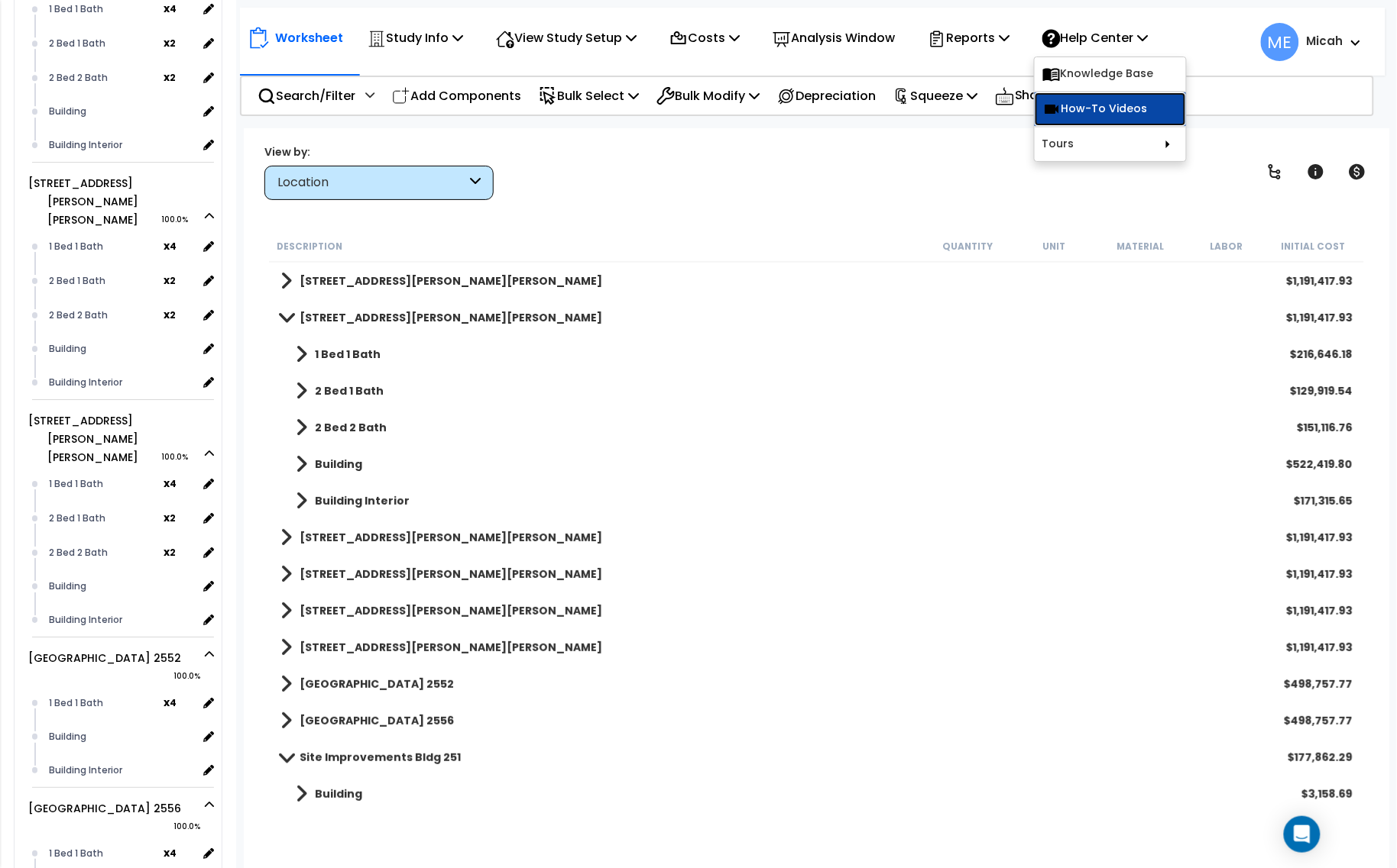
click at [1139, 103] on link "How-To Videos" at bounding box center [1110, 109] width 151 height 34
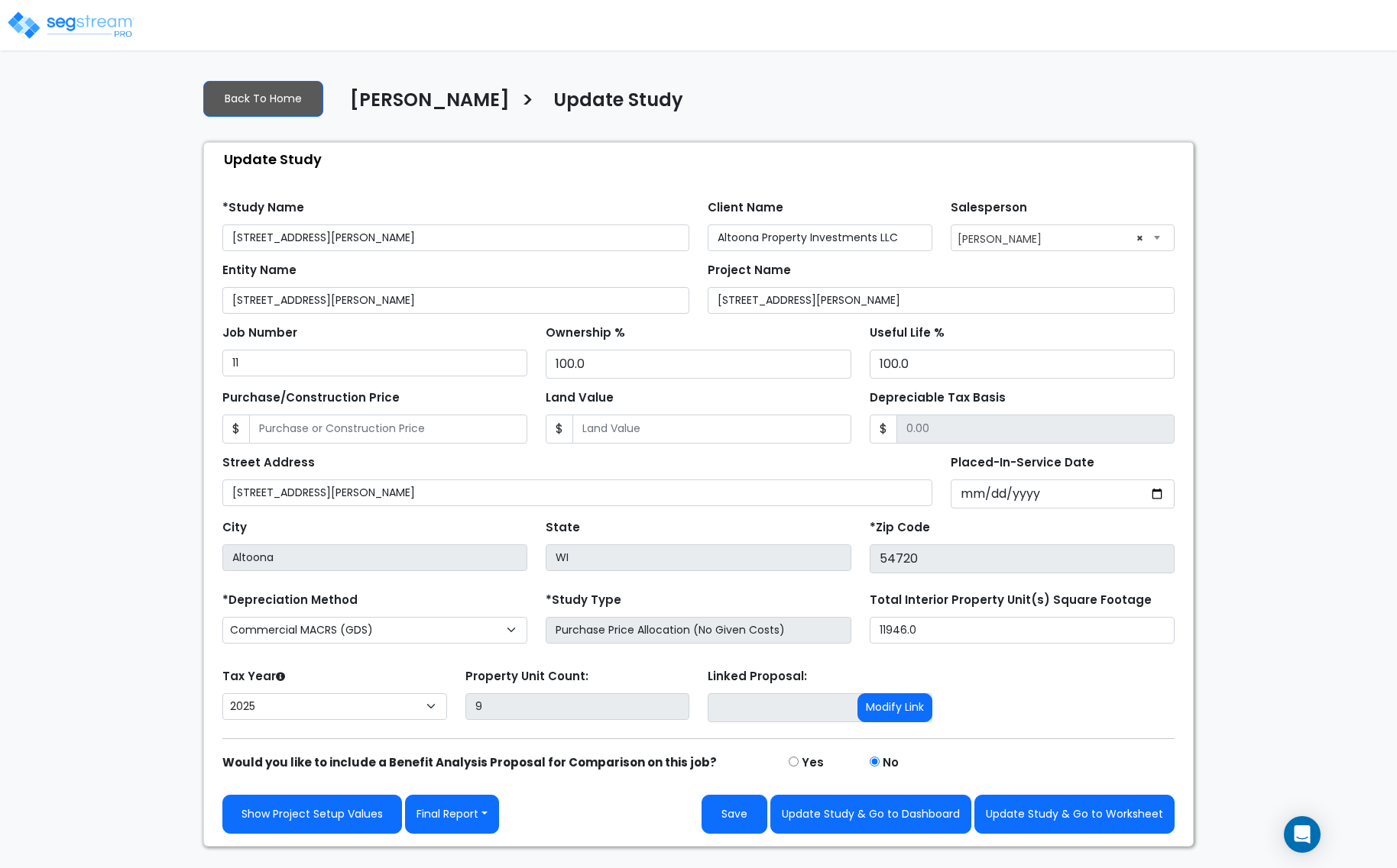
select select "2025"
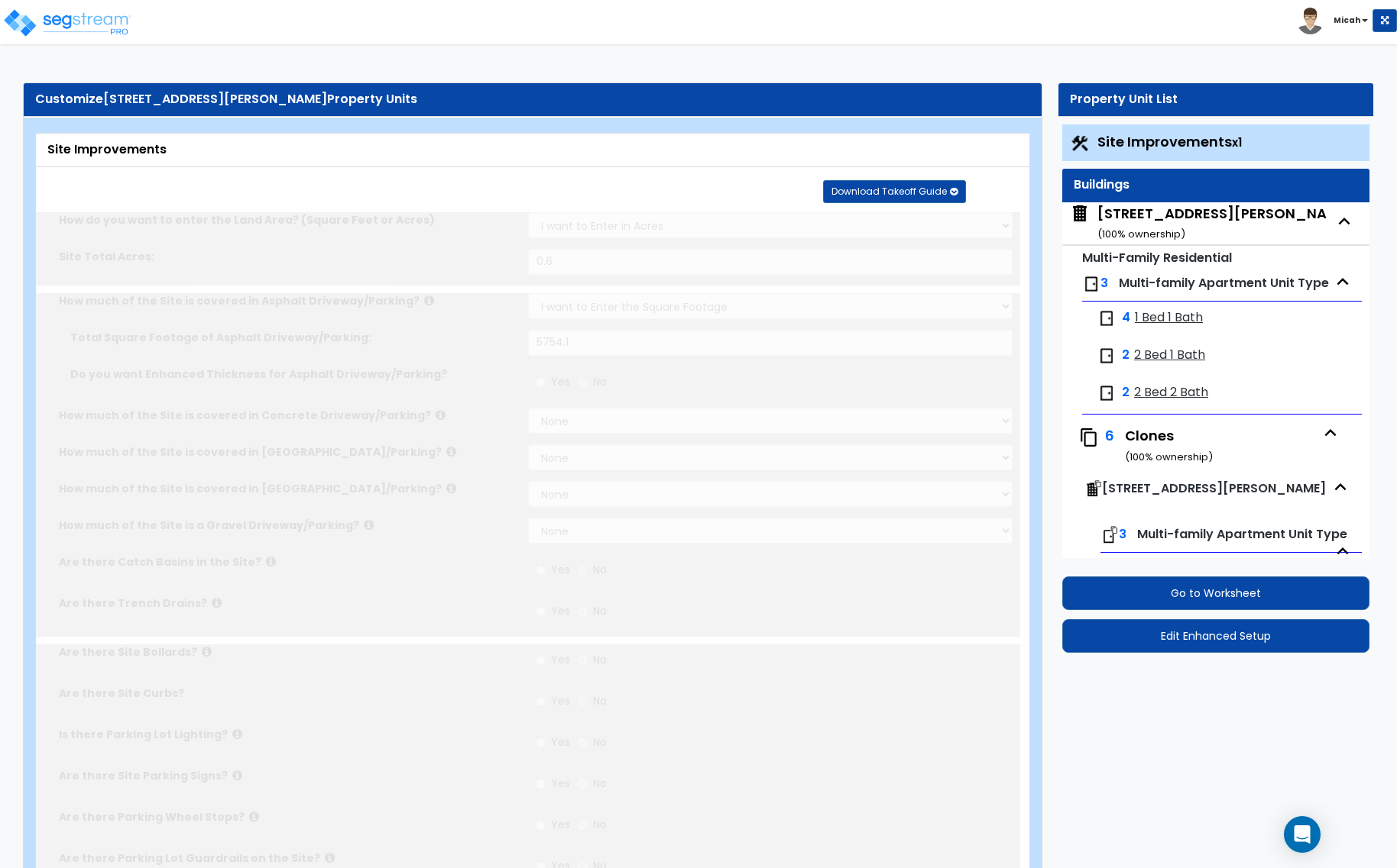
select select "2"
select select "1"
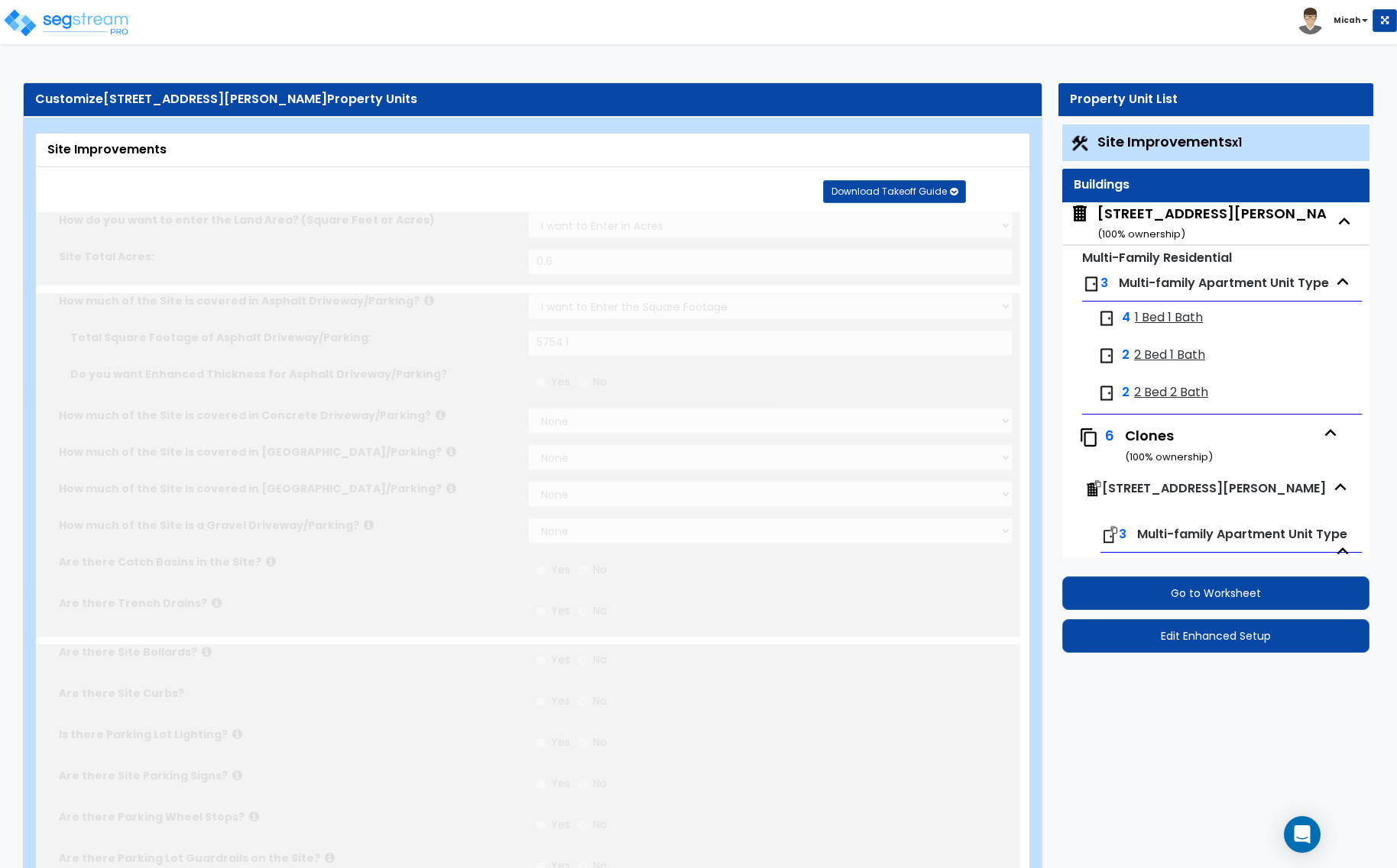
select select "2"
select select "1"
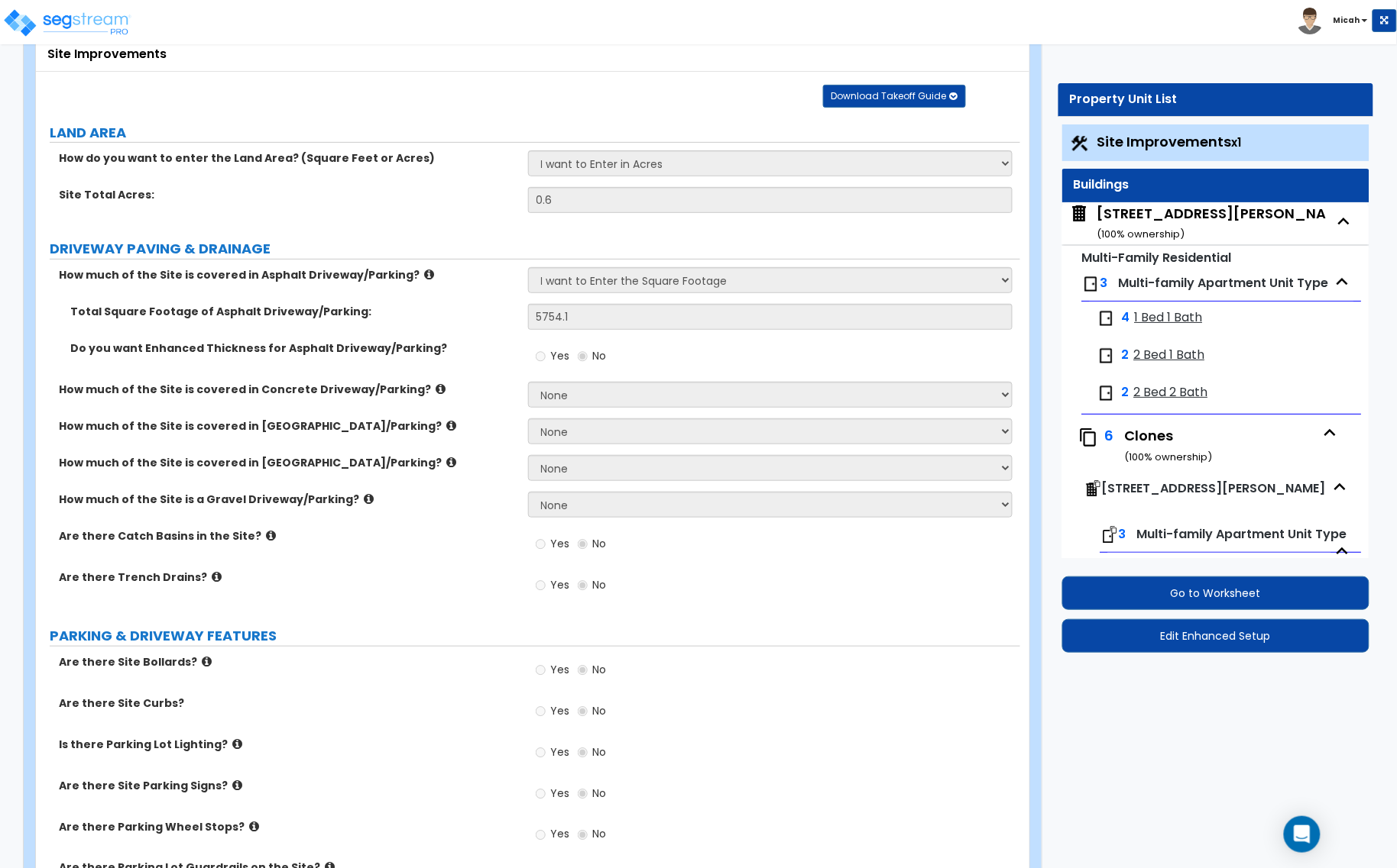
click at [1160, 139] on span "Site Improvements x1" at bounding box center [1169, 142] width 145 height 19
click at [1079, 145] on img at bounding box center [1079, 143] width 20 height 20
click at [1235, 140] on small "x1" at bounding box center [1236, 142] width 10 height 16
click at [1242, 139] on small "x1" at bounding box center [1236, 142] width 10 height 16
click at [1239, 137] on small "x1" at bounding box center [1236, 142] width 10 height 16
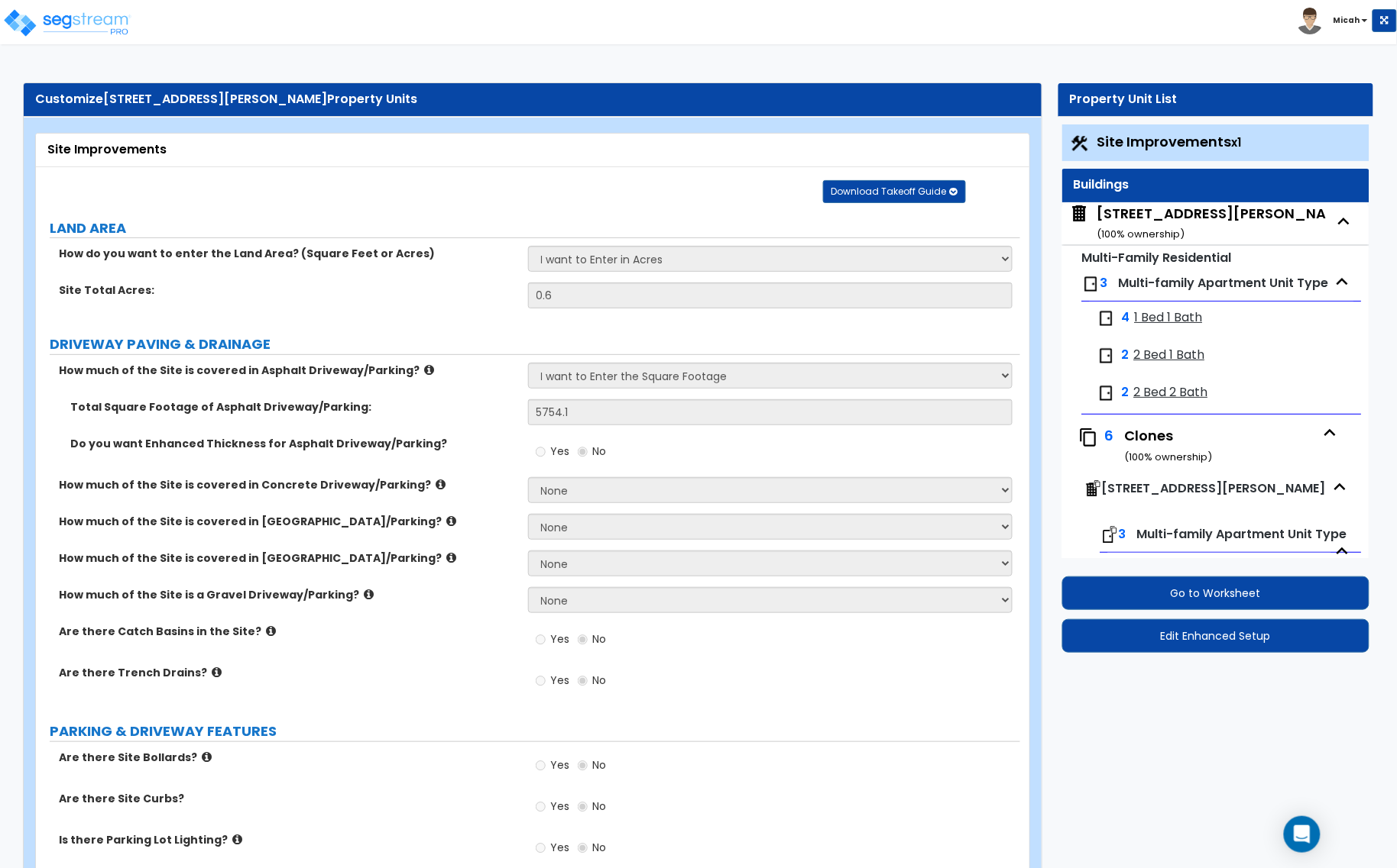
click at [1079, 150] on img at bounding box center [1079, 143] width 20 height 20
click at [1242, 149] on small "x1" at bounding box center [1236, 142] width 10 height 16
click at [1329, 143] on div "Site Improvements x1" at bounding box center [1215, 142] width 308 height 37
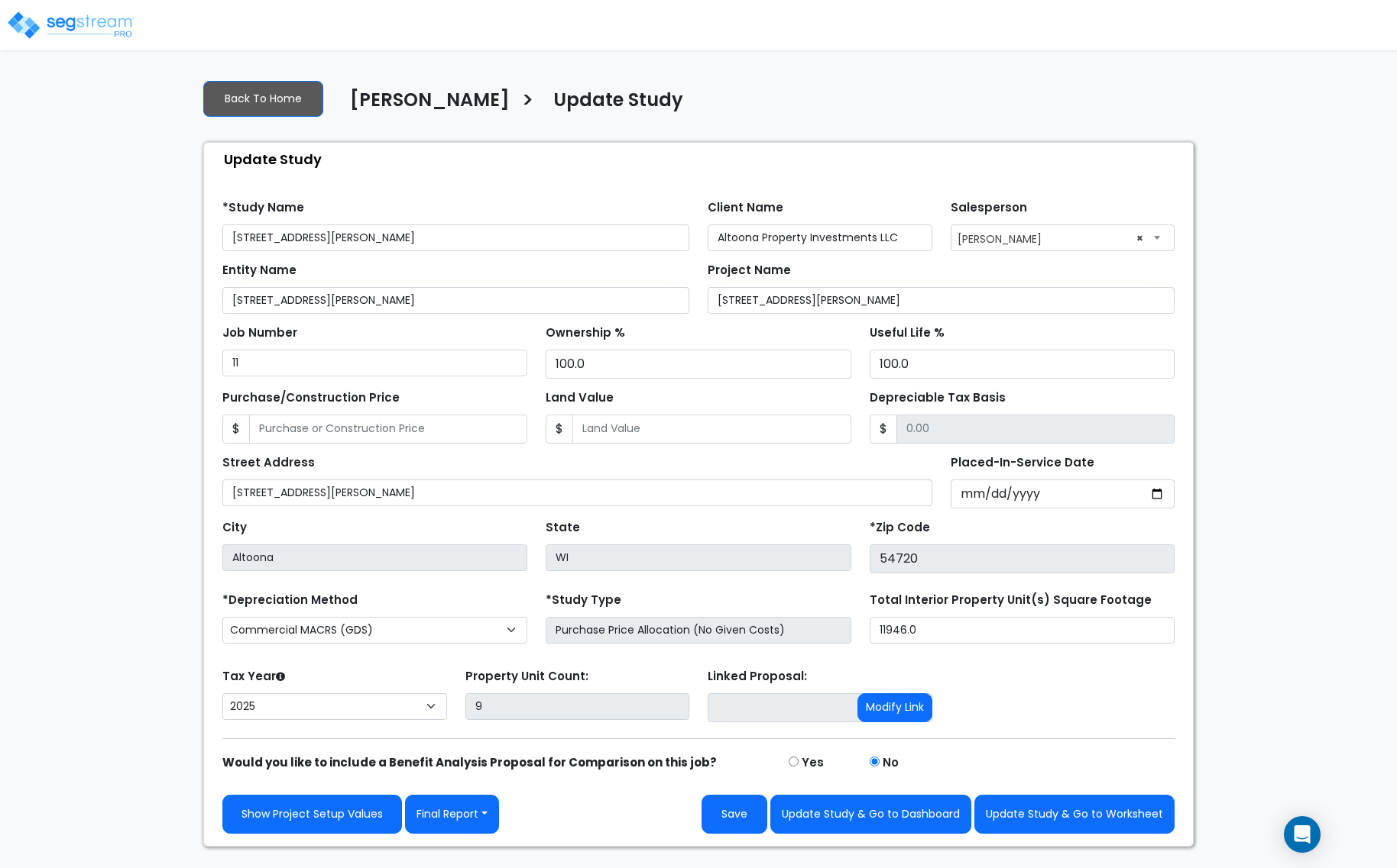
select select "2025"
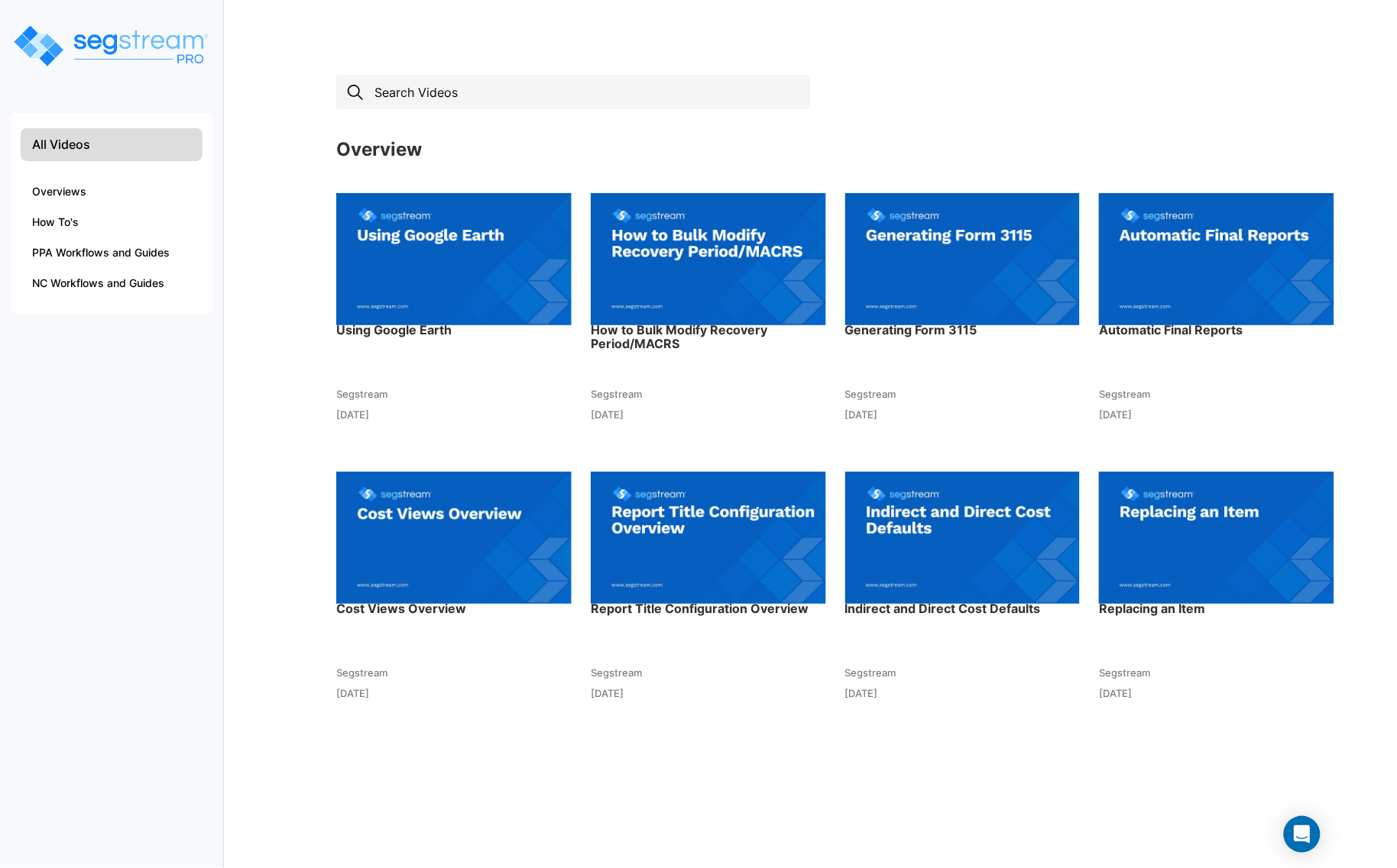
click at [479, 96] on input "text" at bounding box center [573, 92] width 474 height 35
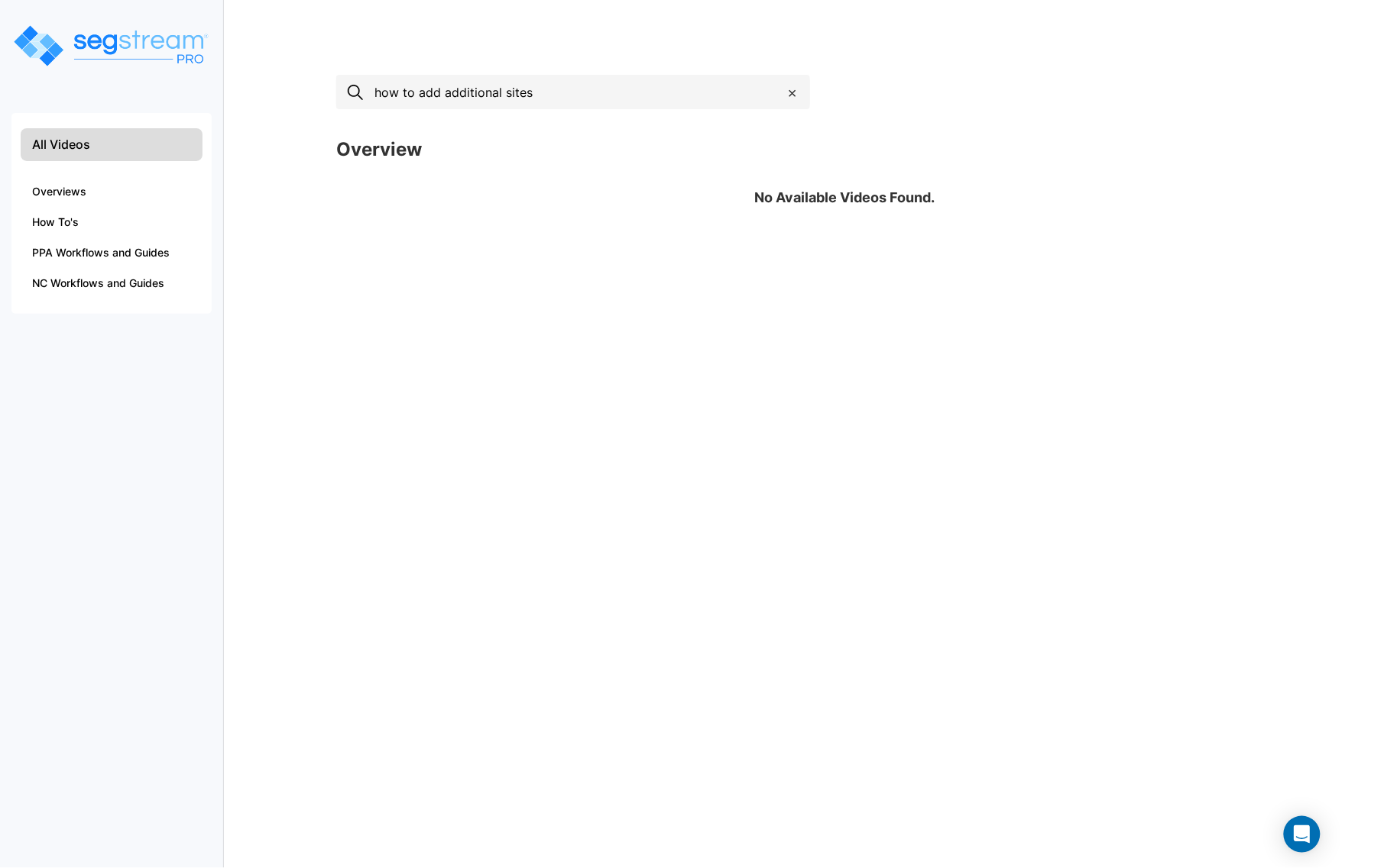
drag, startPoint x: 387, startPoint y: 96, endPoint x: 295, endPoint y: 103, distance: 92.3
click at [295, 103] on div "All Videos Overviews How To's PPA Workflows and Guides NC Workflows and Guides …" at bounding box center [698, 159] width 1397 height 184
type input "add additional sites"
click at [100, 189] on li "Overviews" at bounding box center [111, 192] width 182 height 30
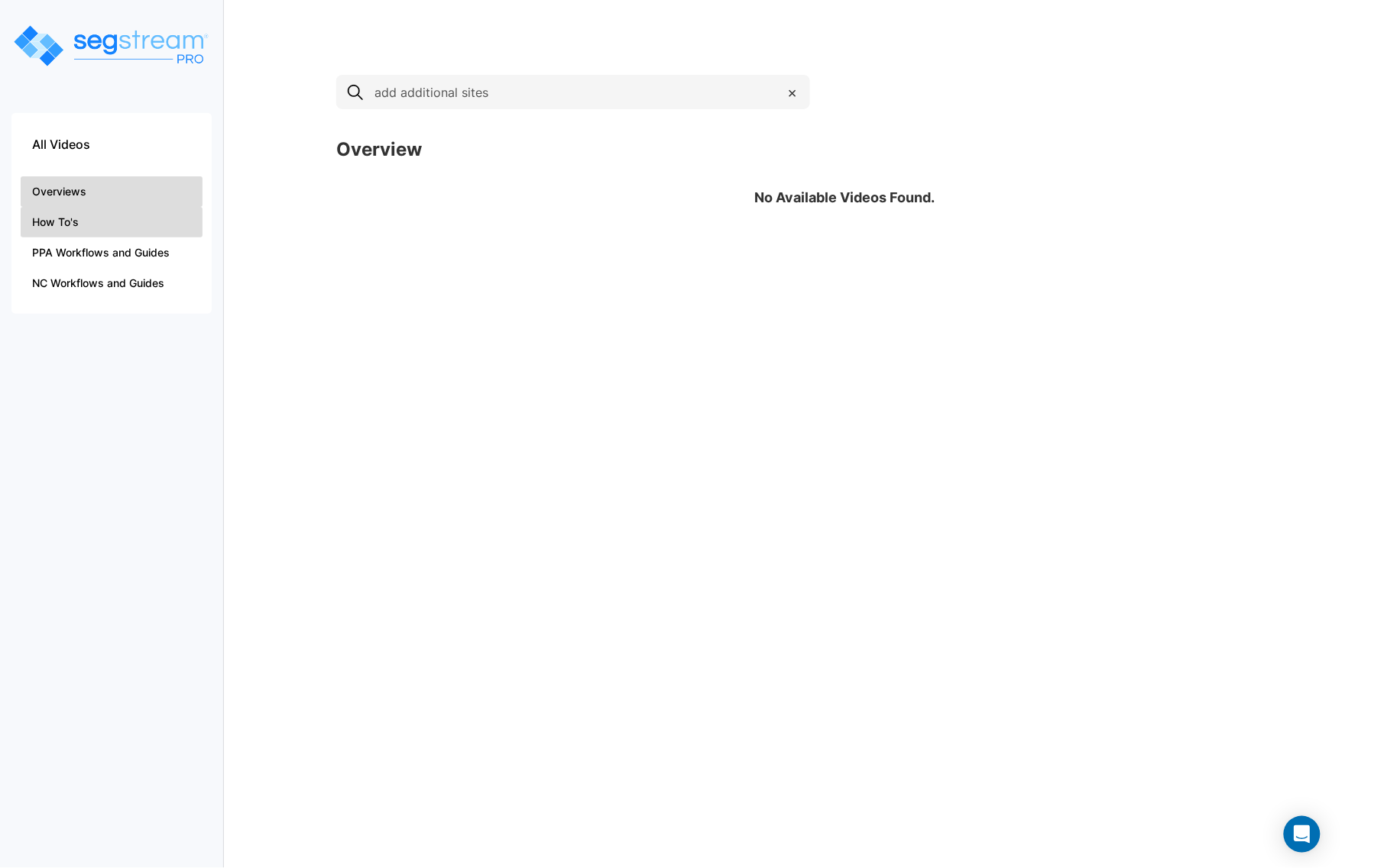
click at [59, 227] on li "How To's" at bounding box center [111, 222] width 182 height 30
click at [793, 100] on span "×" at bounding box center [792, 92] width 10 height 23
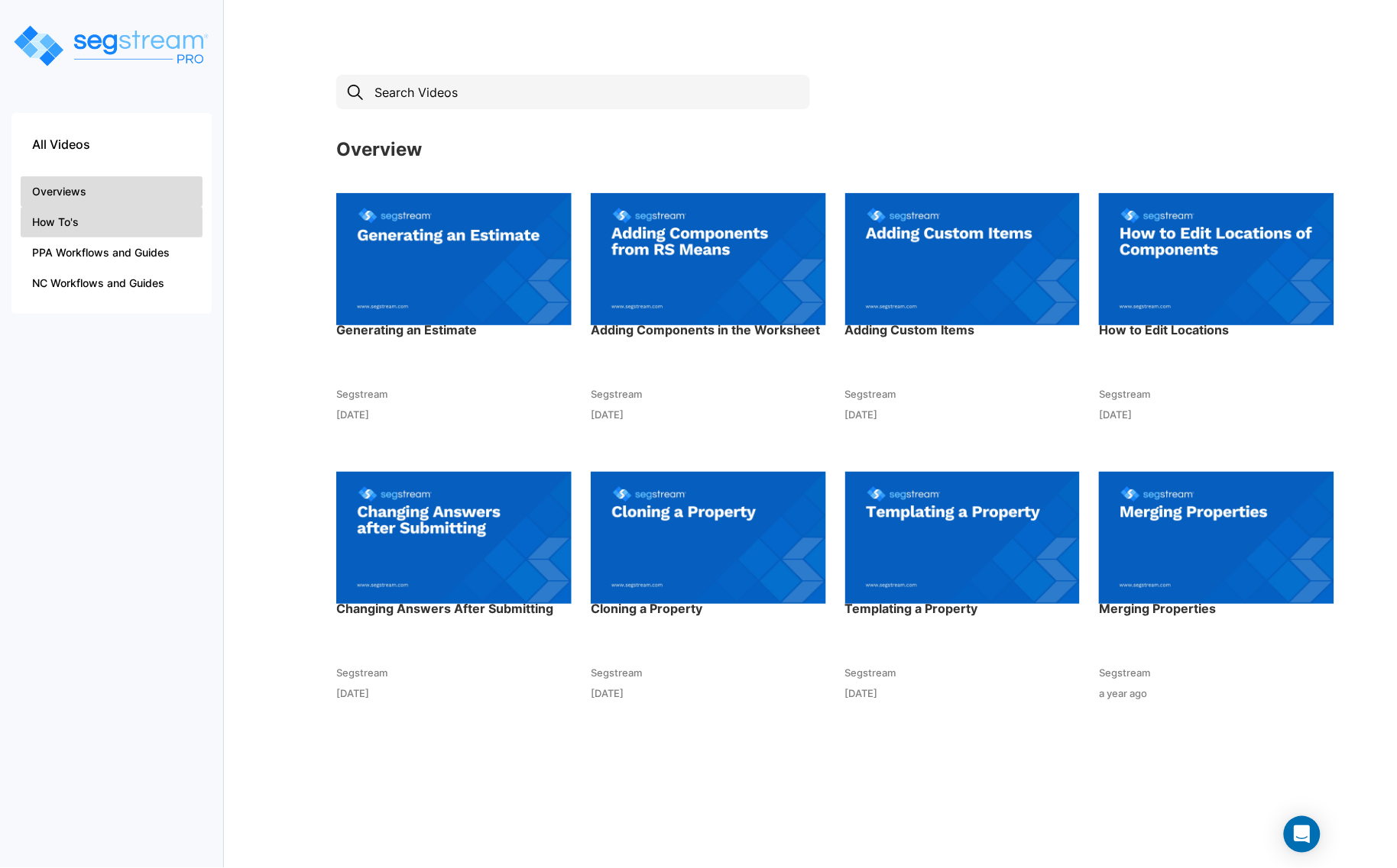
click at [81, 193] on li "Overviews" at bounding box center [111, 192] width 182 height 30
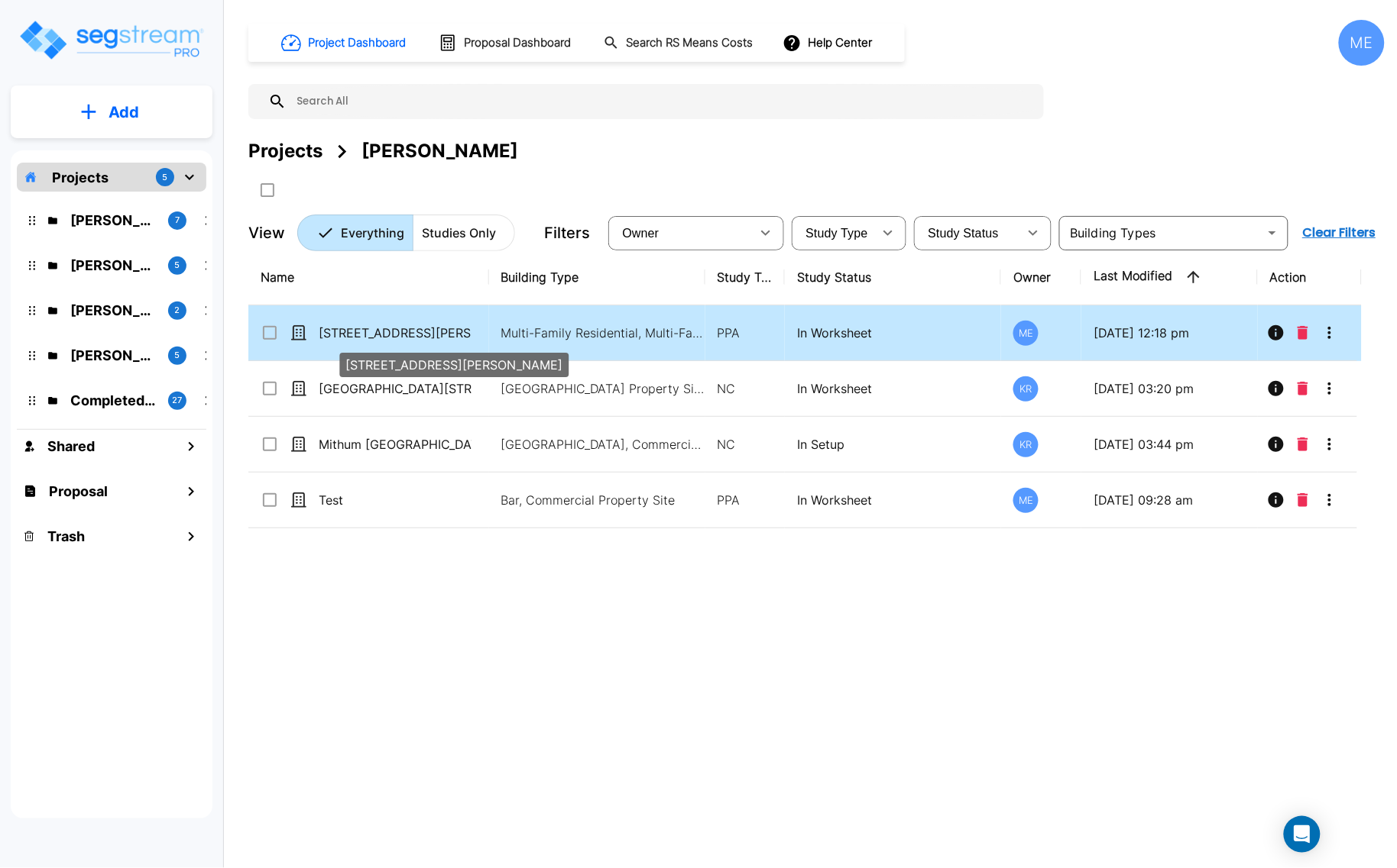
click at [349, 332] on p "[STREET_ADDRESS][PERSON_NAME]" at bounding box center [395, 332] width 152 height 18
checkbox input "true"
click at [349, 332] on p "[STREET_ADDRESS][PERSON_NAME]" at bounding box center [395, 332] width 152 height 18
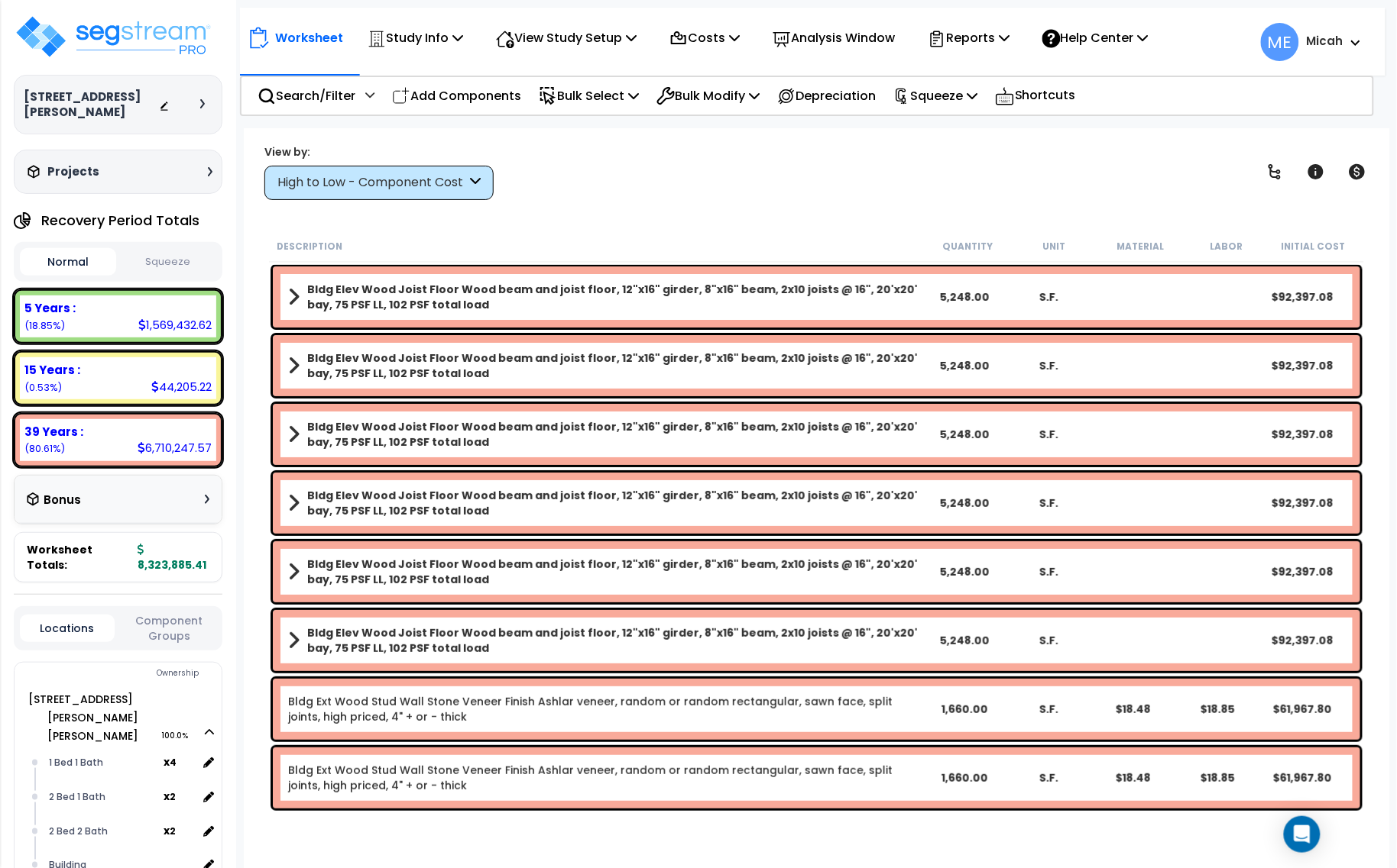
click at [484, 181] on div "High to Low - Component Cost" at bounding box center [379, 182] width 230 height 35
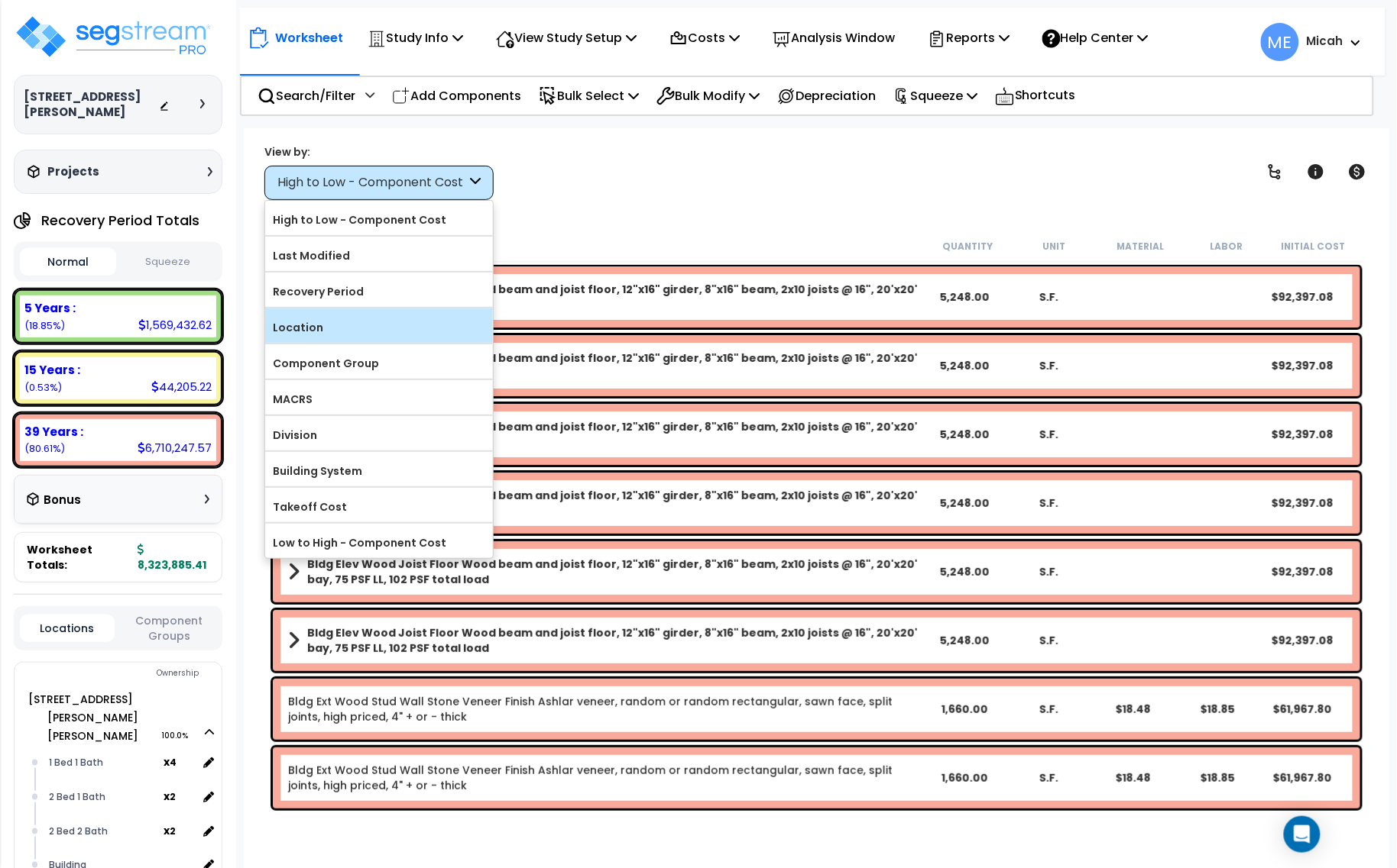
click at [360, 339] on label "Location" at bounding box center [379, 327] width 228 height 23
click at [0, 0] on input "Location" at bounding box center [0, 0] width 0 height 0
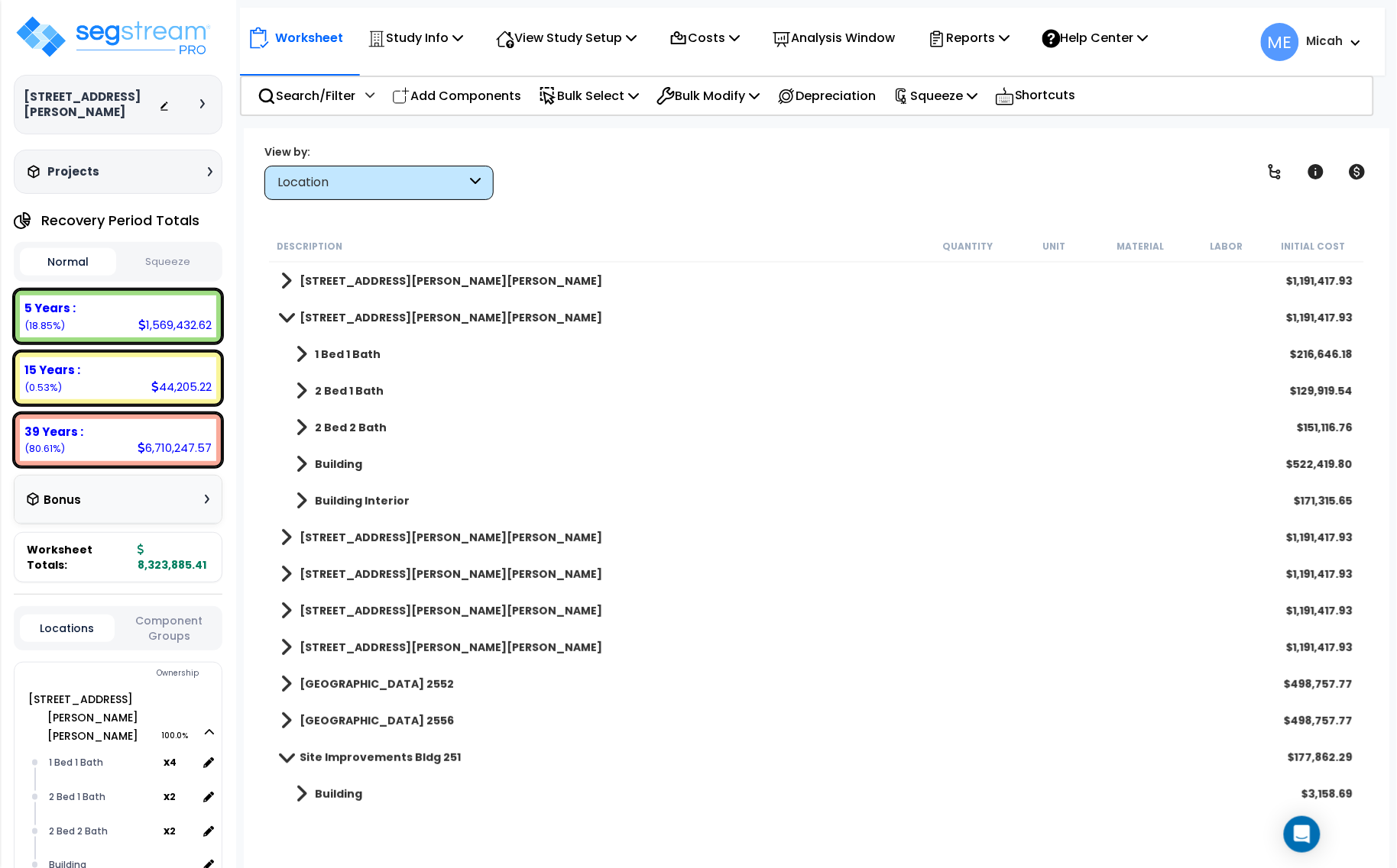
click at [285, 314] on span at bounding box center [286, 317] width 22 height 11
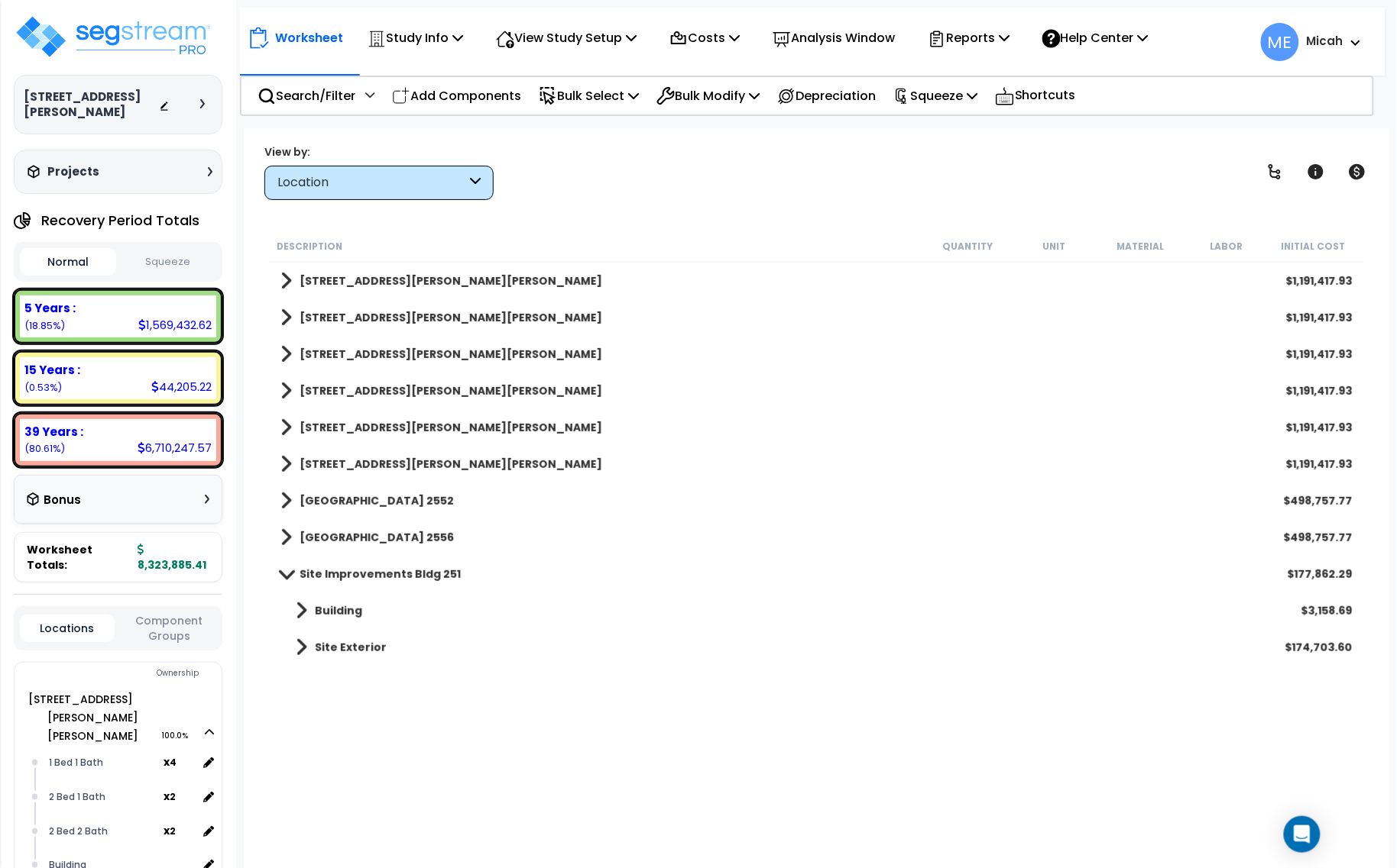
click at [303, 608] on span at bounding box center [301, 610] width 11 height 22
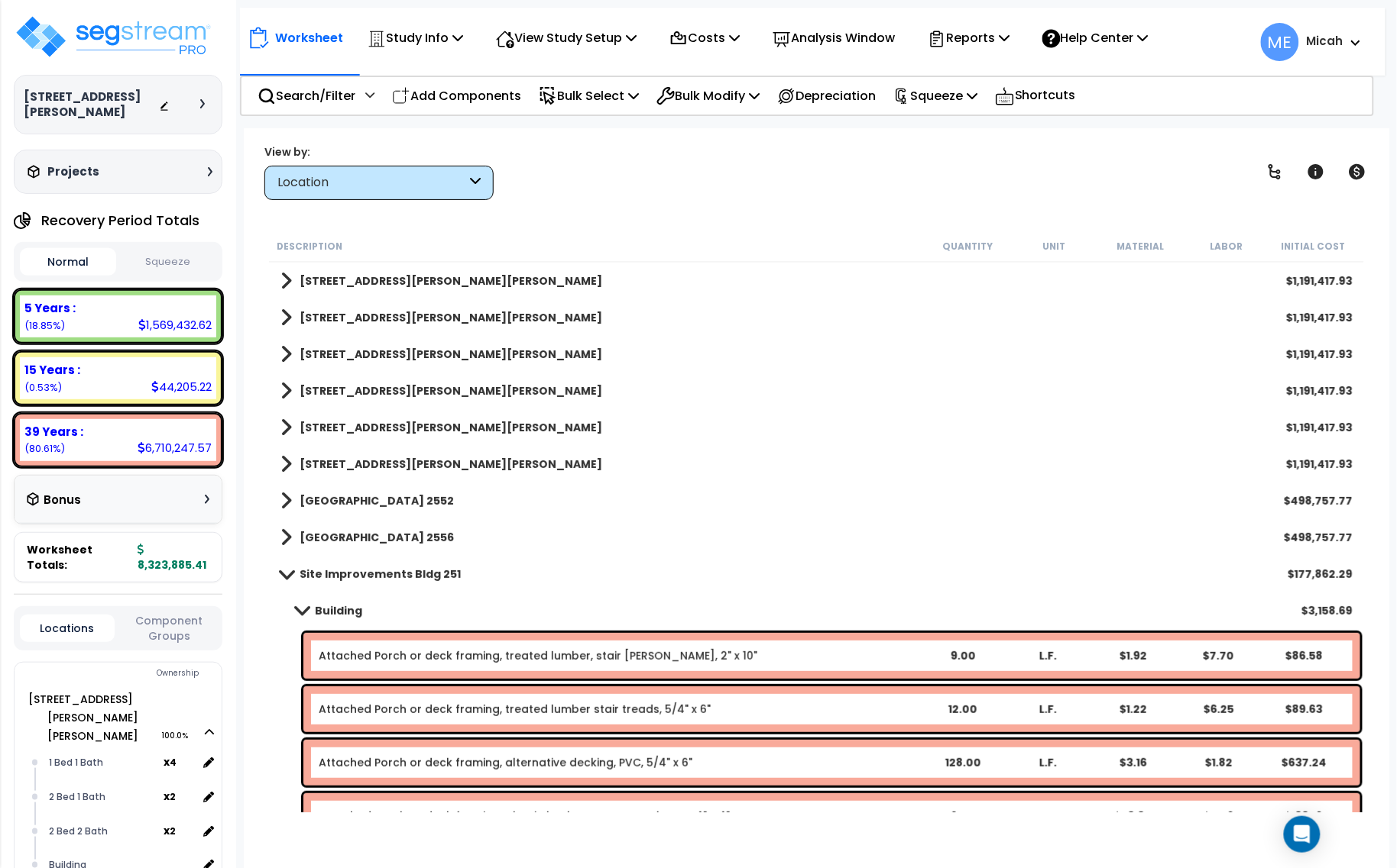
click at [399, 657] on link "Attached Porch or deck framing, treated lumber, stair stringer, 2" x 10"" at bounding box center [538, 656] width 438 height 15
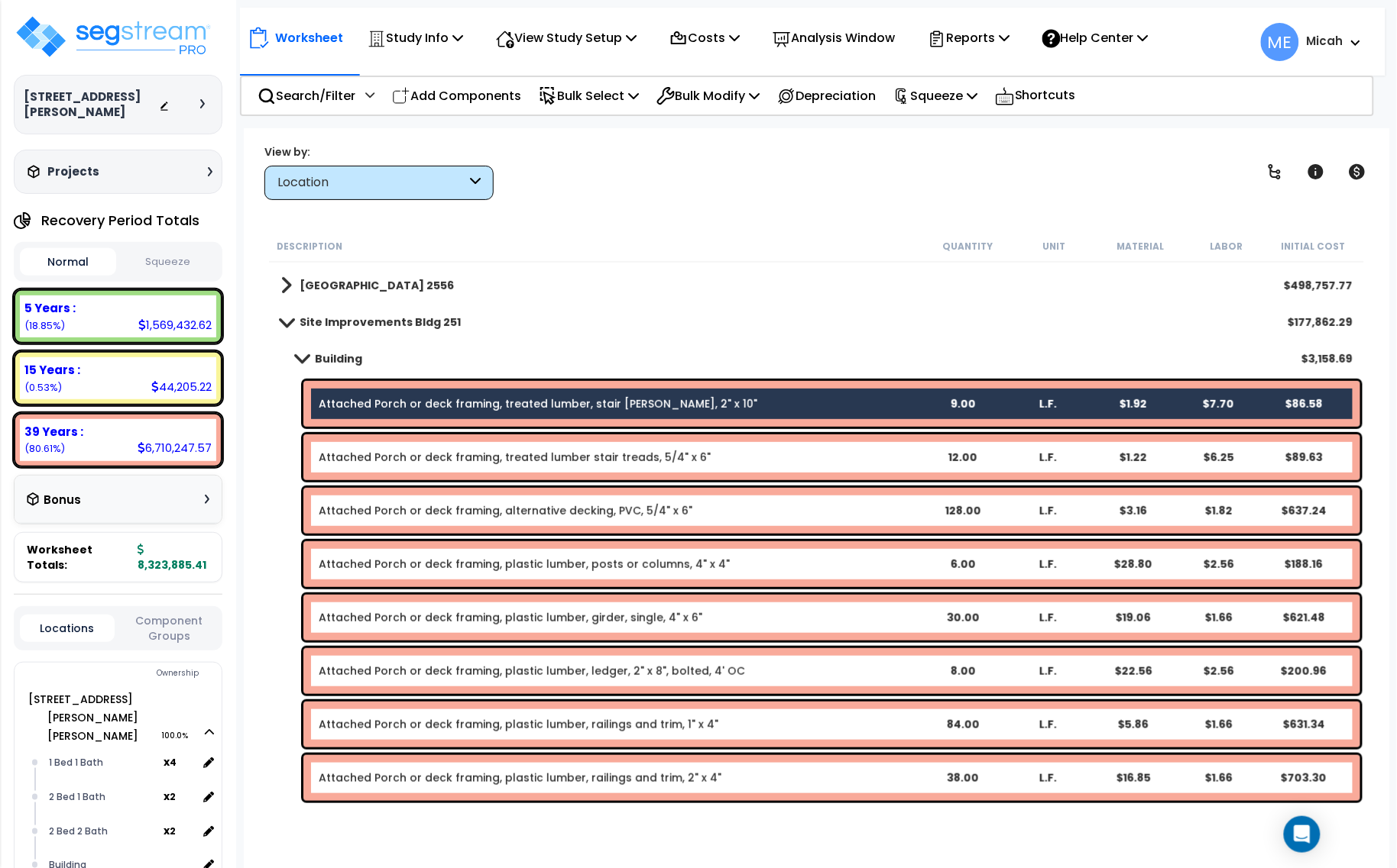
scroll to position [279, 0]
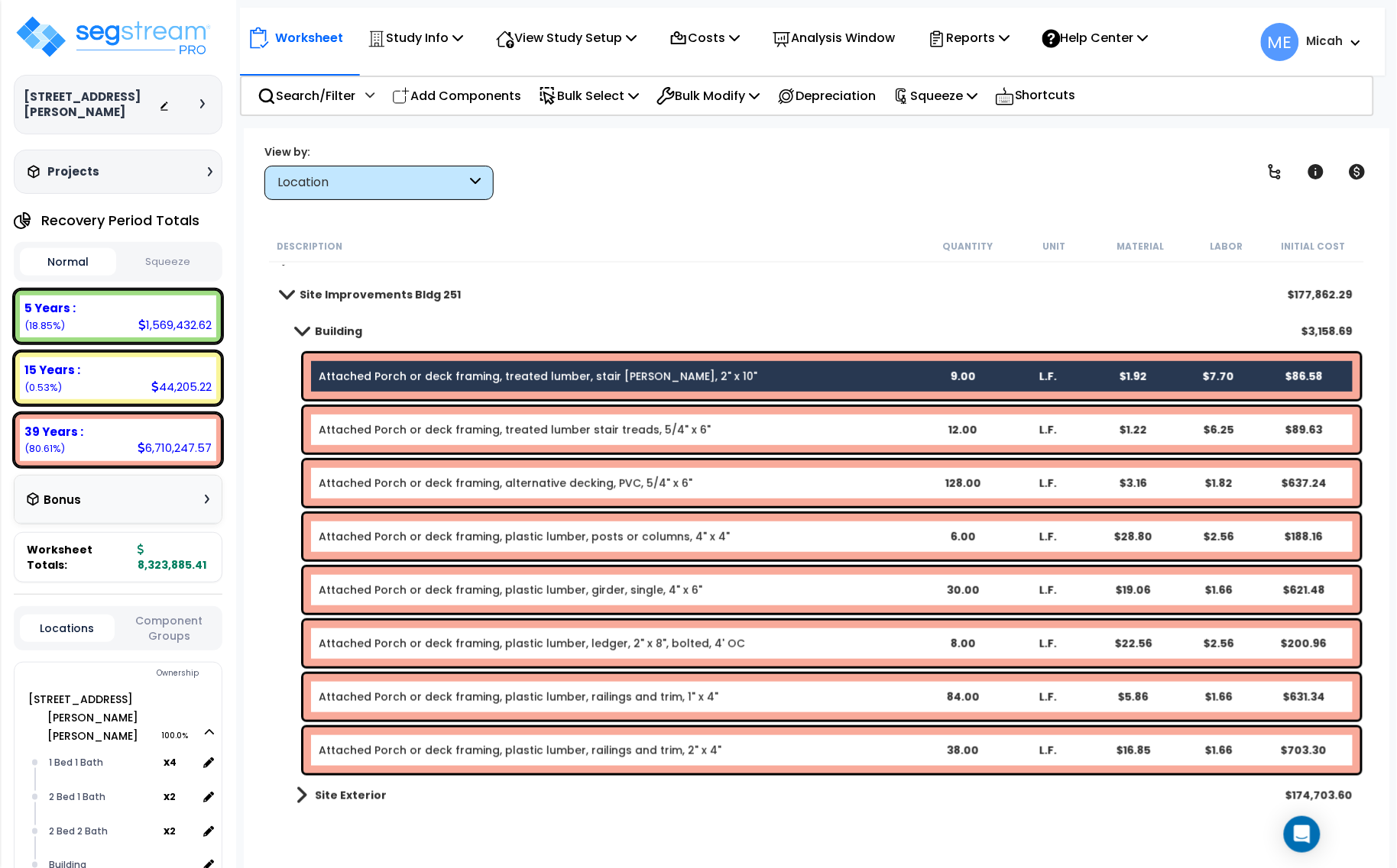
click at [306, 791] on span at bounding box center [301, 796] width 11 height 22
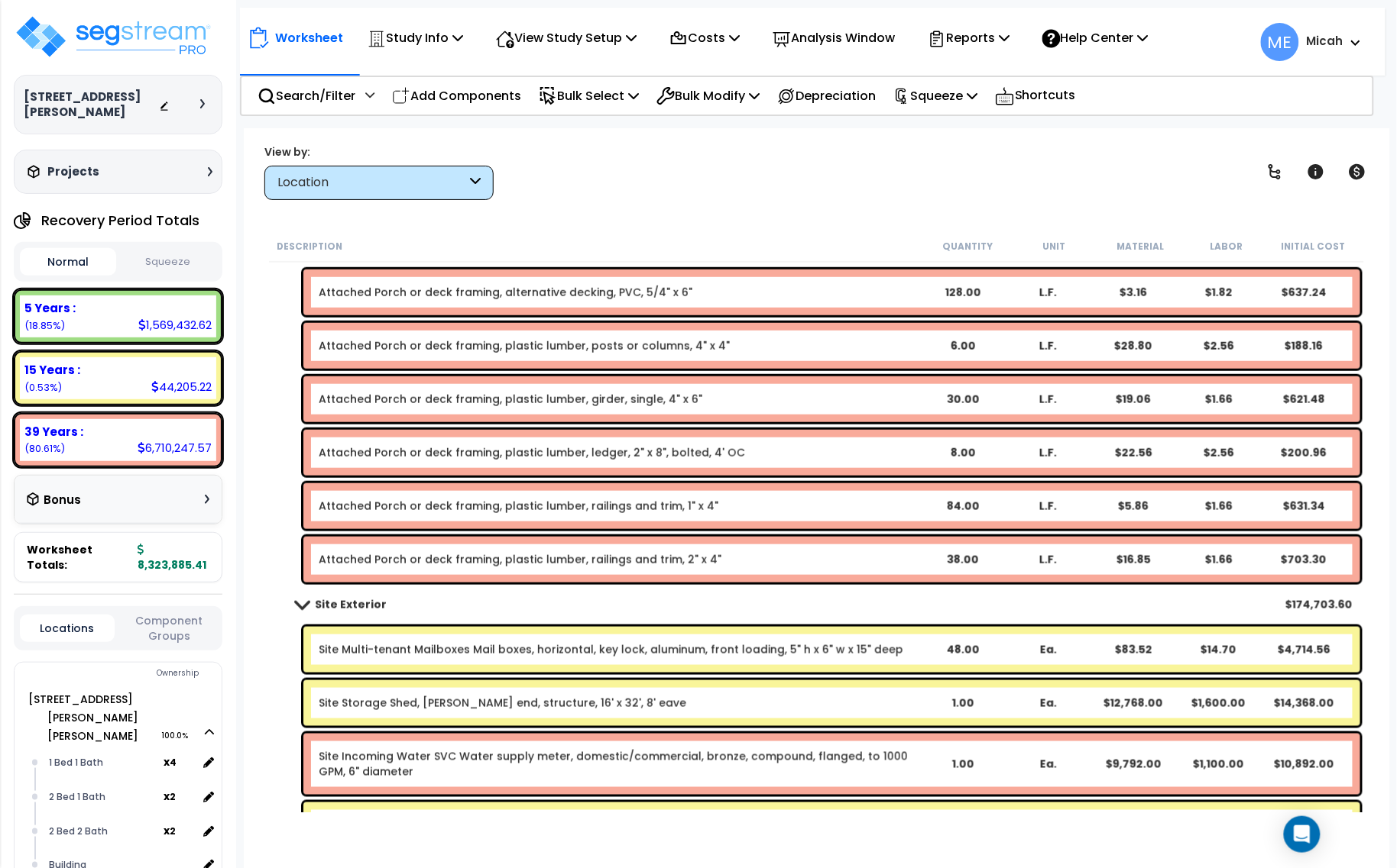
click at [391, 647] on link "Site Multi-tenant Mailboxes Mail boxes, horizontal, key lock, aluminum, front l…" at bounding box center [611, 650] width 584 height 15
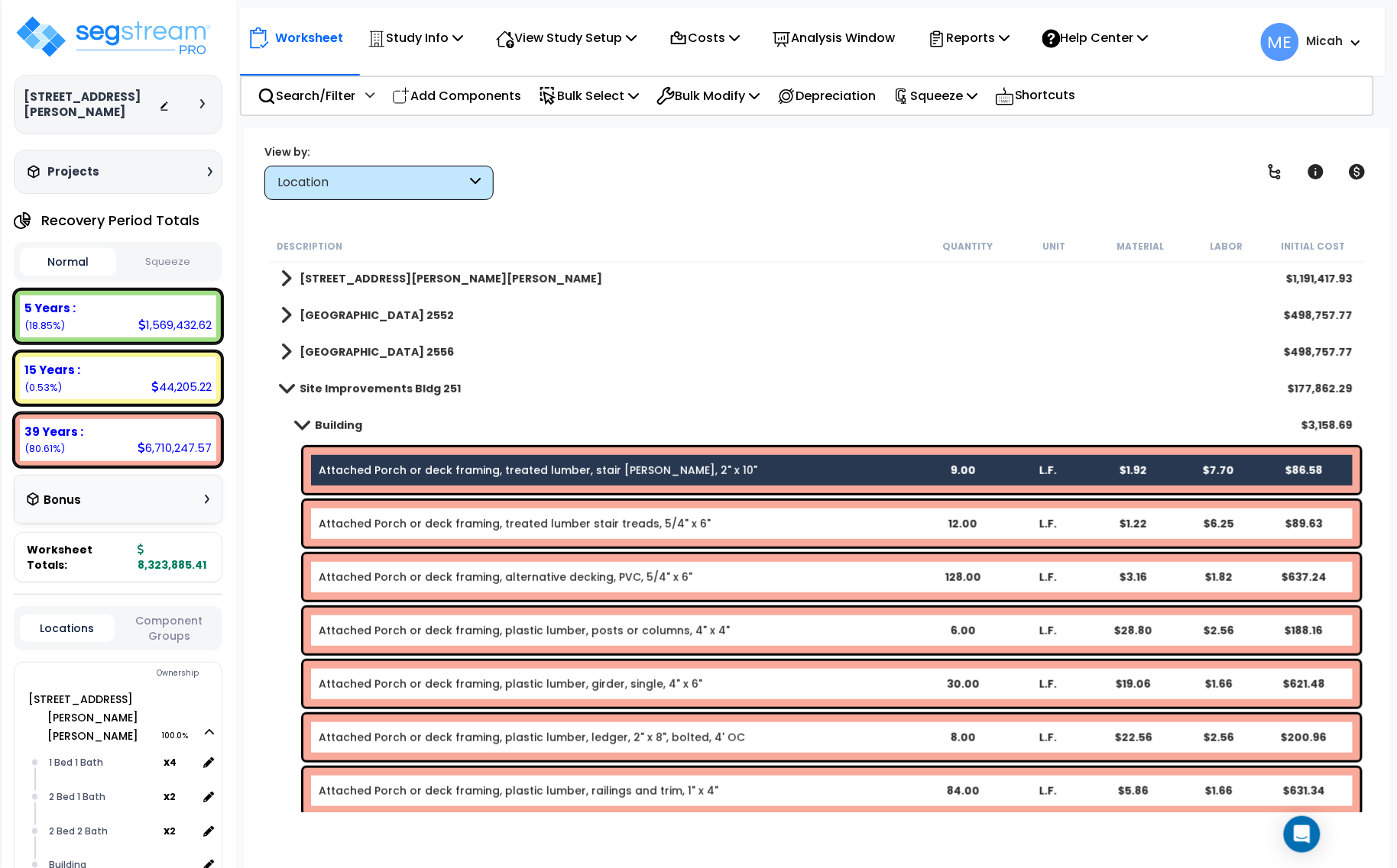
scroll to position [184, 0]
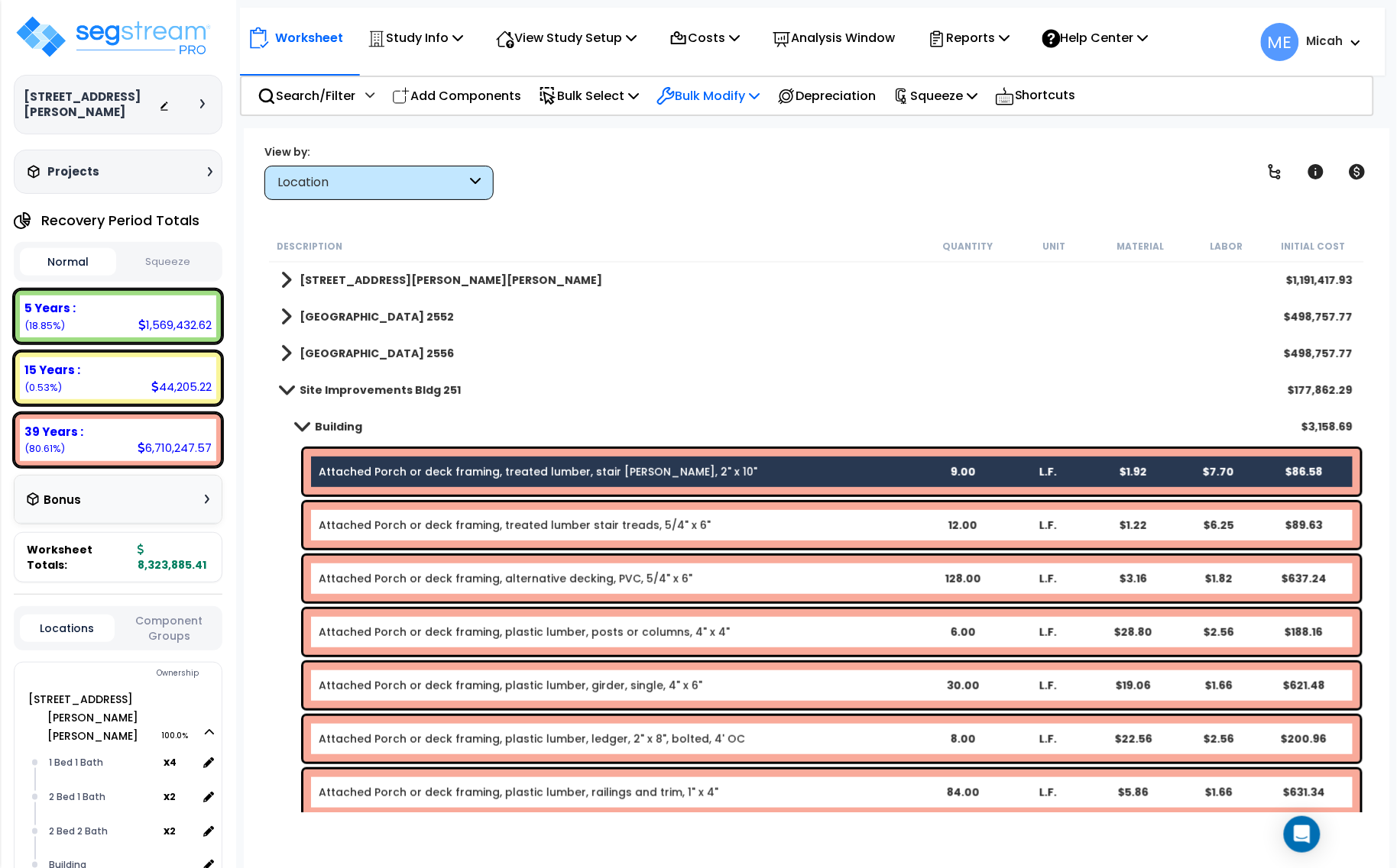
click at [759, 96] on p "Bulk Modify" at bounding box center [708, 96] width 103 height 21
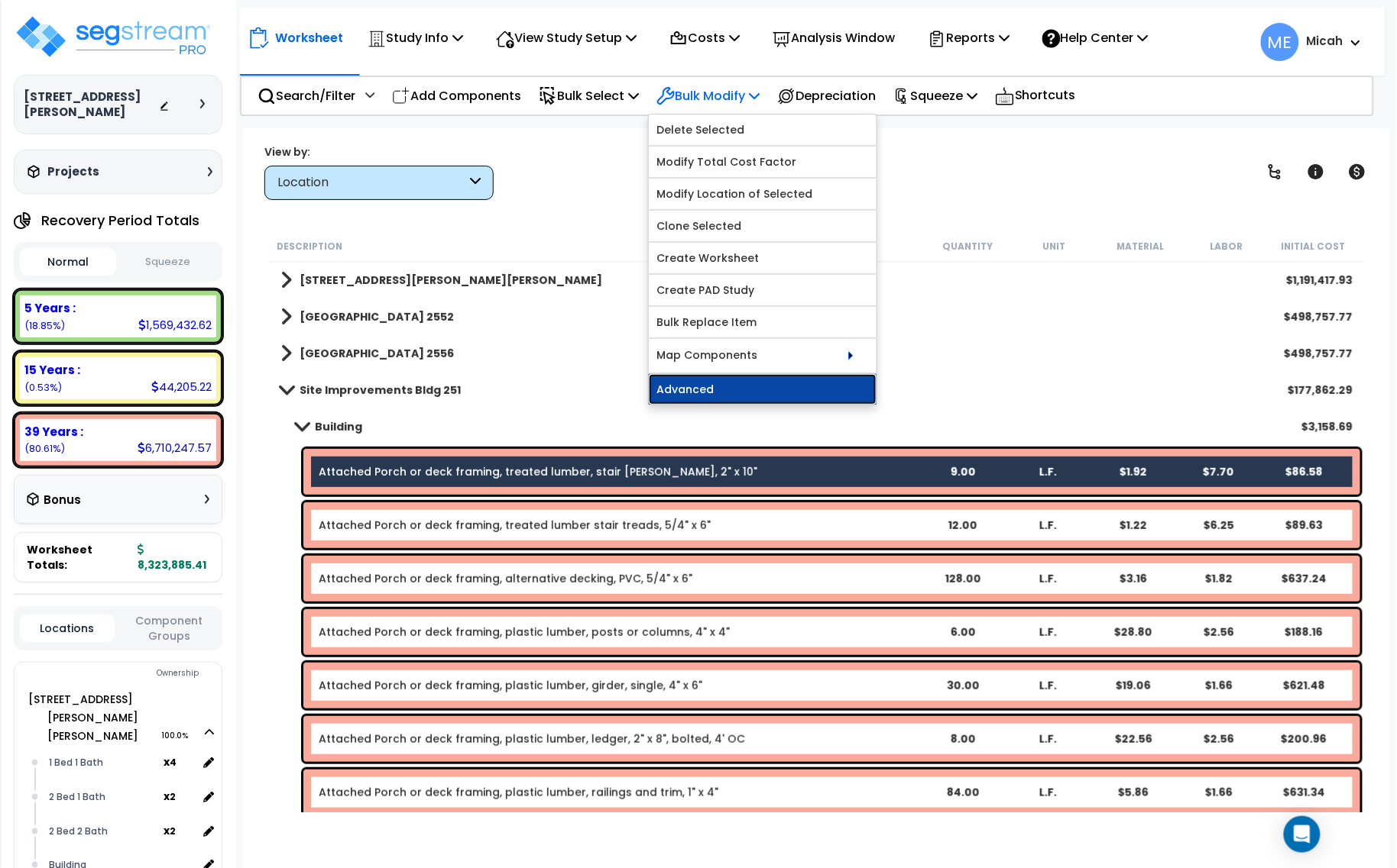
click at [762, 389] on link "Advanced" at bounding box center [763, 389] width 228 height 30
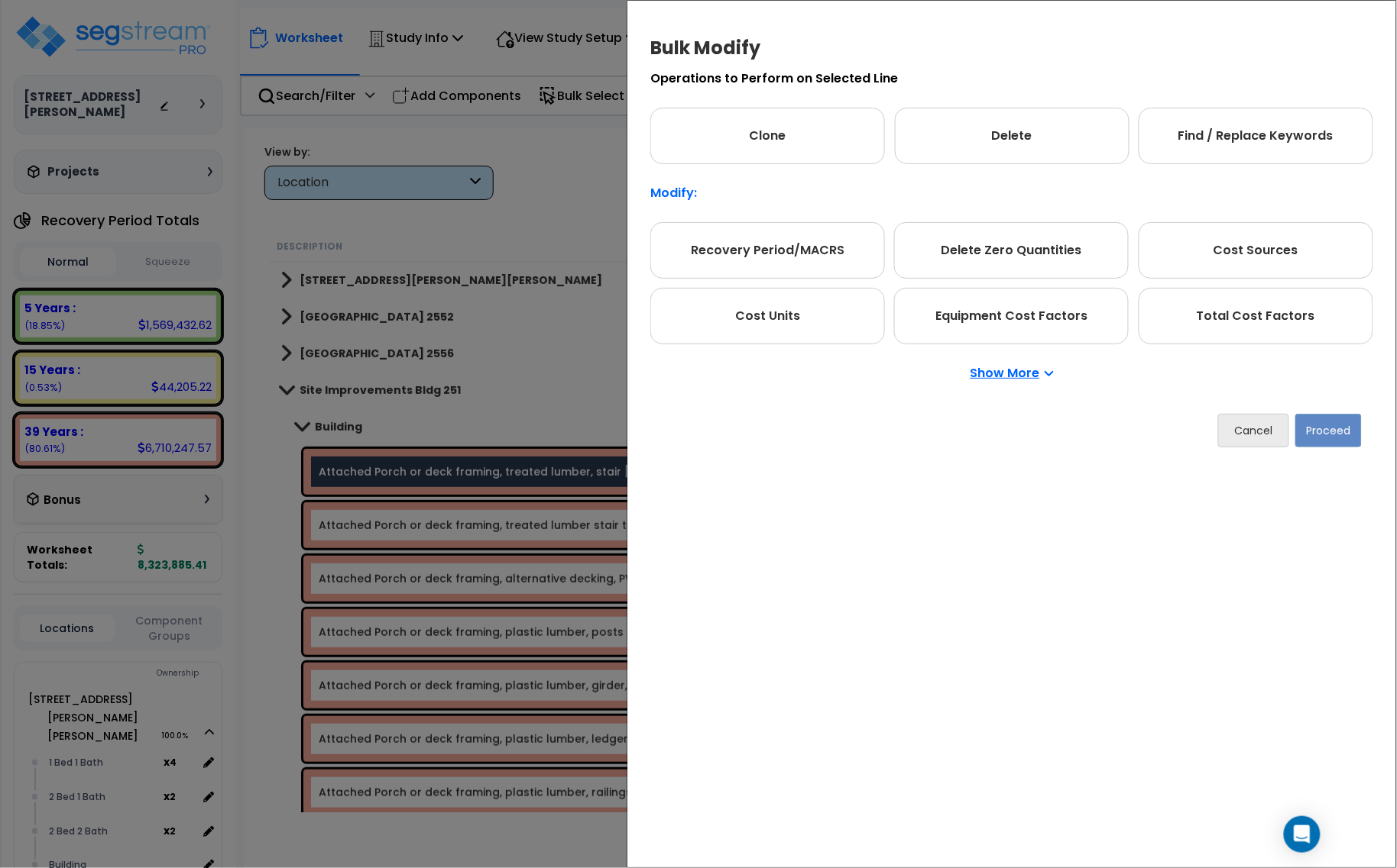
click at [1030, 378] on p "Show More" at bounding box center [1012, 373] width 84 height 12
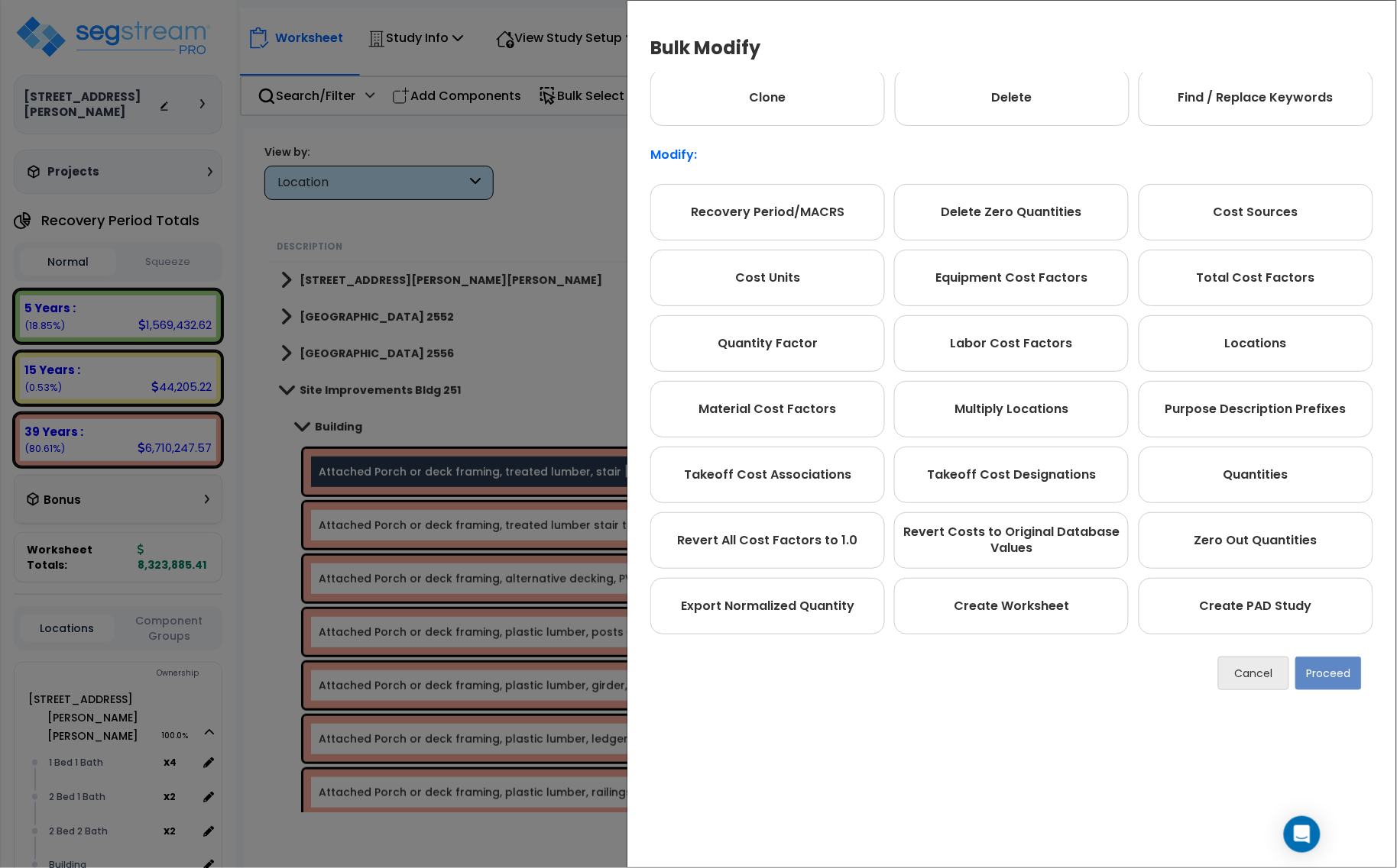
scroll to position [0, 0]
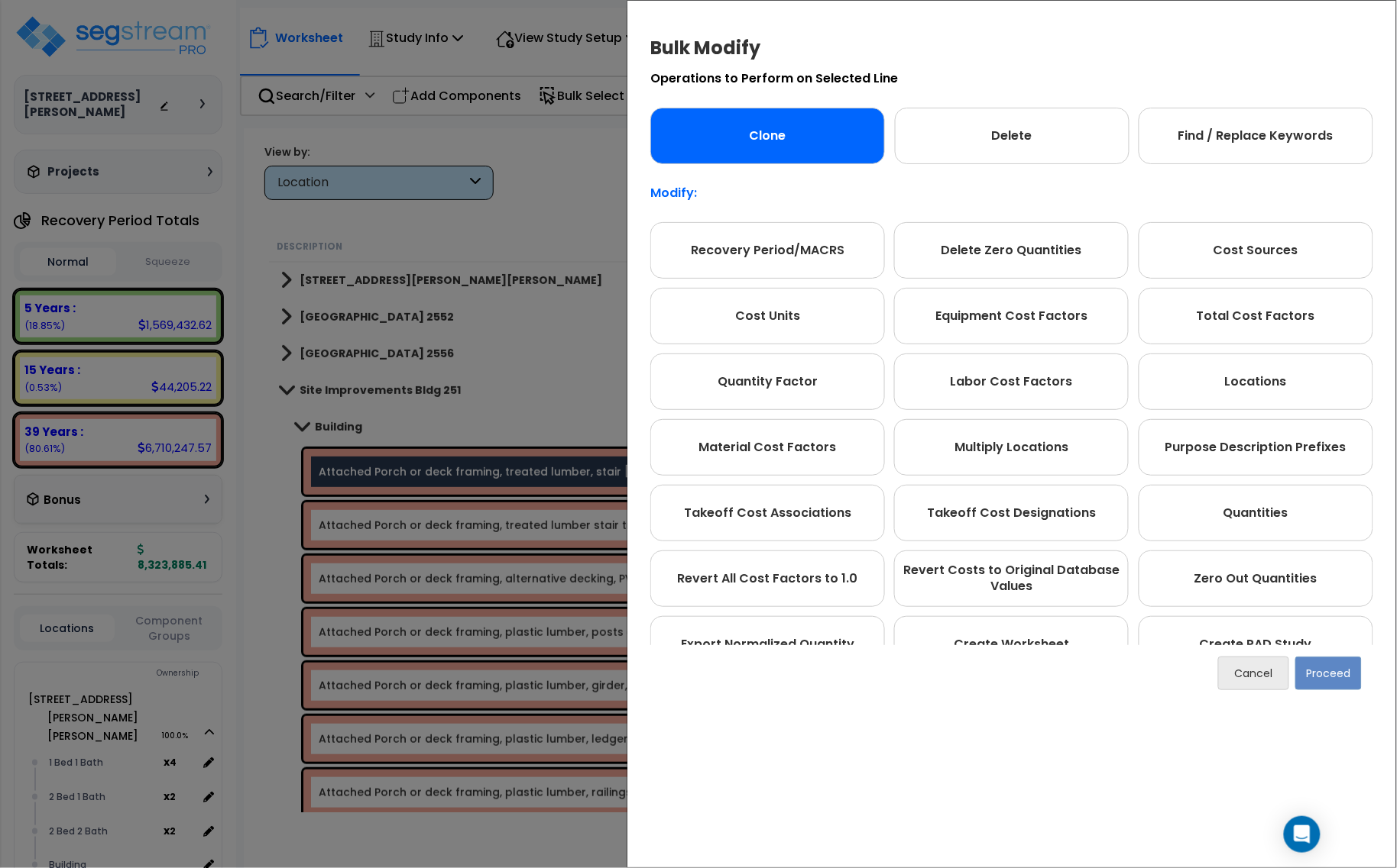
click at [791, 137] on div "Clone" at bounding box center [767, 136] width 234 height 56
click at [1323, 676] on button "Proceed" at bounding box center [1328, 674] width 67 height 34
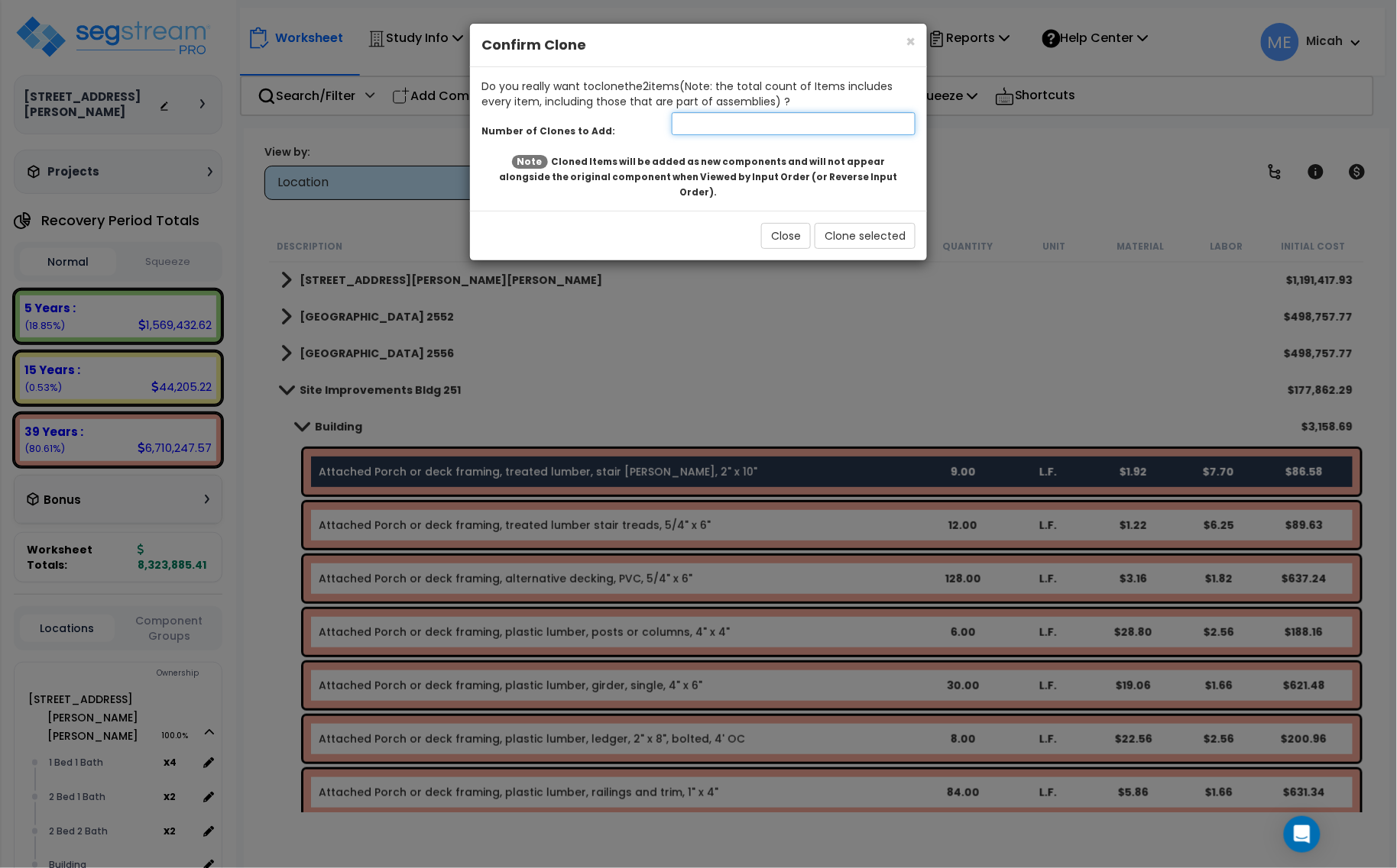
click at [696, 120] on input "number" at bounding box center [793, 123] width 244 height 23
type input "1"
click at [865, 223] on button "Clone selected" at bounding box center [865, 236] width 101 height 26
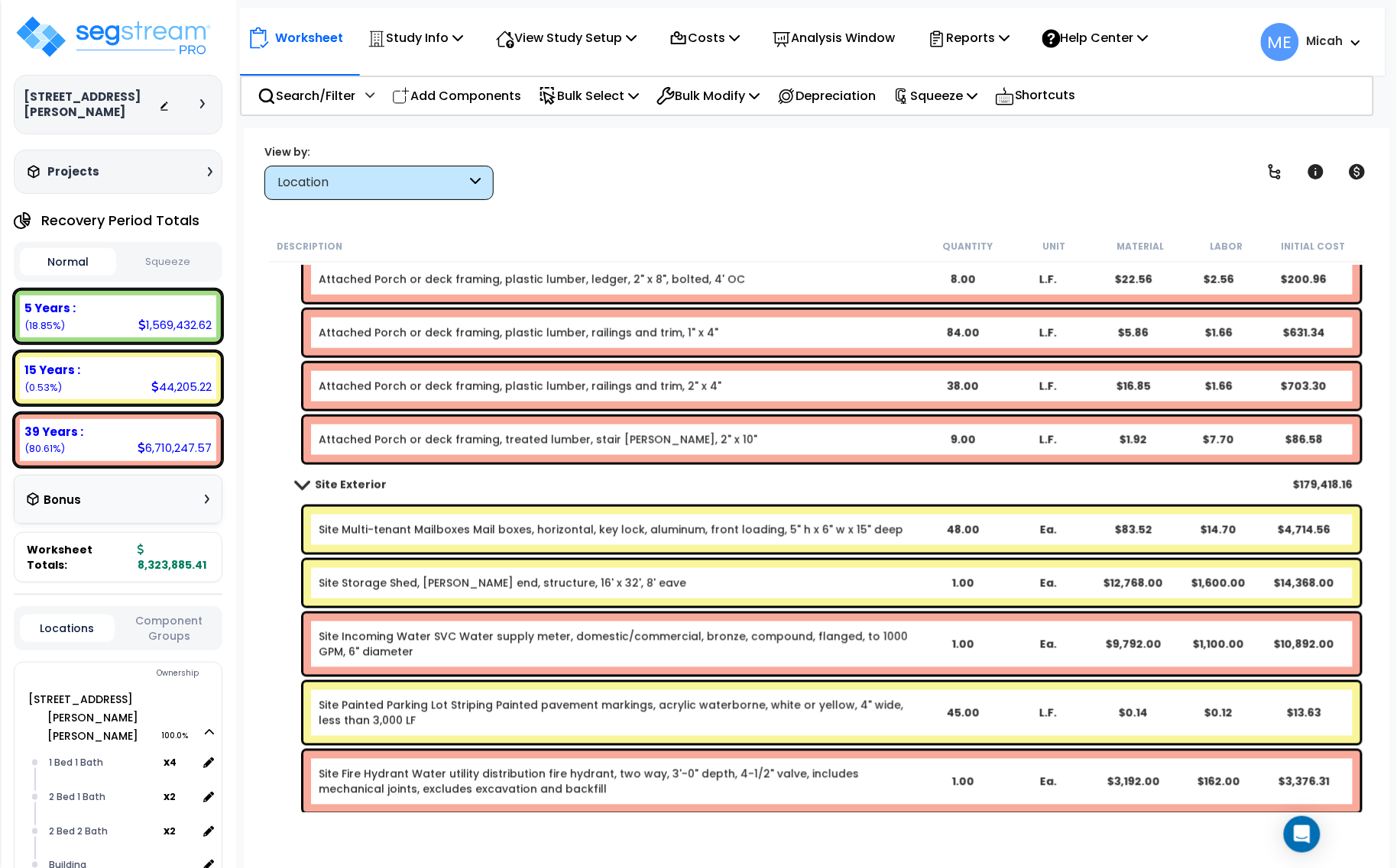
scroll to position [661, 0]
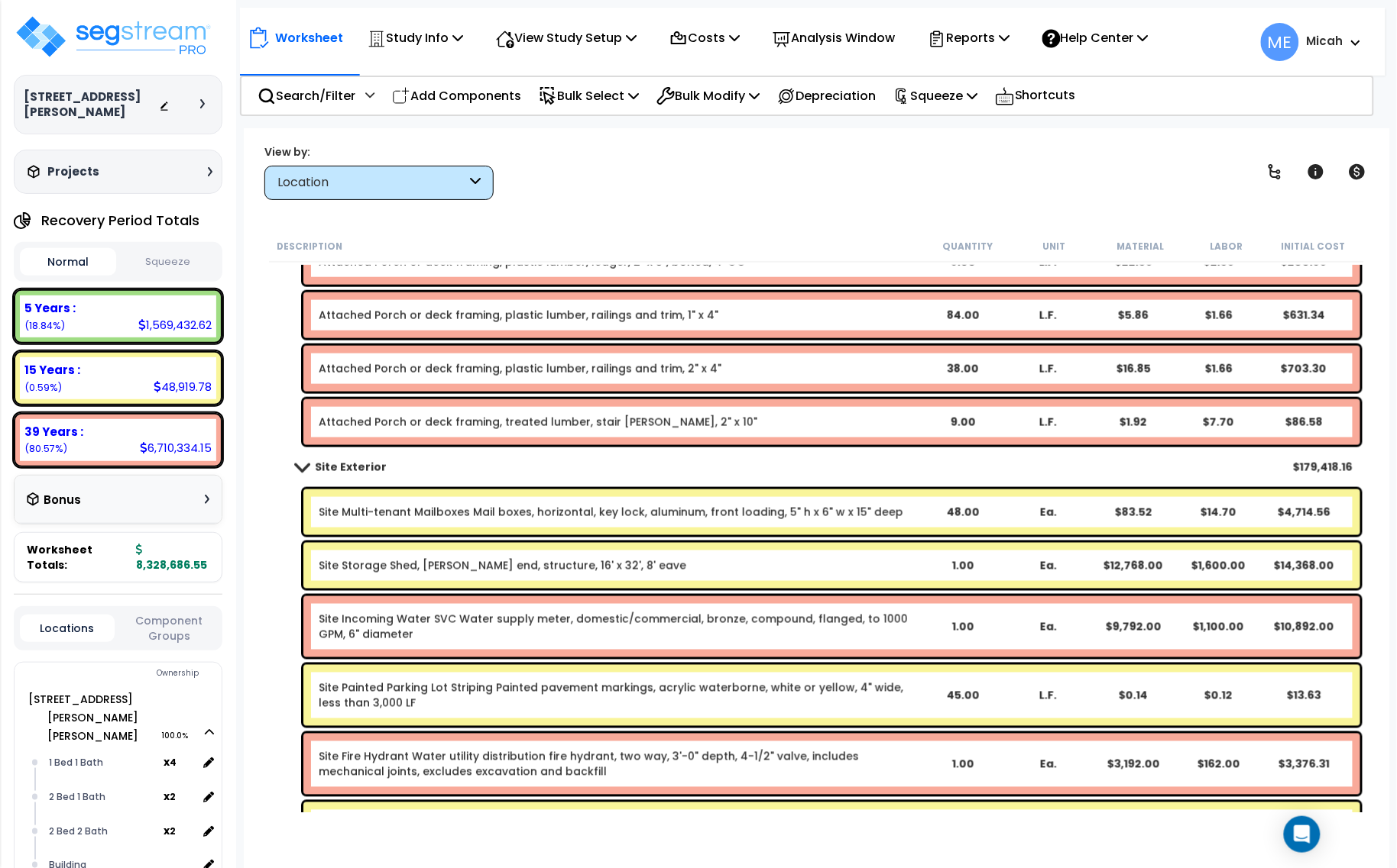
click at [510, 425] on link "Attached Porch or deck framing, treated lumber, stair stringer, 2" x 10"" at bounding box center [538, 422] width 438 height 15
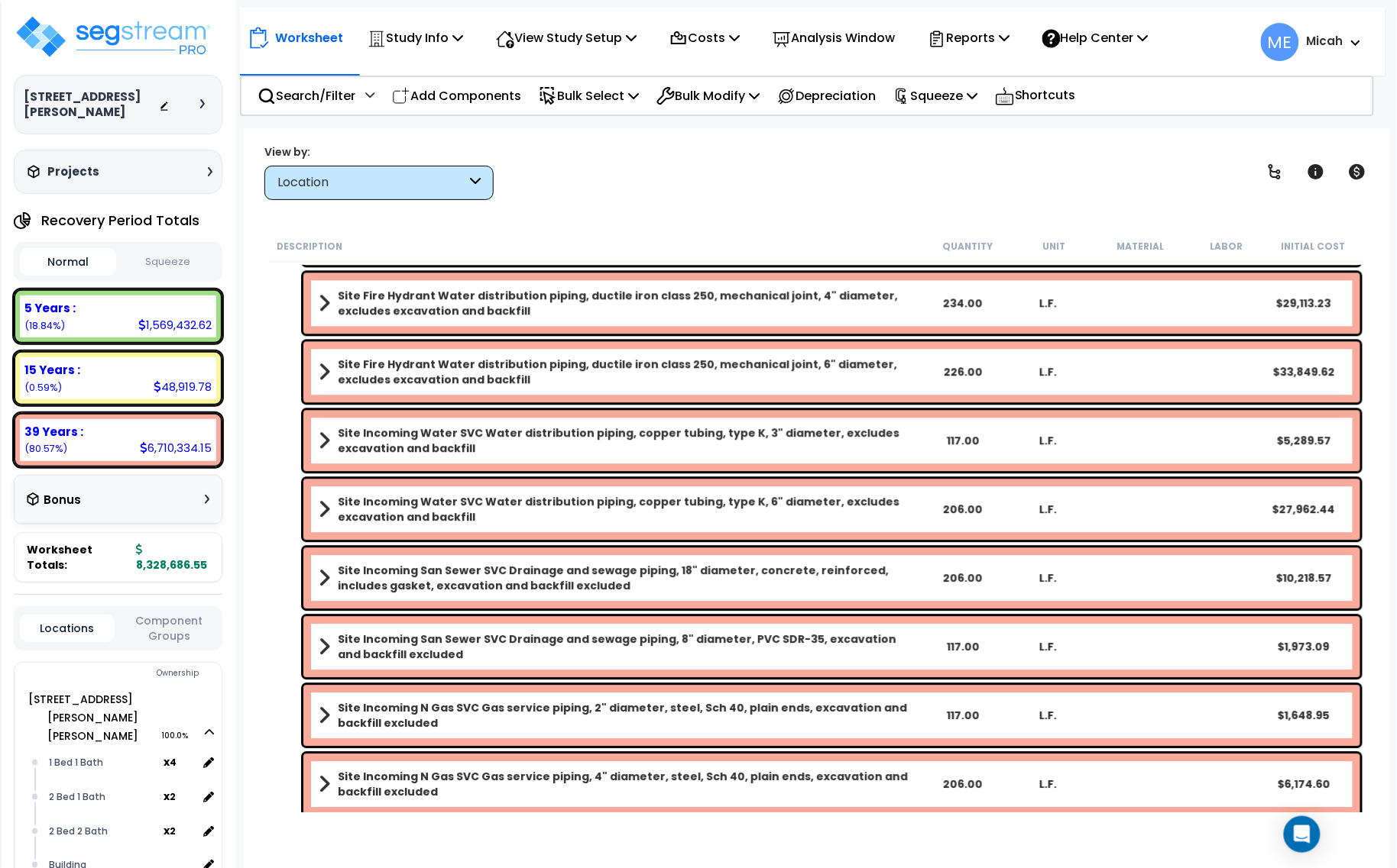
scroll to position [1369, 0]
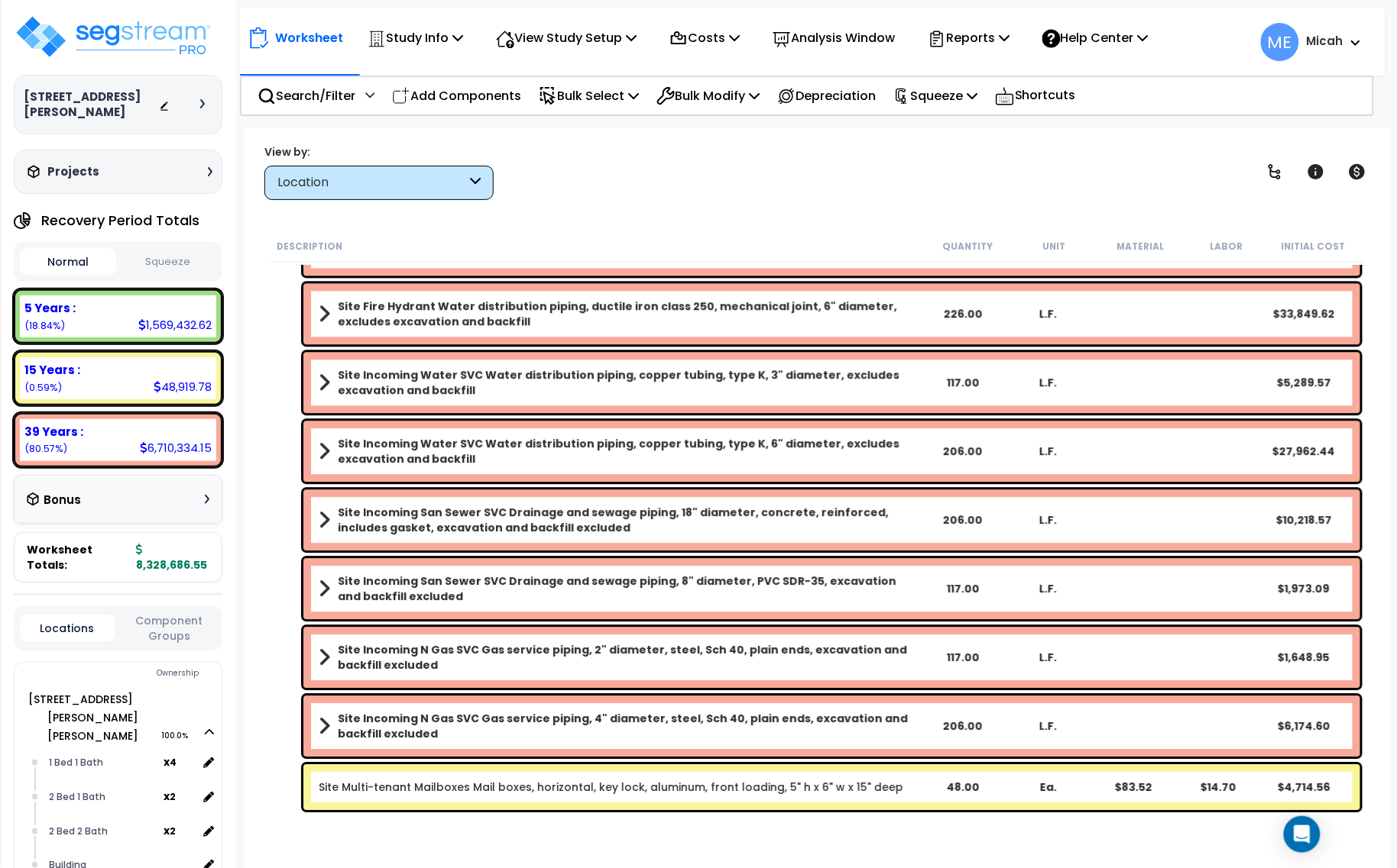
click at [433, 783] on link "Site Multi-tenant Mailboxes Mail boxes, horizontal, key lock, aluminum, front l…" at bounding box center [611, 787] width 584 height 15
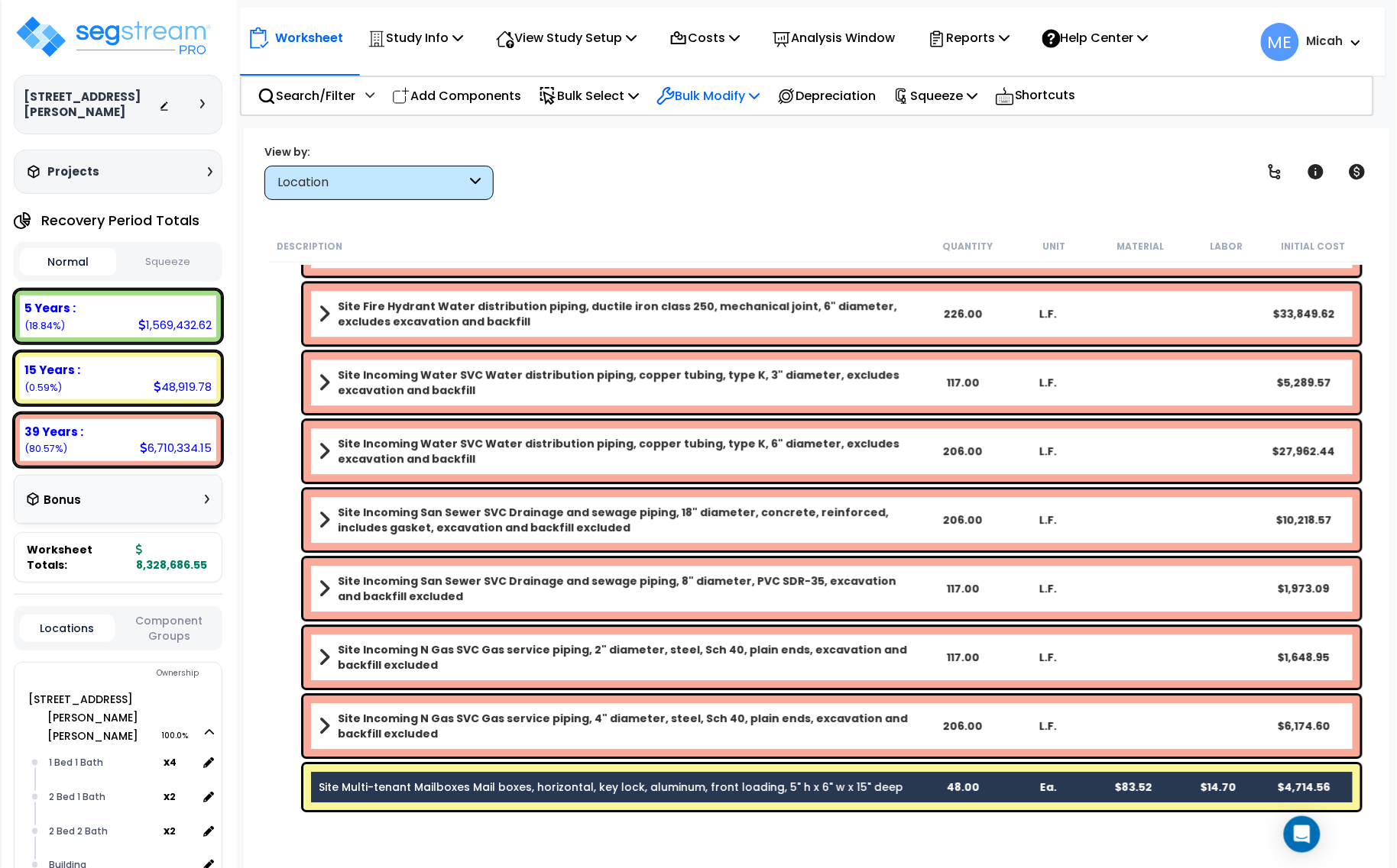
click at [751, 89] on p "Bulk Modify" at bounding box center [708, 96] width 103 height 21
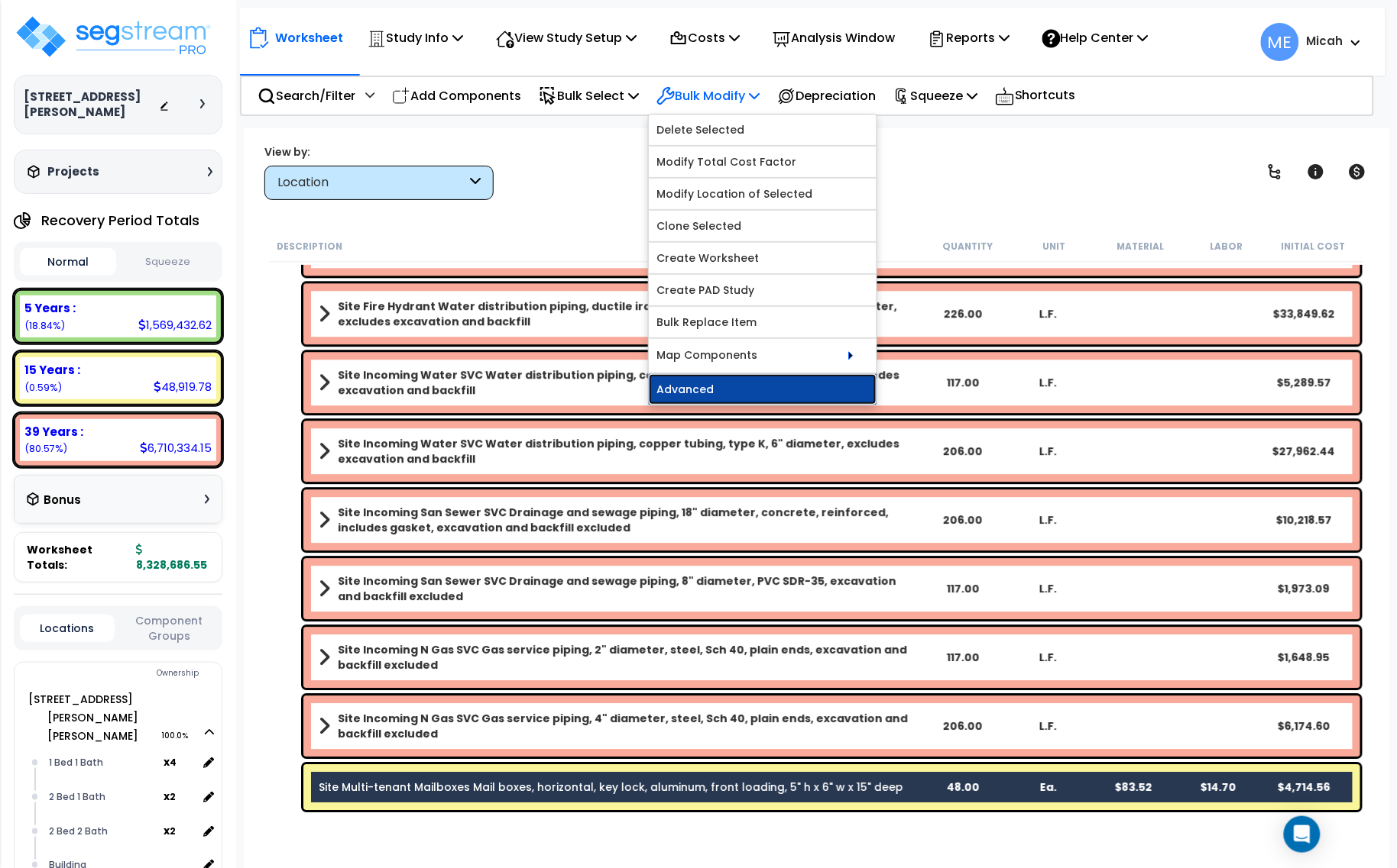
click at [745, 387] on link "Advanced" at bounding box center [763, 389] width 228 height 30
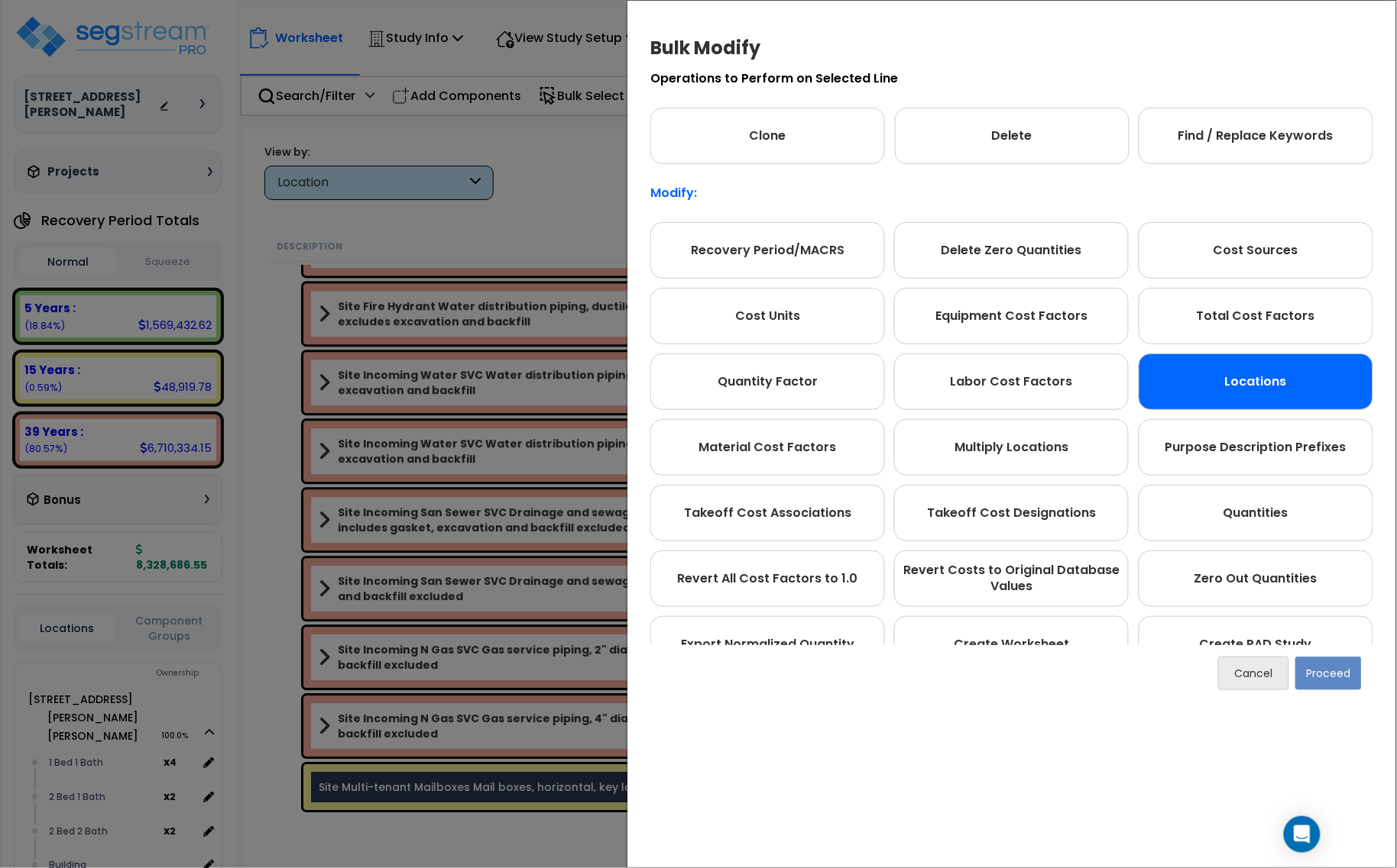
click at [1267, 371] on div "Locations" at bounding box center [1255, 382] width 234 height 56
click at [1318, 677] on button "Proceed" at bounding box center [1328, 674] width 67 height 34
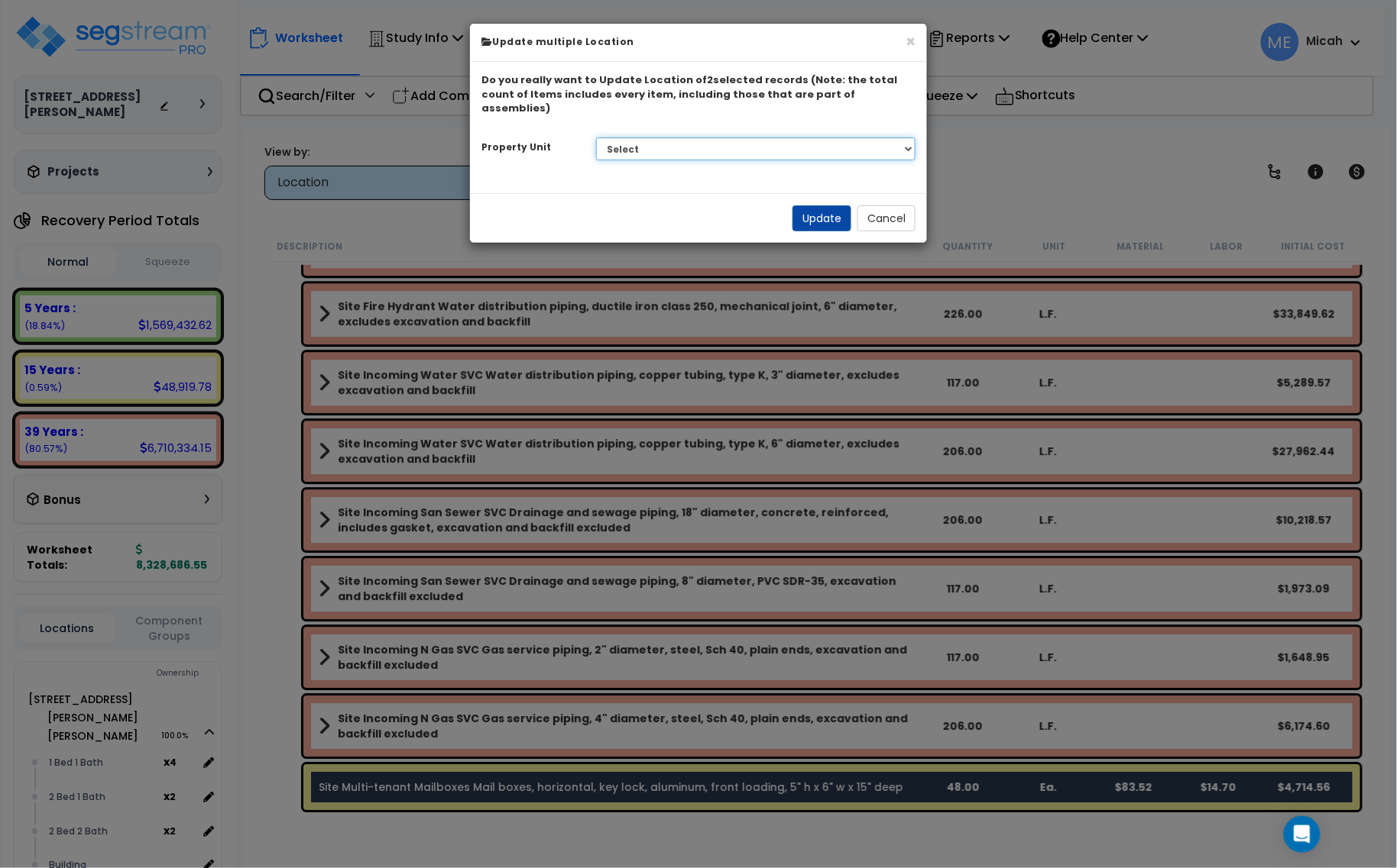
click at [709, 137] on select "Select 201 N. Willson Dr 201 N. Willson Dr Bldg 251 201 N. Willson Dr Bldg 201 …" at bounding box center [756, 149] width 320 height 23
select select "175819"
click at [596, 137] on select "Select 201 N. Willson Dr 201 N. Willson Dr Bldg 251 201 N. Willson Dr Bldg 201 …" at bounding box center [756, 149] width 320 height 23
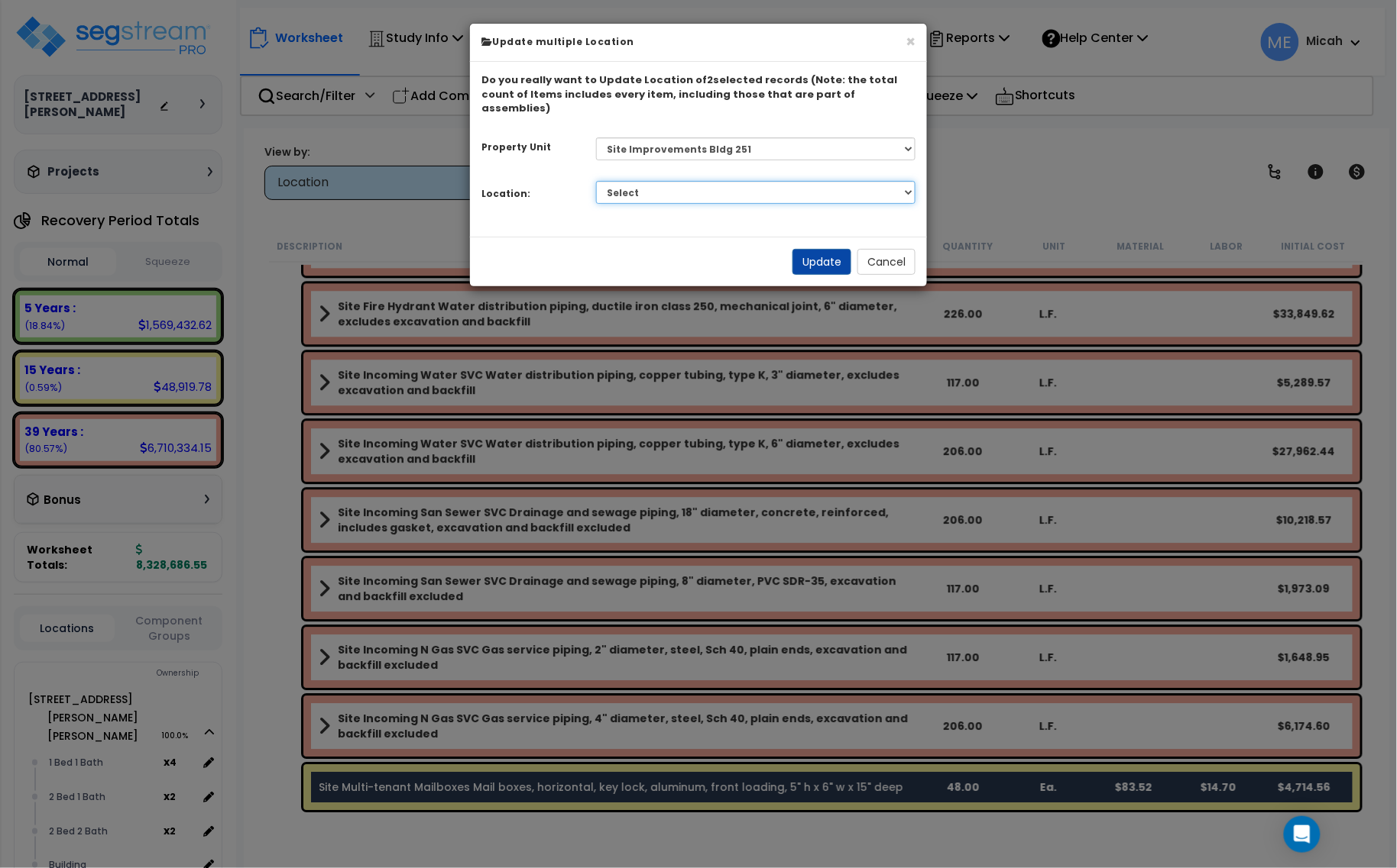
click at [663, 181] on select "Select Building Site Exterior Add Additional Location" at bounding box center [756, 192] width 320 height 23
select select "Others"
click at [596, 181] on select "Select Building Site Exterior Add Additional Location" at bounding box center [756, 192] width 320 height 23
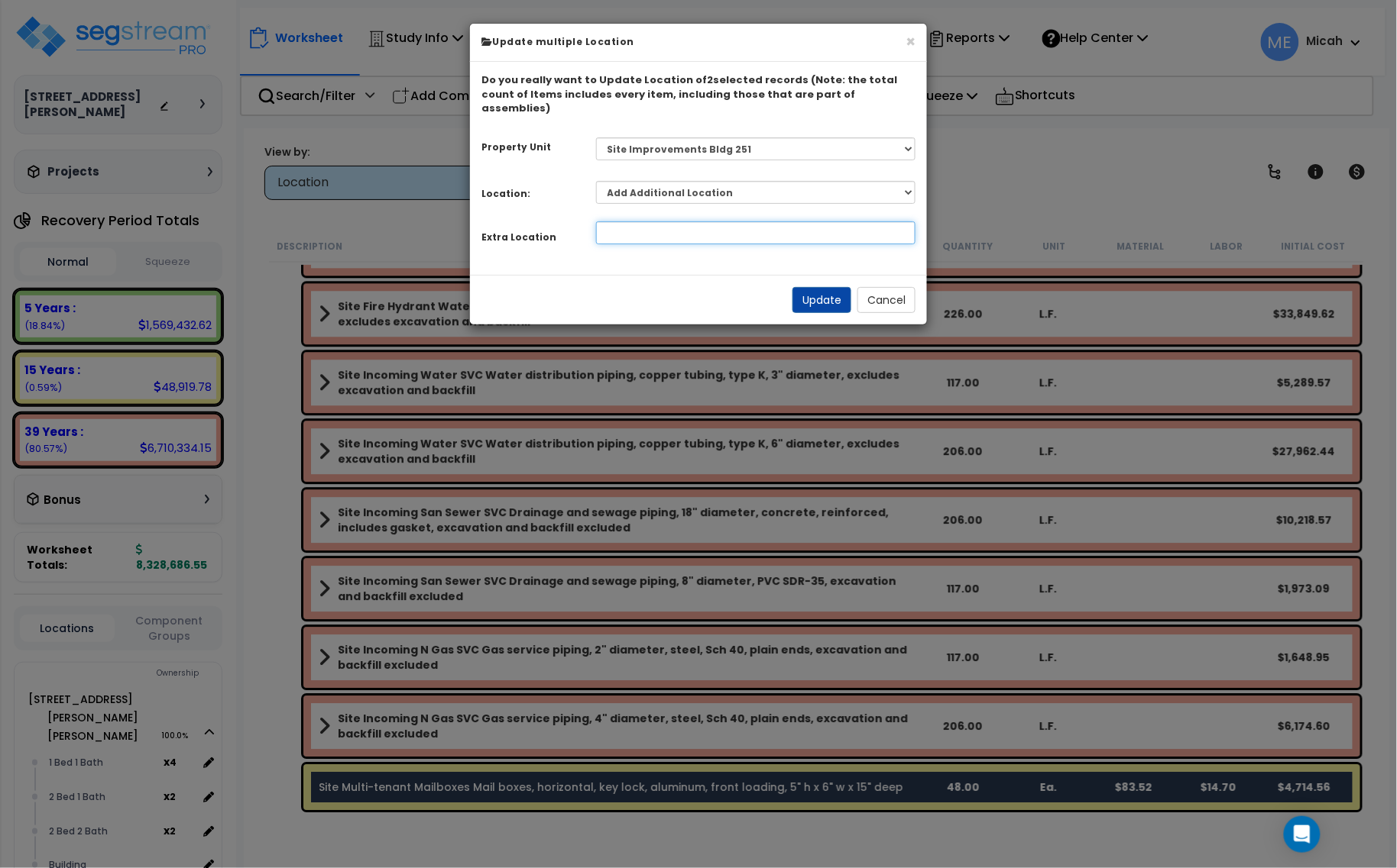
click at [623, 223] on input at bounding box center [756, 233] width 320 height 23
type input "Site Improvements Bldg 241"
click at [811, 288] on button "Update" at bounding box center [821, 300] width 59 height 26
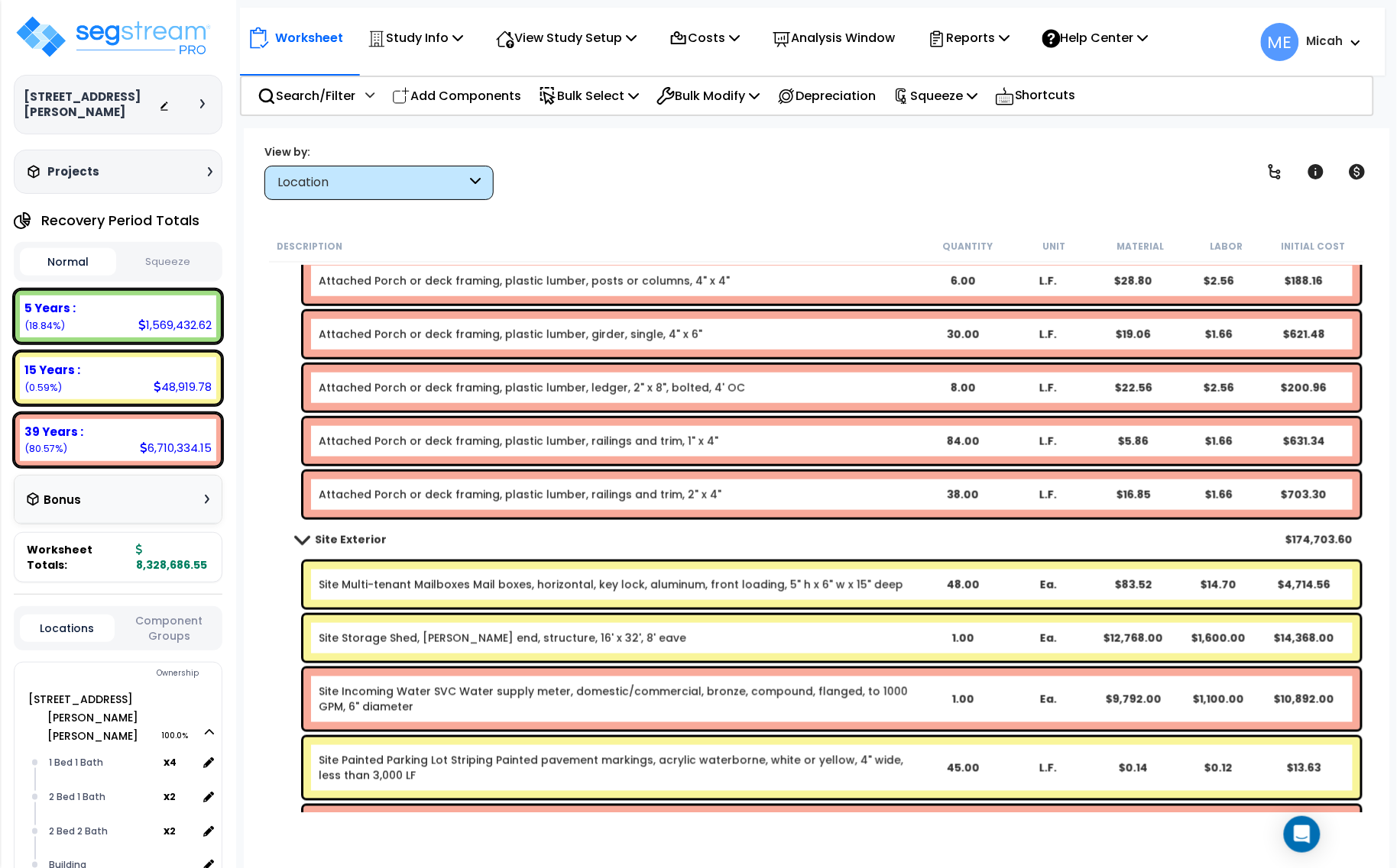
click at [304, 535] on span at bounding box center [301, 540] width 22 height 11
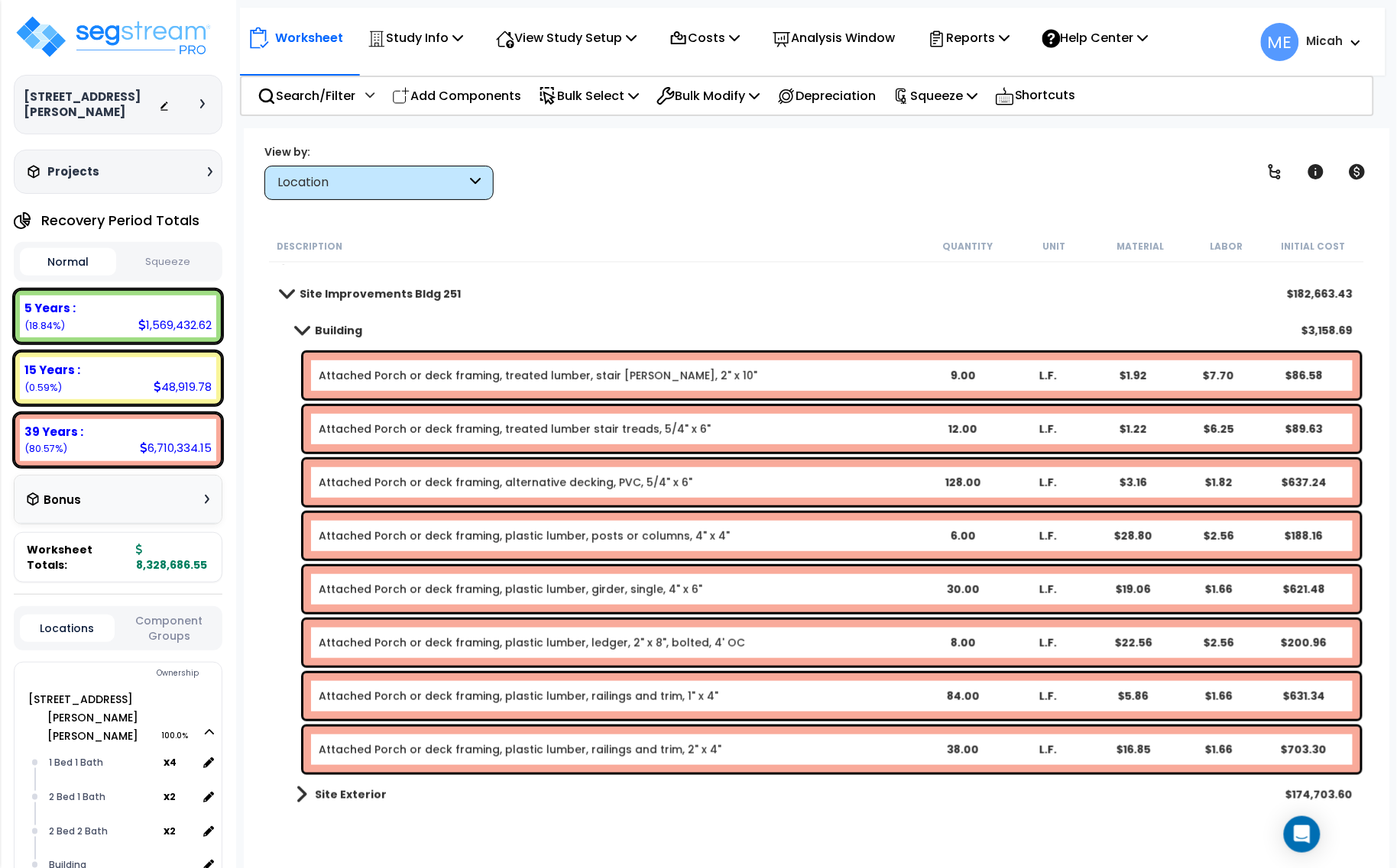
scroll to position [238, 0]
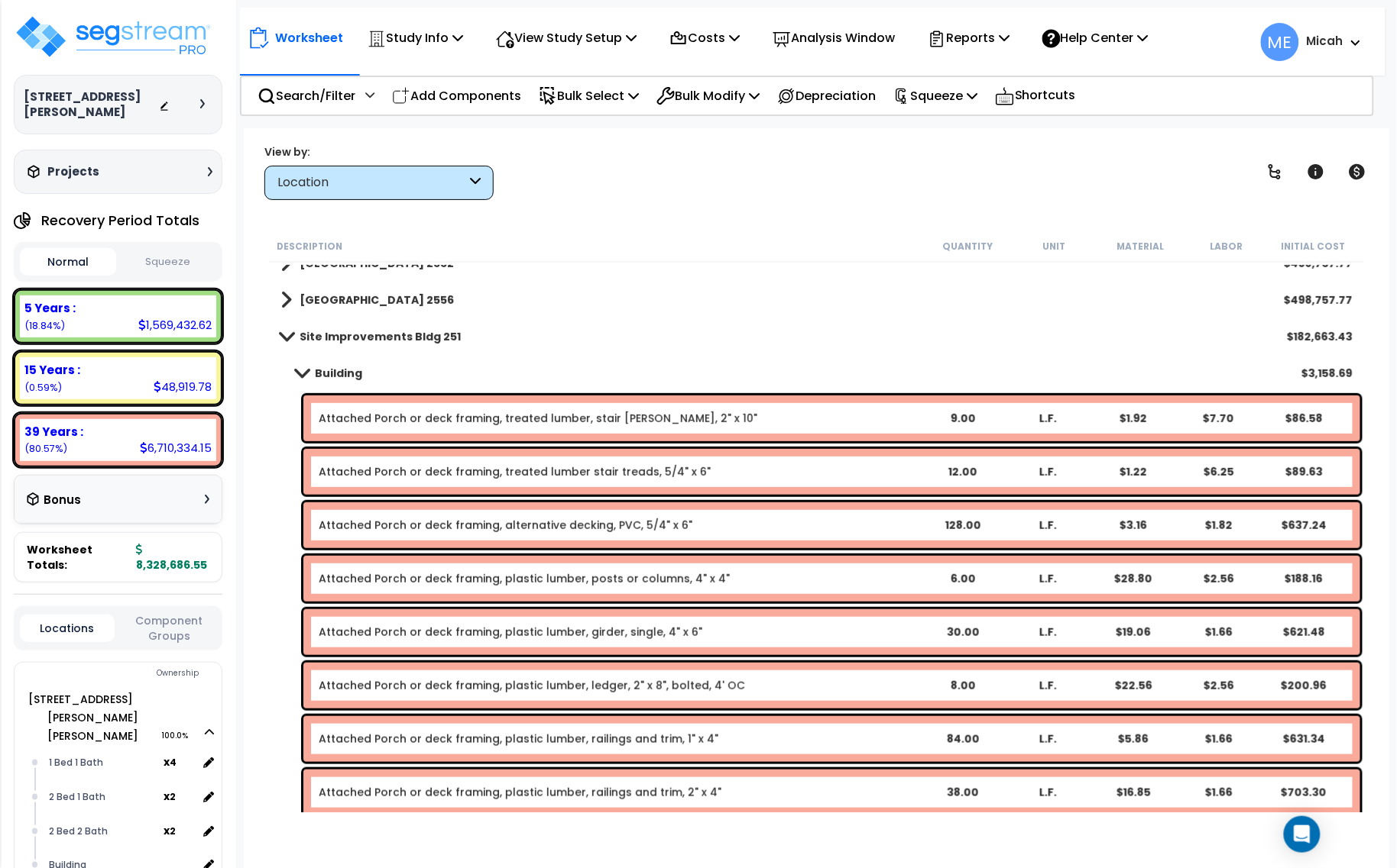
click at [299, 371] on span at bounding box center [301, 373] width 22 height 11
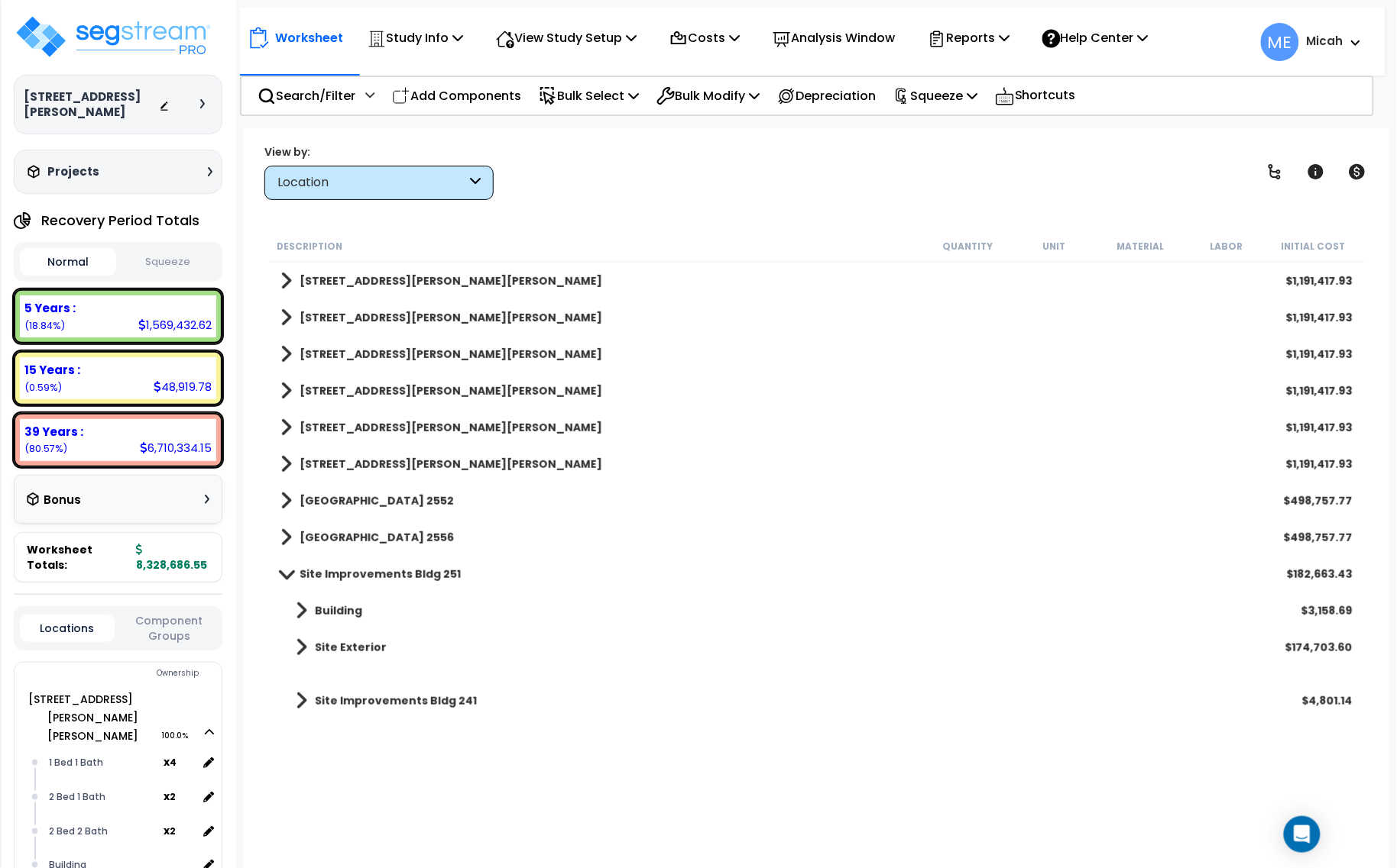
click at [303, 700] on span at bounding box center [301, 701] width 11 height 22
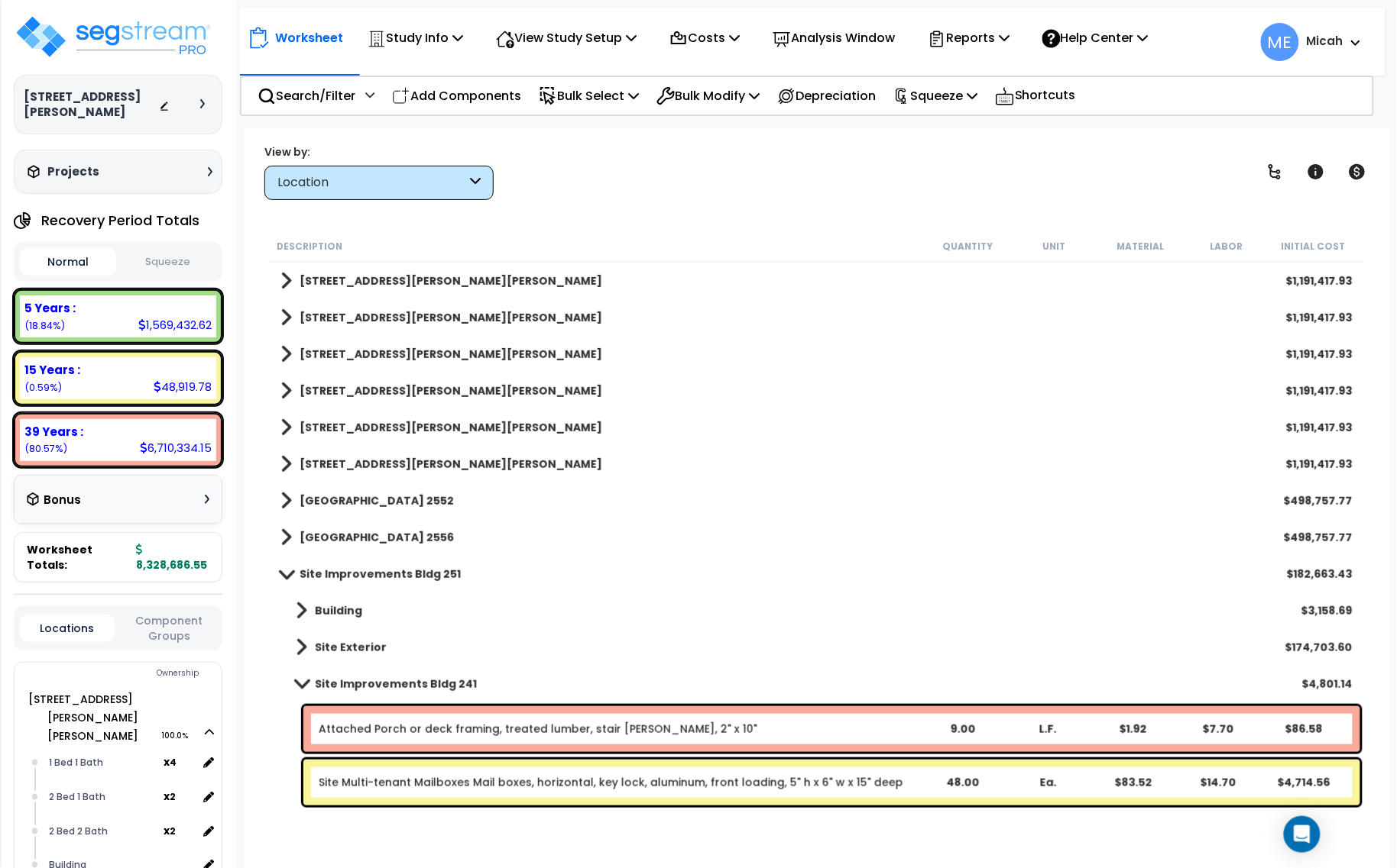
click at [287, 567] on link "Site Improvements Bldg 251" at bounding box center [371, 574] width 181 height 22
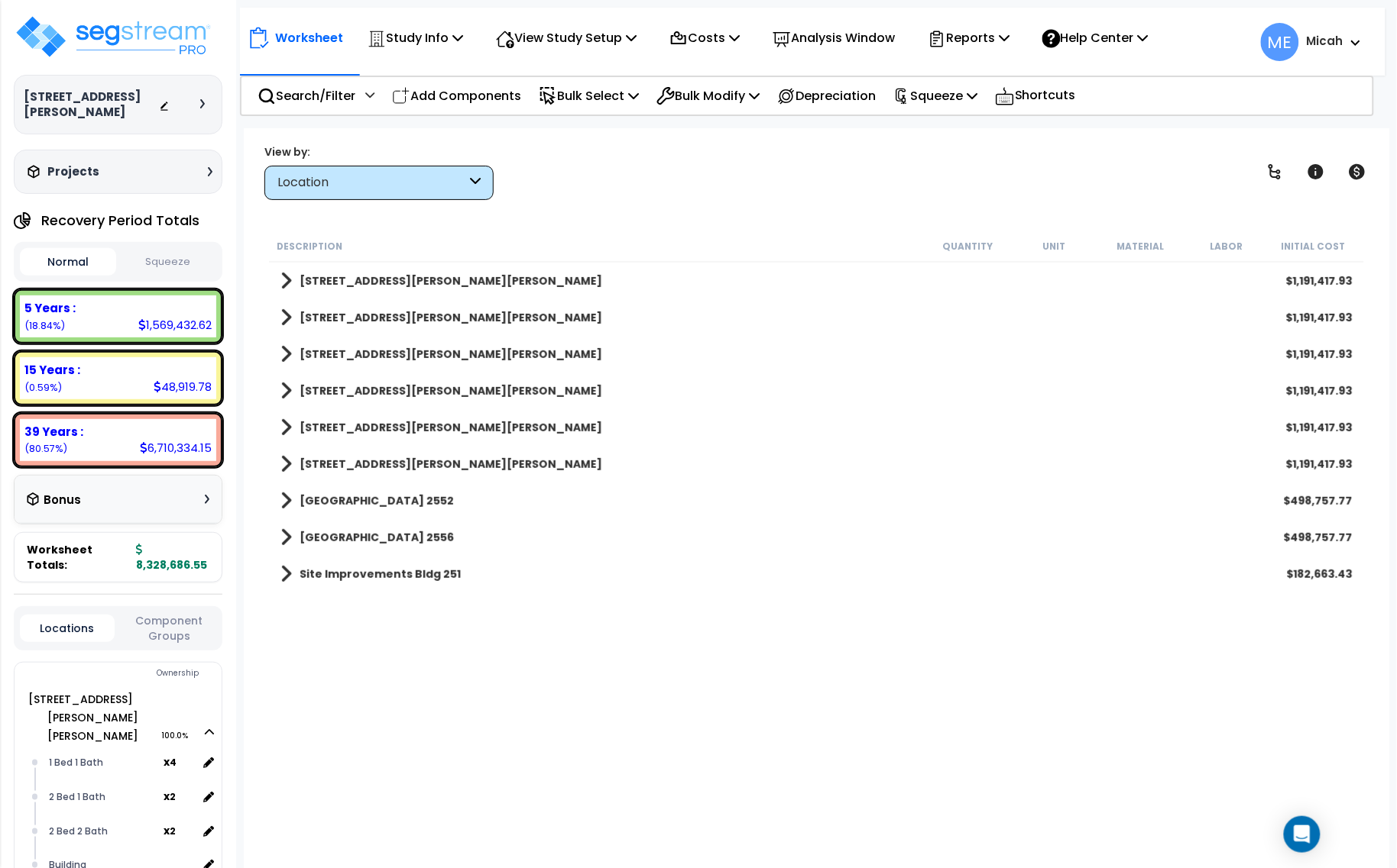
click at [283, 567] on span at bounding box center [286, 574] width 11 height 22
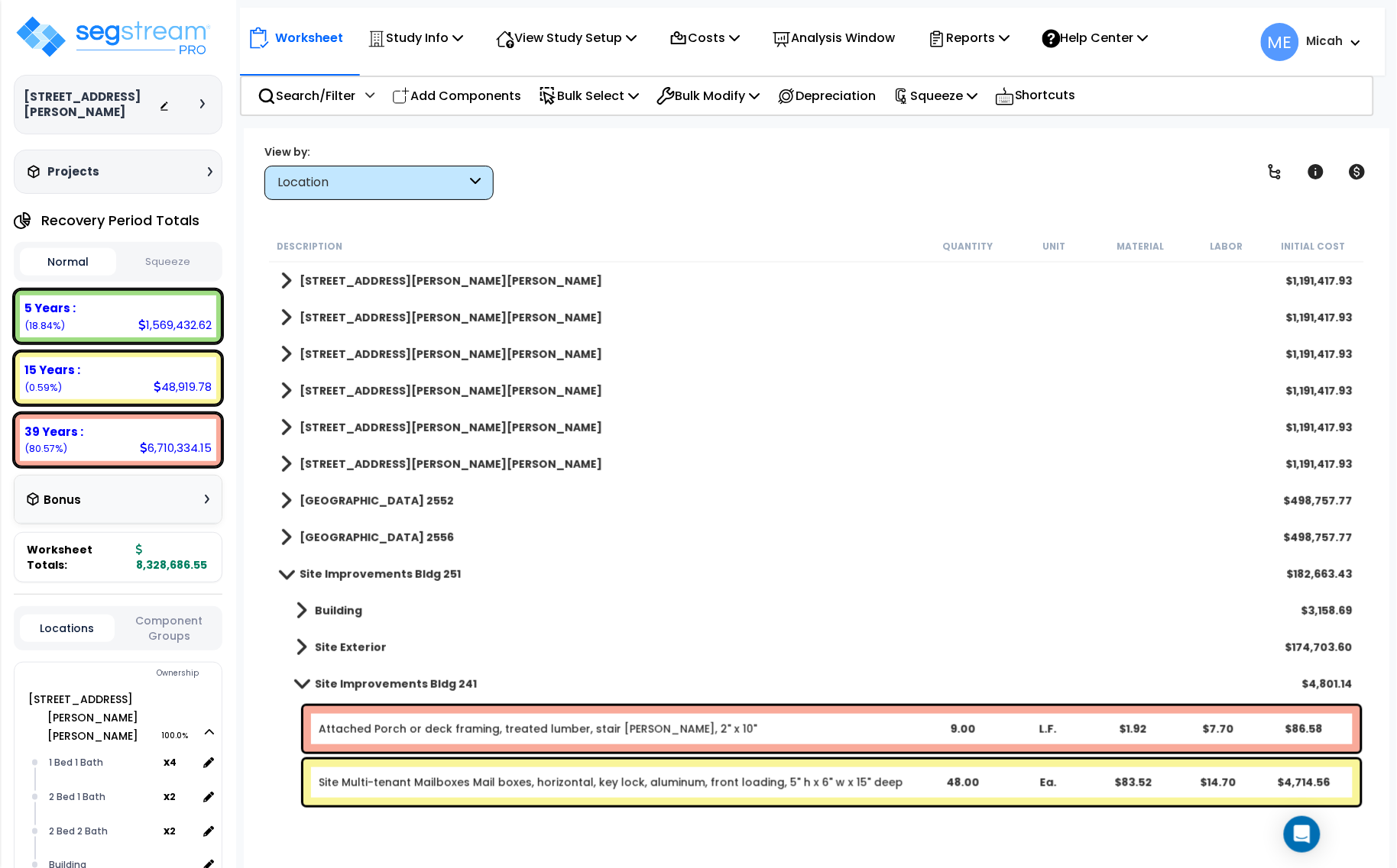
click at [404, 779] on link "Site Multi-tenant Mailboxes Mail boxes, horizontal, key lock, aluminum, front l…" at bounding box center [611, 782] width 584 height 15
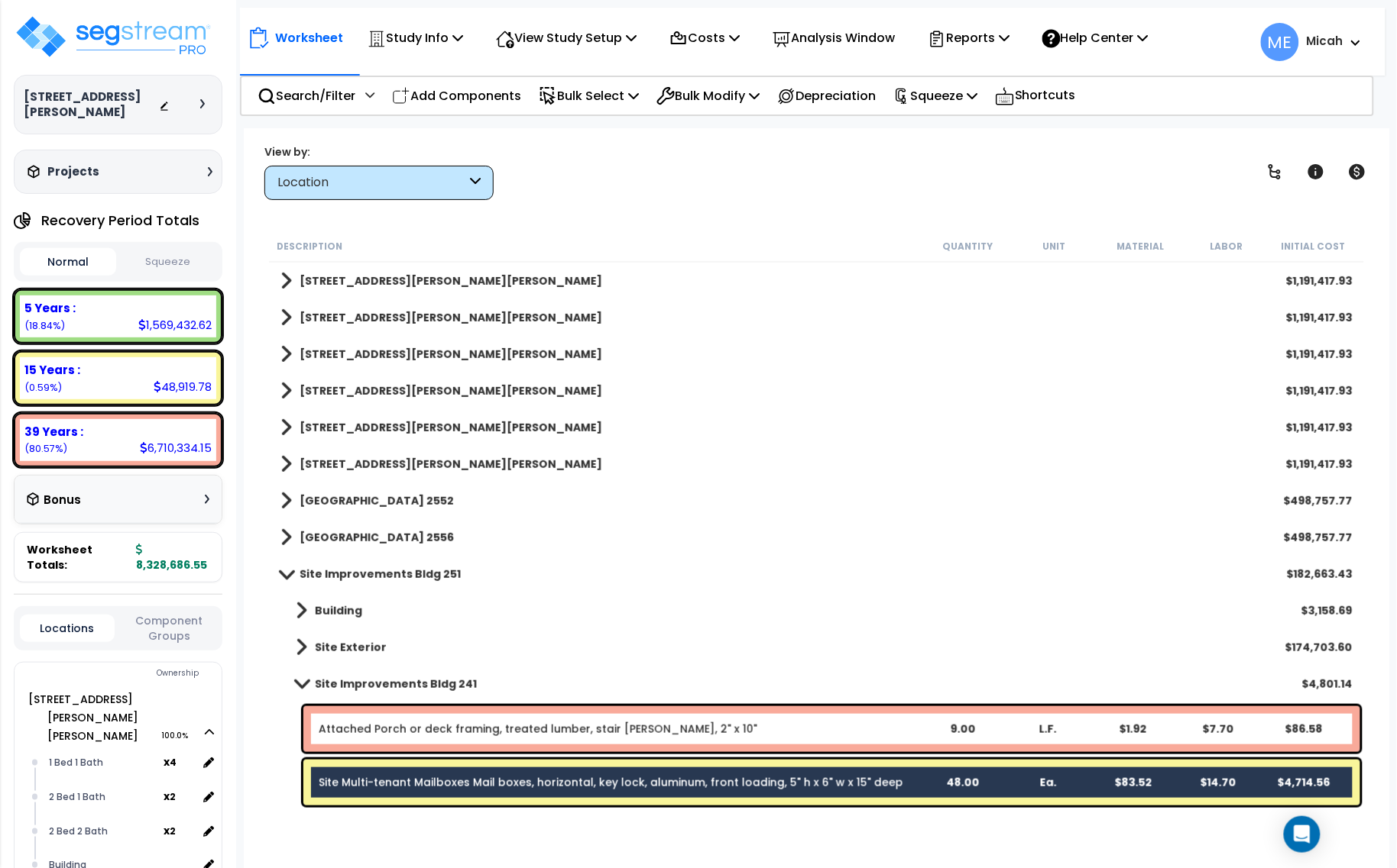
click at [406, 722] on div "Attached Porch or deck framing, treated lumber, stair stringer, 2" x 10" 9.00 L…" at bounding box center [831, 729] width 1056 height 46
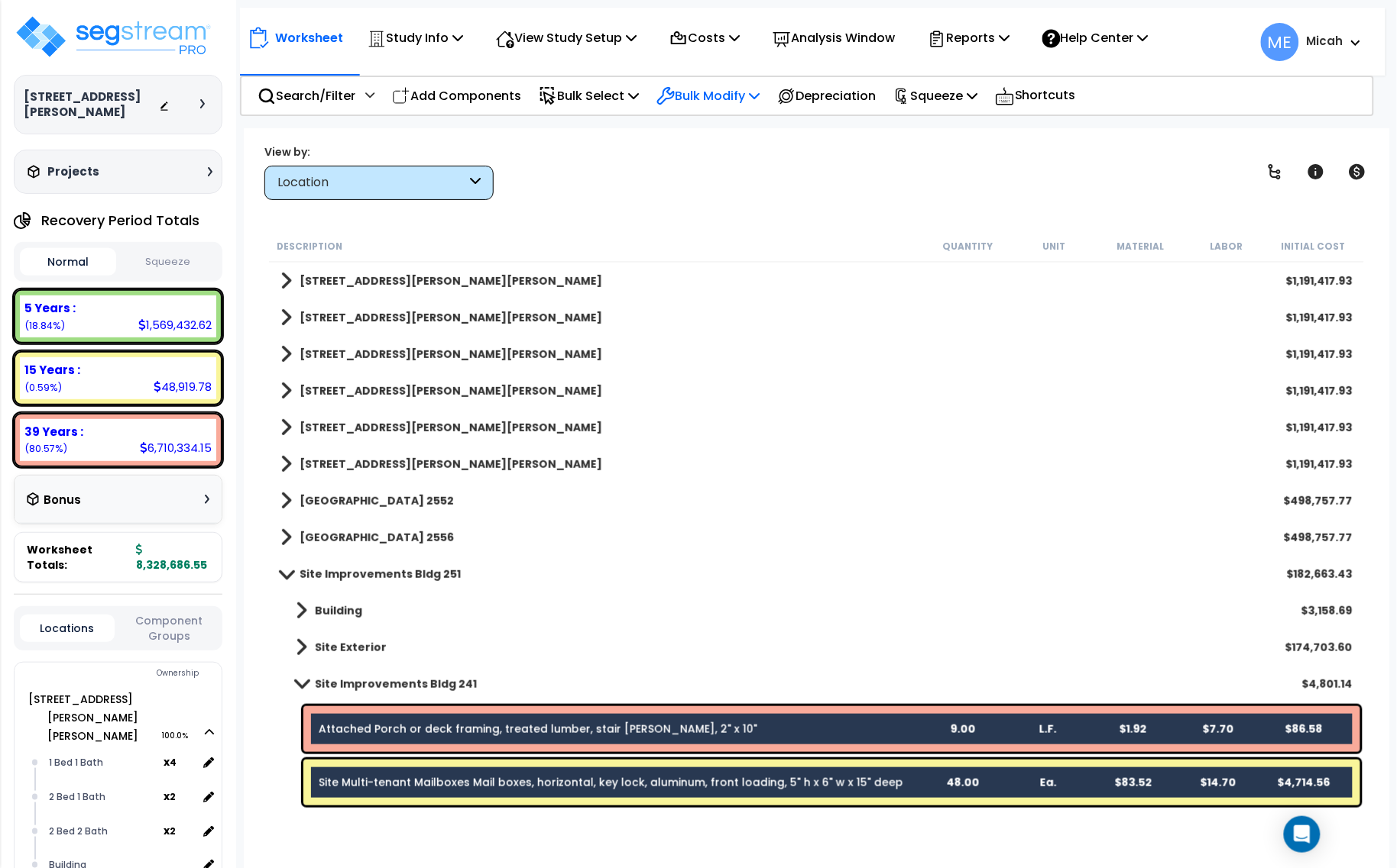
click at [759, 96] on icon at bounding box center [754, 95] width 10 height 12
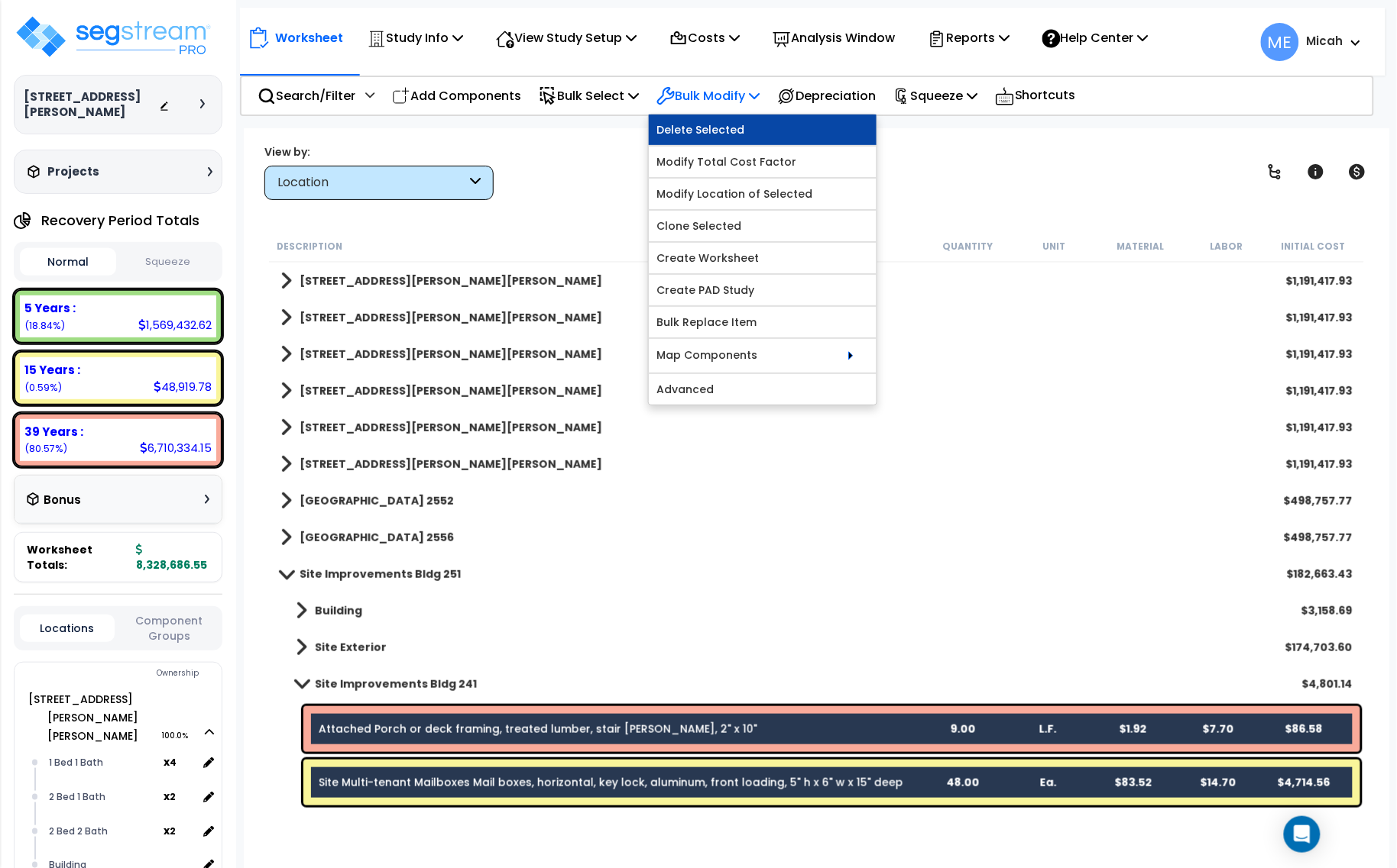
click at [749, 131] on link "Delete Selected" at bounding box center [763, 130] width 228 height 30
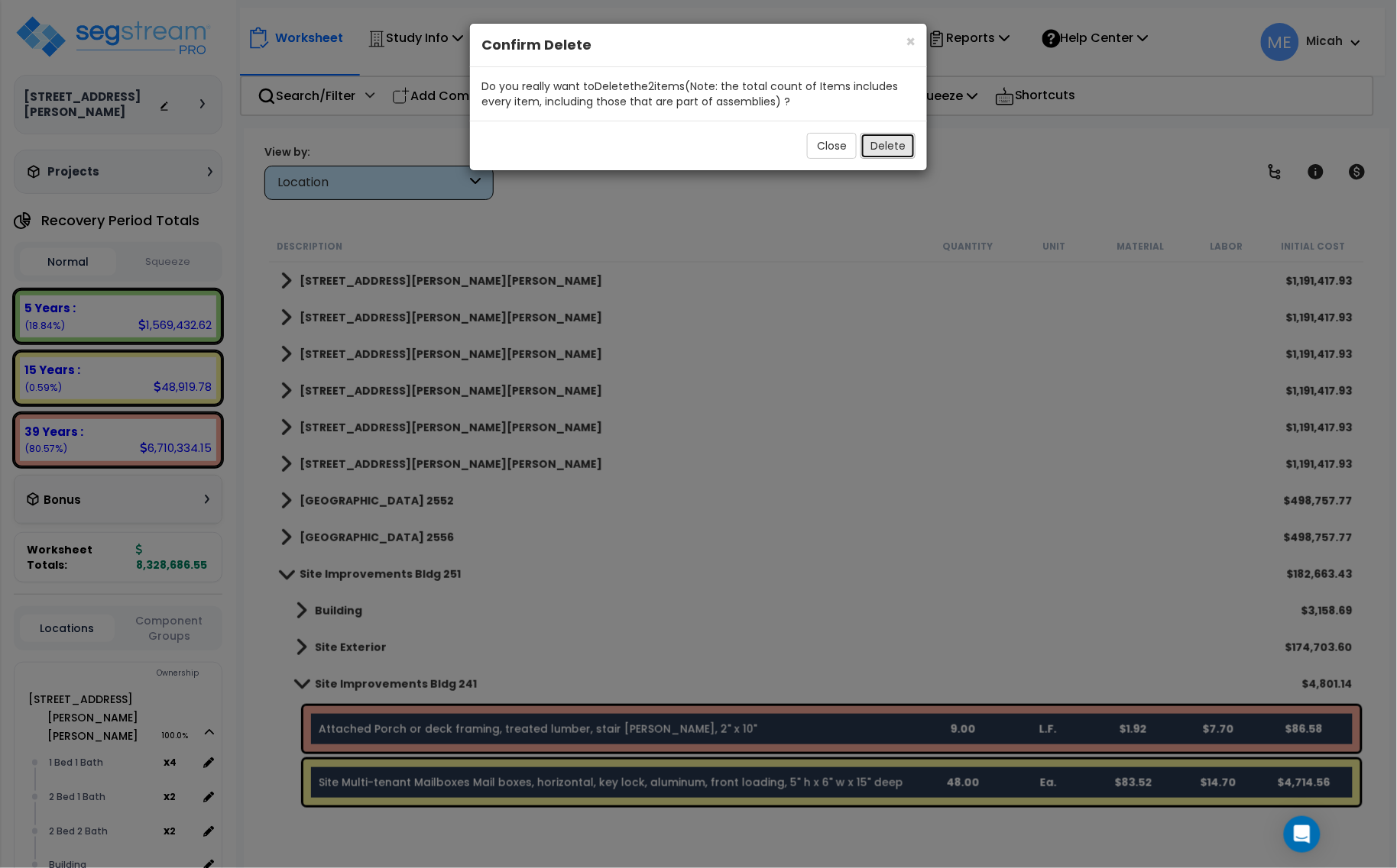
click at [881, 148] on button "Delete" at bounding box center [888, 146] width 55 height 26
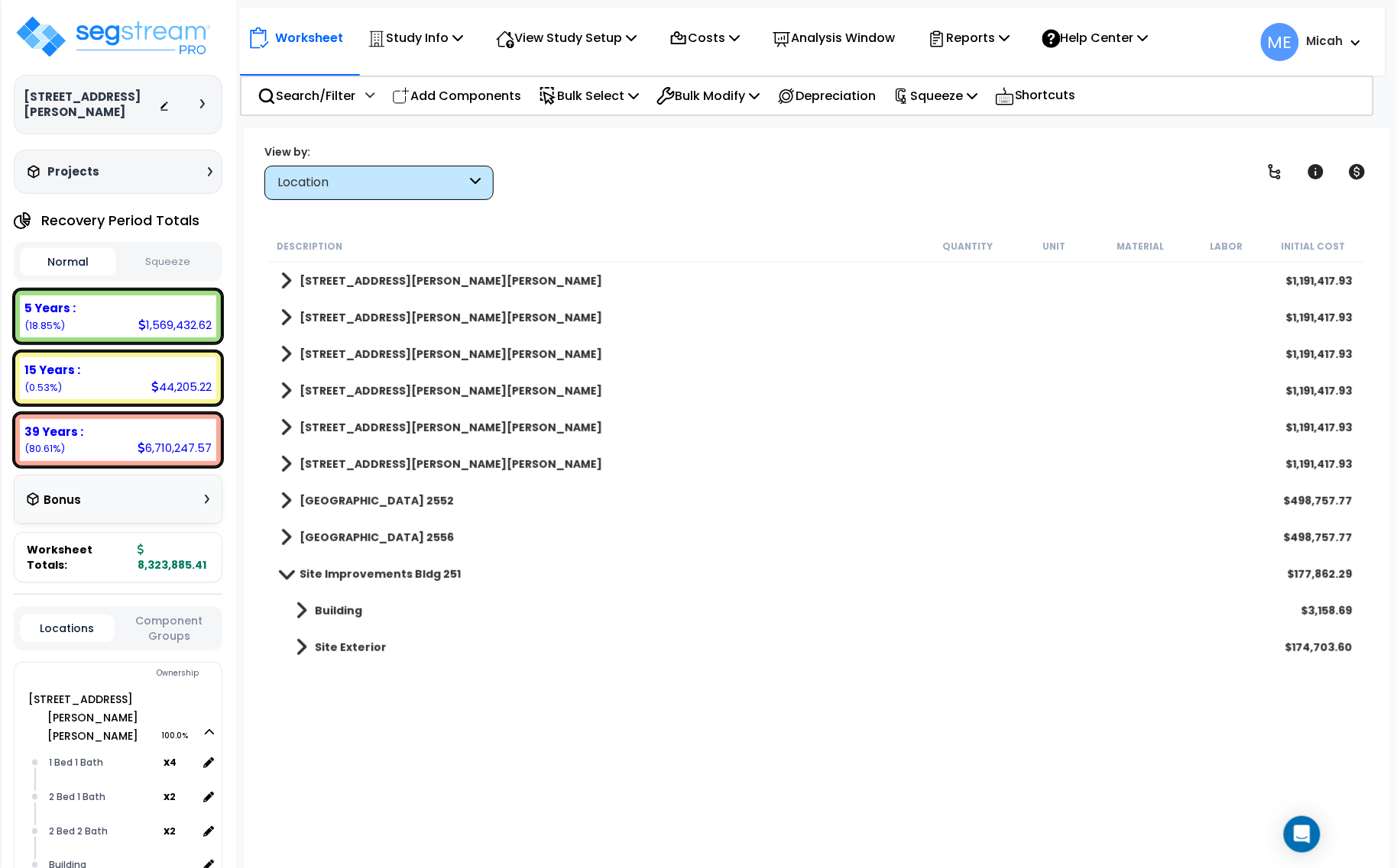
click at [296, 611] on span at bounding box center [301, 610] width 11 height 22
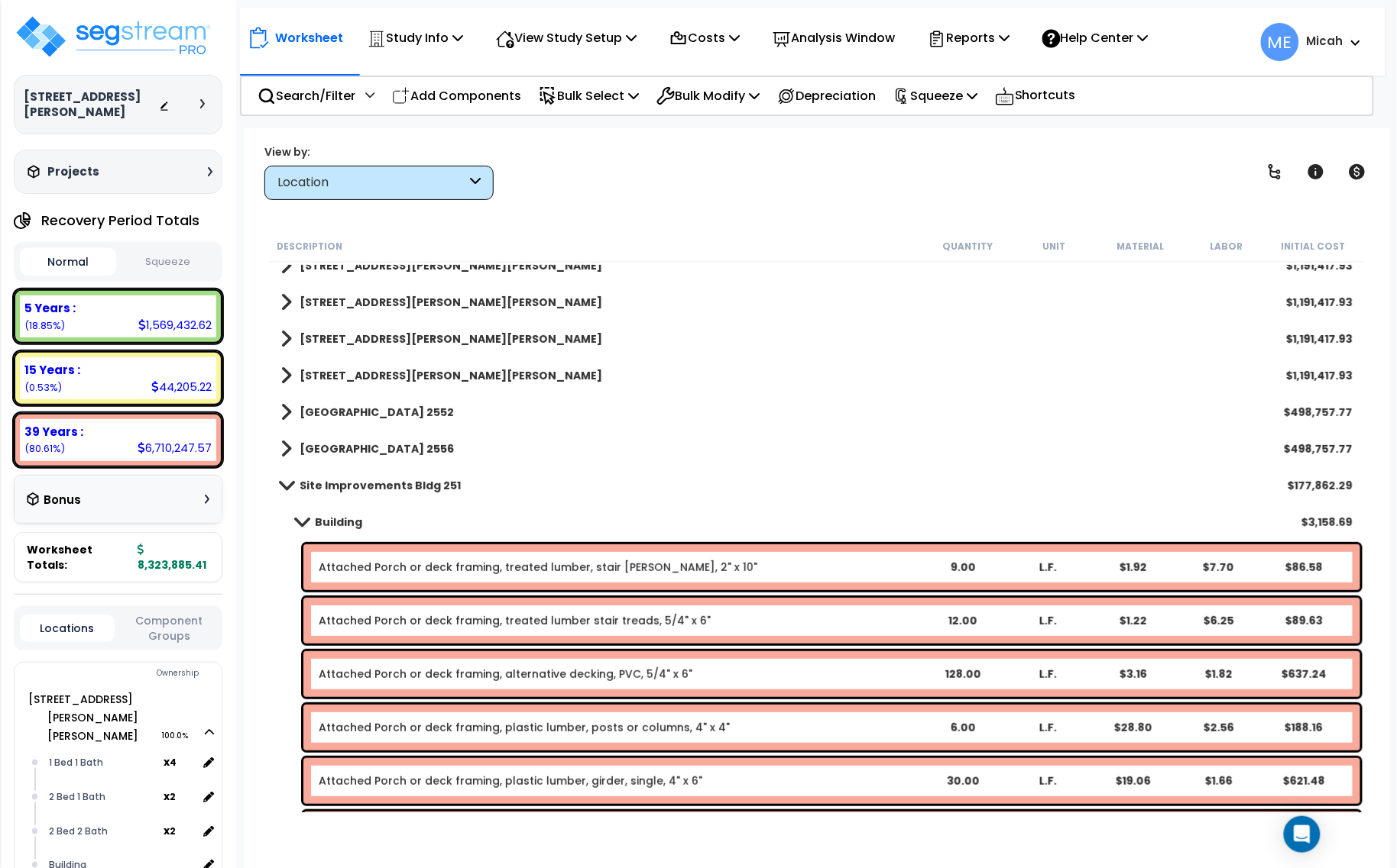
scroll to position [279, 0]
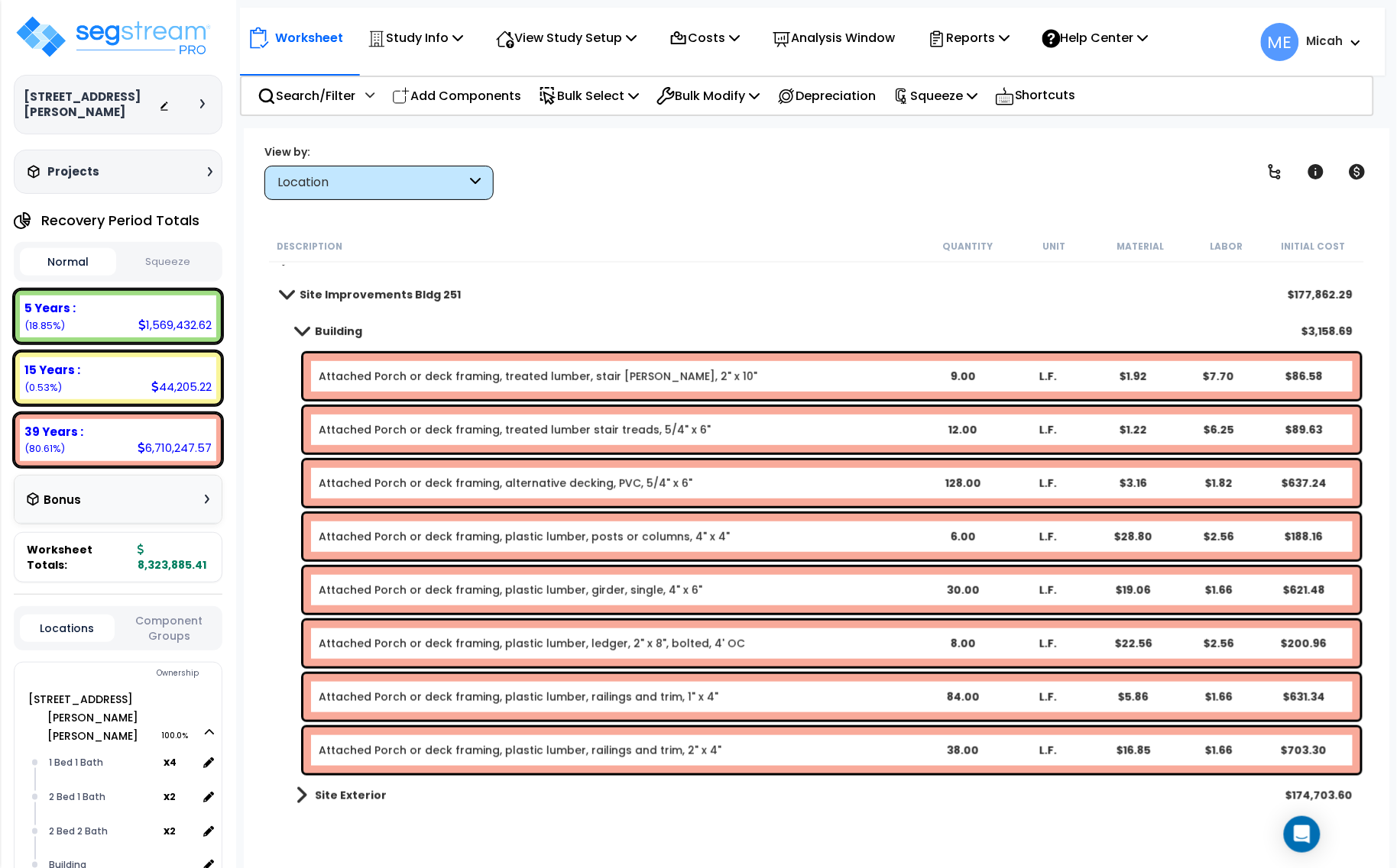
click at [304, 796] on span at bounding box center [301, 796] width 11 height 22
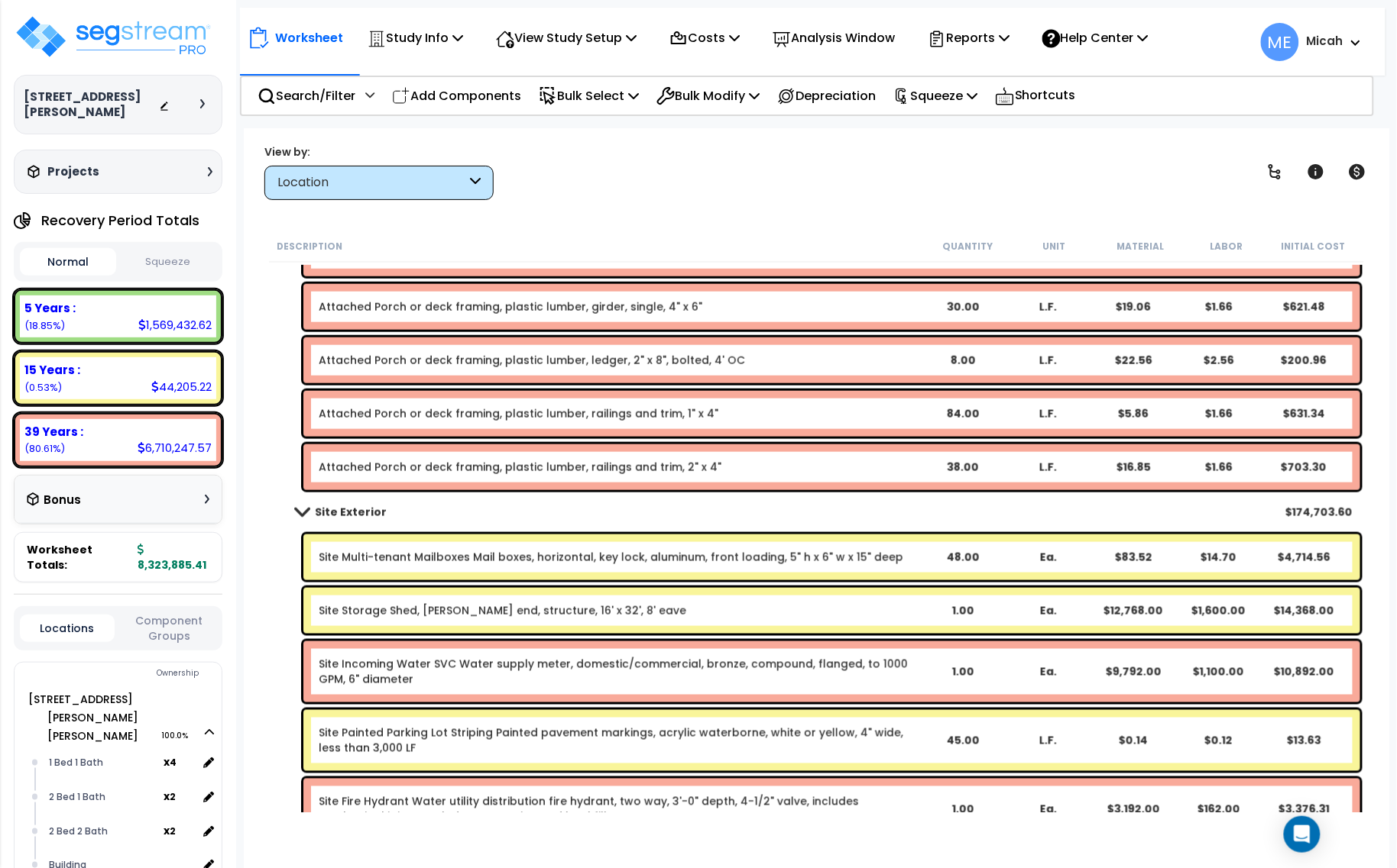
scroll to position [402, 0]
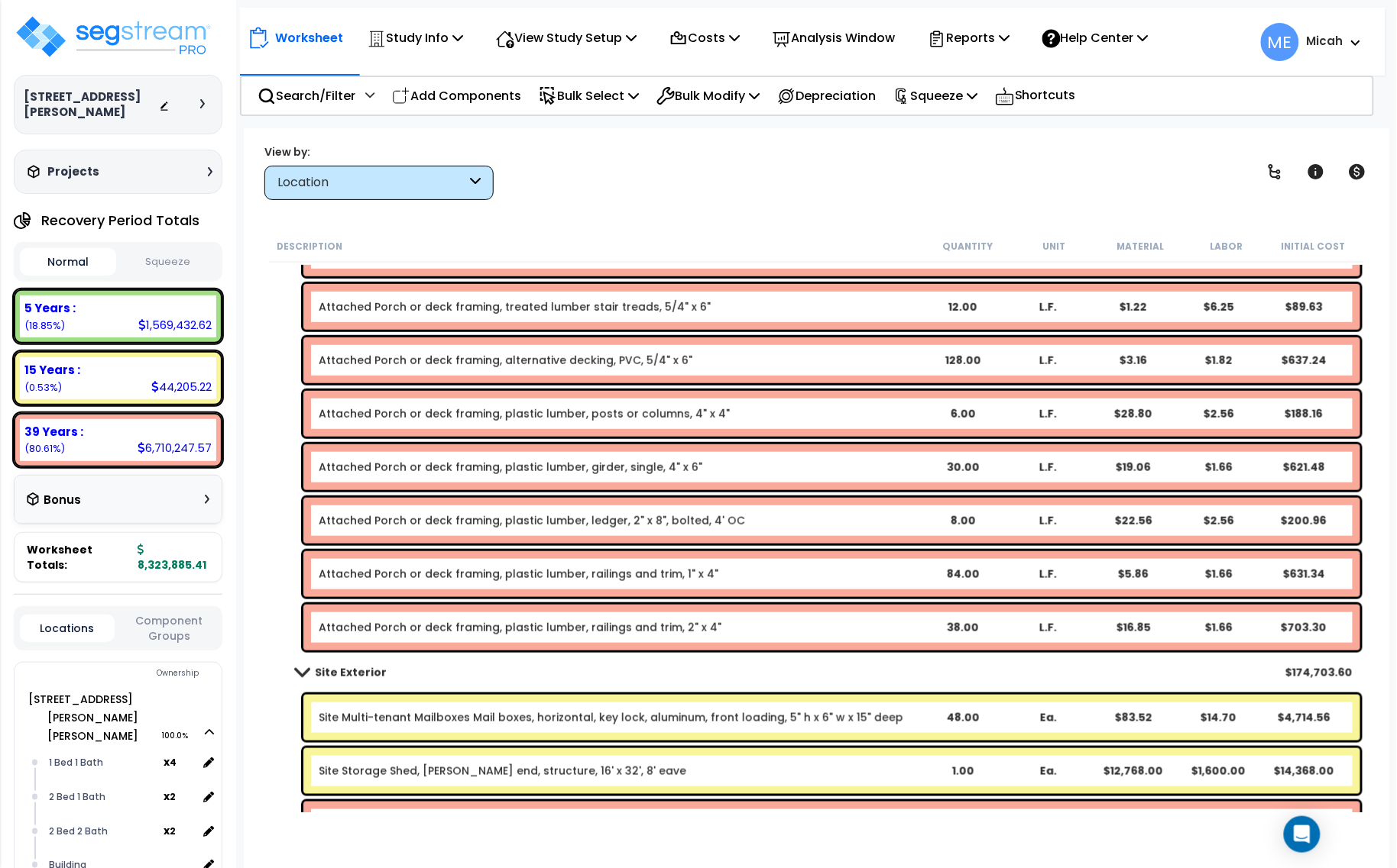
click at [299, 671] on span at bounding box center [301, 672] width 22 height 11
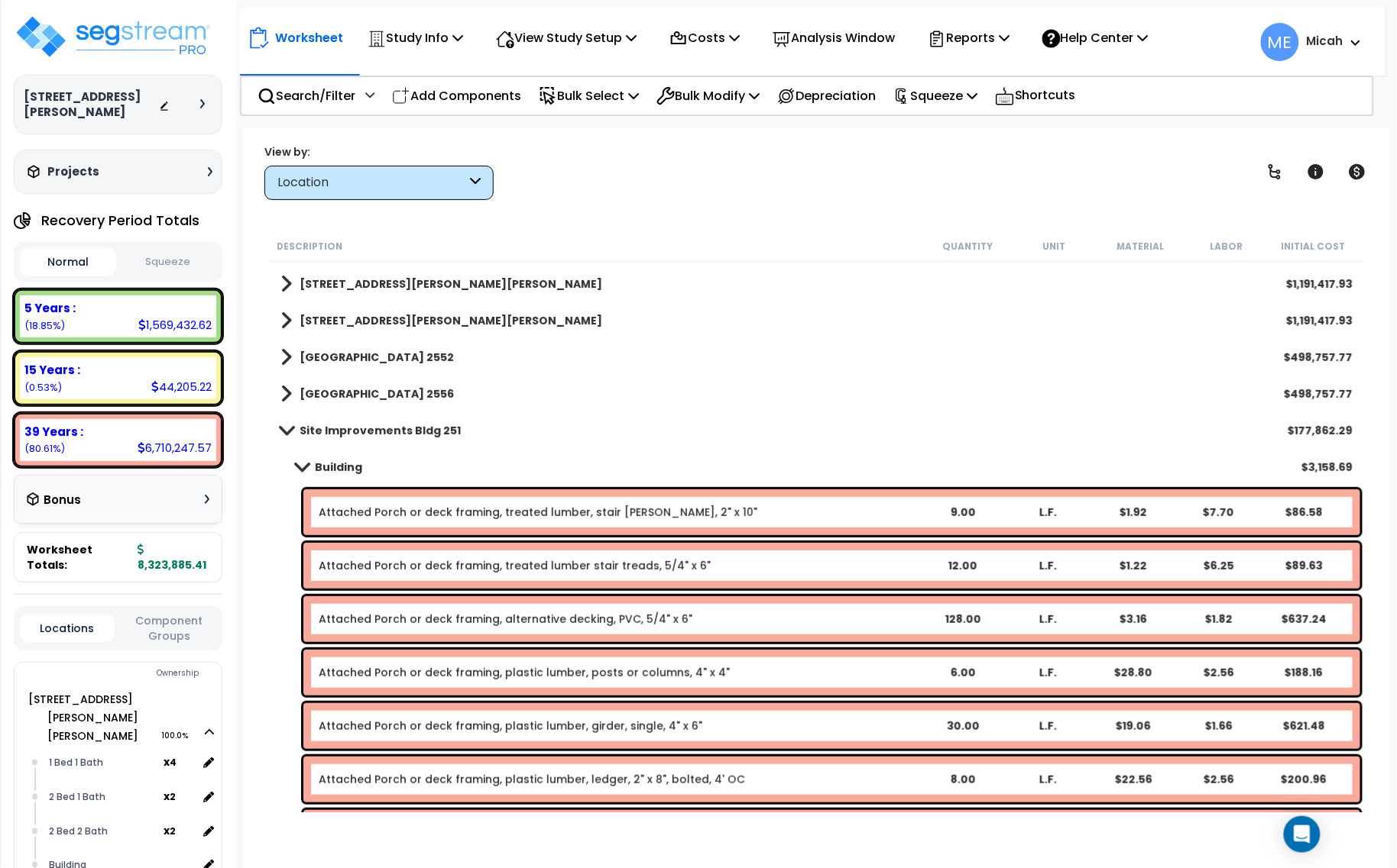
scroll to position [0, 0]
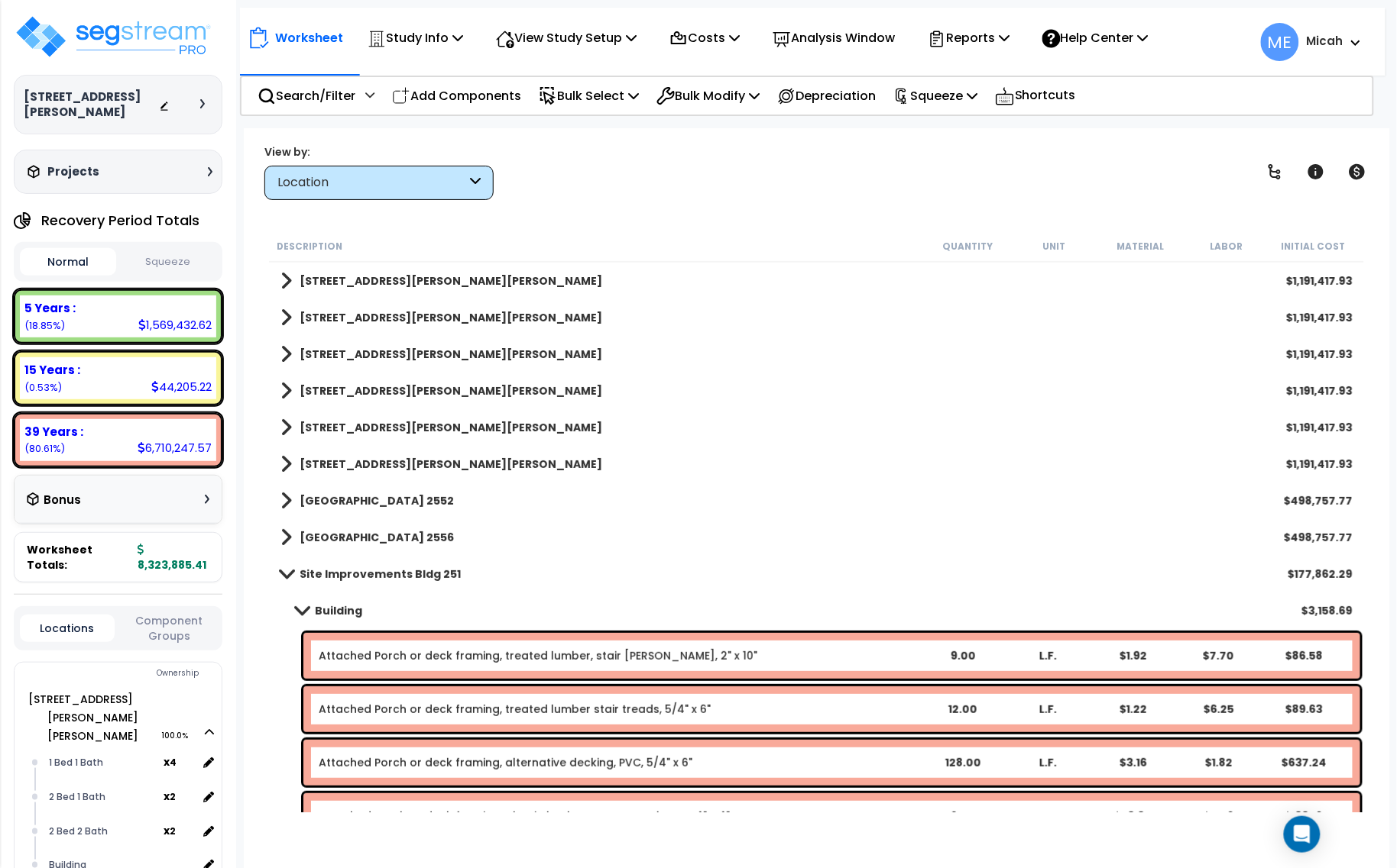
click at [306, 608] on span at bounding box center [301, 610] width 22 height 11
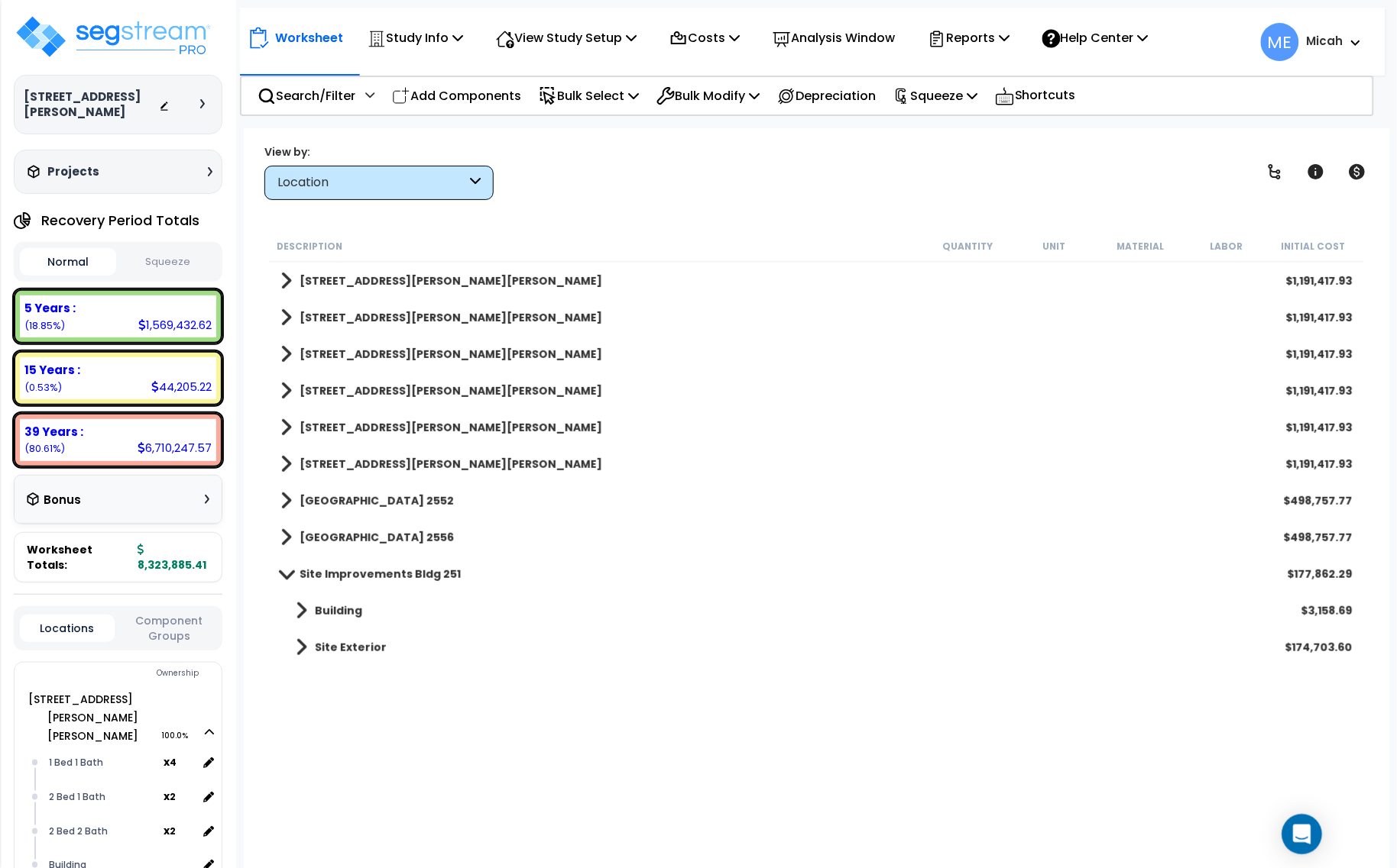
click at [1299, 821] on div "Open Intercom Messenger" at bounding box center [1302, 835] width 40 height 40
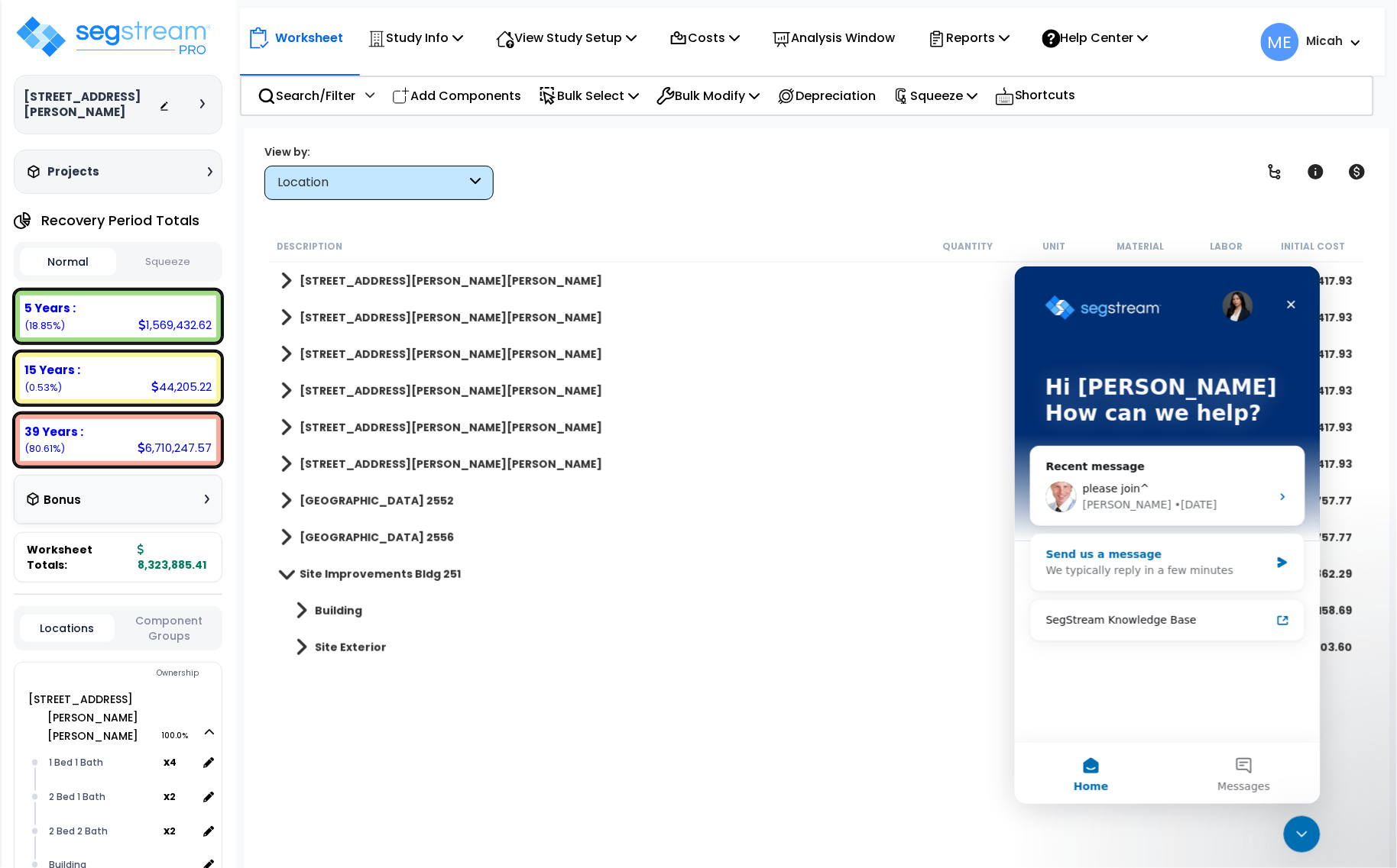
click at [1260, 544] on div "Send us a message We typically reply in a few minutes" at bounding box center [1167, 562] width 274 height 56
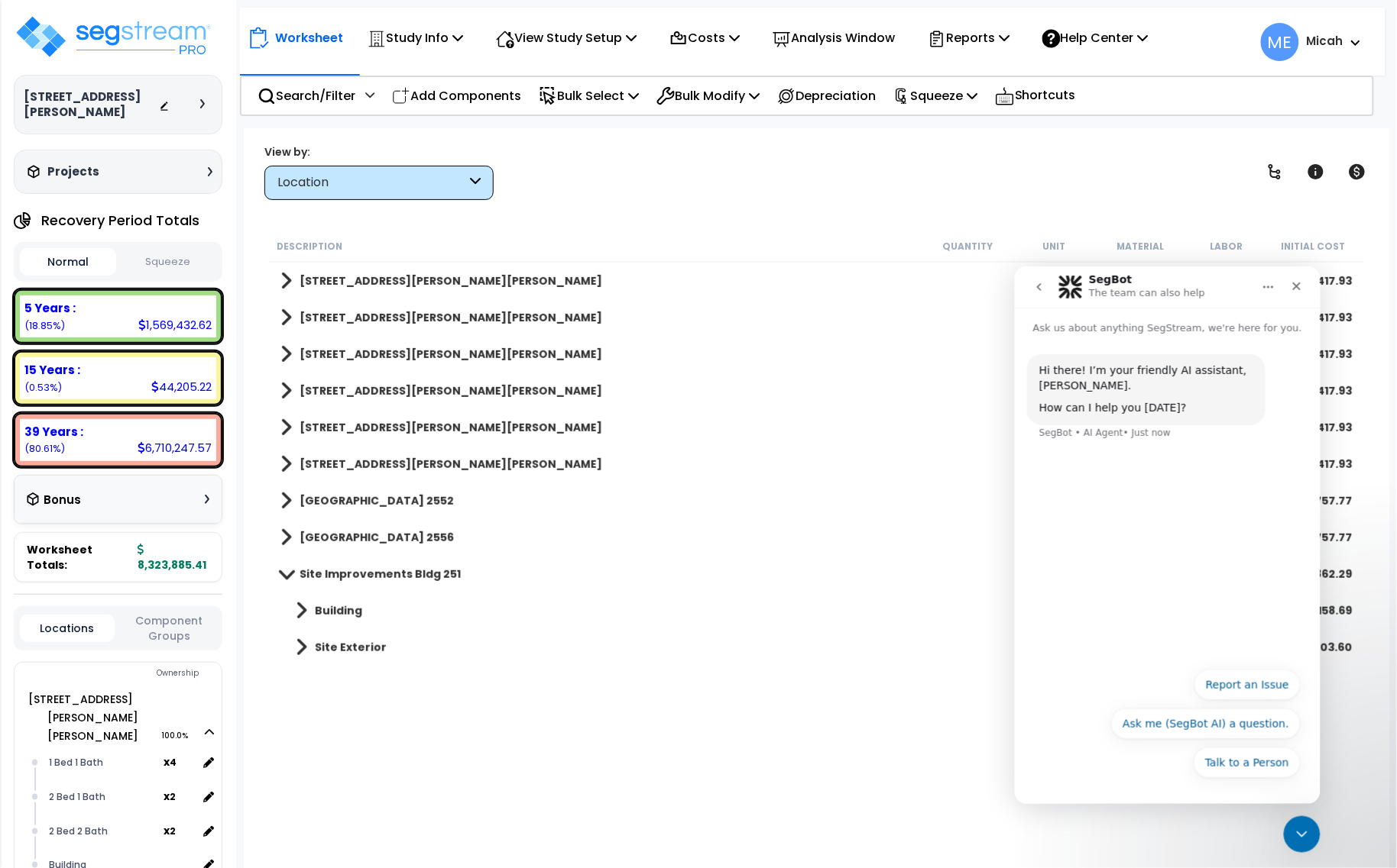
click at [1079, 536] on div "Hi there! I’m your friendly AI assistant, SegBot. How can I help you today? Seg…" at bounding box center [1167, 497] width 306 height 324
click at [1255, 716] on button "Ask me (SegBot AI) a question." at bounding box center [1204, 723] width 189 height 30
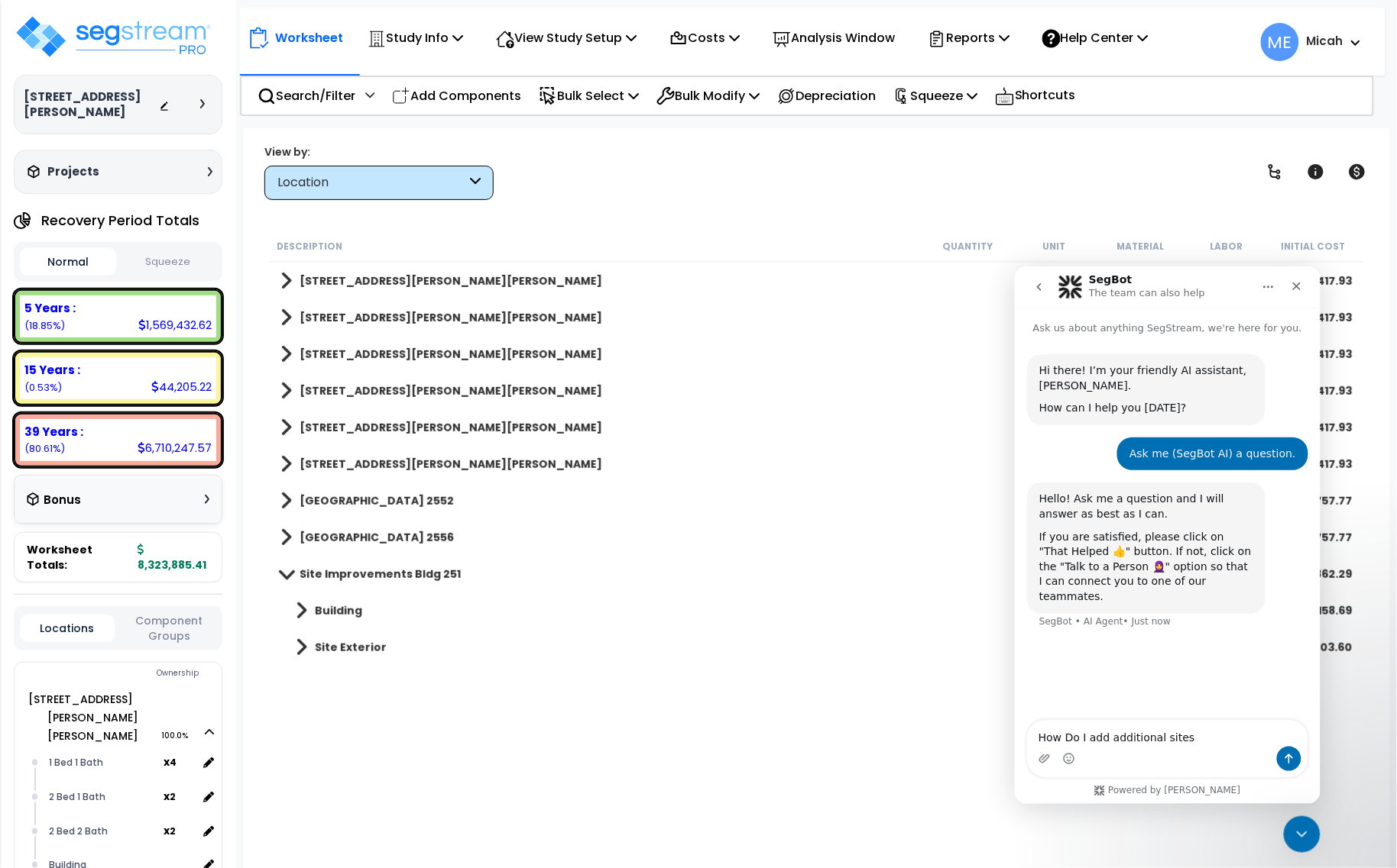
type textarea "How Do I add additional sites?"
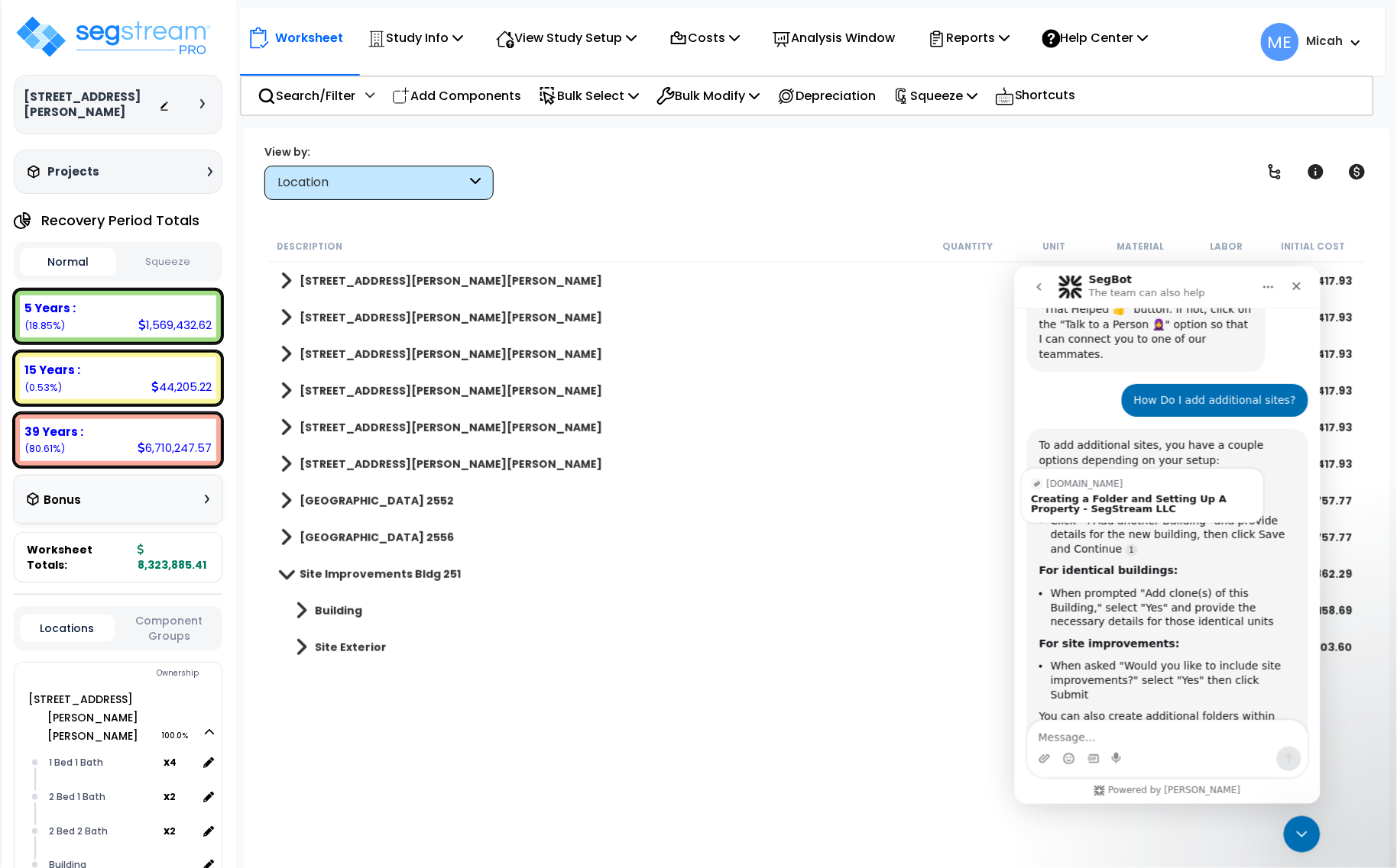
scroll to position [292, 0]
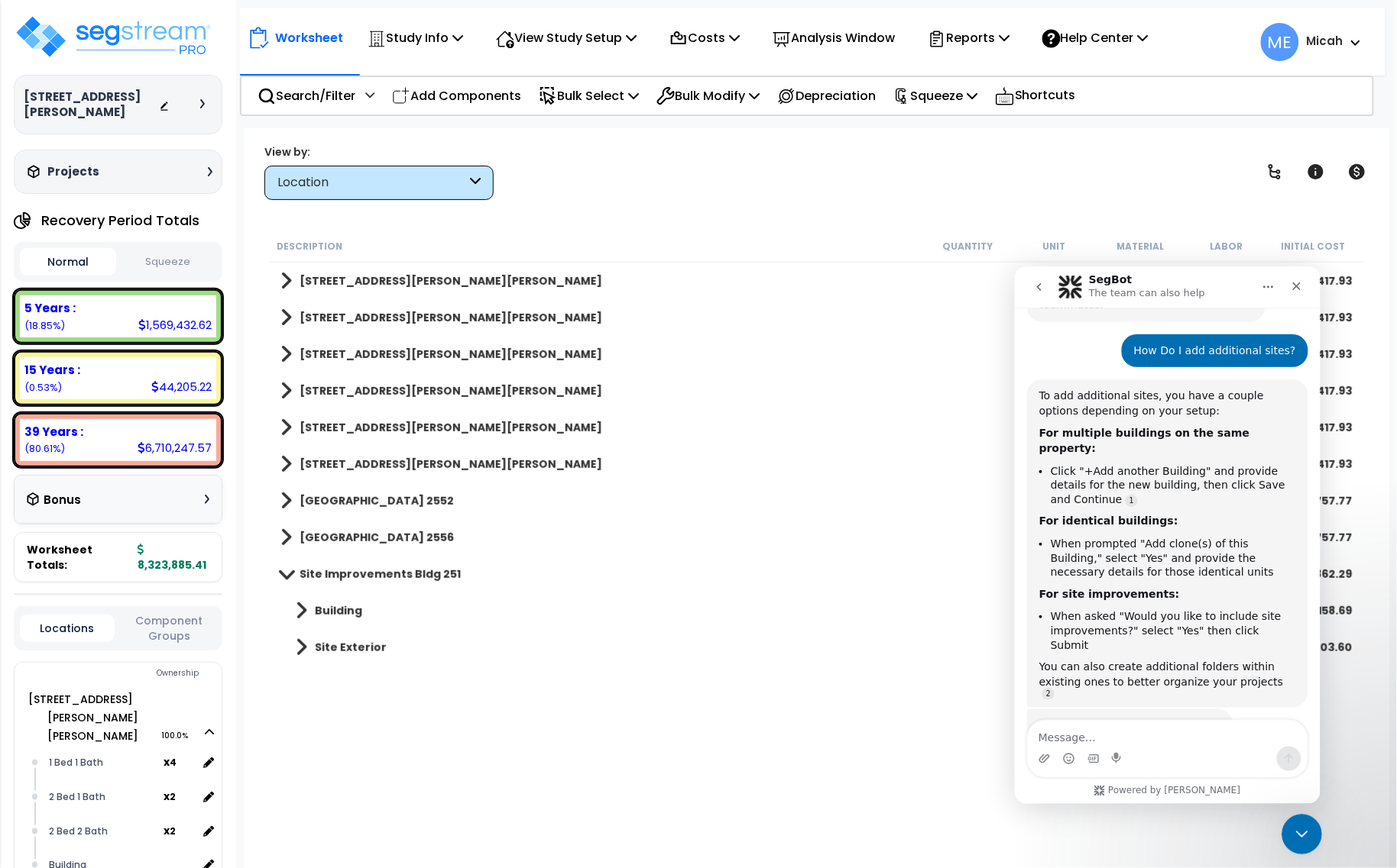
click at [1304, 829] on icon "Close Intercom Messenger" at bounding box center [1298, 832] width 18 height 18
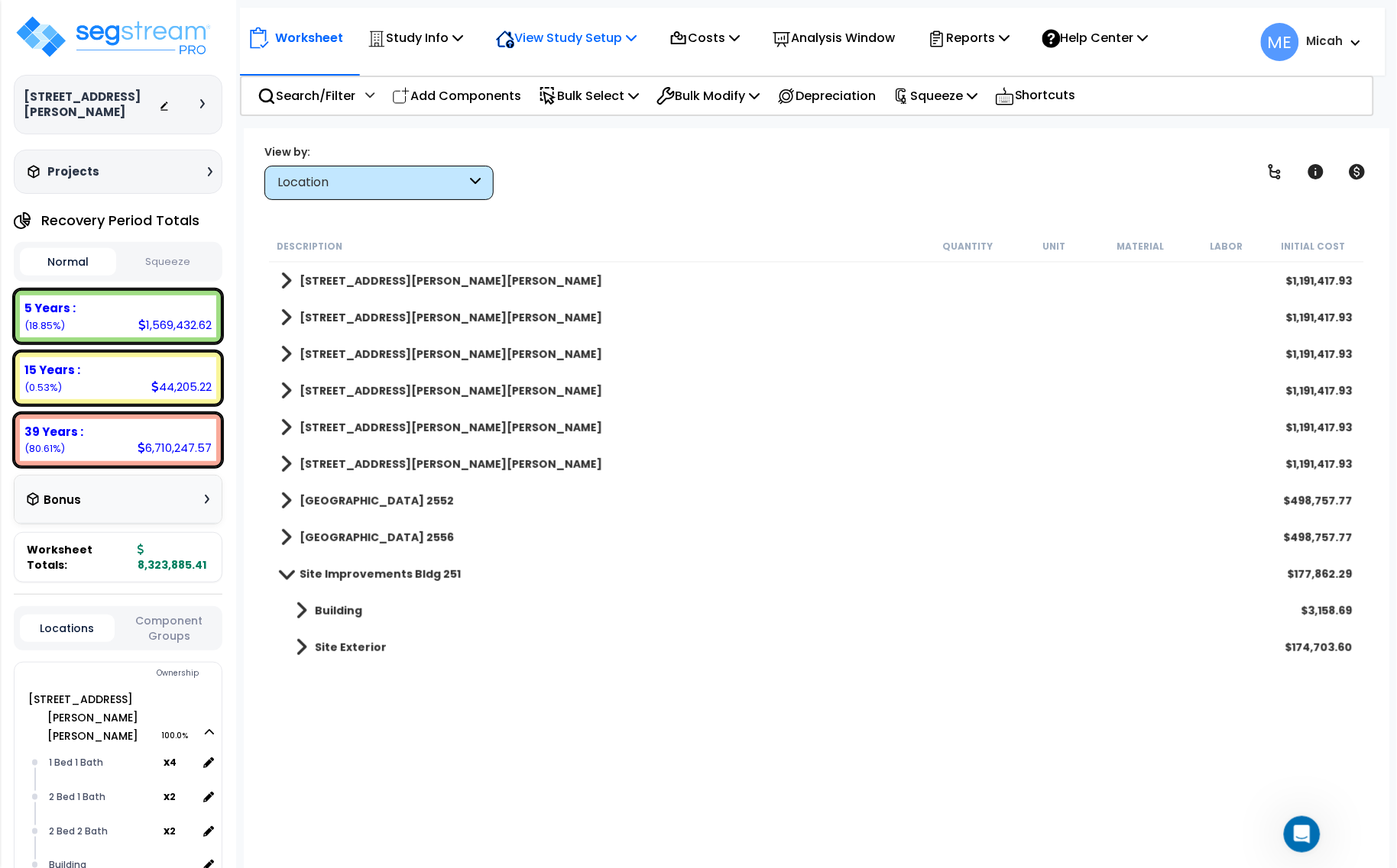
click at [637, 40] on icon at bounding box center [630, 37] width 10 height 12
click at [583, 76] on link "Building Setup" at bounding box center [564, 72] width 151 height 30
click at [590, 40] on p "View Study Setup" at bounding box center [565, 38] width 140 height 21
click at [602, 101] on link "View Questionnaire" at bounding box center [564, 104] width 151 height 30
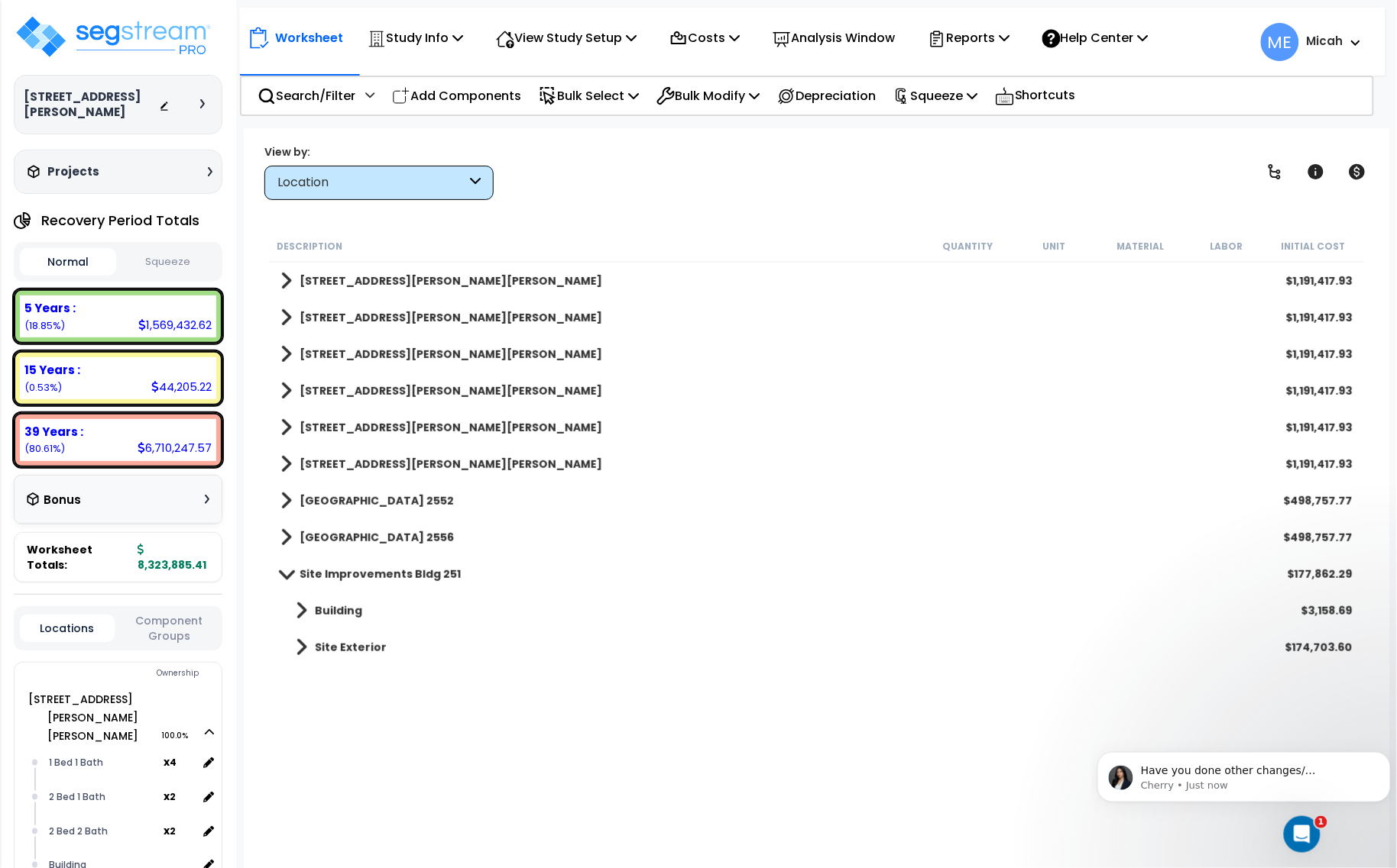
scroll to position [418, 0]
click at [1307, 837] on div "Open Intercom Messenger" at bounding box center [1299, 833] width 51 height 51
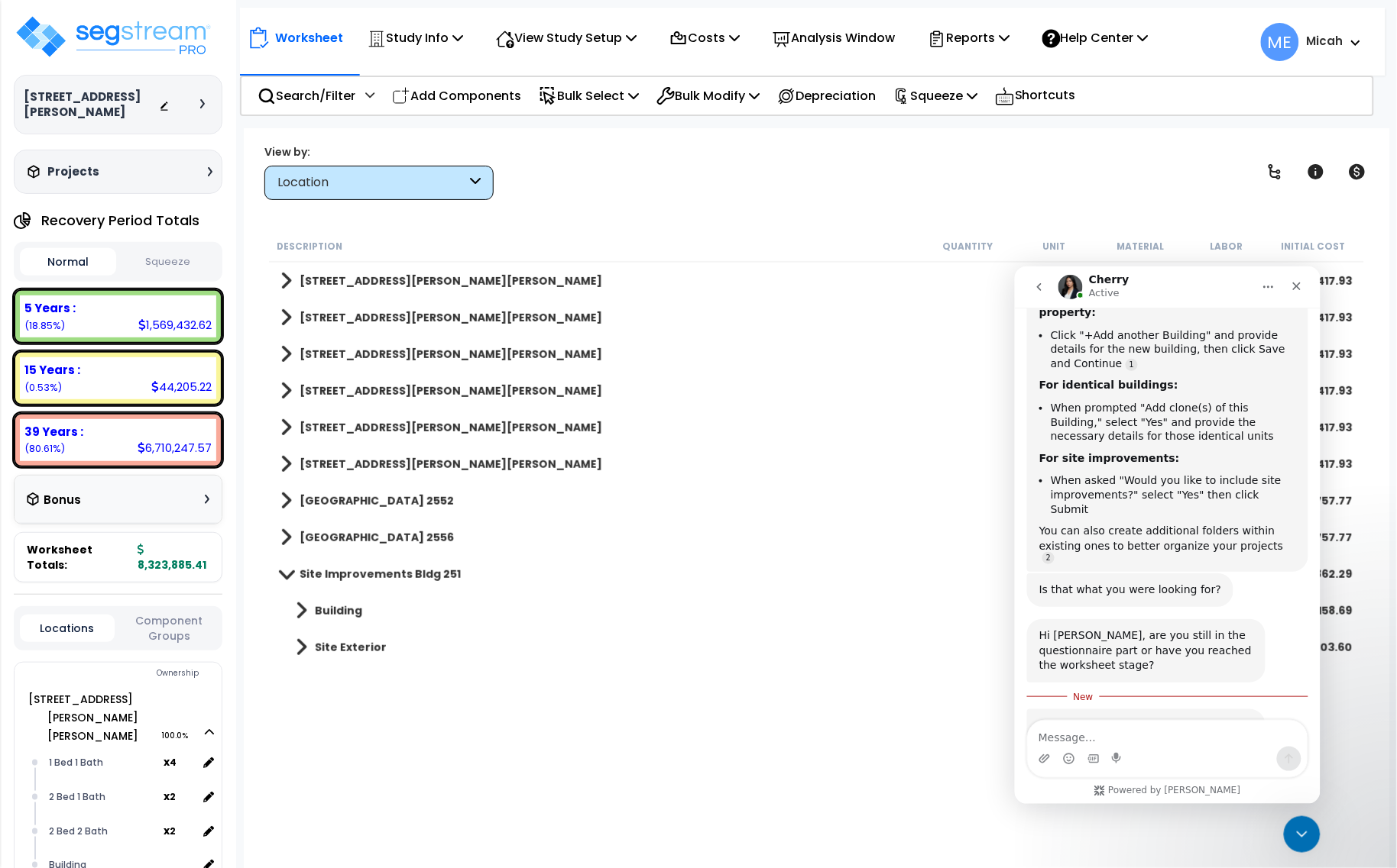
scroll to position [443, 0]
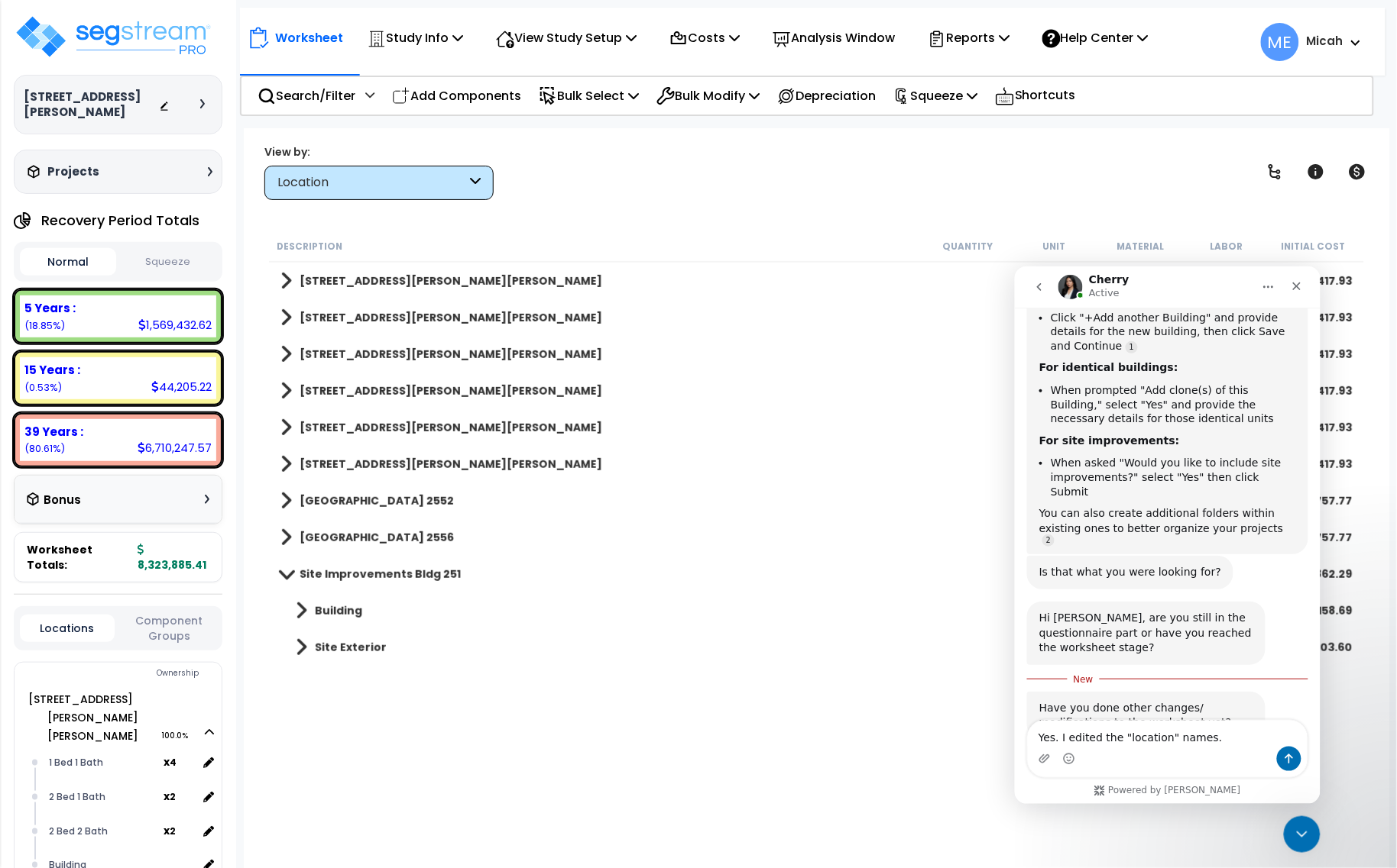
type textarea "Yes. I edited the "location" names."
click at [1288, 764] on button "Send a message…" at bounding box center [1288, 759] width 24 height 24
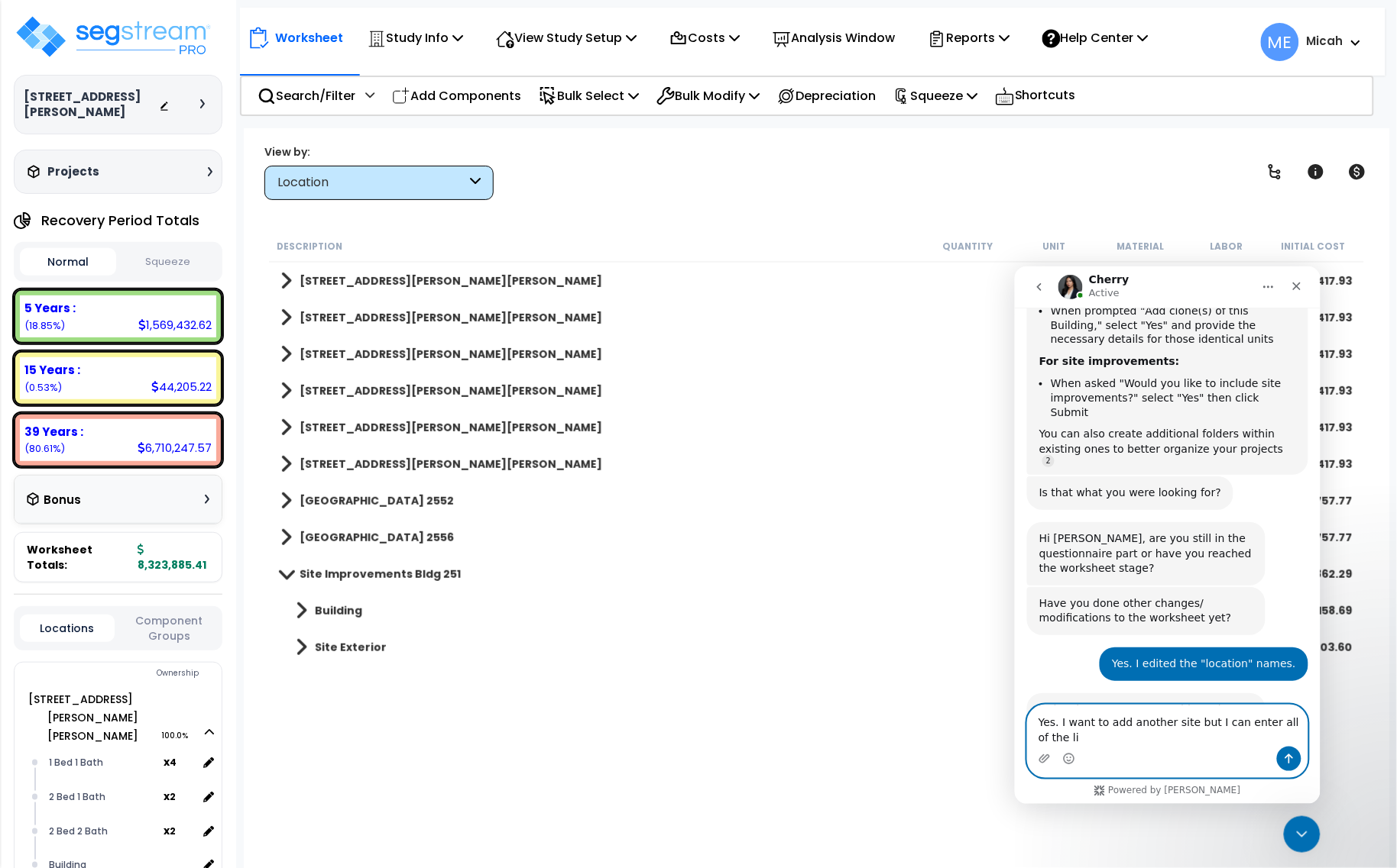
scroll to position [539, 0]
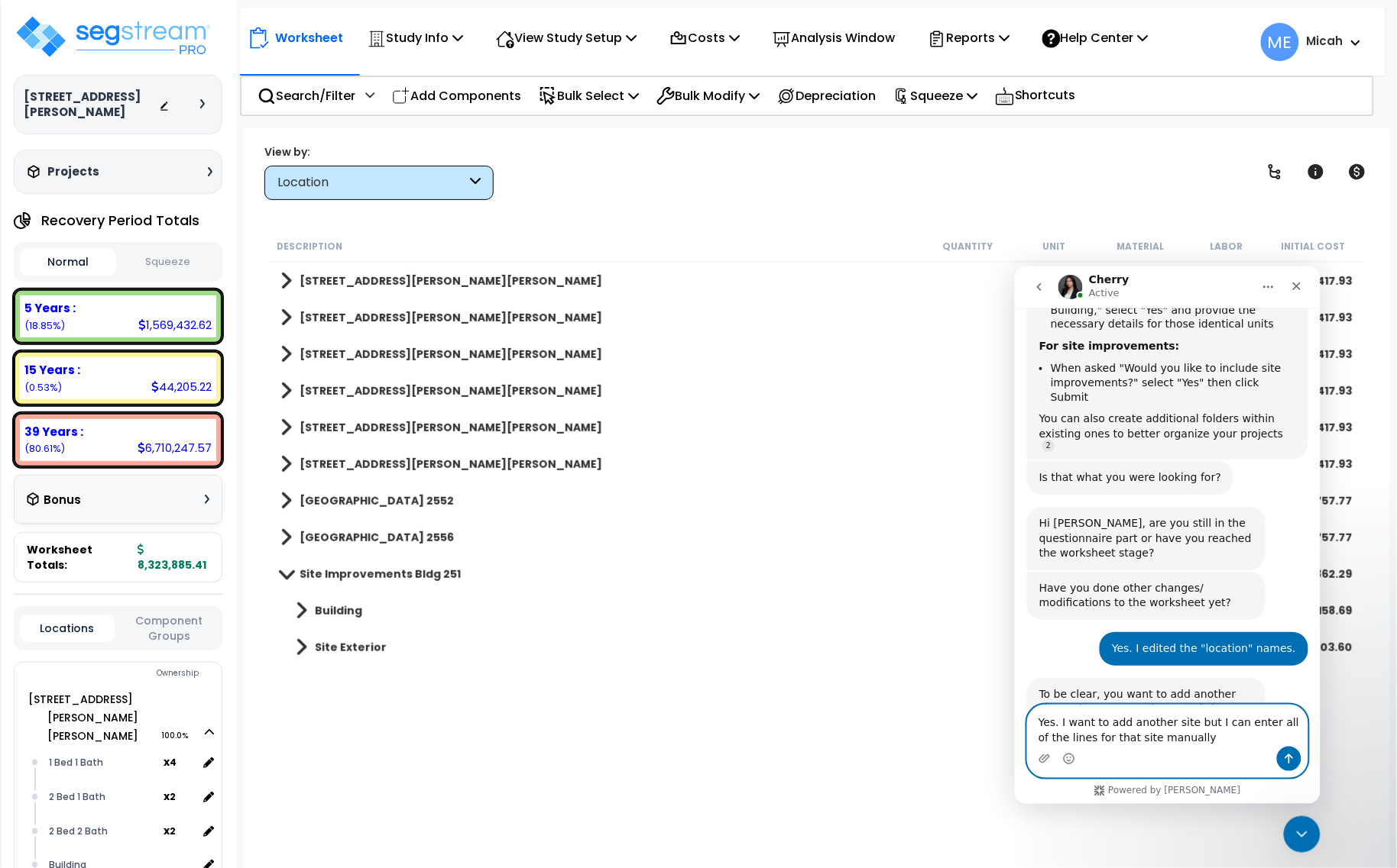
type textarea "Yes. I want to add another site but I can enter all of the lines for that site …"
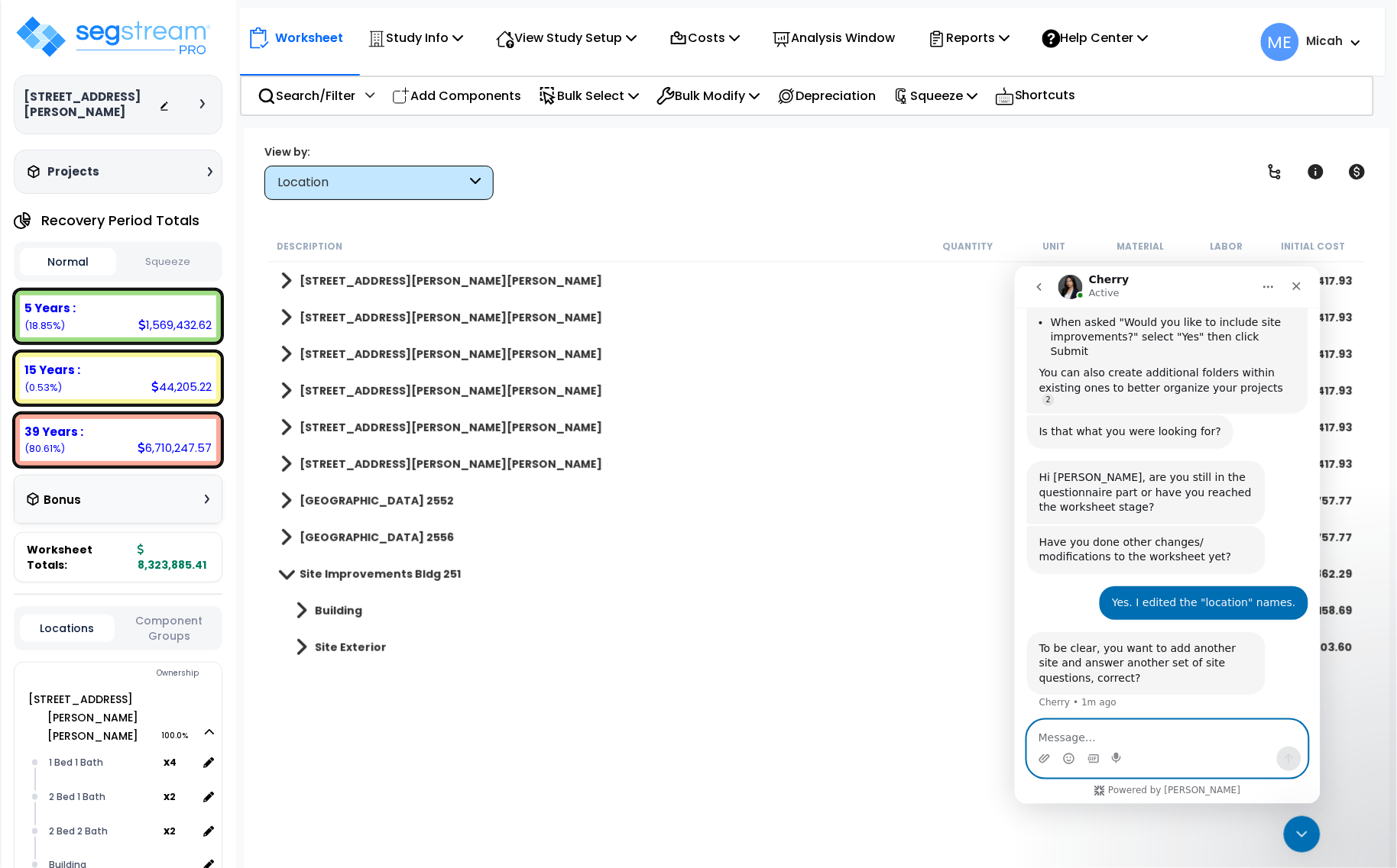
scroll to position [642, 0]
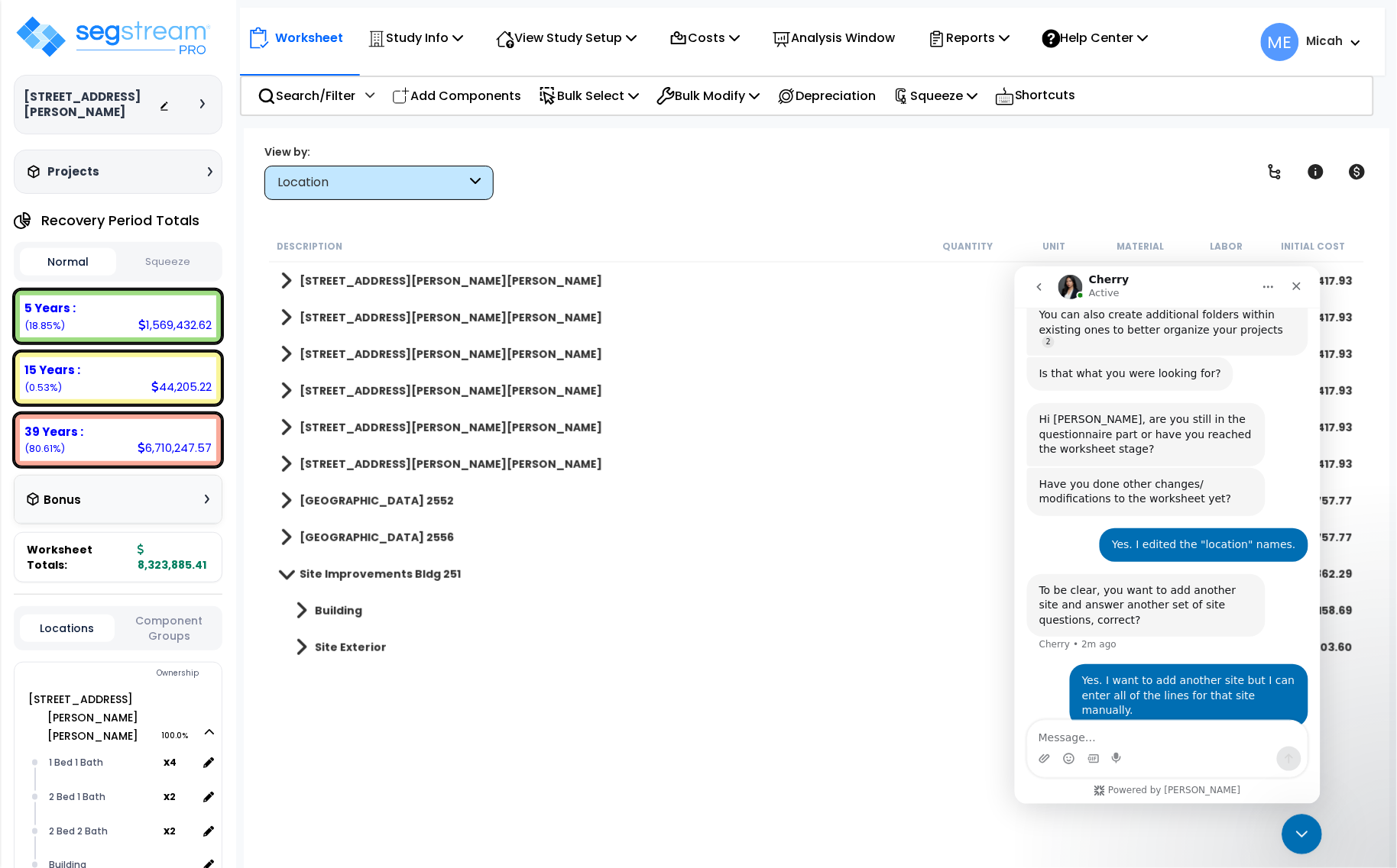
click at [1308, 826] on icon "Close Intercom Messenger" at bounding box center [1298, 832] width 18 height 18
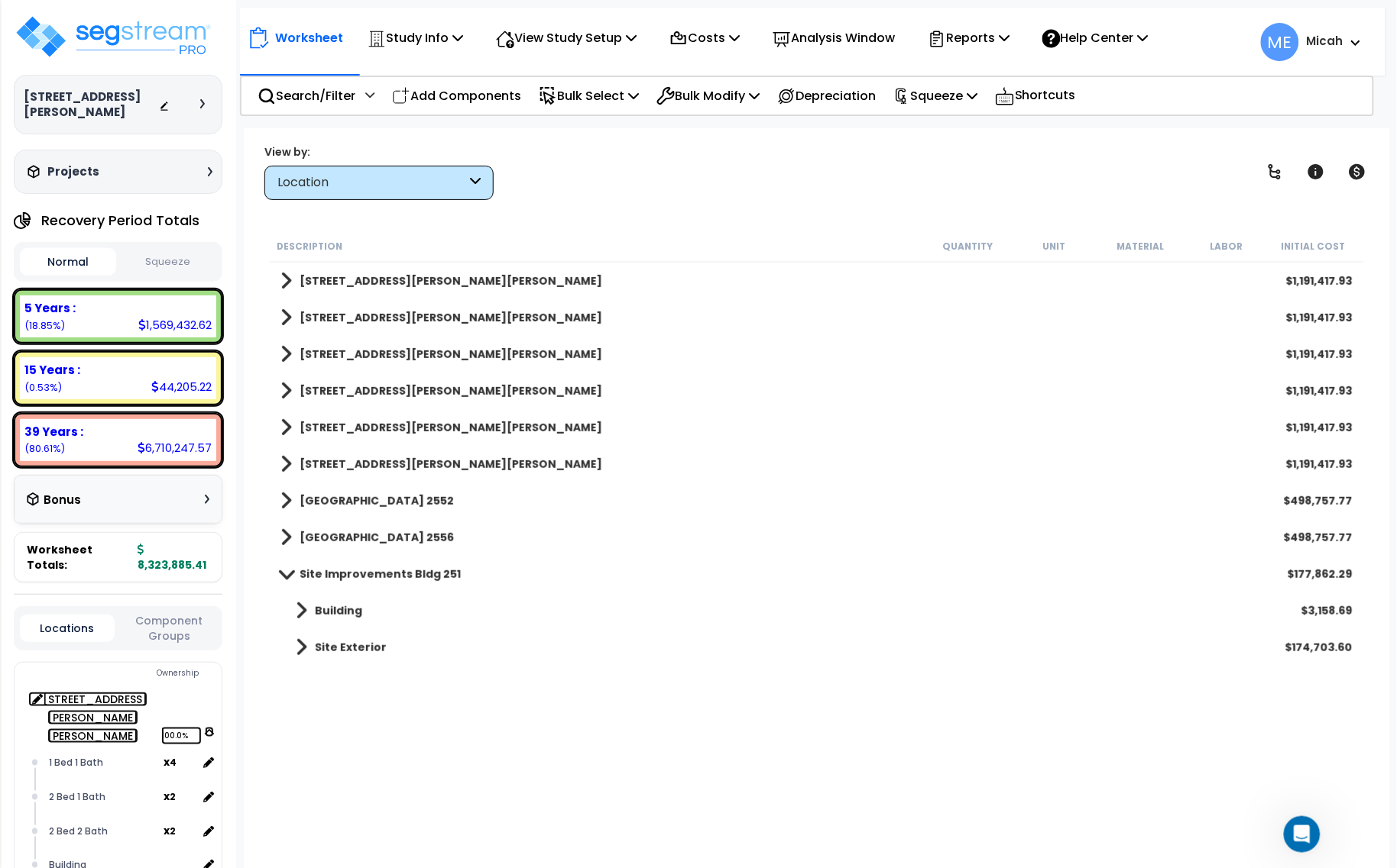
click at [205, 727] on icon at bounding box center [210, 732] width 9 height 10
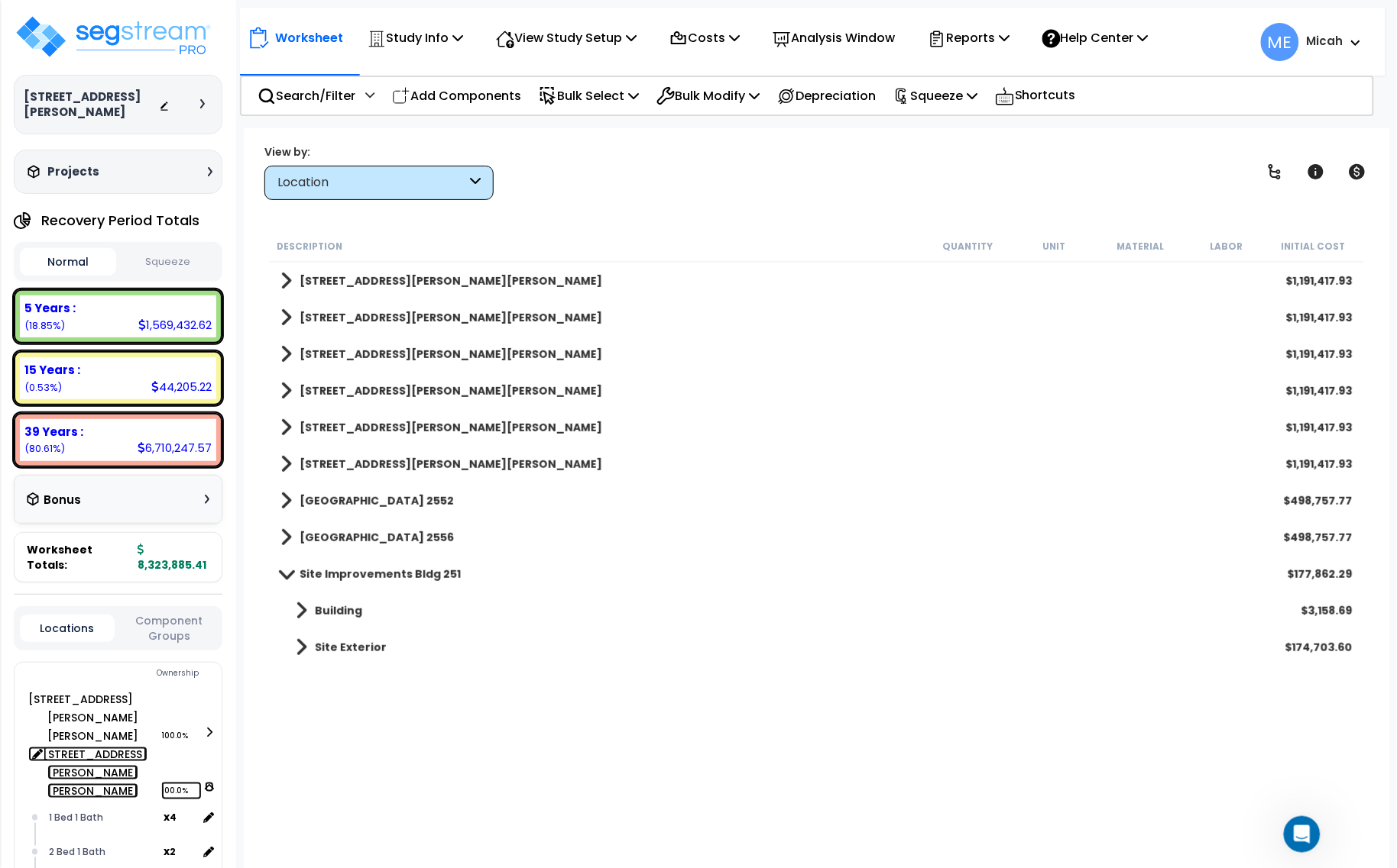
click at [201, 782] on span "100.0%" at bounding box center [181, 791] width 40 height 18
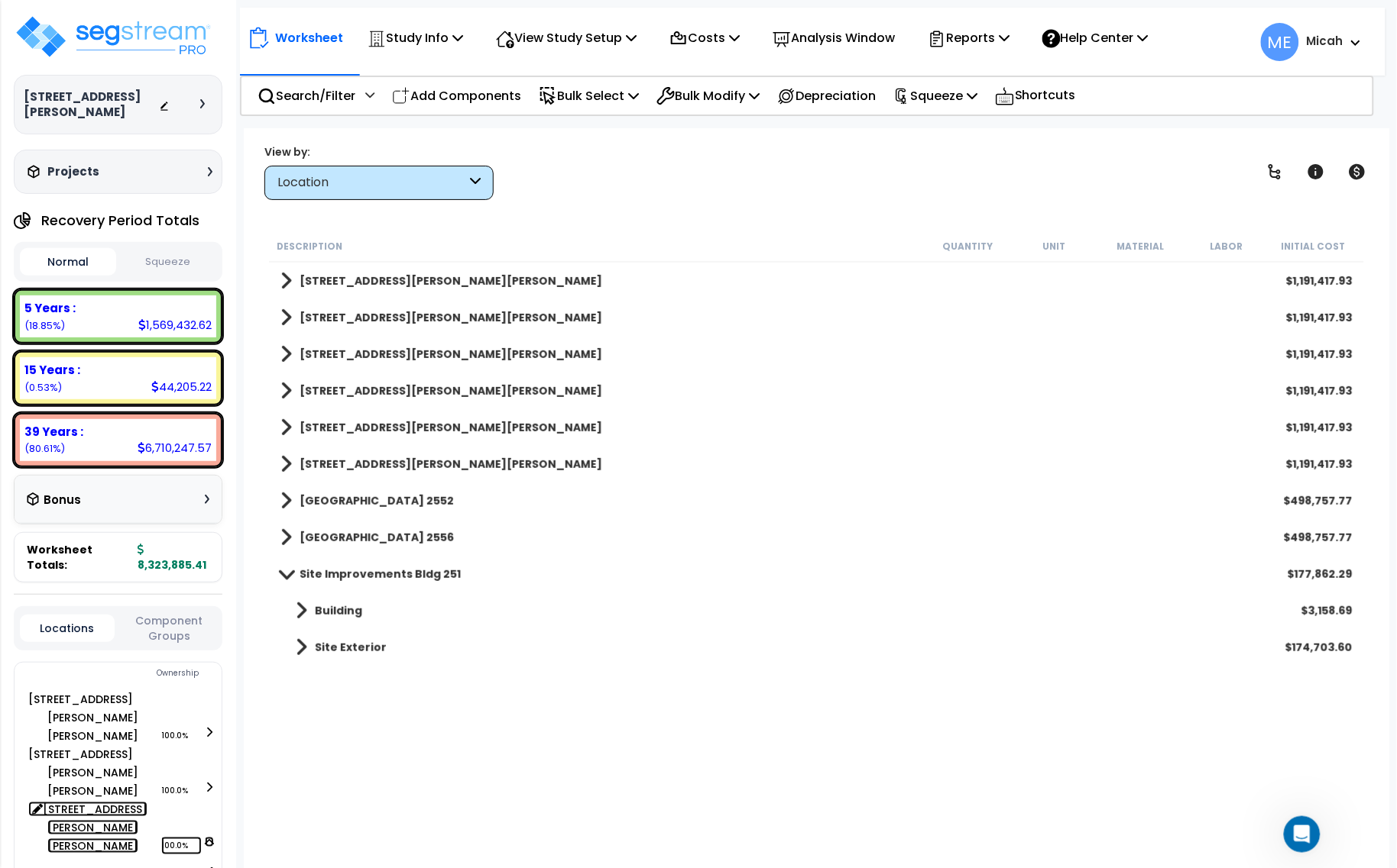
click at [201, 837] on span "100.0%" at bounding box center [181, 845] width 40 height 18
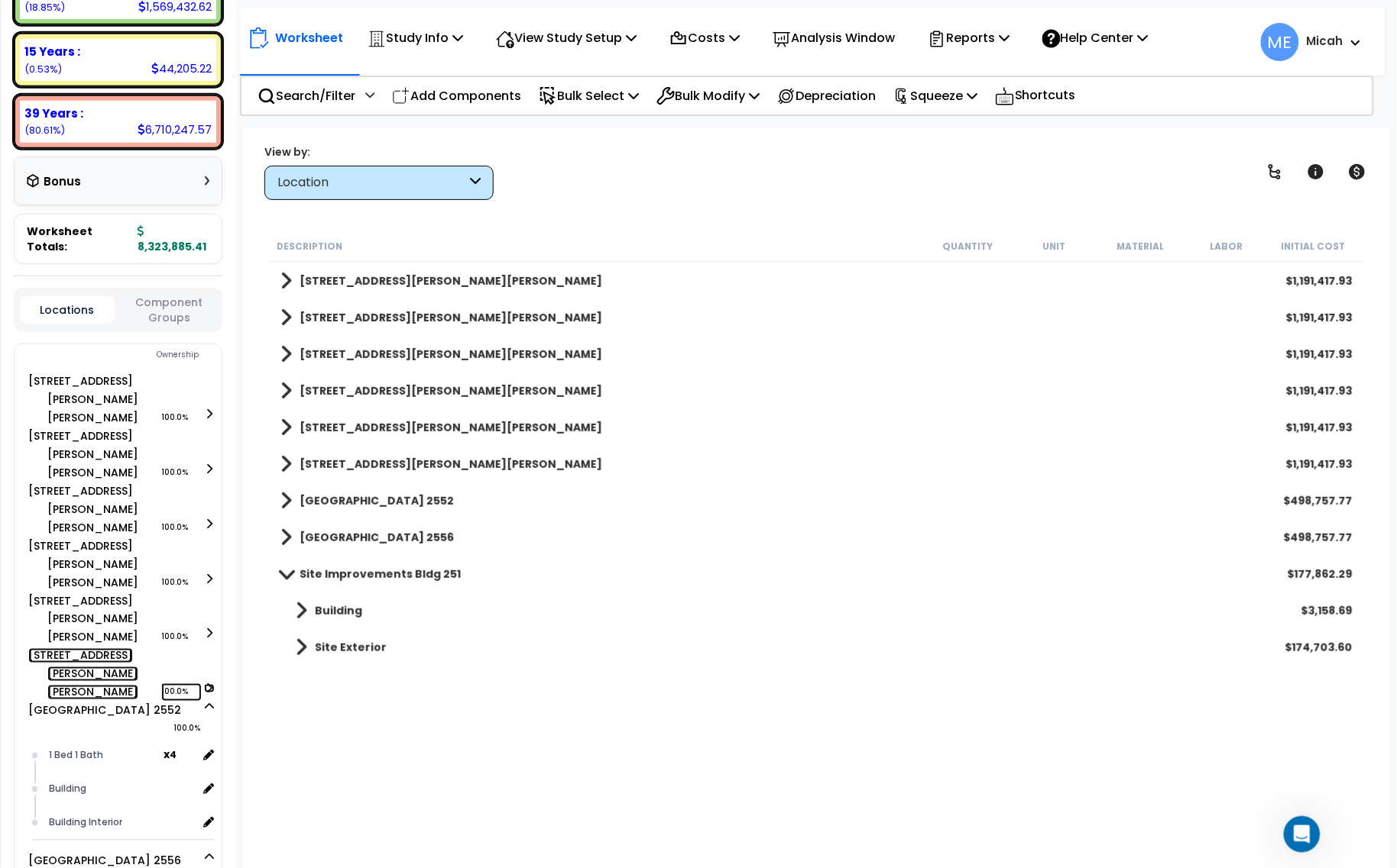
scroll to position [382, 0]
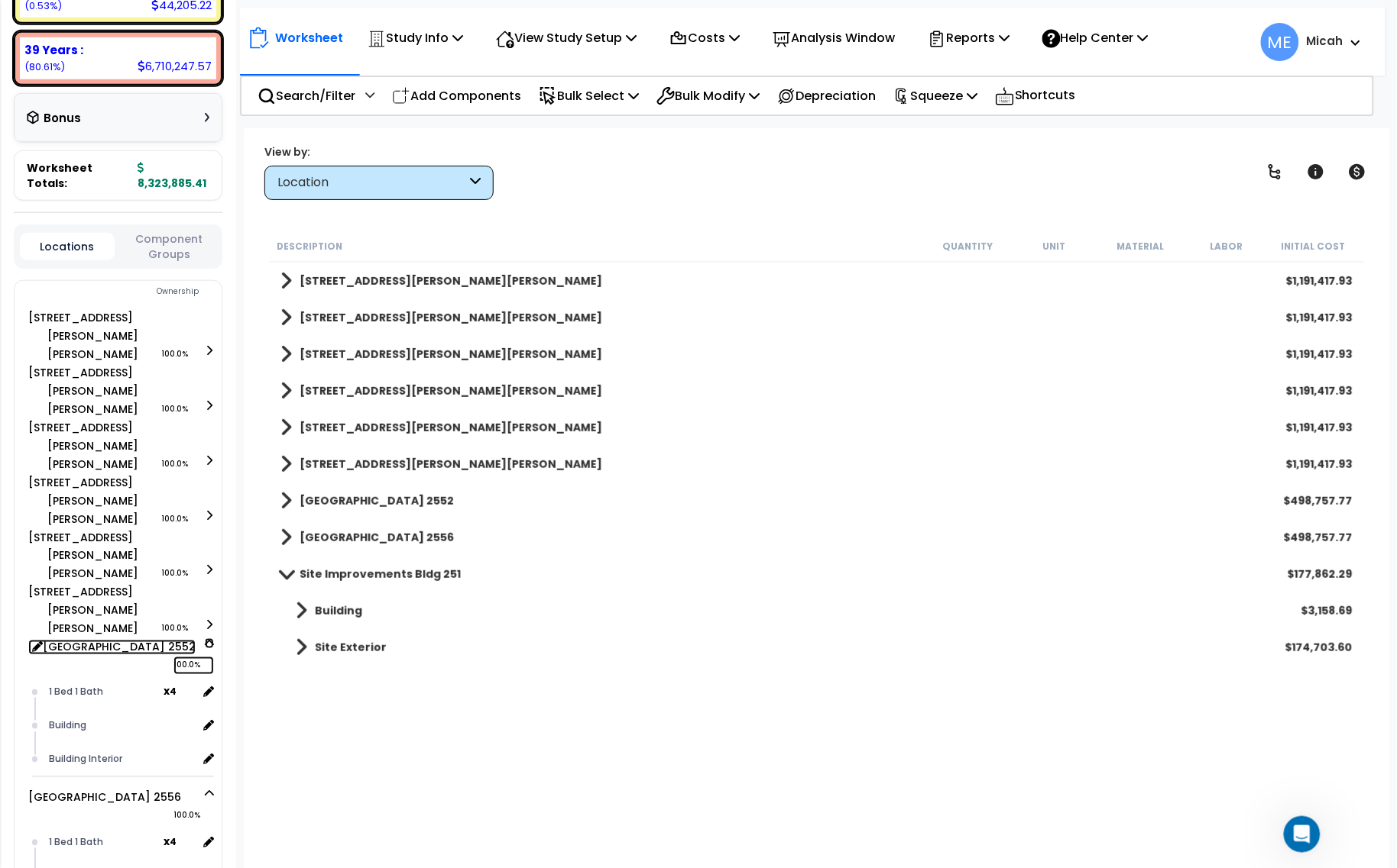
click at [209, 639] on icon at bounding box center [210, 643] width 9 height 10
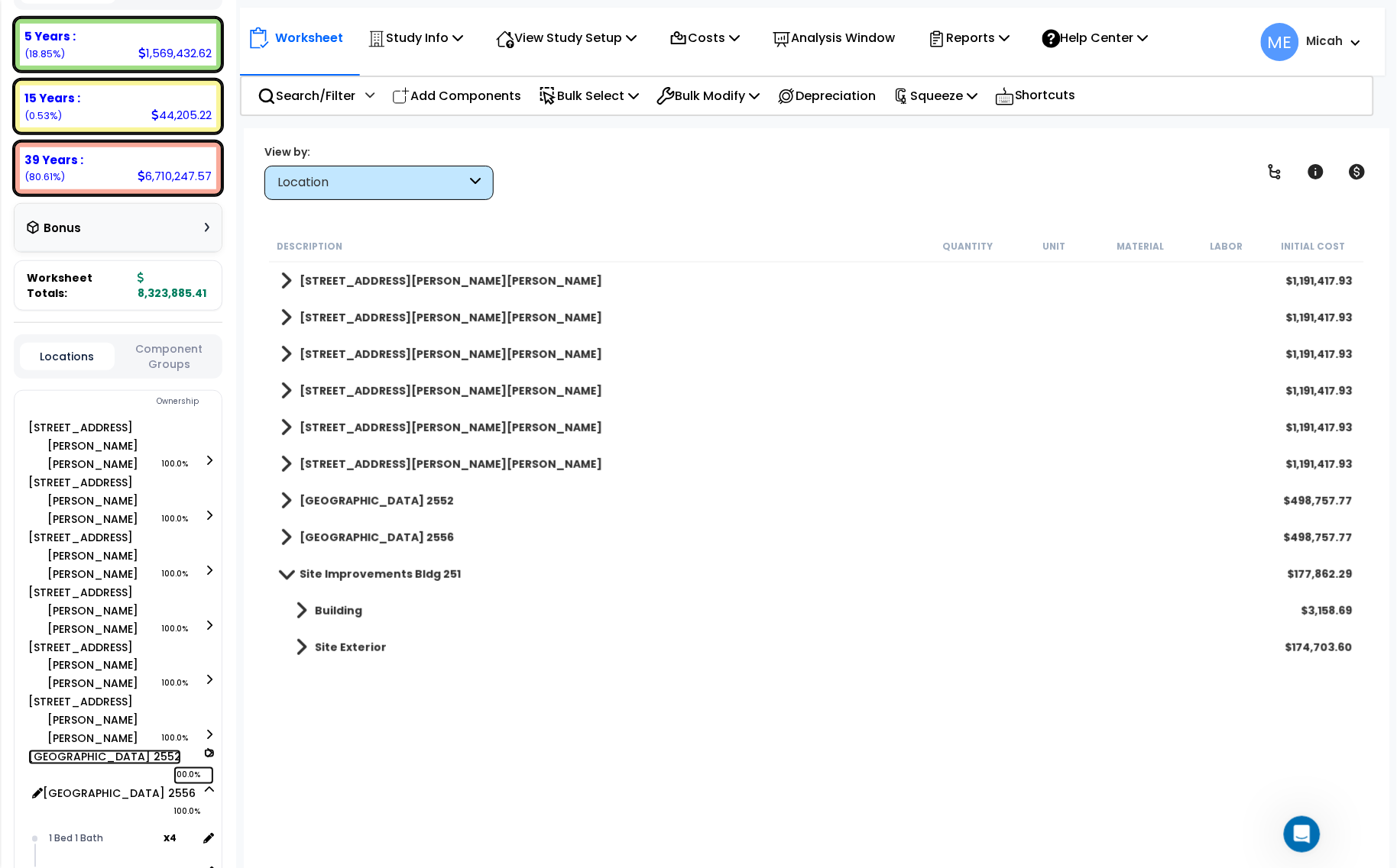
scroll to position [291, 0]
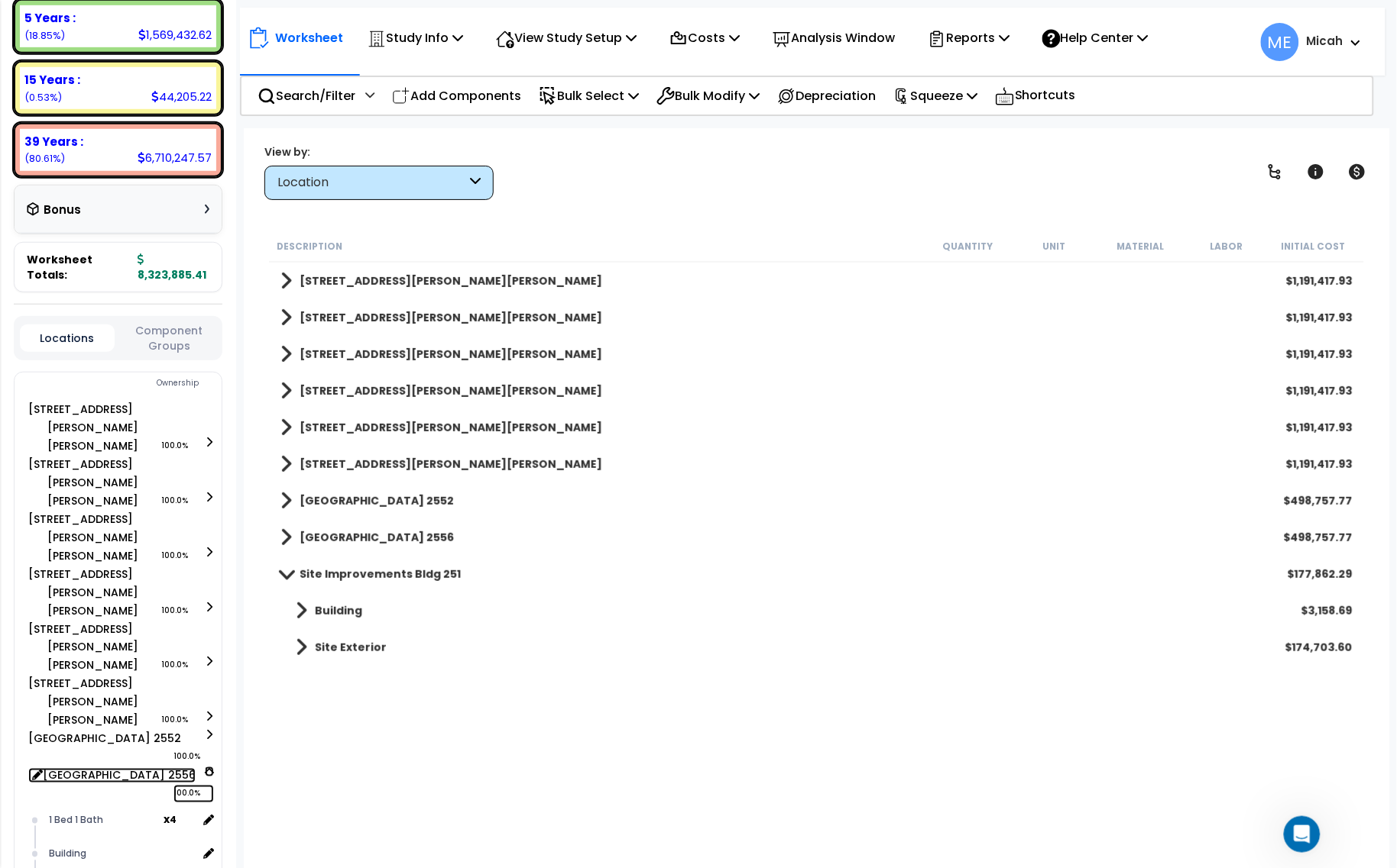
click at [208, 766] on icon at bounding box center [210, 771] width 9 height 10
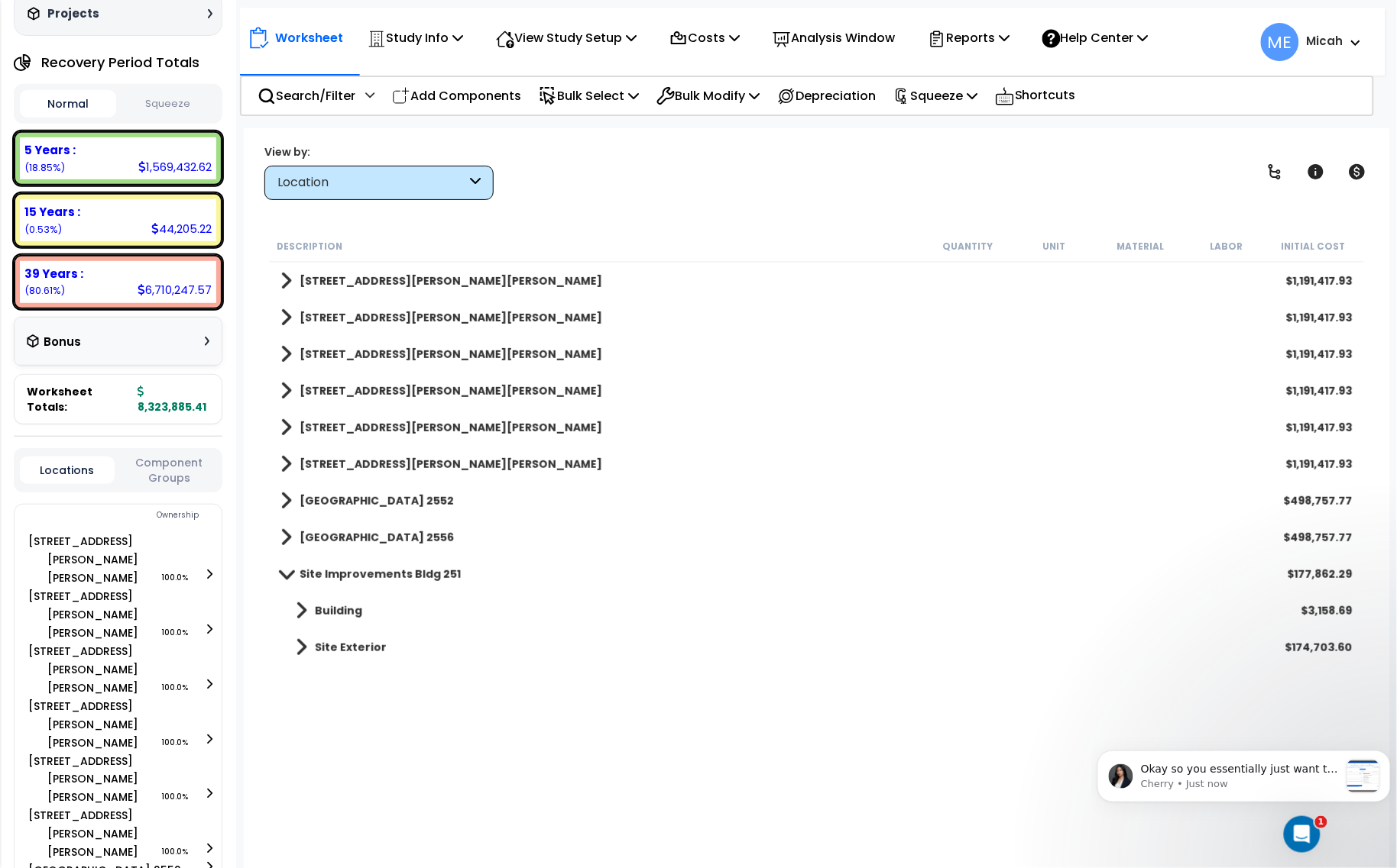
scroll to position [955, 0]
click at [1301, 829] on icon "Open Intercom Messenger" at bounding box center [1299, 832] width 25 height 25
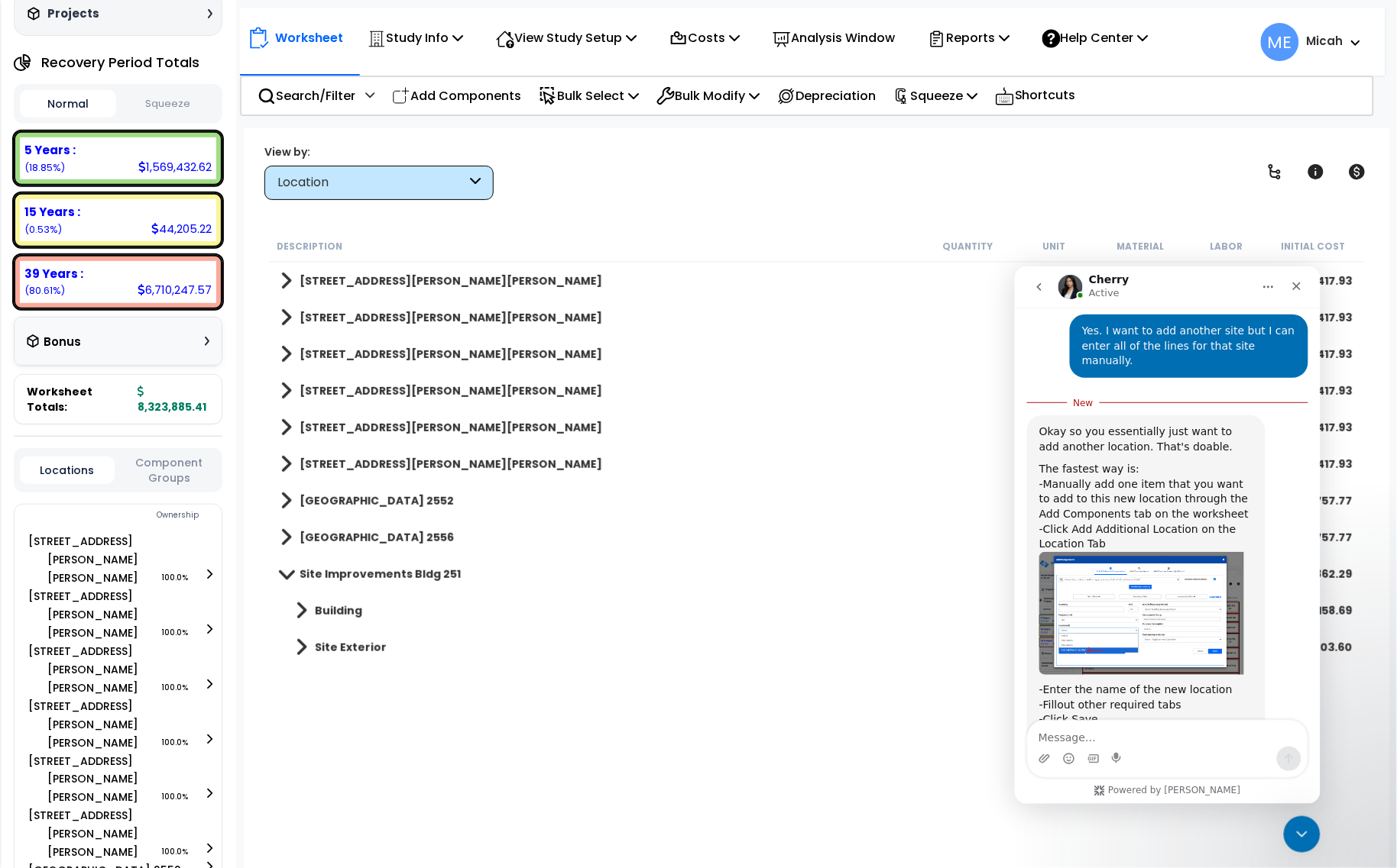
scroll to position [980, 0]
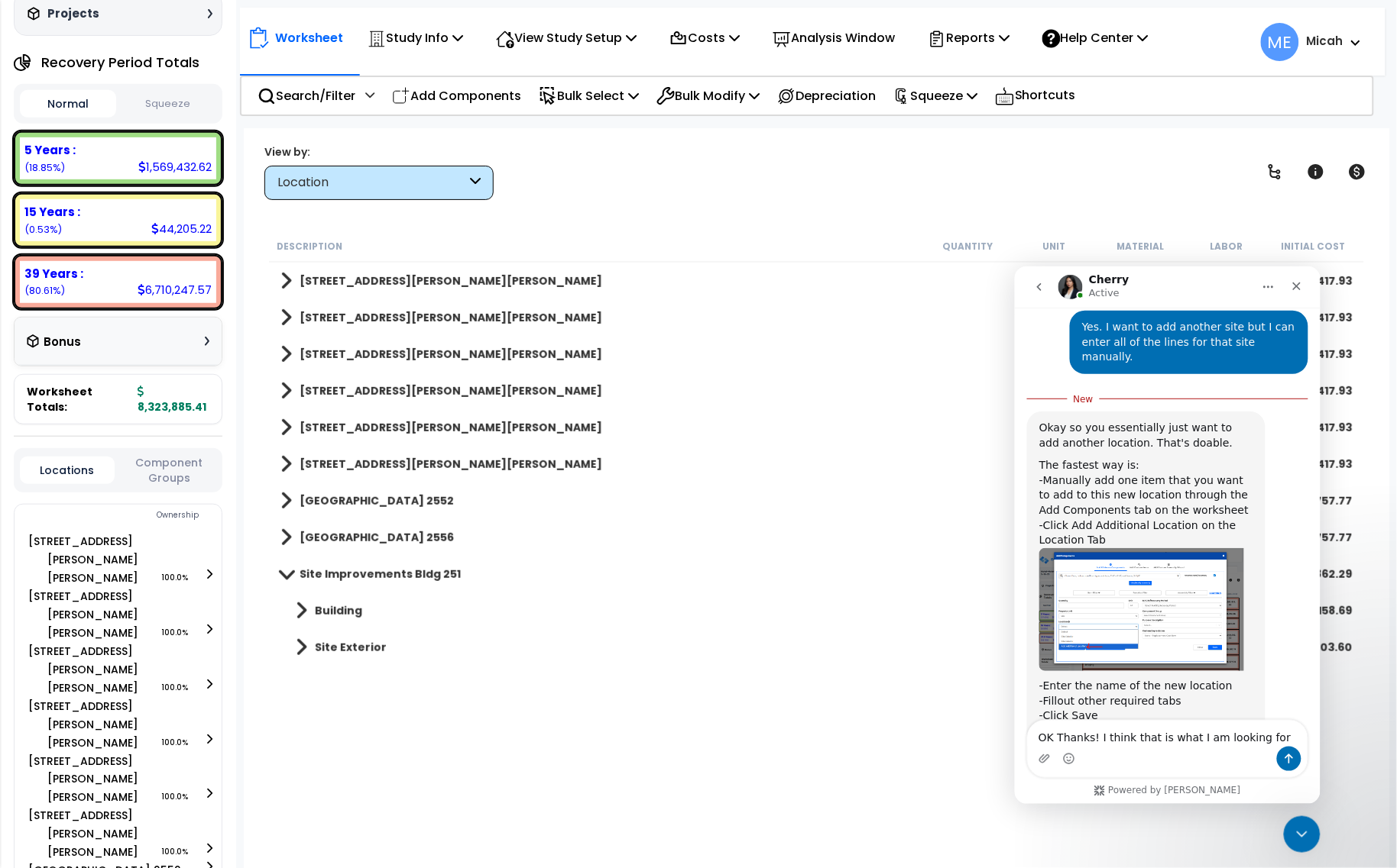
type textarea "OK Thanks! I think that is what I am looking for."
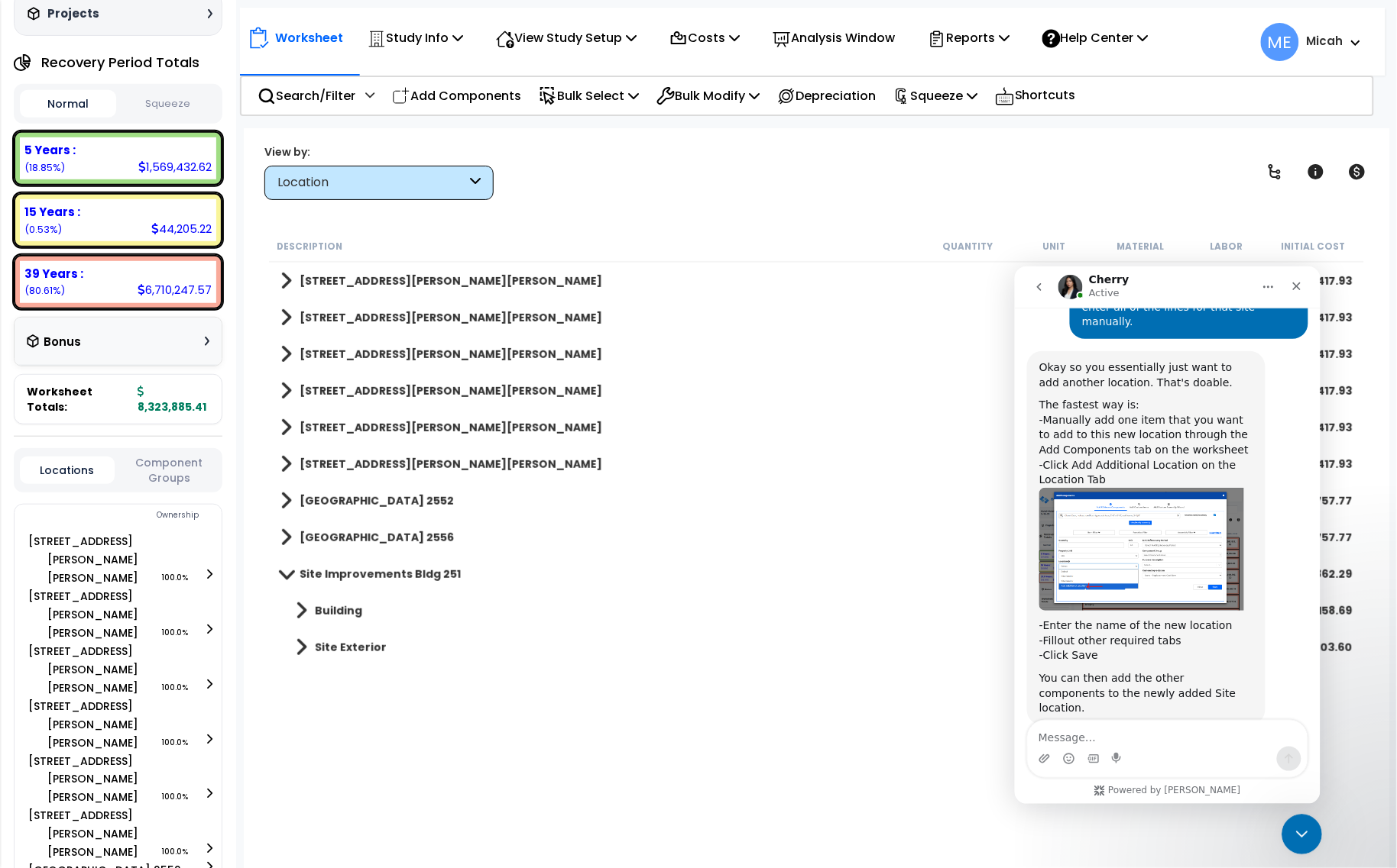
click at [1284, 828] on div "Close Intercom Messenger" at bounding box center [1298, 832] width 37 height 37
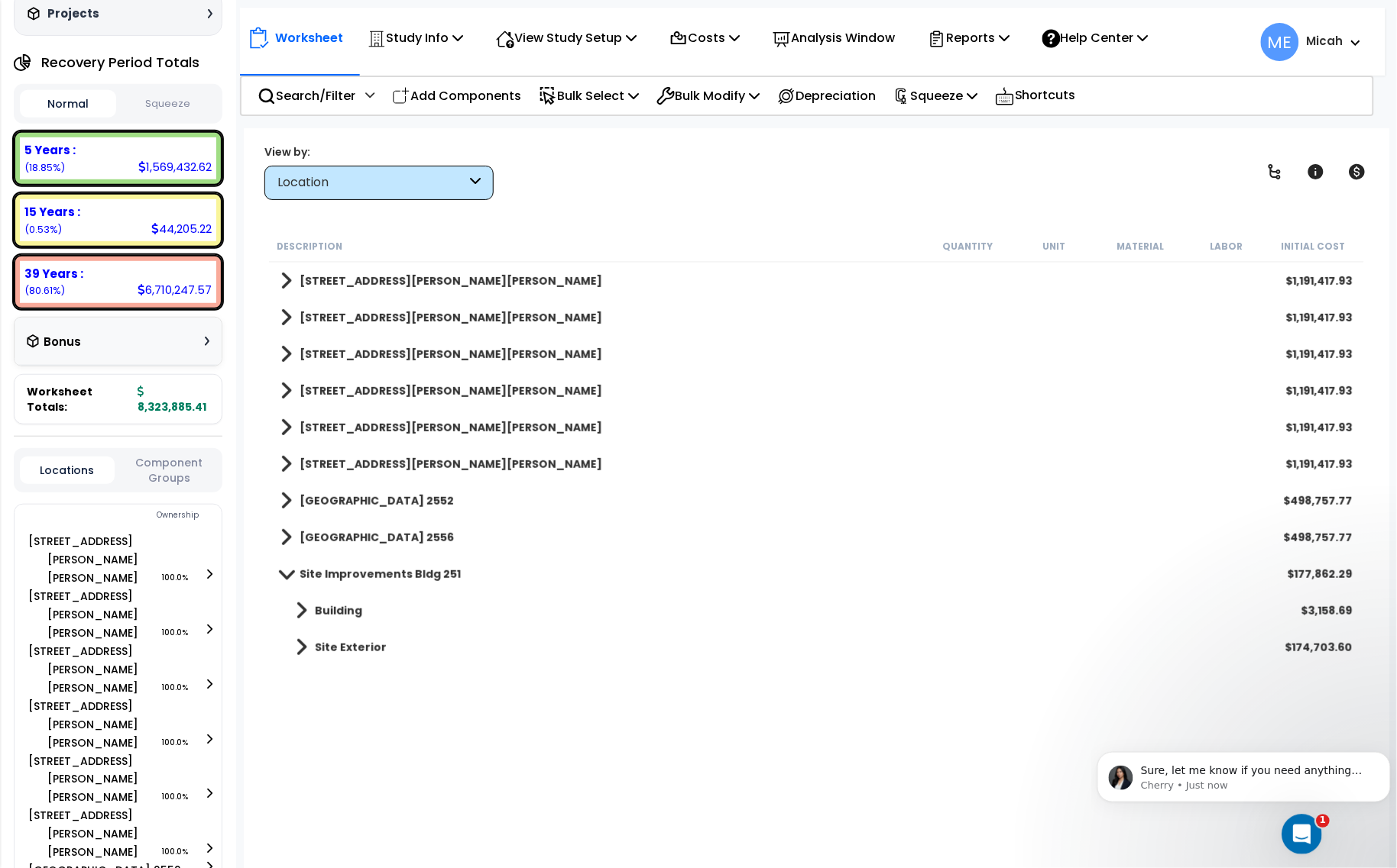
scroll to position [1062, 0]
click at [1306, 835] on icon "Open Intercom Messenger" at bounding box center [1299, 832] width 25 height 25
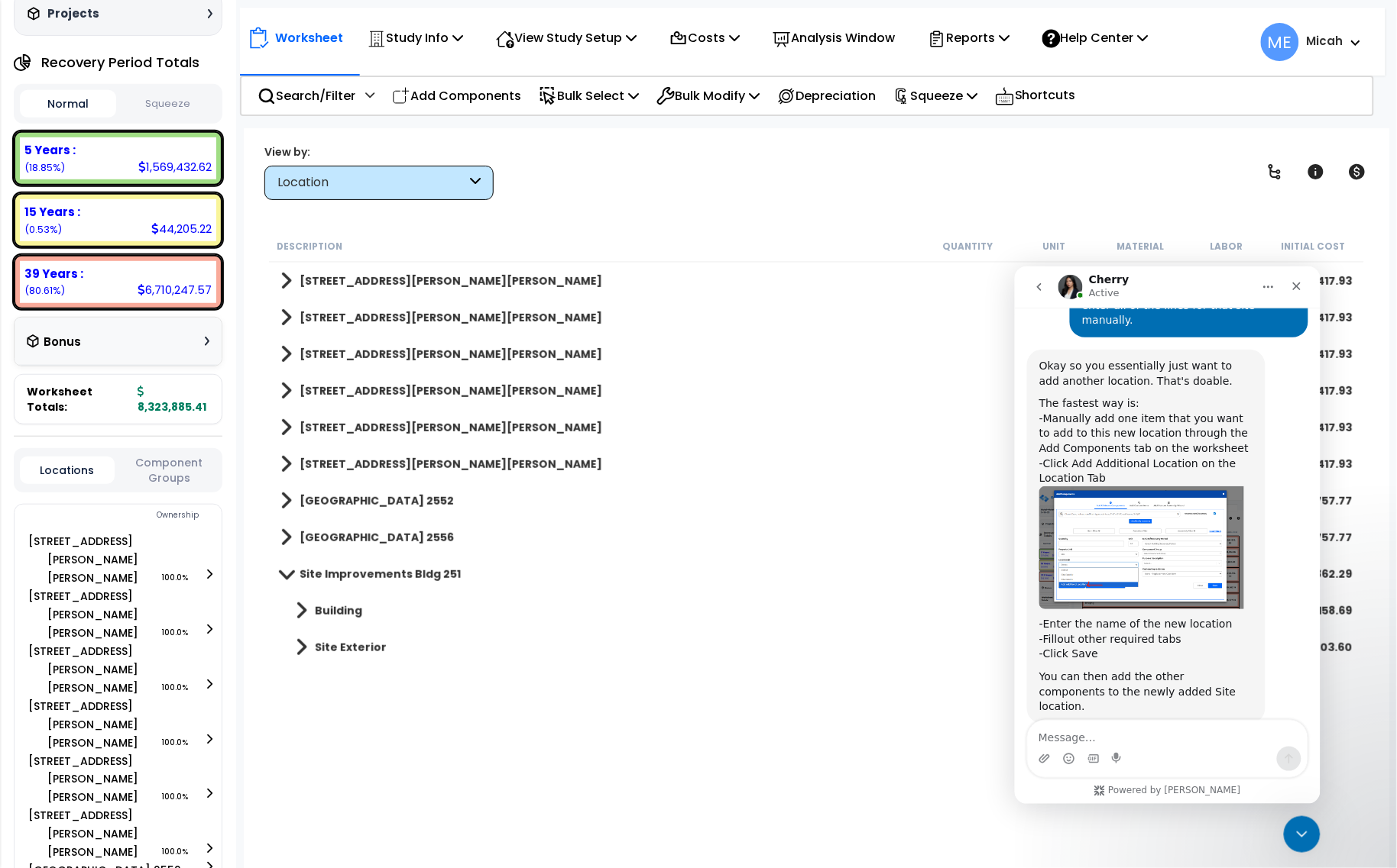
scroll to position [990, 0]
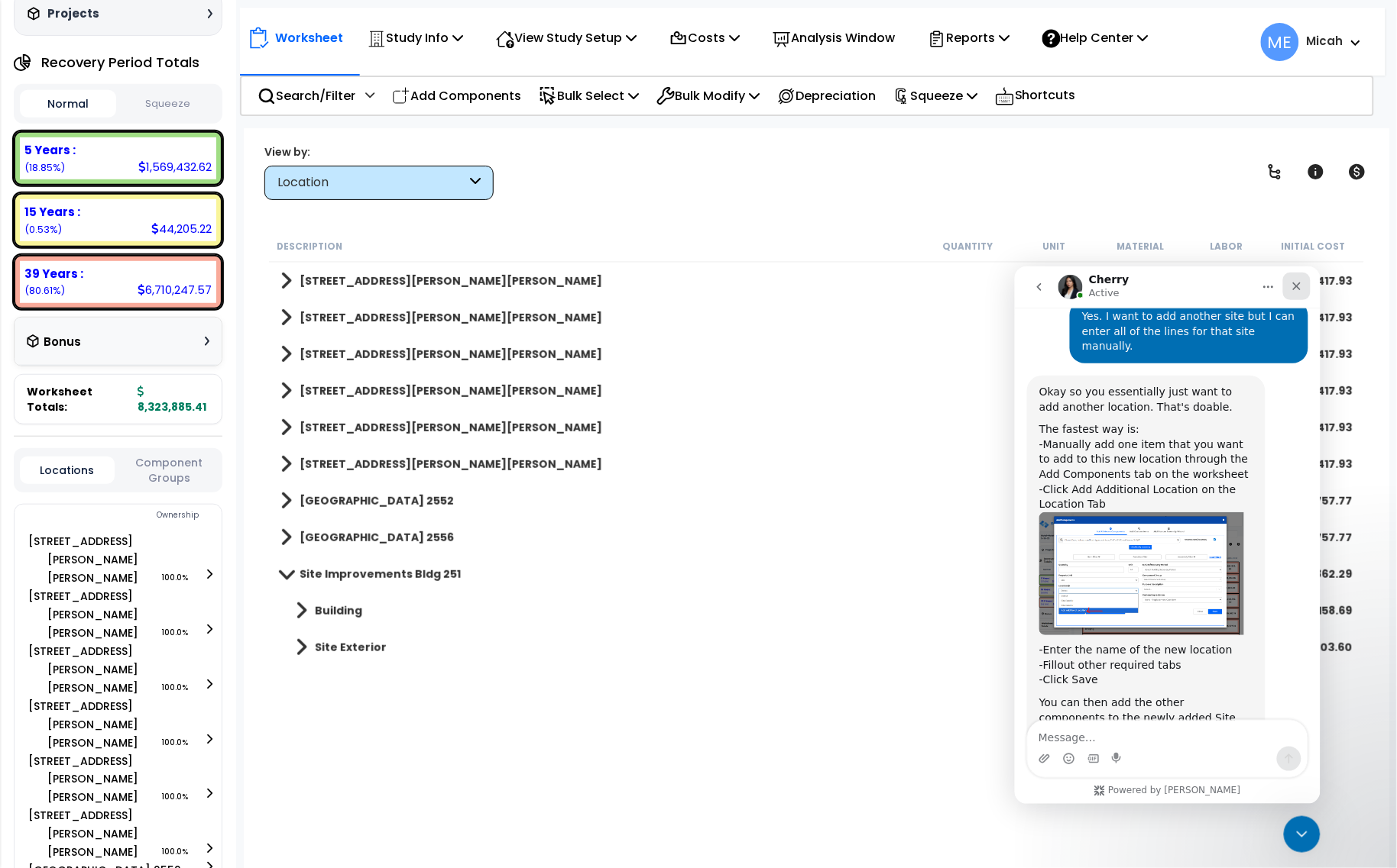
click at [1298, 288] on icon "Close" at bounding box center [1295, 286] width 8 height 8
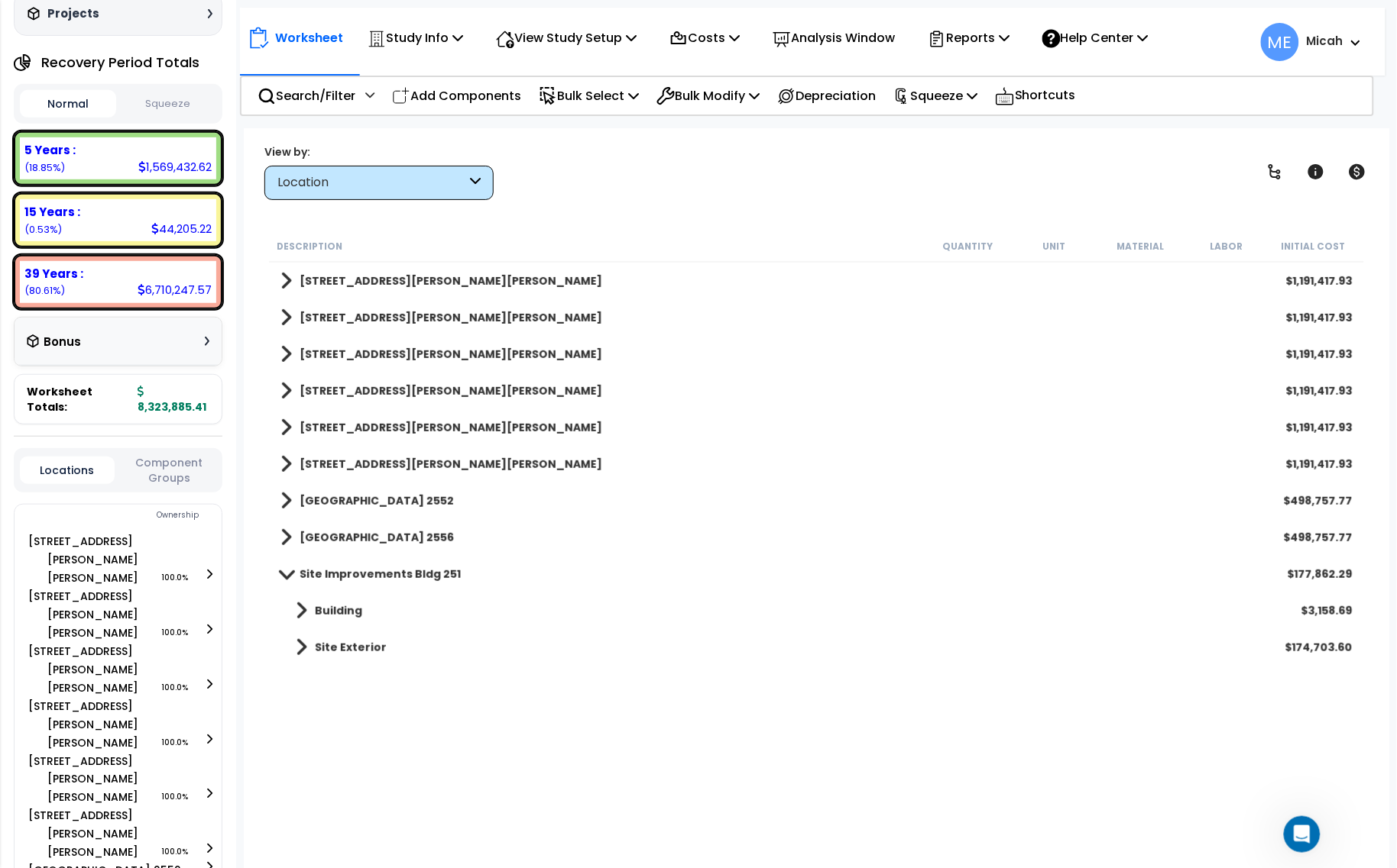
click at [293, 611] on link "Building" at bounding box center [321, 610] width 82 height 22
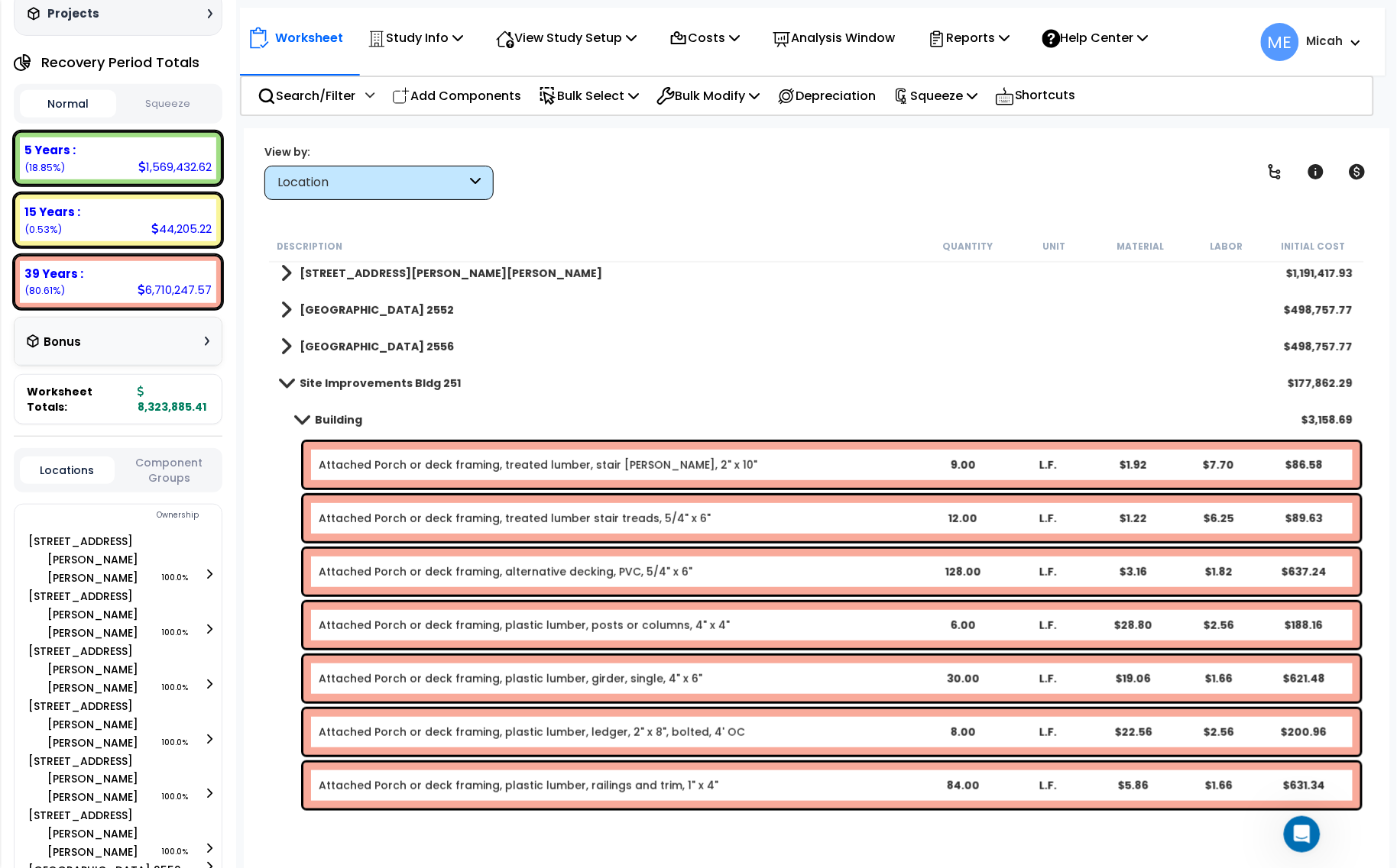
scroll to position [279, 0]
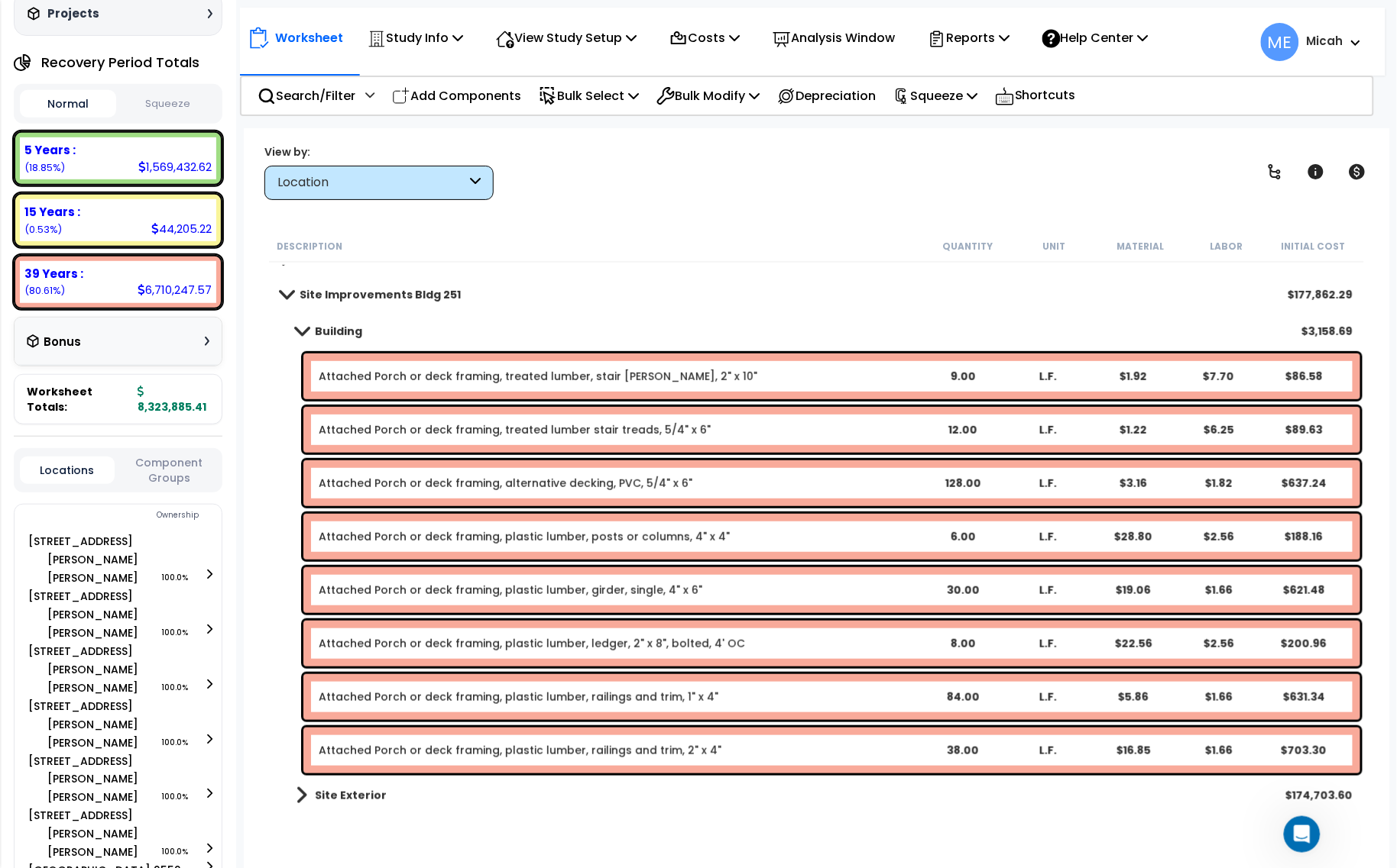
click at [525, 375] on link "Attached Porch or deck framing, treated lumber, stair stringer, 2" x 10"" at bounding box center [538, 376] width 438 height 15
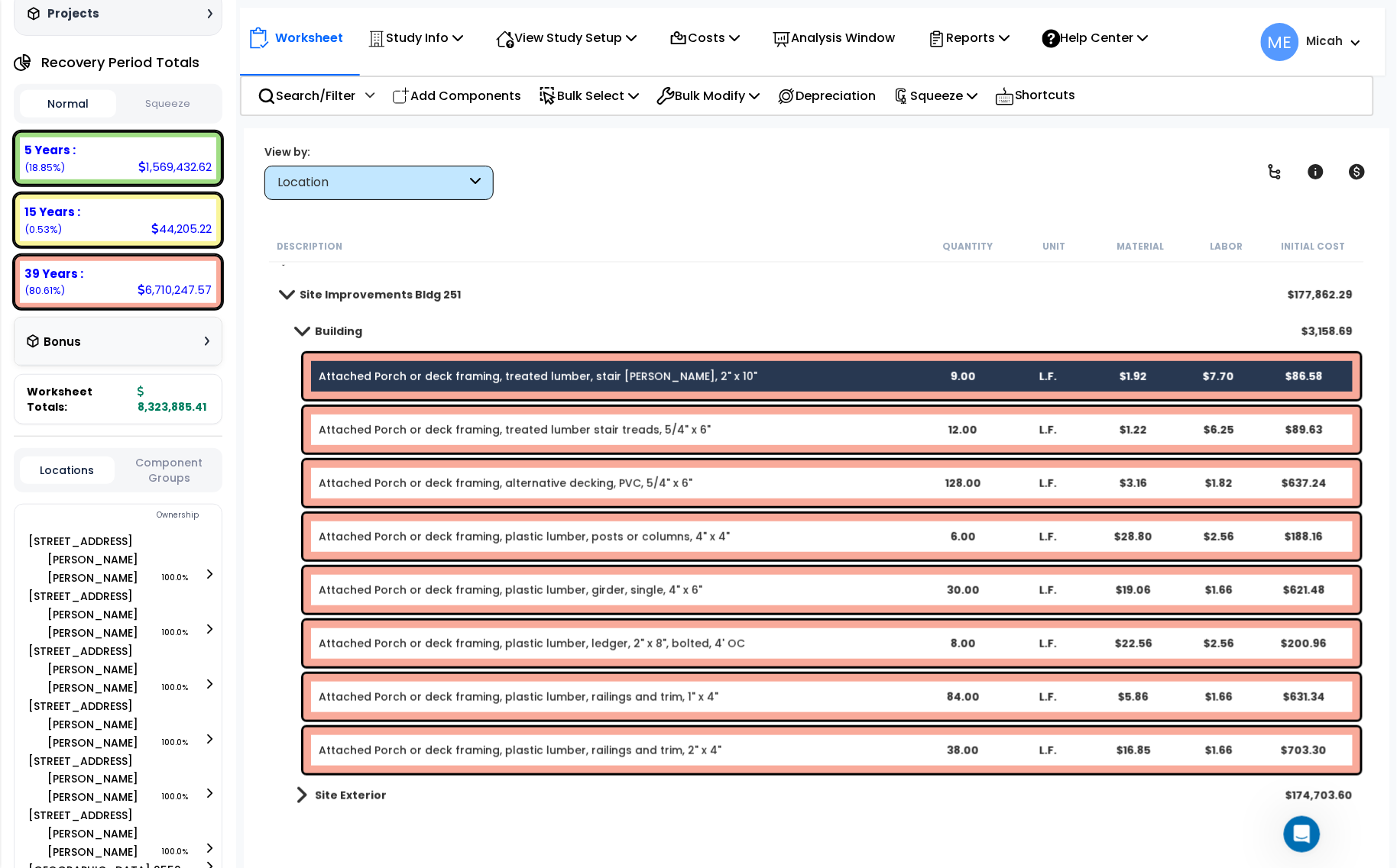
click at [519, 429] on link "Attached Porch or deck framing, treated lumber stair treads, 5/4" x 6"" at bounding box center [515, 430] width 392 height 15
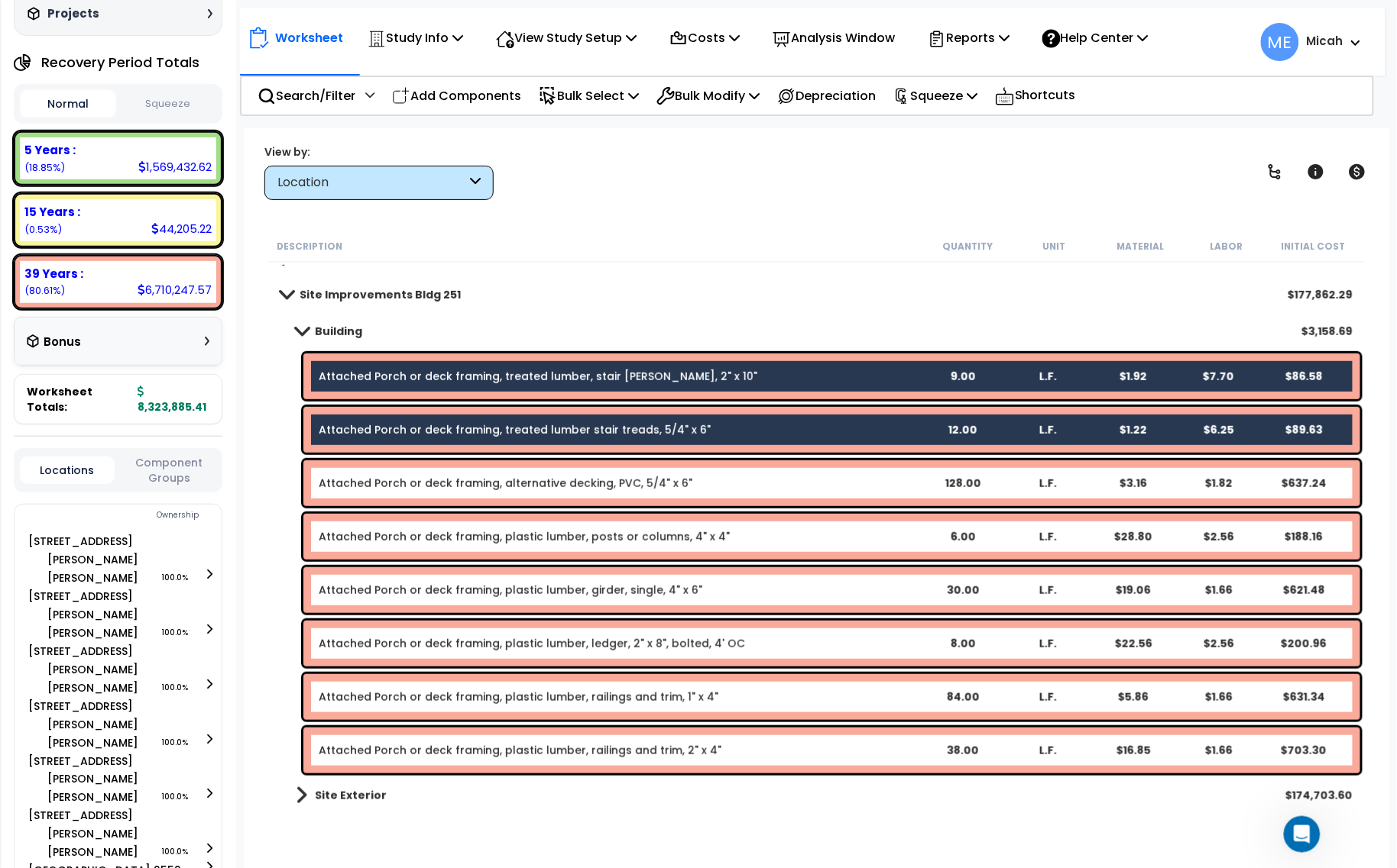
click at [523, 480] on link "Attached Porch or deck framing, alternative decking, PVC, 5/4" x 6"" at bounding box center [505, 483] width 373 height 15
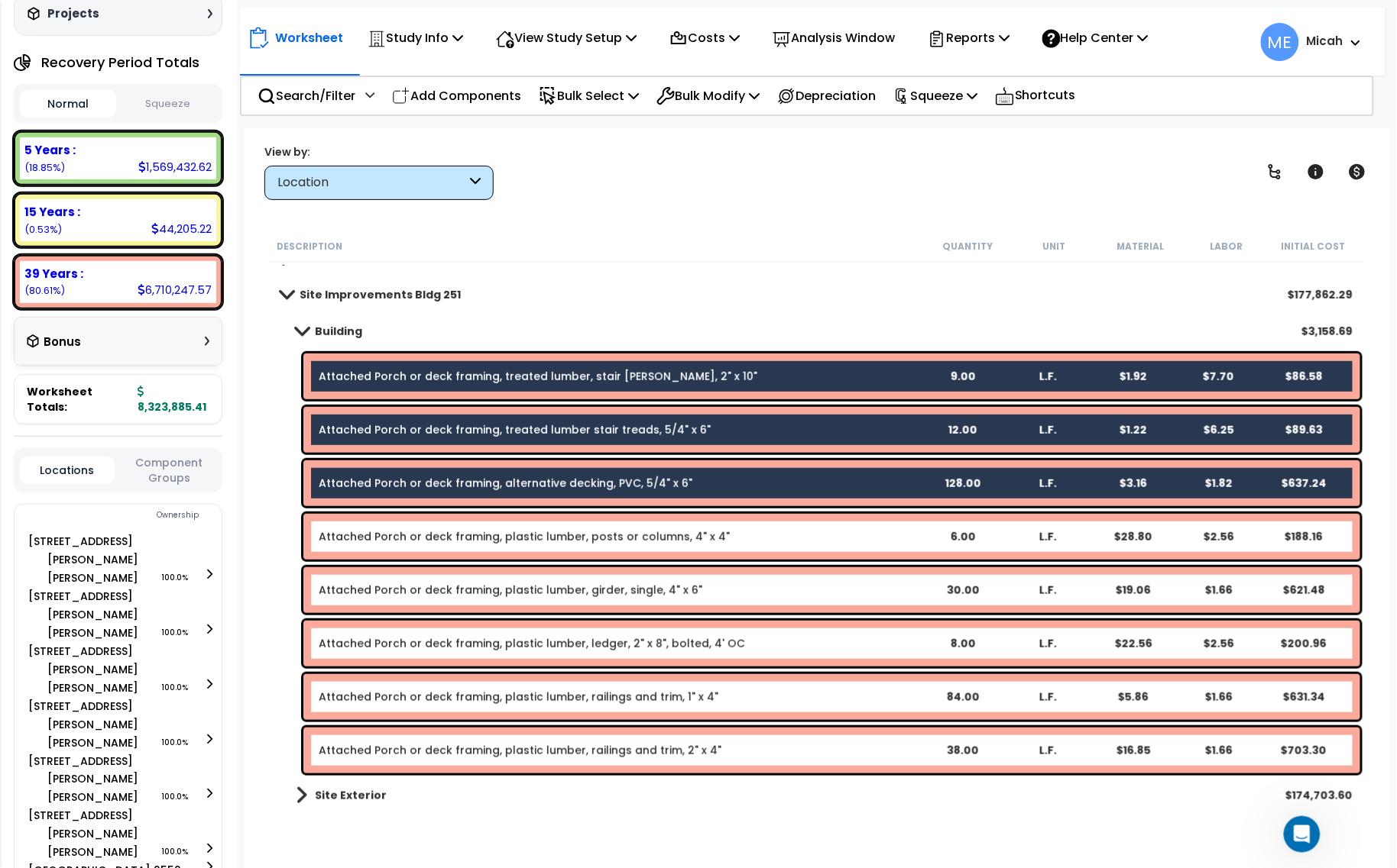
click at [528, 527] on div "Attached Porch or deck framing, plastic lumber, posts or columns, 4" x 4" 6.00 …" at bounding box center [831, 537] width 1056 height 46
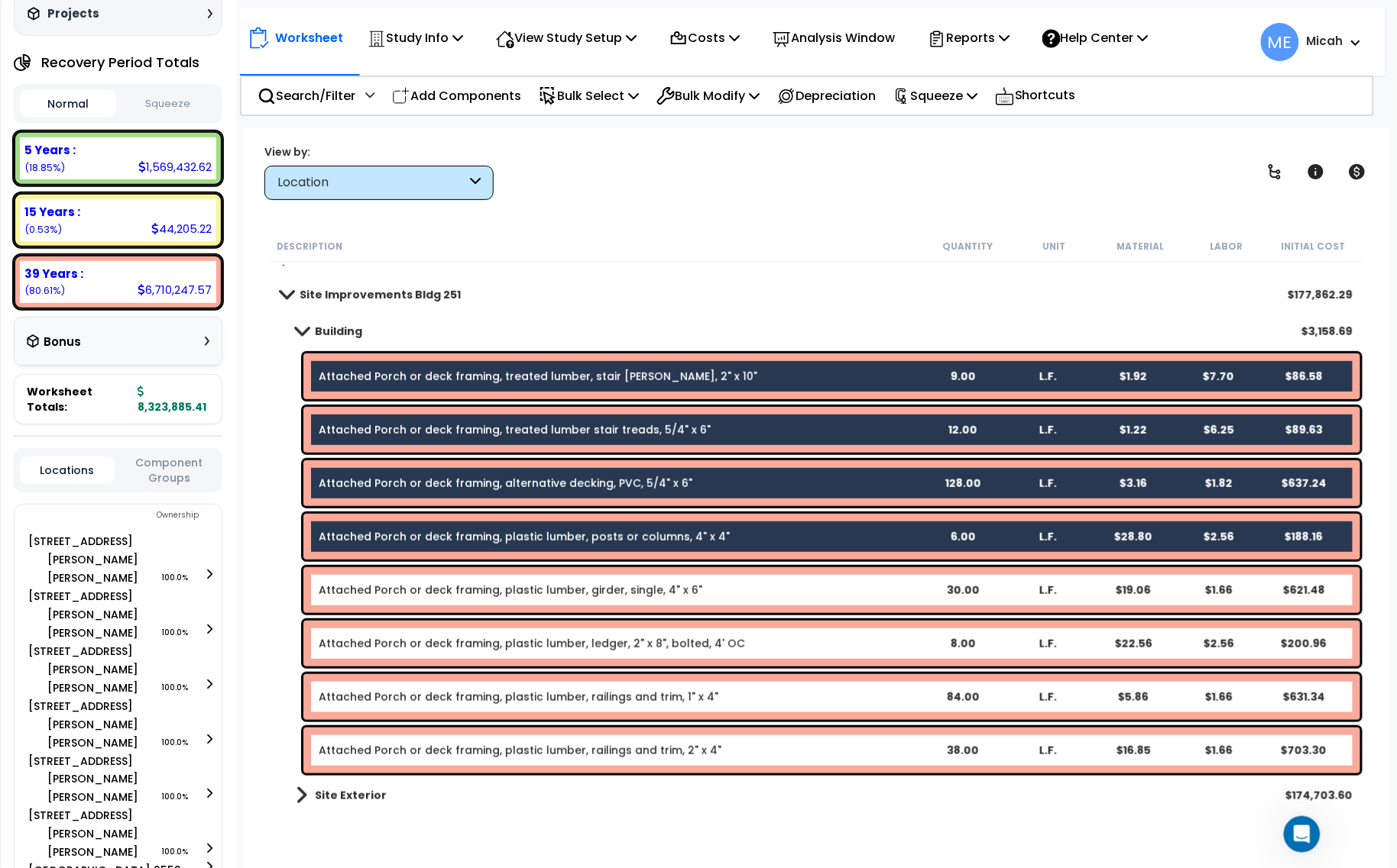
click at [535, 596] on link "Attached Porch or deck framing, plastic lumber, girder, single, 4" x 6"" at bounding box center [511, 591] width 384 height 15
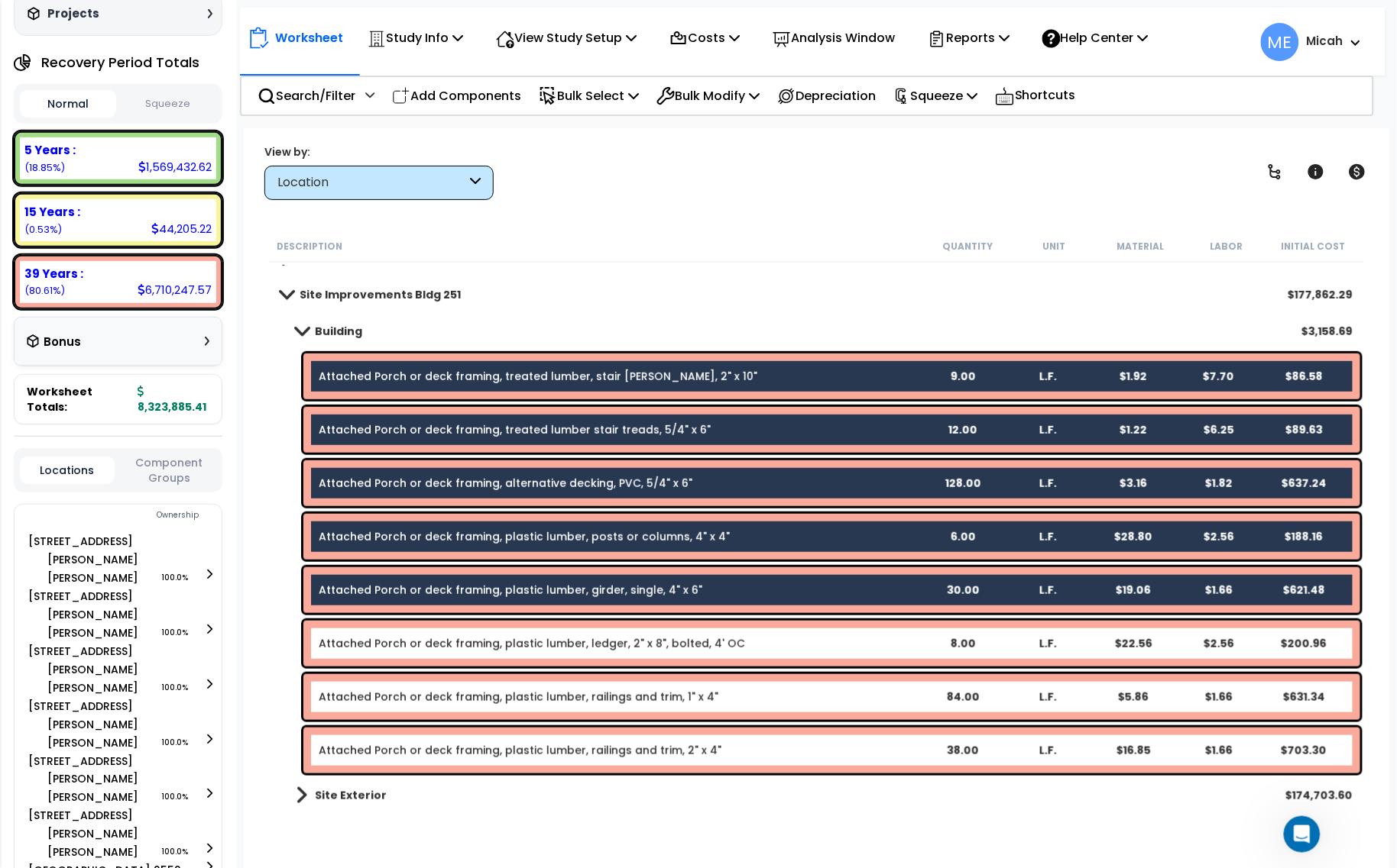
click at [544, 646] on link "Attached Porch or deck framing, plastic lumber, ledger, 2" x 8", bolted, 4' OC" at bounding box center [532, 644] width 426 height 15
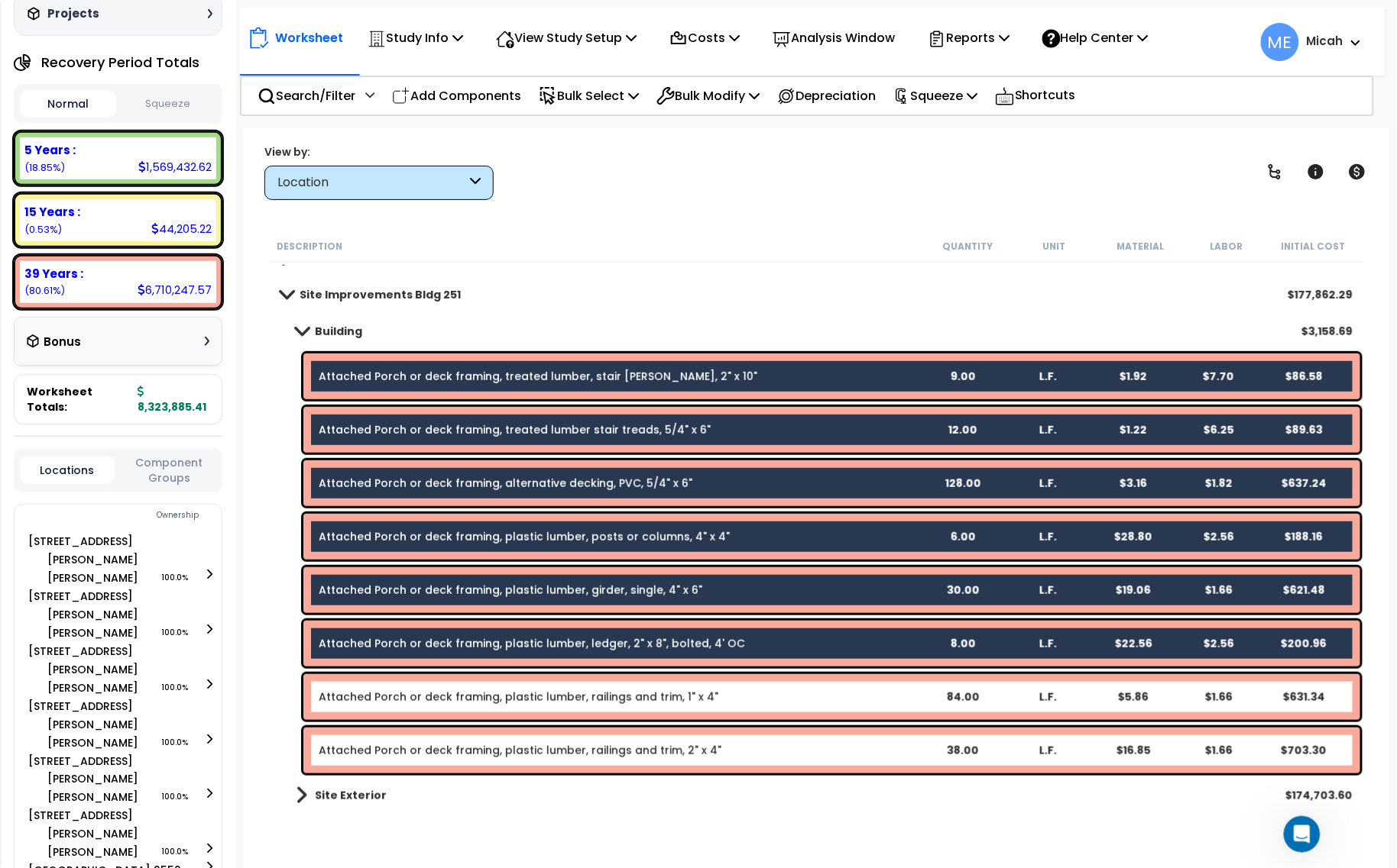
click at [551, 703] on link "Attached Porch or deck framing, plastic lumber, railings and trim, 1" x 4"" at bounding box center [518, 697] width 400 height 15
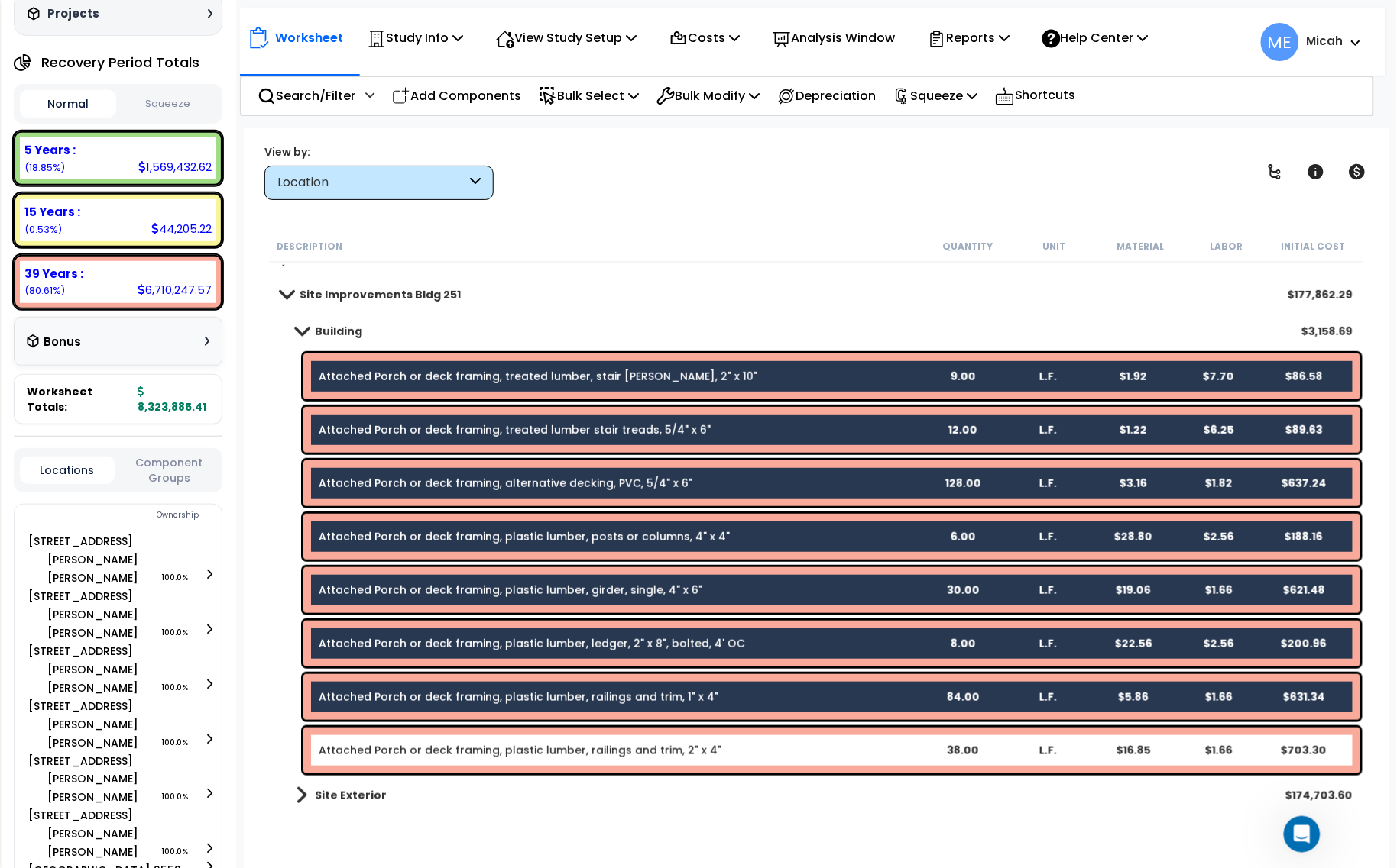
click at [556, 768] on div "Attached Porch or deck framing, plastic lumber, railings and trim, 2" x 4" 38.0…" at bounding box center [831, 750] width 1056 height 46
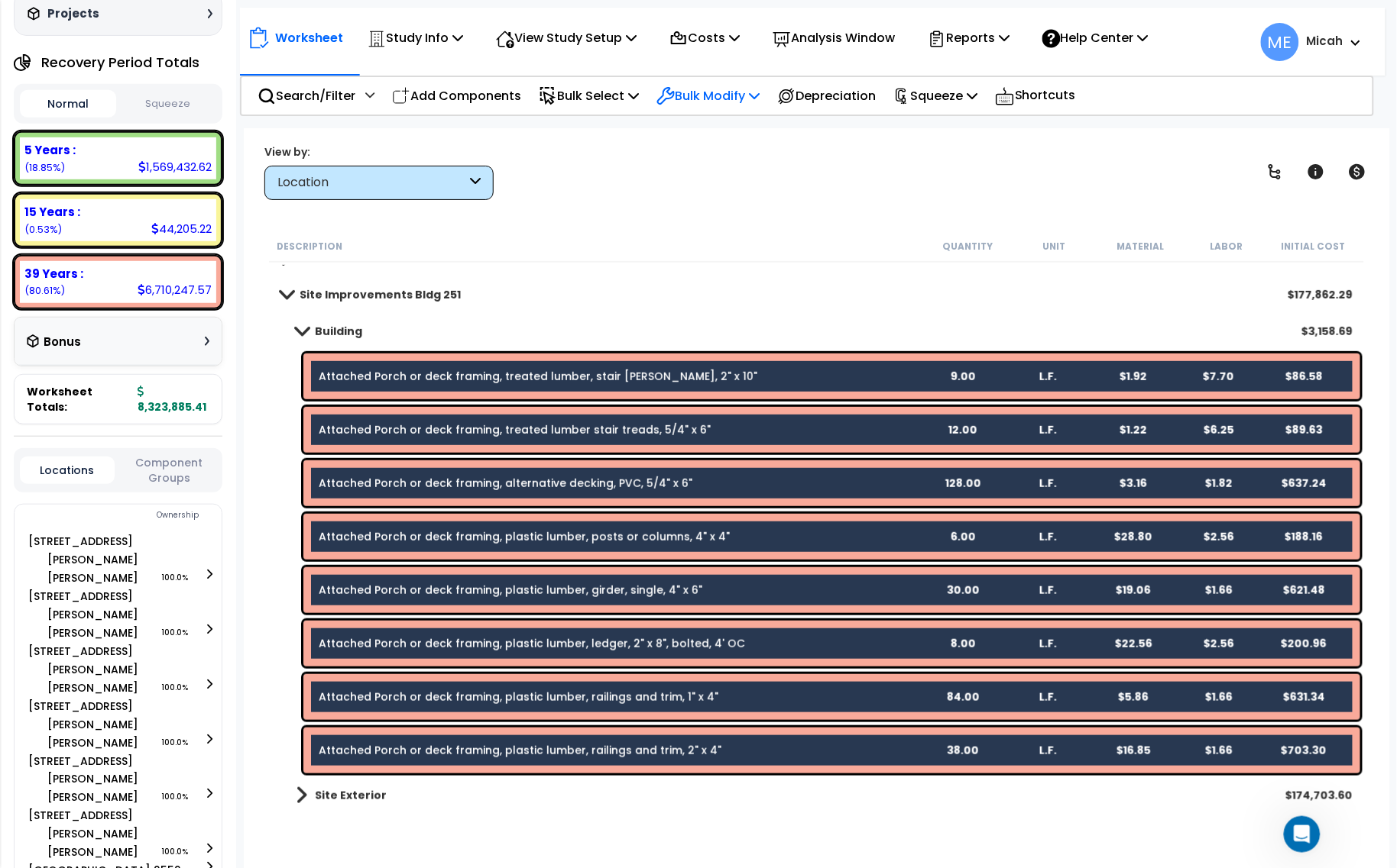
click at [759, 96] on icon at bounding box center [754, 95] width 10 height 12
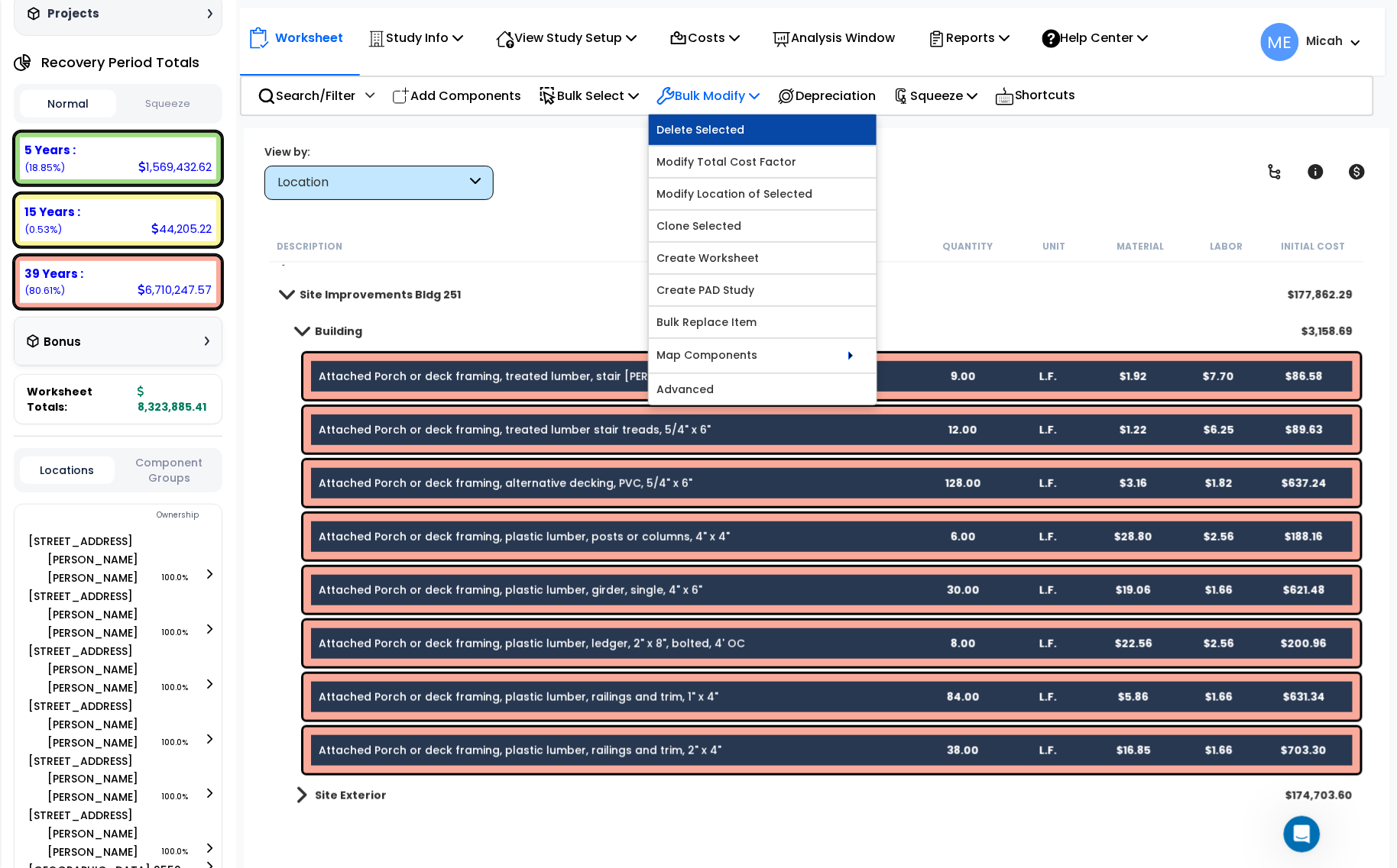
click at [765, 126] on link "Delete Selected" at bounding box center [763, 130] width 228 height 30
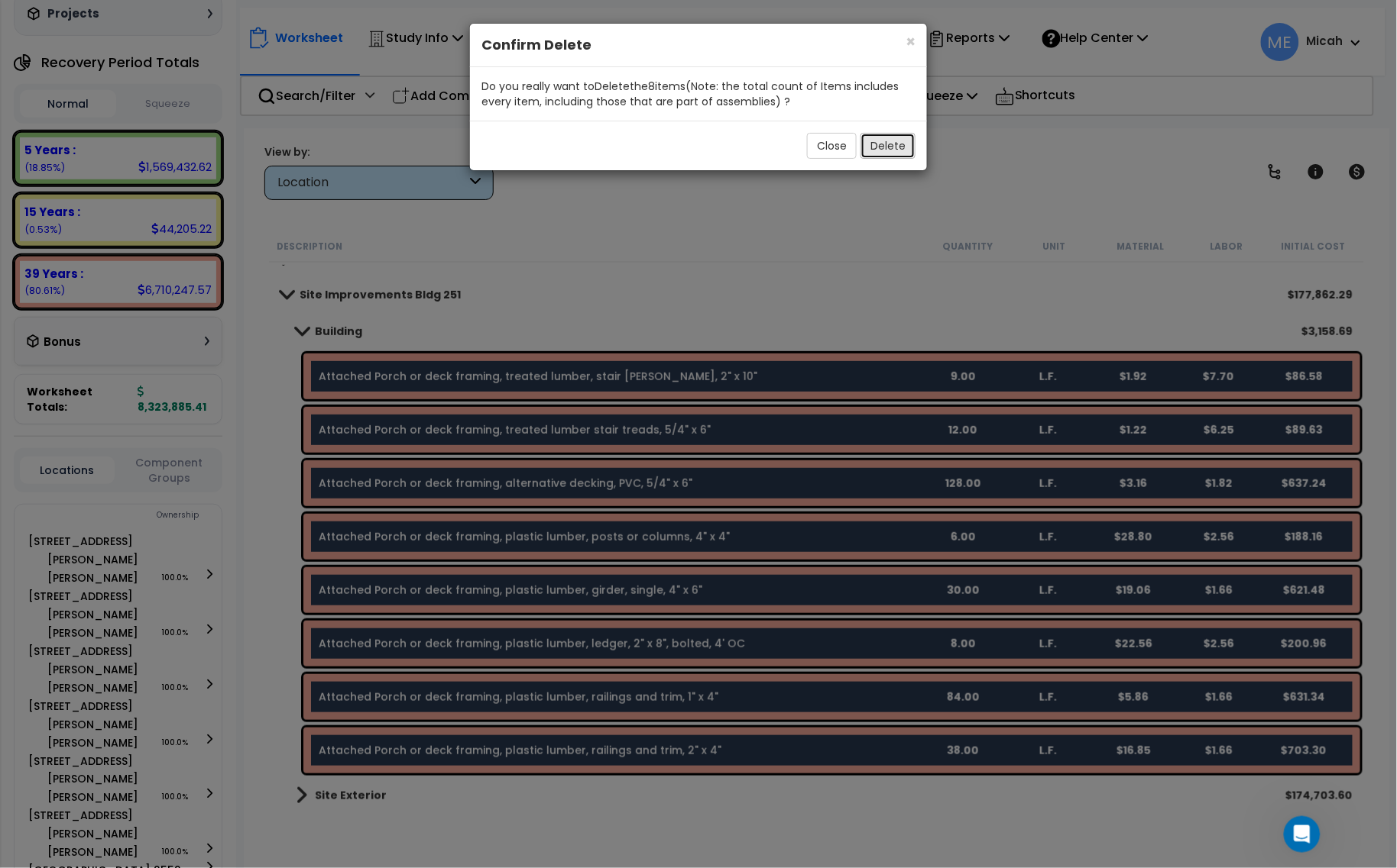
click at [892, 146] on button "Delete" at bounding box center [888, 146] width 55 height 26
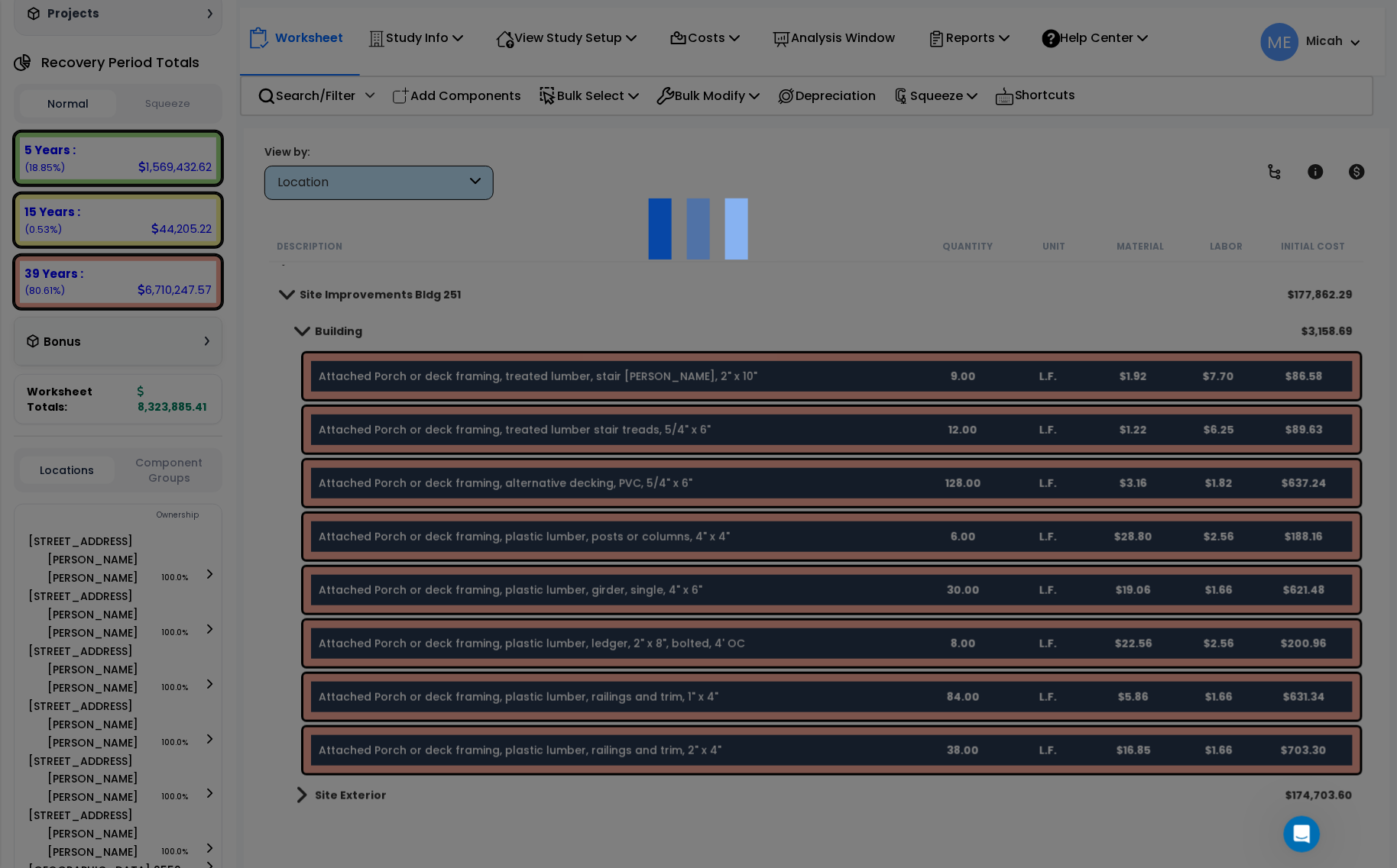
scroll to position [0, 0]
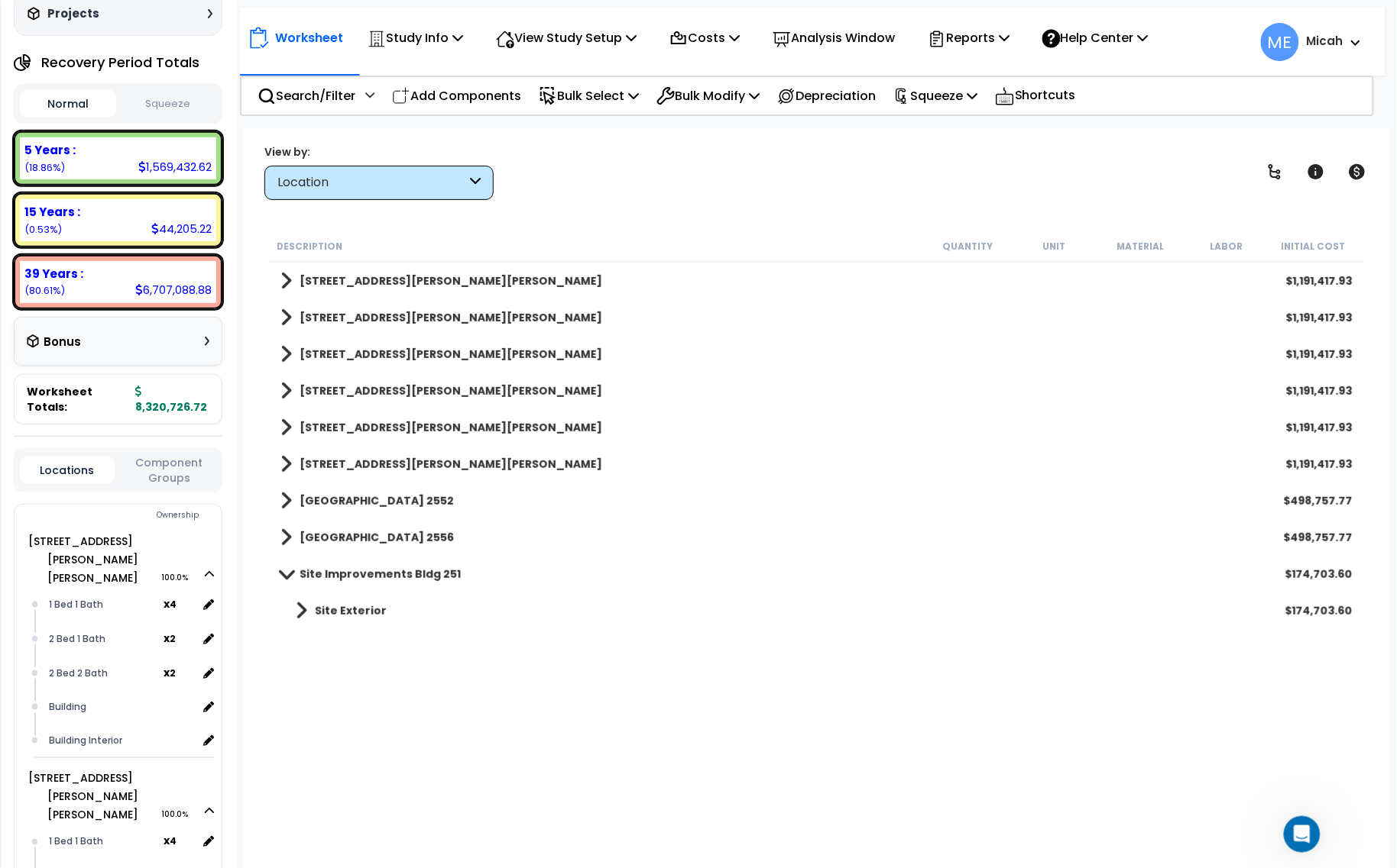
click at [303, 605] on span at bounding box center [301, 610] width 11 height 22
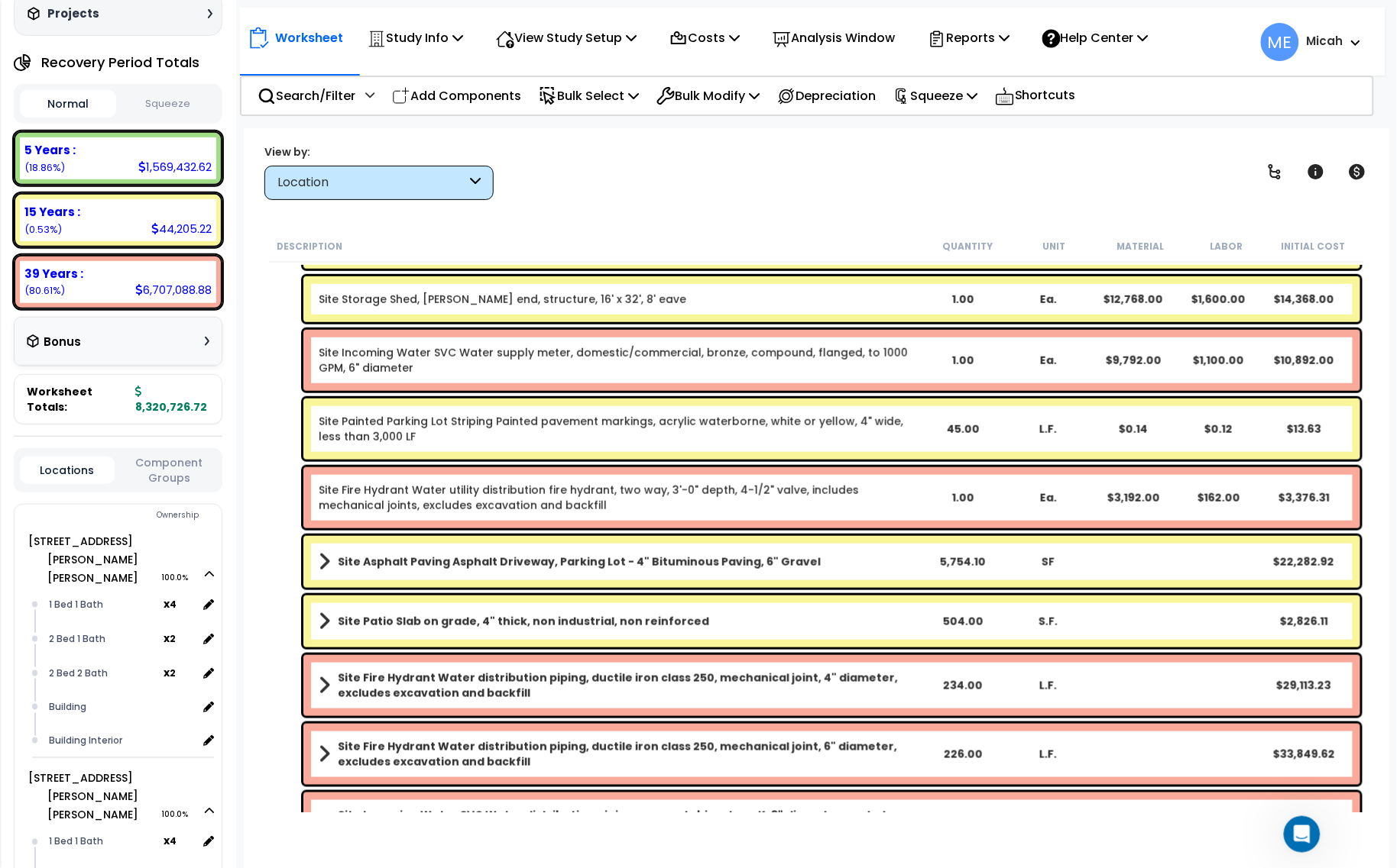
scroll to position [417, 0]
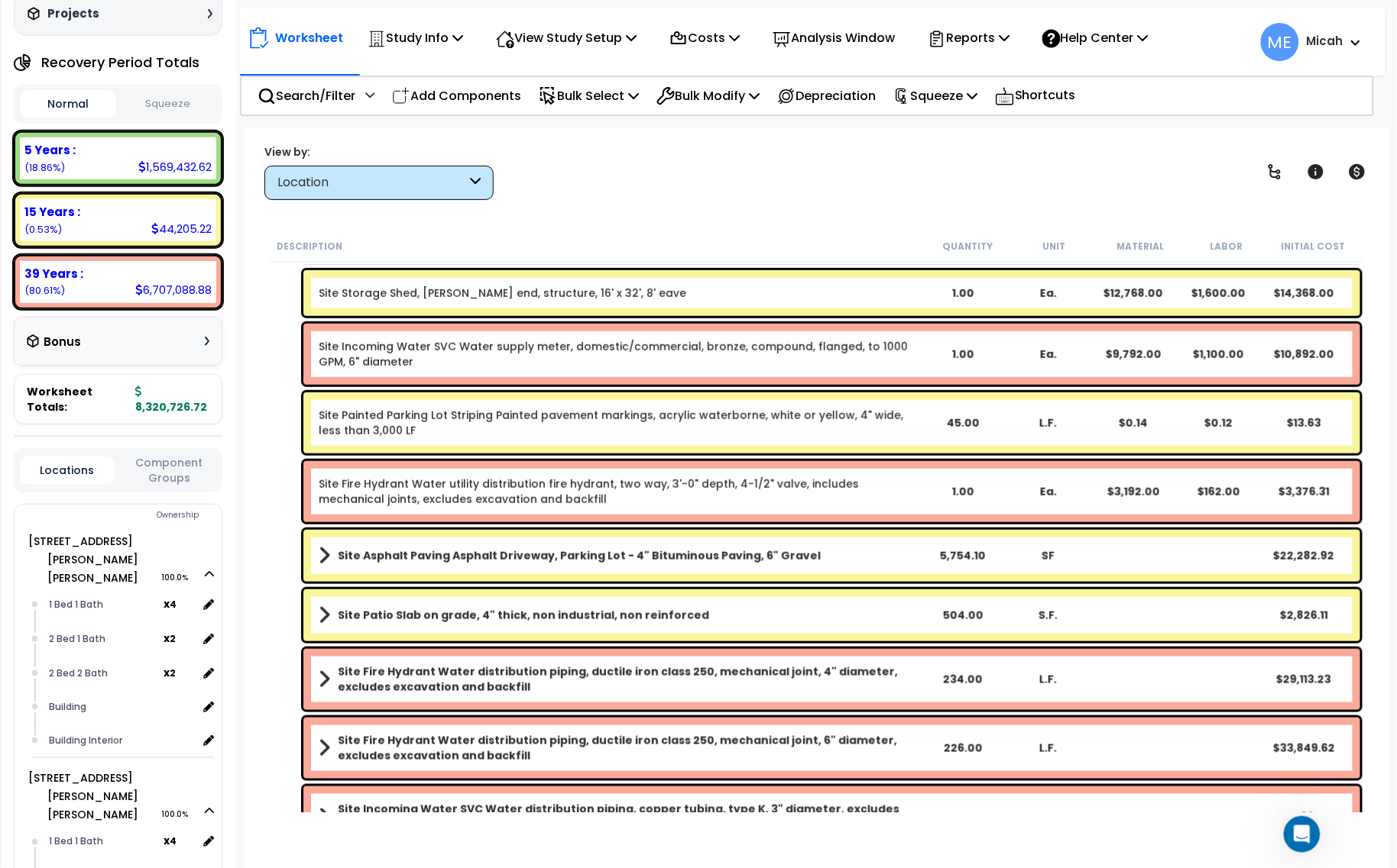
click at [325, 556] on span at bounding box center [325, 556] width 11 height 22
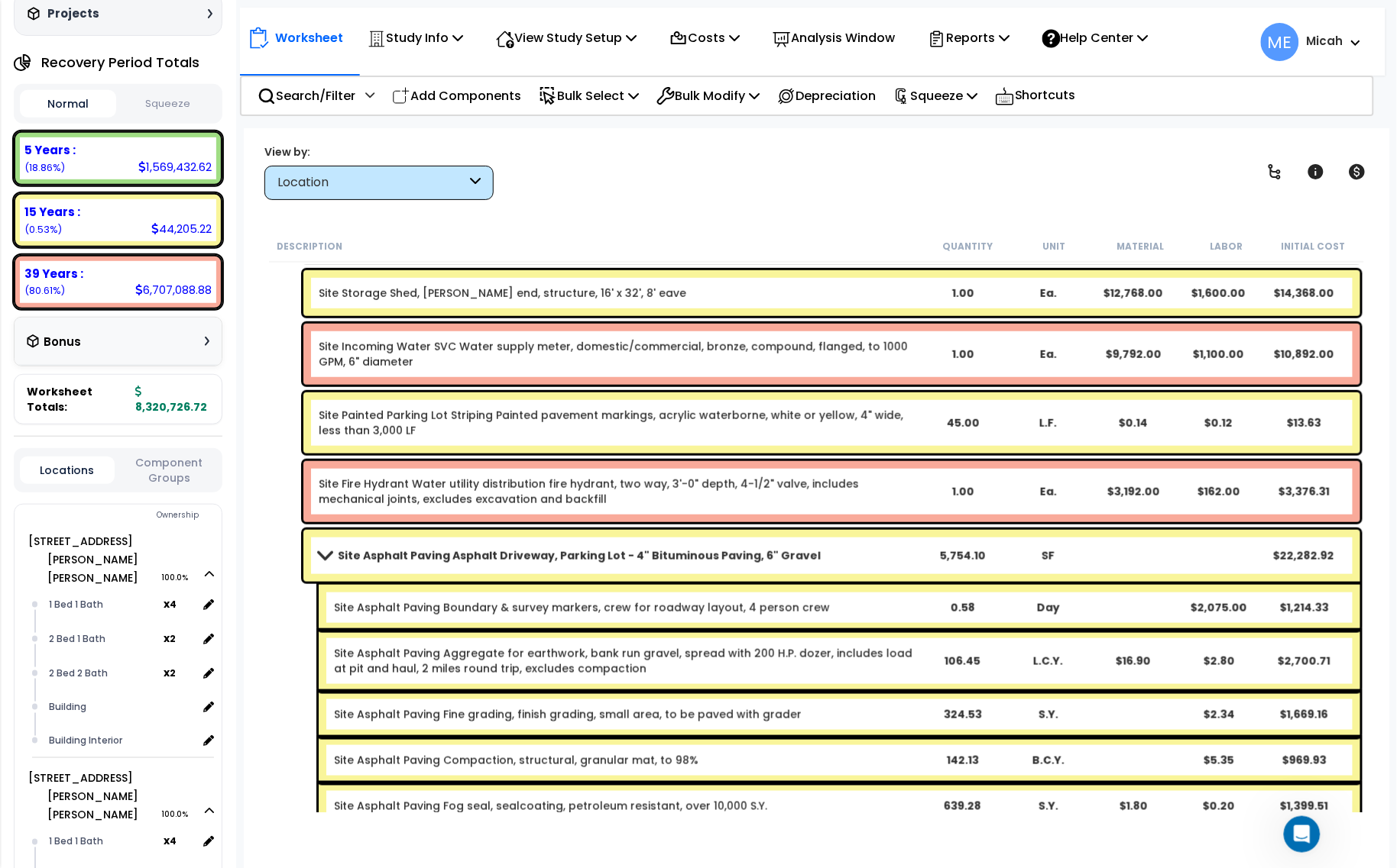
click at [320, 555] on span at bounding box center [325, 556] width 22 height 11
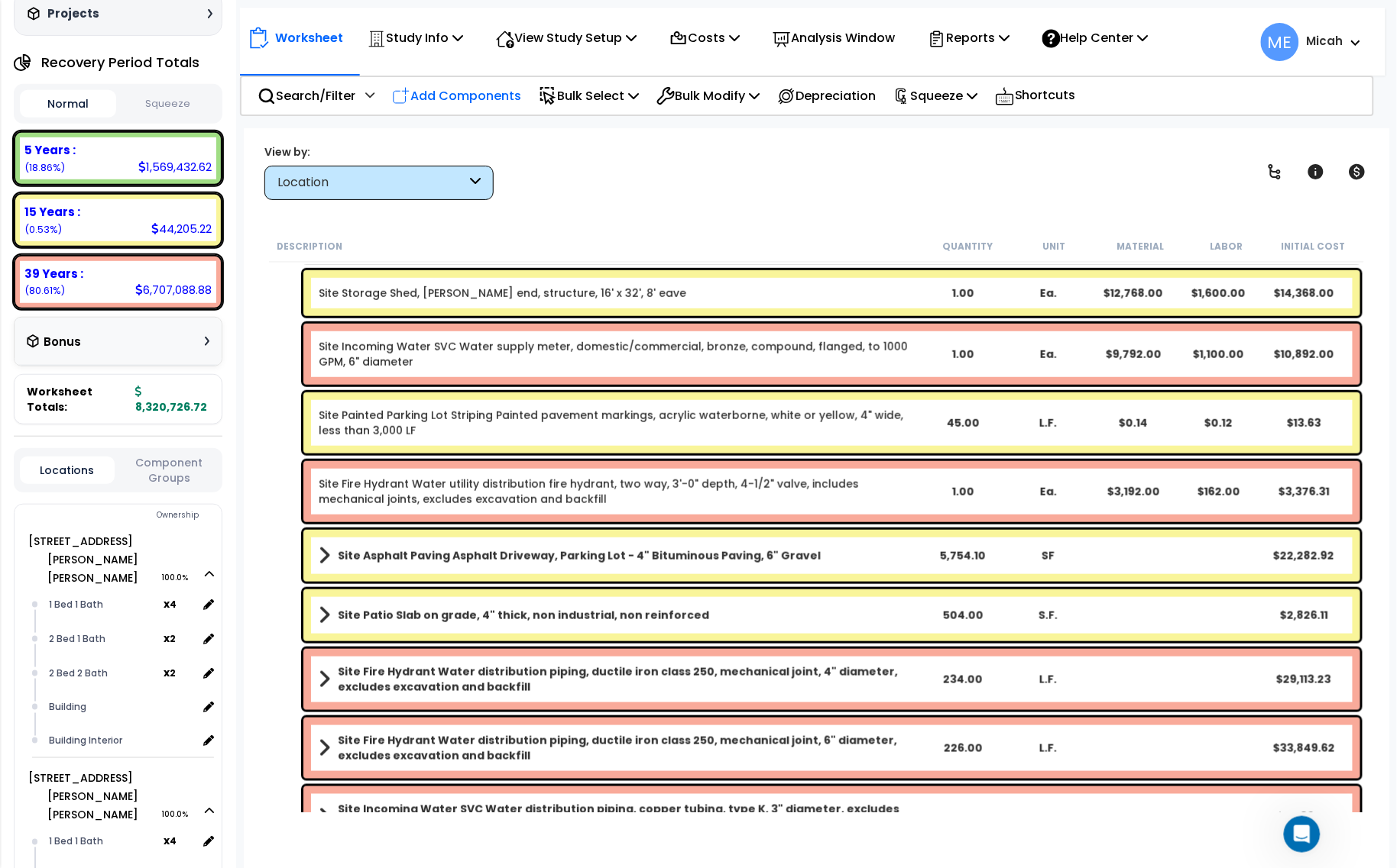
click at [478, 100] on p "Add Components" at bounding box center [456, 96] width 129 height 21
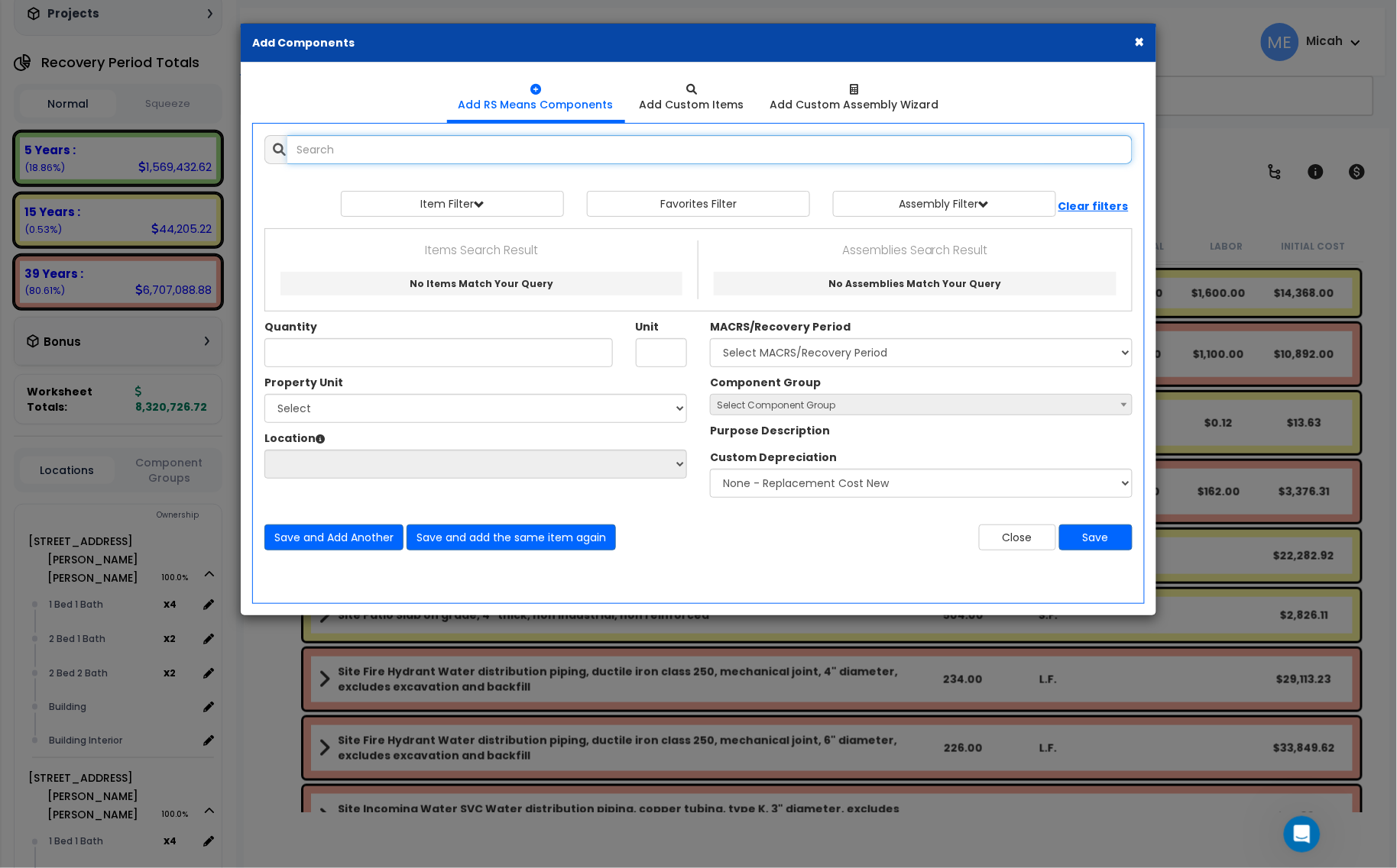
select select
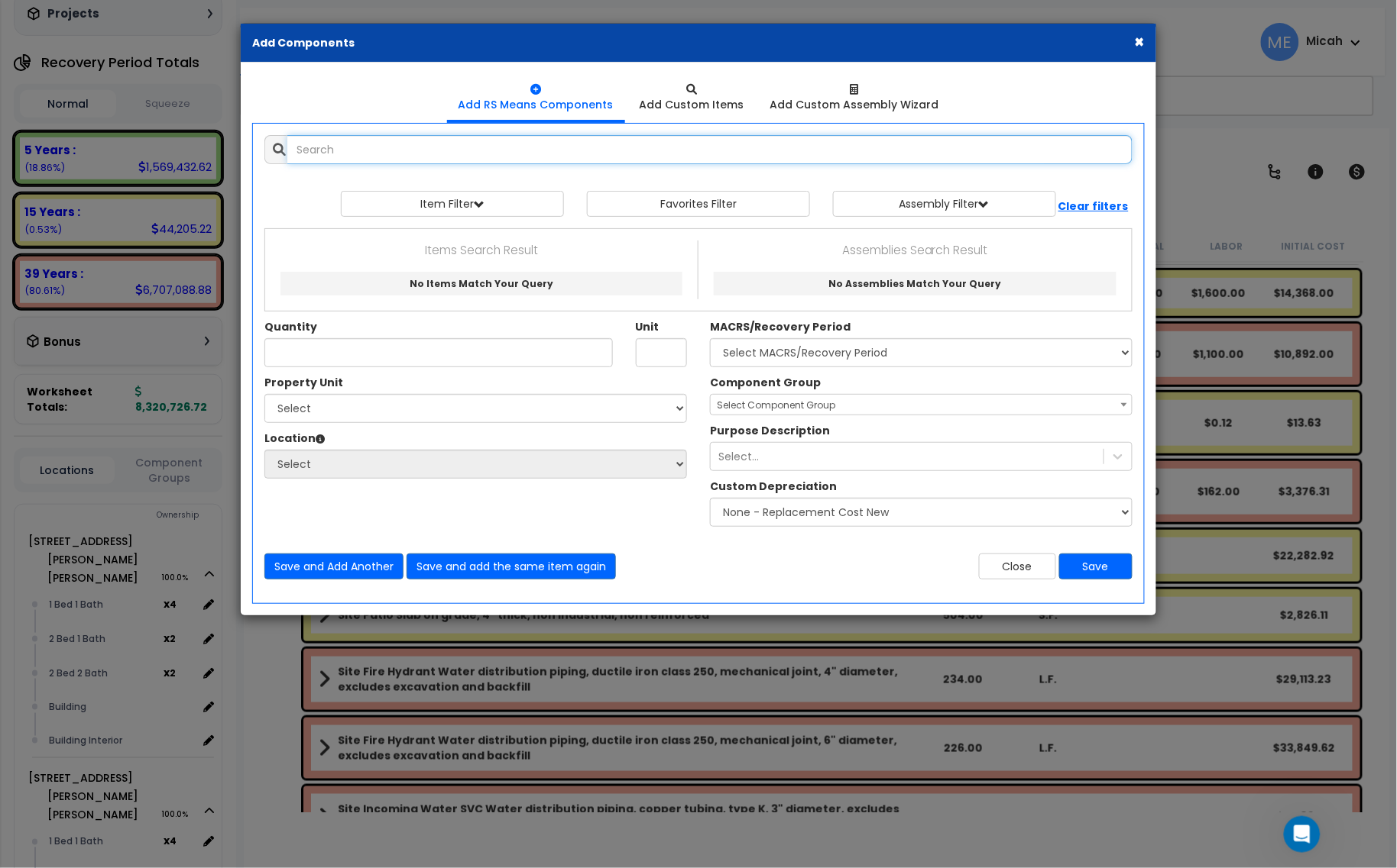
select select
type input "s"
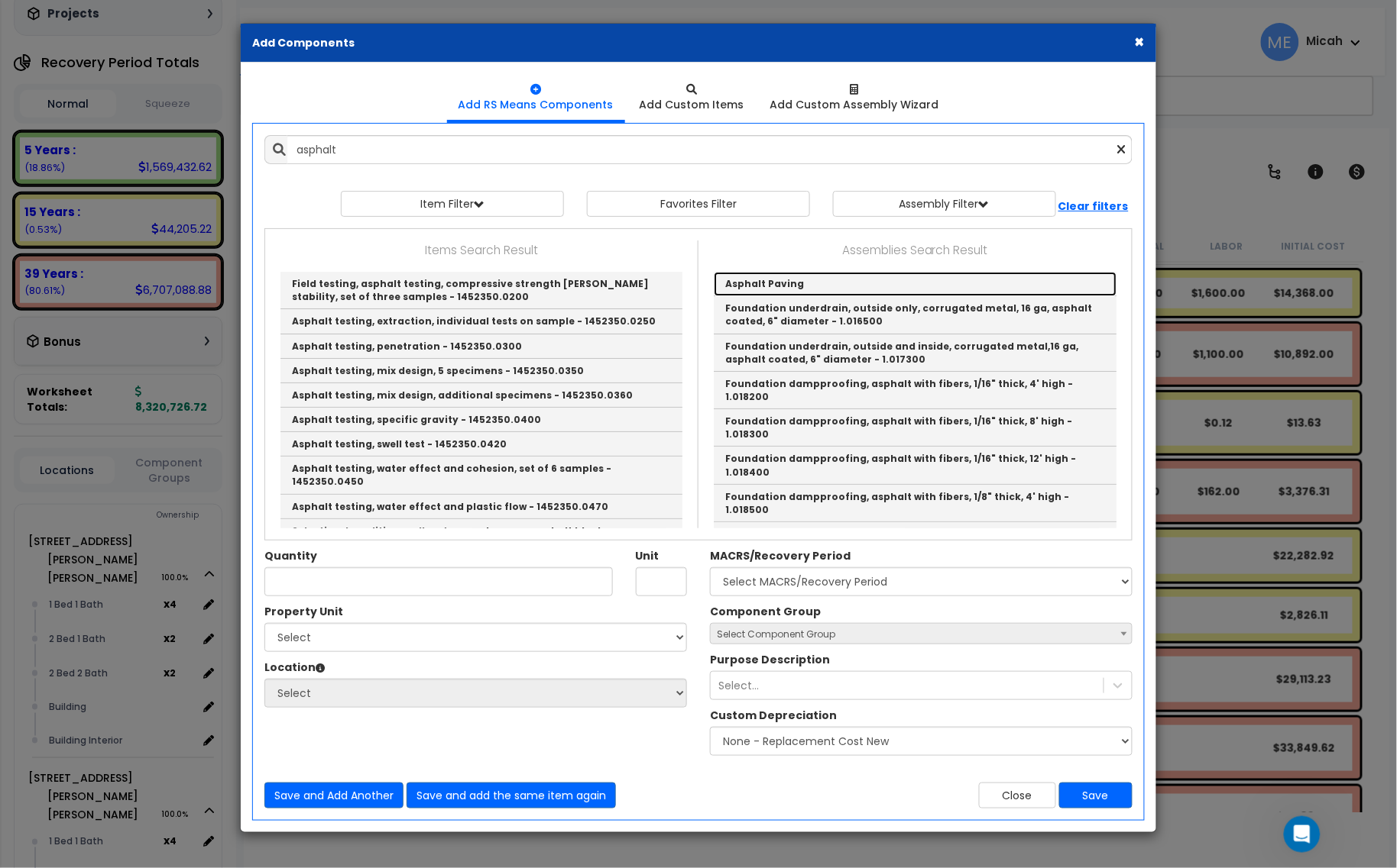
click at [801, 283] on link "Asphalt Paving" at bounding box center [915, 284] width 403 height 24
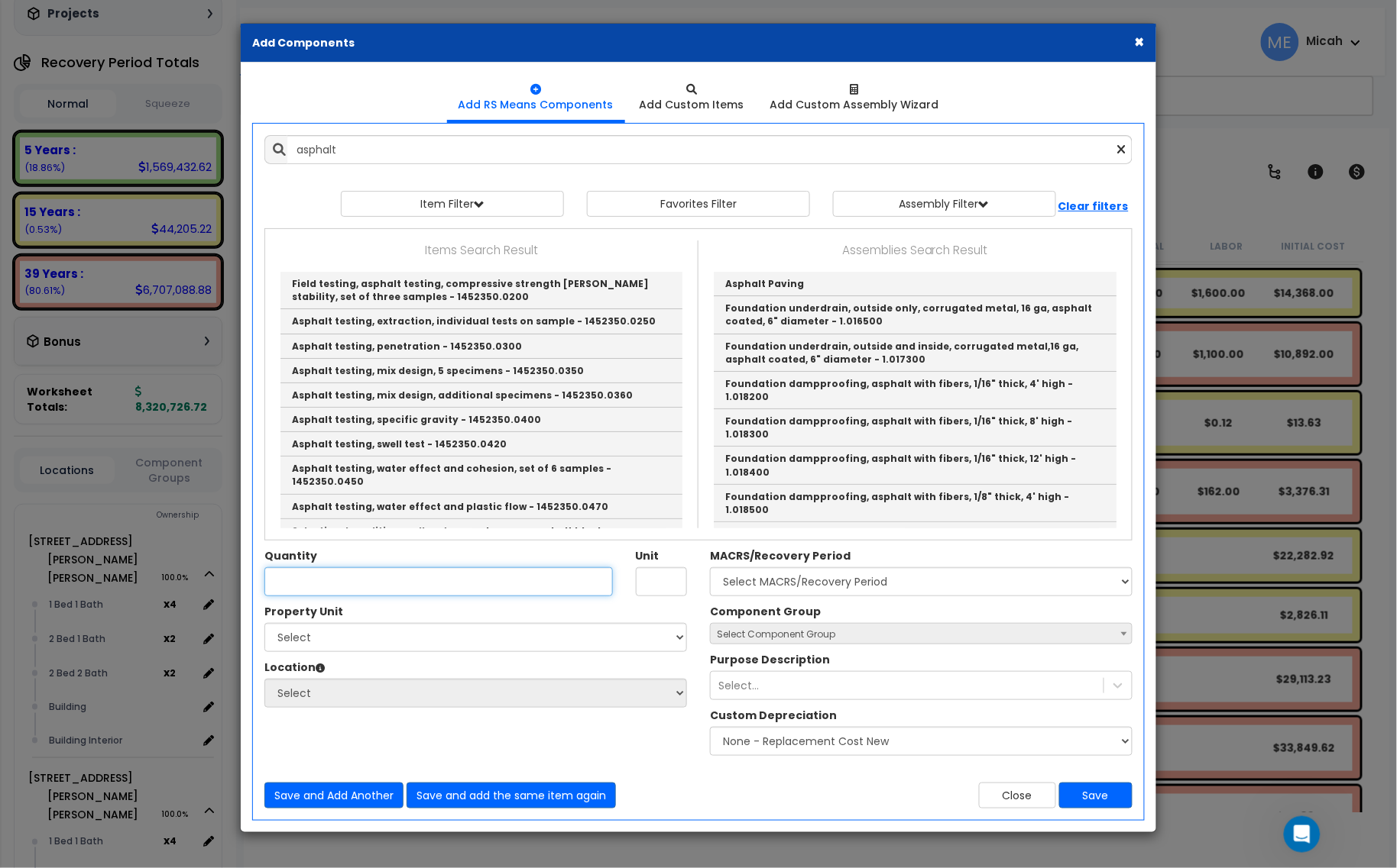
type input "Asphalt Paving"
checkbox input "true"
type input "EA"
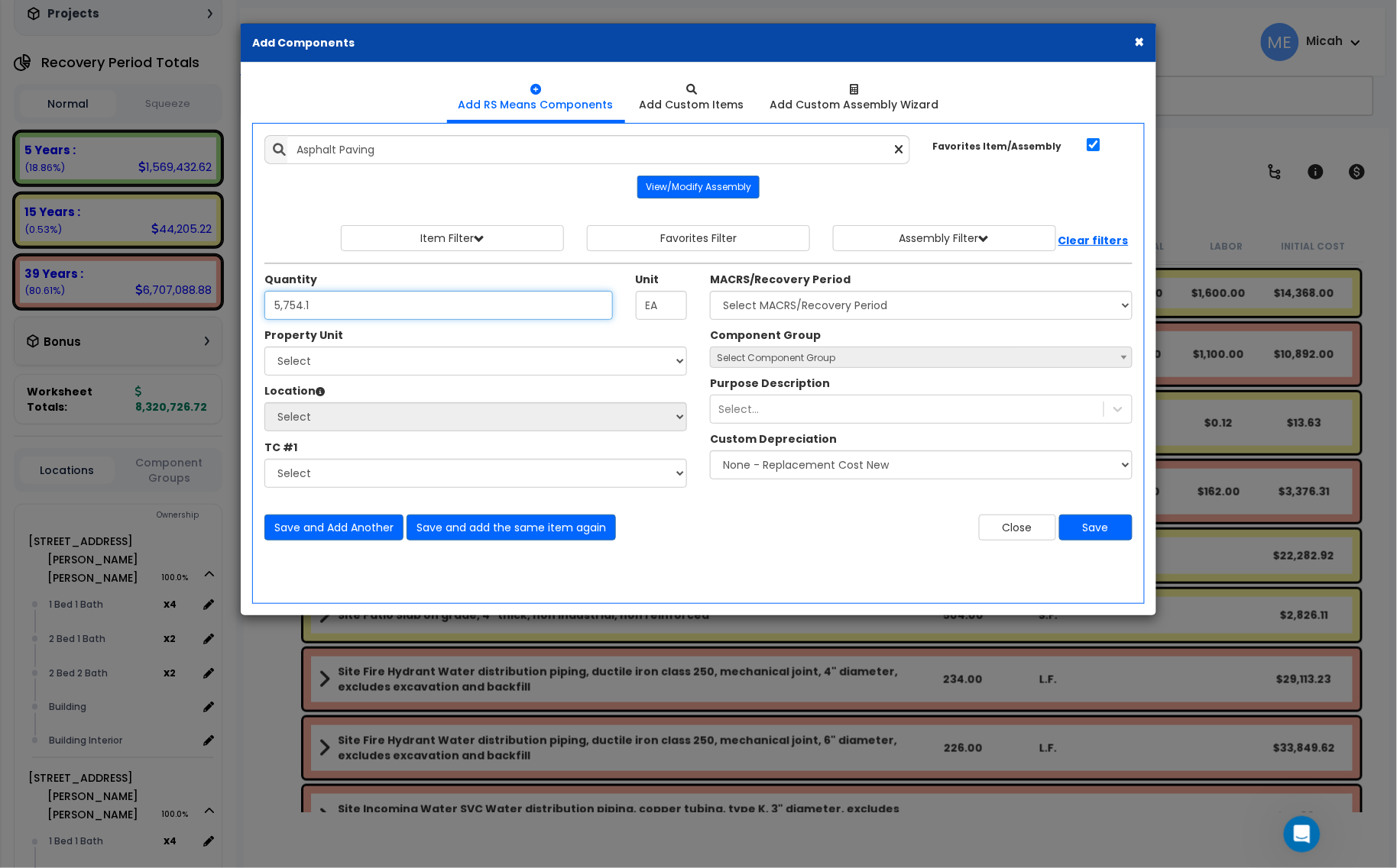
type input "5,754.1"
click at [471, 367] on select "Select 201 N. Willson Dr 201 N. Willson Dr Bldg 251 201 N. Willson Dr Bldg 201 …" at bounding box center [475, 361] width 422 height 29
select select "175819"
click at [264, 348] on select "Select 201 N. Willson Dr 201 N. Willson Dr Bldg 251 201 N. Willson Dr Bldg 201 …" at bounding box center [475, 361] width 422 height 29
click at [375, 429] on select "Select Site Exterior Add Additional Location" at bounding box center [475, 417] width 422 height 29
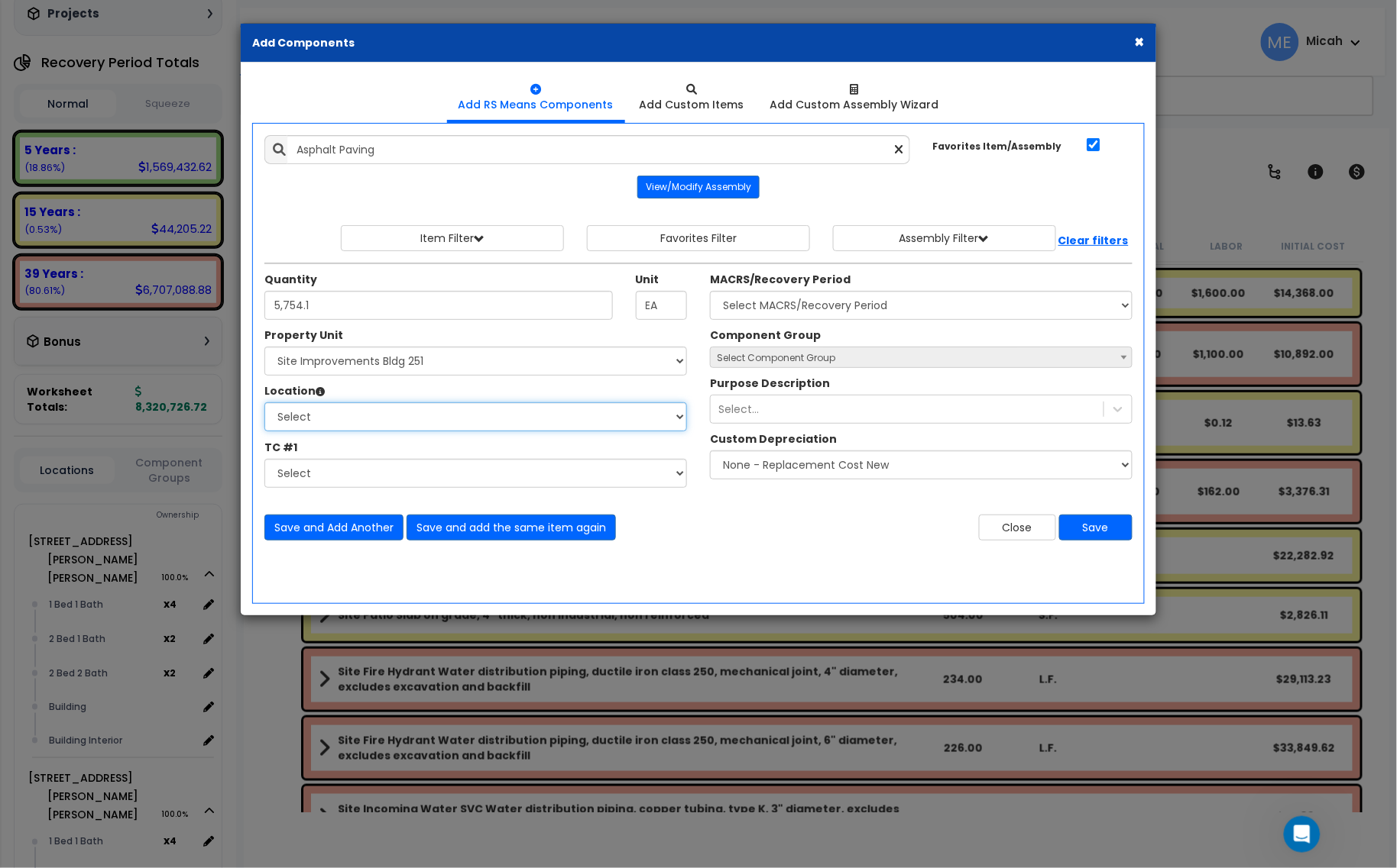
select select "462"
click at [264, 403] on select "Select Site Exterior Add Additional Location" at bounding box center [475, 417] width 422 height 29
click at [772, 313] on select "Select MACRS/Recovery Period 5 Years - 57.0 - Distributive Trades & Services 5 …" at bounding box center [921, 305] width 422 height 29
select select "3666"
click at [710, 292] on select "Select MACRS/Recovery Period 5 Years - 57.0 - Distributive Trades & Services 5 …" at bounding box center [921, 305] width 422 height 29
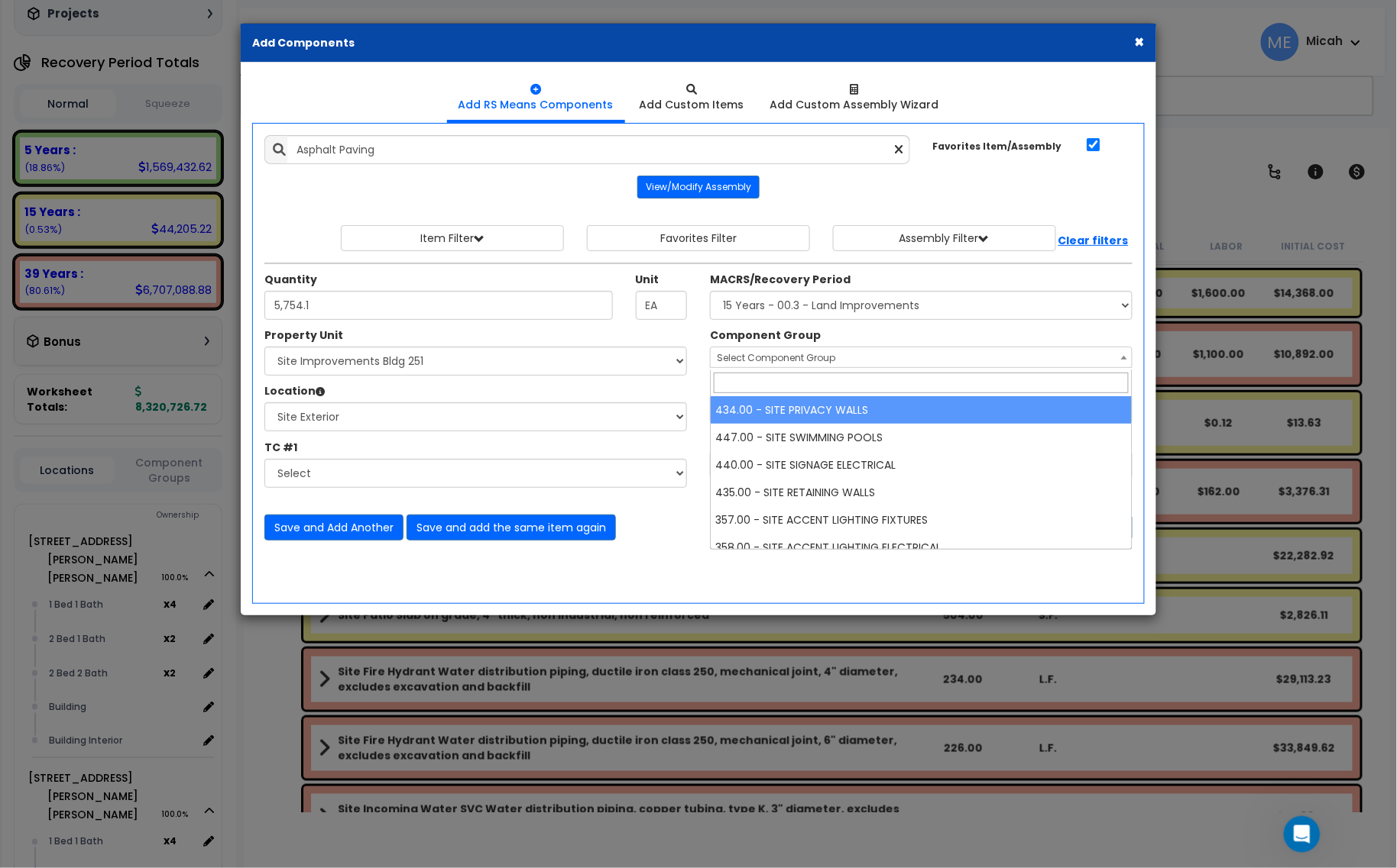
click at [767, 354] on span "Select Component Group" at bounding box center [776, 358] width 119 height 13
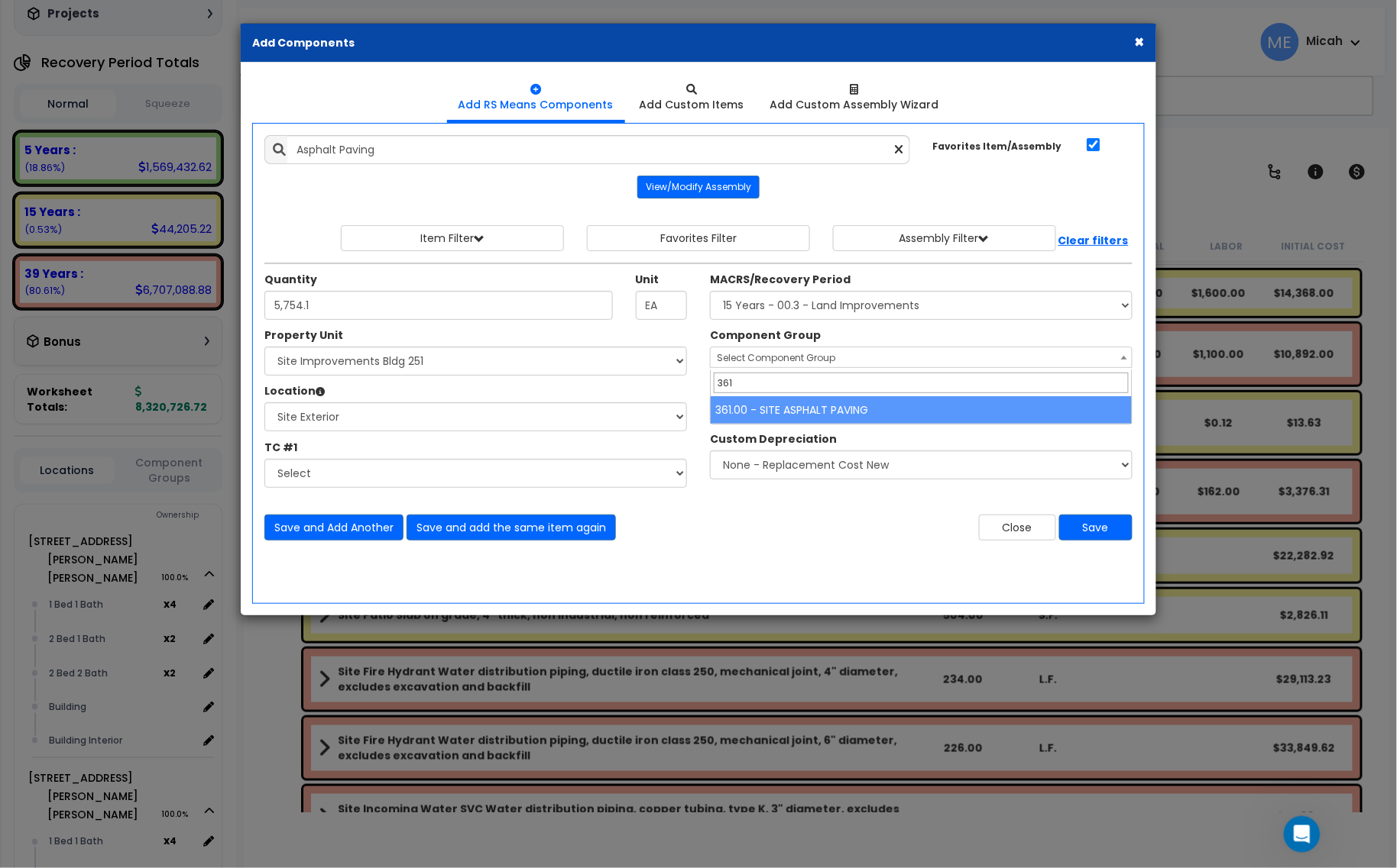
type input "361"
select select "57148"
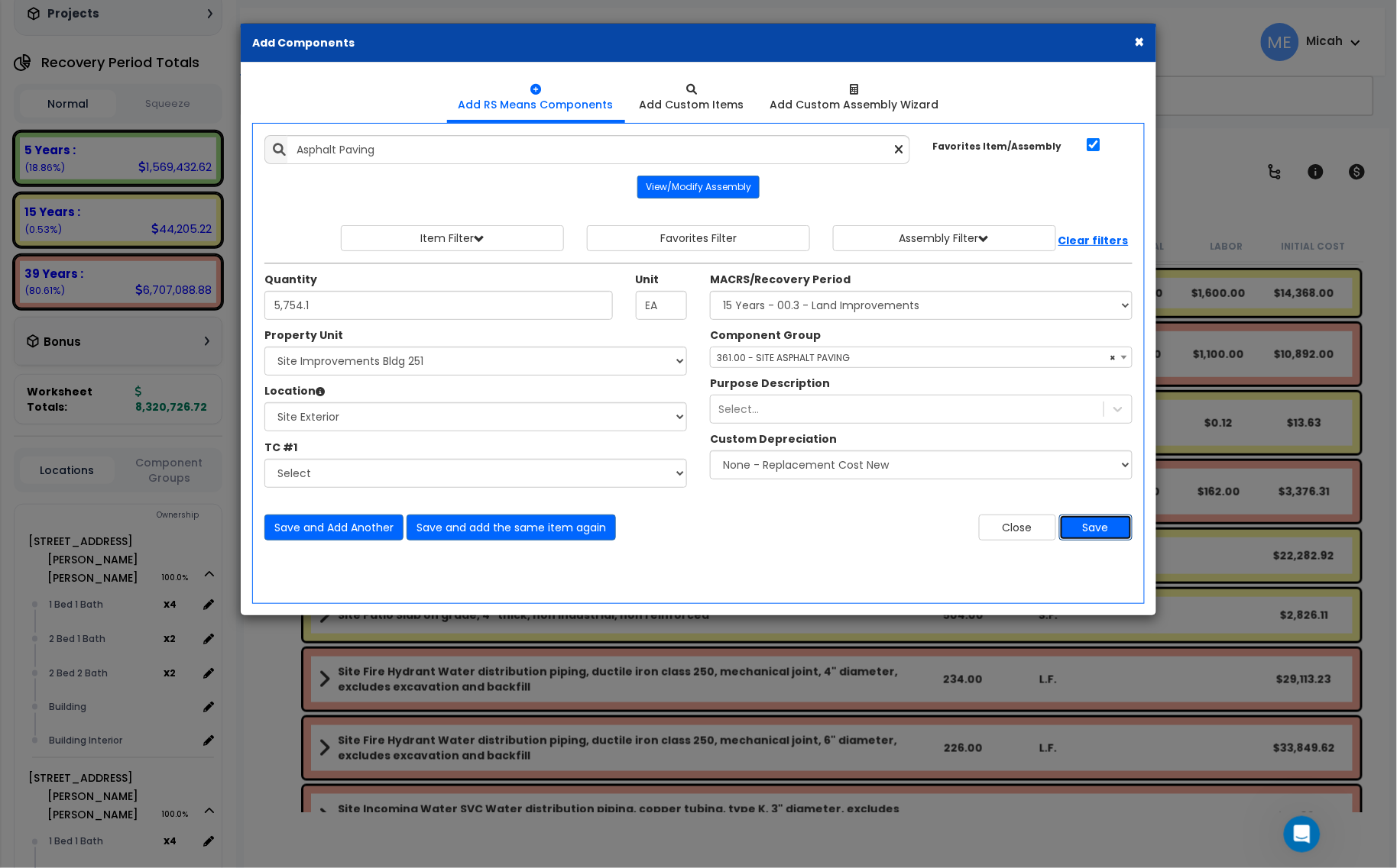
click at [1095, 530] on button "Save" at bounding box center [1096, 528] width 73 height 26
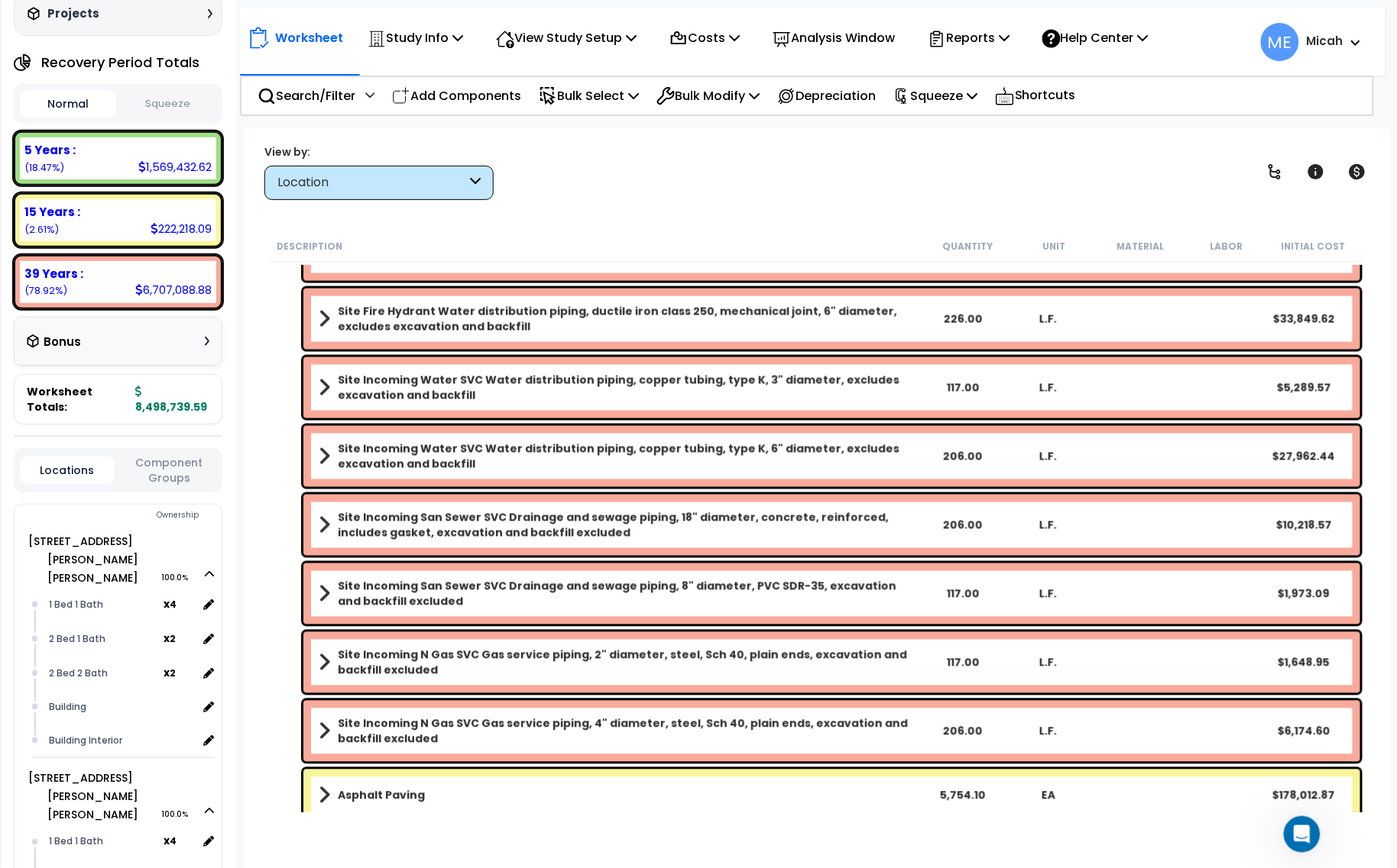
scroll to position [857, 0]
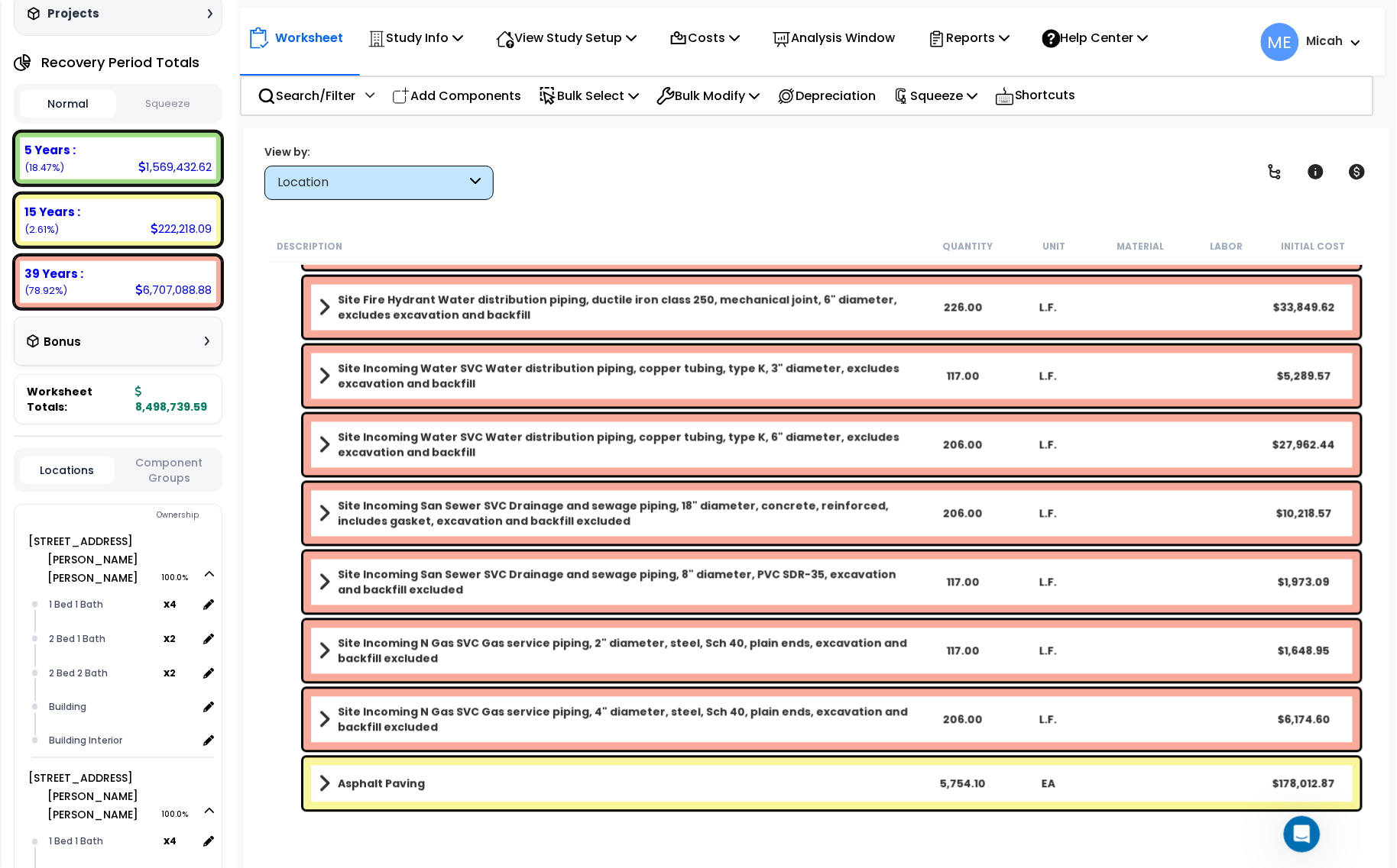
click at [331, 783] on link "Asphalt Paving" at bounding box center [619, 784] width 600 height 22
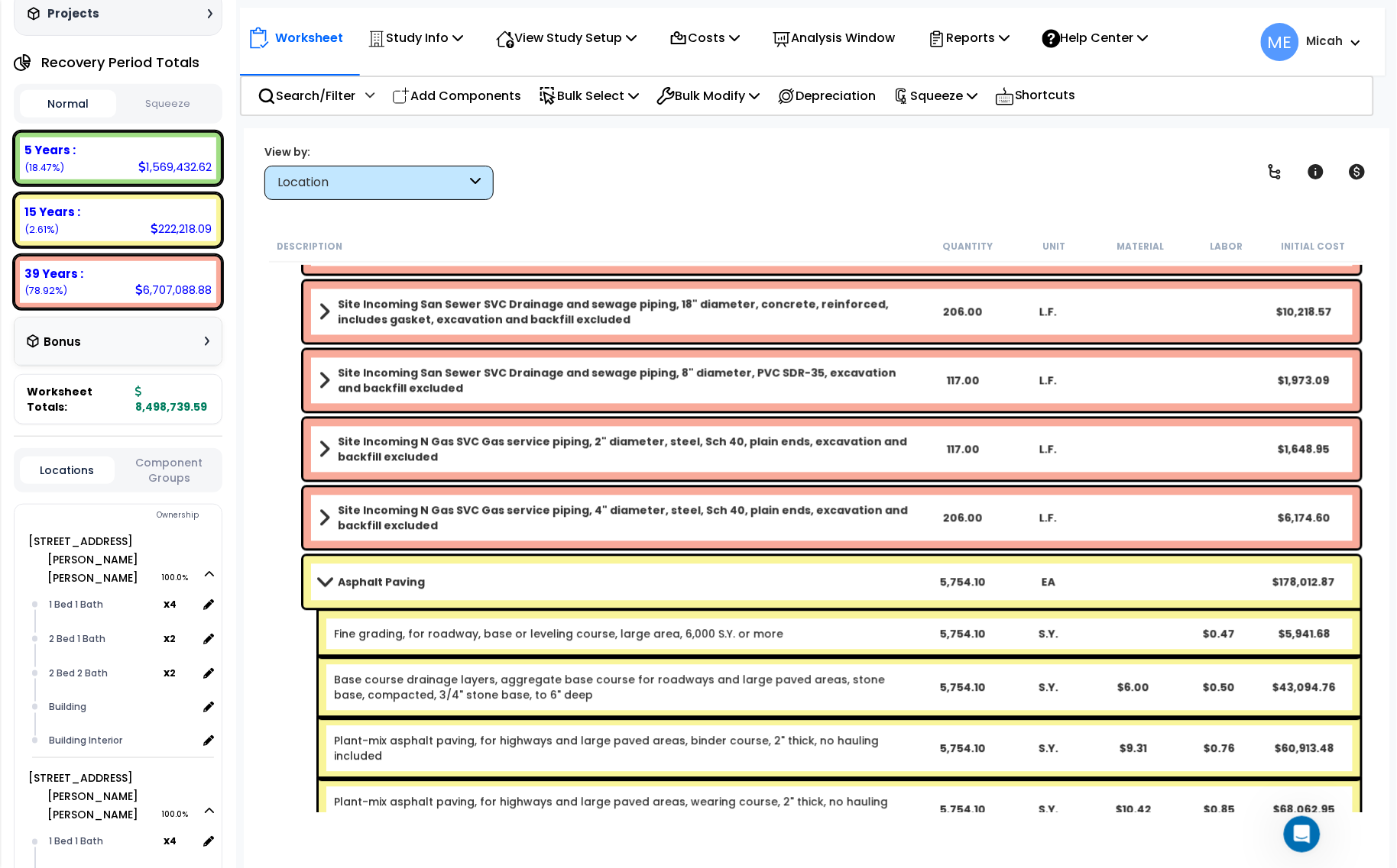
scroll to position [67, 0]
click at [507, 584] on link "Asphalt Paving" at bounding box center [619, 582] width 600 height 22
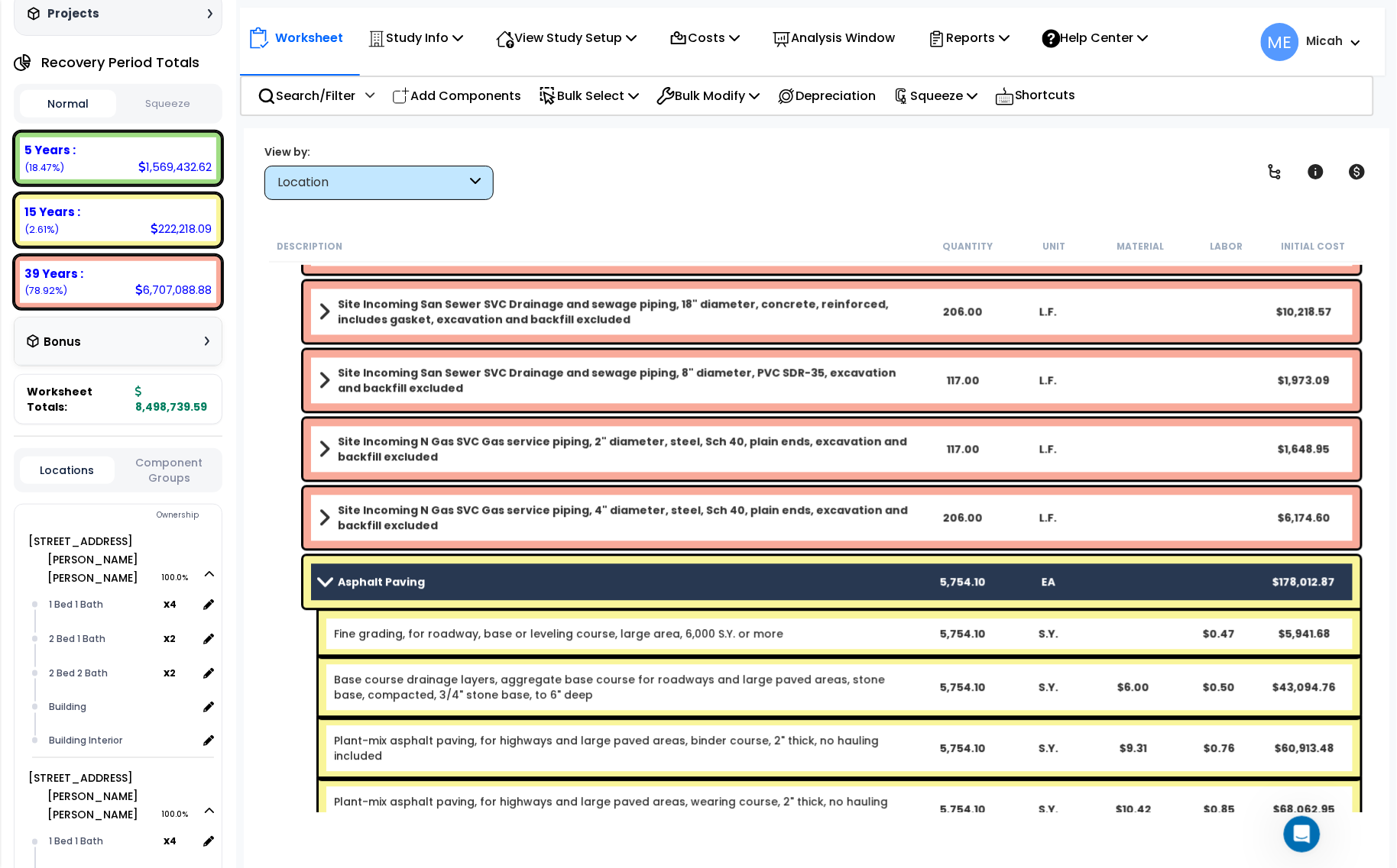
click at [436, 631] on link "Fine grading, for roadway, base or leveling course, large area, 6,000 S.Y. or m…" at bounding box center [559, 635] width 450 height 15
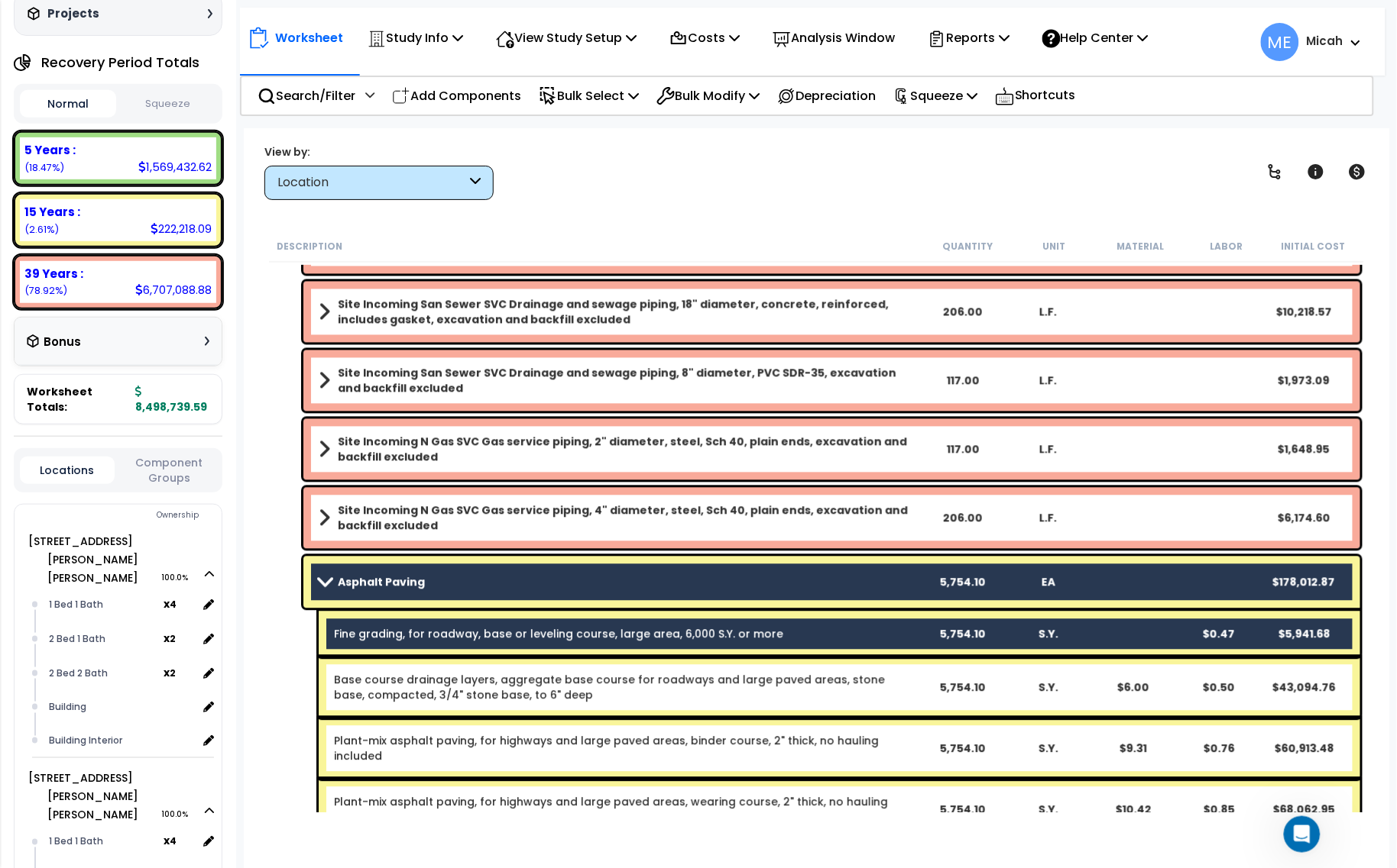
click at [430, 686] on link "Base course drainage layers, aggregate base course for roadways and large paved…" at bounding box center [626, 688] width 584 height 30
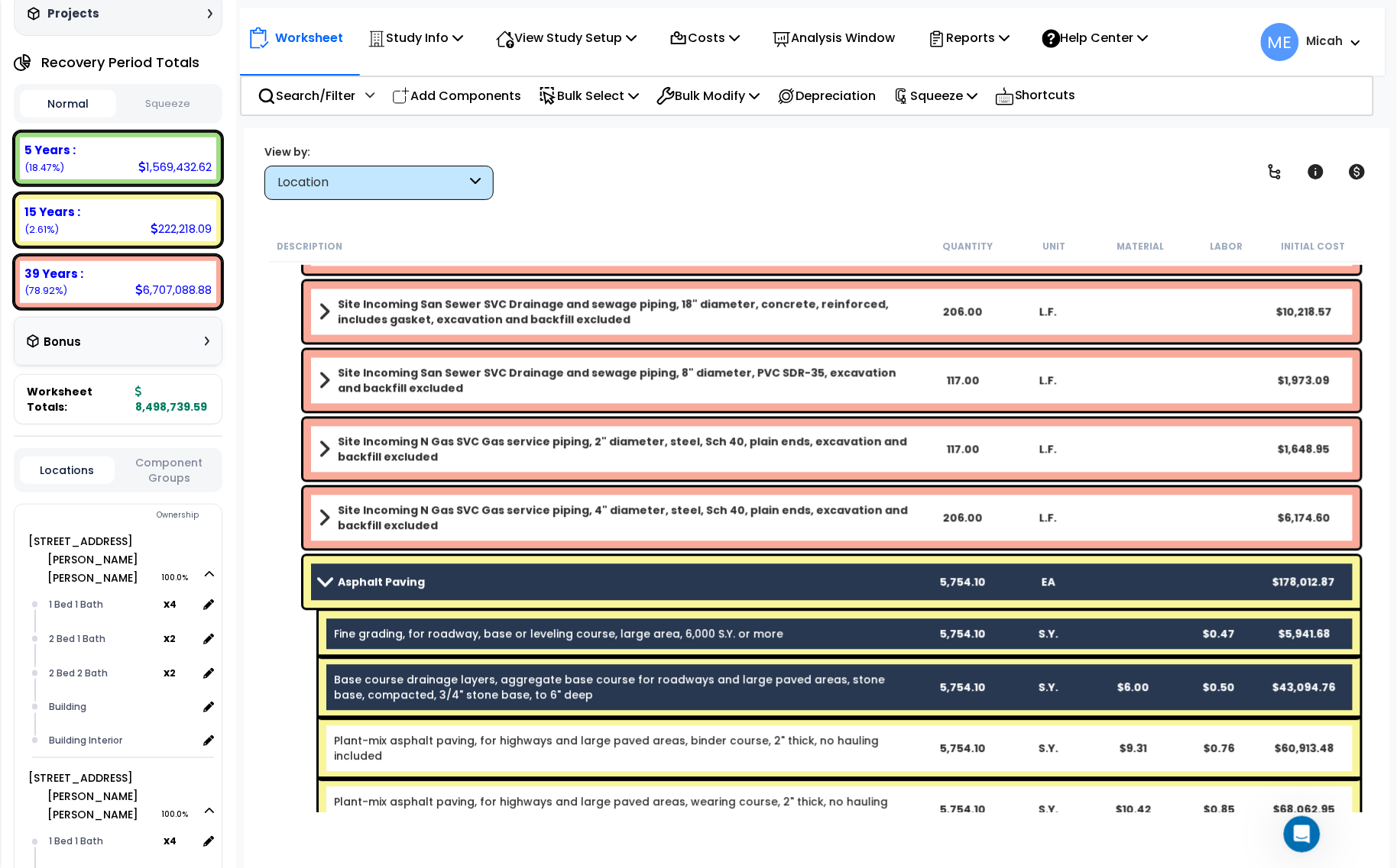
click at [430, 732] on div "Plant-mix asphalt paving, for highways and large paved areas, binder course, 2"…" at bounding box center [839, 749] width 1041 height 61
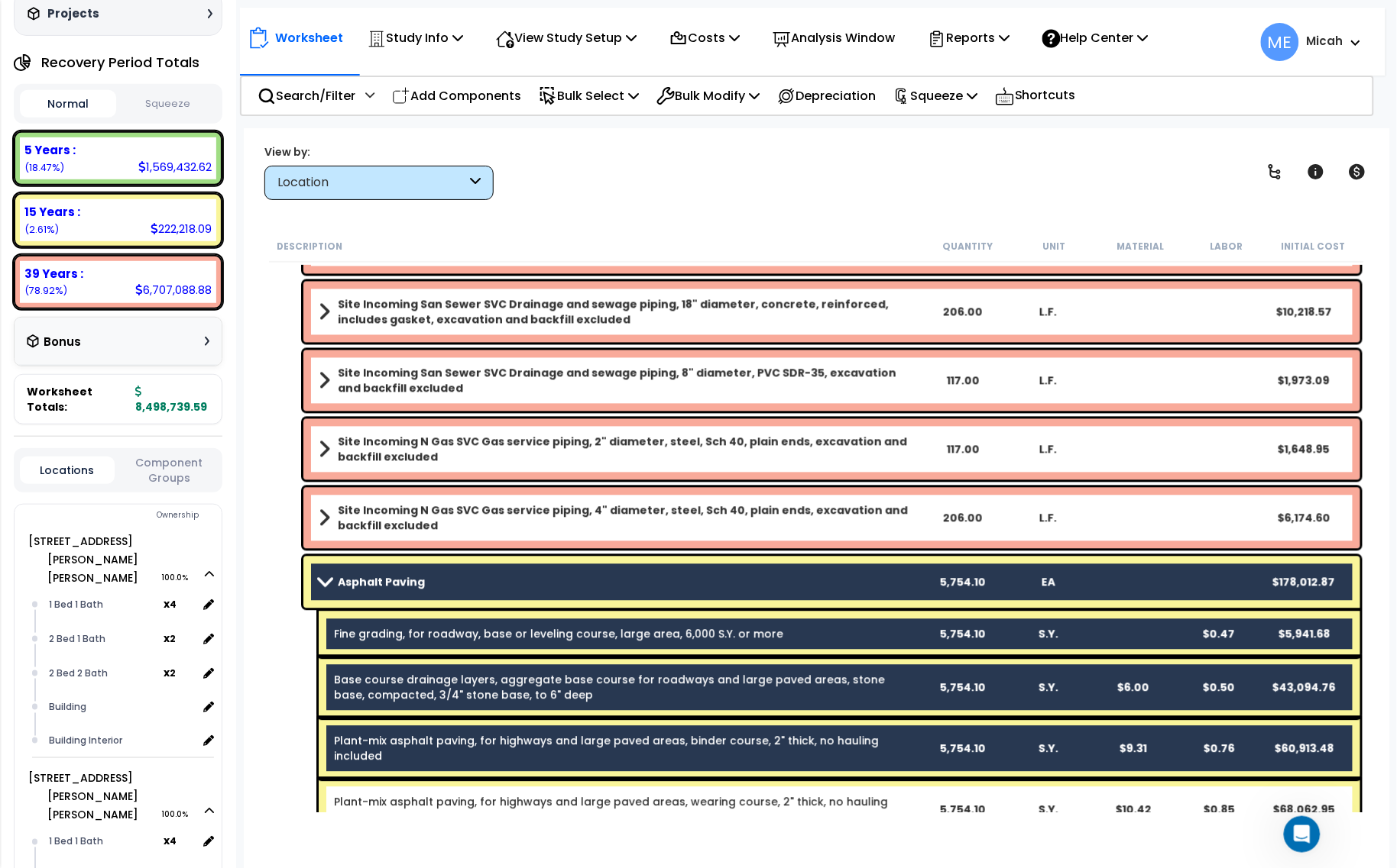
click at [434, 780] on div "Plant-mix asphalt paving, for highways and large paved areas, wearing course, 2…" at bounding box center [839, 810] width 1041 height 61
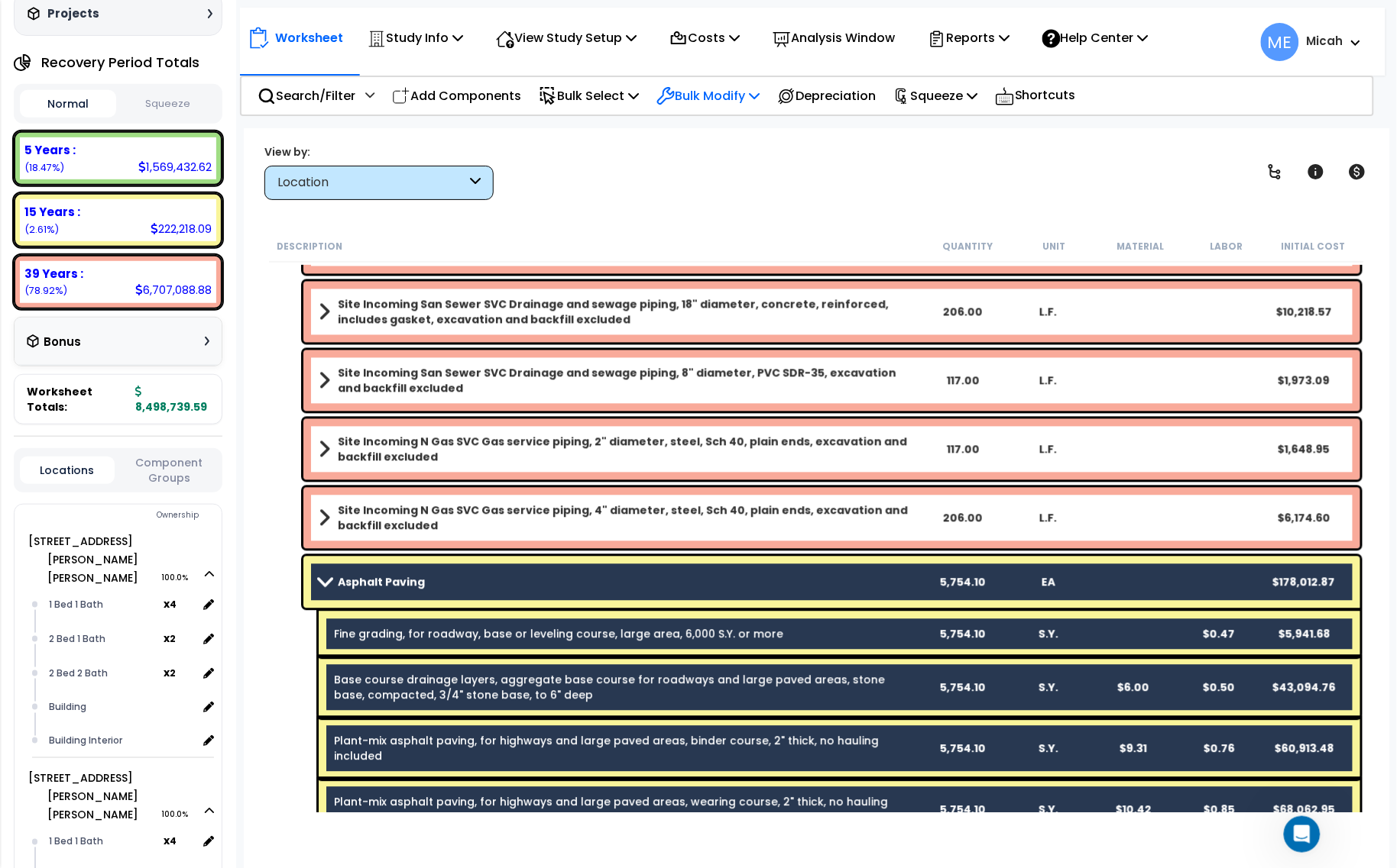
click at [759, 92] on icon at bounding box center [754, 95] width 10 height 12
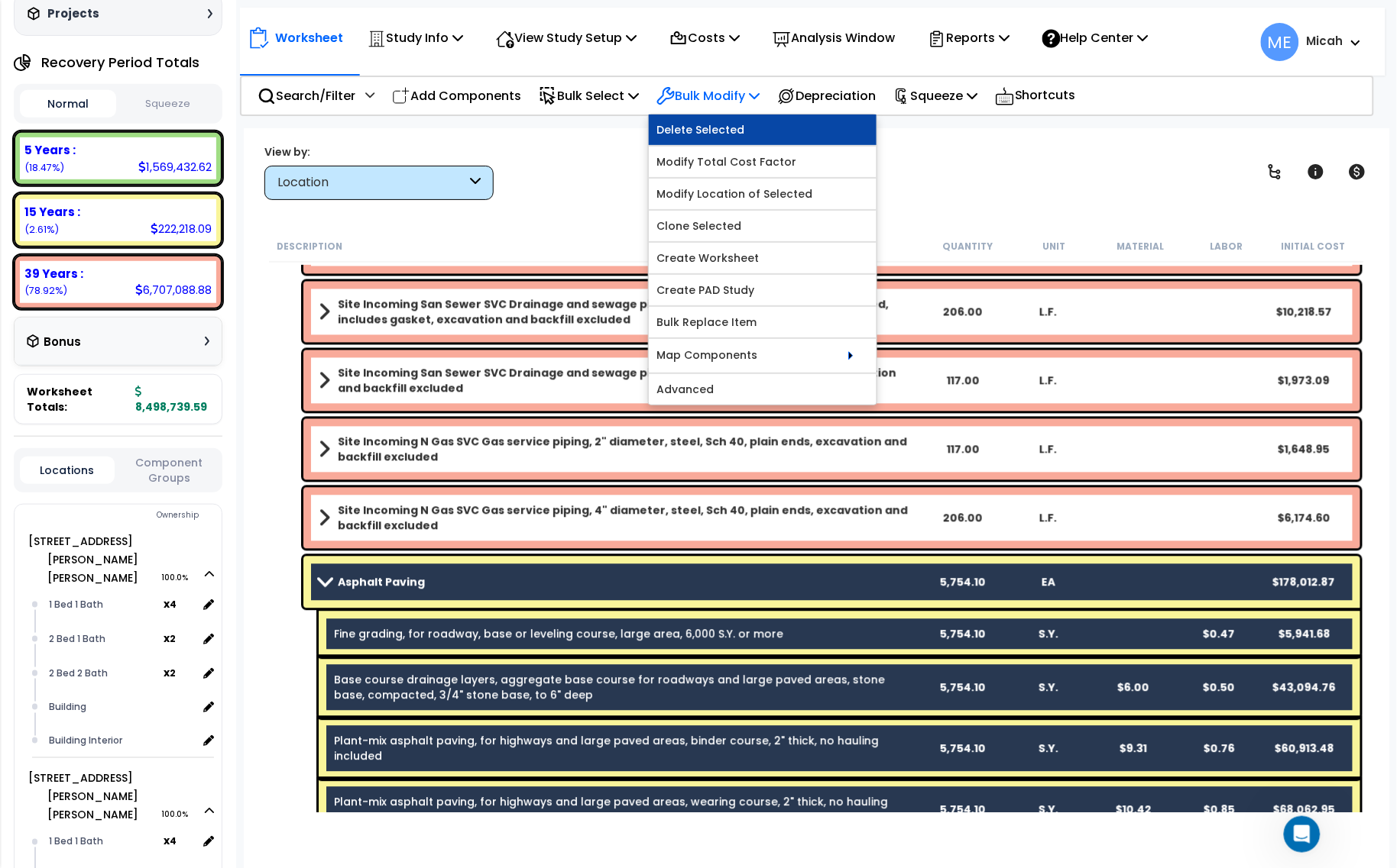
click at [746, 132] on link "Delete Selected" at bounding box center [763, 130] width 228 height 30
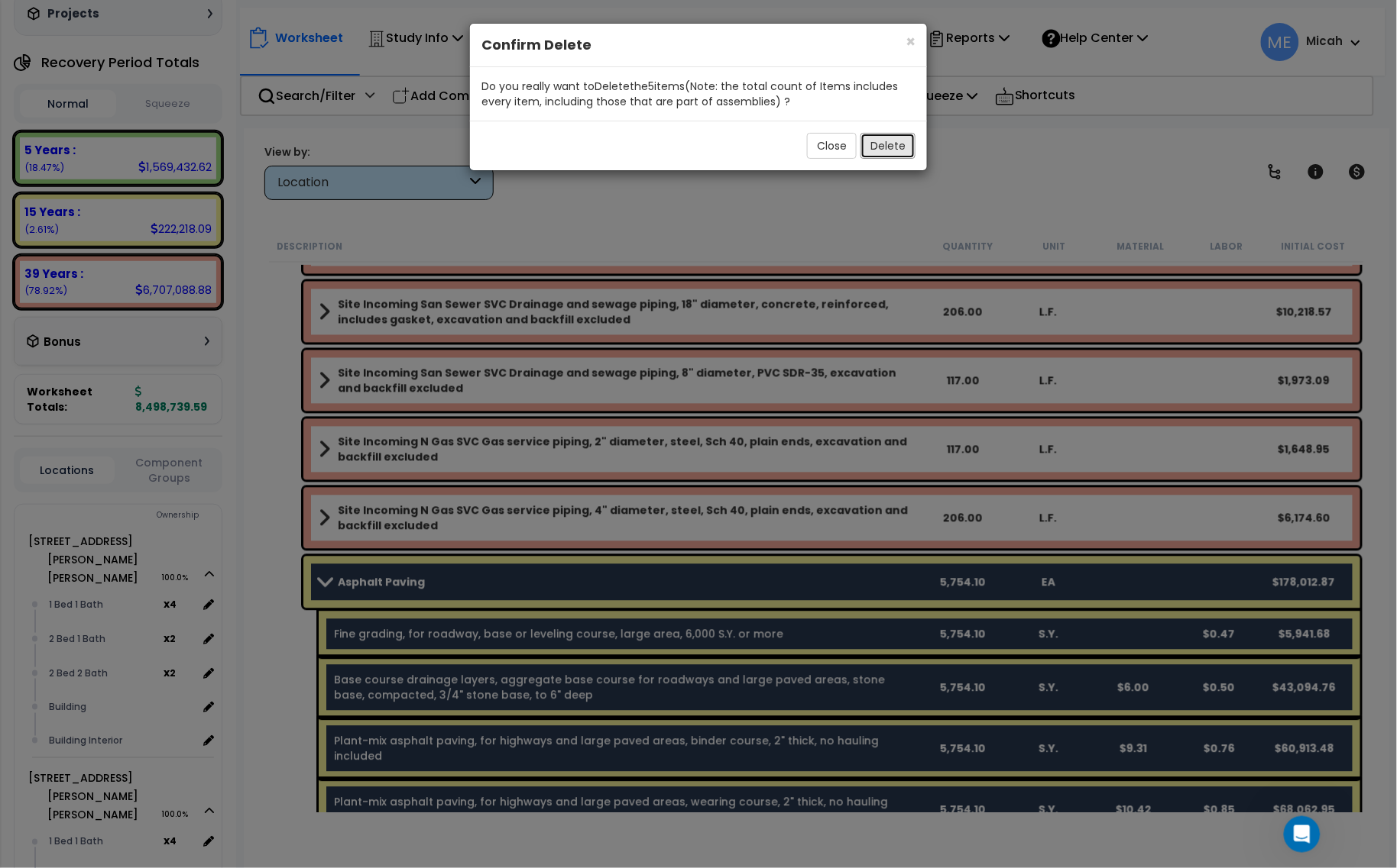
click at [896, 140] on button "Delete" at bounding box center [888, 146] width 55 height 26
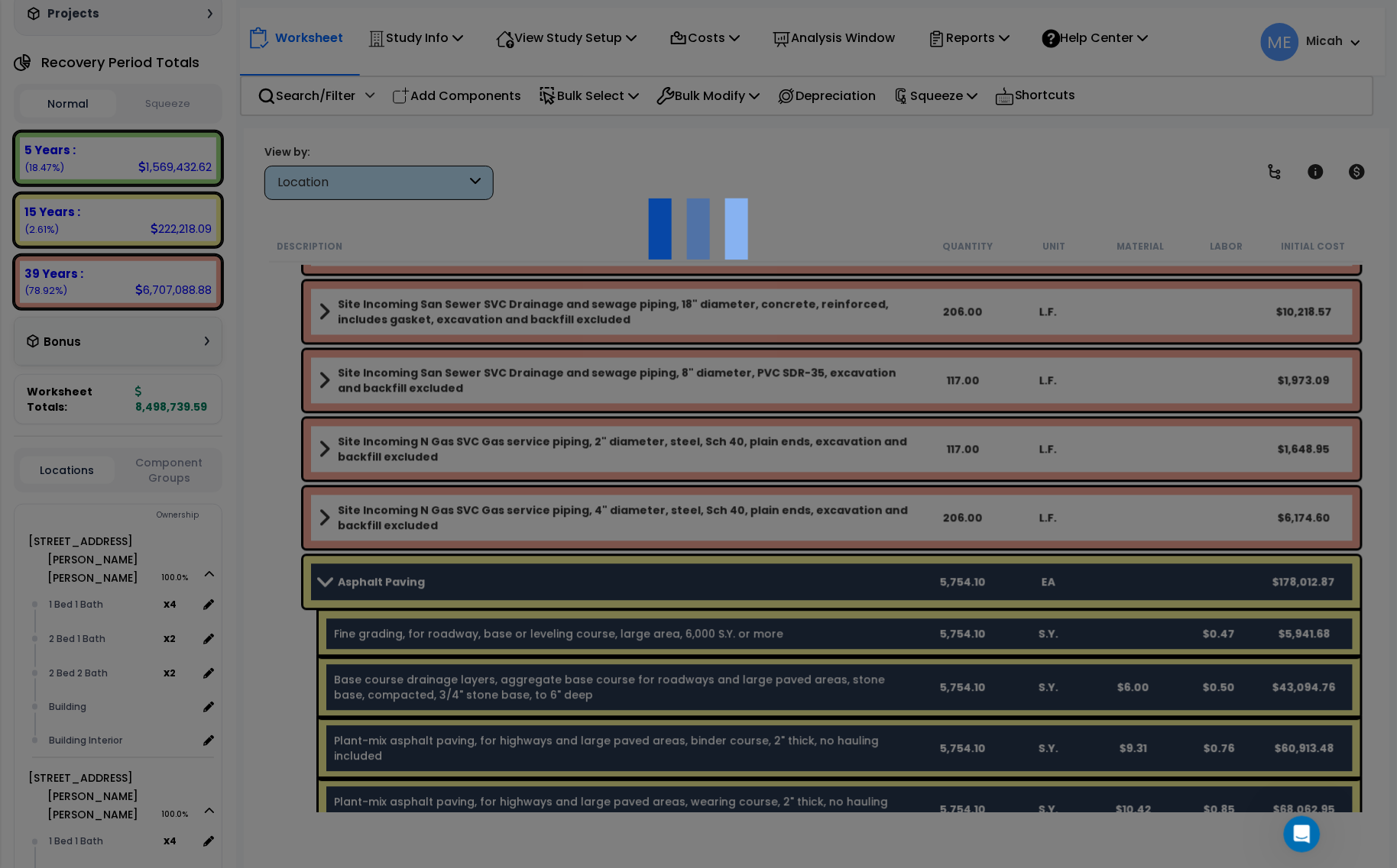
scroll to position [798, 0]
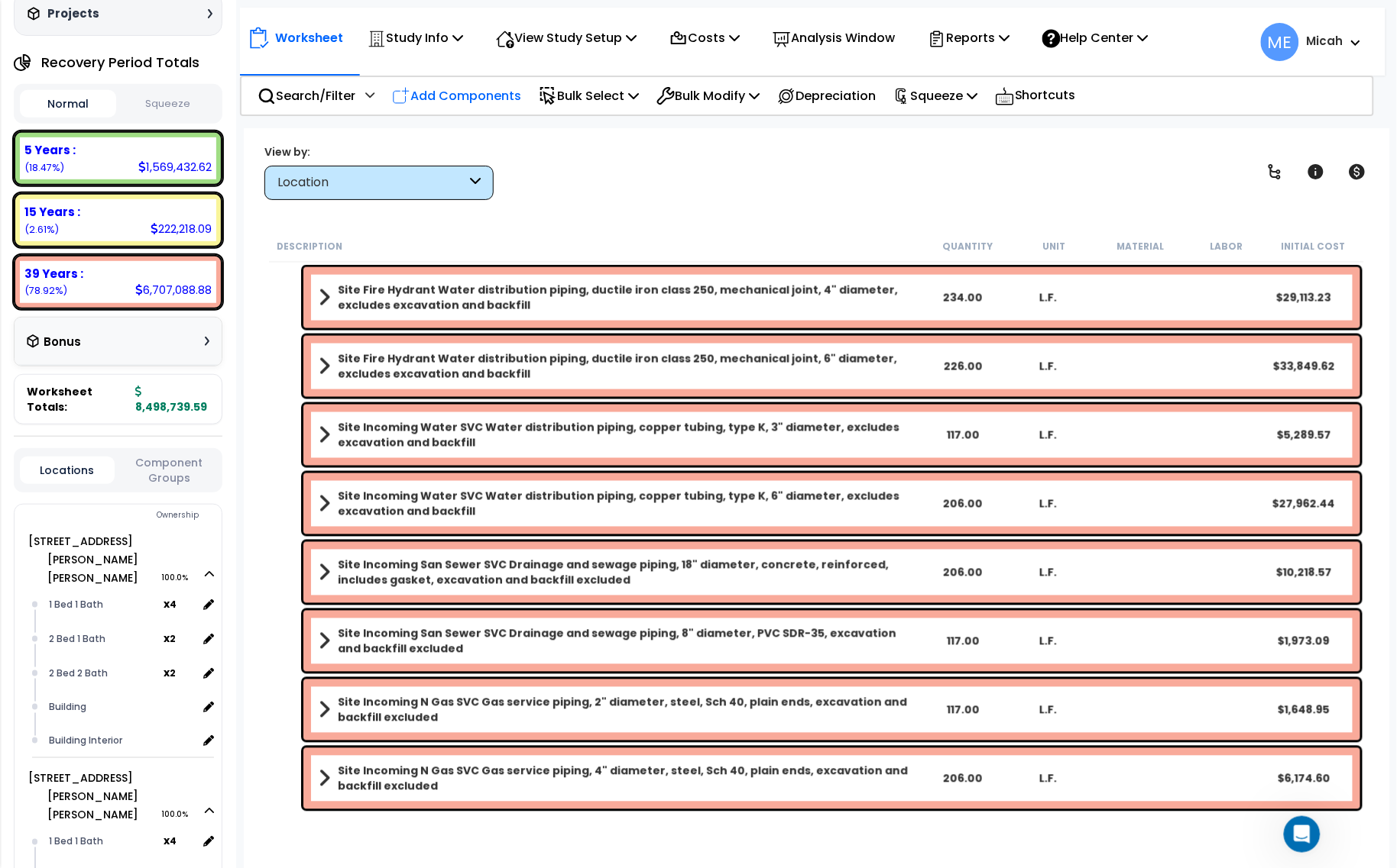
click at [432, 94] on p "Add Components" at bounding box center [456, 96] width 129 height 21
select select
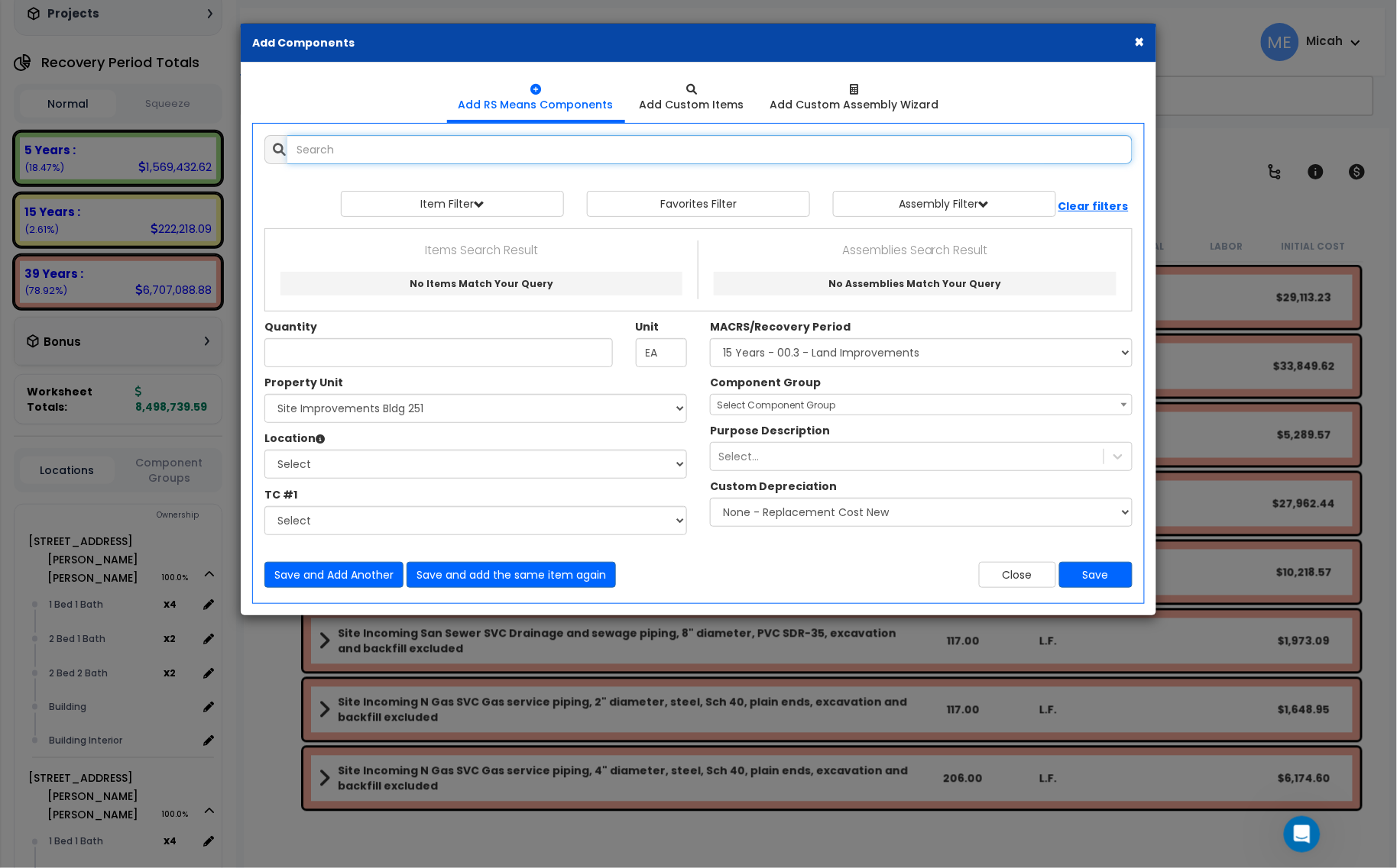
select select
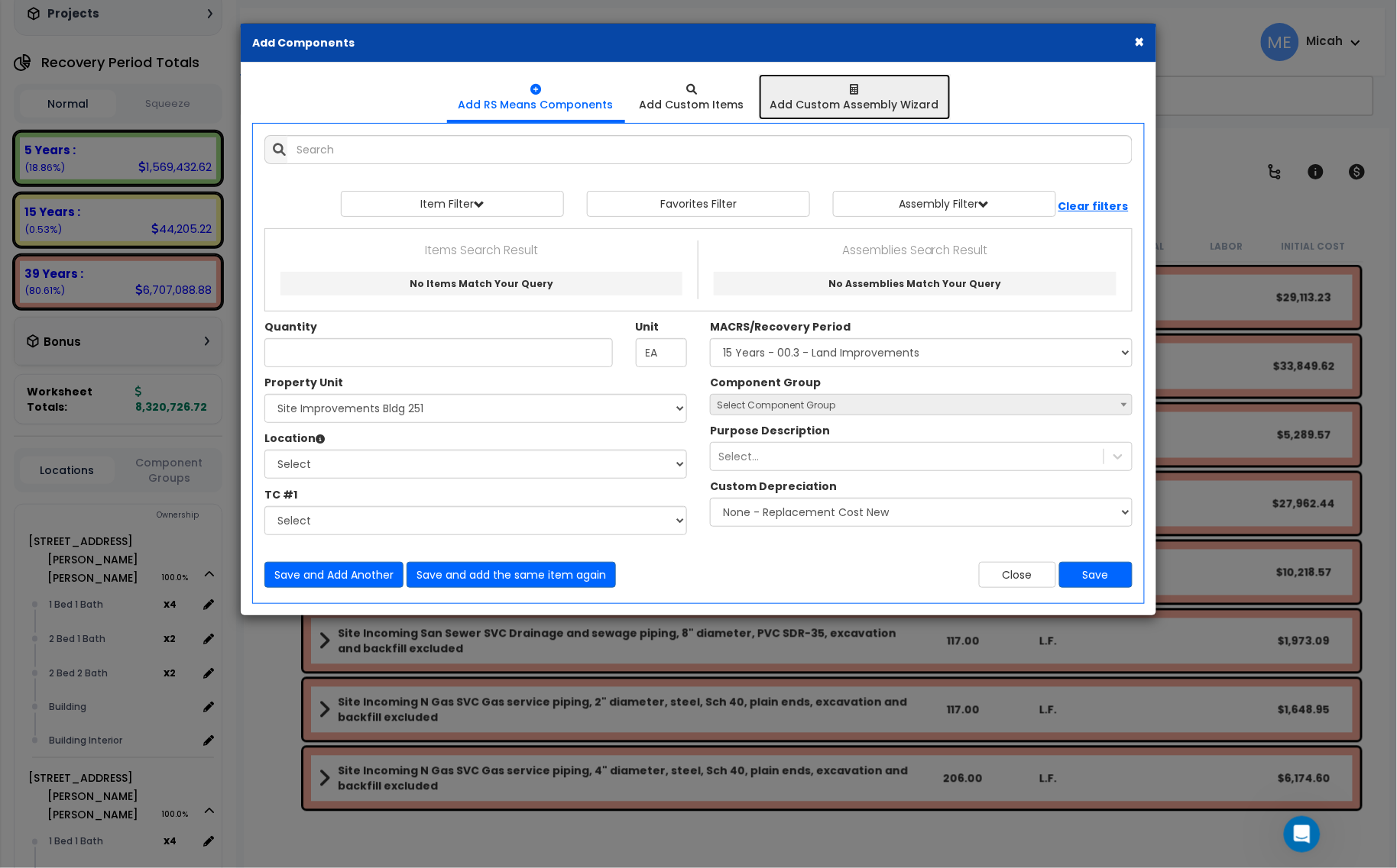
click at [867, 89] on div at bounding box center [855, 89] width 169 height 15
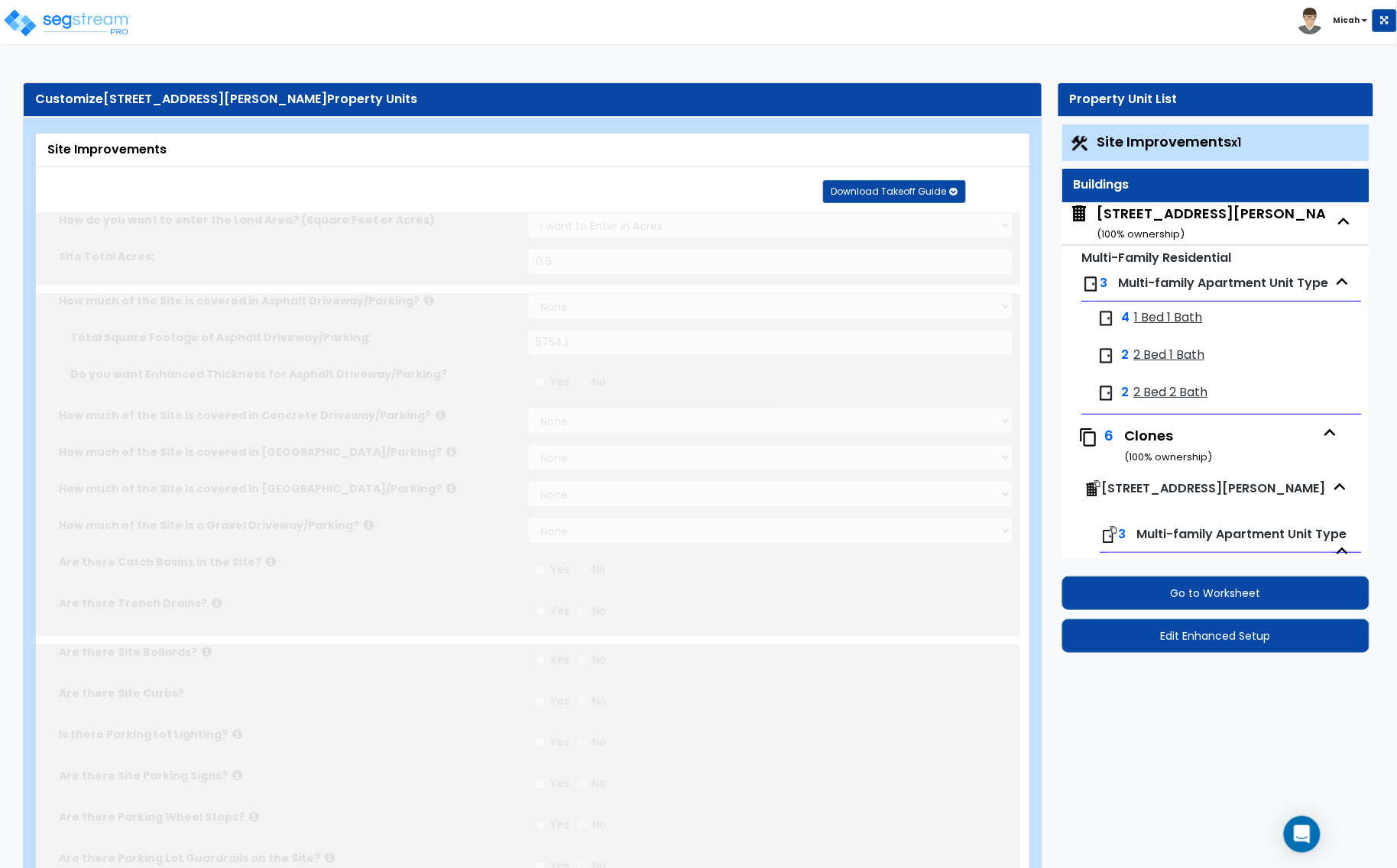
type input "0.6"
select select "2"
type input "5754.1"
radio input "true"
select select "1"
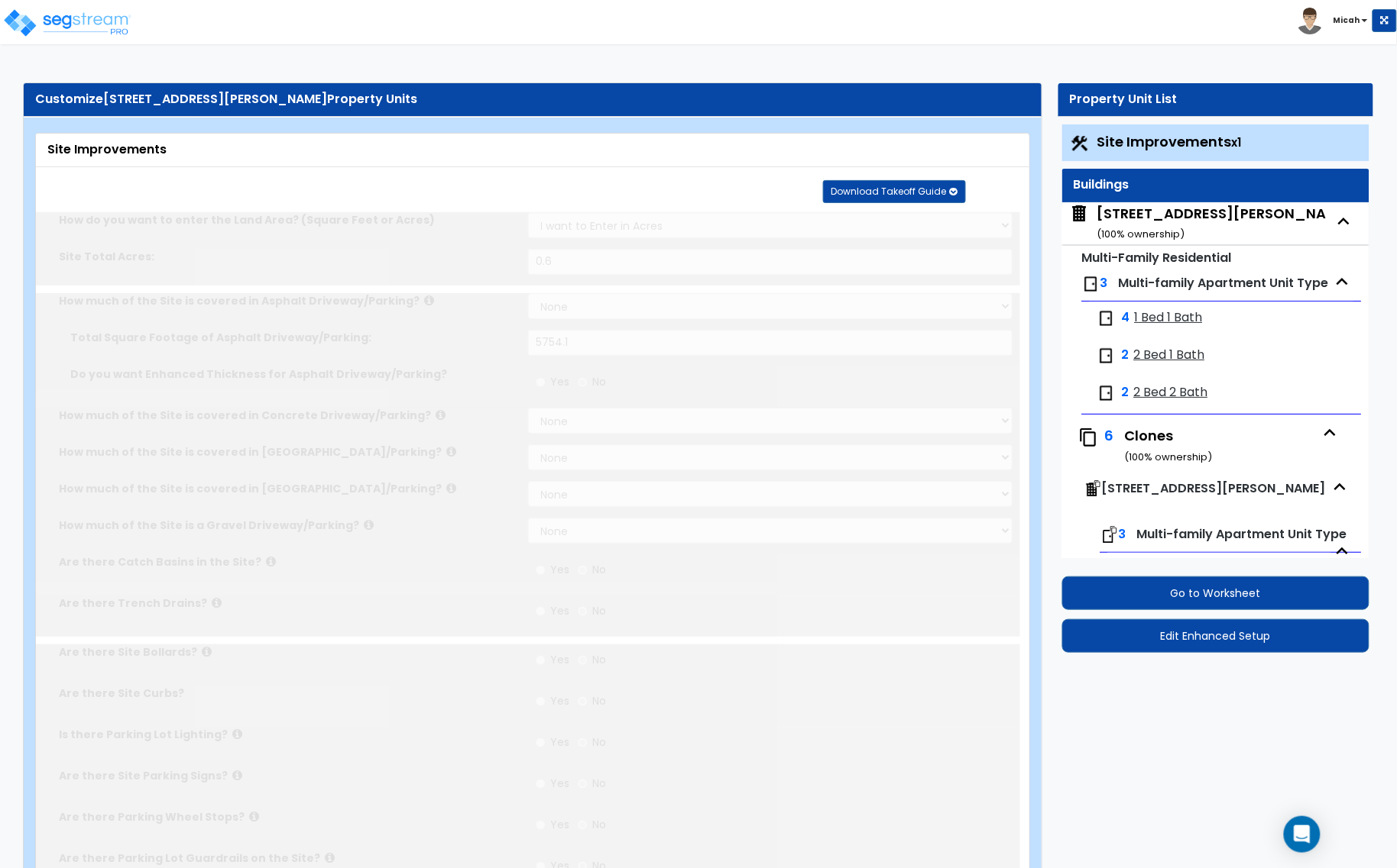
type input "3"
radio input "true"
select select "1"
type input "504"
radio input "true"
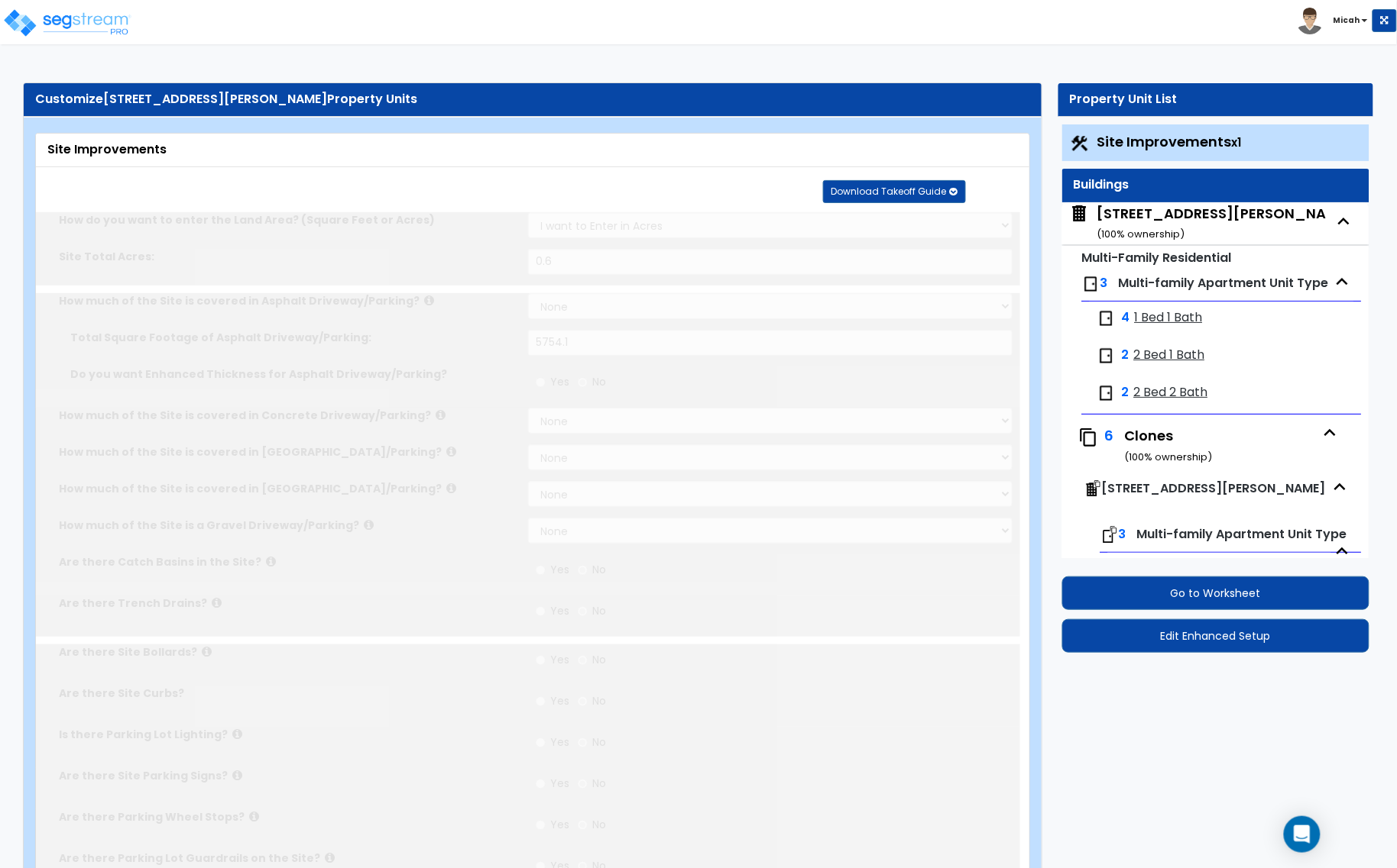
select select "1"
select select "2"
type input "72"
select select "2"
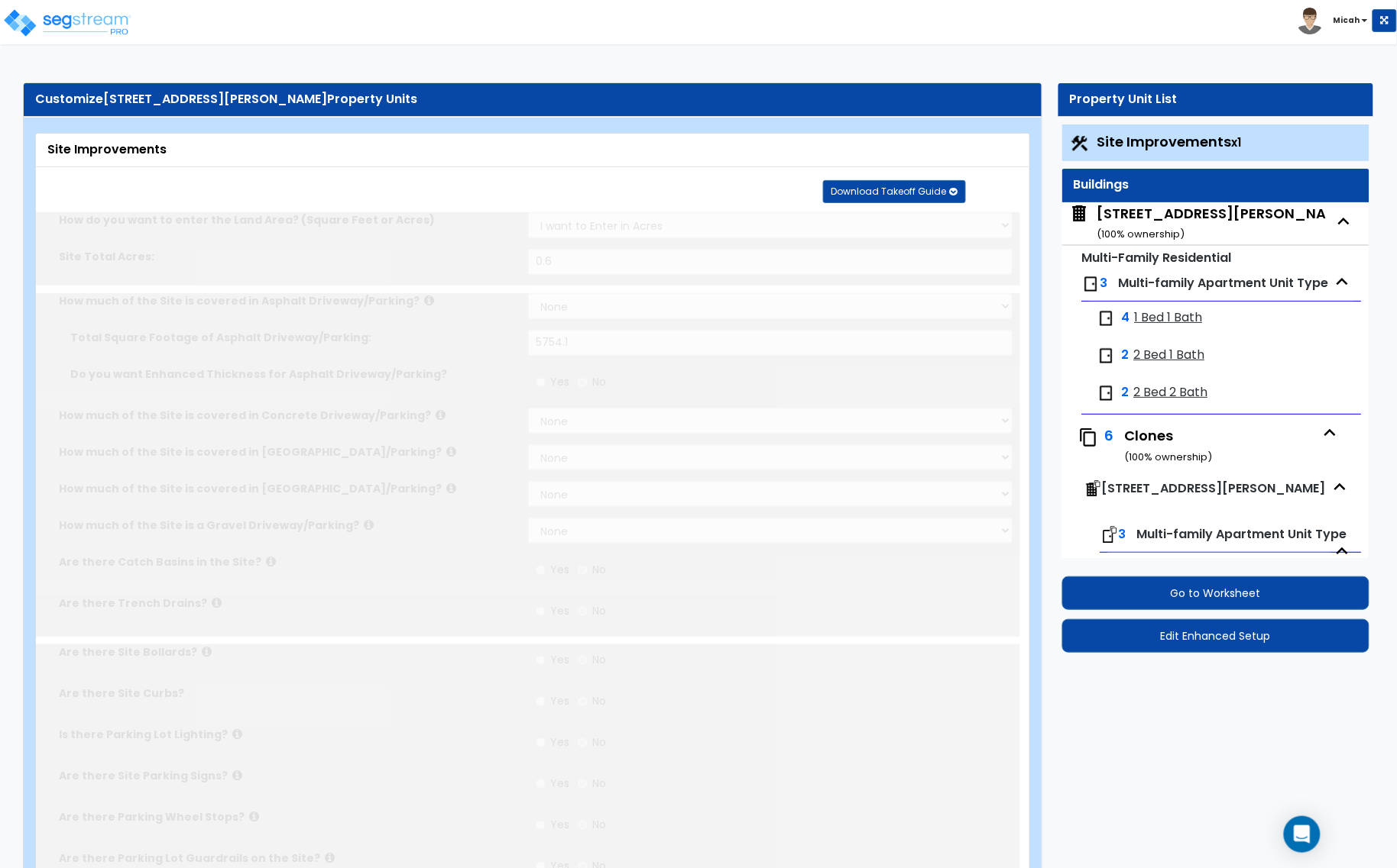
radio input "true"
select select "2"
type input "48"
radio input "true"
select select "1"
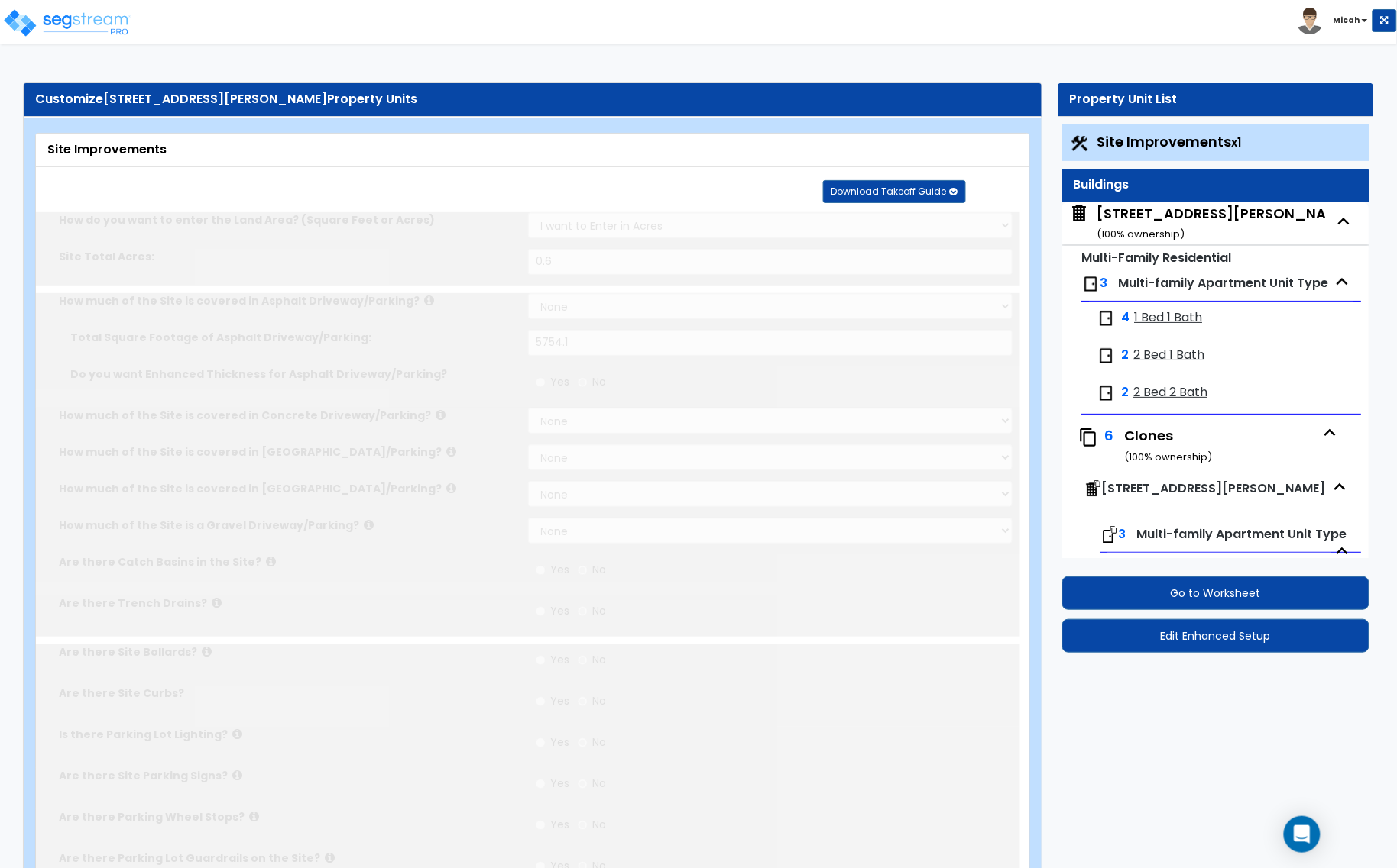
select select "1"
type input "1"
radio input "true"
type input "1"
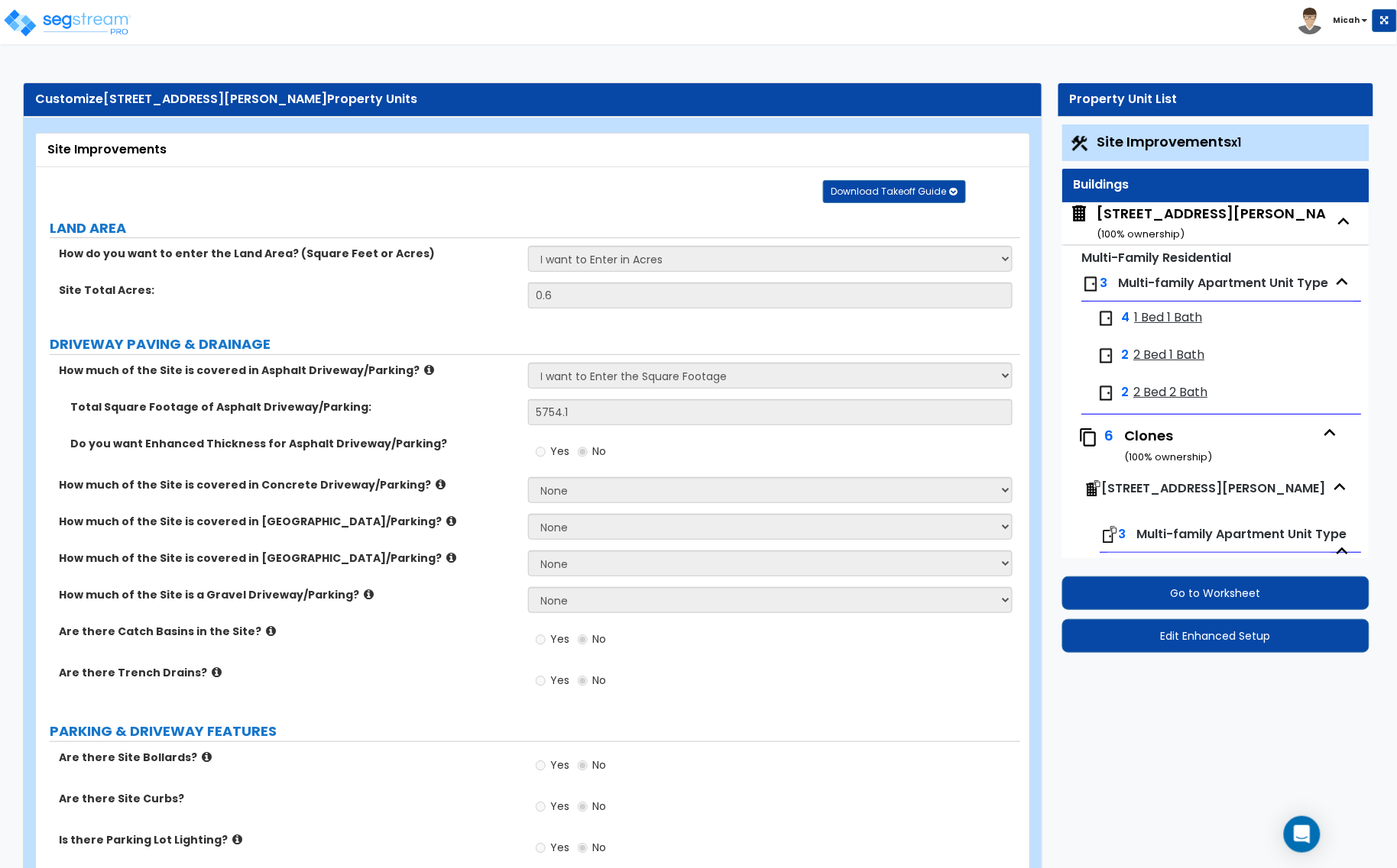
click at [1232, 158] on div "Site Improvements x1" at bounding box center [1215, 142] width 308 height 37
click at [1228, 148] on span "Site Improvements x1" at bounding box center [1169, 142] width 145 height 19
click at [1271, 142] on div "Site Improvements x1" at bounding box center [1215, 142] width 308 height 37
click at [1179, 142] on span "Site Improvements x1" at bounding box center [1169, 142] width 145 height 19
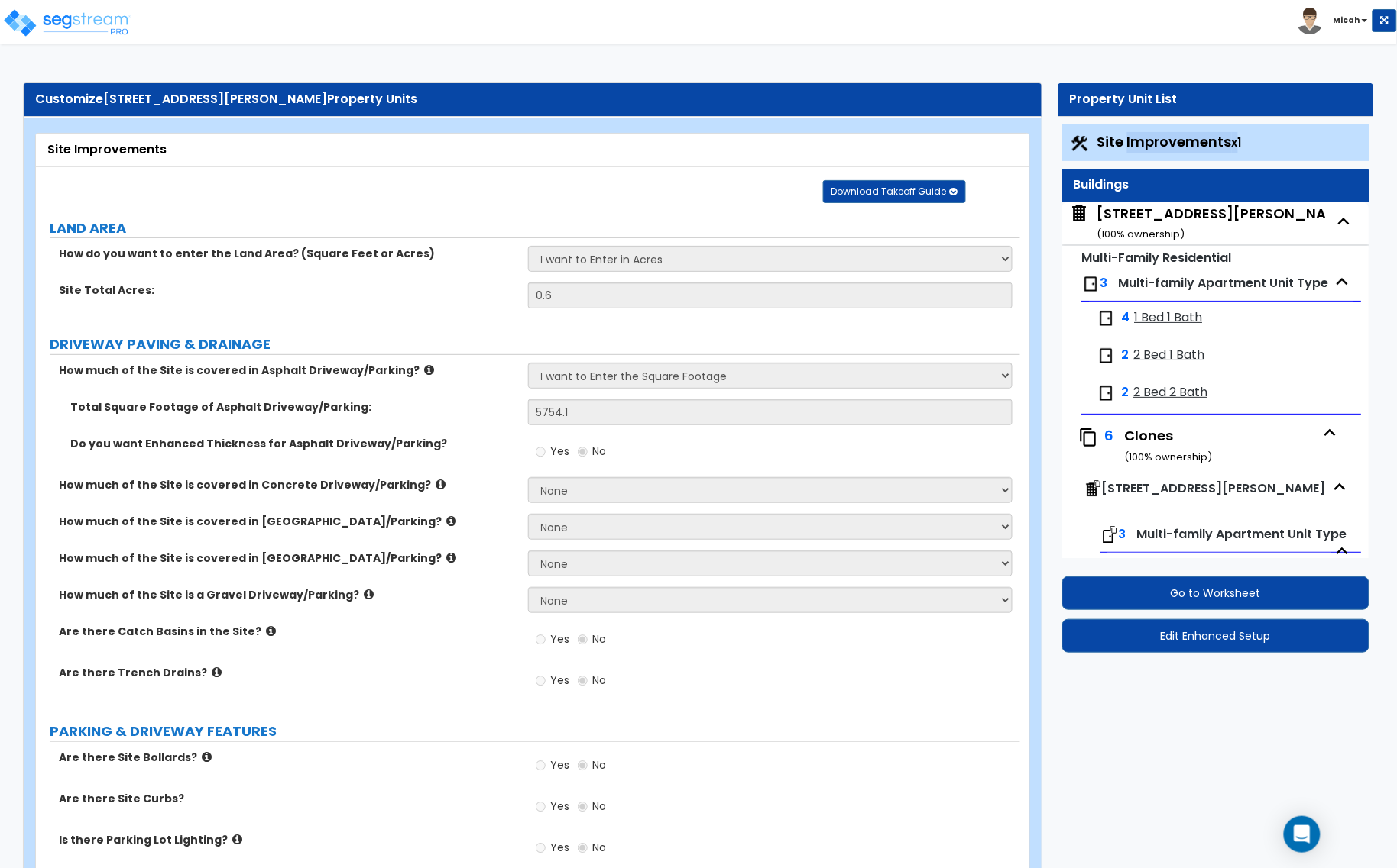
click at [1179, 142] on span "Site Improvements x1" at bounding box center [1169, 142] width 145 height 19
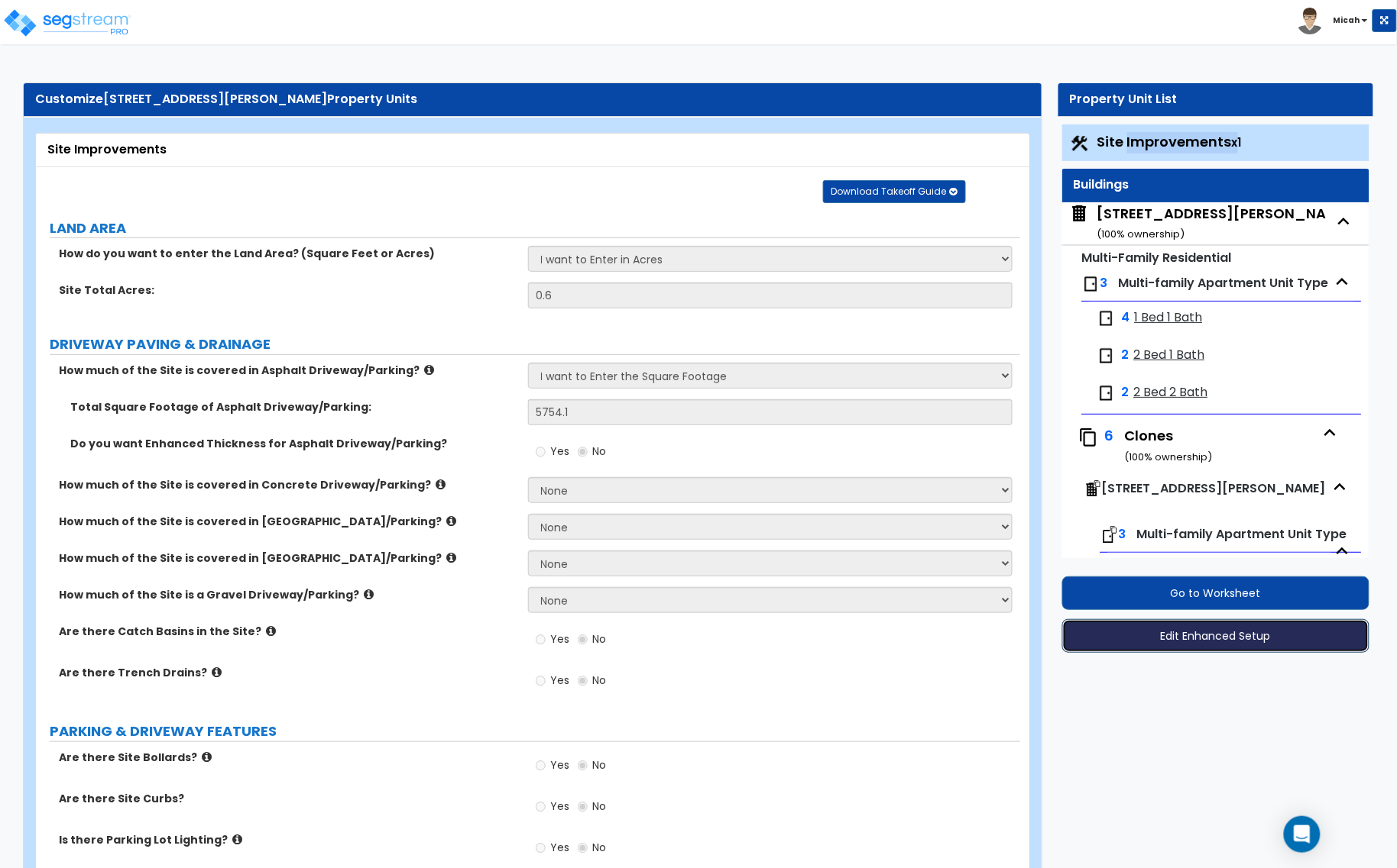
click at [1246, 644] on button "Edit Enhanced Setup" at bounding box center [1215, 637] width 308 height 34
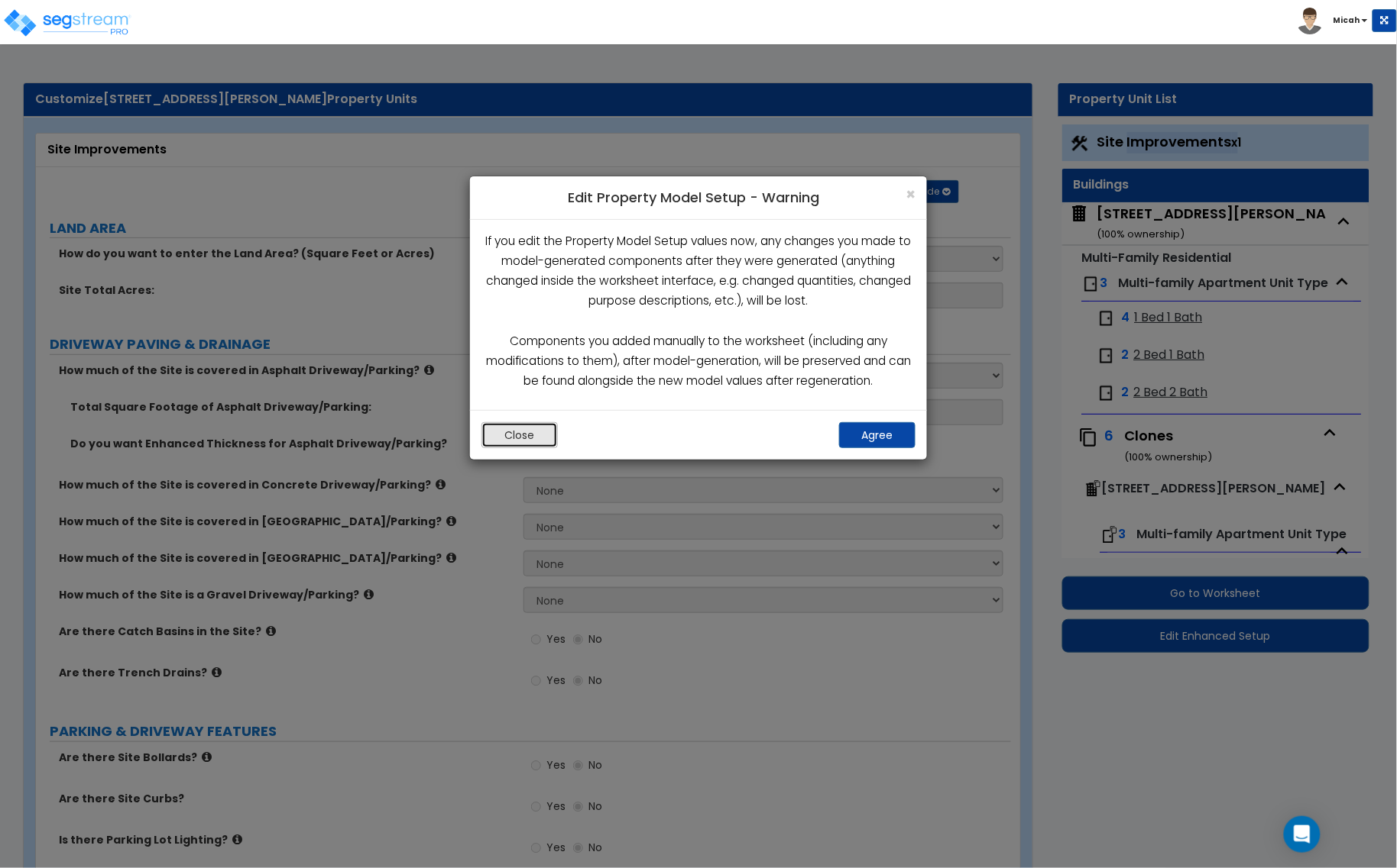
click at [520, 432] on button "Close" at bounding box center [519, 435] width 76 height 26
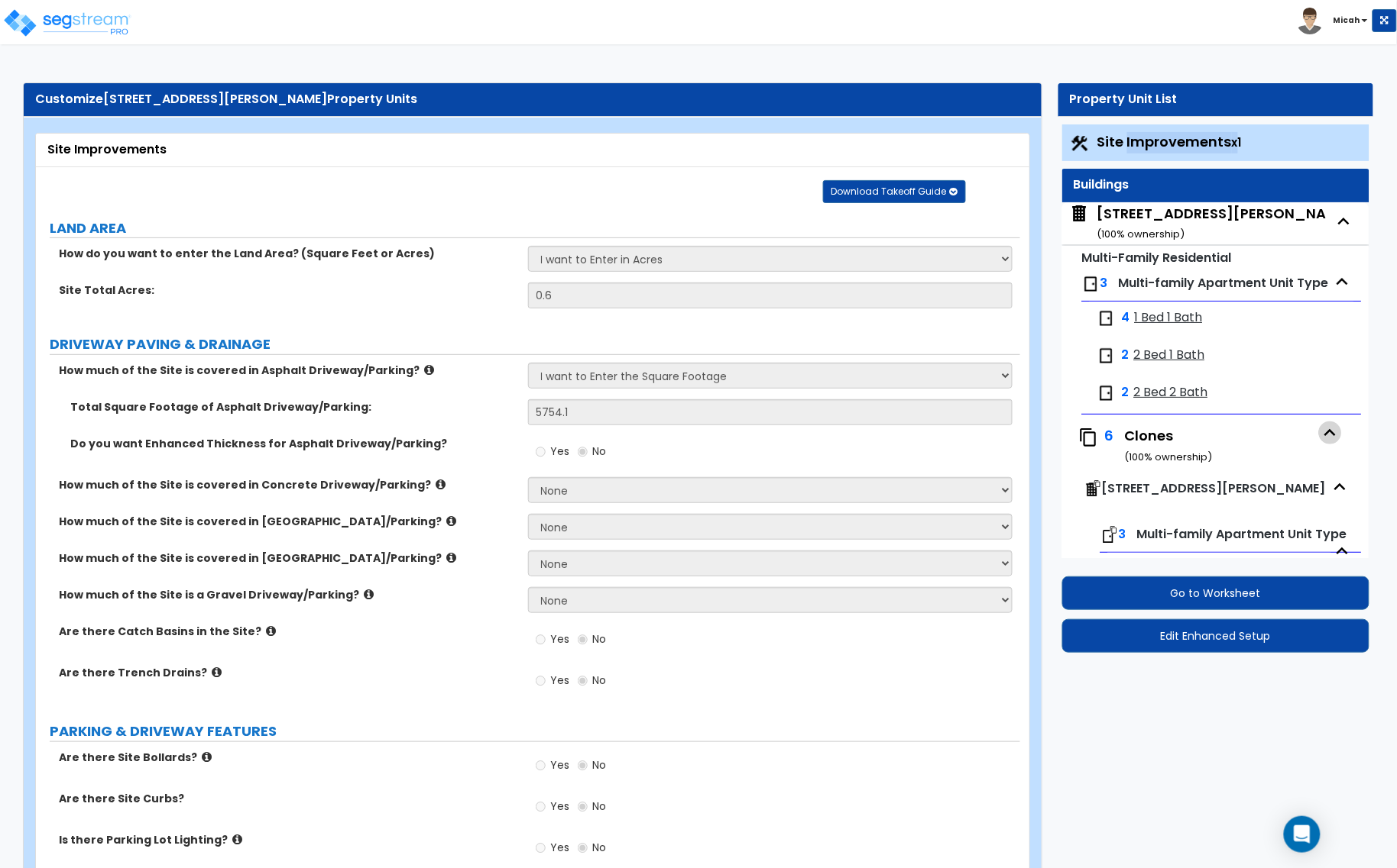
click at [1321, 434] on icon "button" at bounding box center [1330, 433] width 23 height 23
click at [1322, 433] on icon "button" at bounding box center [1330, 433] width 23 height 23
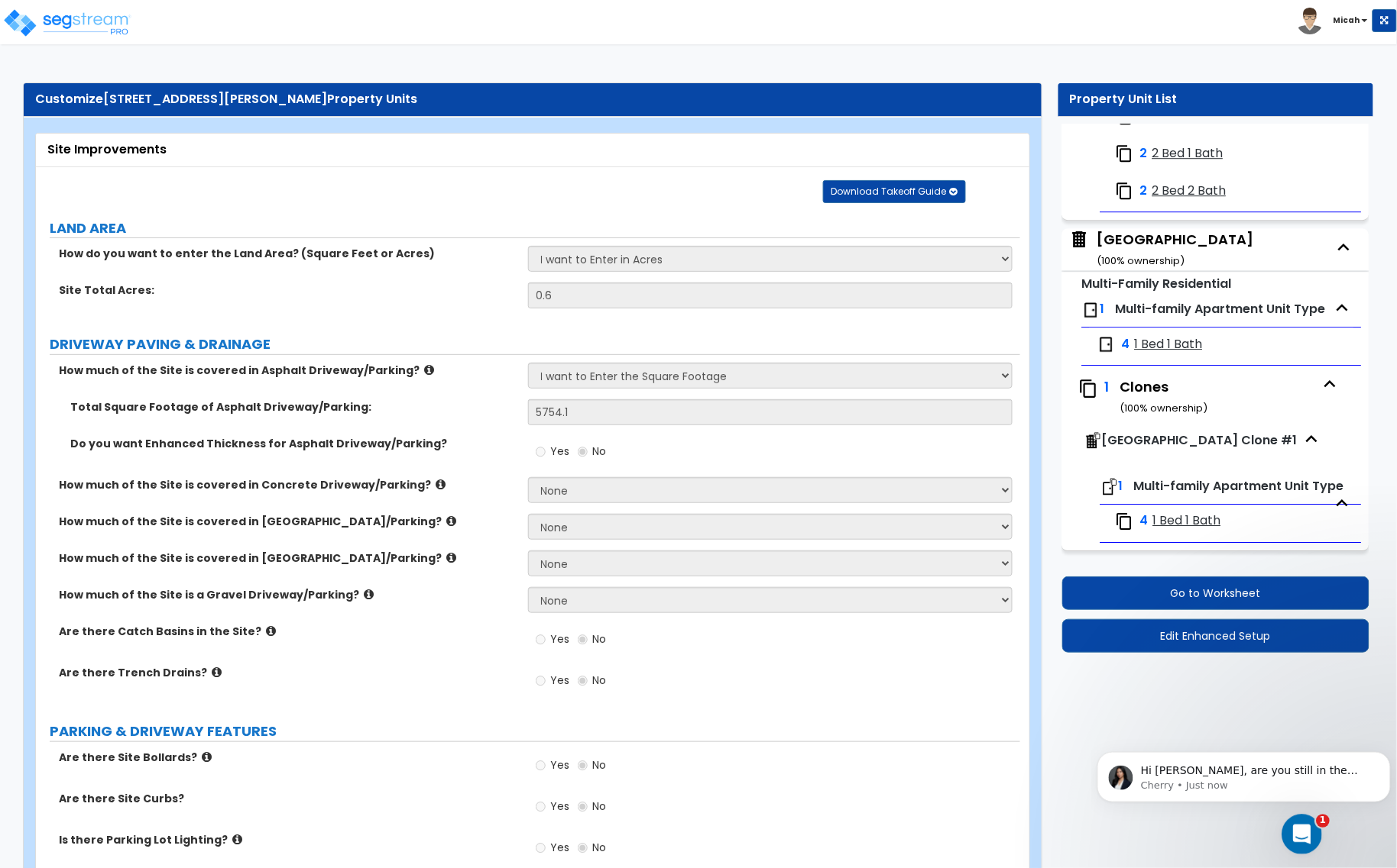
click at [1294, 830] on icon "Open Intercom Messenger" at bounding box center [1299, 832] width 25 height 25
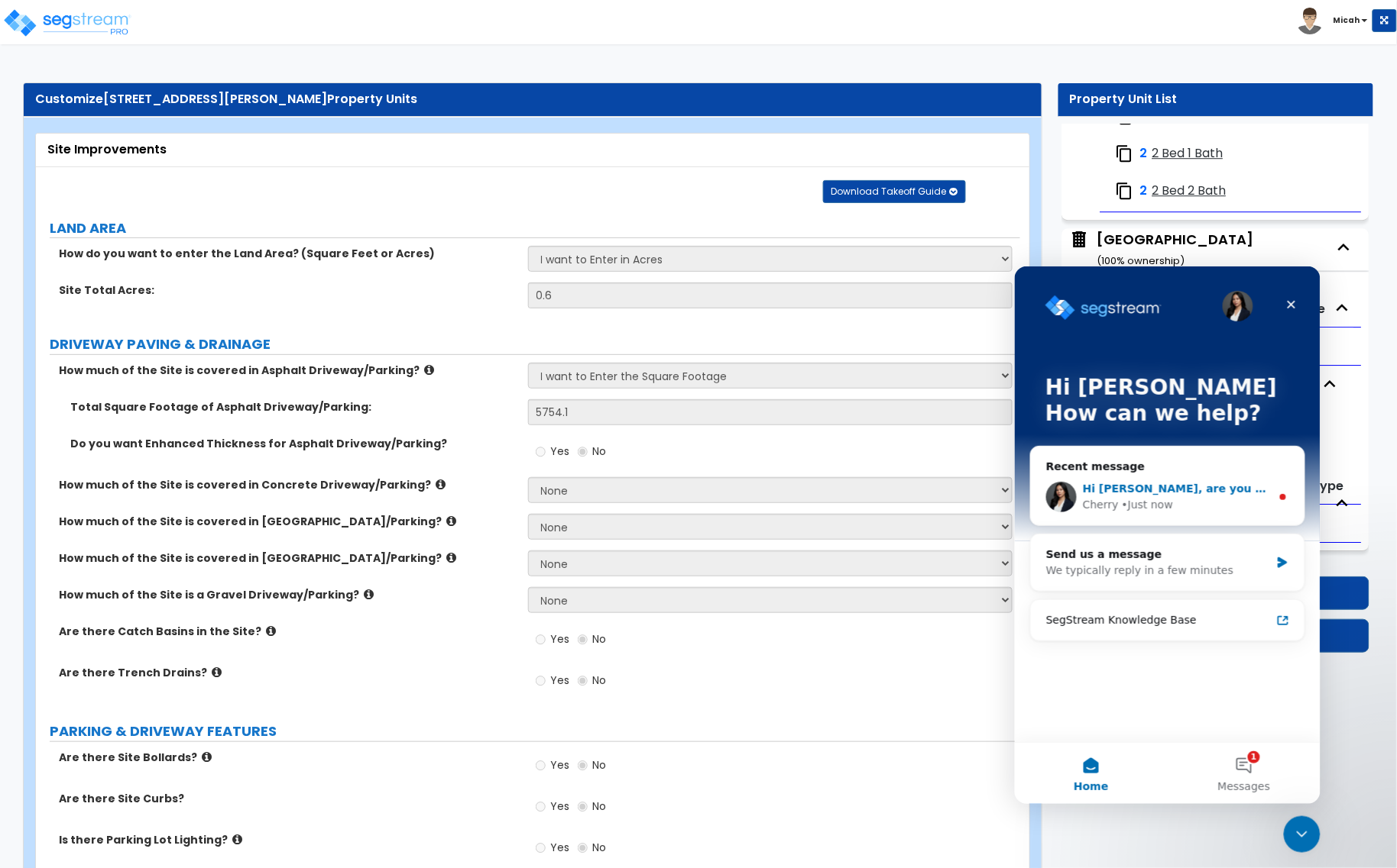
click at [1255, 498] on div "Cherry • Just now" at bounding box center [1176, 504] width 188 height 16
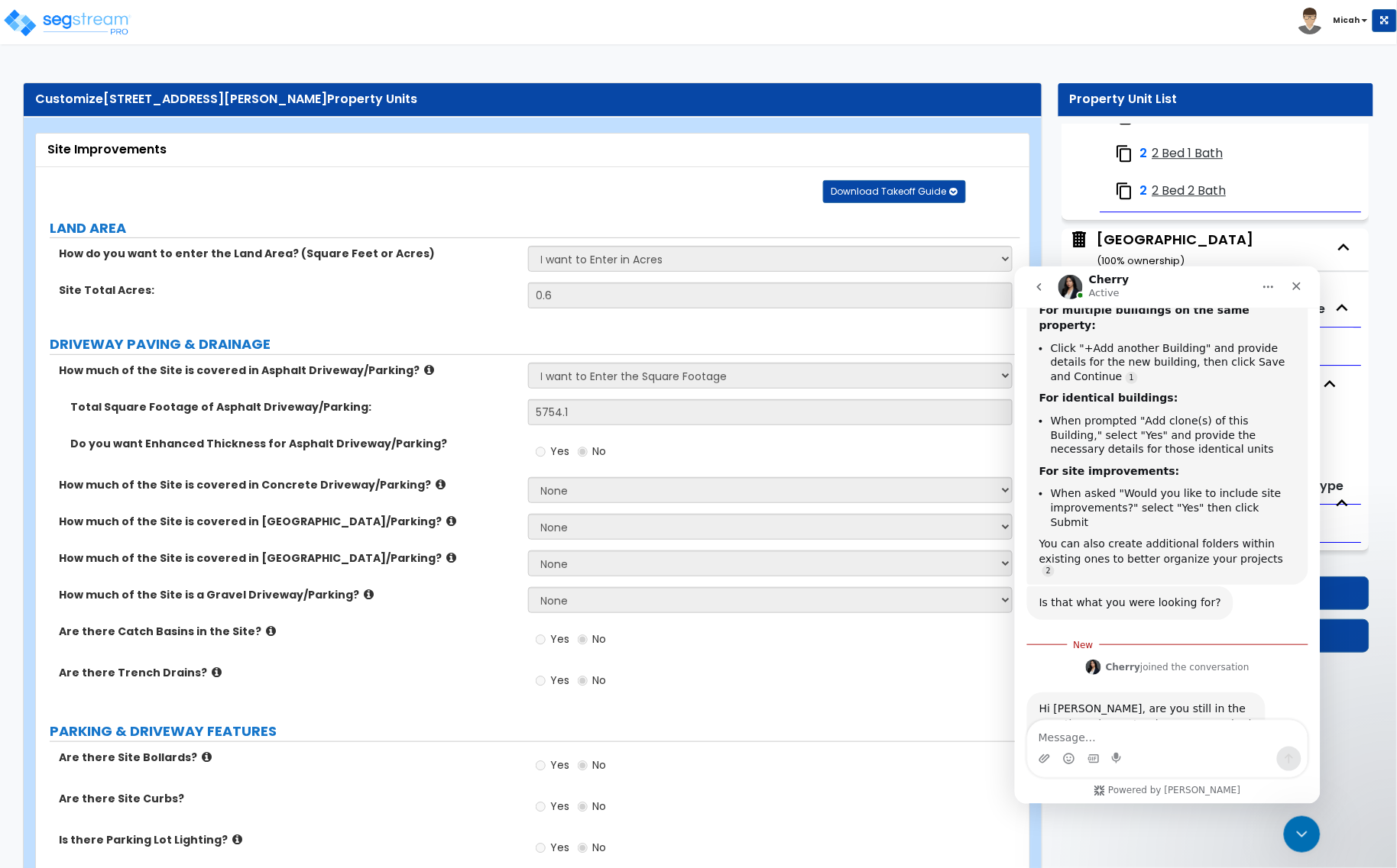
scroll to position [429, 0]
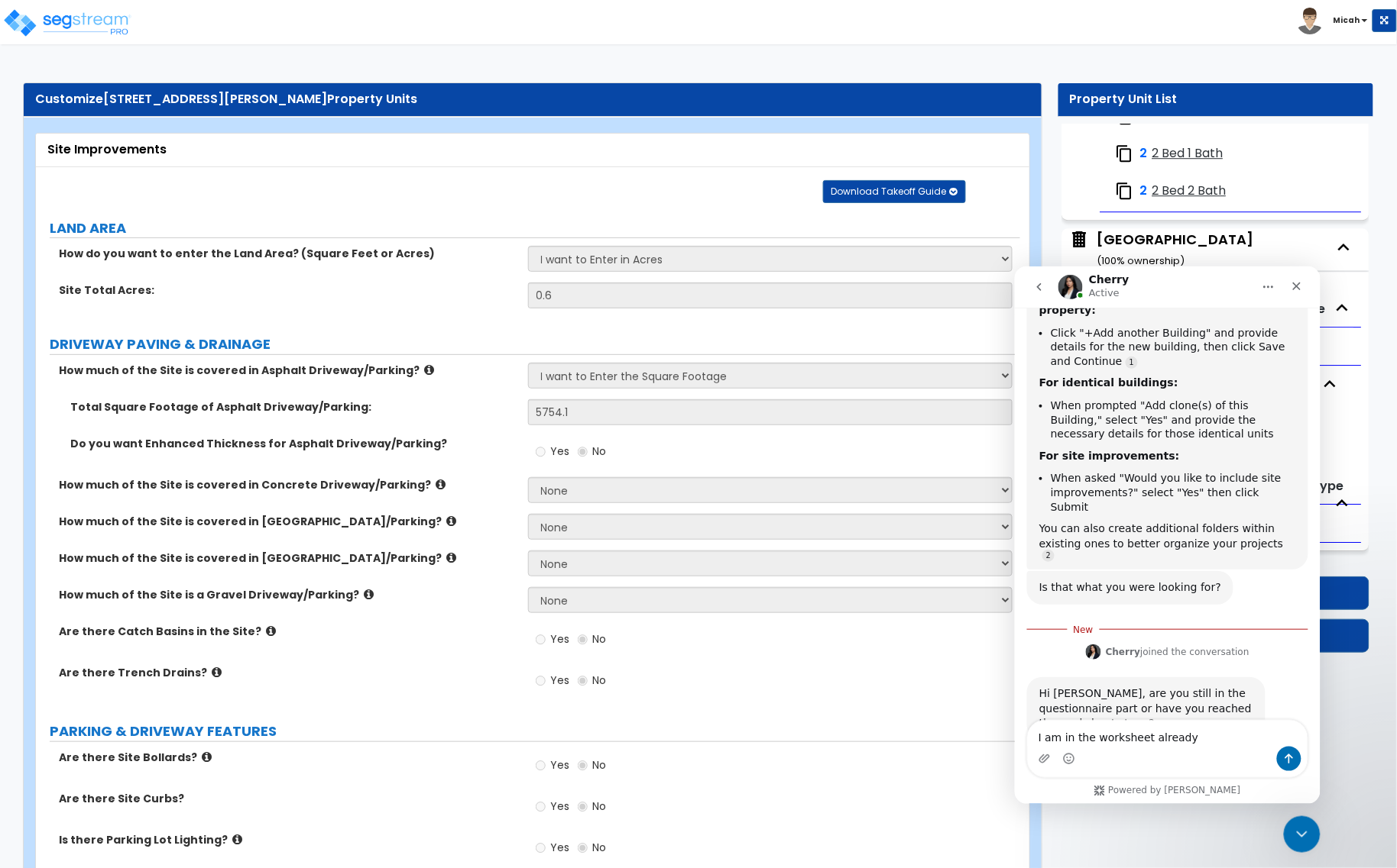
type textarea "I am in the worksheet already."
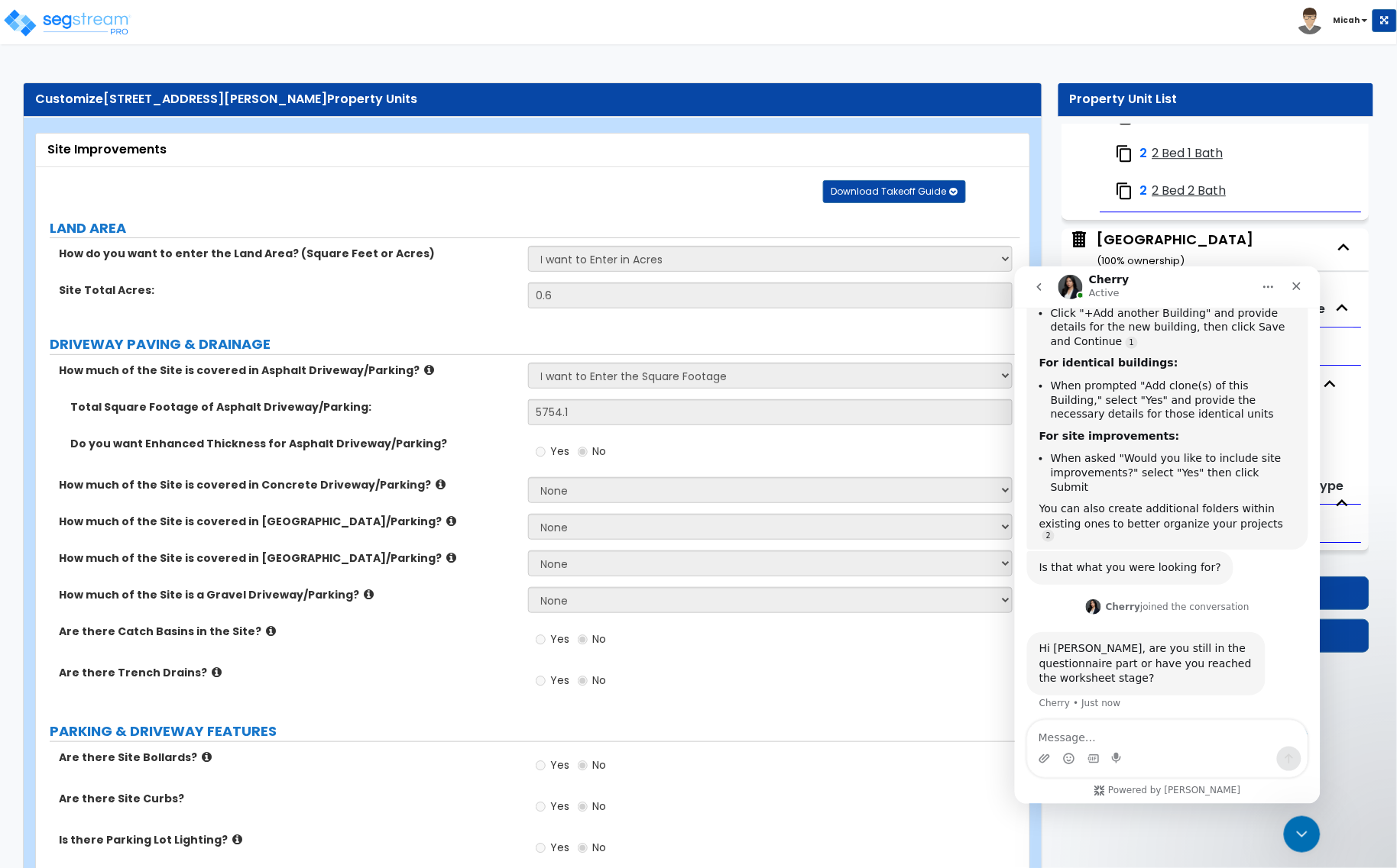
scroll to position [507, 0]
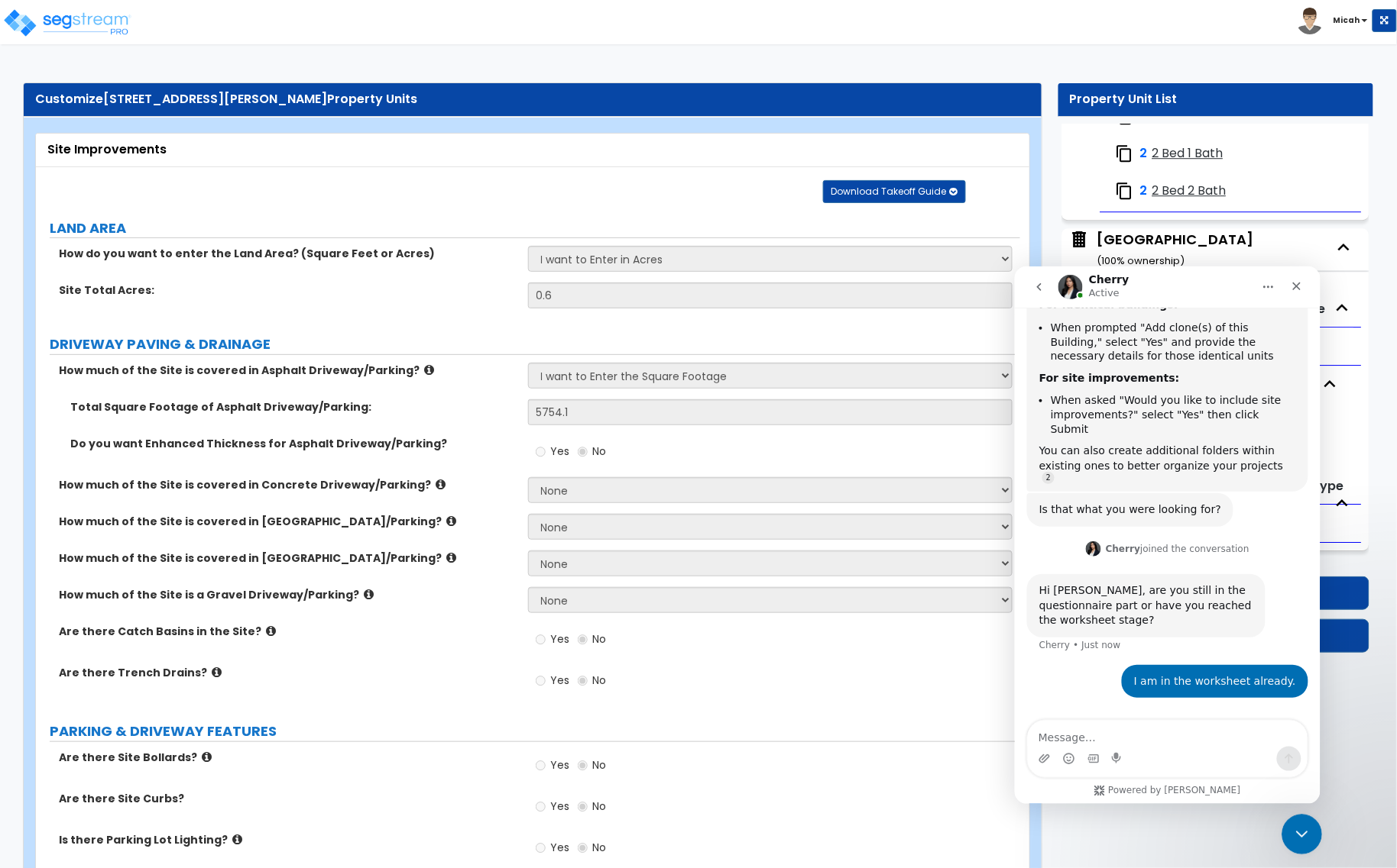
click at [1296, 828] on icon "Close Intercom Messenger" at bounding box center [1298, 832] width 18 height 18
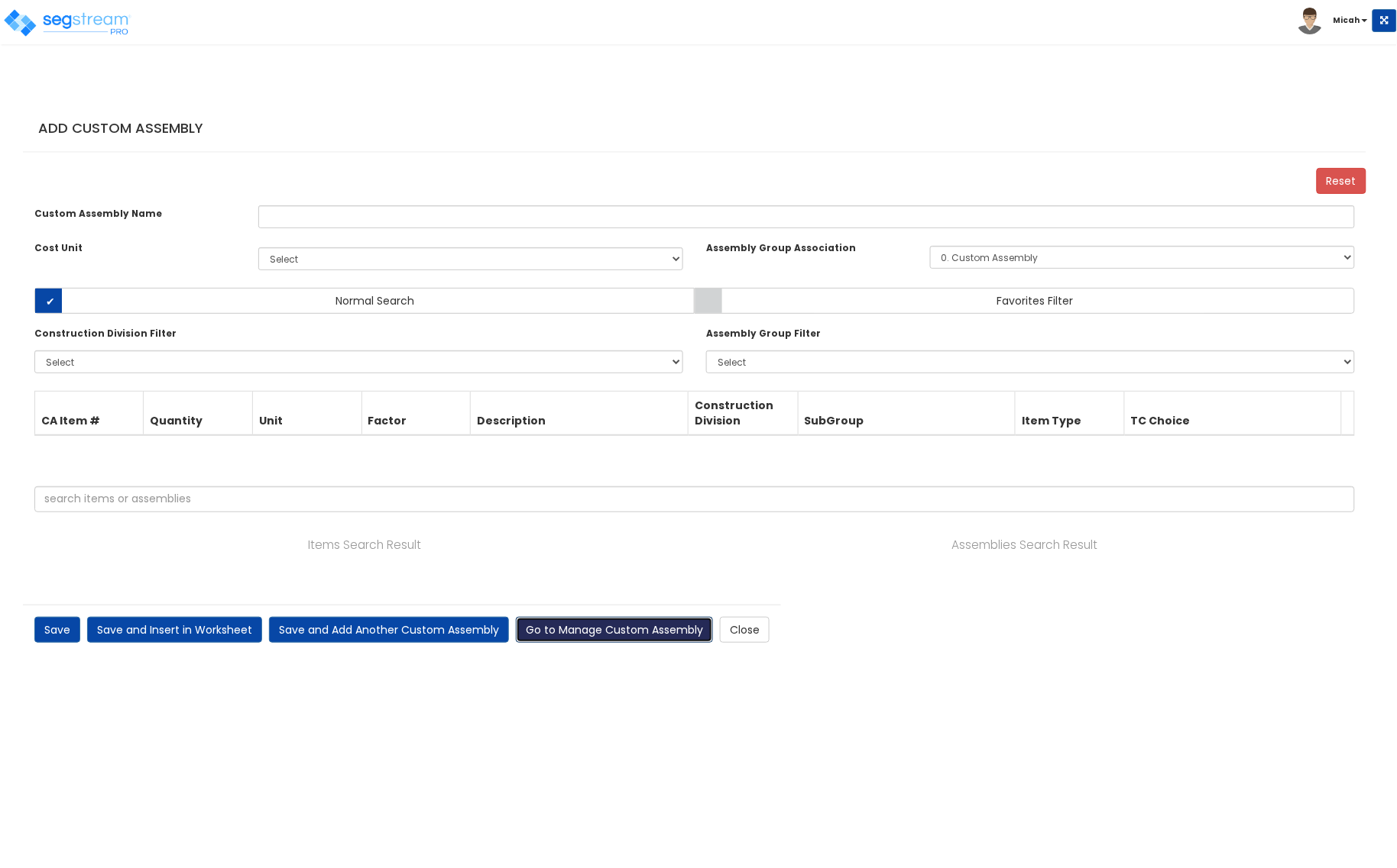
click at [634, 643] on link "Go to Manage Custom Assembly" at bounding box center [614, 630] width 198 height 26
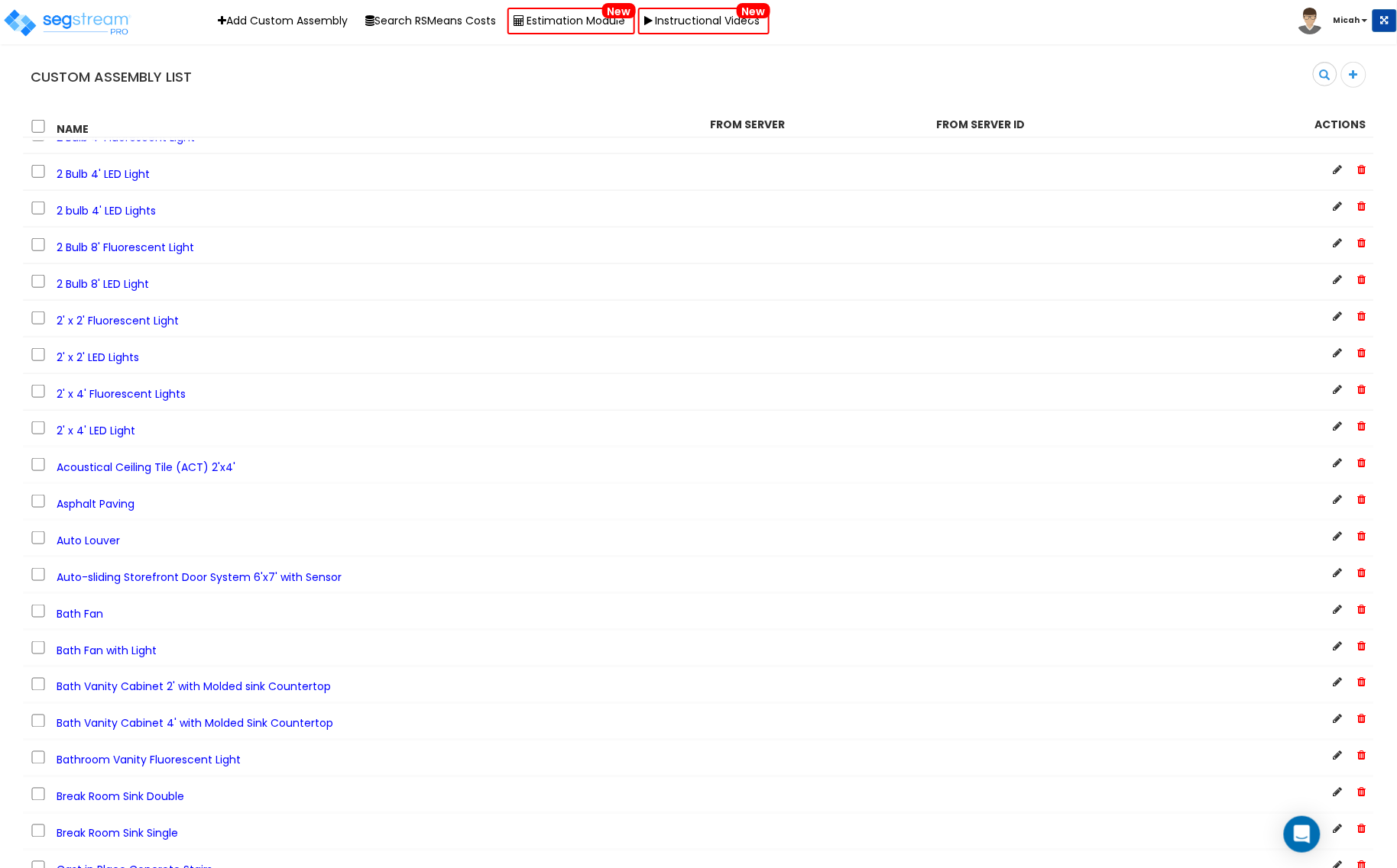
scroll to position [287, 0]
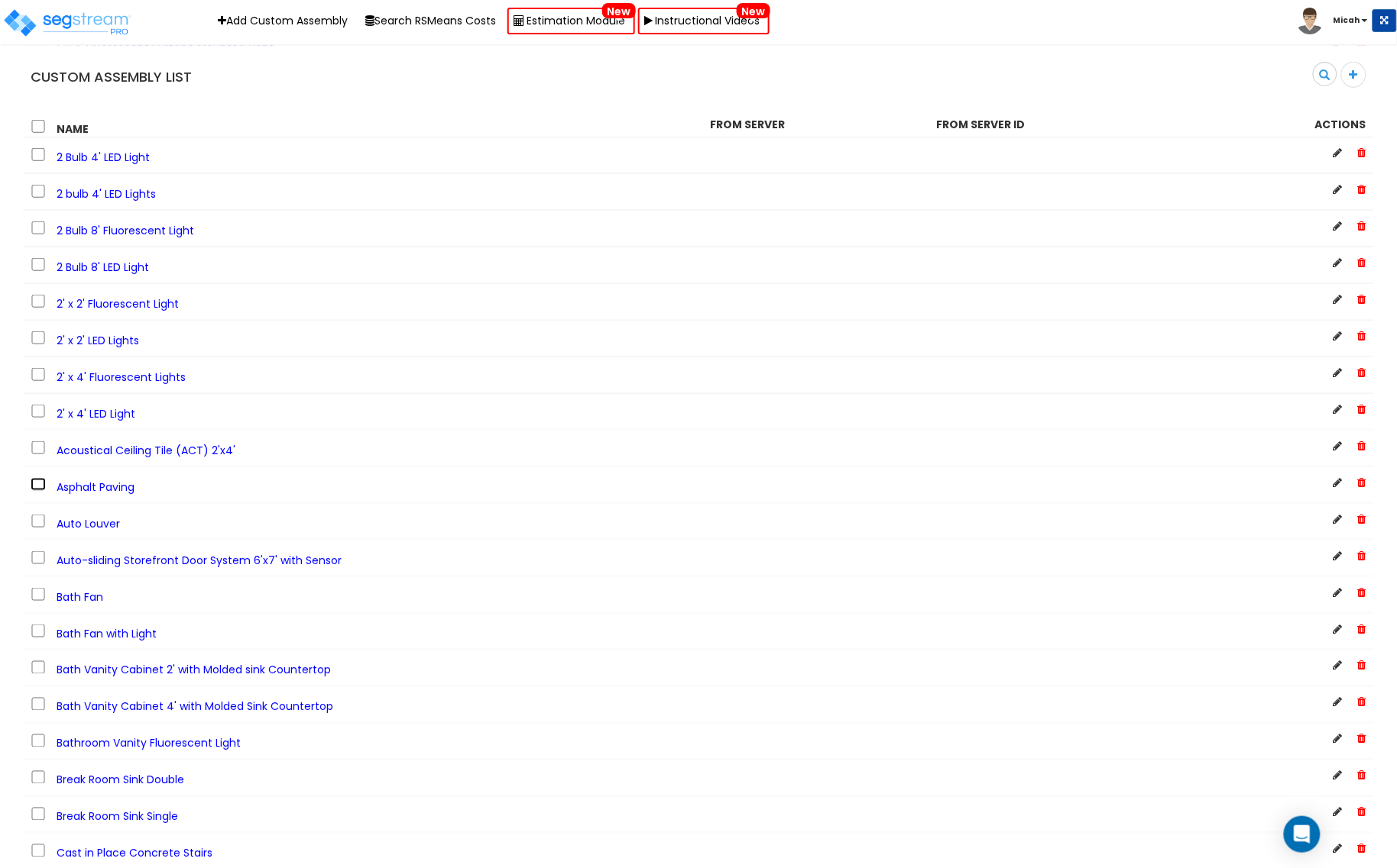
click at [42, 490] on input "checkbox" at bounding box center [38, 484] width 15 height 13
checkbox input "true"
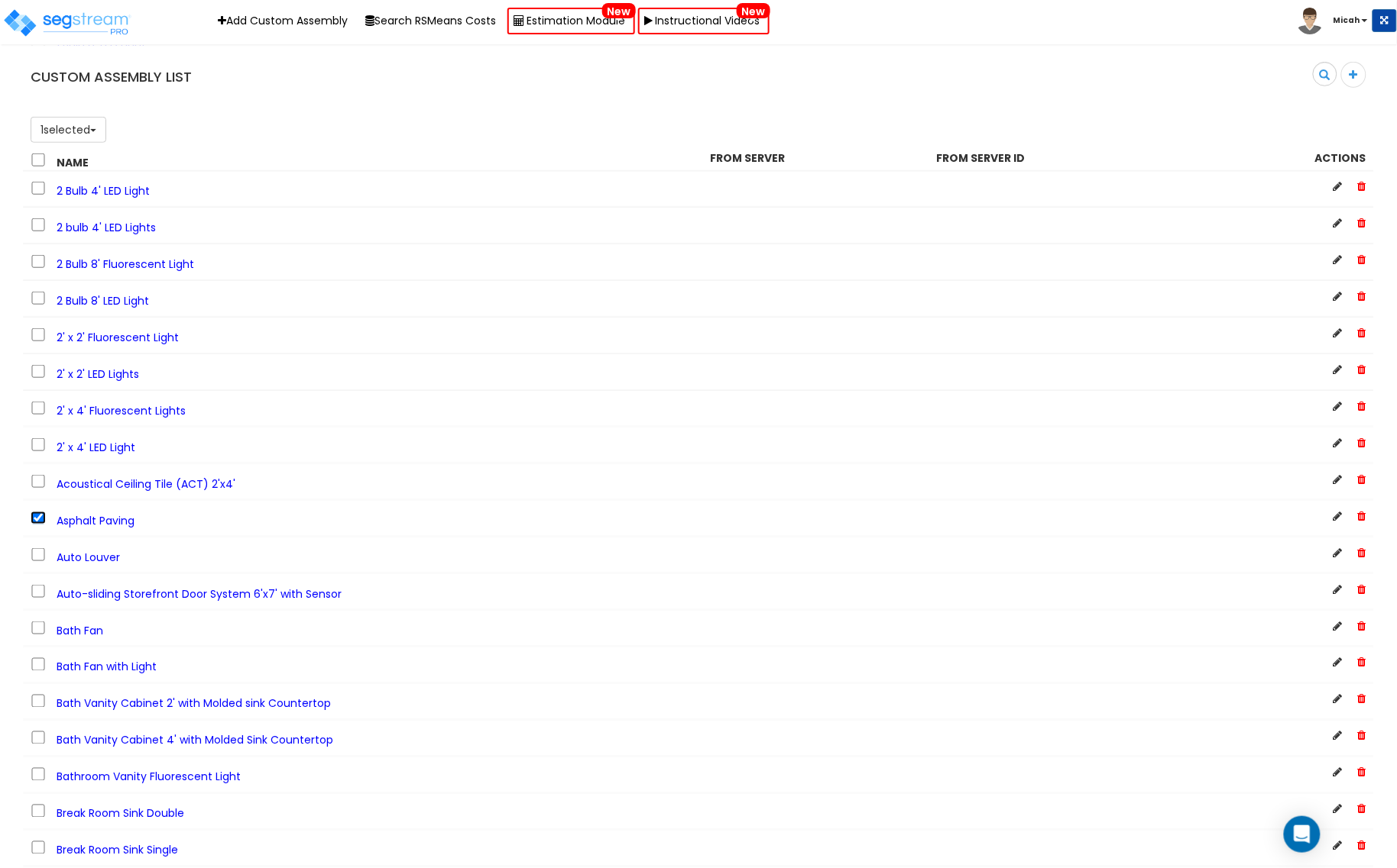
scroll to position [321, 0]
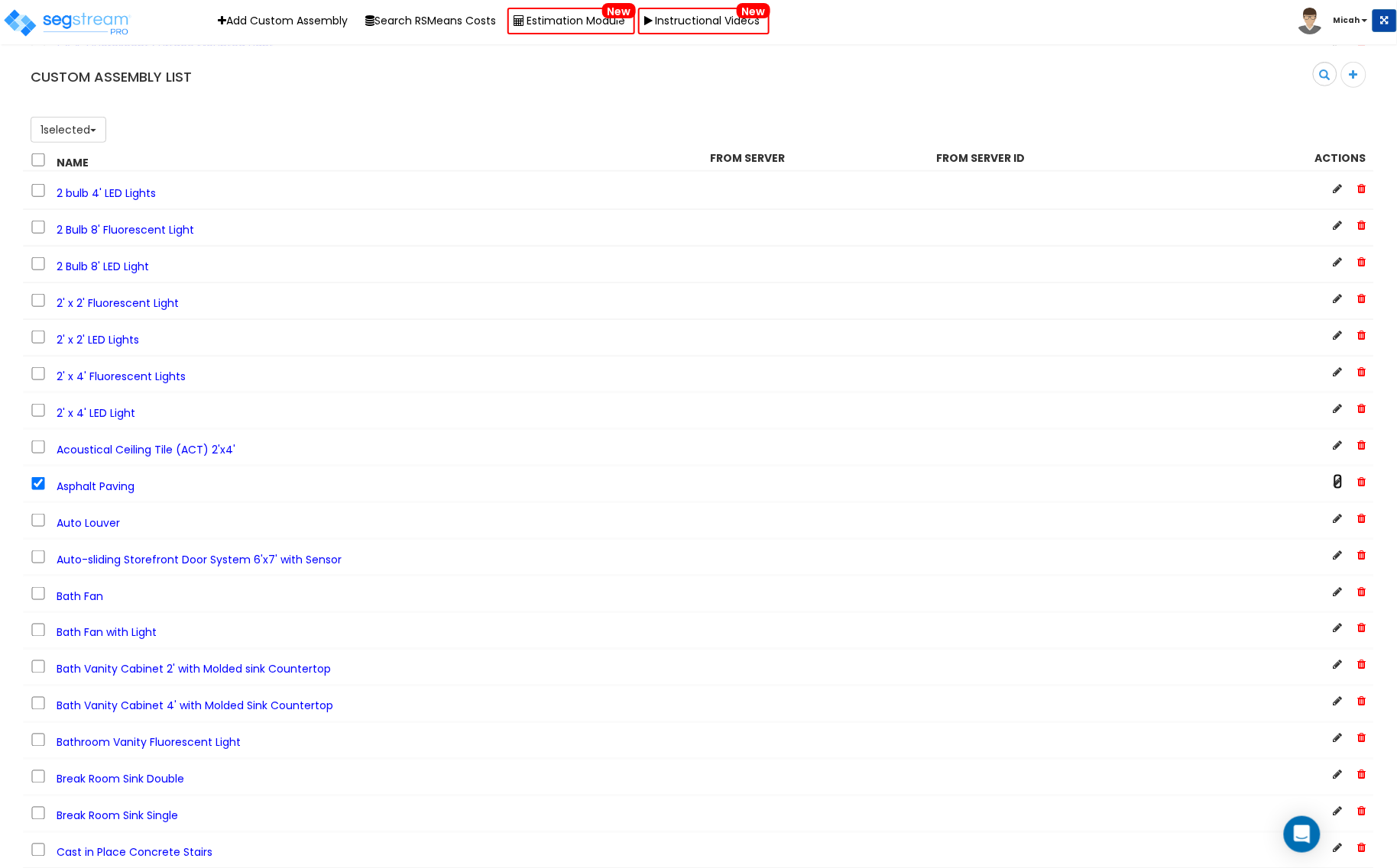
click at [1334, 487] on icon at bounding box center [1338, 481] width 9 height 10
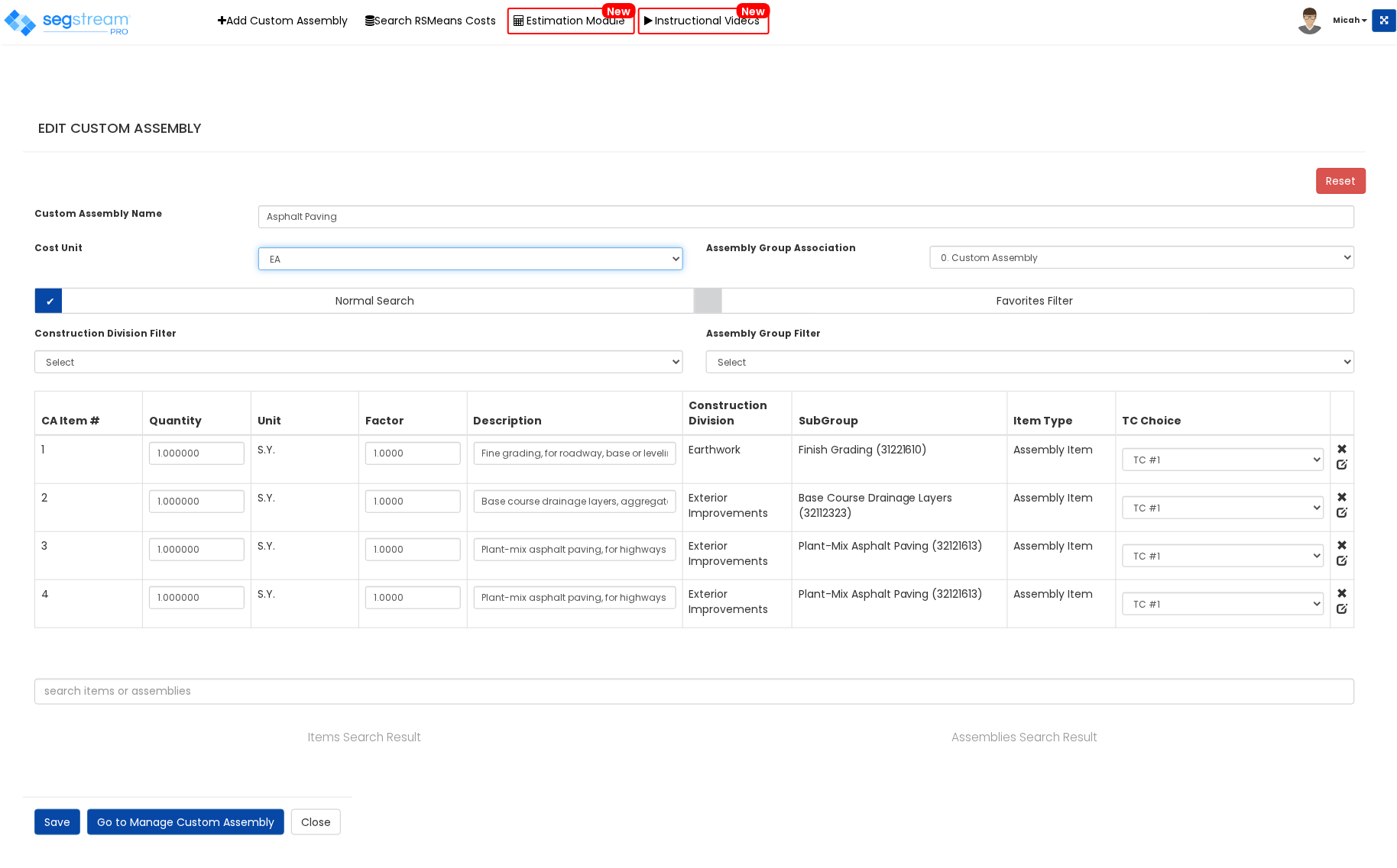
click at [326, 270] on select "Select EA TOT SF [PERSON_NAME] LS CAR EA. M.S.F EA TOT SF Ea [PERSON_NAME] Add …" at bounding box center [471, 259] width 425 height 23
click at [259, 262] on select "Select EA TOT SF [PERSON_NAME] LS CAR EA. M.S.F EA TOT SF Ea [PERSON_NAME] Add …" at bounding box center [471, 259] width 425 height 23
click at [353, 271] on select "Select EA TOT SF [PERSON_NAME] LS CAR EA. M.S.F EA TOT SF Ea [PERSON_NAME] Add …" at bounding box center [471, 259] width 425 height 23
select select "6"
click at [259, 262] on select "Select EA TOT SF [PERSON_NAME] LS CAR EA. M.S.F EA TOT SF Ea [PERSON_NAME] Add …" at bounding box center [471, 259] width 425 height 23
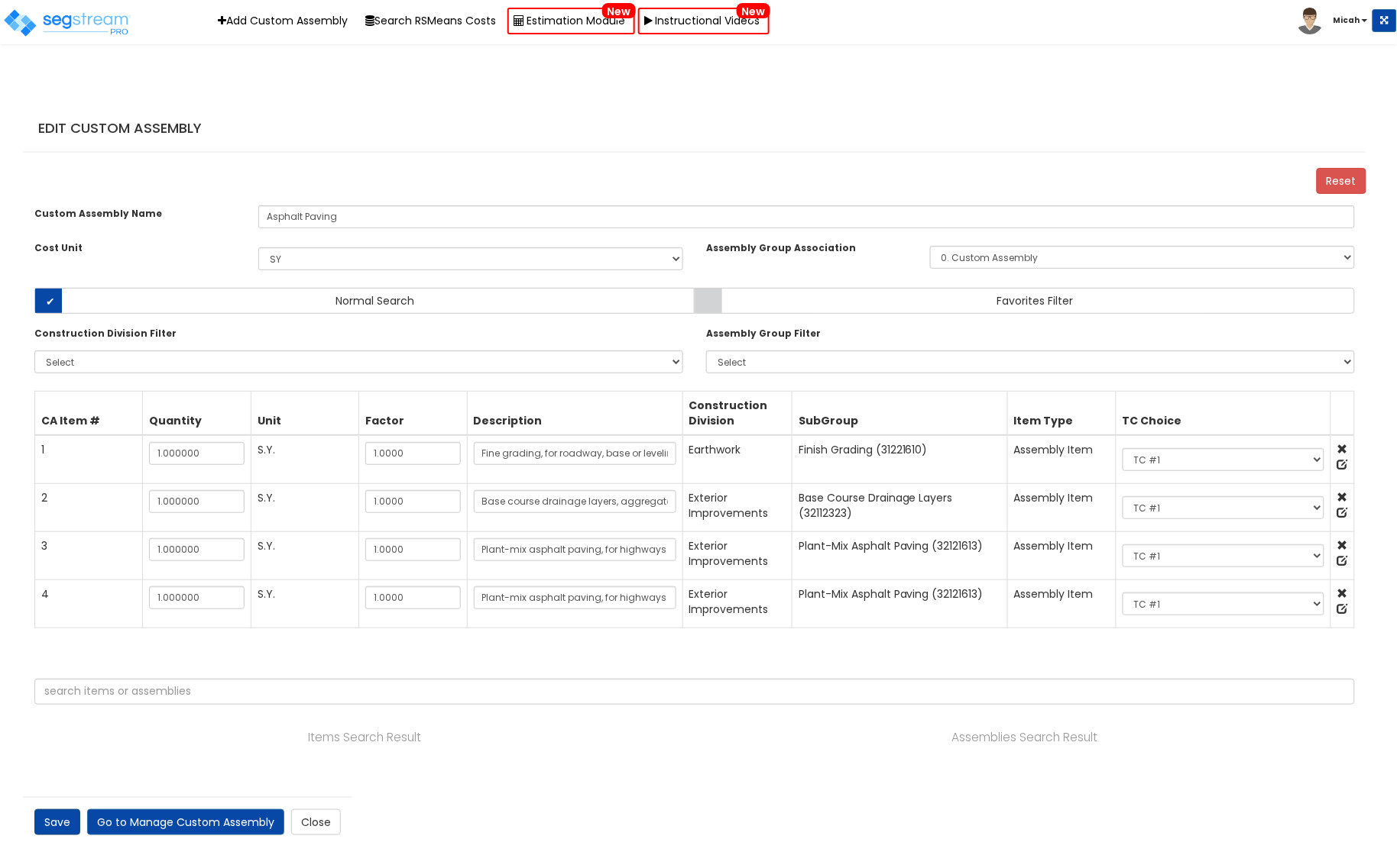
click at [63, 836] on link "Save" at bounding box center [57, 823] width 46 height 26
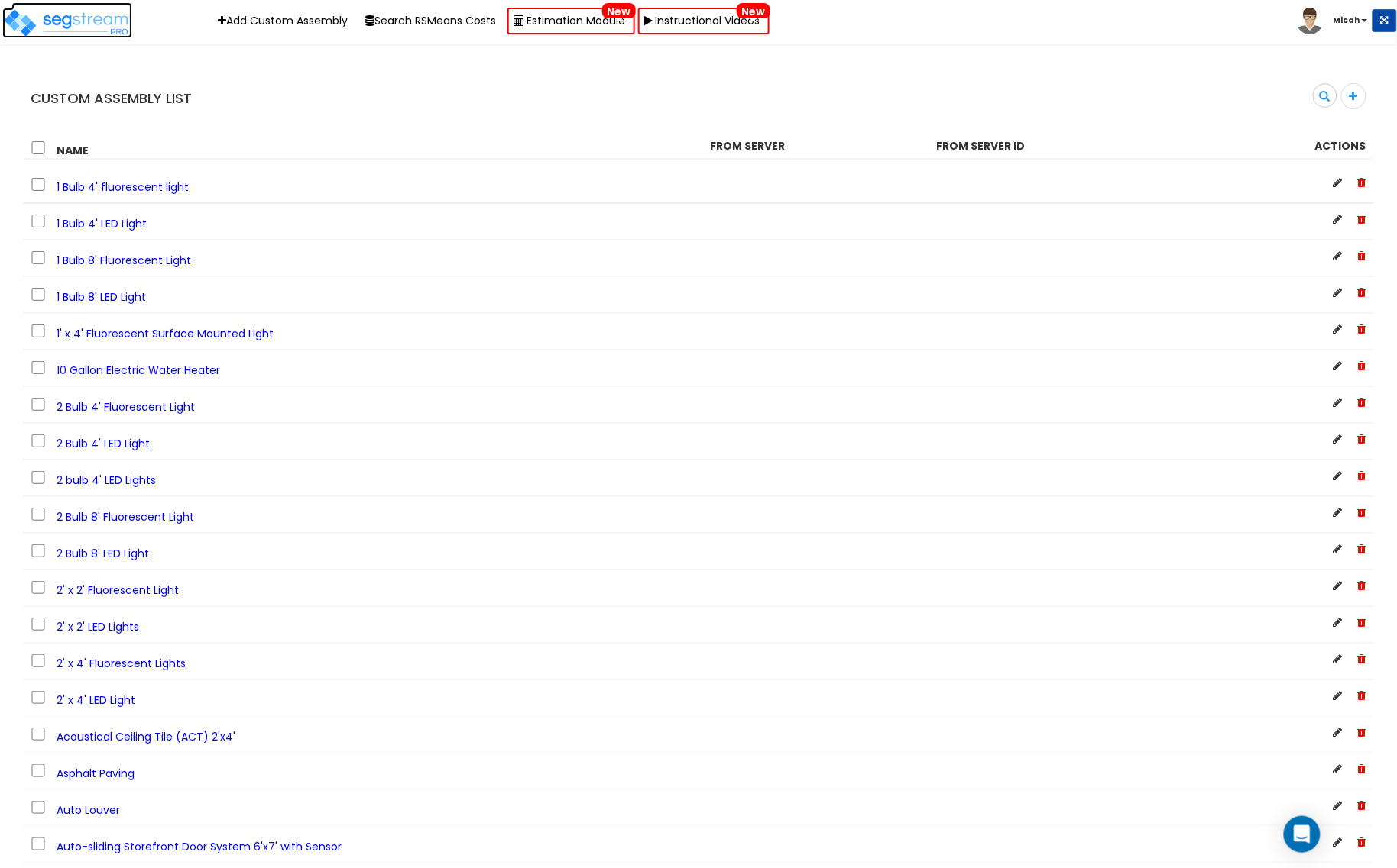
click at [74, 29] on img at bounding box center [67, 23] width 130 height 30
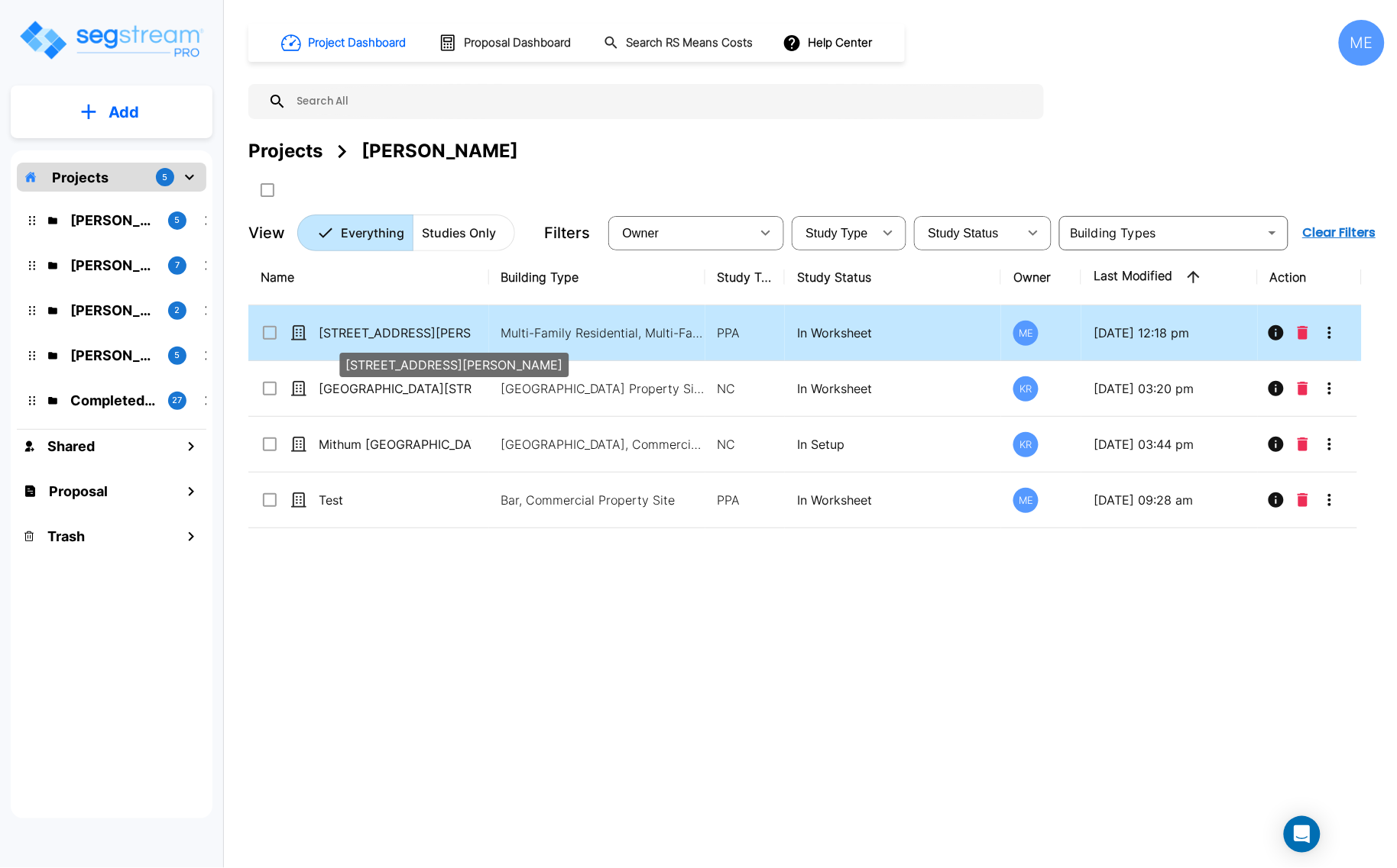
click at [398, 334] on p "[STREET_ADDRESS][PERSON_NAME]" at bounding box center [395, 332] width 152 height 18
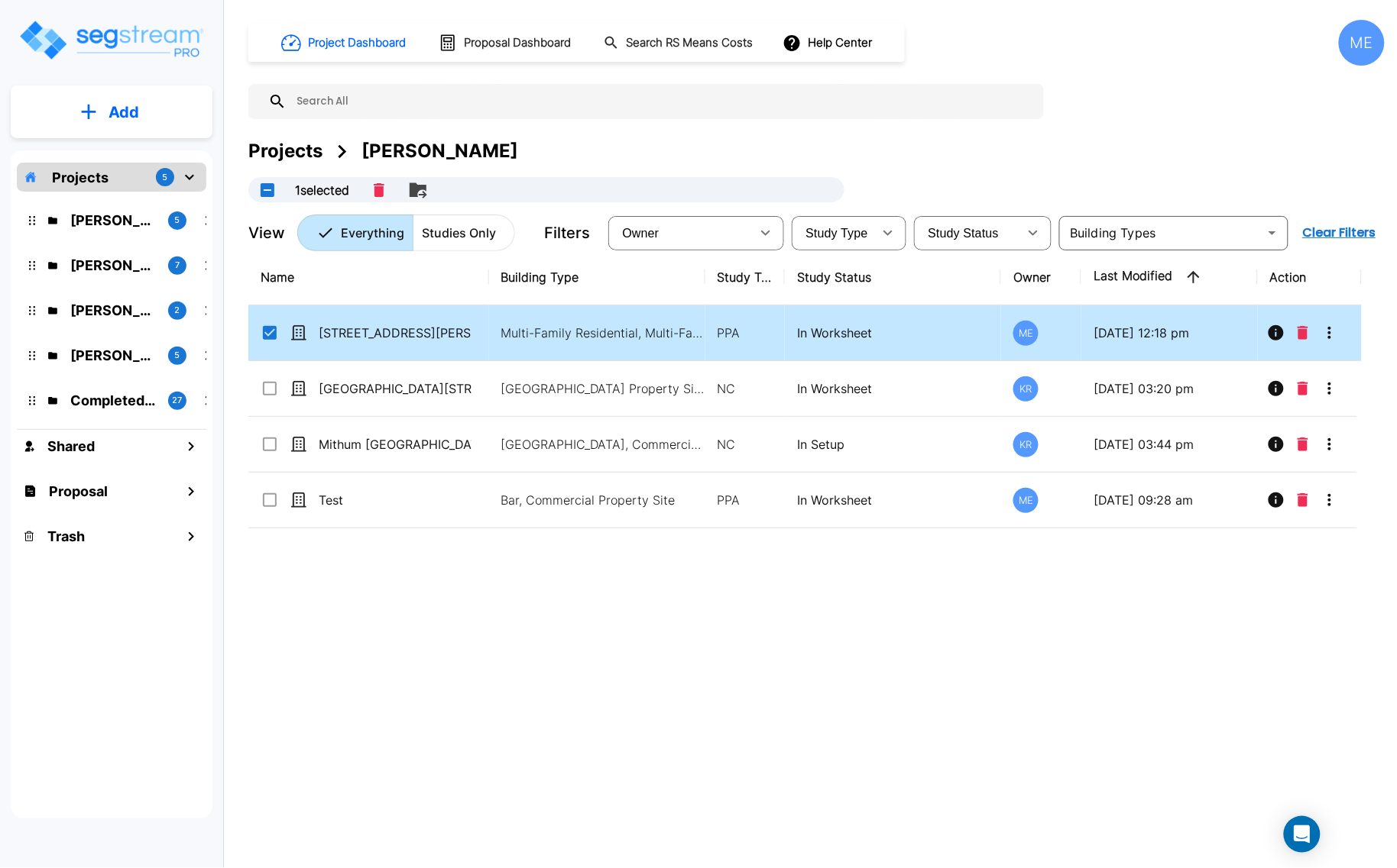
click at [367, 321] on td "[STREET_ADDRESS][PERSON_NAME]" at bounding box center [369, 333] width 241 height 55
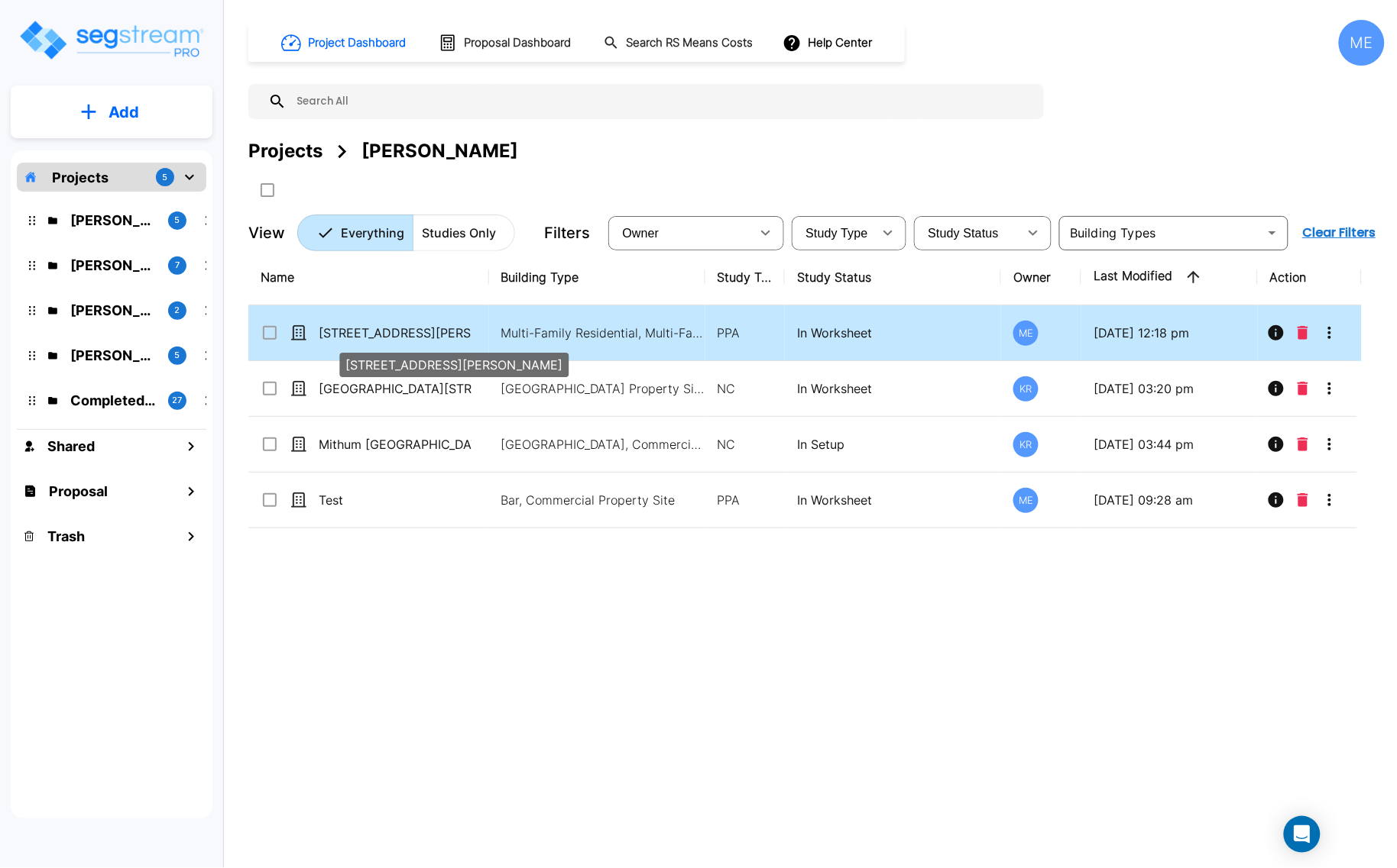
click at [375, 327] on p "[STREET_ADDRESS][PERSON_NAME]" at bounding box center [395, 332] width 152 height 18
checkbox input "true"
click at [375, 327] on p "[STREET_ADDRESS][PERSON_NAME]" at bounding box center [395, 332] width 152 height 18
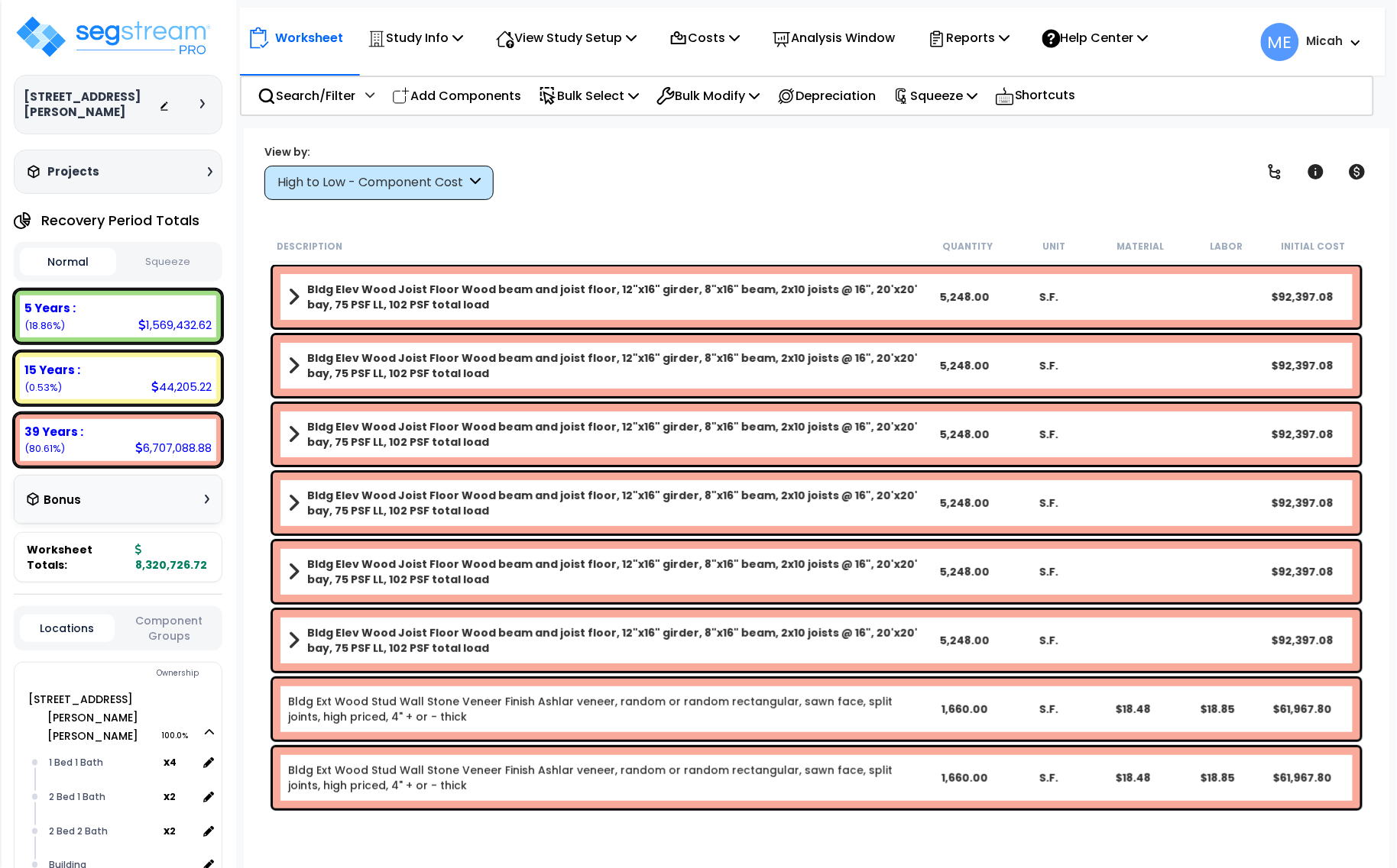
click at [474, 181] on icon at bounding box center [475, 182] width 10 height 18
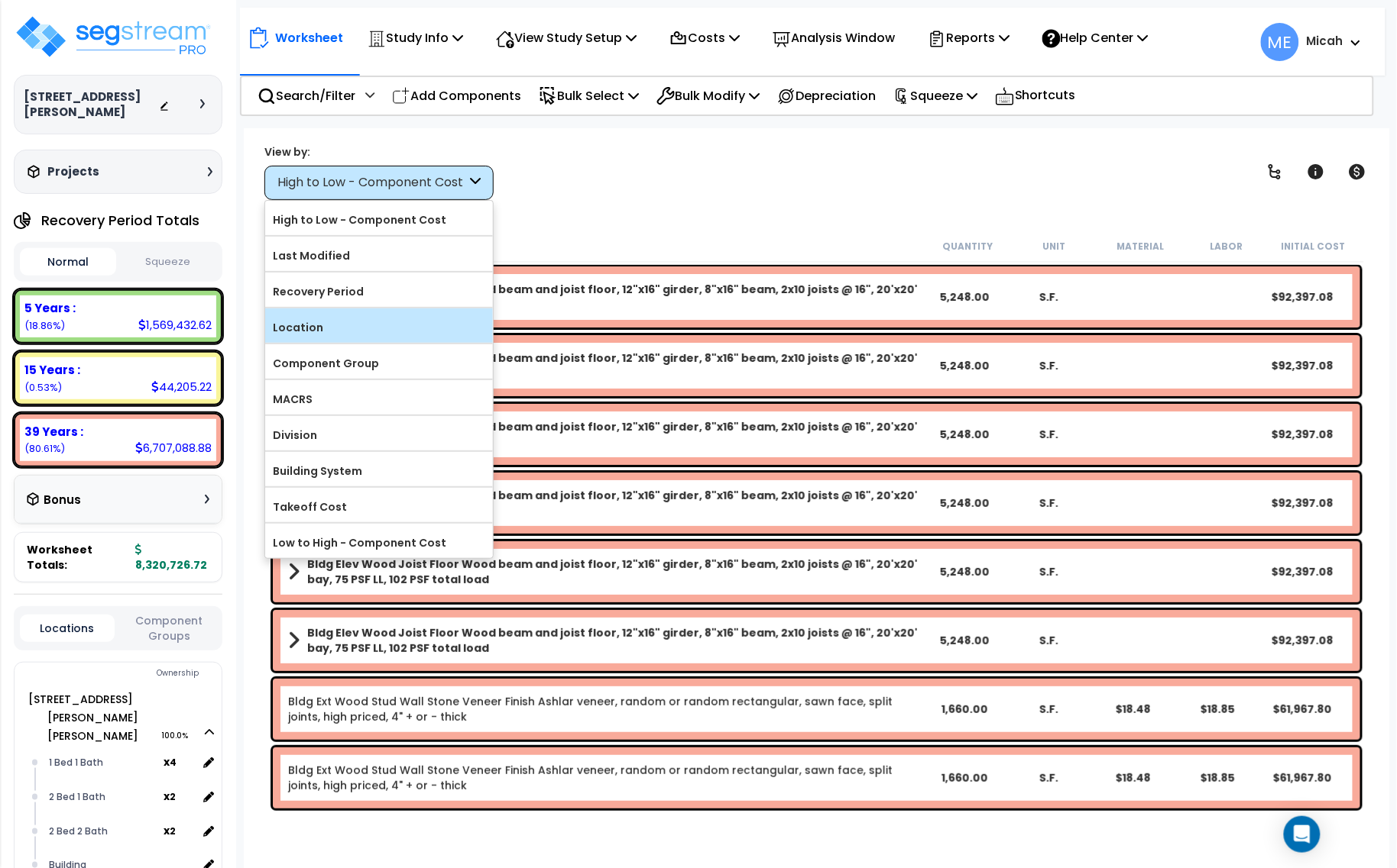
click at [430, 328] on label "Location" at bounding box center [379, 327] width 228 height 23
click at [0, 0] on input "Location" at bounding box center [0, 0] width 0 height 0
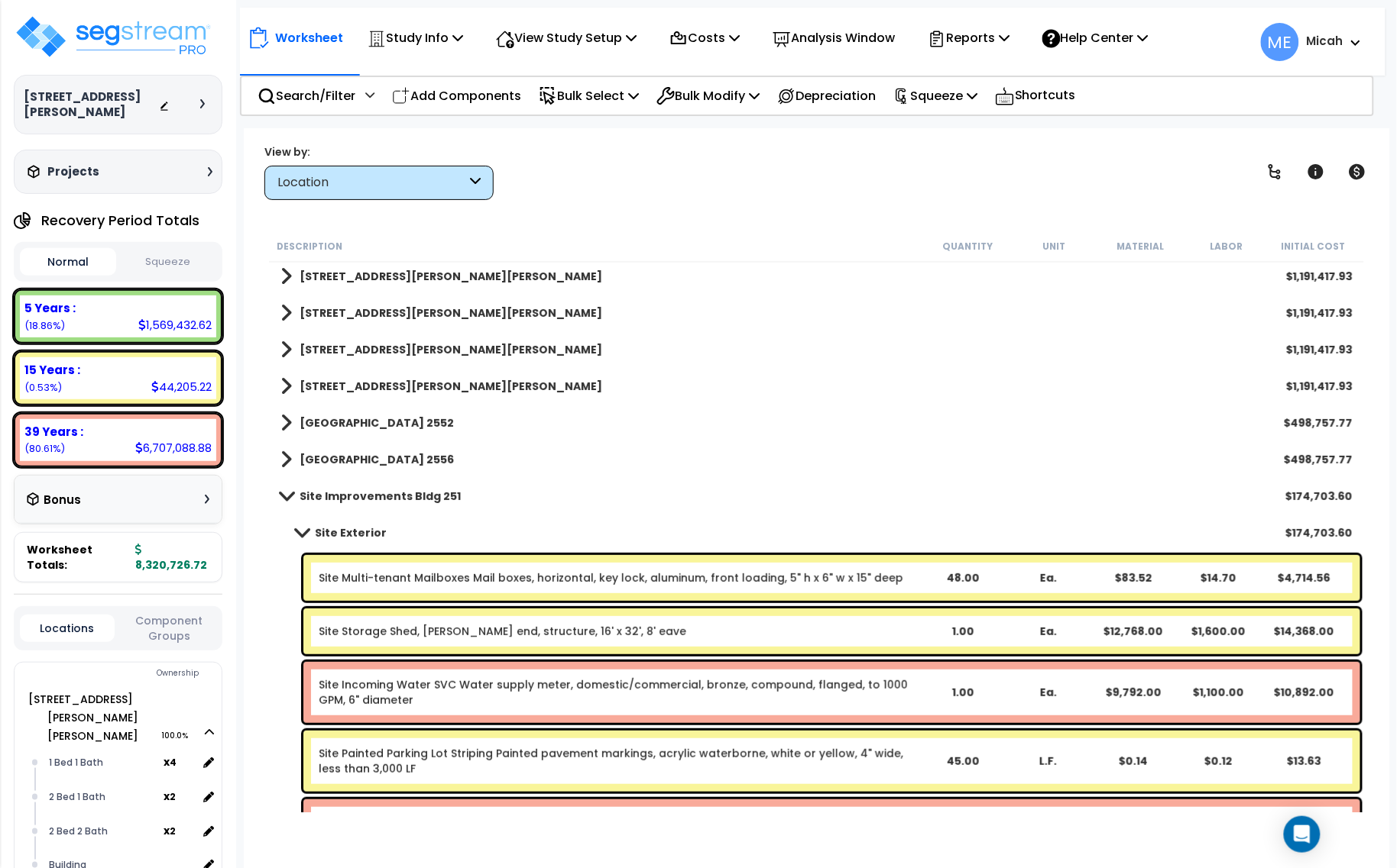
scroll to position [287, 0]
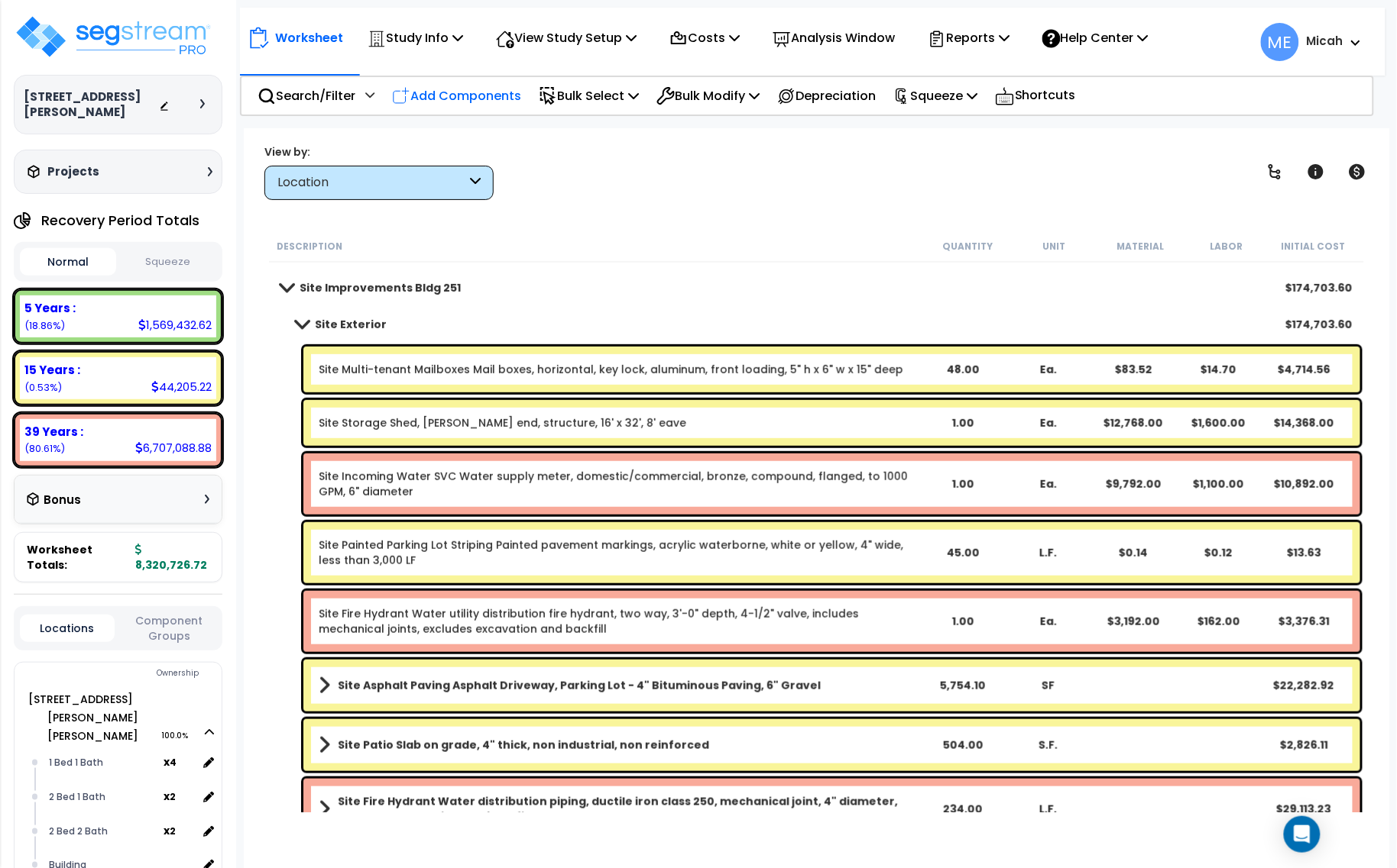
click at [489, 102] on p "Add Components" at bounding box center [456, 96] width 129 height 21
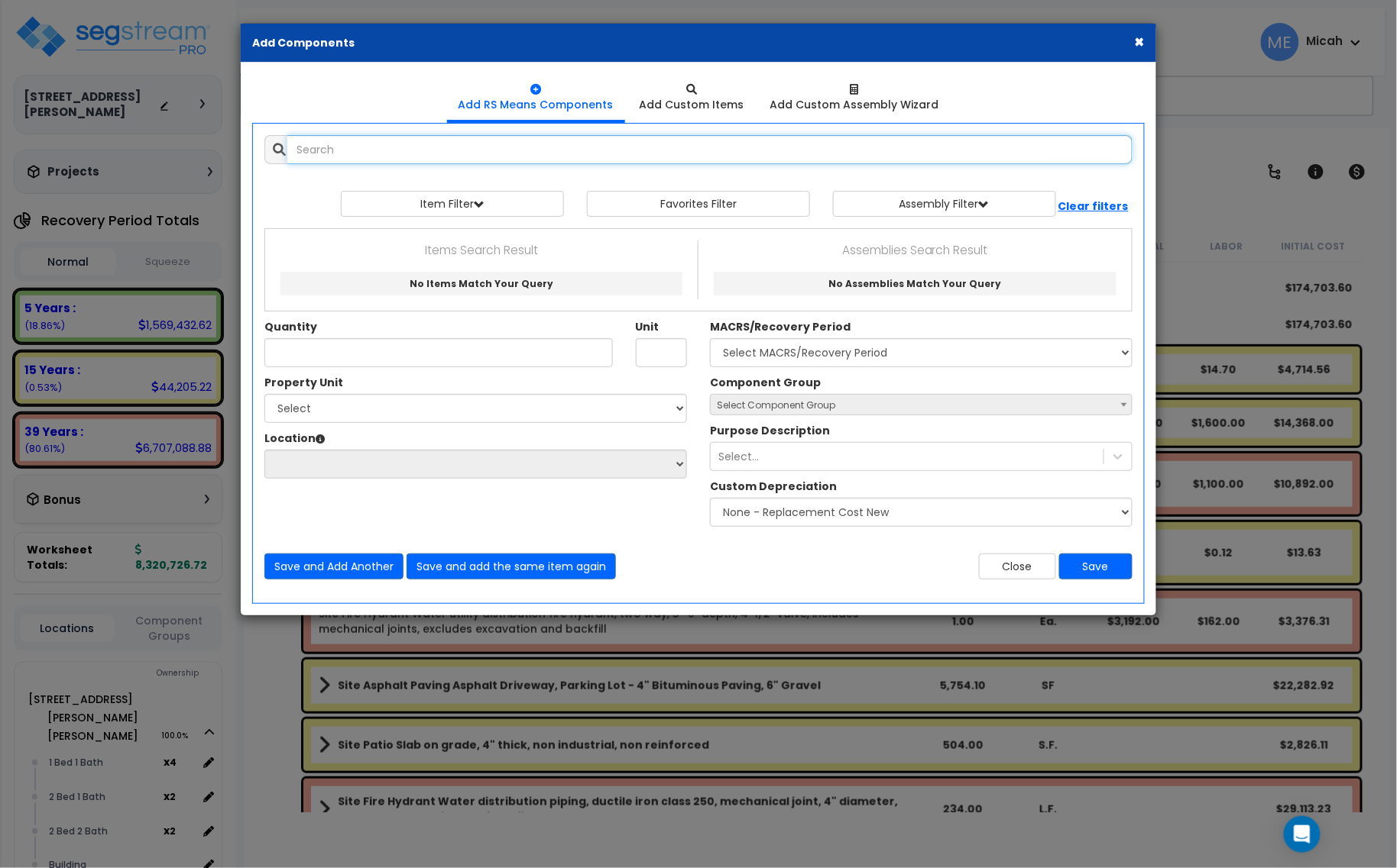
type input "s"
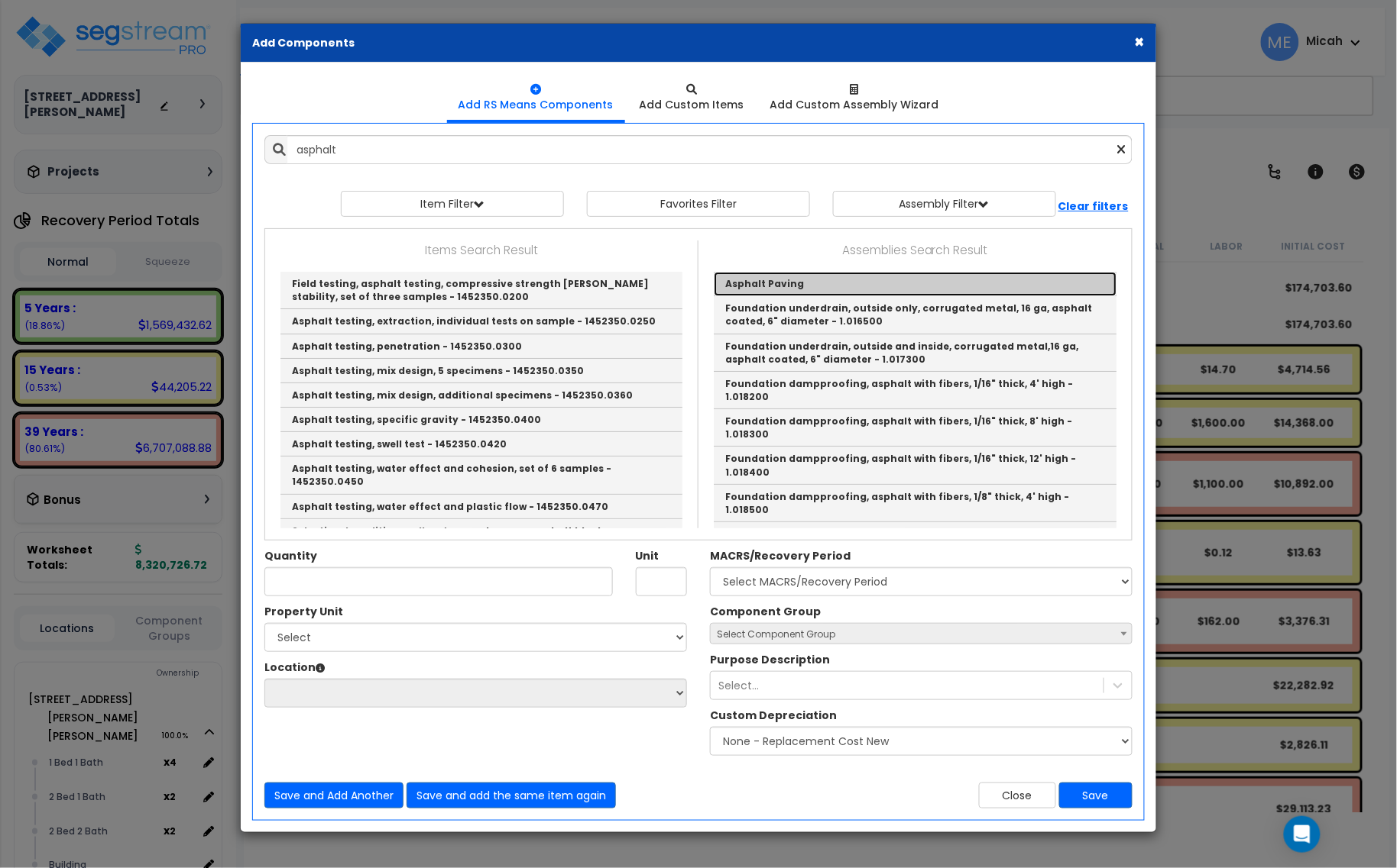
click at [774, 284] on link "Asphalt Paving" at bounding box center [915, 284] width 403 height 24
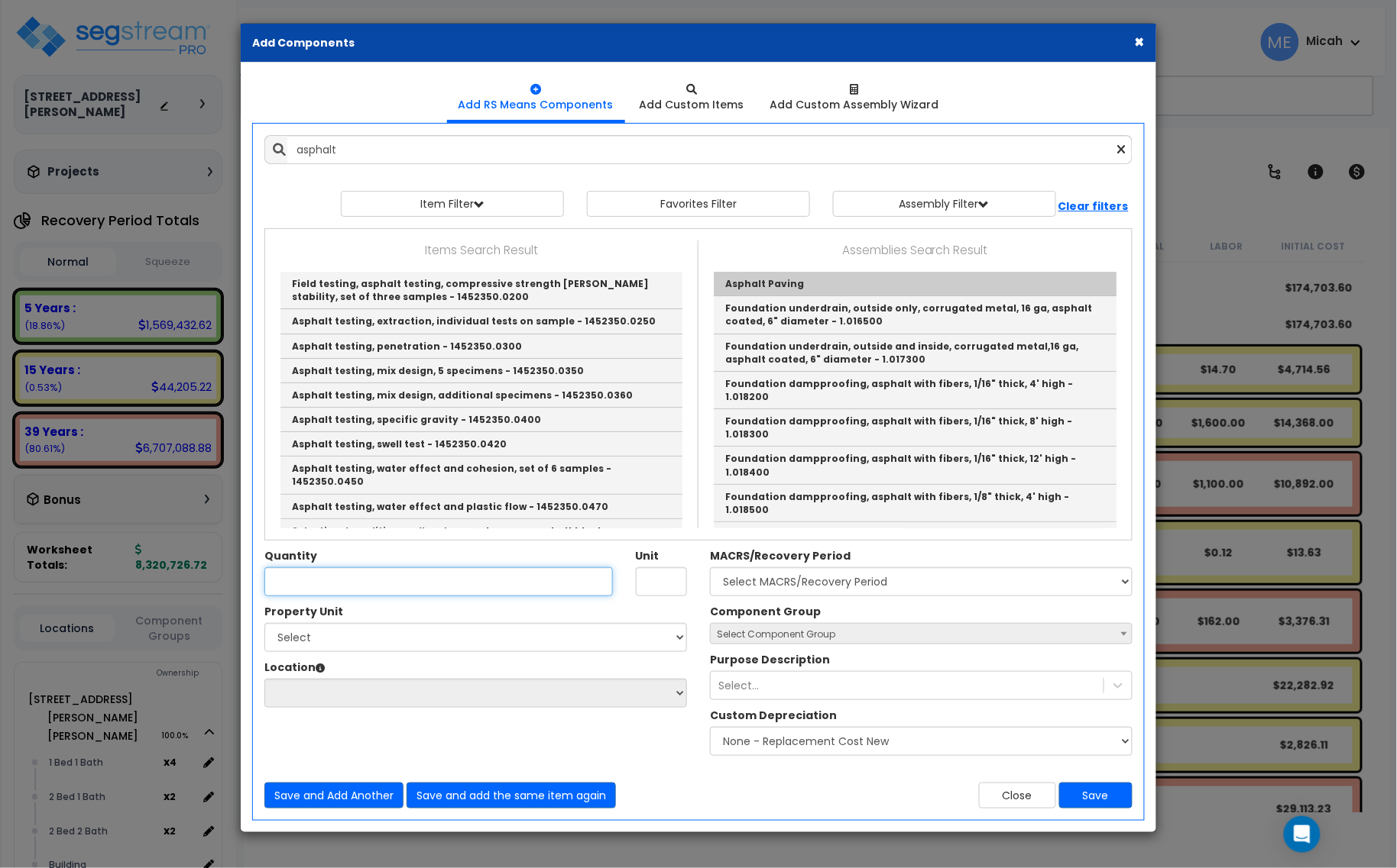
type input "Asphalt Paving"
checkbox input "true"
type input "SY"
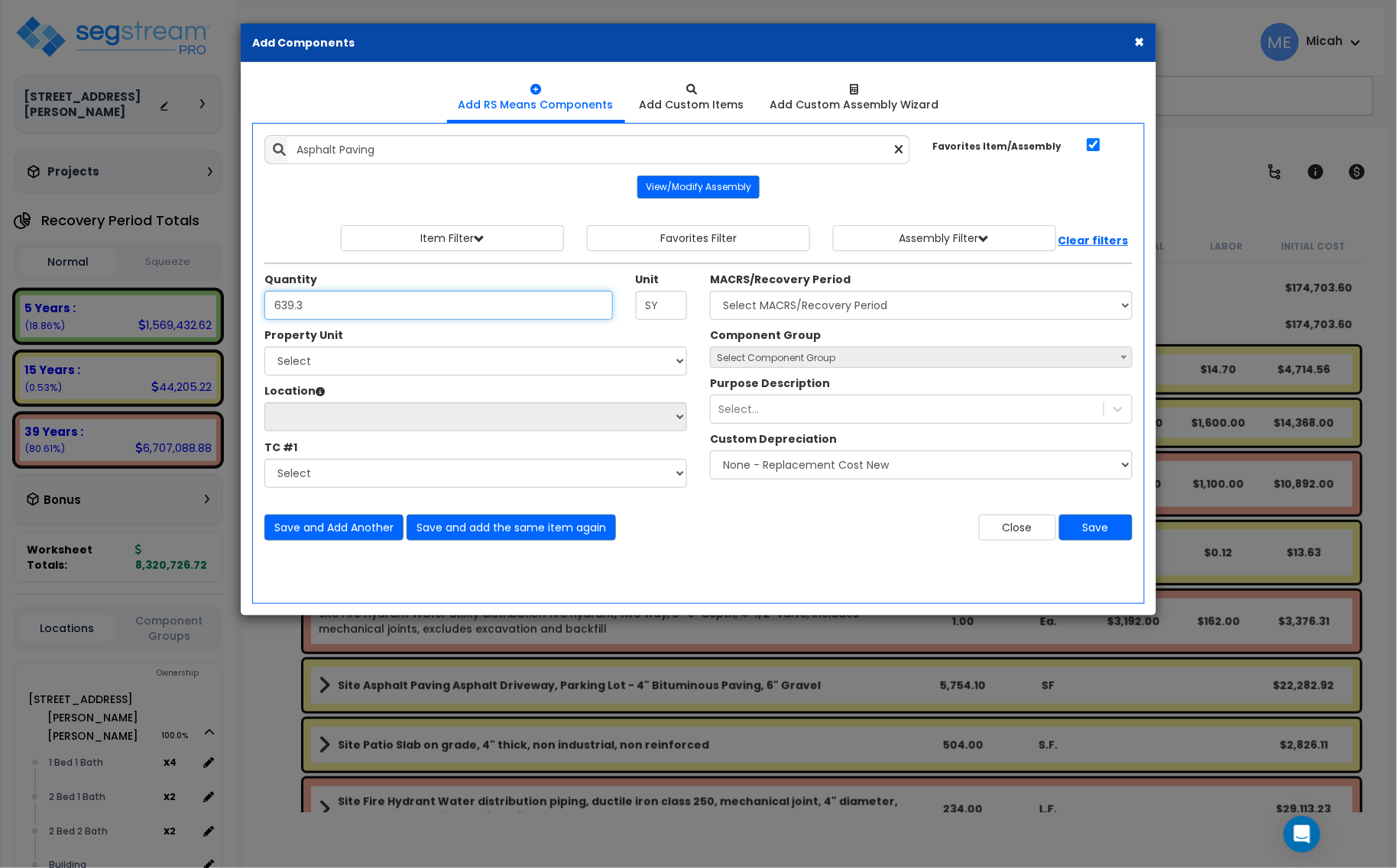
type input "639.3"
click at [304, 365] on select "Select [STREET_ADDRESS][PERSON_NAME] [STREET_ADDRESS][PERSON_NAME][PERSON_NAME]…" at bounding box center [475, 361] width 422 height 29
select select "175819"
click at [264, 348] on select "Select [STREET_ADDRESS][PERSON_NAME] [STREET_ADDRESS][PERSON_NAME][PERSON_NAME]…" at bounding box center [475, 361] width 422 height 29
click at [336, 421] on select "Select Site Exterior Add Additional Location" at bounding box center [475, 417] width 422 height 29
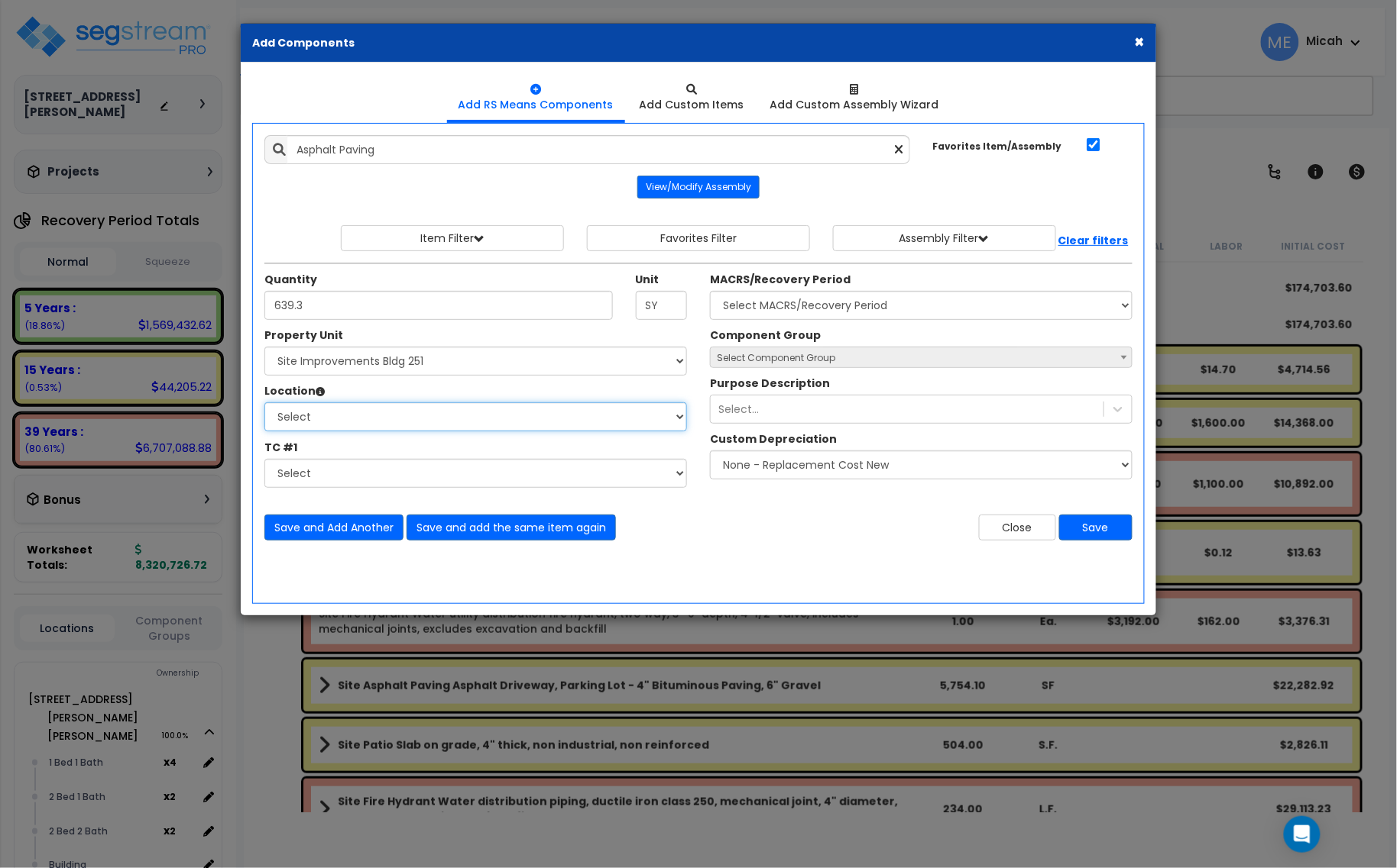
select select "462"
click at [264, 403] on select "Select Site Exterior Add Additional Location" at bounding box center [475, 417] width 422 height 29
click at [829, 308] on select "Select MACRS/Recovery Period 5 Years - 57.0 - Distributive Trades & Services 5 …" at bounding box center [921, 305] width 422 height 29
select select "3666"
click at [710, 292] on select "Select MACRS/Recovery Period 5 Years - 57.0 - Distributive Trades & Services 5 …" at bounding box center [921, 305] width 422 height 29
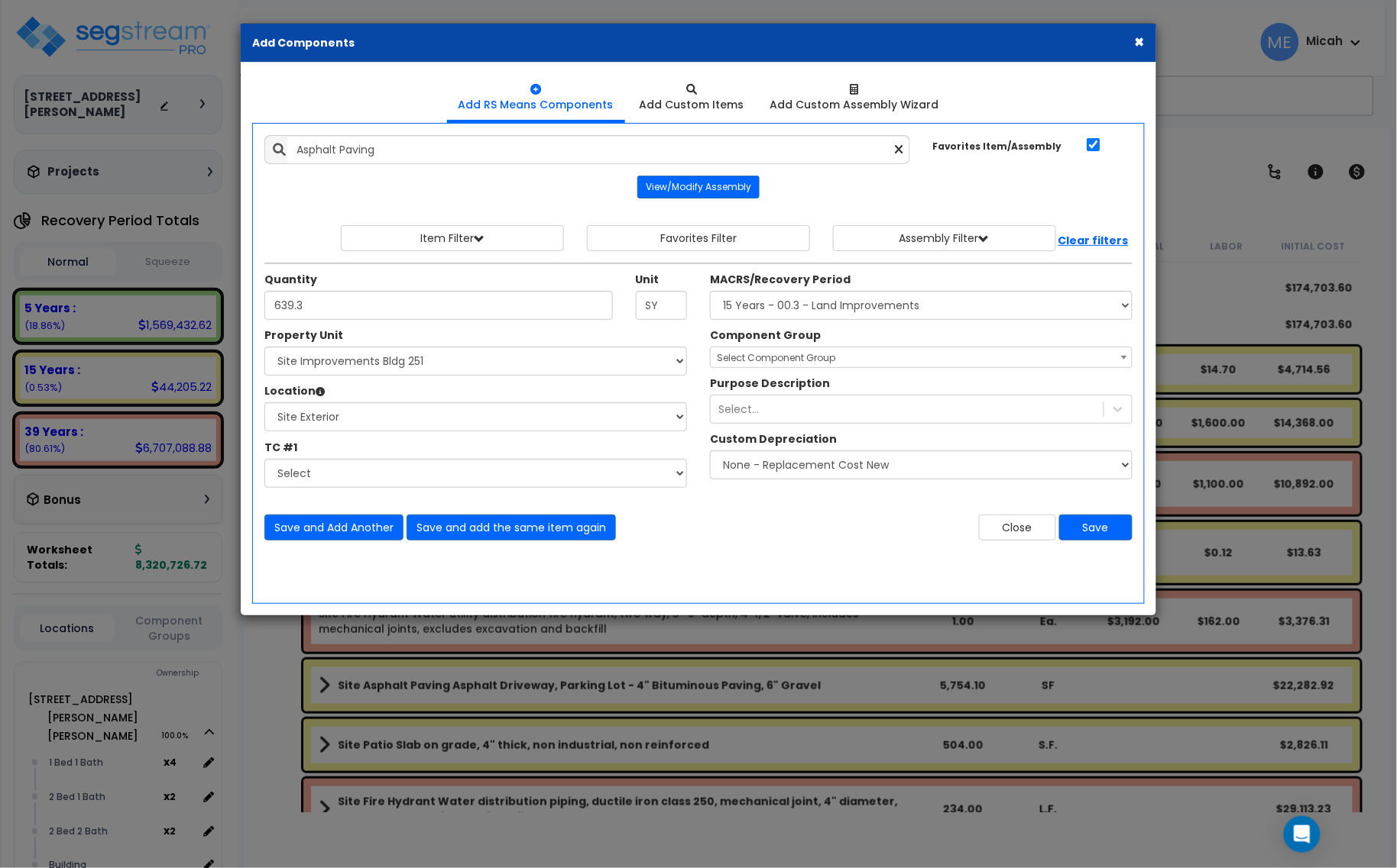
click at [802, 357] on span "Select Component Group" at bounding box center [776, 358] width 119 height 13
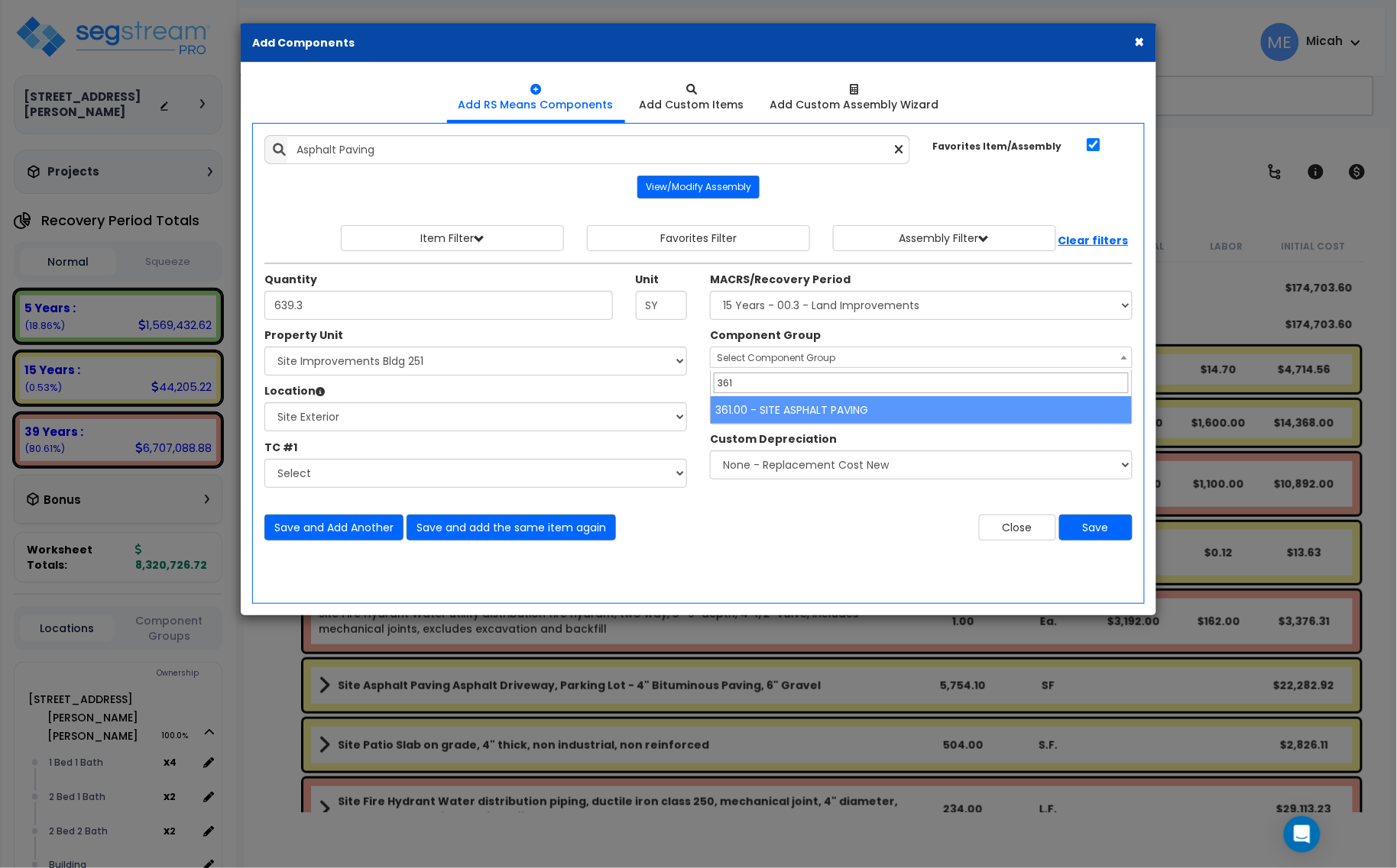
type input "361"
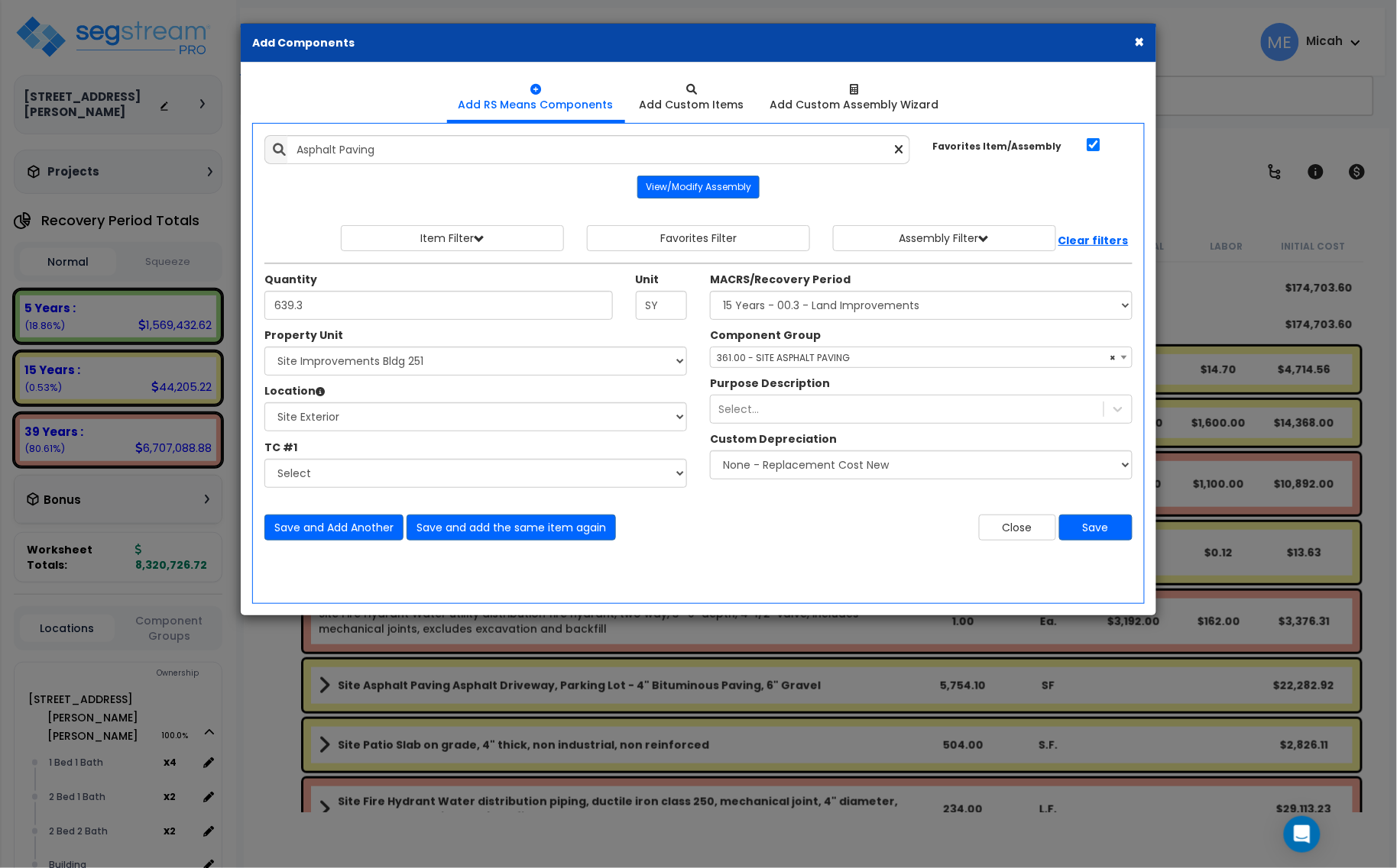
select select "57148"
click at [1114, 530] on button "Save" at bounding box center [1096, 528] width 73 height 26
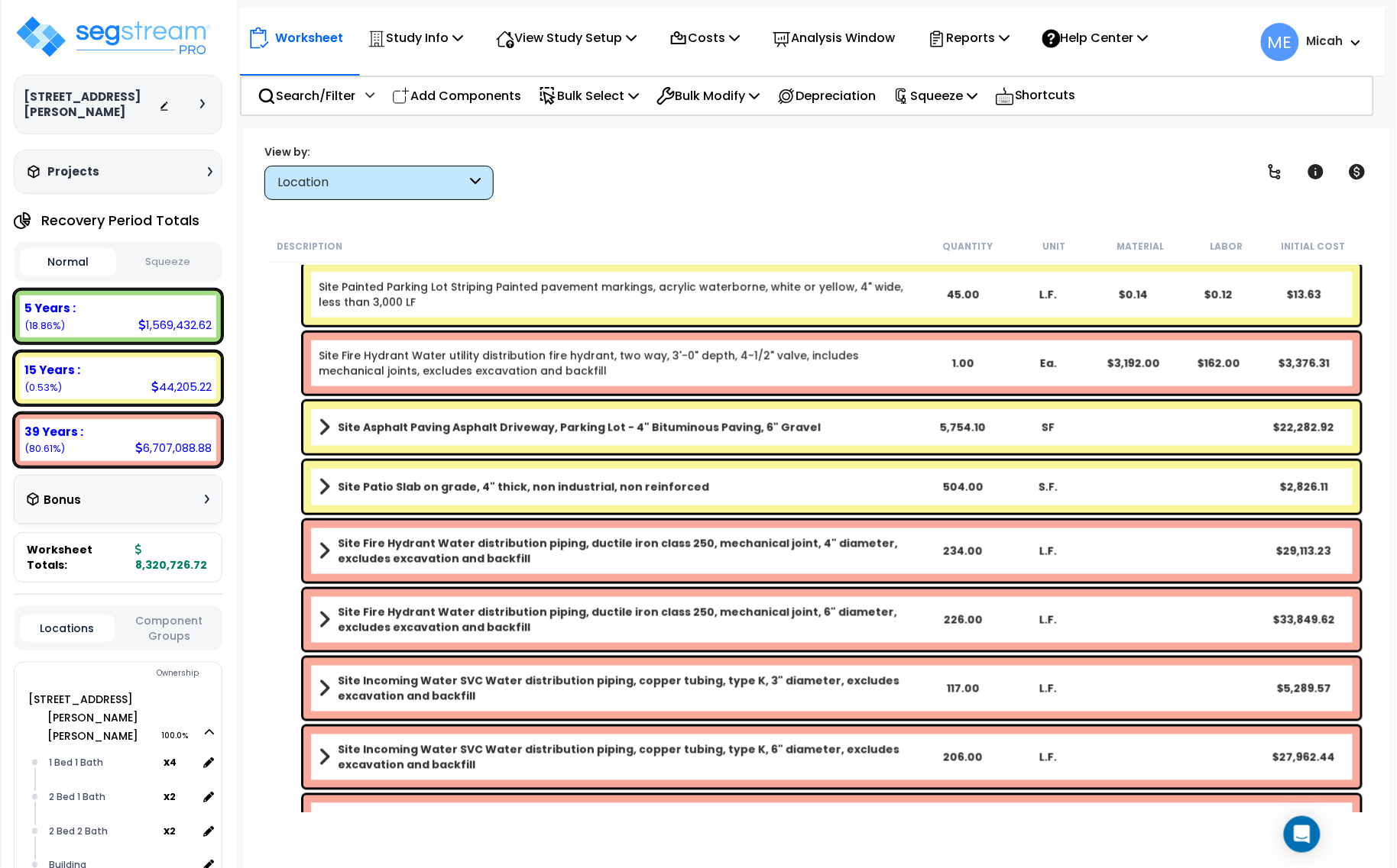
scroll to position [573, 0]
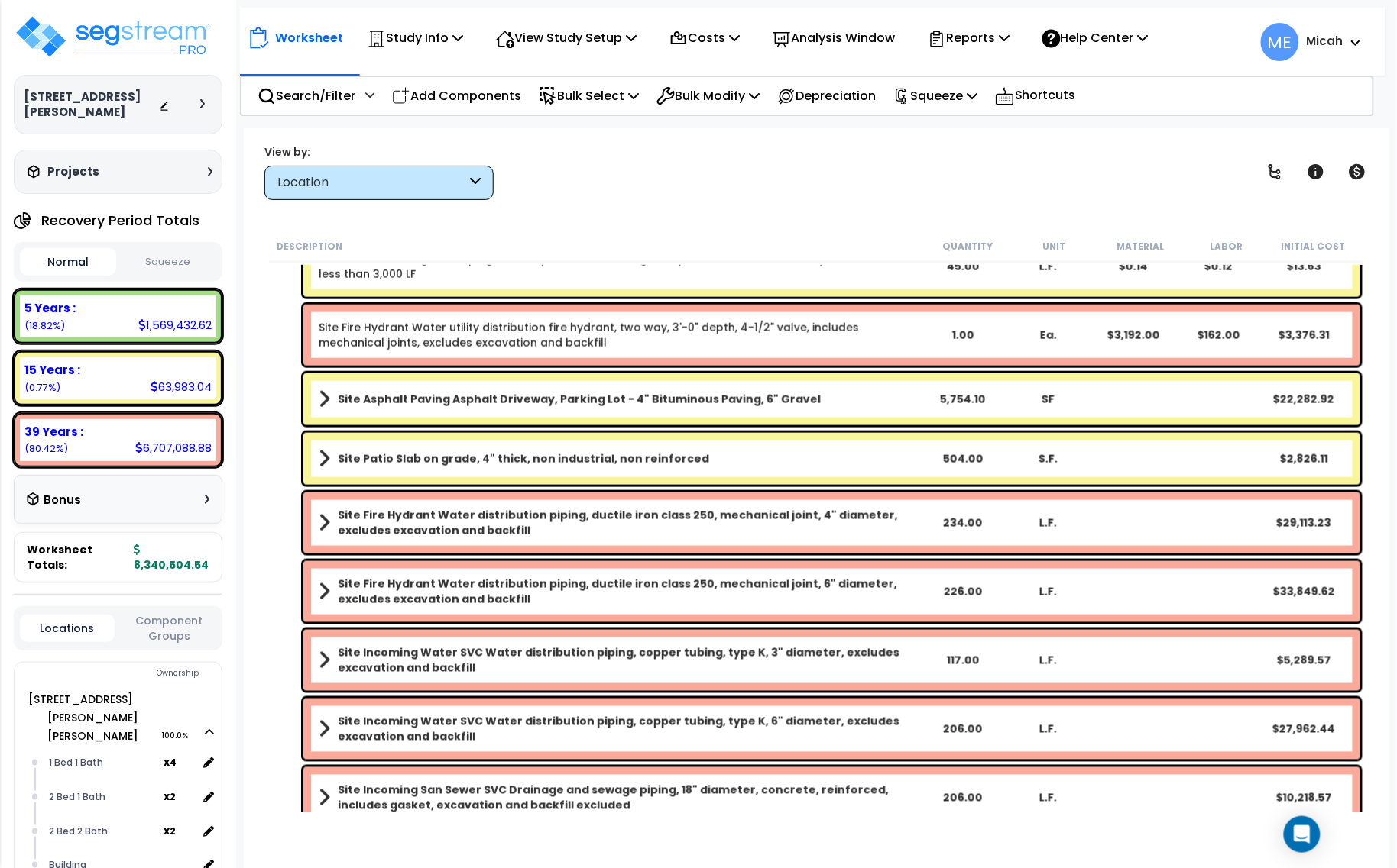
click at [322, 396] on span at bounding box center [325, 399] width 11 height 22
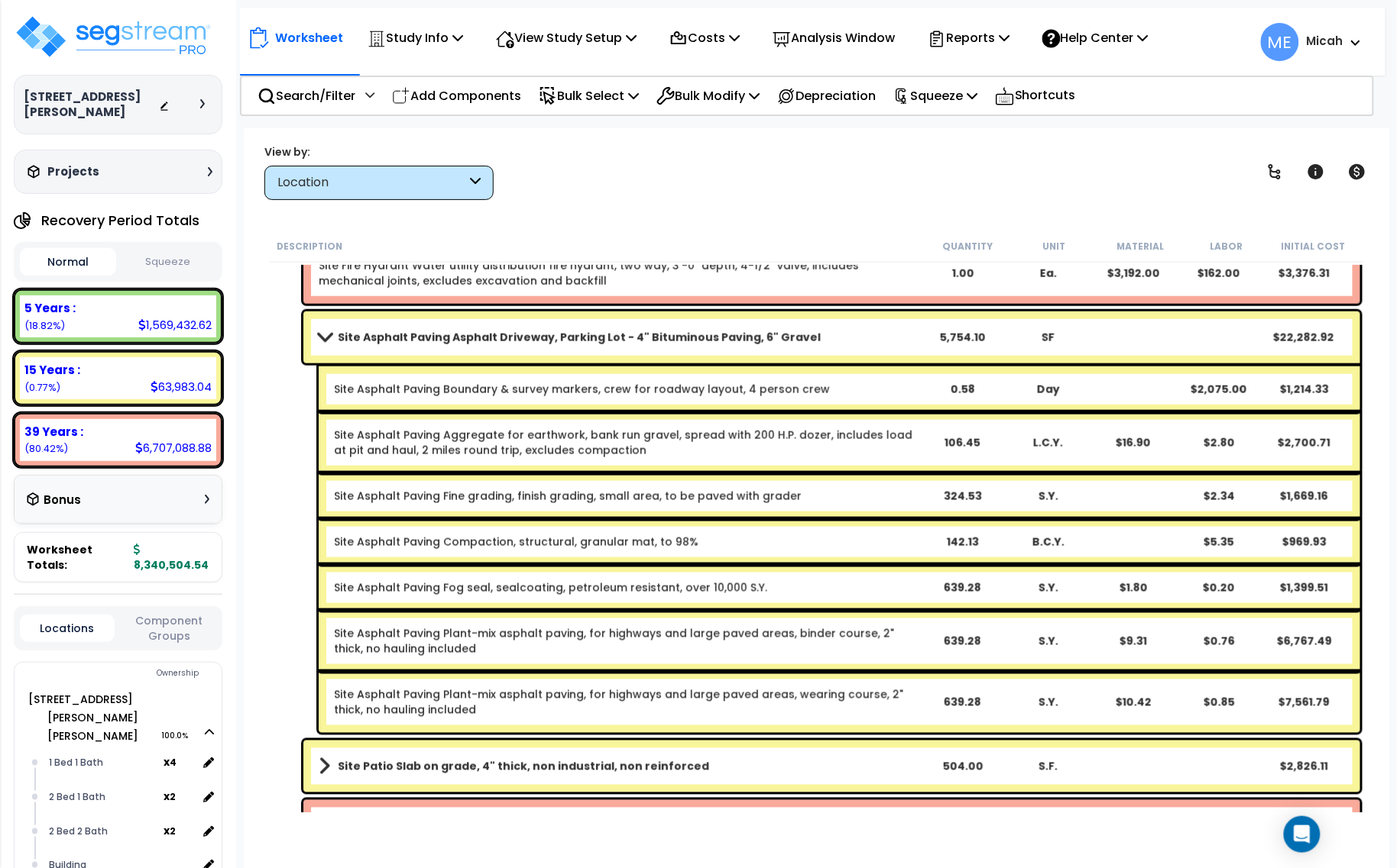
scroll to position [669, 0]
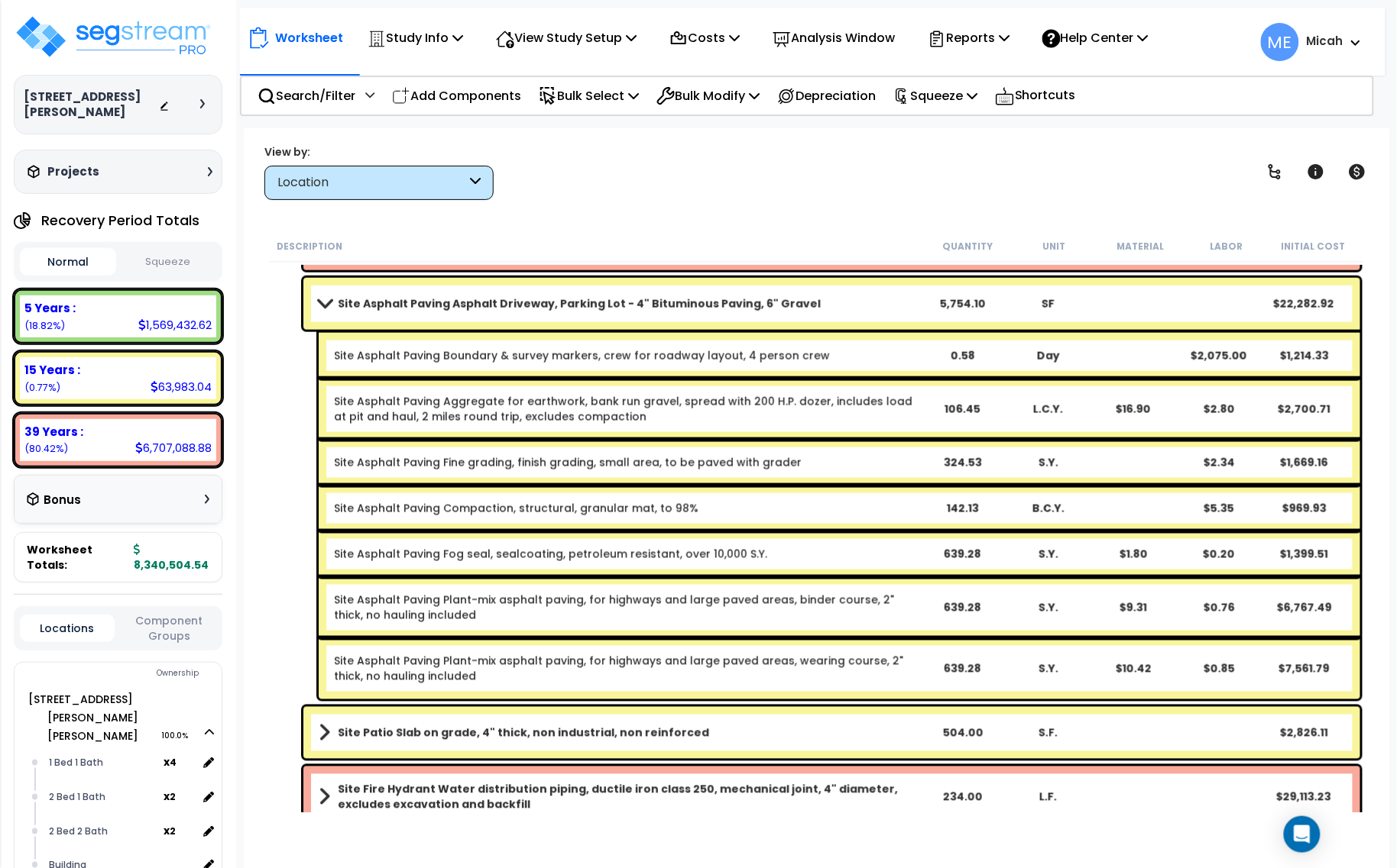
click at [326, 308] on span at bounding box center [325, 304] width 22 height 11
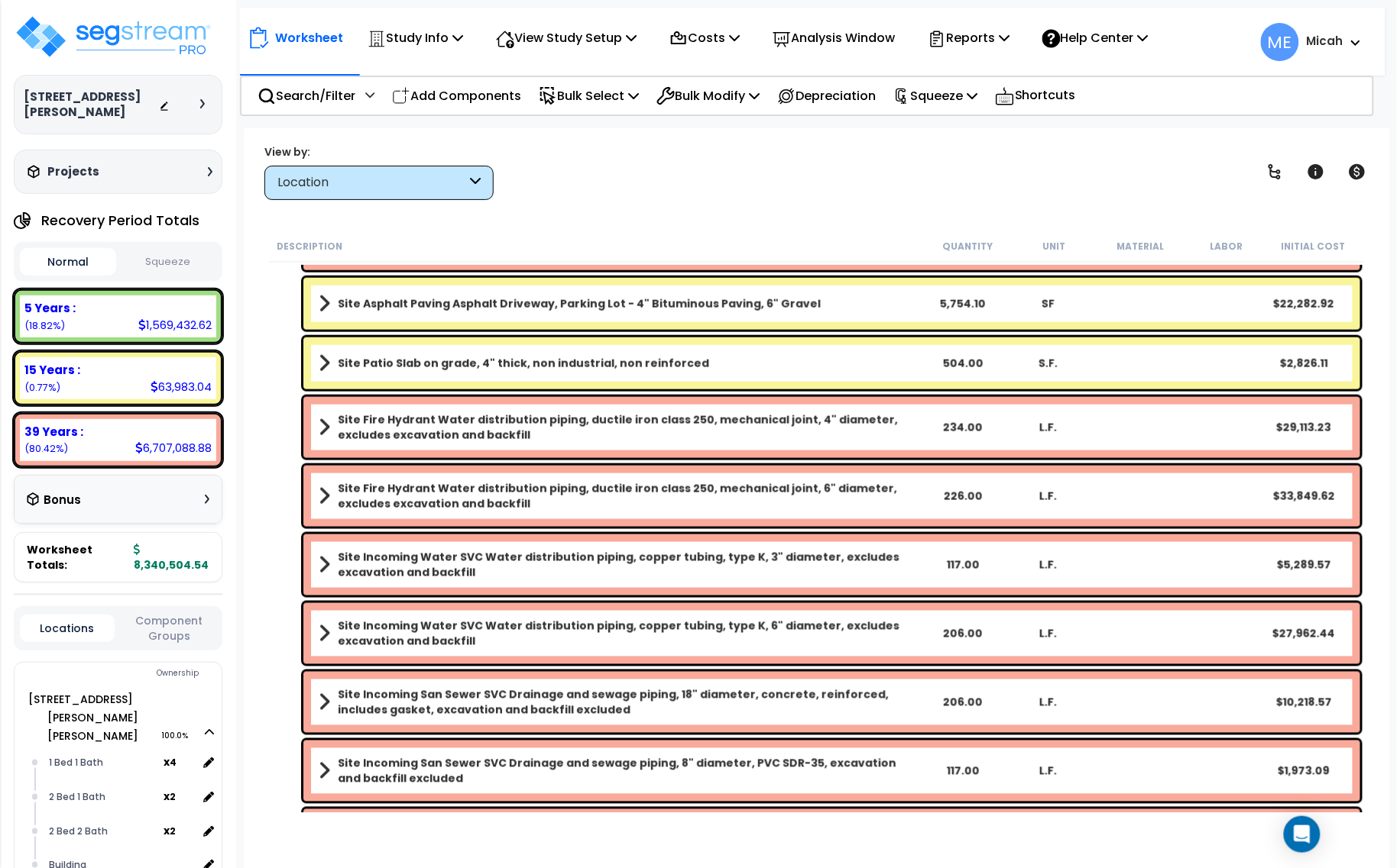
click at [344, 308] on b "Site Asphalt Paving Asphalt Driveway, Parking Lot - 4" Bituminous Paving, 6" Gr…" at bounding box center [579, 304] width 483 height 15
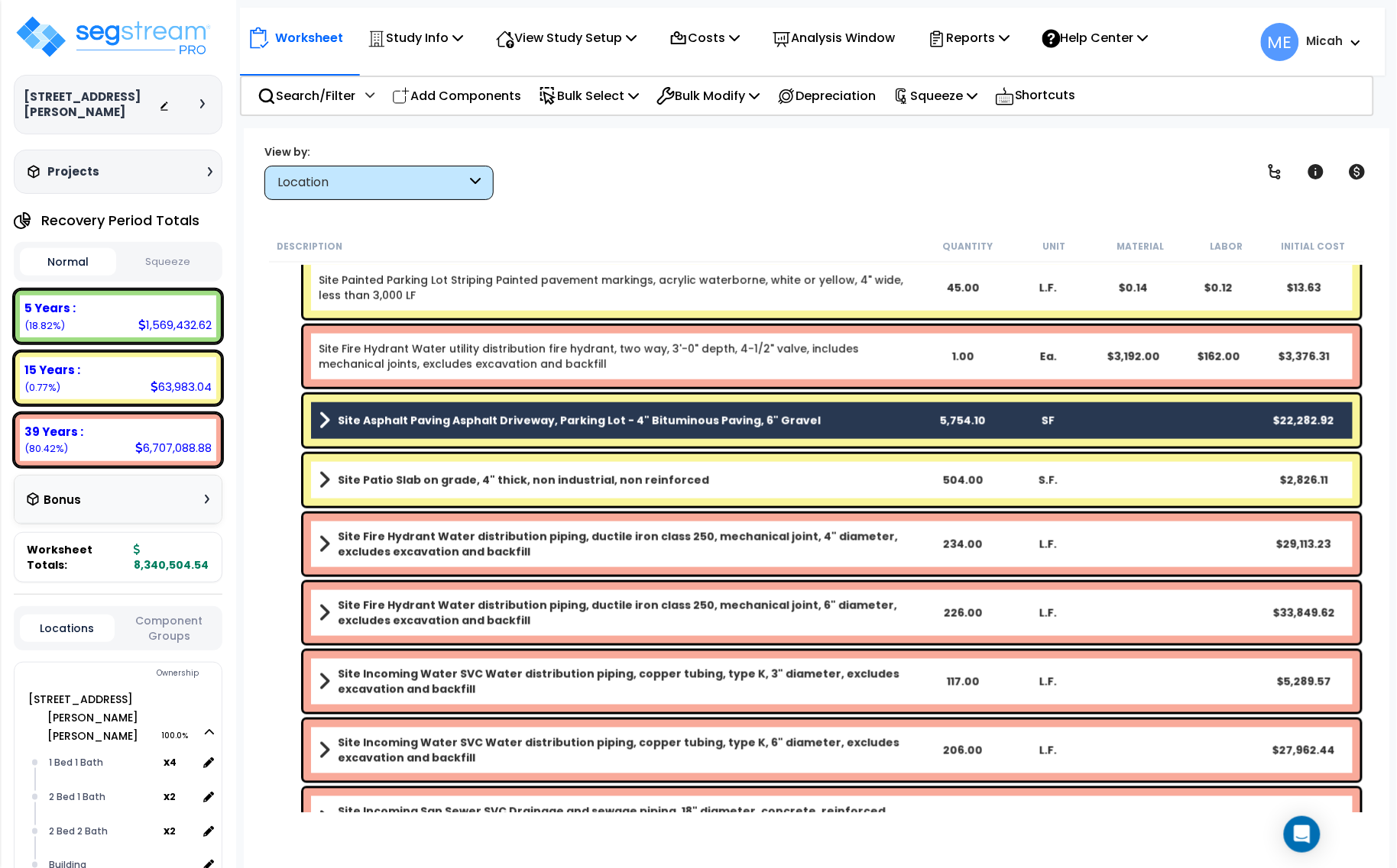
scroll to position [475, 0]
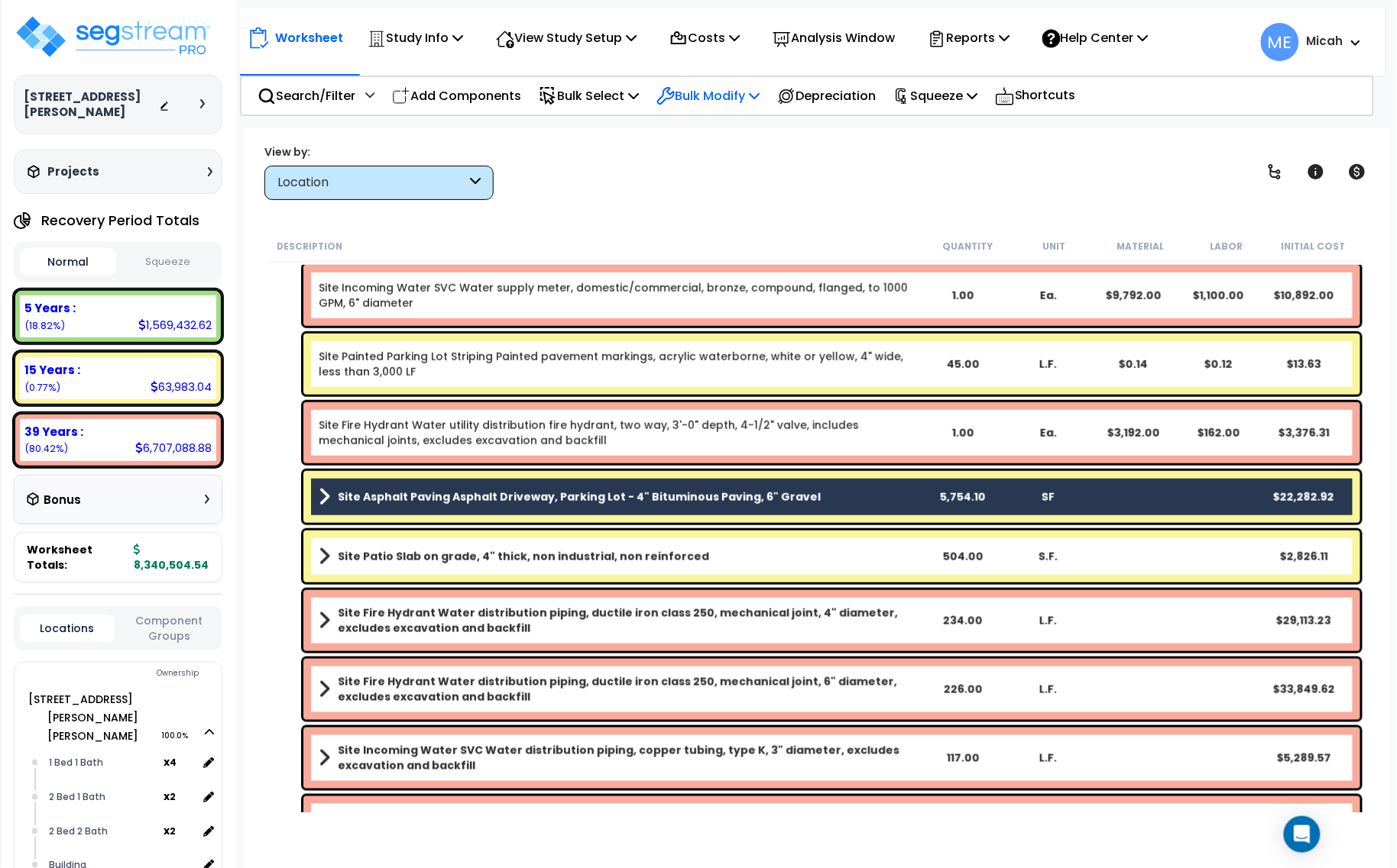
click at [754, 88] on p "Bulk Modify" at bounding box center [708, 96] width 103 height 21
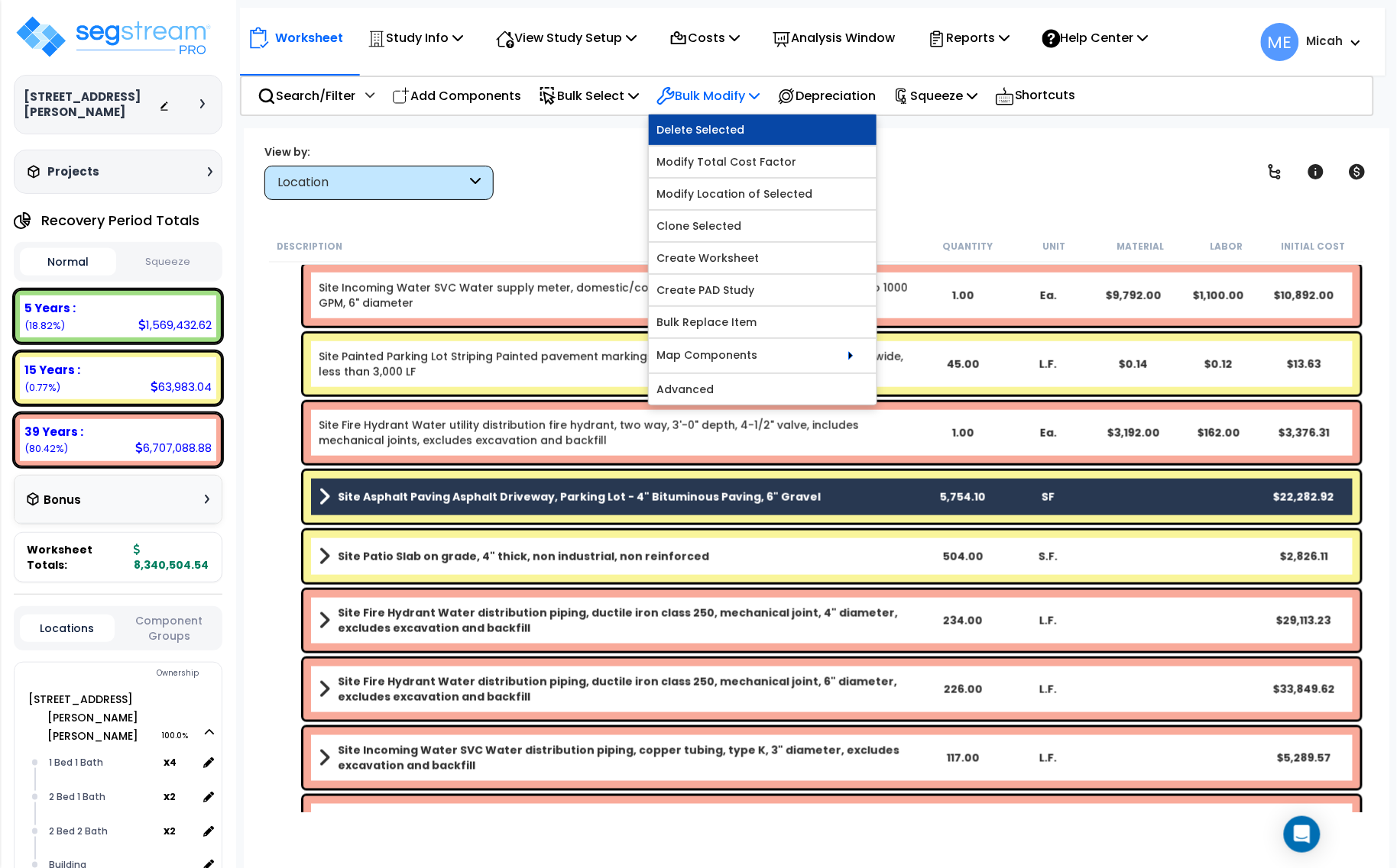
click at [753, 119] on link "Delete Selected" at bounding box center [763, 130] width 228 height 30
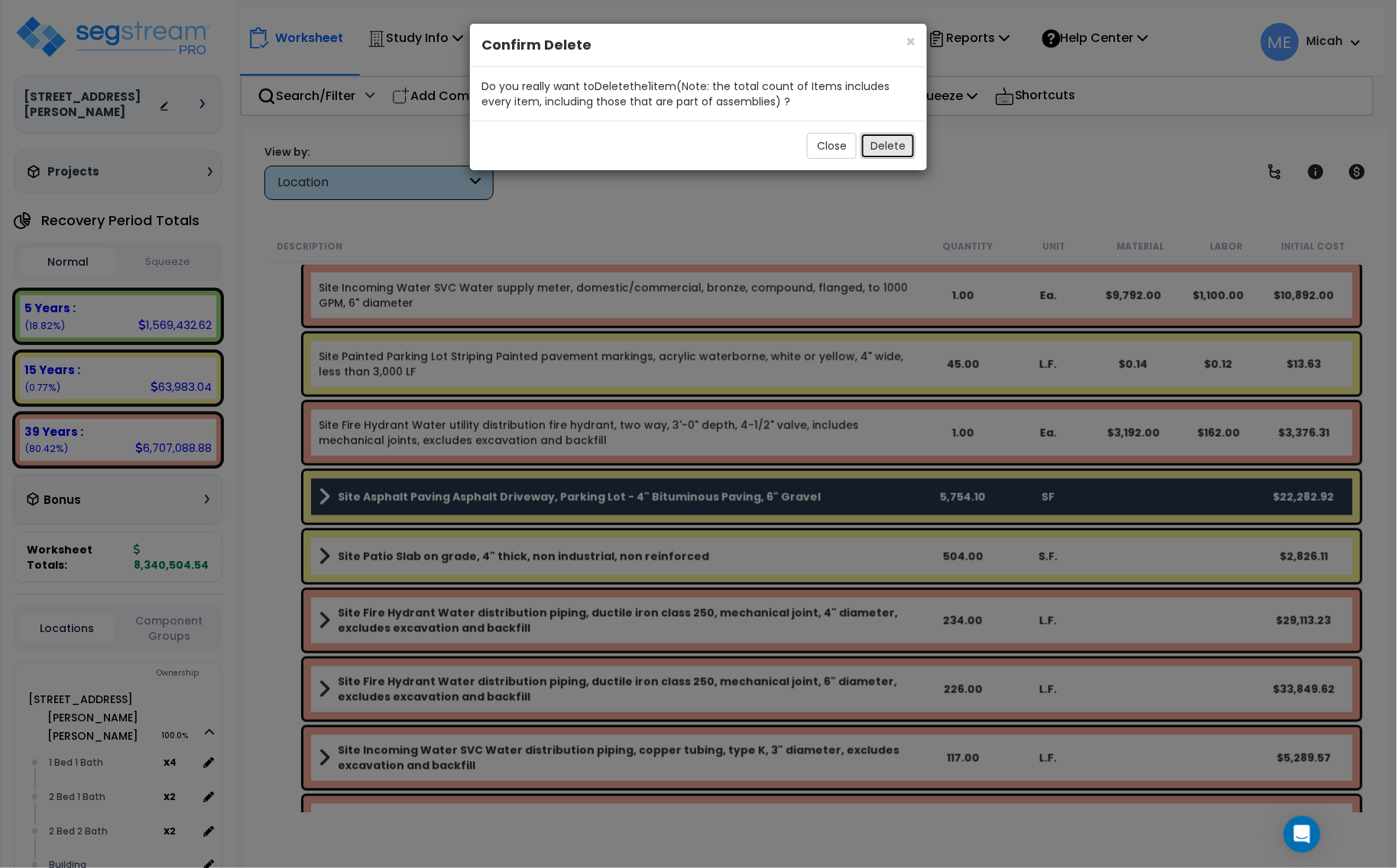
click at [881, 150] on button "Delete" at bounding box center [888, 146] width 55 height 26
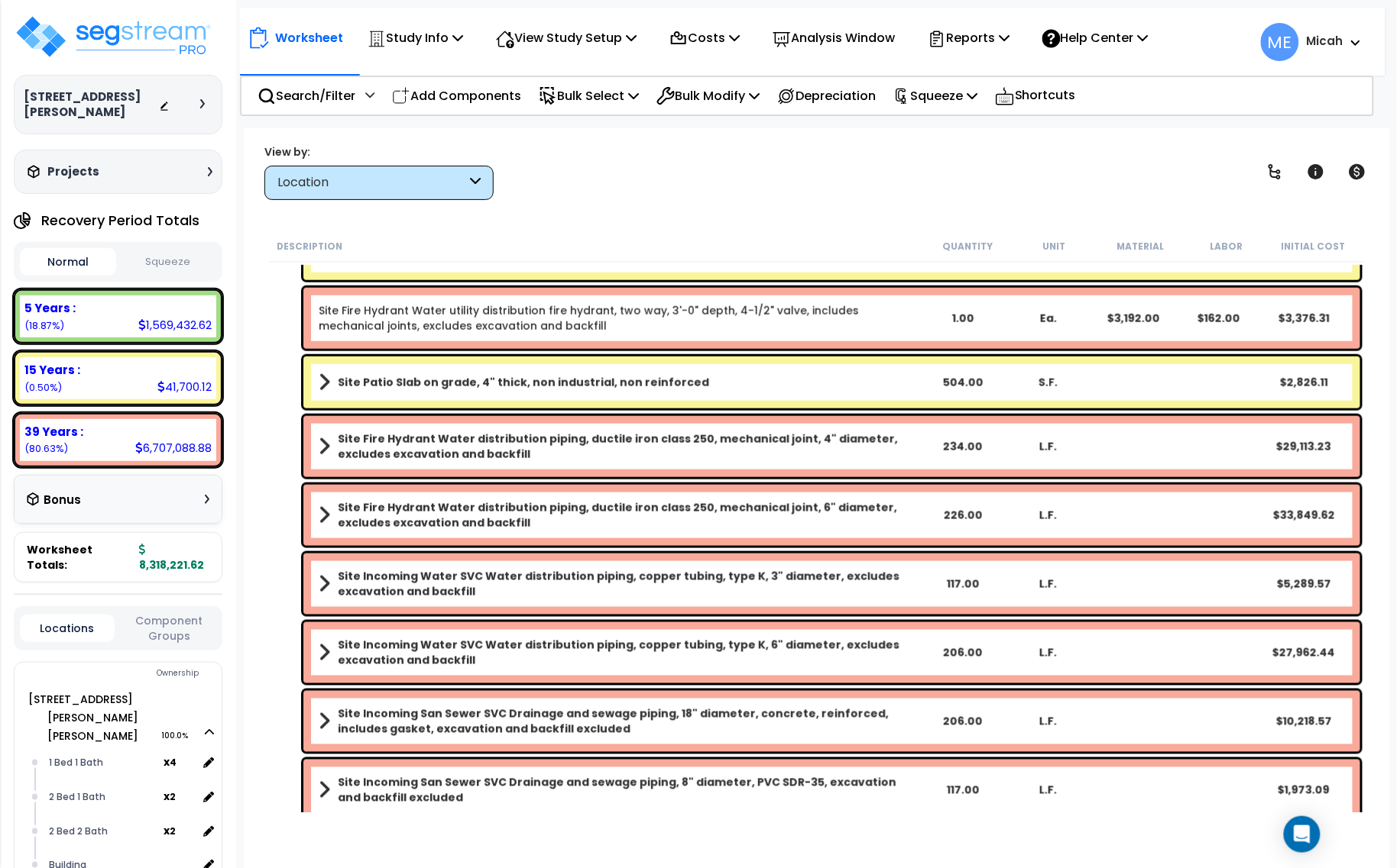
scroll to position [798, 0]
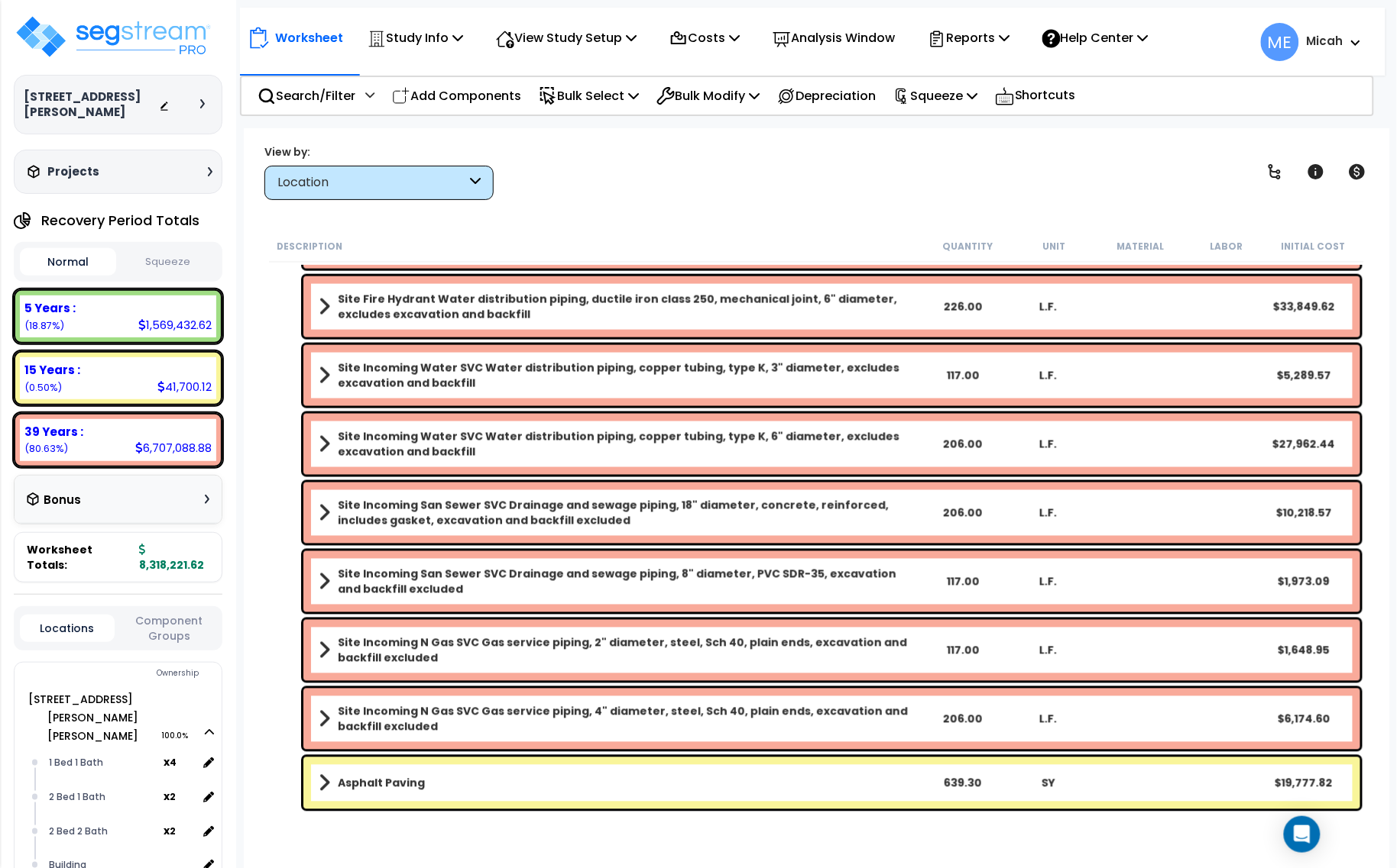
click at [320, 784] on span at bounding box center [325, 783] width 11 height 22
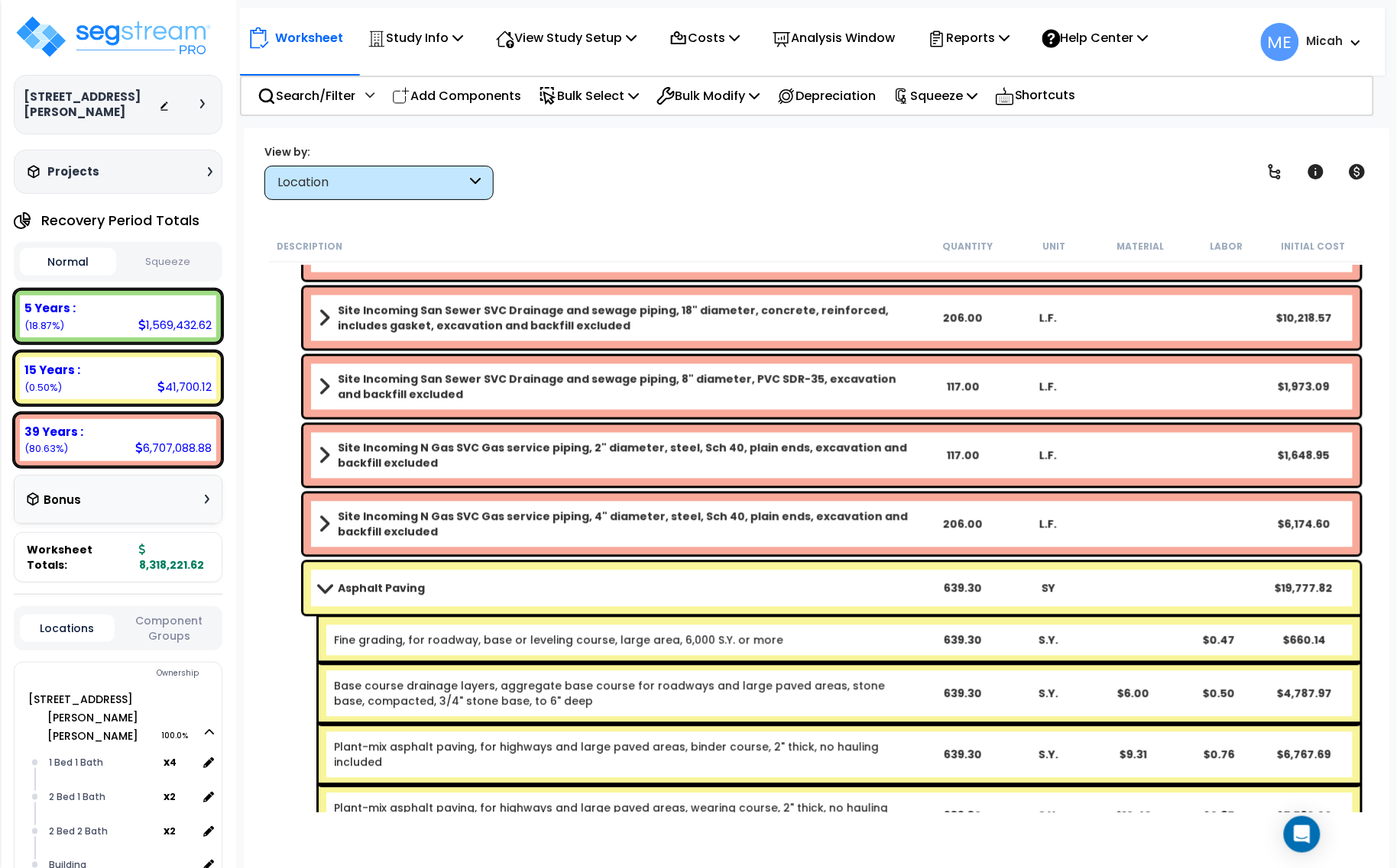
scroll to position [999, 0]
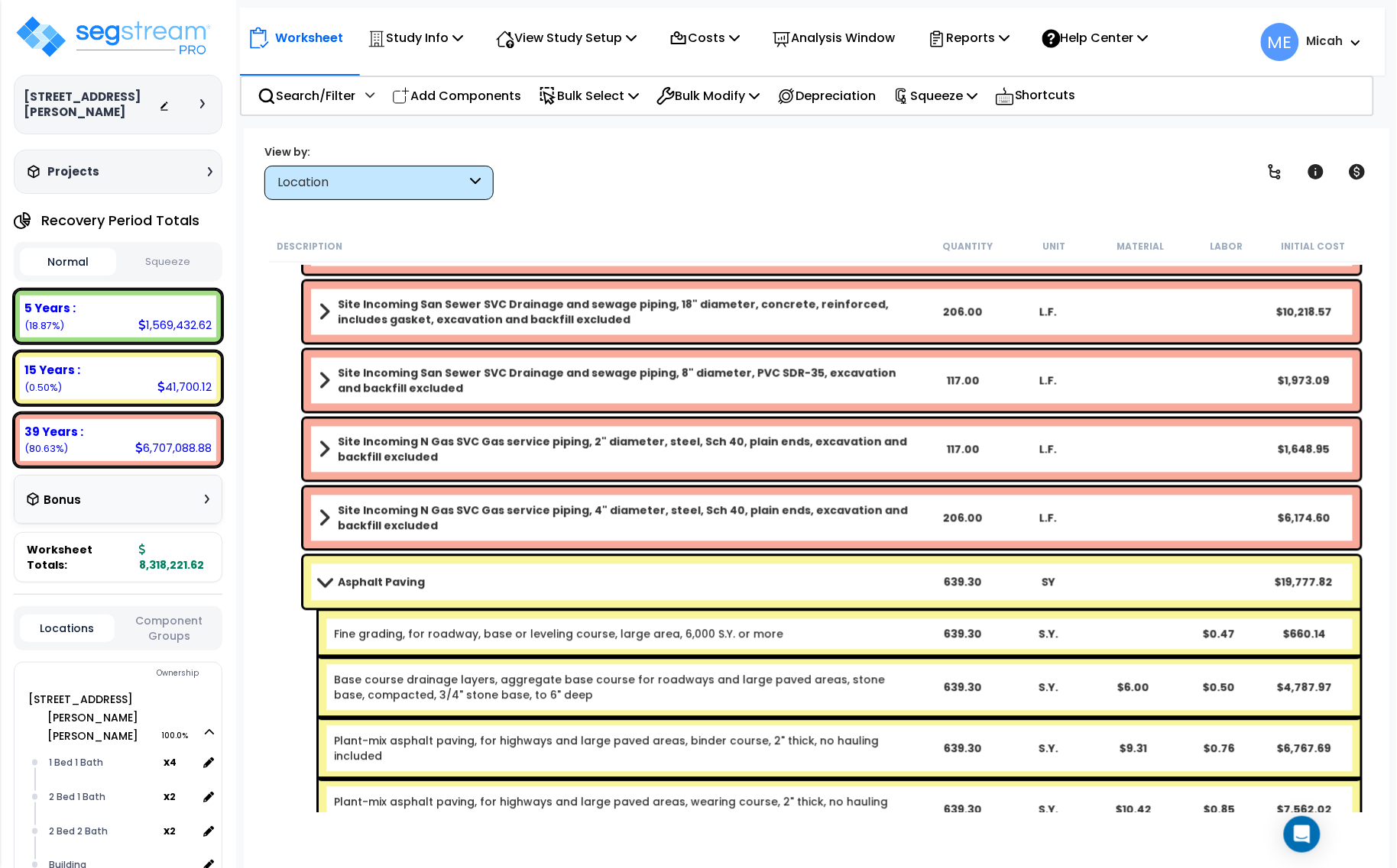
click at [321, 579] on span at bounding box center [325, 582] width 22 height 11
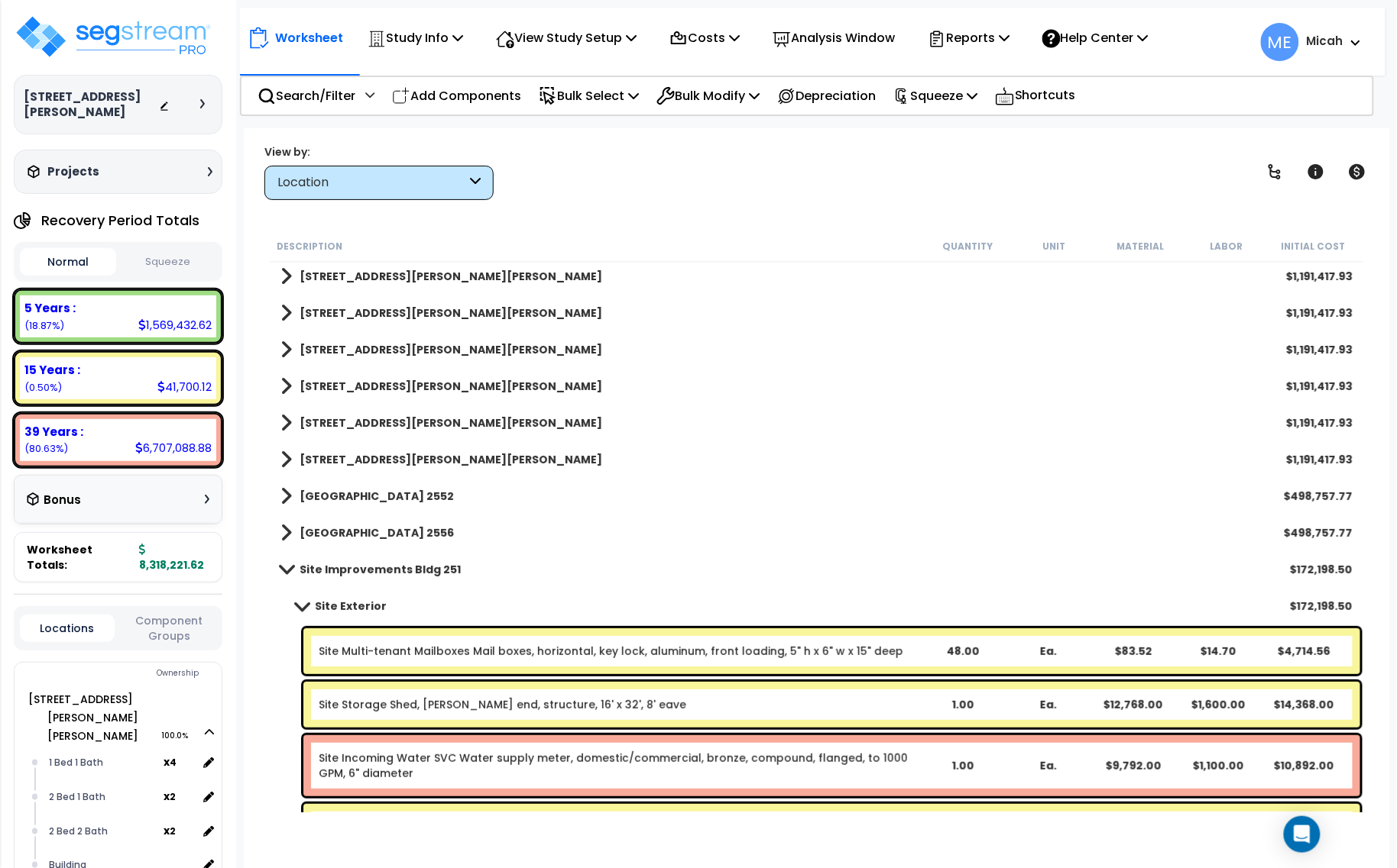
scroll to position [0, 0]
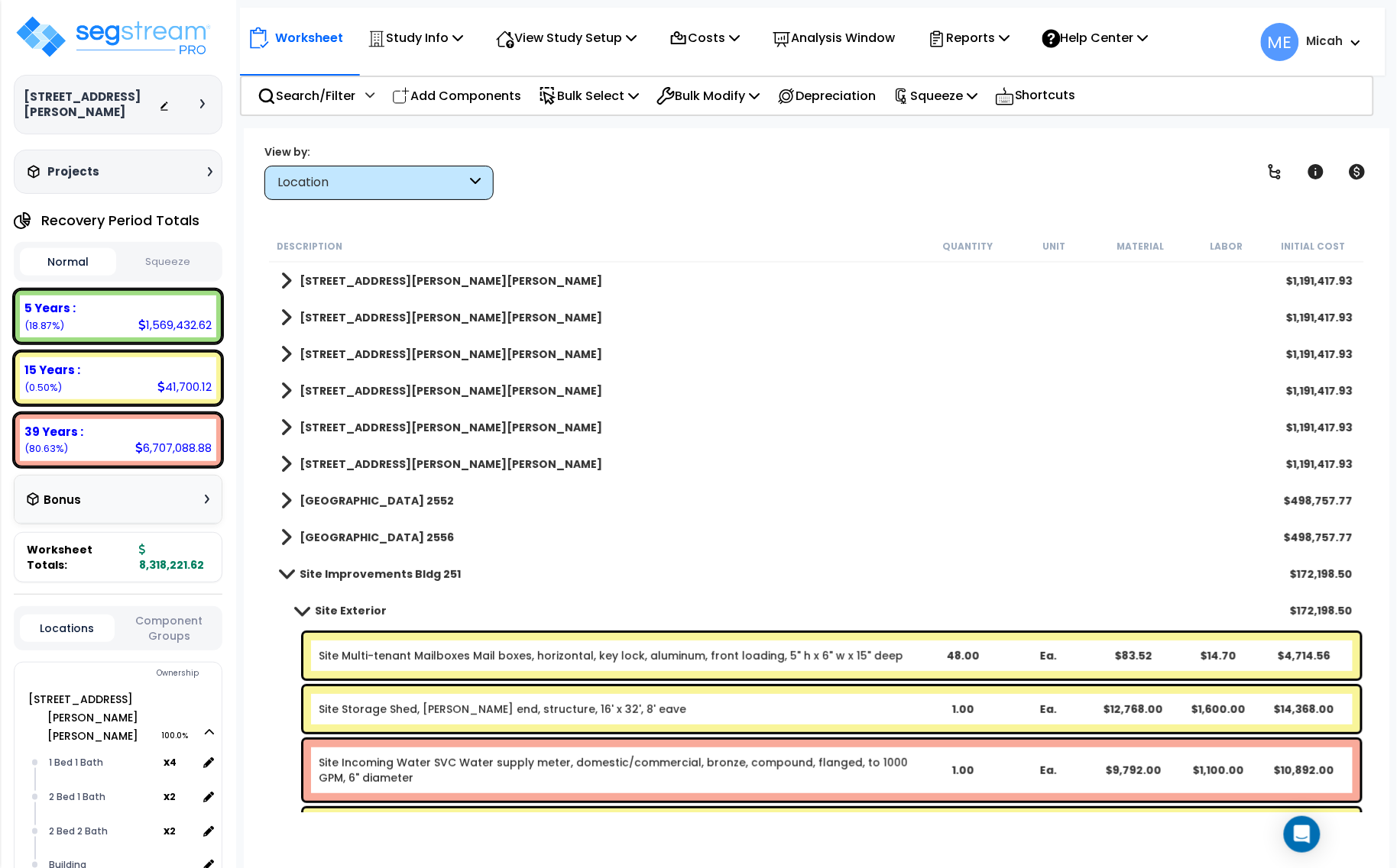
click at [300, 608] on span at bounding box center [301, 610] width 22 height 11
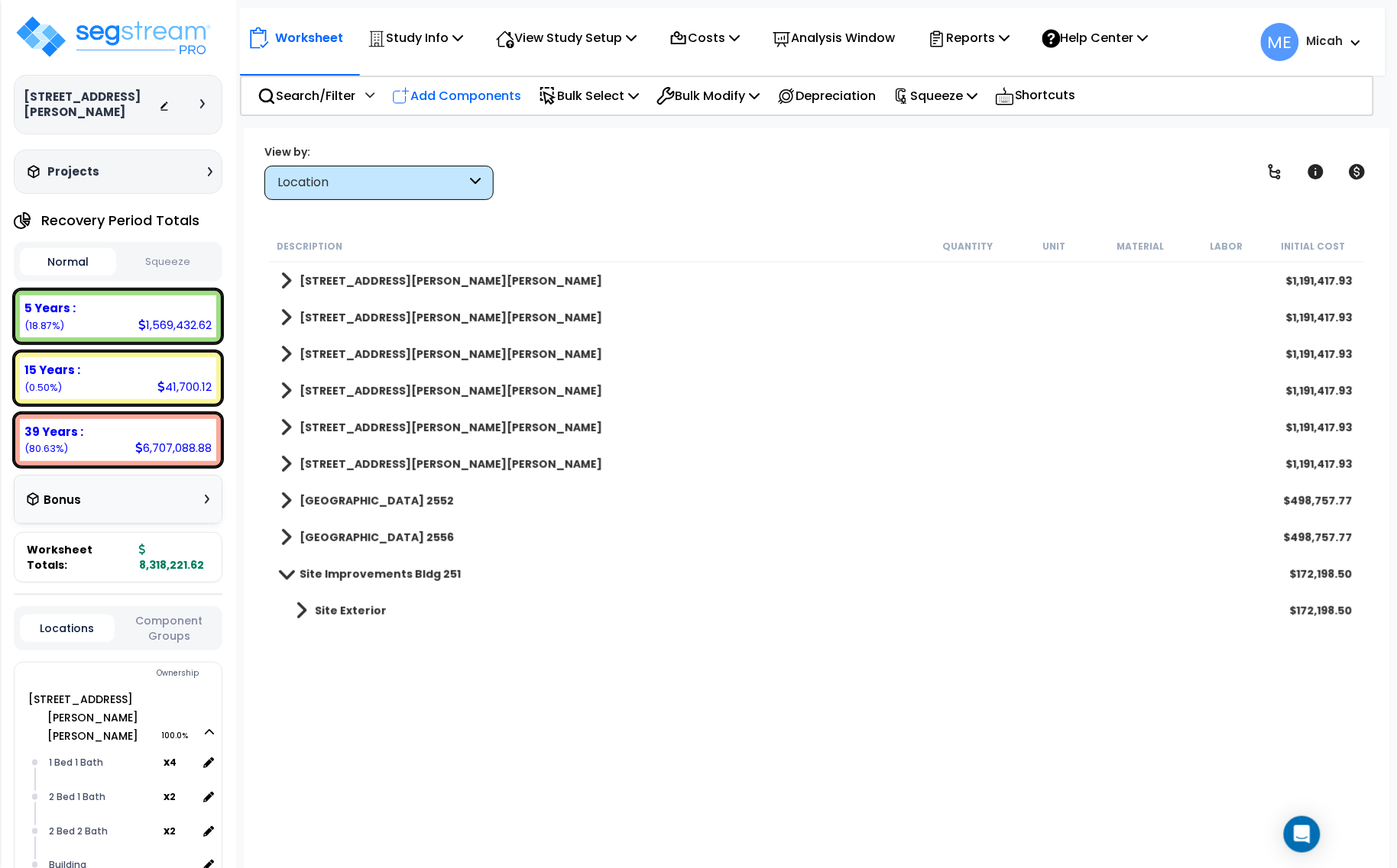
click at [470, 97] on p "Add Components" at bounding box center [456, 96] width 129 height 21
select select
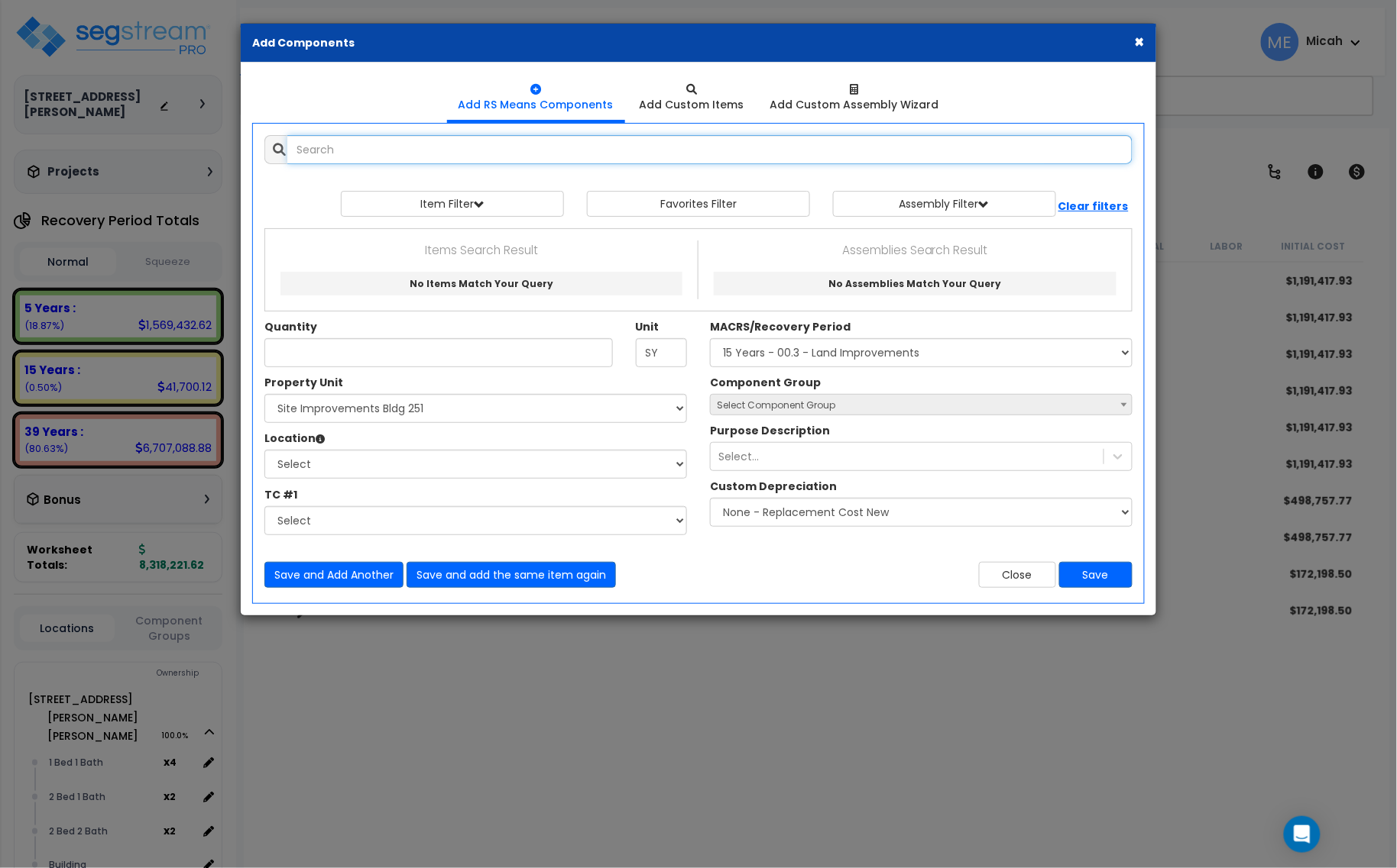
select select
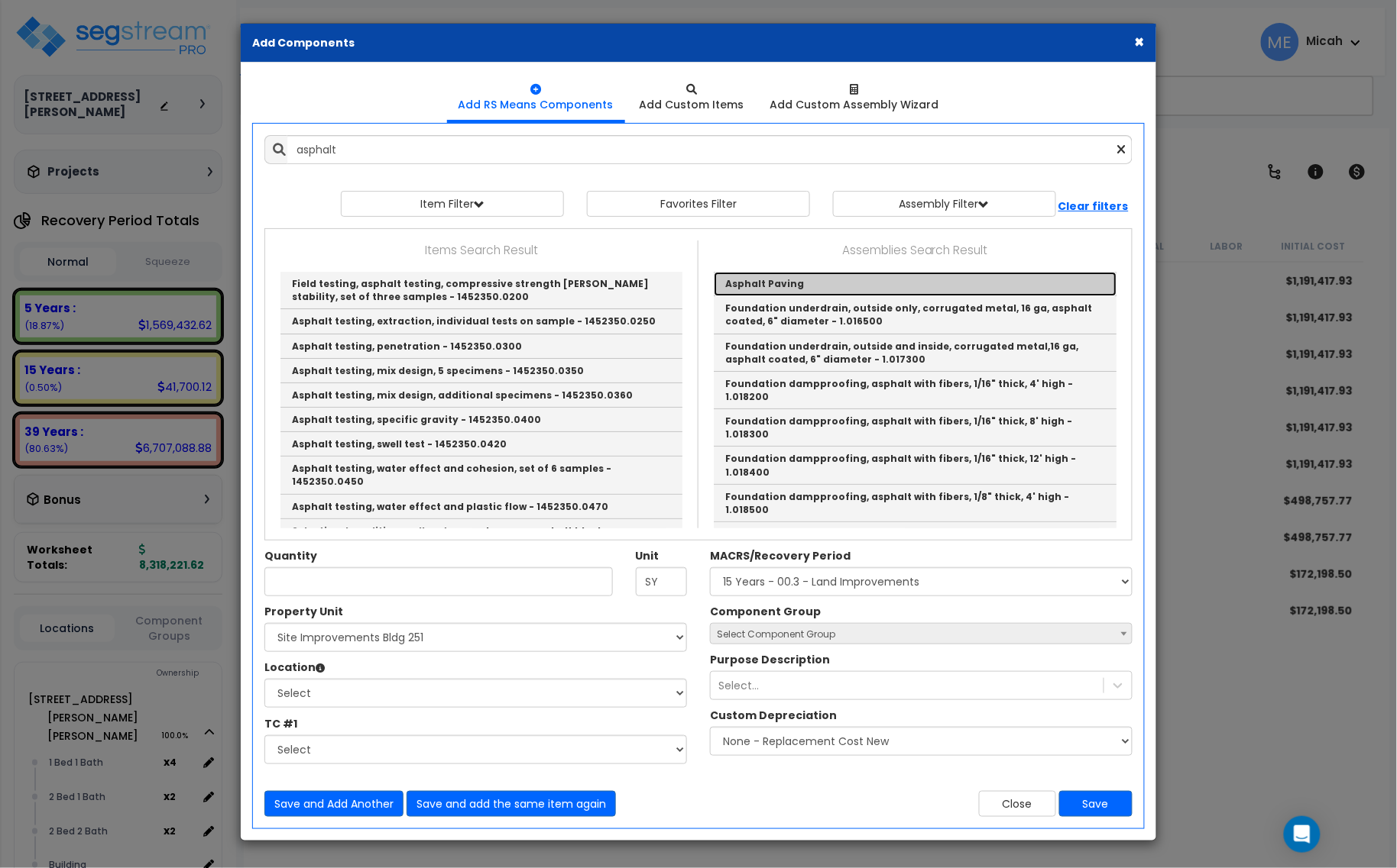
click at [747, 281] on link "Asphalt Paving" at bounding box center [915, 284] width 403 height 24
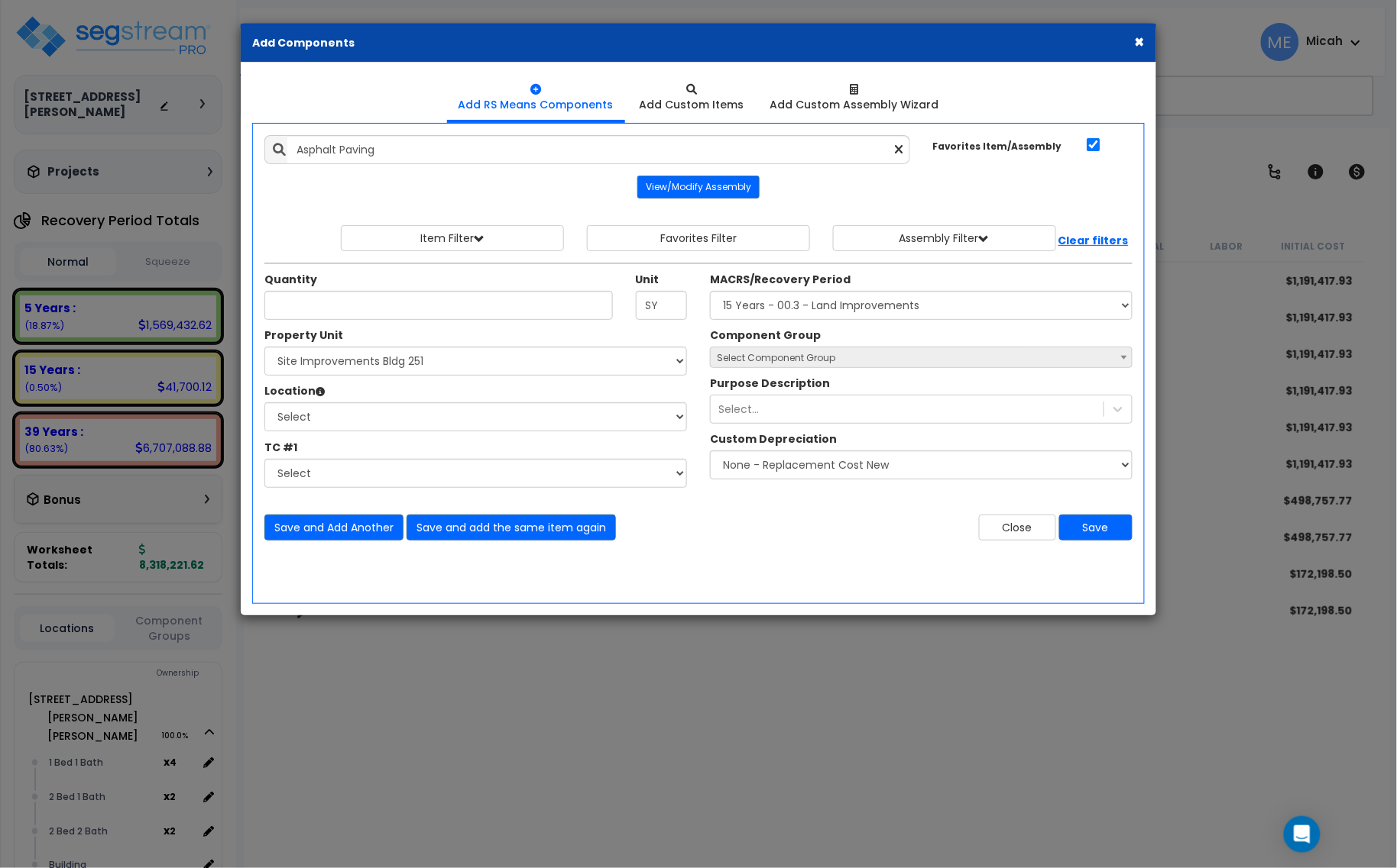
drag, startPoint x: 555, startPoint y: 43, endPoint x: 754, endPoint y: 143, distance: 222.7
click at [807, 184] on div "× Add Components Add RS Means Components Add Custom Items" at bounding box center [698, 319] width 917 height 593
click at [1144, 39] on button "×" at bounding box center [1139, 41] width 10 height 16
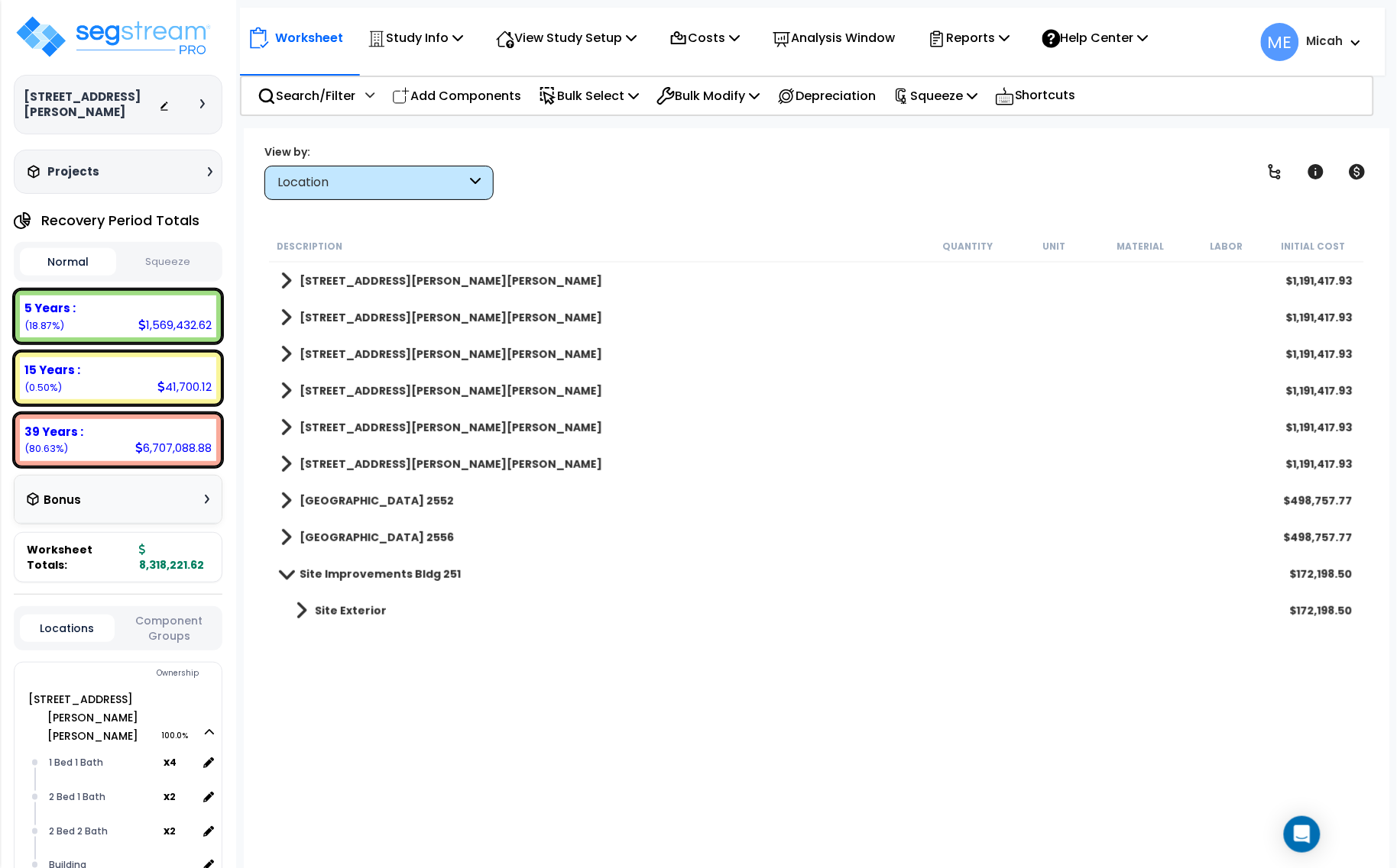
click at [478, 93] on p "Add Components" at bounding box center [456, 96] width 129 height 21
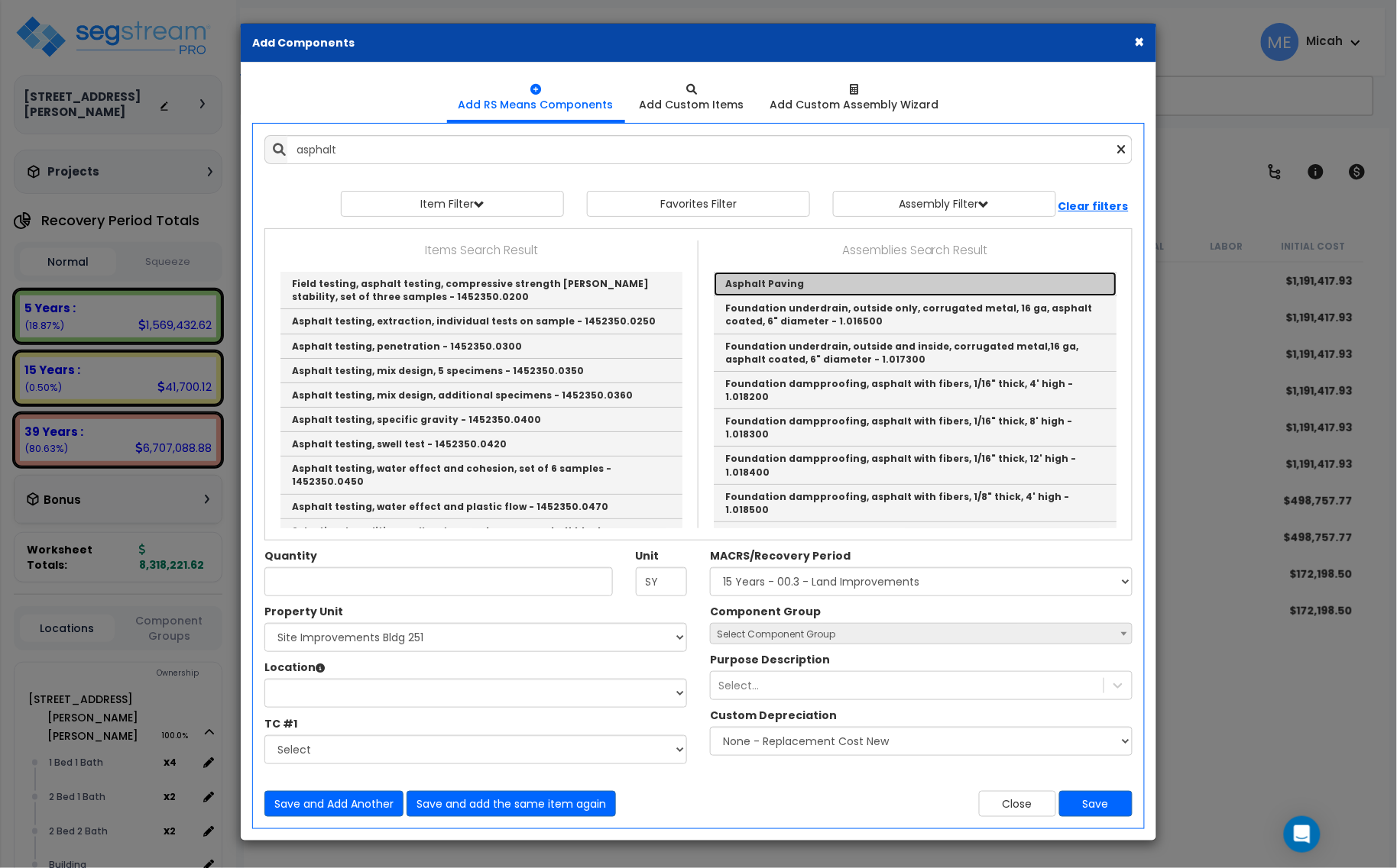
click at [831, 277] on link "Asphalt Paving" at bounding box center [915, 284] width 403 height 24
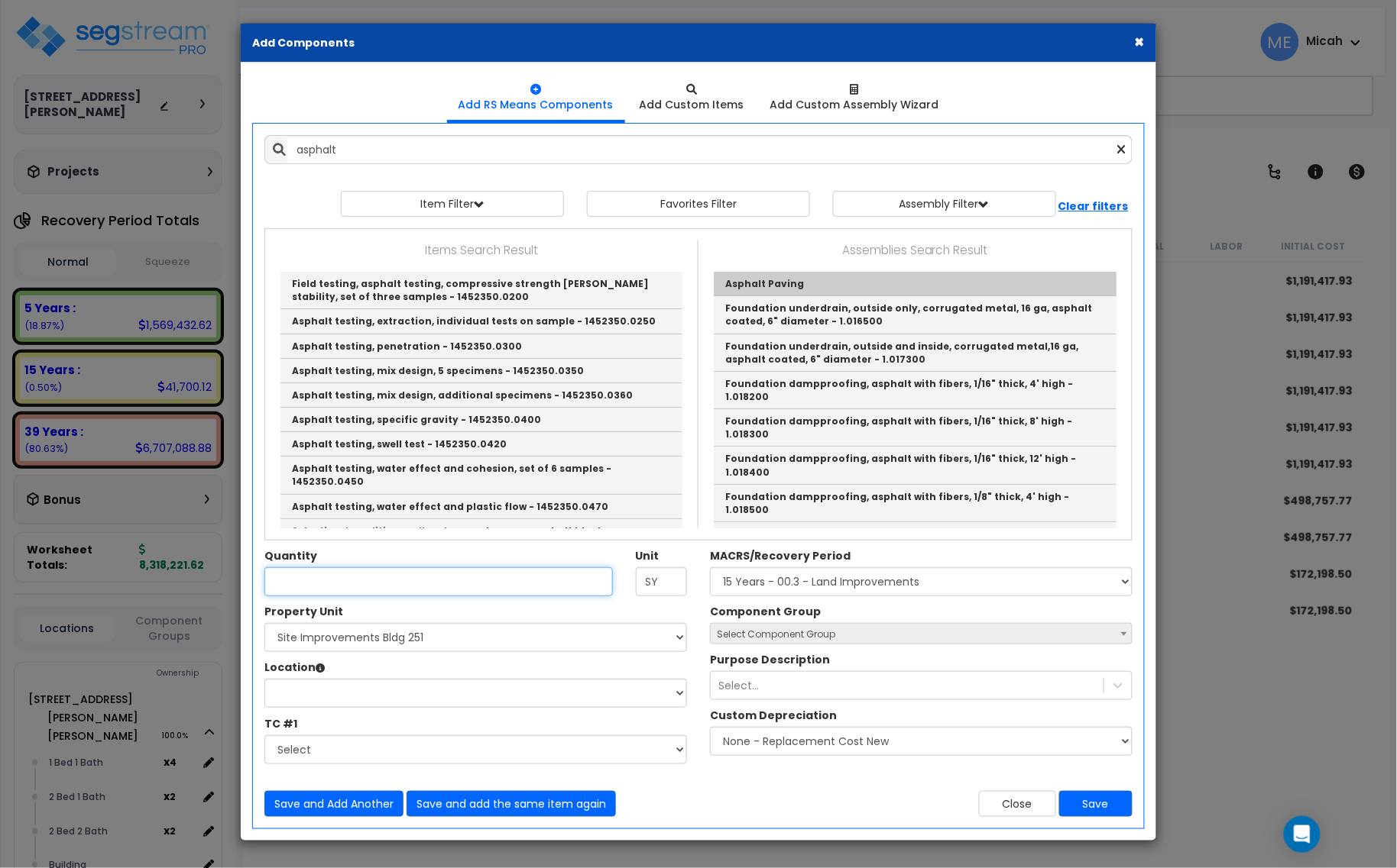
type input "Asphalt Paving"
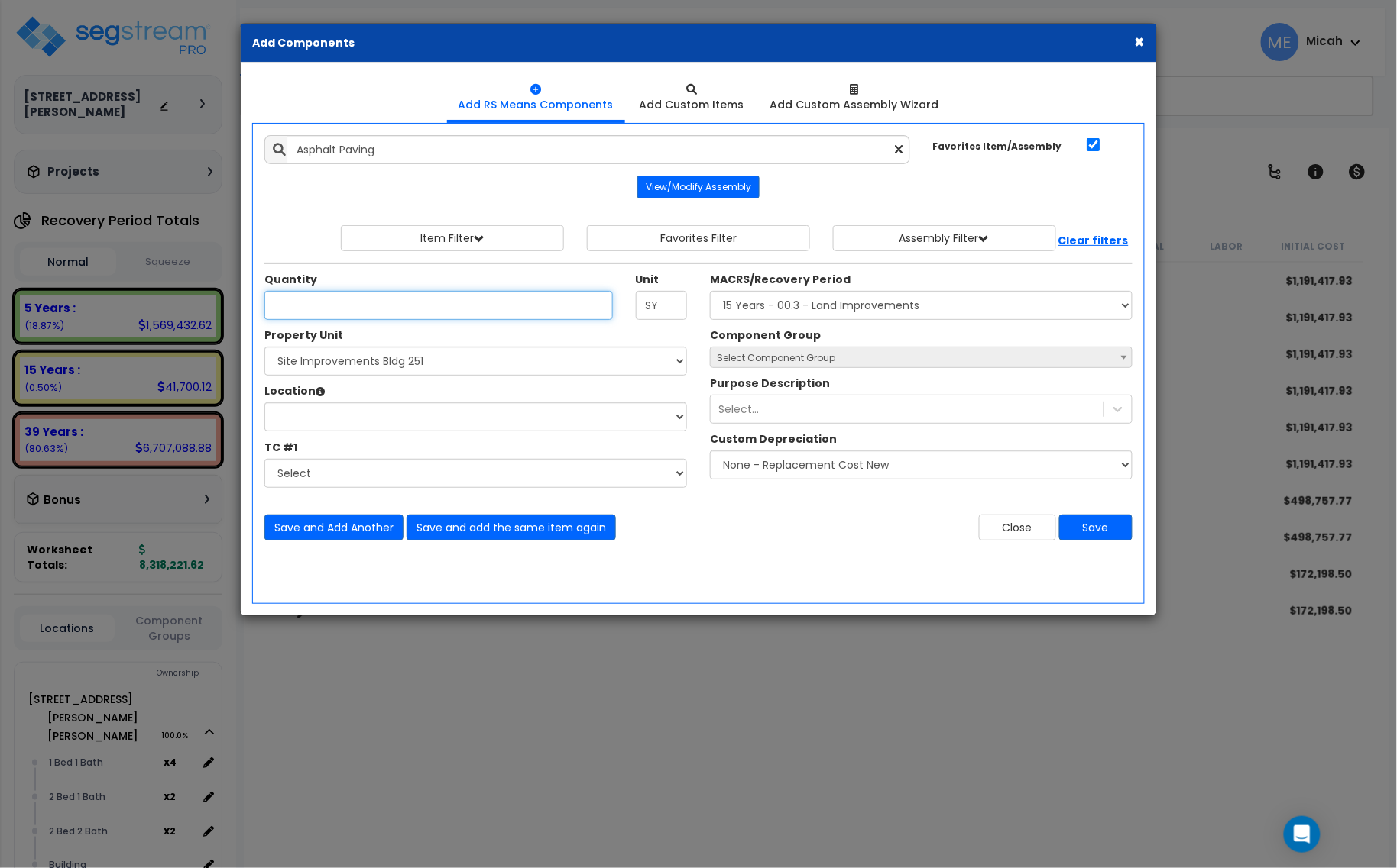
type input "2"
type input "627.6"
click at [379, 360] on select "Select 201 N. Willson Dr 201 N. Willson Dr Bldg 251 201 N. Willson Dr Bldg 201 …" at bounding box center [475, 361] width 422 height 29
click at [406, 418] on select "Location:" at bounding box center [475, 417] width 422 height 29
click at [395, 361] on select "Select 201 N. Willson Dr 201 N. Willson Dr Bldg 251 201 N. Willson Dr Bldg 201 …" at bounding box center [475, 361] width 422 height 29
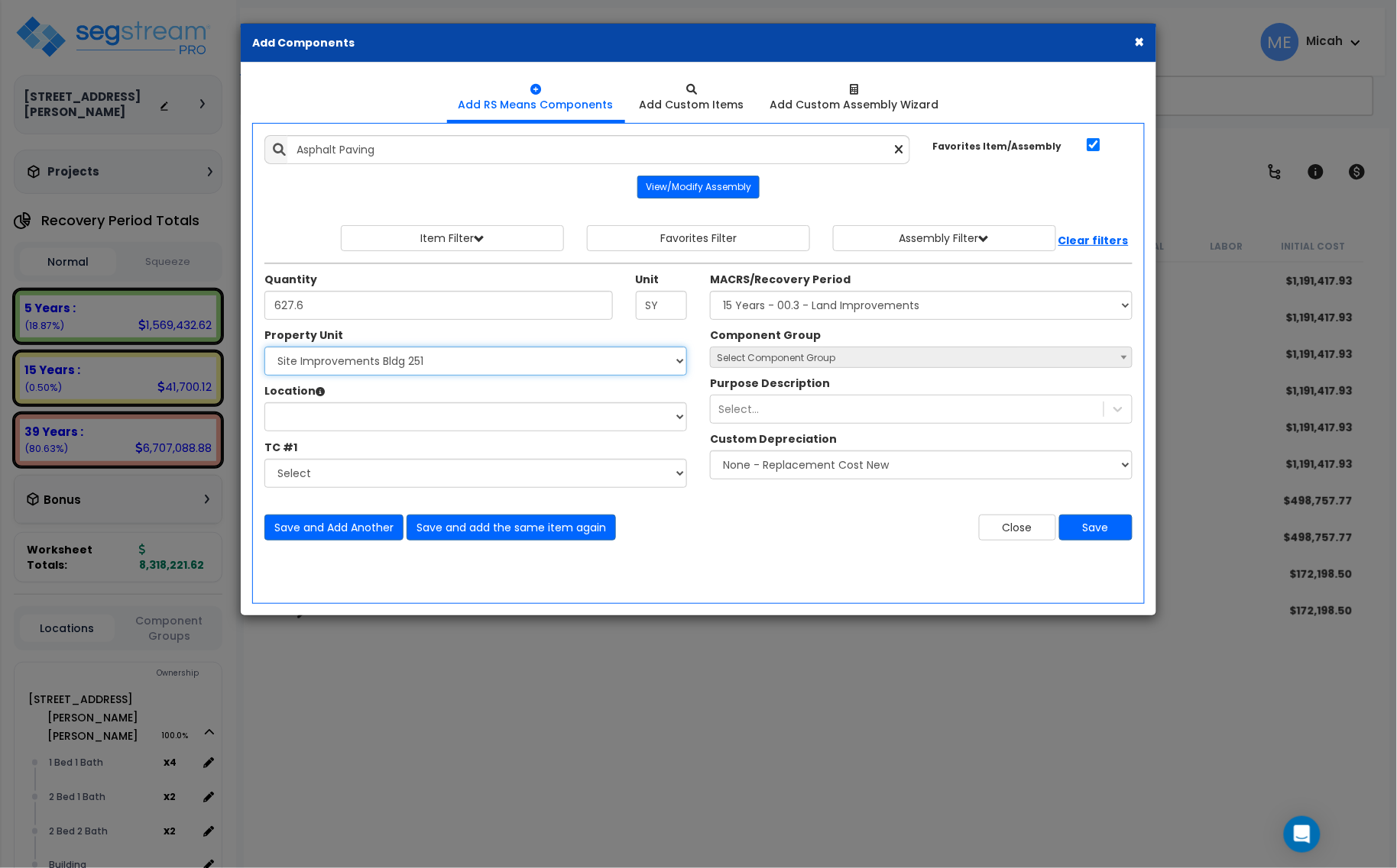
select select "175789"
click at [264, 348] on select "Select 201 N. Willson Dr 201 N. Willson Dr Bldg 251 201 N. Willson Dr Bldg 201 …" at bounding box center [475, 361] width 422 height 29
select select
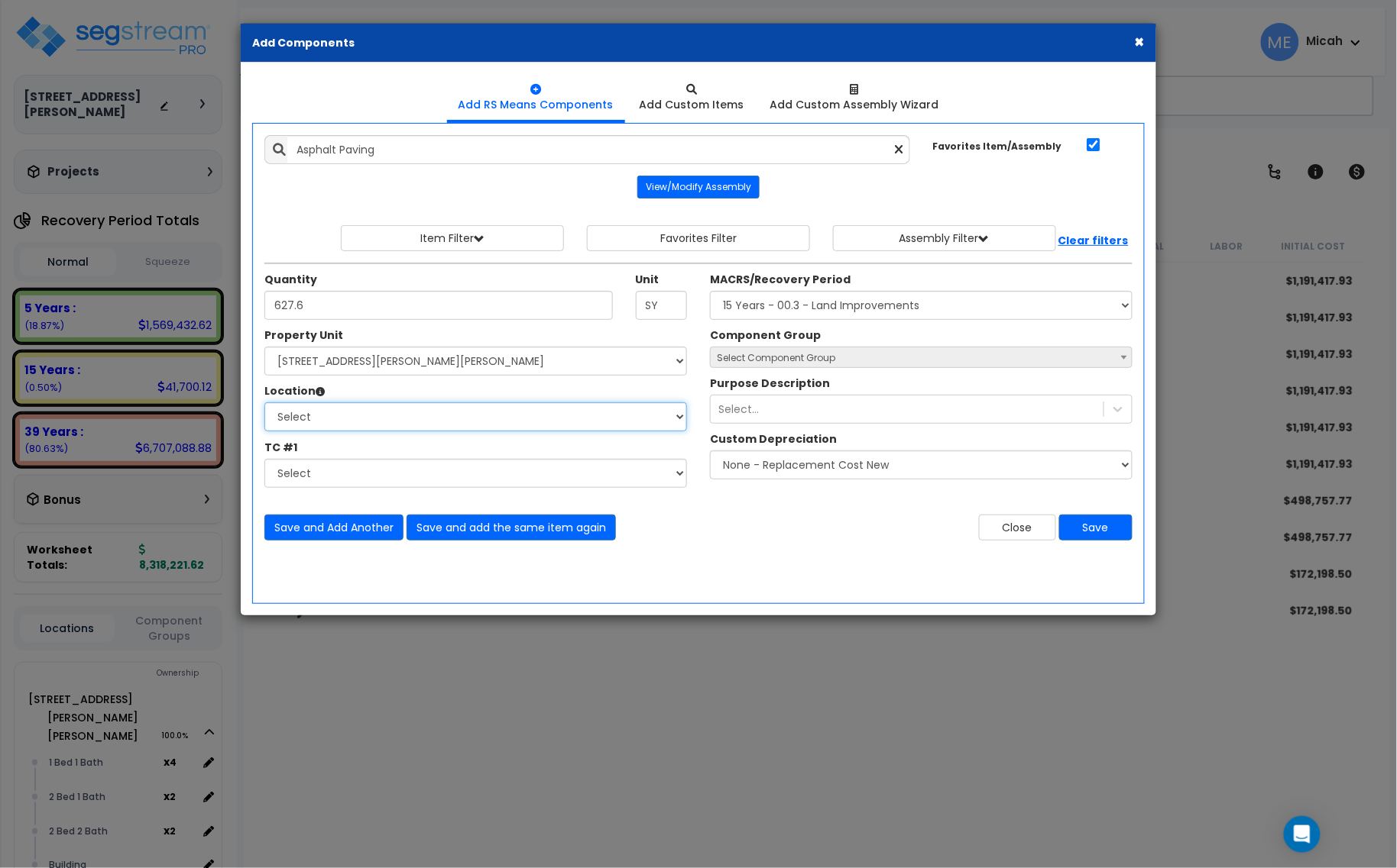
click at [360, 417] on select "Select 1 Bed 1 Bath 2 Bed 1 Bath 2 Bed 2 Bath Building Building Interior Add Ad…" at bounding box center [475, 417] width 422 height 29
drag, startPoint x: 799, startPoint y: 535, endPoint x: 742, endPoint y: 513, distance: 61.1
click at [799, 535] on div "Close Save" at bounding box center [921, 528] width 446 height 26
click at [471, 365] on select "Select 201 N. Willson Dr 201 N. Willson Dr Bldg 251 201 N. Willson Dr Bldg 201 …" at bounding box center [475, 361] width 422 height 29
select select "175819"
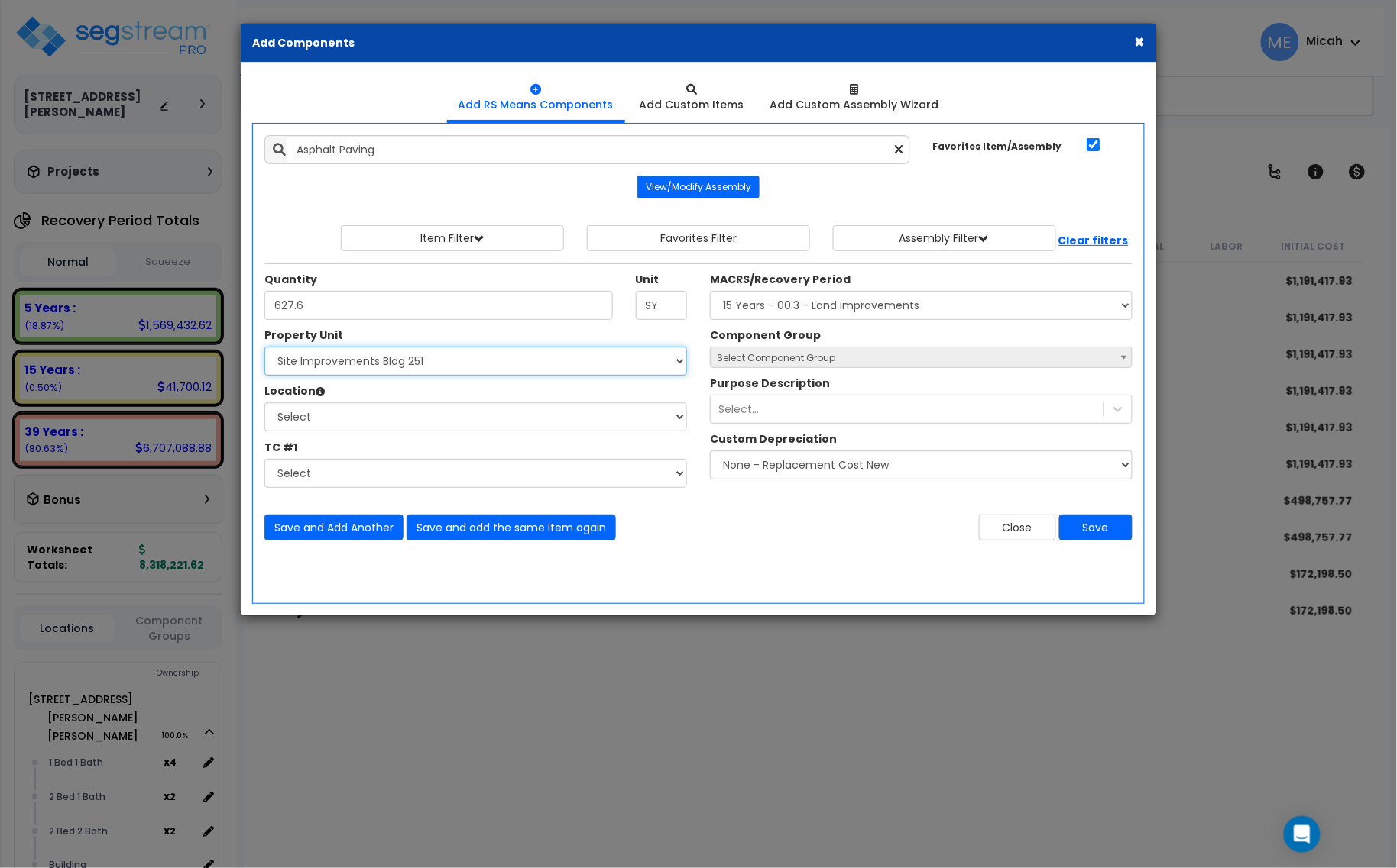
click at [264, 348] on select "Select 201 N. Willson Dr 201 N. Willson Dr Bldg 251 201 N. Willson Dr Bldg 201 …" at bounding box center [475, 361] width 422 height 29
click at [483, 422] on select "Select Site Exterior Add Additional Location" at bounding box center [475, 417] width 422 height 29
select select "Others"
click at [264, 403] on select "Select Site Exterior Add Additional Location" at bounding box center [475, 417] width 422 height 29
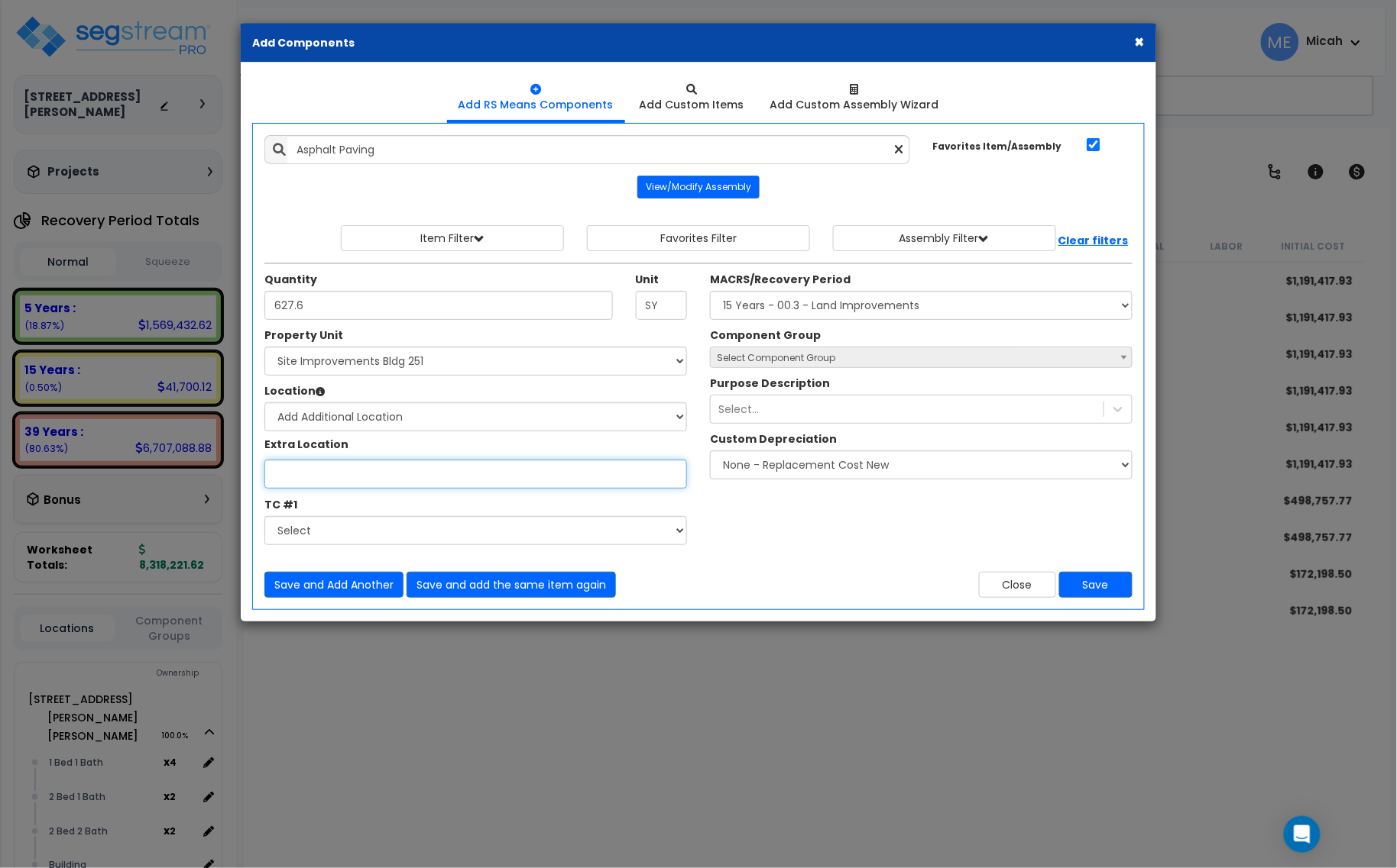
click at [425, 474] on input "Property Unit" at bounding box center [475, 474] width 422 height 29
type input "Site Improvements Bldg 241"
click at [782, 304] on select "Select MACRS/Recovery Period 5 Years - 57.0 - Distributive Trades & Services 5 …" at bounding box center [921, 305] width 422 height 29
select select "3666"
click at [710, 292] on select "Select MACRS/Recovery Period 5 Years - 57.0 - Distributive Trades & Services 5 …" at bounding box center [921, 305] width 422 height 29
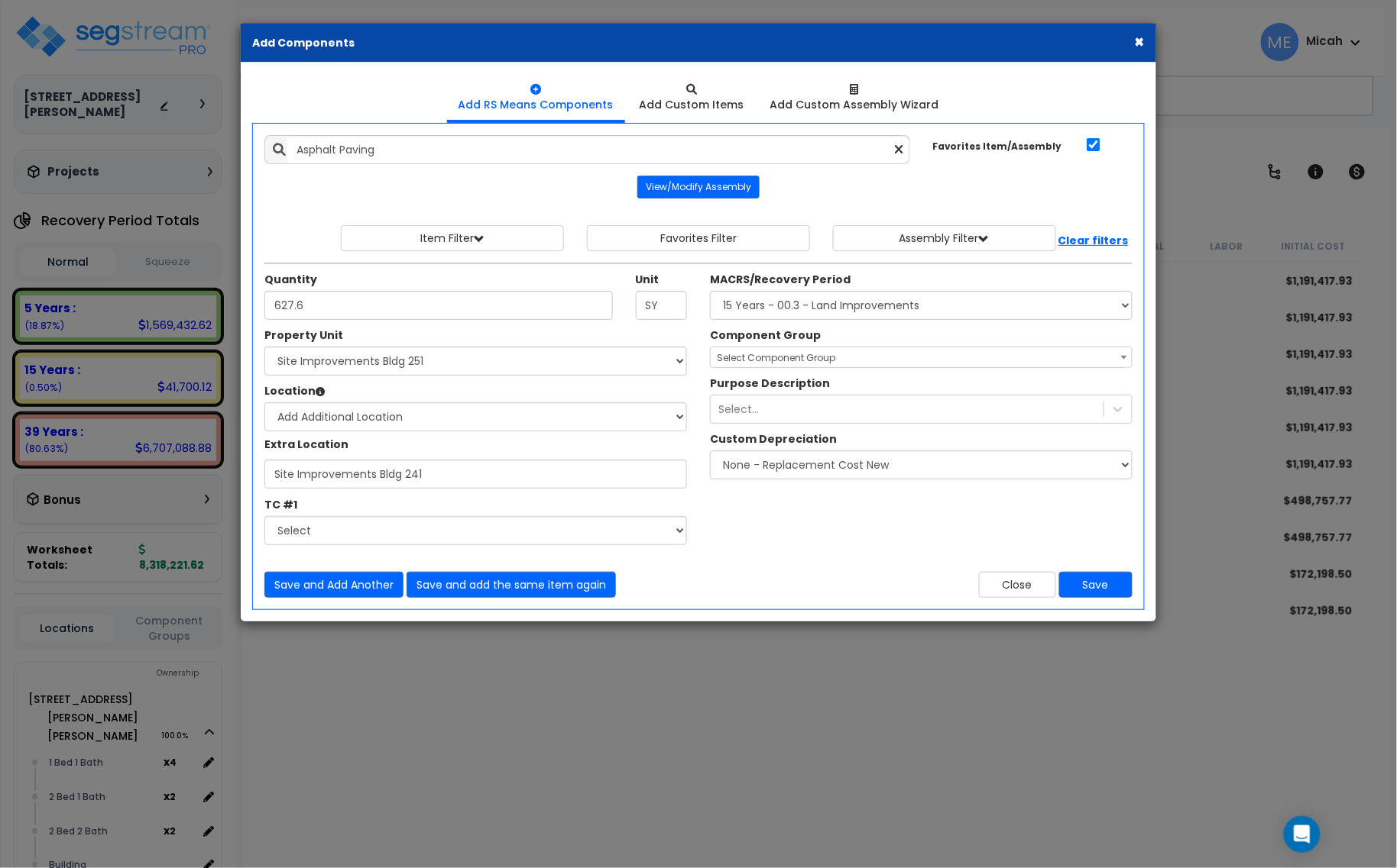
click at [760, 364] on span "Select Component Group" at bounding box center [776, 358] width 119 height 13
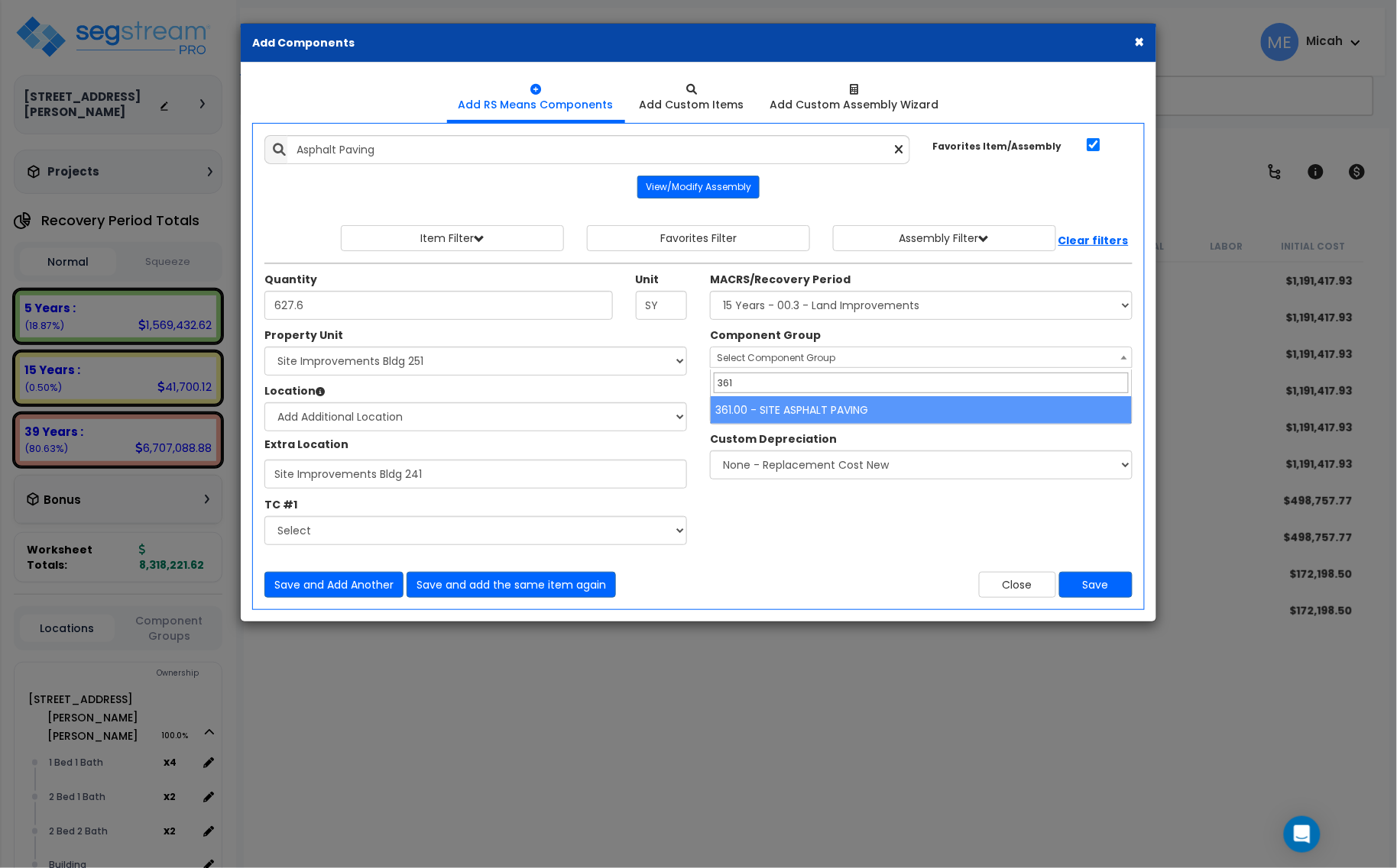
type input "361"
select select "57148"
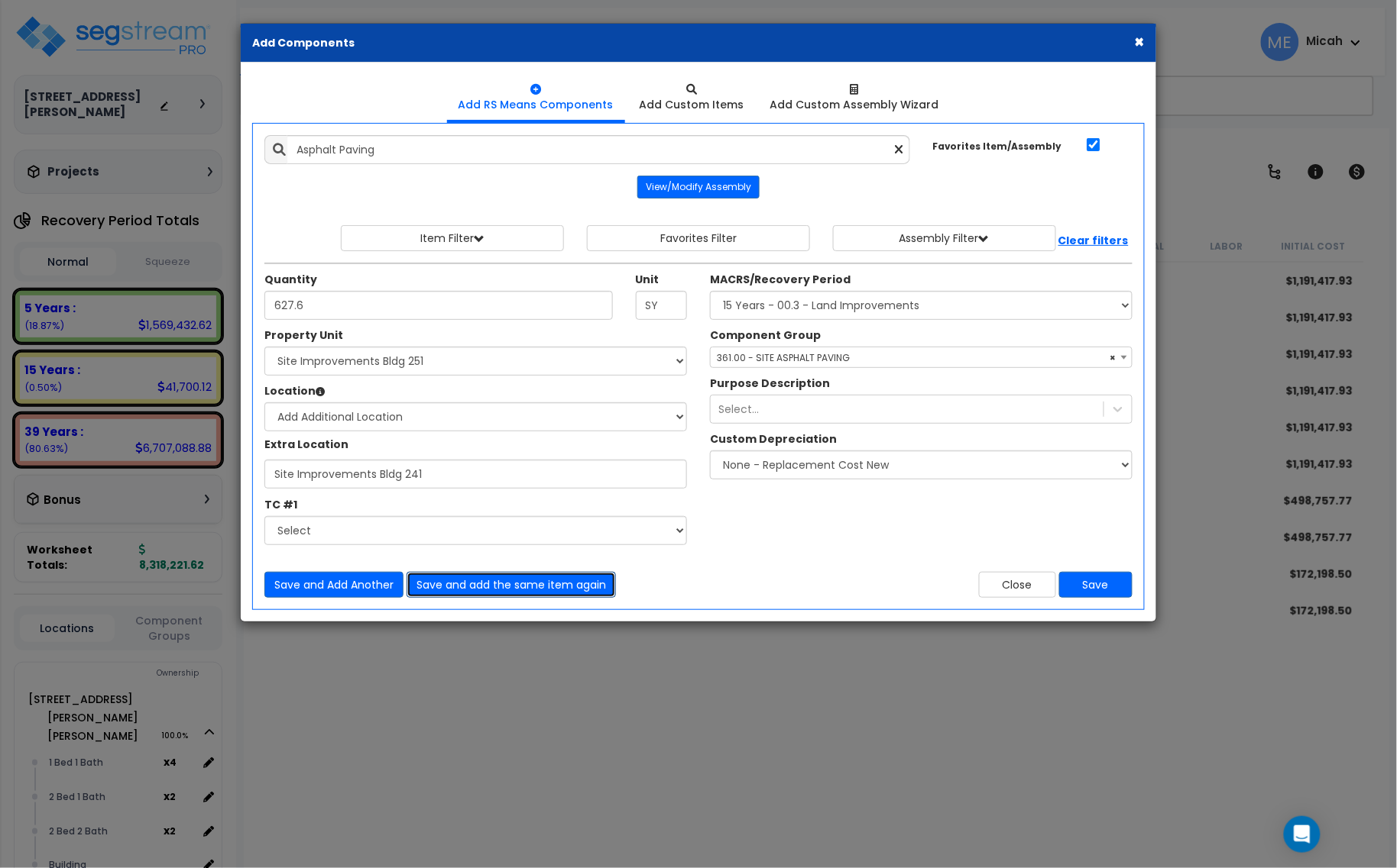
click at [519, 583] on button "Save and add the same item again" at bounding box center [511, 585] width 210 height 26
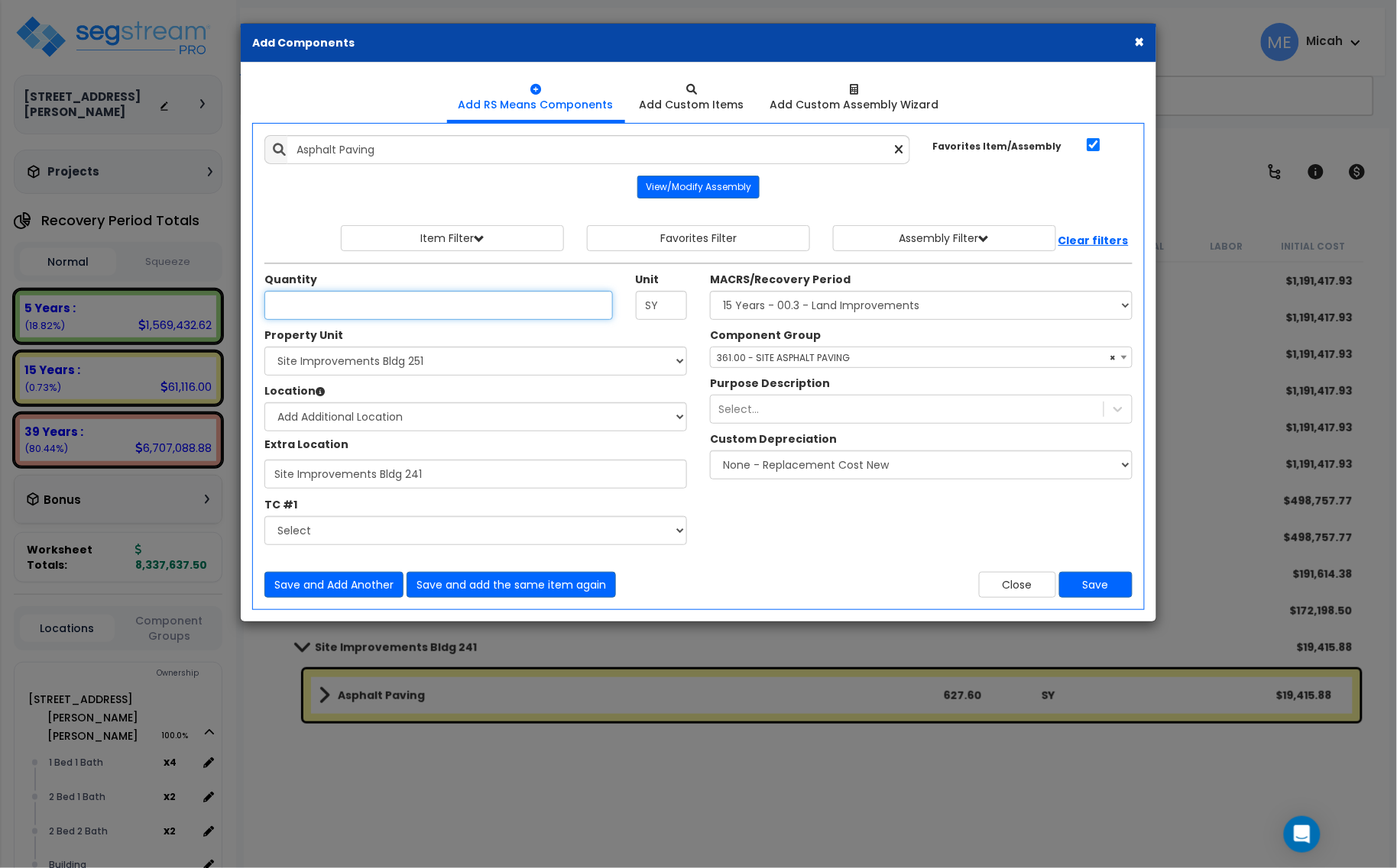
click at [338, 307] on input "Quantity" at bounding box center [438, 305] width 348 height 29
type input "880.9"
click at [429, 472] on input "Site Improvements Bldg 241" at bounding box center [475, 474] width 422 height 29
type input "Site Improvements Bldg 231"
click at [562, 581] on button "Save and add the same item again" at bounding box center [511, 585] width 210 height 26
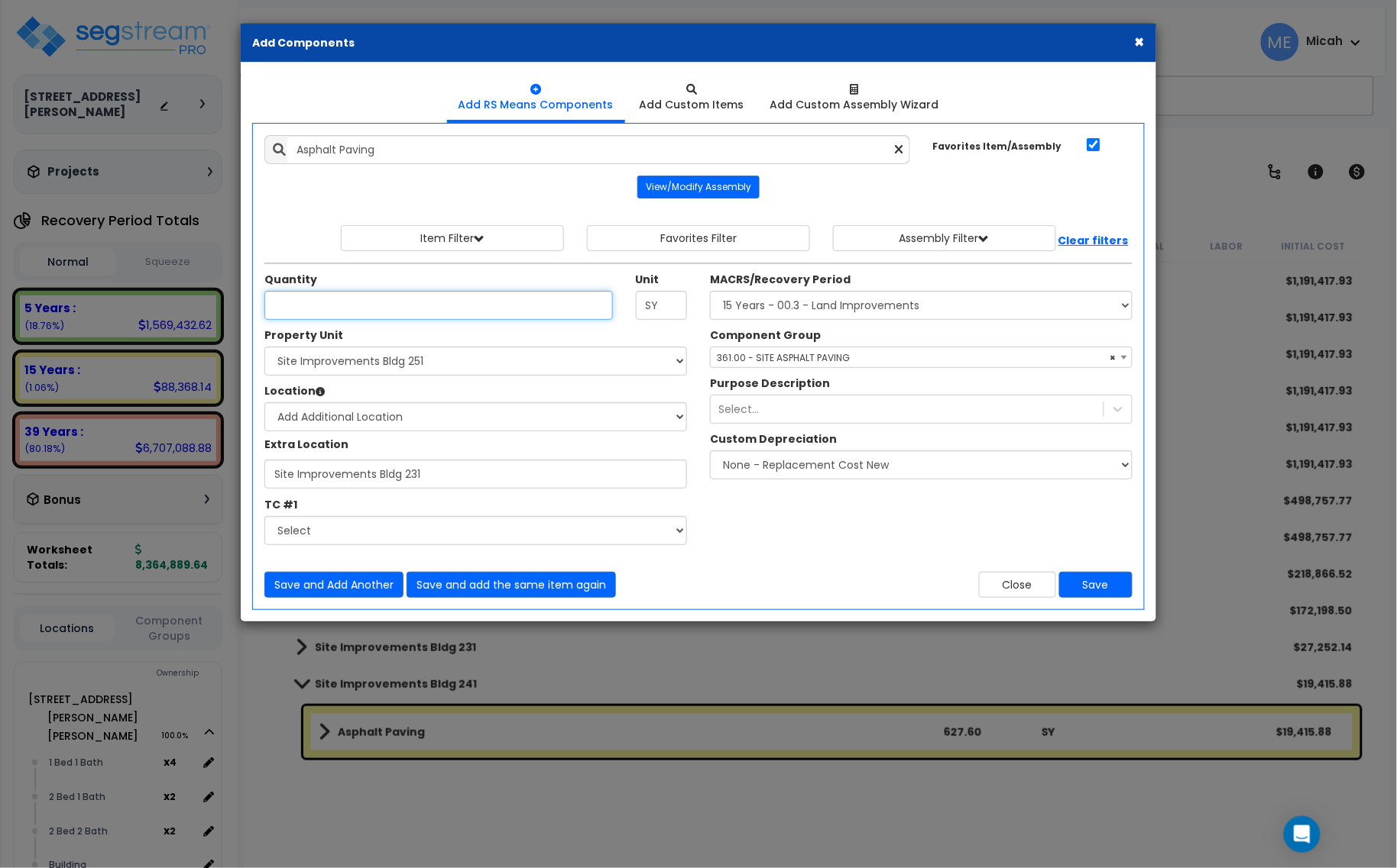
click at [345, 308] on input "Quantity" at bounding box center [438, 305] width 348 height 29
type input "713.5"
click at [421, 474] on input "Site Improvements Bldg 231" at bounding box center [475, 474] width 422 height 29
type input "Site Improvements Bldg 221"
click at [514, 591] on button "Save and add the same item again" at bounding box center [511, 585] width 210 height 26
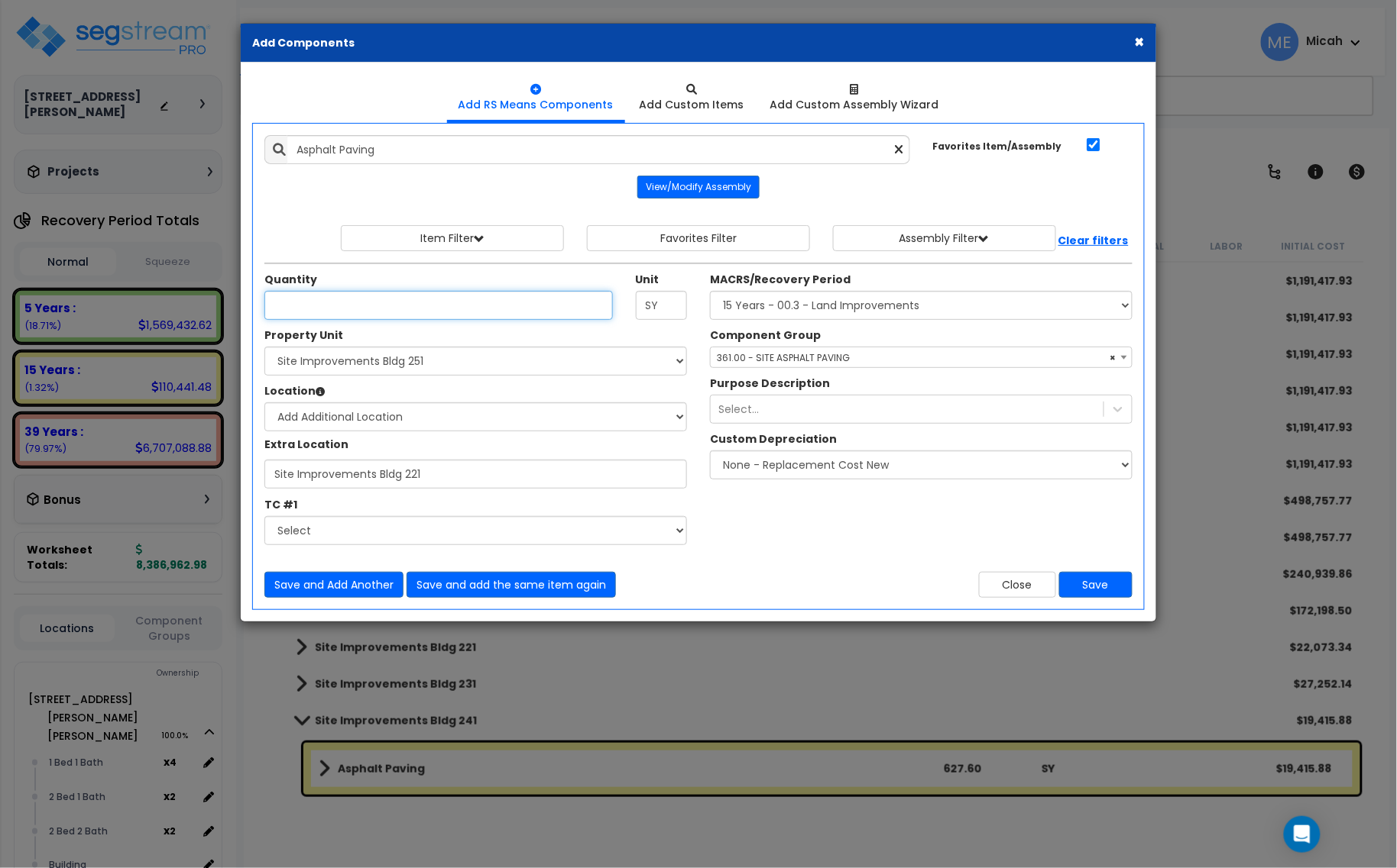
click at [310, 311] on input "Quantity" at bounding box center [438, 305] width 348 height 29
type input "954.9"
click at [425, 476] on input "Site Improvements Bldg 221" at bounding box center [475, 474] width 422 height 29
type input "Site Improvements Bldg 211"
click at [521, 586] on button "Save and add the same item again" at bounding box center [511, 585] width 210 height 26
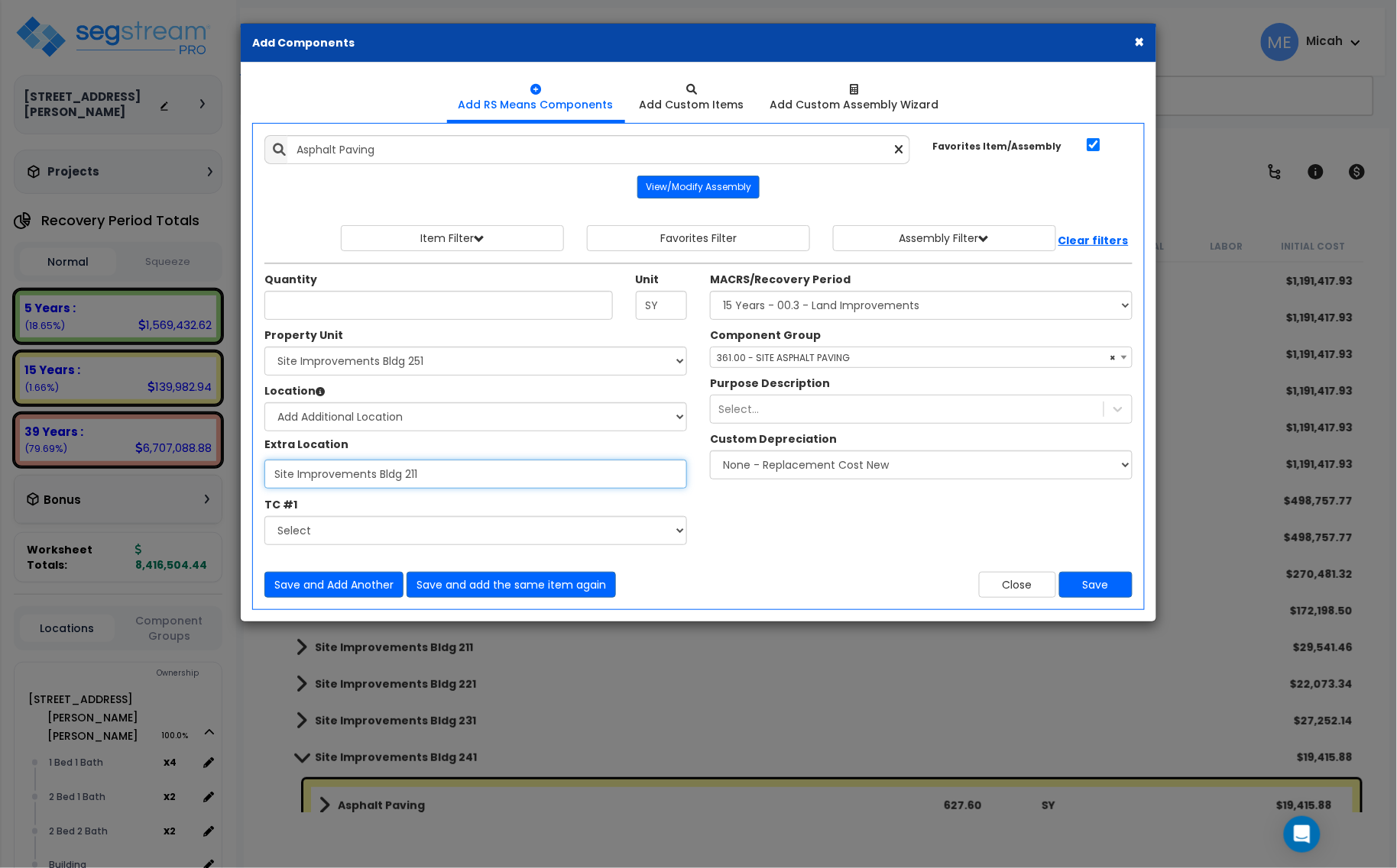
click at [430, 479] on input "Site Improvements Bldg 211" at bounding box center [475, 474] width 422 height 29
type input "Site Improvements Bldg 201"
click at [360, 306] on input "Quantity" at bounding box center [438, 305] width 348 height 29
type input "1,065.5"
click at [529, 584] on button "Save and add the same item again" at bounding box center [511, 585] width 210 height 26
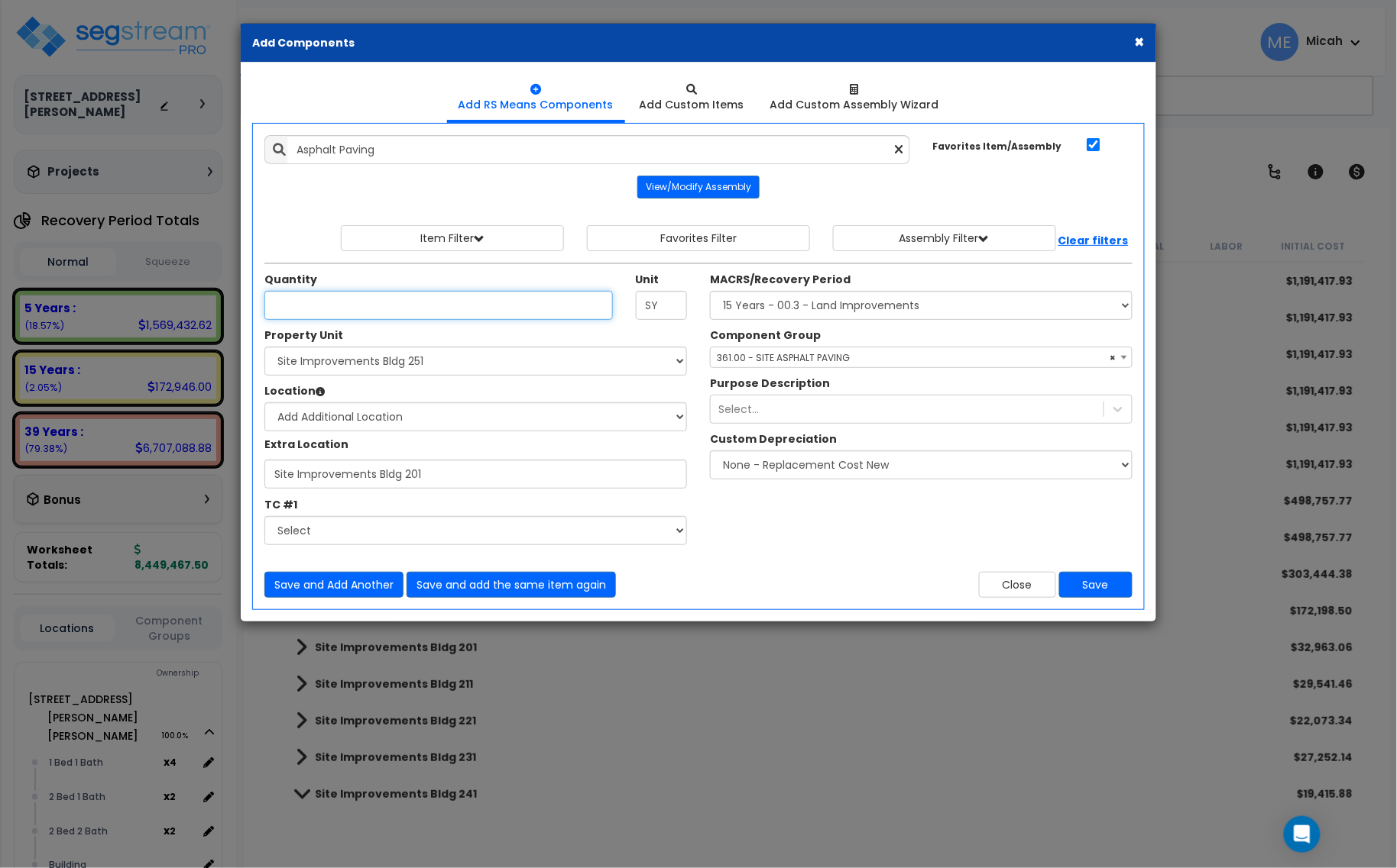
click at [321, 308] on input "Quantity" at bounding box center [438, 305] width 348 height 29
type input "479"
click at [425, 474] on input "Site Improvements Bldg 201" at bounding box center [475, 474] width 422 height 29
type input "Site Improvements Bldg 2552"
click at [486, 590] on button "Save and add the same item again" at bounding box center [511, 585] width 210 height 26
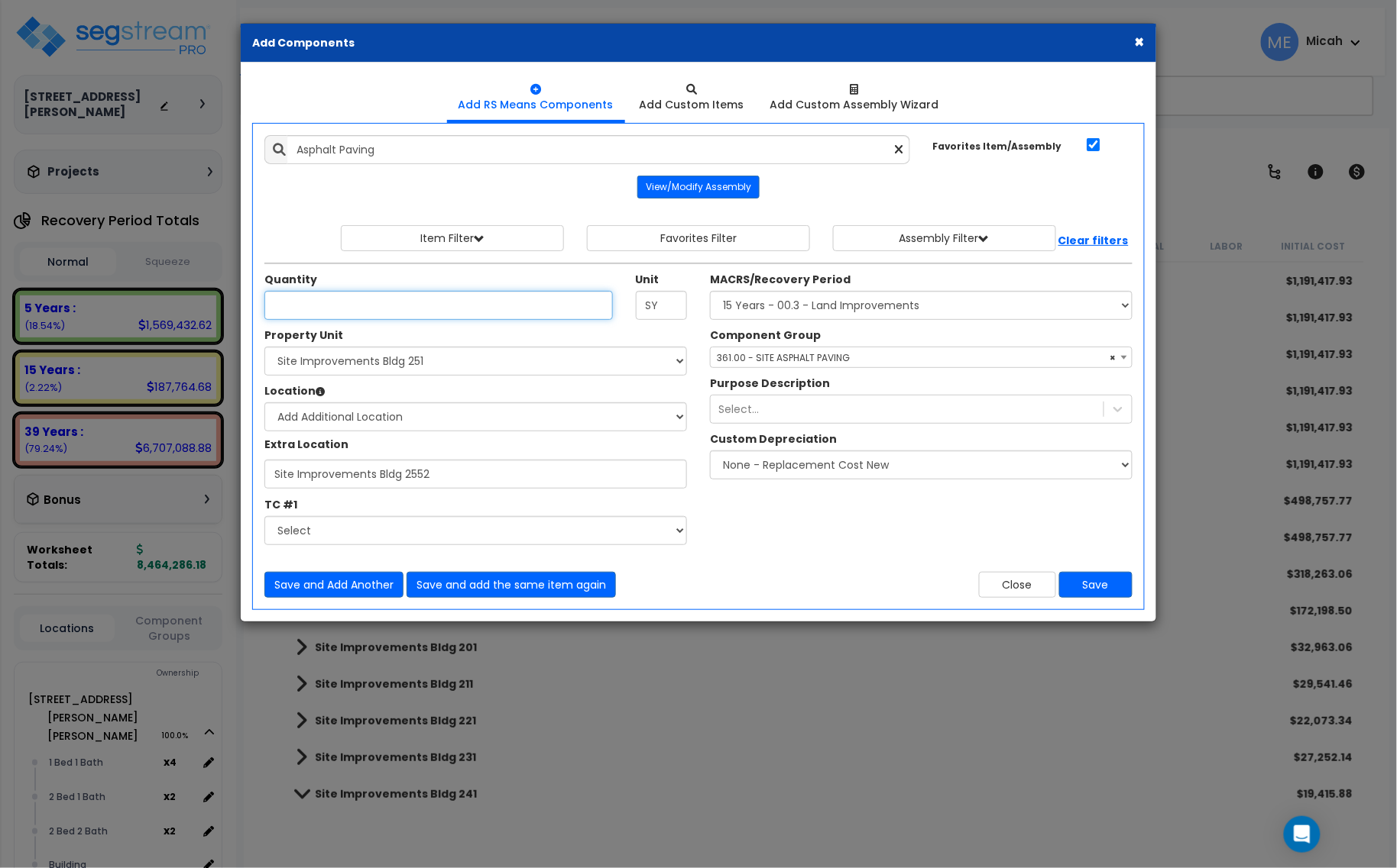
click at [321, 320] on input "Quantity" at bounding box center [438, 305] width 348 height 29
type input "388.5"
click at [440, 466] on input "Site Improvements Bldg 2552" at bounding box center [475, 474] width 422 height 29
type input "Site Improvements Bldg 2556"
click at [1117, 587] on button "Save" at bounding box center [1096, 585] width 73 height 26
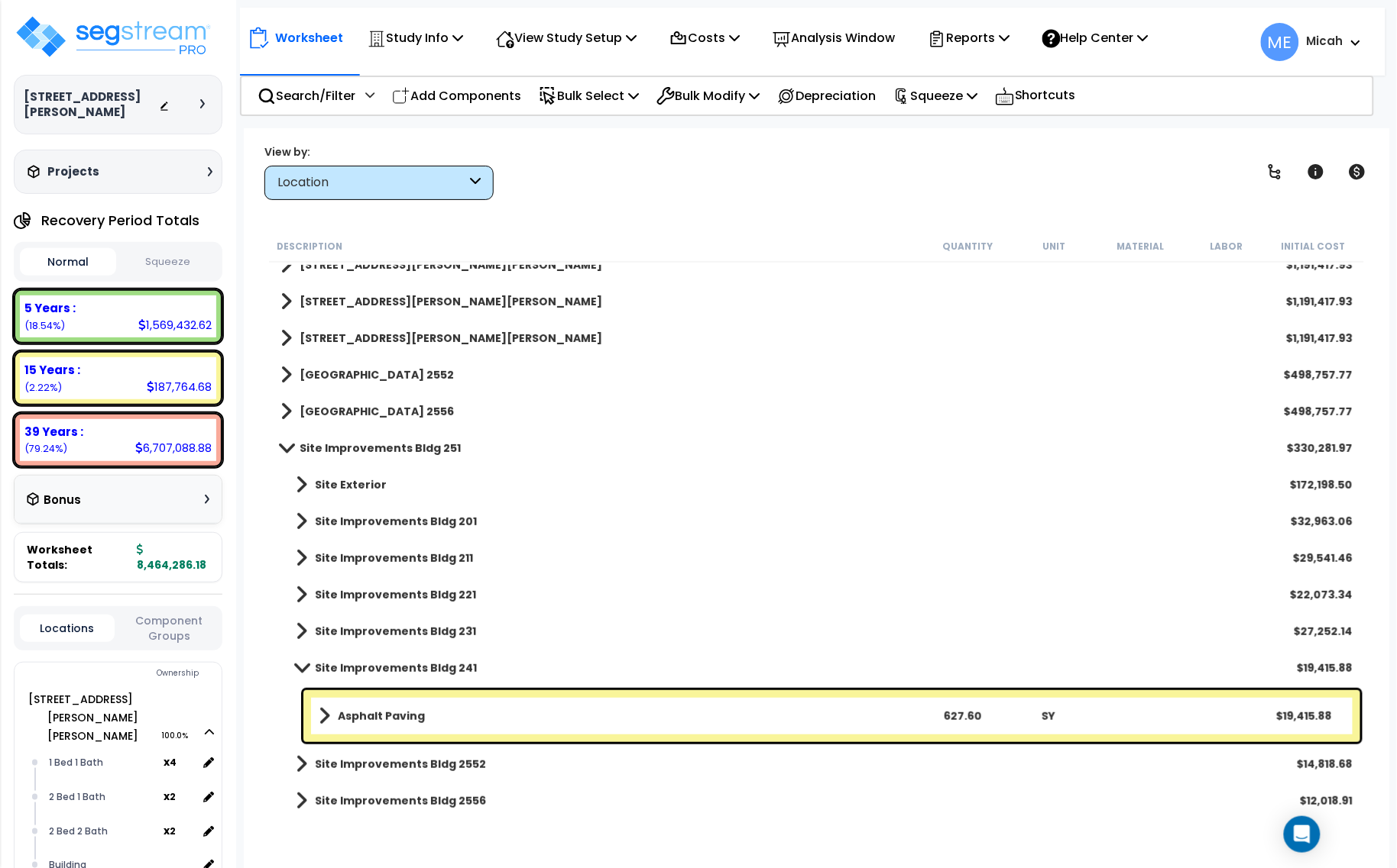
scroll to position [132, 0]
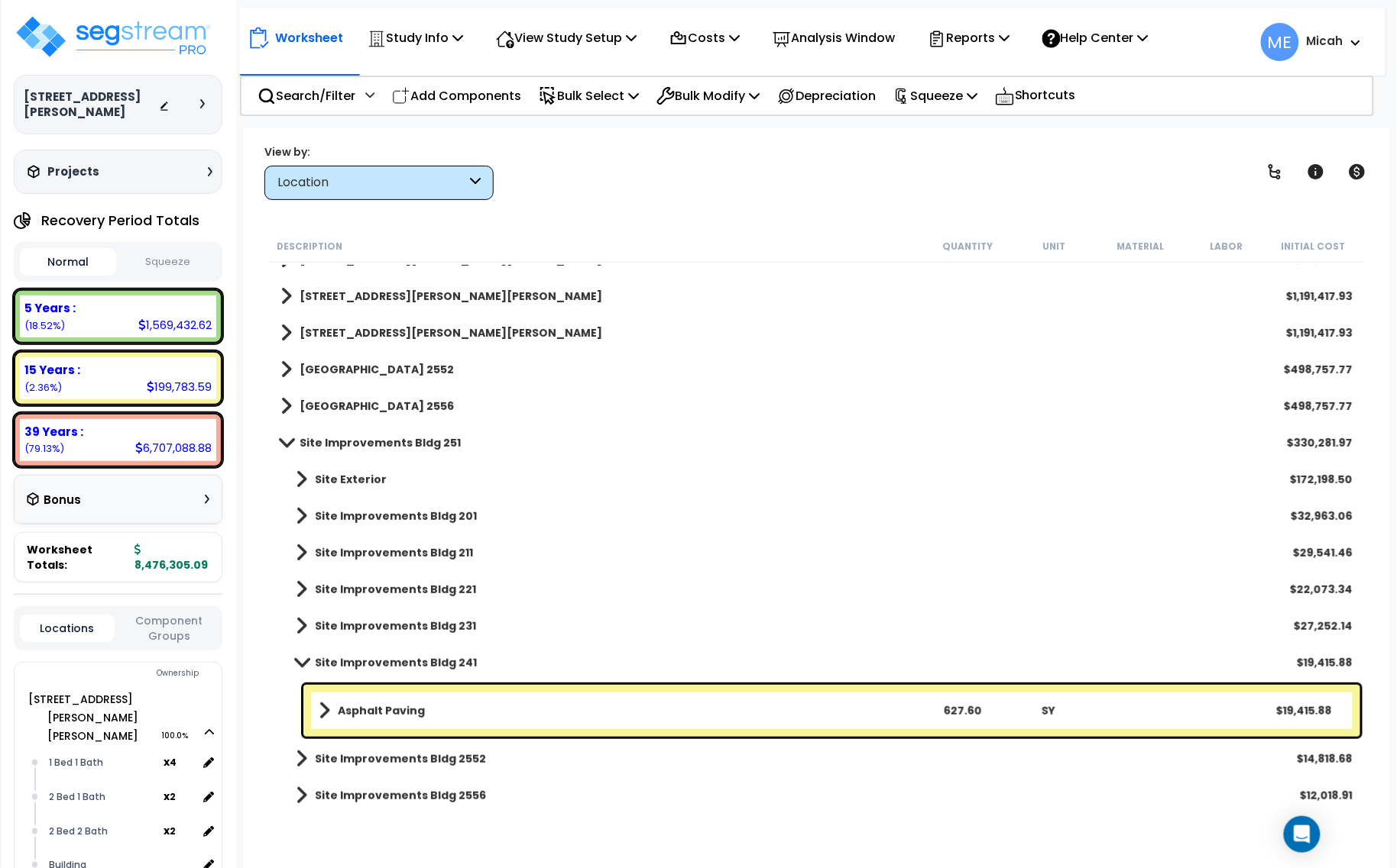
click at [295, 657] on span at bounding box center [301, 663] width 22 height 11
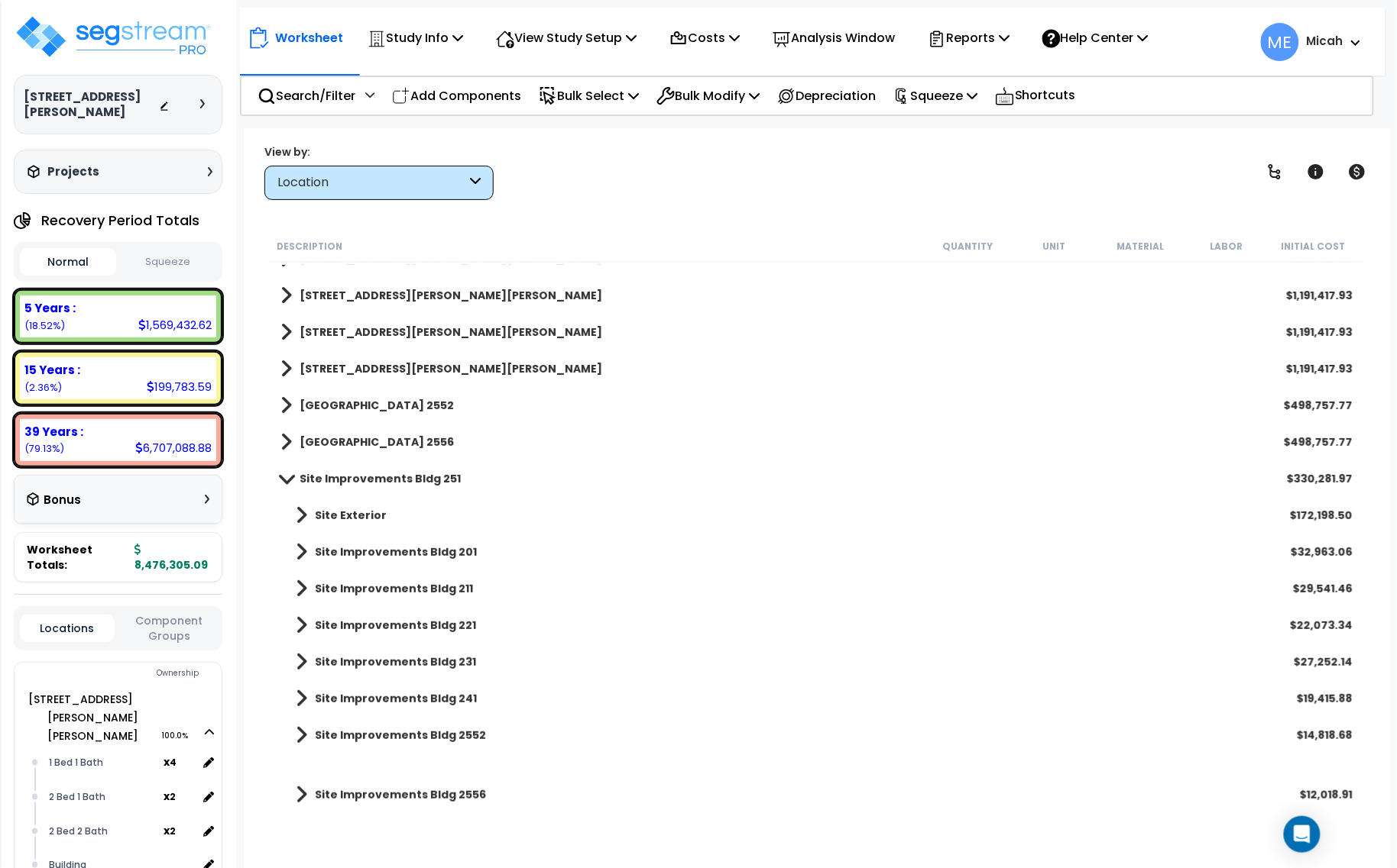
scroll to position [67, 0]
click at [303, 548] on span at bounding box center [301, 552] width 11 height 22
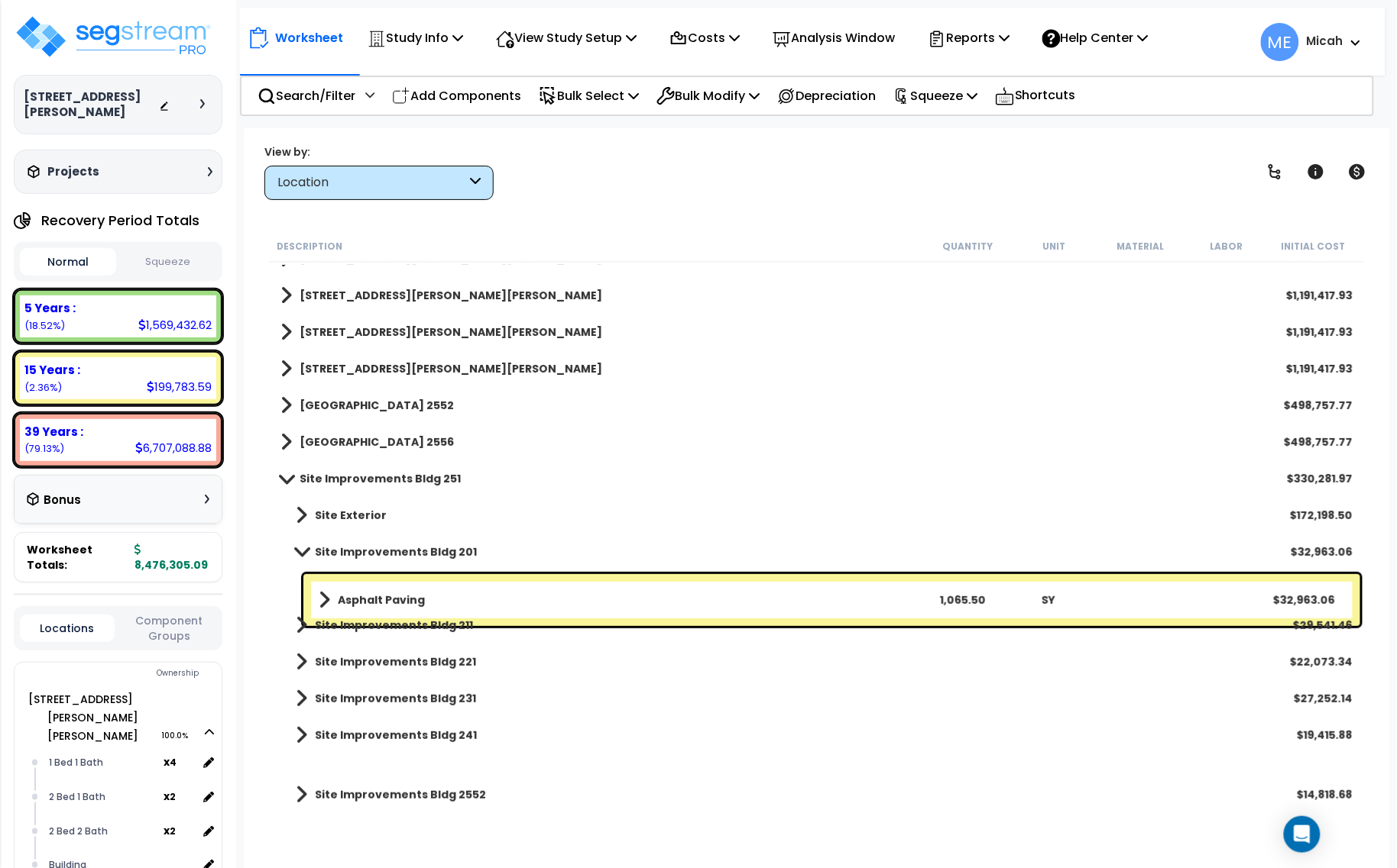
click at [302, 547] on span at bounding box center [301, 552] width 22 height 11
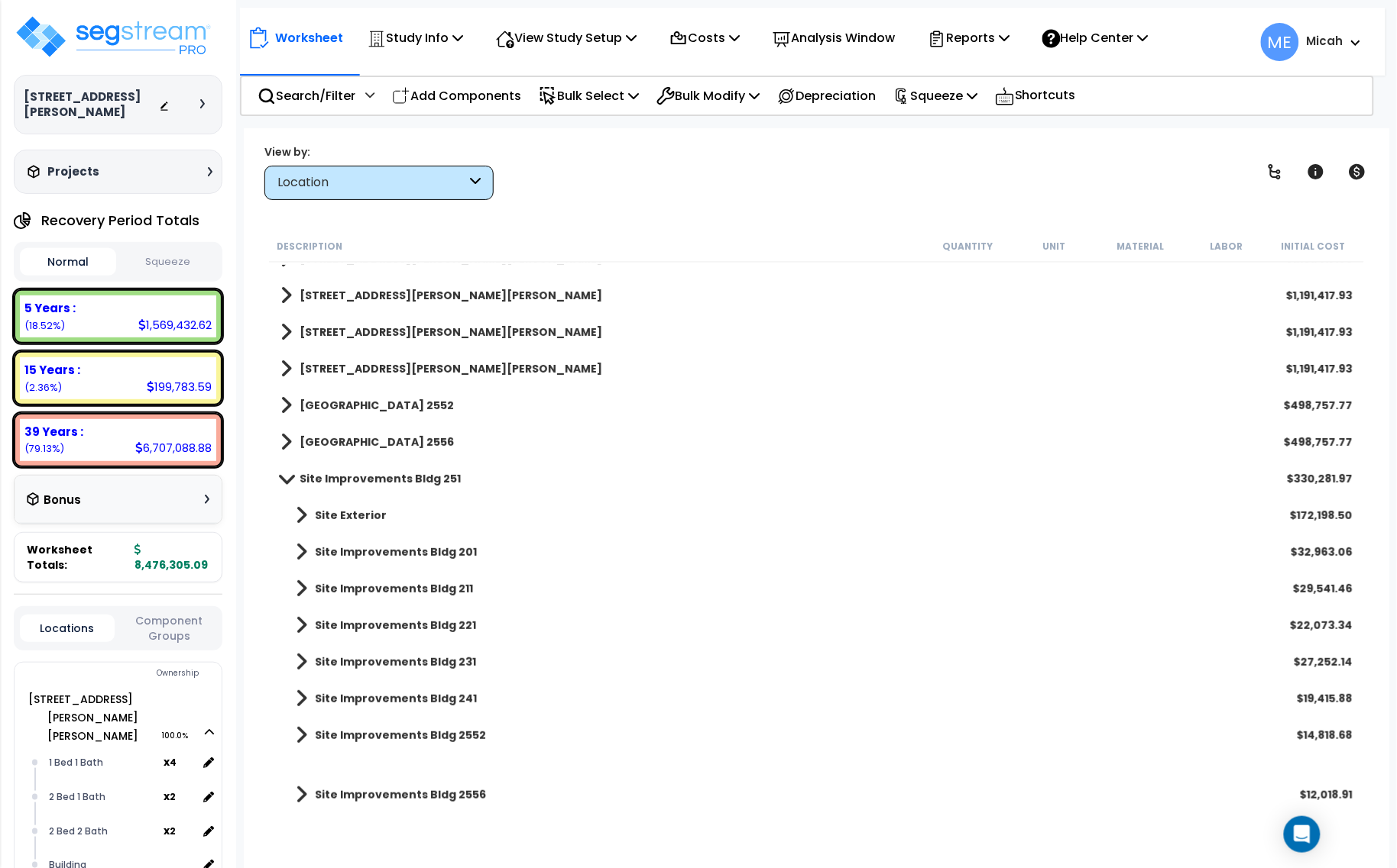
click at [302, 514] on span at bounding box center [301, 515] width 11 height 22
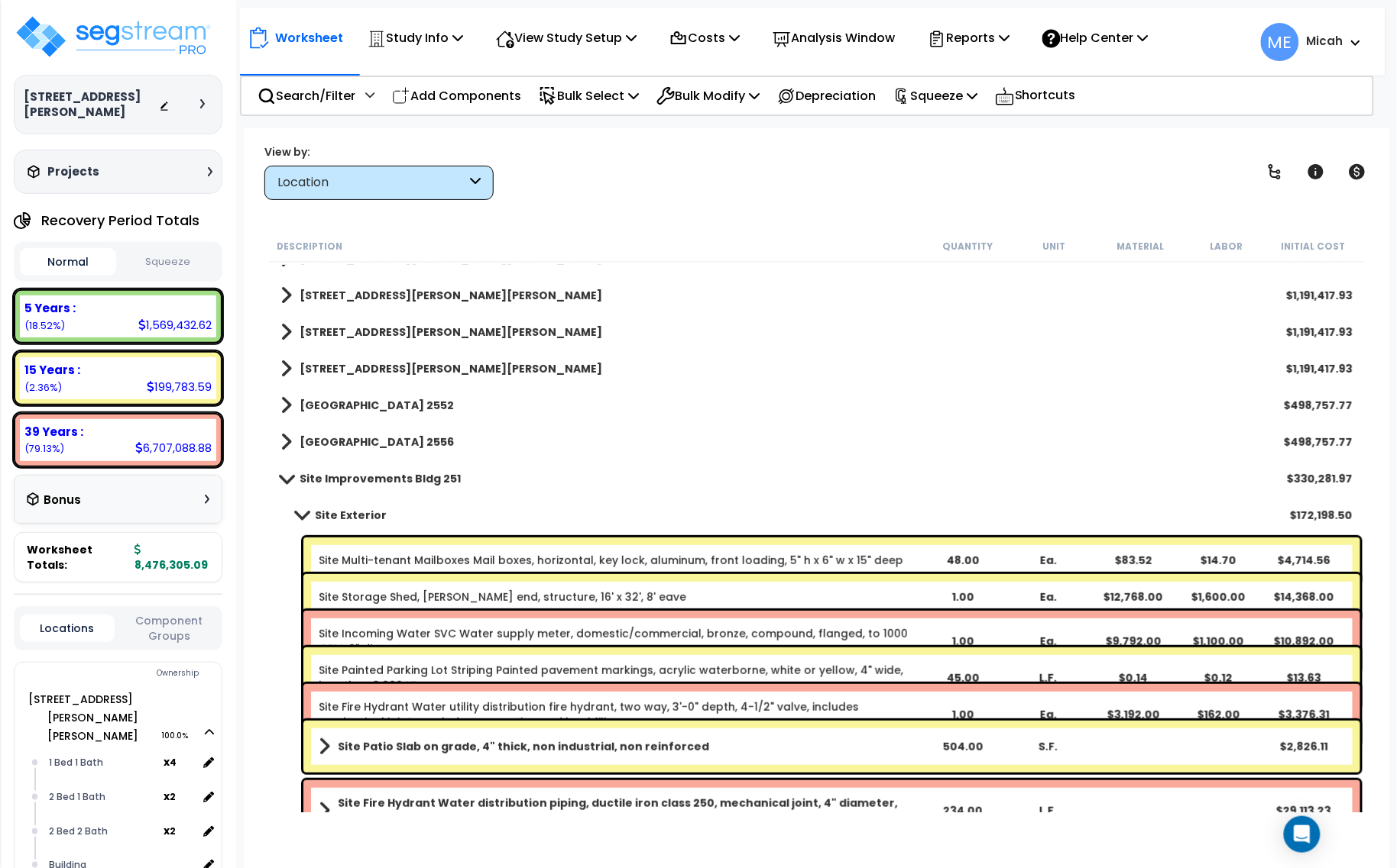
click at [303, 513] on span at bounding box center [301, 515] width 22 height 11
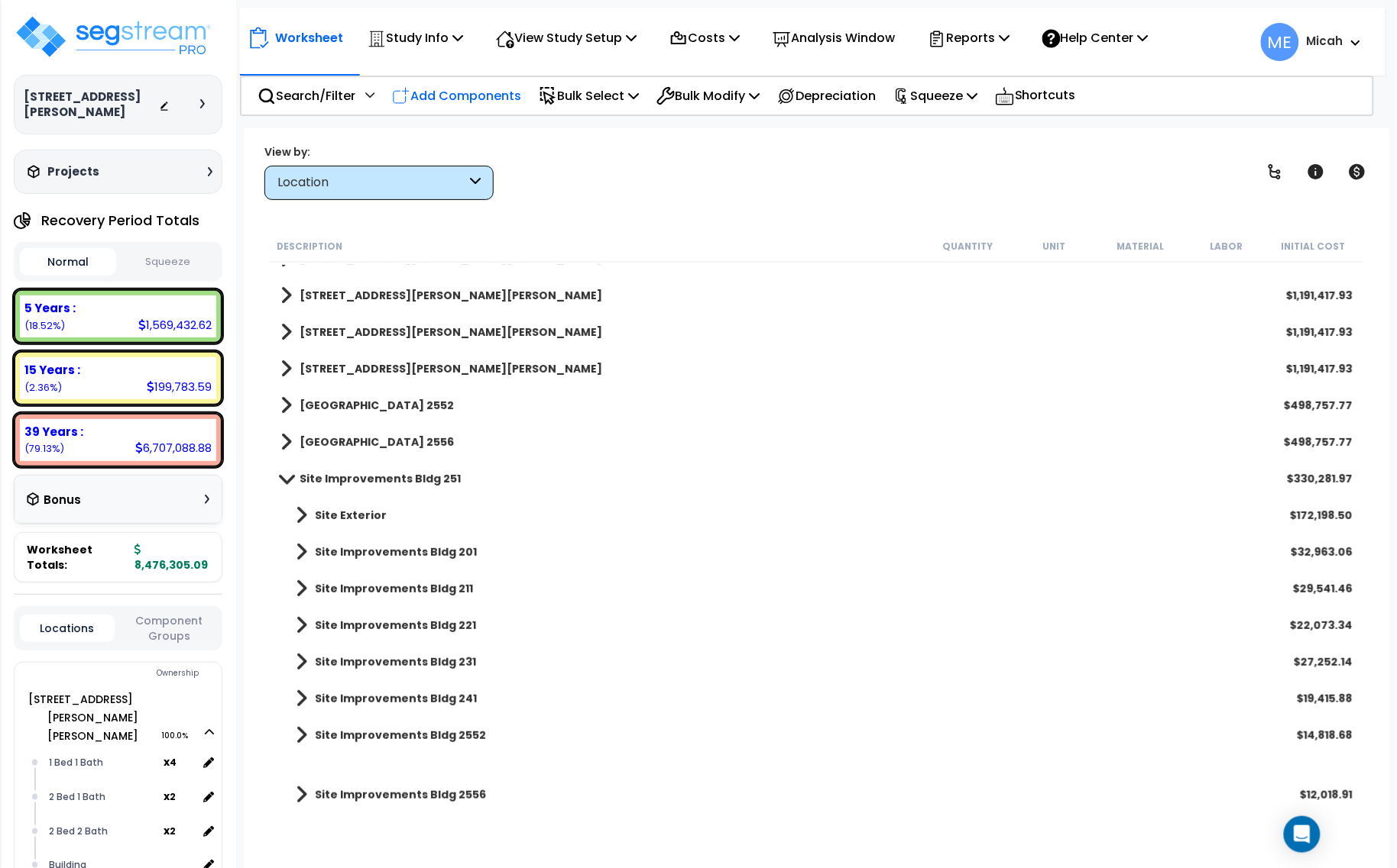
click at [466, 101] on p "Add Components" at bounding box center [456, 96] width 129 height 21
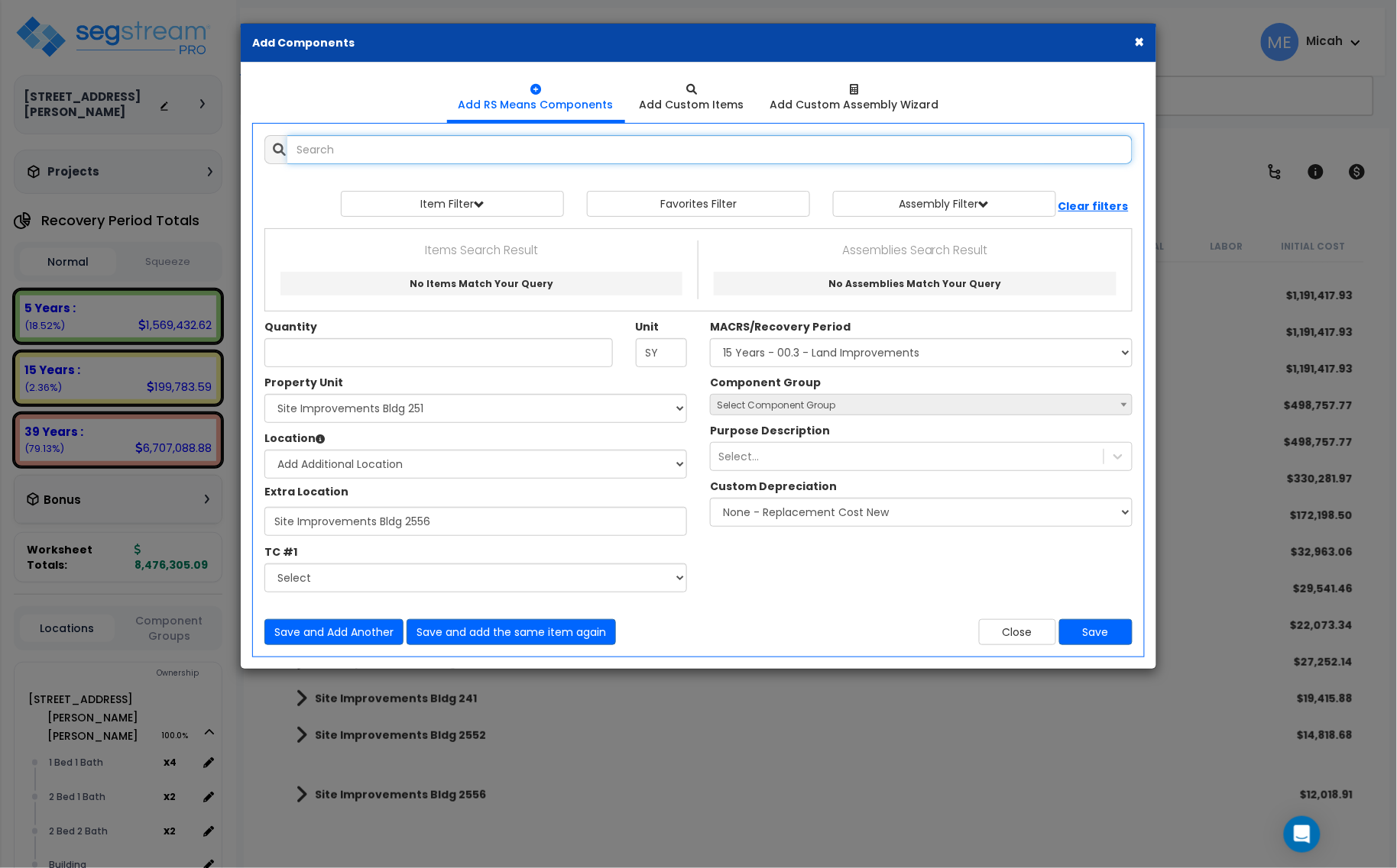
select select
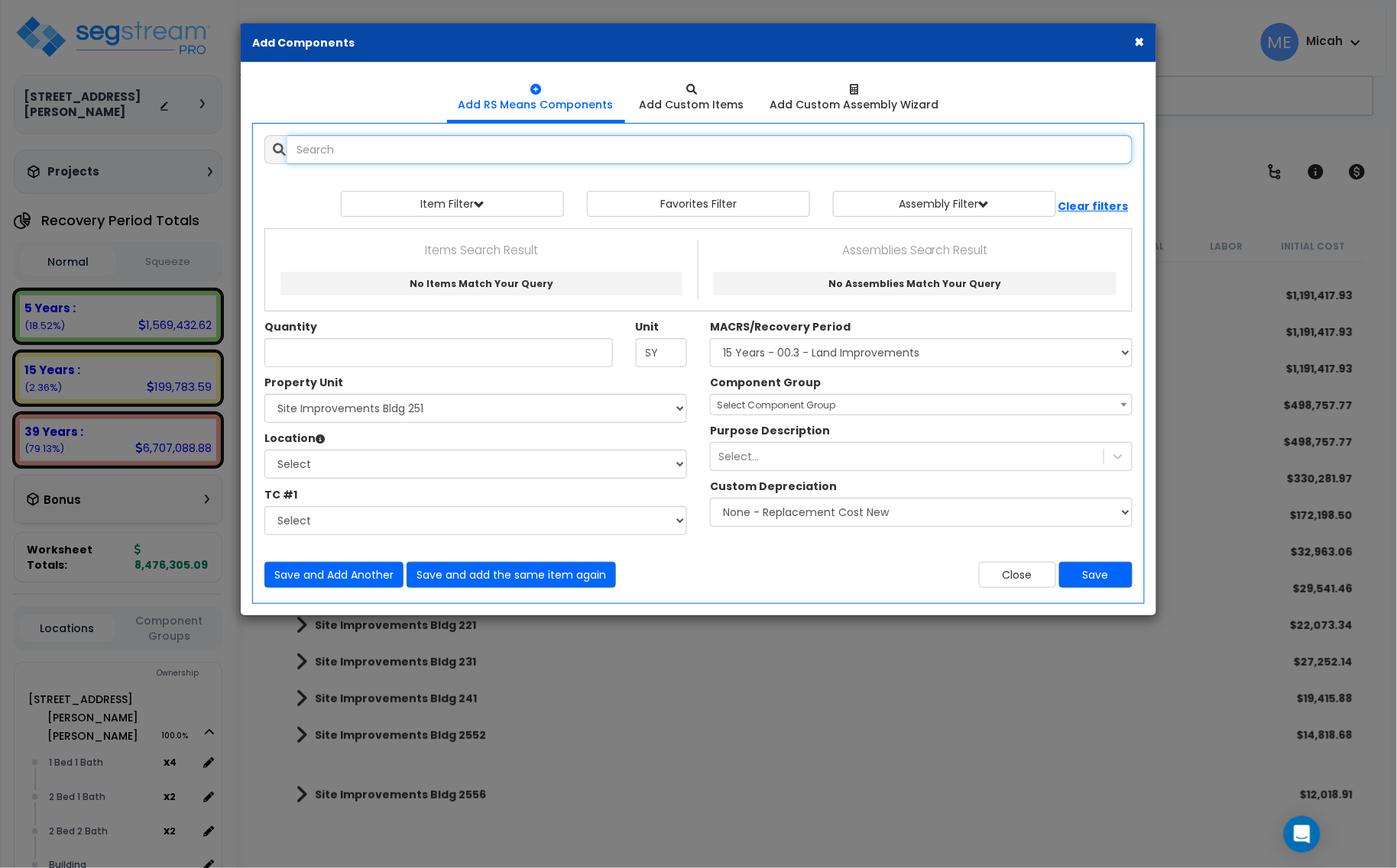
select select
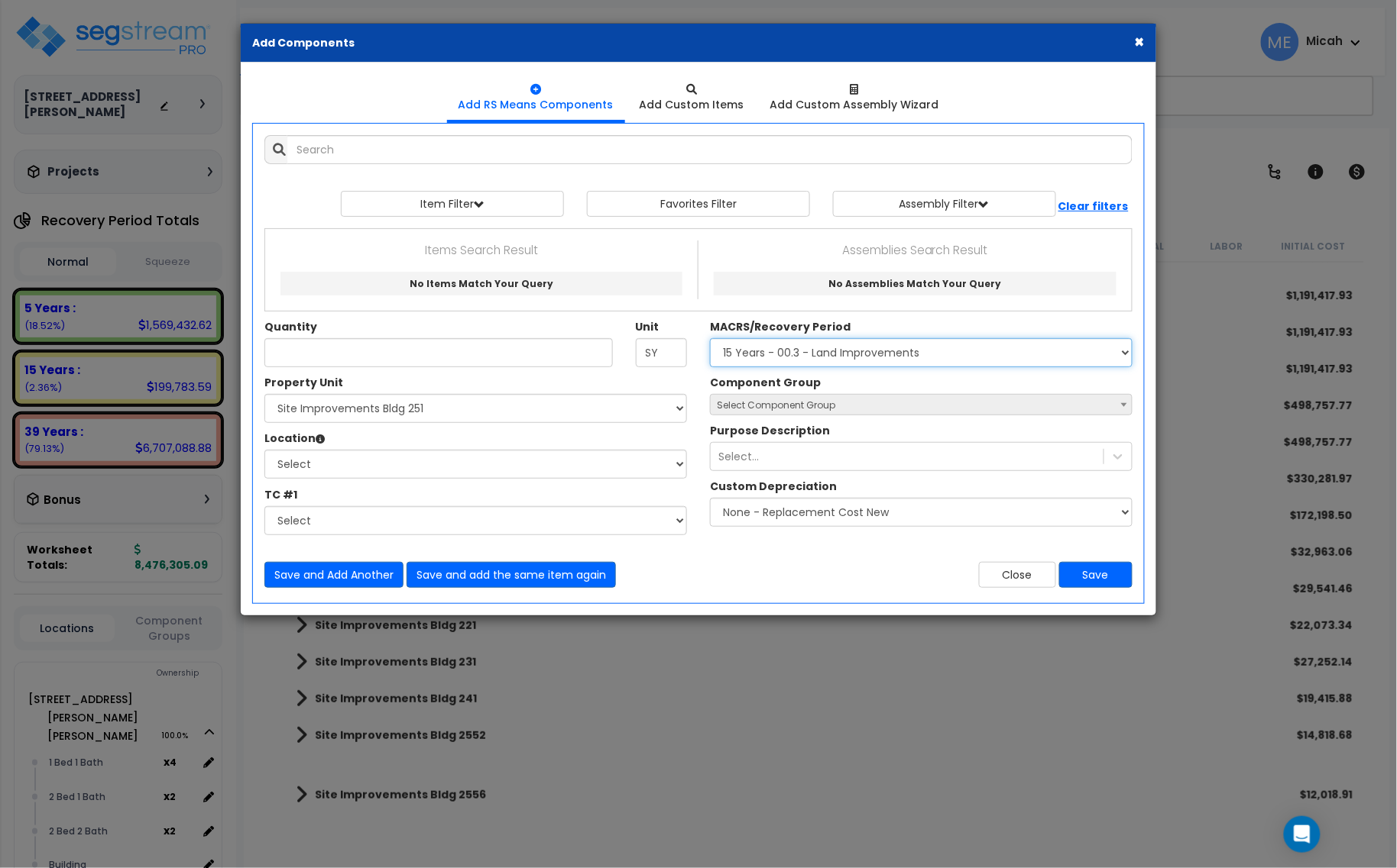
click at [804, 354] on select "Select MACRS/Recovery Period 5 Years - 57.0 - Distributive Trades & Services 5 …" at bounding box center [921, 353] width 422 height 29
select select "3666"
click at [710, 339] on select "Select MACRS/Recovery Period 5 Years - 57.0 - Distributive Trades & Services 5 …" at bounding box center [921, 353] width 422 height 29
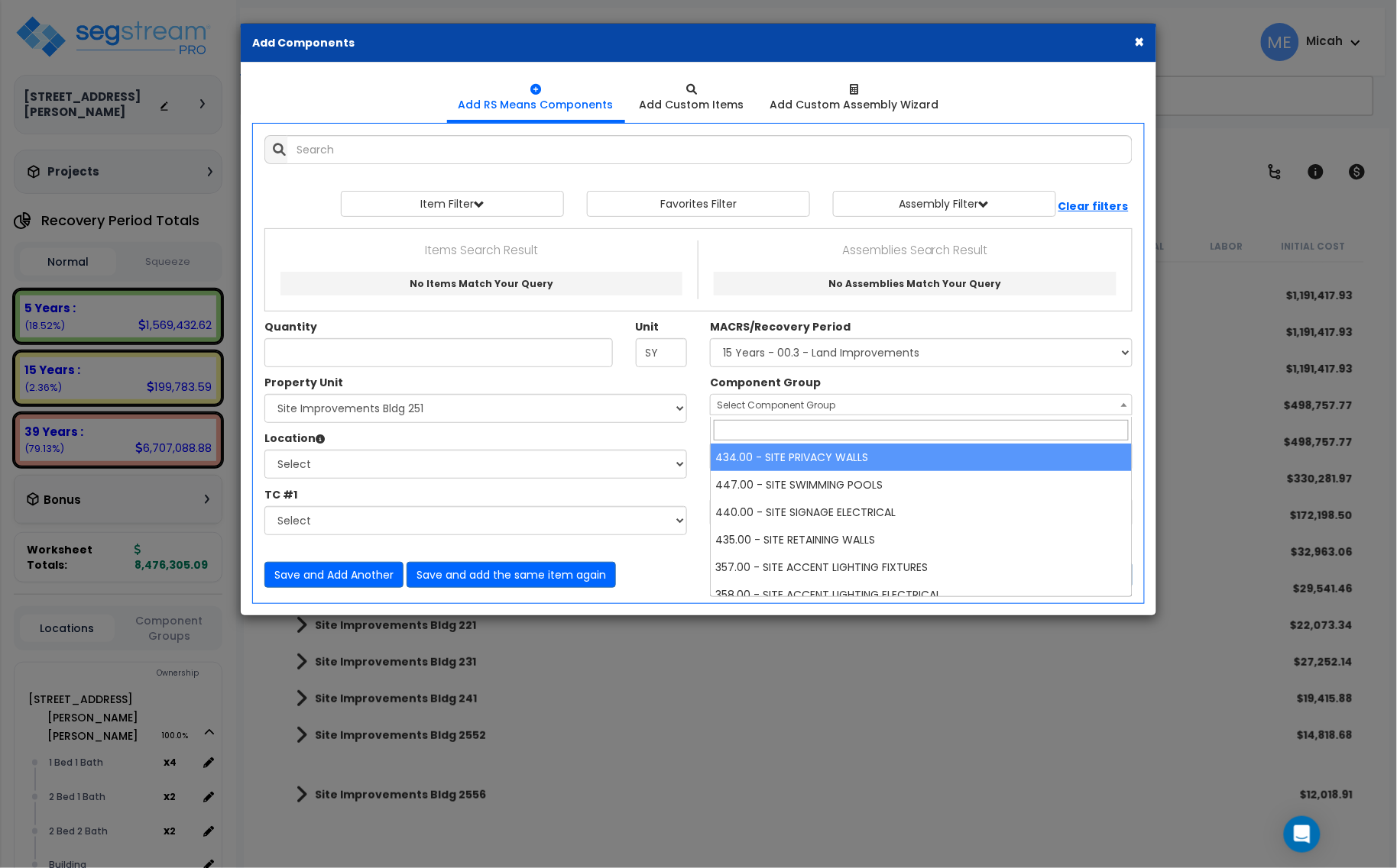
click at [742, 411] on span "Select Component Group" at bounding box center [776, 405] width 119 height 13
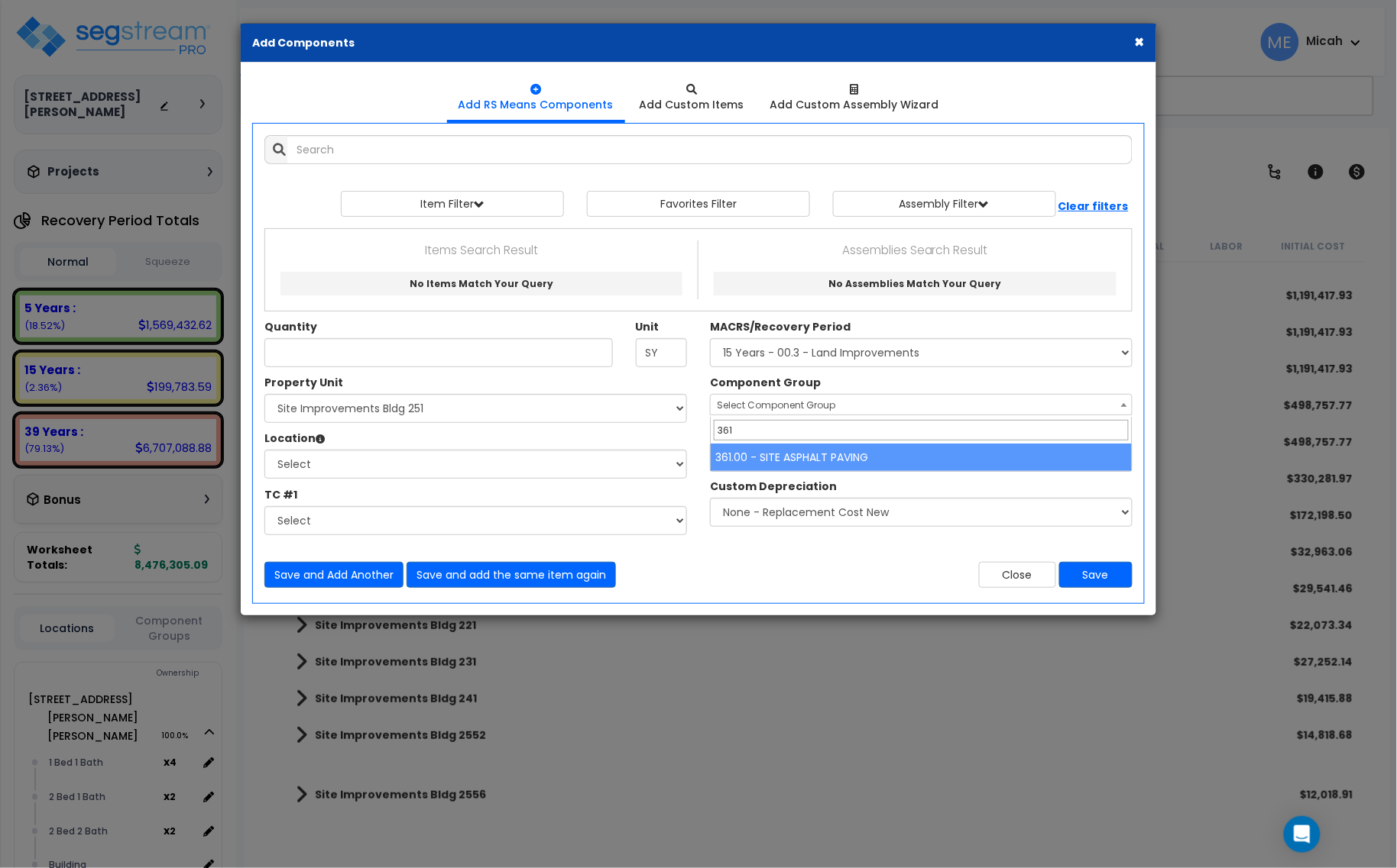
type input "361"
select select "57148"
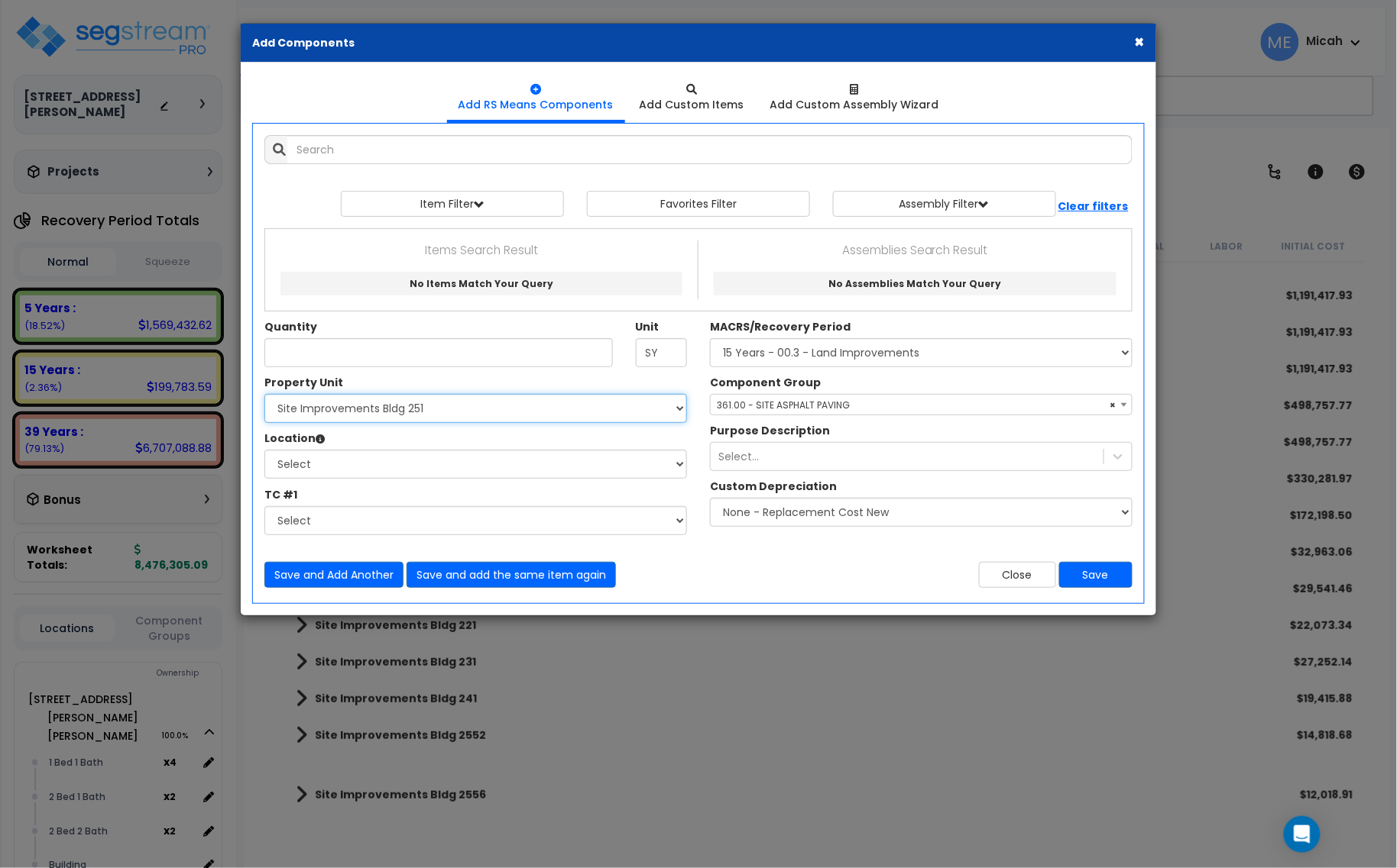
click at [329, 418] on select "Select 201 N. Willson Dr 201 N. Willson Dr Bldg 251 201 N. Willson Dr Bldg 201 …" at bounding box center [475, 408] width 422 height 29
select select "175819"
click at [264, 395] on select "Select 201 N. Willson Dr 201 N. Willson Dr Bldg 251 201 N. Willson Dr Bldg 201 …" at bounding box center [475, 408] width 422 height 29
click at [339, 465] on select "Select Site Exterior Site Improvements Bldg 201 Site Improvements Bldg 211 Site…" at bounding box center [475, 464] width 422 height 29
select select "Others"
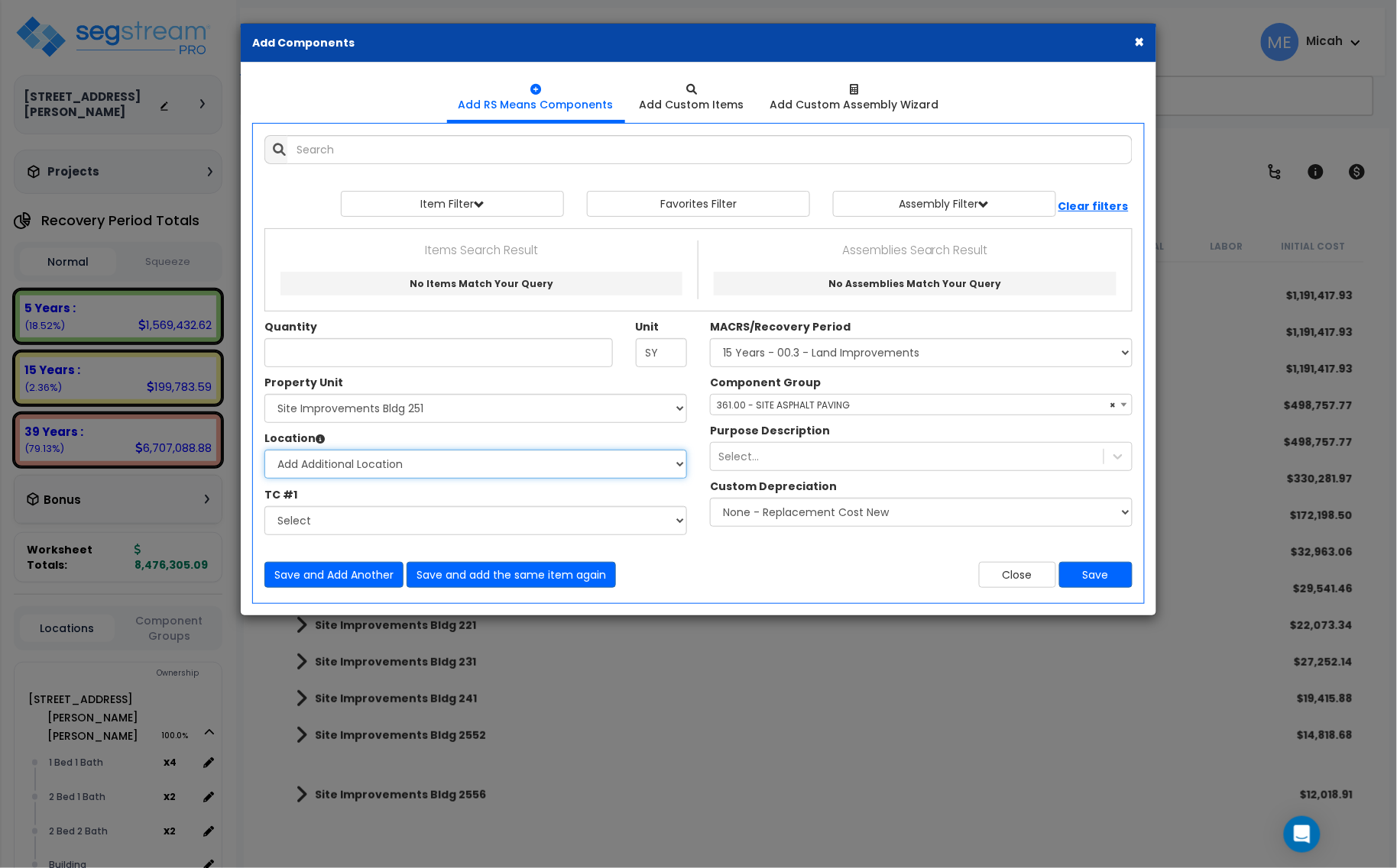
click at [264, 450] on select "Select Site Exterior Site Improvements Bldg 201 Site Improvements Bldg 211 Site…" at bounding box center [475, 464] width 422 height 29
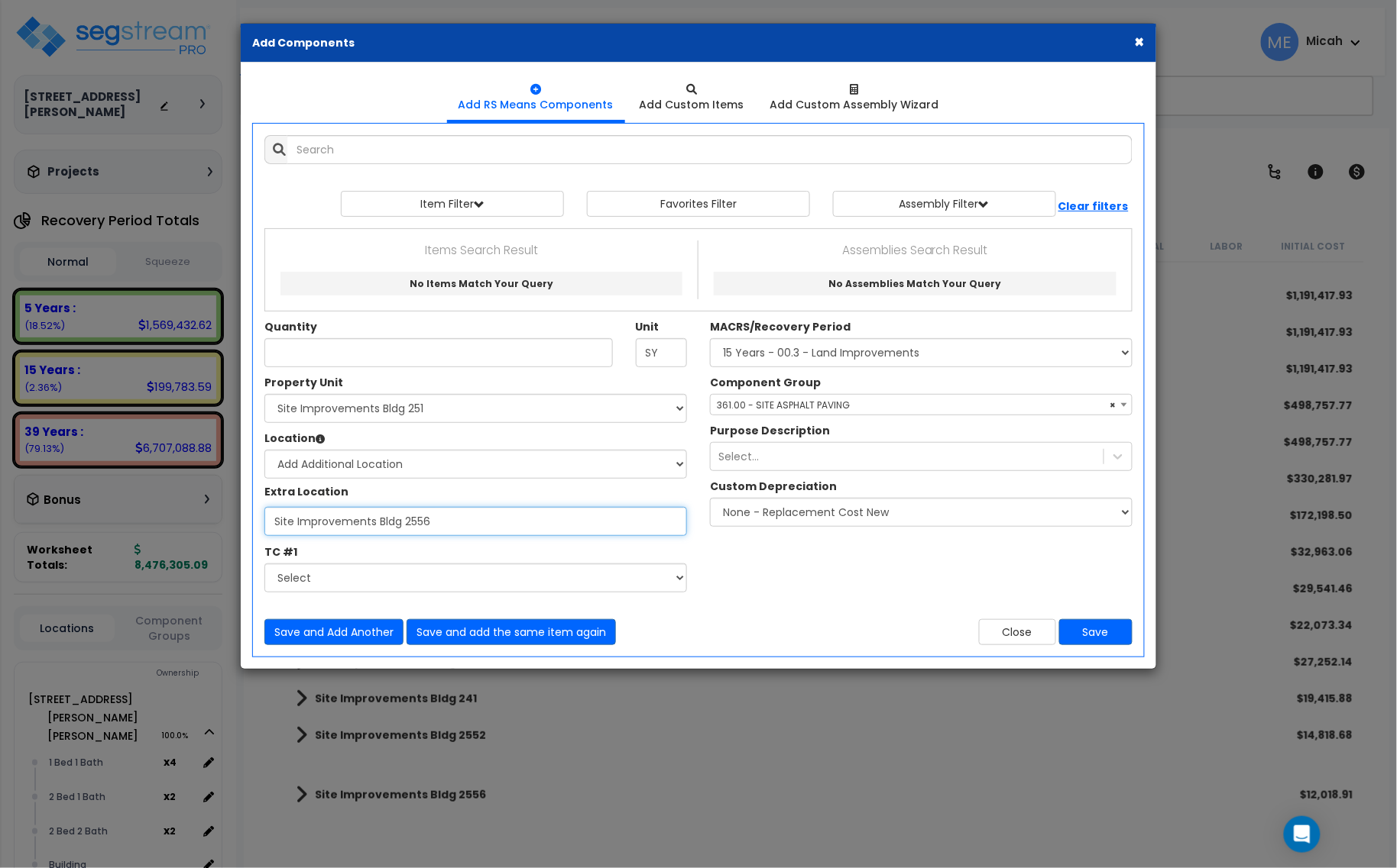
click at [315, 528] on input "Site Improvements Bldg 2556" at bounding box center [475, 521] width 422 height 29
type input "Site Improvements Bldg 251"
click at [344, 356] on input "Quantity" at bounding box center [438, 353] width 348 height 29
type input "639.3"
click at [1098, 634] on button "Save" at bounding box center [1096, 633] width 73 height 26
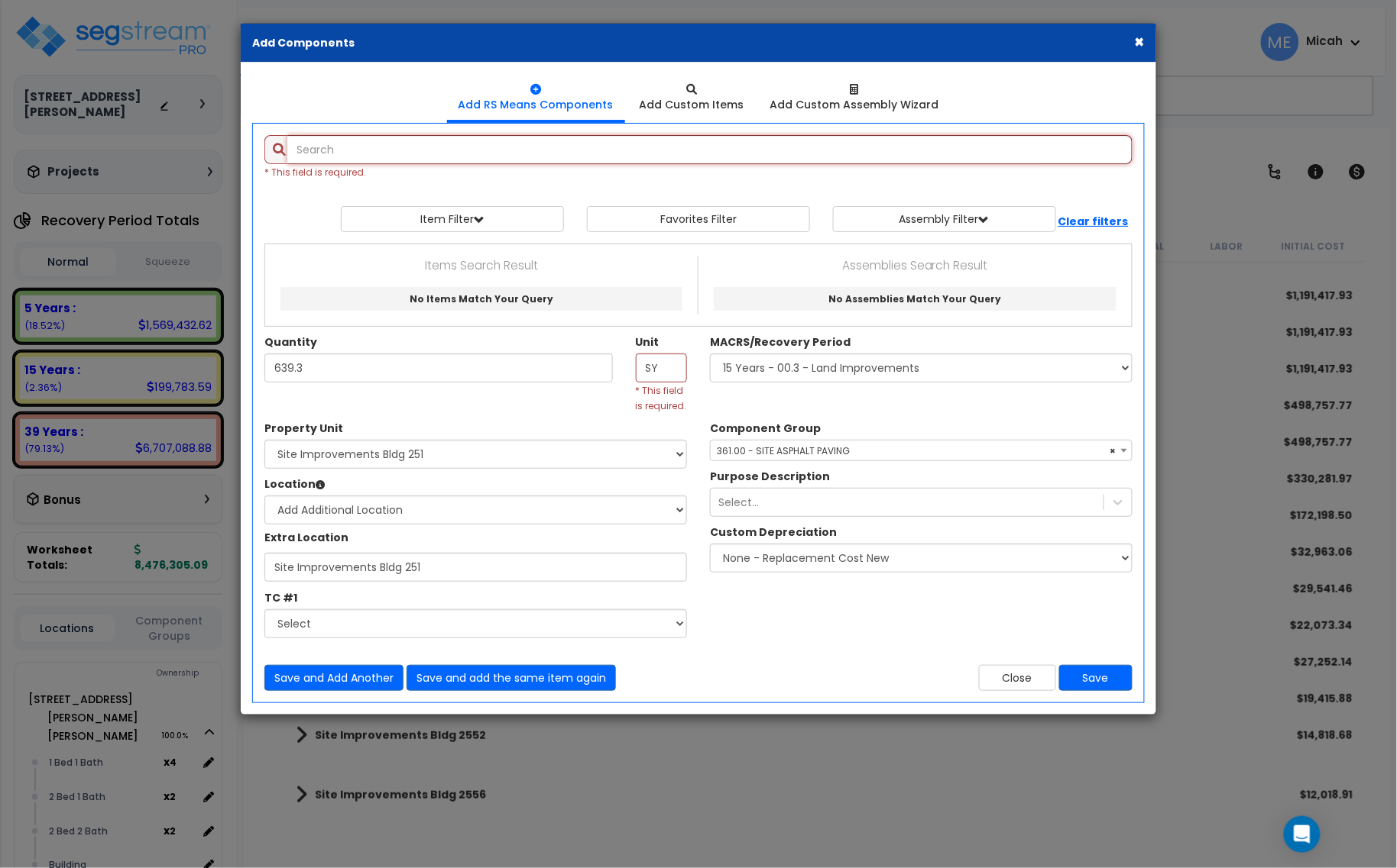
click at [340, 148] on input "text" at bounding box center [709, 150] width 845 height 29
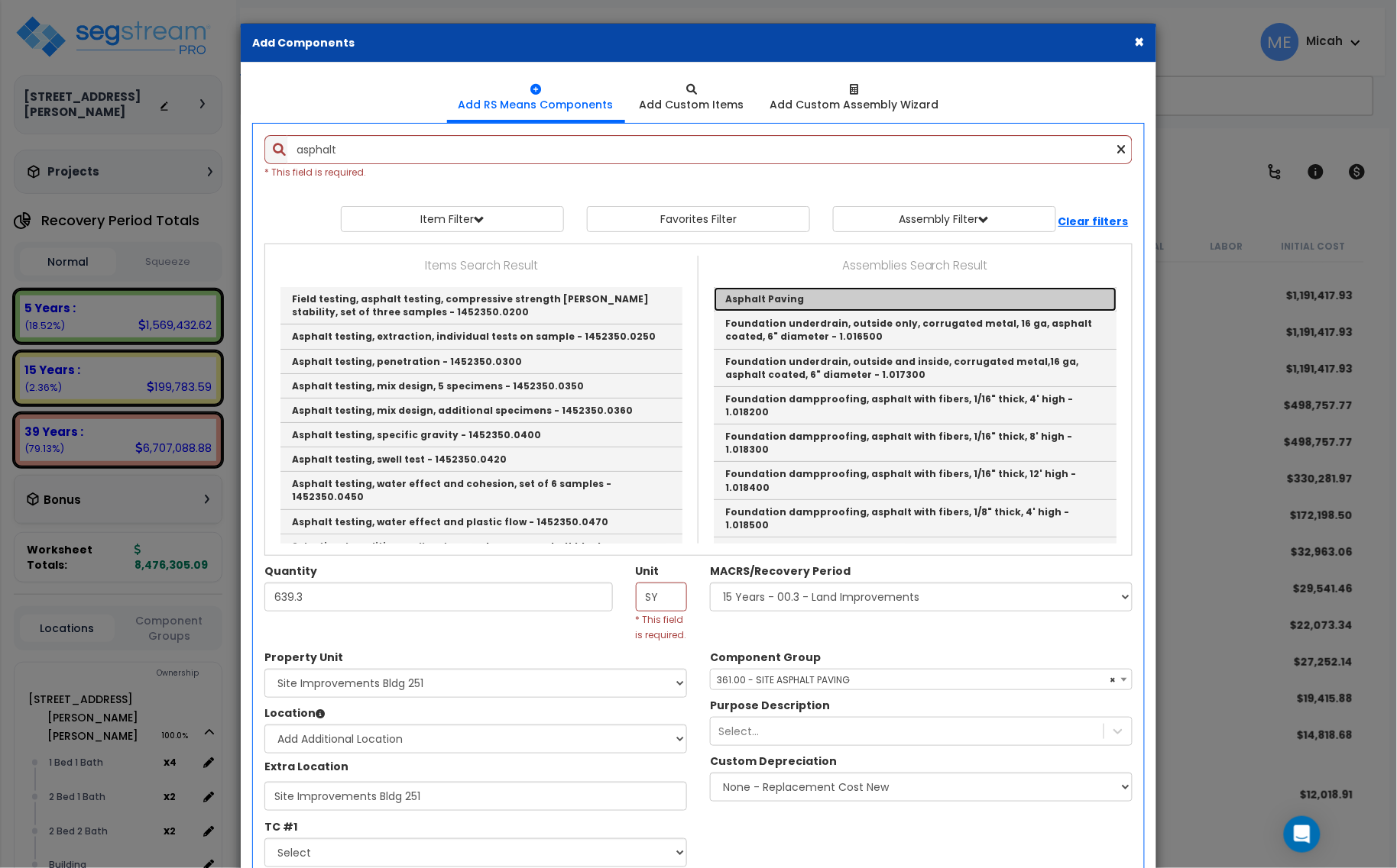
click at [765, 296] on link "Asphalt Paving" at bounding box center [915, 299] width 403 height 24
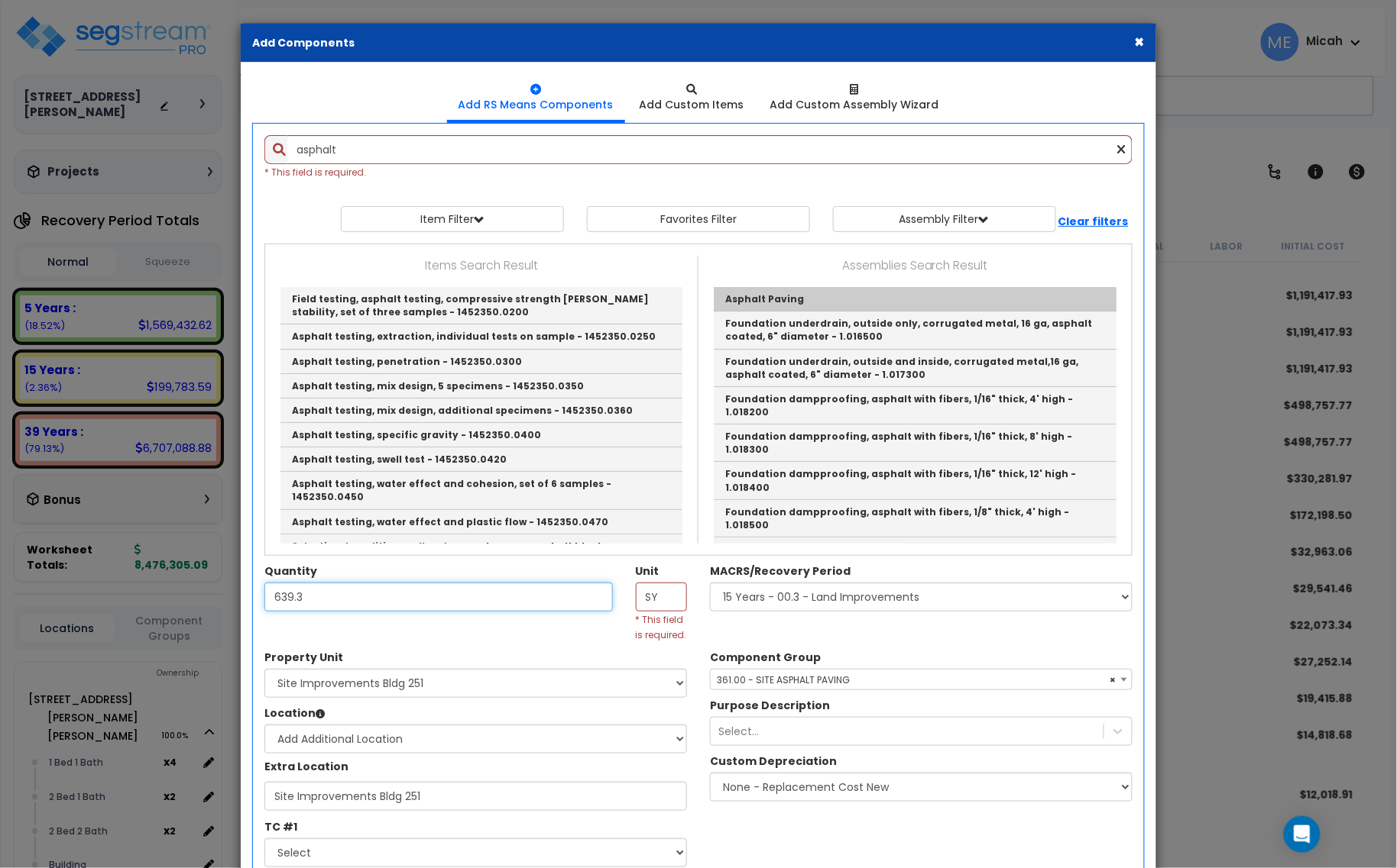
type input "Asphalt Paving"
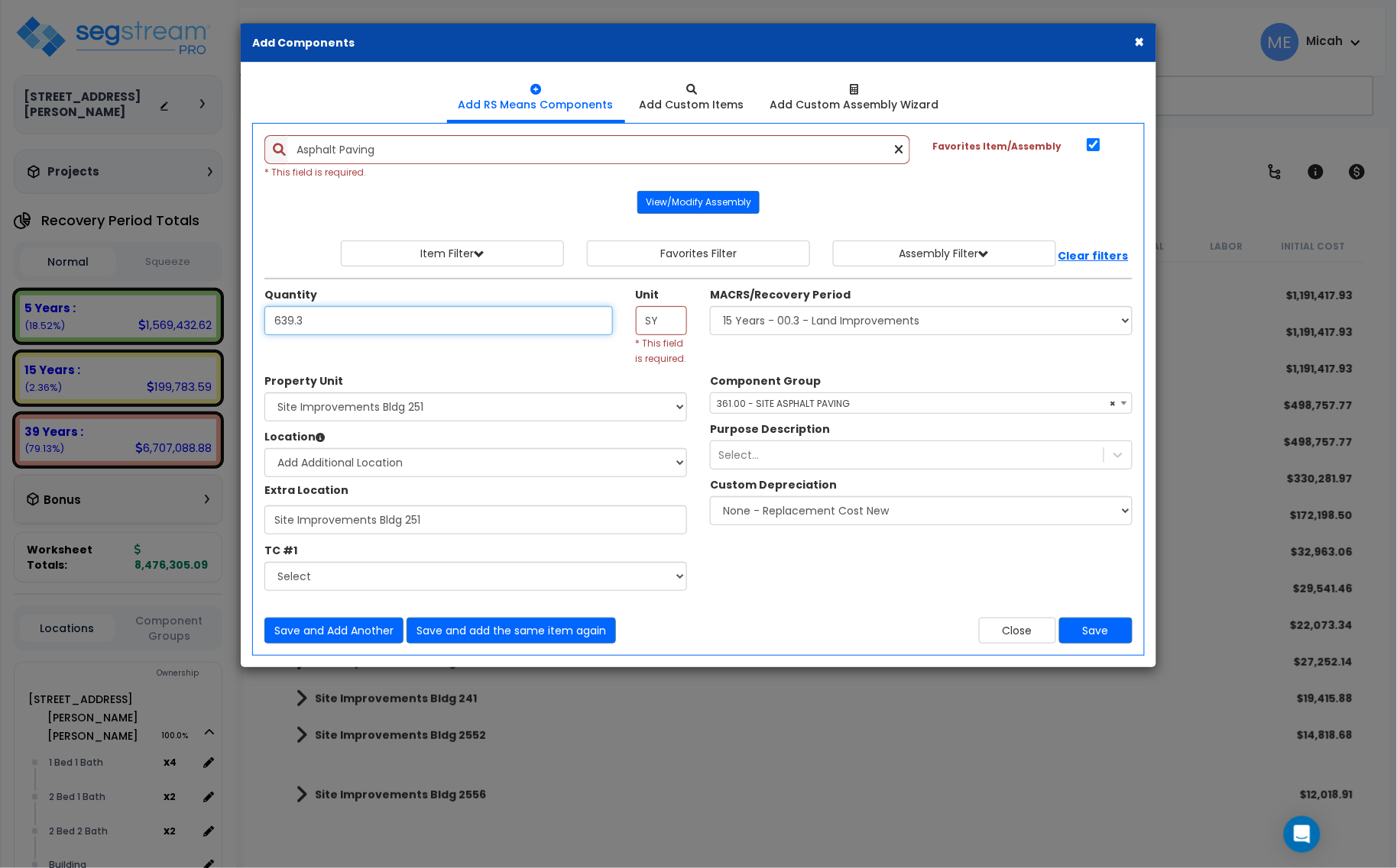
scroll to position [0, 0]
click at [703, 364] on div "Quantity 639.3 Unit SY * This field is required." at bounding box center [698, 326] width 891 height 96
click at [1090, 637] on button "Save" at bounding box center [1096, 631] width 73 height 26
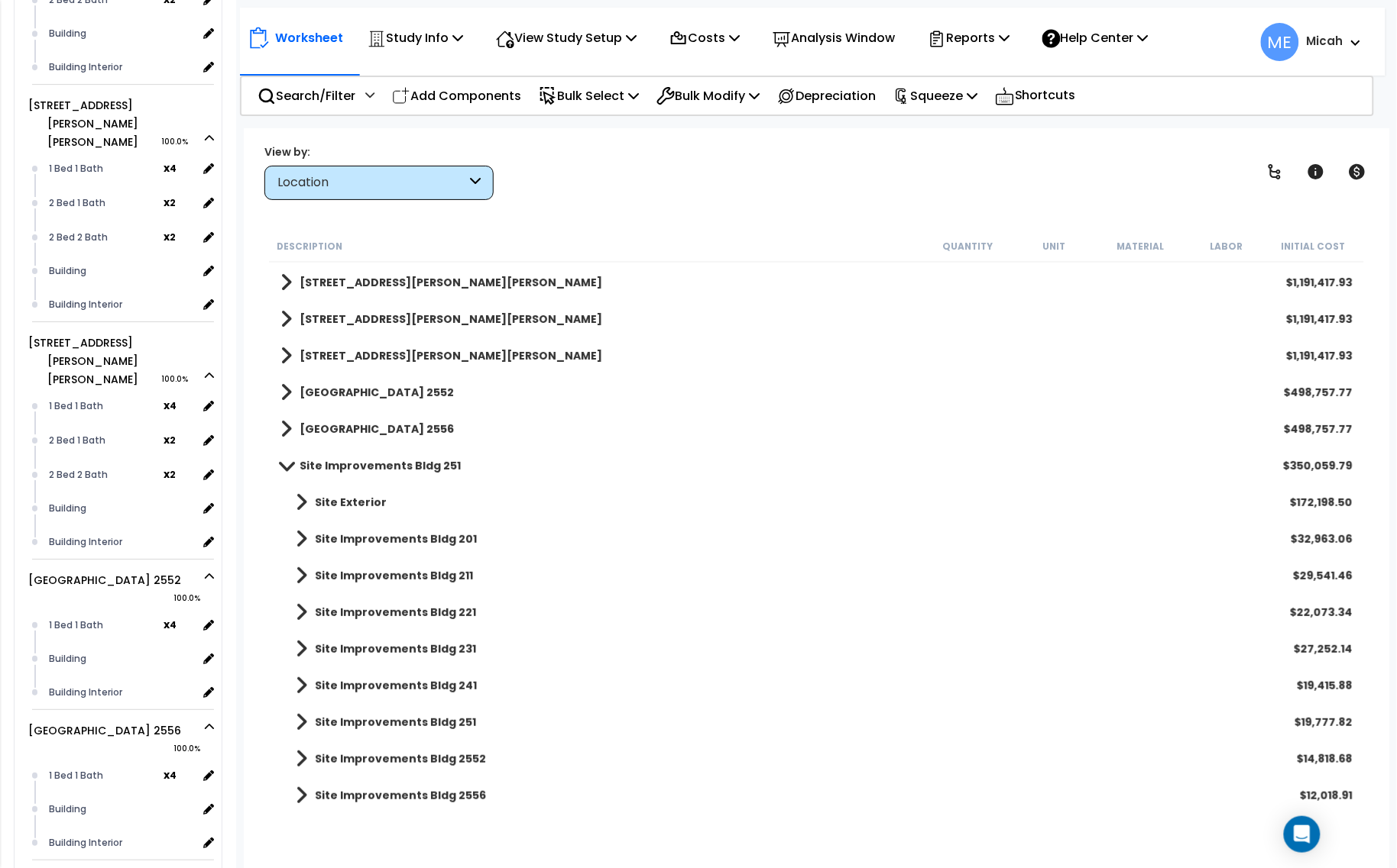
scroll to position [1701, 0]
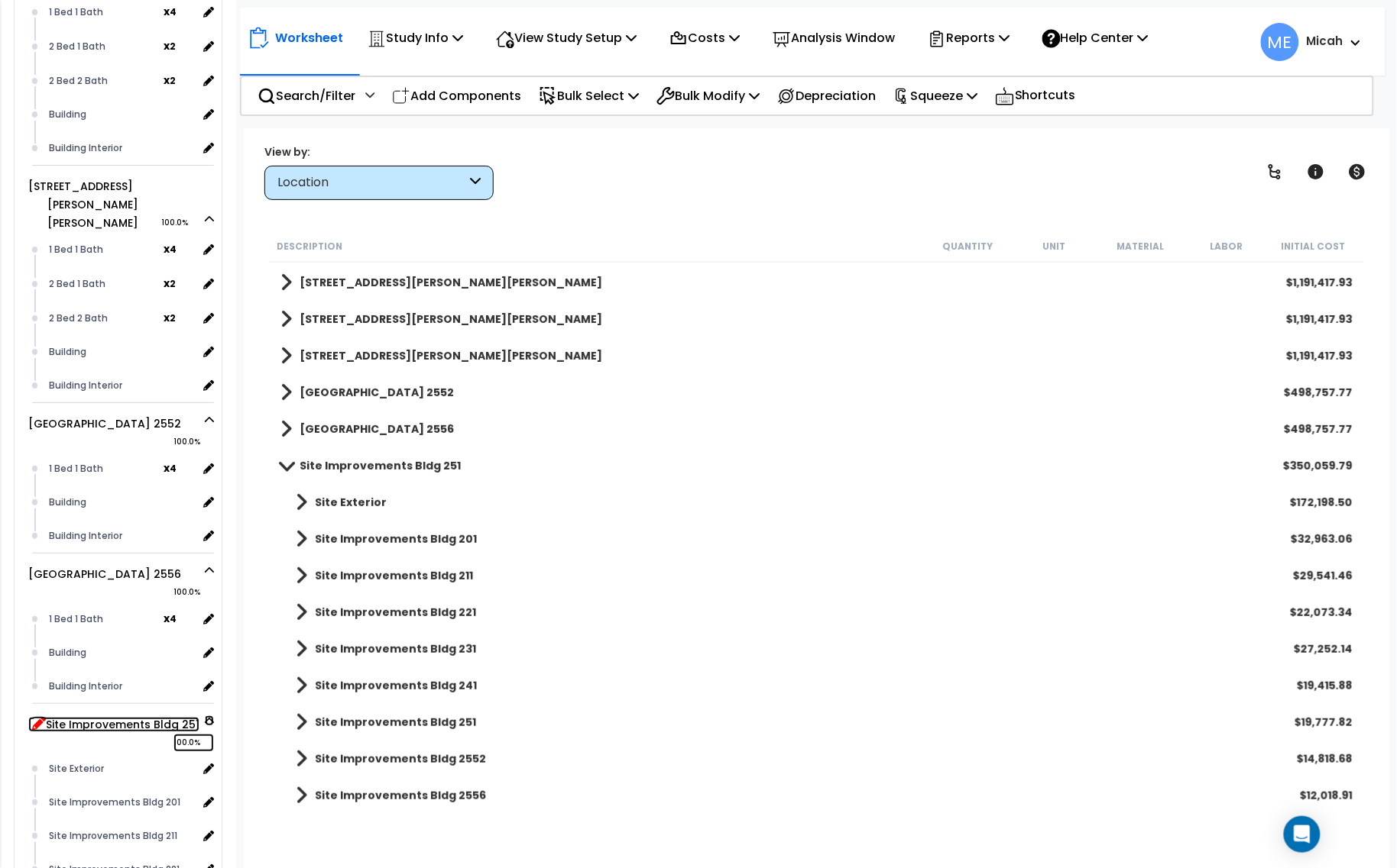
click at [32, 717] on icon at bounding box center [39, 723] width 14 height 14
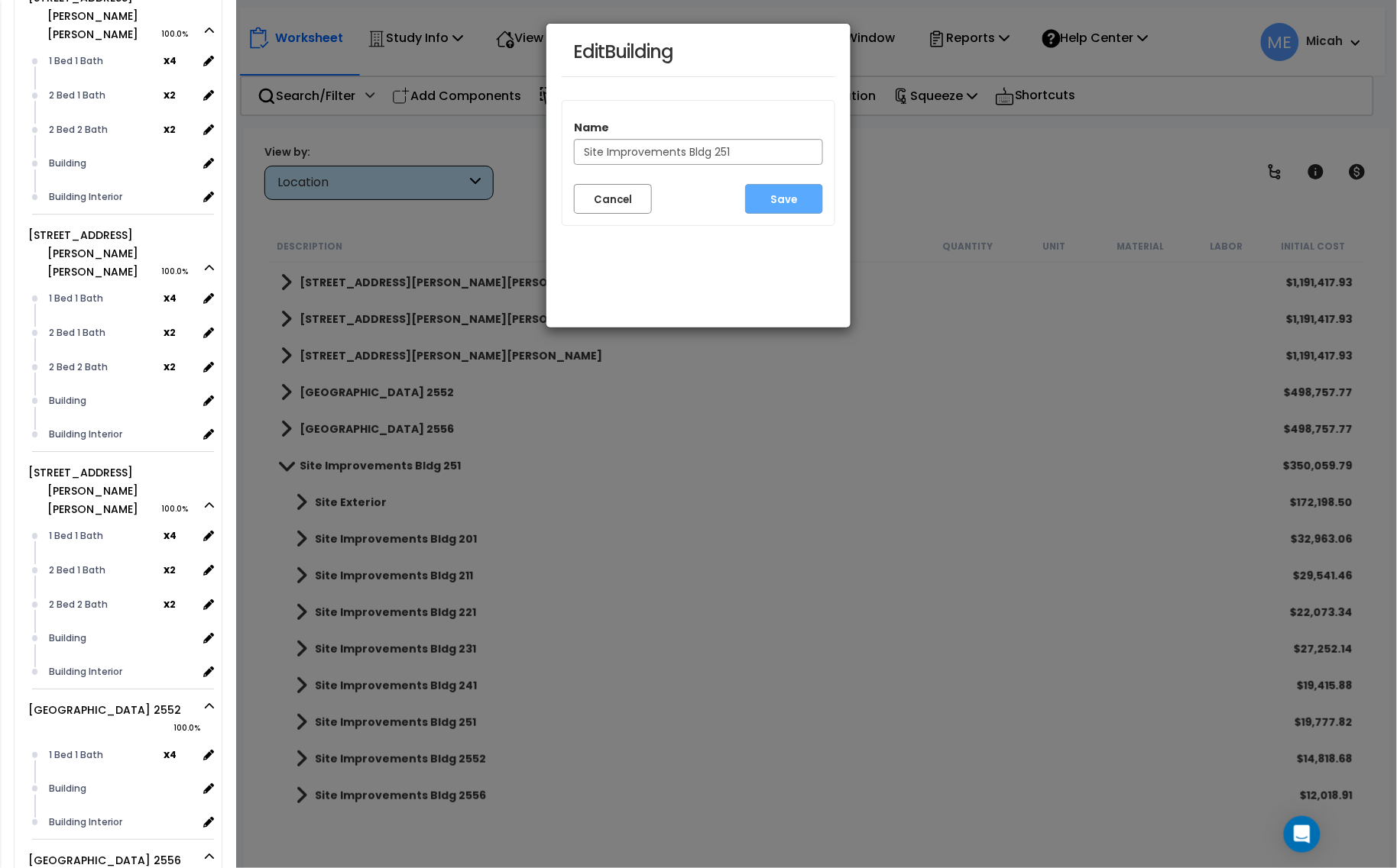
scroll to position [1398, 0]
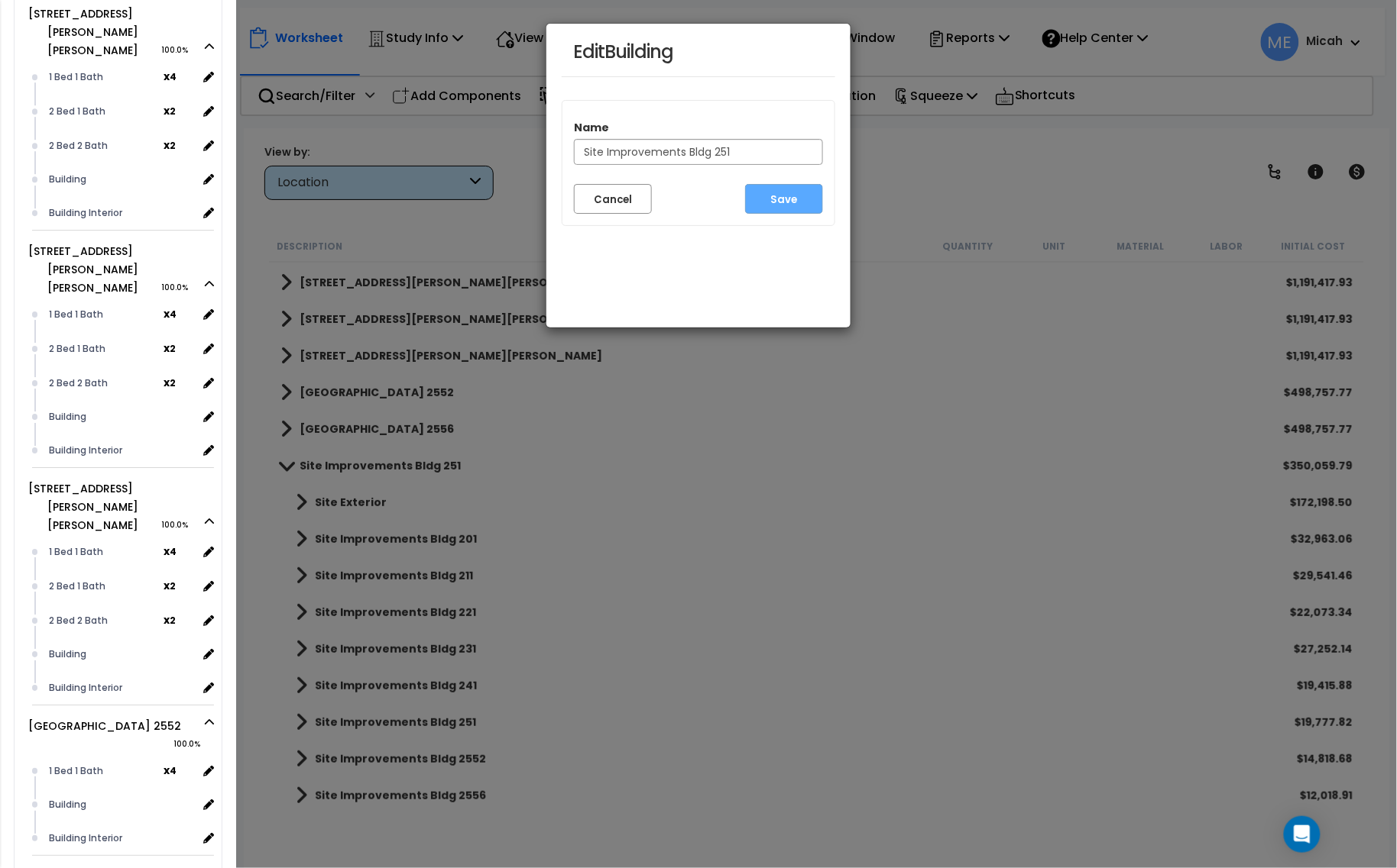
drag, startPoint x: 741, startPoint y: 150, endPoint x: 688, endPoint y: 149, distance: 53.0
click at [688, 149] on input "Site Improvements Bldg 251" at bounding box center [698, 152] width 249 height 26
type input "Site Improvements"
click at [799, 189] on button "Save" at bounding box center [784, 199] width 78 height 30
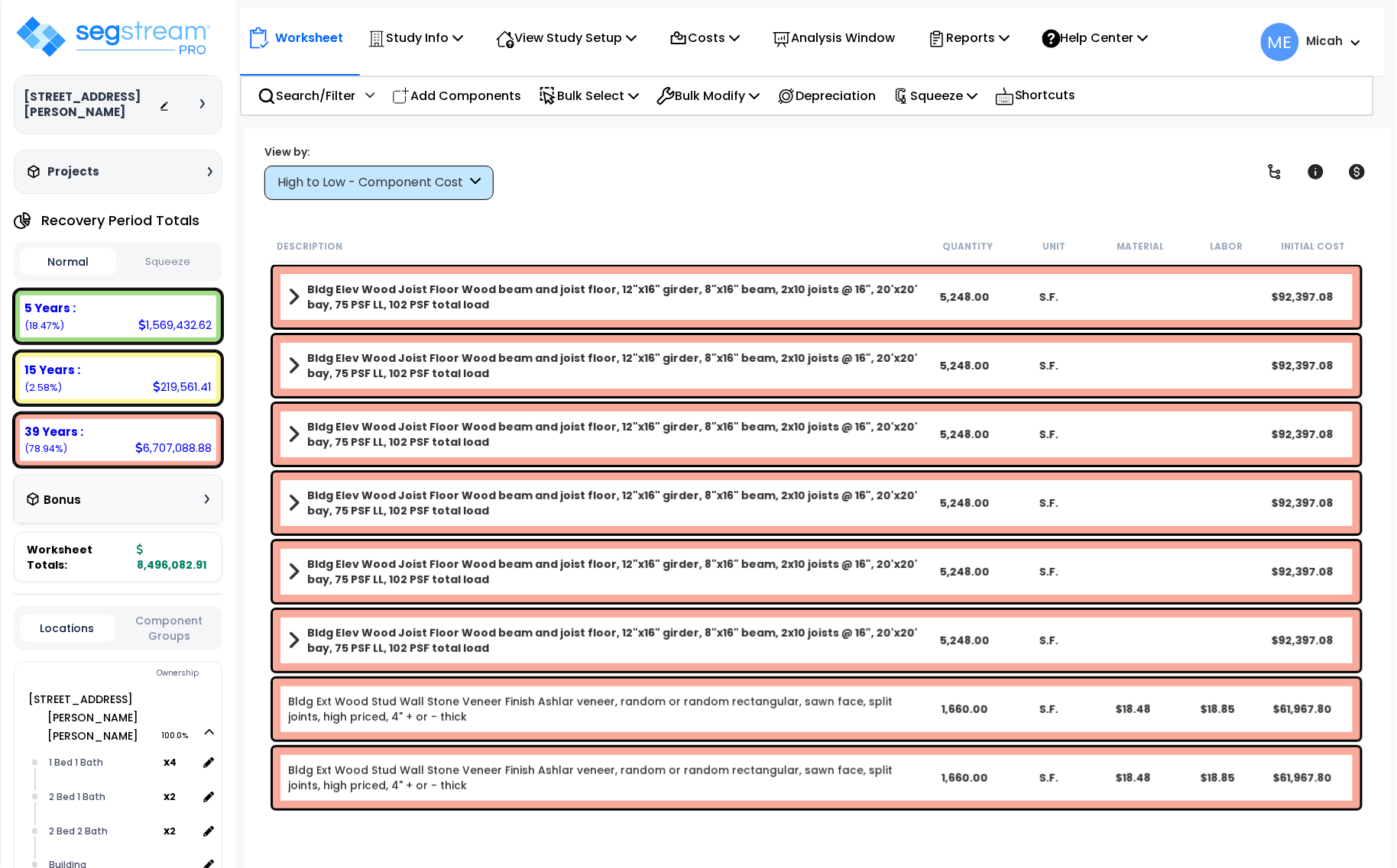
click at [470, 176] on icon at bounding box center [475, 182] width 10 height 18
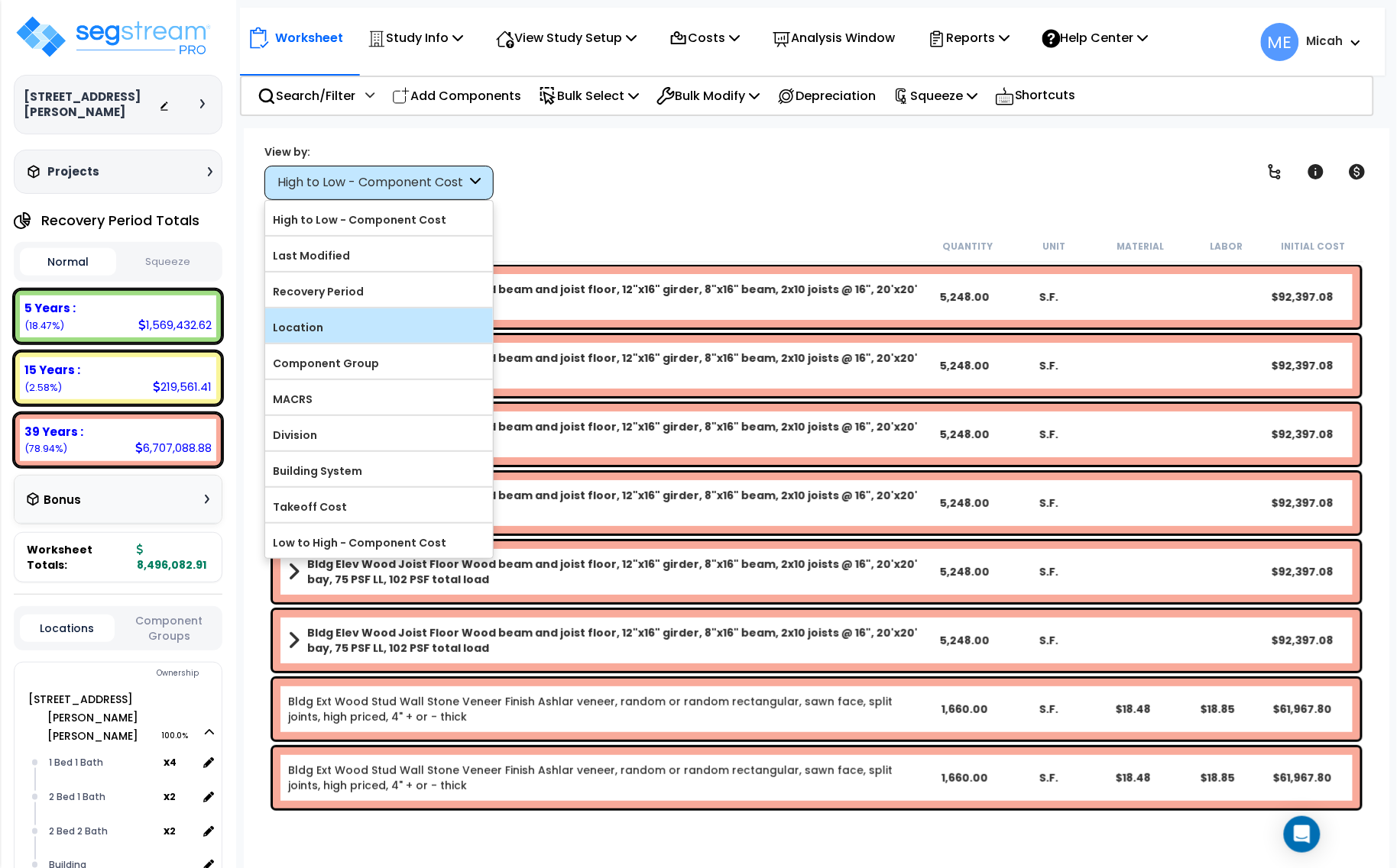
click at [353, 326] on label "Location" at bounding box center [379, 327] width 228 height 23
click at [0, 0] on input "Location" at bounding box center [0, 0] width 0 height 0
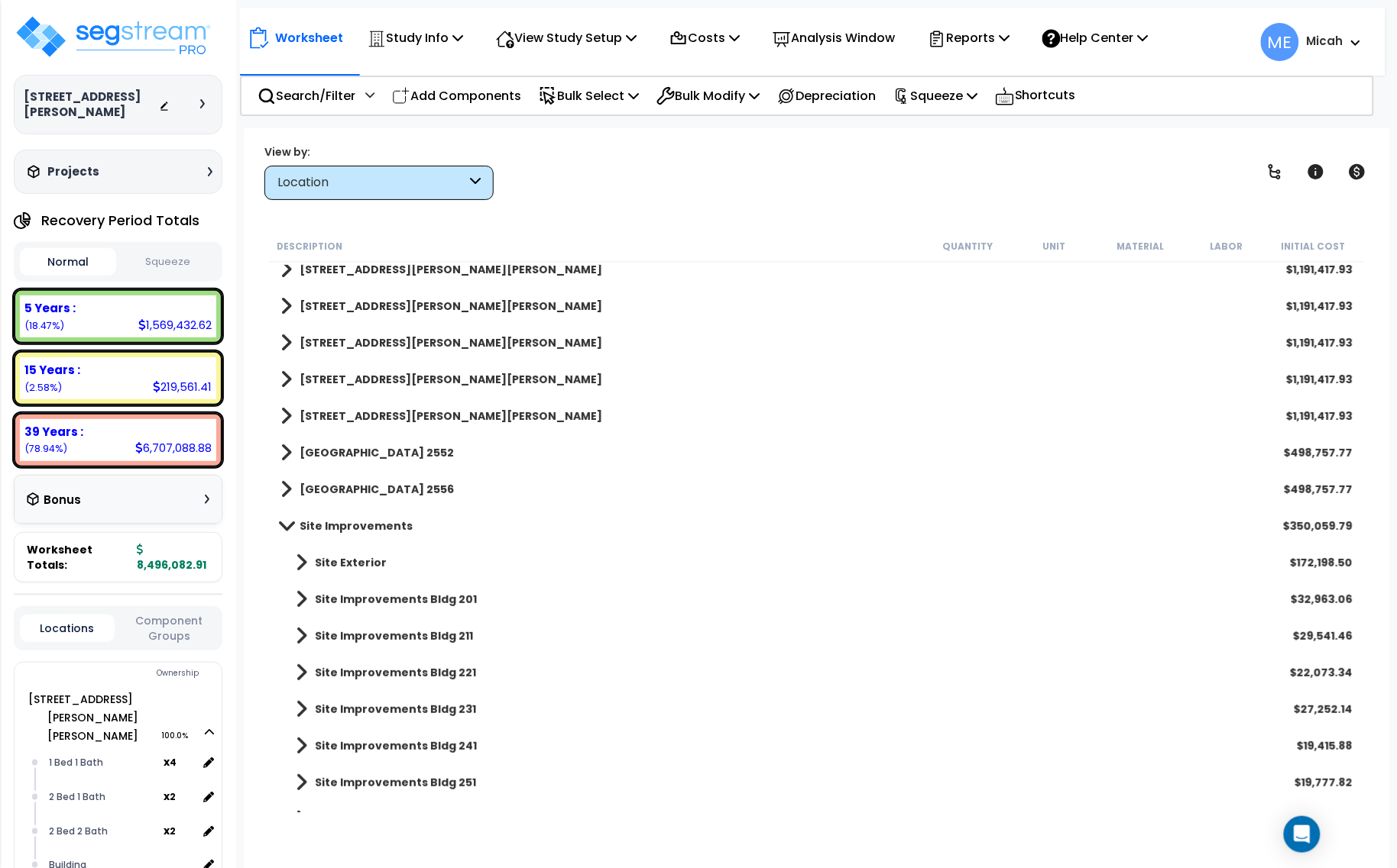
scroll to position [108, 0]
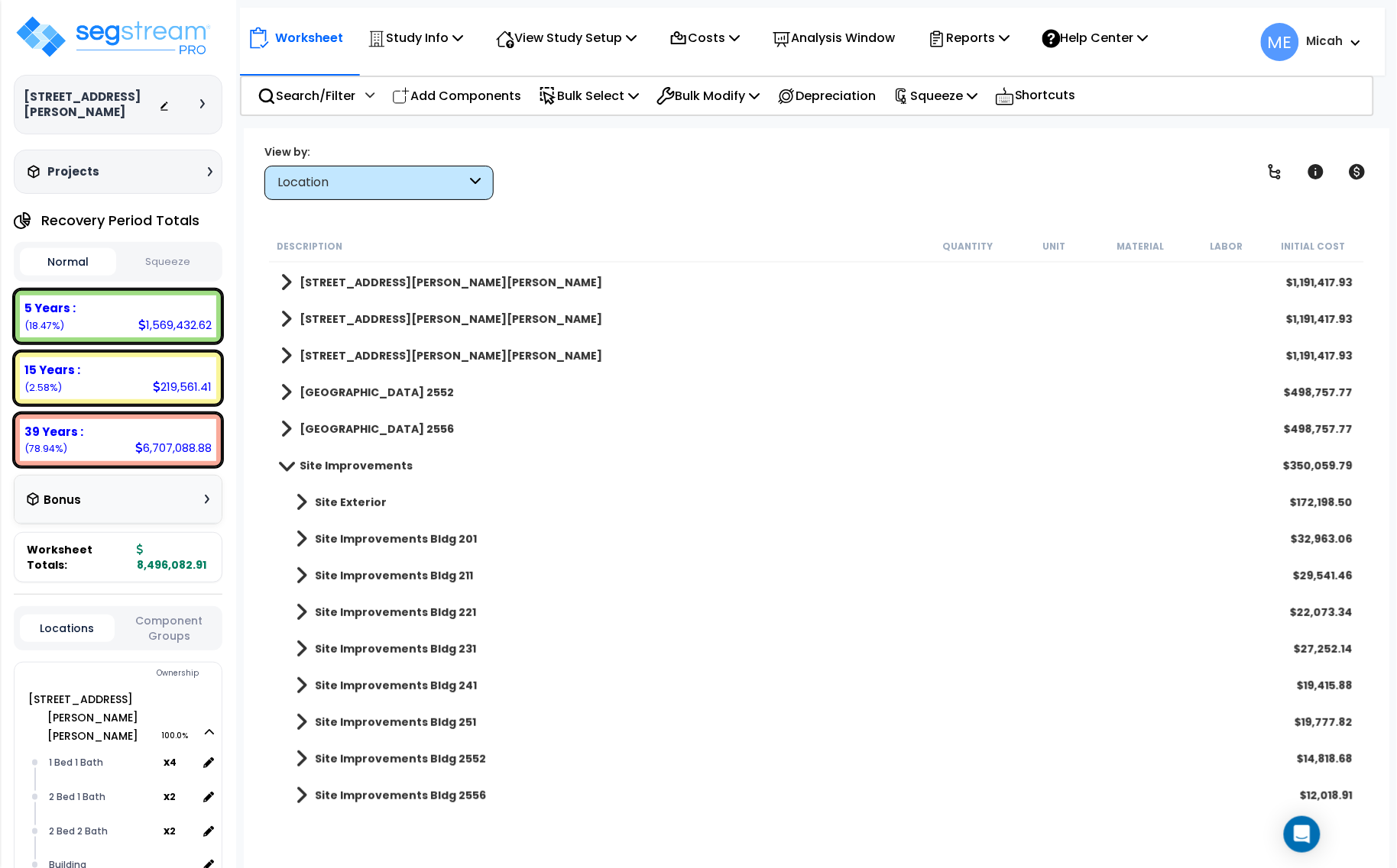
click at [303, 500] on span at bounding box center [301, 502] width 11 height 22
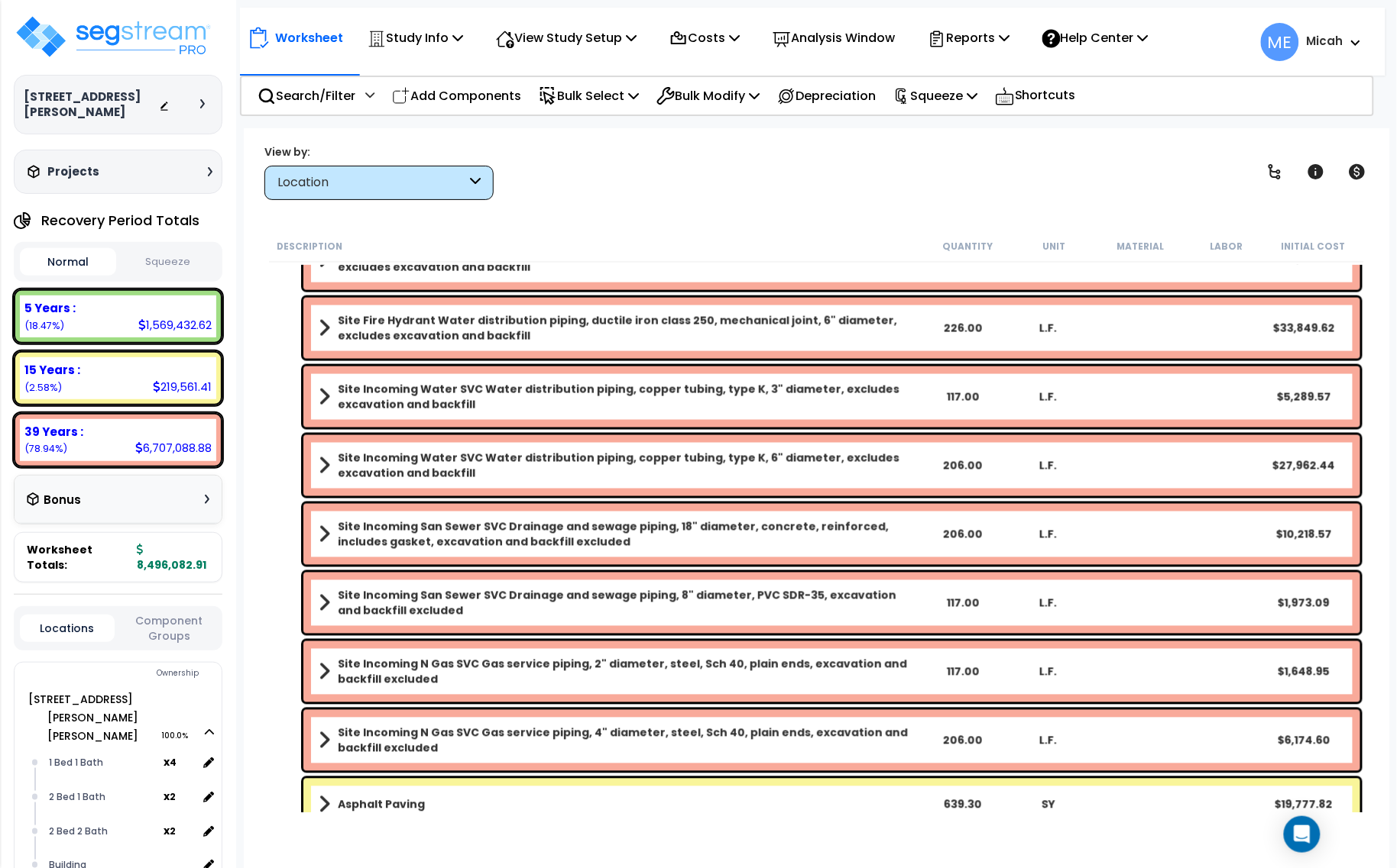
scroll to position [1091, 0]
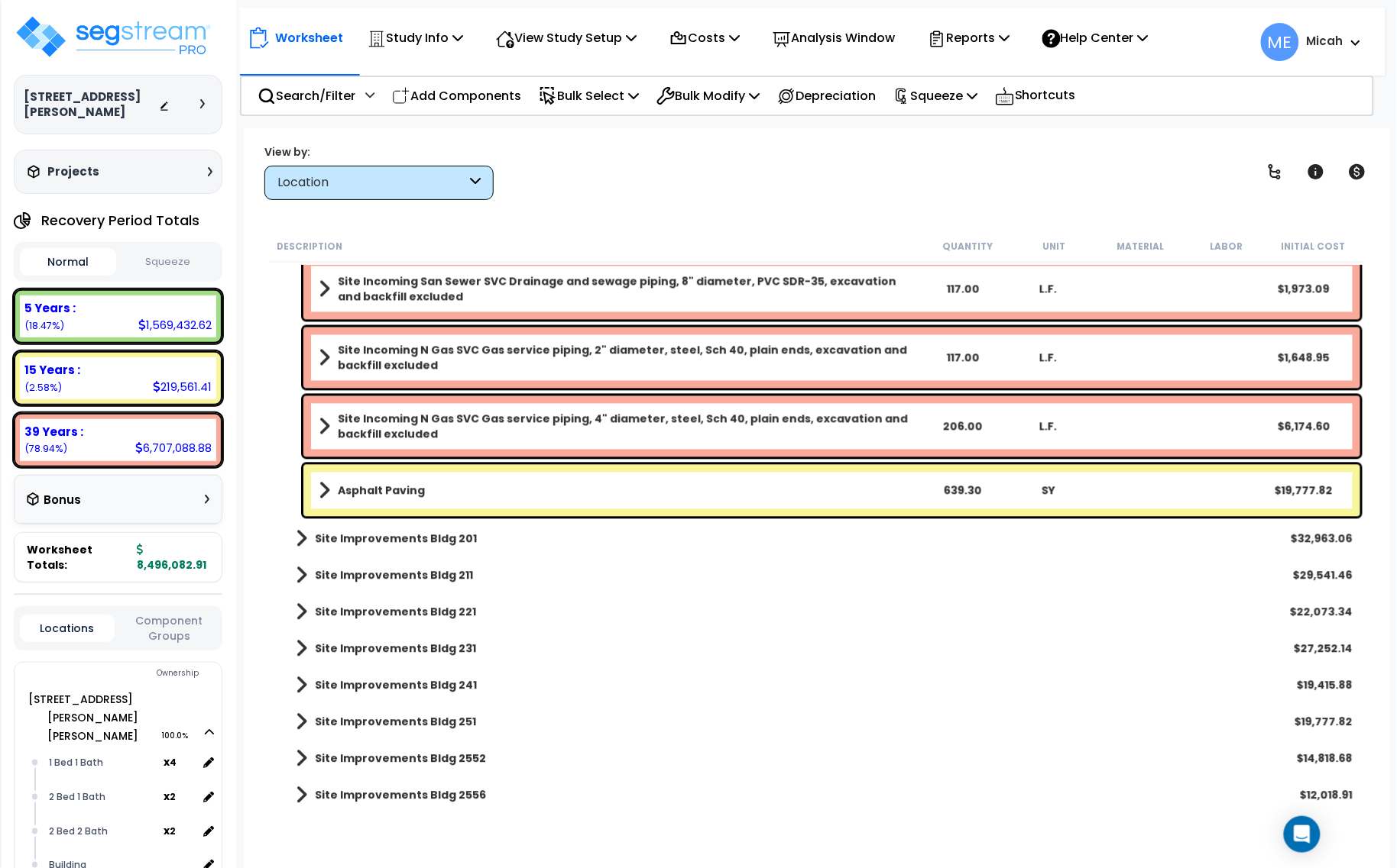
click at [453, 495] on link "Asphalt Paving" at bounding box center [619, 491] width 600 height 22
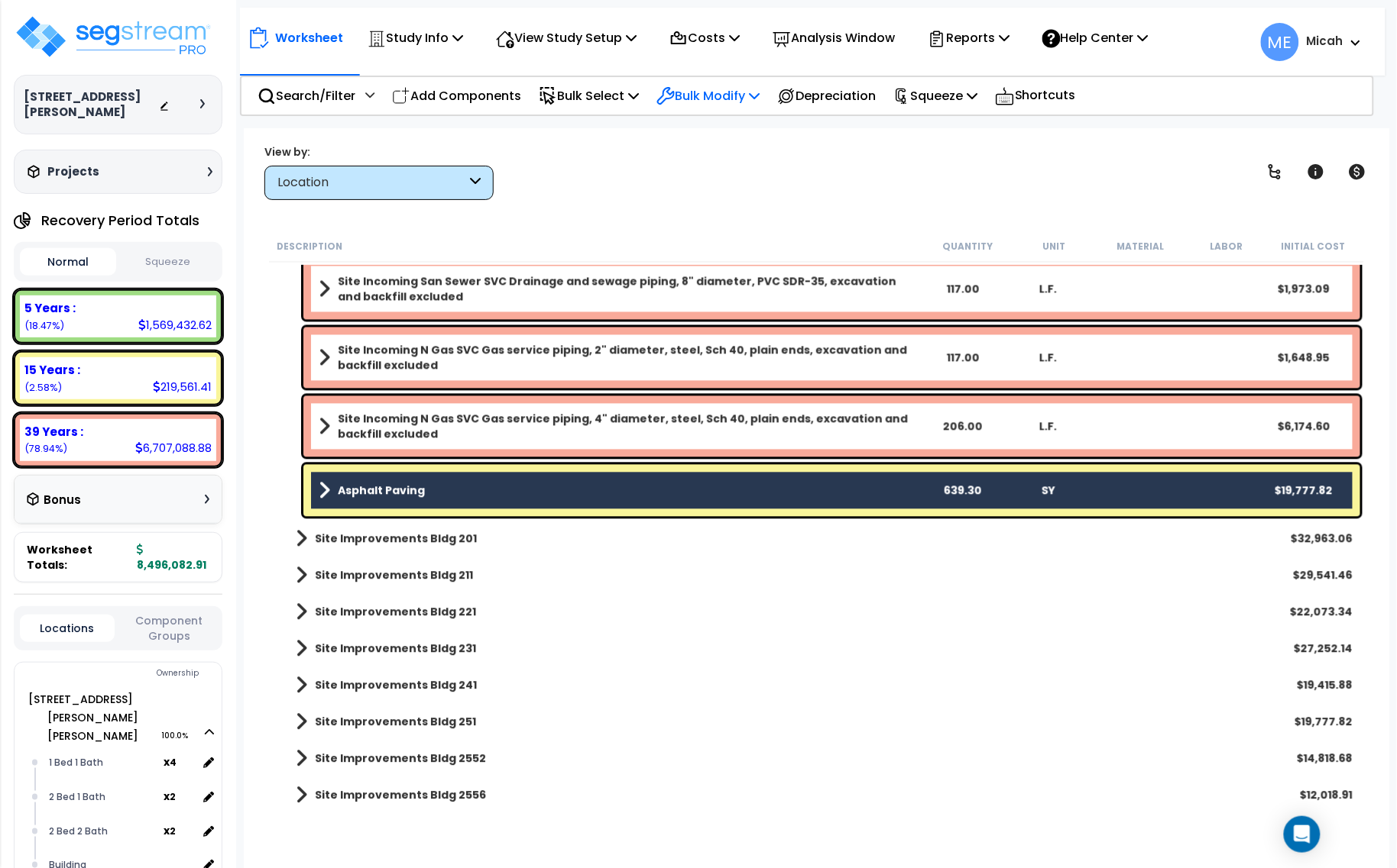
click at [739, 91] on p "Bulk Modify" at bounding box center [708, 96] width 103 height 21
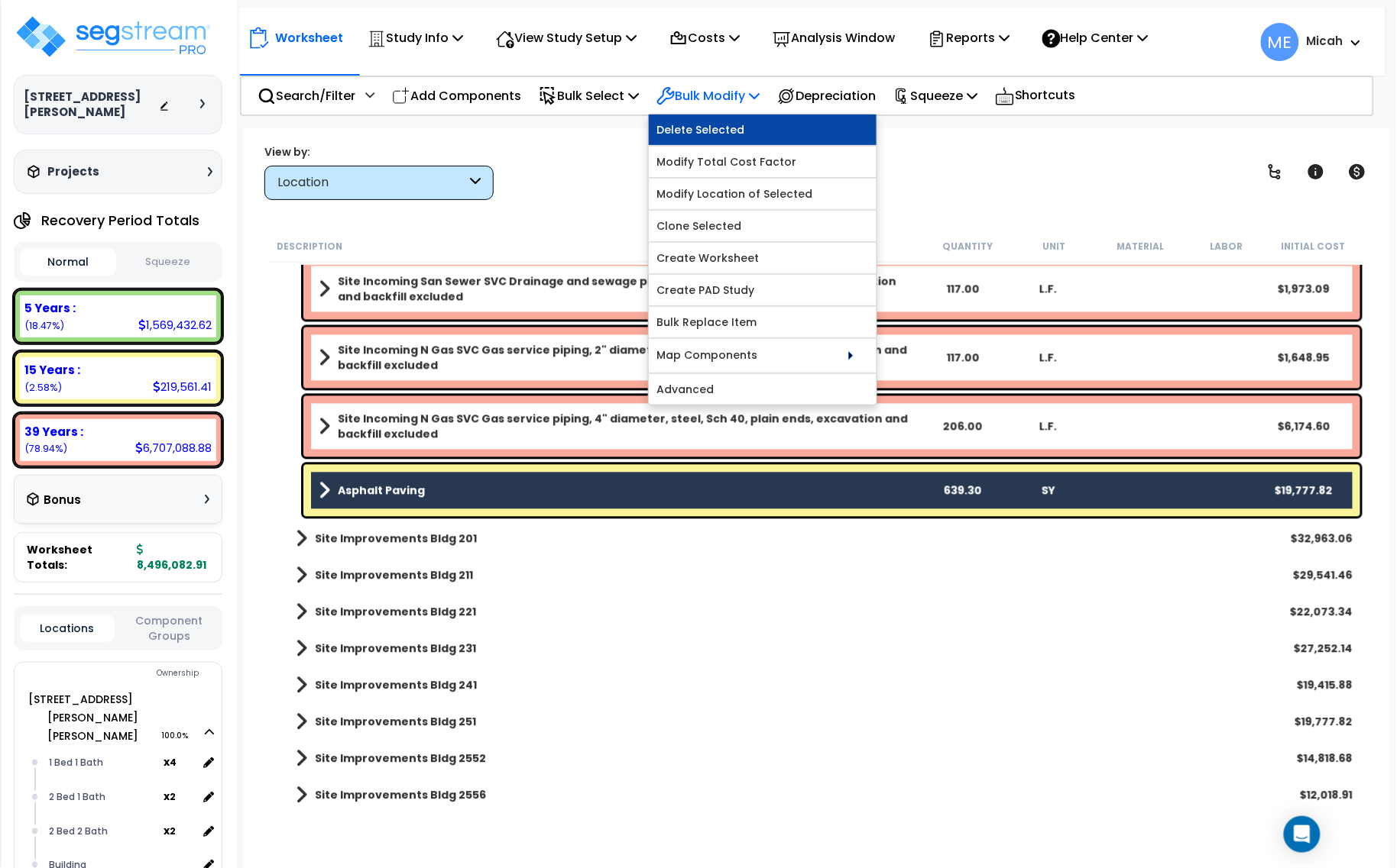
click at [756, 131] on link "Delete Selected" at bounding box center [763, 130] width 228 height 30
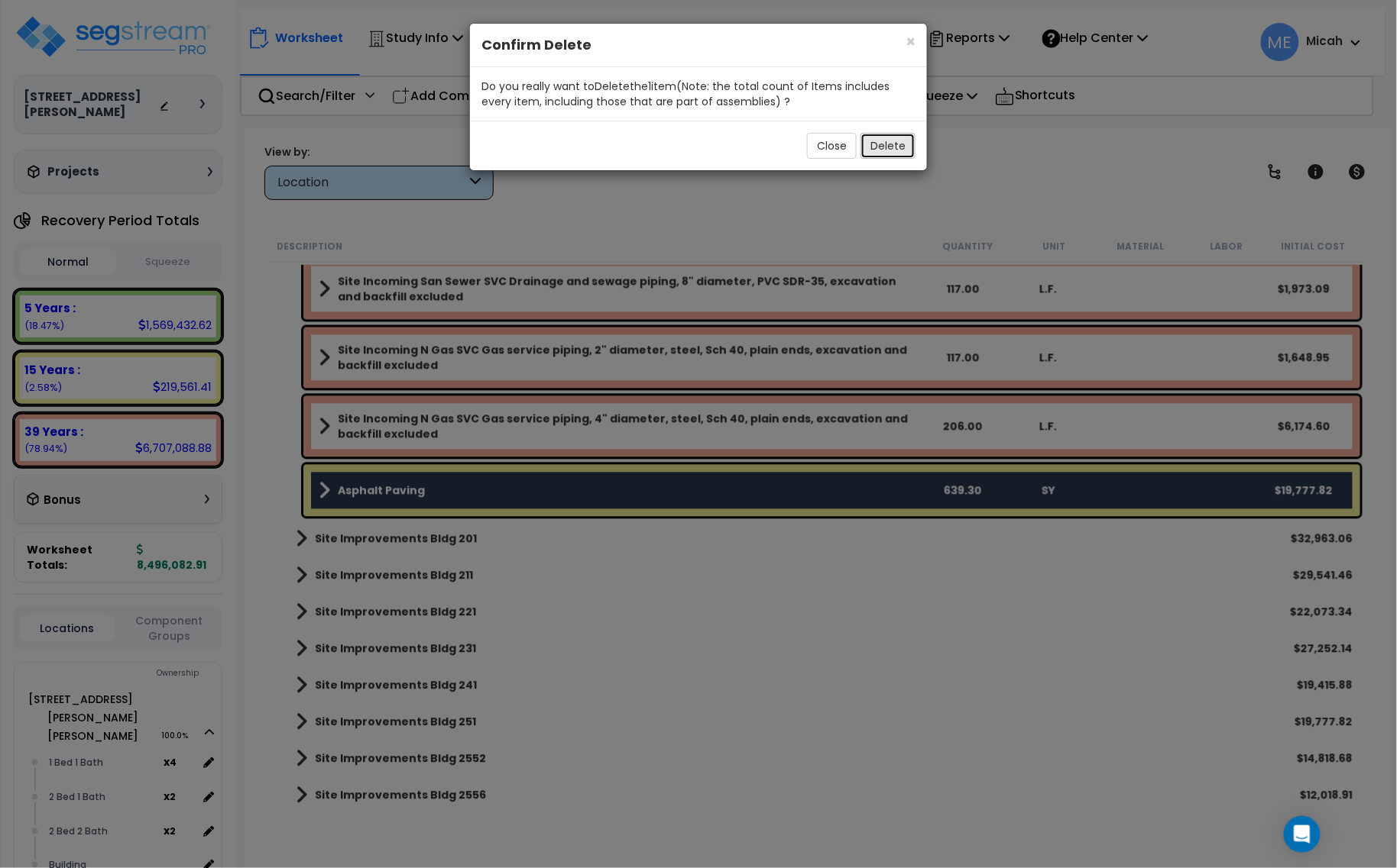
click at [894, 142] on button "Delete" at bounding box center [888, 146] width 55 height 26
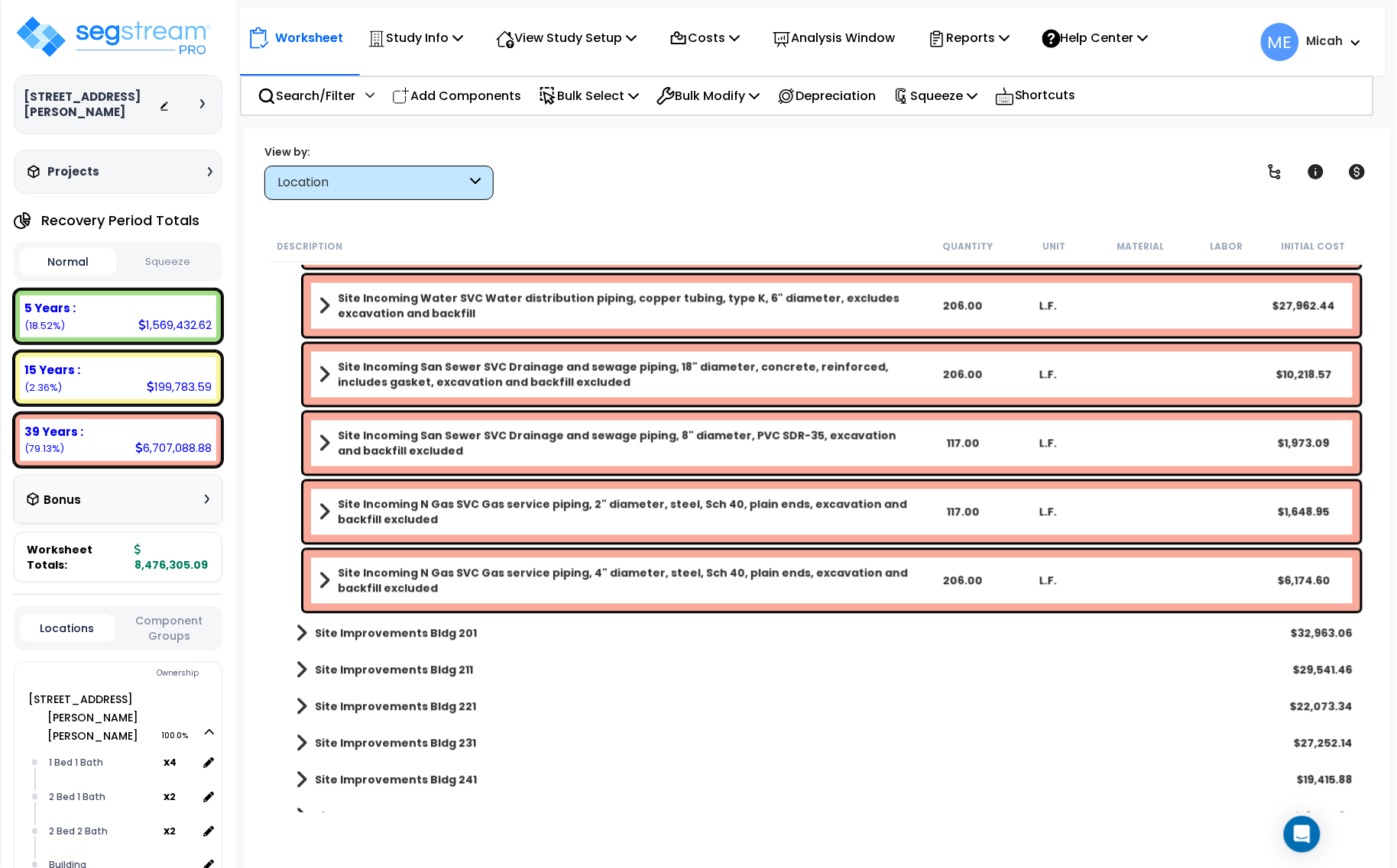
scroll to position [841, 0]
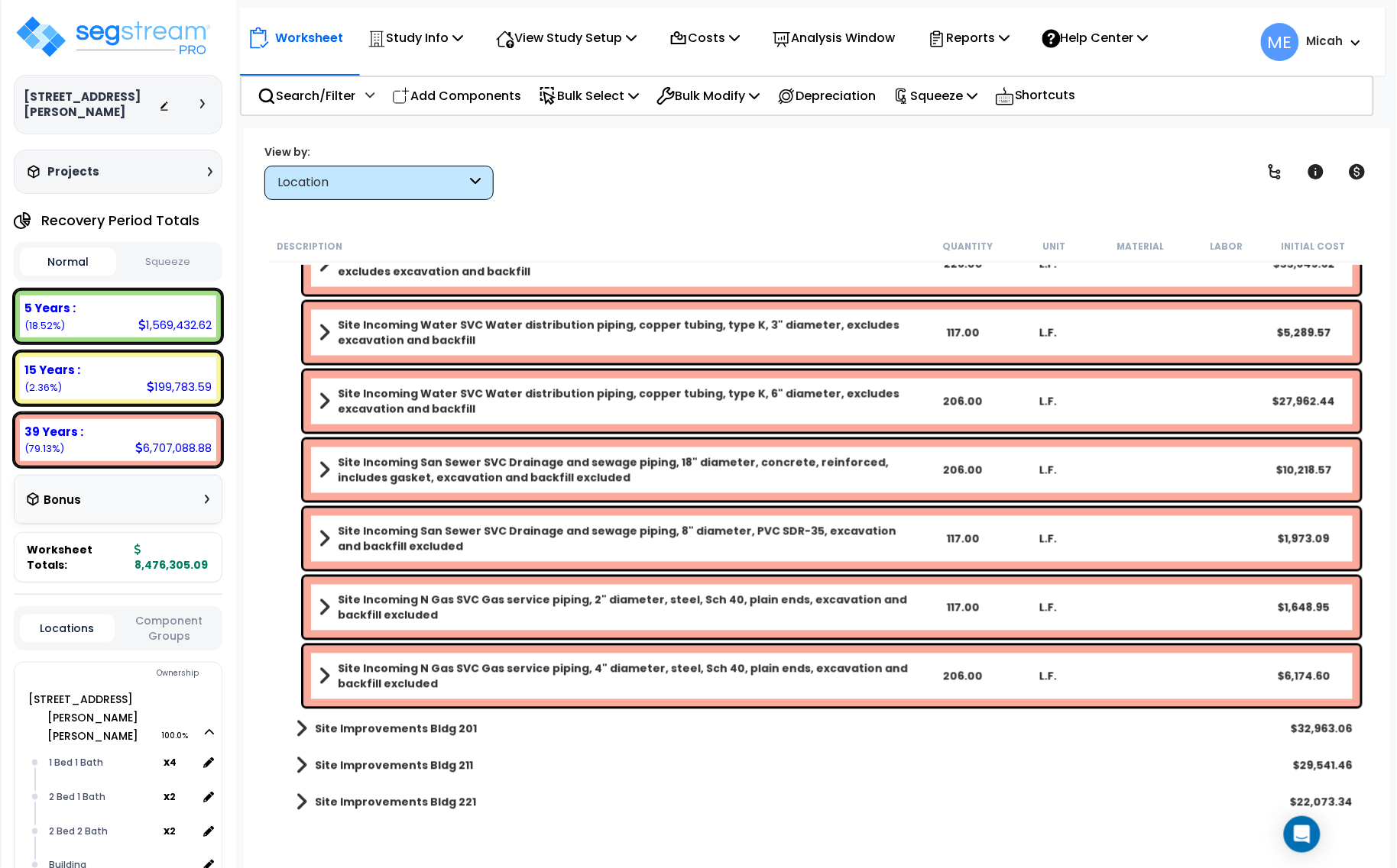
click at [506, 665] on b "Site Incoming N Gas SVC Gas service piping, 4" diameter, steel, Sch 40, plain e…" at bounding box center [628, 676] width 581 height 30
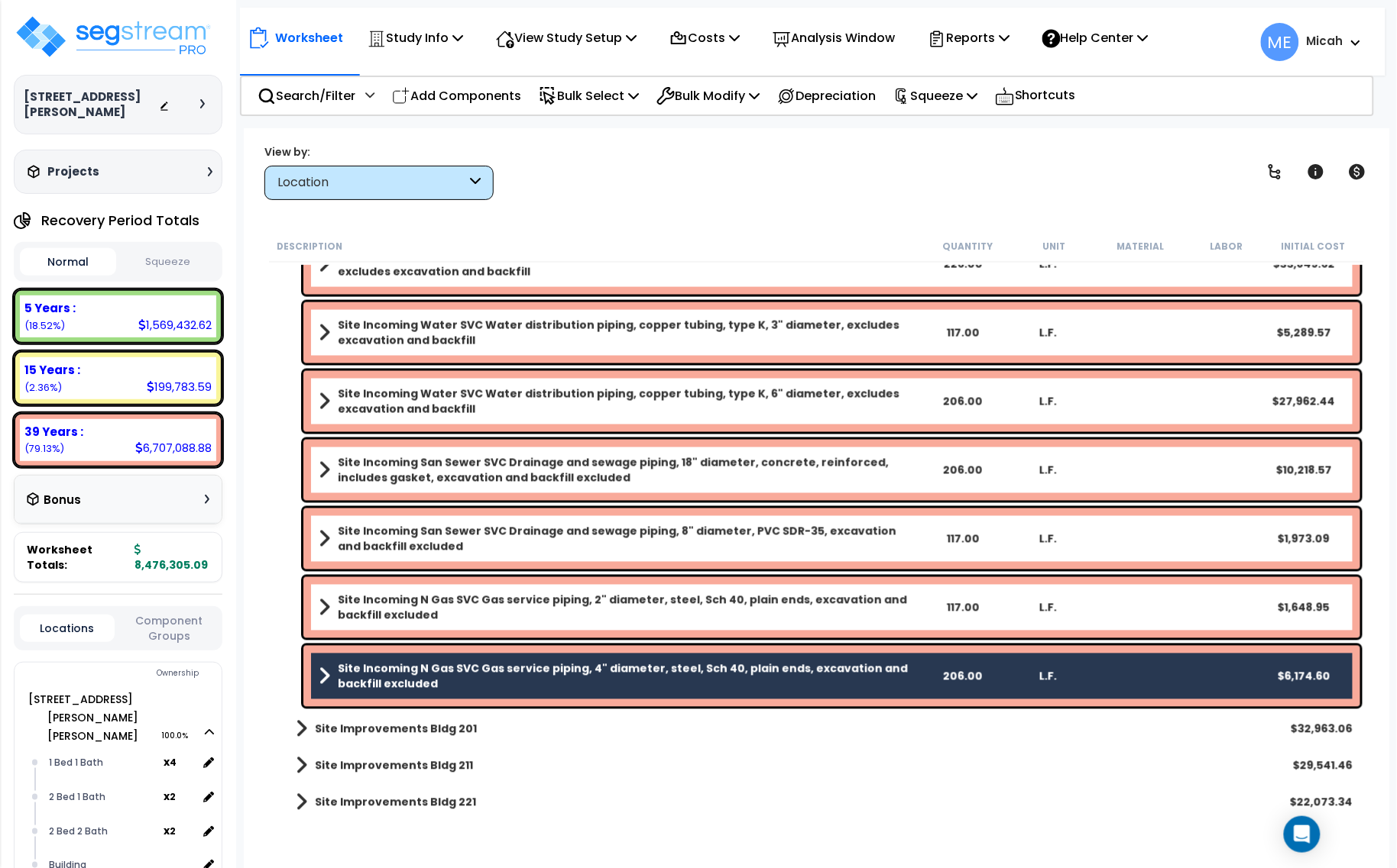
click at [486, 608] on b "Site Incoming N Gas SVC Gas service piping, 2" diameter, steel, Sch 40, plain e…" at bounding box center [628, 608] width 581 height 30
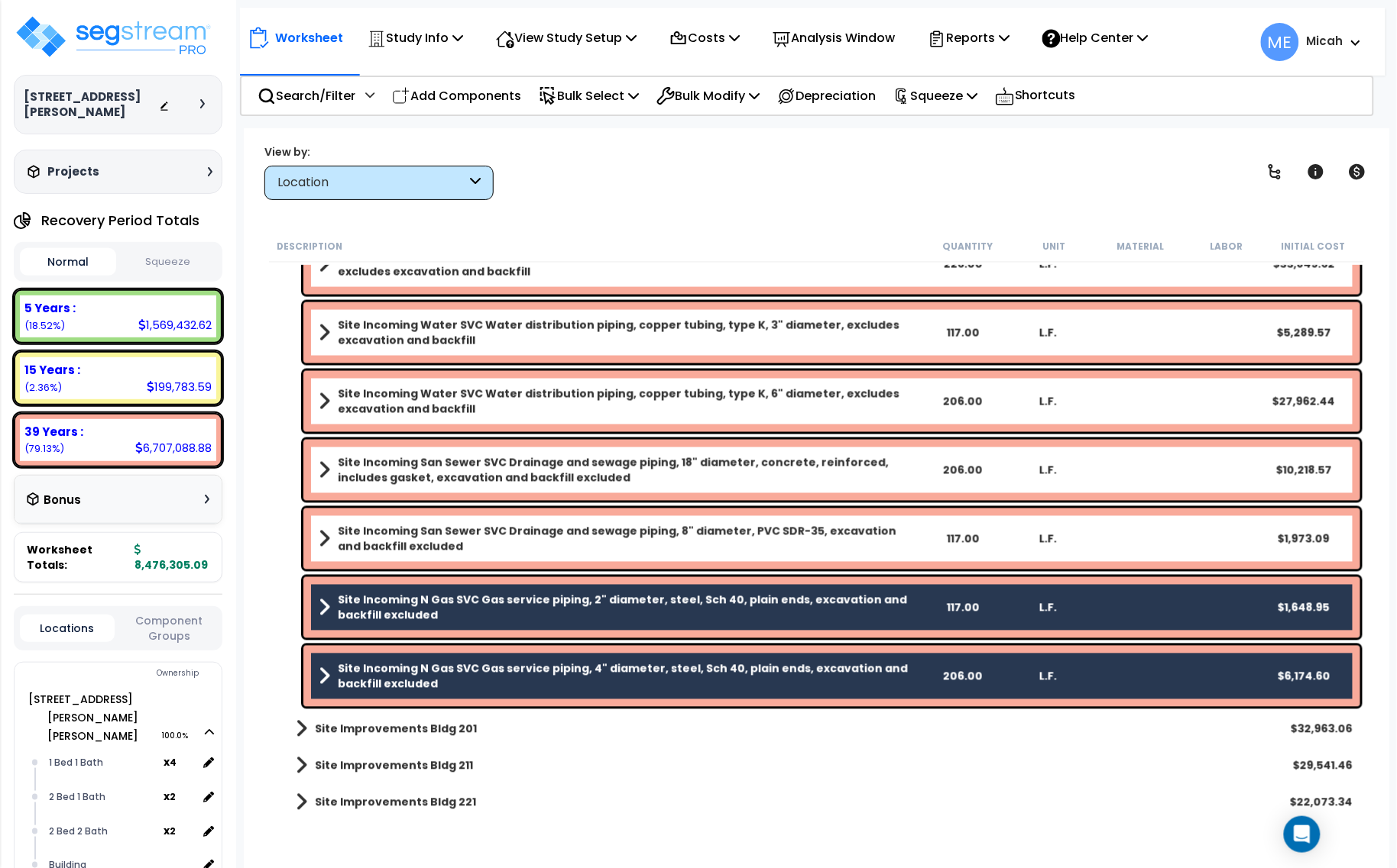
click at [513, 531] on b "Site Incoming San Sewer SVC Drainage and sewage piping, 8" diameter, PVC SDR-35…" at bounding box center [628, 539] width 581 height 30
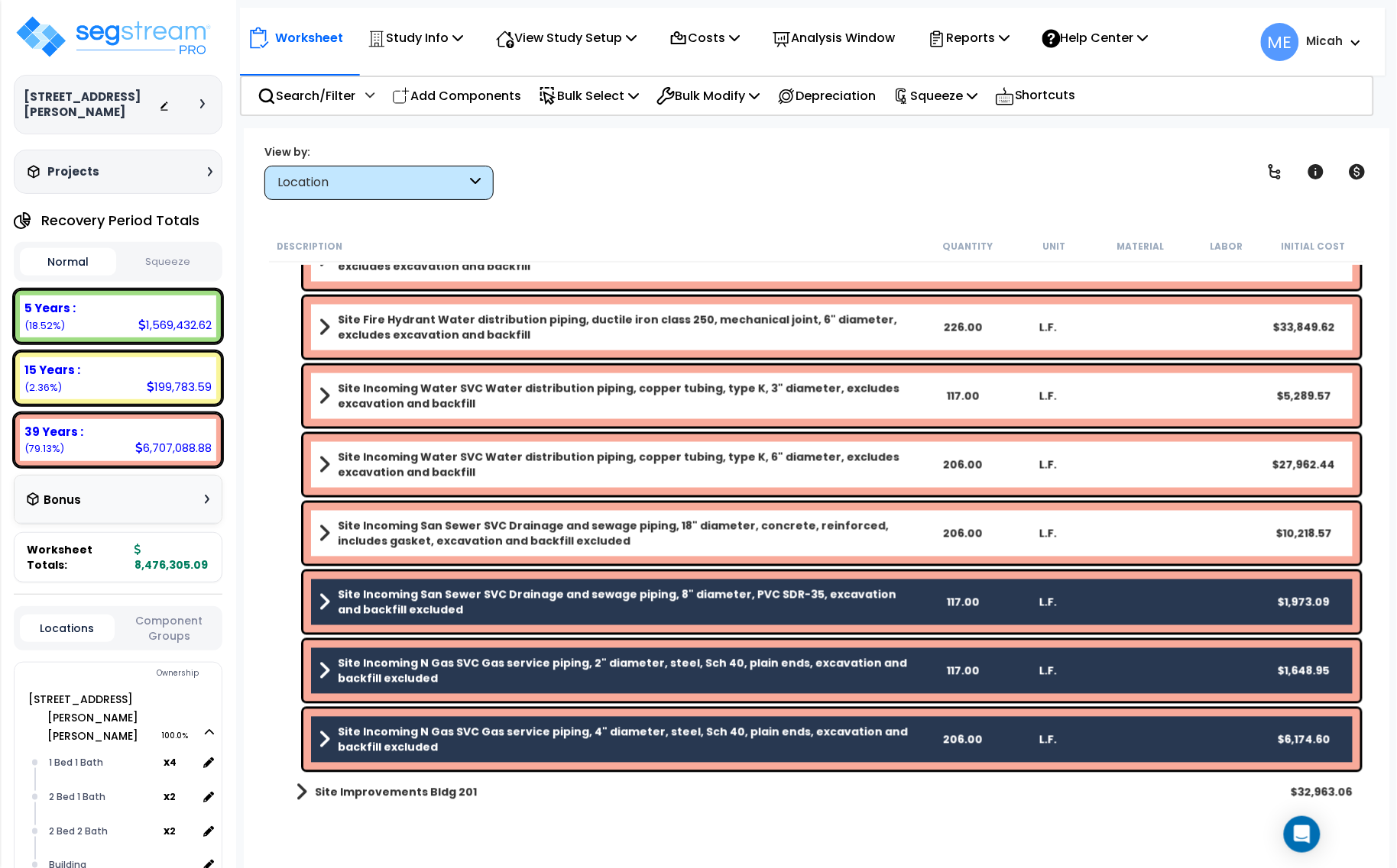
scroll to position [746, 0]
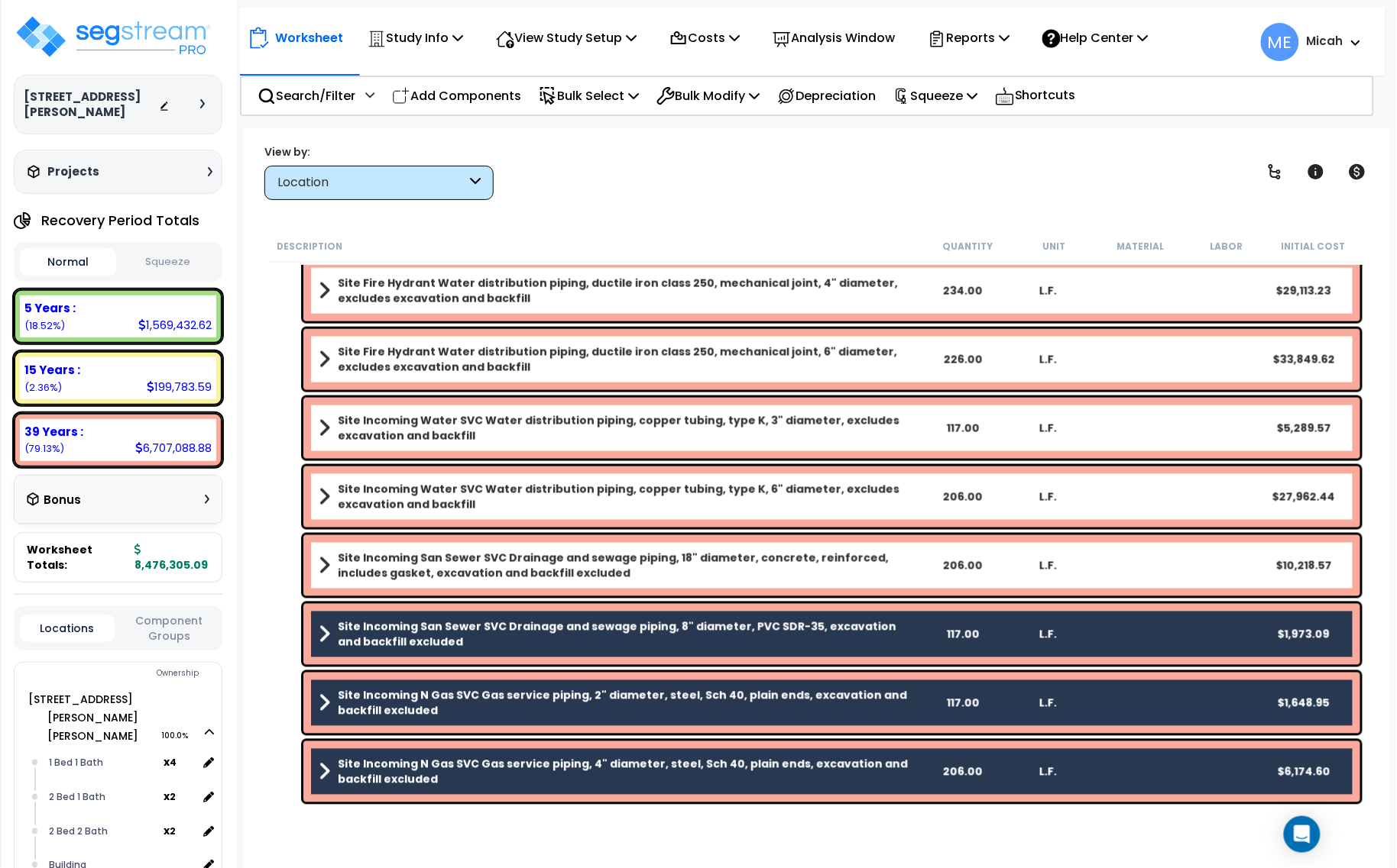
click at [507, 567] on b "Site Incoming San Sewer SVC Drainage and sewage piping, 18" diameter, concrete,…" at bounding box center [628, 566] width 581 height 30
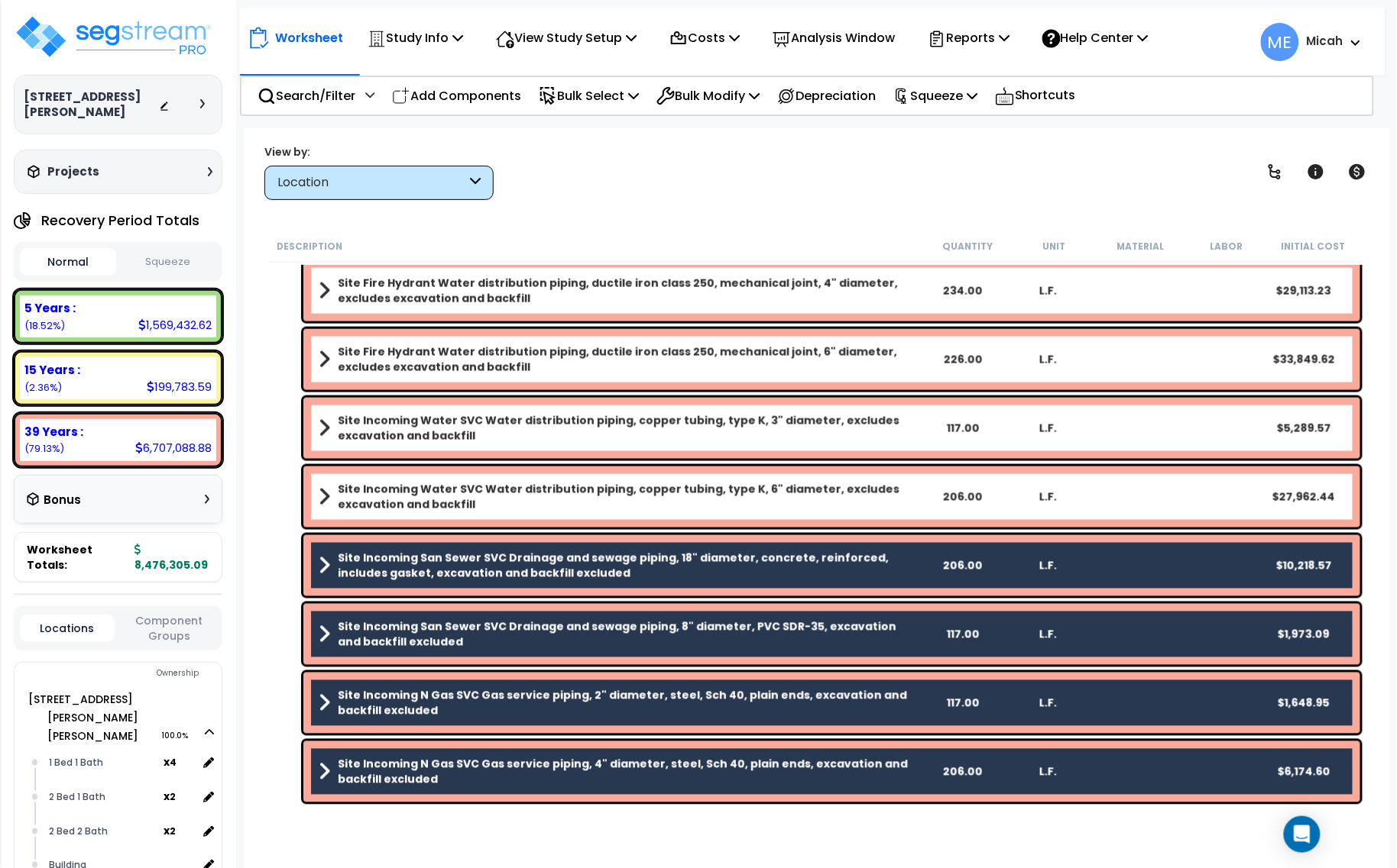
click at [483, 489] on b "Site Incoming Water SVC Water distribution piping, copper tubing, type K, 6" di…" at bounding box center [628, 497] width 581 height 30
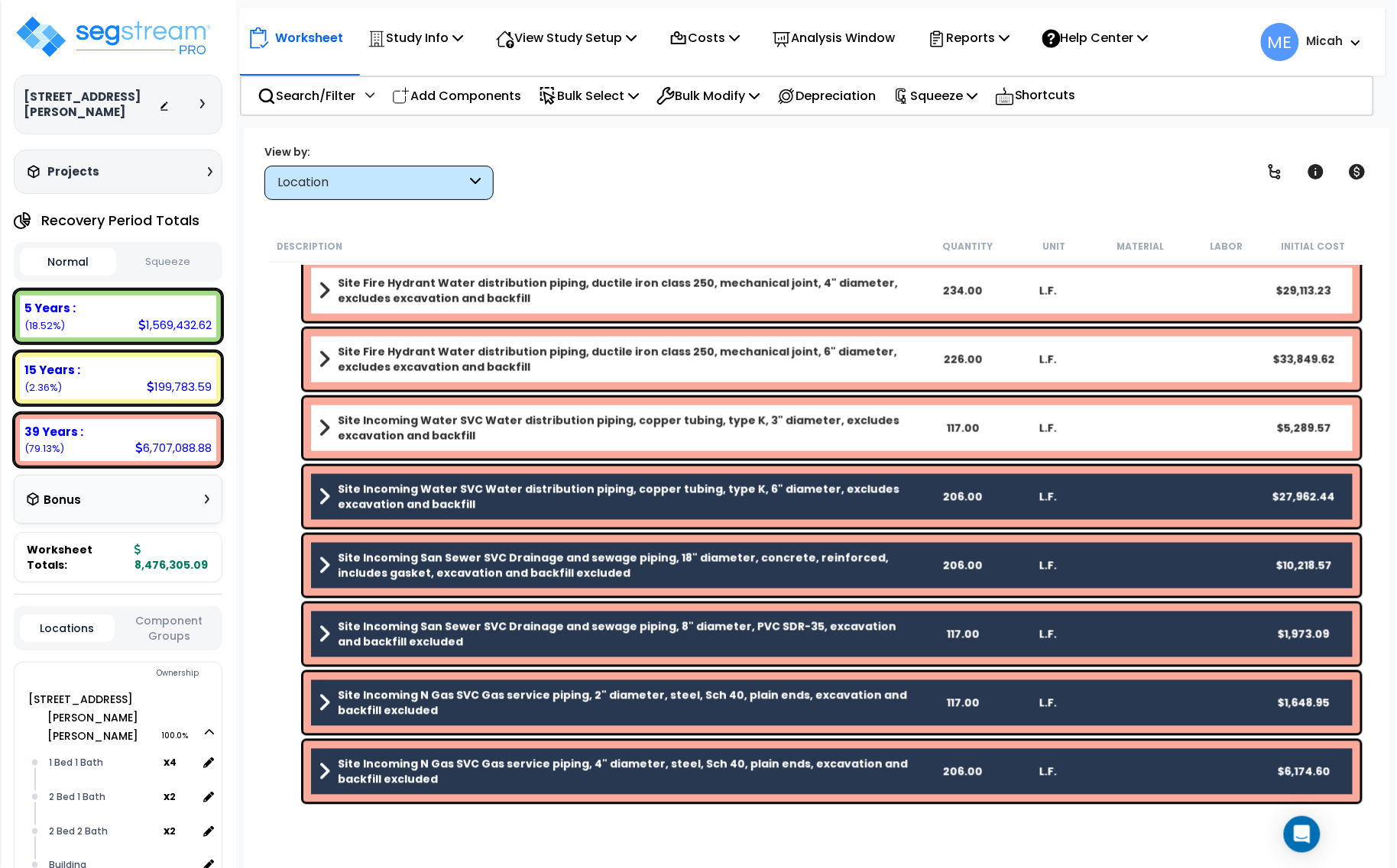
click at [495, 430] on b "Site Incoming Water SVC Water distribution piping, copper tubing, type K, 3" di…" at bounding box center [628, 428] width 581 height 30
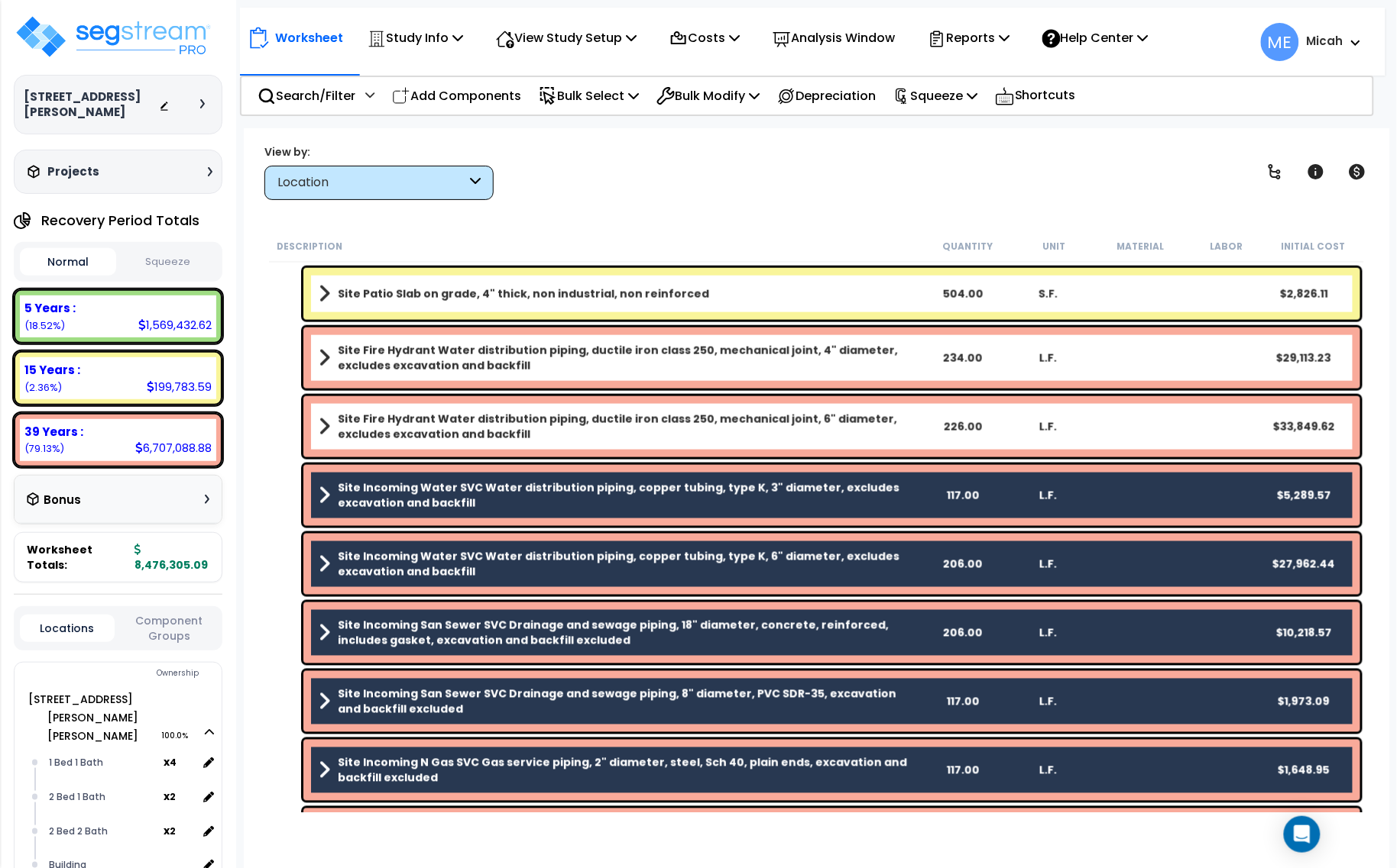
scroll to position [650, 0]
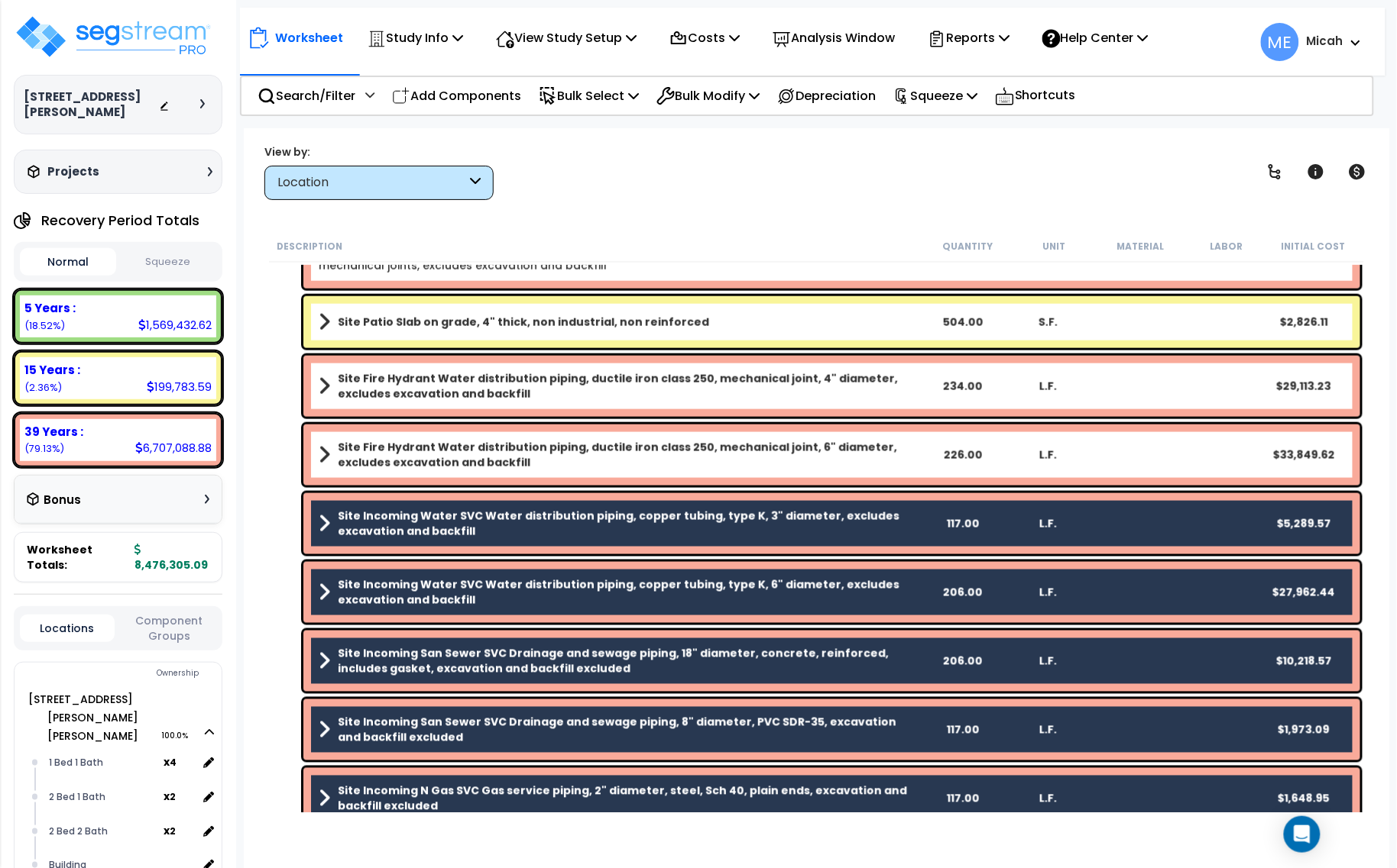
click at [485, 454] on b "Site Fire Hydrant Water distribution piping, ductile iron class 250, mechanical…" at bounding box center [628, 455] width 581 height 30
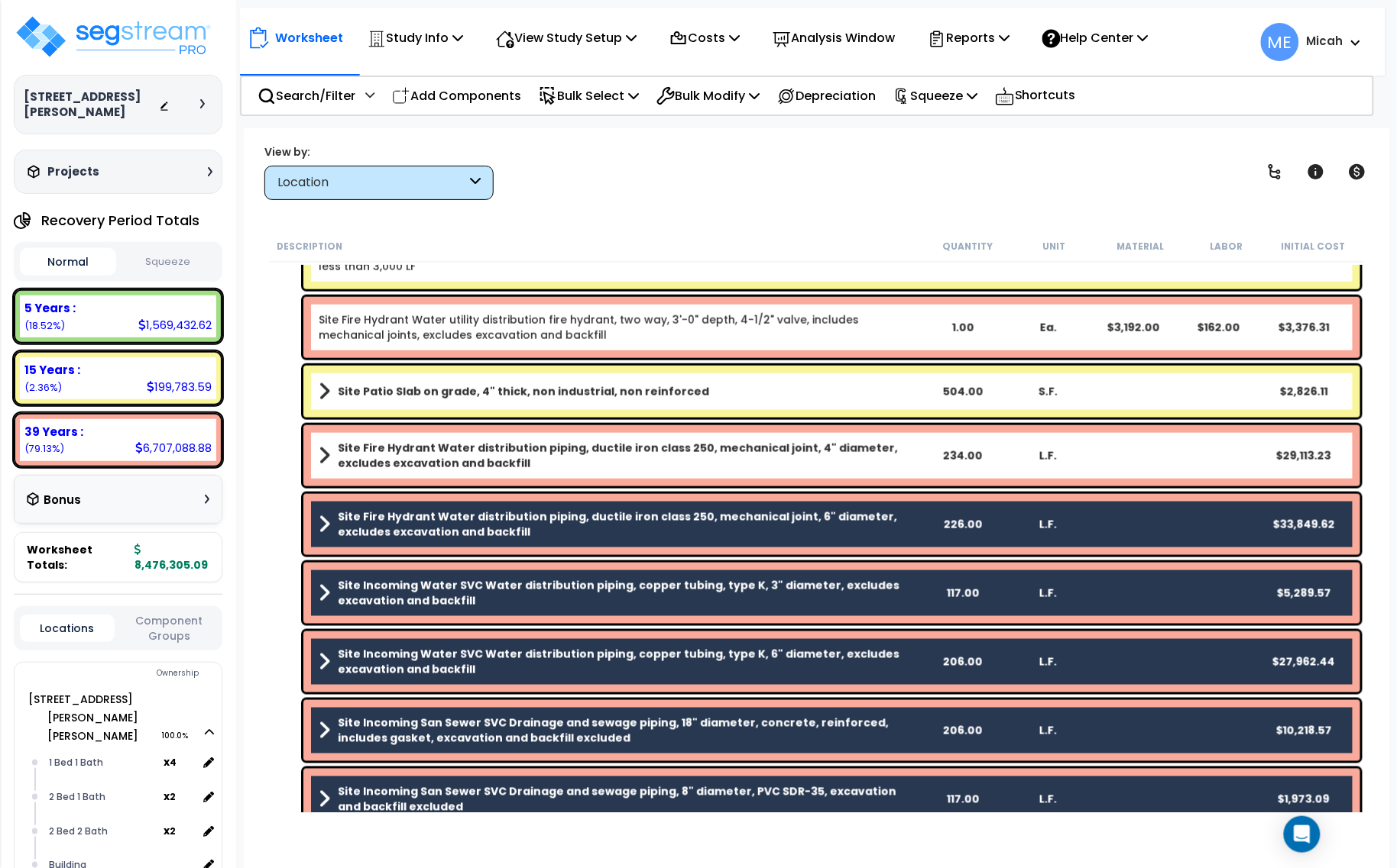
scroll to position [459, 0]
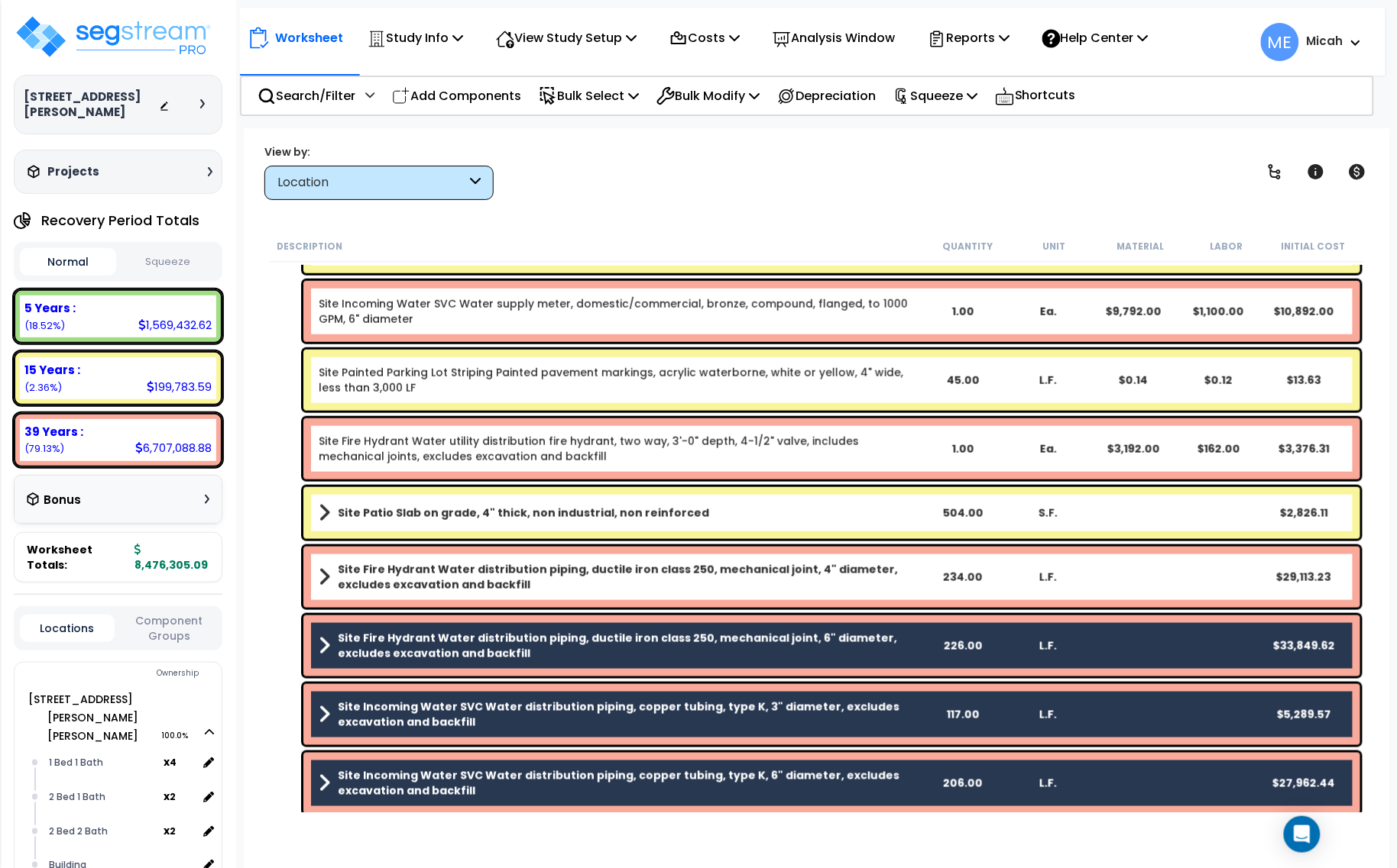
click at [589, 567] on b "Site Fire Hydrant Water distribution piping, ductile iron class 250, mechanical…" at bounding box center [628, 577] width 581 height 30
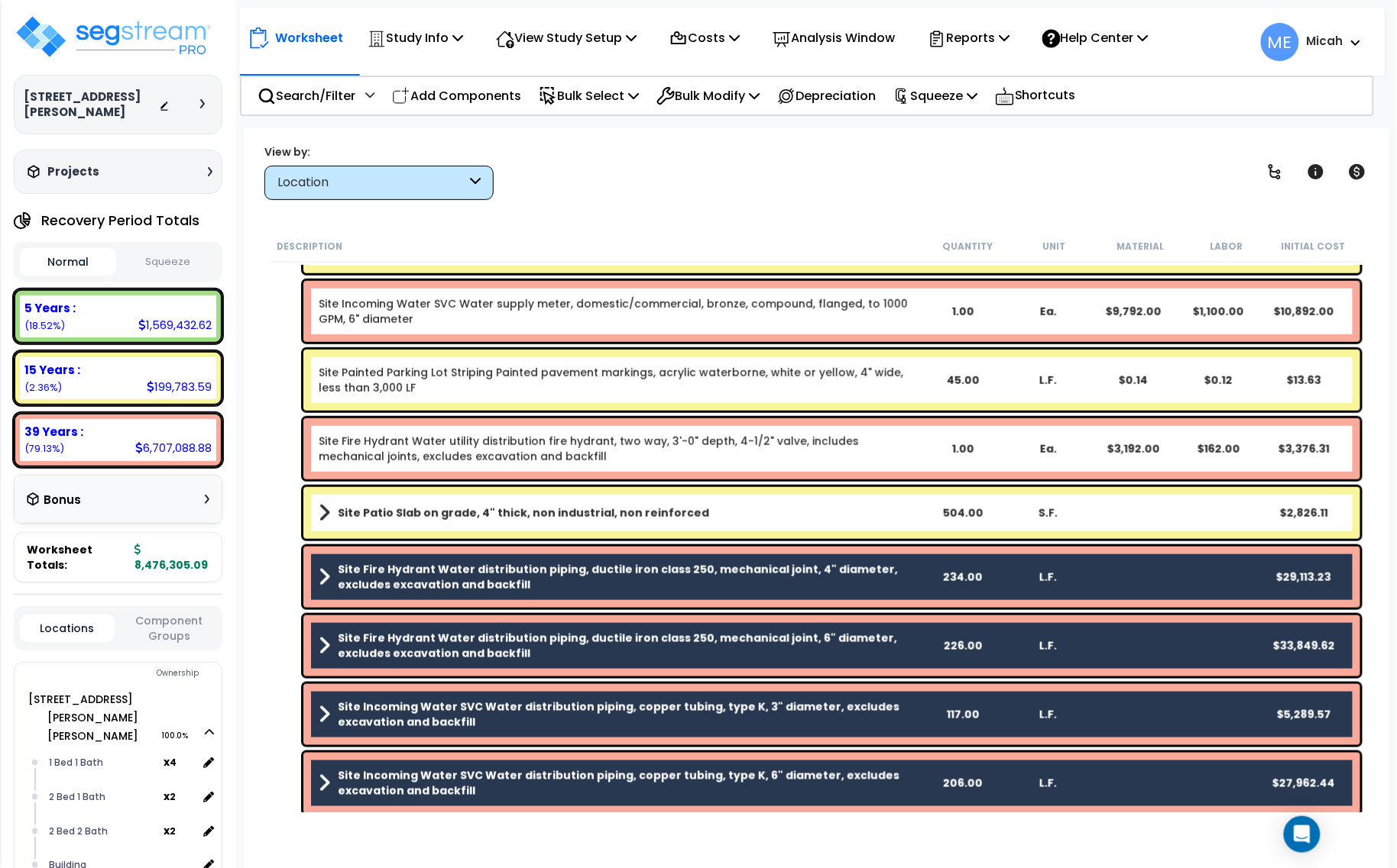
scroll to position [364, 0]
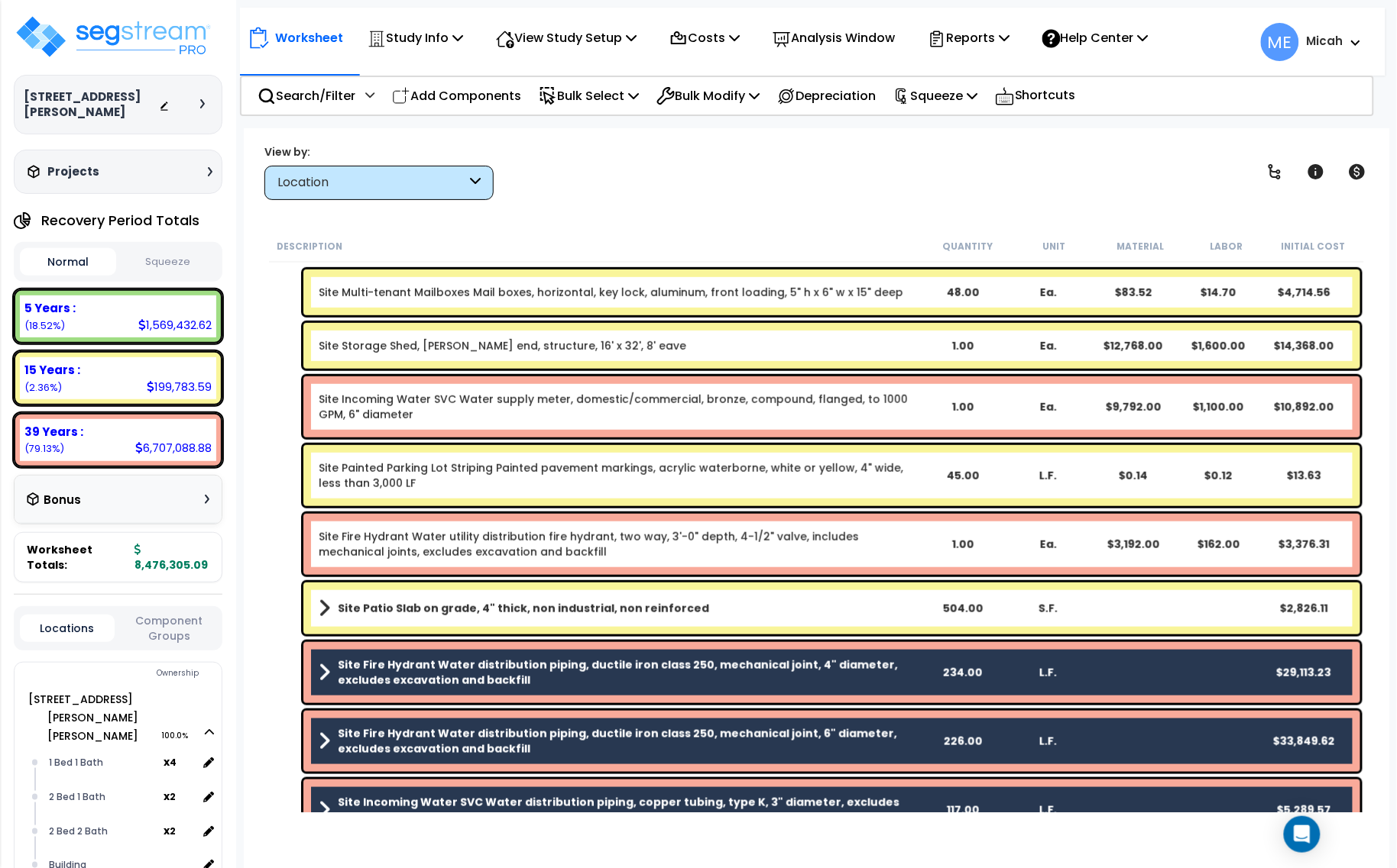
click at [486, 547] on link "Site Fire Hydrant Water utility distribution fire hydrant, two way, 3'-0" depth…" at bounding box center [619, 544] width 600 height 30
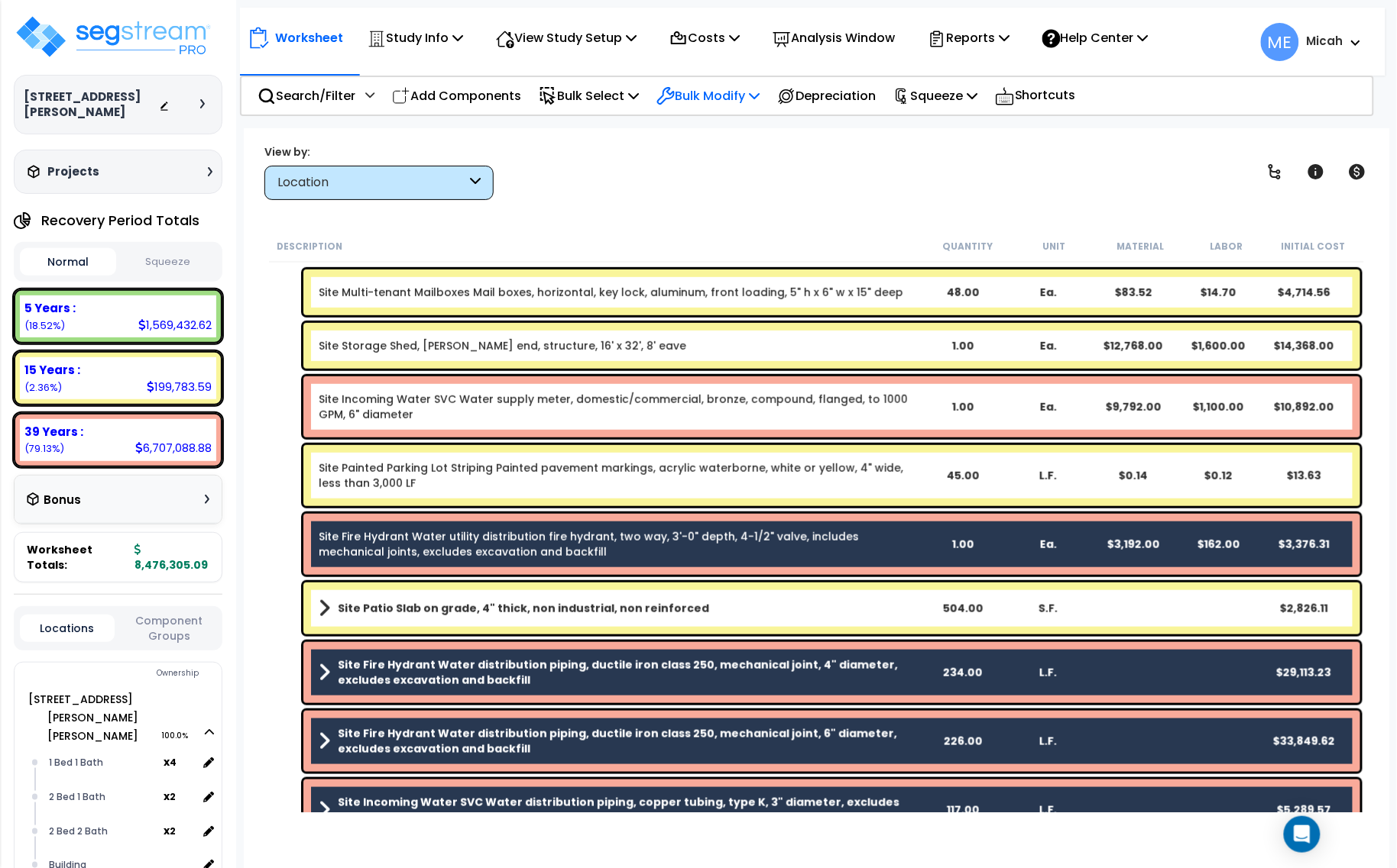
click at [759, 89] on icon at bounding box center [754, 95] width 10 height 12
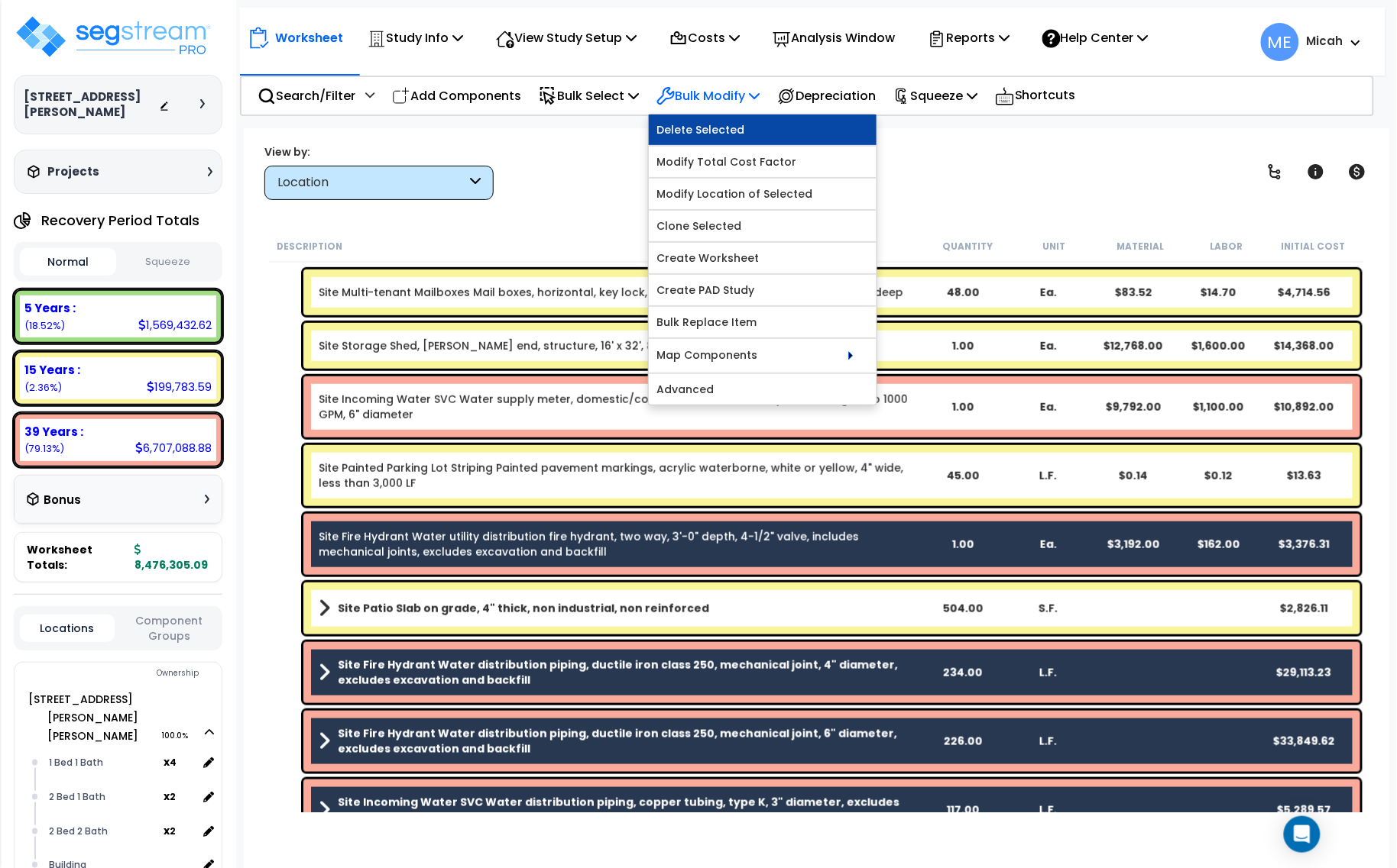
click at [762, 119] on link "Delete Selected" at bounding box center [763, 130] width 228 height 30
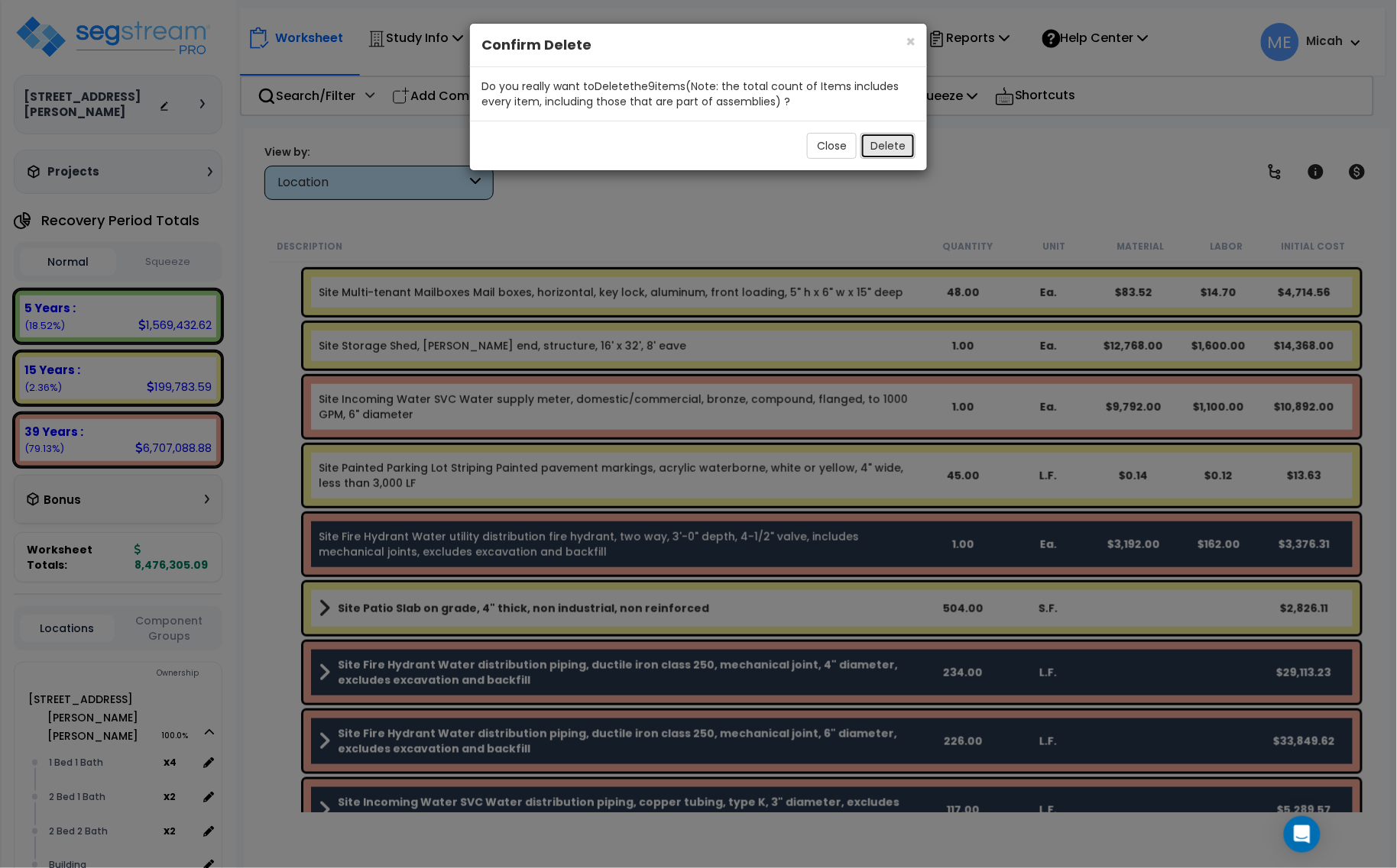
click at [886, 142] on button "Delete" at bounding box center [888, 146] width 55 height 26
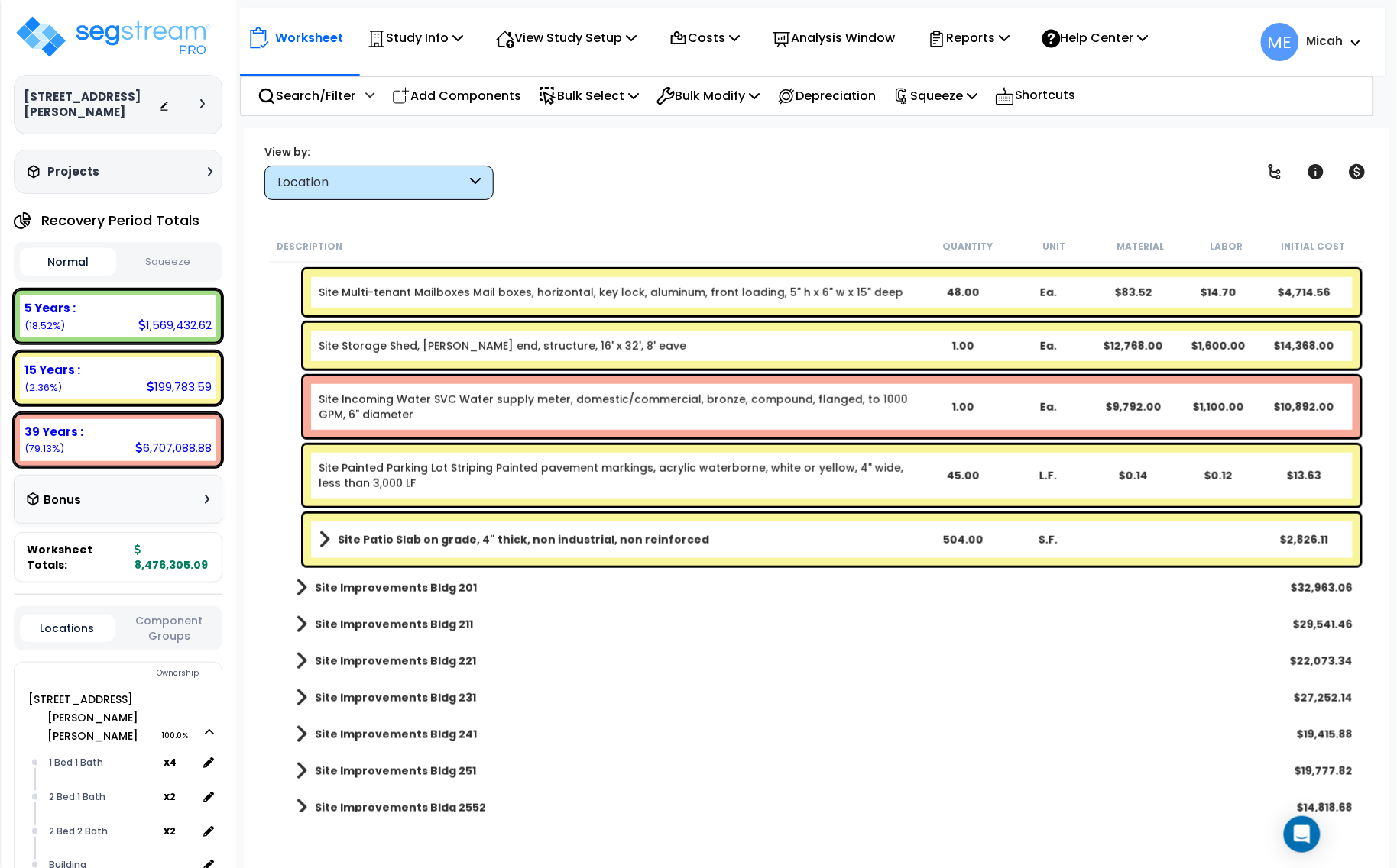
scroll to position [268, 0]
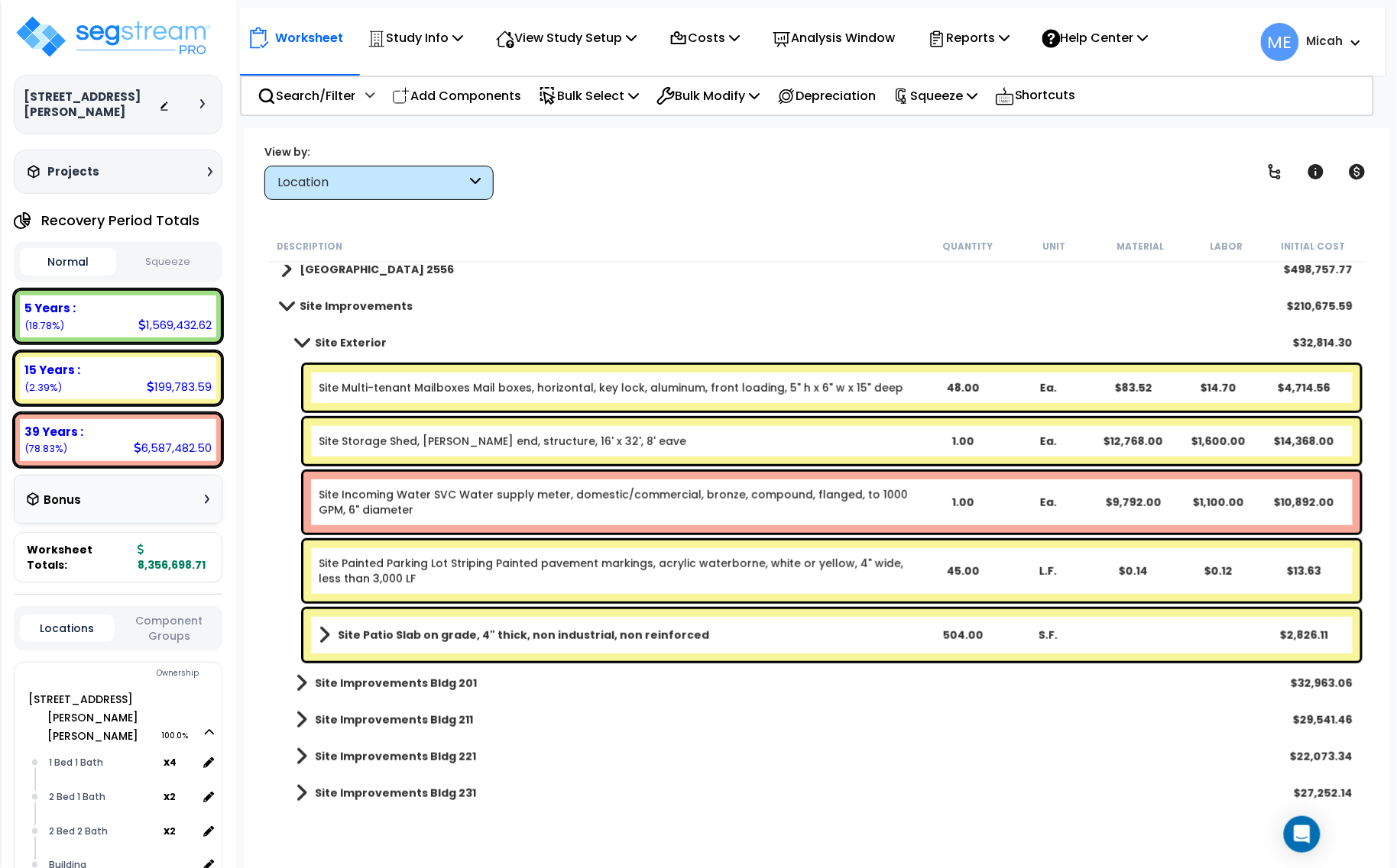
click at [417, 390] on link "Site Multi-tenant Mailboxes Mail boxes, horizontal, key lock, aluminum, front l…" at bounding box center [611, 387] width 584 height 15
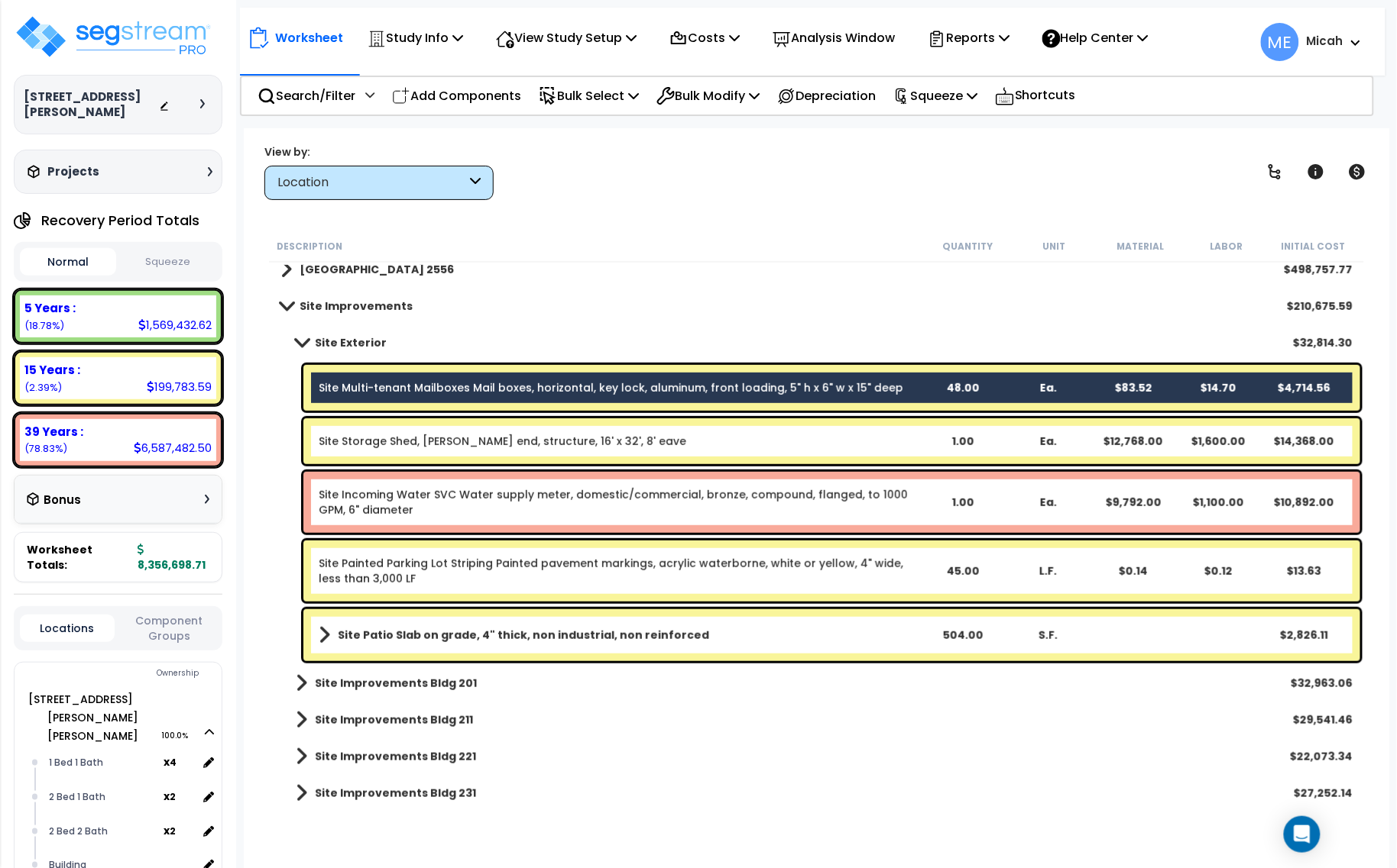
click at [401, 444] on link "Site Storage Shed, [PERSON_NAME] end, structure, 16' x 32', 8' eave" at bounding box center [502, 441] width 368 height 15
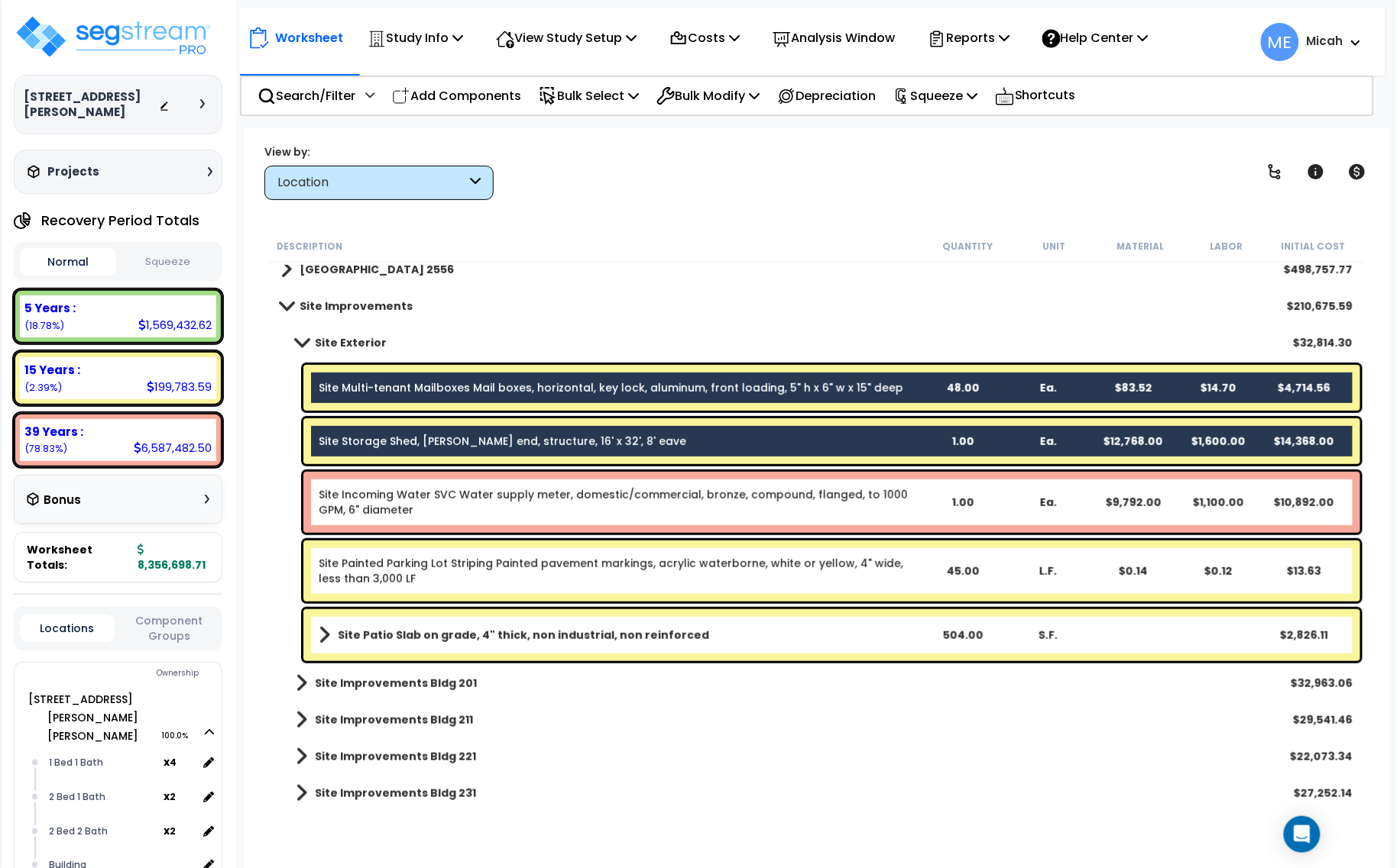
click at [500, 498] on link "Site Incoming Water SVC Water supply meter, domestic/commercial, bronze, compou…" at bounding box center [619, 502] width 600 height 30
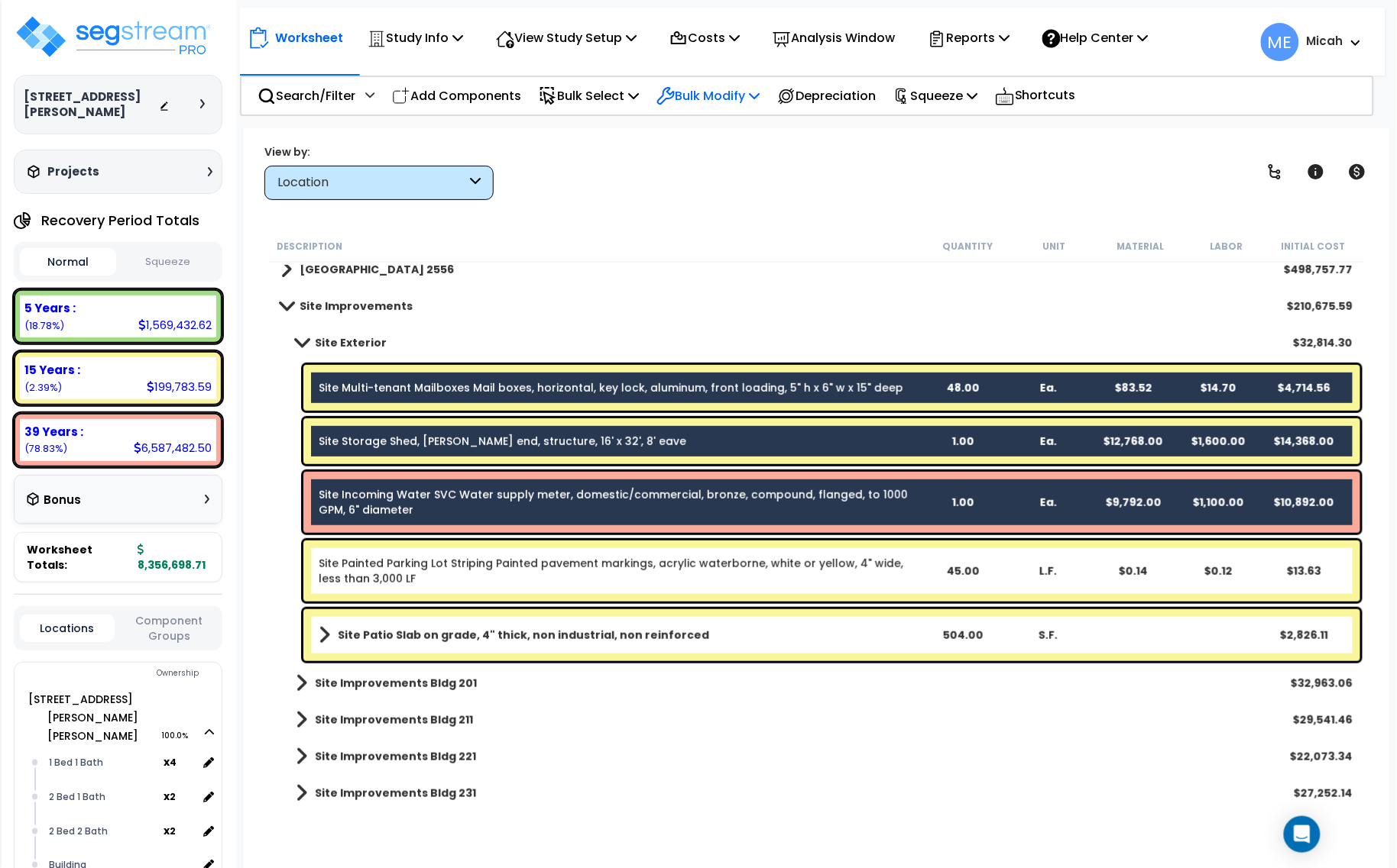
click at [758, 96] on p "Bulk Modify" at bounding box center [708, 96] width 103 height 21
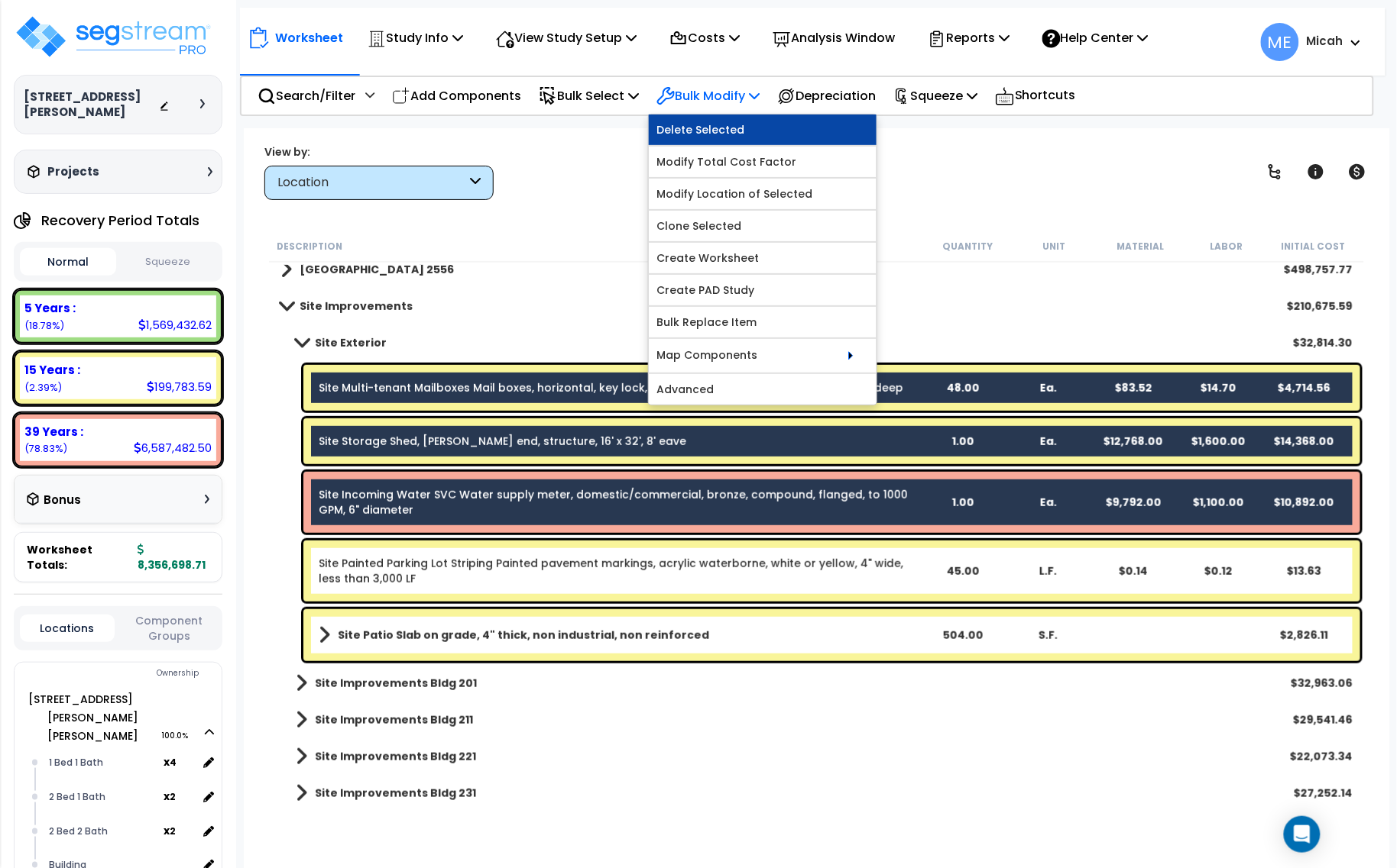
click at [760, 122] on link "Delete Selected" at bounding box center [763, 130] width 228 height 30
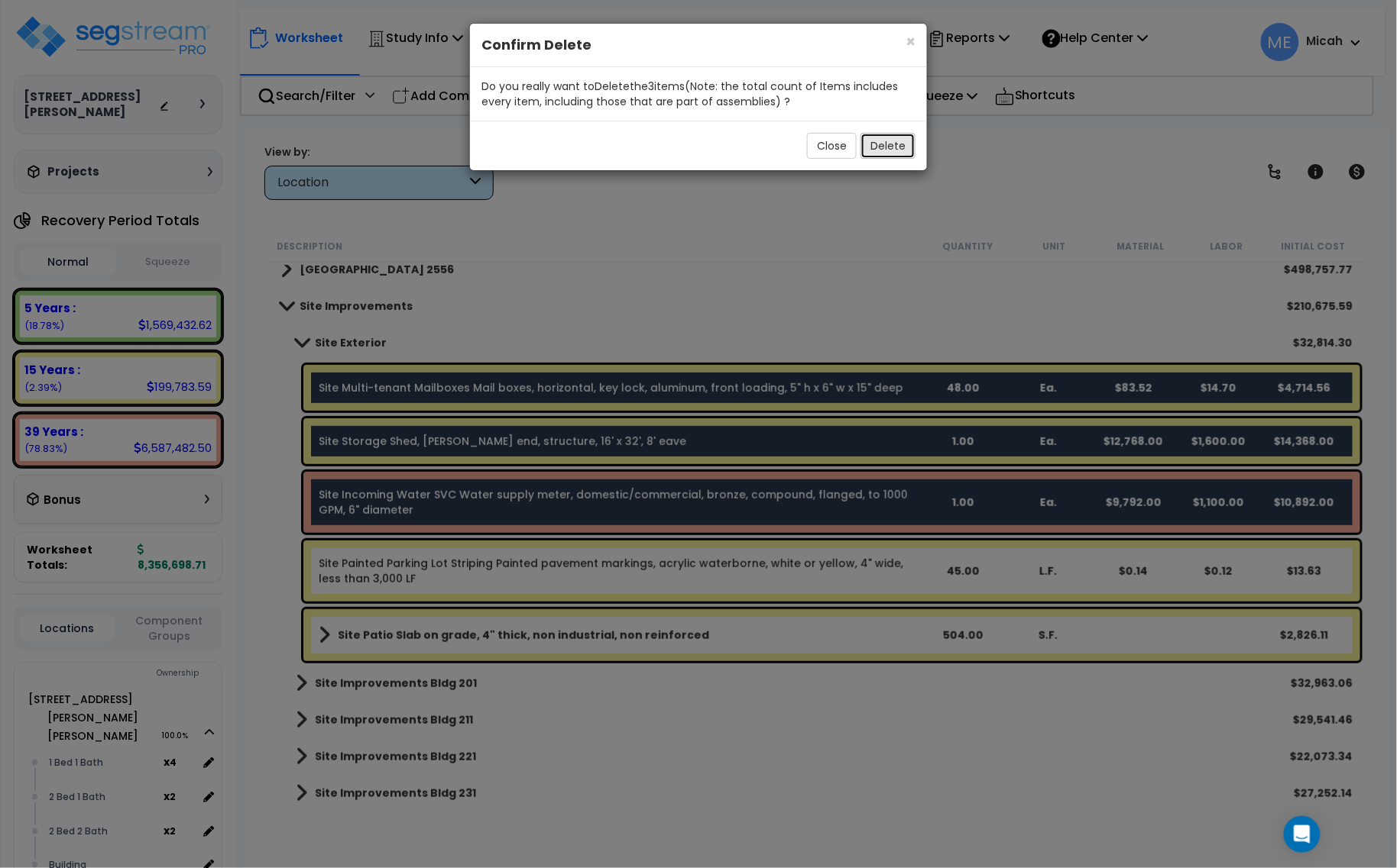
click at [890, 150] on button "Delete" at bounding box center [888, 146] width 55 height 26
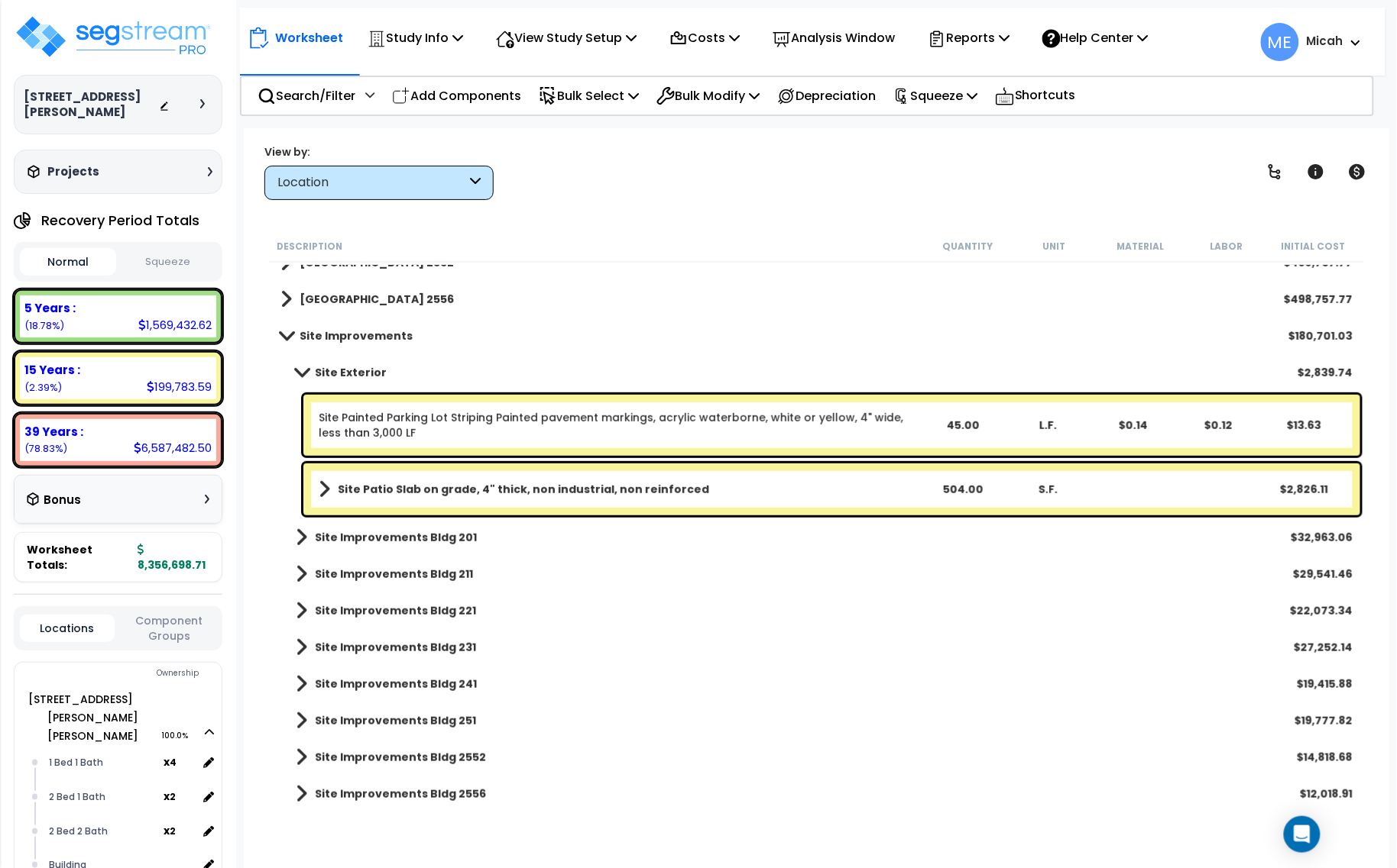
scroll to position [238, 0]
click at [490, 495] on b "Site Patio Slab on grade, 4" thick, non industrial, non reinforced" at bounding box center [523, 490] width 372 height 15
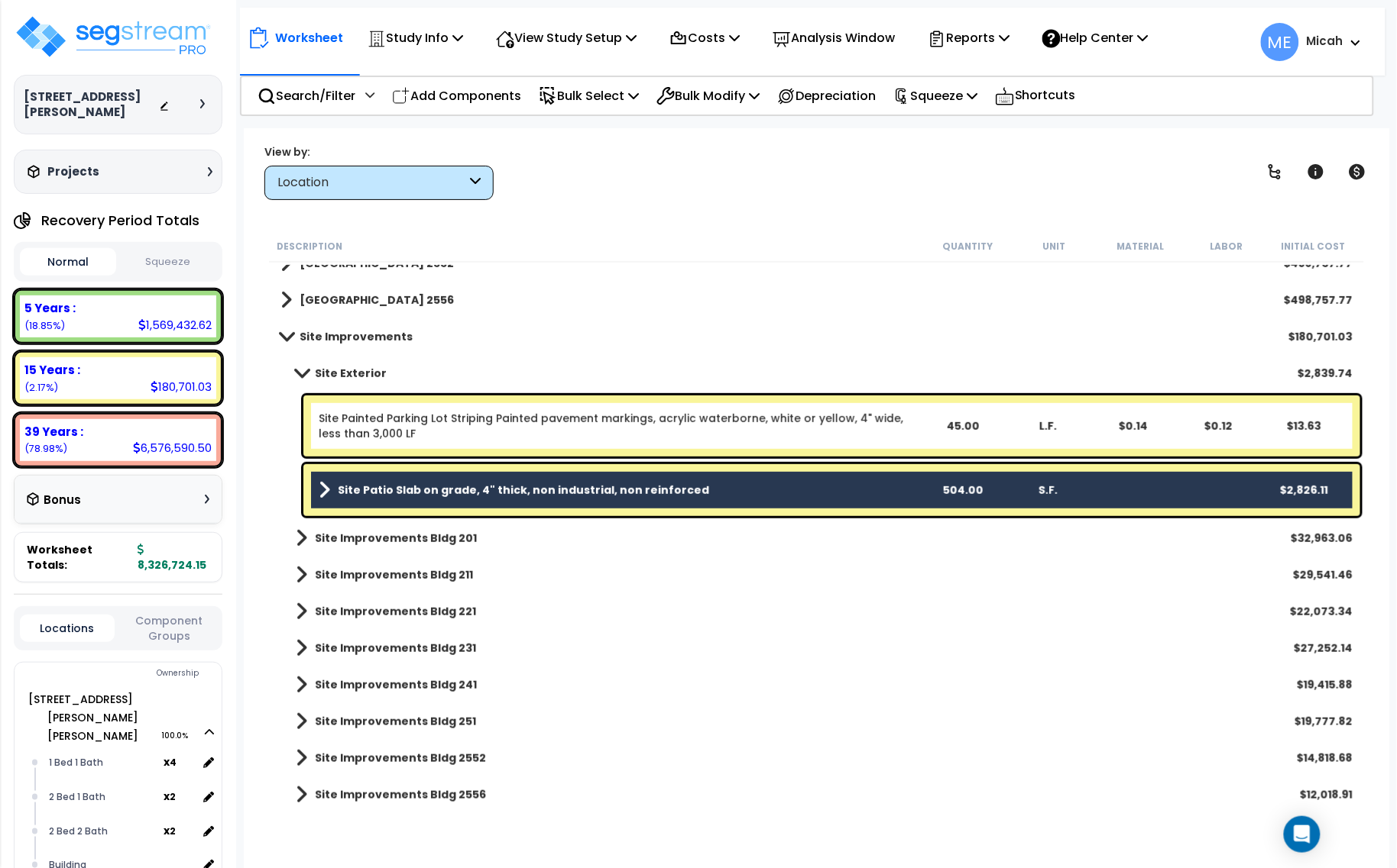
click at [482, 418] on link "Site Painted Parking Lot Striping Painted pavement markings, acrylic waterborne…" at bounding box center [619, 426] width 600 height 30
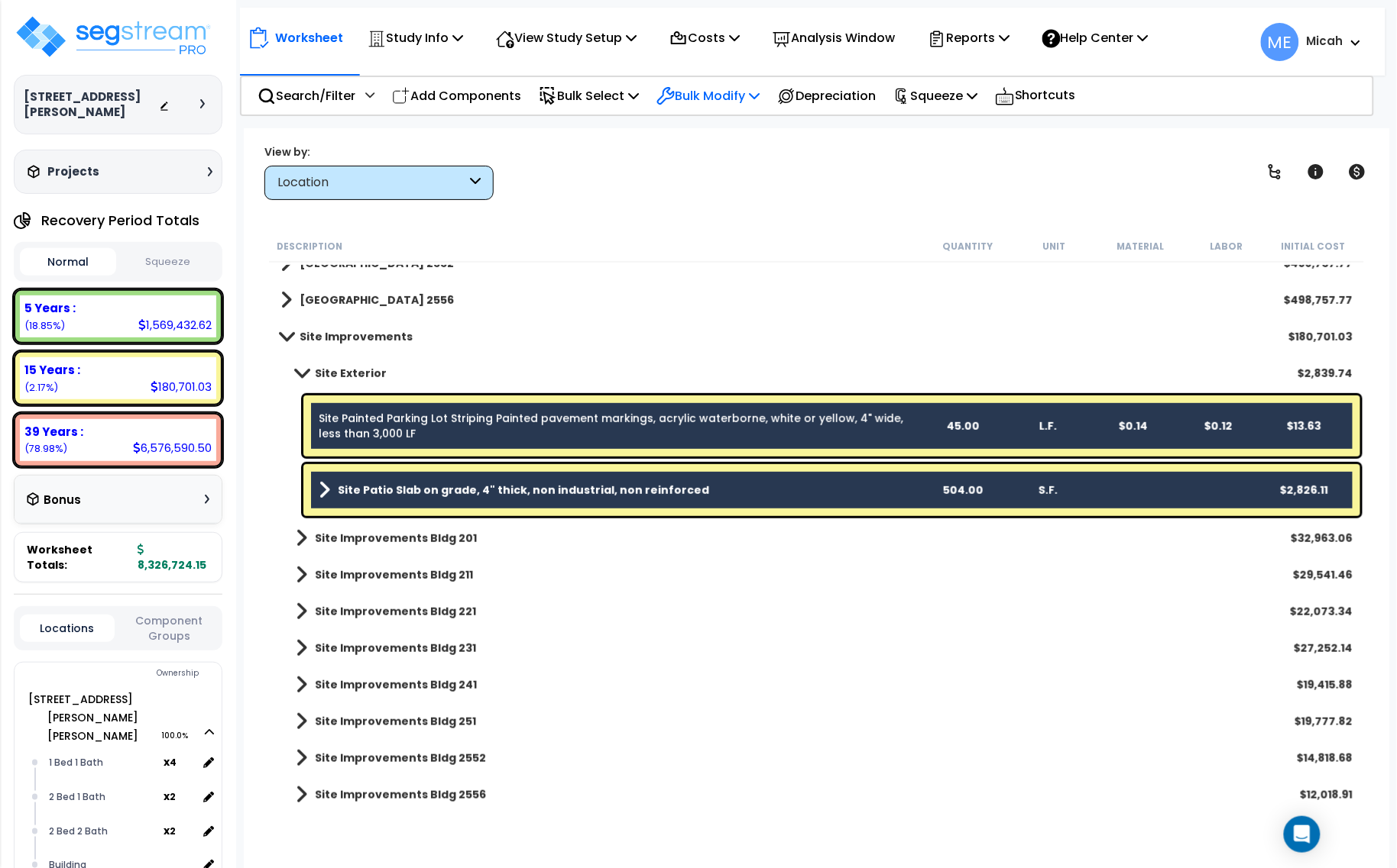
click at [759, 94] on icon at bounding box center [754, 95] width 10 height 12
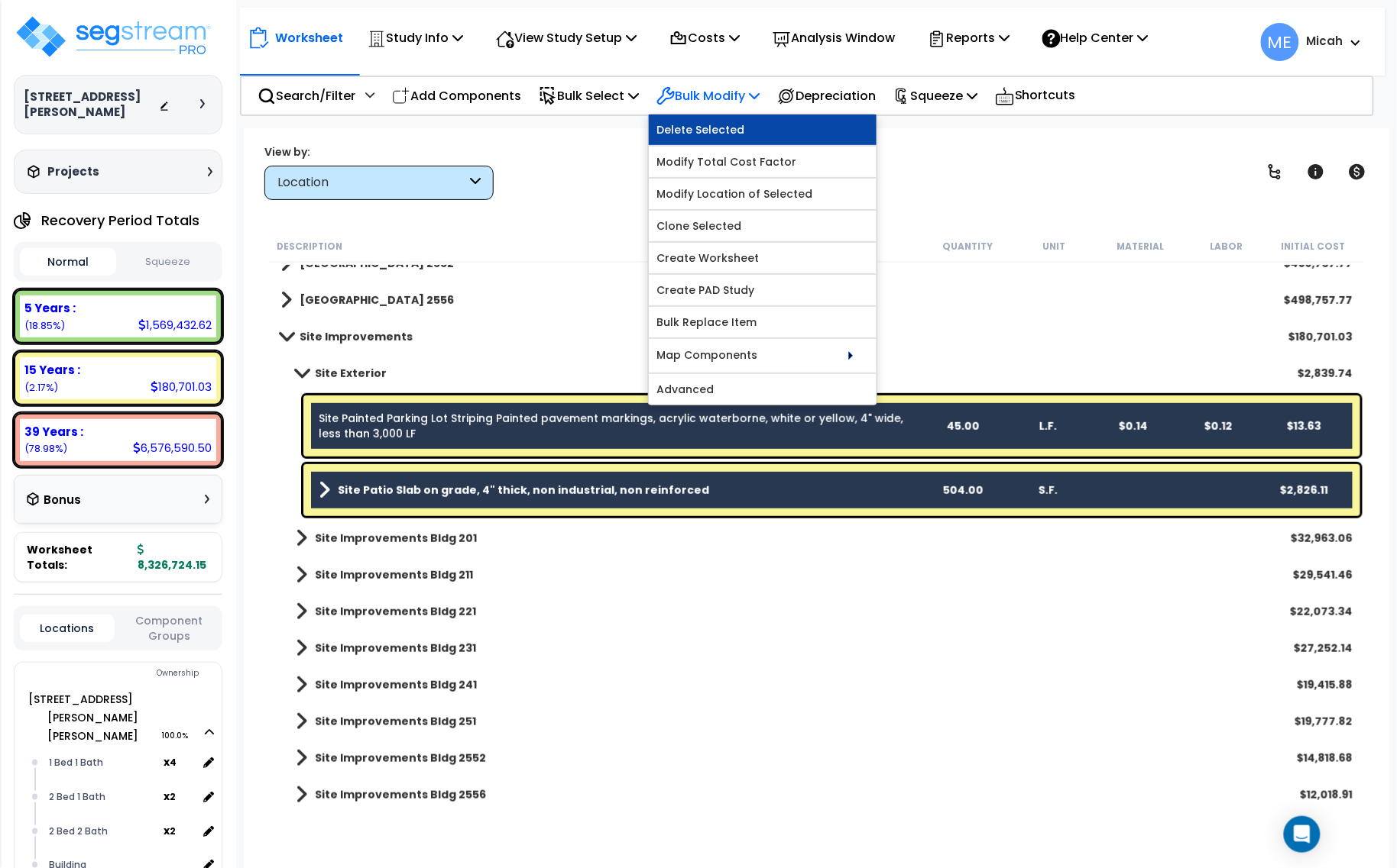
click at [747, 124] on link "Delete Selected" at bounding box center [763, 130] width 228 height 30
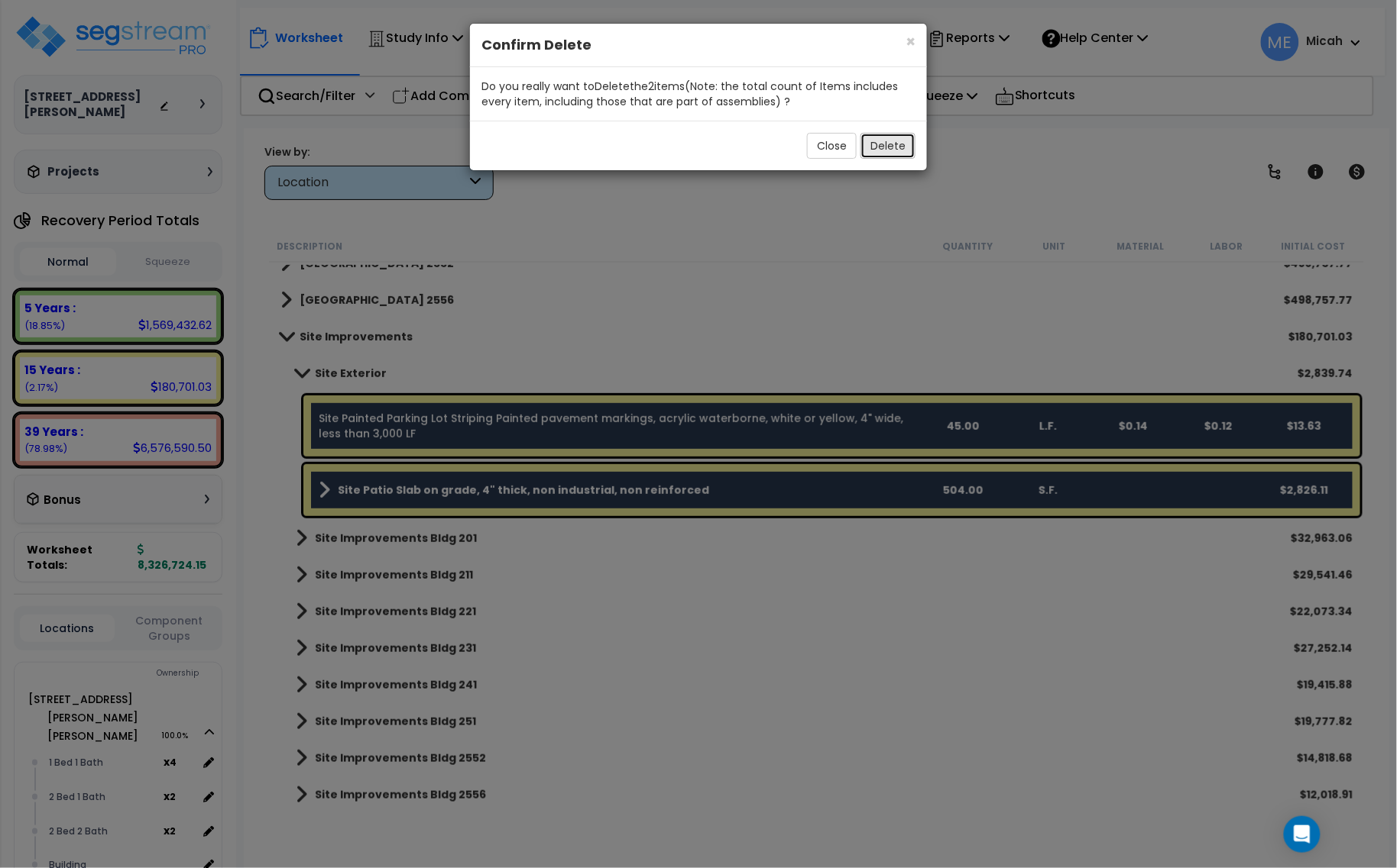
click at [897, 140] on button "Delete" at bounding box center [888, 146] width 55 height 26
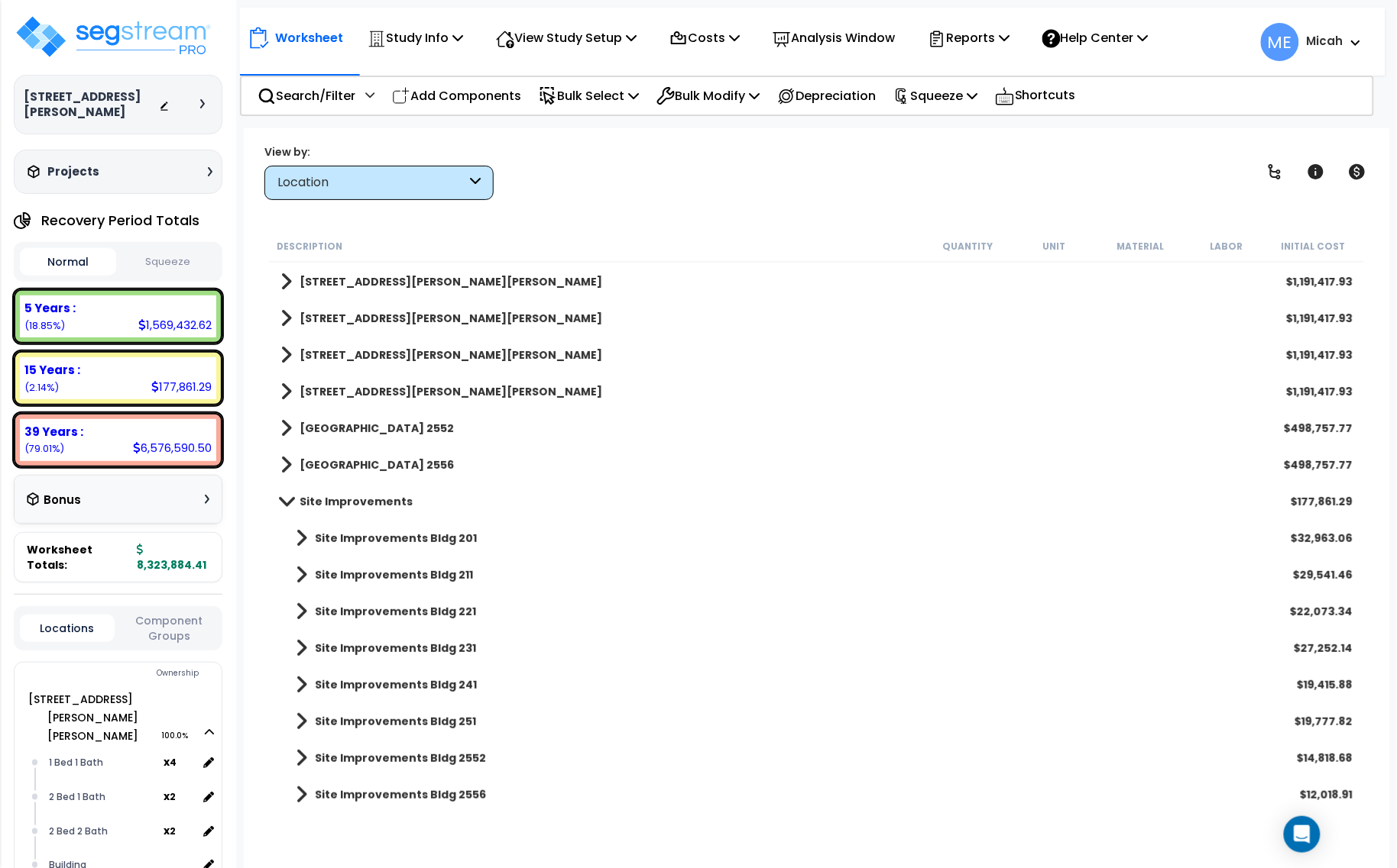
scroll to position [67, 0]
click at [289, 501] on span at bounding box center [286, 501] width 22 height 11
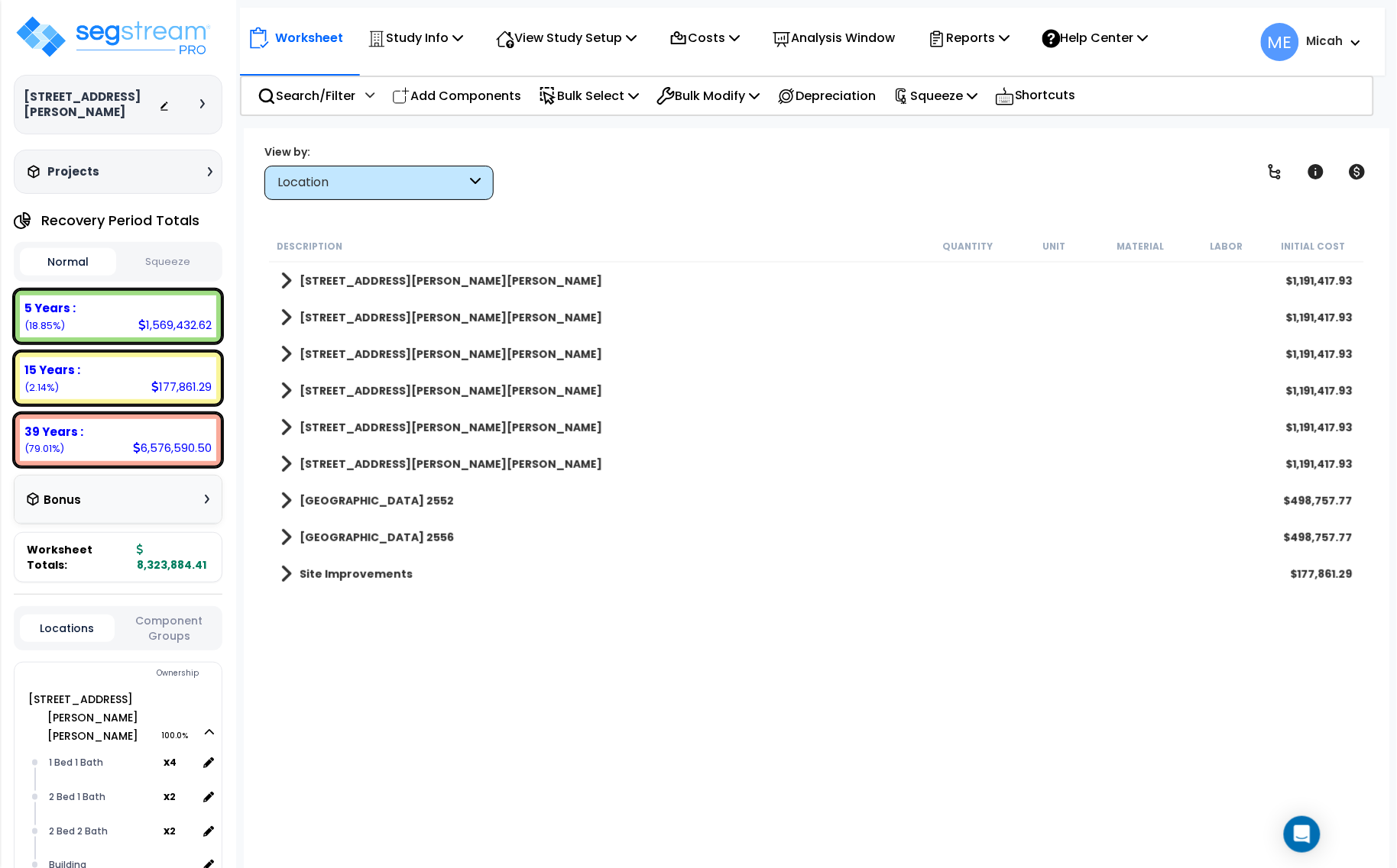
scroll to position [0, 0]
click at [283, 569] on span at bounding box center [286, 574] width 11 height 22
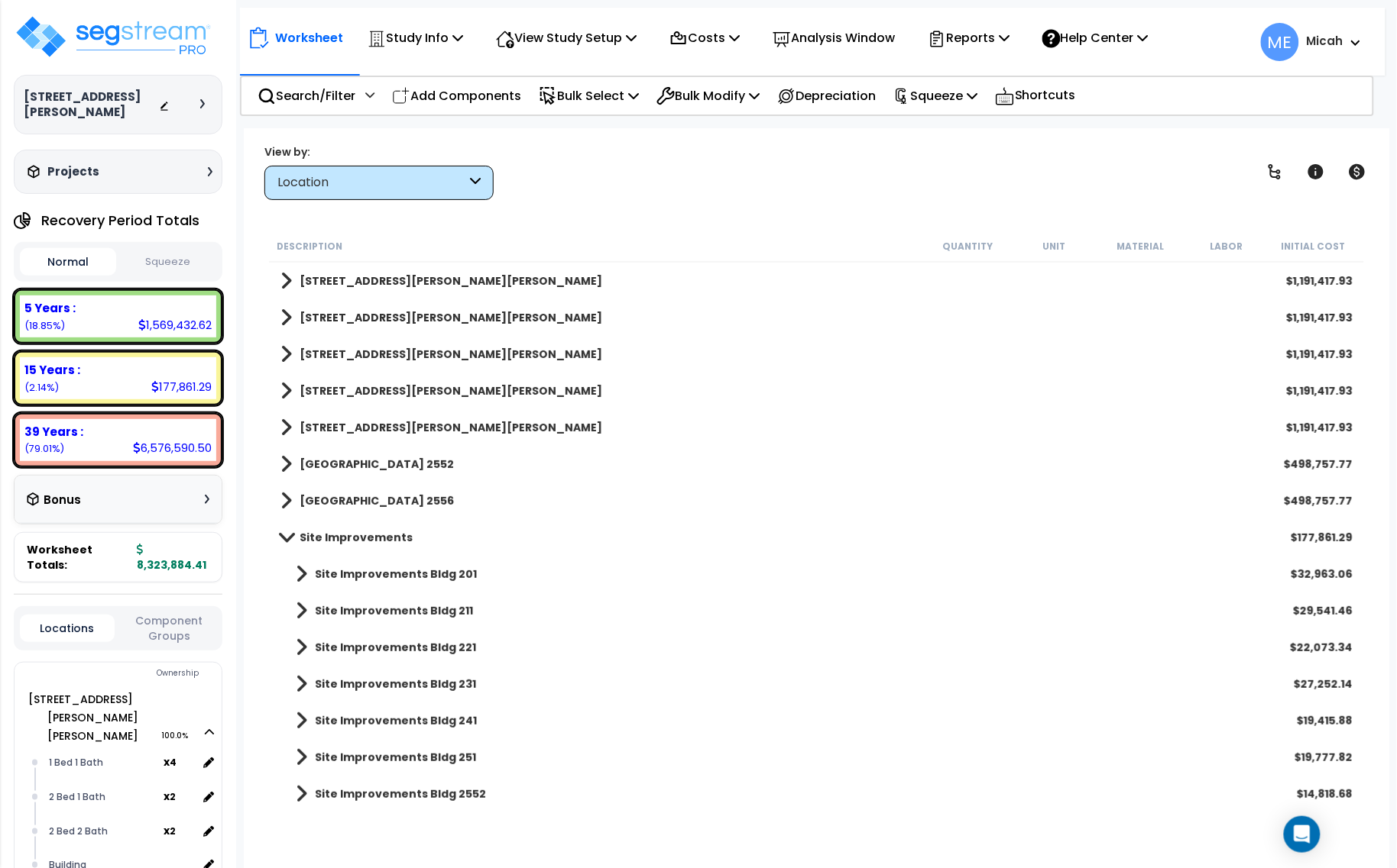
scroll to position [72, 0]
click at [302, 536] on span at bounding box center [301, 538] width 11 height 22
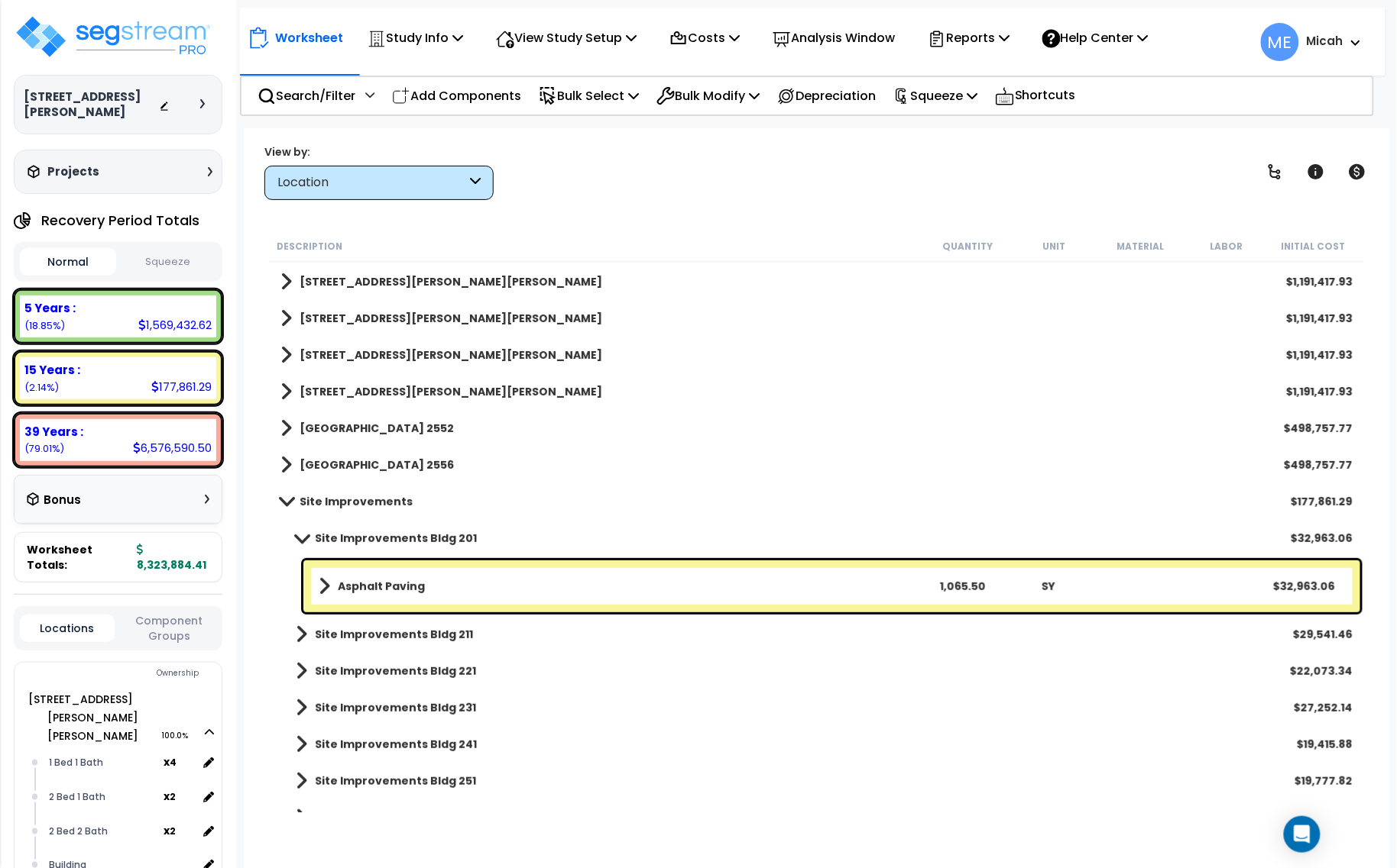
click at [302, 537] on span at bounding box center [301, 538] width 22 height 11
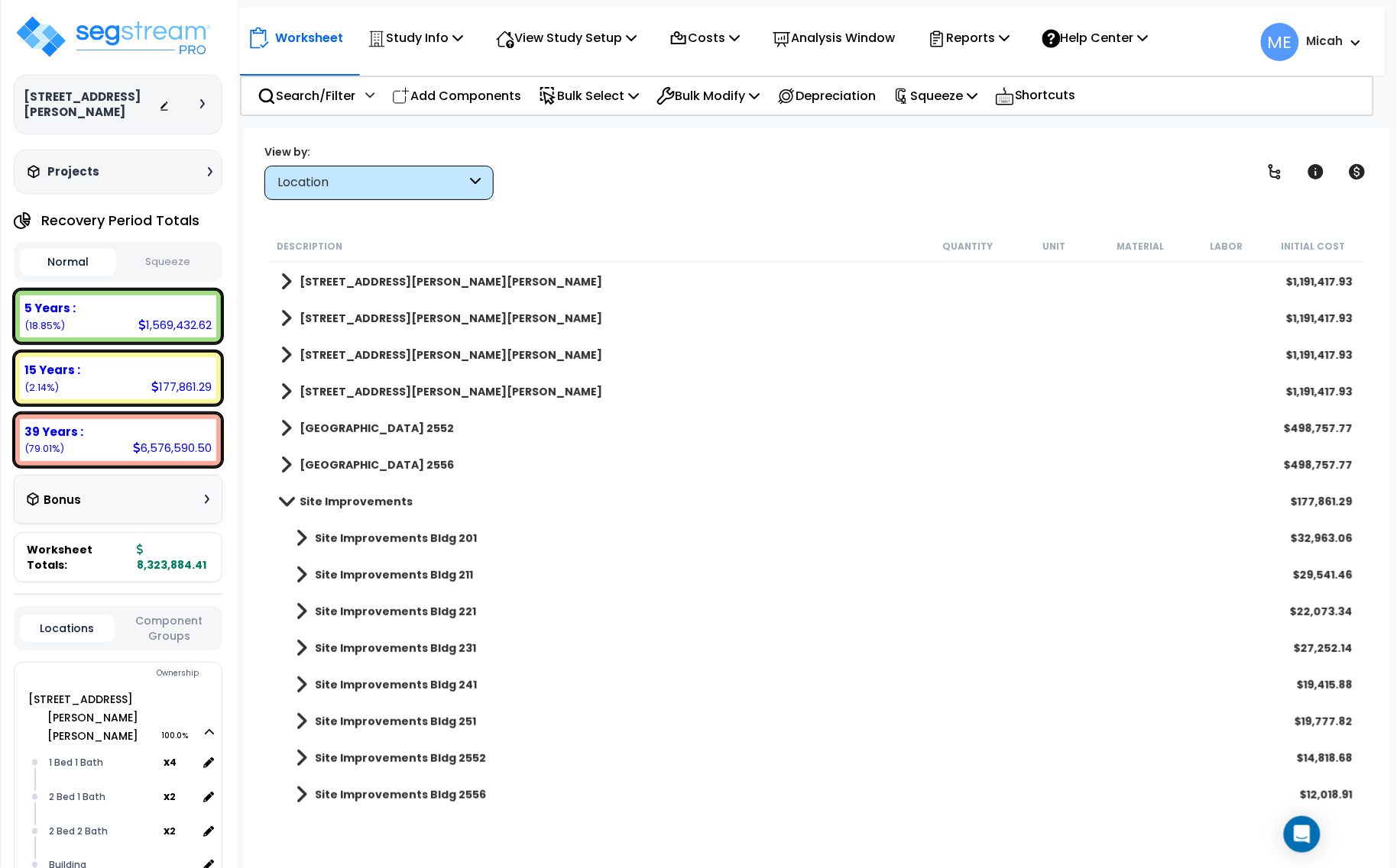
drag, startPoint x: 497, startPoint y: 98, endPoint x: 1370, endPoint y: 380, distance: 917.4
click at [497, 98] on p "Add Components" at bounding box center [456, 96] width 129 height 21
select select
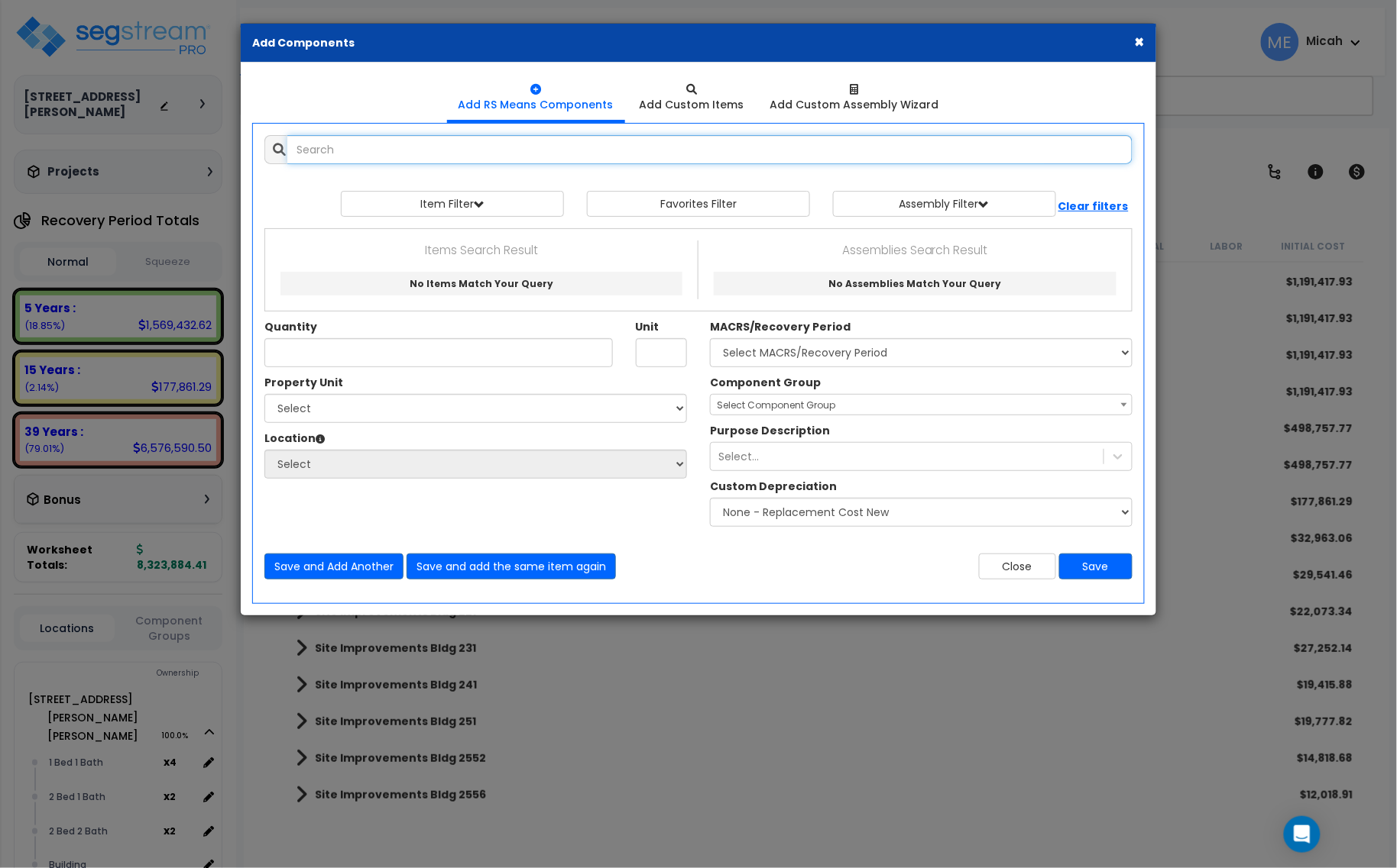
select select
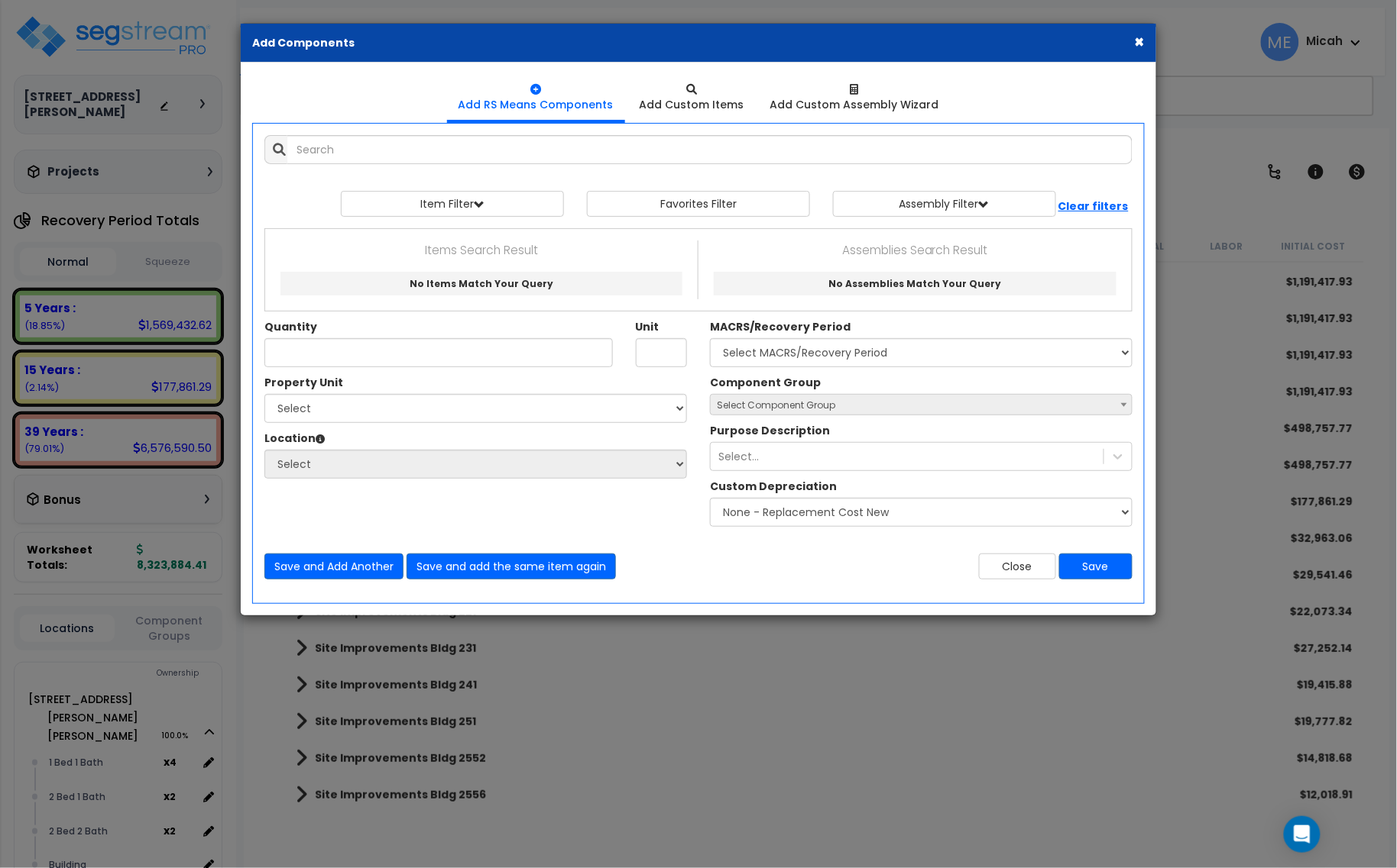
click at [448, 132] on div "Add Items Add Assemblies Both View/Modify Assembly" at bounding box center [698, 357] width 891 height 467
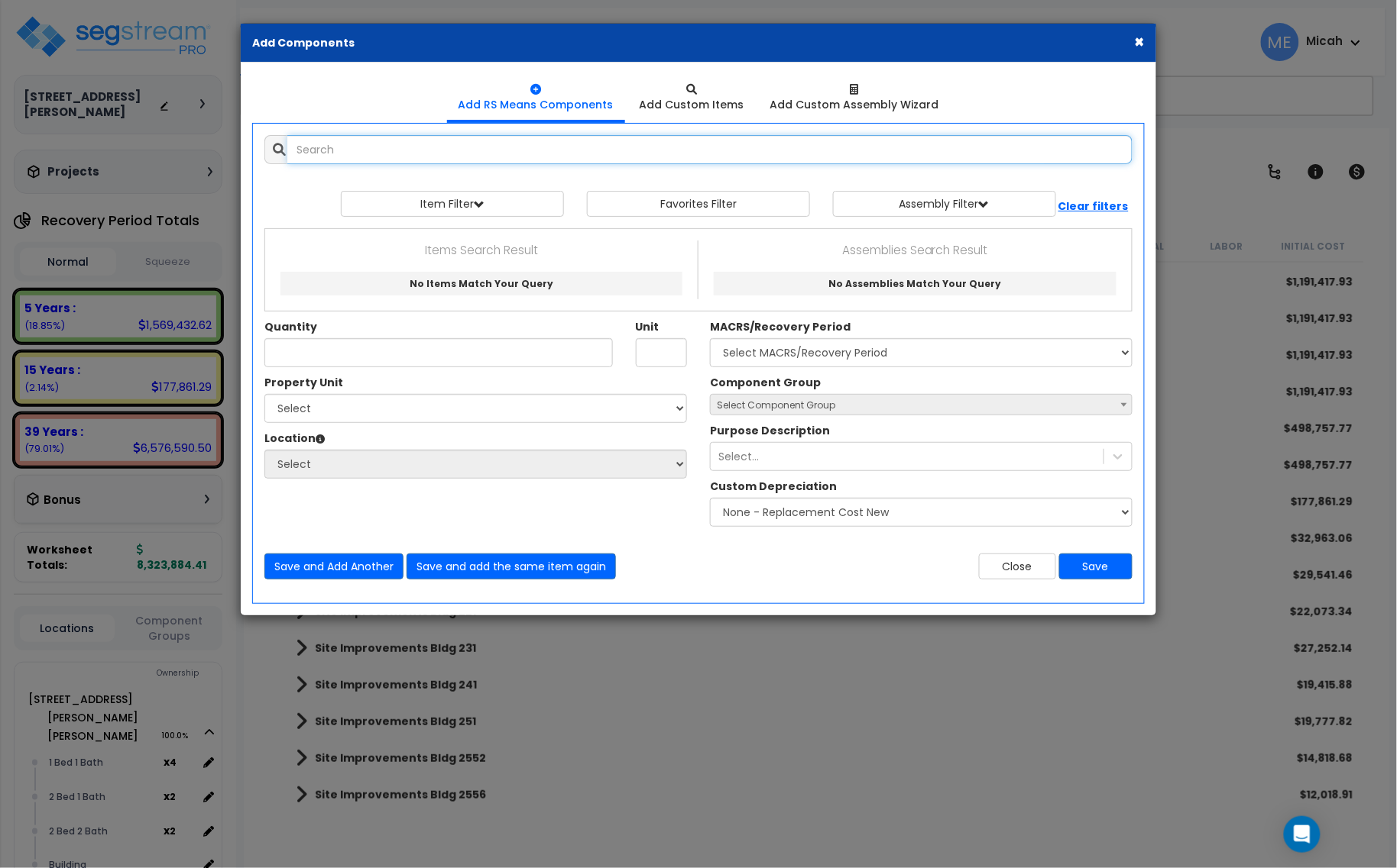
click at [455, 138] on input "text" at bounding box center [709, 150] width 845 height 29
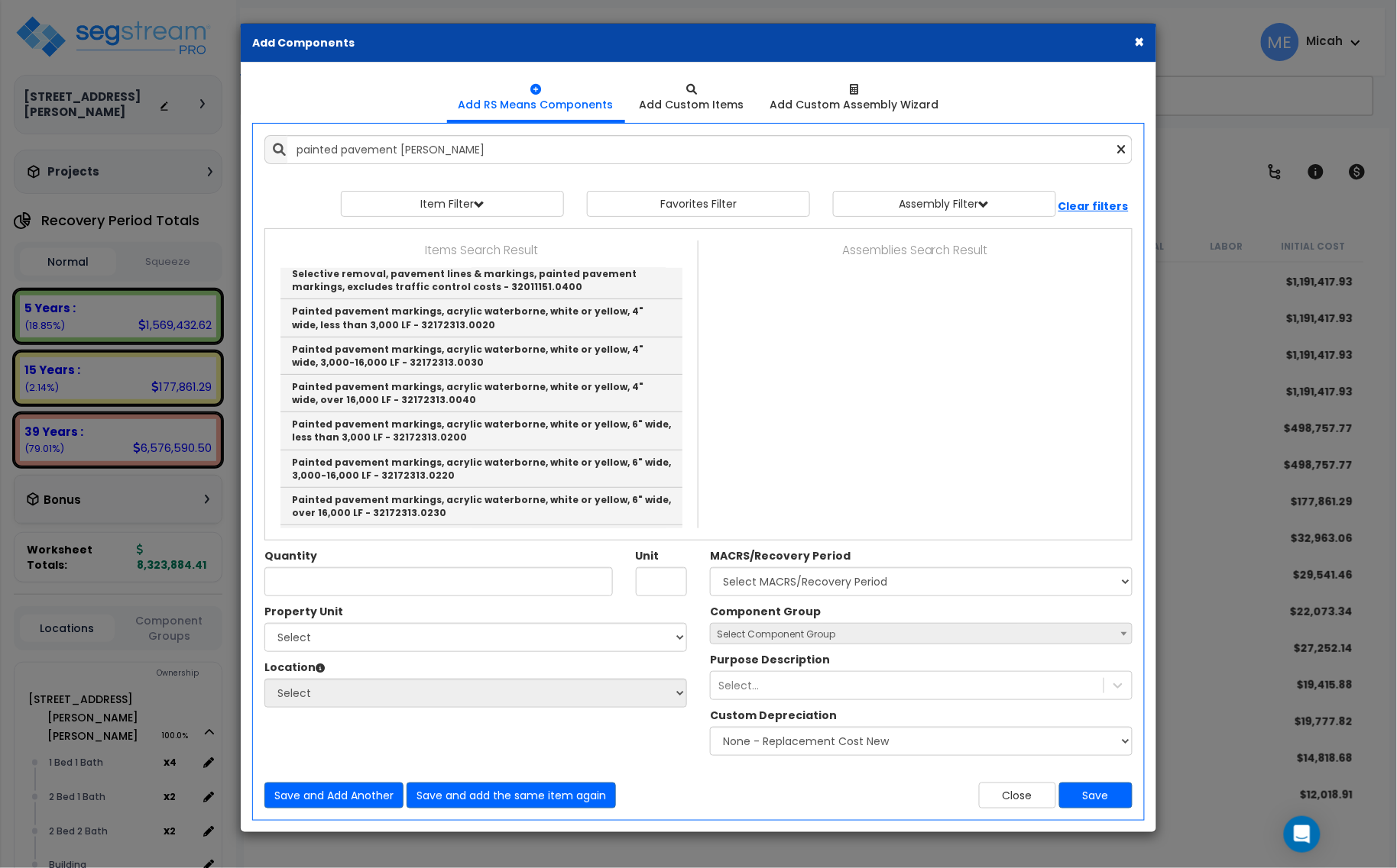
scroll to position [0, 0]
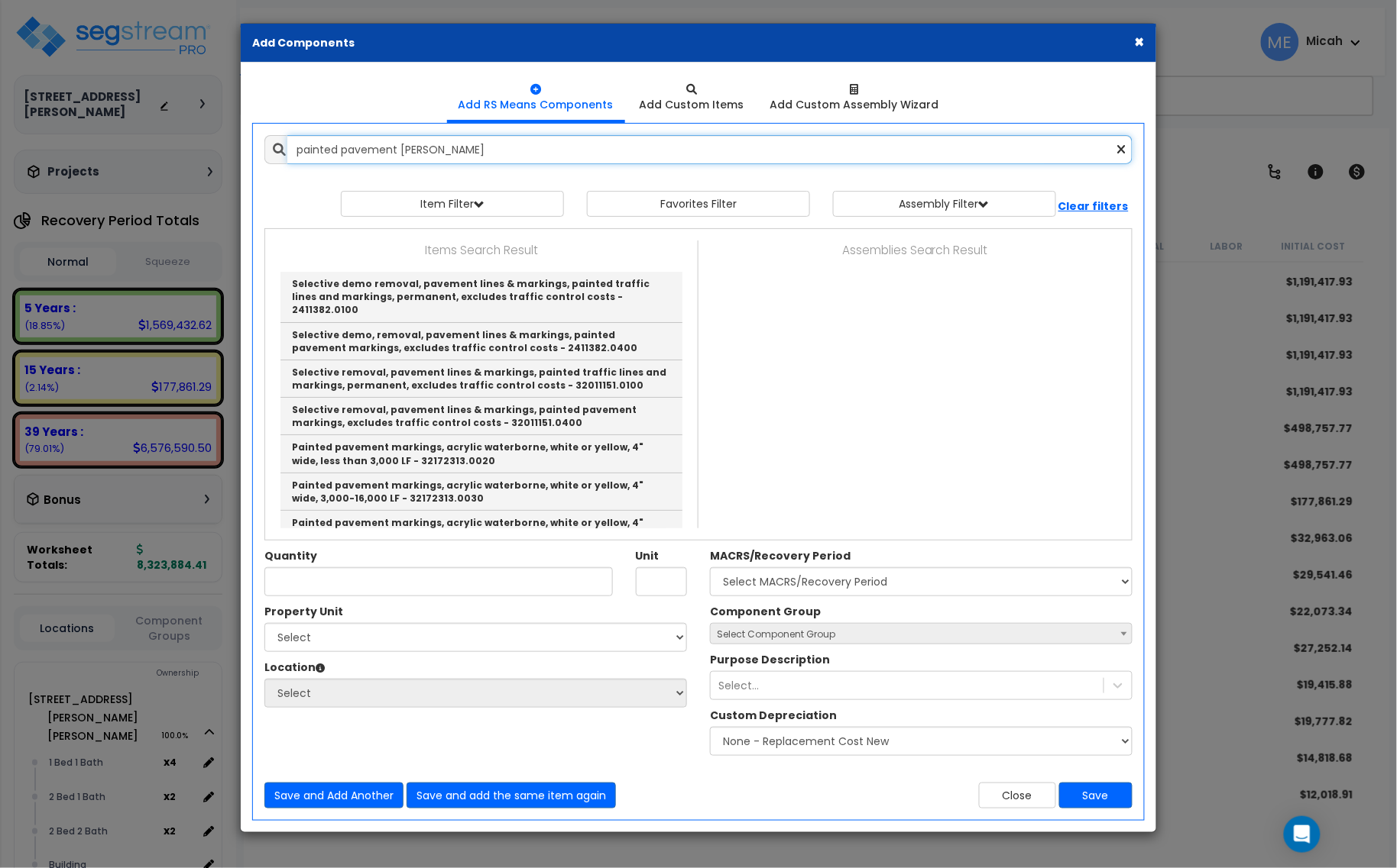
drag, startPoint x: 446, startPoint y: 152, endPoint x: 295, endPoint y: 136, distance: 151.8
click at [295, 136] on input "painted pavement [PERSON_NAME]" at bounding box center [709, 150] width 845 height 29
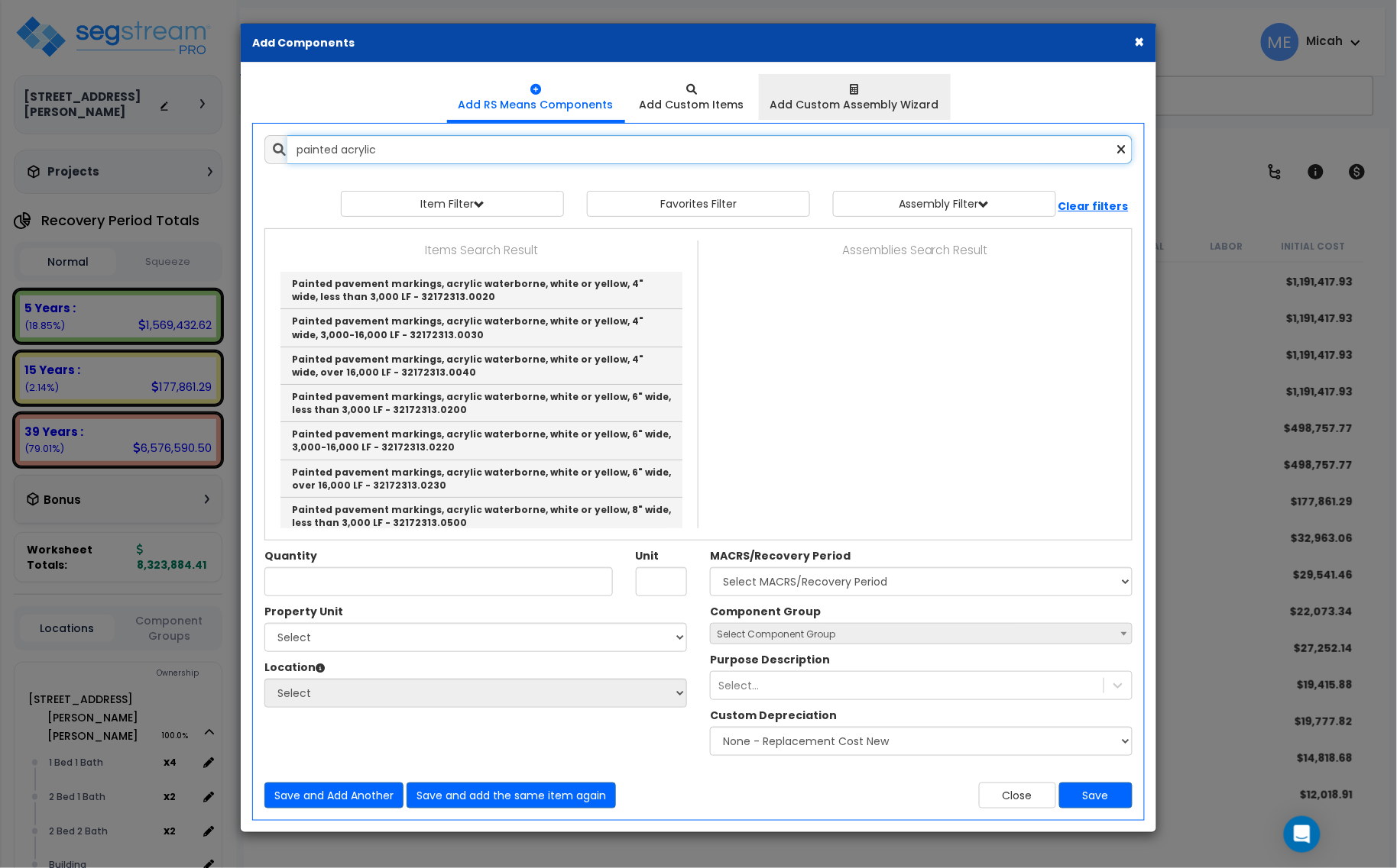
type input "painted acrylic"
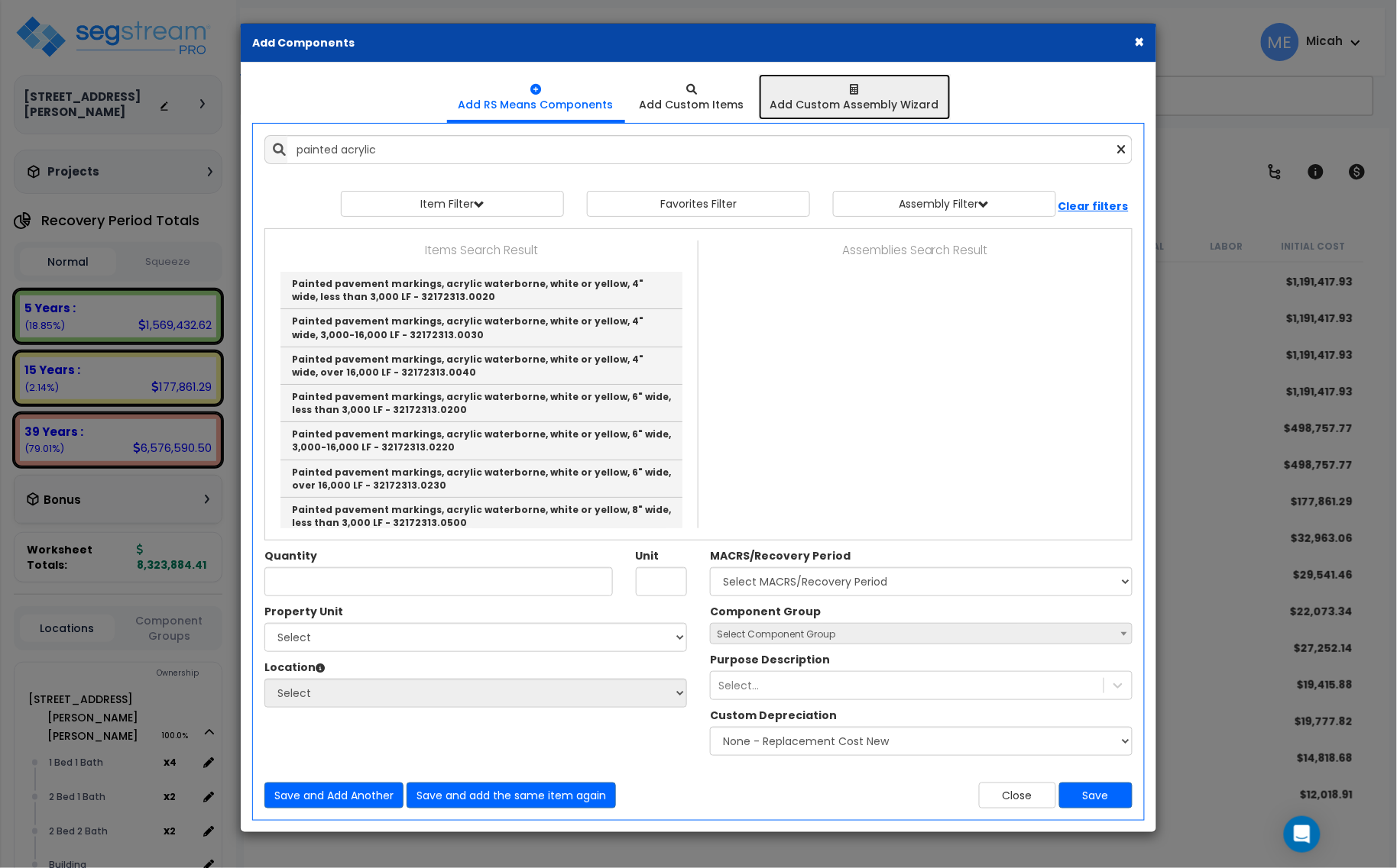
click at [864, 105] on div "Add Custom Assembly Wizard" at bounding box center [855, 104] width 169 height 15
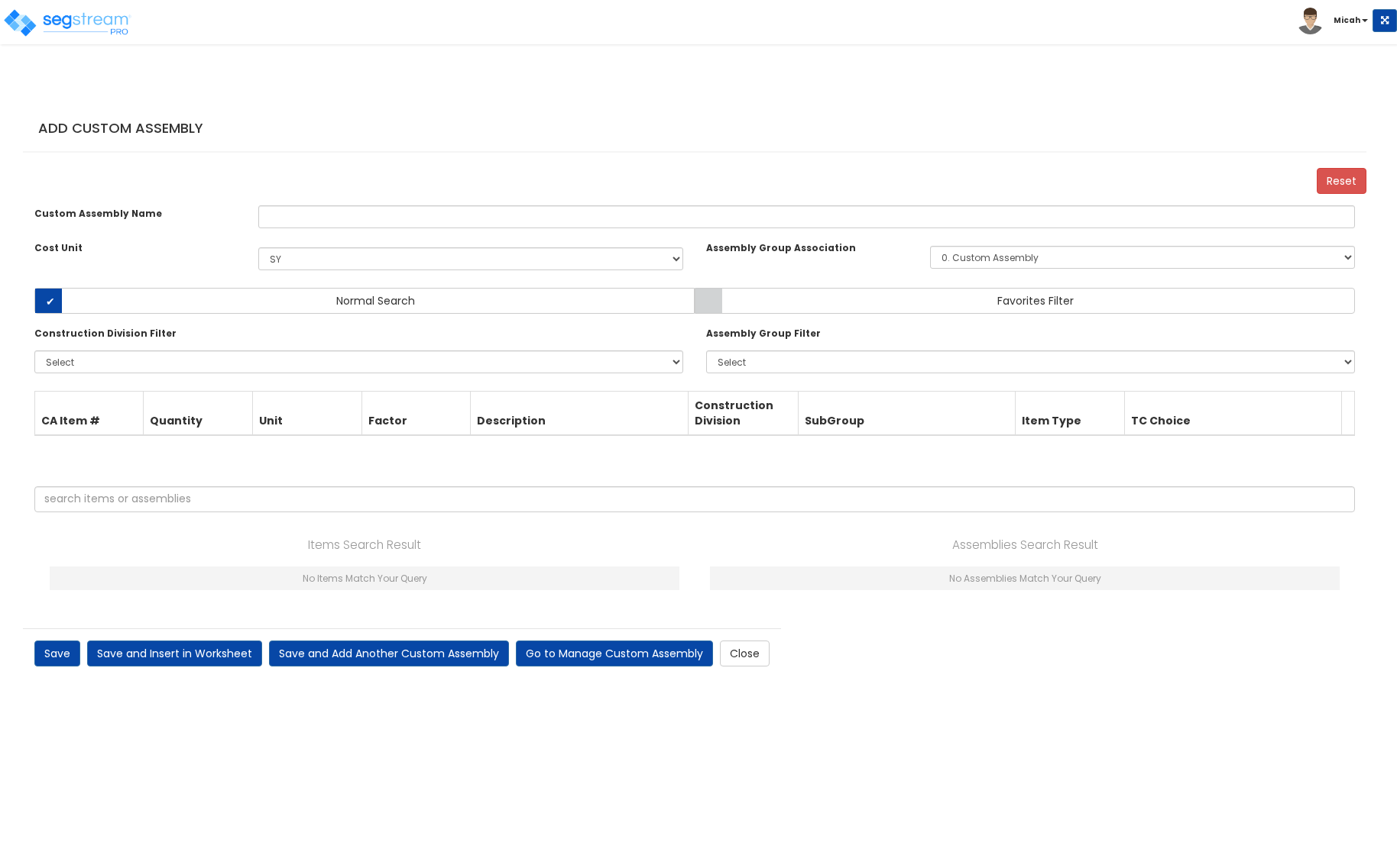
select select "6"
click at [380, 229] on input "text" at bounding box center [807, 216] width 1097 height 23
type input "Painted Pavement Markings"
click at [418, 271] on select "Select EA TOT SF [PERSON_NAME] LS CAR EA. M.S.F EA TOT SF Ea [PERSON_NAME] Add …" at bounding box center [471, 259] width 425 height 23
select select "1401"
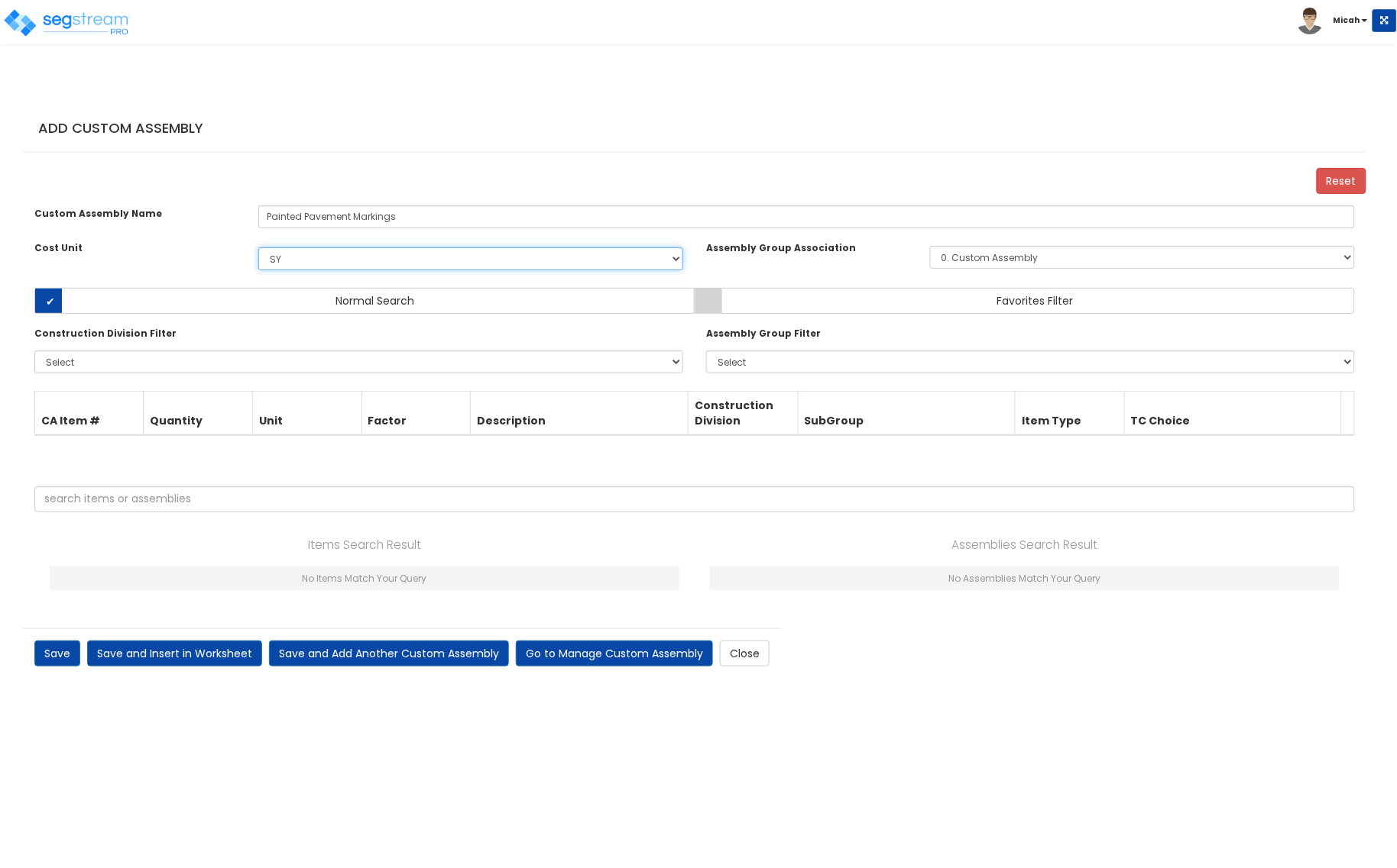
click at [259, 262] on select "Select EA TOT SF [PERSON_NAME] LS CAR EA. M.S.F EA TOT SF Ea [PERSON_NAME] Add …" at bounding box center [471, 259] width 425 height 23
click at [200, 373] on select "Select 0. Custom Item 1. General Requirements 2. Existing Conditions 3. Concret…" at bounding box center [359, 362] width 649 height 23
select select "32000000"
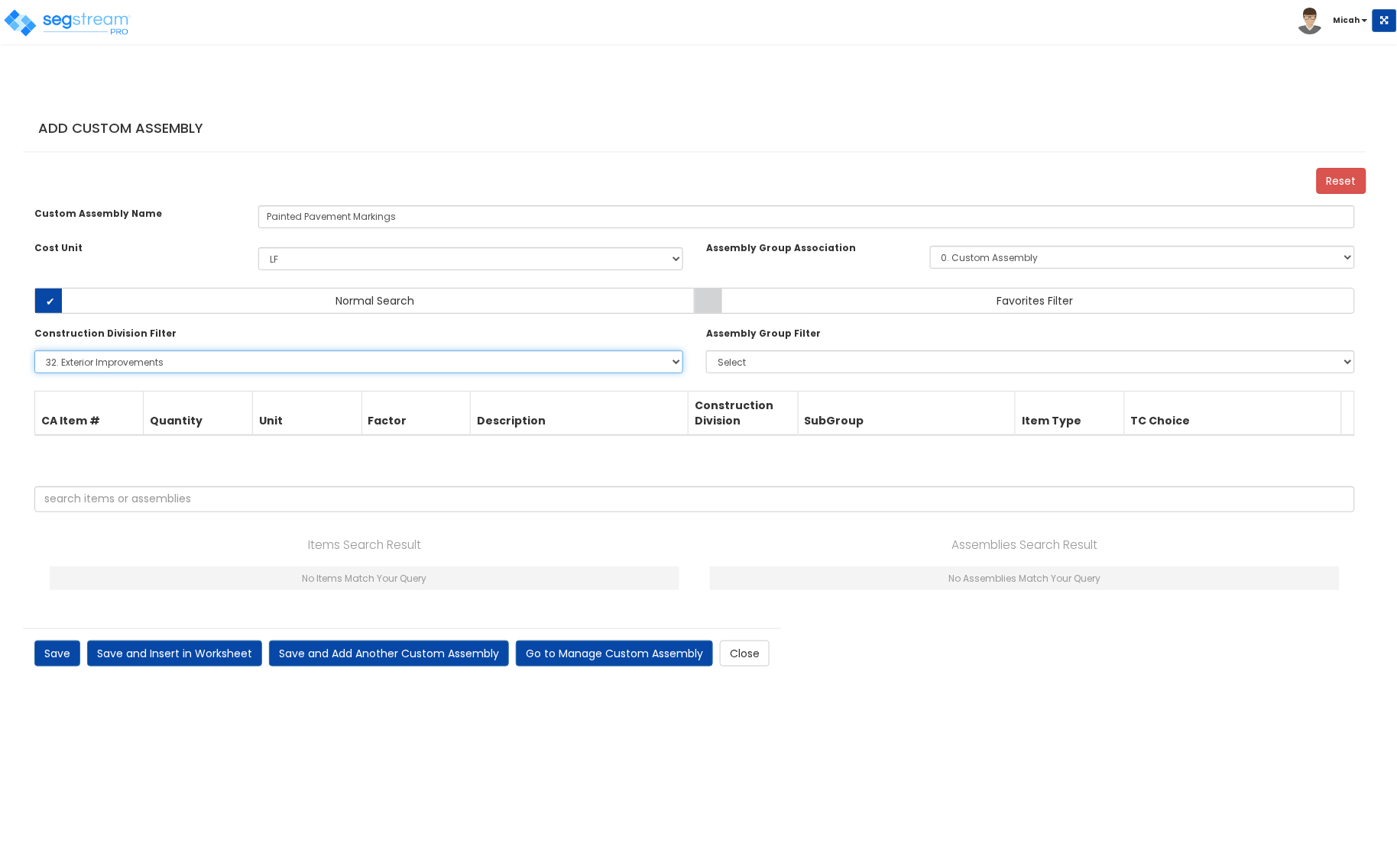
click at [35, 366] on select "Select 0. Custom Item 1. General Requirements 2. Existing Conditions 3. Concret…" at bounding box center [359, 362] width 649 height 23
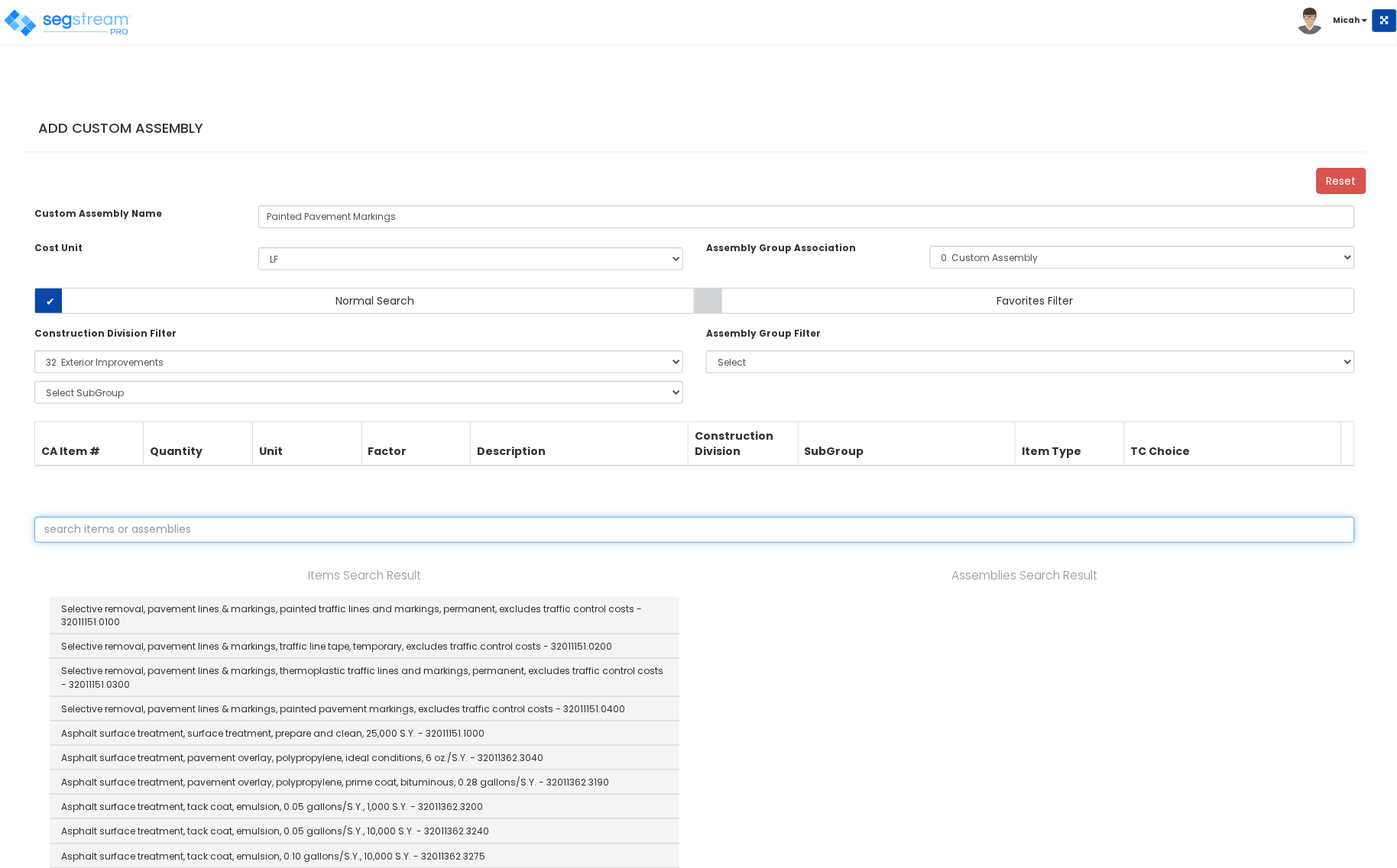
click at [142, 543] on input "text" at bounding box center [695, 530] width 1321 height 26
type input "painted pavement marking"
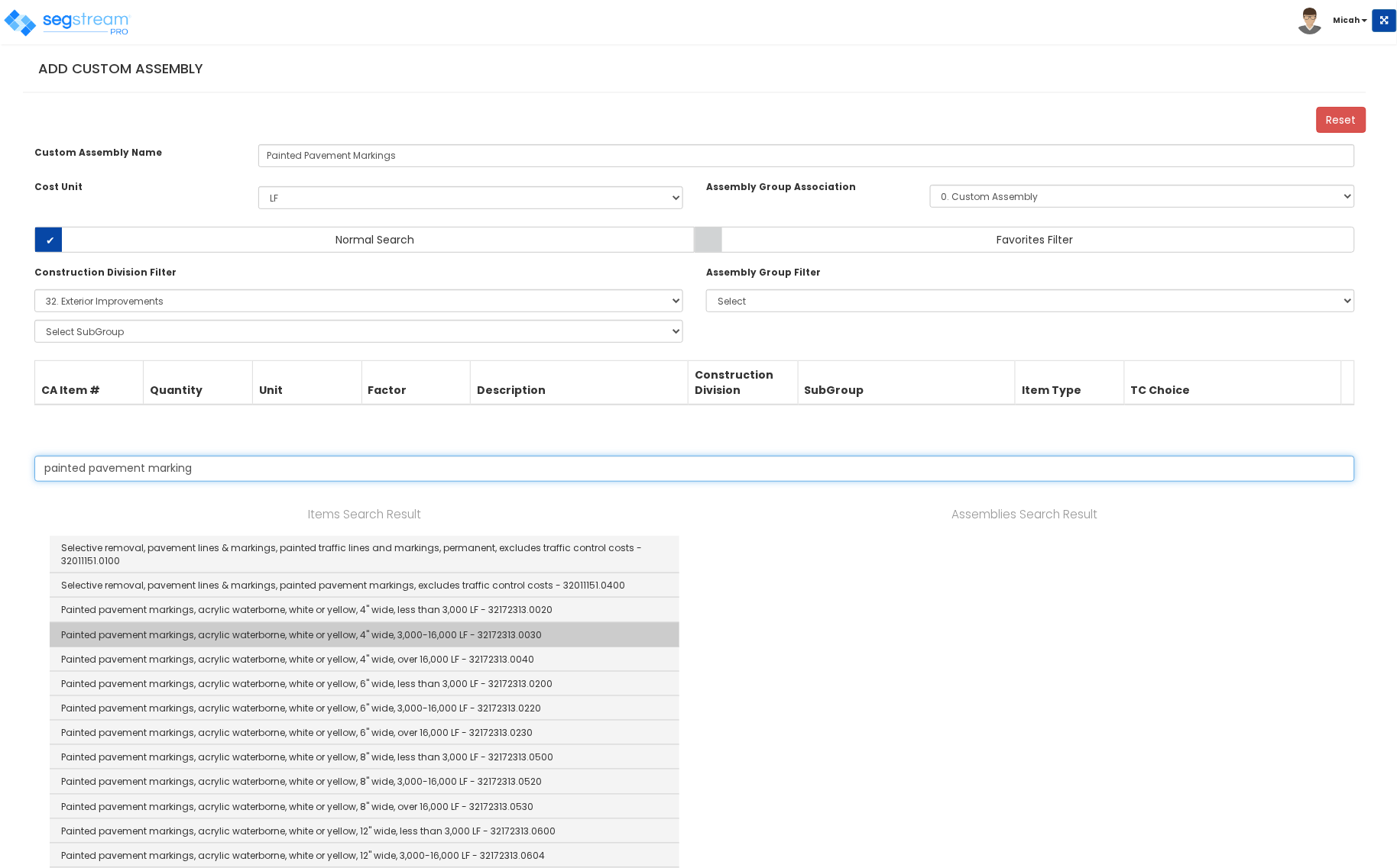
scroll to position [96, 0]
